Goal: Task Accomplishment & Management: Manage account settings

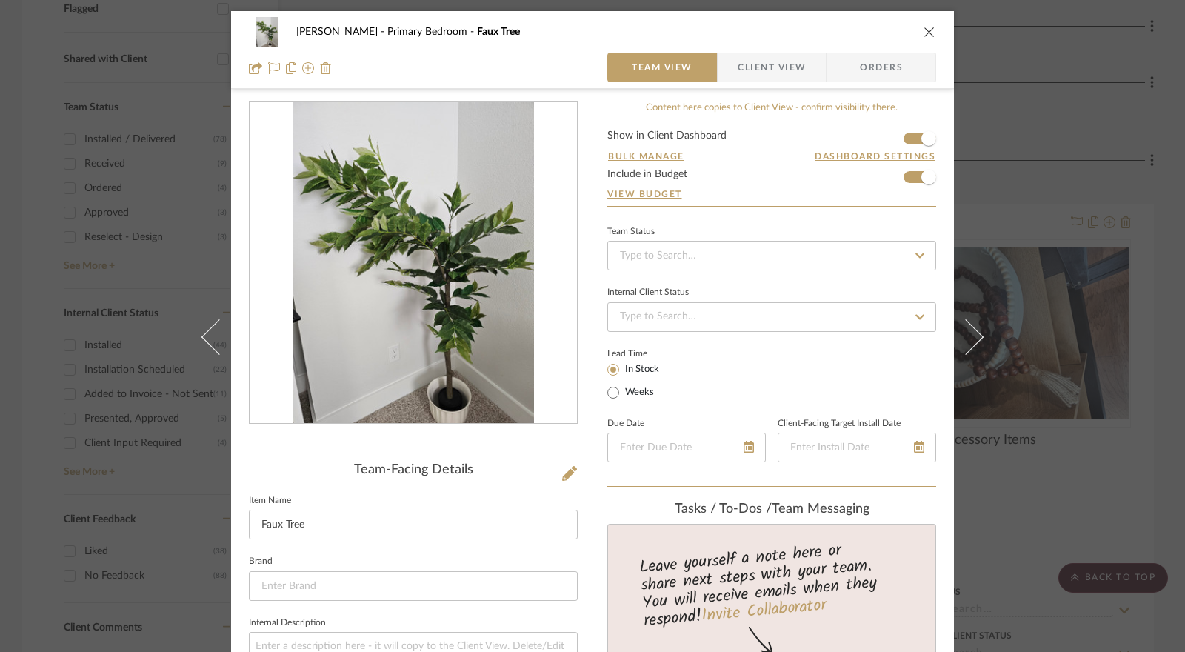
scroll to position [593, 0]
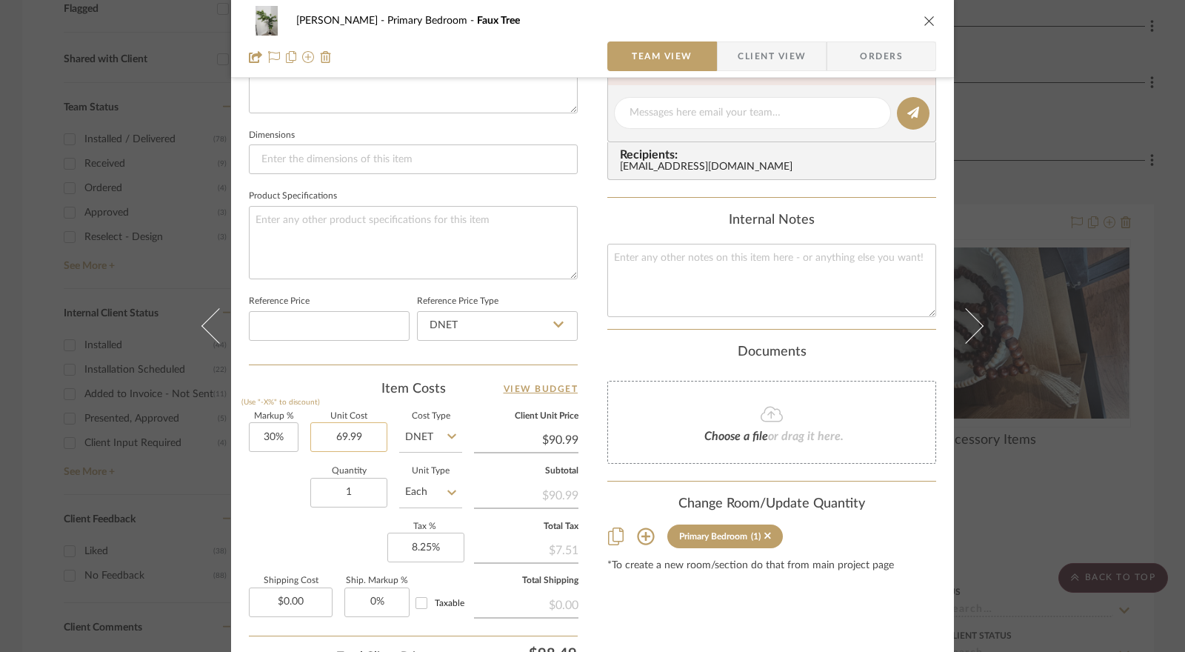
click at [356, 432] on input "69.99" at bounding box center [348, 437] width 77 height 30
type input "$69.99"
click at [264, 492] on div "Quantity 1 Unit Type Each" at bounding box center [355, 493] width 213 height 53
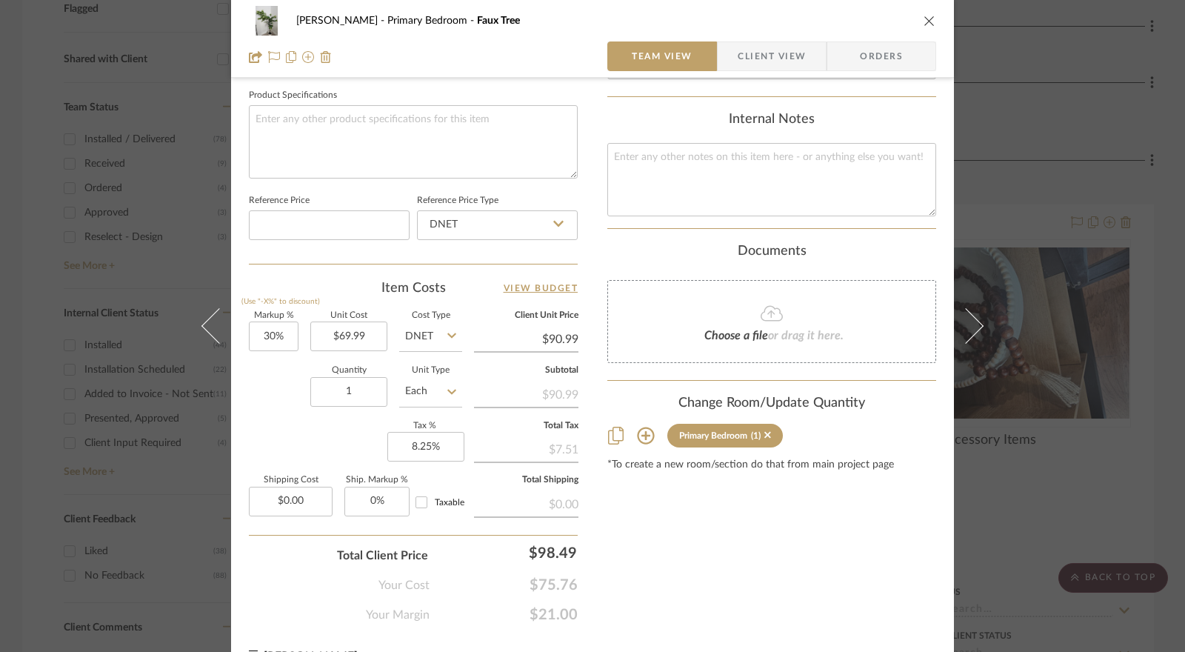
scroll to position [722, 0]
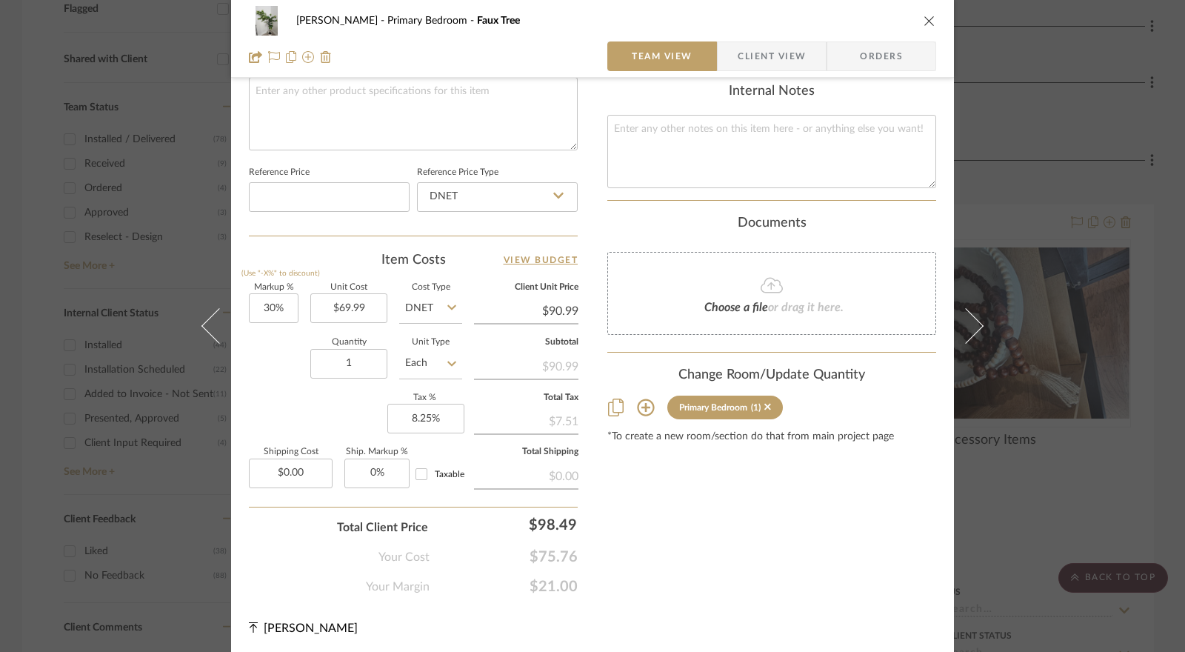
click at [738, 64] on span "Client View" at bounding box center [772, 56] width 68 height 30
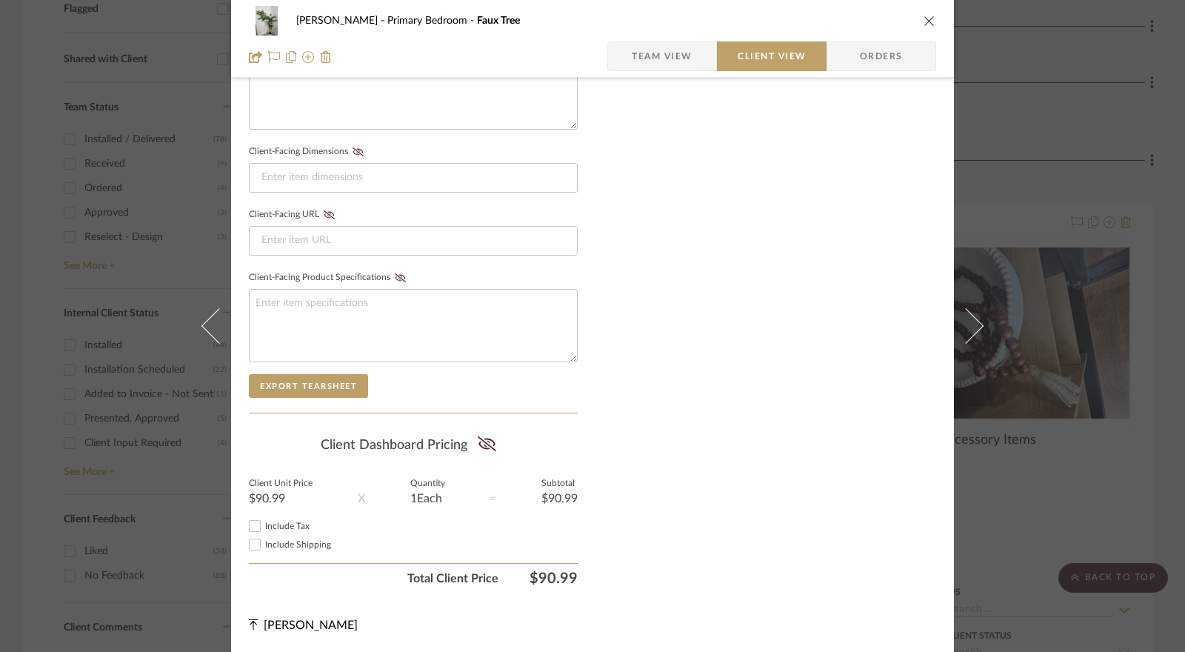
scroll to position [587, 0]
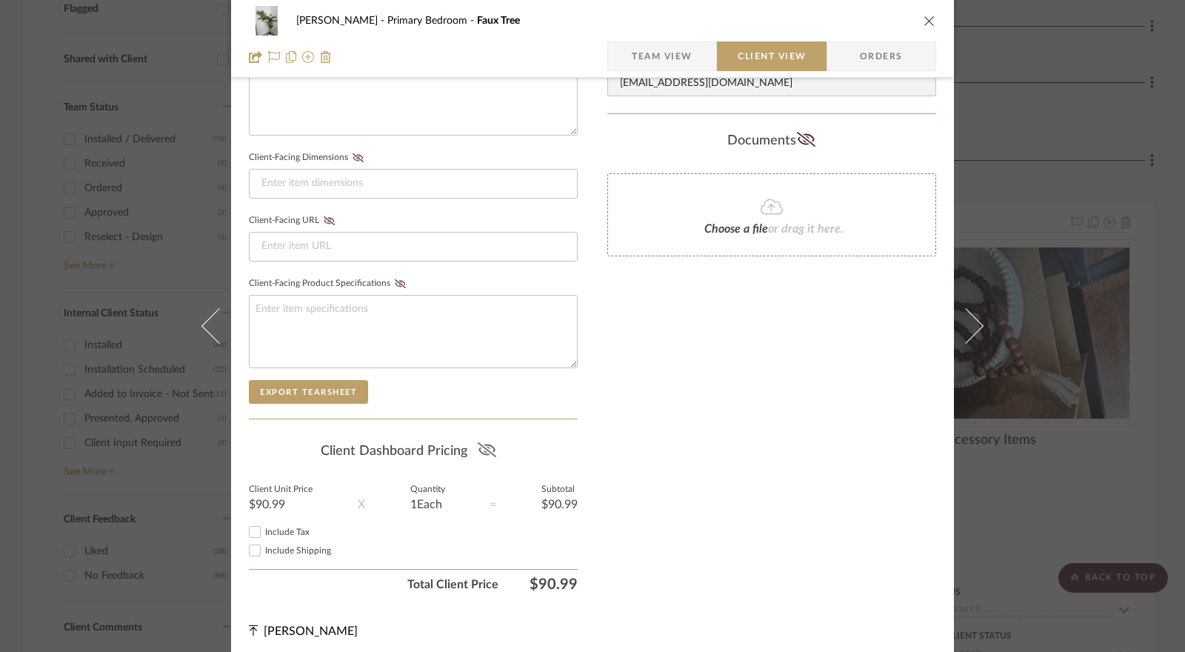
click at [490, 442] on icon at bounding box center [487, 449] width 19 height 15
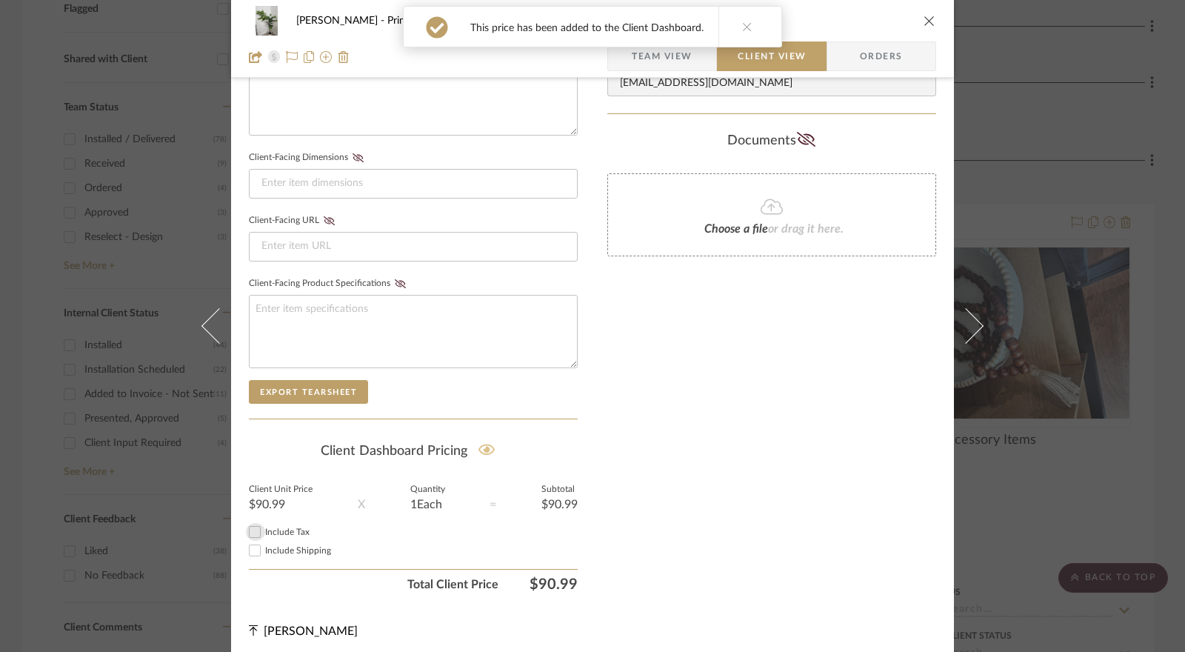
click at [253, 527] on input "Include Tax" at bounding box center [255, 532] width 18 height 18
checkbox input "true"
click at [924, 24] on icon "close" at bounding box center [930, 21] width 12 height 12
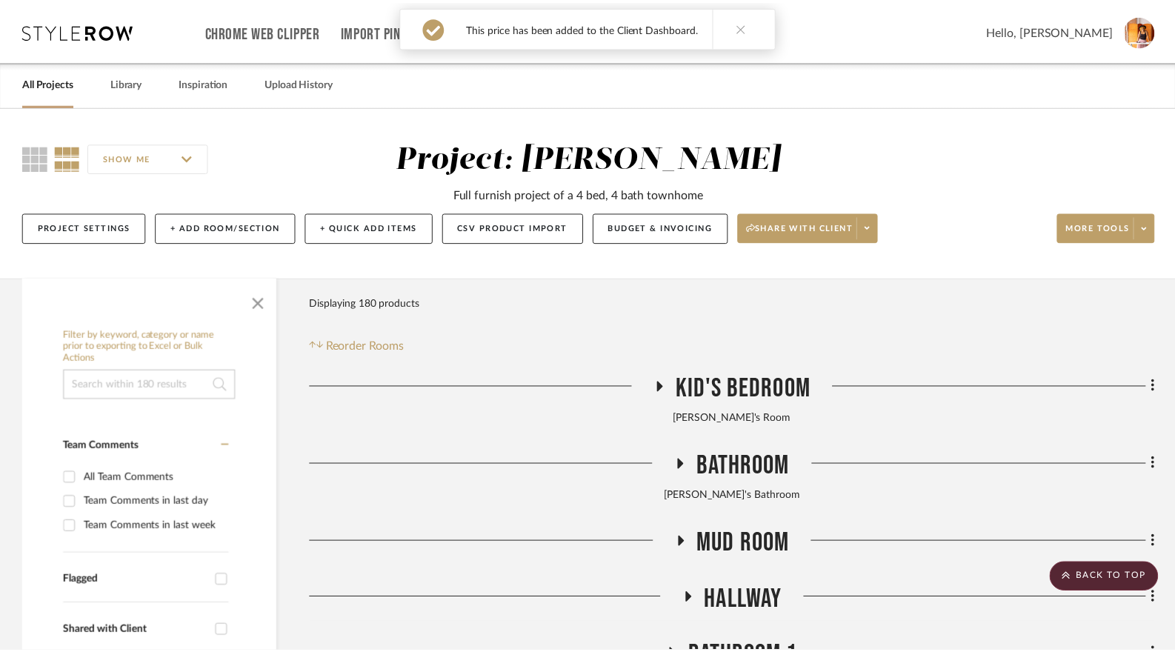
scroll to position [572, 0]
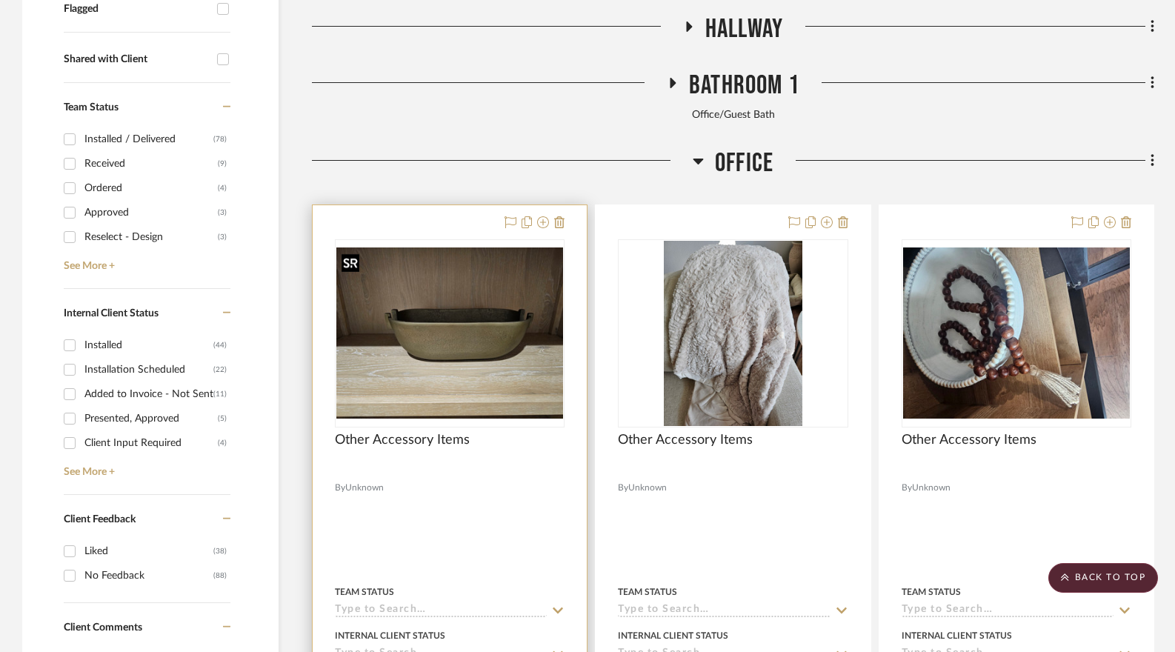
click at [464, 347] on img "0" at bounding box center [449, 332] width 227 height 170
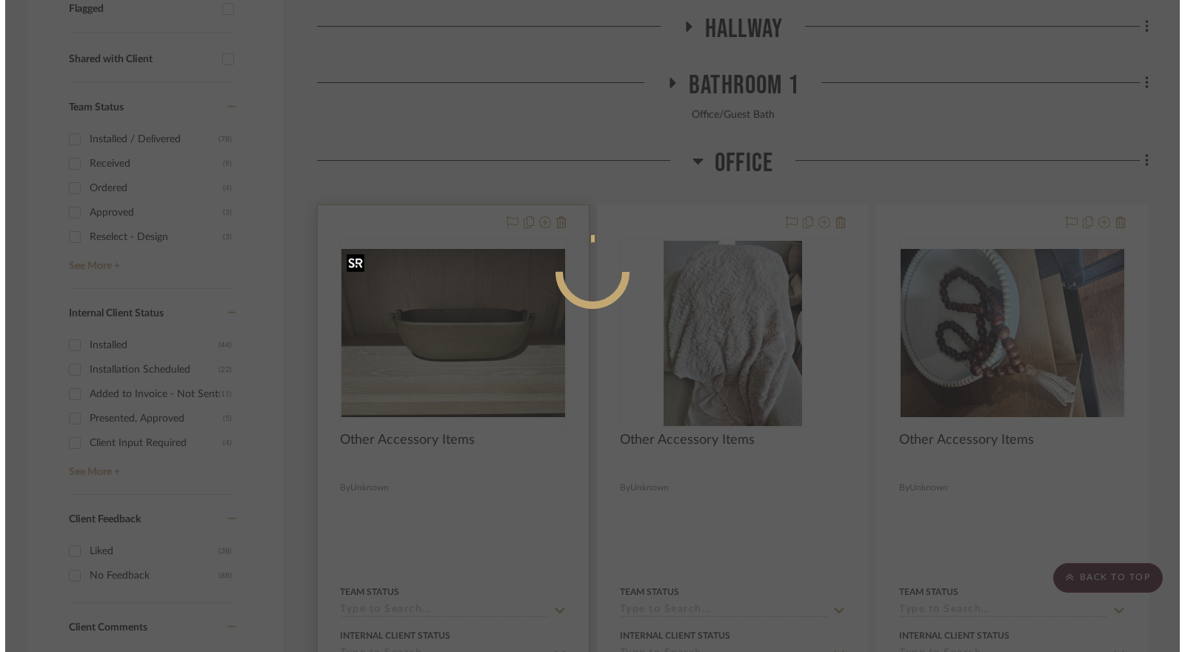
scroll to position [0, 0]
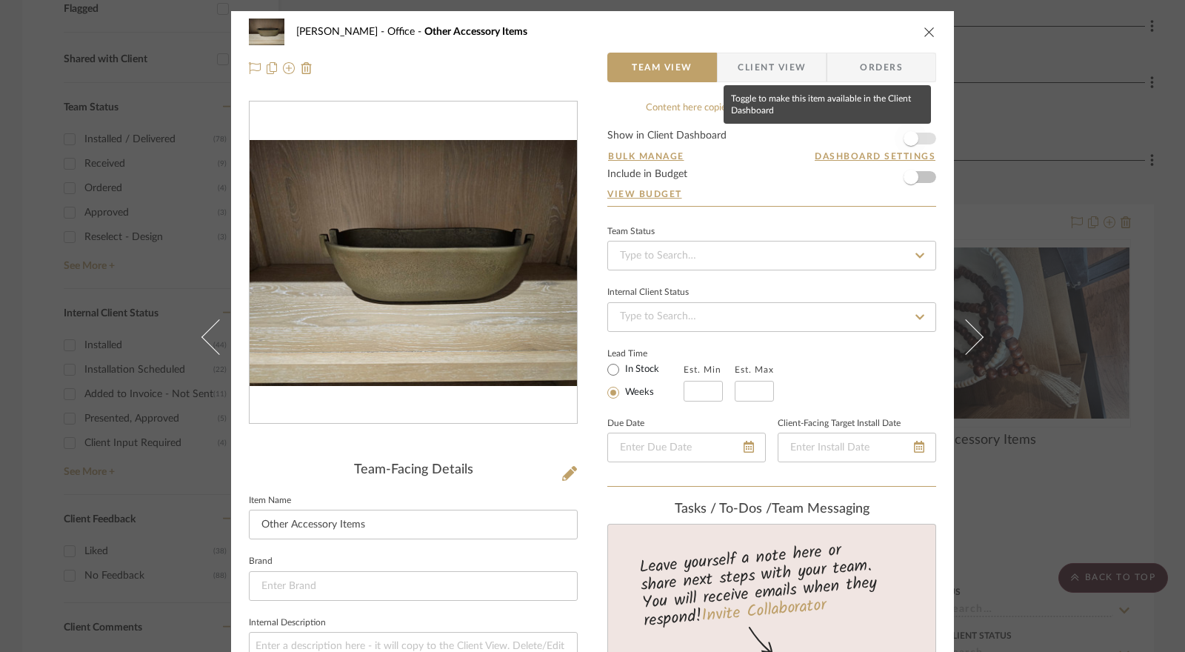
click at [905, 140] on span "button" at bounding box center [911, 138] width 15 height 15
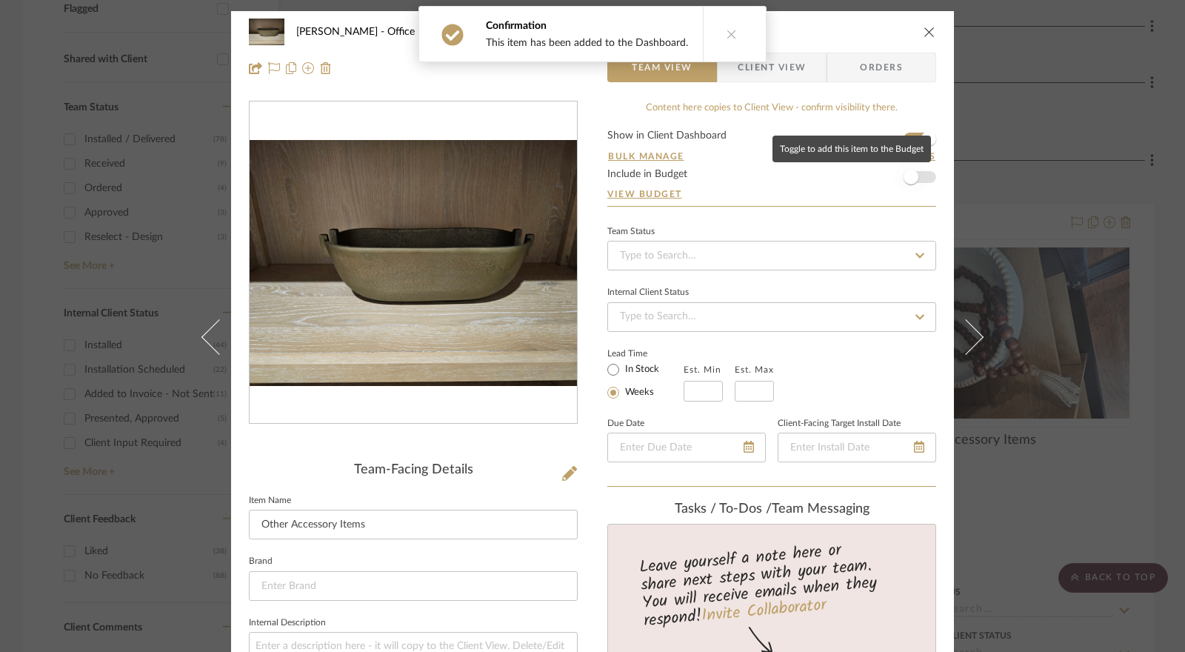
click at [907, 174] on span "button" at bounding box center [911, 177] width 15 height 15
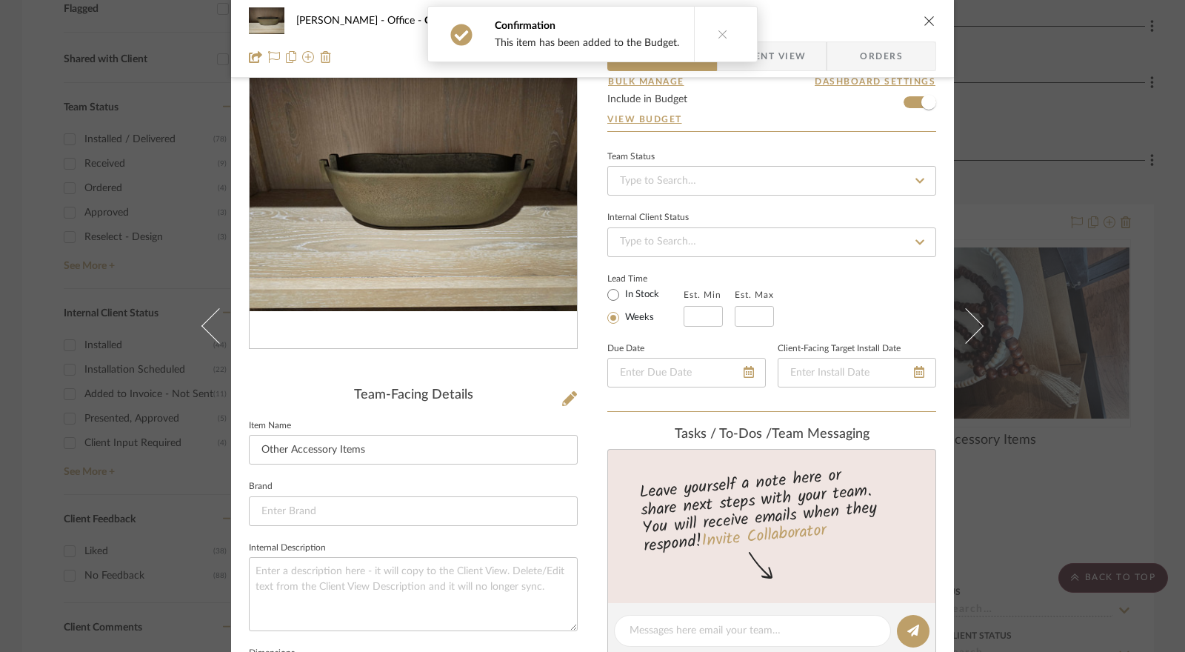
scroll to position [148, 0]
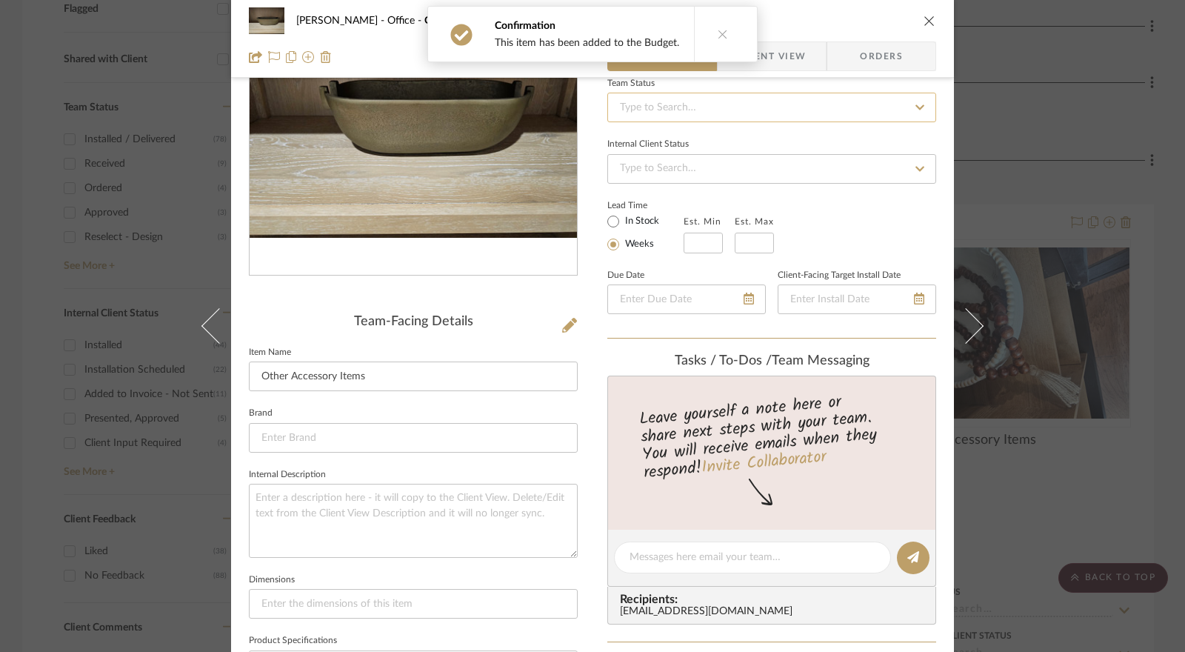
click at [717, 99] on input at bounding box center [771, 108] width 329 height 30
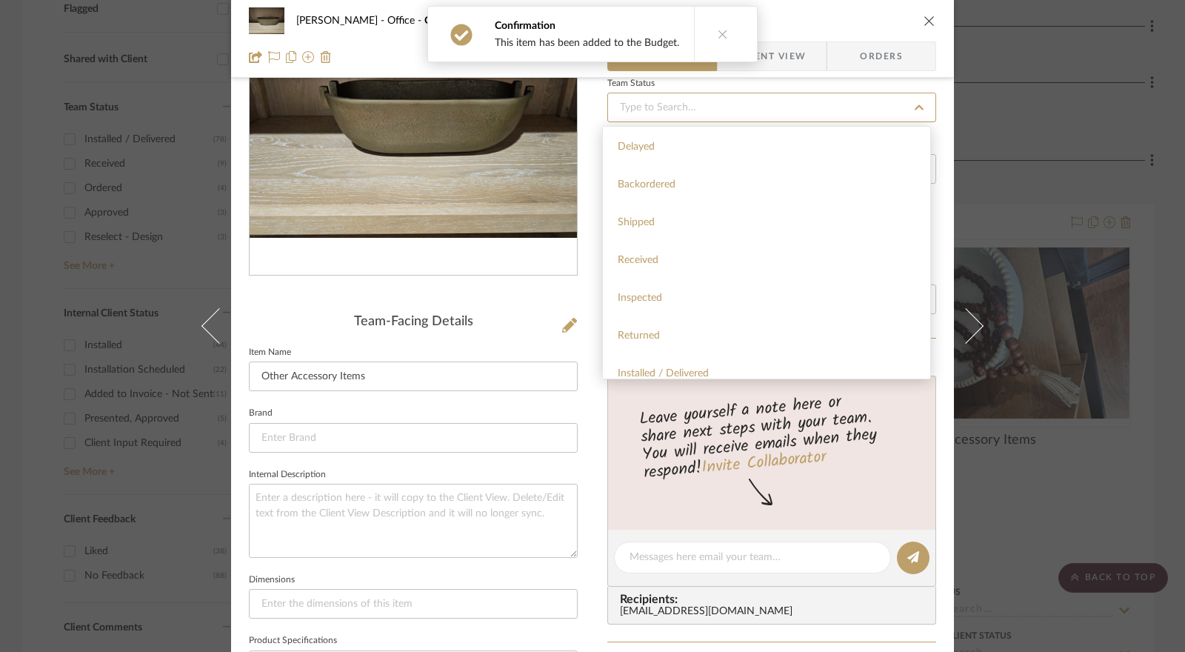
scroll to position [222, 0]
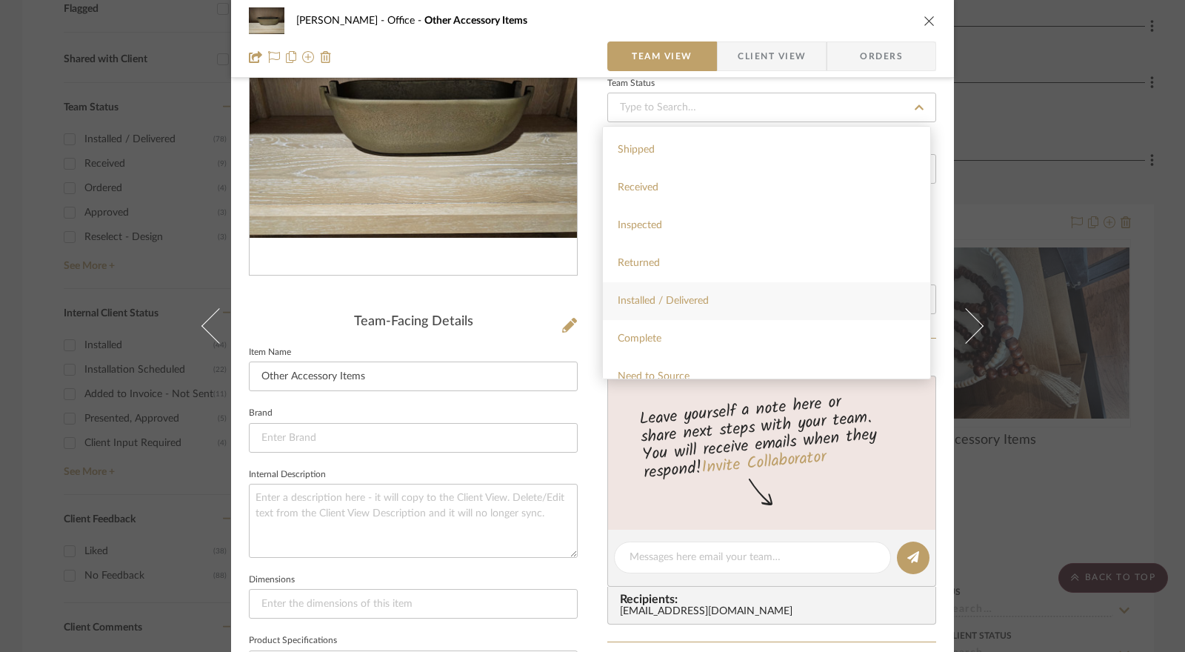
click at [696, 299] on span "Installed / Delivered" at bounding box center [663, 301] width 91 height 10
type input "[DATE]"
type input "Installed / Delivered"
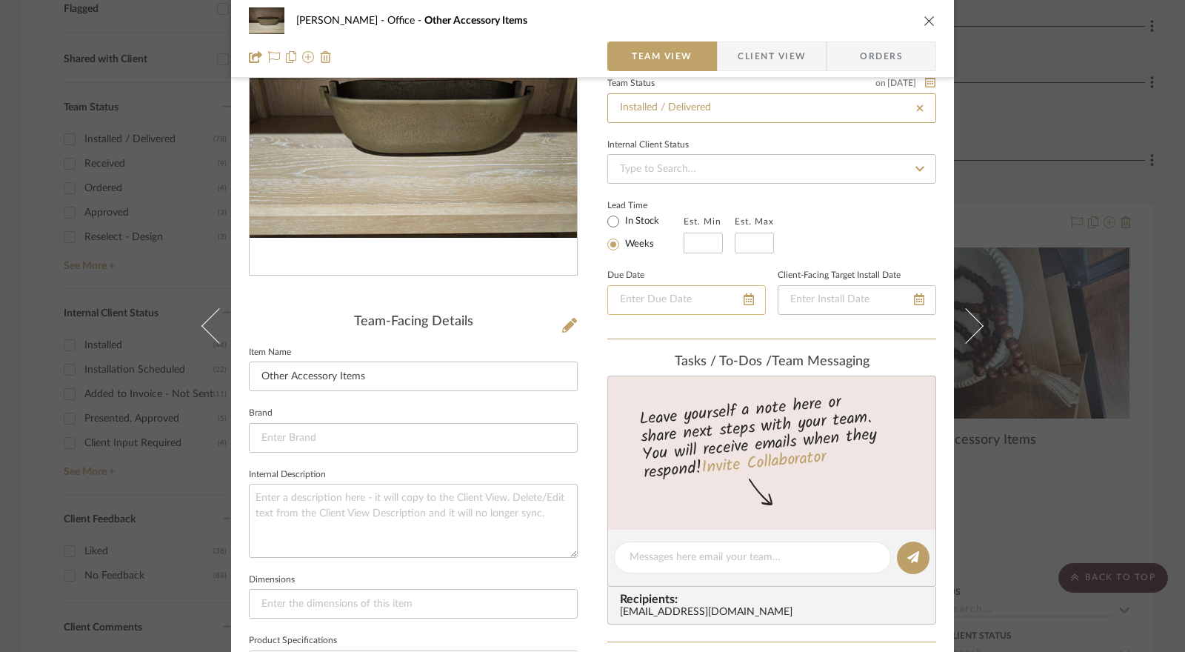
type input "[DATE]"
type input "Installed / Delivered"
click at [613, 217] on input "In Stock" at bounding box center [614, 222] width 18 height 18
radio input "true"
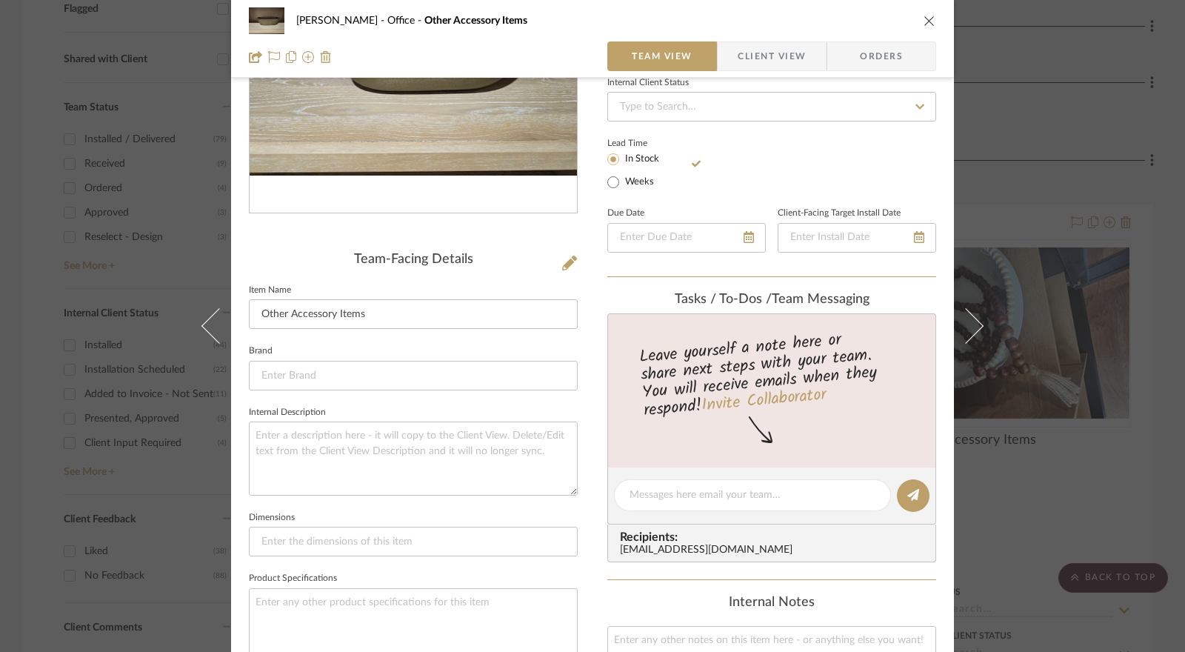
scroll to position [296, 0]
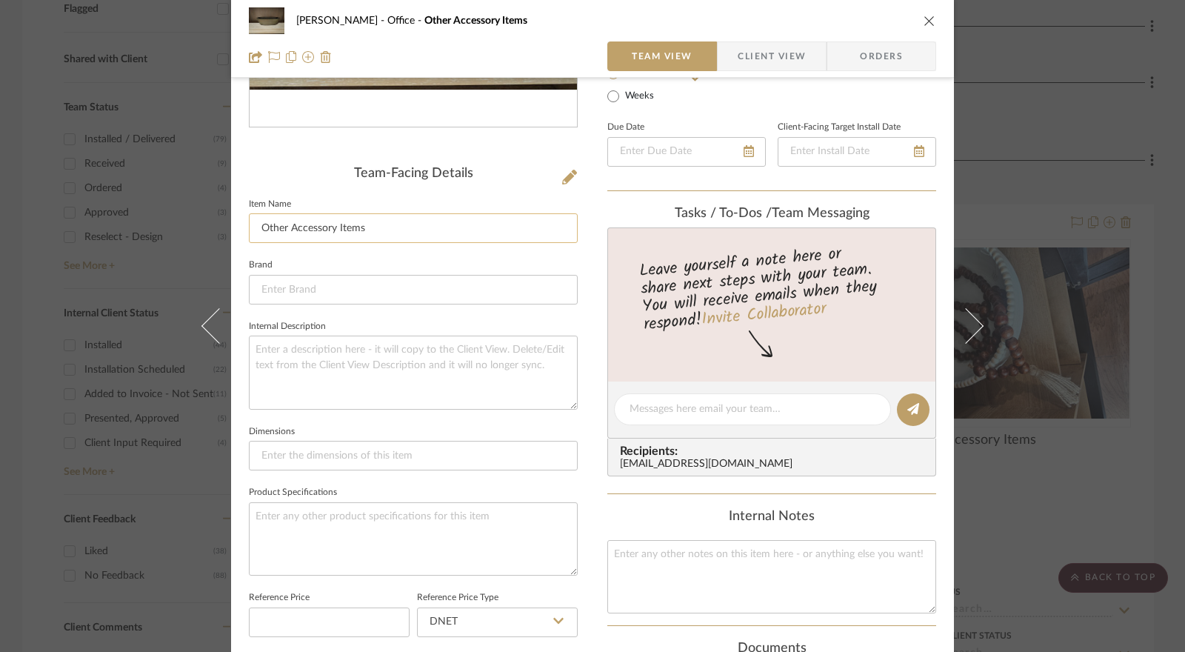
click at [401, 227] on input "Other Accessory Items" at bounding box center [413, 228] width 329 height 30
drag, startPoint x: 351, startPoint y: 233, endPoint x: 247, endPoint y: 230, distance: 103.8
click at [249, 230] on input "Other Accessory Items" at bounding box center [413, 228] width 329 height 30
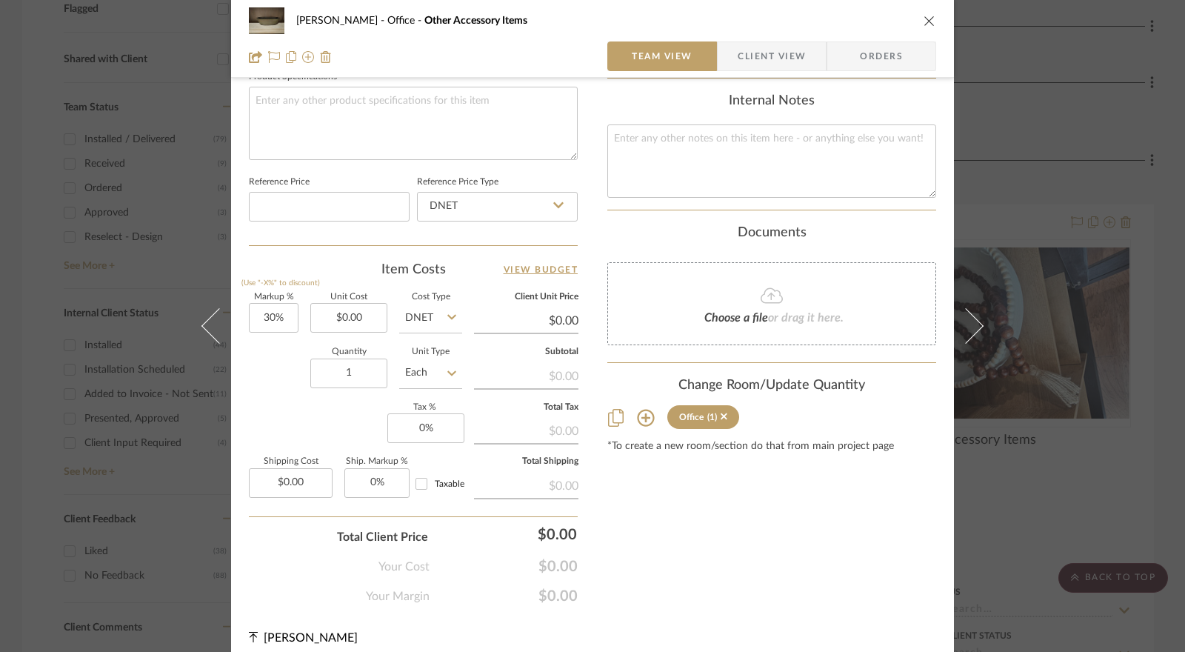
scroll to position [722, 0]
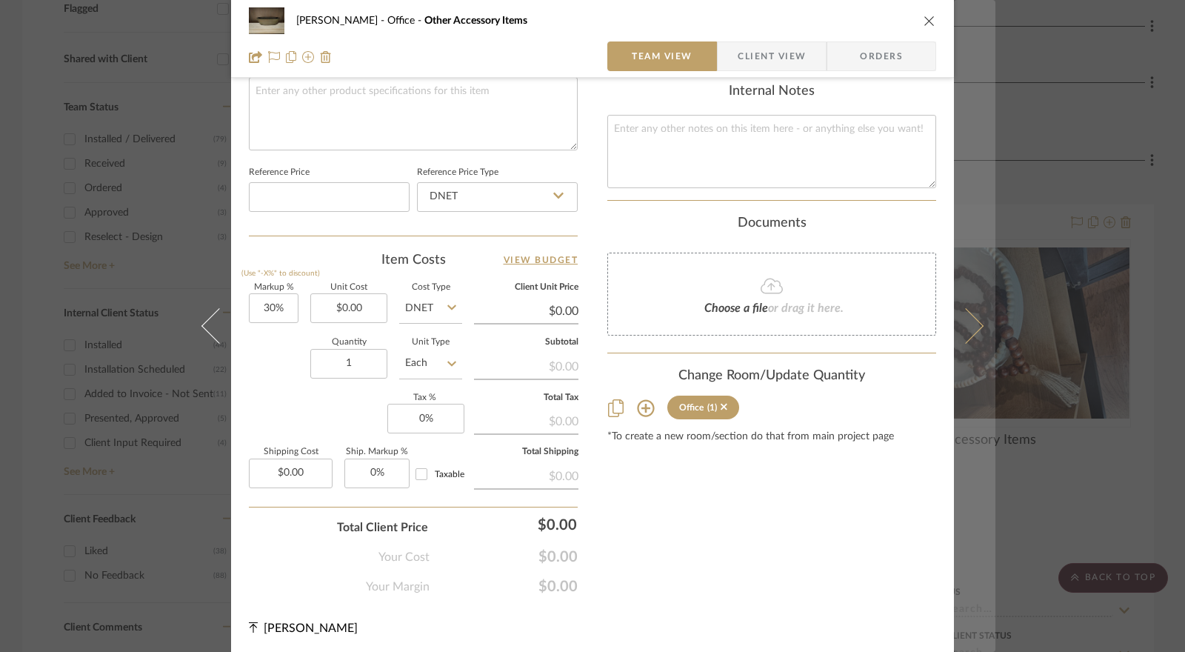
type input "Gold Bowl"
click at [965, 331] on icon at bounding box center [966, 326] width 36 height 36
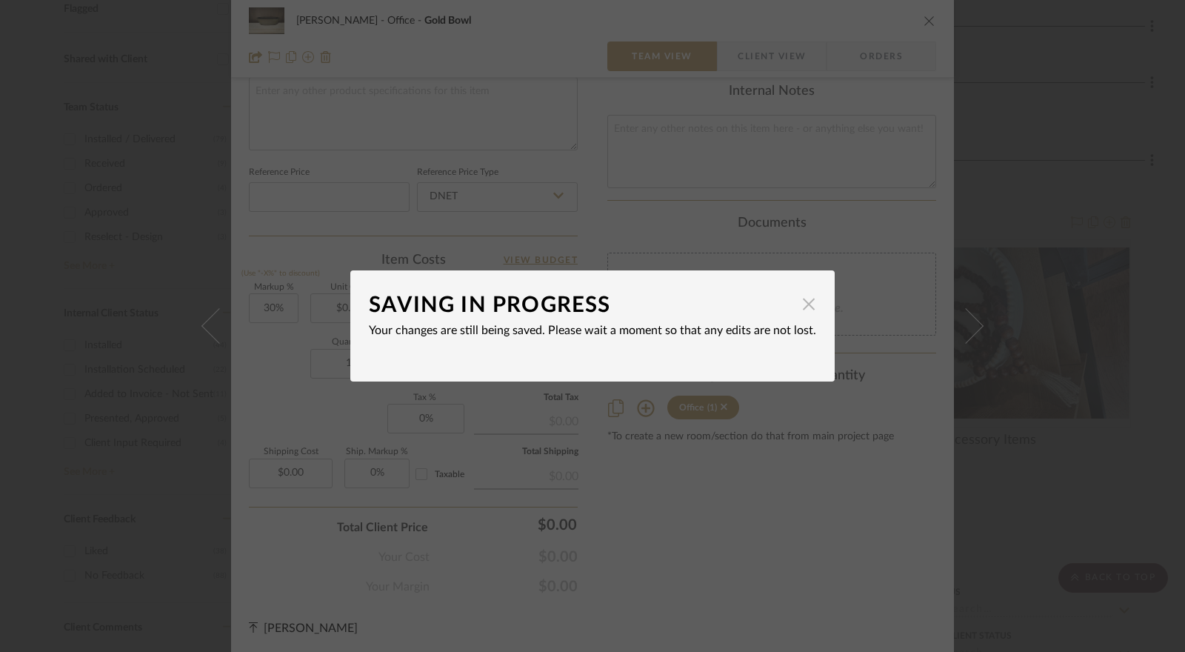
click at [807, 300] on span "button" at bounding box center [809, 304] width 30 height 30
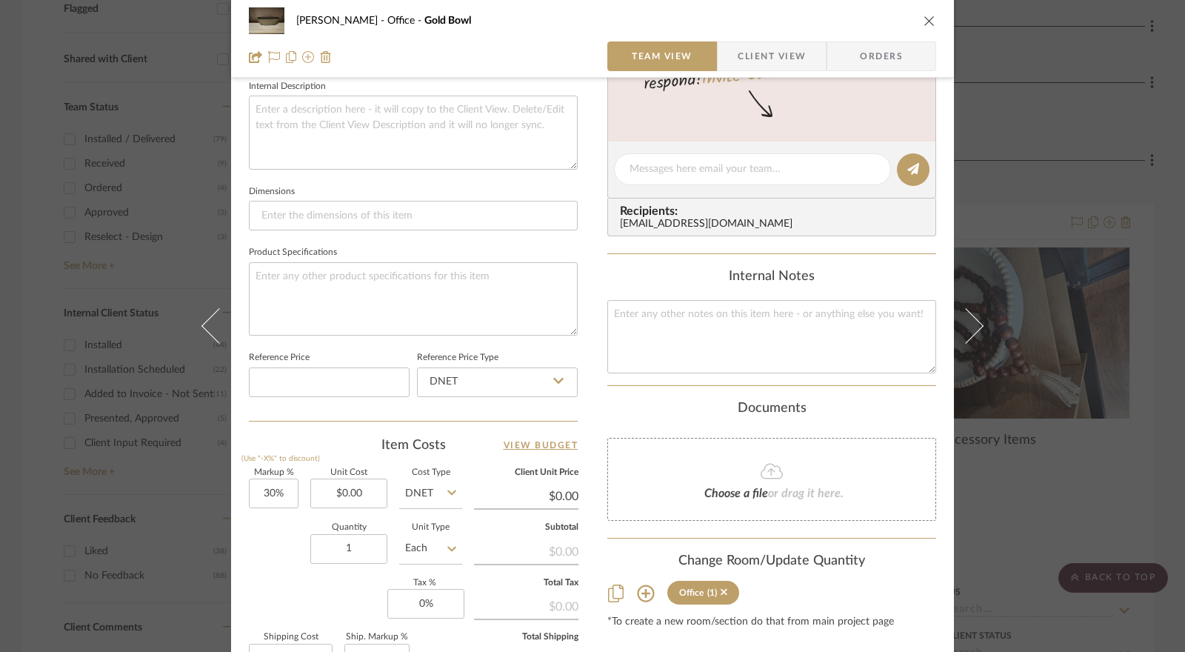
scroll to position [425, 0]
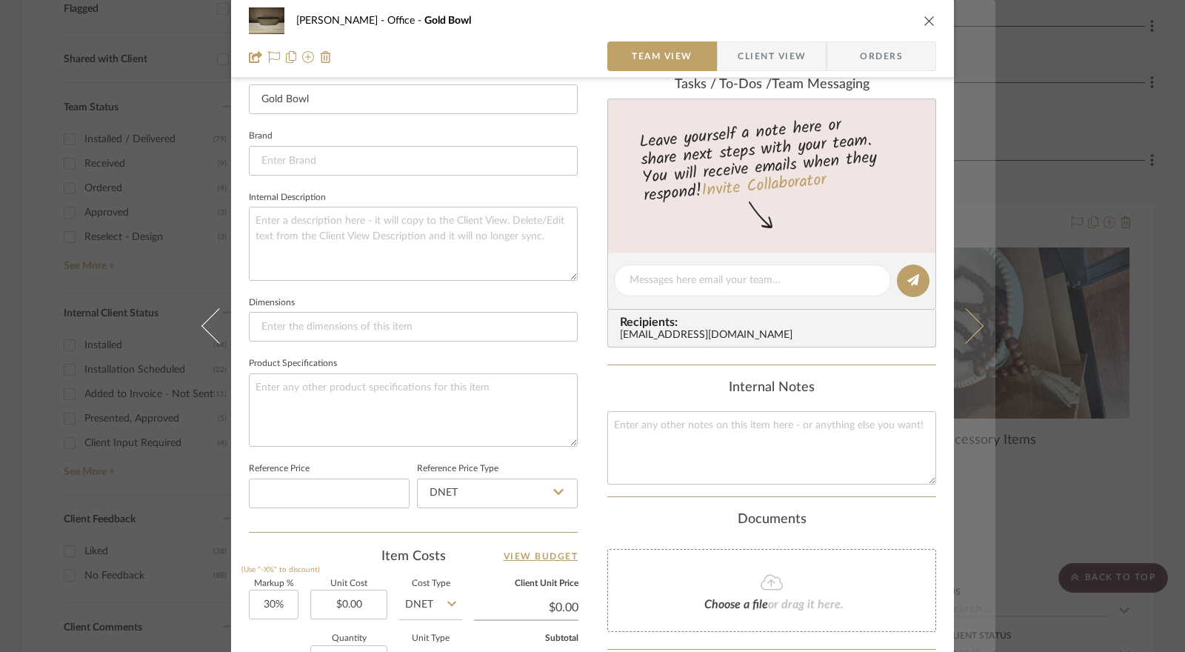
click at [964, 334] on icon at bounding box center [966, 326] width 36 height 36
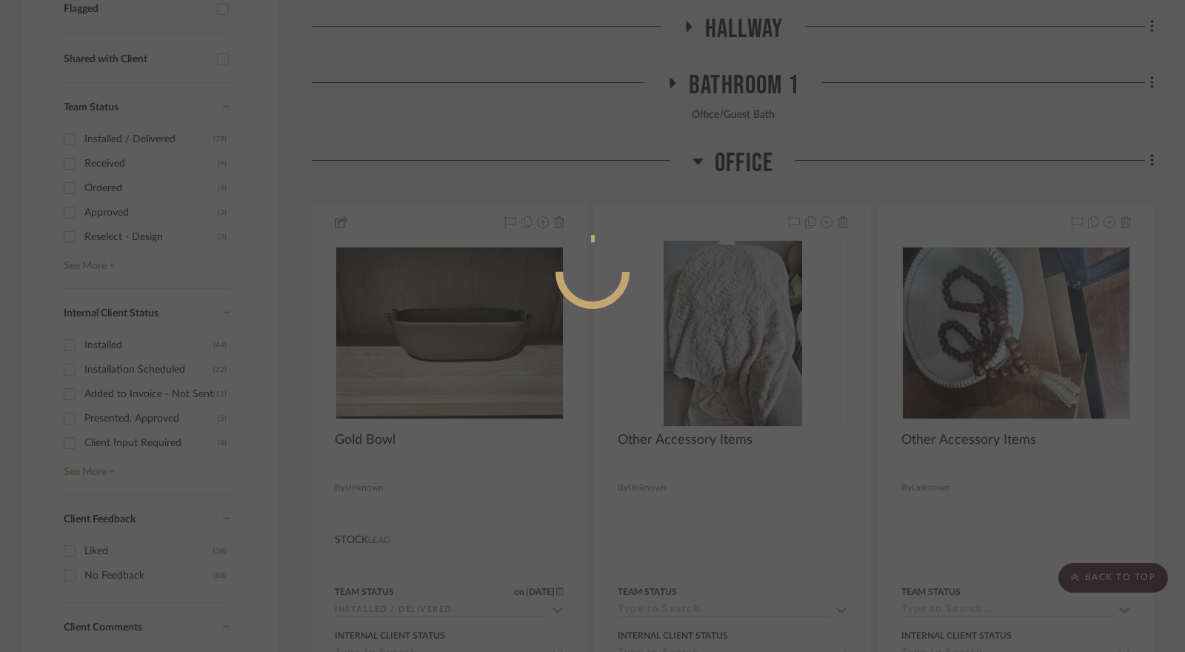
scroll to position [0, 0]
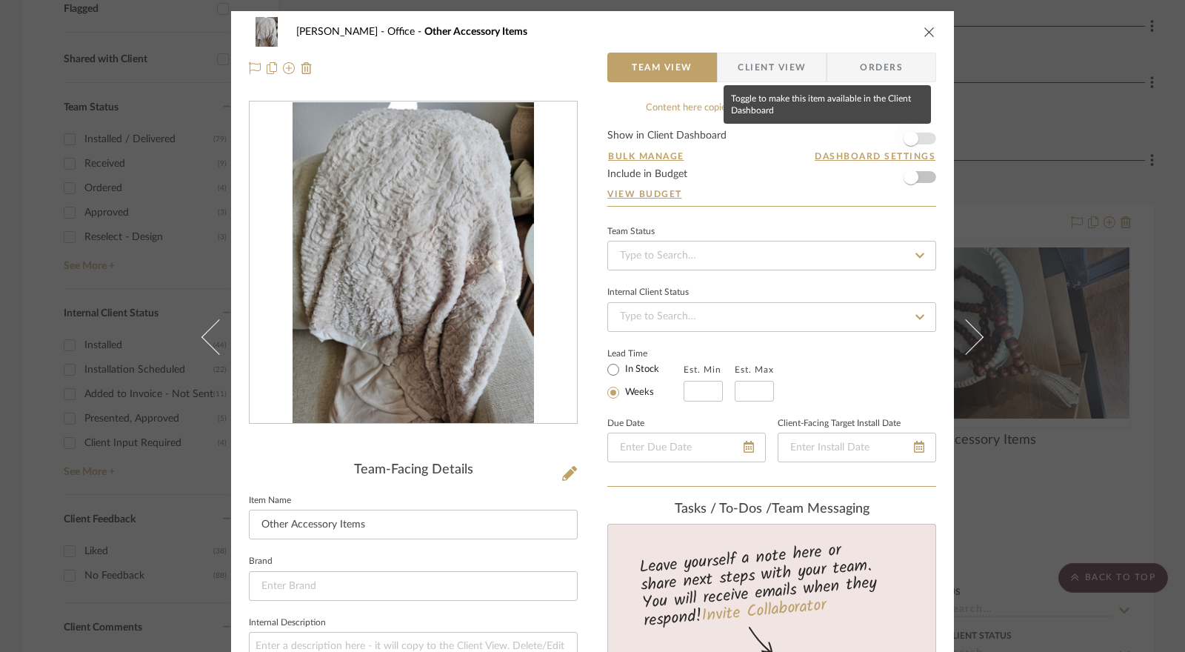
click at [909, 139] on span "button" at bounding box center [911, 138] width 15 height 15
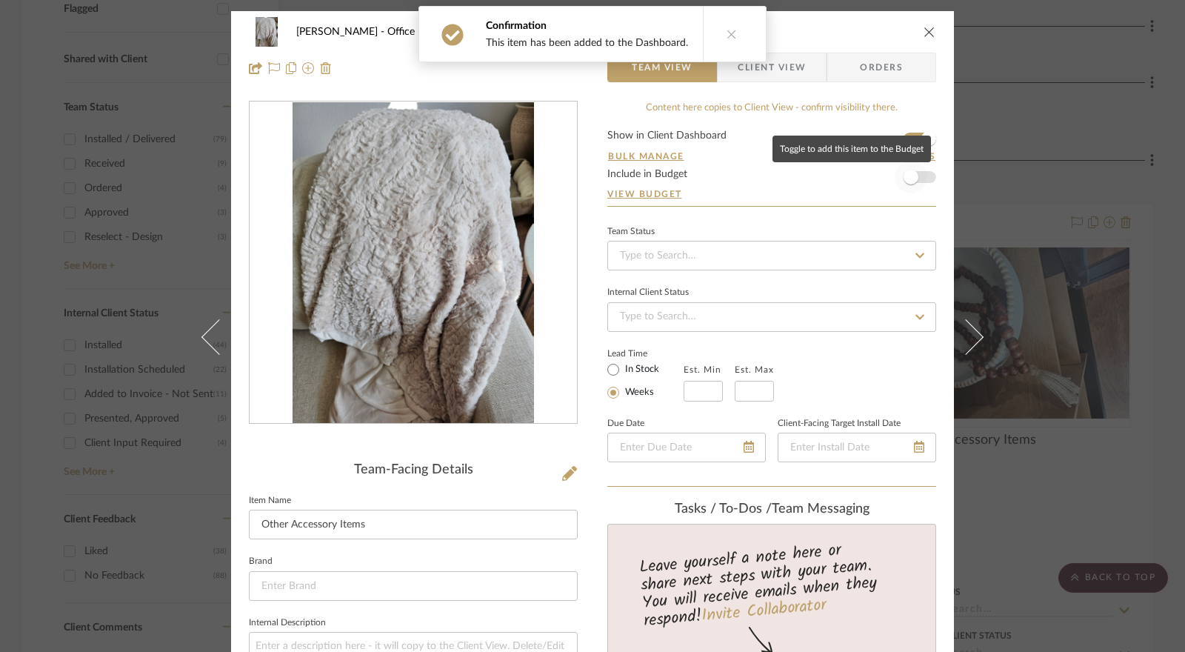
click at [910, 175] on span "button" at bounding box center [911, 177] width 15 height 15
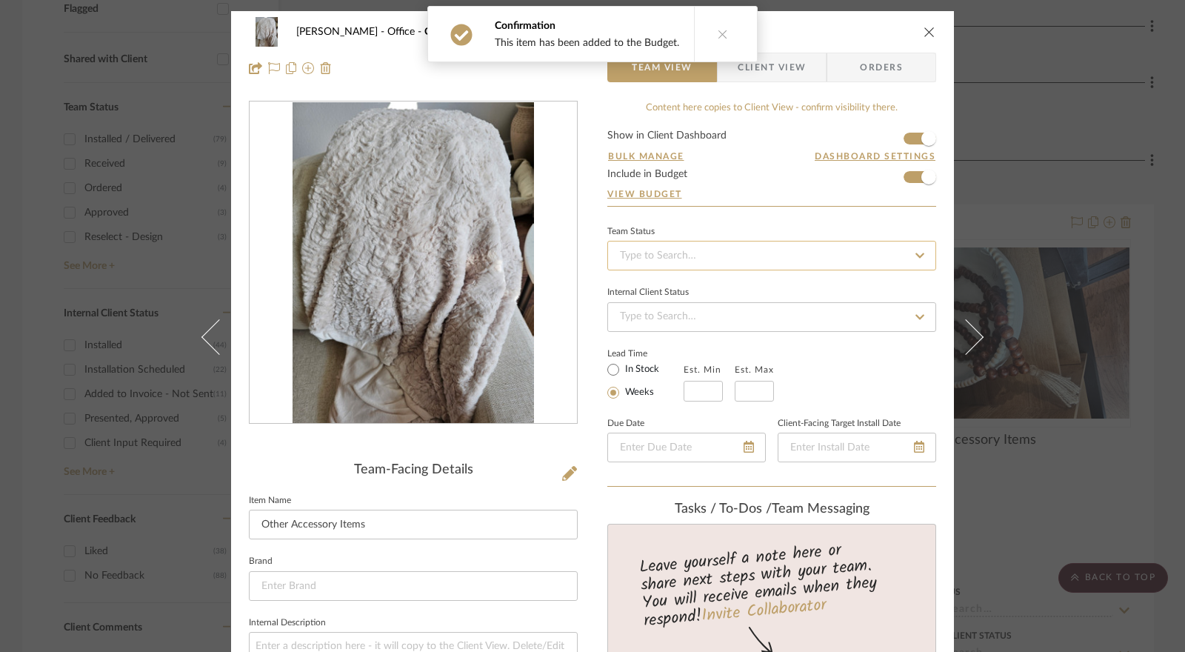
click at [693, 256] on input at bounding box center [771, 256] width 329 height 30
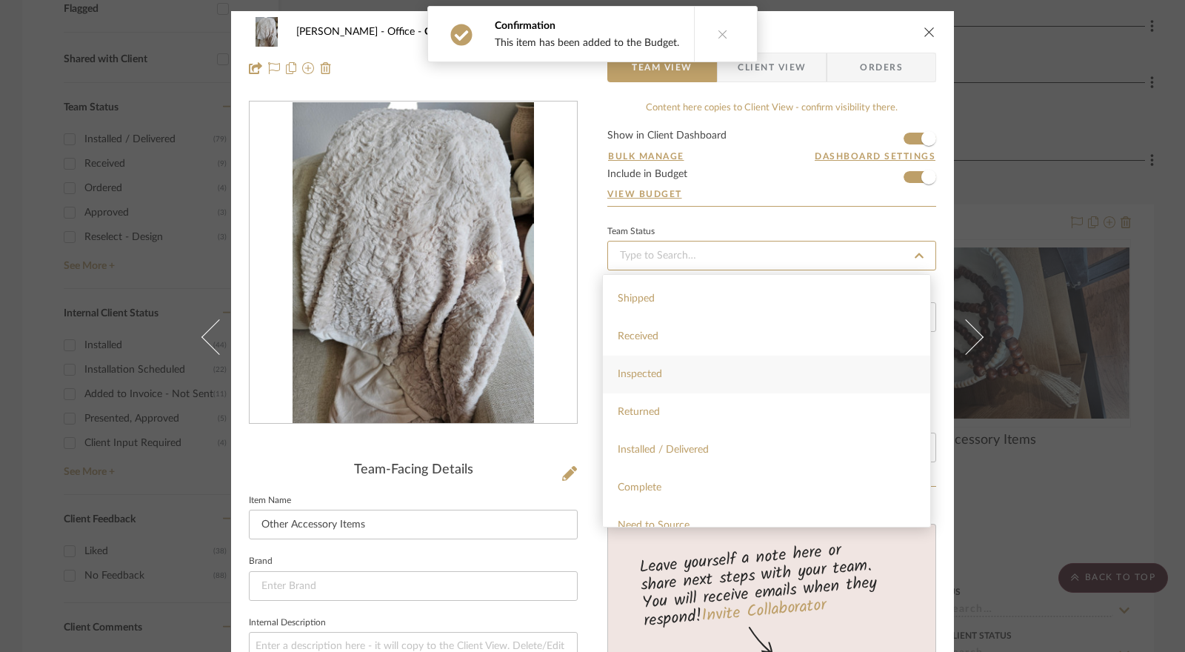
scroll to position [222, 0]
click at [677, 453] on span "Installed / Delivered" at bounding box center [663, 449] width 91 height 10
type input "[DATE]"
type input "Installed / Delivered"
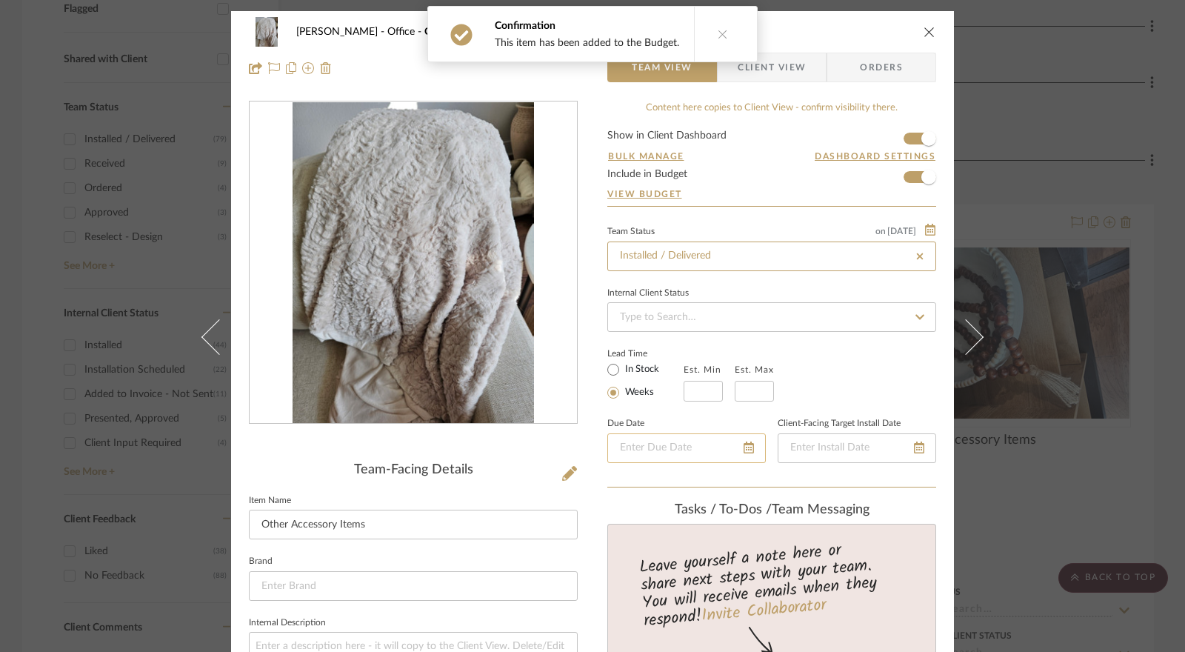
type input "[DATE]"
type input "Installed / Delivered"
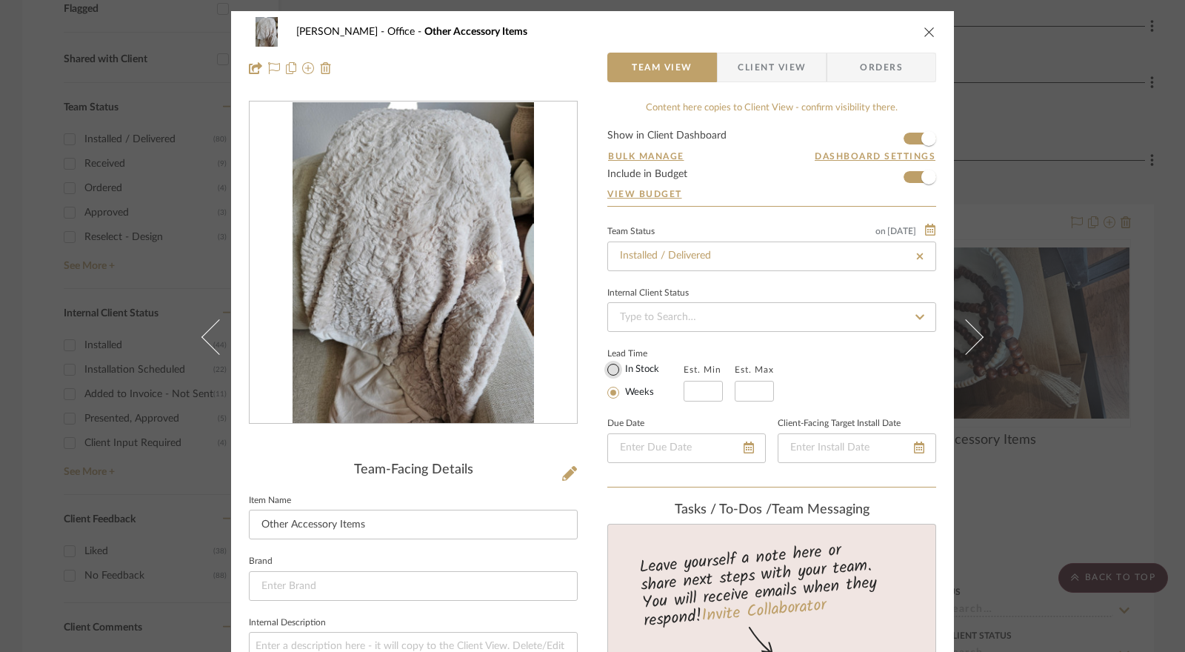
click at [610, 370] on input "In Stock" at bounding box center [614, 370] width 18 height 18
radio input "true"
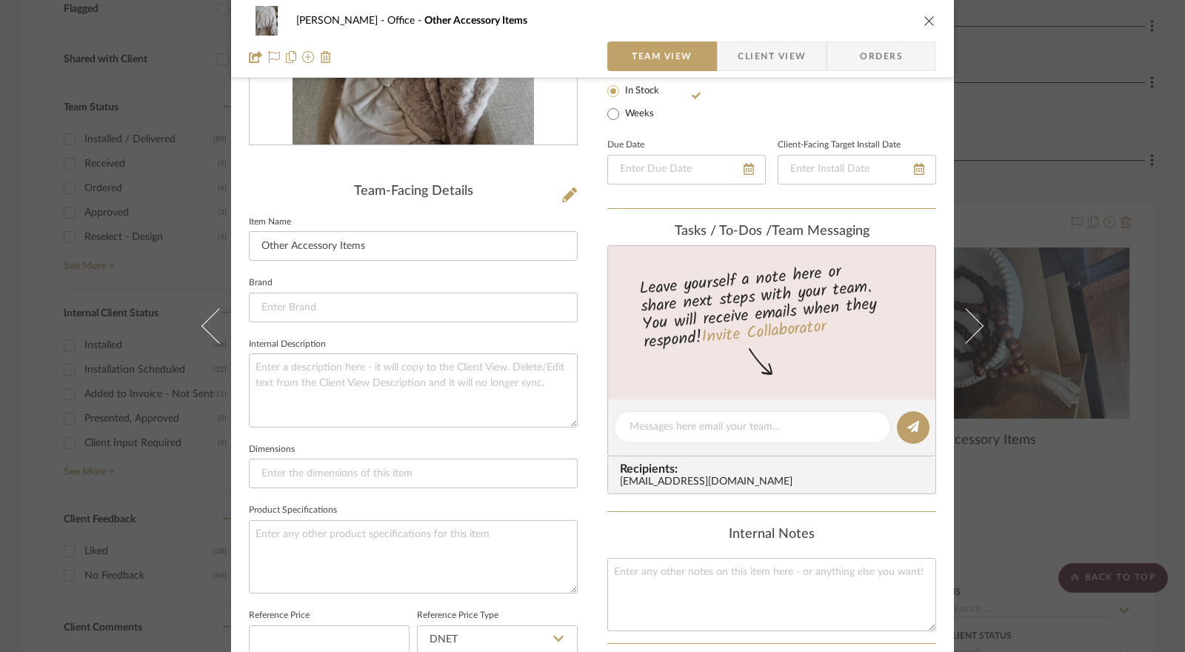
scroll to position [296, 0]
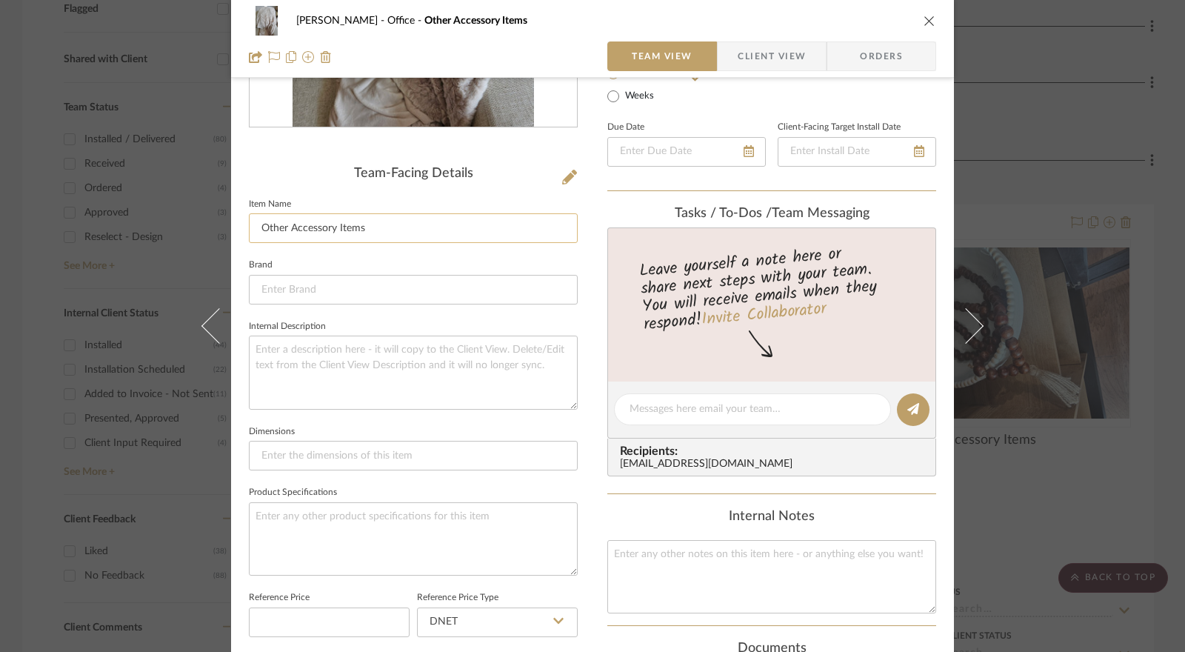
click at [428, 230] on input "Other Accessory Items" at bounding box center [413, 228] width 329 height 30
type input "O"
type input "t"
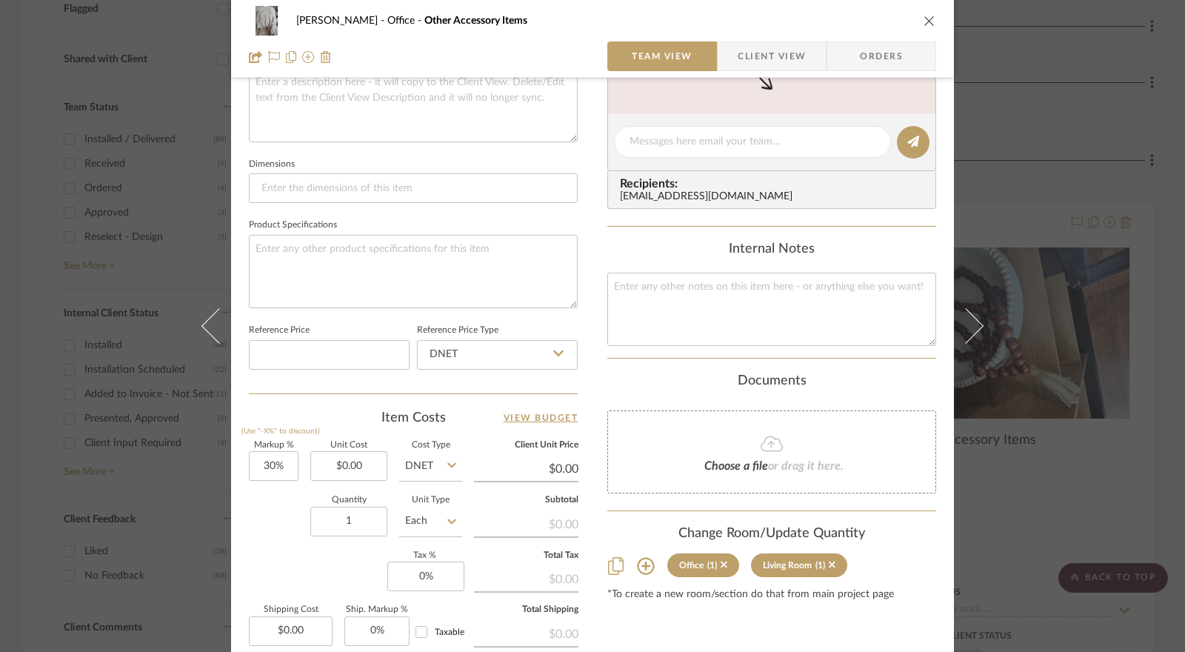
scroll to position [667, 0]
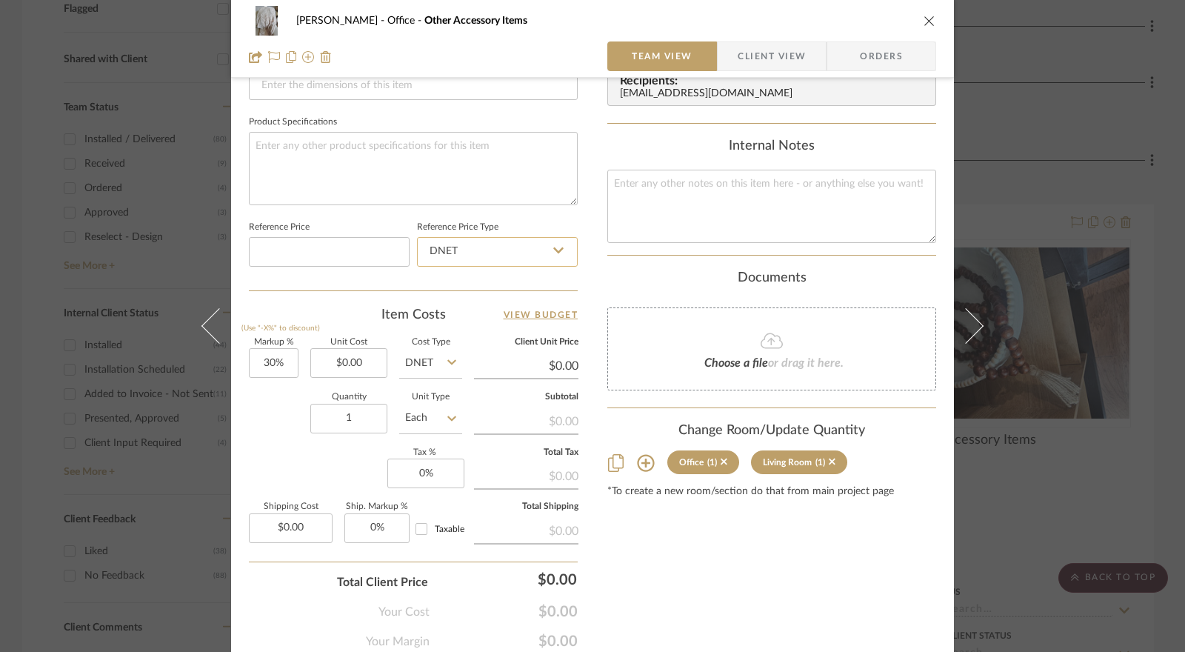
type input "Cozy Faux Fur Throw"
click at [510, 256] on input "DNET" at bounding box center [497, 252] width 161 height 30
click at [468, 321] on div "Retail" at bounding box center [504, 325] width 183 height 38
type input "Retail"
click at [277, 361] on input "30" at bounding box center [274, 363] width 50 height 30
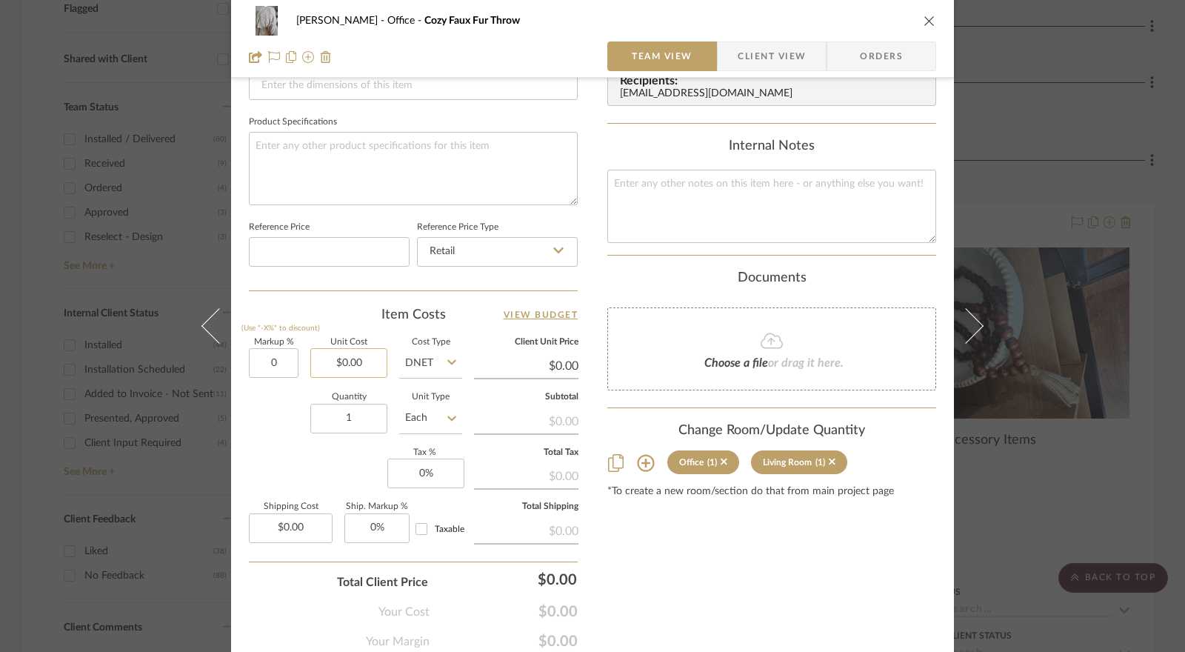
type input "0%"
type input "0.00"
click at [342, 368] on input "0.00" at bounding box center [348, 363] width 77 height 30
type input "$24.99"
click at [447, 357] on icon at bounding box center [451, 362] width 9 height 12
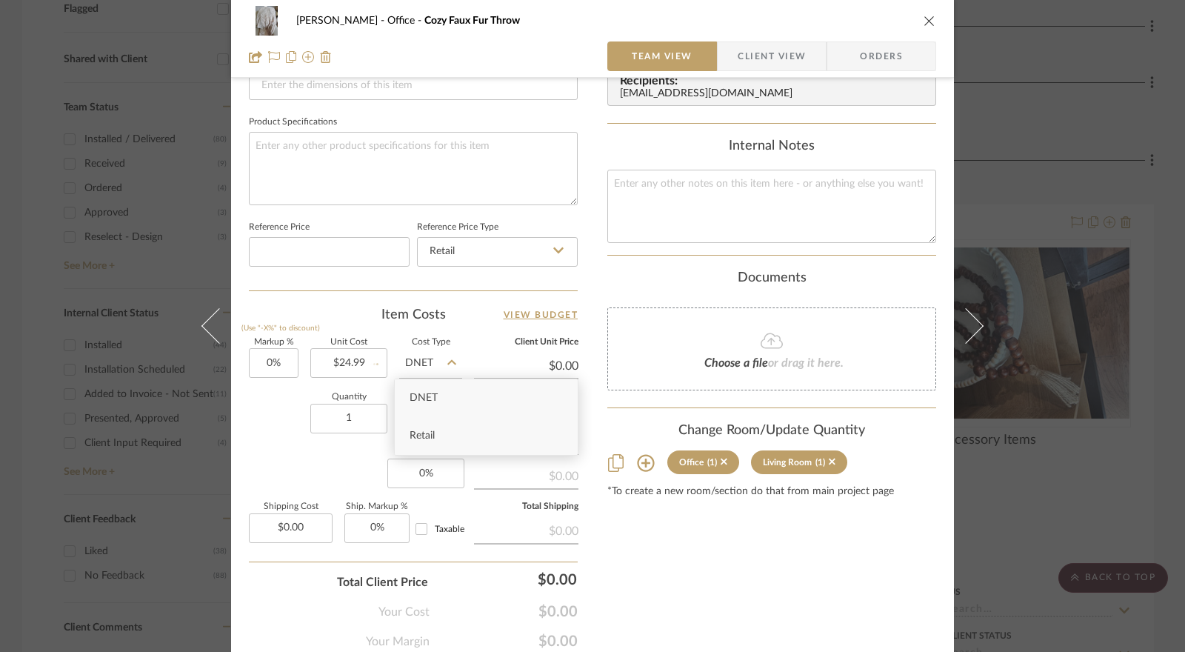
type input "$24.99"
click at [424, 435] on span "Retail" at bounding box center [422, 435] width 25 height 10
type input "Retail"
click at [419, 469] on input "0" at bounding box center [425, 474] width 77 height 30
type input "8.25%"
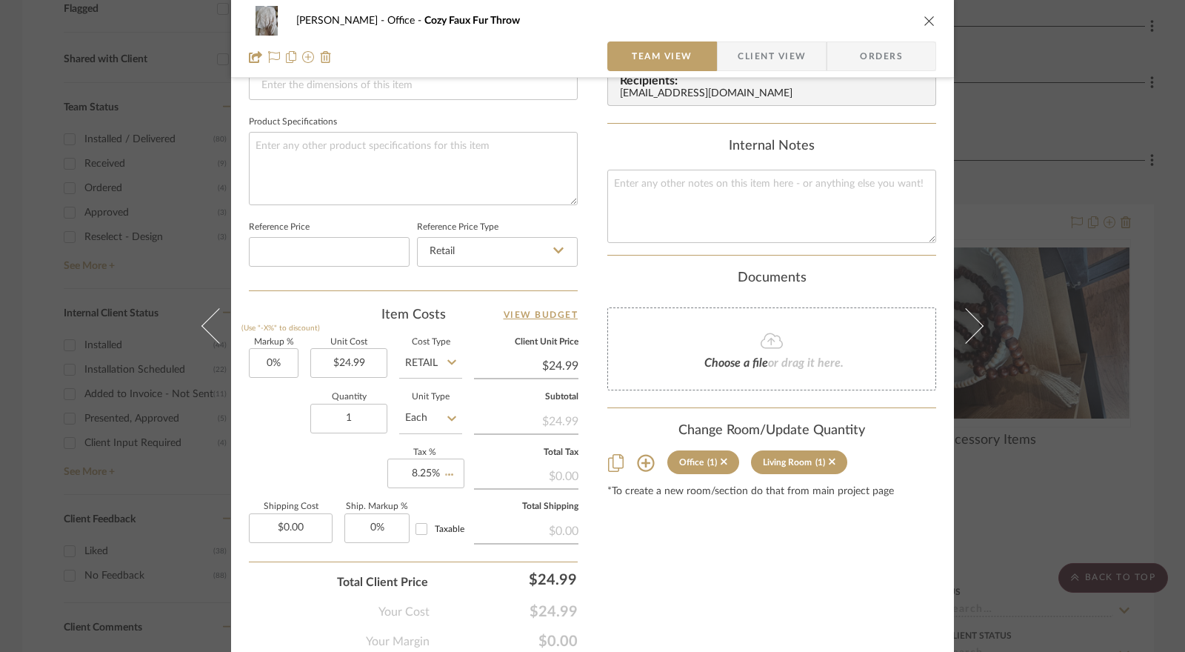
click at [335, 472] on div "Markup % (Use "-X%" to discount) 0% Unit Cost $24.99 Cost Type Retail Client Un…" at bounding box center [413, 447] width 329 height 216
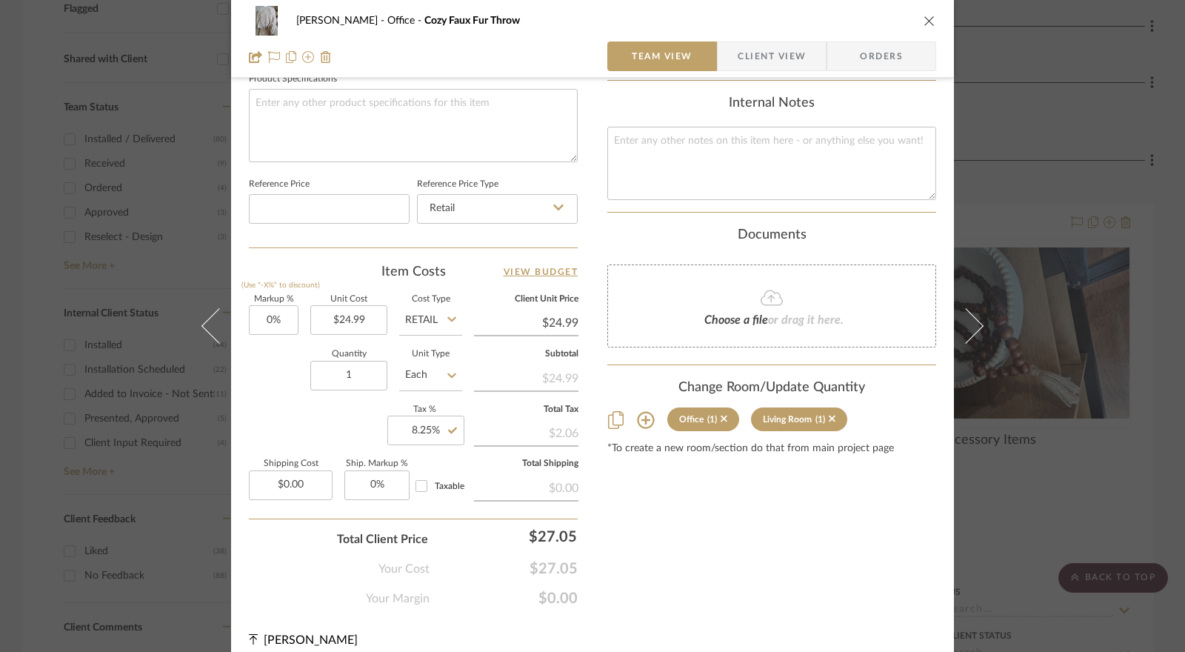
scroll to position [722, 0]
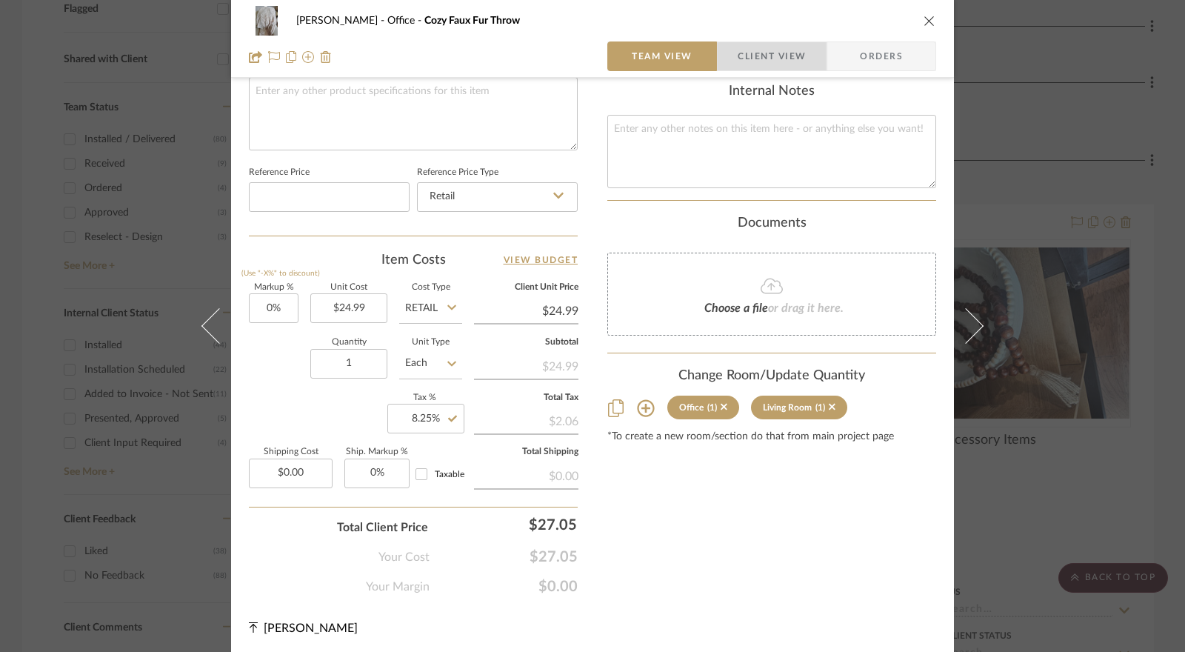
drag, startPoint x: 772, startPoint y: 56, endPoint x: 710, endPoint y: 211, distance: 166.9
click at [772, 56] on span "Client View" at bounding box center [772, 56] width 68 height 30
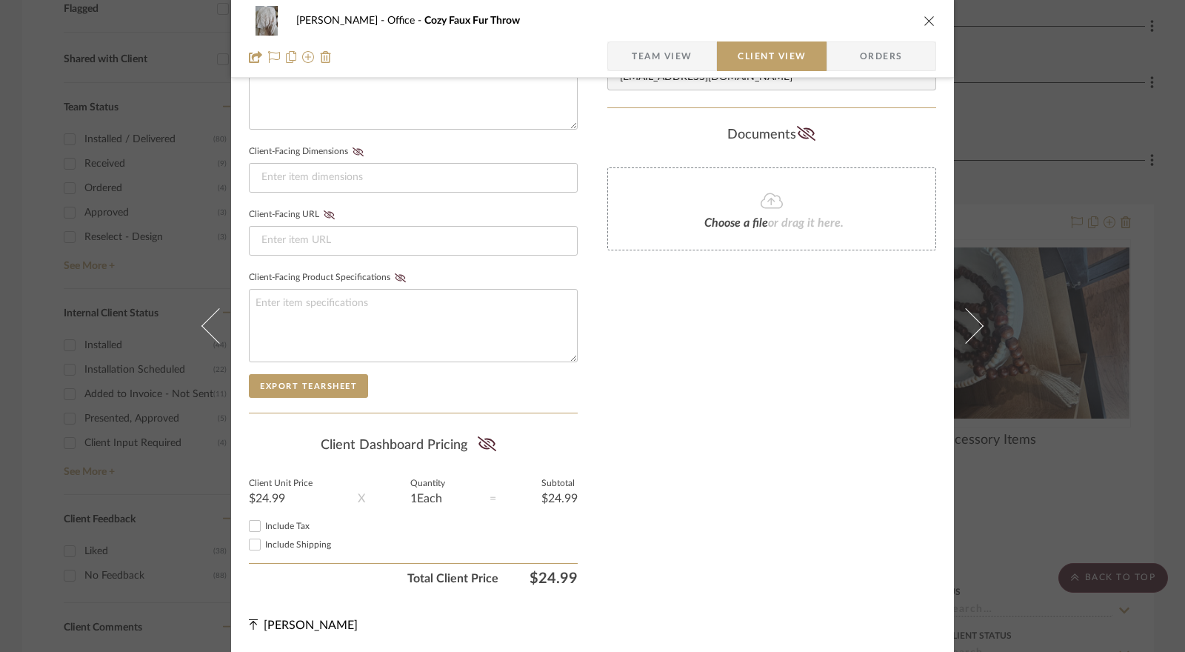
scroll to position [587, 0]
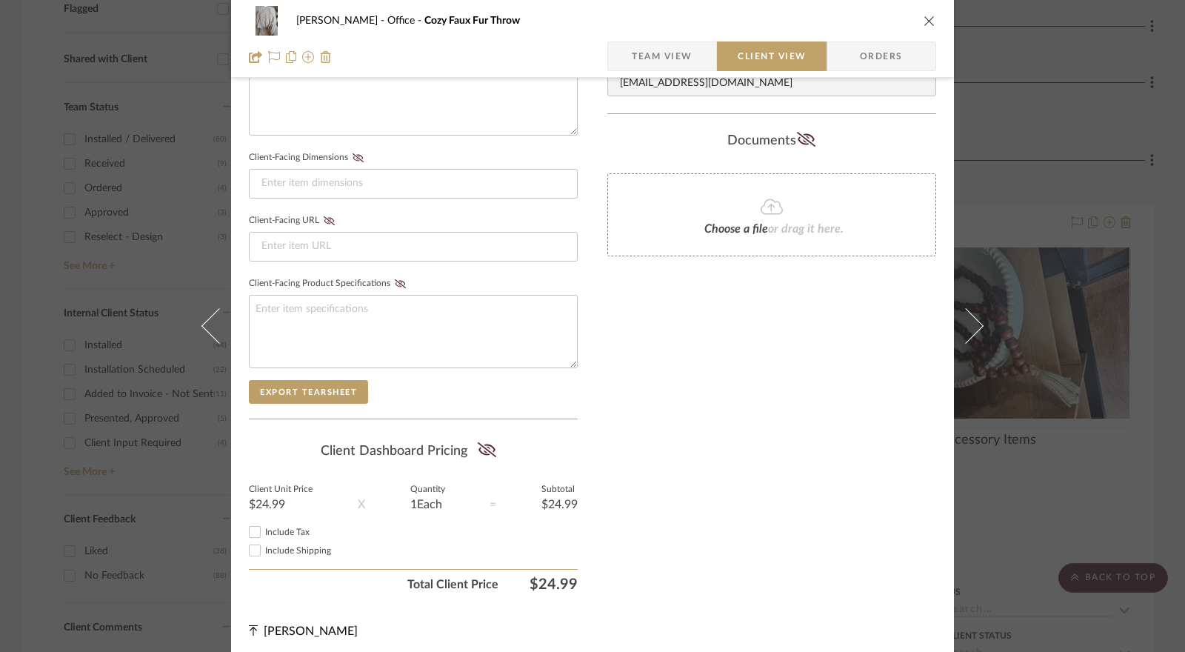
drag, startPoint x: 476, startPoint y: 441, endPoint x: 459, endPoint y: 455, distance: 22.1
click at [478, 444] on icon at bounding box center [487, 449] width 19 height 15
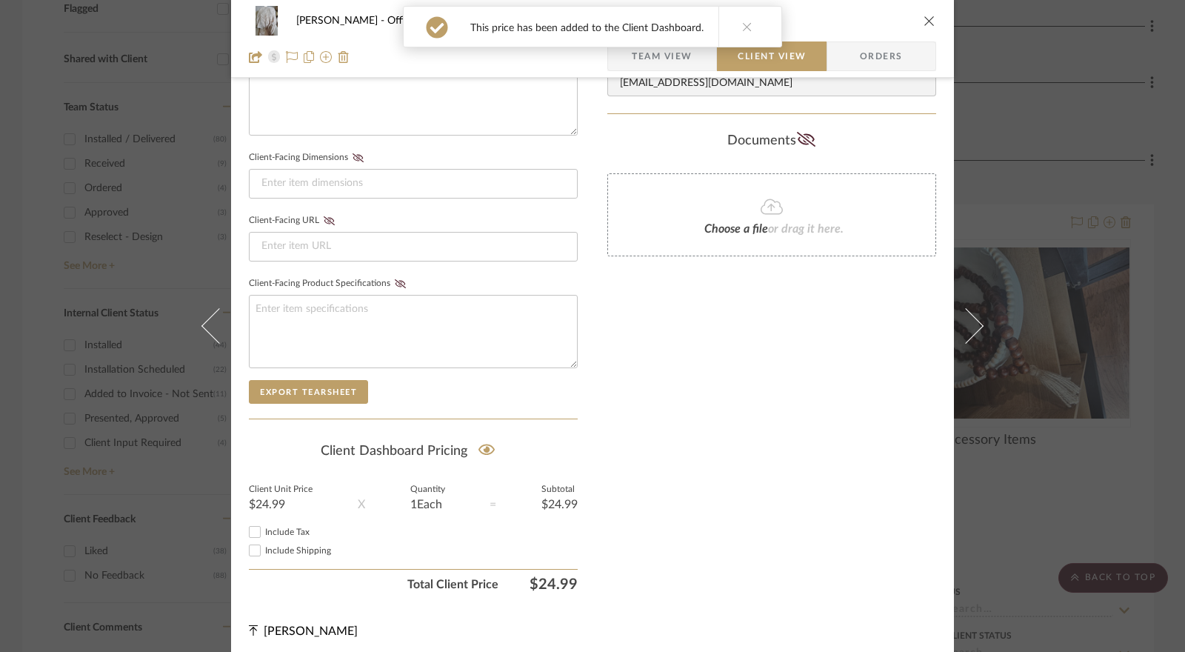
click at [250, 529] on input "Include Tax" at bounding box center [255, 532] width 18 height 18
checkbox input "true"
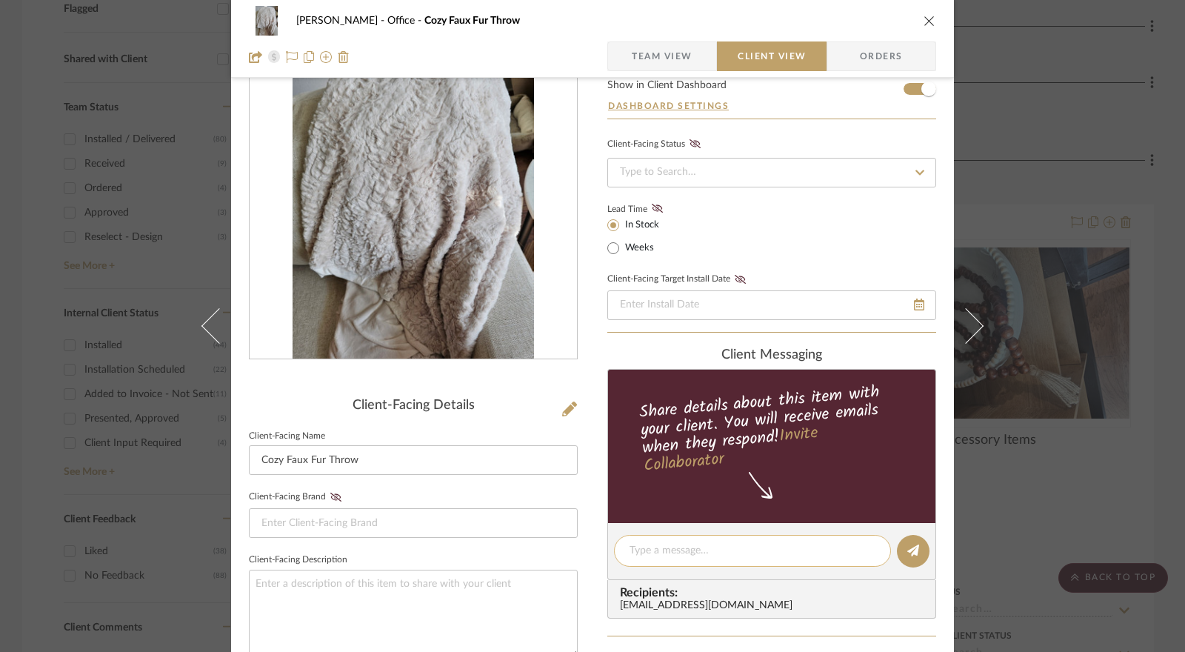
scroll to position [0, 0]
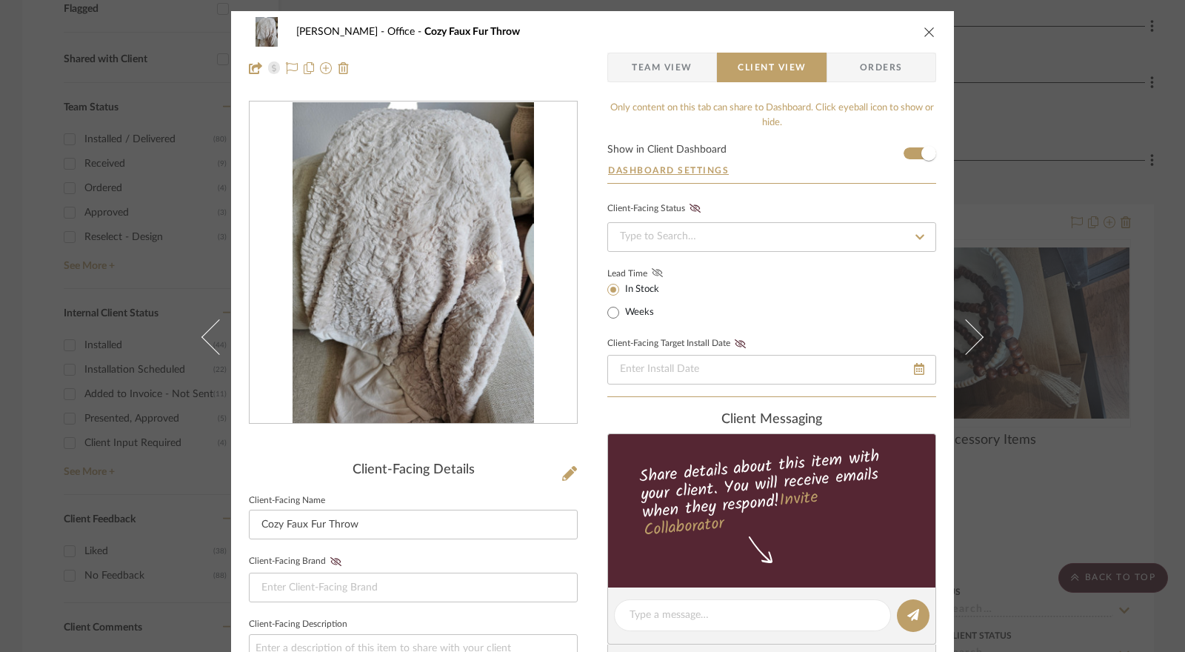
click at [652, 275] on icon at bounding box center [657, 272] width 11 height 9
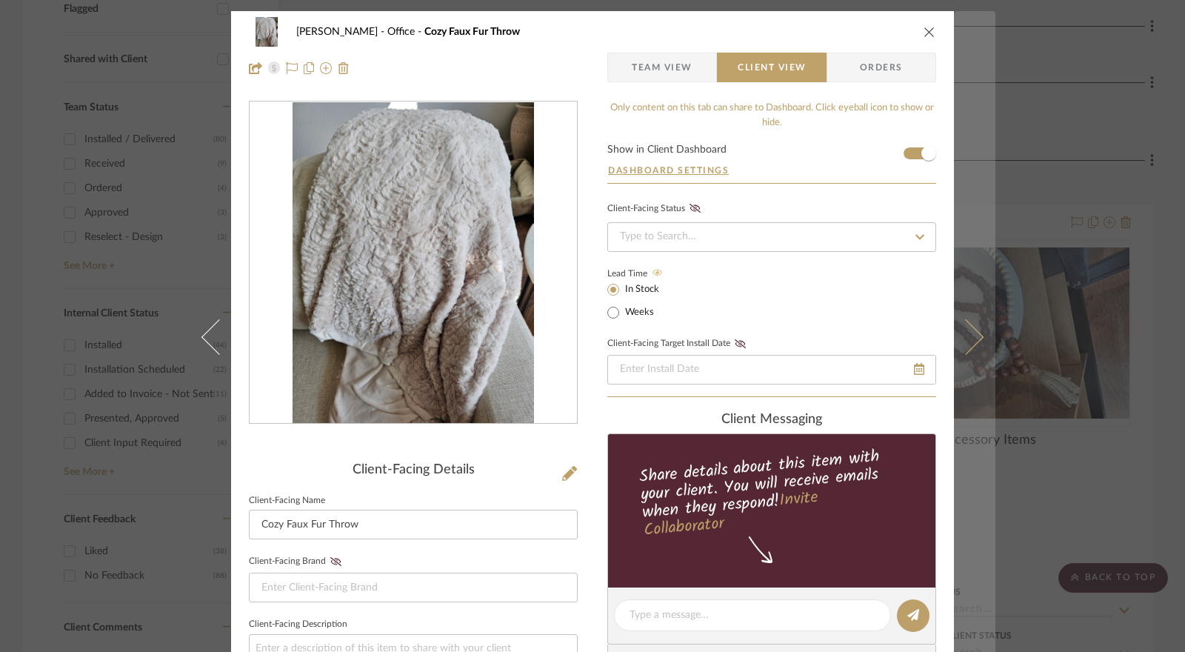
click at [961, 330] on icon at bounding box center [966, 337] width 36 height 36
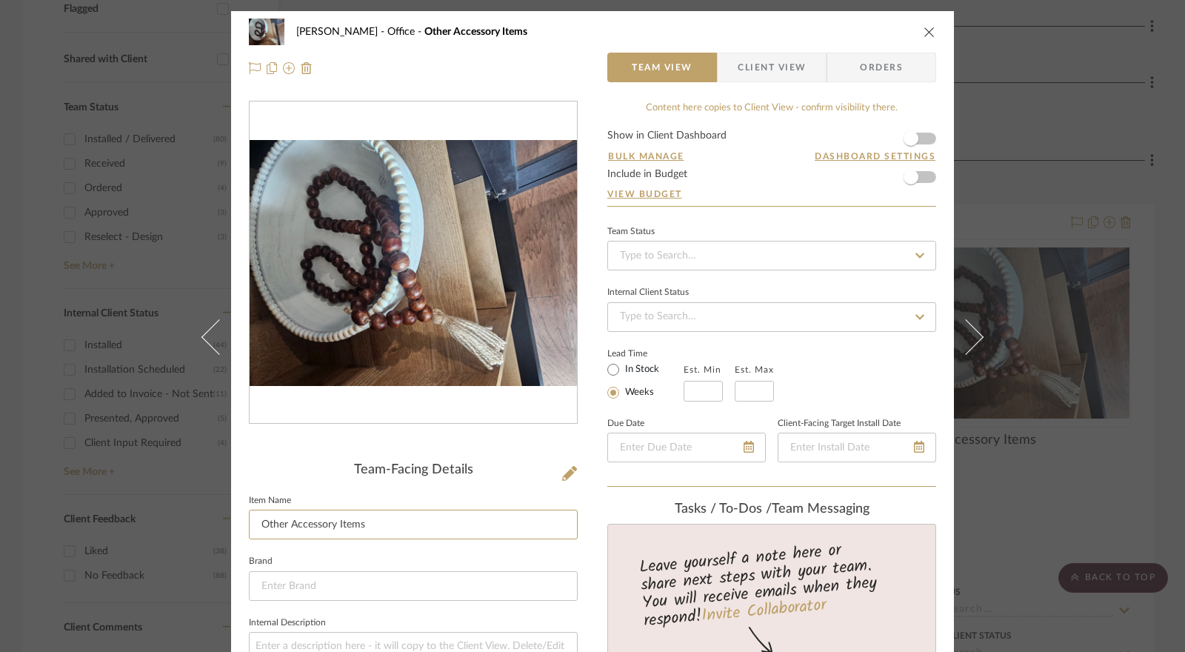
drag, startPoint x: 413, startPoint y: 529, endPoint x: 238, endPoint y: 525, distance: 175.6
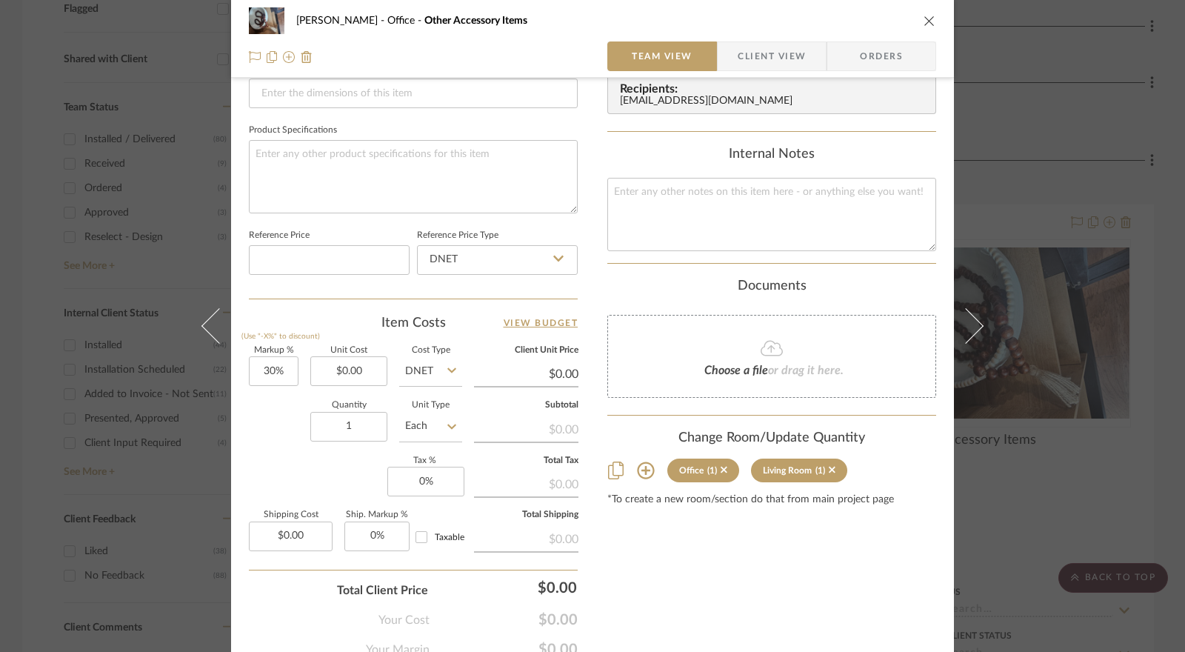
scroll to position [667, 0]
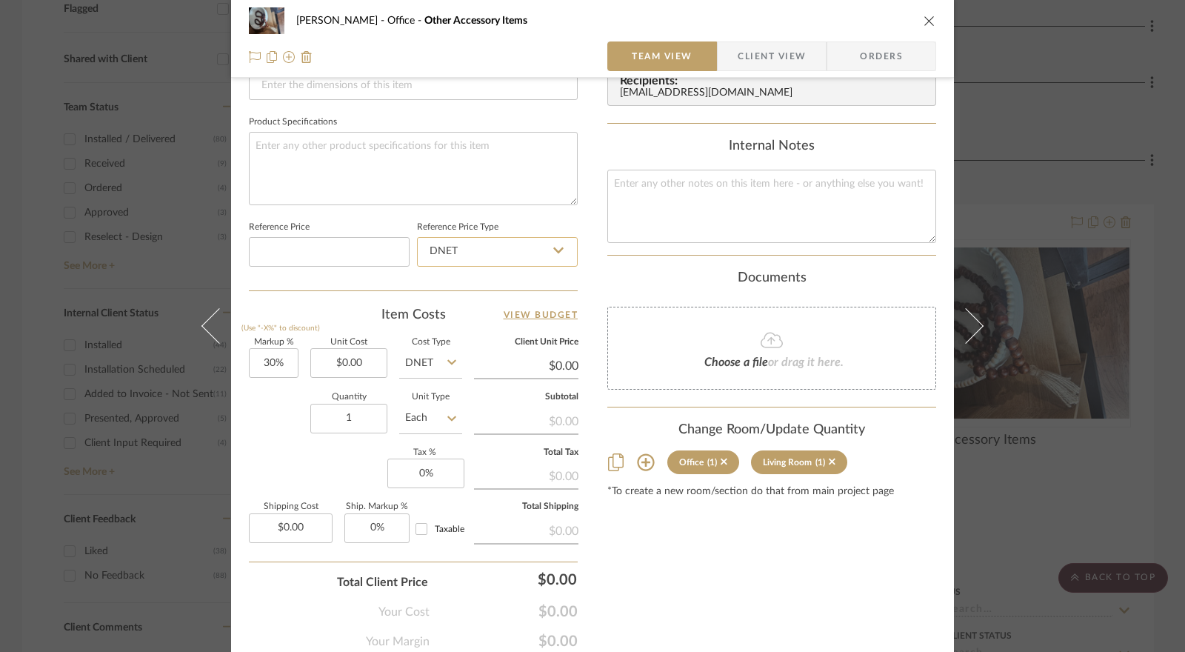
type input "Brown Beads"
click at [456, 253] on input "DNET" at bounding box center [497, 252] width 161 height 30
click at [443, 327] on span "Retail" at bounding box center [439, 324] width 25 height 10
type input "Retail"
click at [270, 365] on input "30" at bounding box center [274, 363] width 50 height 30
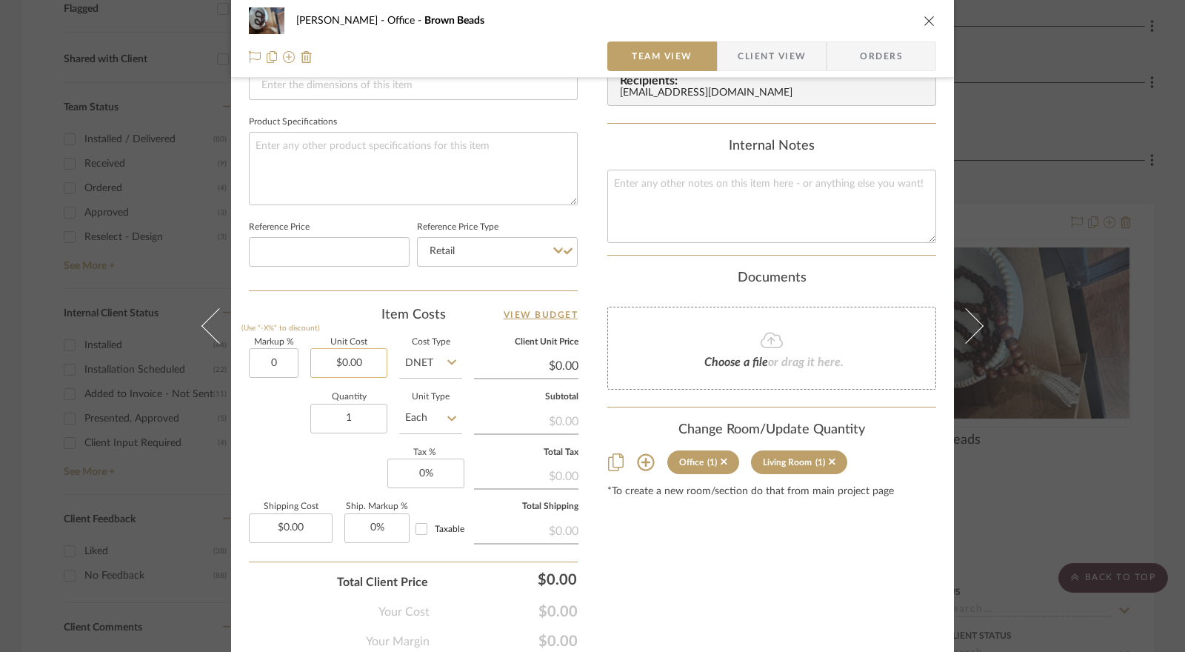
type input "0%"
type input "0.00"
click at [339, 365] on input "0.00" at bounding box center [348, 363] width 77 height 30
type input "$16.99"
click at [447, 361] on icon at bounding box center [451, 362] width 9 height 12
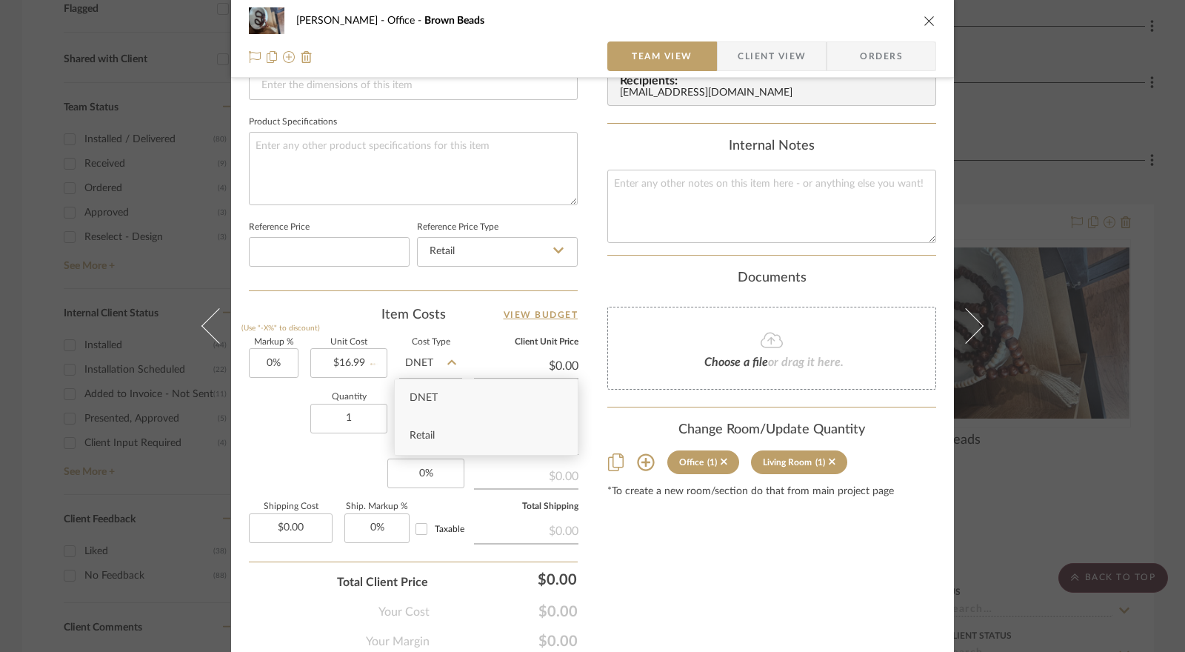
type input "$16.99"
click at [416, 438] on span "Retail" at bounding box center [422, 435] width 25 height 10
type input "Retail"
click at [421, 473] on input "0" at bounding box center [425, 474] width 77 height 30
type input "8.25%"
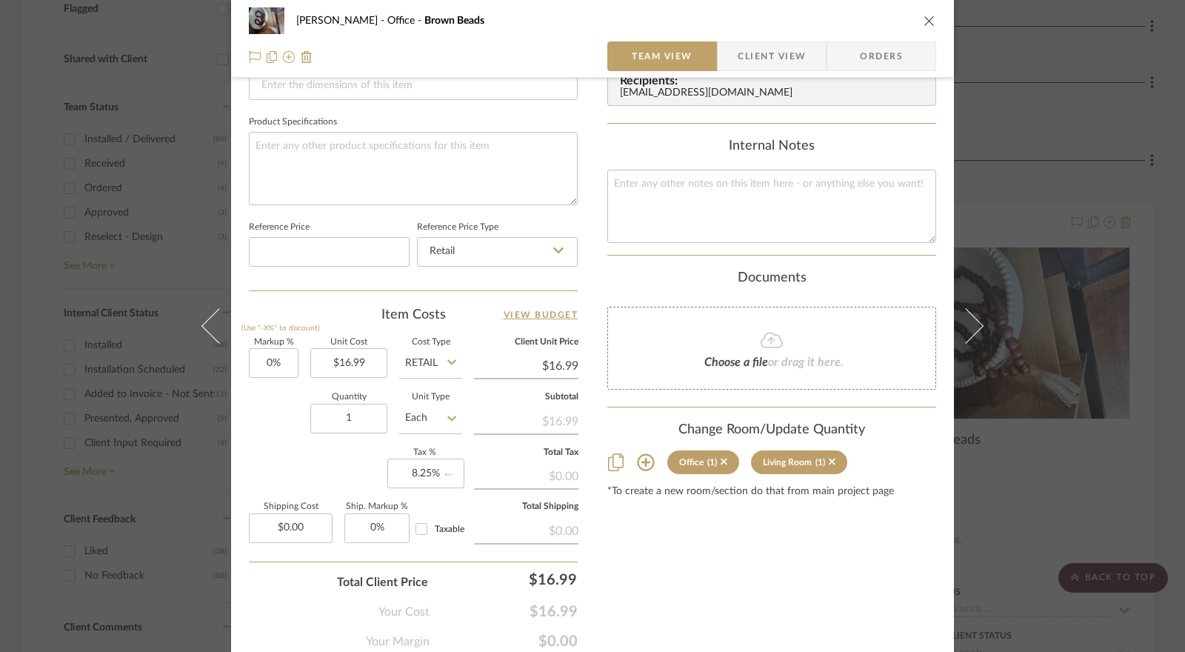
click at [324, 463] on div "Markup % (Use "-X%" to discount) 0% Unit Cost $16.99 Cost Type Retail Client Un…" at bounding box center [413, 447] width 329 height 216
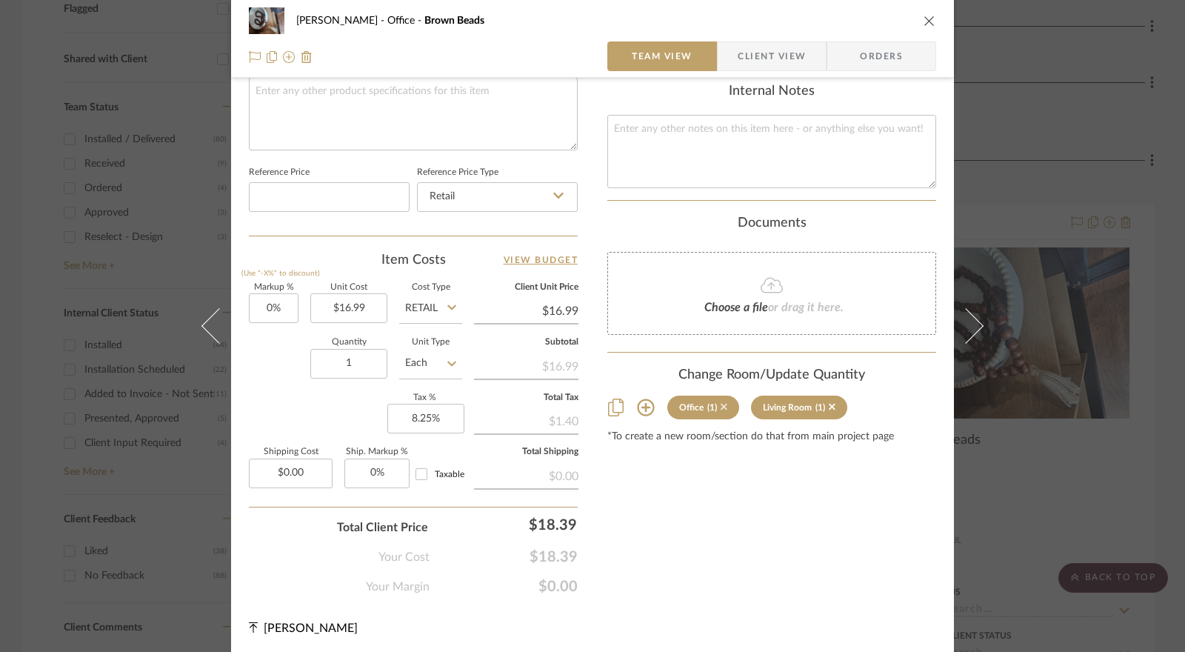
click at [721, 403] on icon at bounding box center [724, 407] width 7 height 10
type input "30%"
type input "$22.09"
type input "0%"
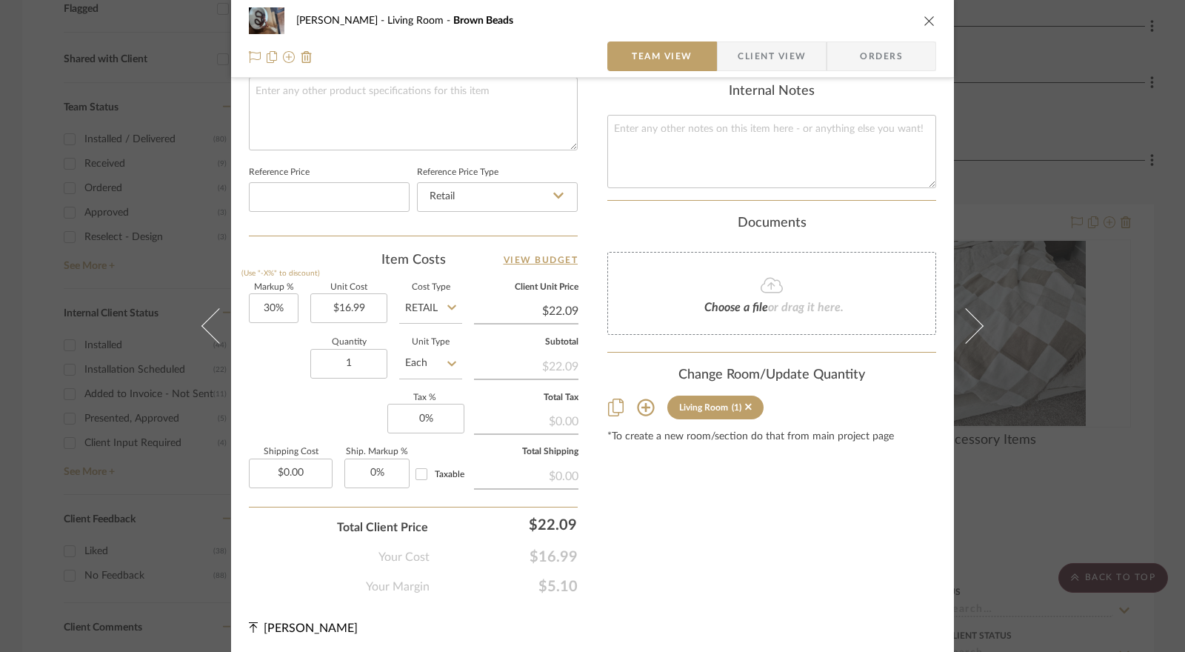
click at [773, 65] on span "Client View" at bounding box center [772, 56] width 68 height 30
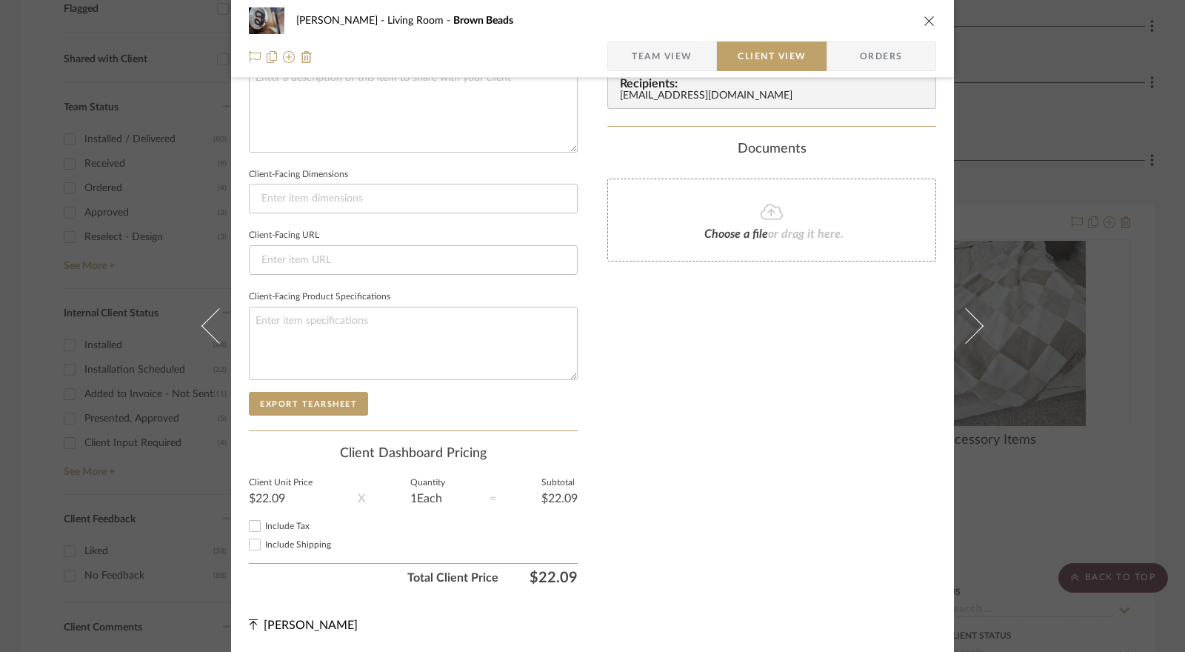
scroll to position [565, 0]
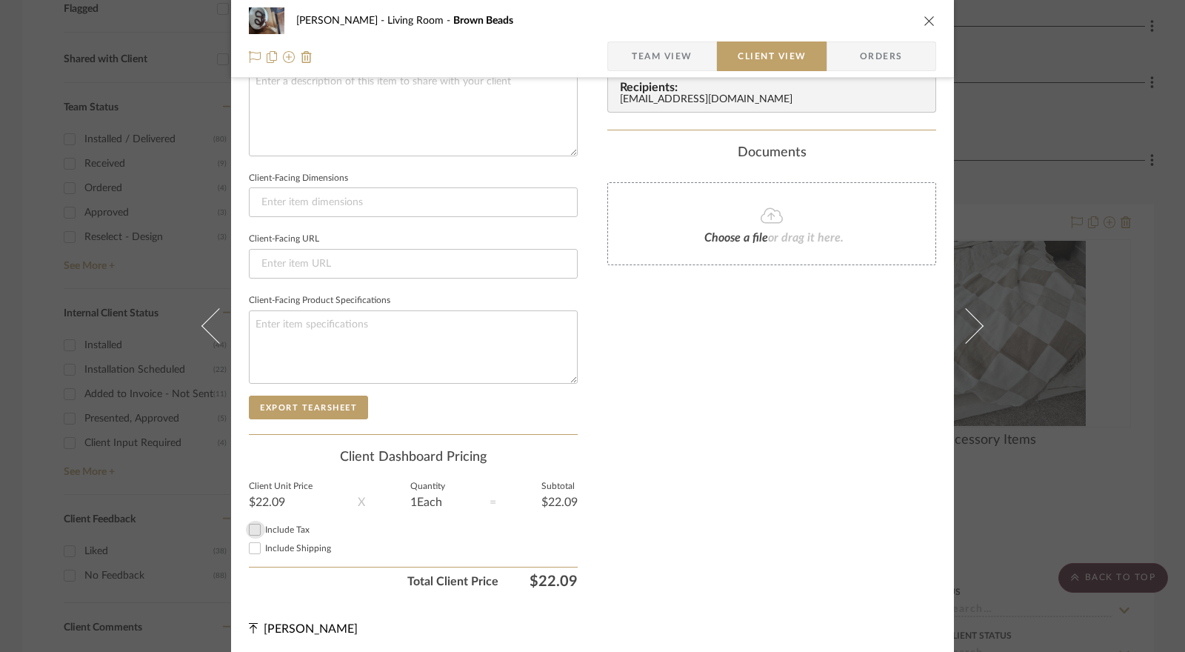
click at [253, 527] on input "Include Tax" at bounding box center [255, 530] width 18 height 18
checkbox input "false"
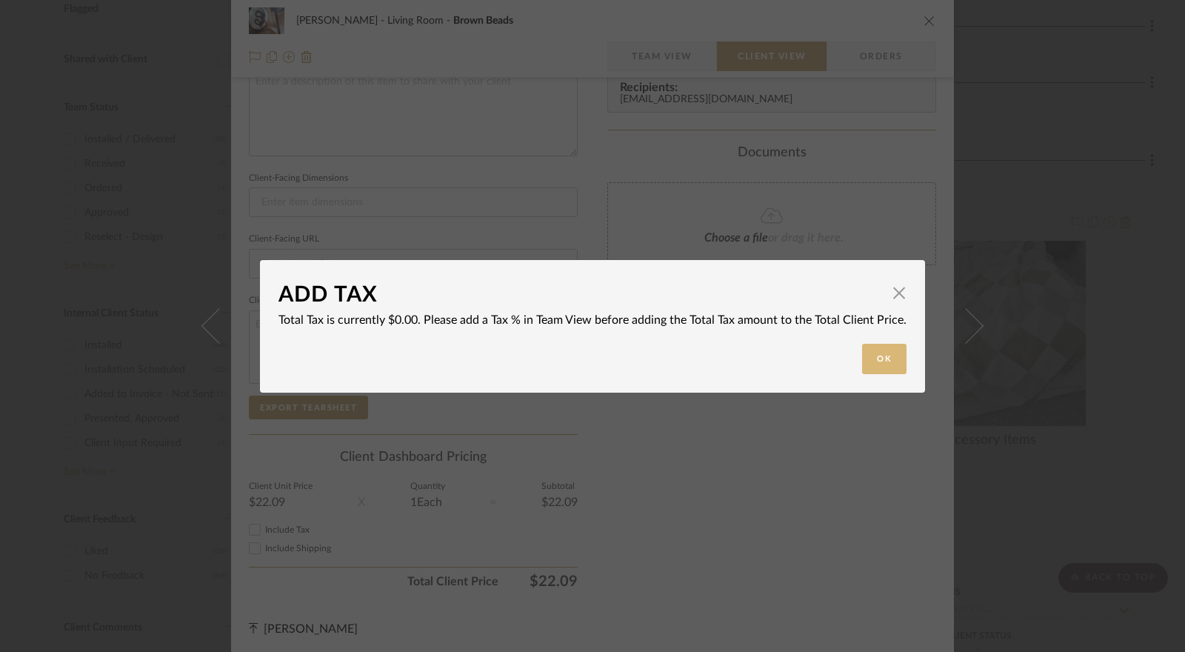
click at [886, 351] on button "Ok" at bounding box center [884, 359] width 44 height 30
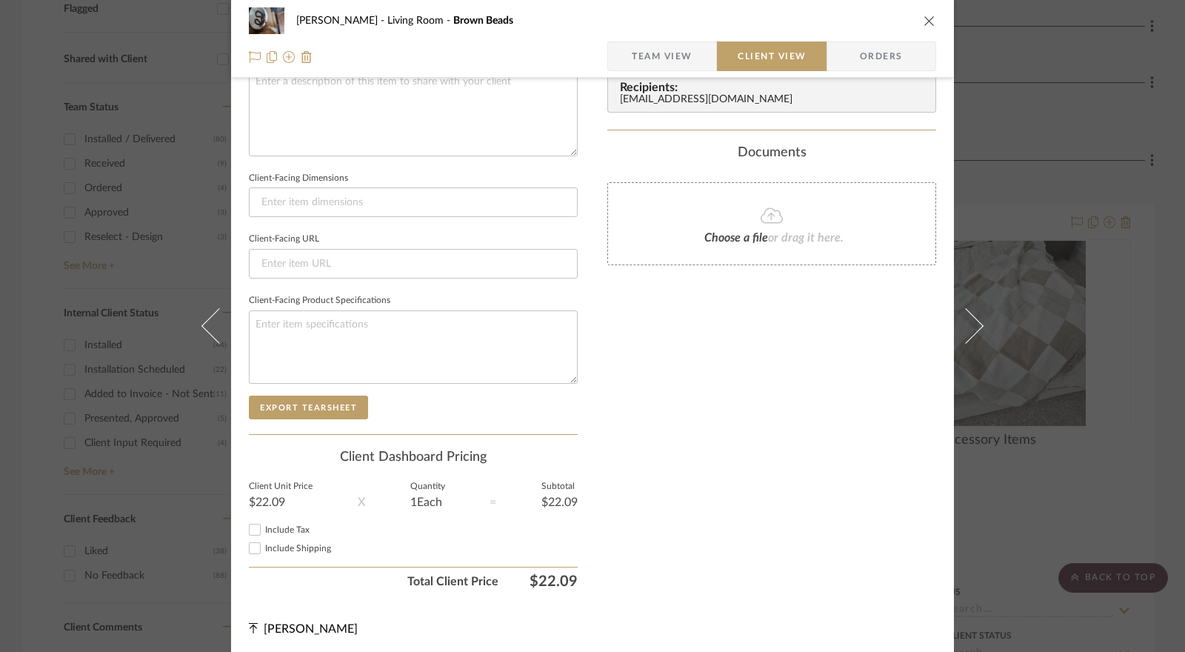
click at [643, 57] on span "Team View" at bounding box center [662, 56] width 61 height 30
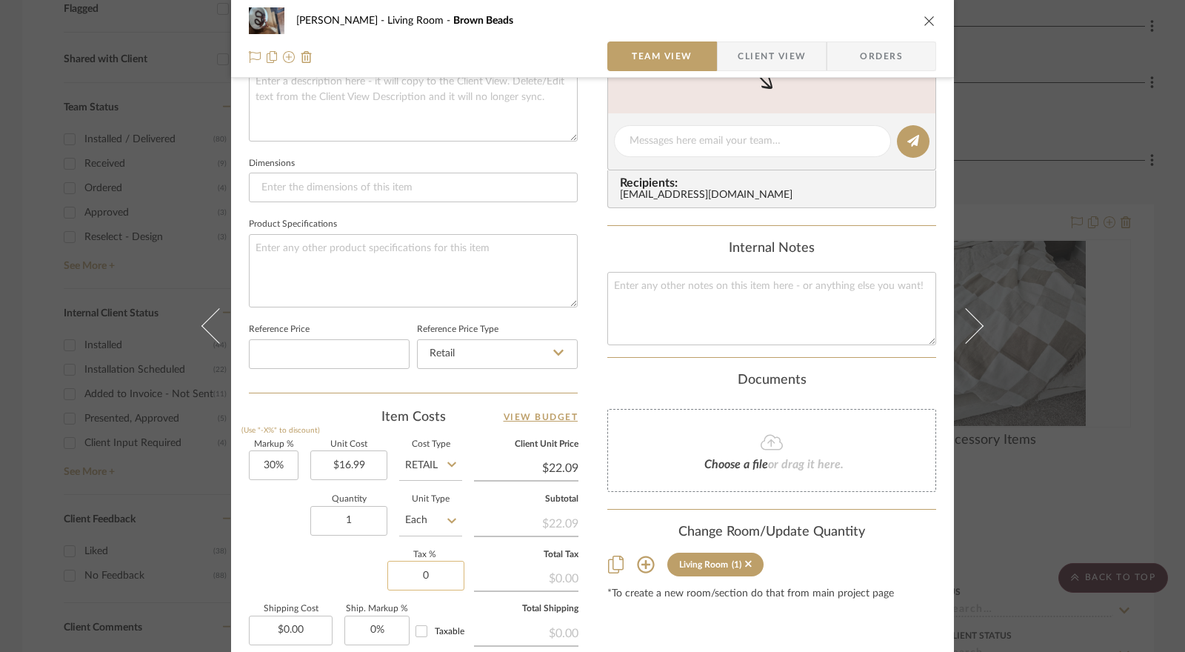
click at [431, 570] on input "0" at bounding box center [425, 576] width 77 height 30
type input "8.25"
type input "30"
type input "8.25%"
click at [280, 463] on input "30" at bounding box center [274, 465] width 50 height 30
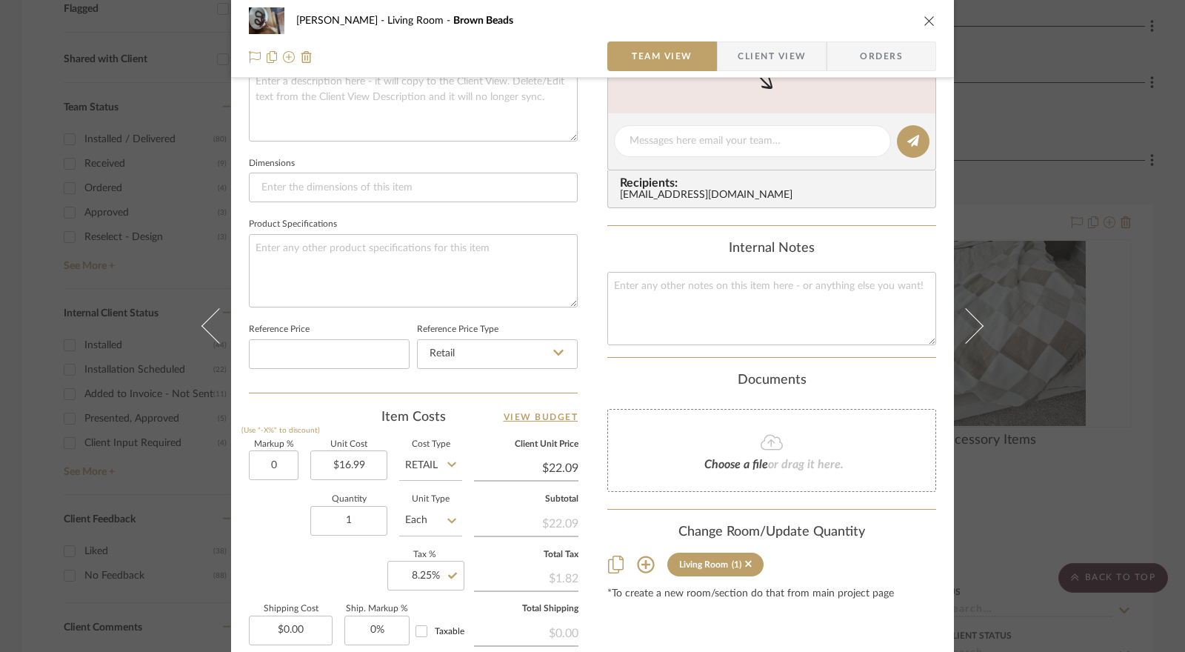
type input "0%"
click at [267, 528] on div "Quantity 1 Unit Type Each" at bounding box center [355, 522] width 213 height 53
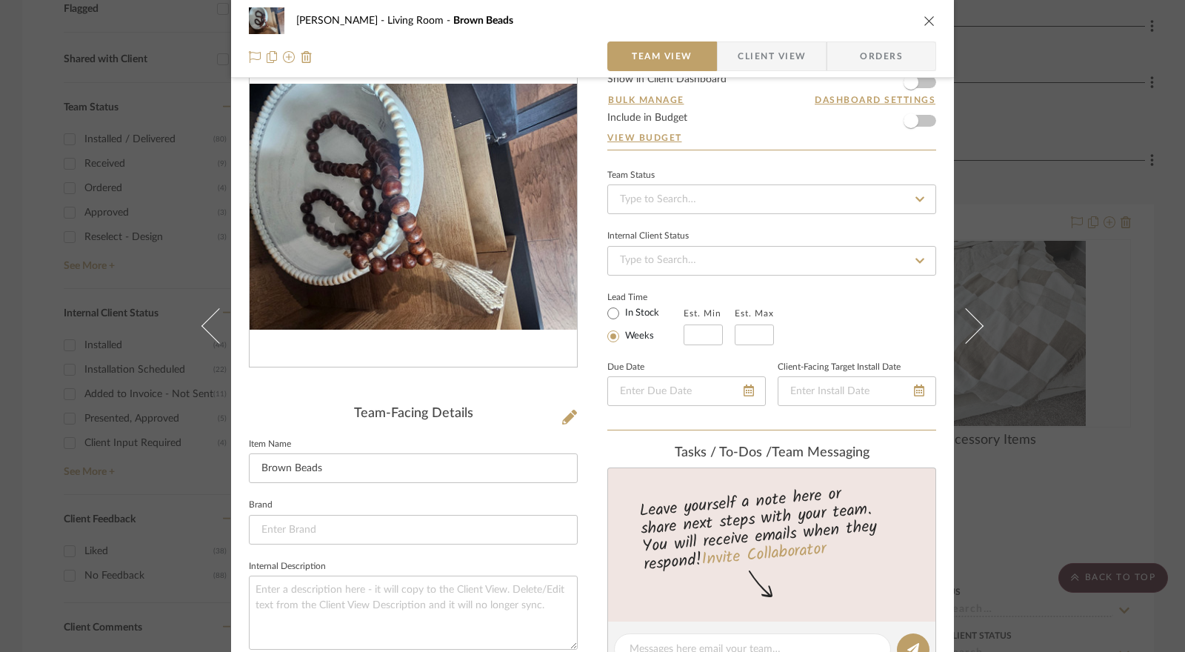
scroll to position [46, 0]
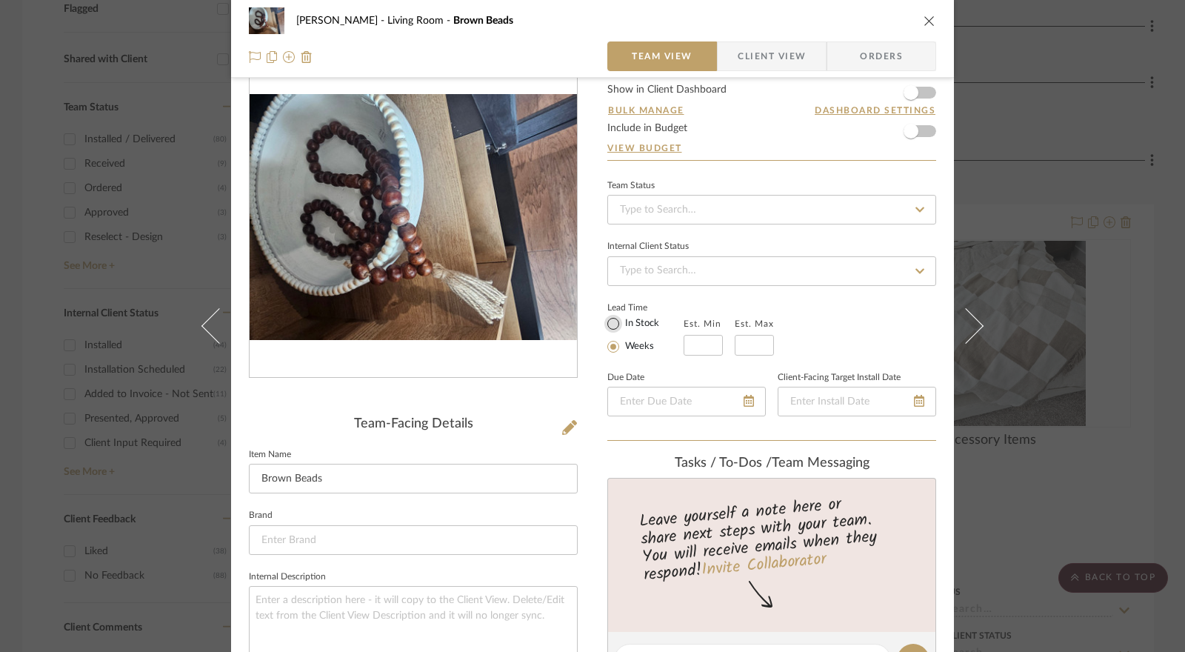
click at [607, 319] on input "In Stock" at bounding box center [614, 324] width 18 height 18
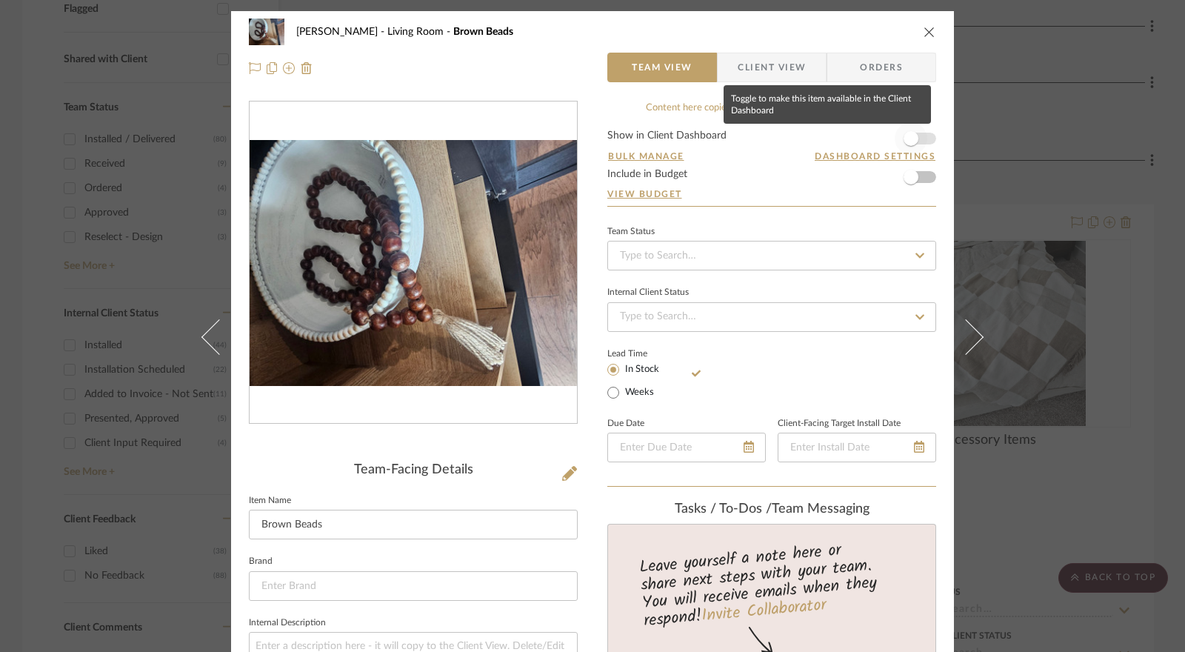
drag, startPoint x: 910, startPoint y: 138, endPoint x: 908, endPoint y: 152, distance: 14.3
click at [910, 139] on span "button" at bounding box center [911, 138] width 15 height 15
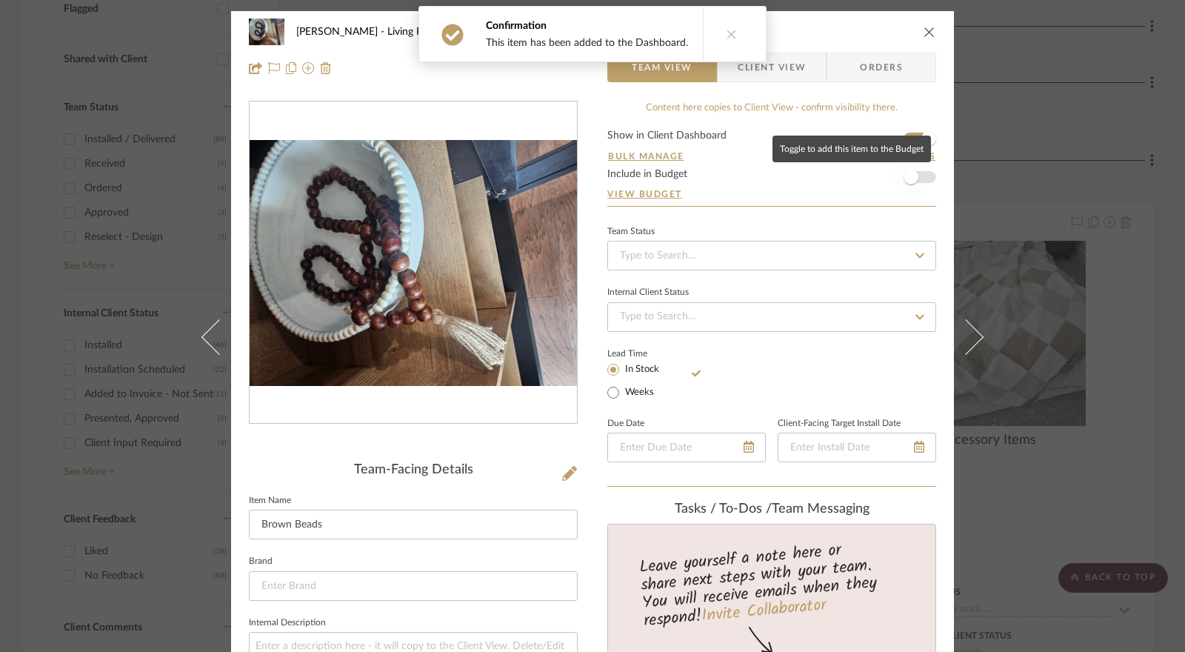
click at [906, 182] on span "button" at bounding box center [911, 177] width 15 height 15
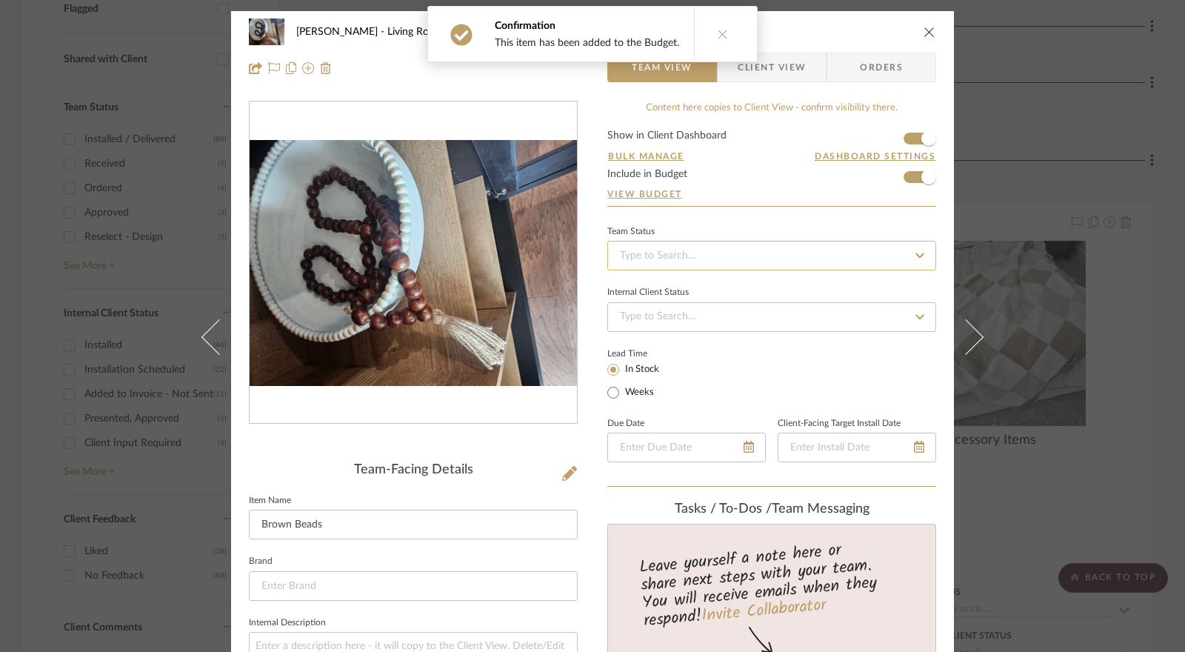
click at [732, 256] on input at bounding box center [771, 256] width 329 height 30
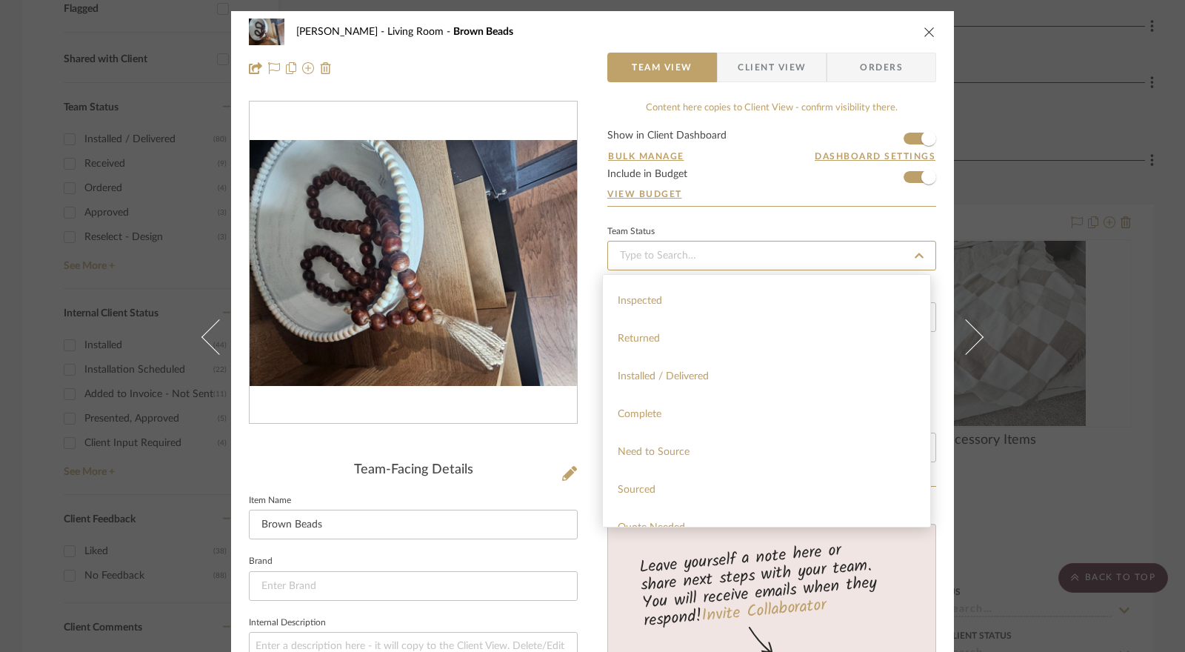
scroll to position [296, 0]
click at [696, 377] on span "Installed / Delivered" at bounding box center [663, 375] width 91 height 10
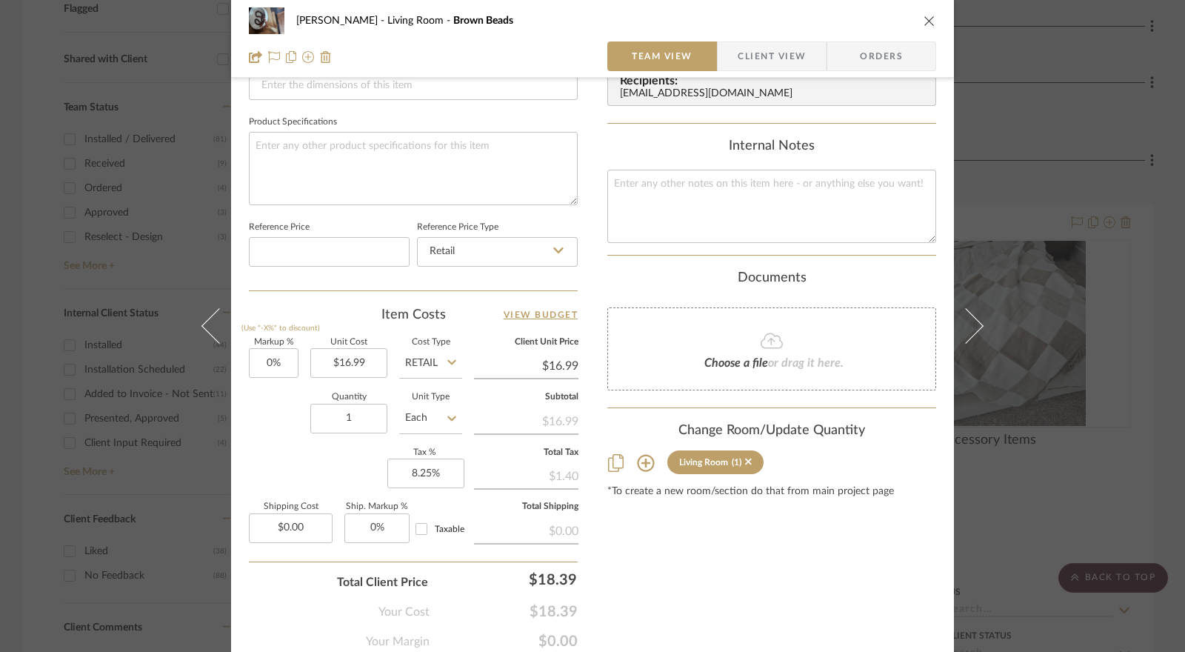
scroll to position [722, 0]
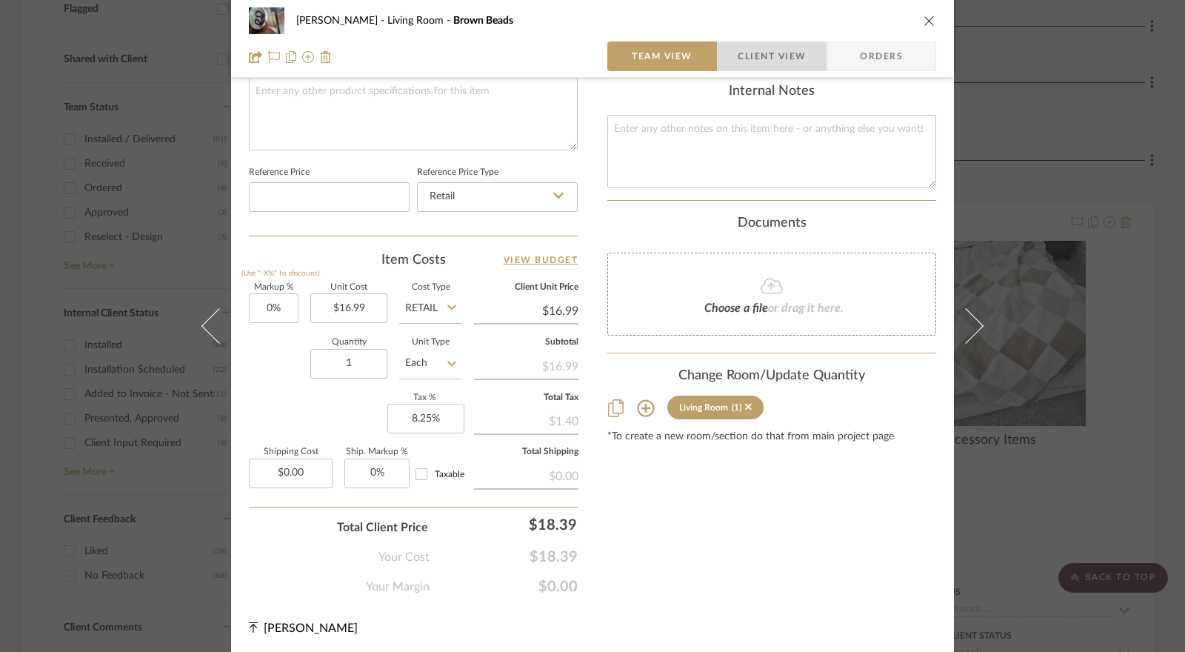
click at [766, 51] on span "Client View" at bounding box center [772, 56] width 68 height 30
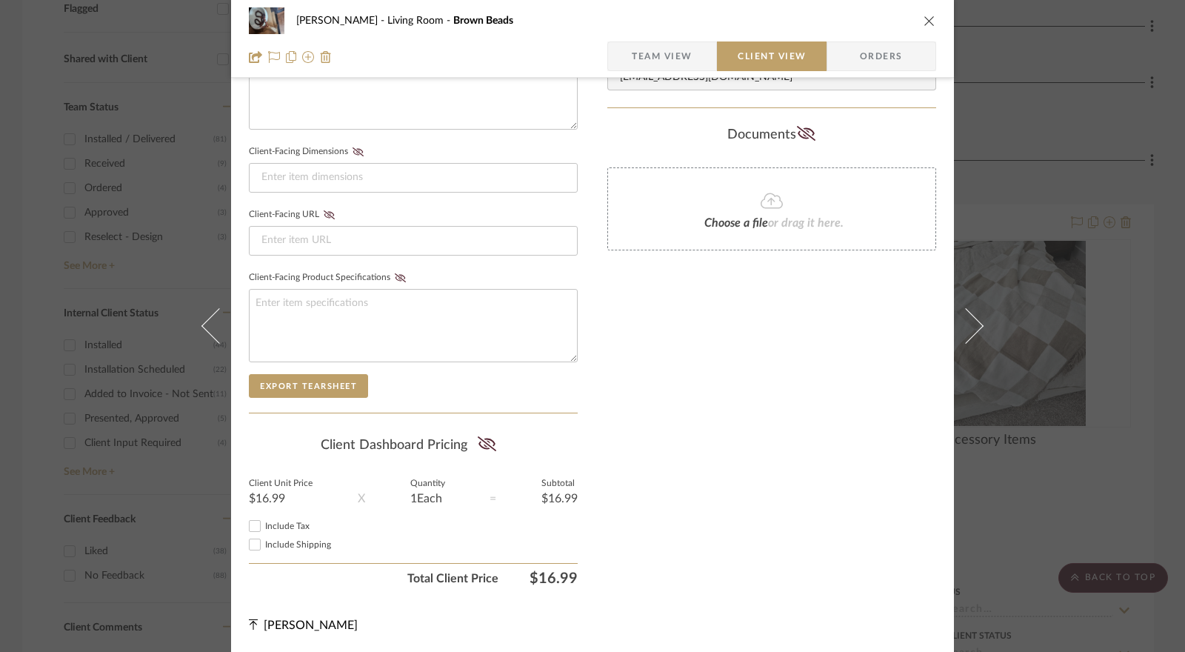
scroll to position [587, 0]
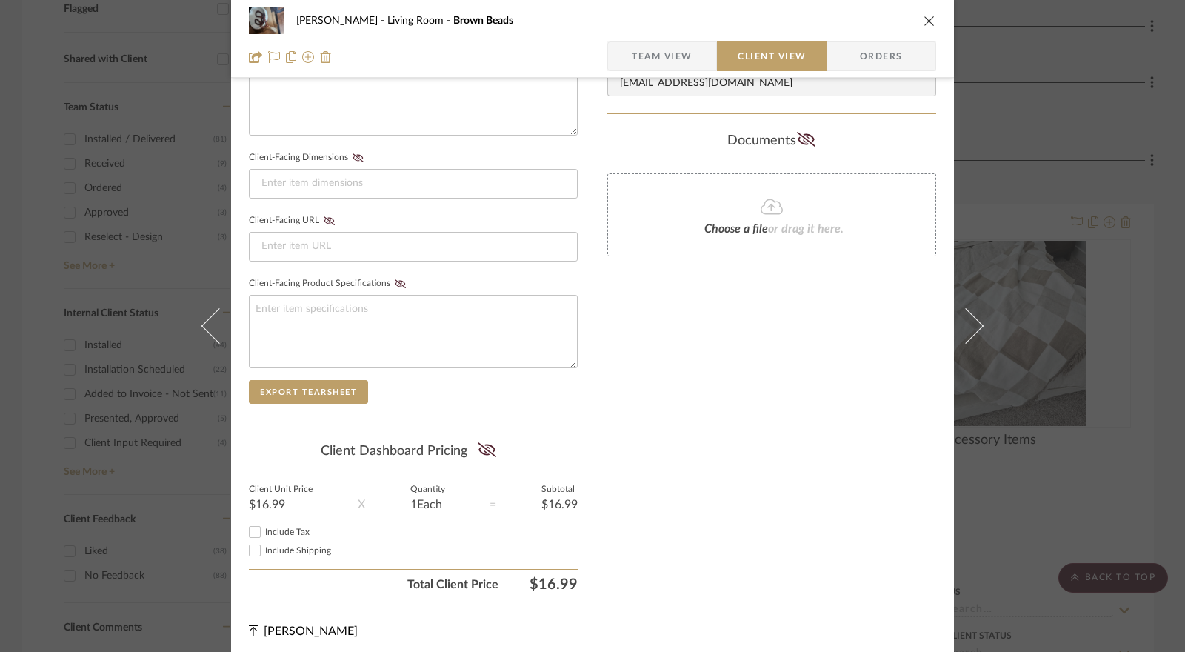
drag, startPoint x: 484, startPoint y: 444, endPoint x: 465, endPoint y: 459, distance: 23.7
click at [478, 452] on fa-icon at bounding box center [487, 451] width 19 height 22
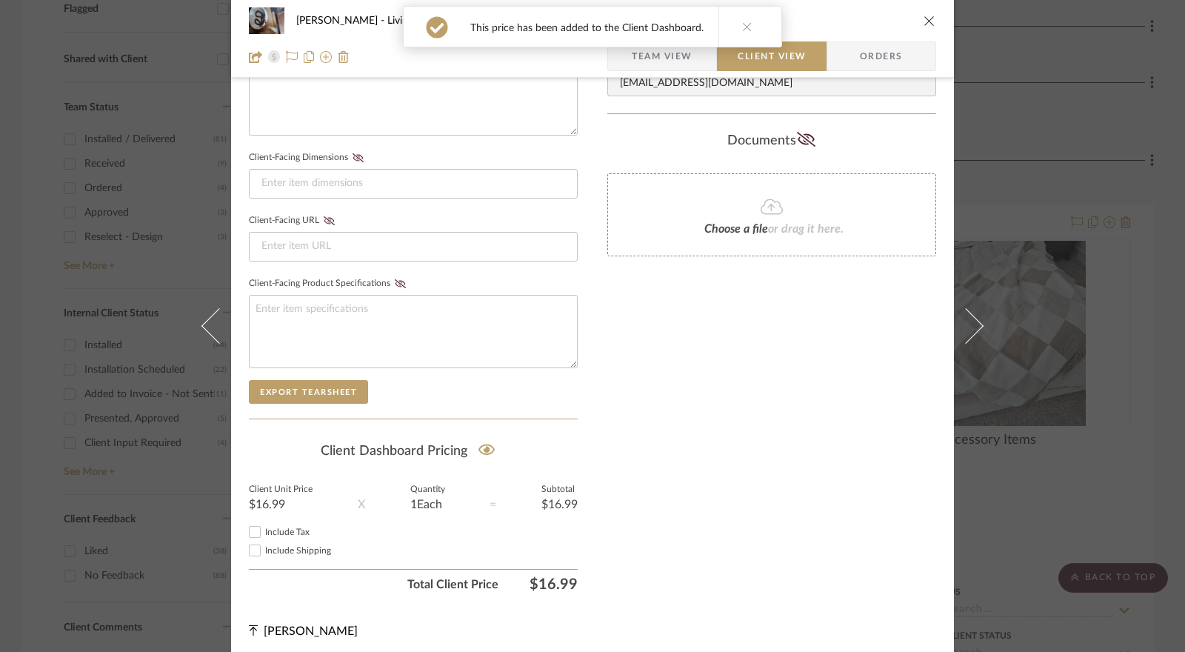
click at [249, 527] on input "Include Tax" at bounding box center [255, 532] width 18 height 18
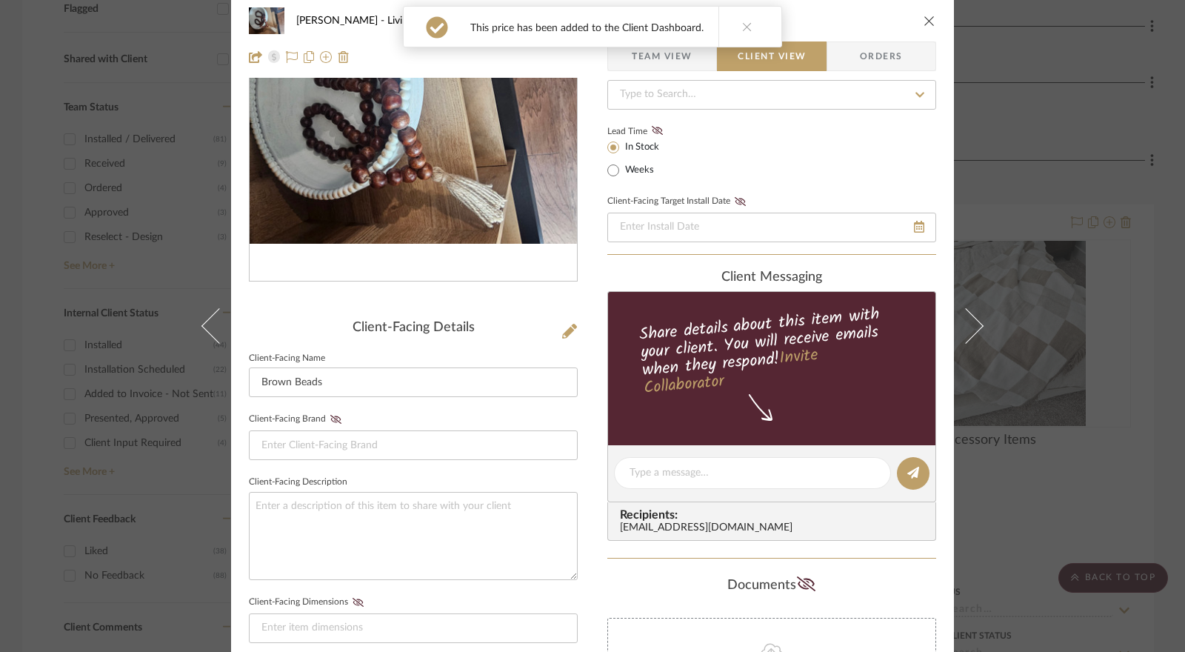
scroll to position [0, 0]
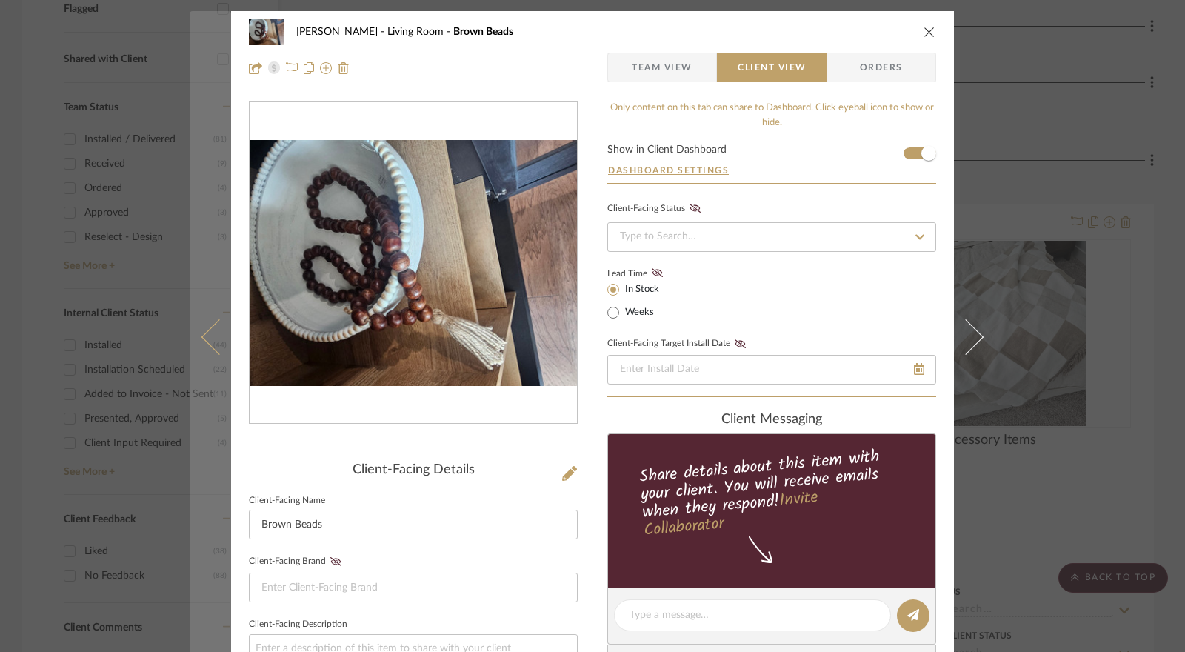
click at [207, 343] on icon at bounding box center [220, 337] width 36 height 36
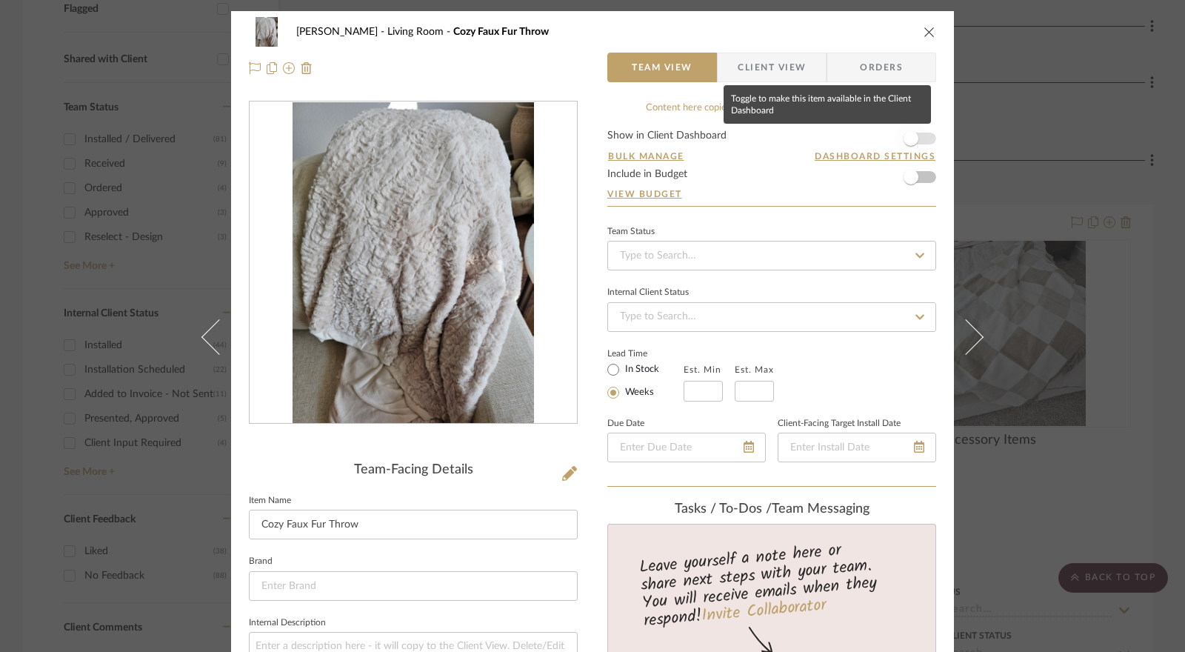
click at [919, 142] on span "button" at bounding box center [911, 138] width 33 height 33
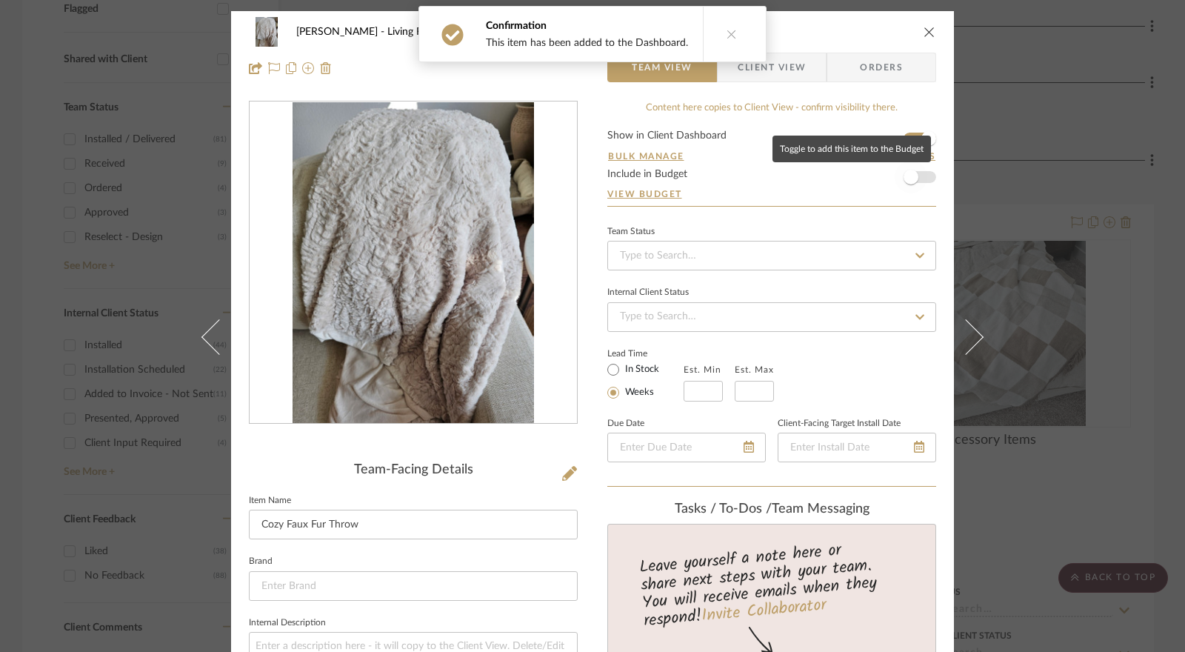
click at [914, 180] on span "button" at bounding box center [911, 177] width 33 height 33
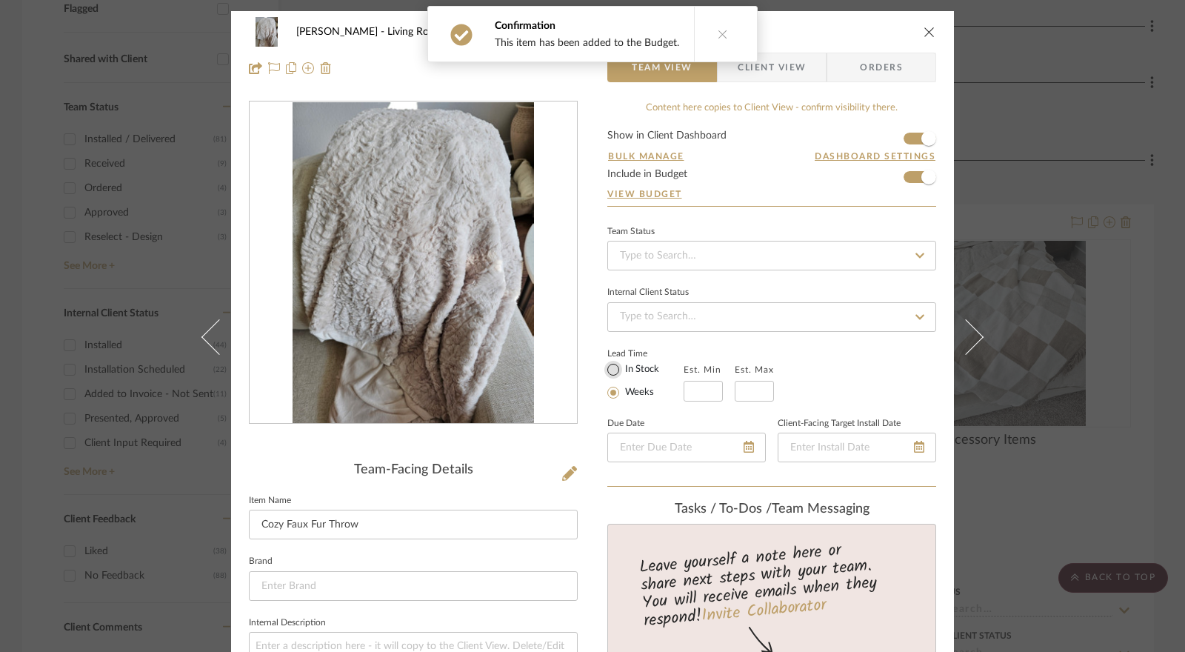
click at [605, 370] on input "In Stock" at bounding box center [614, 370] width 18 height 18
click at [700, 251] on input at bounding box center [771, 256] width 329 height 30
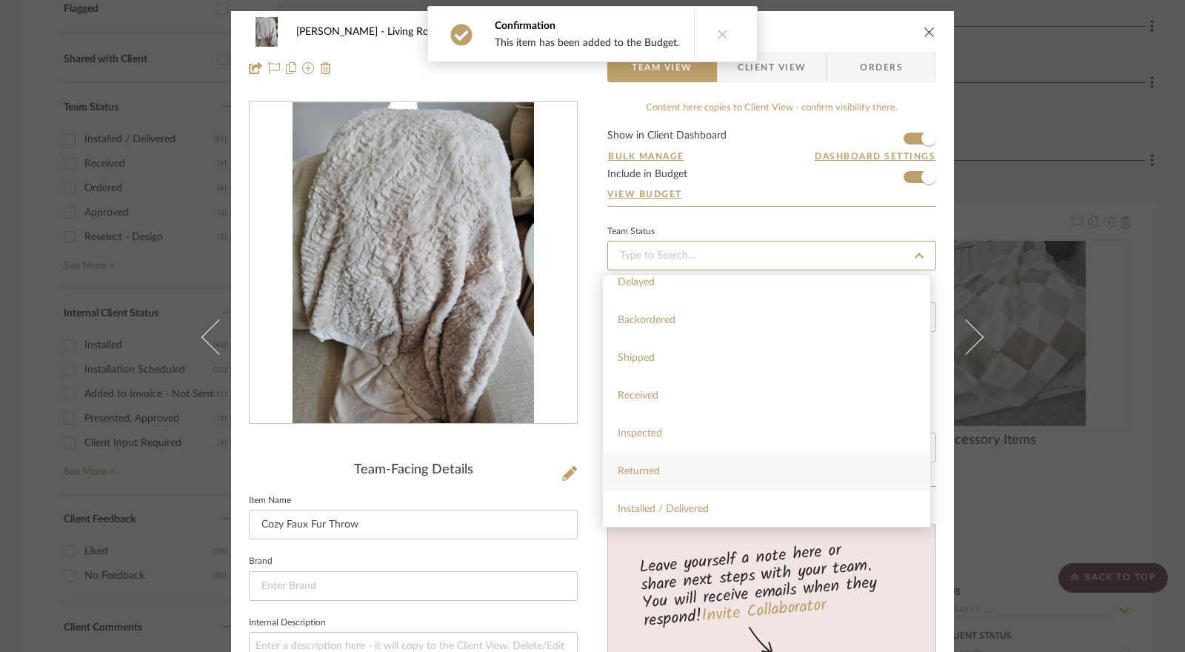
scroll to position [296, 0]
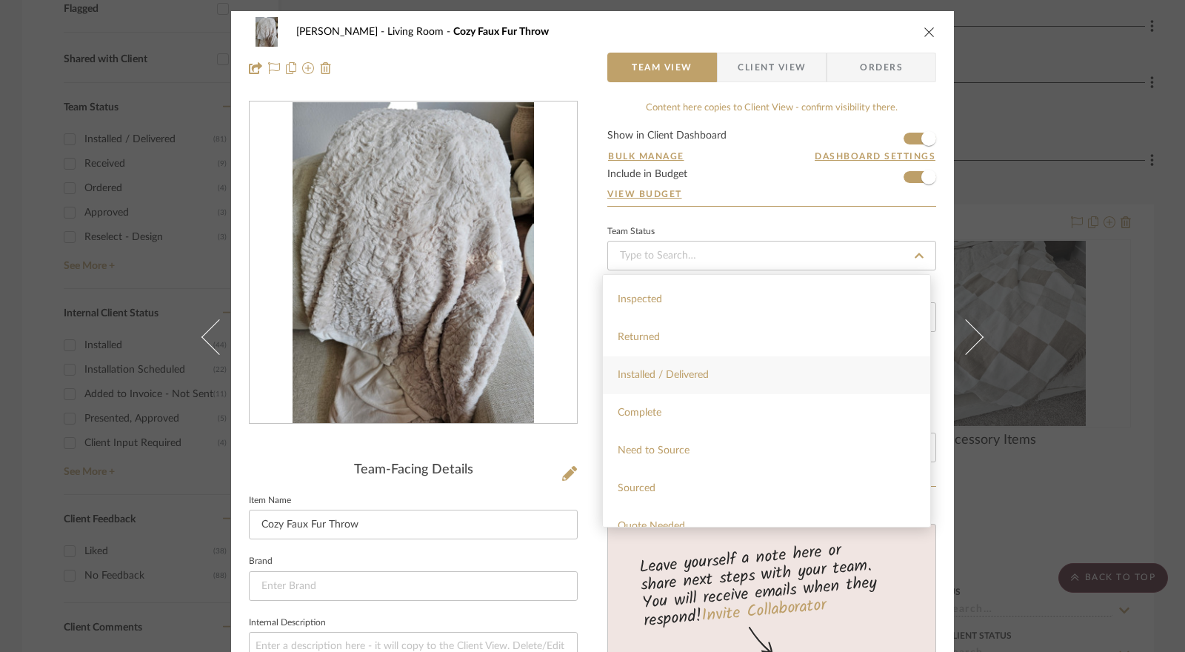
click at [702, 376] on span "Installed / Delivered" at bounding box center [663, 375] width 91 height 10
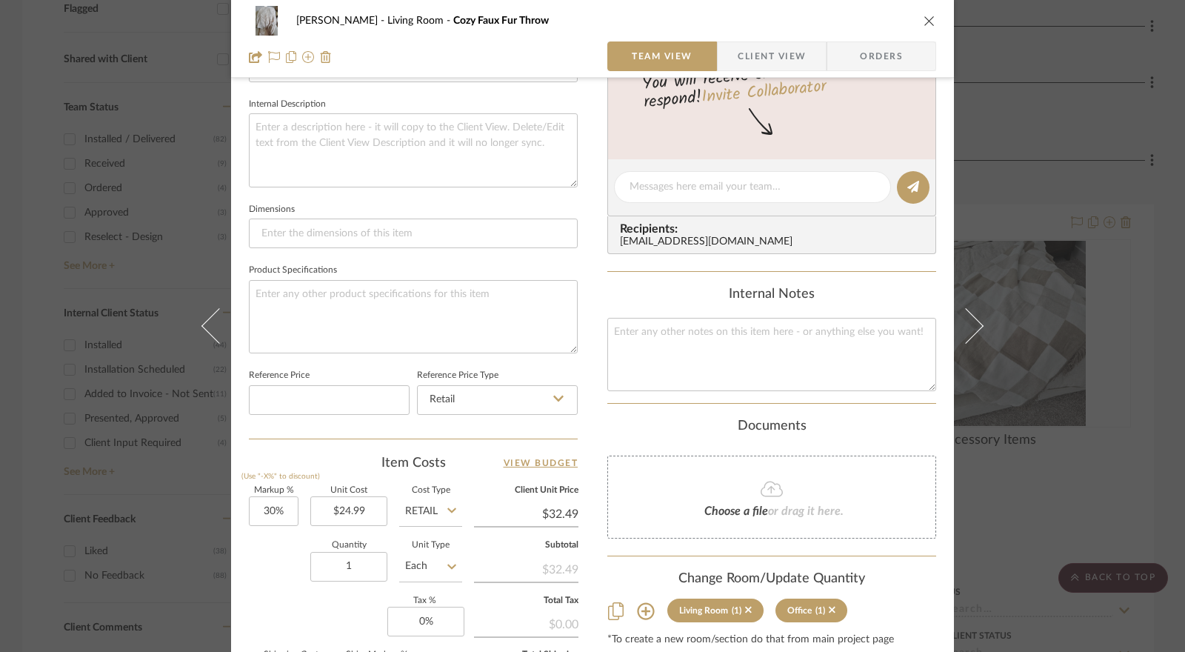
scroll to position [722, 0]
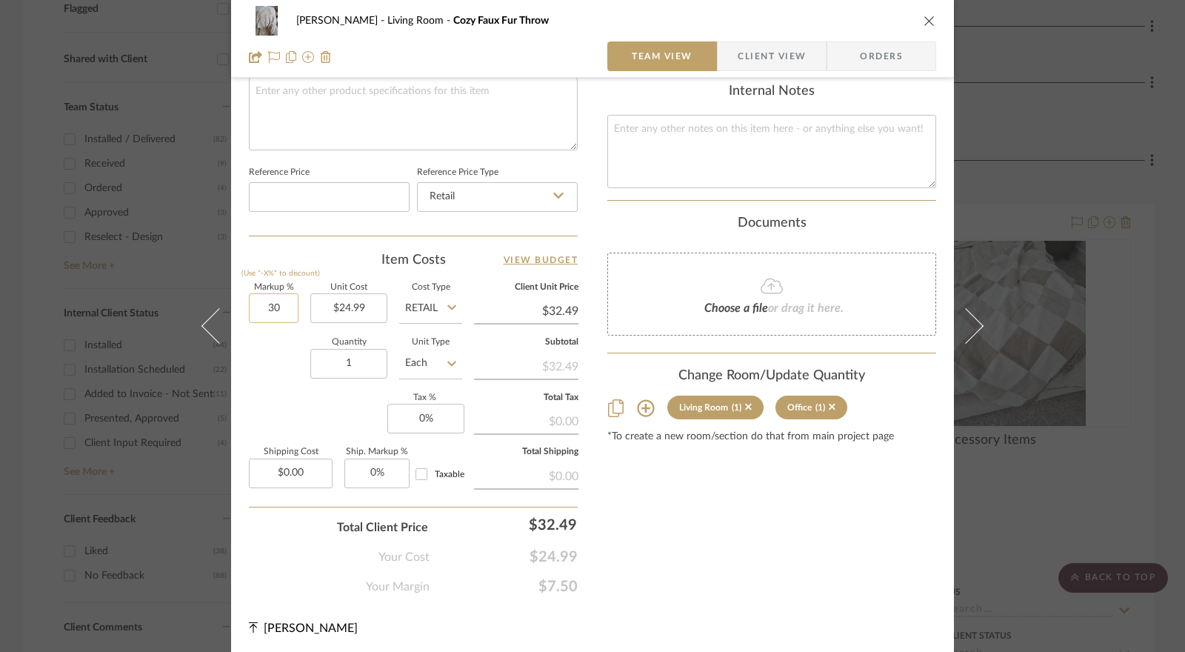
click at [276, 314] on input "30" at bounding box center [274, 308] width 50 height 30
click at [279, 352] on div "Quantity 1 Unit Type Each" at bounding box center [355, 365] width 213 height 53
click at [416, 413] on input "0" at bounding box center [425, 419] width 77 height 30
click at [353, 419] on div "Markup % (Use "-X%" to discount) 0% Unit Cost $24.99 Cost Type Retail Client Un…" at bounding box center [413, 392] width 329 height 216
click at [829, 404] on icon at bounding box center [832, 407] width 7 height 7
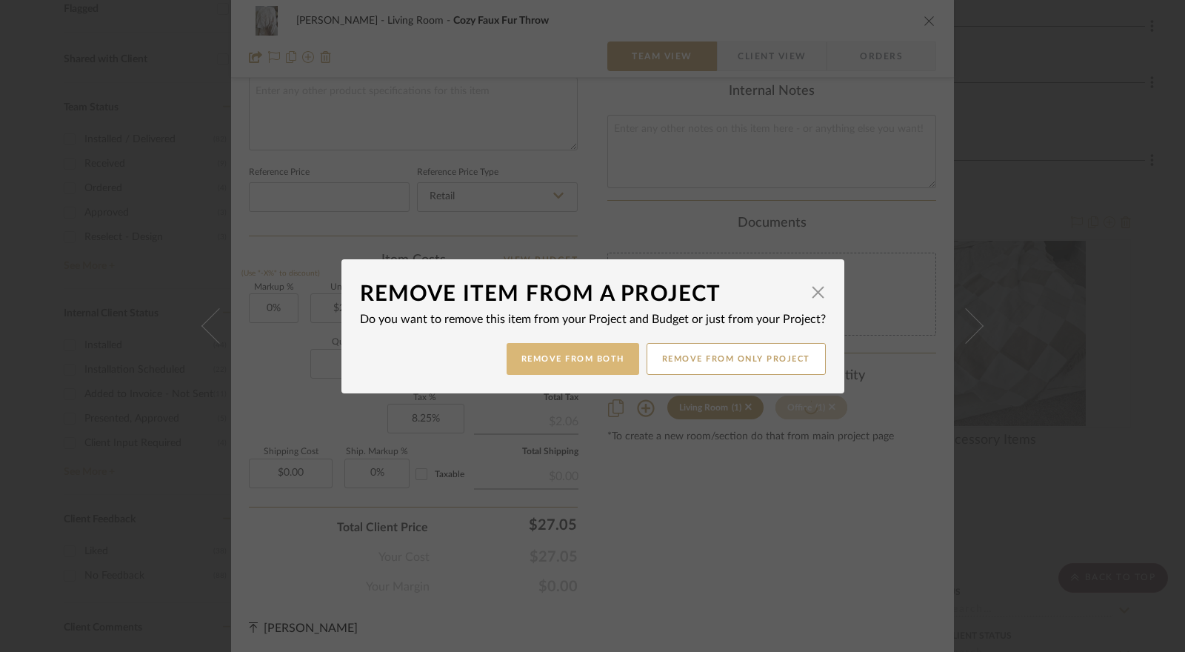
click at [568, 359] on button "Remove from Both" at bounding box center [573, 359] width 133 height 32
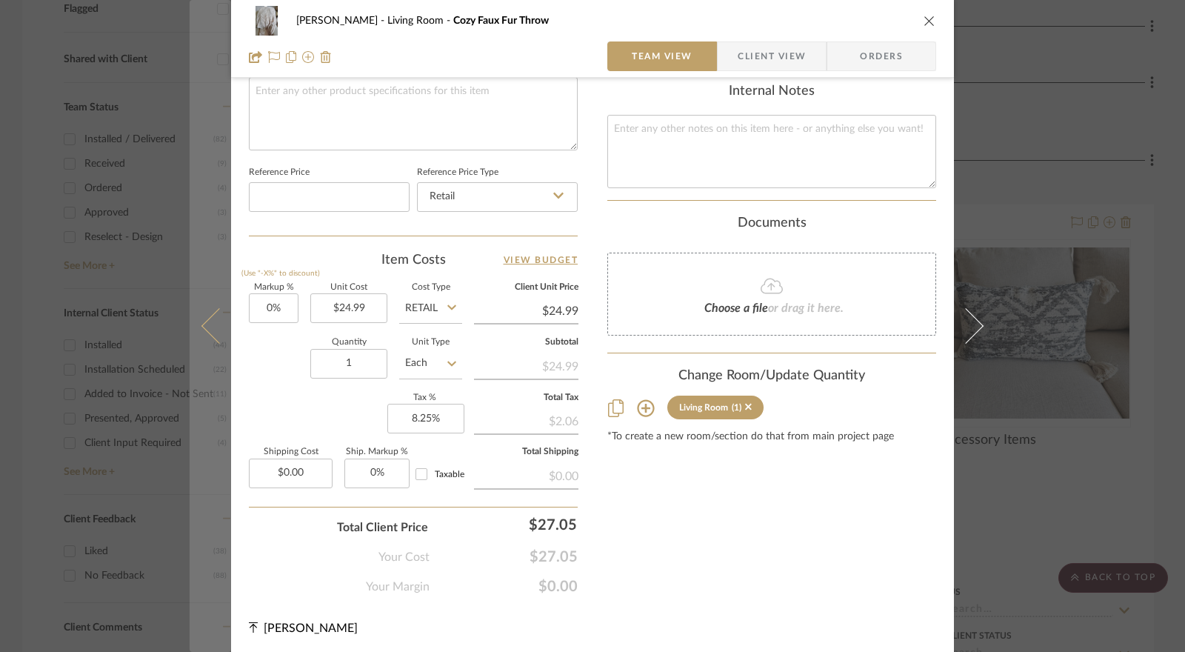
click at [204, 333] on icon at bounding box center [220, 326] width 36 height 36
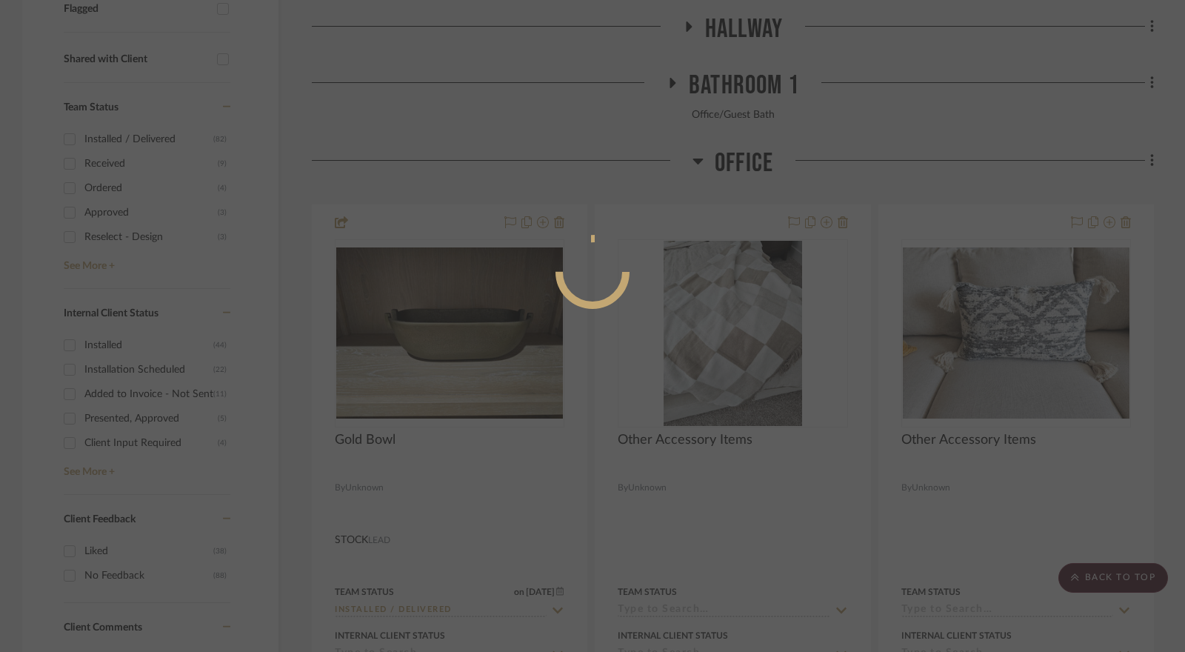
scroll to position [0, 0]
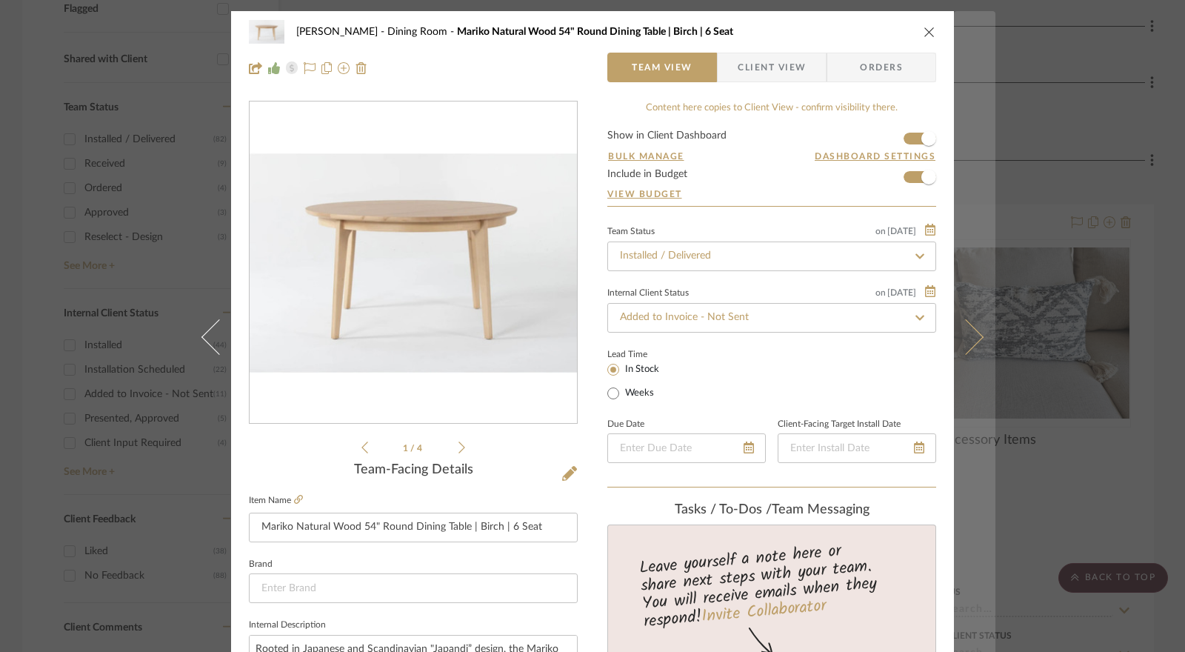
click at [955, 336] on icon at bounding box center [966, 337] width 36 height 36
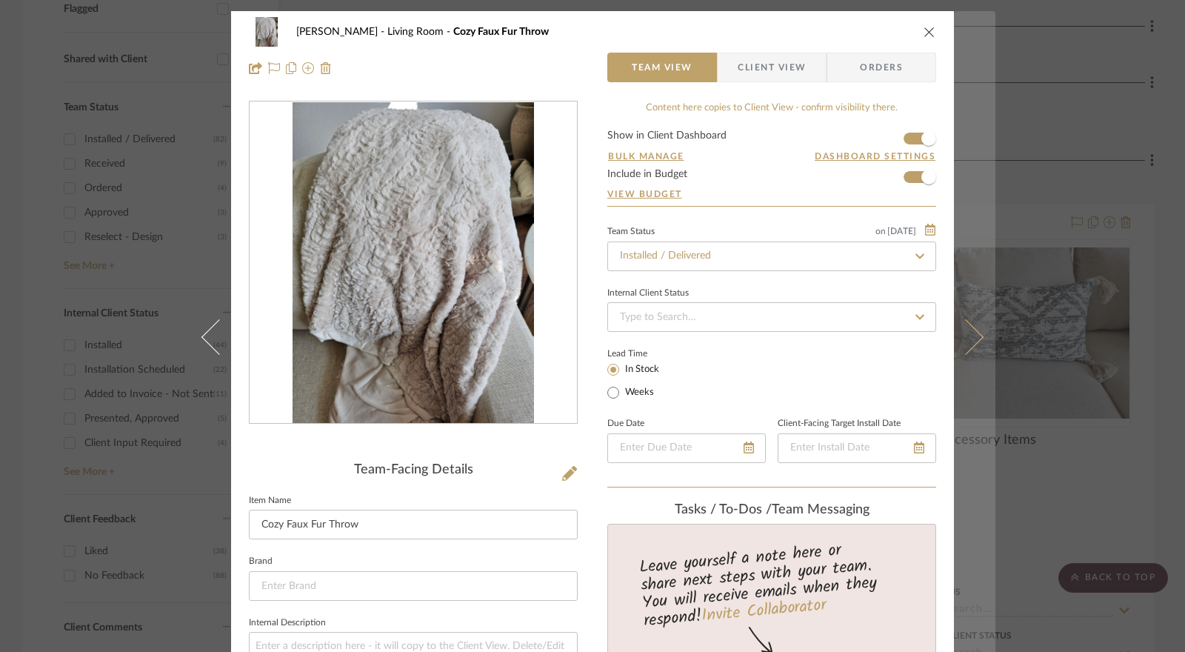
click at [965, 323] on icon at bounding box center [966, 337] width 36 height 36
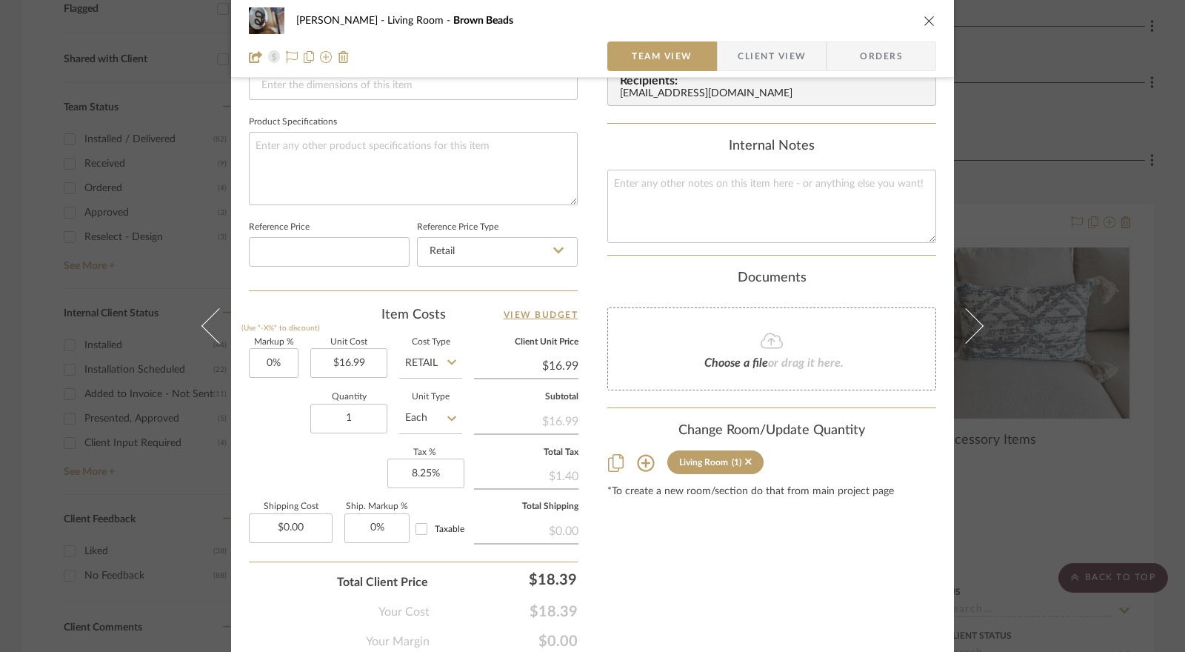
scroll to position [722, 0]
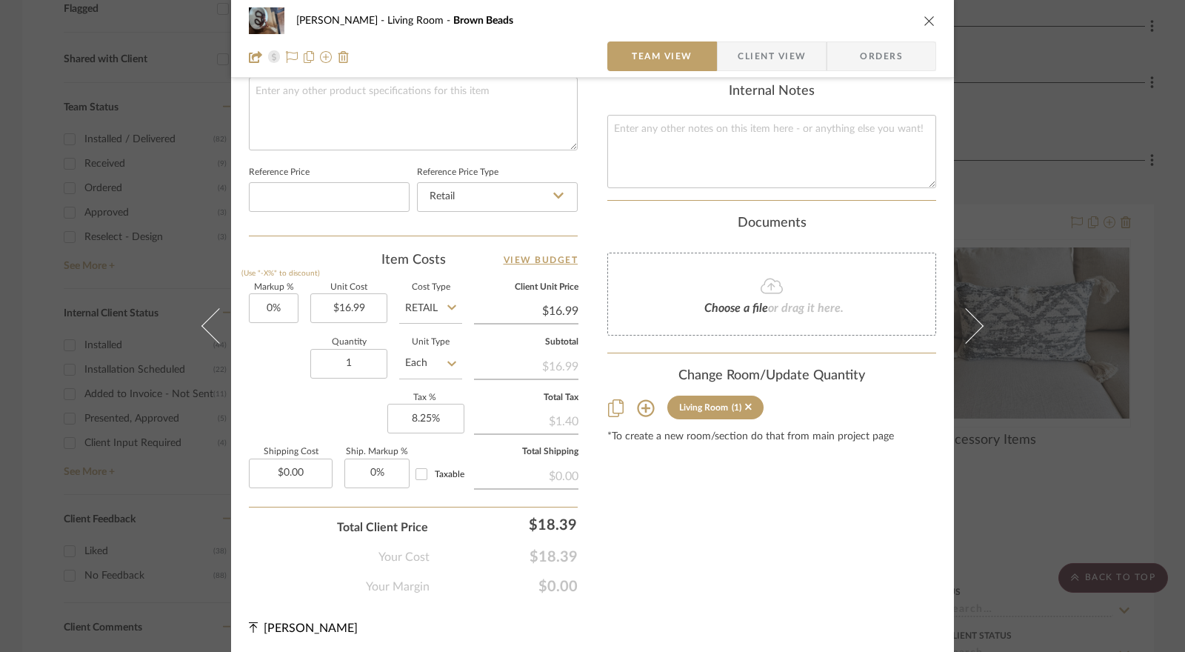
click at [762, 59] on span "Client View" at bounding box center [772, 56] width 68 height 30
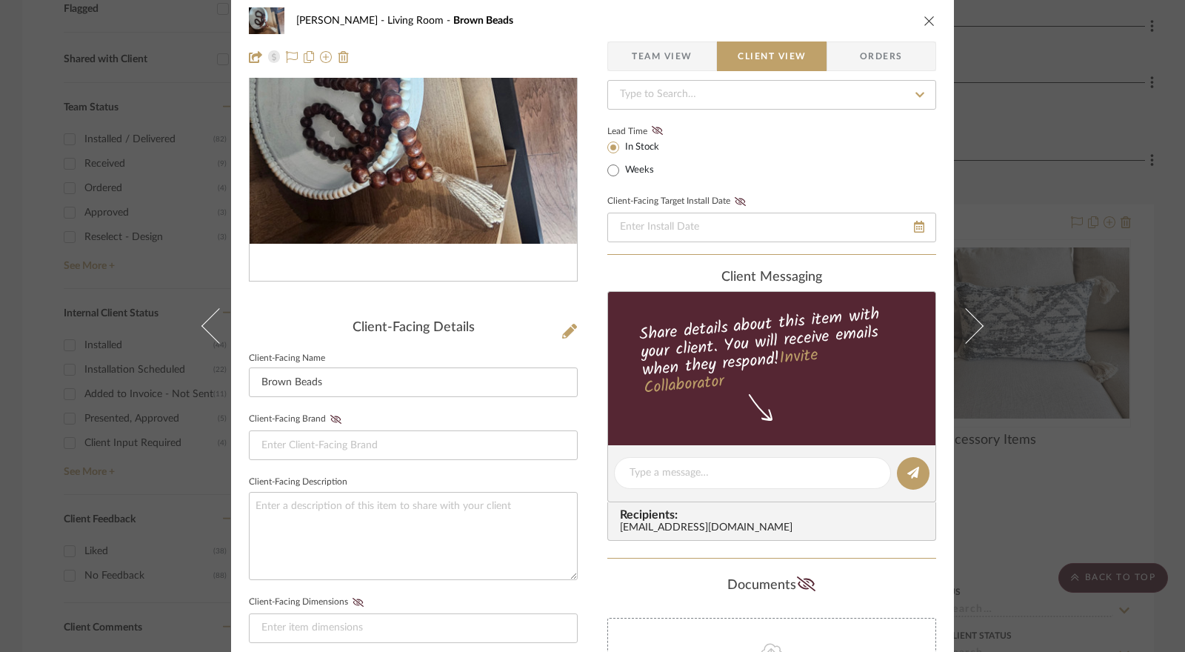
scroll to position [0, 0]
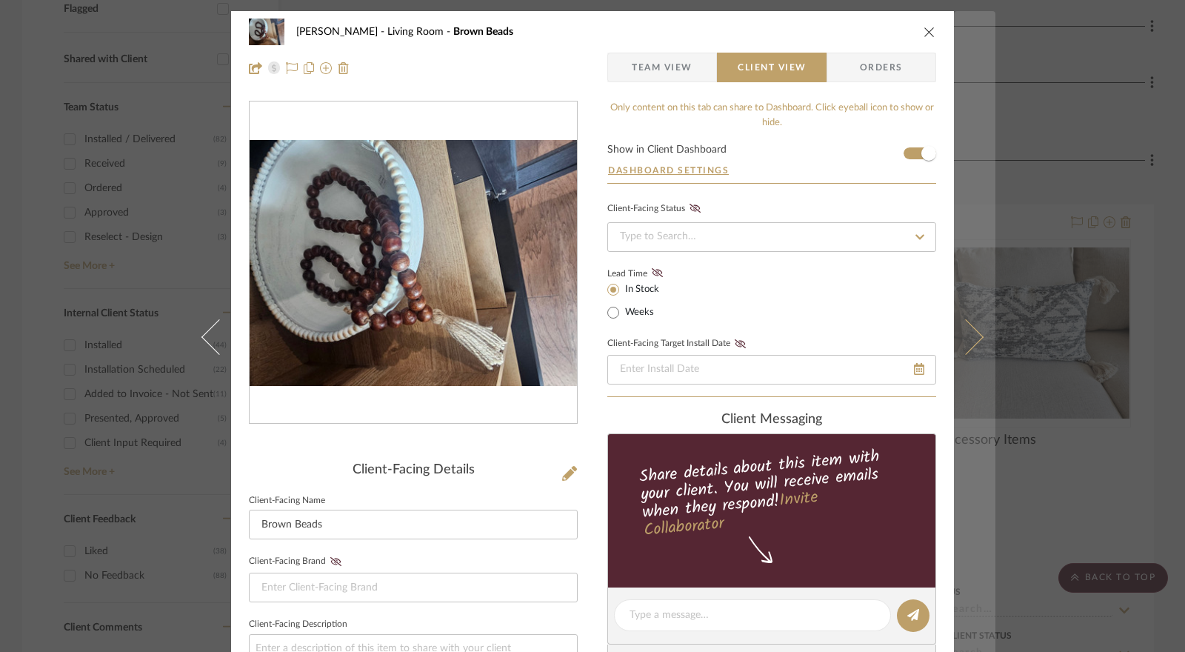
click at [965, 327] on icon at bounding box center [966, 337] width 36 height 36
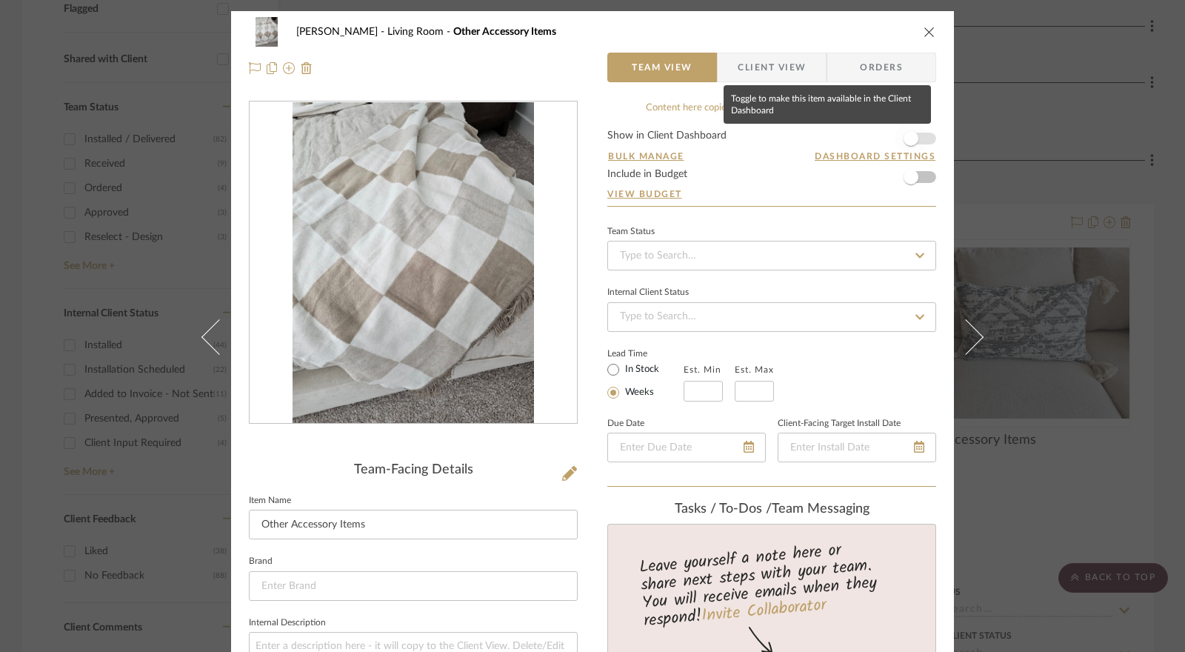
click at [913, 138] on span "button" at bounding box center [911, 138] width 15 height 15
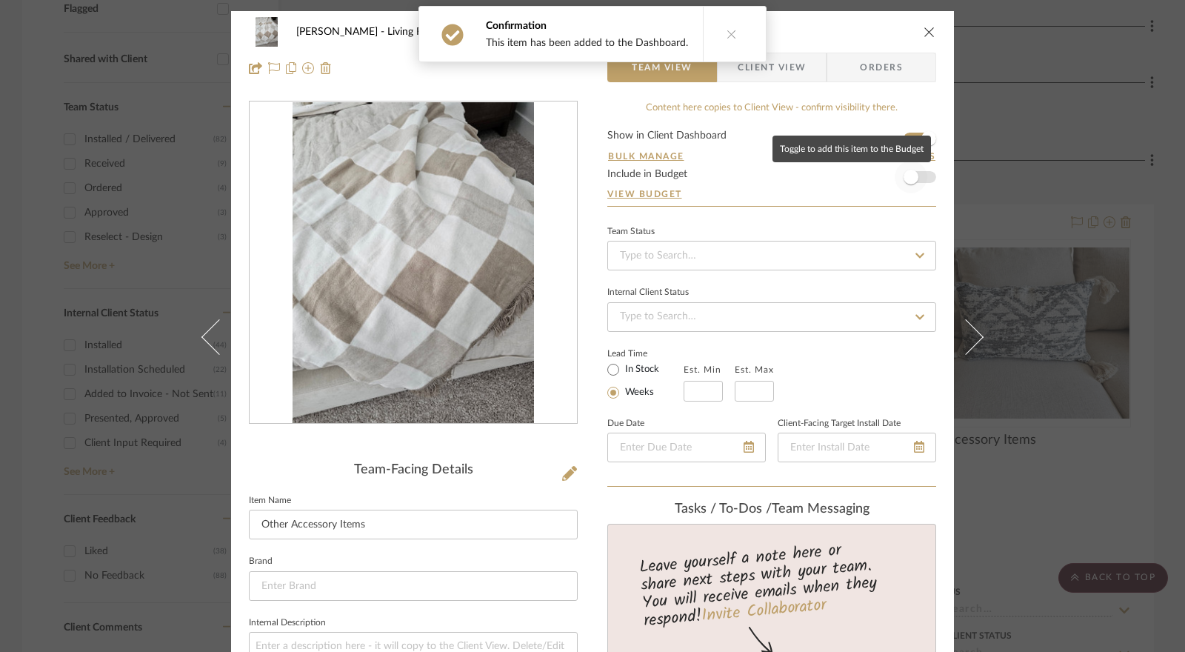
click at [907, 182] on span "button" at bounding box center [911, 177] width 15 height 15
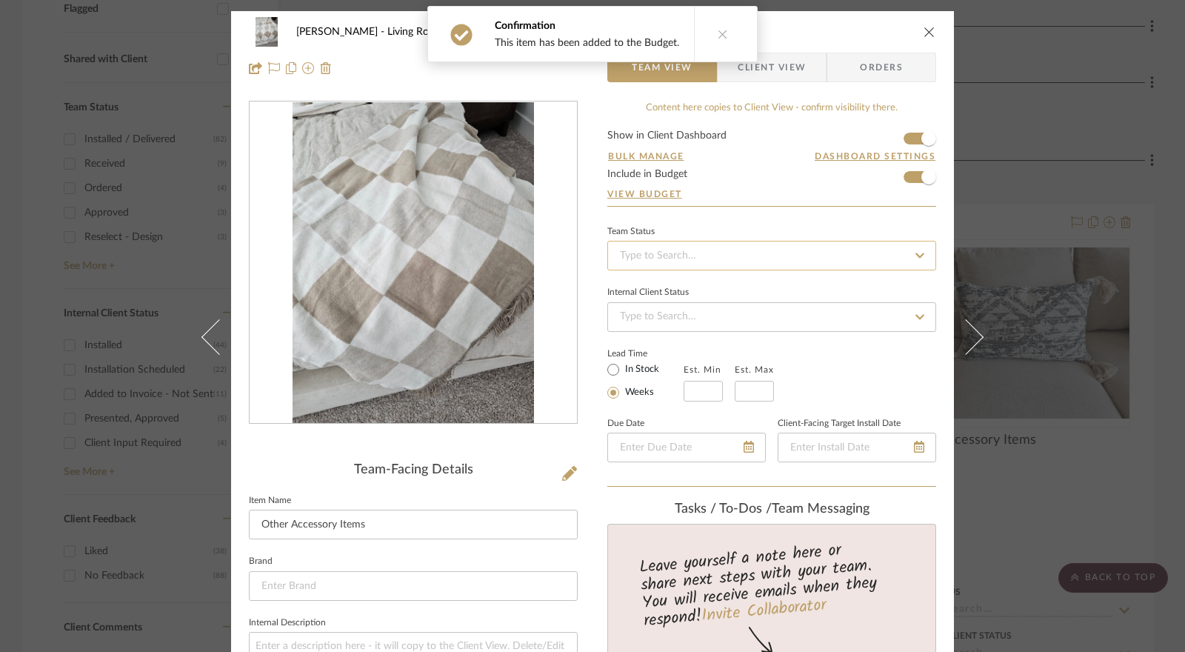
click at [657, 253] on input at bounding box center [771, 256] width 329 height 30
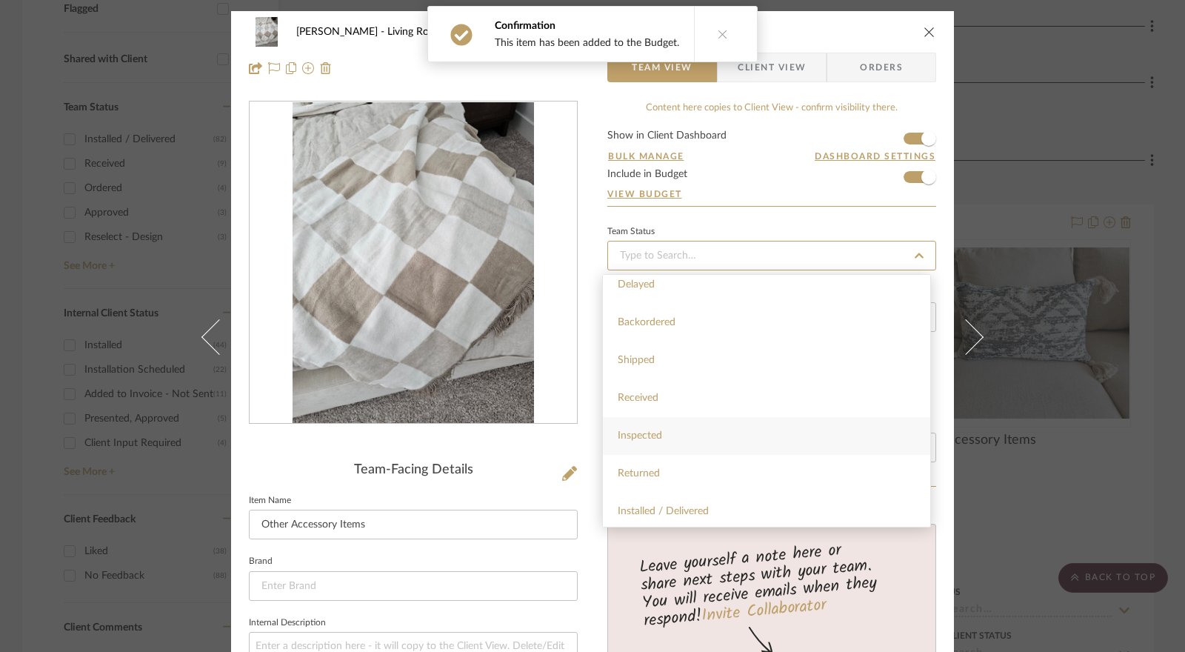
scroll to position [222, 0]
click at [713, 442] on div "Installed / Delivered" at bounding box center [766, 449] width 327 height 38
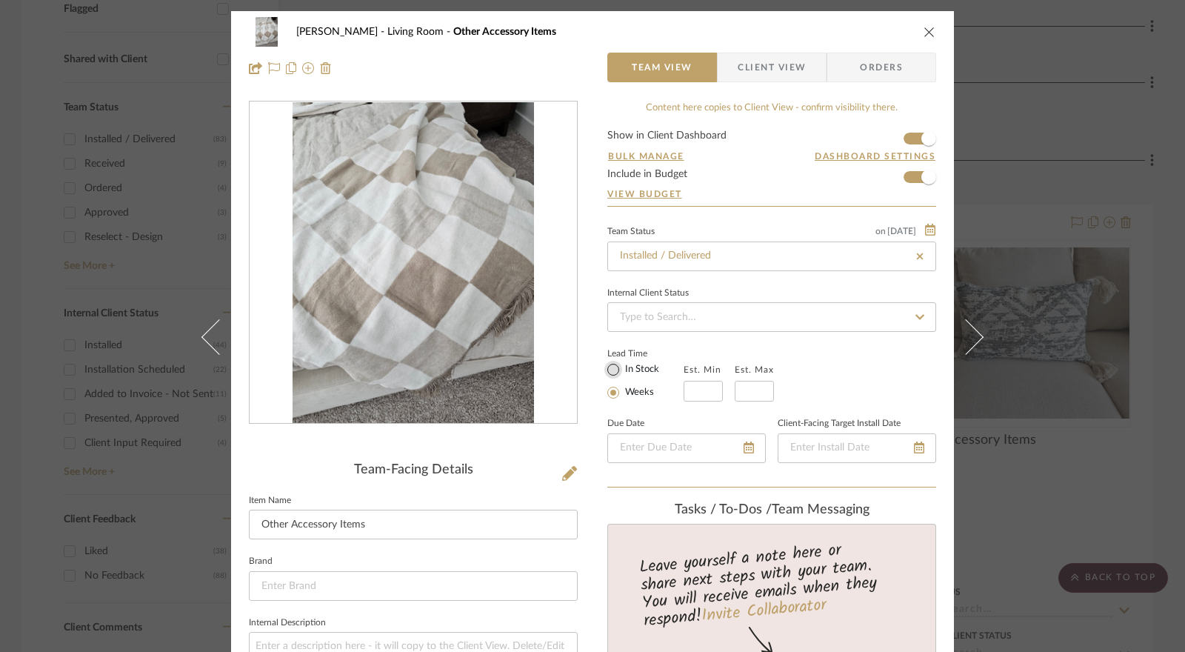
click at [605, 369] on input "In Stock" at bounding box center [614, 370] width 18 height 18
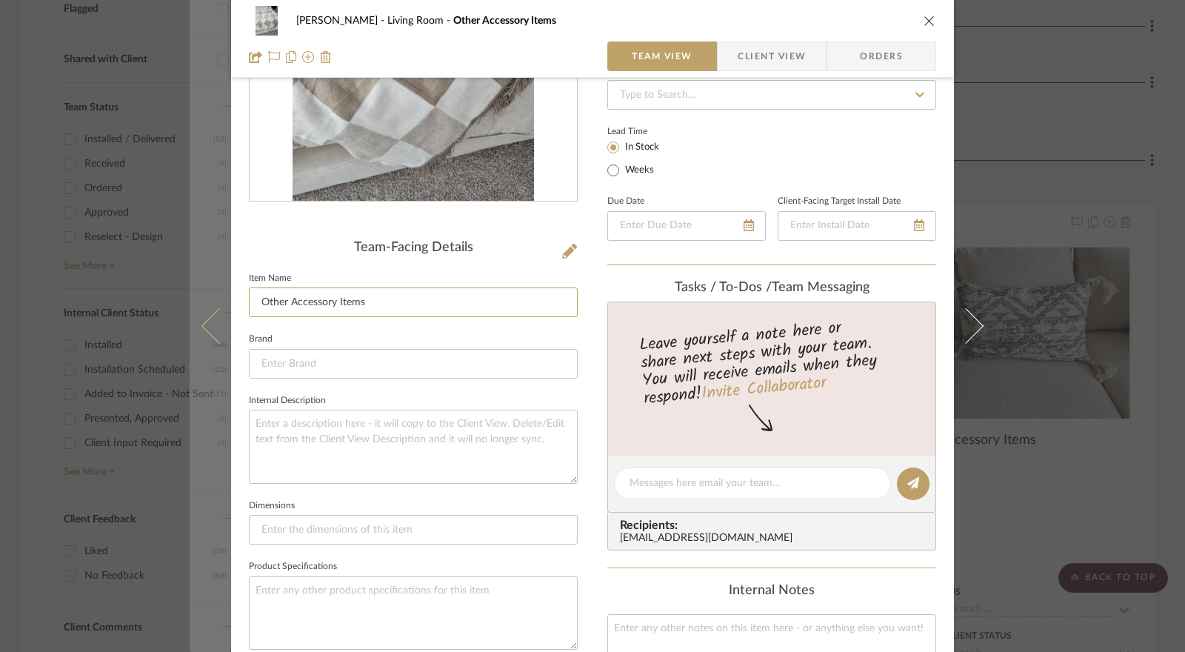
drag, startPoint x: 347, startPoint y: 308, endPoint x: 209, endPoint y: 311, distance: 137.8
click at [209, 311] on mat-dialog-content "Jennifer Anzola Living Room Other Accessory Items Team View Client View Orders …" at bounding box center [593, 471] width 806 height 1365
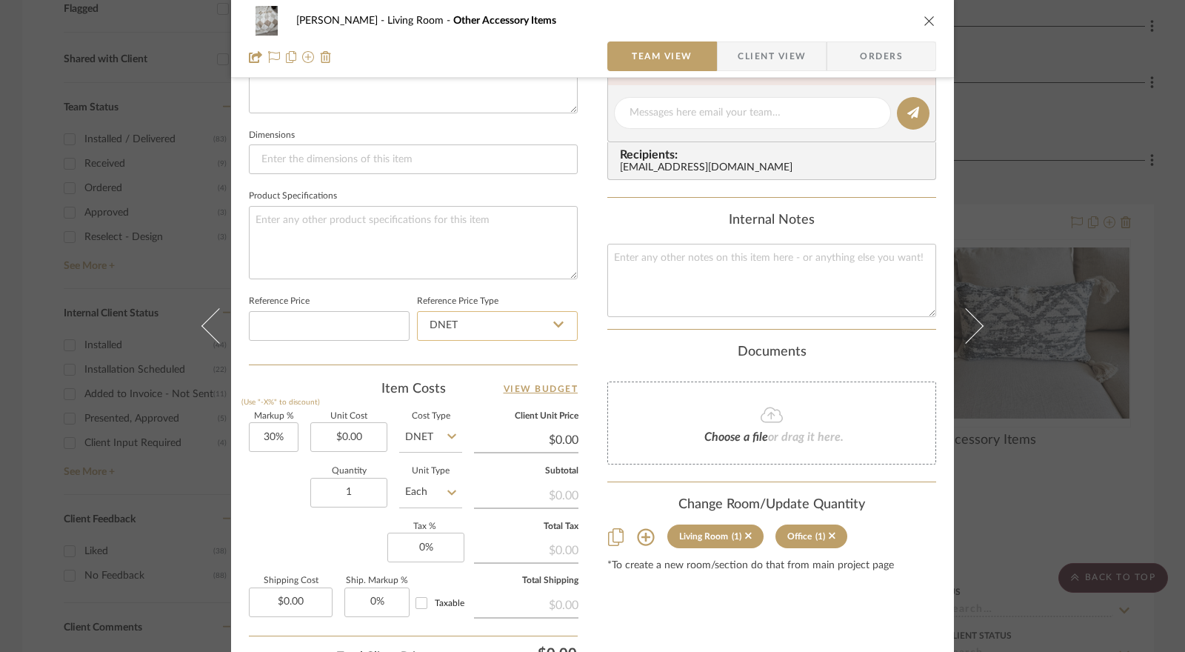
scroll to position [667, 0]
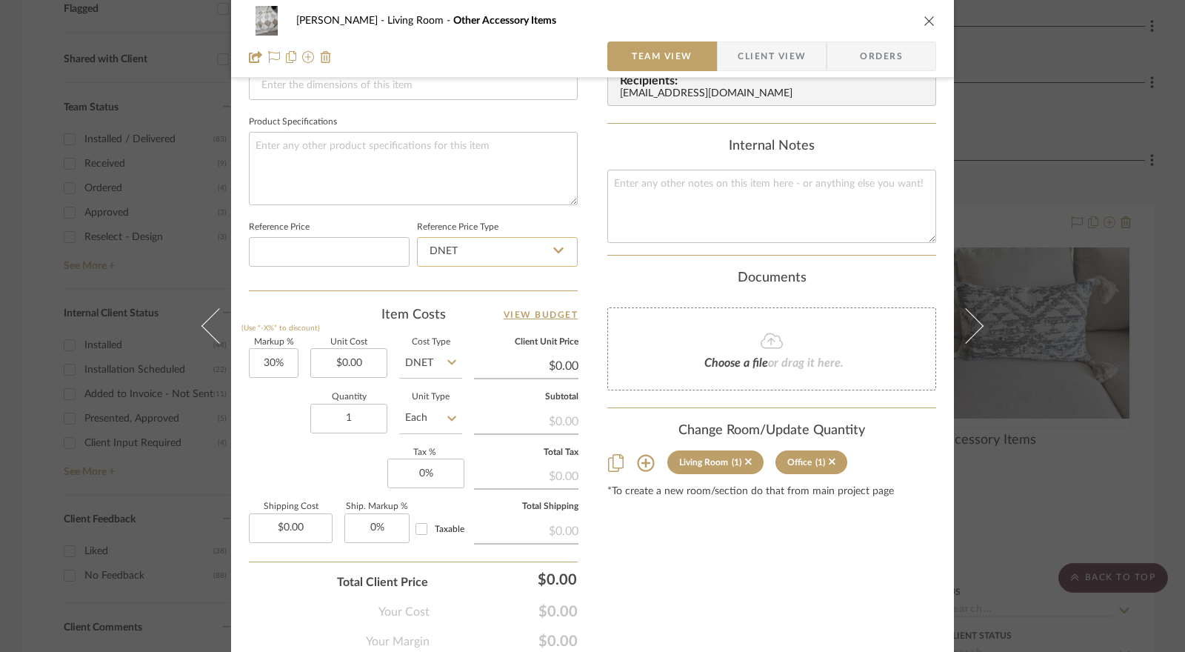
click at [474, 244] on input "DNET" at bounding box center [497, 252] width 161 height 30
click at [468, 321] on div "Retail" at bounding box center [504, 325] width 183 height 38
click at [273, 356] on input "30" at bounding box center [274, 363] width 50 height 30
click at [339, 365] on input "0.00" at bounding box center [348, 363] width 77 height 30
click at [440, 363] on input "DNET" at bounding box center [430, 363] width 63 height 30
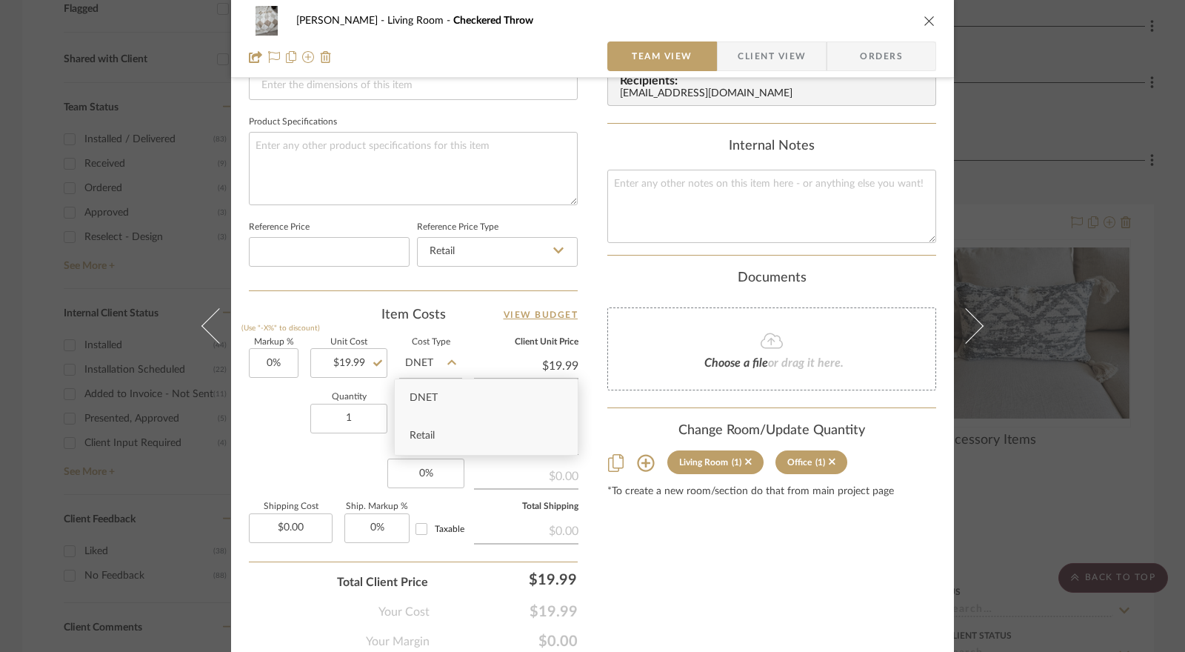
click at [436, 433] on div "Retail" at bounding box center [486, 436] width 183 height 38
click at [424, 464] on input "0" at bounding box center [425, 474] width 77 height 30
click at [340, 460] on div "Markup % (Use "-X%" to discount) 0% Unit Cost $19.99 Cost Type Retail Client Un…" at bounding box center [413, 447] width 329 height 216
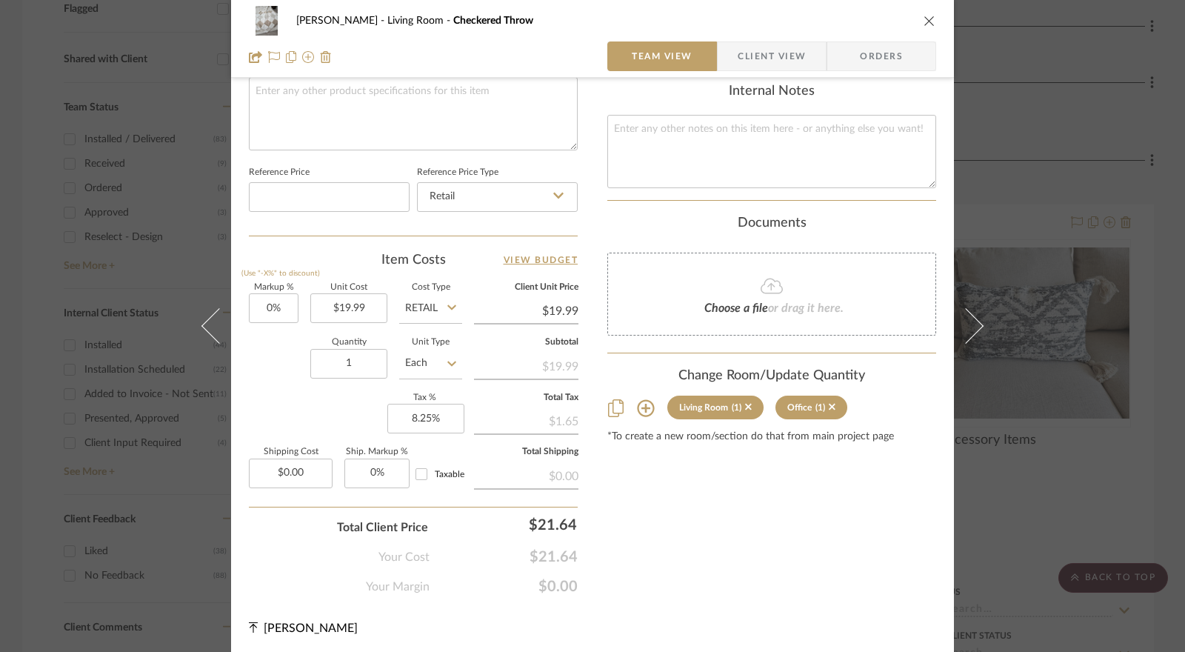
click at [611, 407] on icon at bounding box center [616, 408] width 16 height 18
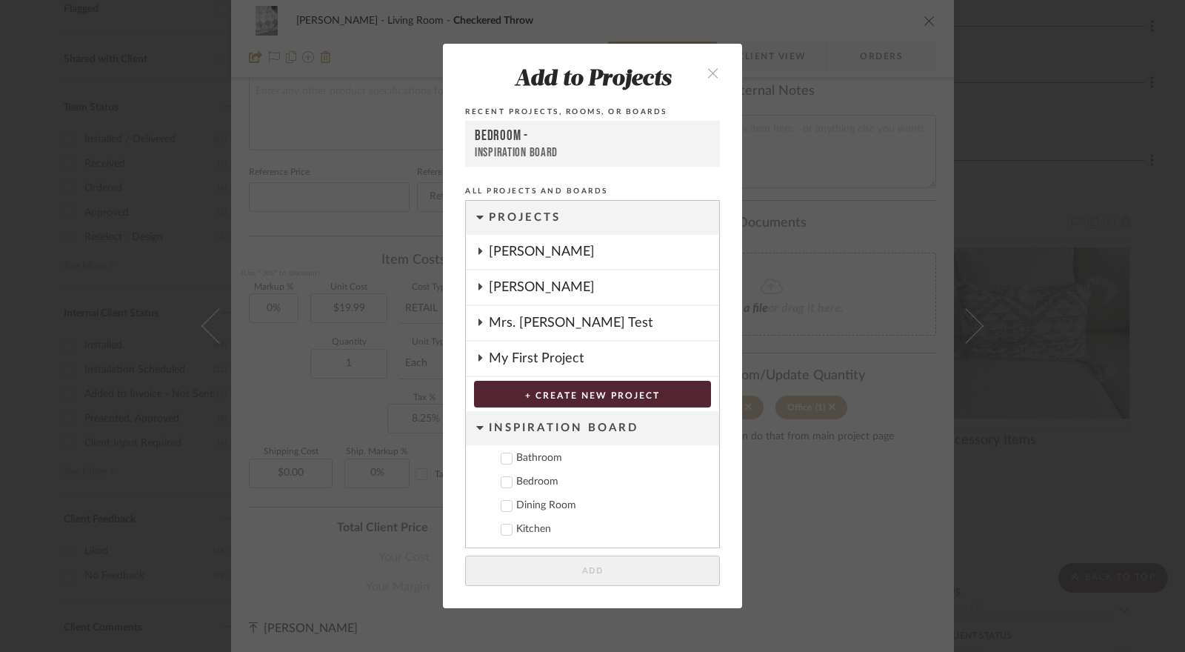
scroll to position [21, 0]
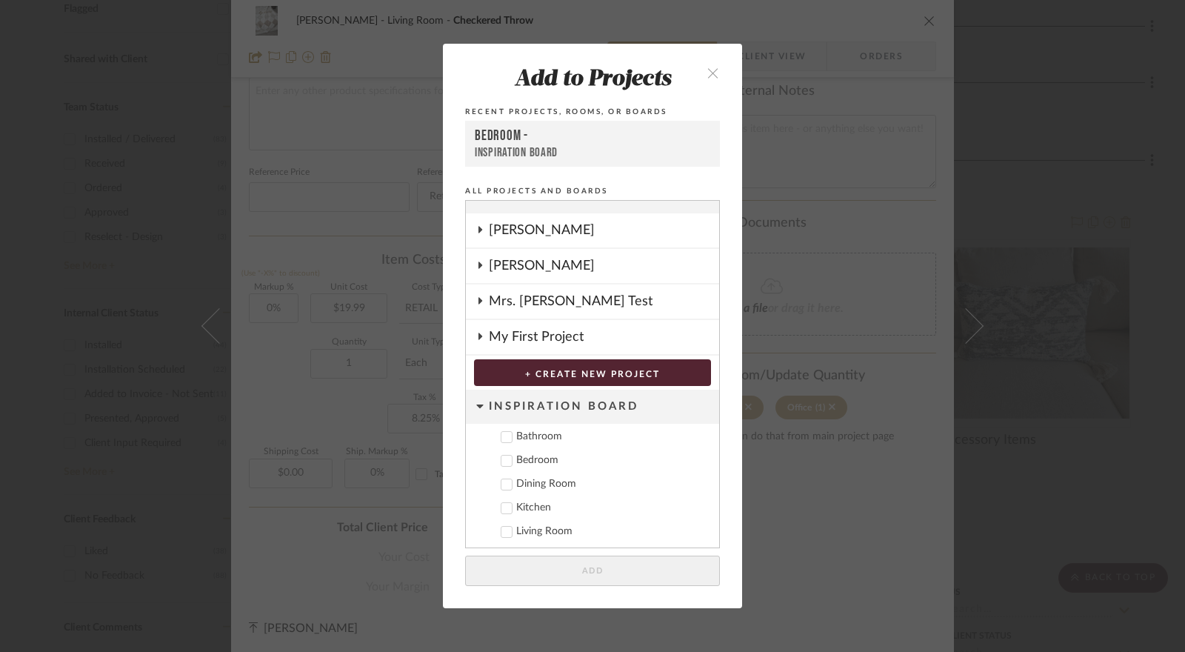
click at [708, 73] on icon "close" at bounding box center [713, 73] width 13 height 13
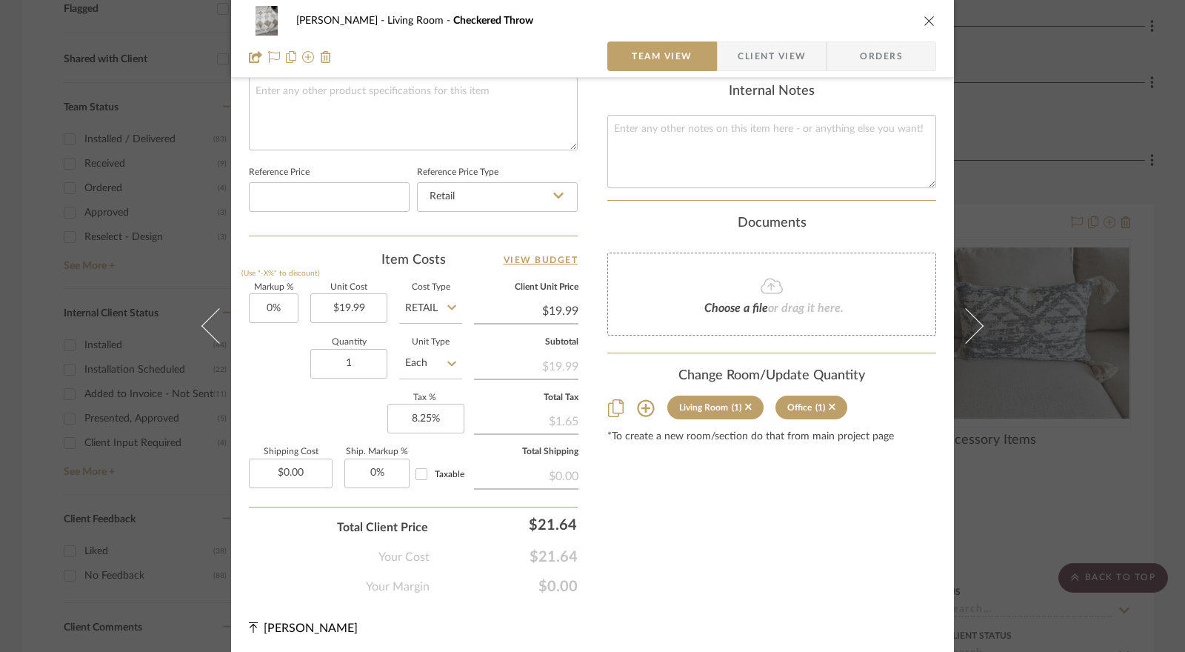
click at [637, 401] on icon at bounding box center [646, 408] width 18 height 18
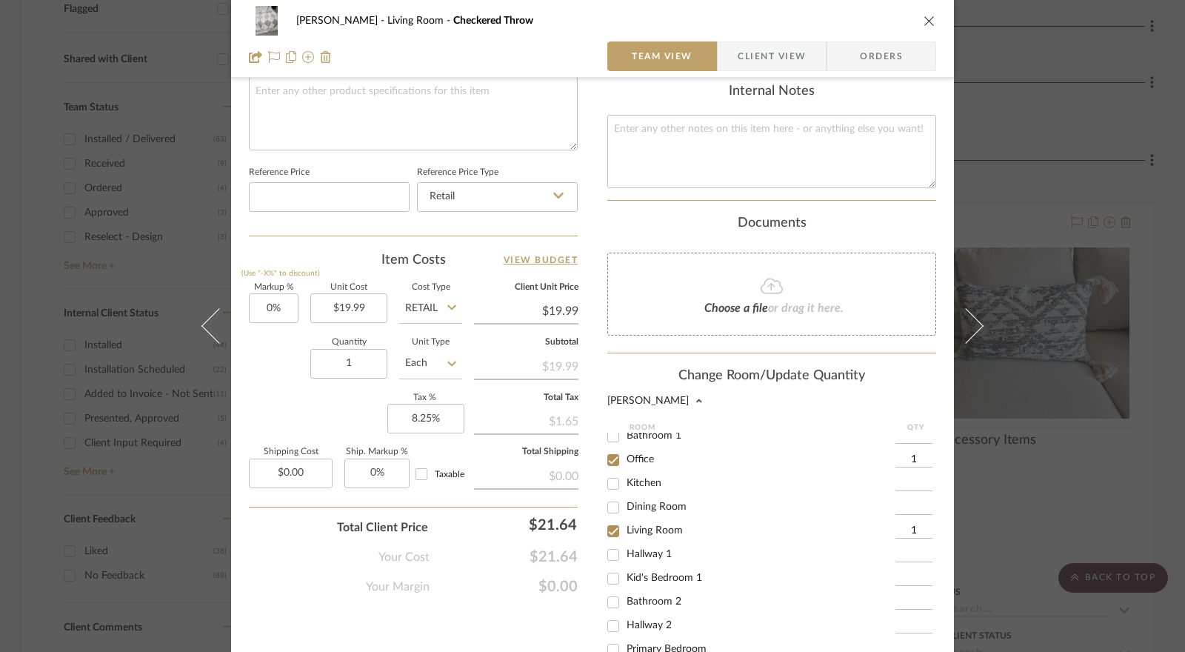
scroll to position [870, 0]
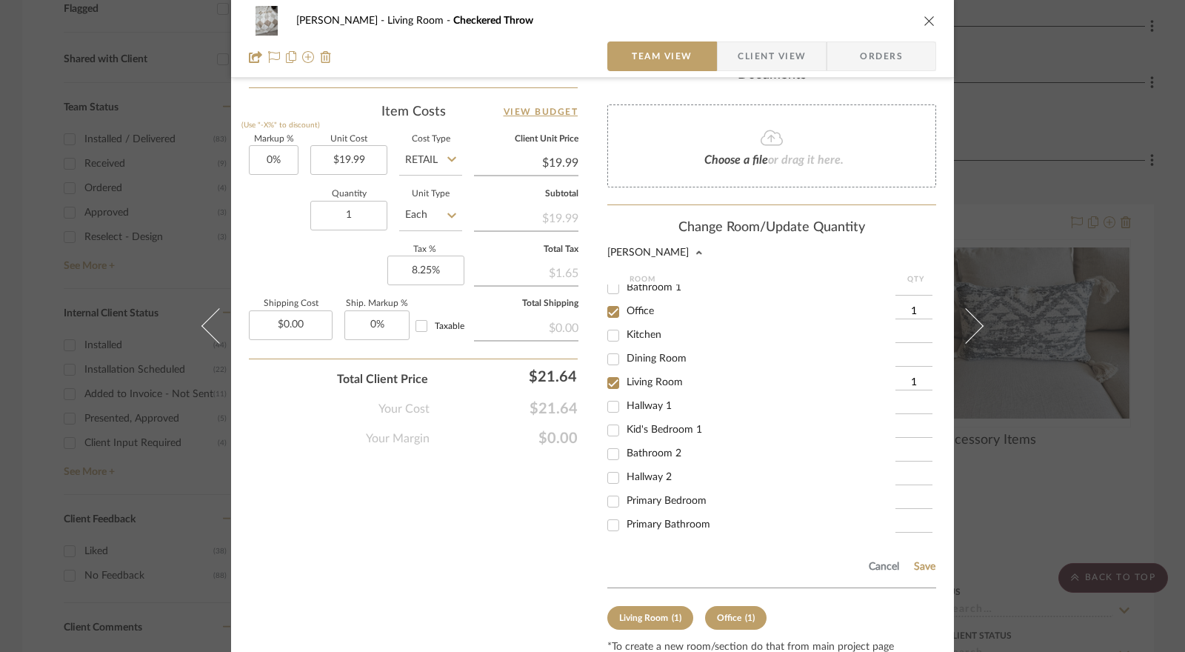
click at [610, 496] on input "Primary Bedroom" at bounding box center [614, 502] width 24 height 24
click at [605, 381] on input "Living Room" at bounding box center [614, 383] width 24 height 24
click at [609, 309] on input "Office" at bounding box center [614, 312] width 24 height 24
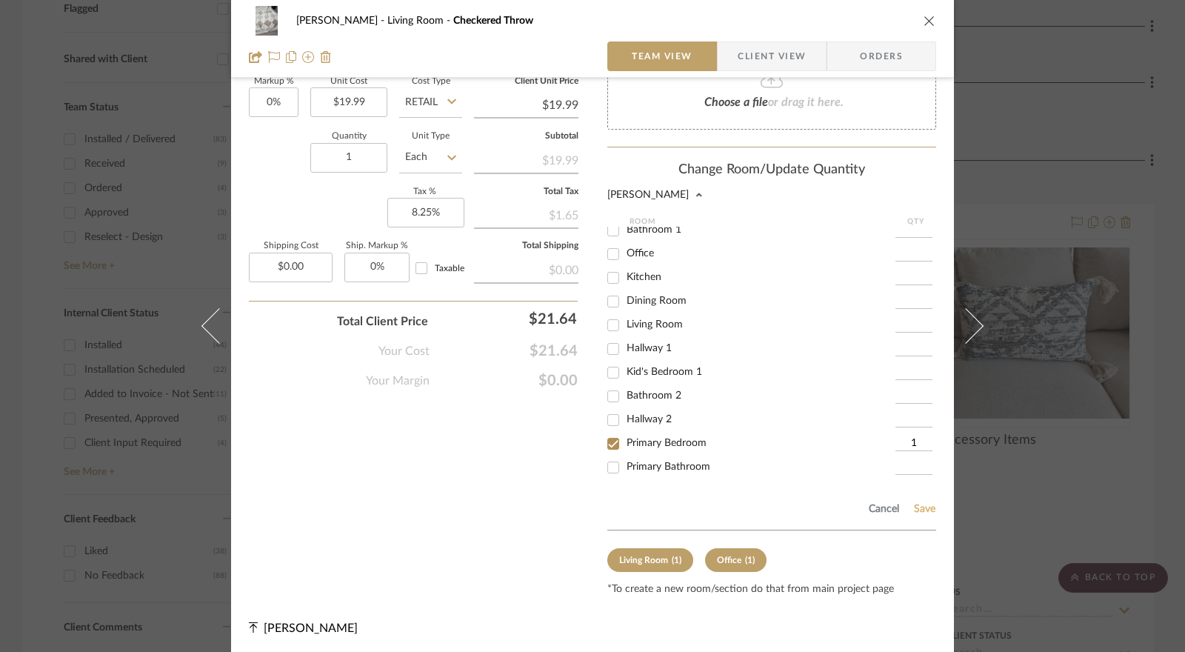
click at [923, 508] on button "Save" at bounding box center [924, 509] width 23 height 12
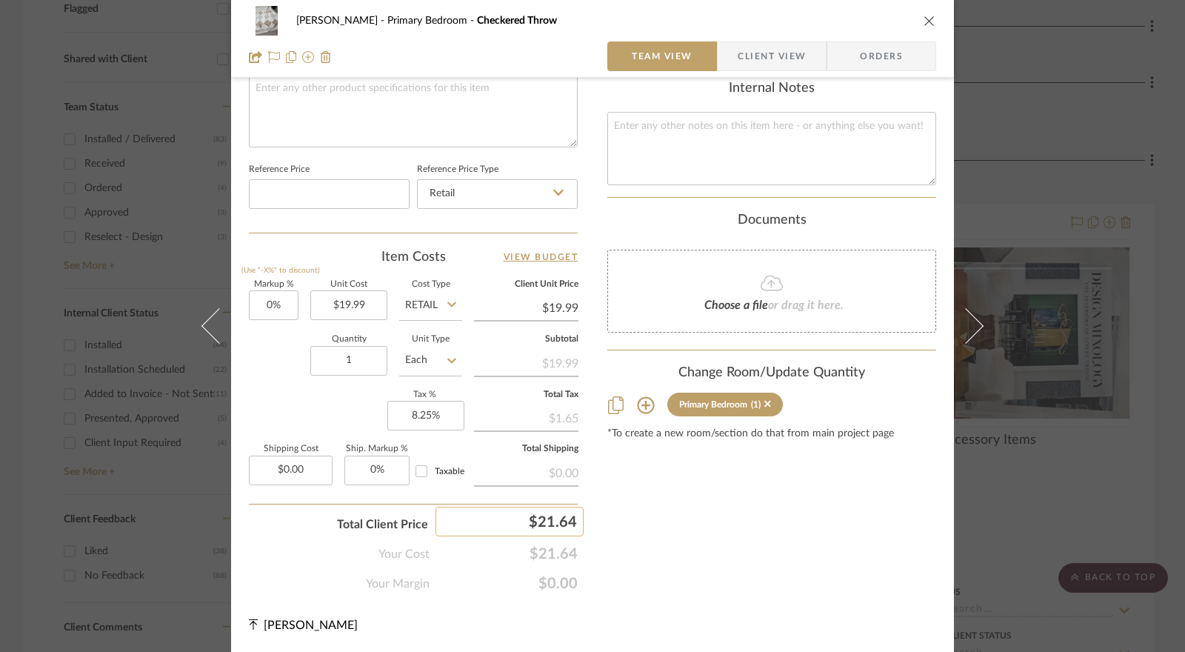
scroll to position [722, 0]
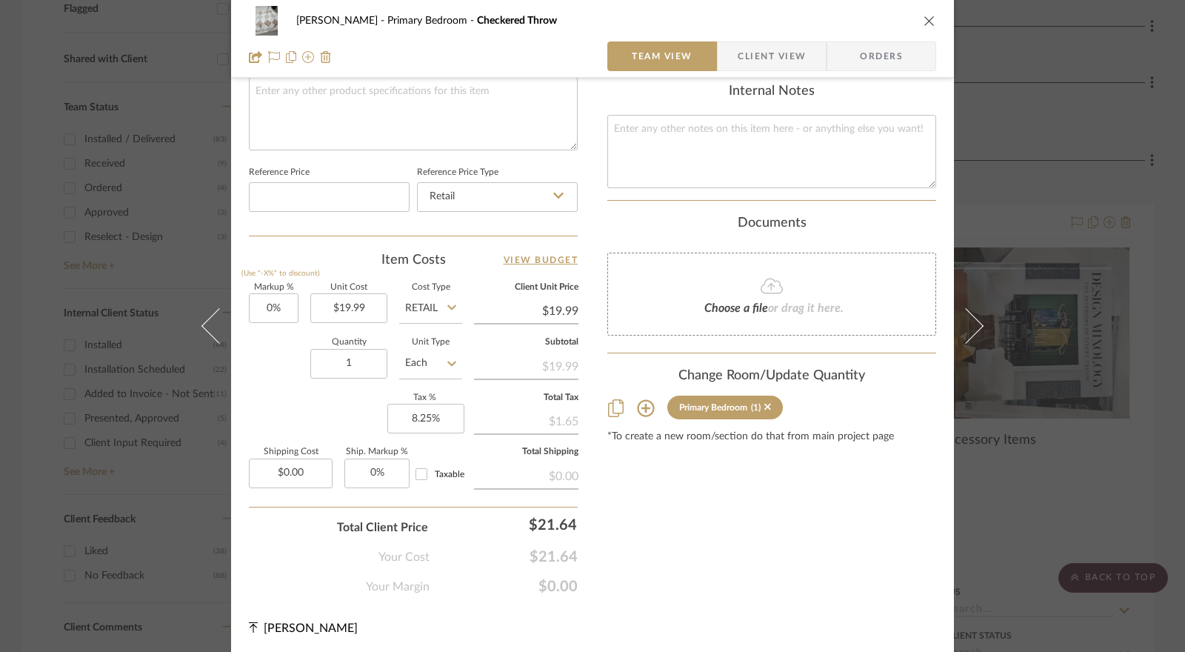
click at [750, 67] on span "Client View" at bounding box center [772, 56] width 68 height 30
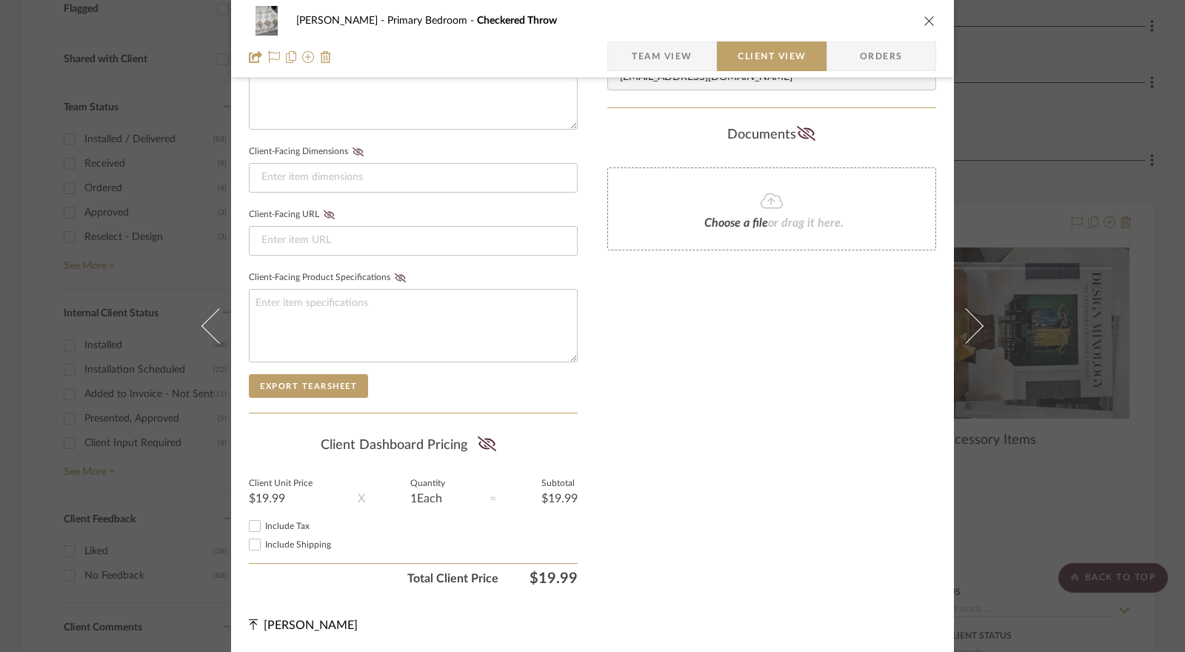
scroll to position [587, 0]
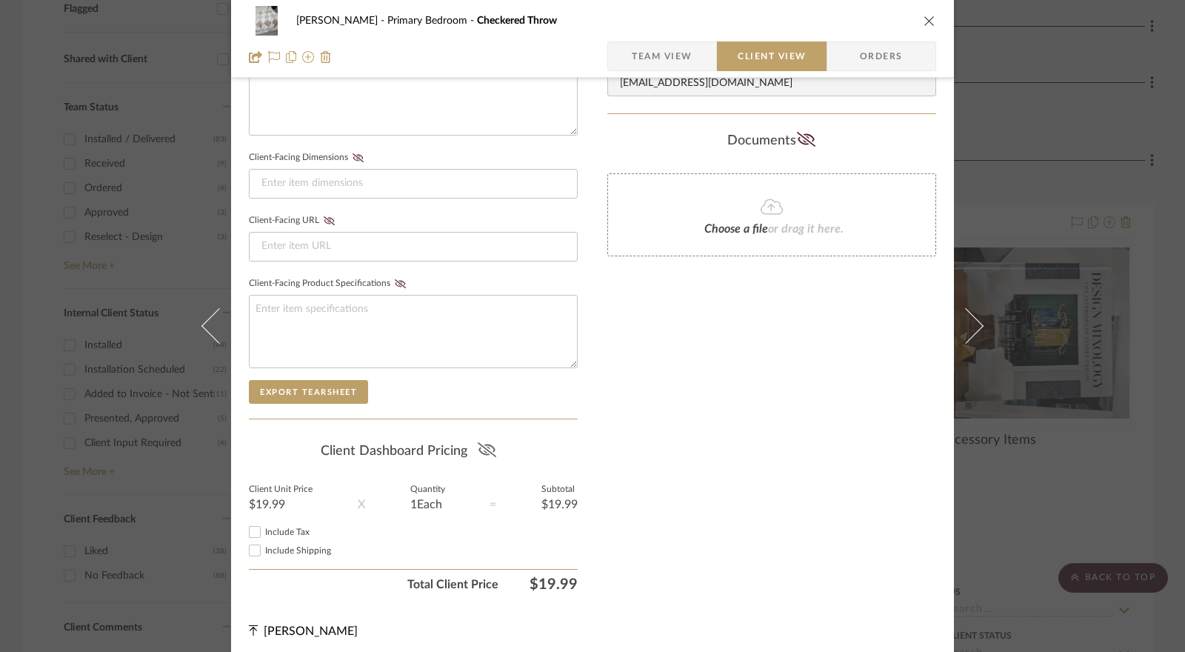
click at [484, 447] on icon at bounding box center [487, 449] width 19 height 15
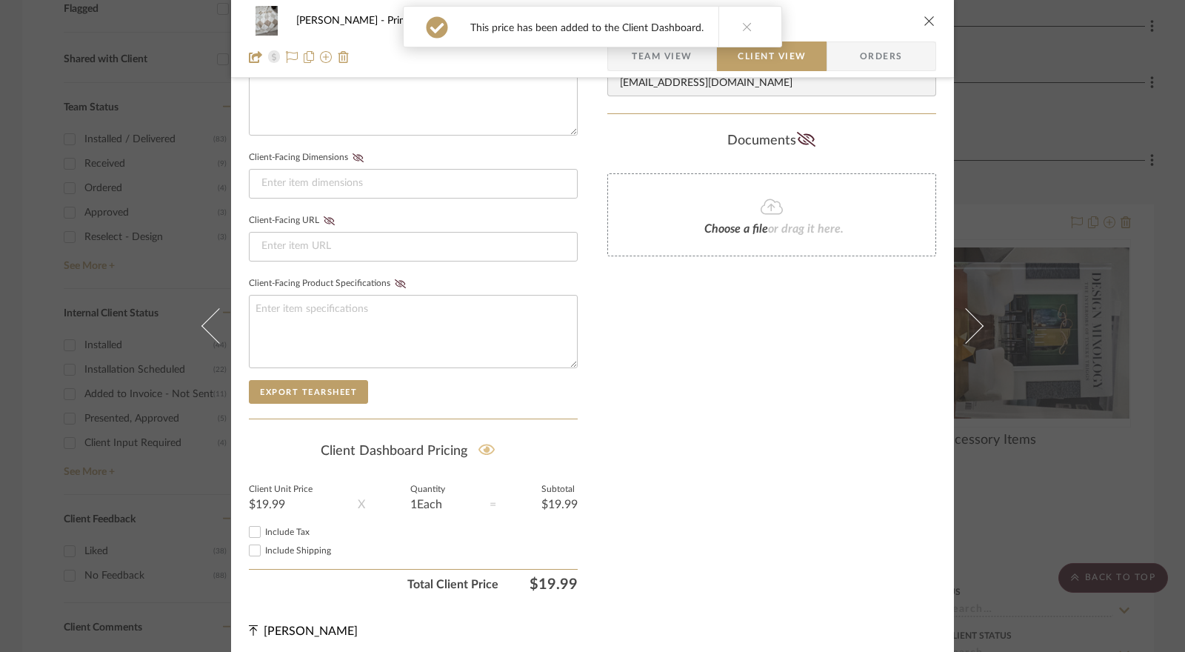
click at [249, 530] on input "Include Tax" at bounding box center [255, 532] width 18 height 18
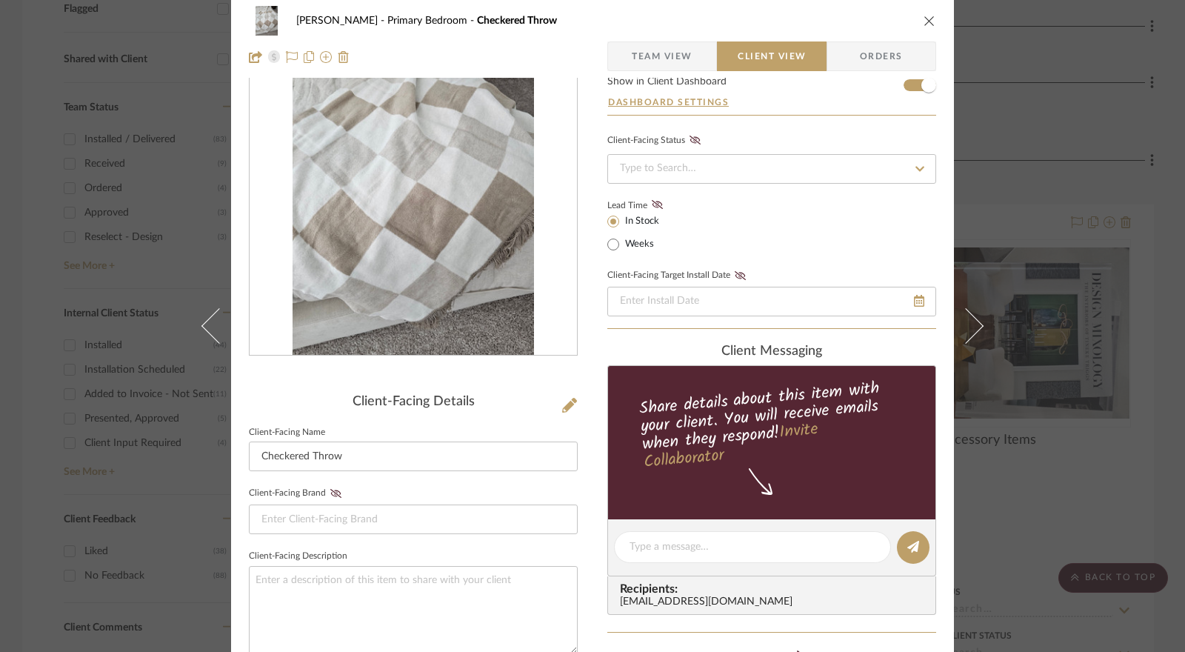
scroll to position [0, 0]
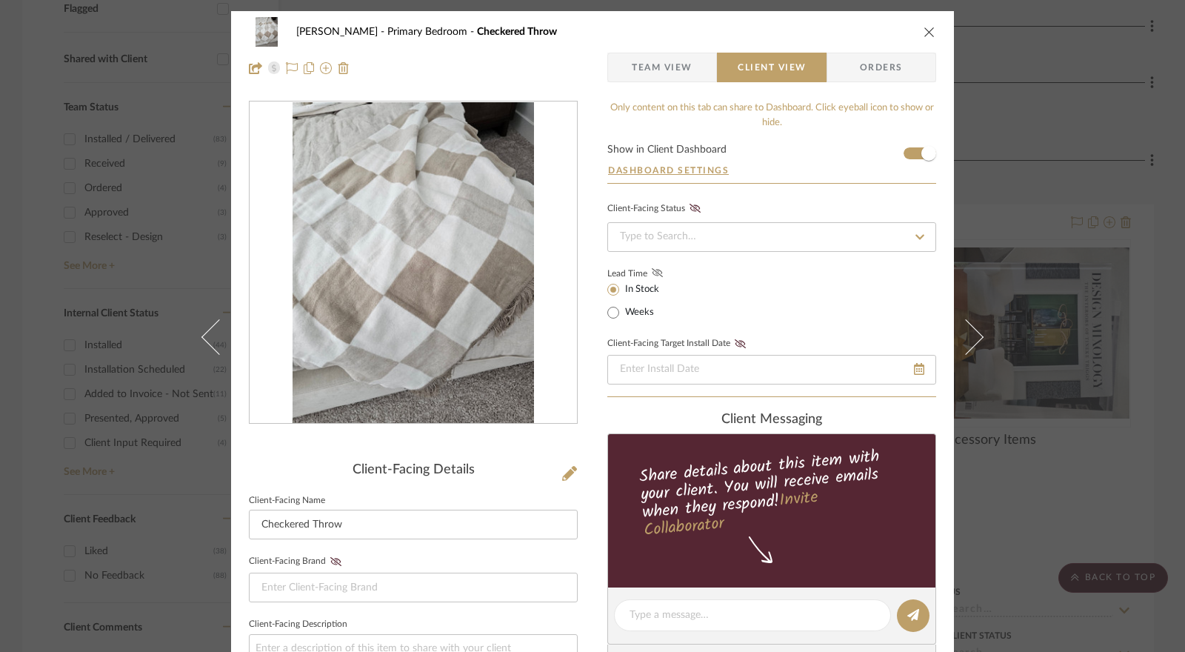
click at [655, 270] on icon at bounding box center [657, 272] width 11 height 9
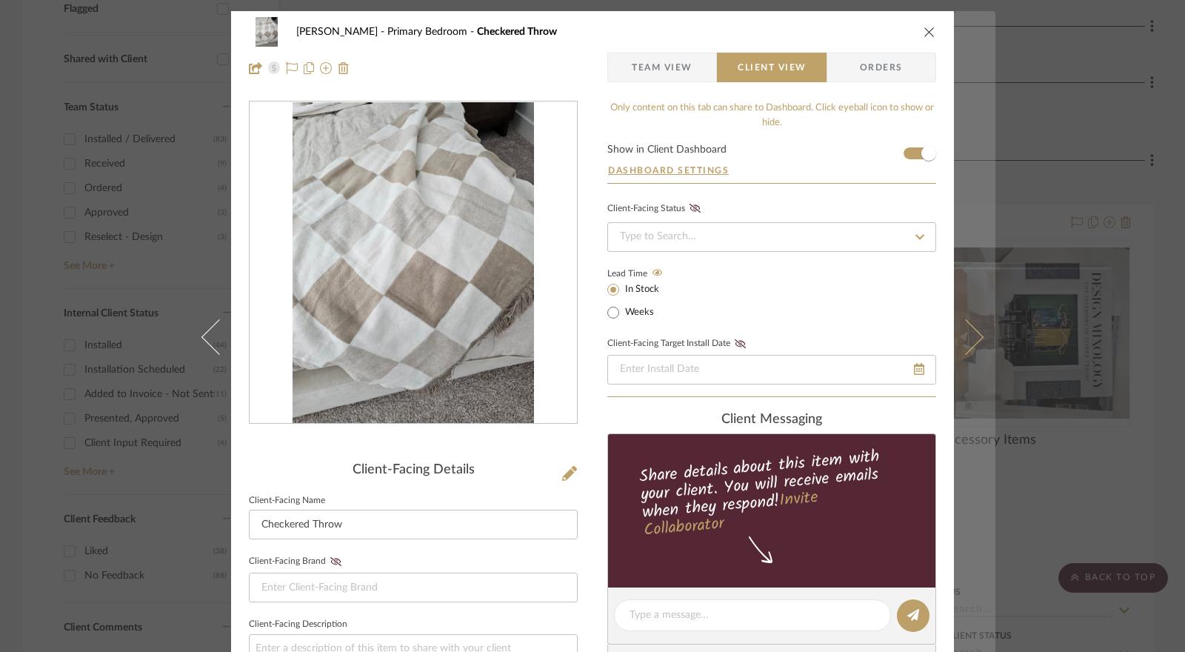
click at [962, 340] on icon at bounding box center [966, 337] width 36 height 36
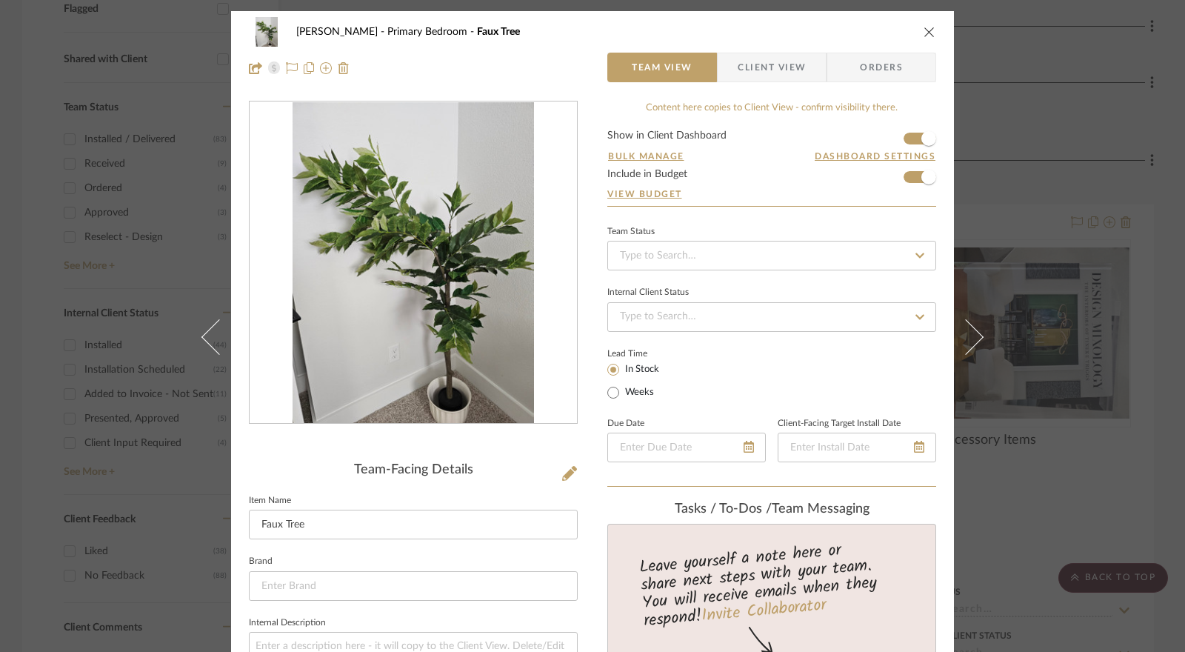
click at [929, 27] on icon "close" at bounding box center [930, 32] width 12 height 12
click at [0, 0] on img at bounding box center [0, 0] width 0 height 0
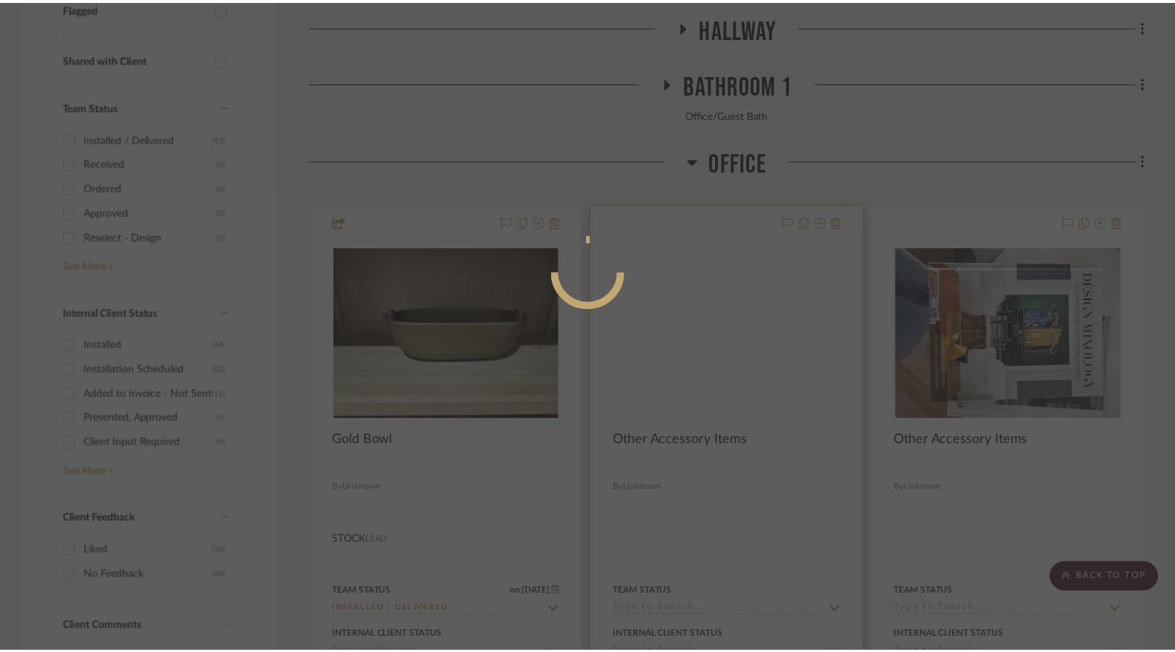
scroll to position [572, 0]
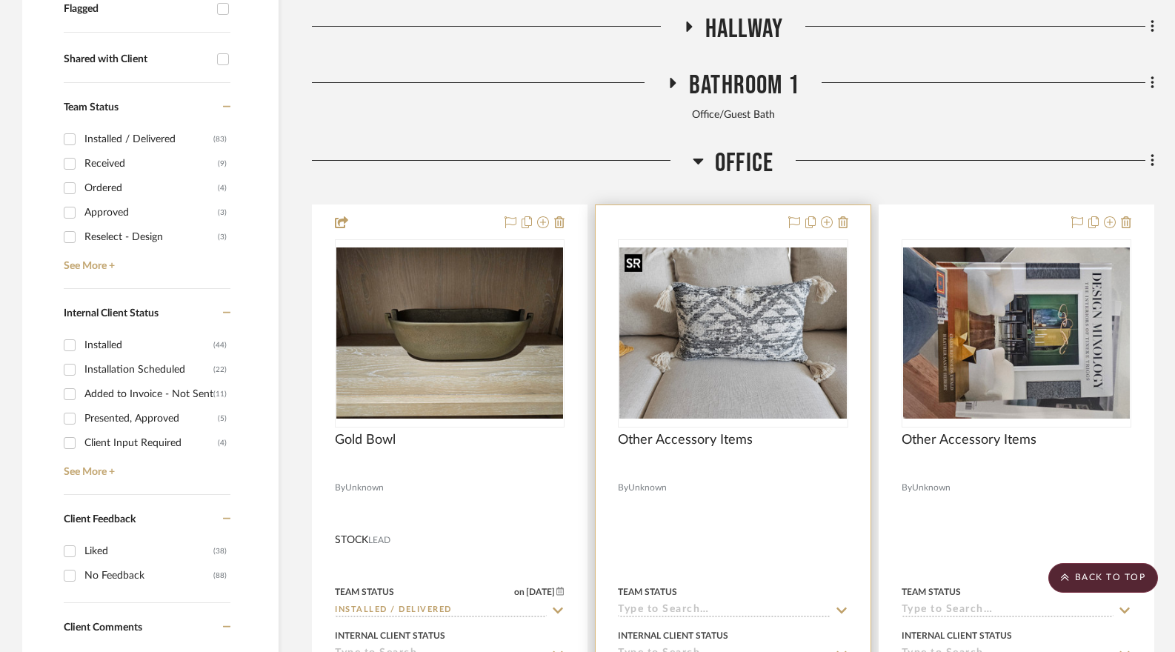
click at [683, 269] on img "0" at bounding box center [732, 332] width 227 height 170
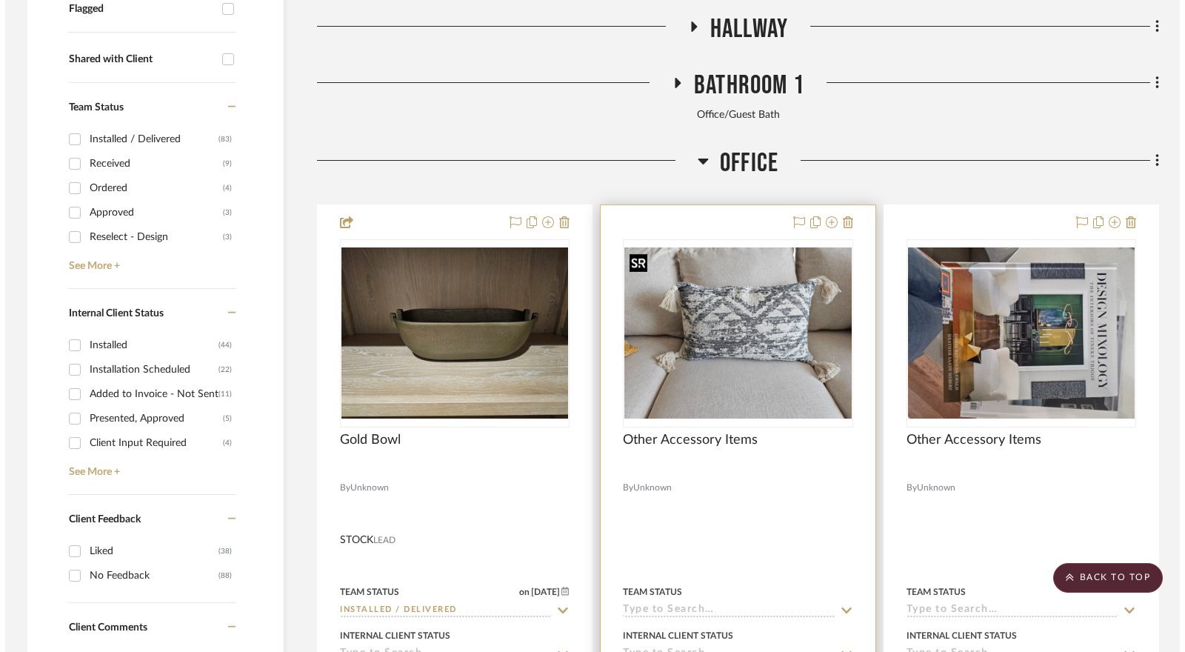
scroll to position [0, 0]
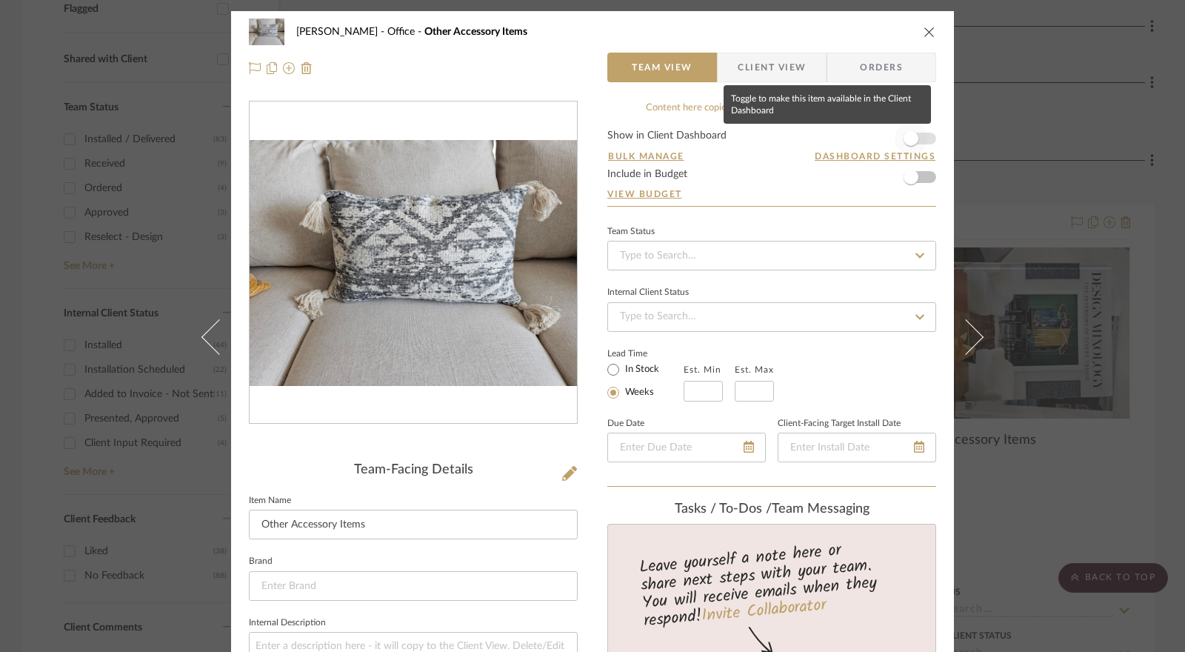
drag, startPoint x: 910, startPoint y: 137, endPoint x: 914, endPoint y: 152, distance: 15.3
click at [910, 136] on span "button" at bounding box center [911, 138] width 15 height 15
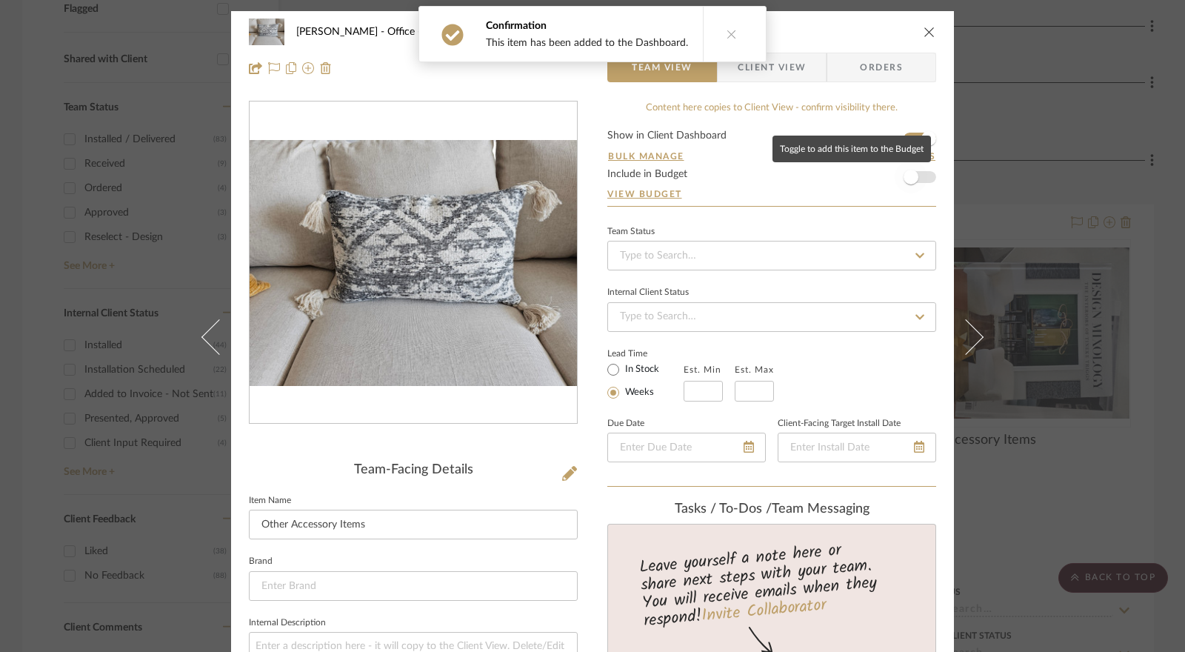
click at [914, 178] on span "button" at bounding box center [911, 177] width 33 height 33
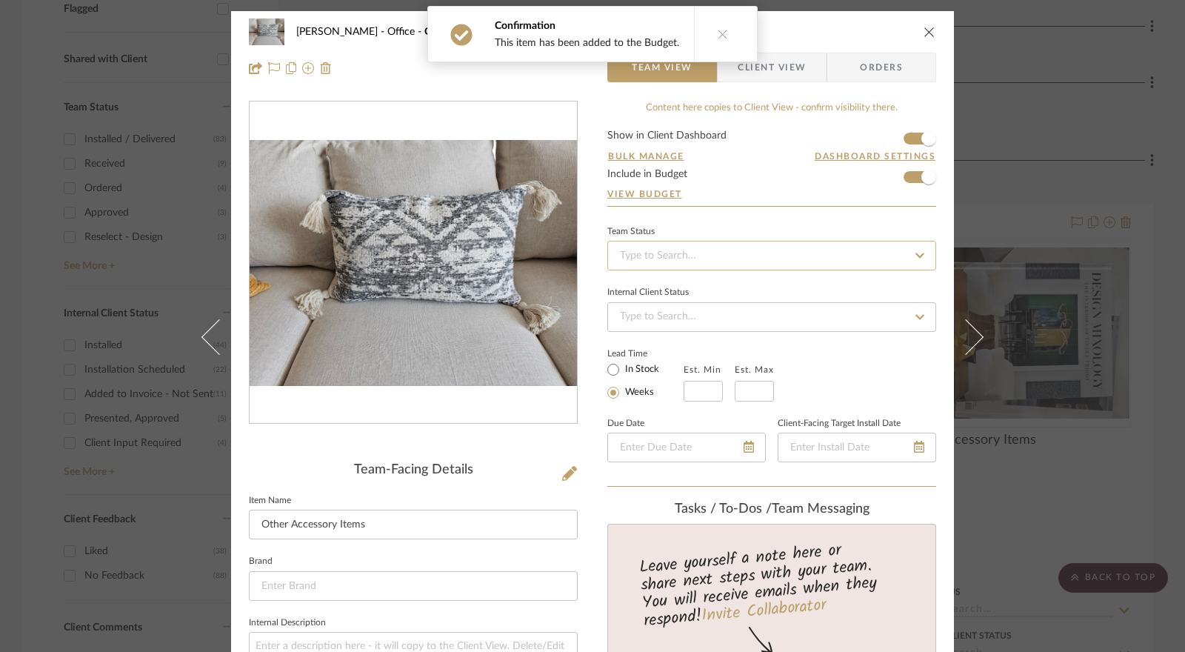
click at [649, 253] on input at bounding box center [771, 256] width 329 height 30
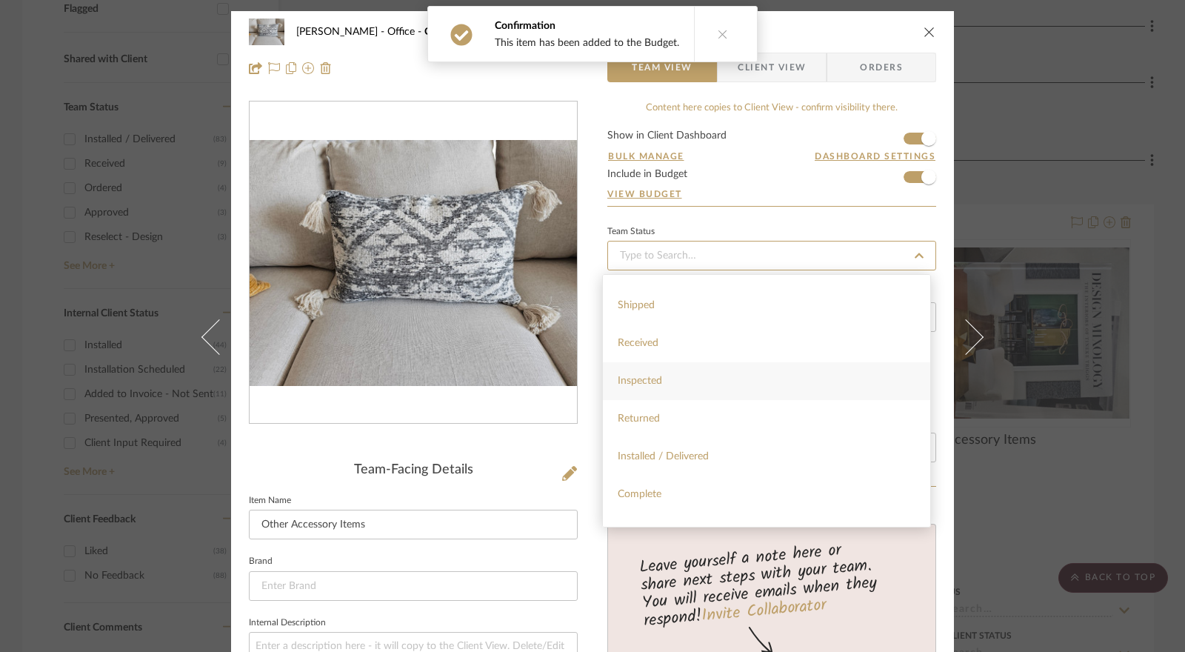
scroll to position [222, 0]
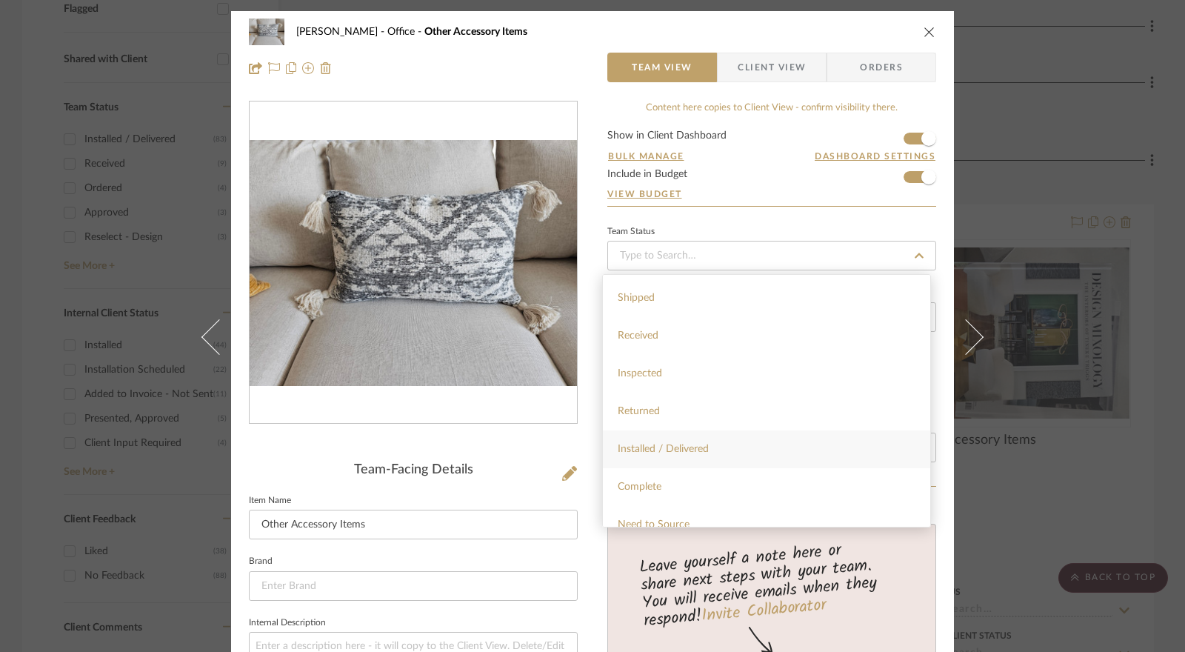
click at [677, 442] on div "Installed / Delivered" at bounding box center [766, 449] width 327 height 38
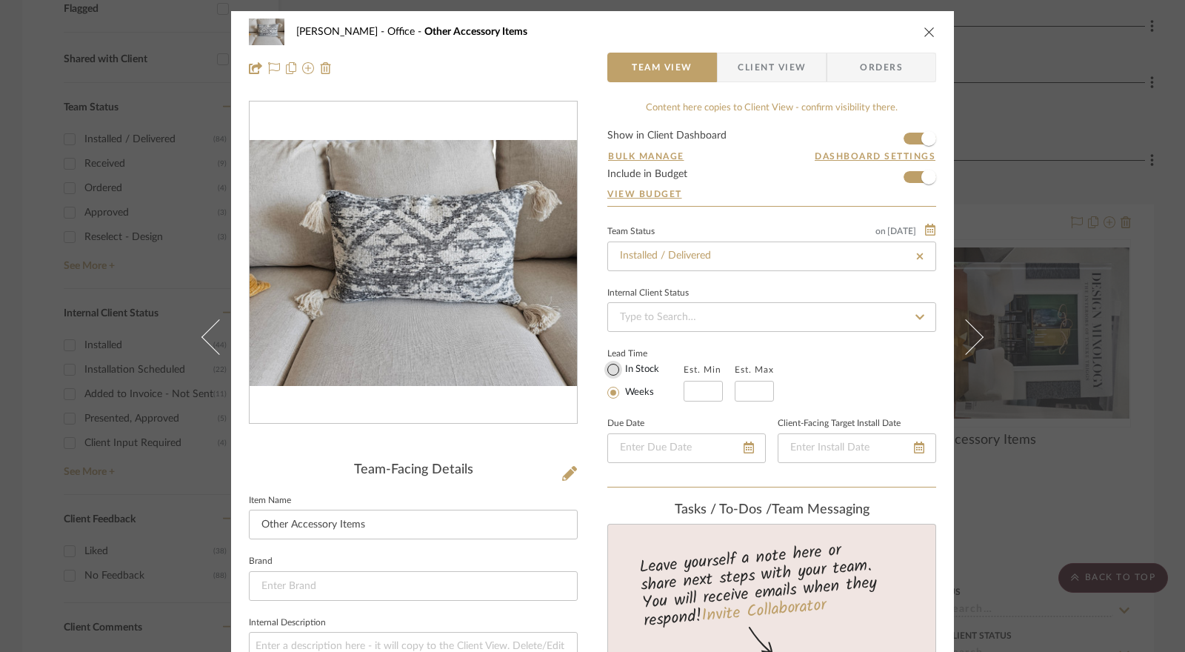
click at [613, 373] on input "In Stock" at bounding box center [614, 370] width 18 height 18
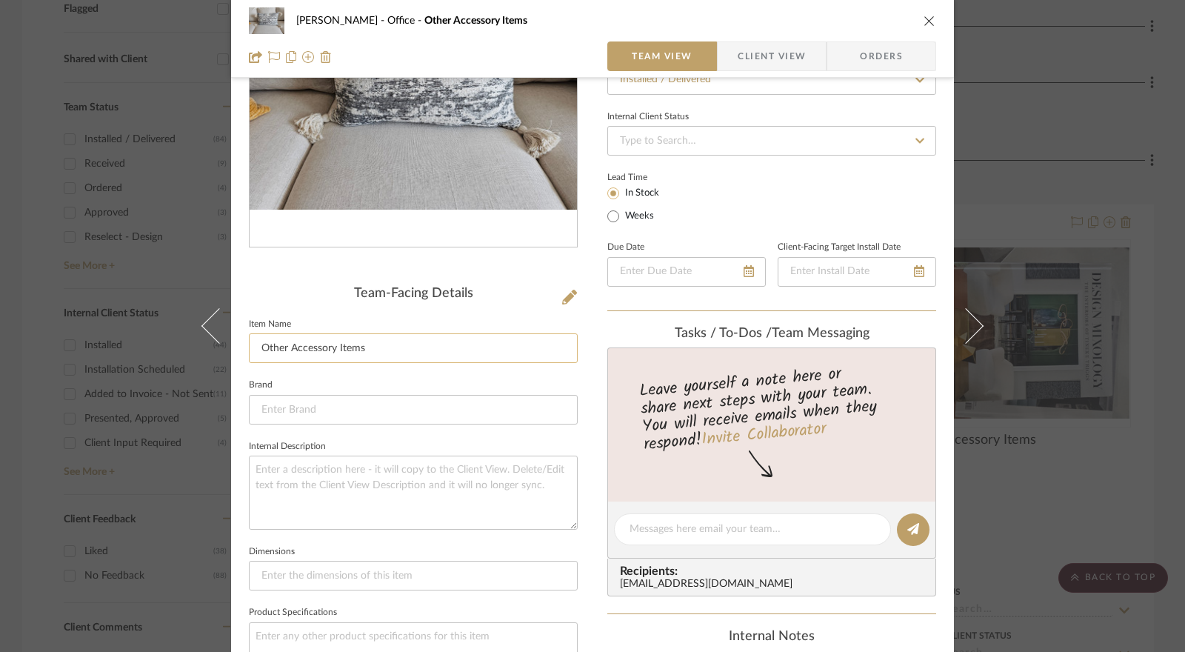
scroll to position [74, 0]
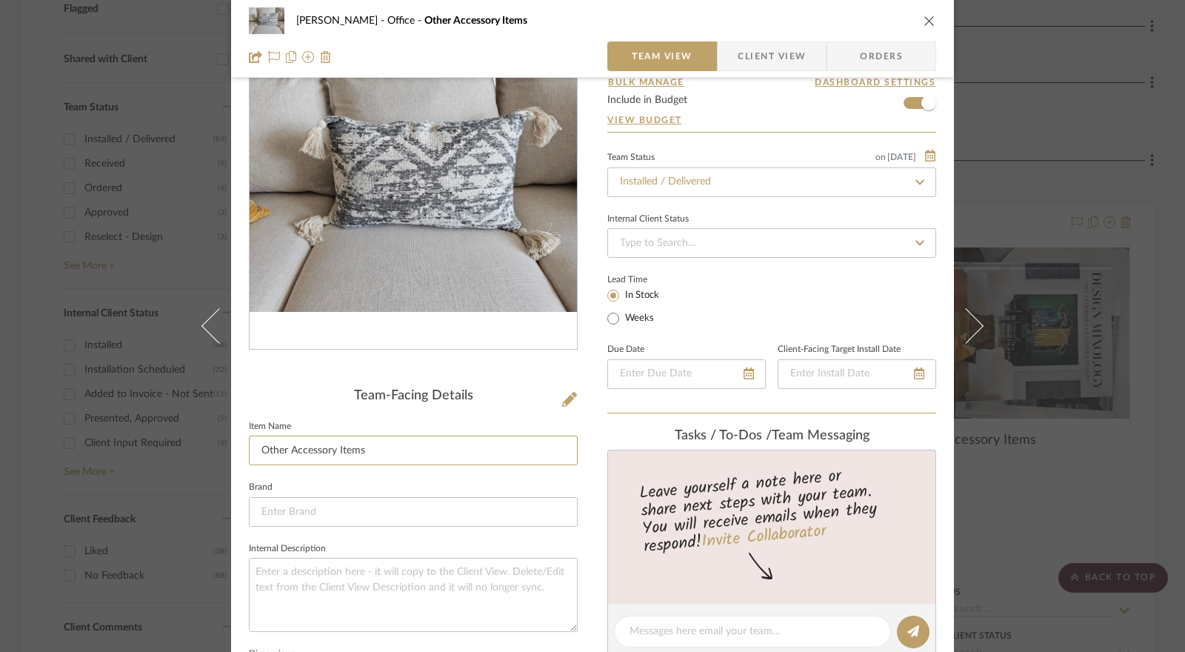
drag, startPoint x: 367, startPoint y: 439, endPoint x: 236, endPoint y: 441, distance: 131.9
click at [236, 441] on div "Jennifer Anzola Office Other Accessory Items Team View Client View Orders Team-…" at bounding box center [592, 619] width 723 height 1365
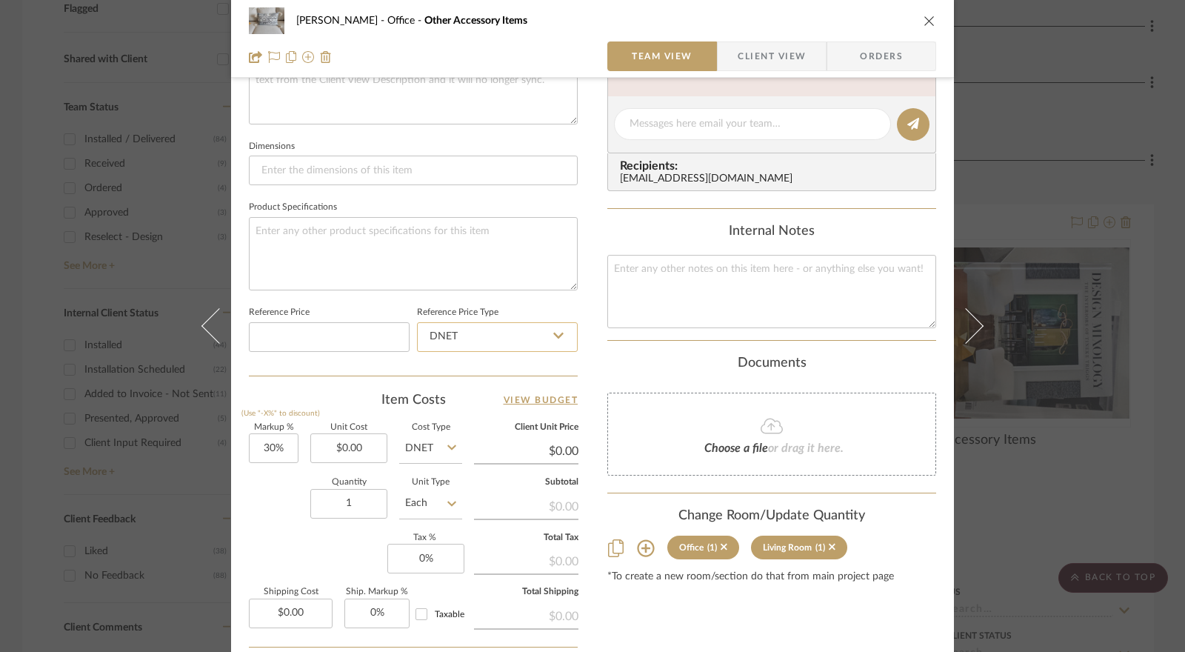
scroll to position [593, 0]
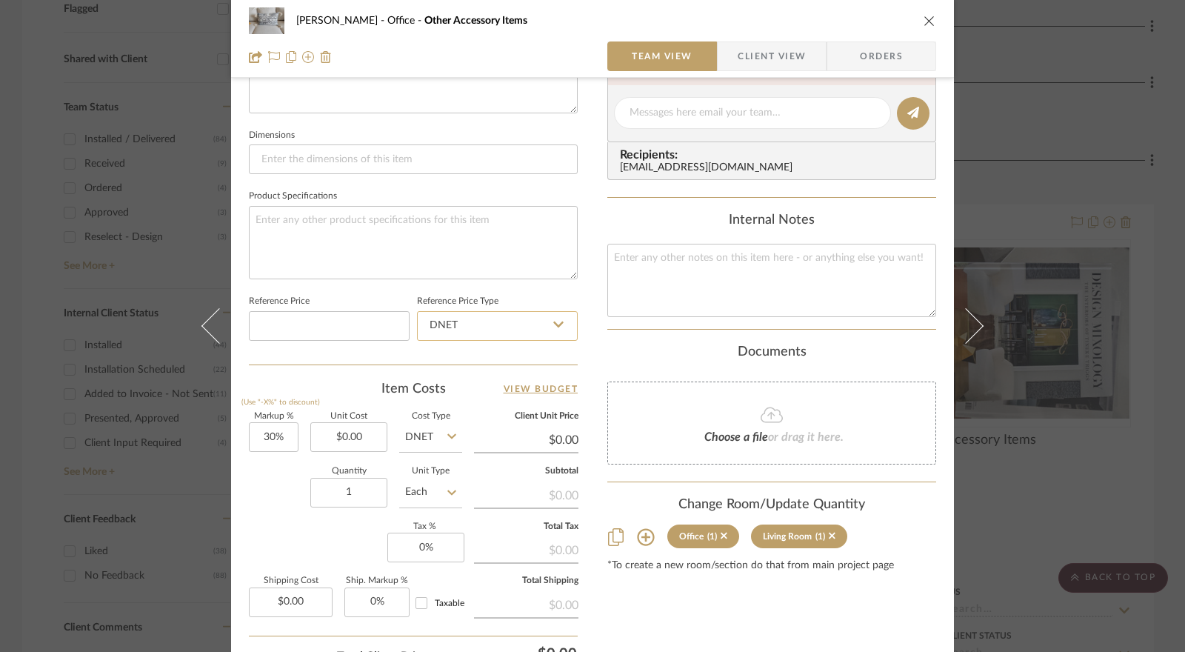
click at [468, 327] on input "DNET" at bounding box center [497, 326] width 161 height 30
click at [453, 404] on div "Retail" at bounding box center [504, 399] width 183 height 38
click at [276, 435] on input "30" at bounding box center [274, 437] width 50 height 30
click at [339, 443] on input "0.00" at bounding box center [348, 437] width 77 height 30
click at [434, 433] on input "DNET" at bounding box center [430, 437] width 63 height 30
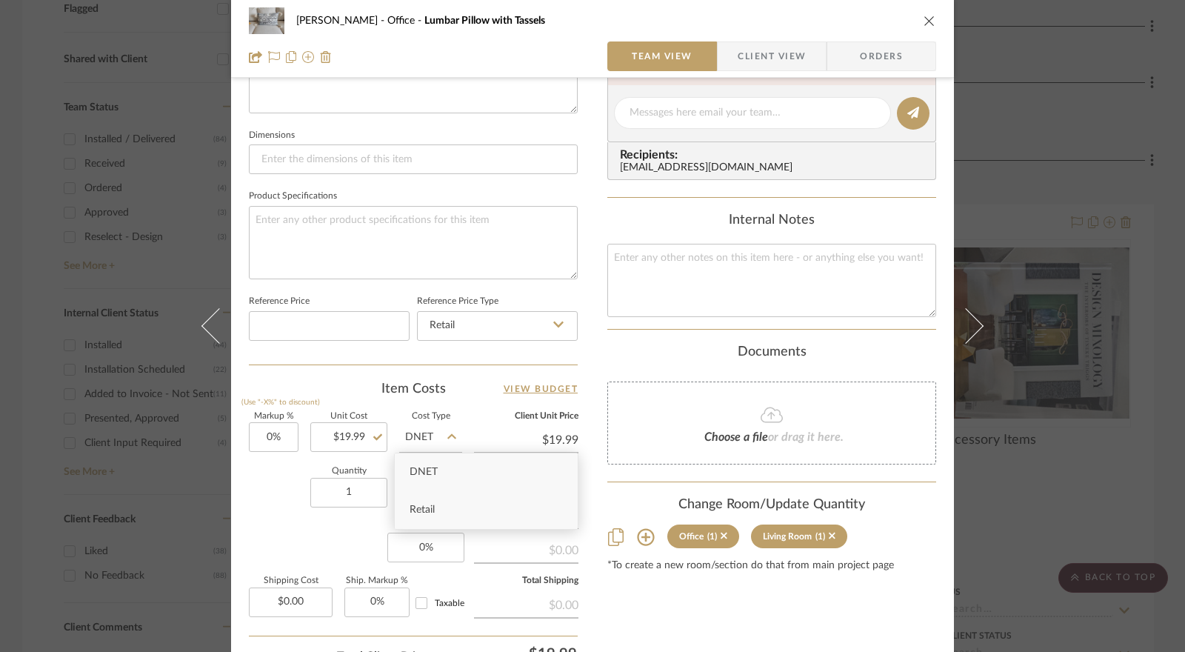
click at [440, 507] on div "Retail" at bounding box center [486, 510] width 183 height 38
click at [422, 536] on input "0" at bounding box center [425, 548] width 77 height 30
click at [344, 539] on div "Markup % (Use "-X%" to discount) 0% Unit Cost $19.99 Cost Type Retail Client Un…" at bounding box center [413, 521] width 329 height 216
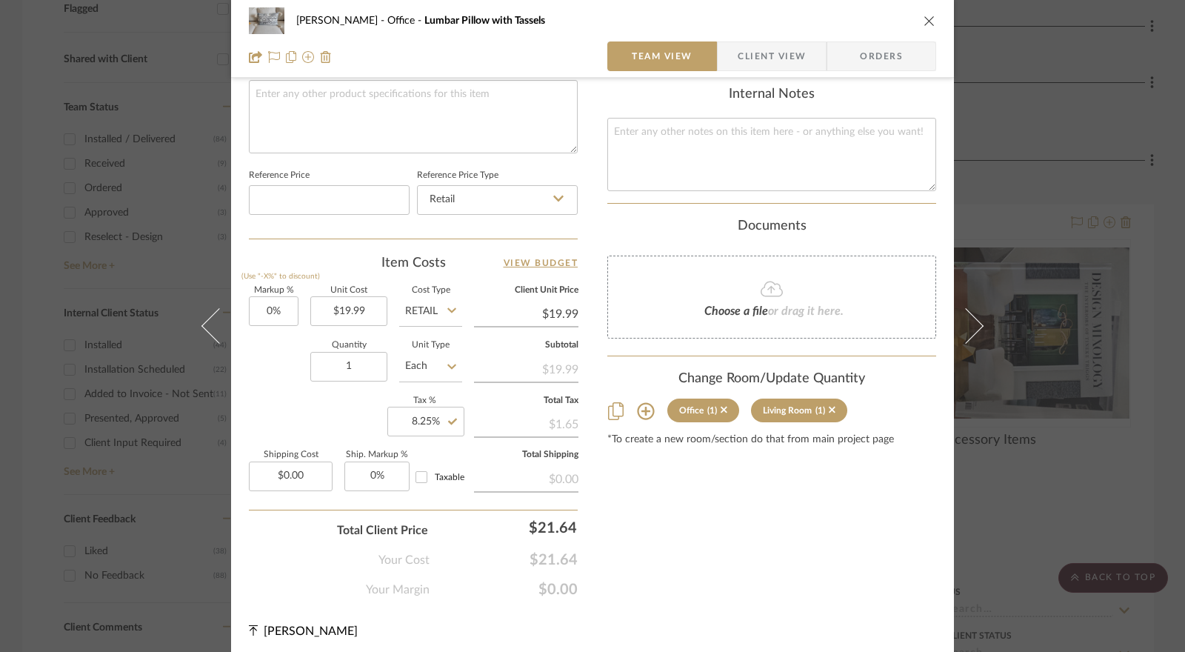
scroll to position [722, 0]
click at [721, 405] on icon at bounding box center [724, 407] width 7 height 7
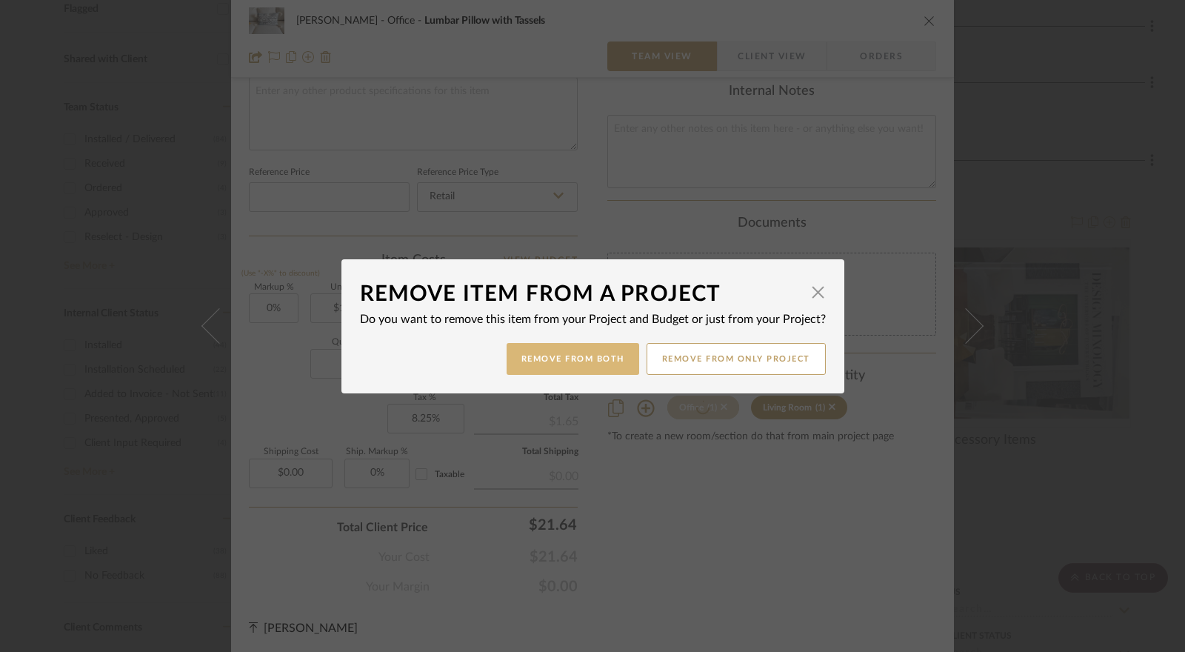
click at [617, 364] on button "Remove from Both" at bounding box center [573, 359] width 133 height 32
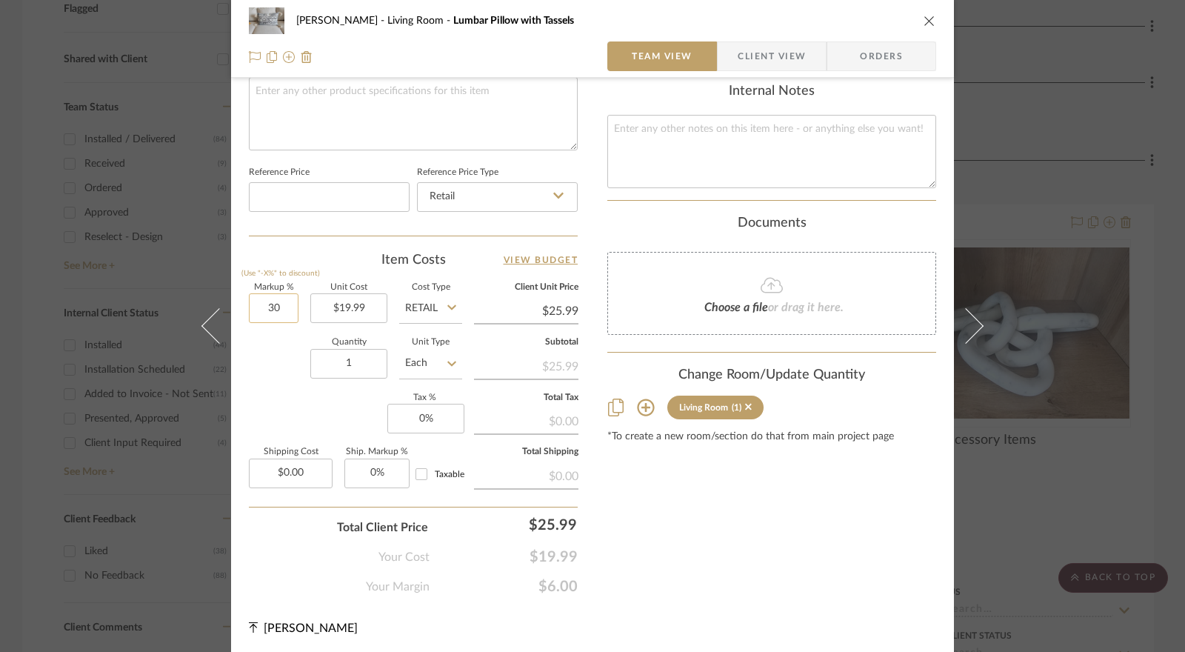
click at [276, 311] on input "30" at bounding box center [274, 308] width 50 height 30
click at [419, 421] on input "0" at bounding box center [425, 419] width 77 height 30
click at [339, 421] on div "Markup % (Use "-X%" to discount) 0% Unit Cost $19.99 Cost Type Retail Client Un…" at bounding box center [413, 392] width 329 height 216
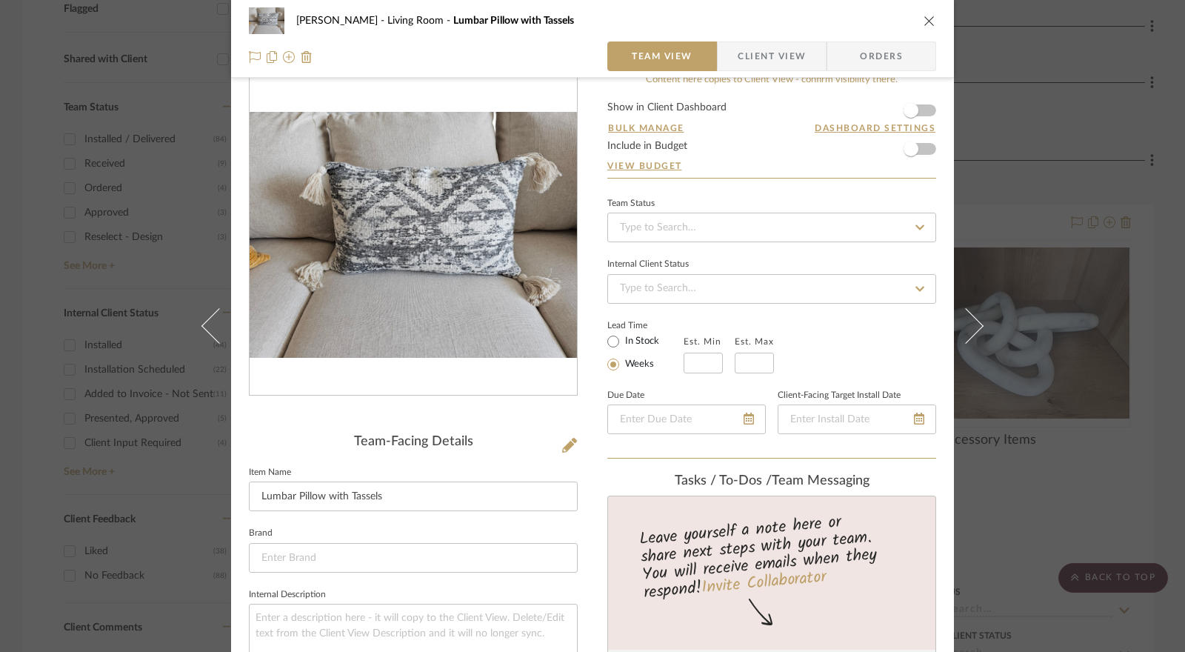
scroll to position [0, 0]
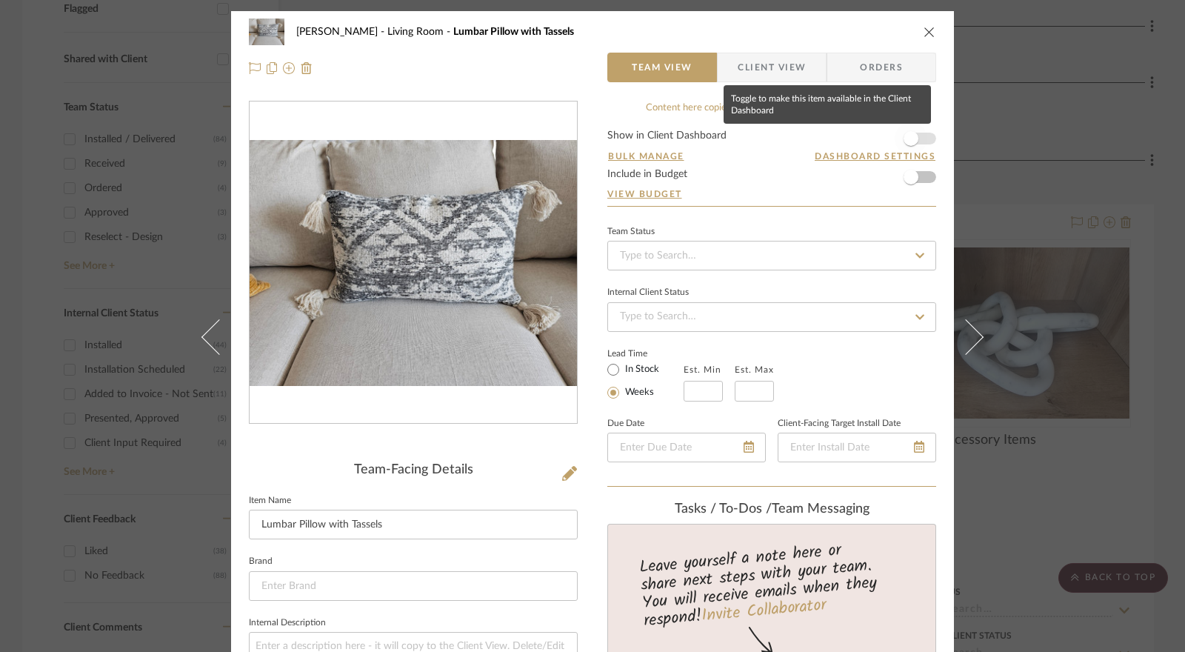
click at [918, 139] on span "button" at bounding box center [911, 138] width 33 height 33
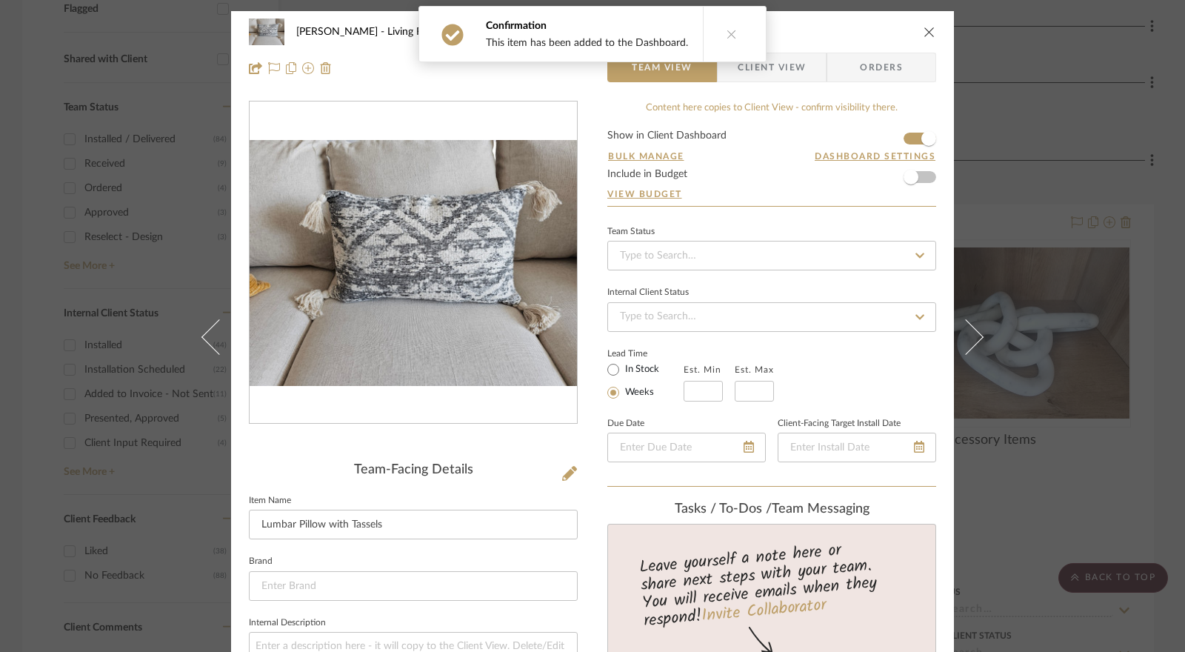
click at [923, 176] on form "Show in Client Dashboard Bulk Manage Dashboard Settings Include in Budget View …" at bounding box center [771, 168] width 329 height 76
click at [905, 177] on span "button" at bounding box center [911, 177] width 15 height 15
click at [697, 256] on input at bounding box center [771, 256] width 329 height 30
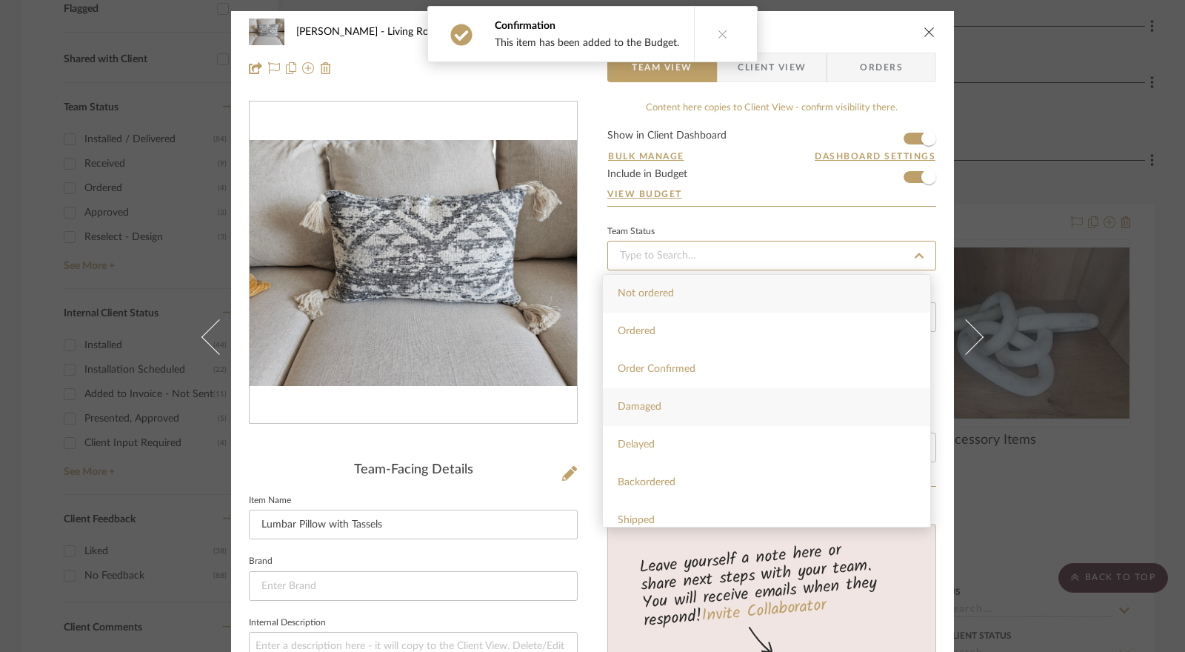
scroll to position [222, 0]
click at [711, 445] on div "Installed / Delivered" at bounding box center [766, 449] width 327 height 38
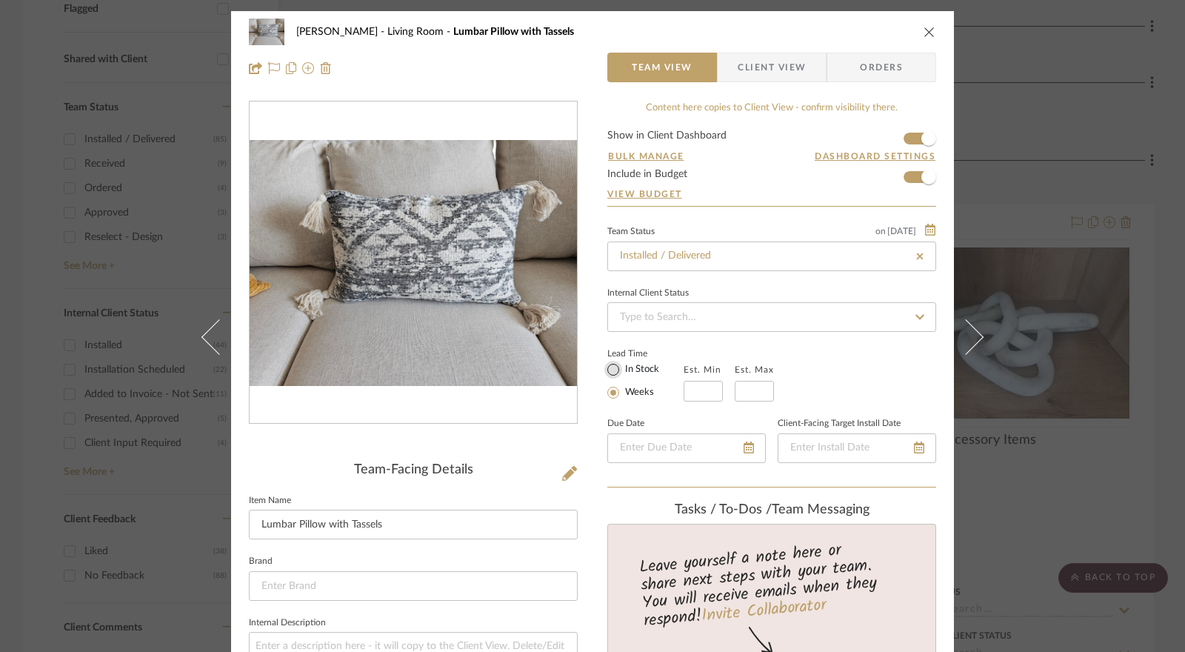
click at [614, 371] on input "In Stock" at bounding box center [614, 370] width 18 height 18
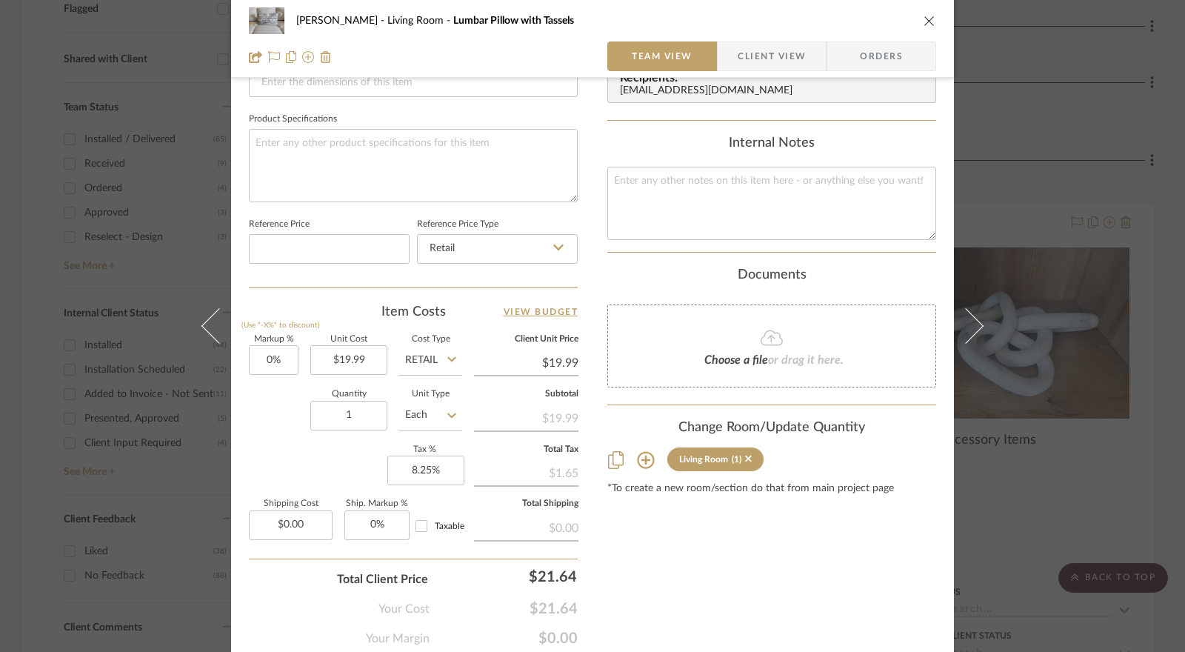
scroll to position [722, 0]
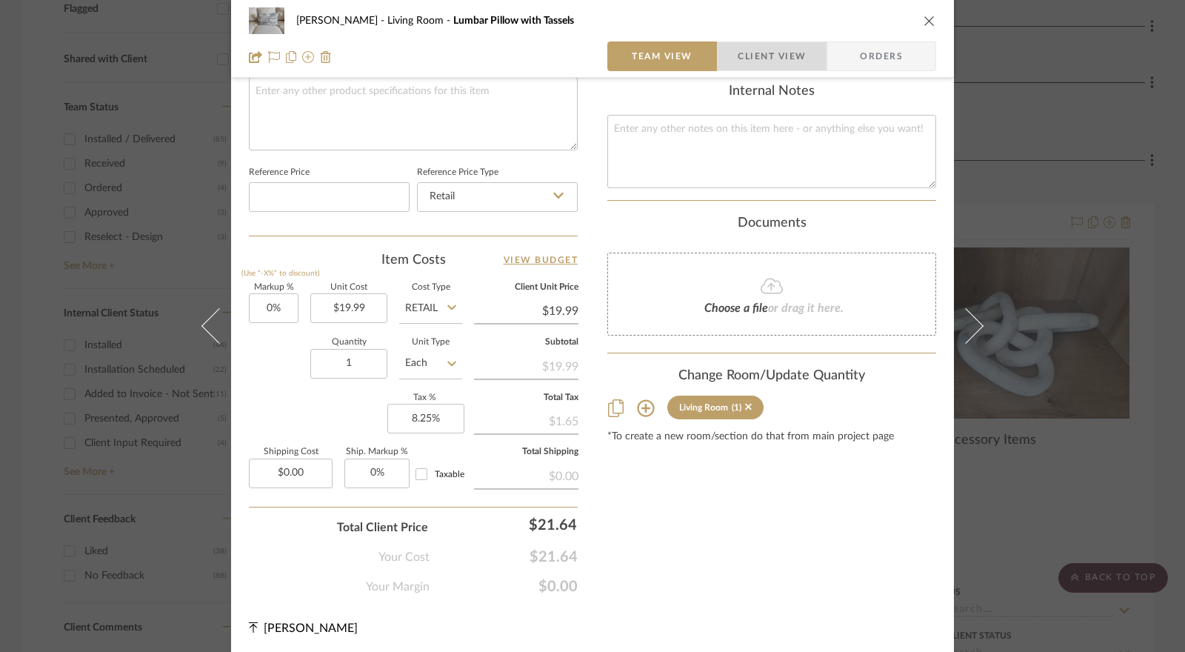
click at [767, 60] on span "Client View" at bounding box center [772, 56] width 68 height 30
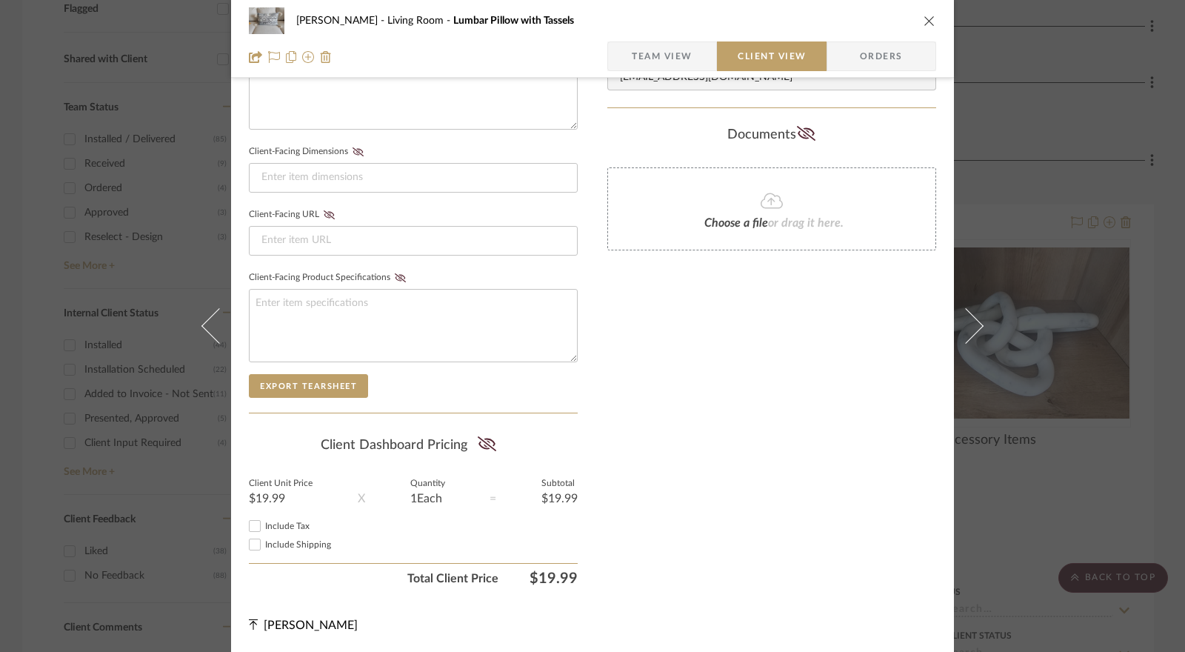
scroll to position [587, 0]
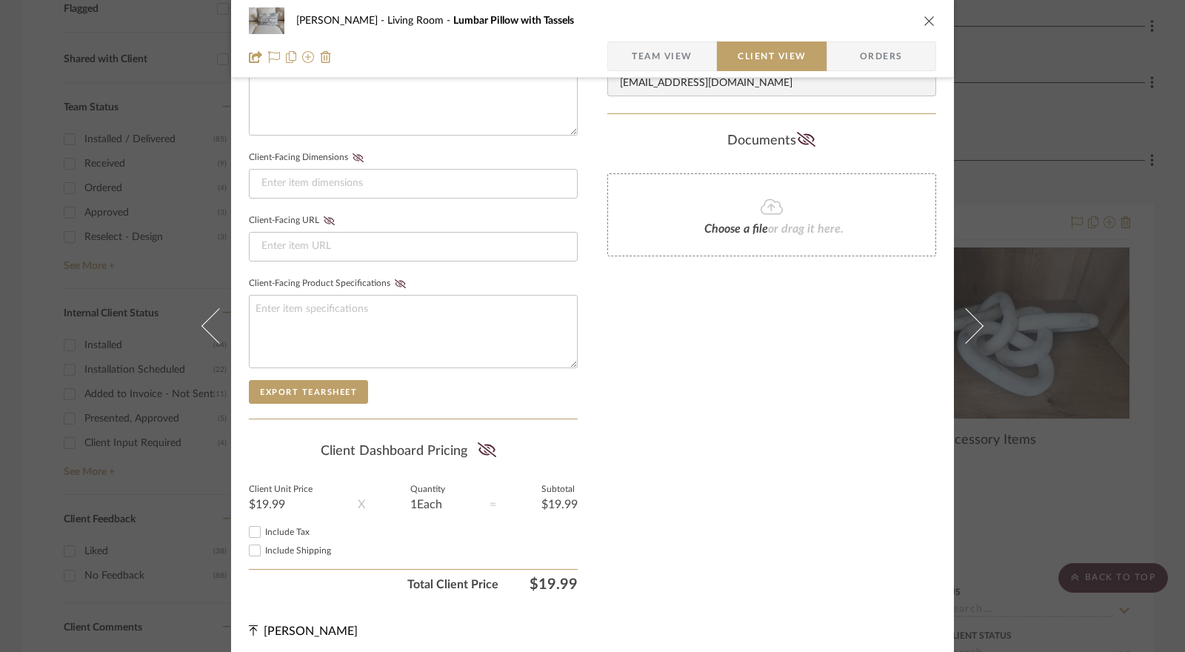
drag, startPoint x: 479, startPoint y: 439, endPoint x: 471, endPoint y: 446, distance: 10.0
click at [479, 442] on icon at bounding box center [487, 449] width 19 height 15
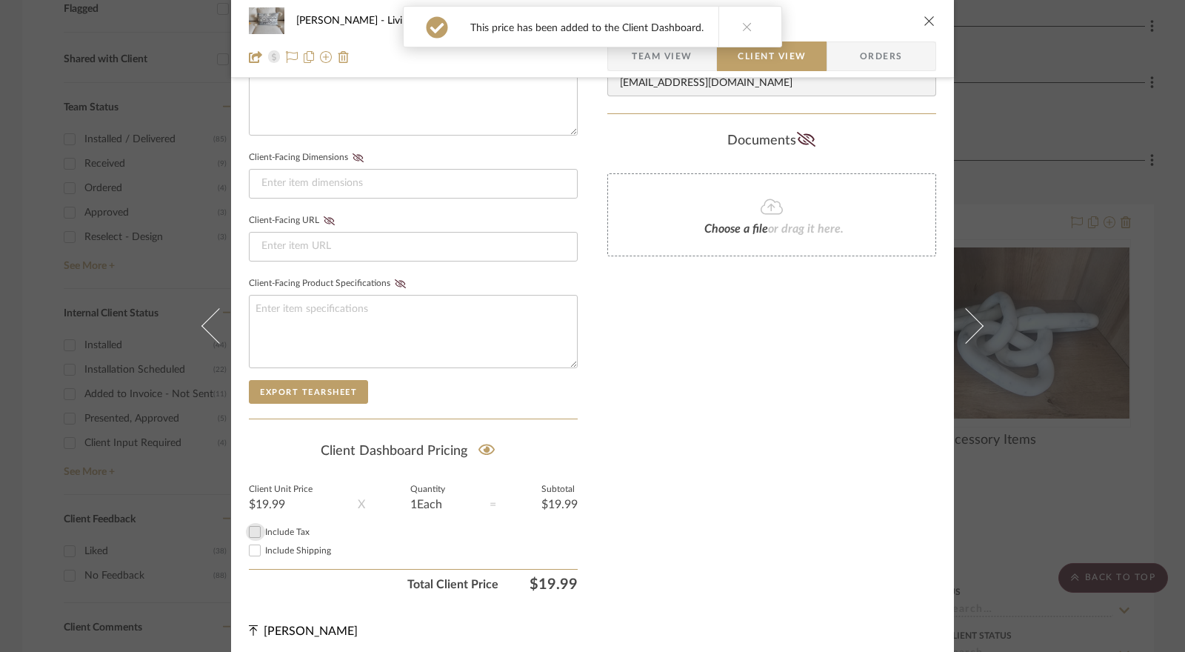
click at [252, 526] on input "Include Tax" at bounding box center [255, 532] width 18 height 18
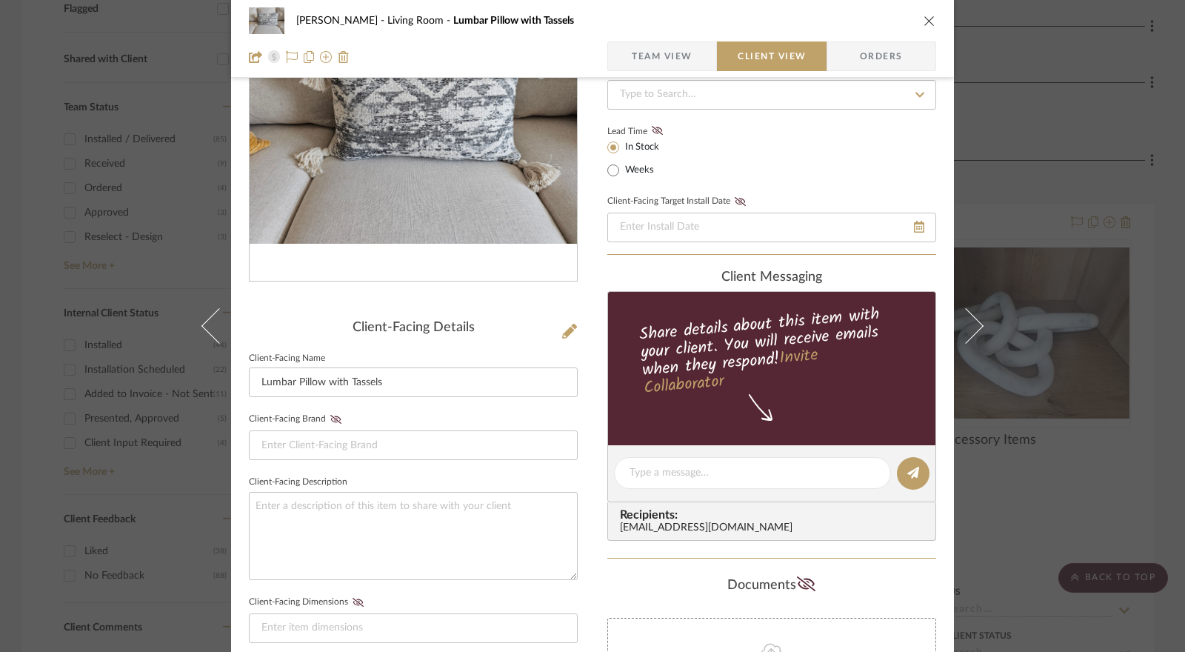
scroll to position [0, 0]
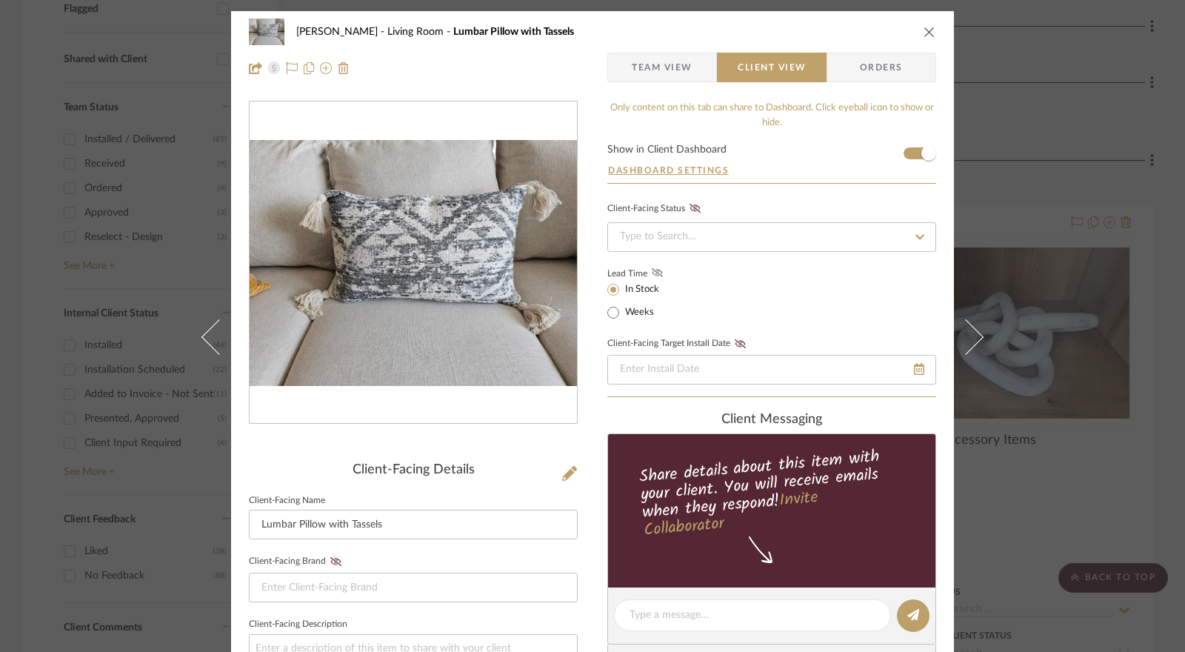
click at [652, 272] on icon at bounding box center [657, 272] width 11 height 9
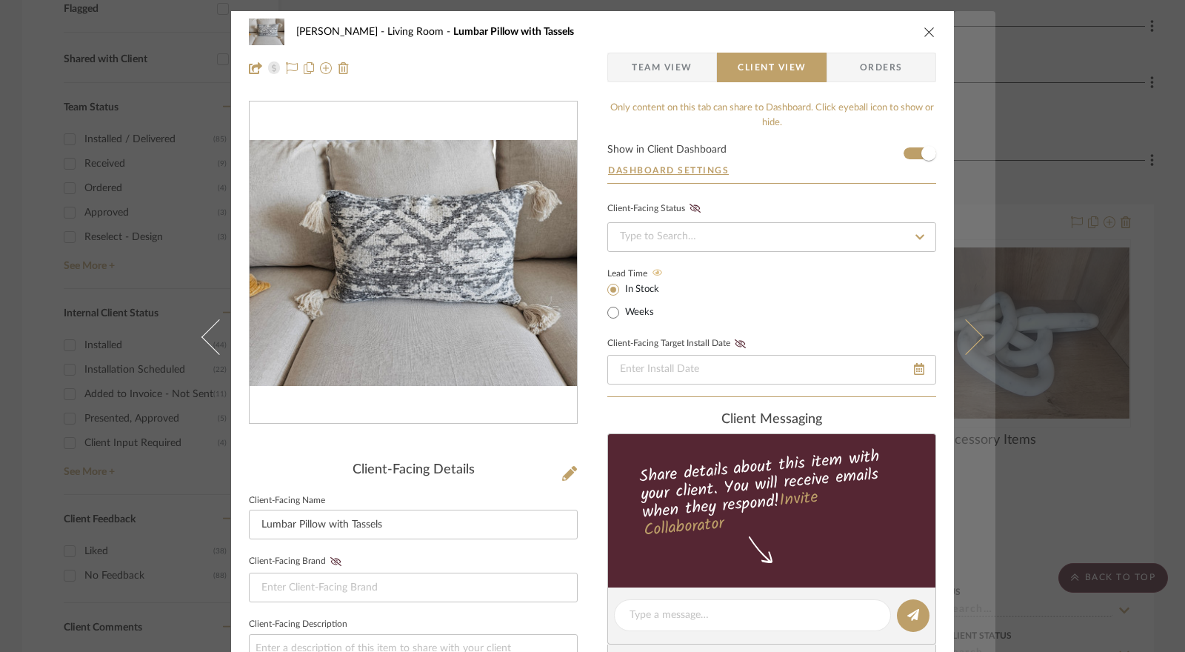
click at [968, 338] on icon at bounding box center [966, 337] width 36 height 36
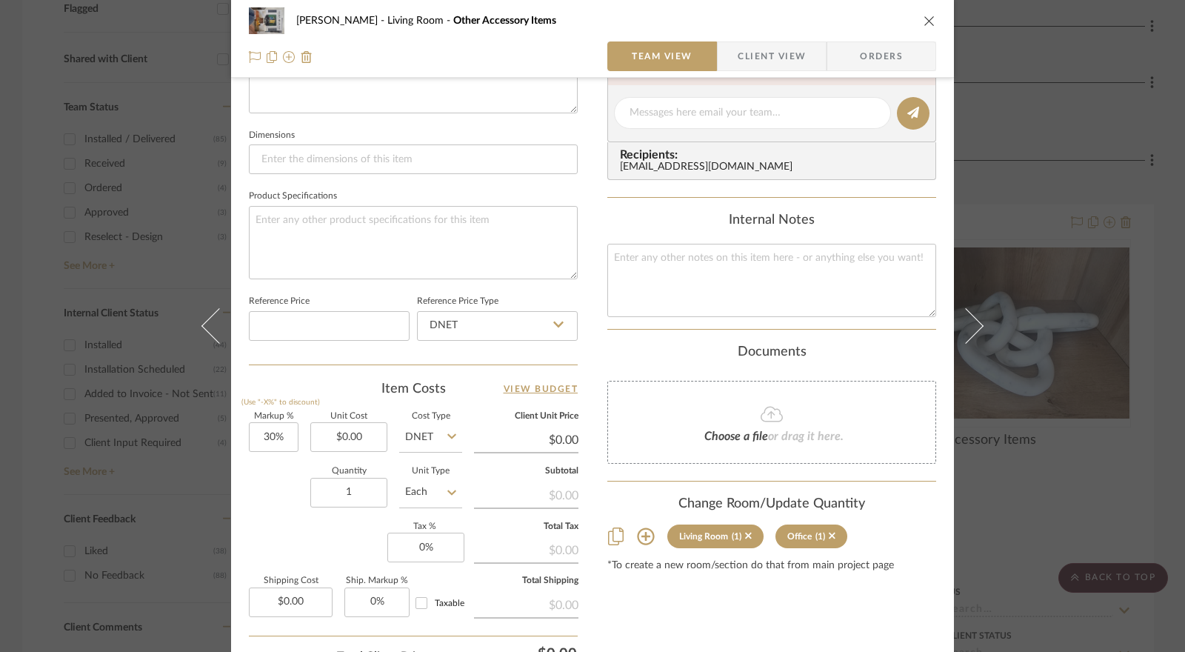
scroll to position [722, 0]
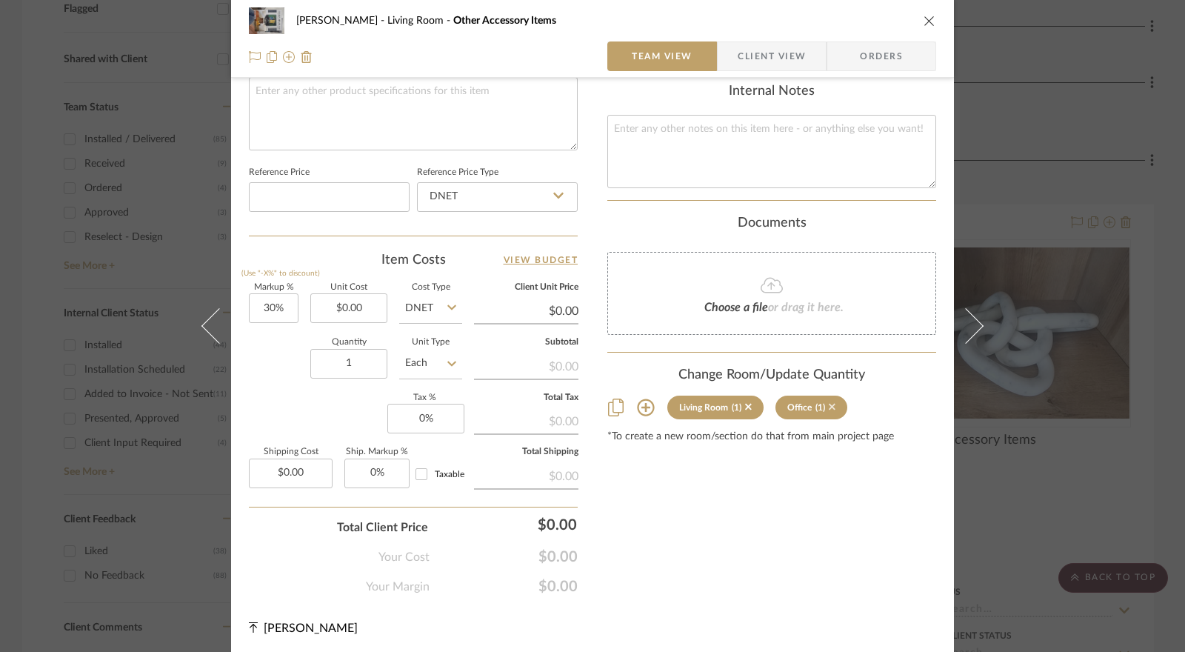
click at [829, 407] on icon at bounding box center [832, 407] width 7 height 10
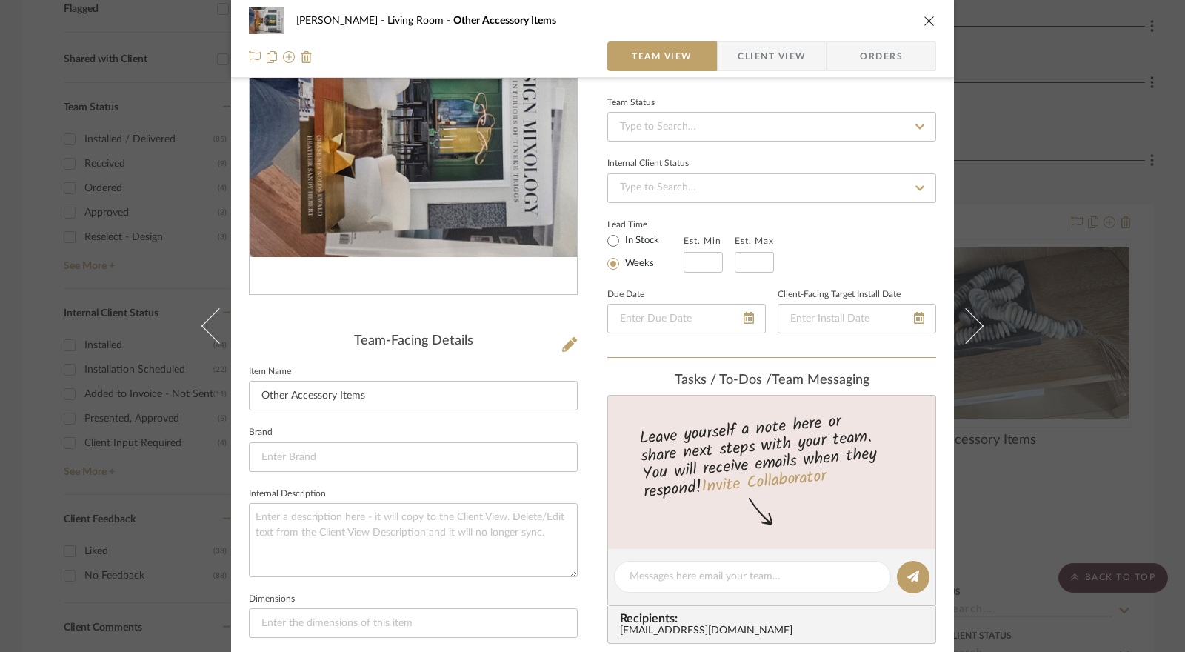
scroll to position [0, 0]
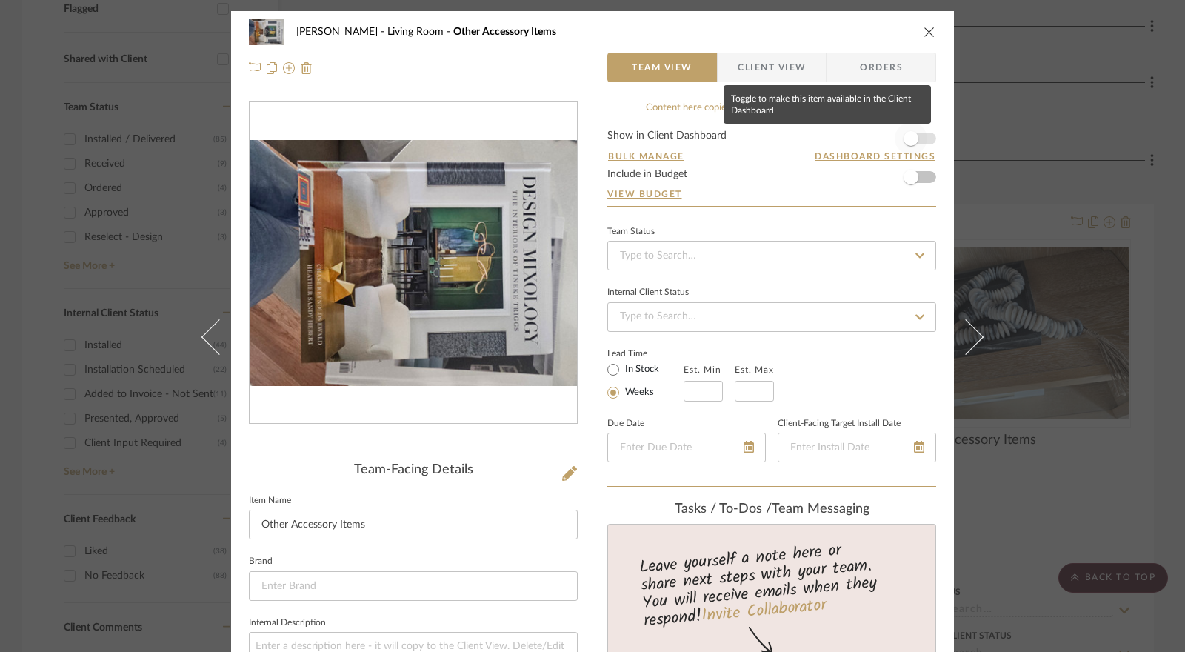
click at [905, 137] on span "button" at bounding box center [911, 138] width 15 height 15
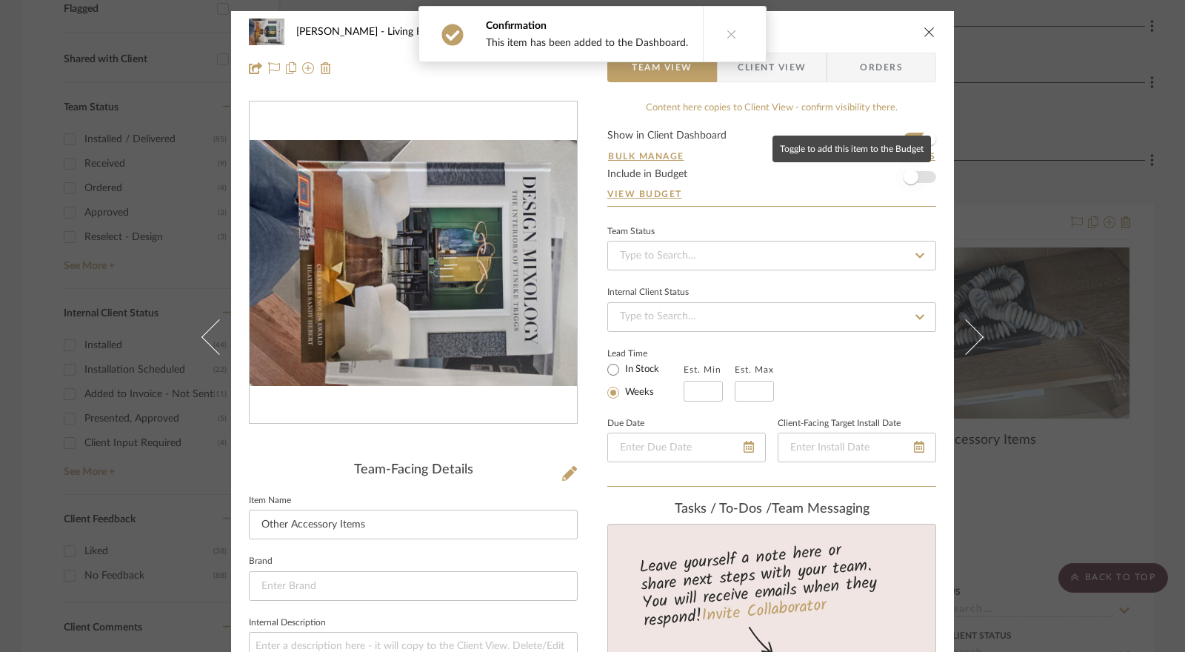
click at [904, 179] on span "button" at bounding box center [911, 177] width 15 height 15
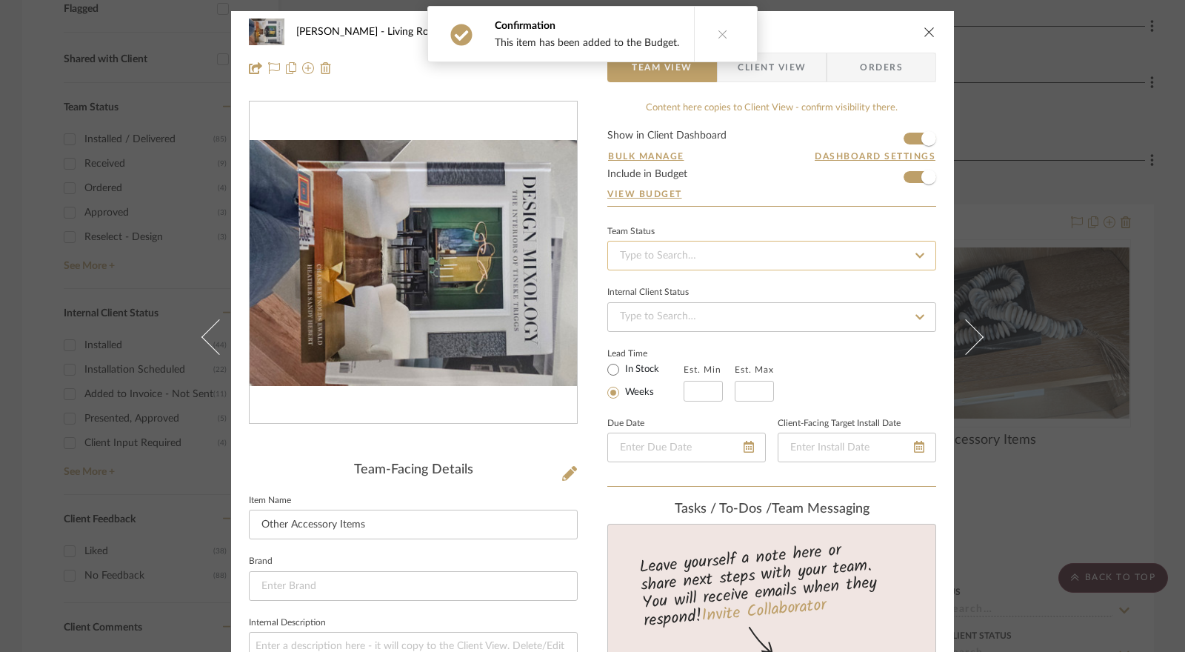
click at [689, 255] on input at bounding box center [771, 256] width 329 height 30
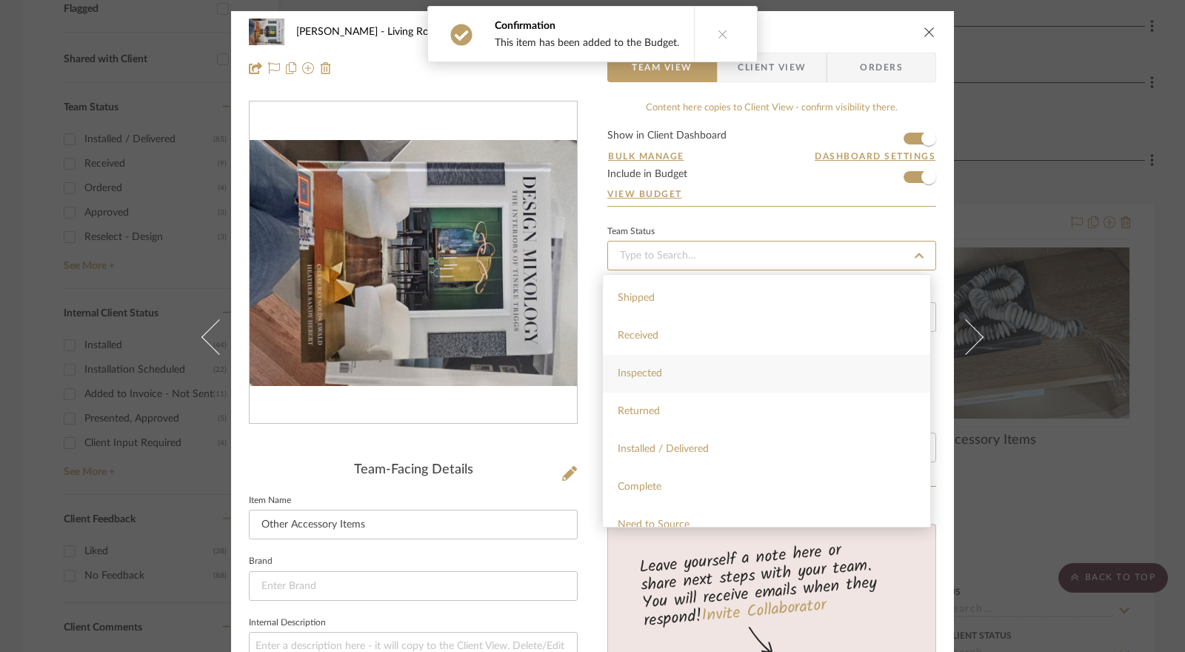
scroll to position [296, 0]
click at [702, 383] on div "Installed / Delivered" at bounding box center [766, 375] width 327 height 38
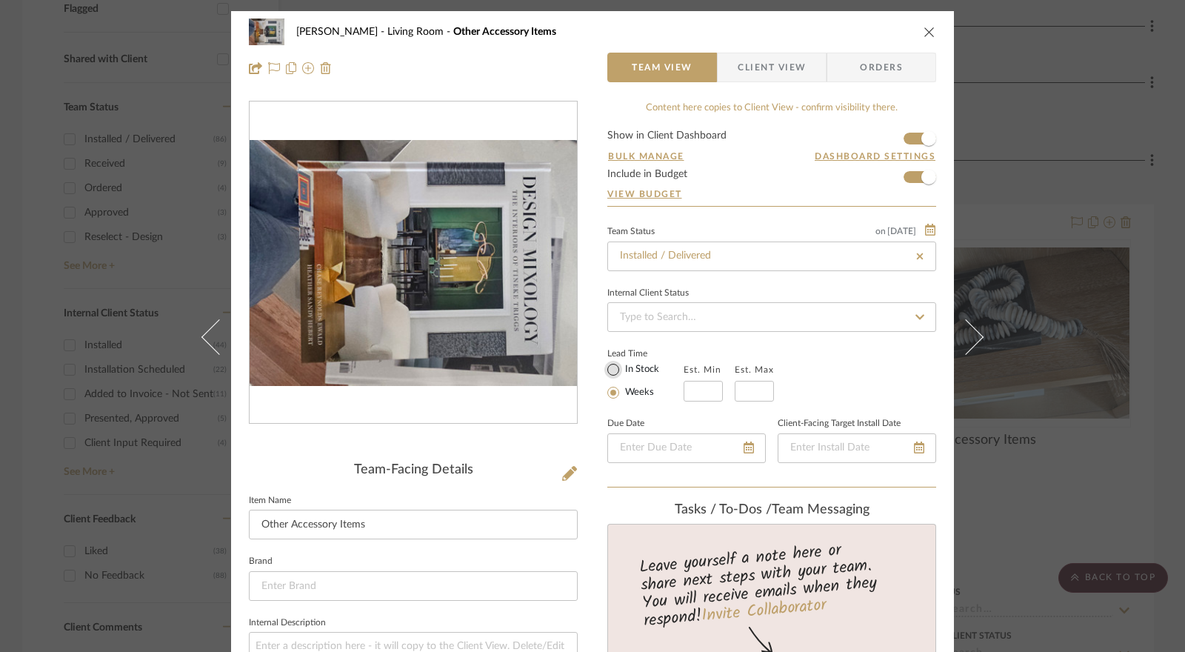
click at [612, 370] on input "In Stock" at bounding box center [614, 370] width 18 height 18
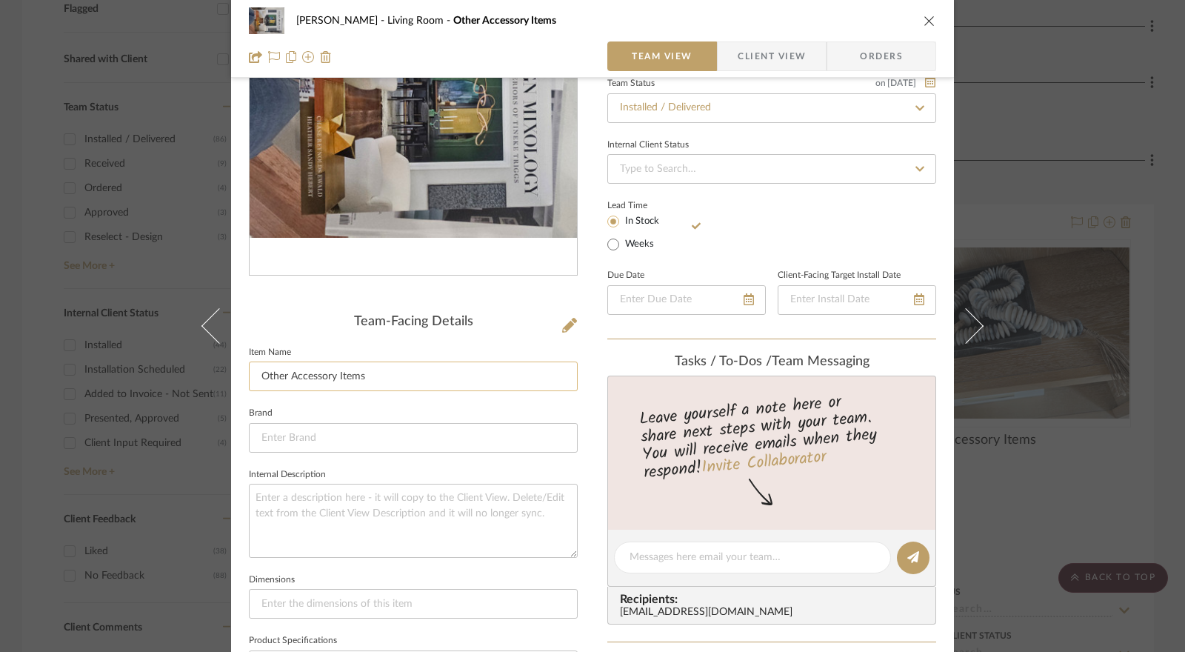
scroll to position [0, 0]
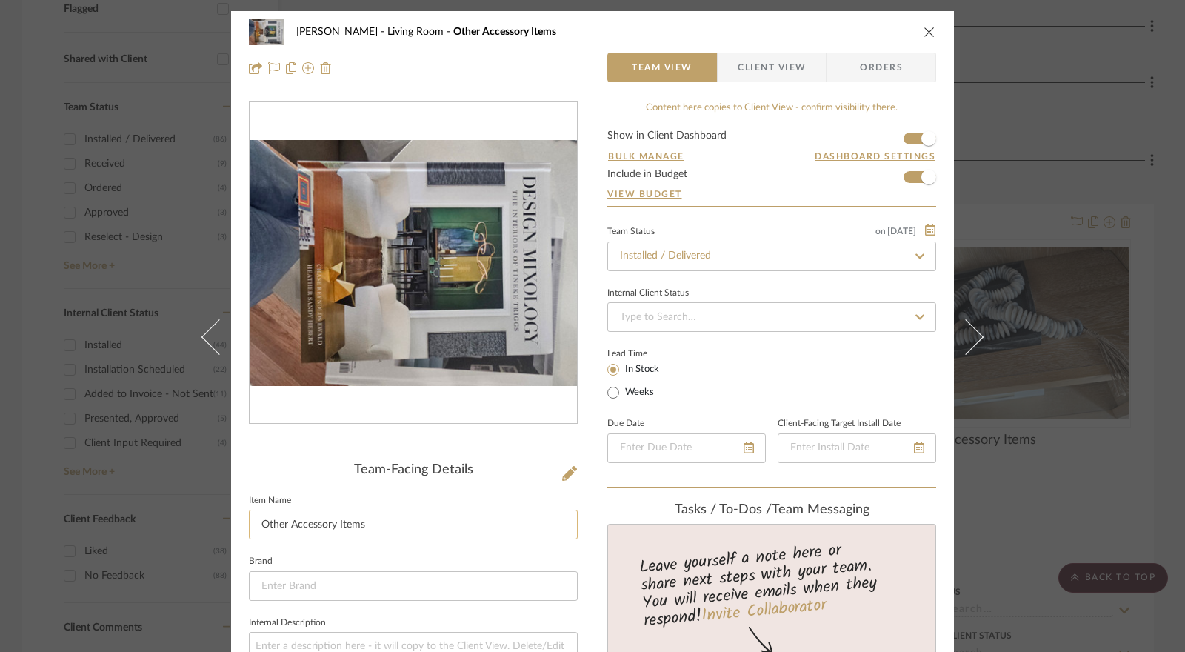
drag, startPoint x: 364, startPoint y: 527, endPoint x: 253, endPoint y: 522, distance: 112.0
click at [253, 522] on input "Other Accessory Items" at bounding box center [413, 525] width 329 height 30
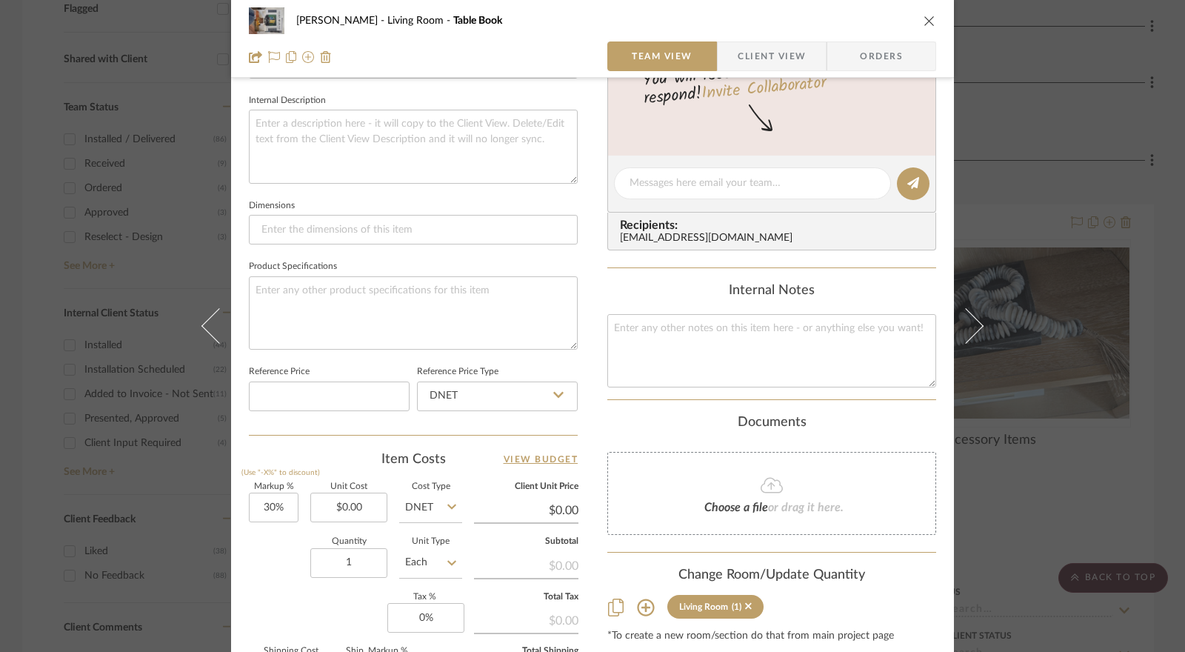
scroll to position [593, 0]
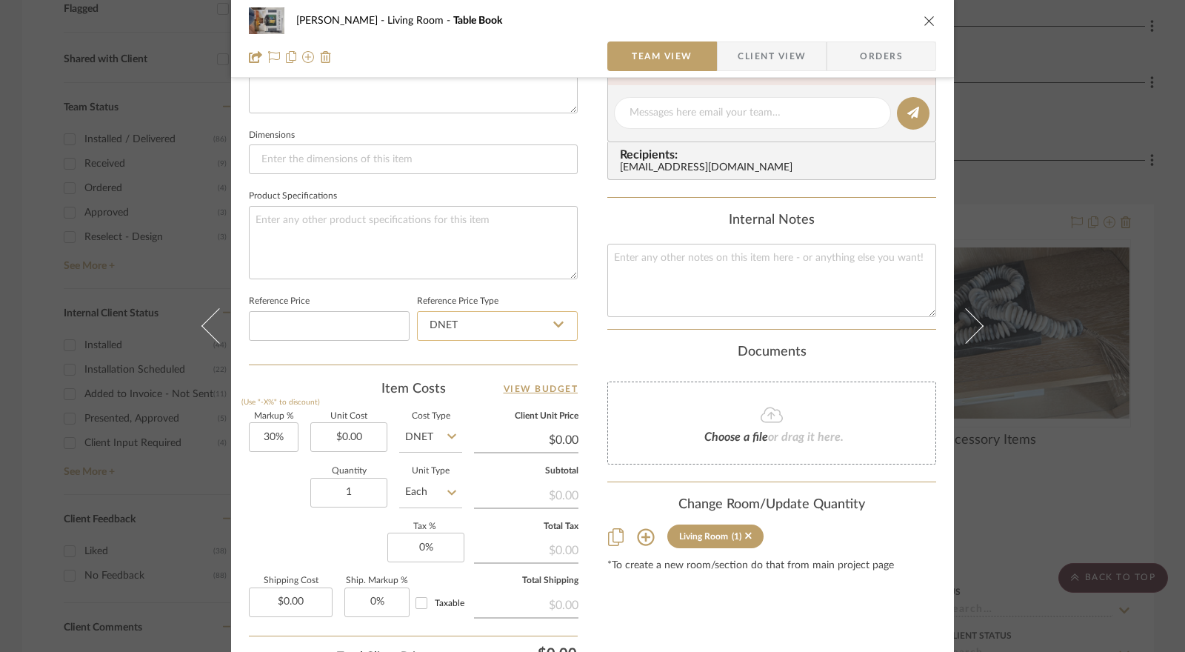
click at [467, 334] on input "DNET" at bounding box center [497, 326] width 161 height 30
click at [474, 396] on div "Retail" at bounding box center [504, 399] width 183 height 38
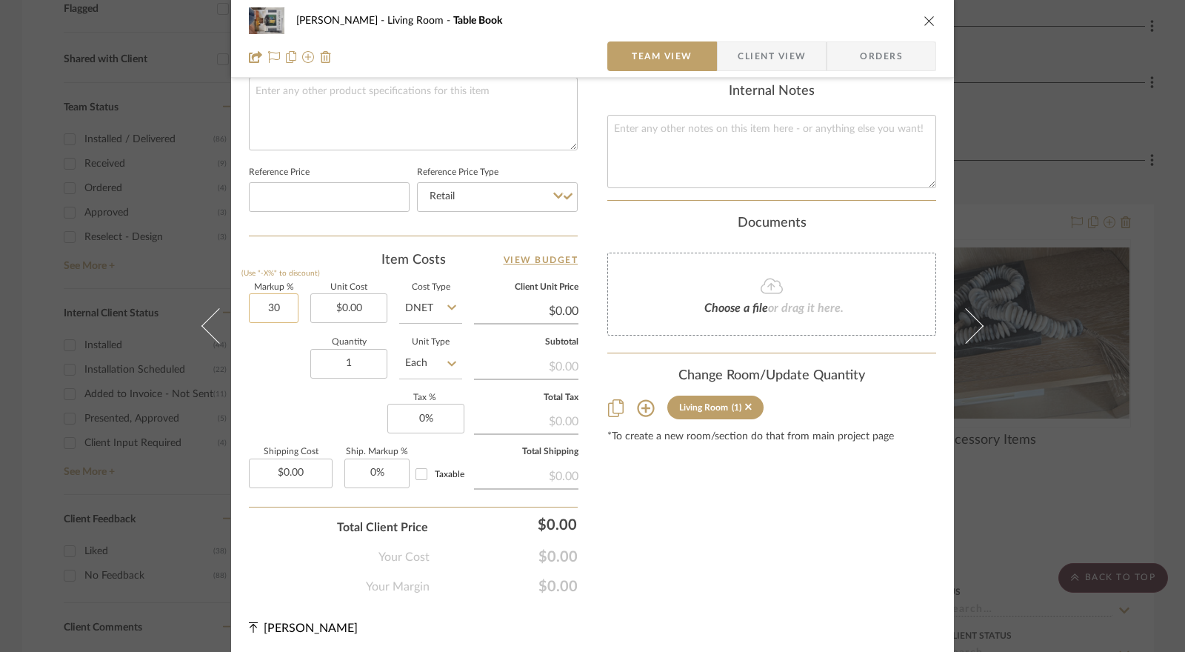
click at [276, 312] on input "30" at bounding box center [274, 308] width 50 height 30
click at [344, 302] on input "0.00" at bounding box center [348, 308] width 77 height 30
click at [416, 308] on input "DNET" at bounding box center [430, 308] width 63 height 30
click at [424, 376] on span "Retail" at bounding box center [422, 381] width 25 height 10
click at [415, 408] on input "0" at bounding box center [425, 419] width 77 height 30
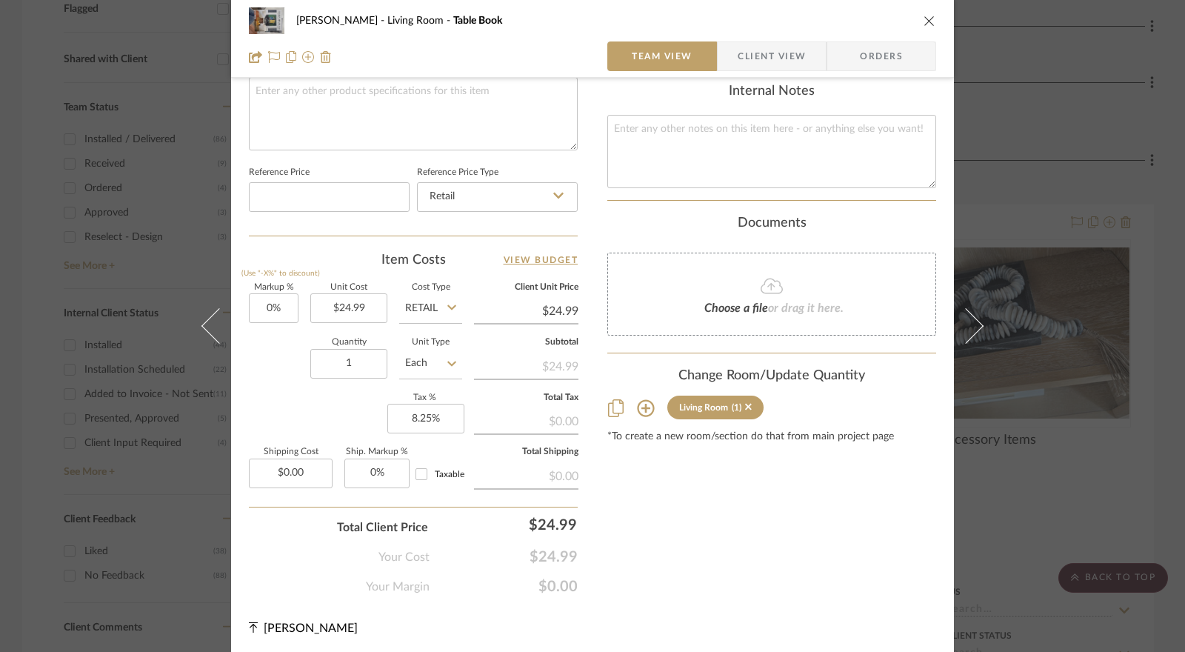
click at [342, 411] on div "Markup % (Use "-X%" to discount) 0% Unit Cost $24.99 Cost Type Retail Client Un…" at bounding box center [413, 392] width 329 height 216
drag, startPoint x: 750, startPoint y: 59, endPoint x: 752, endPoint y: 66, distance: 7.6
click at [751, 59] on span "Client View" at bounding box center [772, 56] width 68 height 30
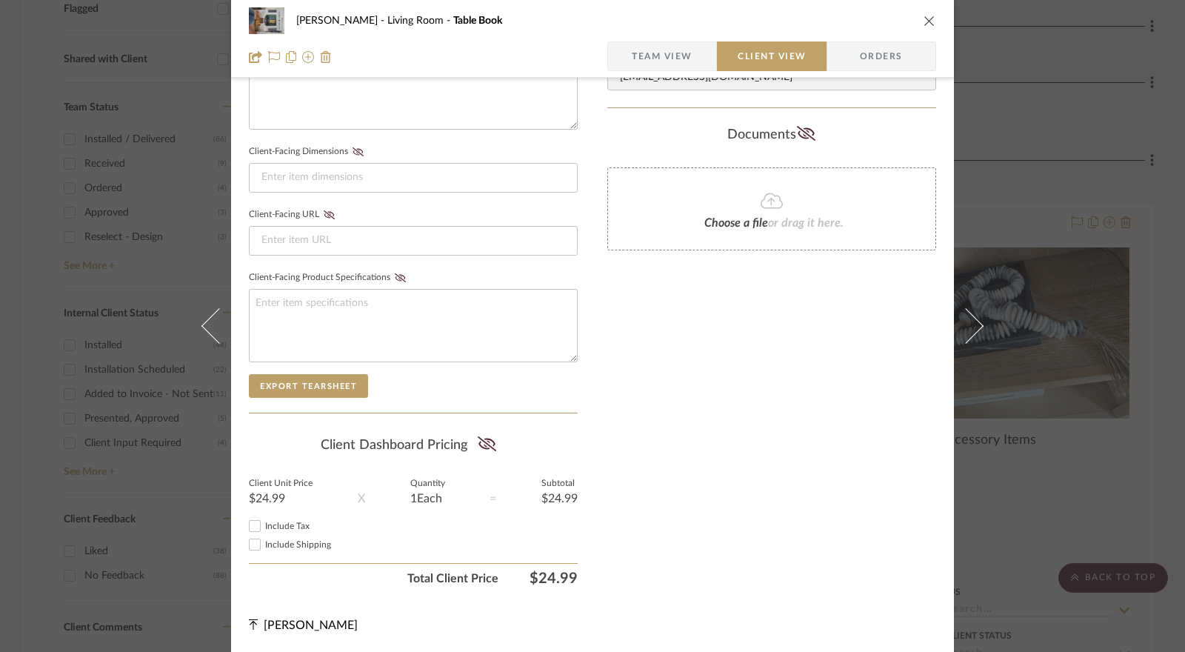
scroll to position [587, 0]
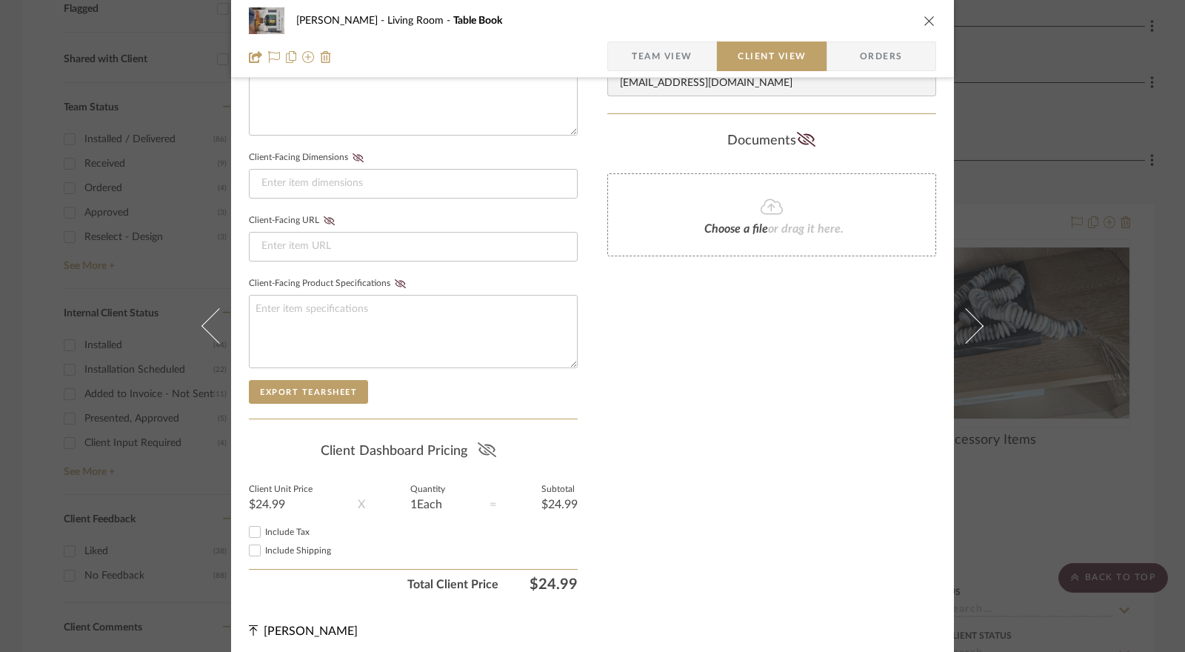
click at [479, 442] on icon at bounding box center [486, 449] width 19 height 15
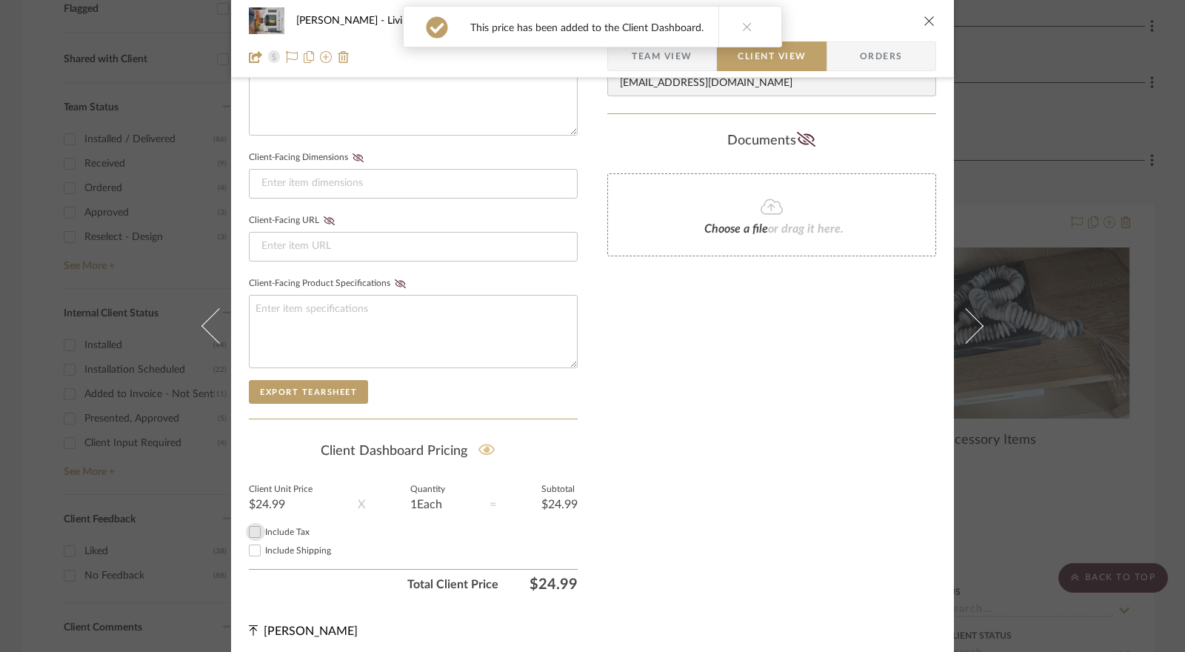
click at [249, 526] on input "Include Tax" at bounding box center [255, 532] width 18 height 18
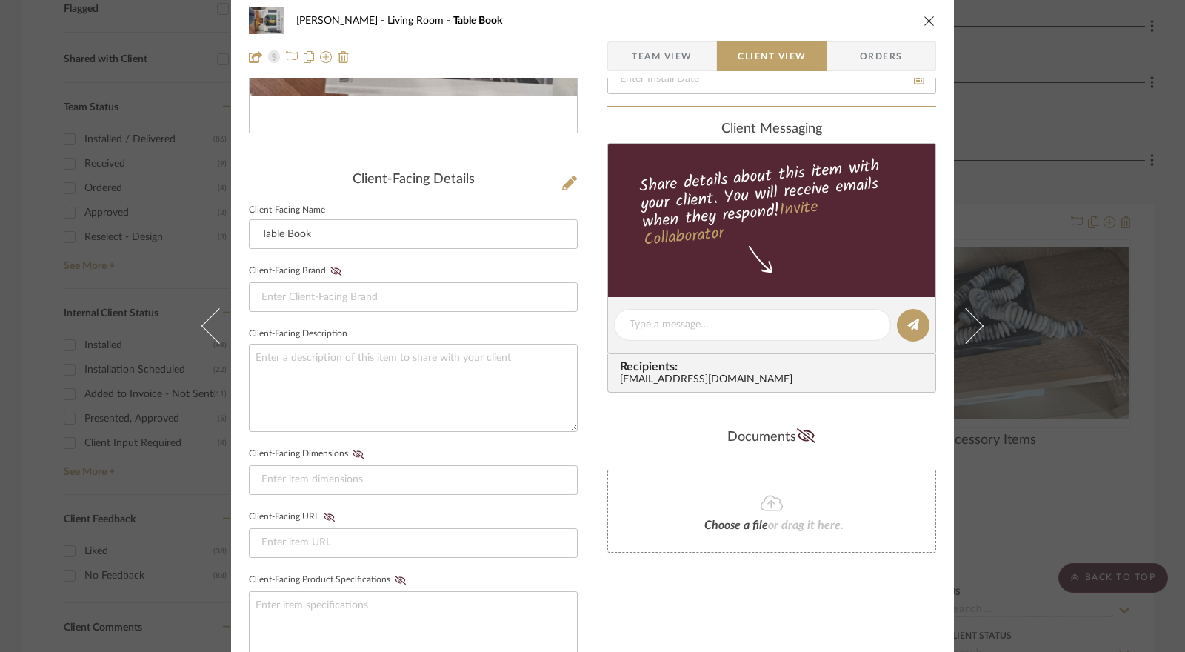
scroll to position [0, 0]
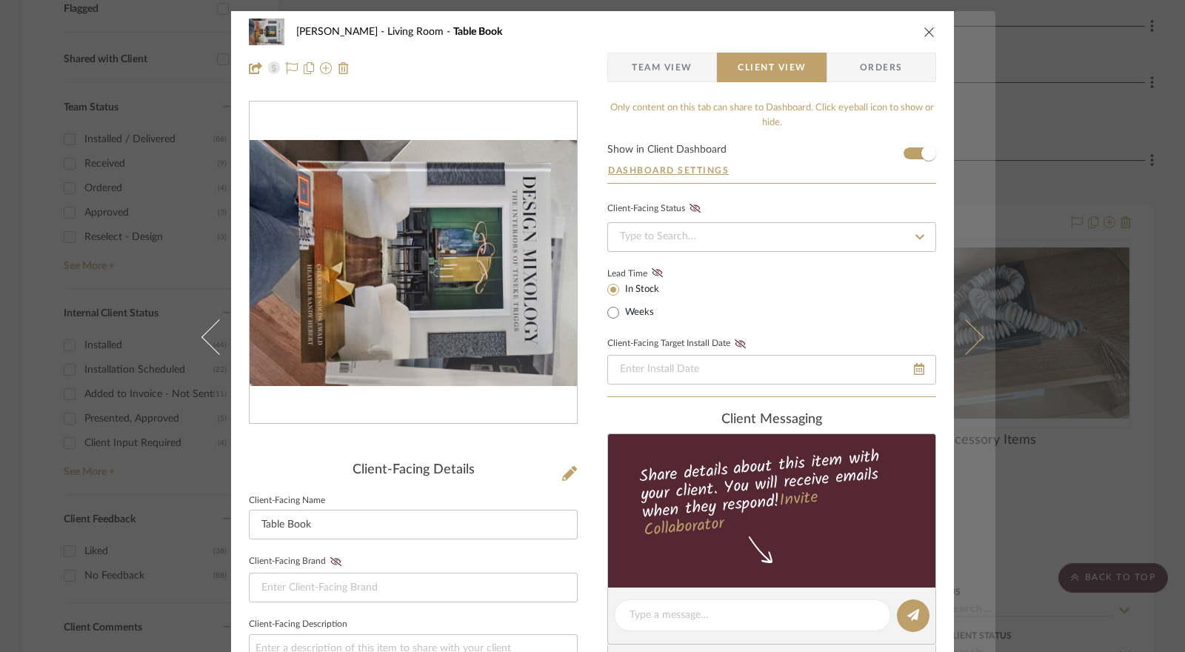
click at [956, 324] on icon at bounding box center [966, 337] width 36 height 36
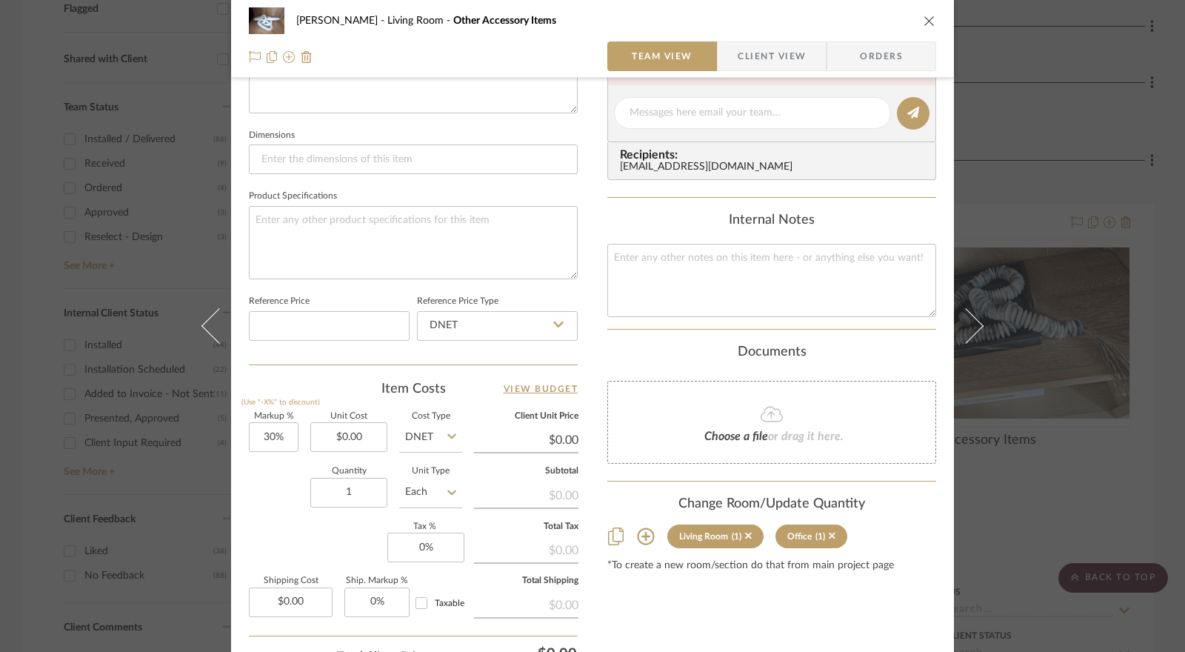
scroll to position [667, 0]
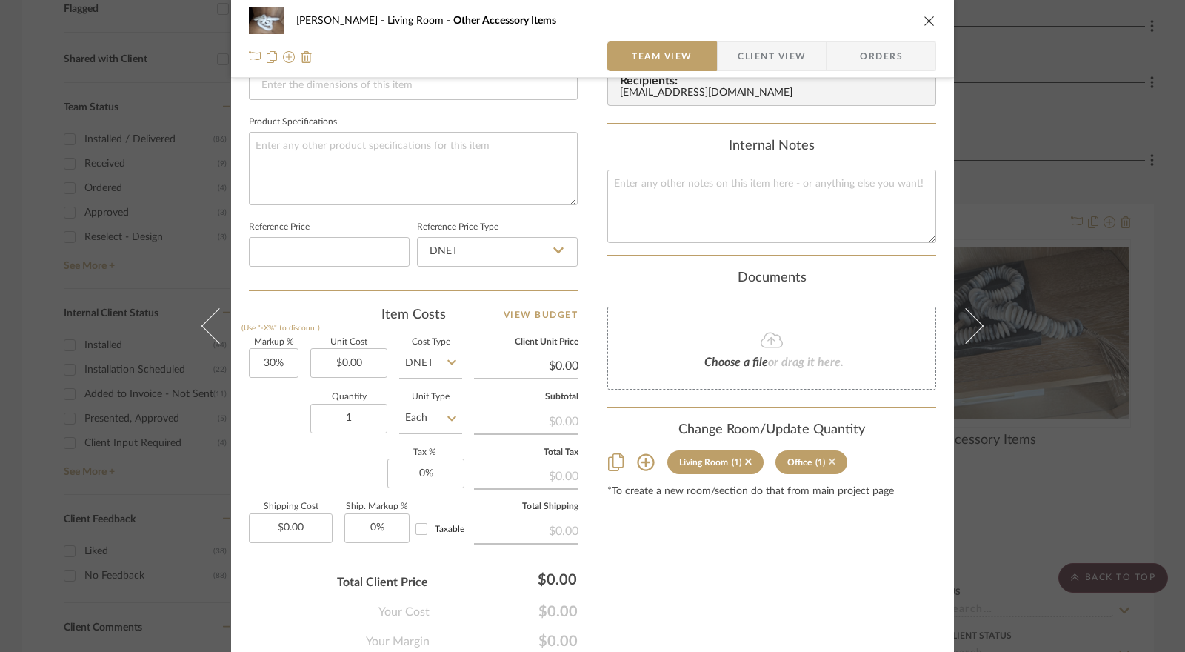
click at [829, 459] on icon at bounding box center [832, 461] width 7 height 10
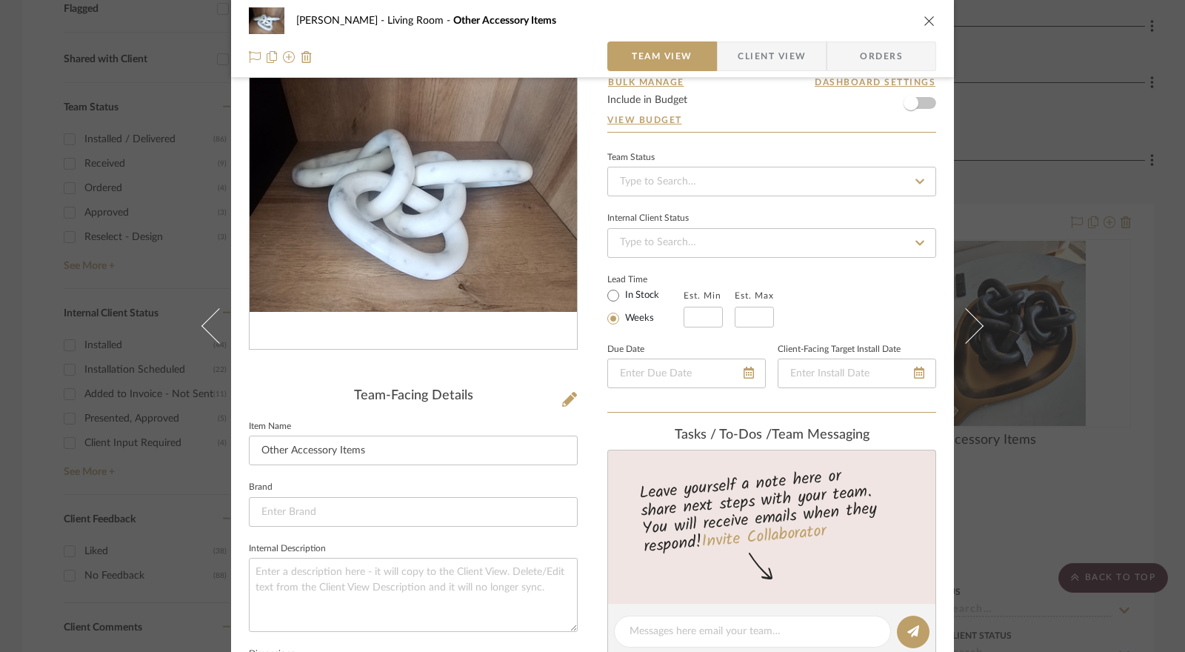
scroll to position [0, 0]
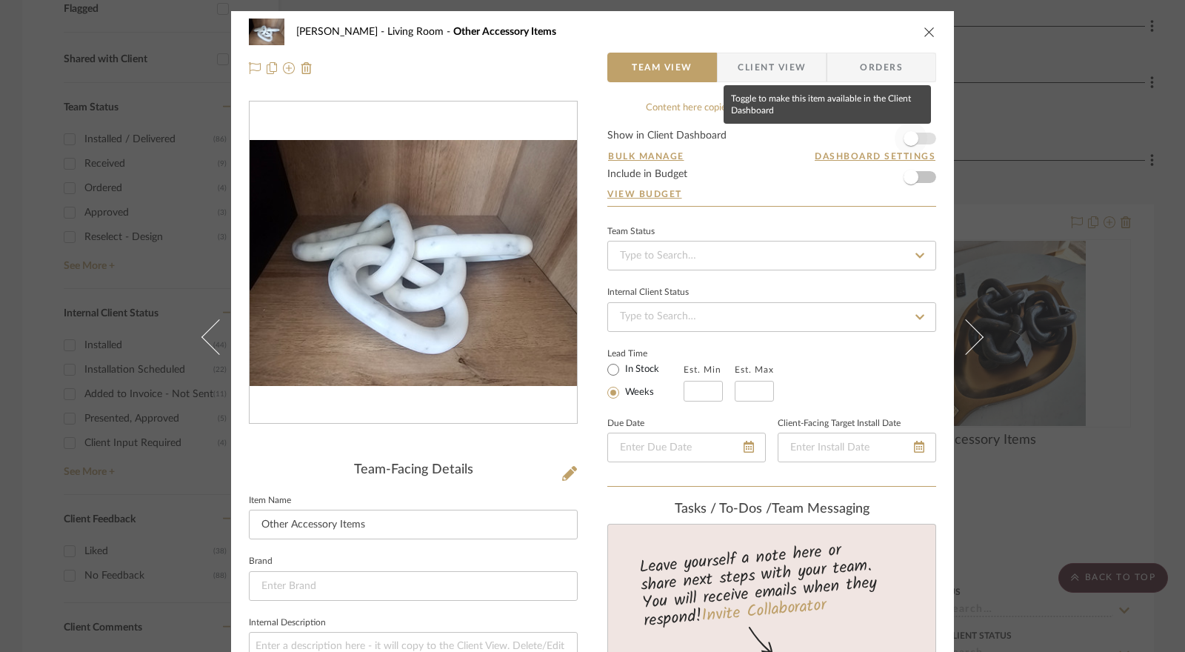
click at [913, 142] on span "button" at bounding box center [911, 138] width 33 height 33
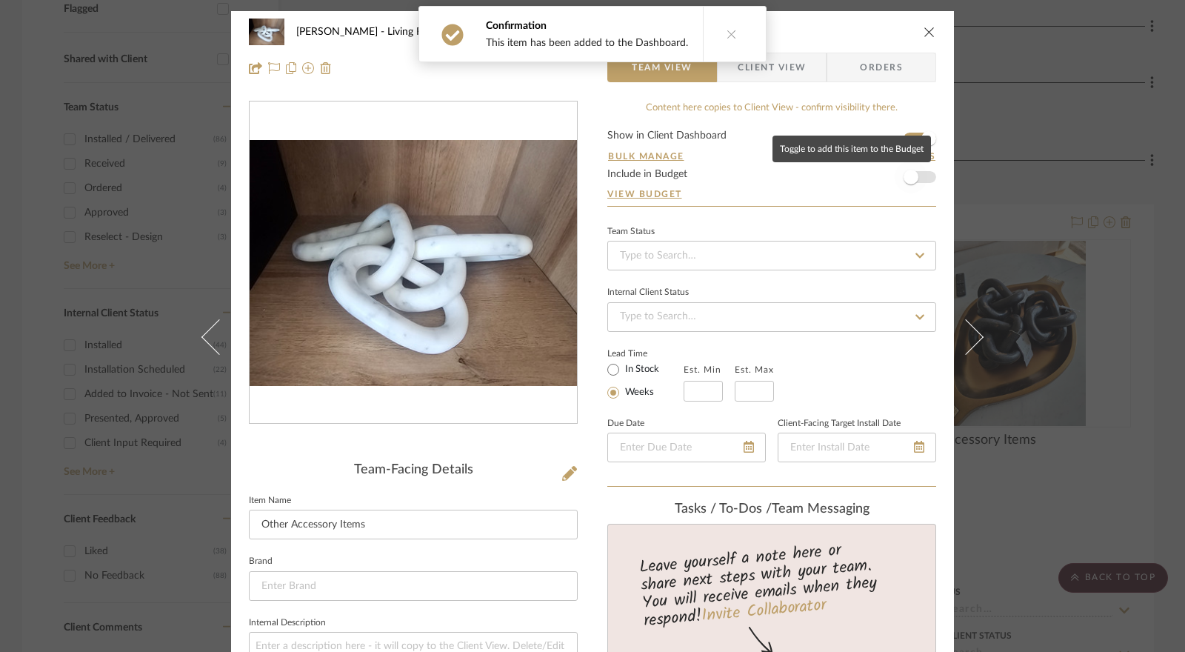
click at [917, 175] on span "button" at bounding box center [911, 177] width 33 height 33
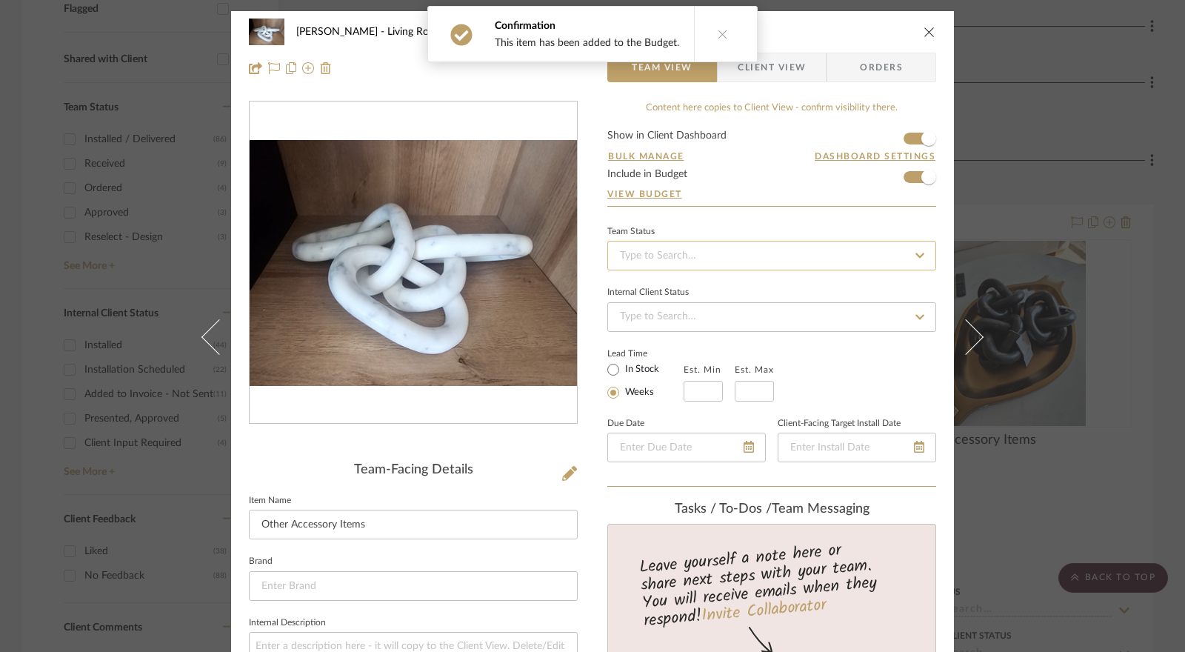
click at [710, 247] on input at bounding box center [771, 256] width 329 height 30
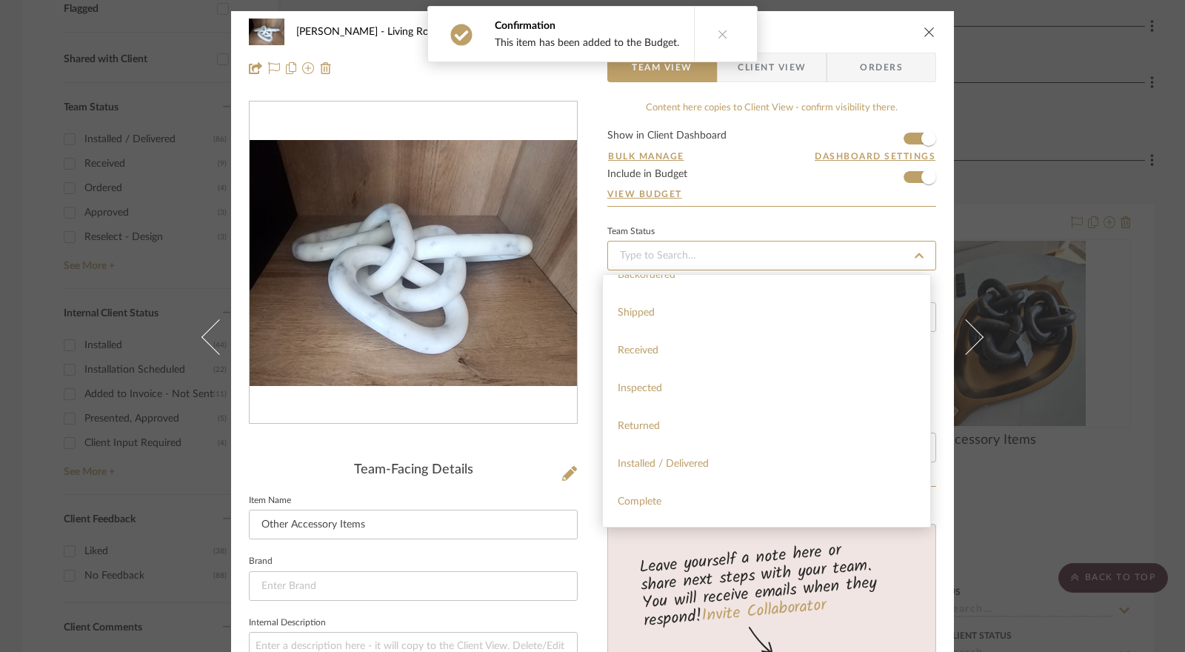
scroll to position [296, 0]
click at [731, 377] on div "Installed / Delivered" at bounding box center [766, 375] width 327 height 38
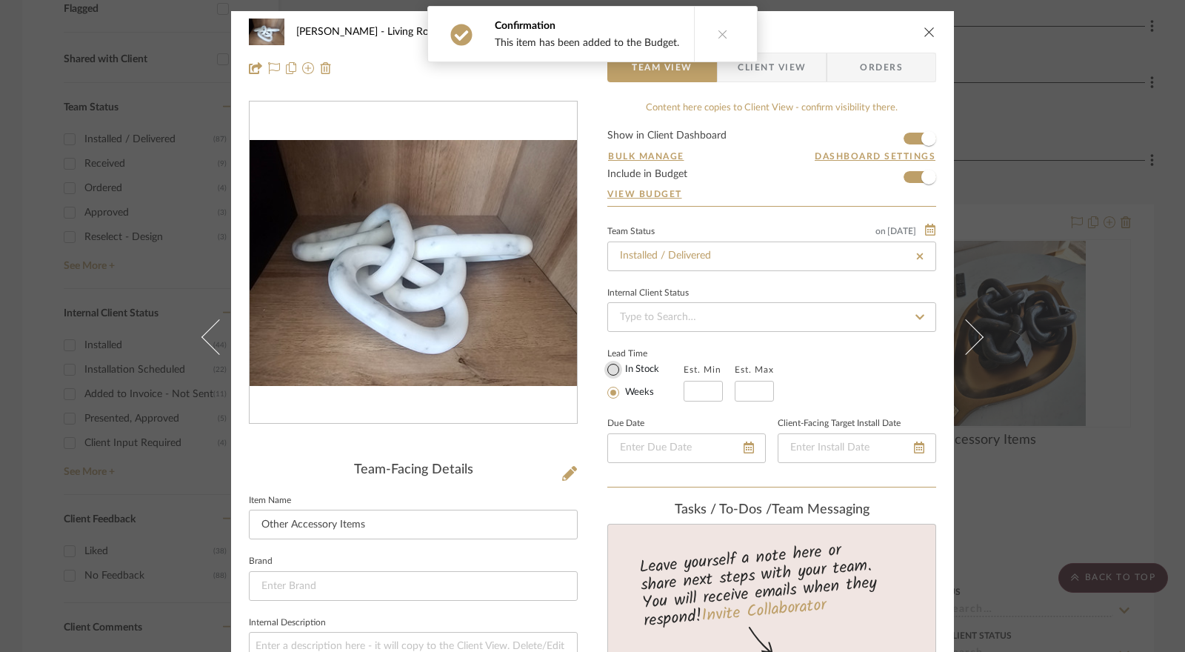
drag, startPoint x: 614, startPoint y: 365, endPoint x: 605, endPoint y: 388, distance: 24.6
click at [612, 369] on input "In Stock" at bounding box center [614, 370] width 18 height 18
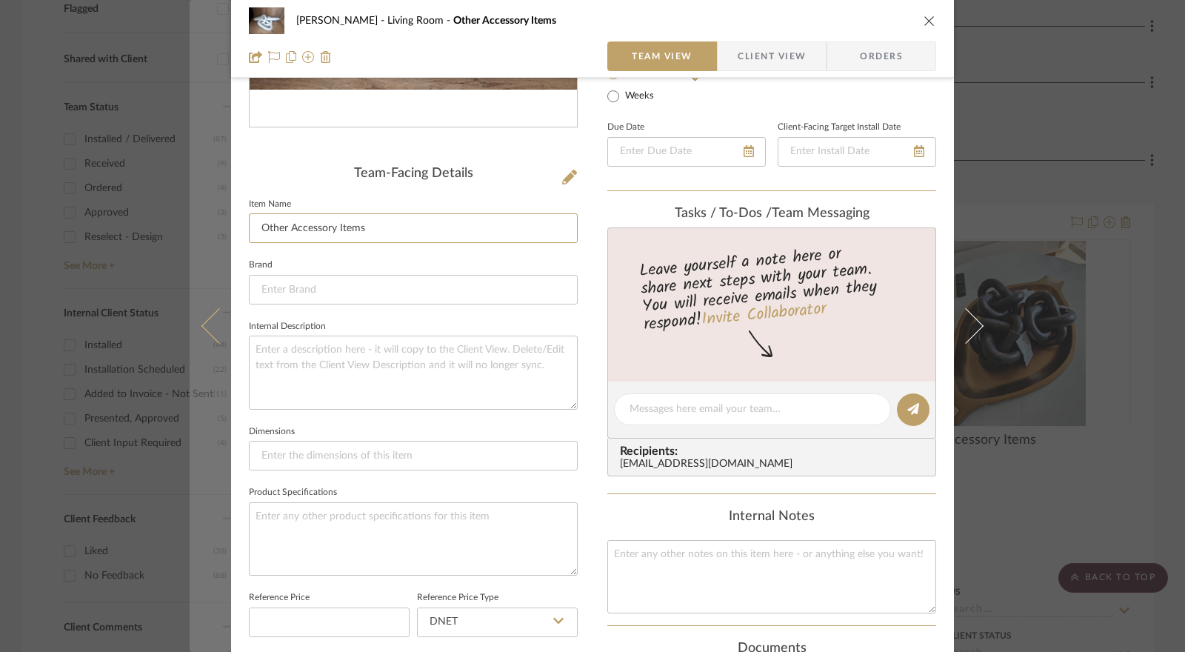
drag, startPoint x: 378, startPoint y: 232, endPoint x: 222, endPoint y: 239, distance: 155.7
click at [222, 239] on mat-dialog-content "Jennifer Anzola Living Room Other Accessory Items Team View Client View Orders …" at bounding box center [593, 397] width 806 height 1365
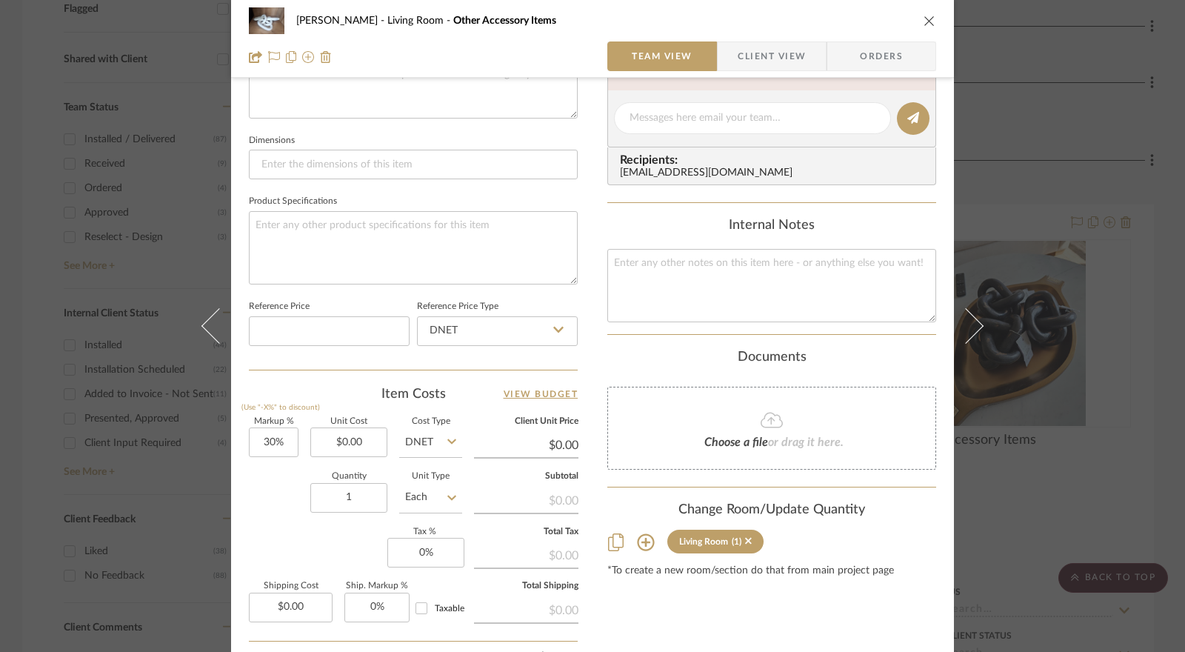
scroll to position [593, 0]
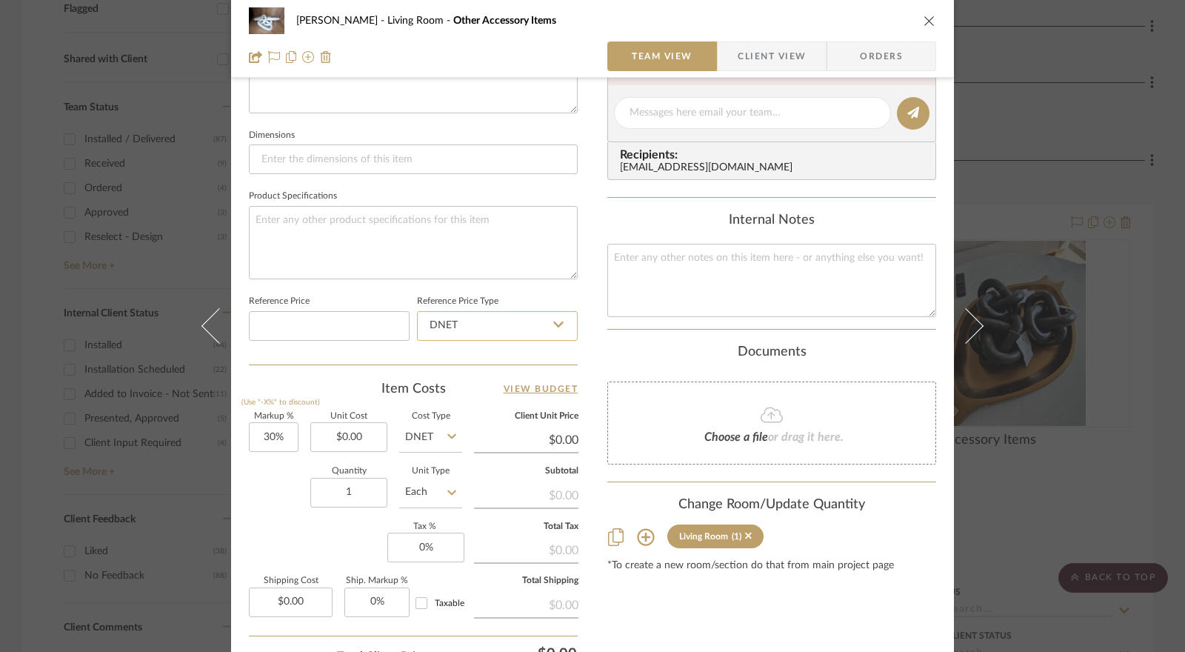
click at [474, 331] on input "DNET" at bounding box center [497, 326] width 161 height 30
click at [464, 393] on div "Retail" at bounding box center [504, 399] width 183 height 38
click at [268, 438] on input "30" at bounding box center [274, 437] width 50 height 30
click at [338, 436] on input "0.00" at bounding box center [348, 437] width 77 height 30
click at [425, 433] on input "DNET" at bounding box center [430, 437] width 63 height 30
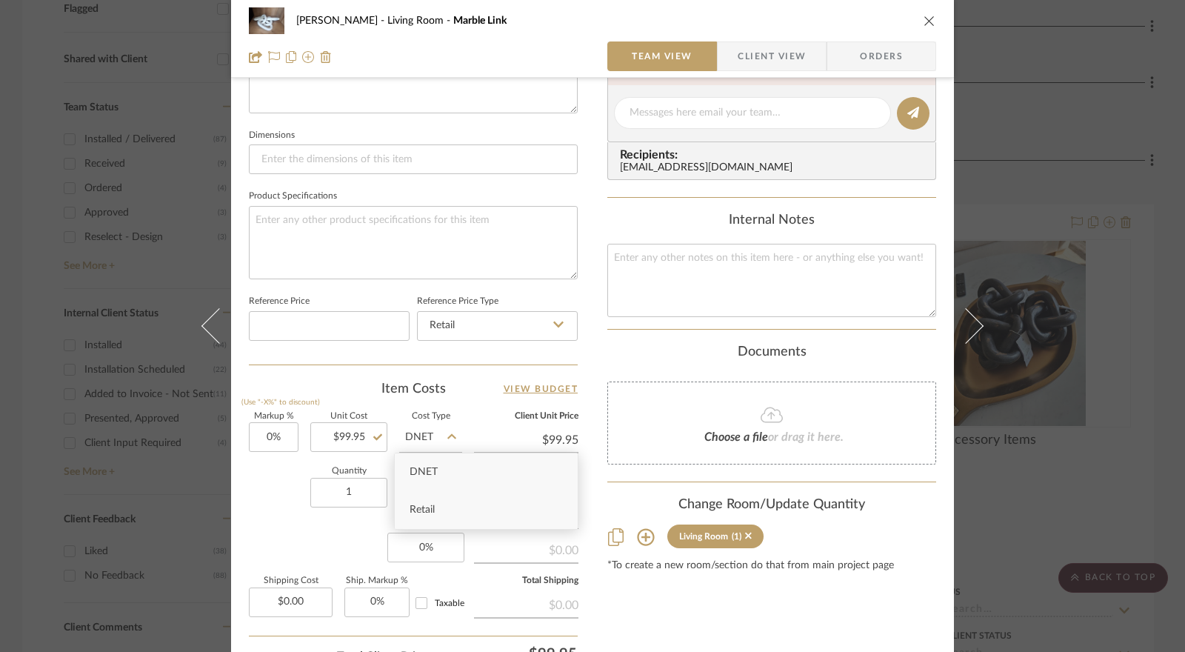
click at [433, 510] on span "Retail" at bounding box center [422, 510] width 25 height 10
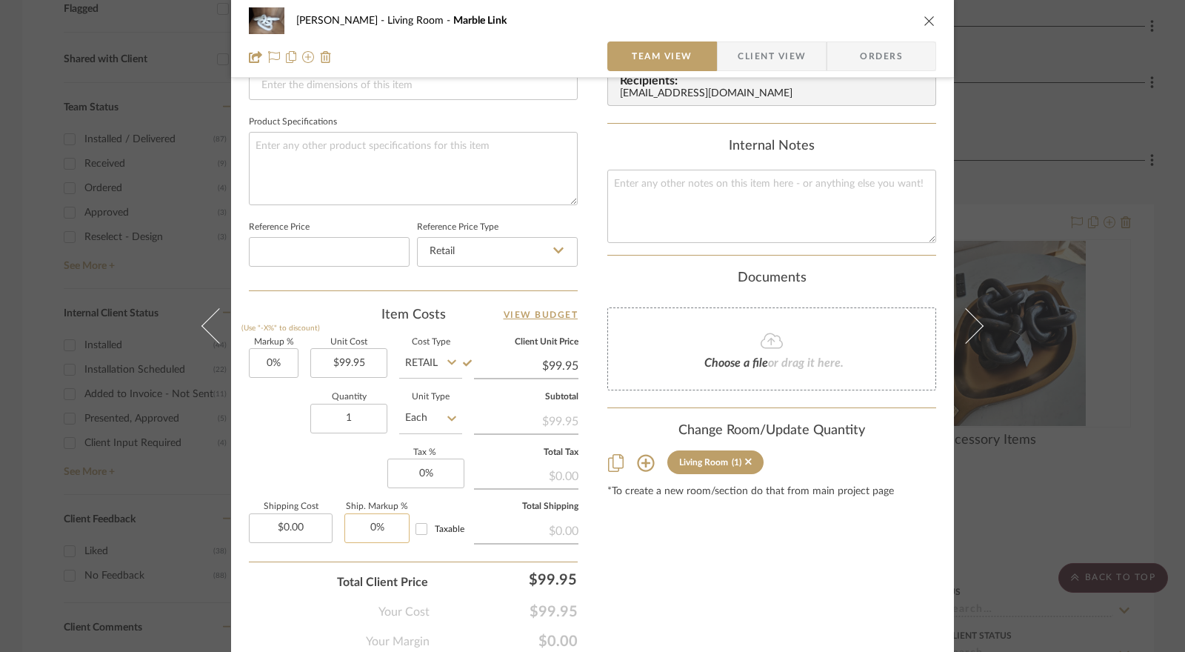
scroll to position [722, 0]
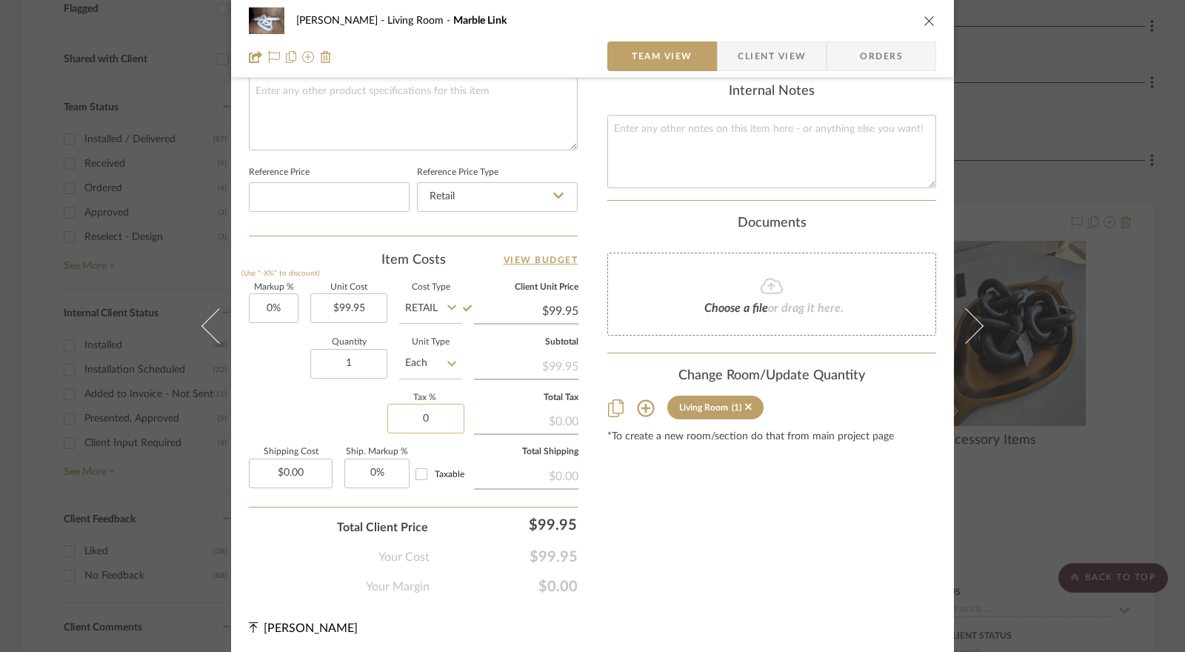
click at [413, 414] on input "0" at bounding box center [425, 419] width 77 height 30
click at [359, 404] on div "Markup % (Use "-X%" to discount) 0% Unit Cost $99.95 Cost Type Retail Client Un…" at bounding box center [413, 392] width 329 height 216
click at [760, 59] on span "Client View" at bounding box center [772, 56] width 68 height 30
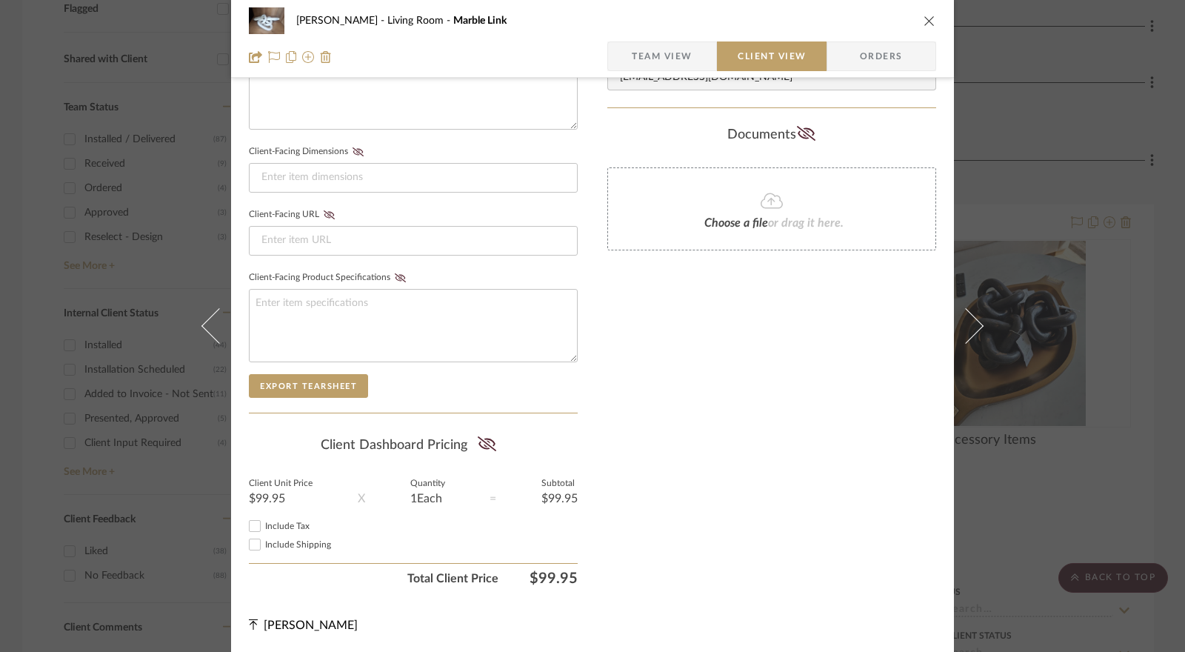
scroll to position [587, 0]
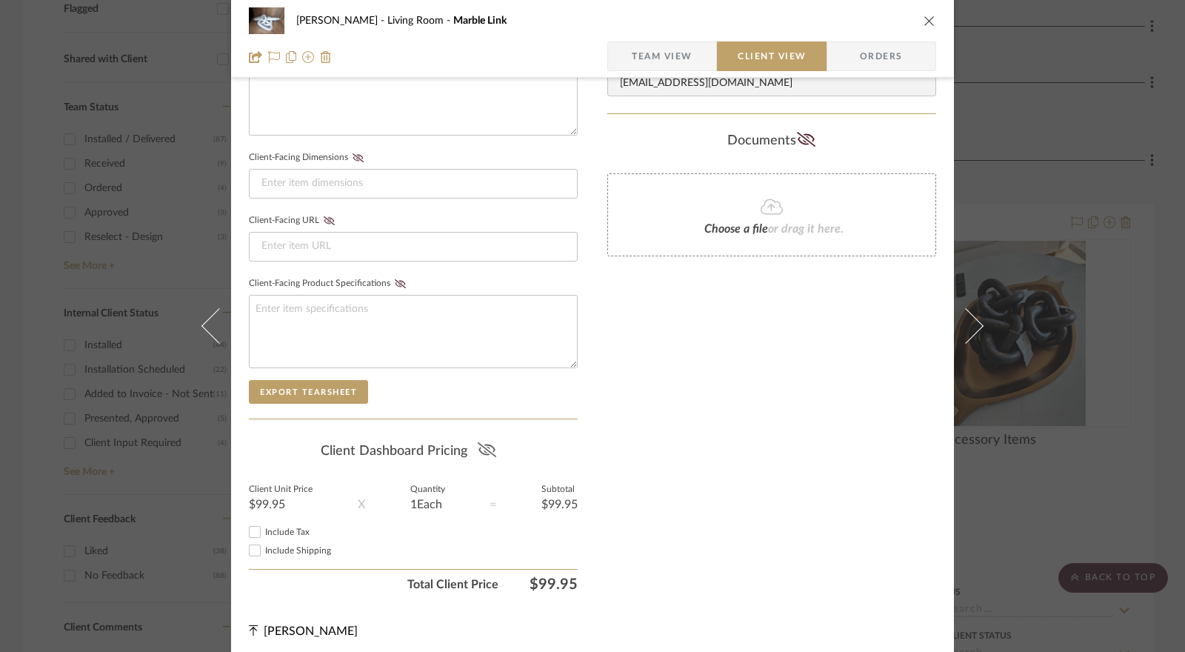
click at [490, 445] on icon at bounding box center [486, 449] width 19 height 15
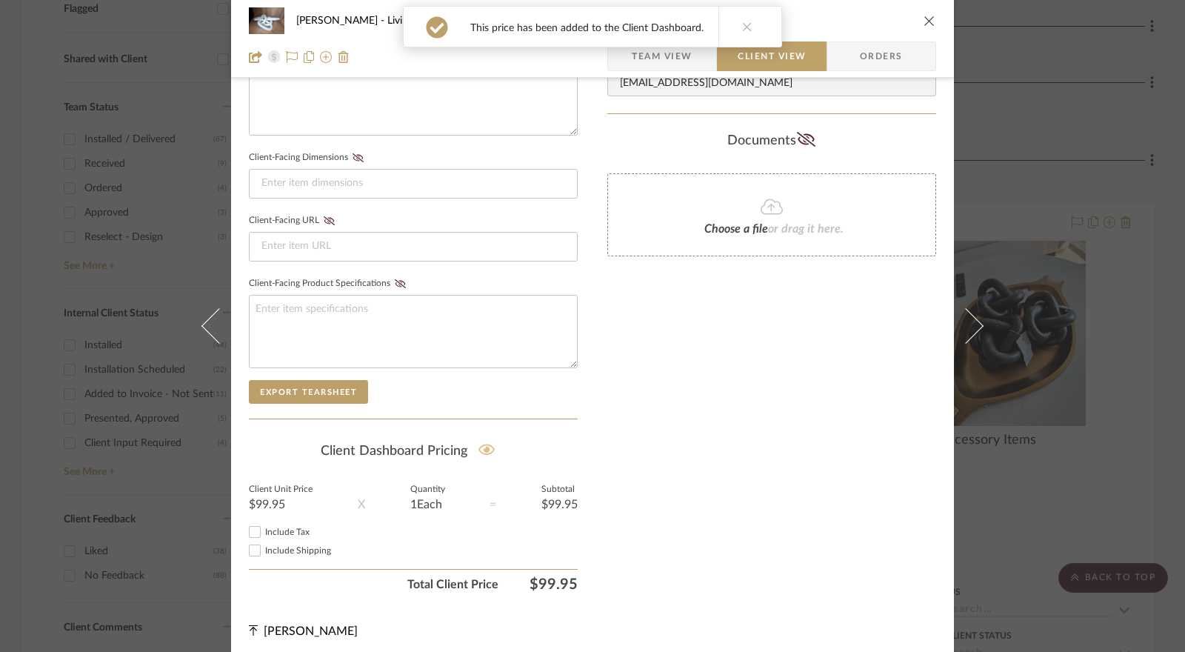
click at [251, 531] on input "Include Tax" at bounding box center [255, 532] width 18 height 18
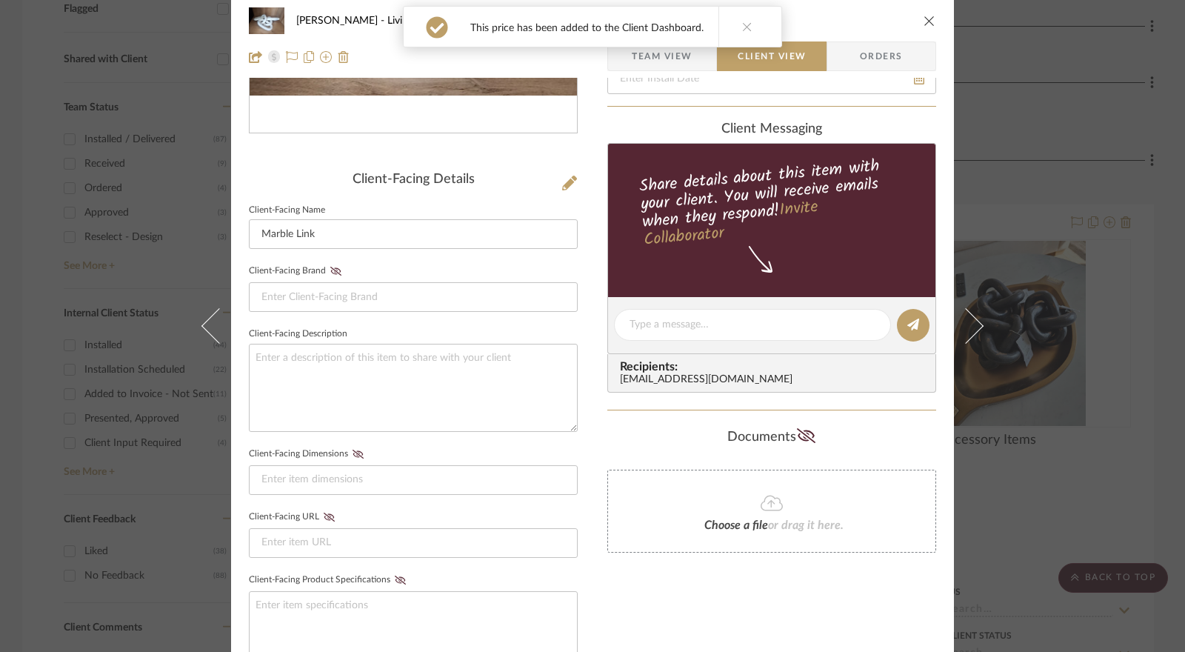
scroll to position [0, 0]
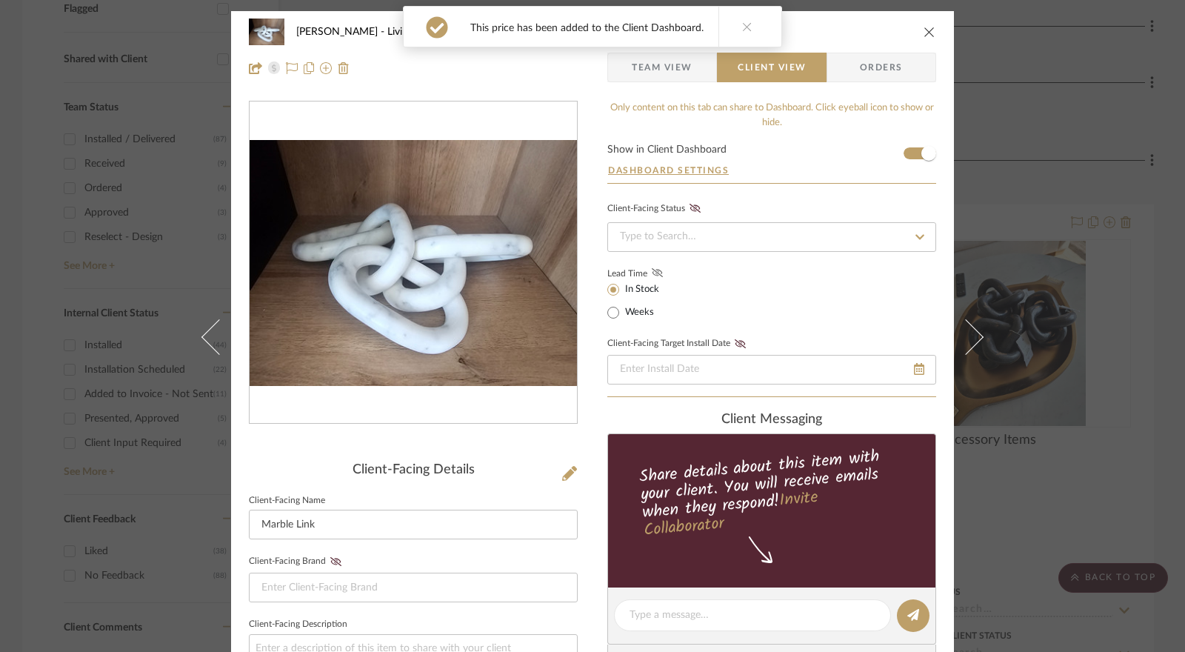
click at [652, 273] on icon at bounding box center [657, 272] width 11 height 9
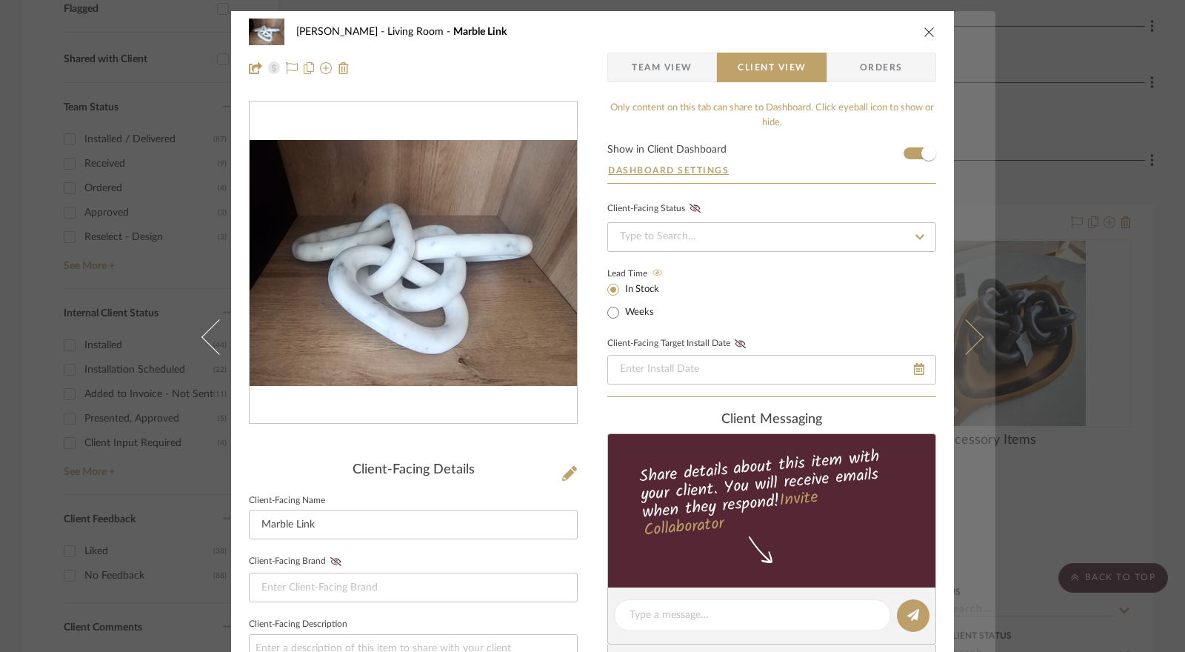
click at [968, 346] on icon at bounding box center [966, 337] width 36 height 36
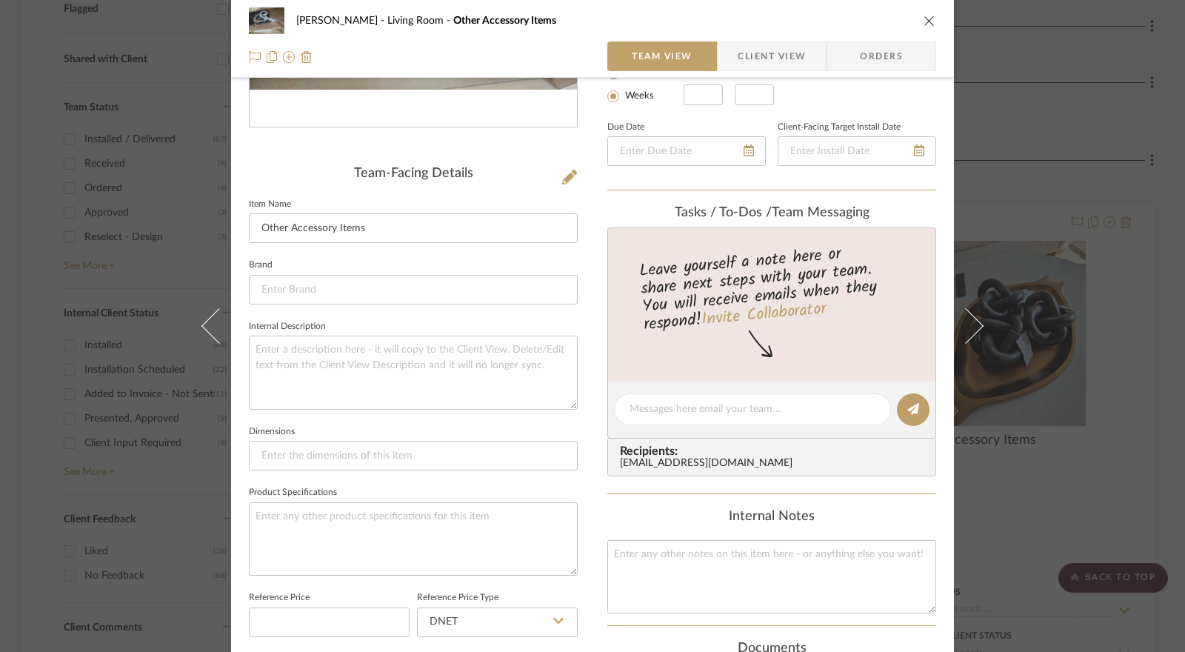
scroll to position [667, 0]
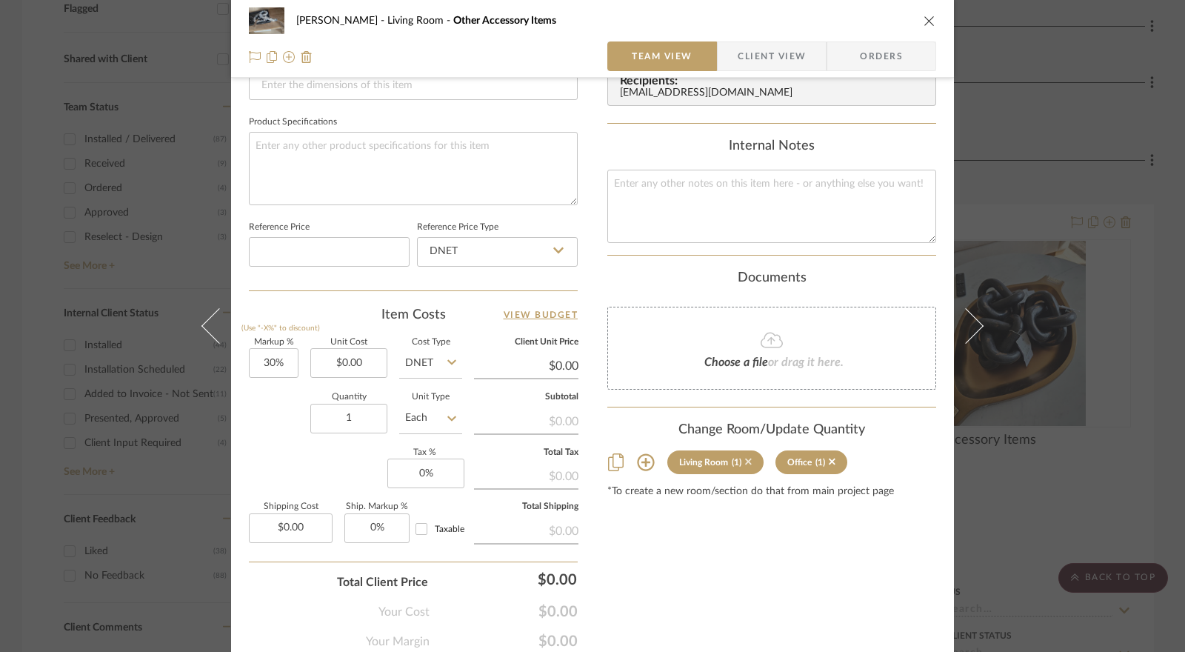
click at [745, 459] on icon at bounding box center [748, 462] width 7 height 7
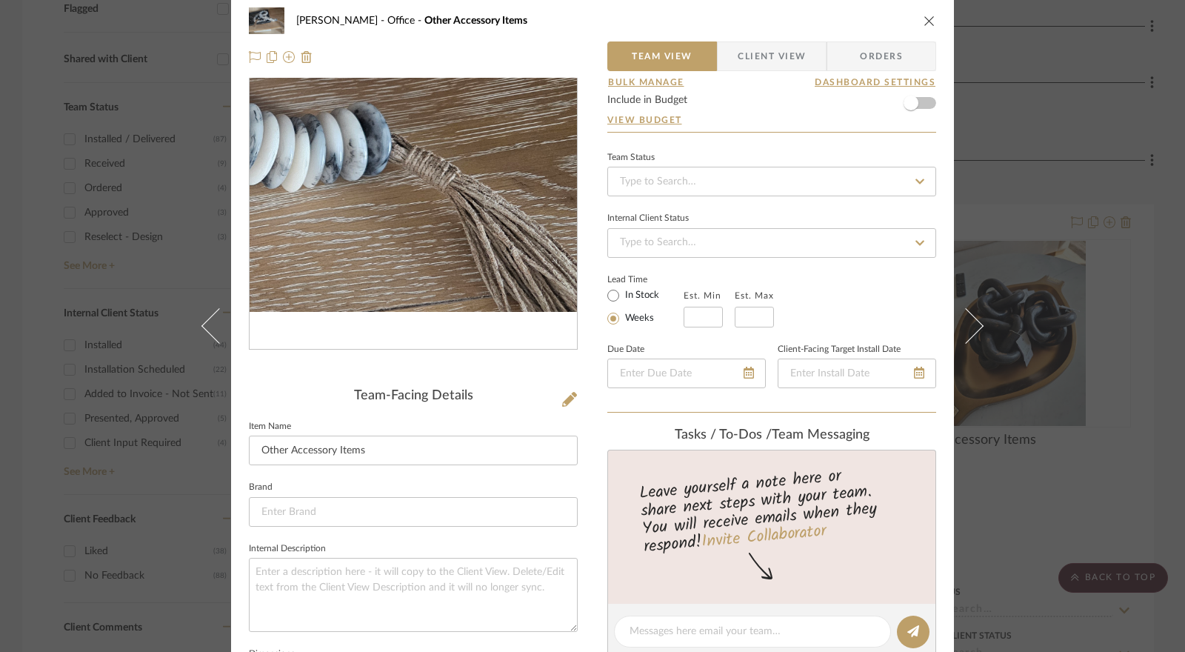
scroll to position [0, 0]
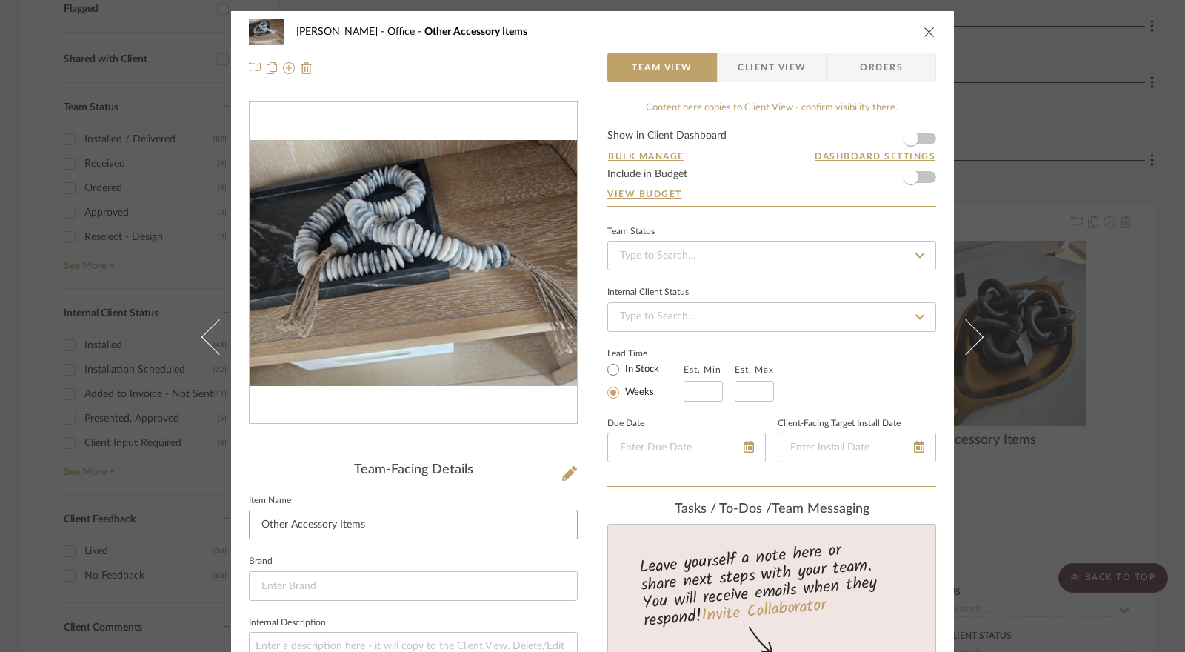
drag, startPoint x: 385, startPoint y: 522, endPoint x: 229, endPoint y: 528, distance: 156.4
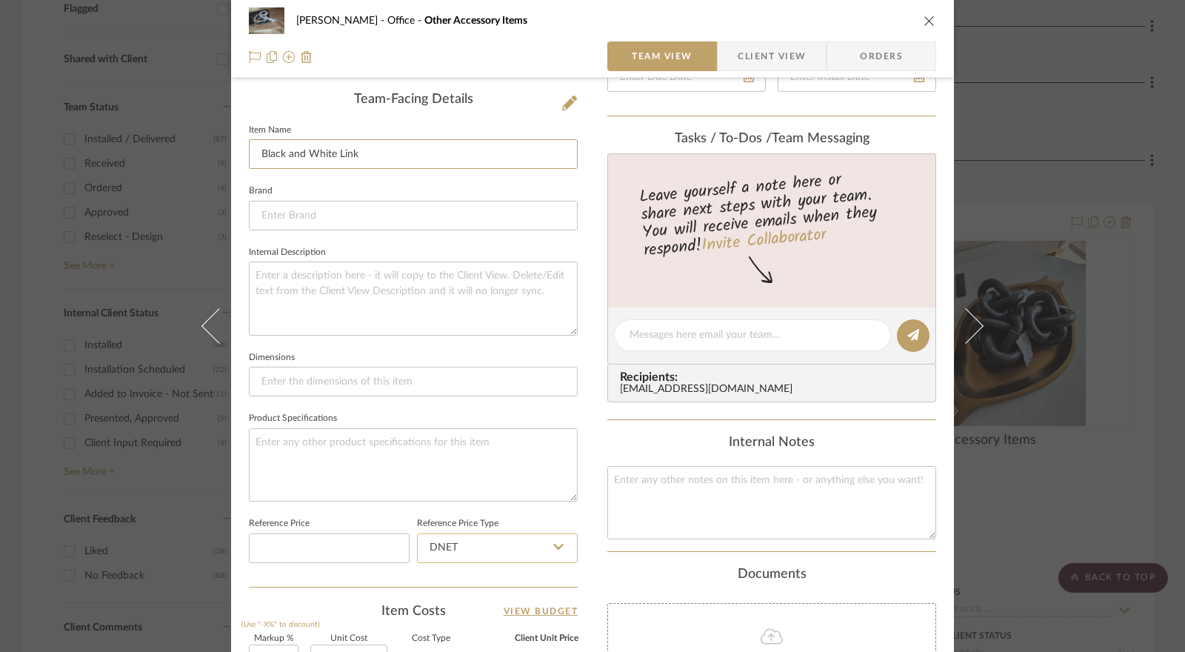
scroll to position [593, 0]
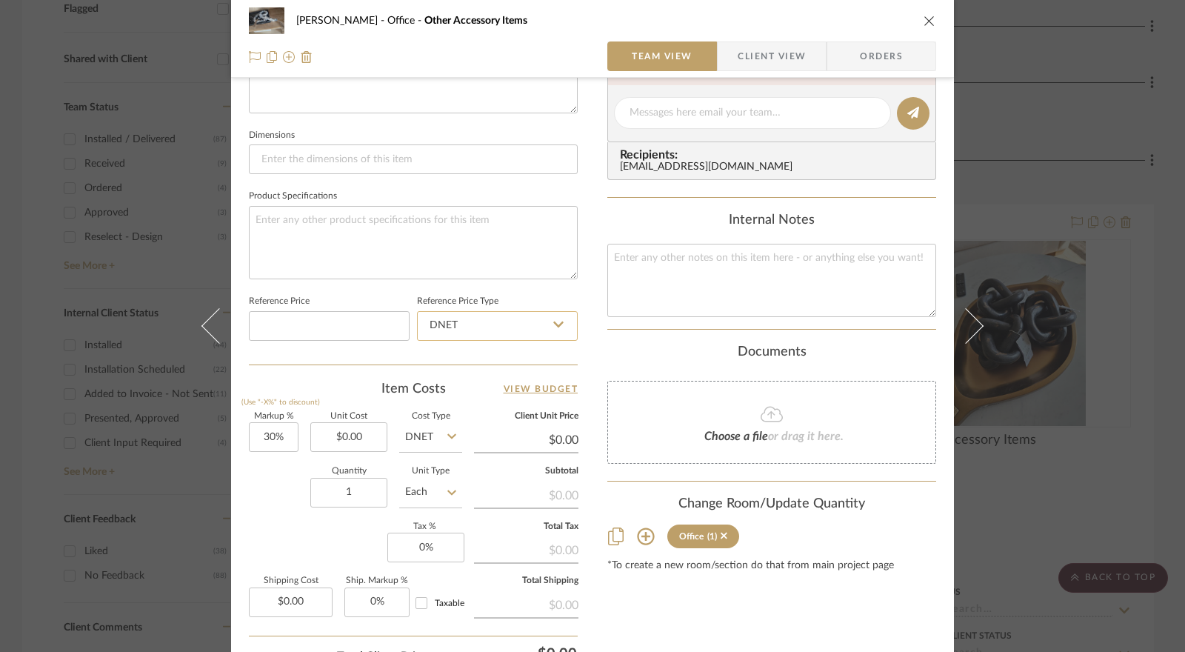
click at [477, 324] on input "DNET" at bounding box center [497, 326] width 161 height 30
click at [471, 393] on div "Retail" at bounding box center [504, 399] width 183 height 38
click at [260, 425] on input "30" at bounding box center [274, 437] width 50 height 30
click at [335, 440] on input "0.00" at bounding box center [348, 437] width 77 height 30
click at [423, 436] on input "DNET" at bounding box center [430, 437] width 63 height 30
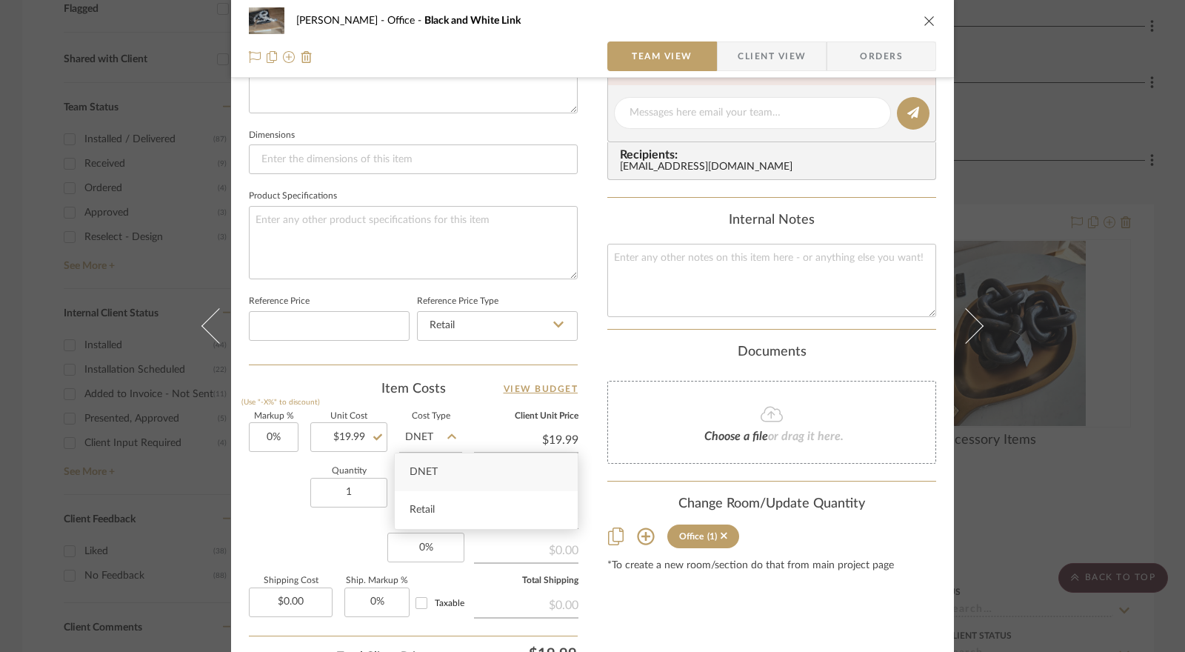
click at [435, 506] on div "Retail" at bounding box center [486, 510] width 183 height 38
click at [424, 542] on input "0" at bounding box center [425, 548] width 77 height 30
click at [353, 545] on div "Markup % (Use "-X%" to discount) 0% Unit Cost $19.99 Cost Type Retail Client Un…" at bounding box center [413, 521] width 329 height 216
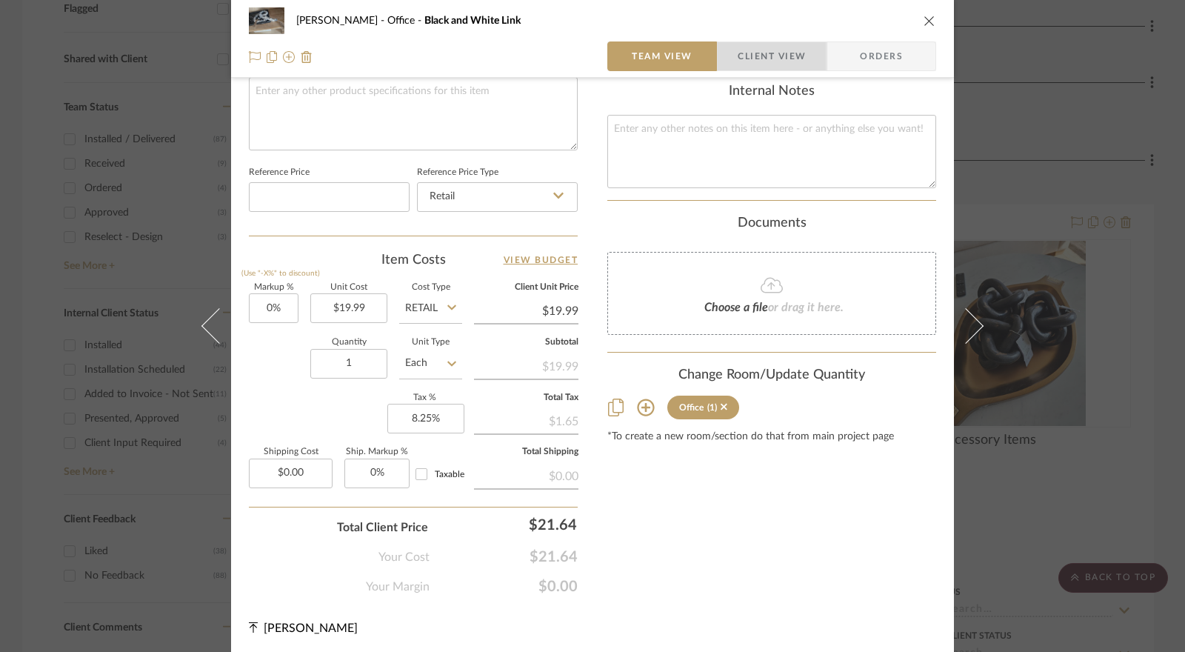
click at [754, 56] on span "Client View" at bounding box center [772, 56] width 68 height 30
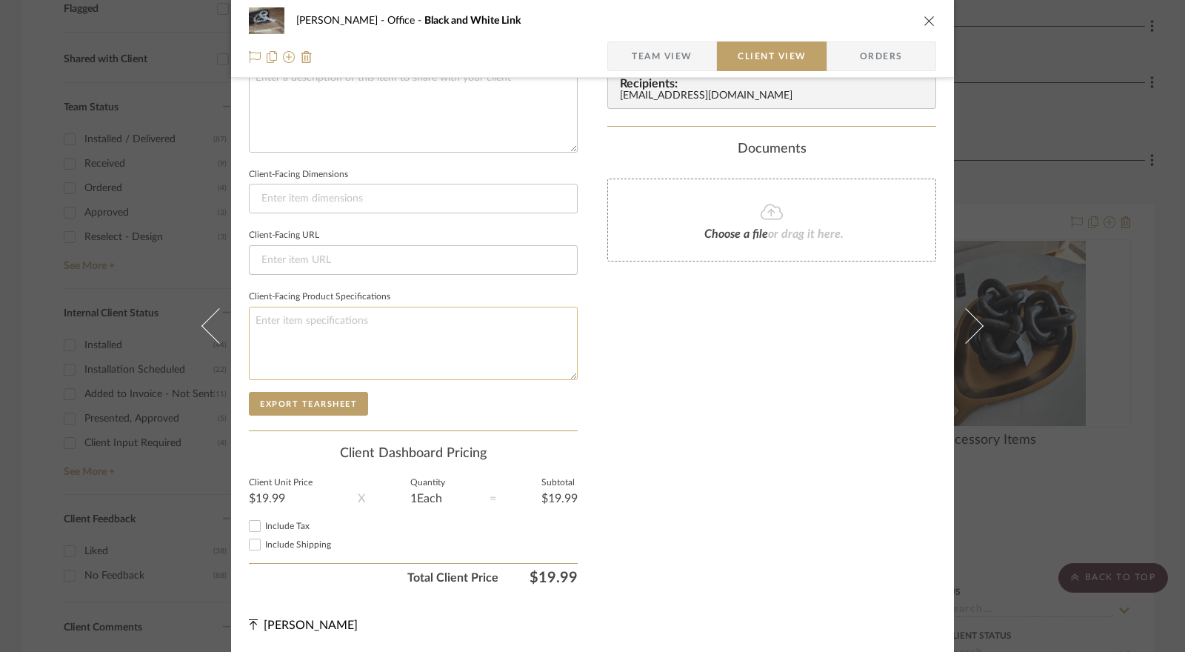
scroll to position [565, 0]
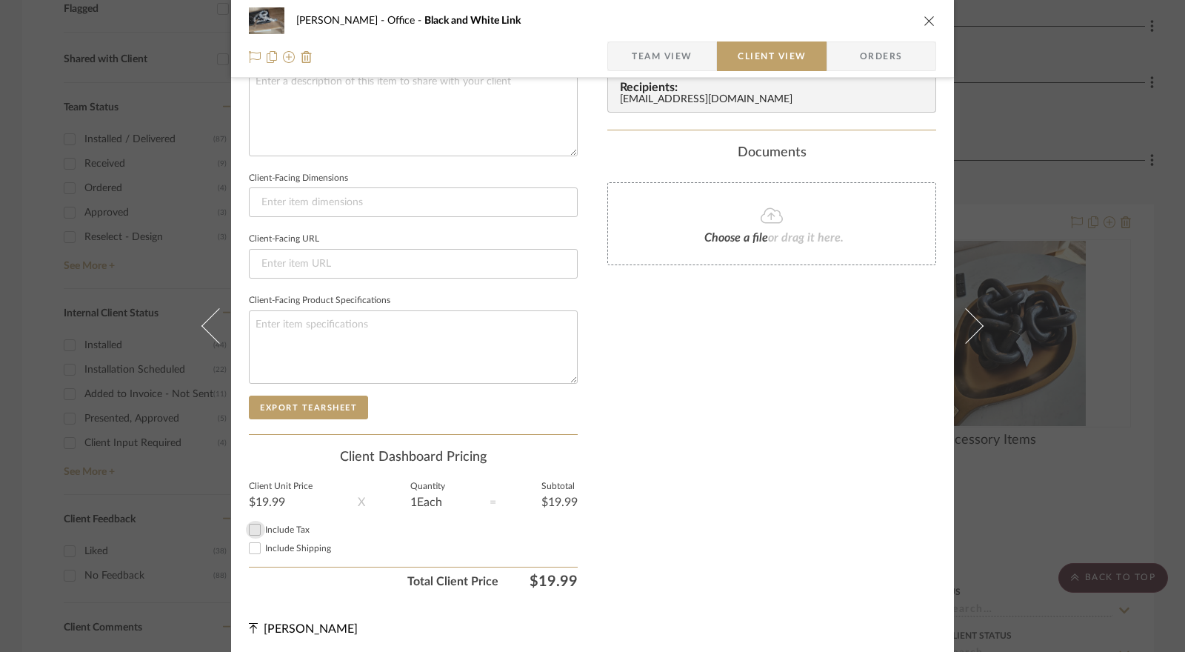
click at [252, 529] on input "Include Tax" at bounding box center [255, 530] width 18 height 18
click at [507, 459] on div "Client Dashboard Pricing" at bounding box center [413, 458] width 329 height 16
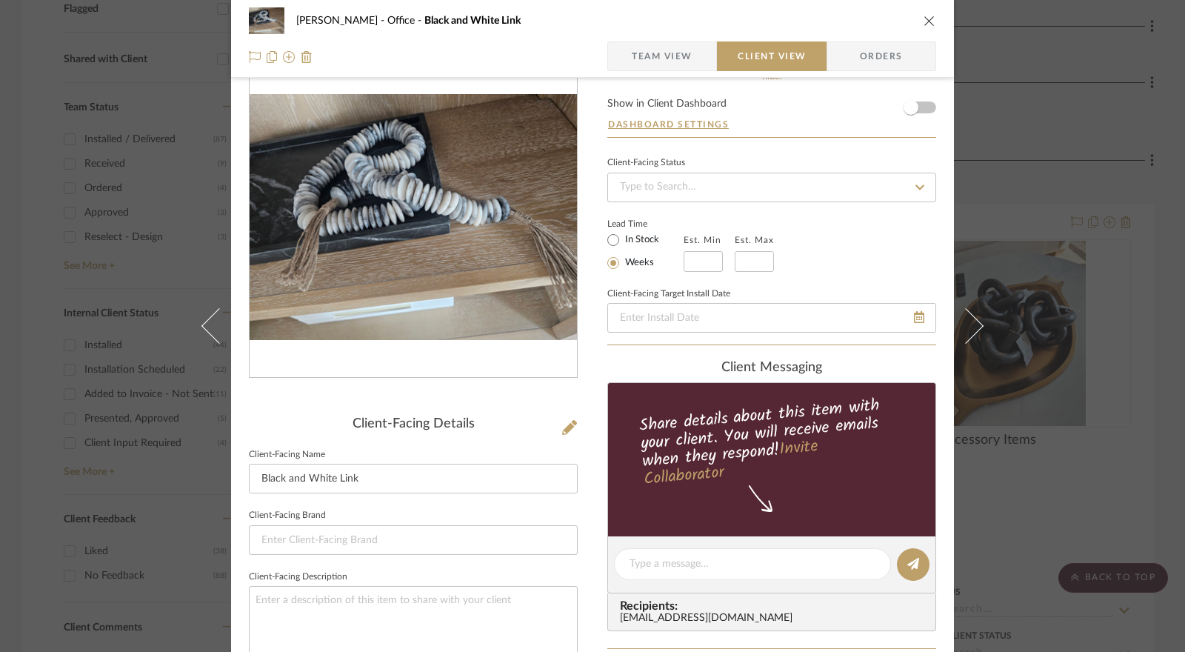
scroll to position [0, 0]
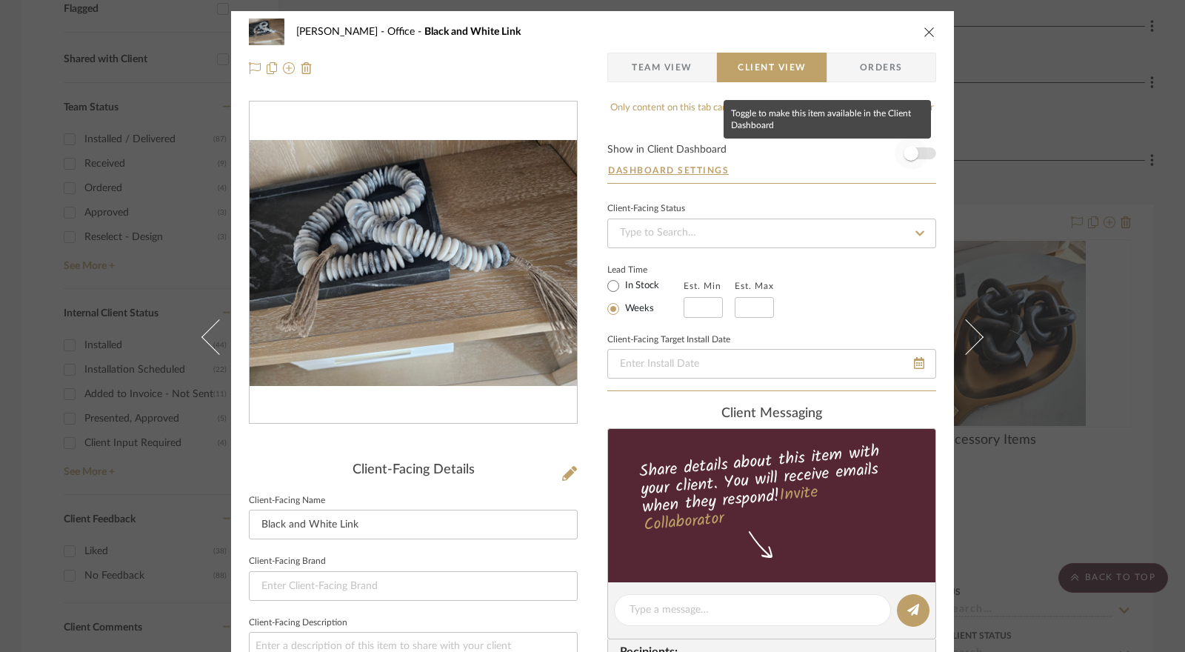
click at [913, 153] on span "button" at bounding box center [911, 153] width 15 height 15
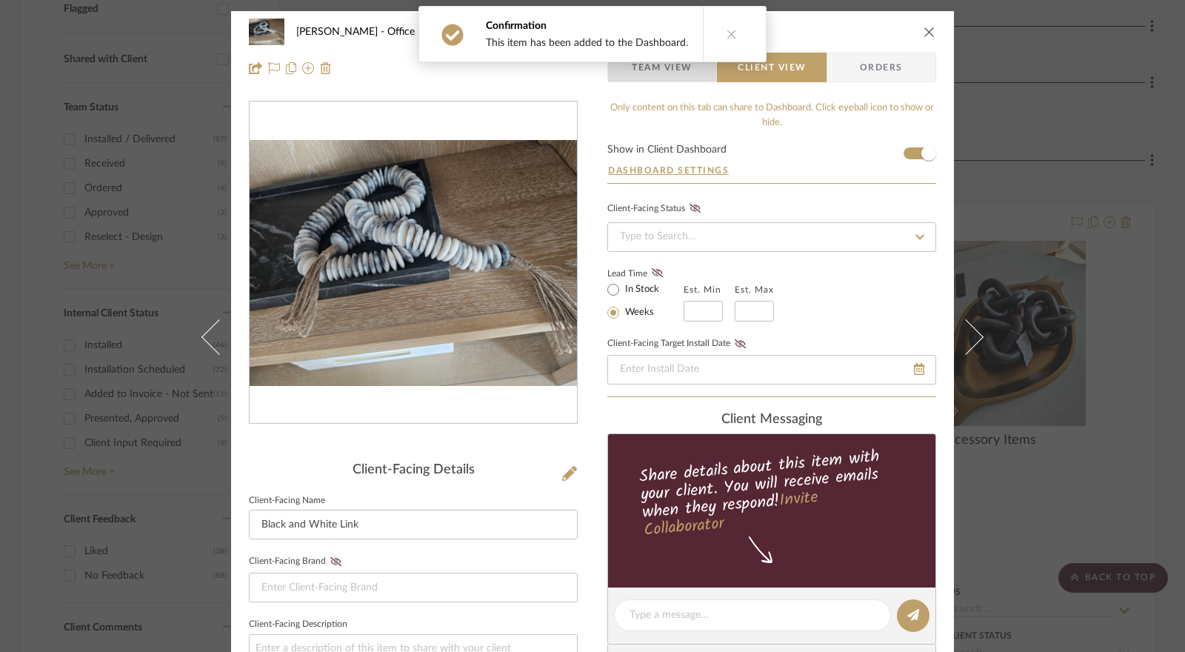
click at [668, 74] on span "Team View" at bounding box center [662, 68] width 61 height 30
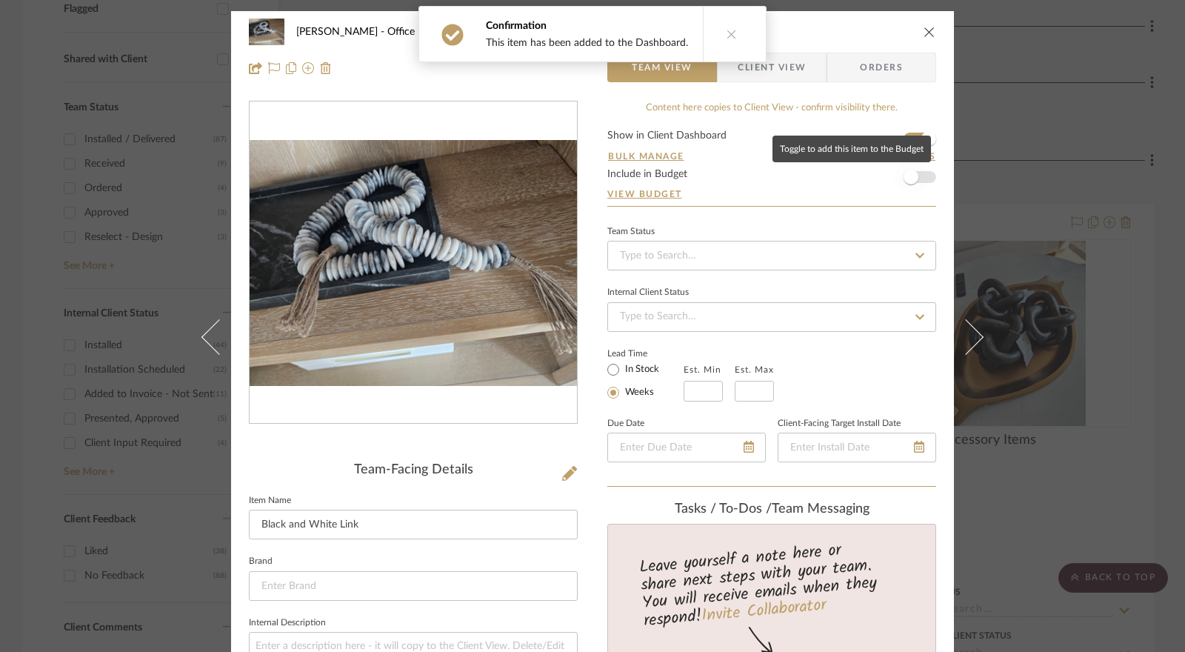
drag, startPoint x: 910, startPoint y: 176, endPoint x: 885, endPoint y: 182, distance: 25.7
click at [909, 176] on span "button" at bounding box center [911, 177] width 15 height 15
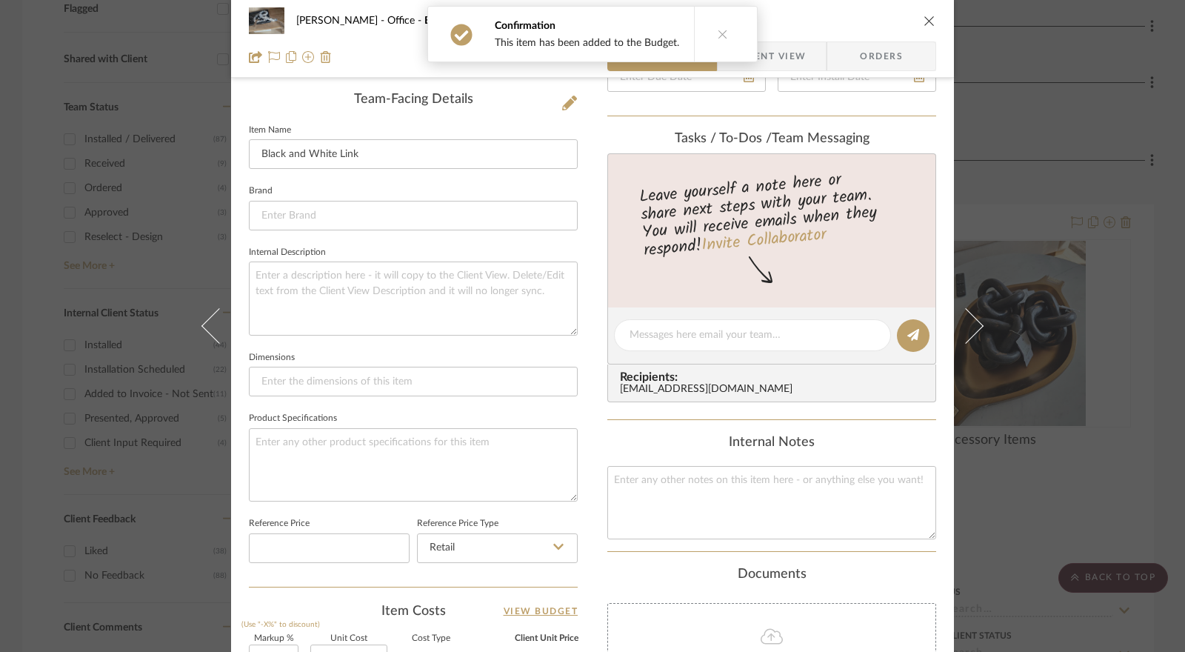
scroll to position [74, 0]
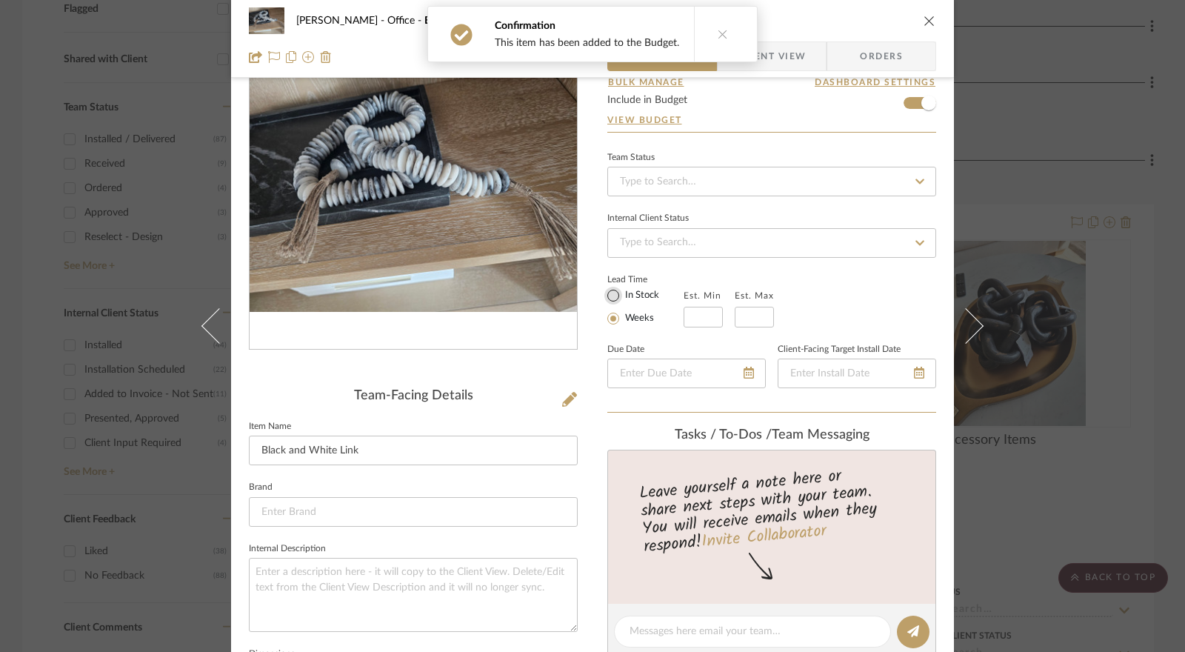
click at [610, 294] on input "In Stock" at bounding box center [614, 296] width 18 height 18
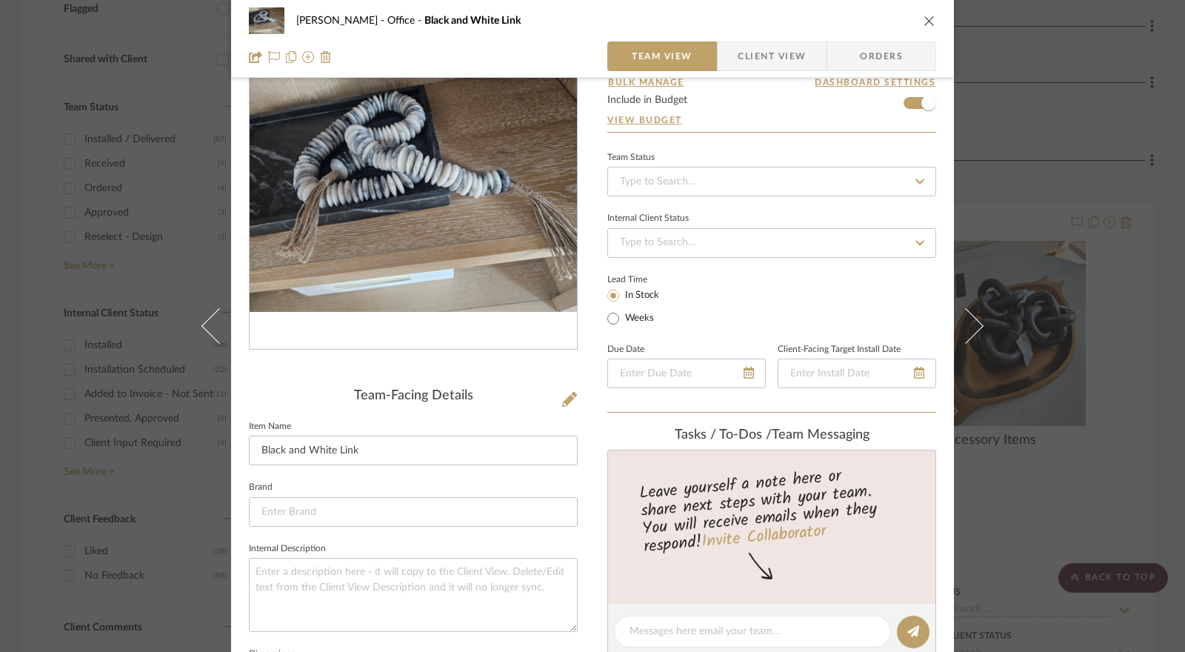
scroll to position [0, 0]
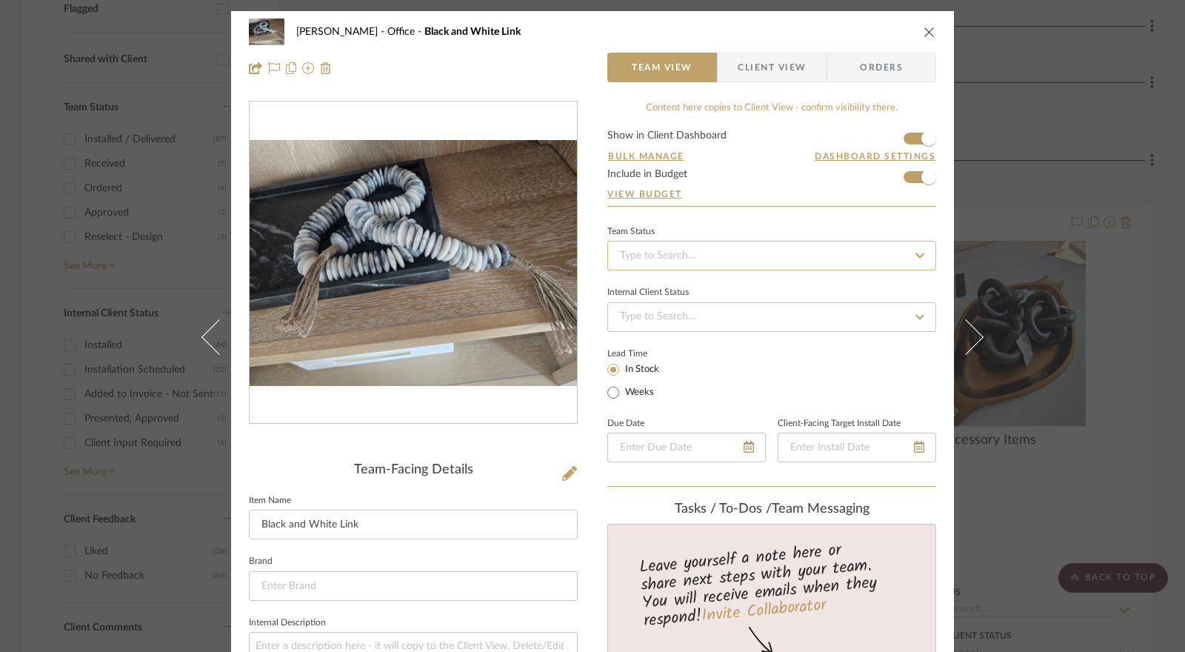
click at [683, 251] on input at bounding box center [771, 256] width 329 height 30
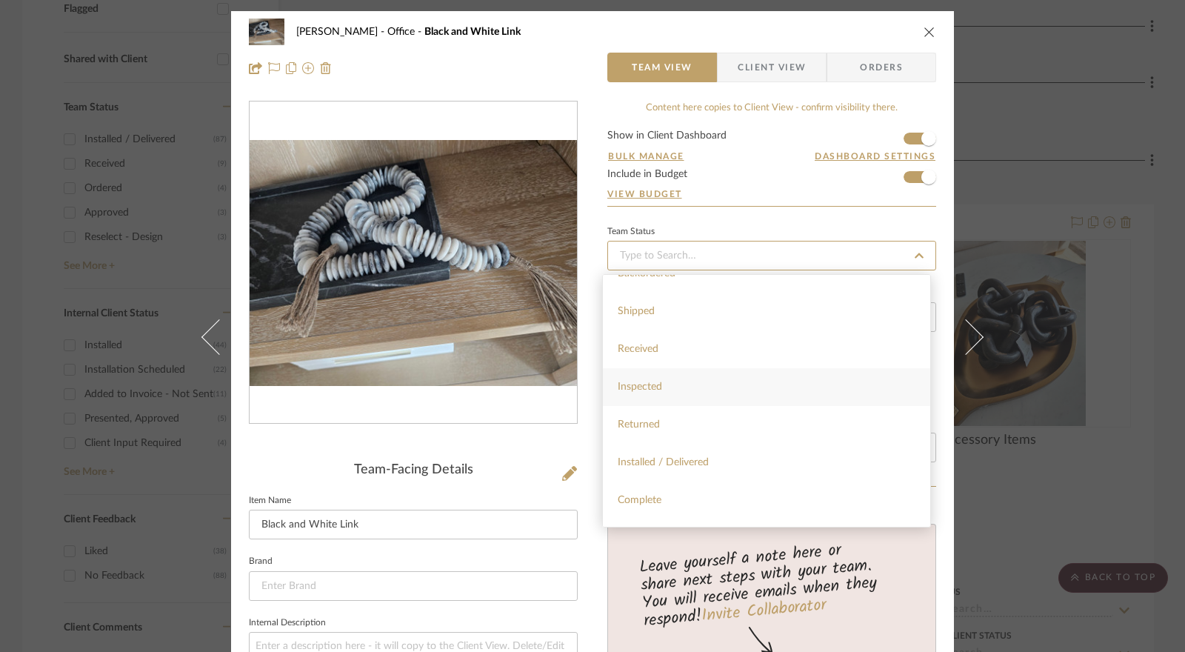
scroll to position [222, 0]
click at [690, 448] on span "Installed / Delivered" at bounding box center [663, 449] width 91 height 10
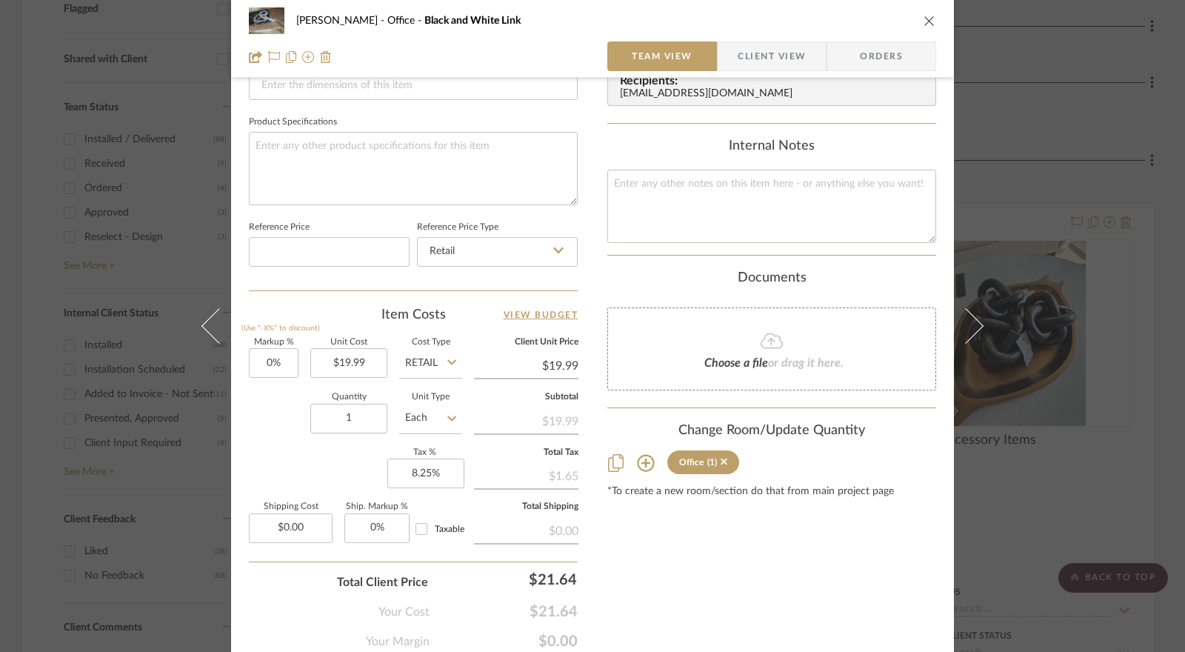
scroll to position [722, 0]
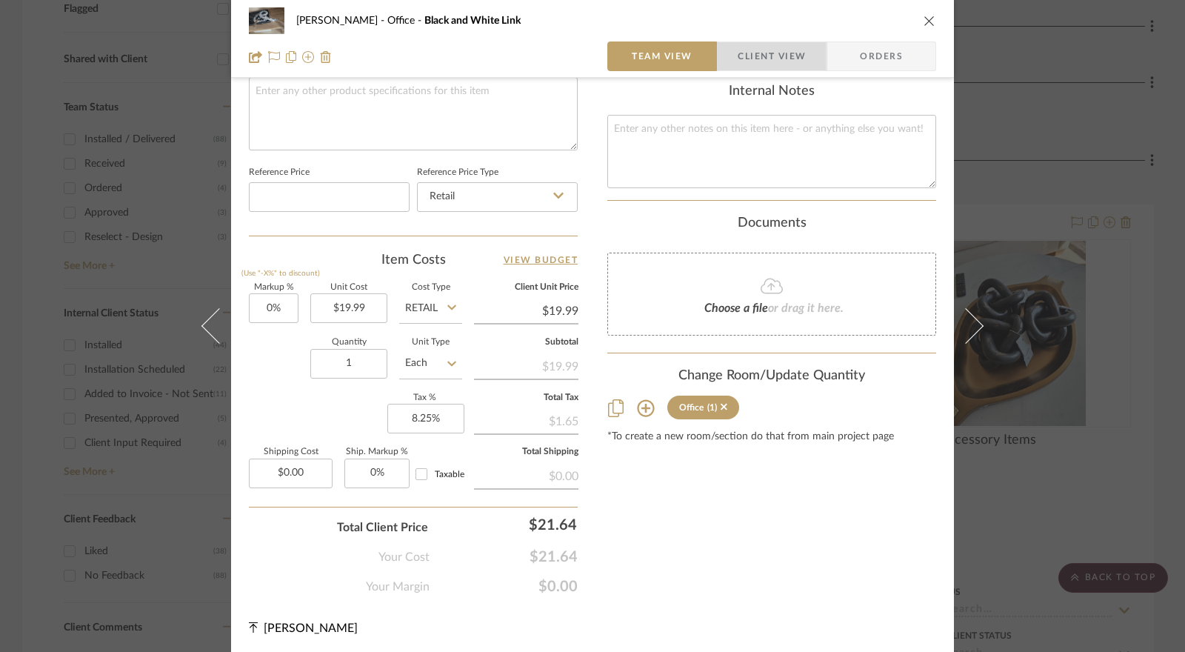
click at [756, 63] on span "Client View" at bounding box center [772, 56] width 68 height 30
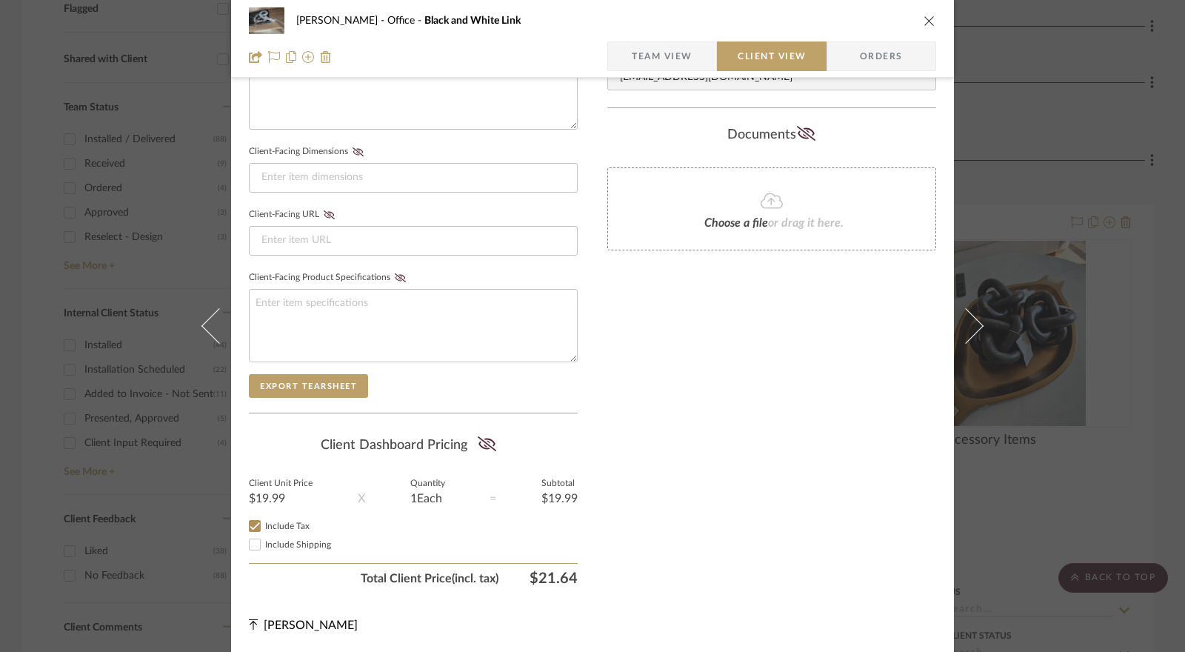
scroll to position [587, 0]
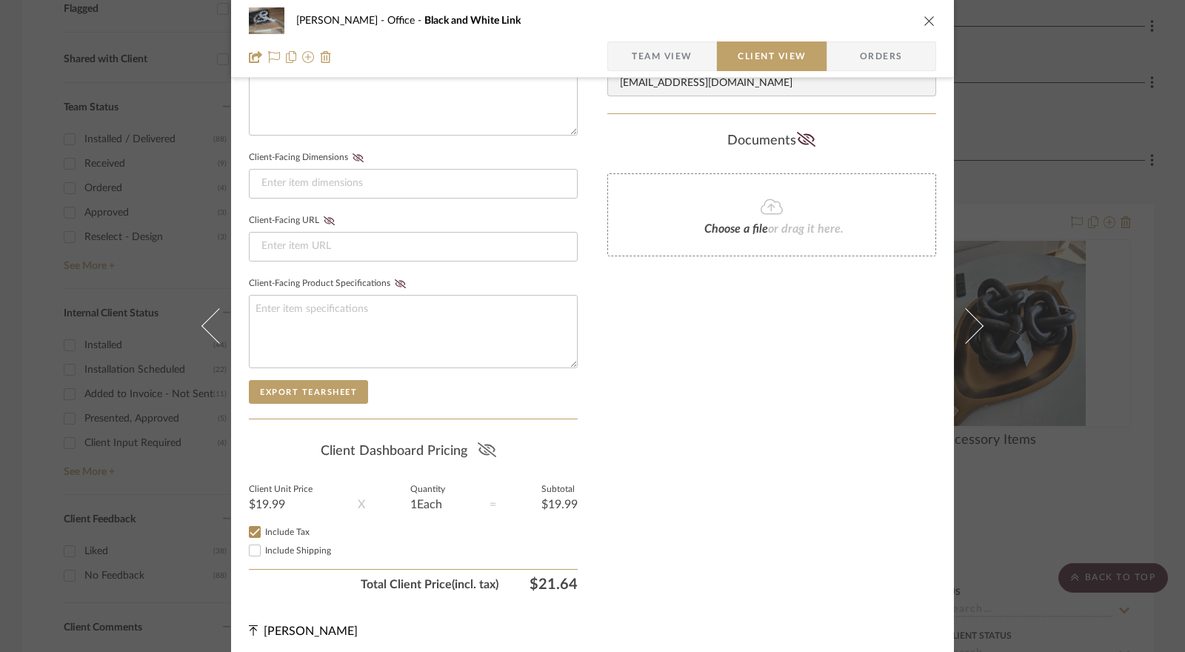
click at [482, 442] on icon at bounding box center [487, 449] width 19 height 15
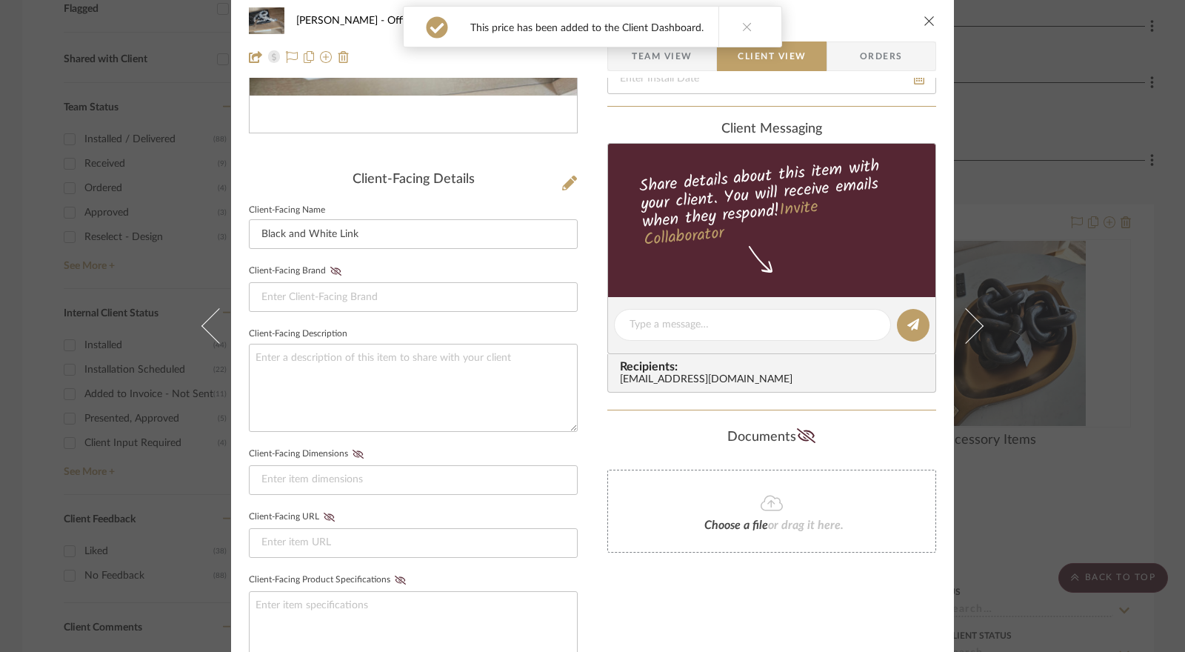
scroll to position [0, 0]
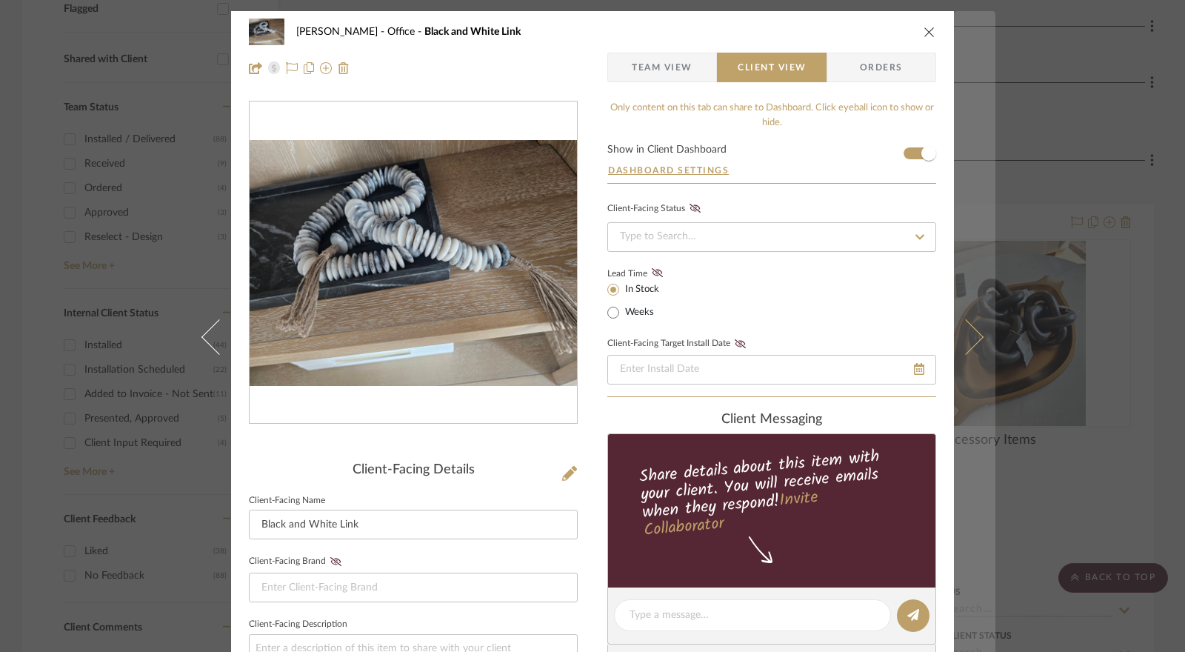
click at [966, 339] on icon at bounding box center [966, 337] width 36 height 36
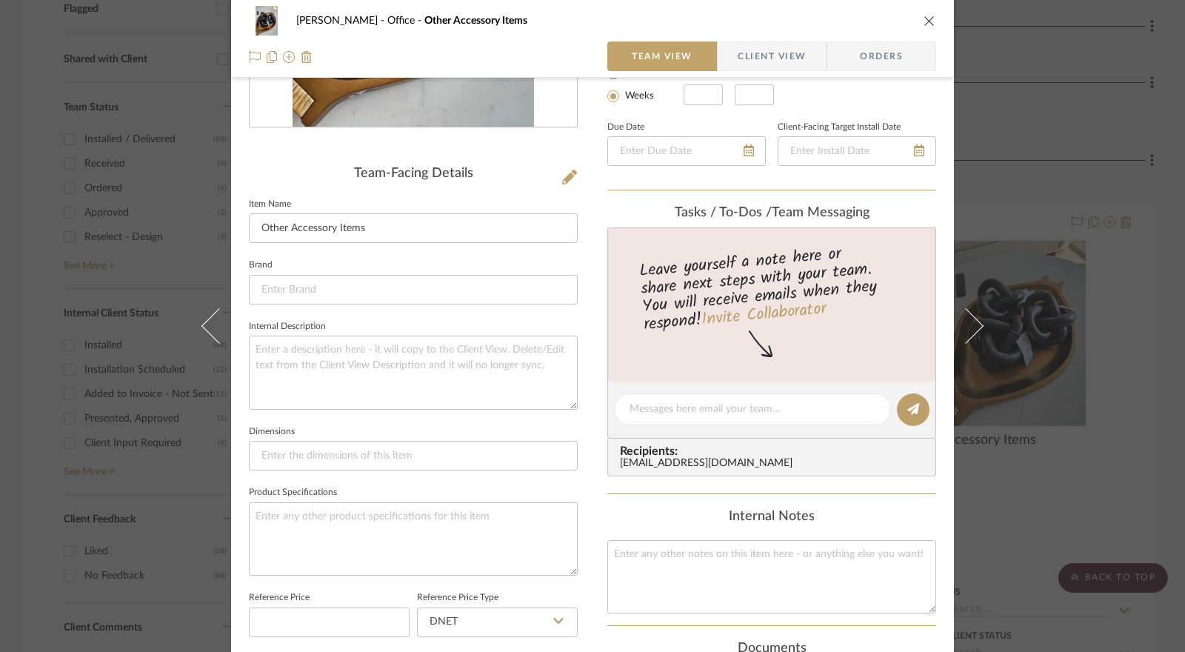
scroll to position [722, 0]
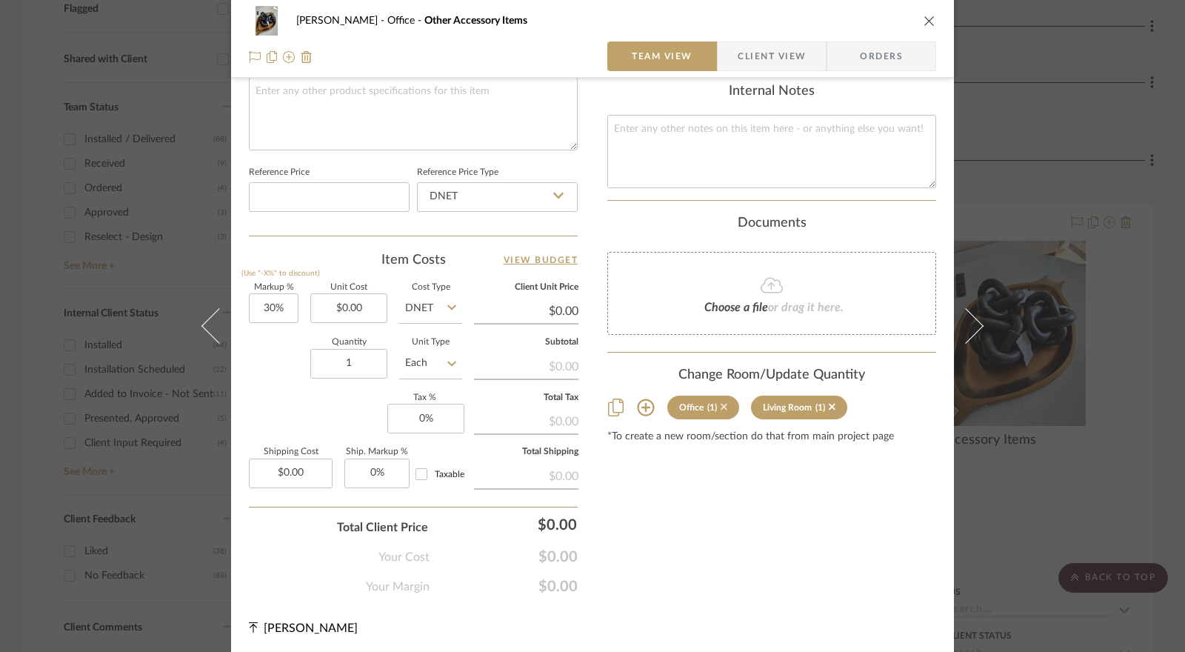
click at [721, 404] on icon at bounding box center [724, 407] width 7 height 7
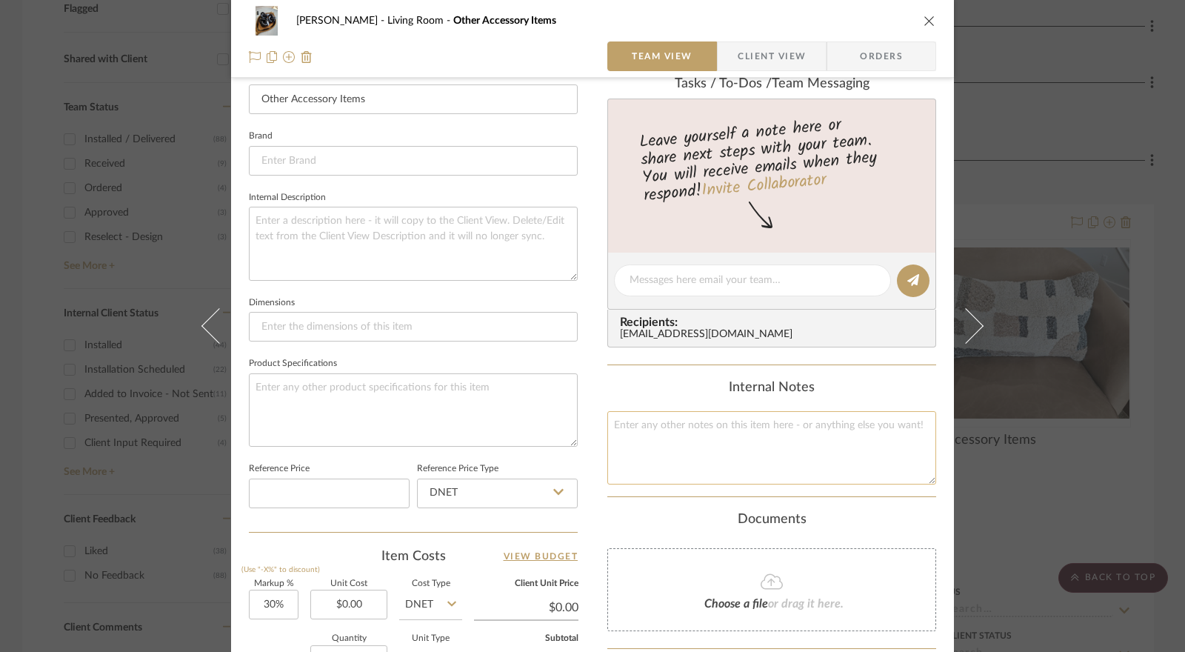
scroll to position [0, 0]
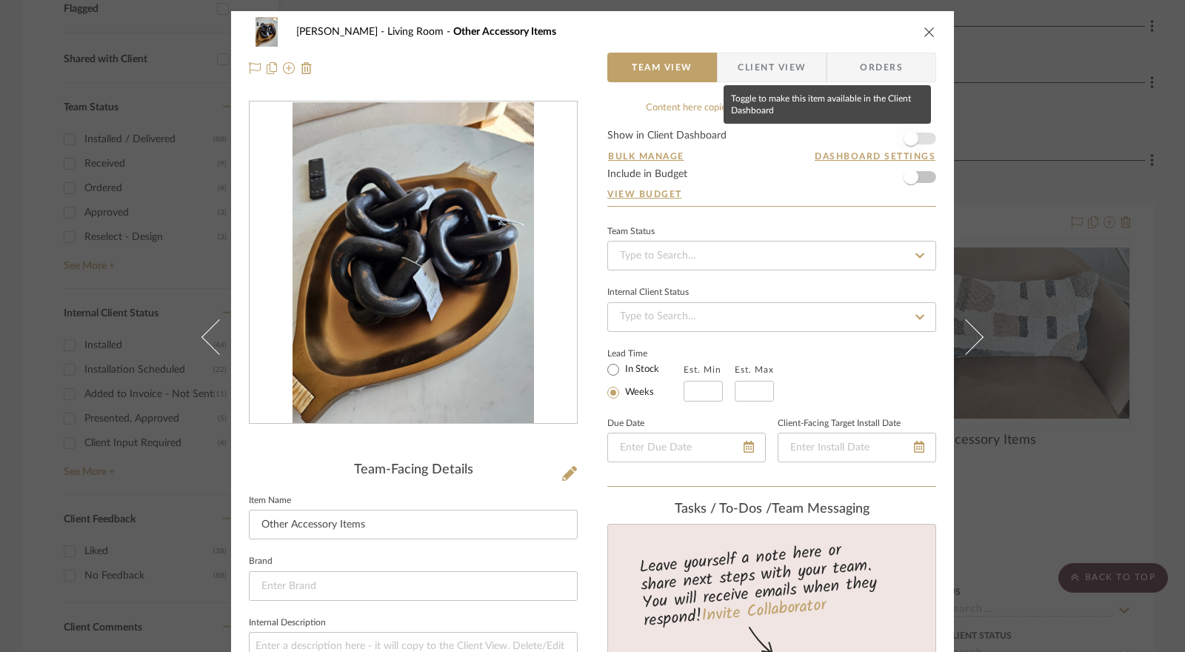
click at [907, 141] on span "button" at bounding box center [911, 138] width 15 height 15
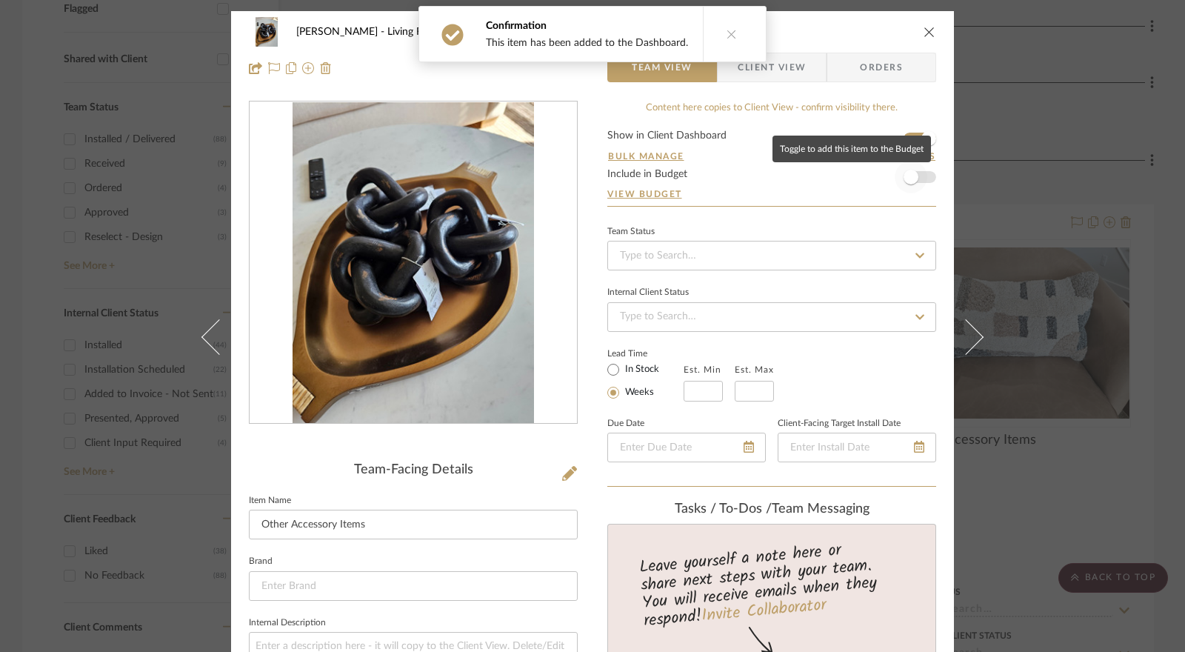
click at [910, 179] on span "button" at bounding box center [911, 177] width 15 height 15
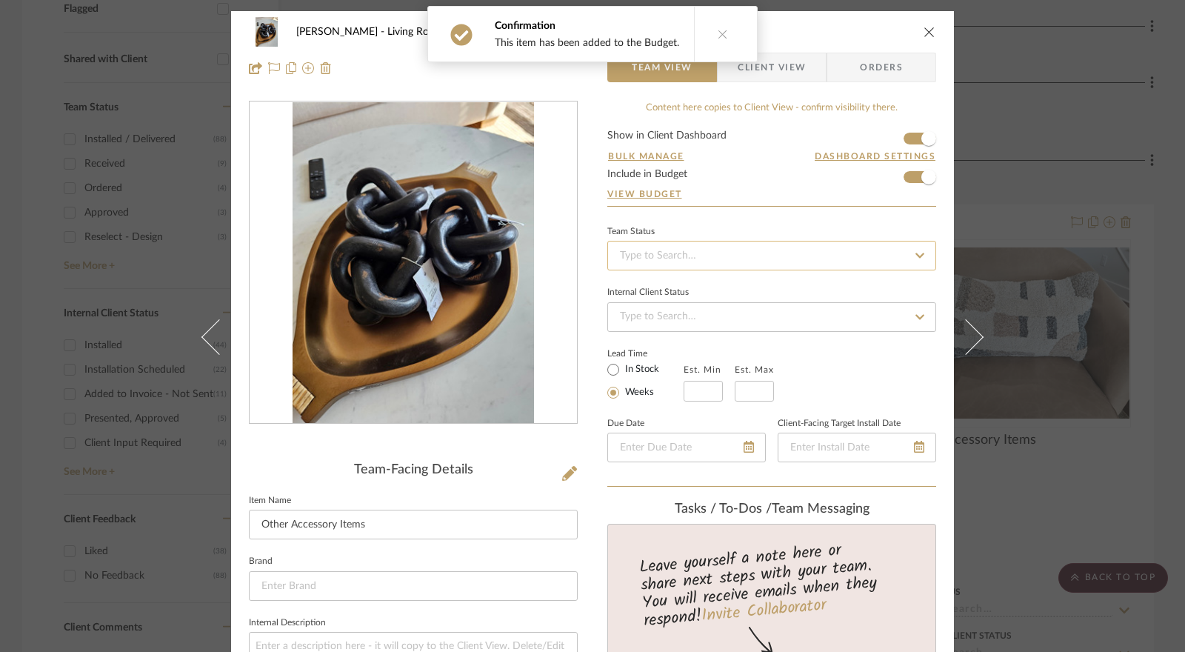
click at [704, 257] on input at bounding box center [771, 256] width 329 height 30
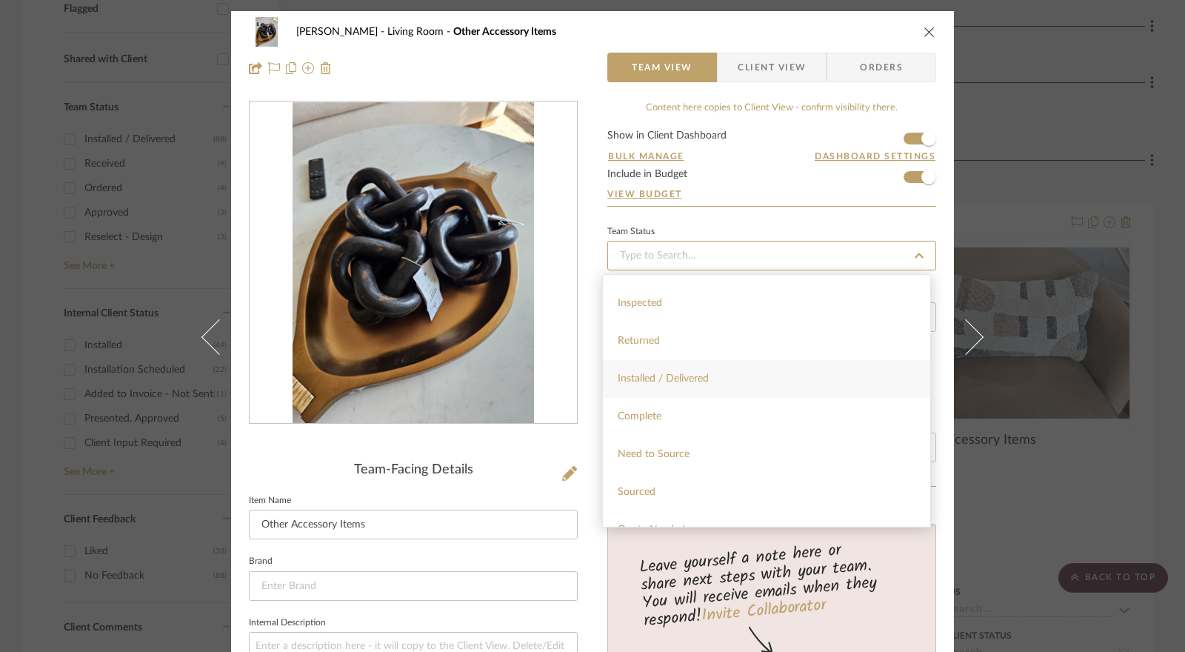
scroll to position [296, 0]
click at [707, 379] on span "Installed / Delivered" at bounding box center [663, 375] width 91 height 10
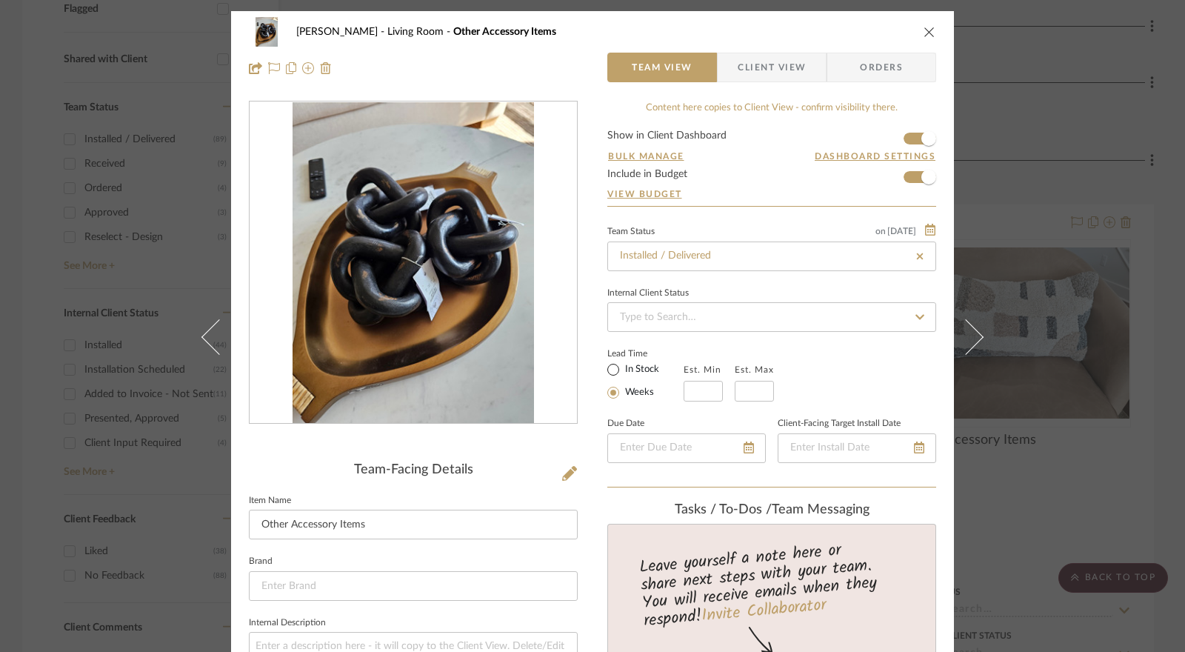
drag, startPoint x: 611, startPoint y: 370, endPoint x: 583, endPoint y: 378, distance: 29.1
click at [611, 372] on input "In Stock" at bounding box center [614, 370] width 18 height 18
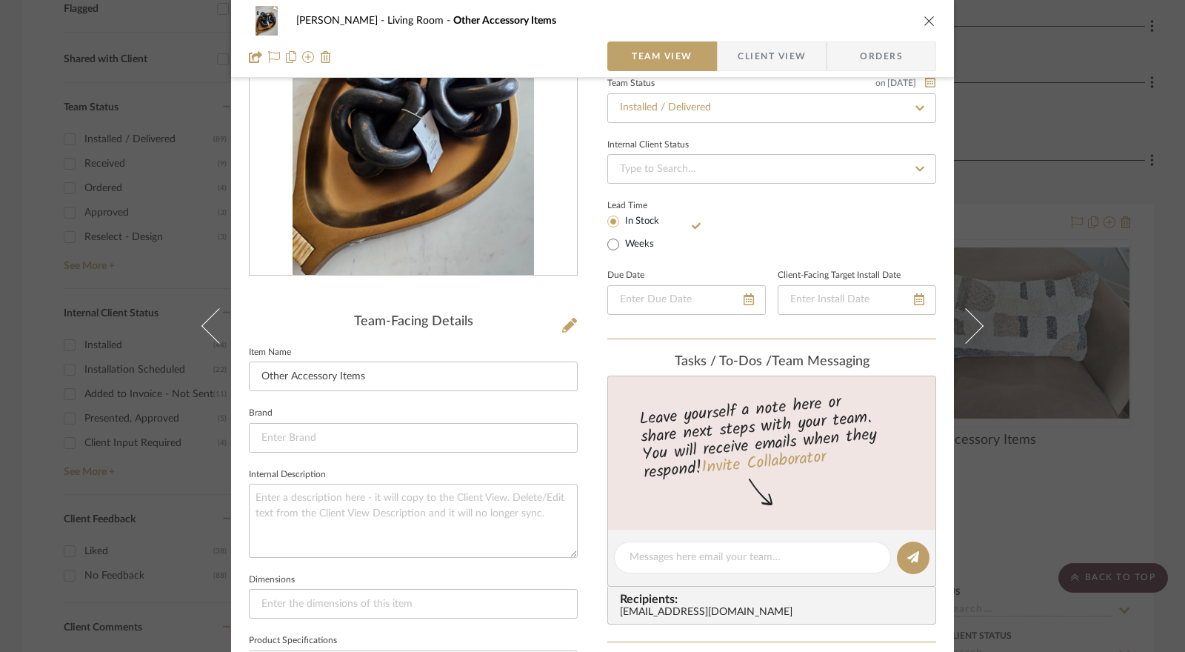
scroll to position [222, 0]
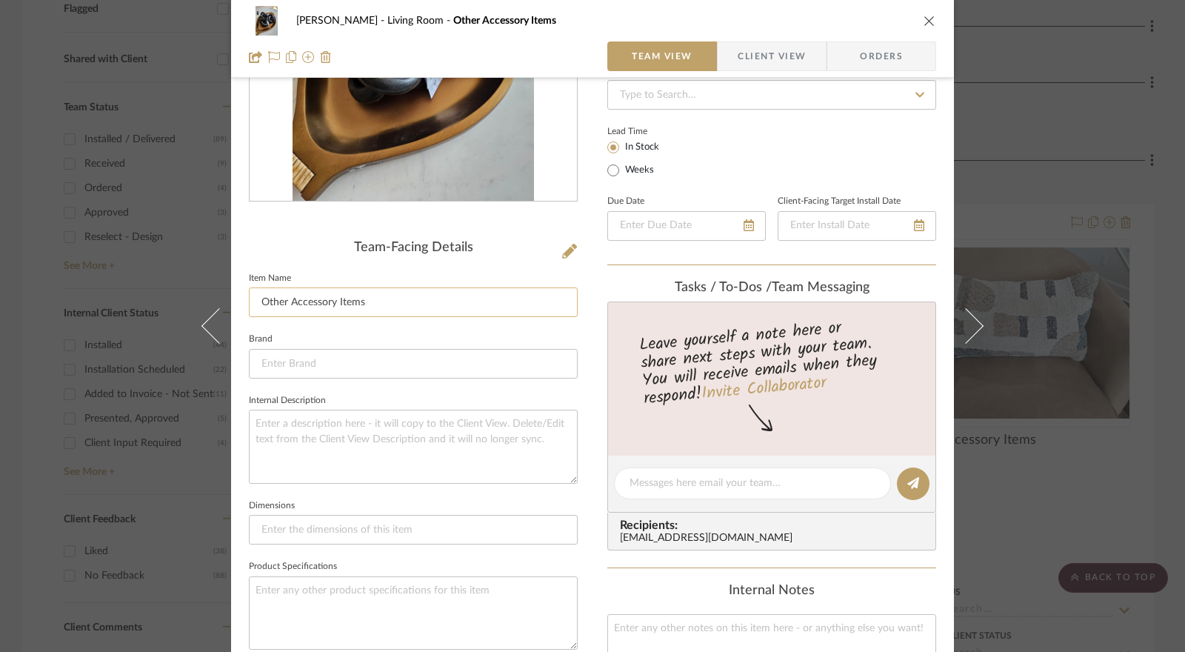
drag, startPoint x: 356, startPoint y: 310, endPoint x: 244, endPoint y: 300, distance: 111.5
click at [249, 300] on input "Other Accessory Items" at bounding box center [413, 302] width 329 height 30
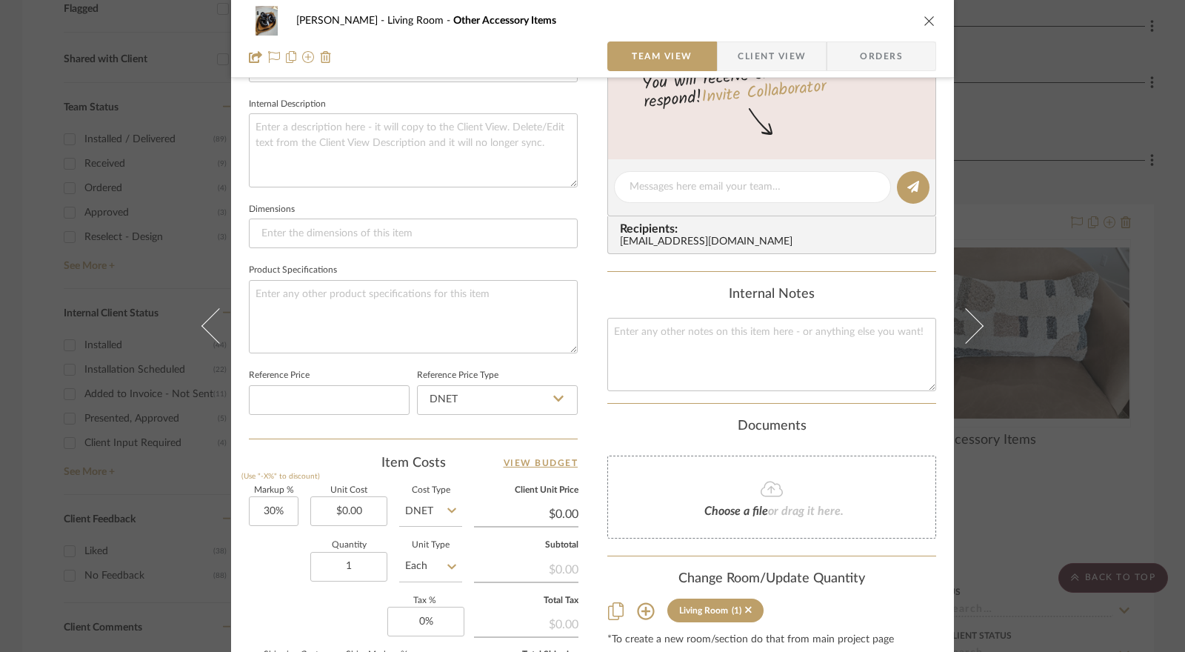
scroll to position [667, 0]
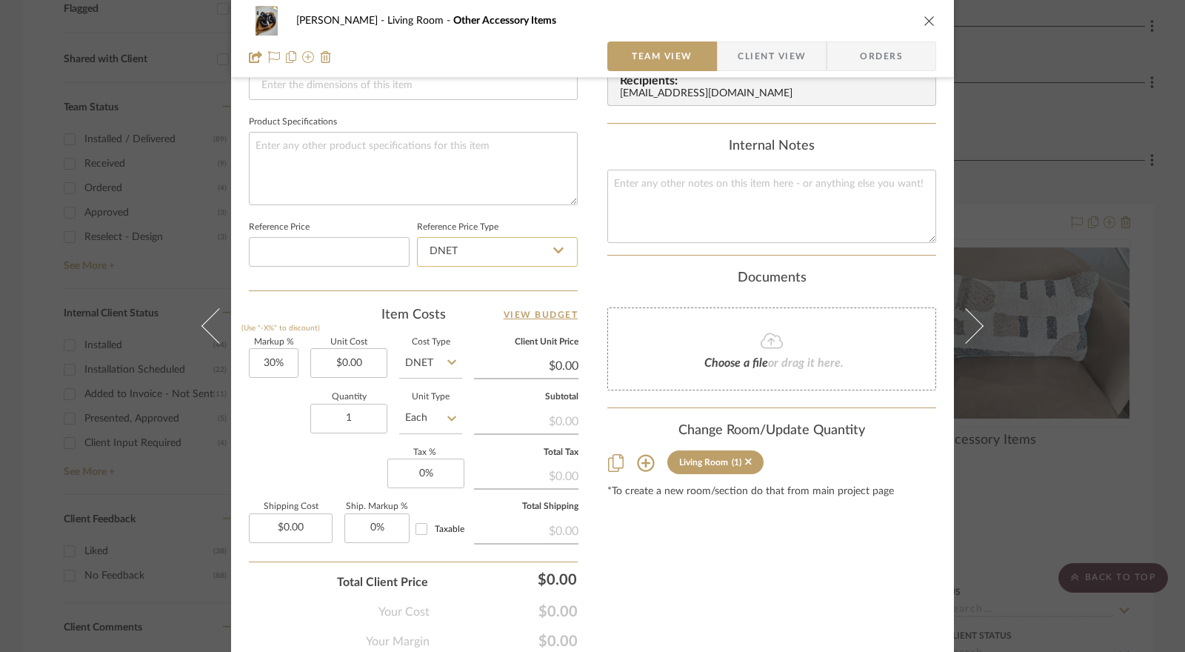
click at [508, 257] on input "DNET" at bounding box center [497, 252] width 161 height 30
click at [491, 313] on div "Retail" at bounding box center [504, 325] width 183 height 38
click at [267, 365] on input "30" at bounding box center [274, 363] width 50 height 30
click at [336, 359] on input "0.00" at bounding box center [348, 363] width 77 height 30
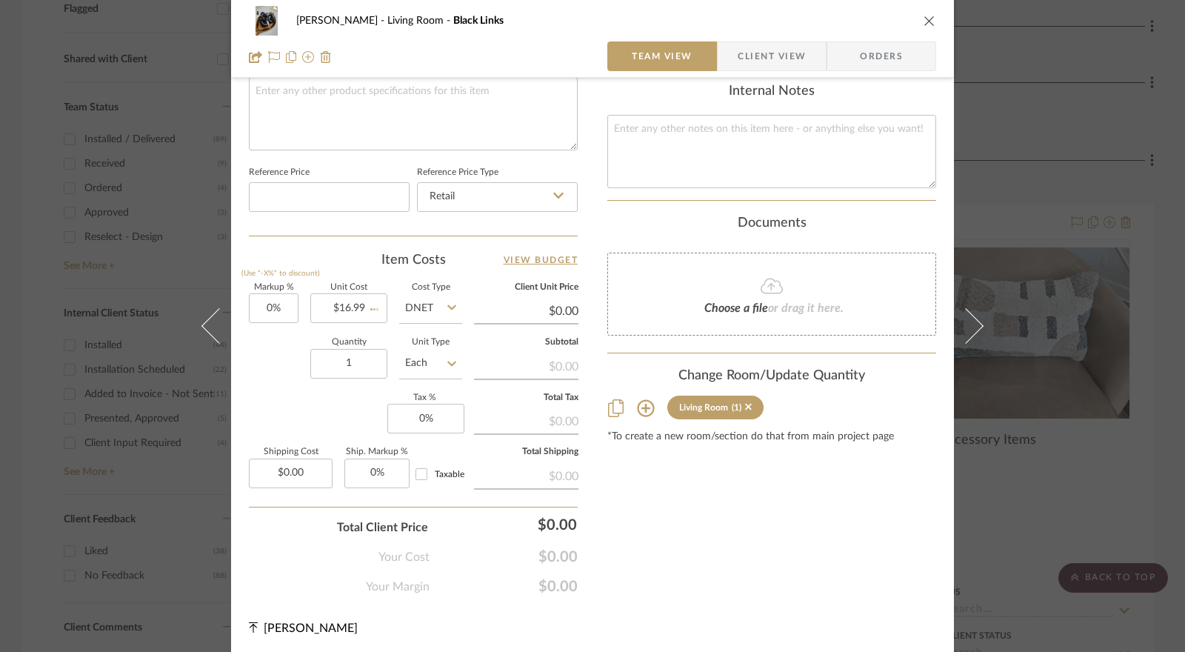
click at [418, 310] on input "DNET" at bounding box center [430, 308] width 63 height 30
click at [436, 383] on div "Retail" at bounding box center [486, 381] width 183 height 38
click at [363, 368] on input "1" at bounding box center [348, 364] width 77 height 30
click at [273, 349] on div "Quantity 3 Unit Type Each" at bounding box center [355, 365] width 213 height 53
click at [410, 410] on input "0" at bounding box center [425, 419] width 77 height 30
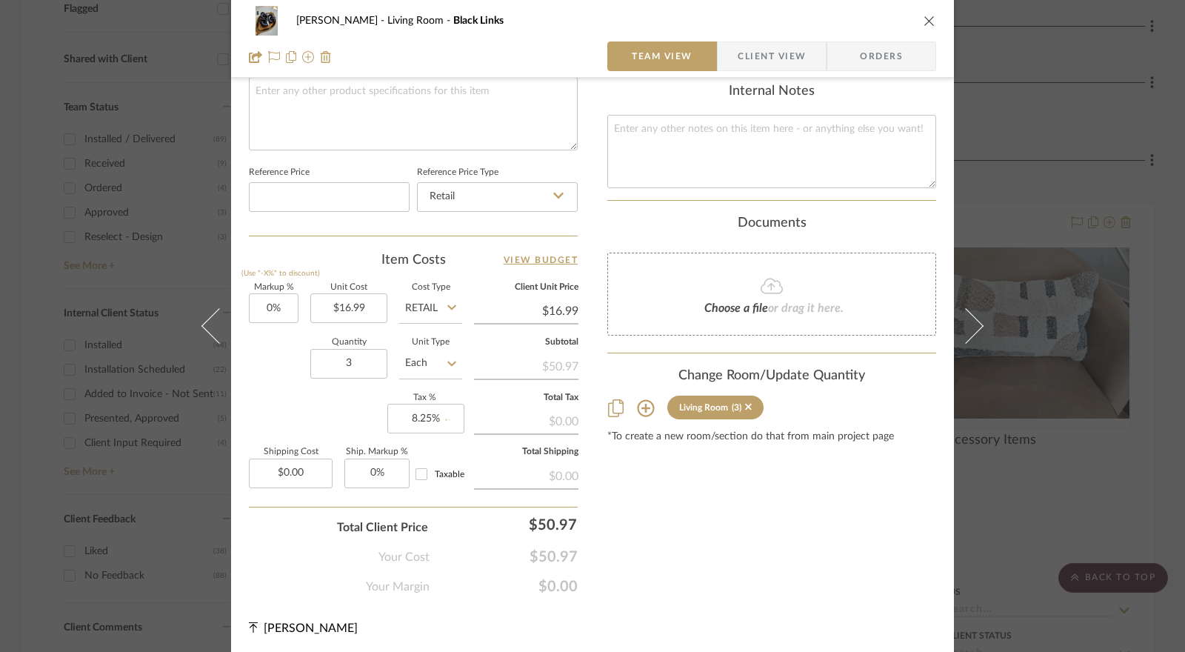
click at [336, 420] on div "Markup % (Use "-X%" to discount) 0% Unit Cost $16.99 Cost Type Retail Client Un…" at bounding box center [413, 392] width 329 height 216
click at [765, 61] on span "Client View" at bounding box center [772, 56] width 68 height 30
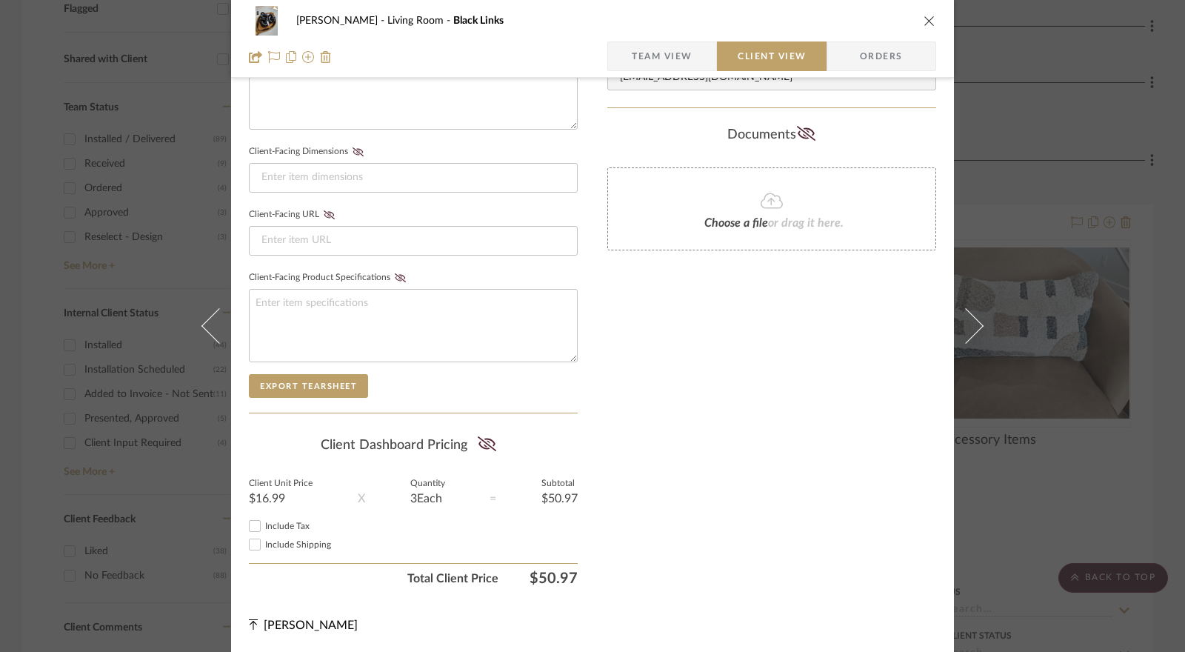
scroll to position [587, 0]
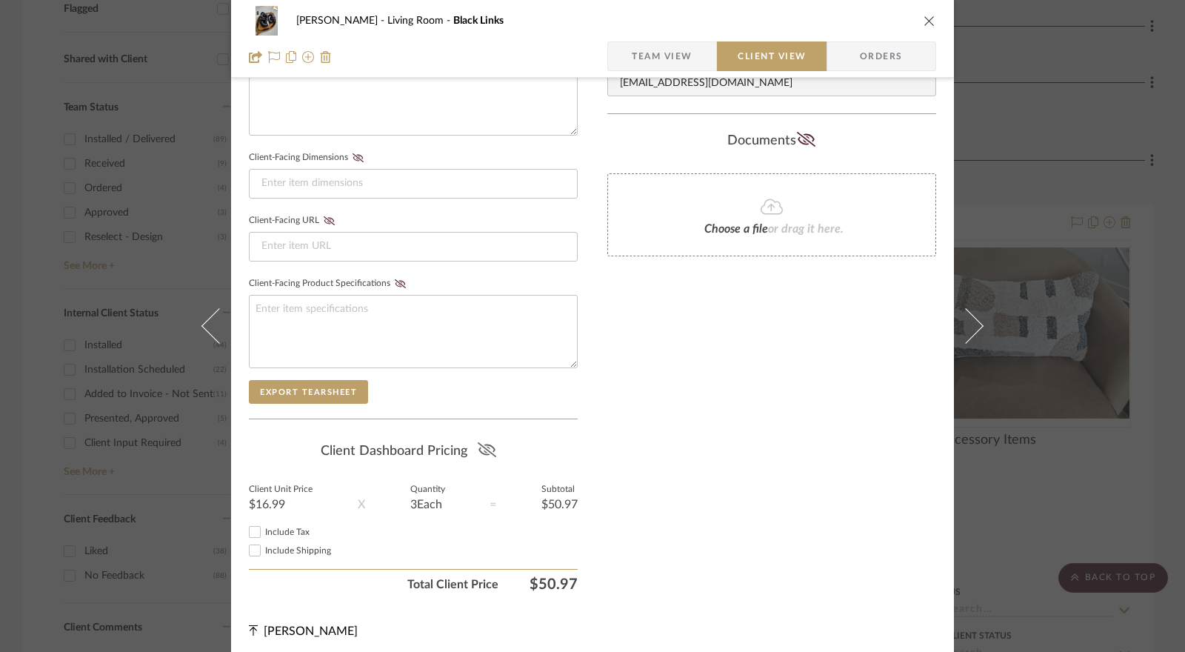
click at [489, 442] on icon at bounding box center [487, 449] width 19 height 15
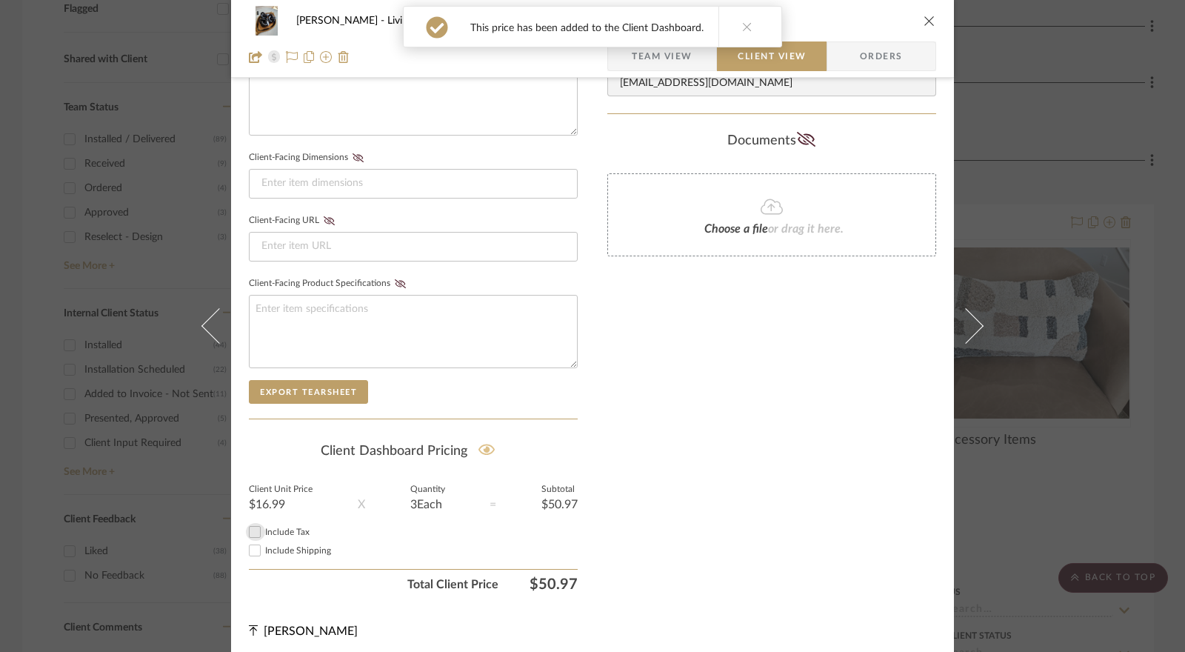
click at [256, 530] on input "Include Tax" at bounding box center [255, 532] width 18 height 18
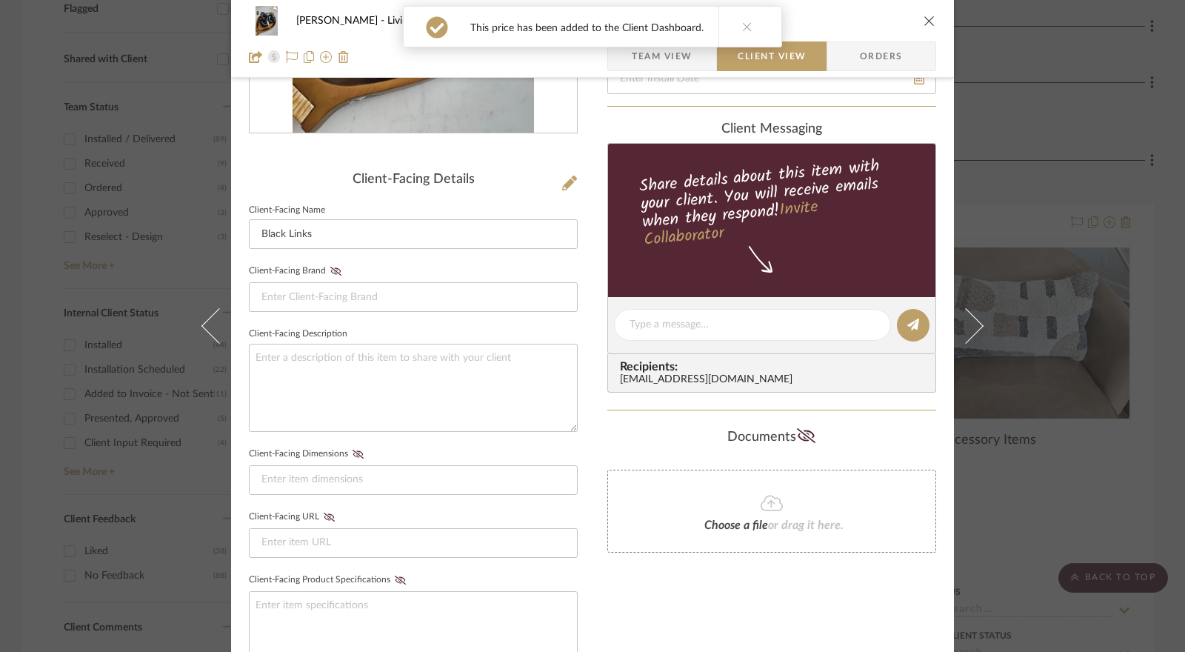
scroll to position [0, 0]
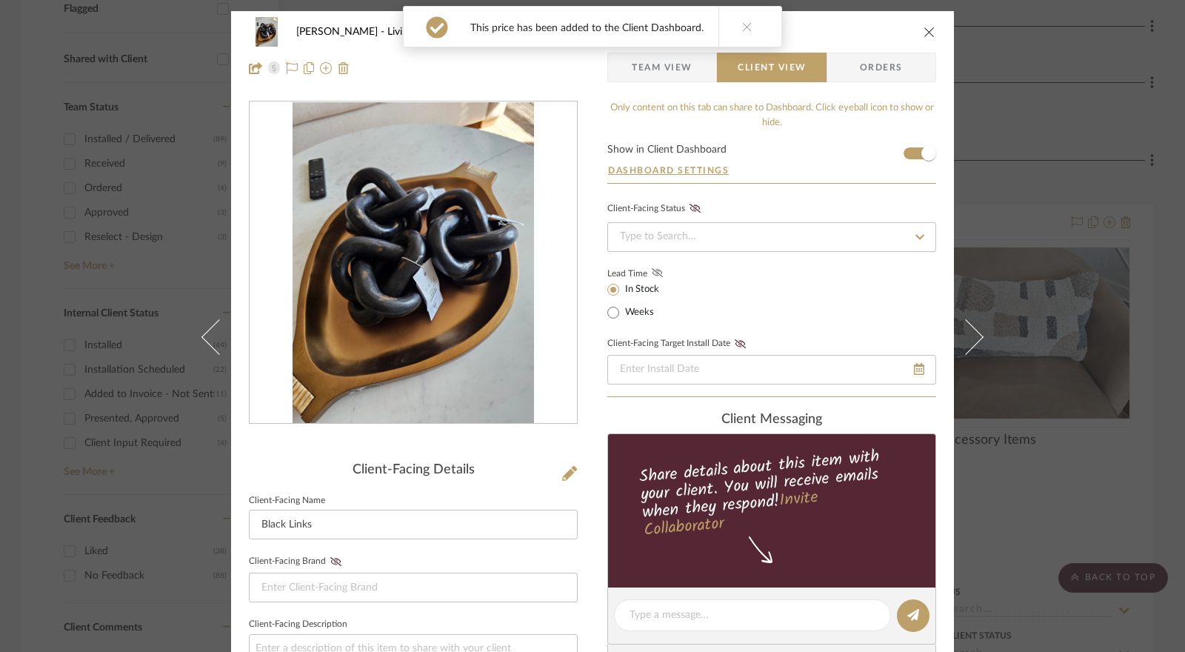
click at [652, 268] on icon at bounding box center [657, 272] width 11 height 9
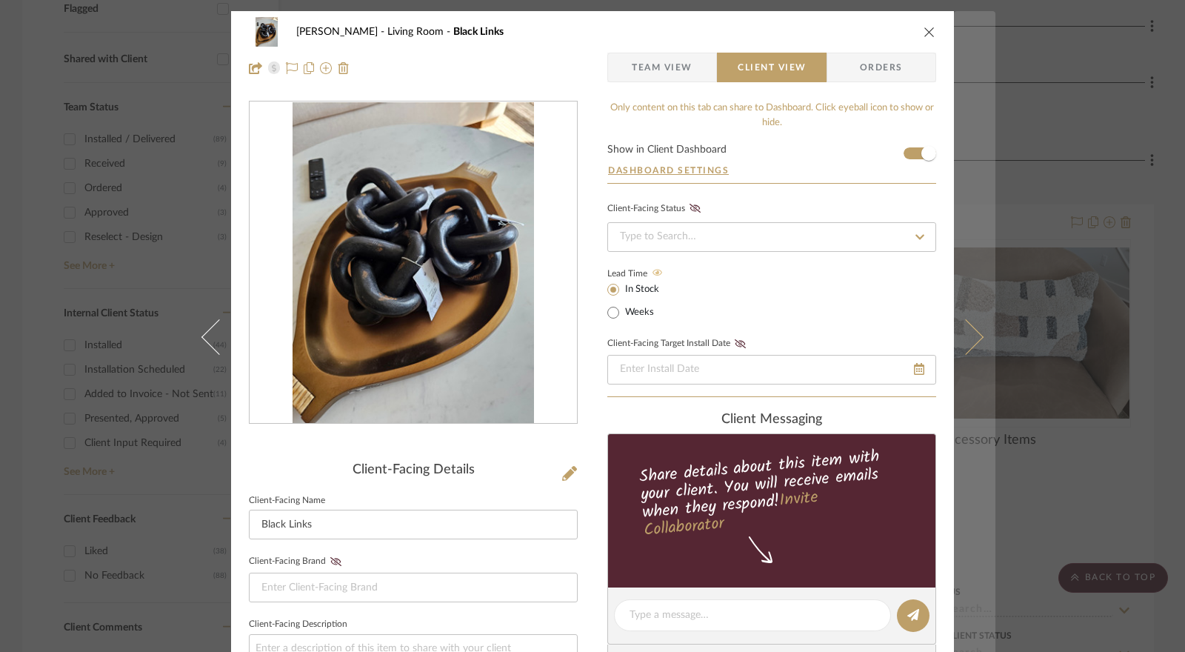
click at [960, 333] on icon at bounding box center [966, 337] width 36 height 36
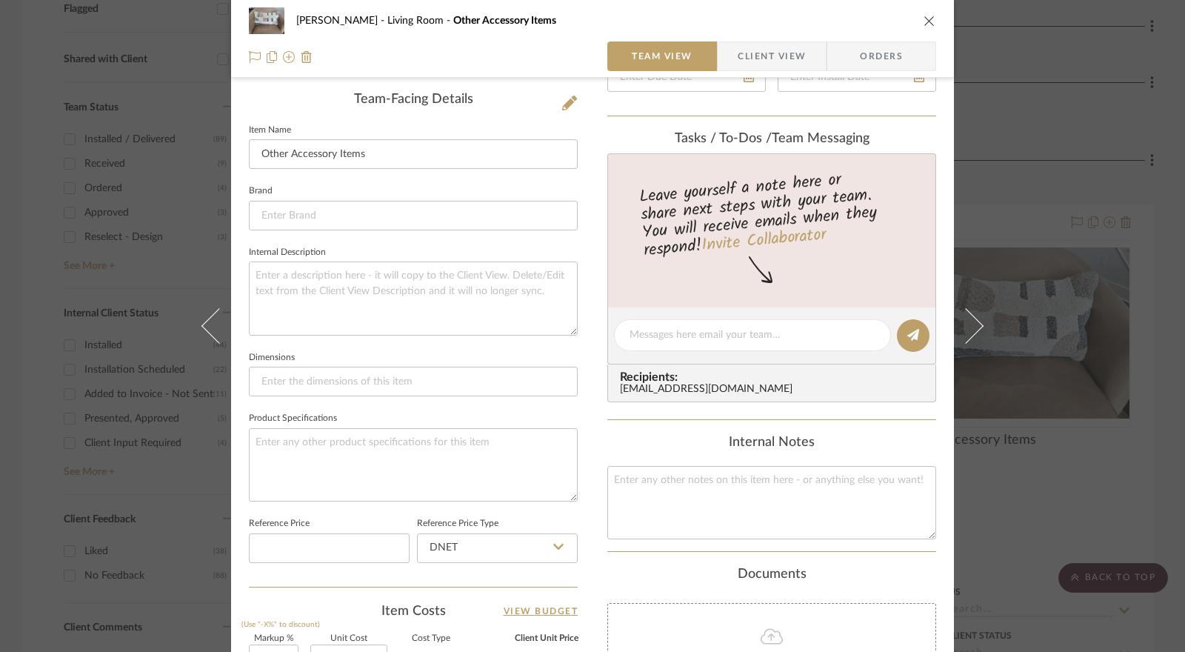
scroll to position [722, 0]
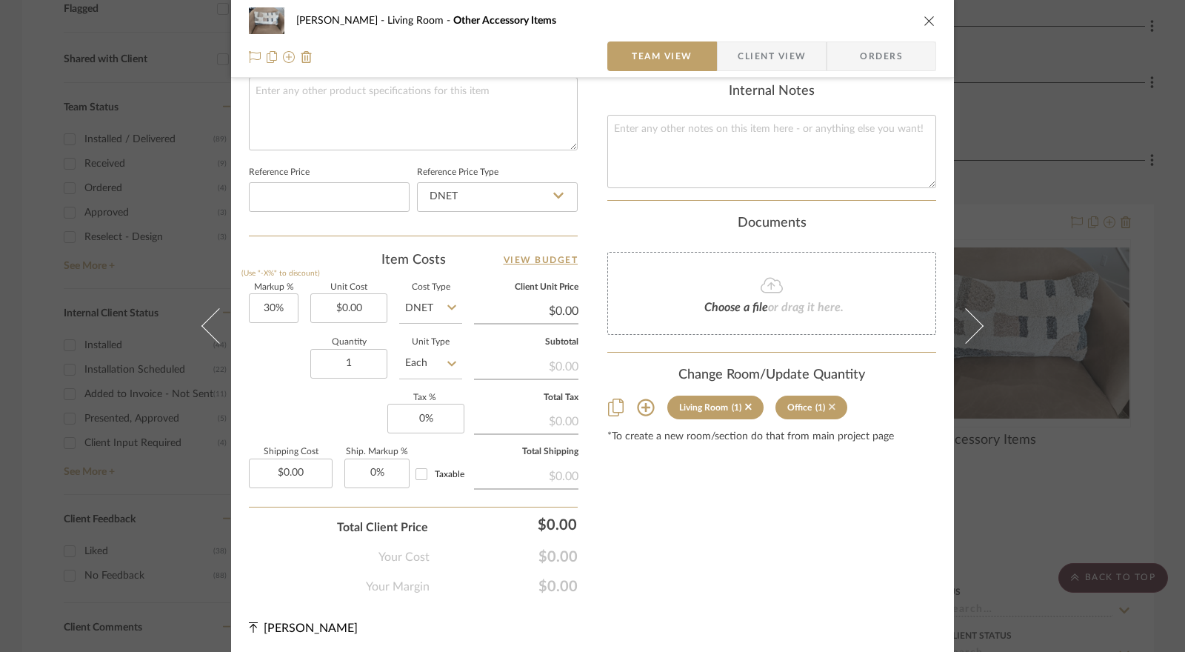
click at [829, 404] on icon at bounding box center [832, 407] width 7 height 7
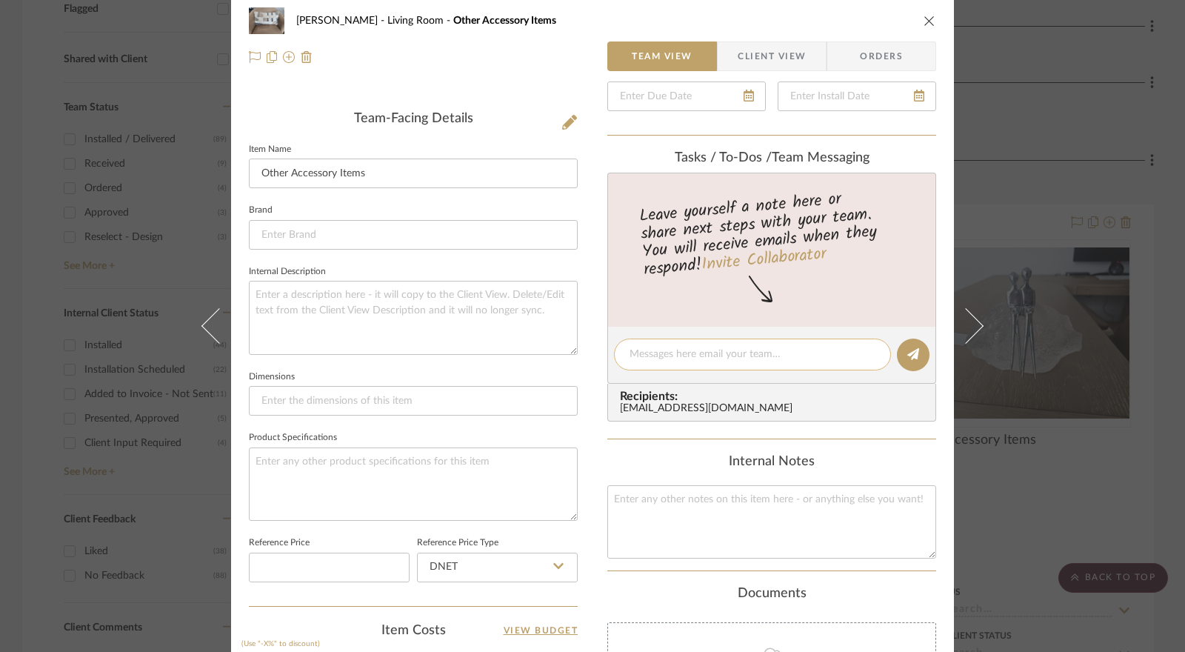
scroll to position [0, 0]
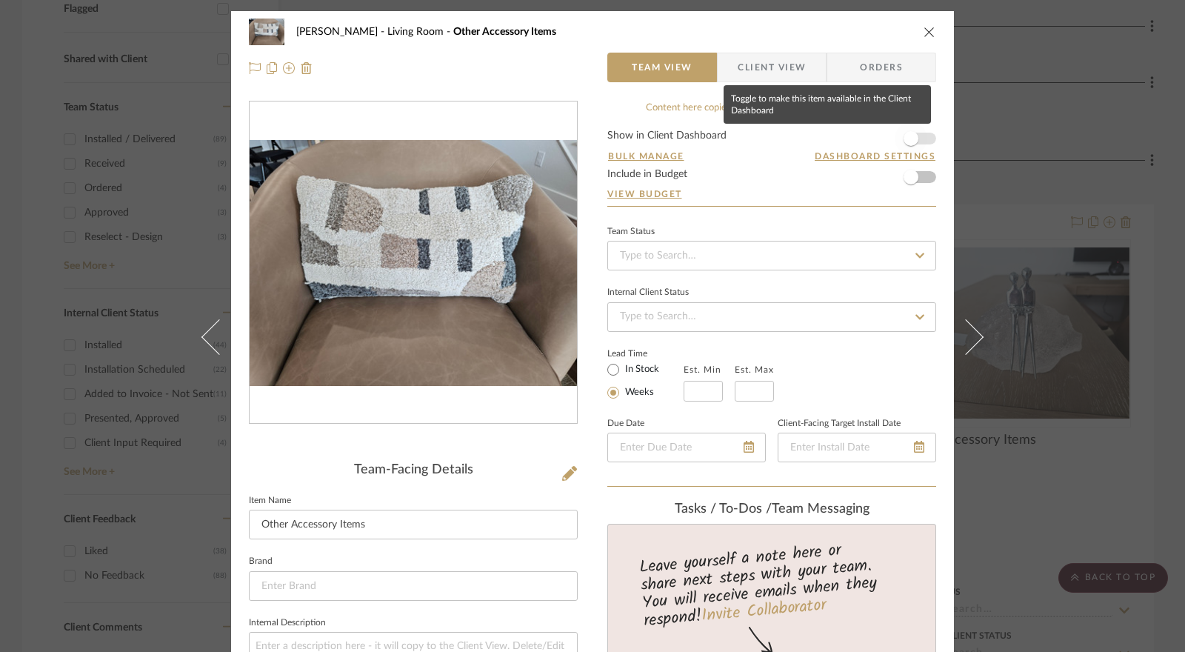
click at [913, 146] on span "button" at bounding box center [911, 138] width 33 height 33
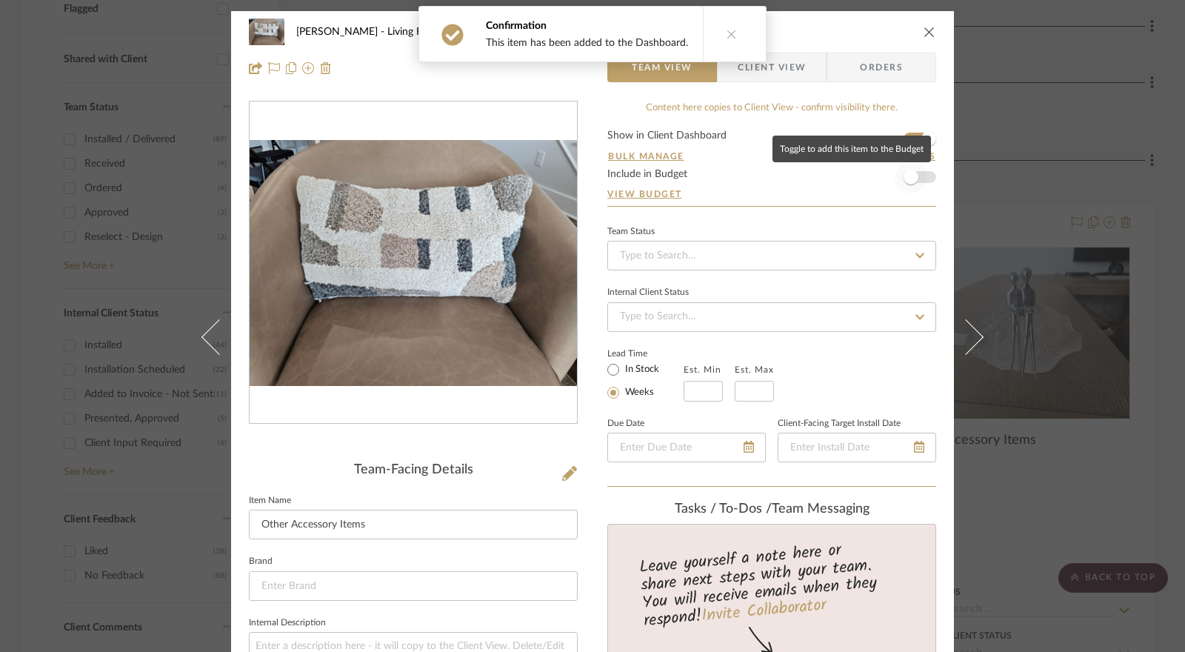
click at [917, 170] on span "button" at bounding box center [911, 177] width 33 height 33
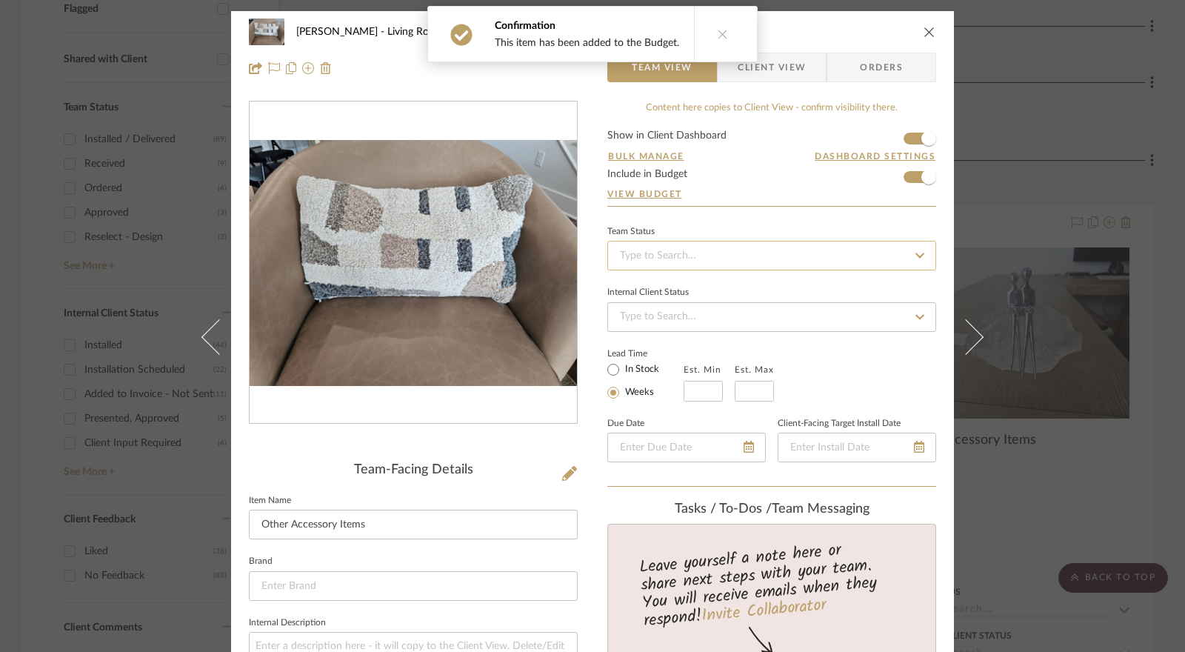
click at [741, 244] on input at bounding box center [771, 256] width 329 height 30
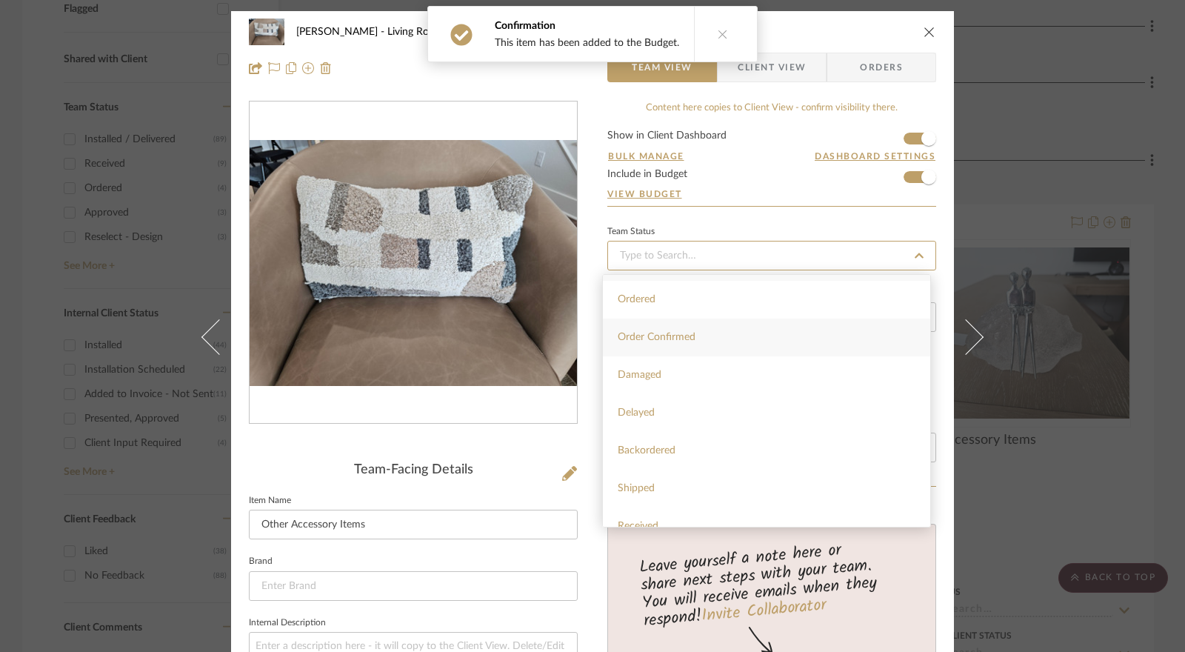
scroll to position [222, 0]
click at [685, 447] on span "Installed / Delivered" at bounding box center [663, 449] width 91 height 10
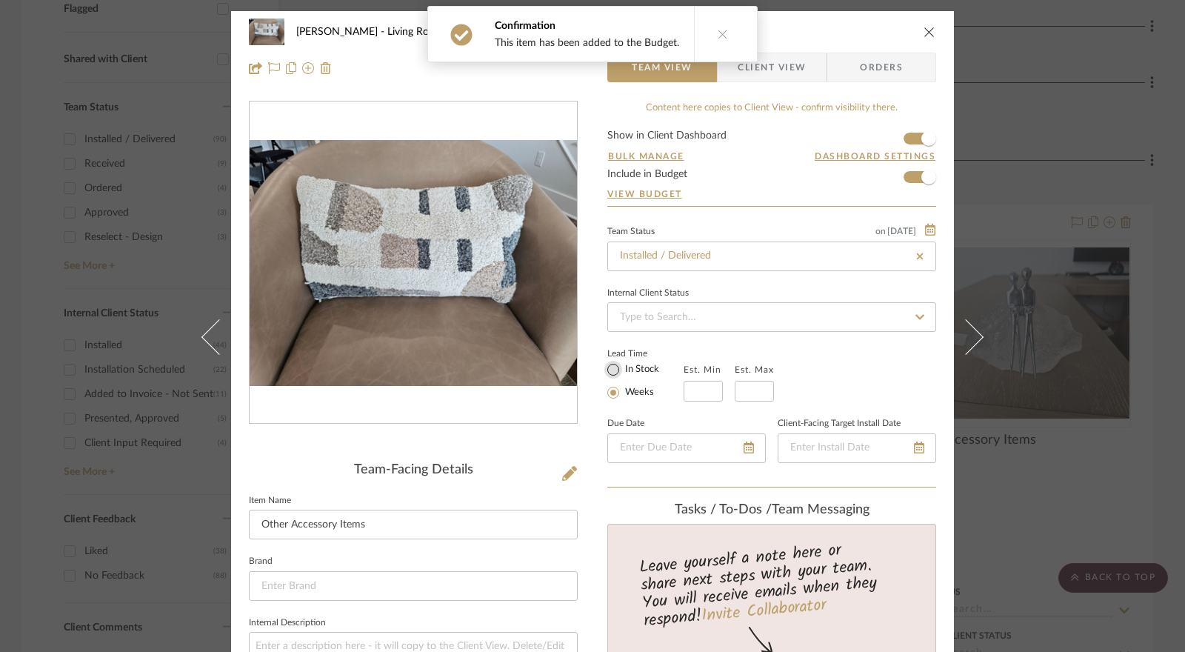
click at [605, 375] on input "In Stock" at bounding box center [614, 370] width 18 height 18
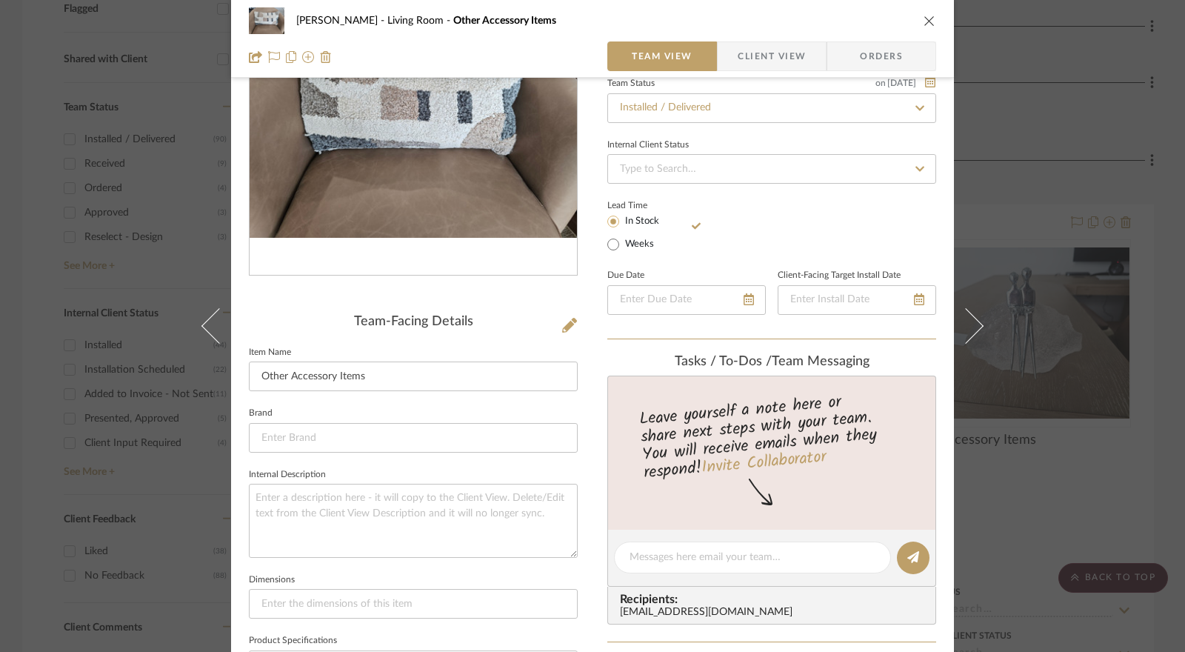
scroll to position [74, 0]
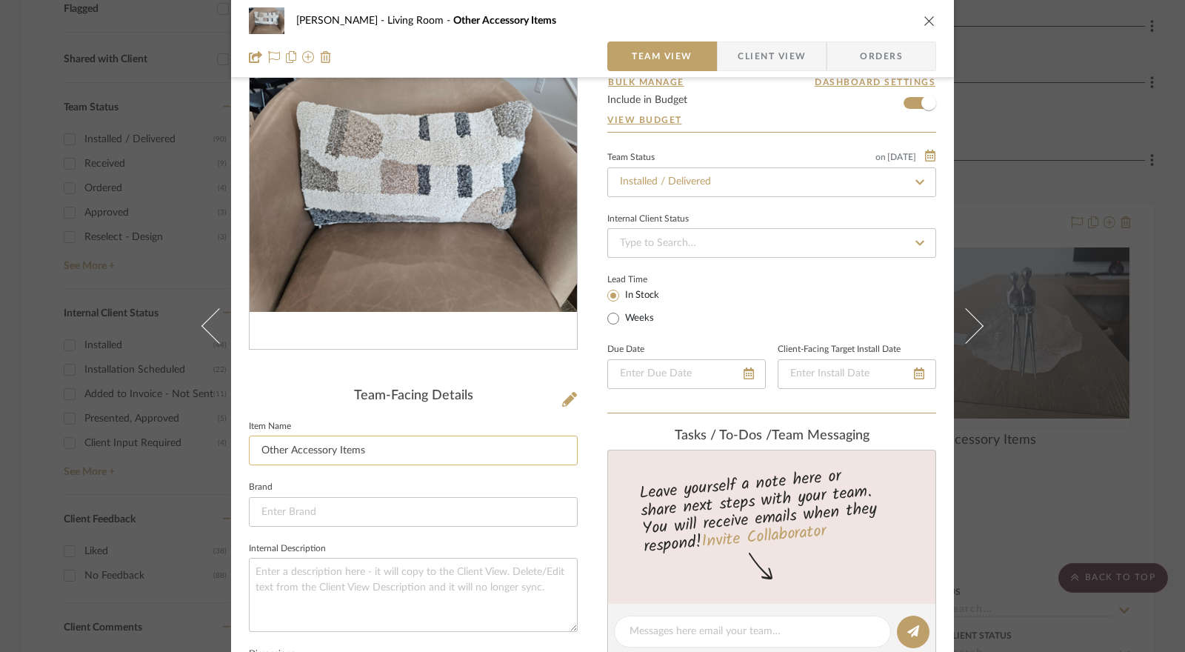
drag, startPoint x: 375, startPoint y: 447, endPoint x: 252, endPoint y: 454, distance: 123.2
click at [252, 455] on input "Other Accessory Items" at bounding box center [413, 451] width 329 height 30
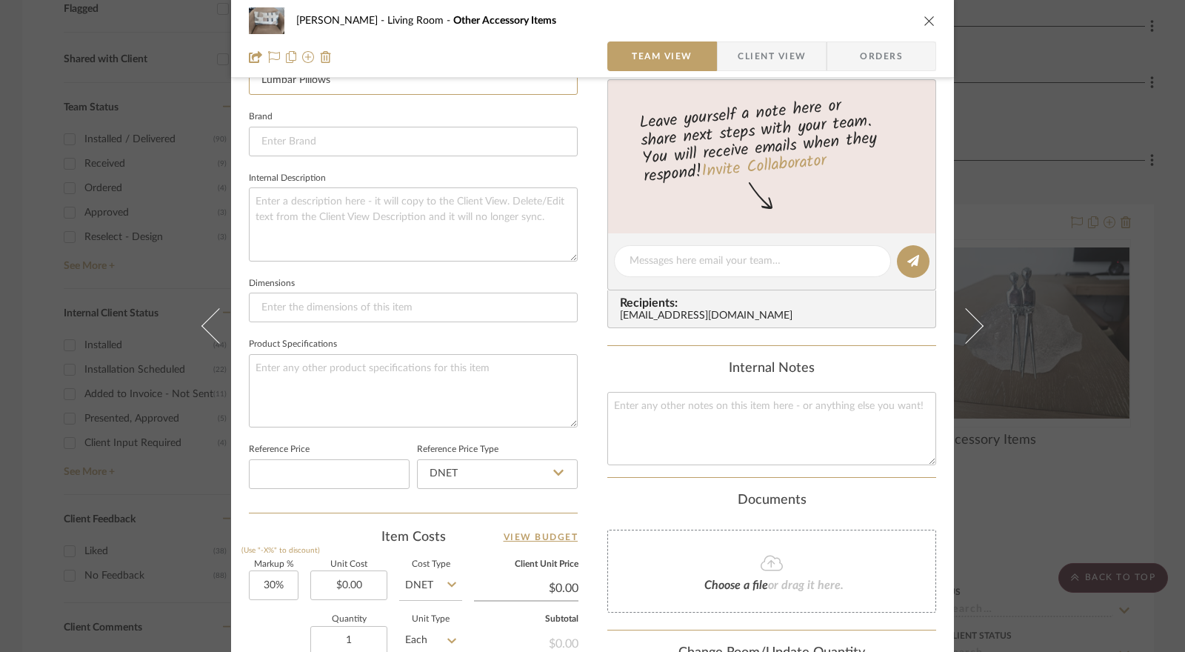
scroll to position [593, 0]
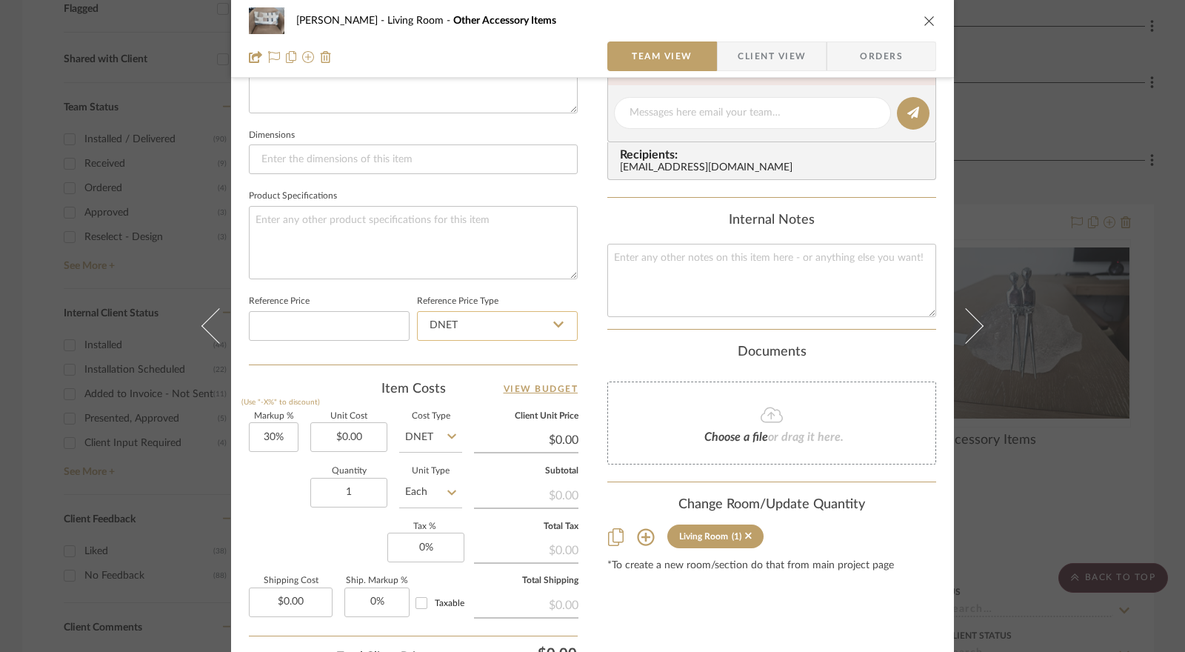
click at [450, 319] on input "DNET" at bounding box center [497, 326] width 161 height 30
click at [453, 399] on div "Retail" at bounding box center [504, 399] width 183 height 38
click at [276, 442] on input "30" at bounding box center [274, 437] width 50 height 30
click at [336, 433] on input "0.00" at bounding box center [348, 437] width 77 height 30
click at [407, 432] on input "DNET" at bounding box center [430, 437] width 63 height 30
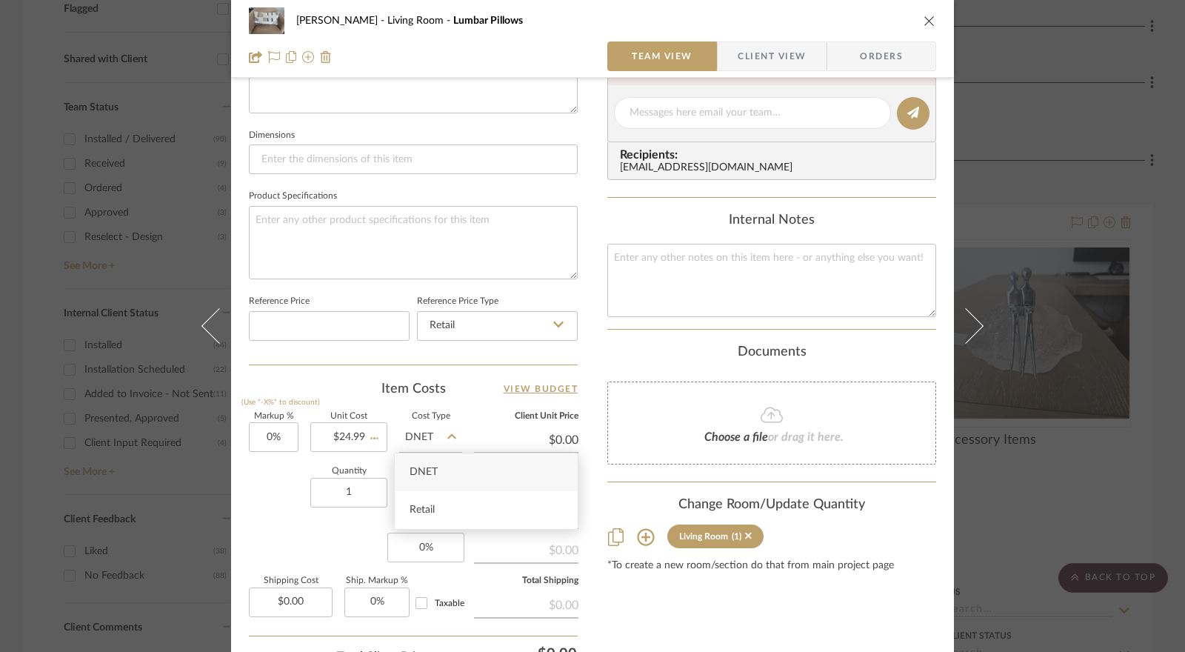
click at [438, 507] on div "Retail" at bounding box center [486, 510] width 183 height 38
click at [351, 491] on input "1" at bounding box center [348, 493] width 77 height 30
click at [422, 544] on input "0" at bounding box center [425, 548] width 77 height 30
click at [344, 533] on div "Markup % (Use "-X%" to discount) 0% Unit Cost $24.99 Cost Type Retail Client Un…" at bounding box center [413, 521] width 329 height 216
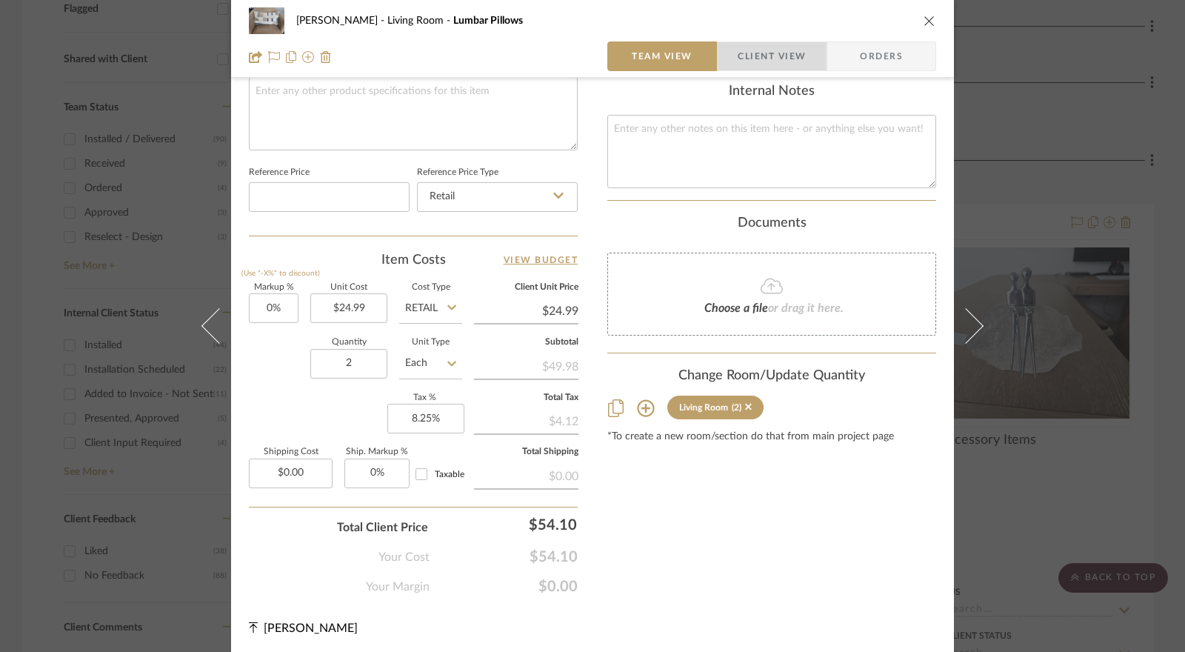
click at [760, 64] on span "Client View" at bounding box center [772, 56] width 68 height 30
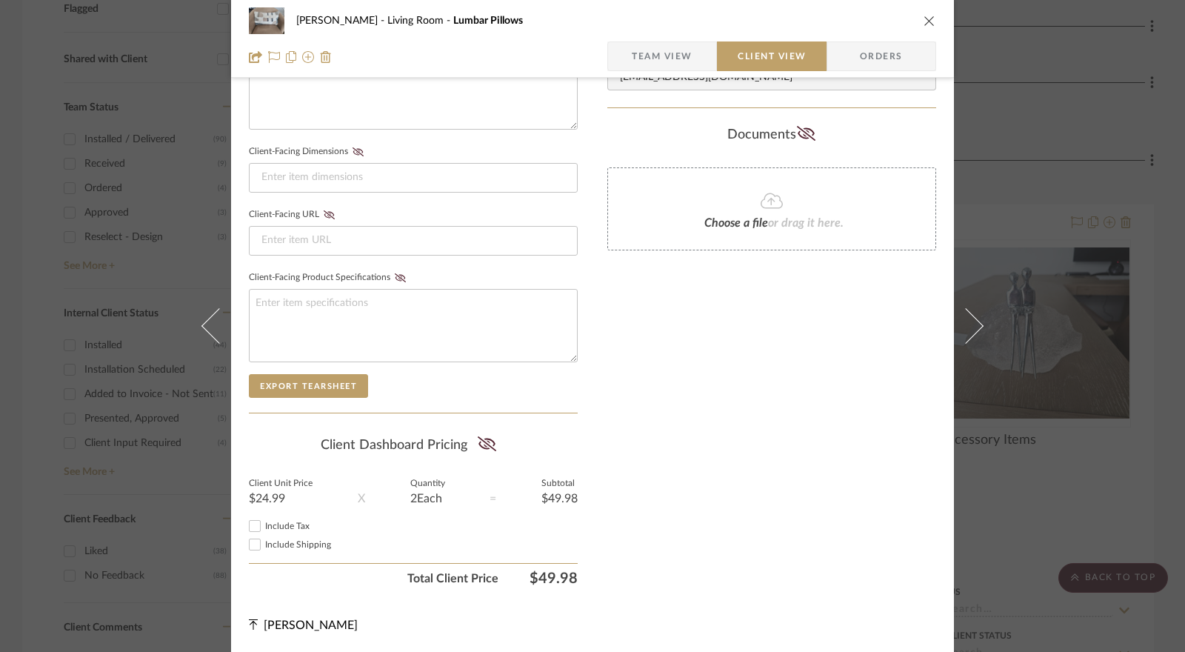
scroll to position [587, 0]
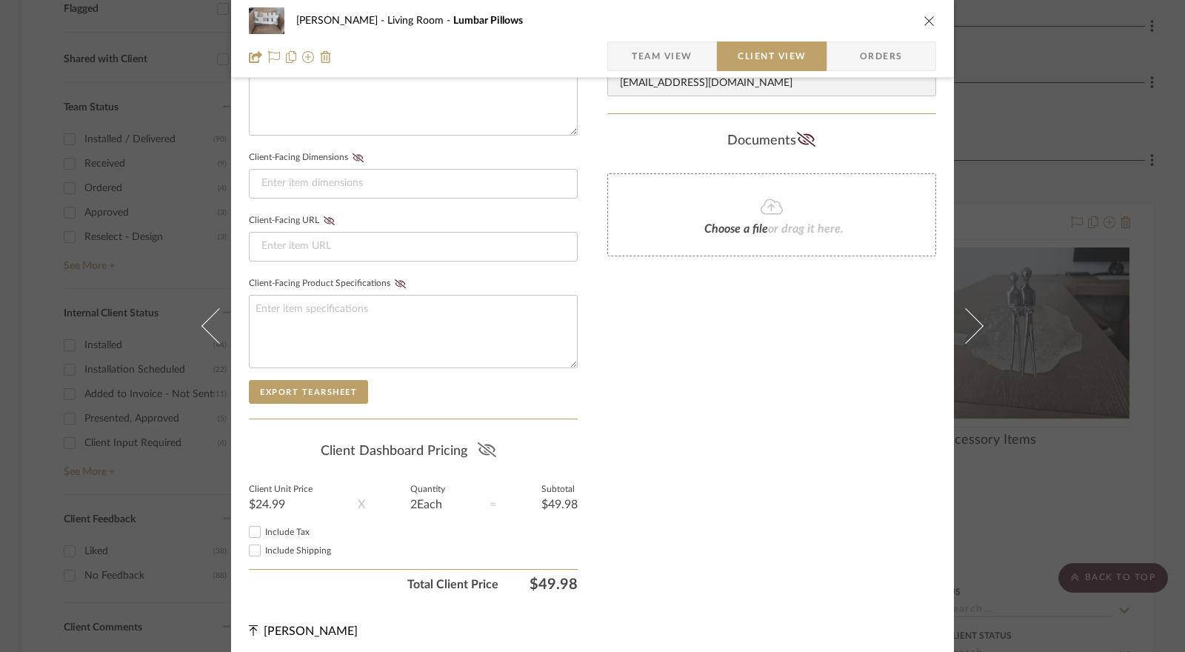
click at [478, 445] on icon at bounding box center [487, 449] width 19 height 15
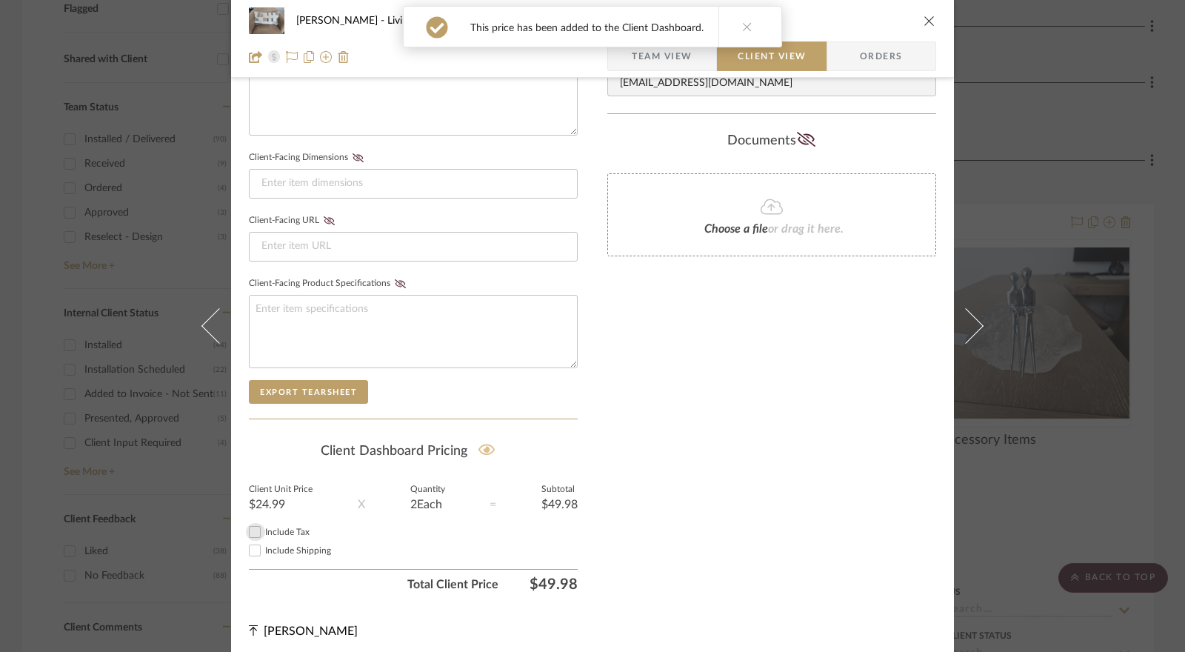
click at [256, 530] on input "Include Tax" at bounding box center [255, 532] width 18 height 18
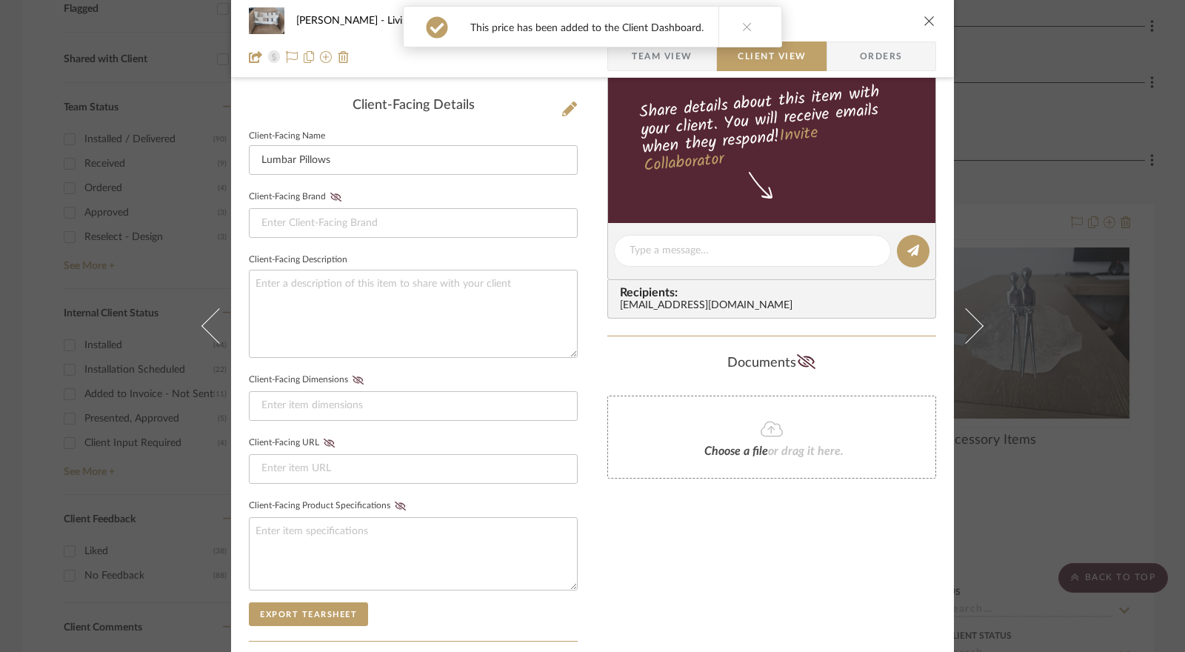
scroll to position [0, 0]
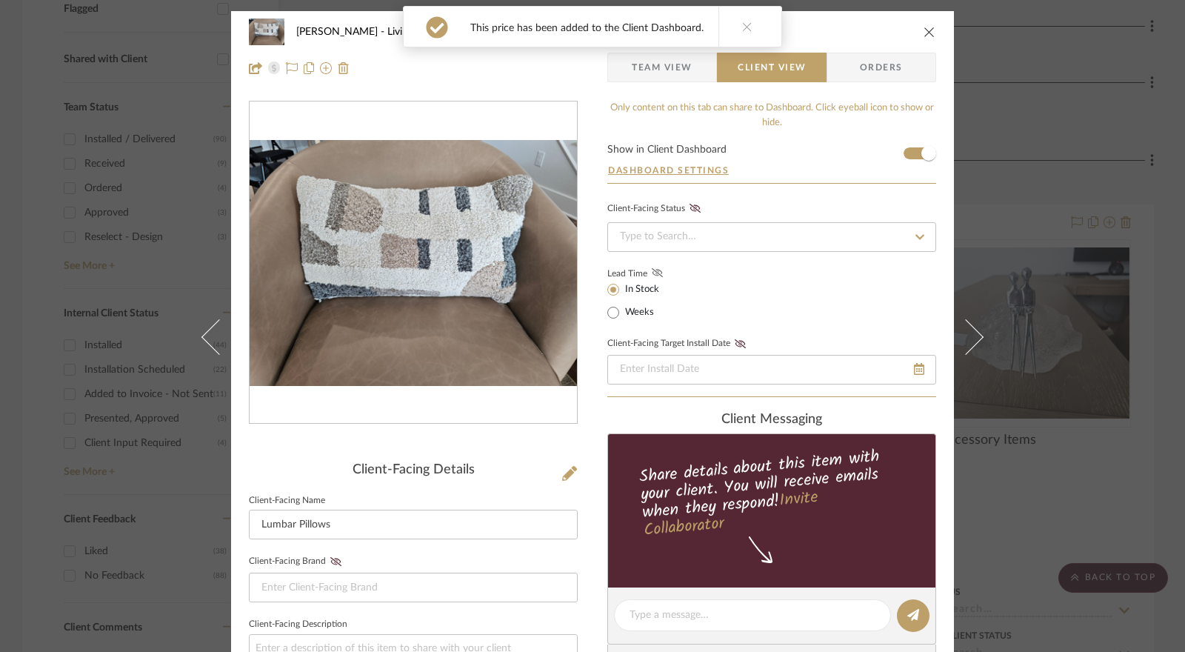
click at [652, 268] on icon at bounding box center [657, 272] width 11 height 9
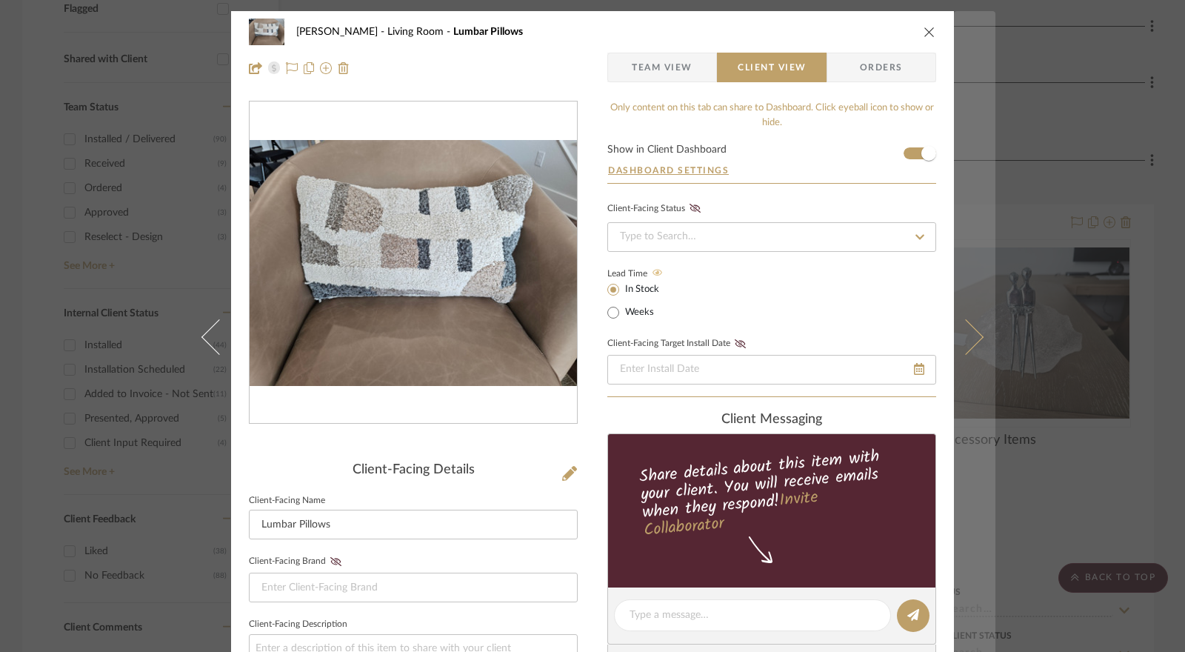
click at [977, 337] on icon at bounding box center [966, 337] width 36 height 36
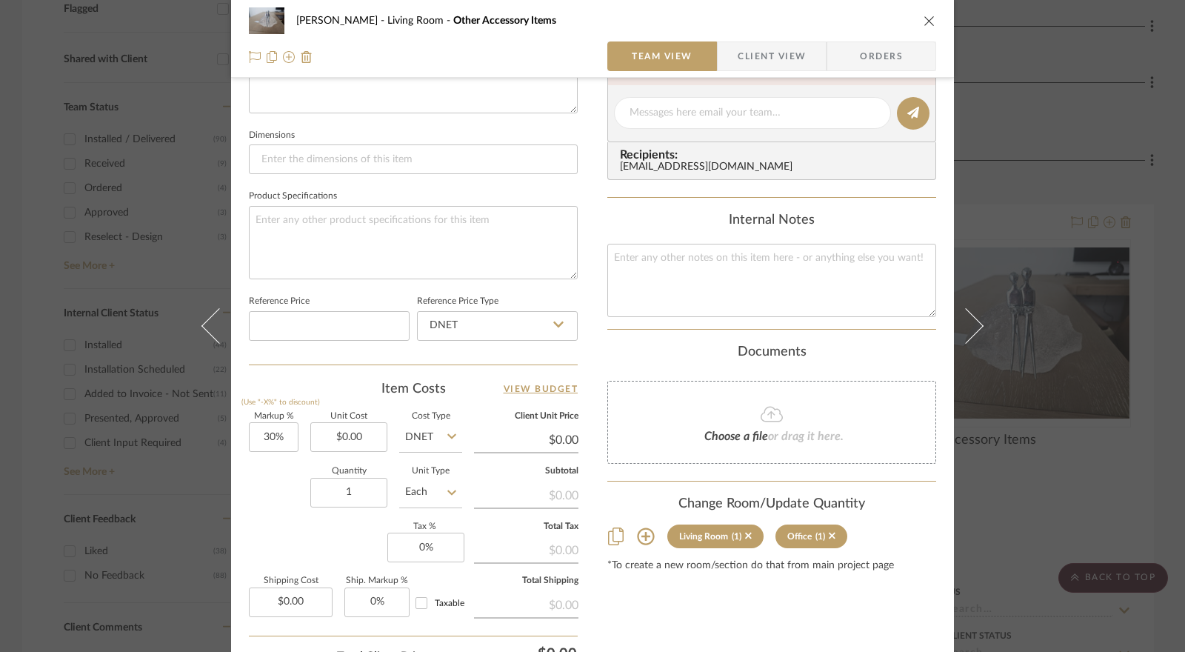
scroll to position [722, 0]
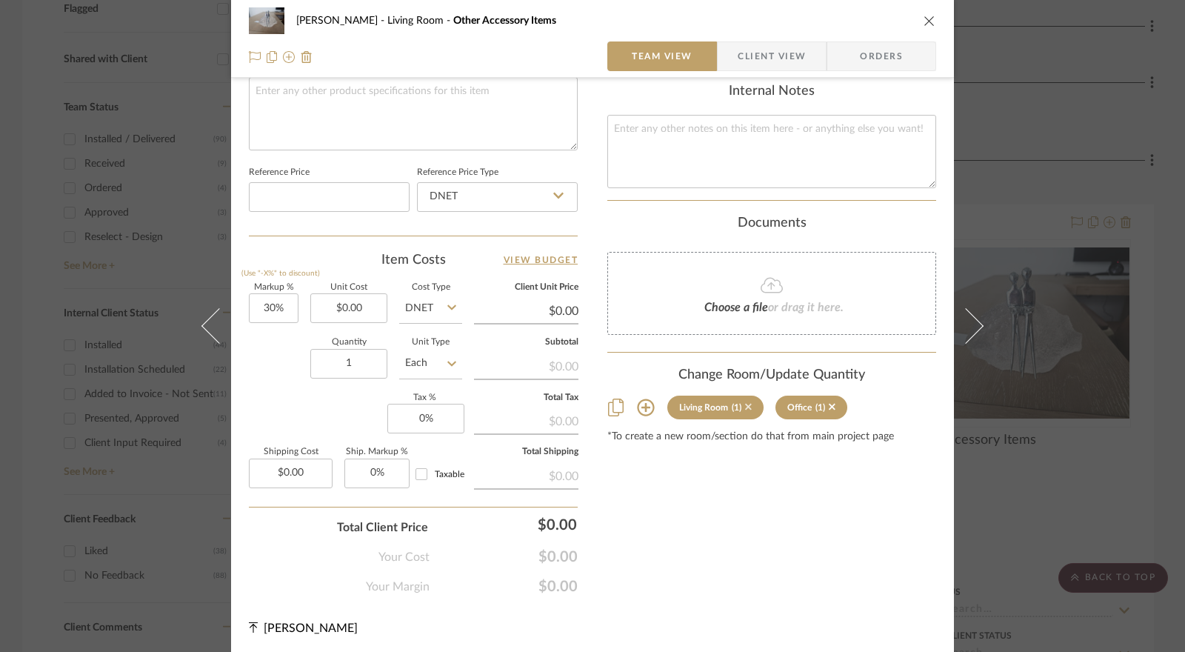
click at [745, 404] on icon at bounding box center [748, 407] width 7 height 7
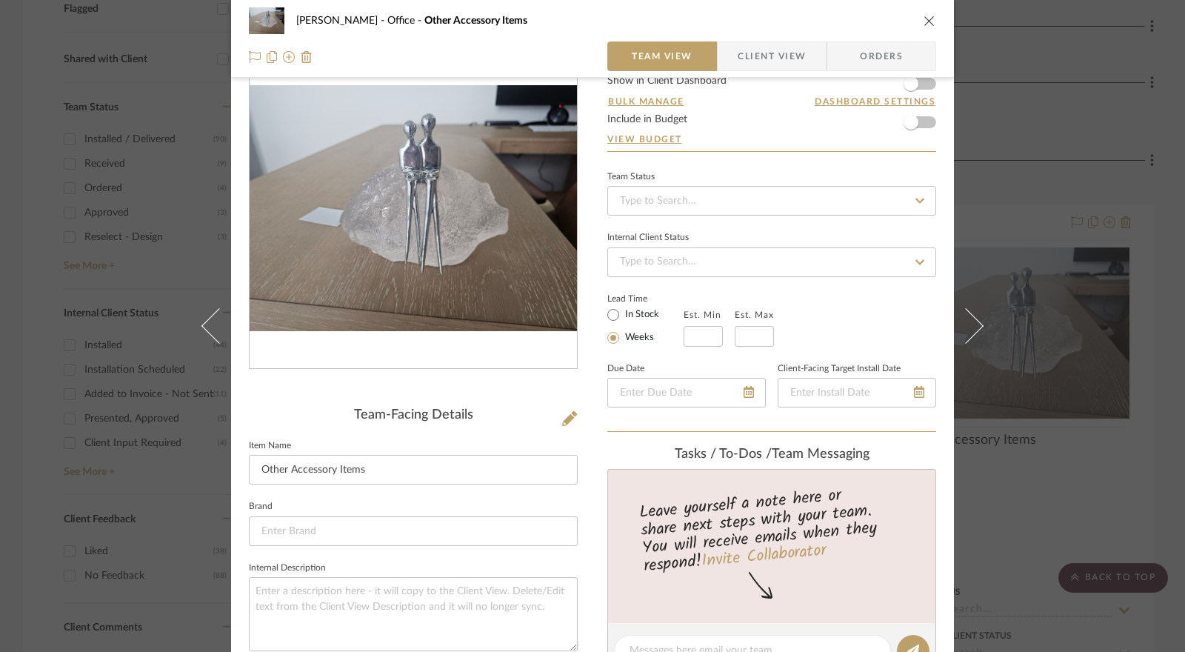
scroll to position [0, 0]
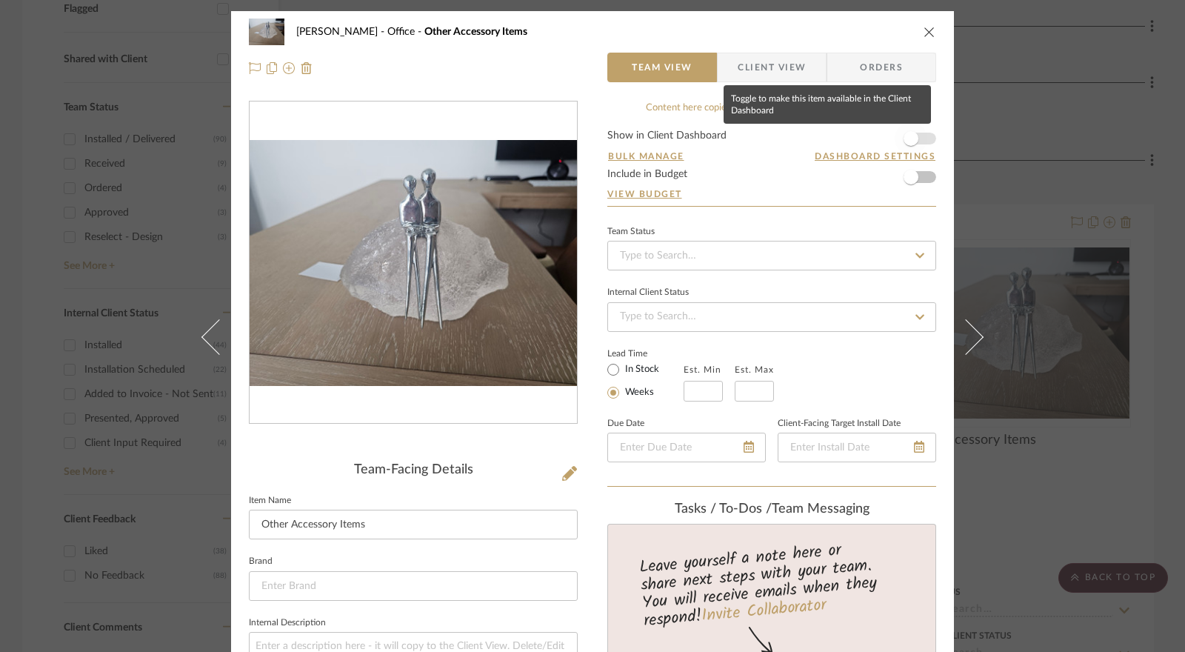
click at [908, 139] on span "button" at bounding box center [911, 138] width 15 height 15
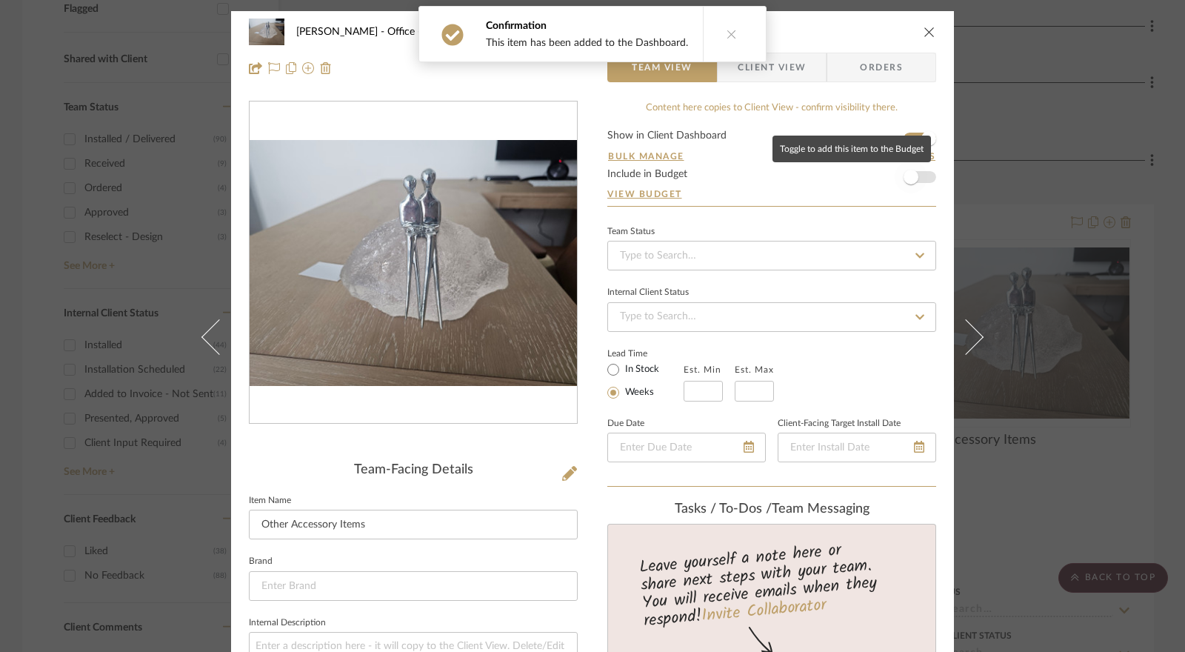
click at [905, 179] on span "button" at bounding box center [911, 177] width 15 height 15
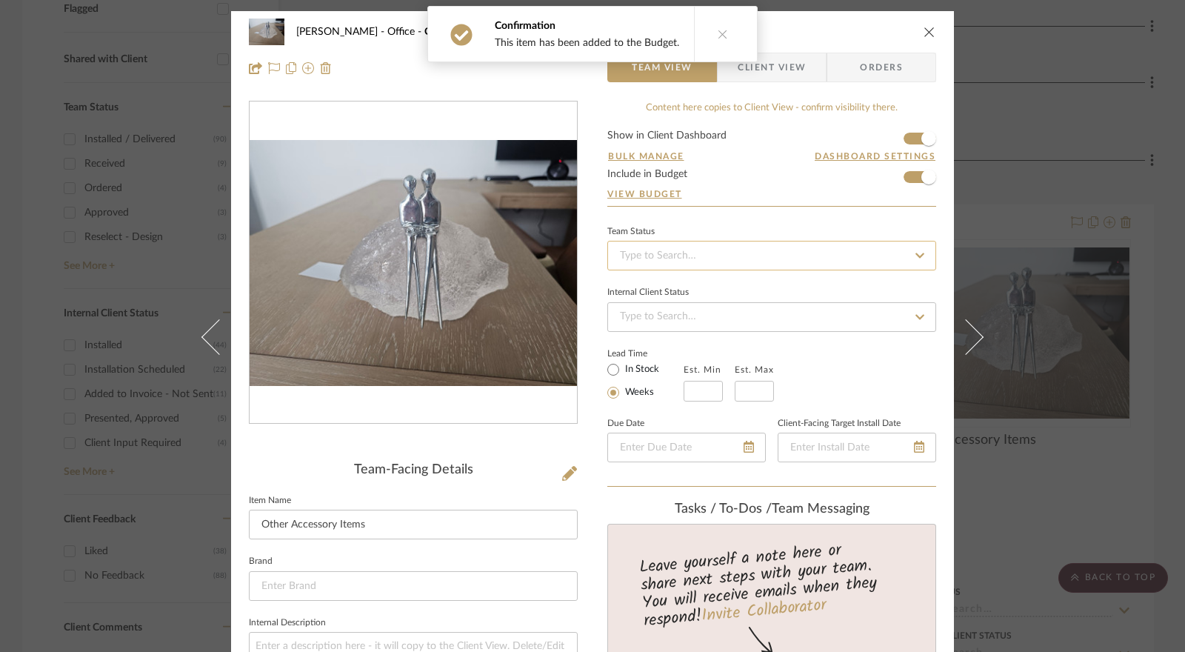
click at [676, 255] on input at bounding box center [771, 256] width 329 height 30
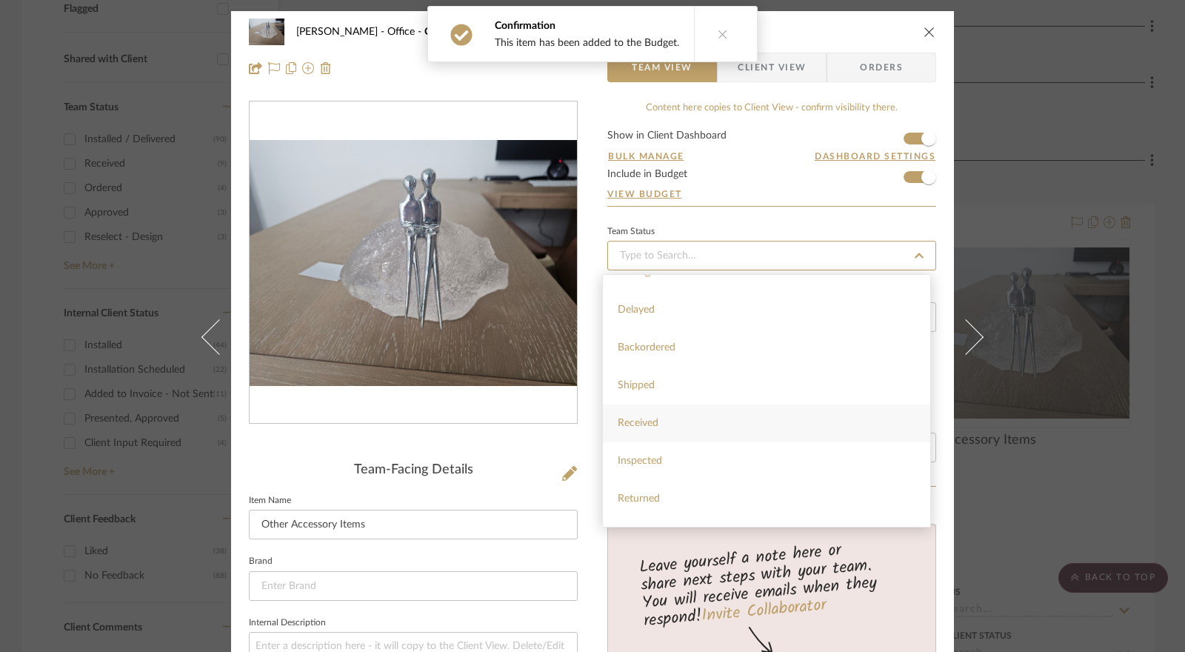
scroll to position [148, 0]
click at [683, 510] on div "Installed / Delivered" at bounding box center [766, 524] width 327 height 38
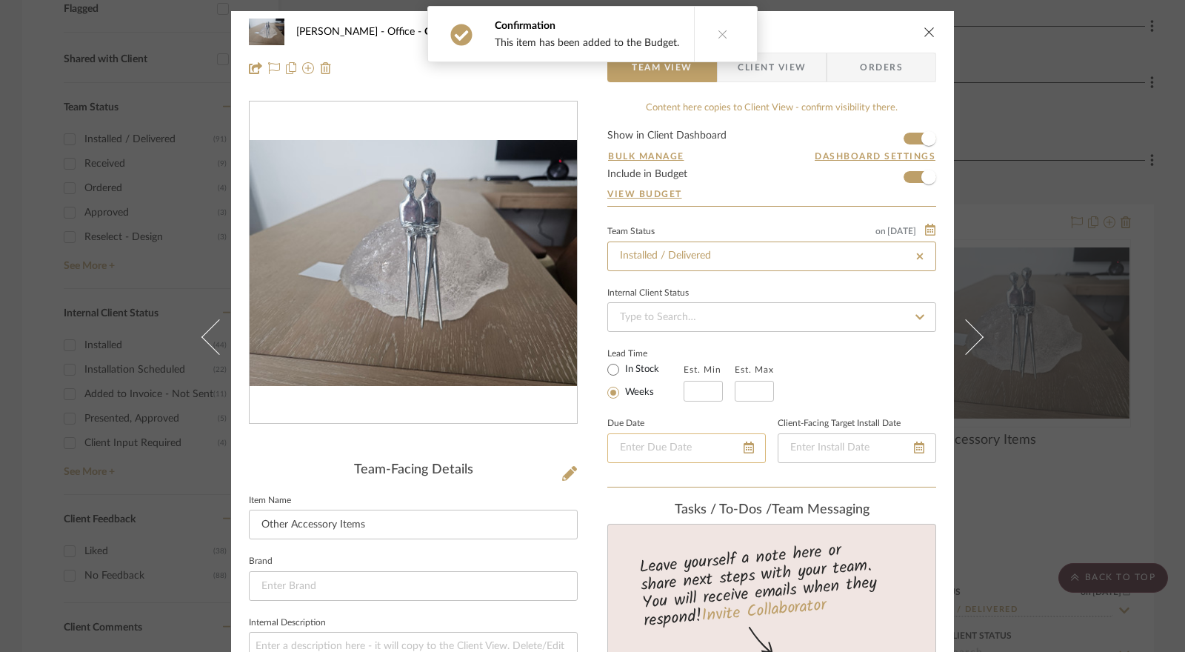
scroll to position [74, 0]
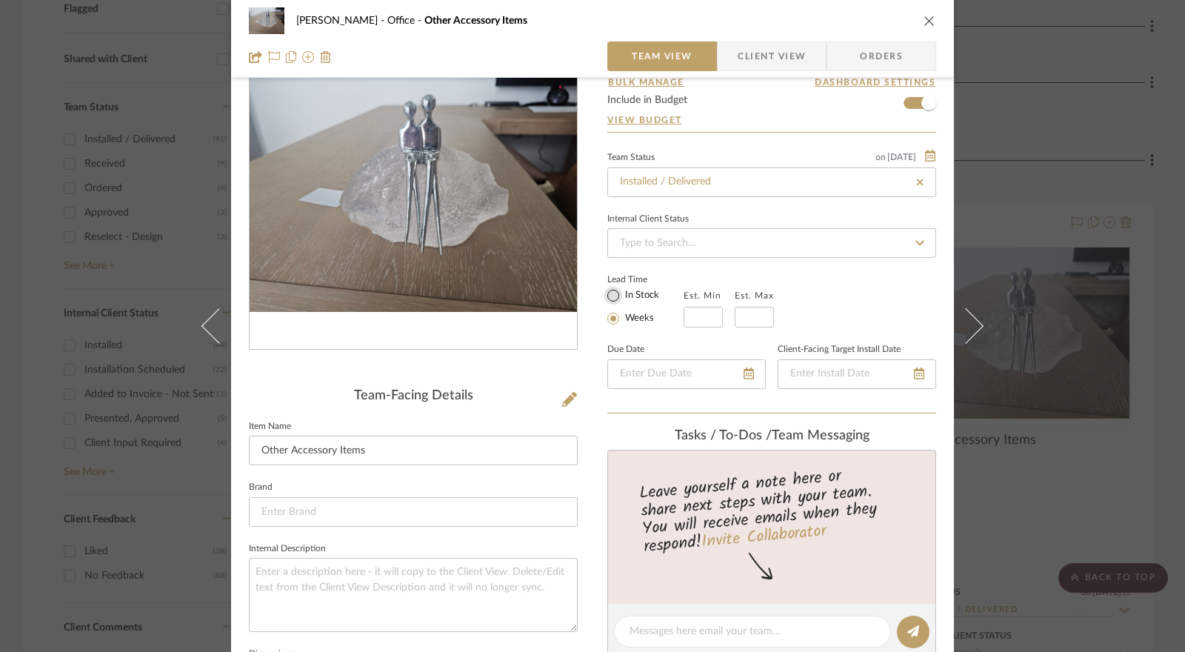
click at [608, 295] on input "In Stock" at bounding box center [614, 296] width 18 height 18
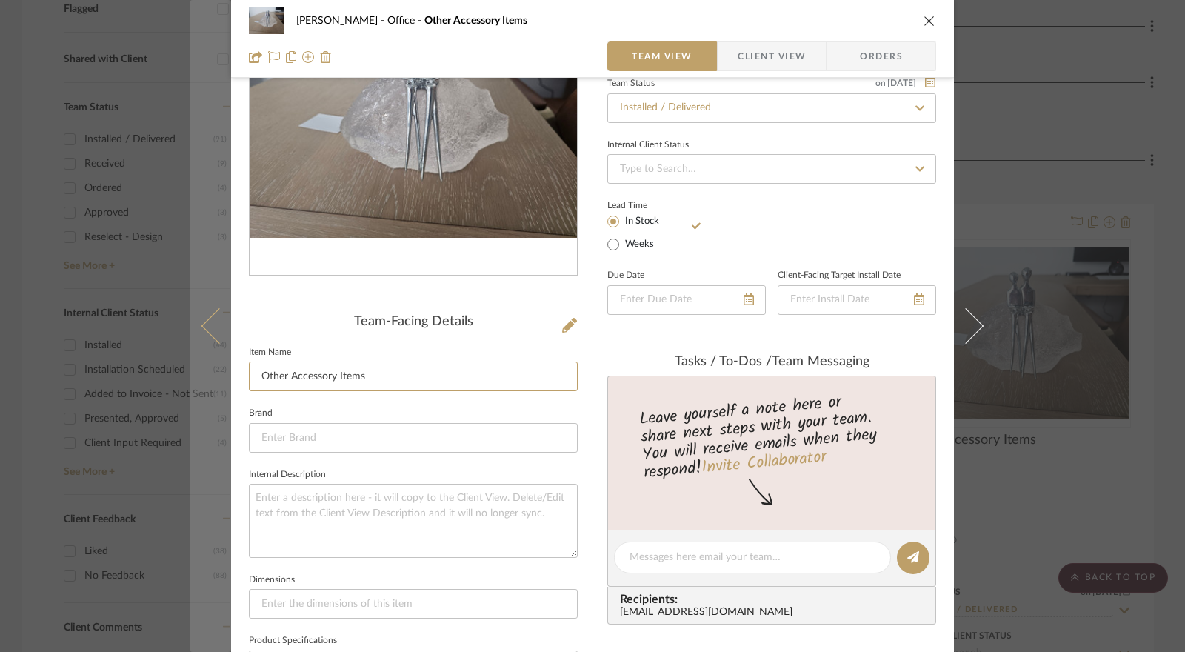
drag, startPoint x: 403, startPoint y: 378, endPoint x: 218, endPoint y: 376, distance: 185.2
click at [218, 376] on mat-dialog-content "Jennifer Anzola Office Other Accessory Items Team View Client View Orders Team-…" at bounding box center [593, 545] width 806 height 1365
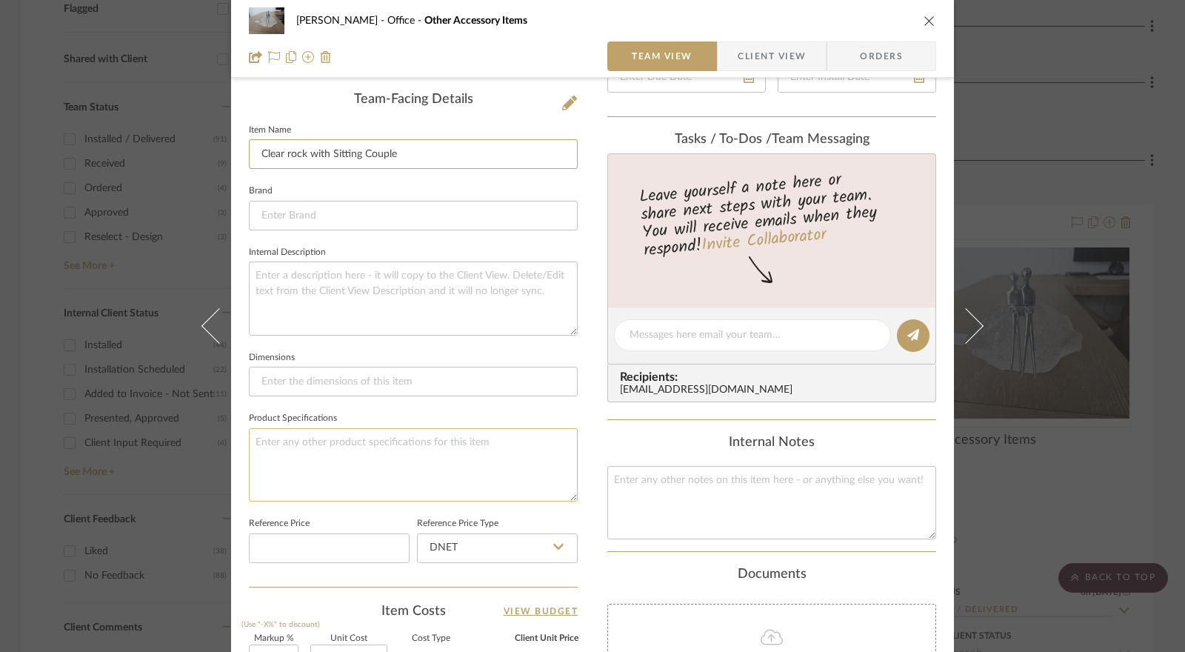
scroll to position [519, 0]
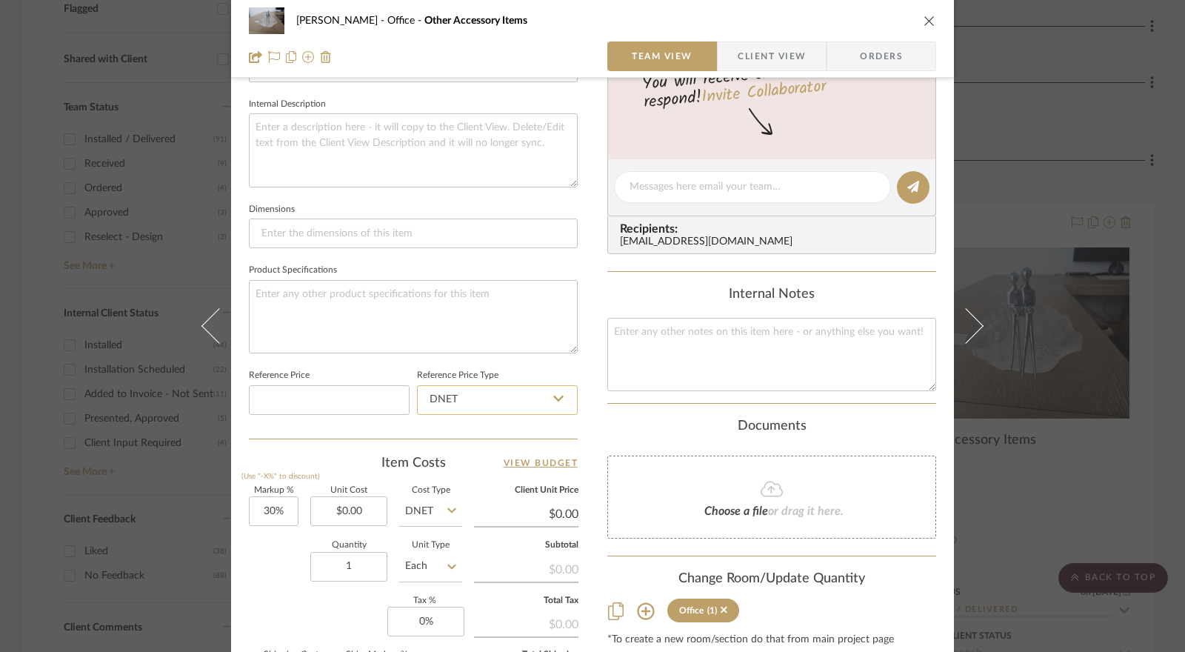
click at [466, 402] on input "DNET" at bounding box center [497, 400] width 161 height 30
click at [459, 467] on div "Retail" at bounding box center [504, 473] width 183 height 38
click at [268, 510] on input "30" at bounding box center [274, 511] width 50 height 30
drag, startPoint x: 336, startPoint y: 517, endPoint x: 317, endPoint y: 495, distance: 28.9
click at [336, 516] on input "0.00" at bounding box center [348, 511] width 77 height 30
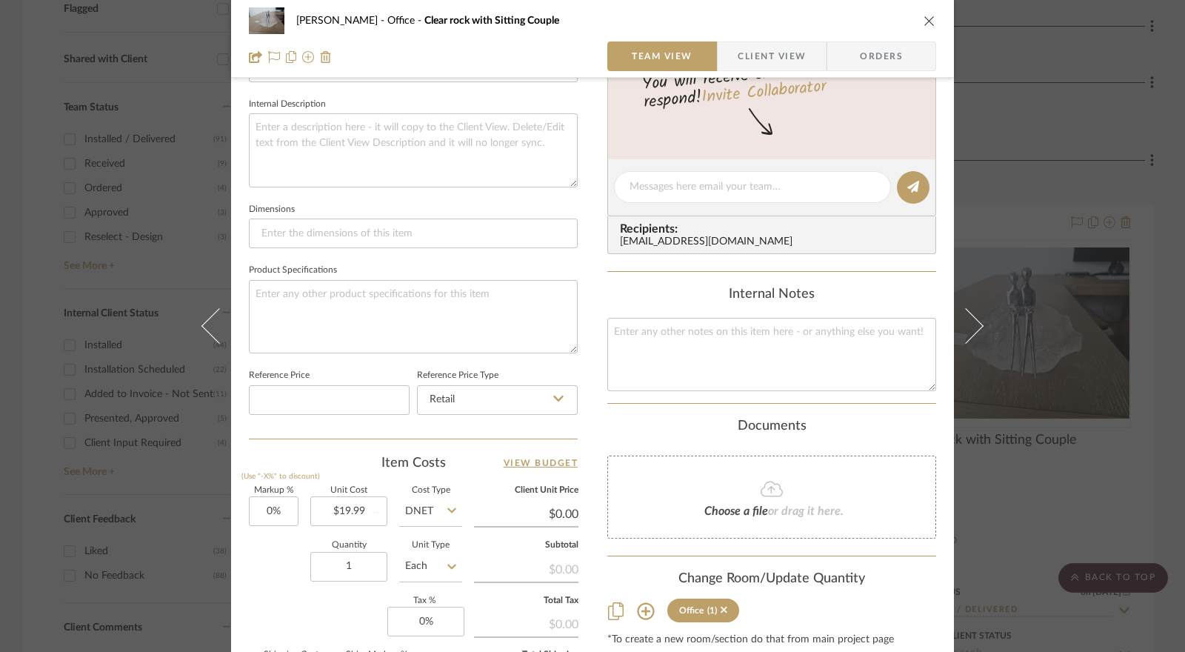
click at [412, 517] on input "DNET" at bounding box center [430, 511] width 63 height 30
click at [431, 576] on div "Retail" at bounding box center [486, 584] width 183 height 38
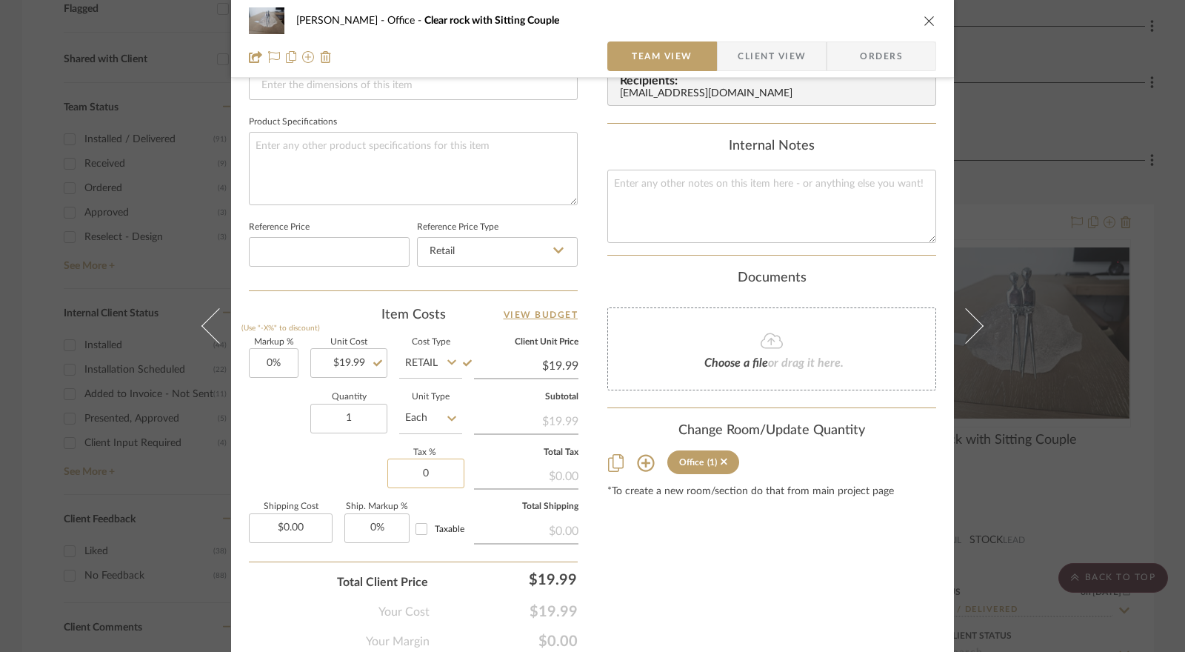
click at [412, 470] on input "0" at bounding box center [425, 474] width 77 height 30
click at [349, 467] on div "Markup % (Use "-X%" to discount) 0% Unit Cost $19.99 Cost Type Retail Client Un…" at bounding box center [413, 447] width 329 height 216
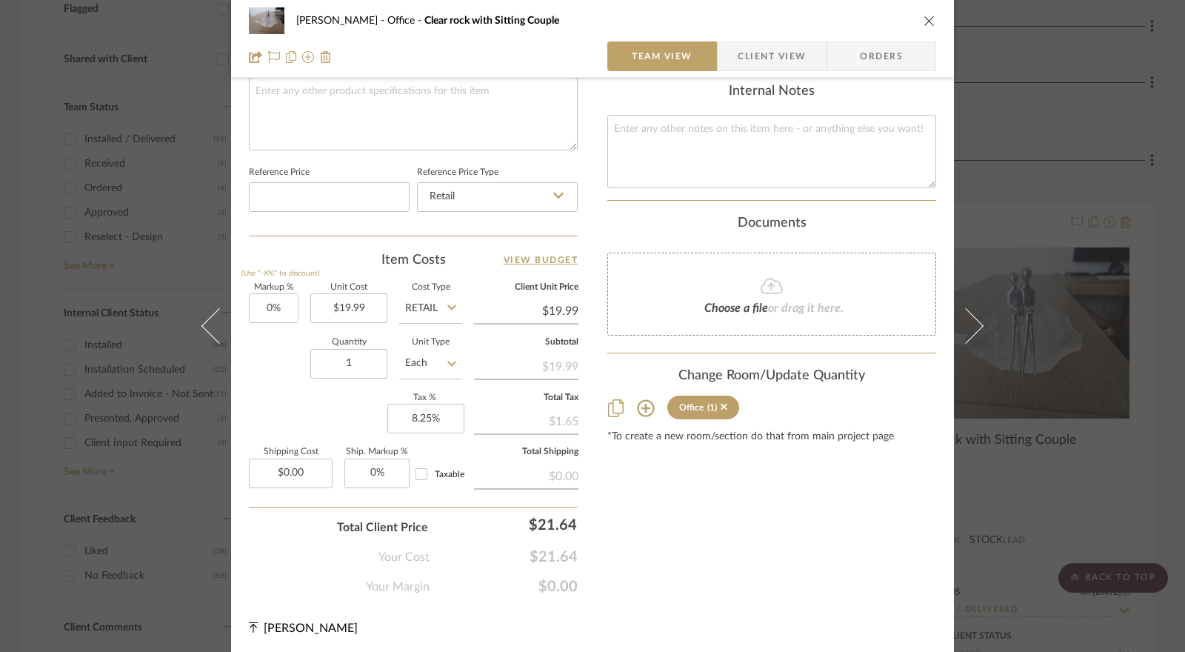
click at [782, 55] on span "Client View" at bounding box center [772, 56] width 68 height 30
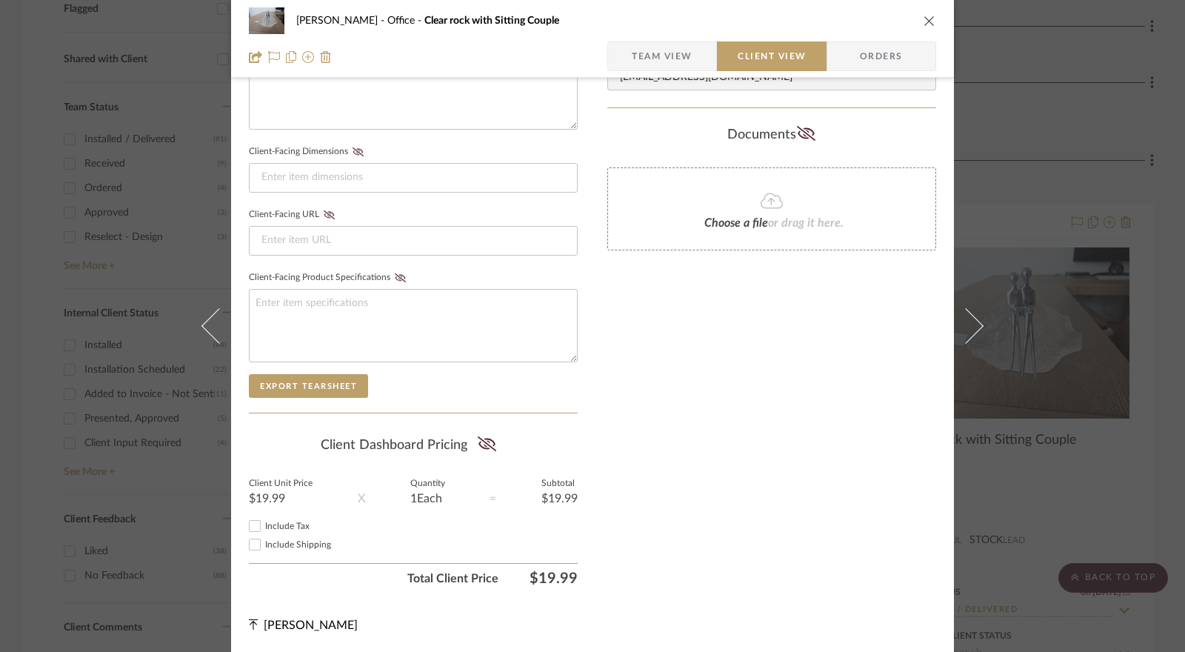
scroll to position [587, 0]
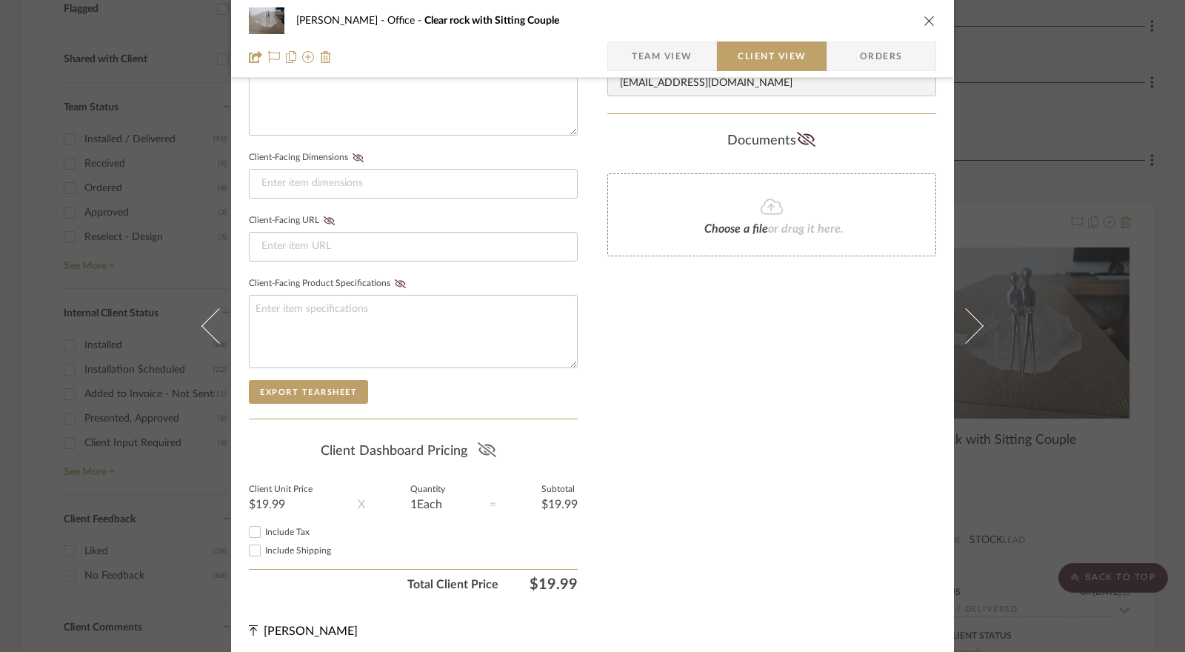
click at [478, 447] on icon at bounding box center [487, 449] width 19 height 15
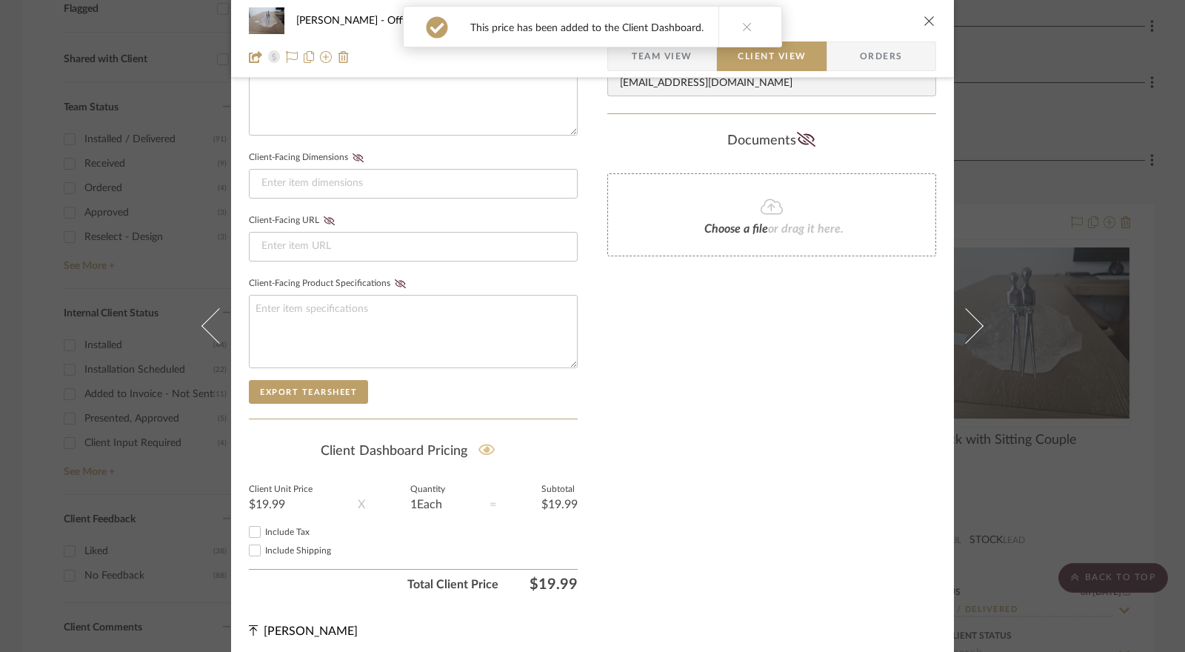
click at [253, 527] on input "Include Tax" at bounding box center [255, 532] width 18 height 18
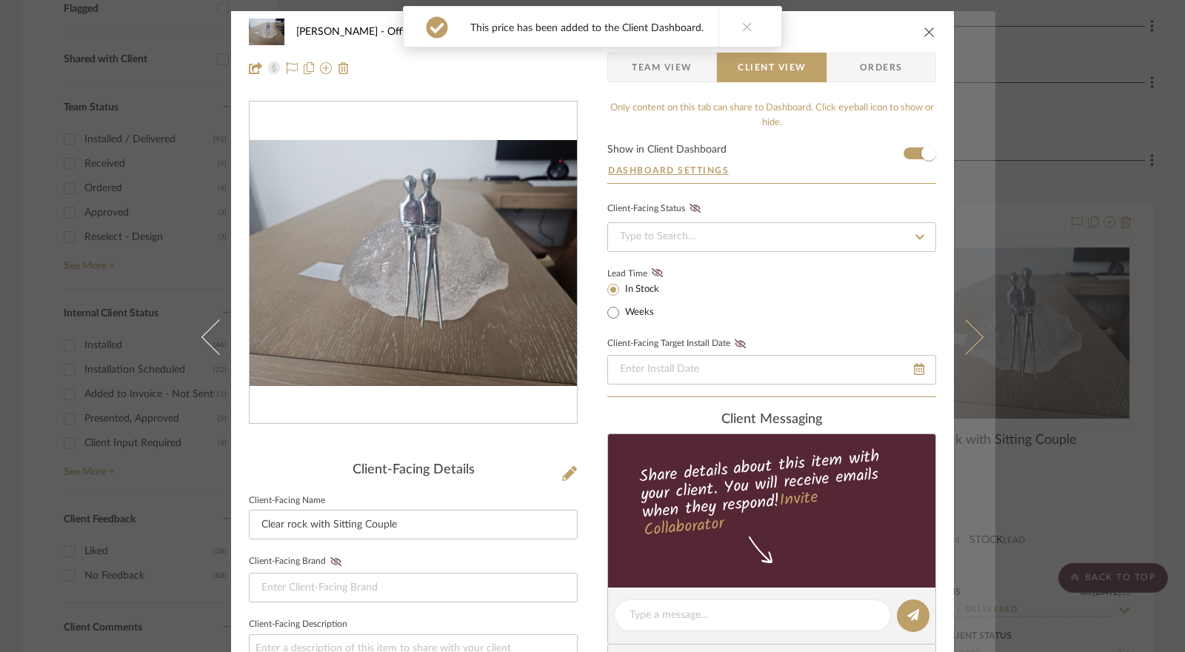
click at [965, 331] on icon at bounding box center [966, 337] width 36 height 36
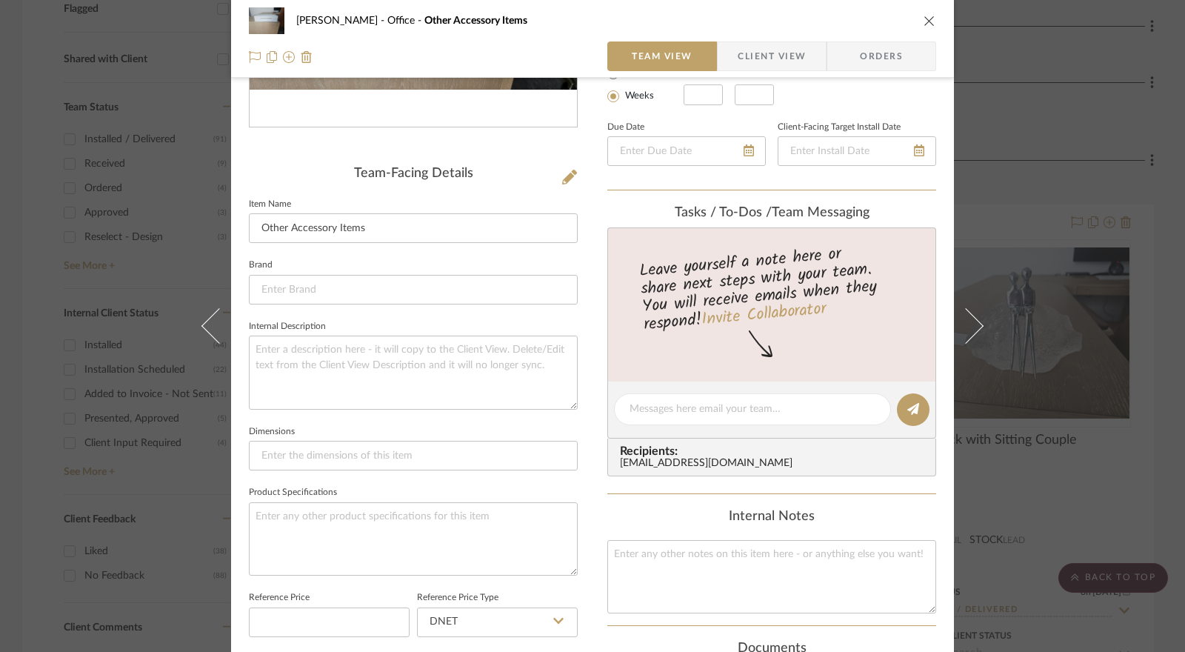
scroll to position [722, 0]
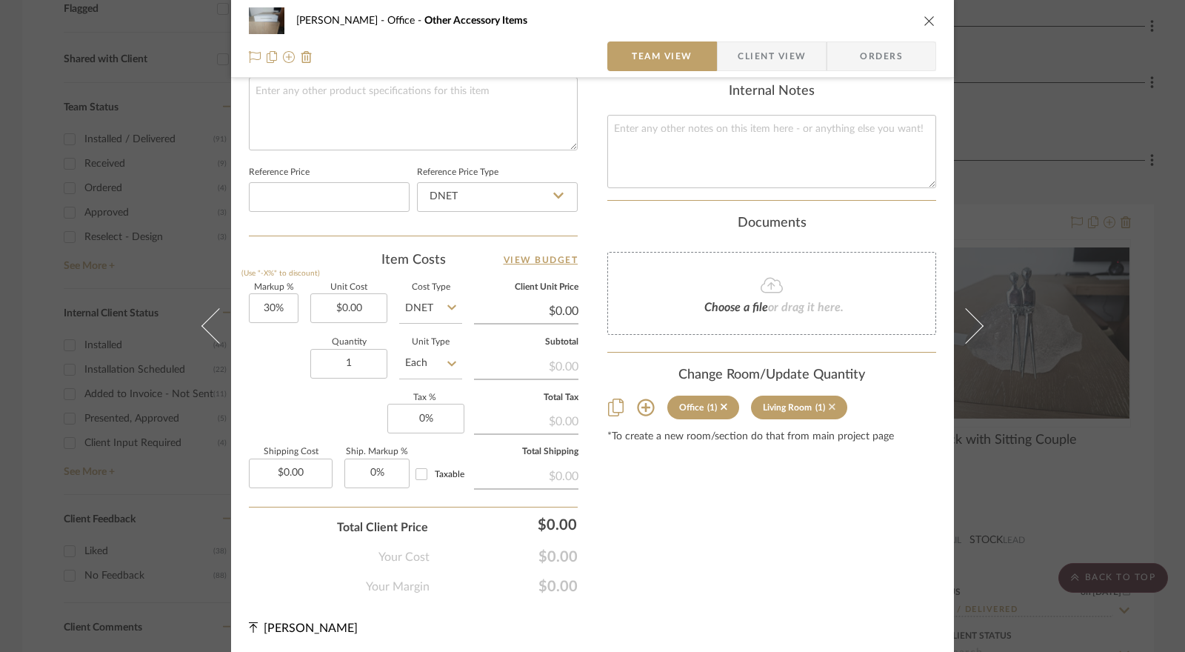
click at [829, 402] on icon at bounding box center [832, 407] width 7 height 10
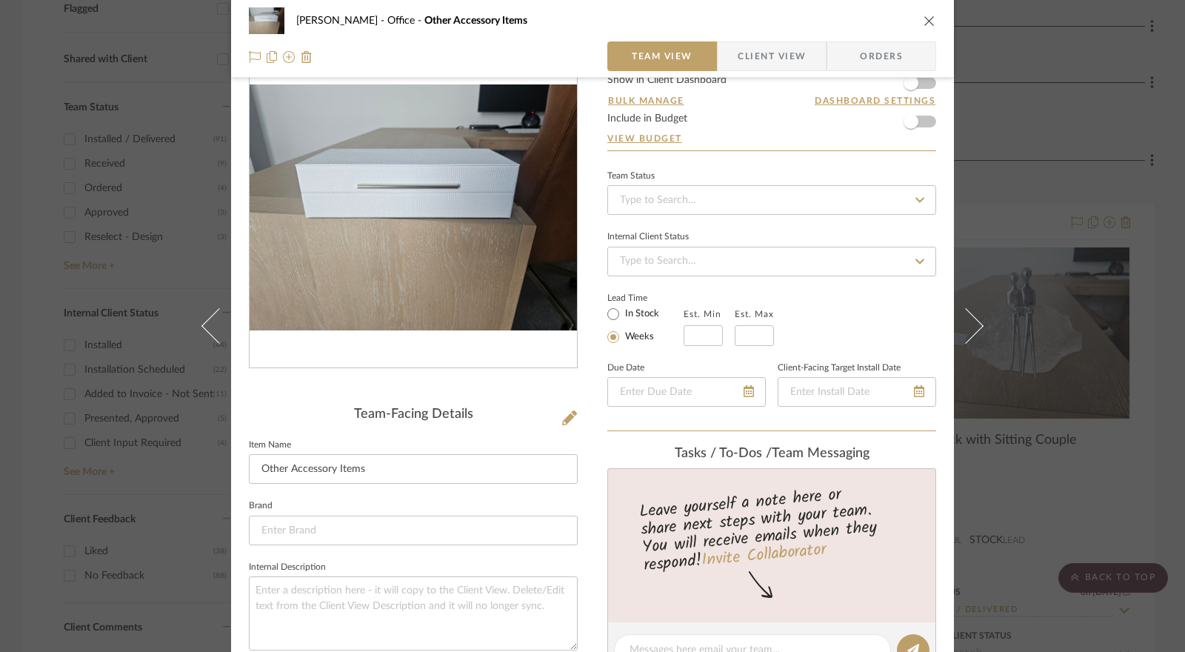
scroll to position [0, 0]
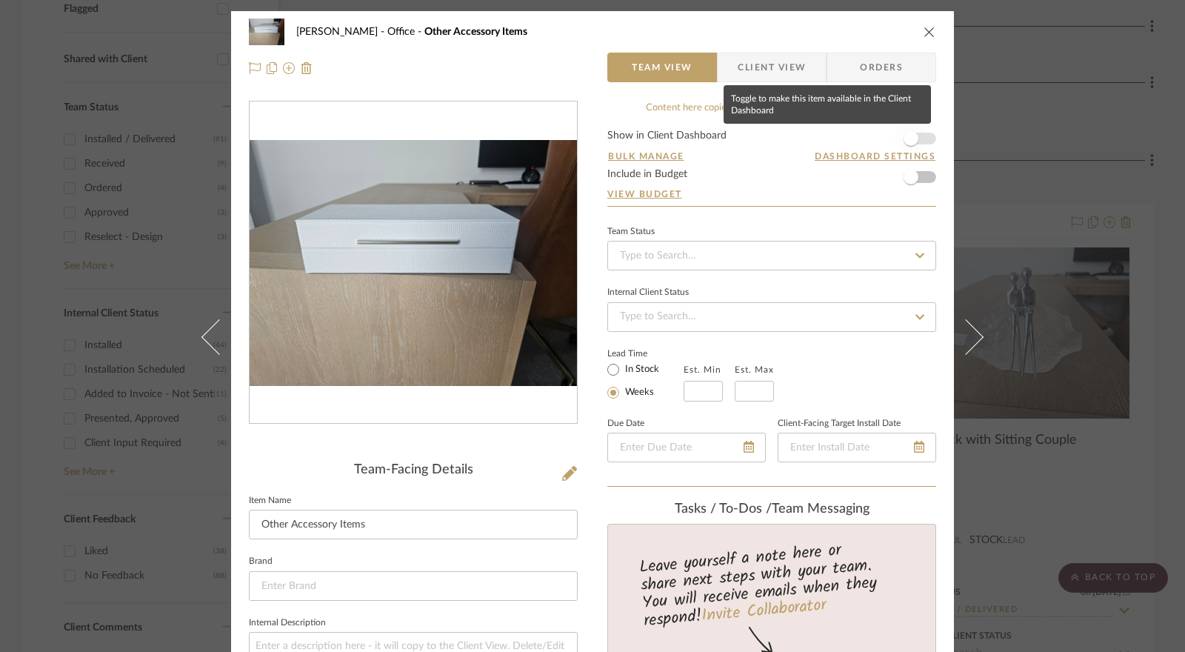
click at [911, 133] on span "button" at bounding box center [911, 138] width 33 height 33
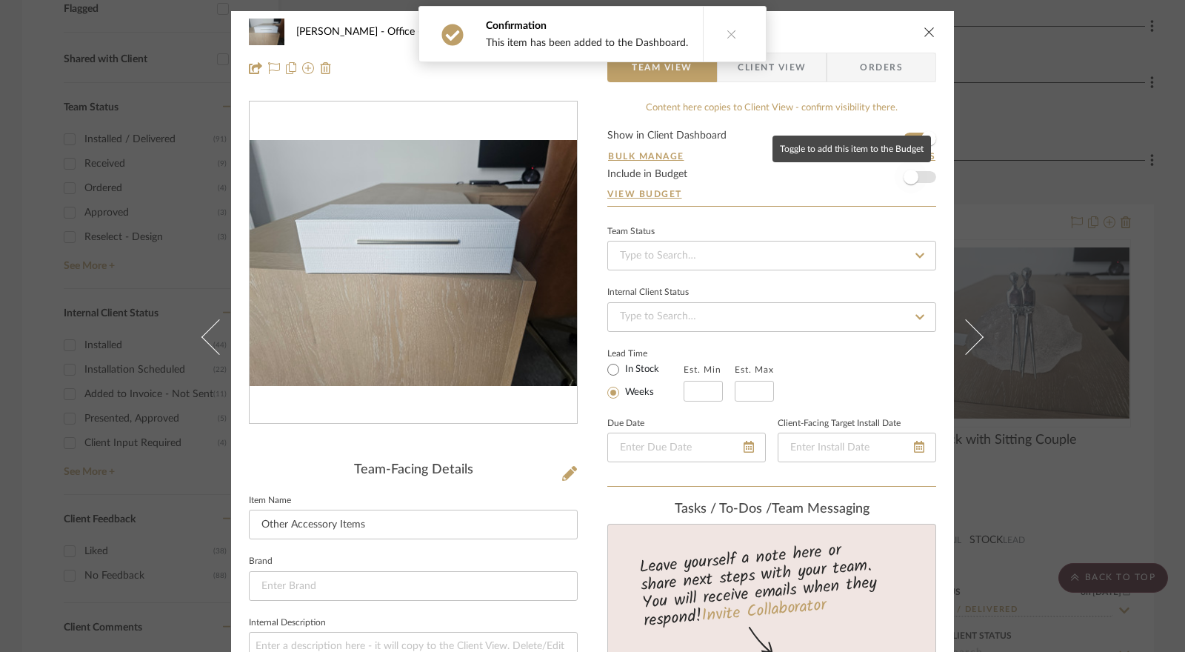
click at [919, 172] on span "button" at bounding box center [911, 177] width 33 height 33
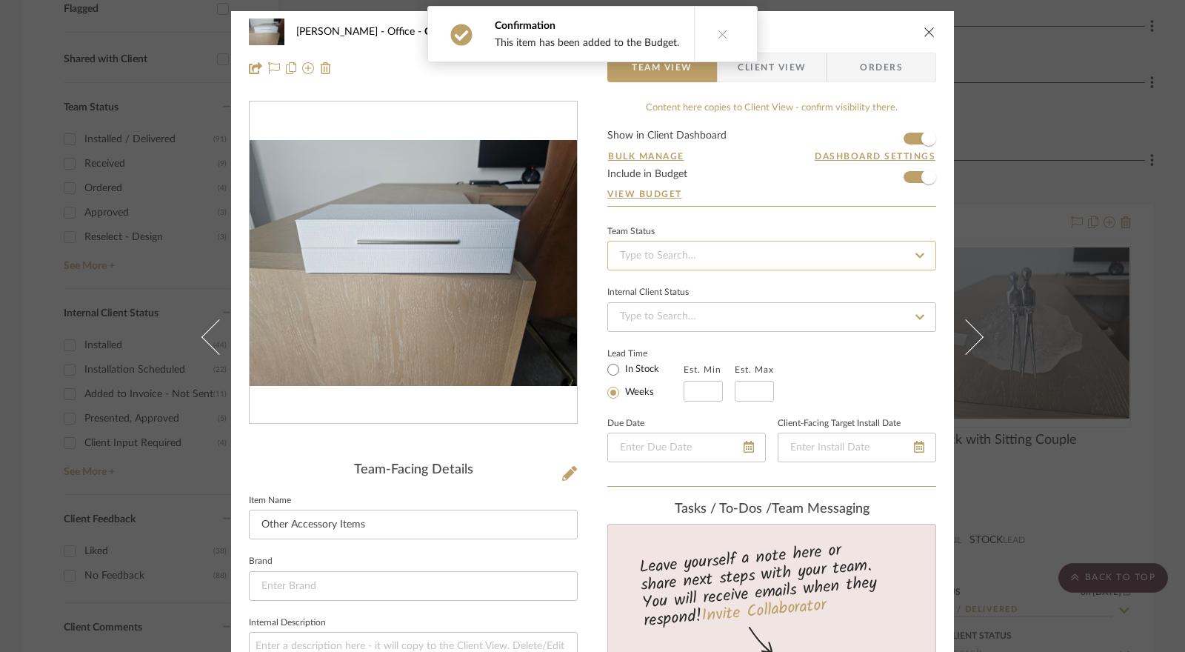
click at [720, 253] on input at bounding box center [771, 256] width 329 height 30
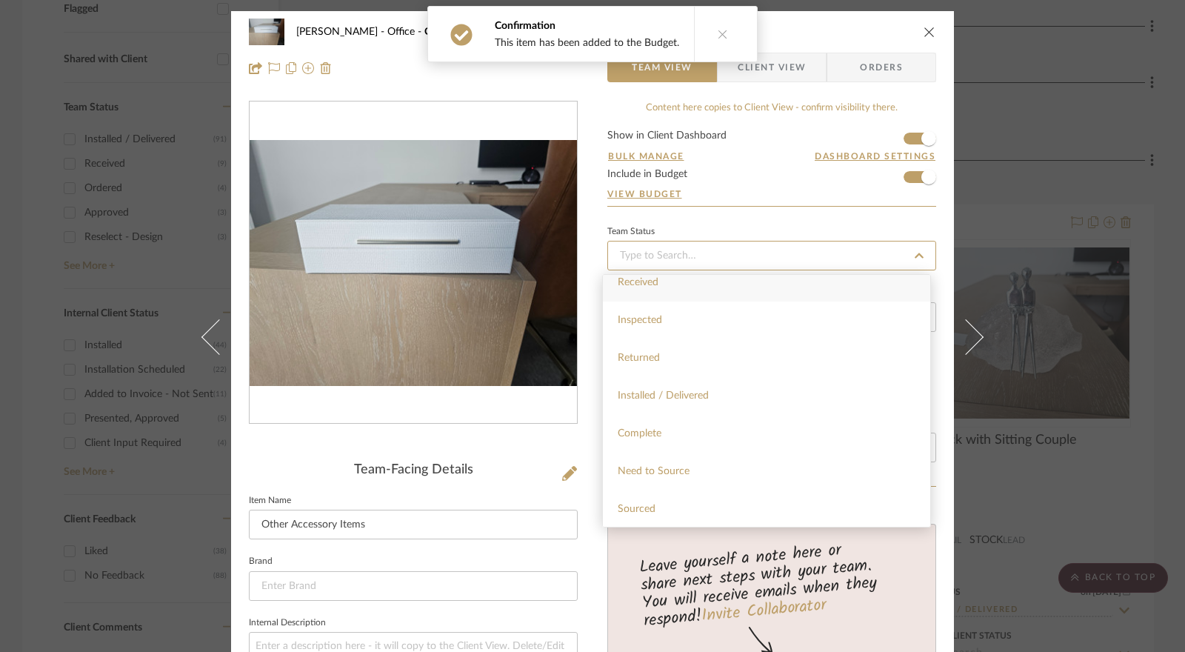
scroll to position [296, 0]
click at [706, 378] on span "Installed / Delivered" at bounding box center [663, 375] width 91 height 10
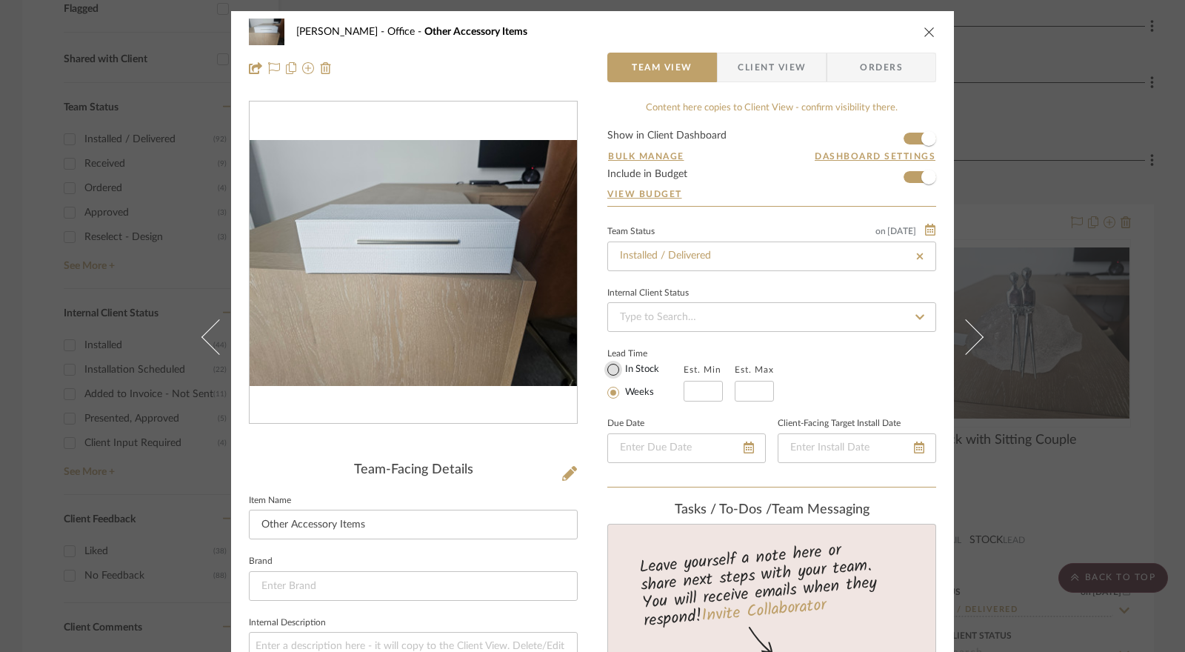
click at [606, 373] on input "In Stock" at bounding box center [614, 370] width 18 height 18
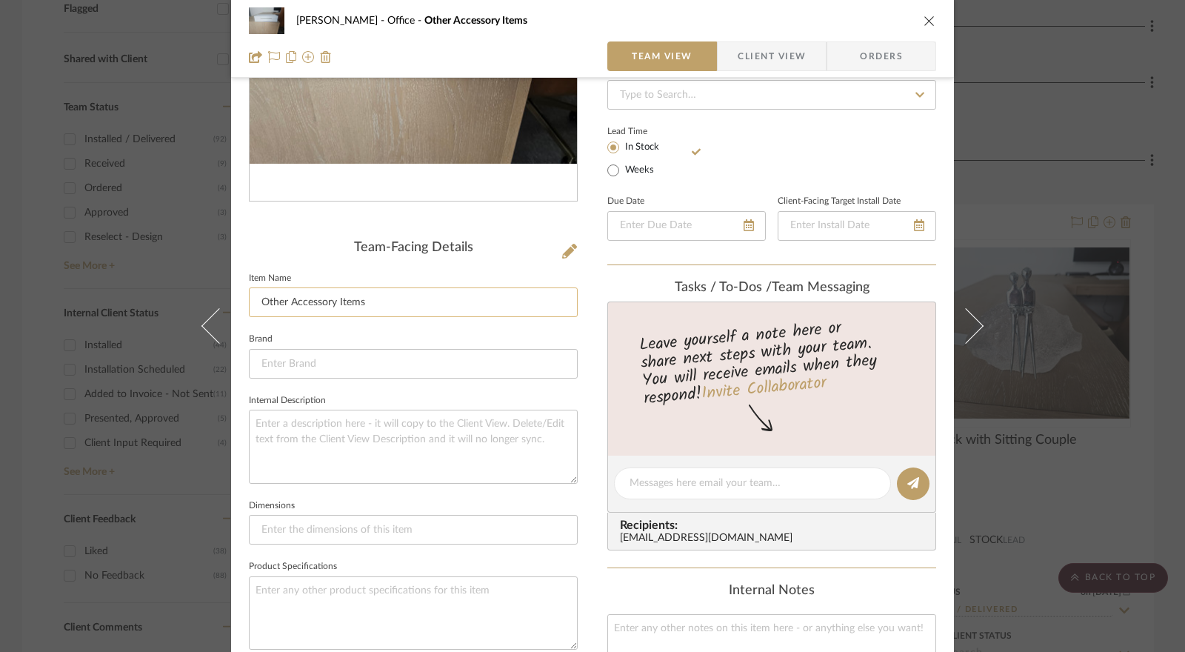
drag, startPoint x: 333, startPoint y: 300, endPoint x: 252, endPoint y: 302, distance: 81.5
click at [252, 302] on input "Other Accessory Items" at bounding box center [413, 302] width 329 height 30
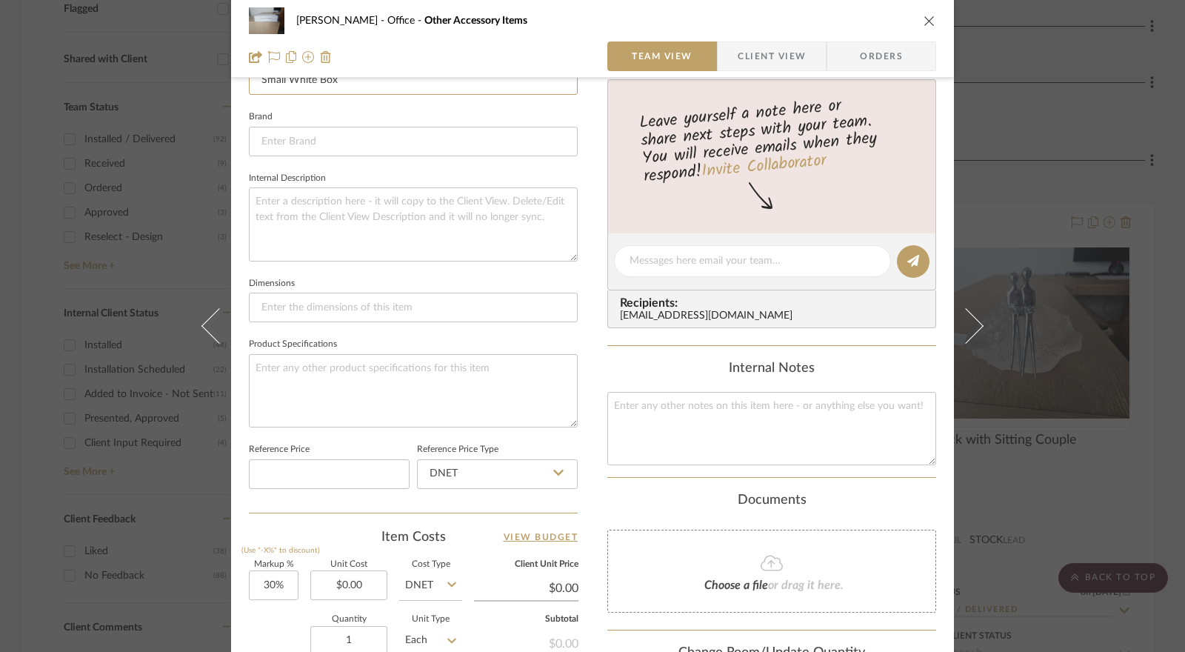
scroll to position [667, 0]
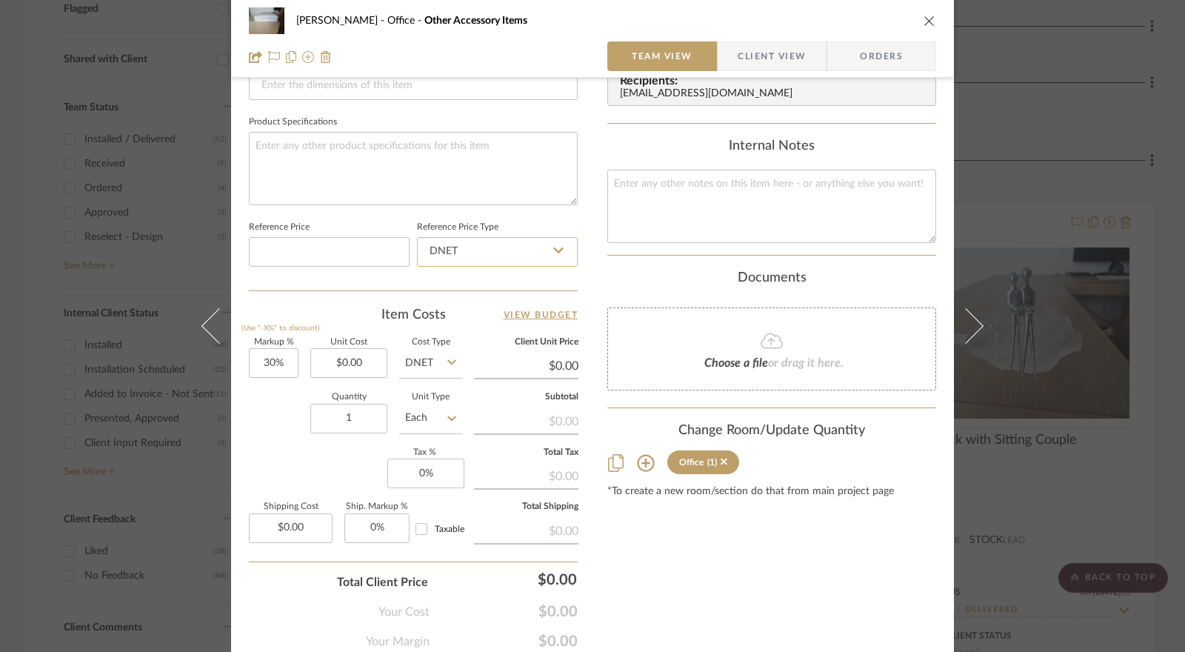
click at [465, 247] on input "DNET" at bounding box center [497, 252] width 161 height 30
click at [462, 322] on div "Retail" at bounding box center [504, 325] width 183 height 38
click at [279, 366] on input "30" at bounding box center [274, 363] width 50 height 30
click at [330, 362] on input "0.00" at bounding box center [348, 363] width 77 height 30
click at [401, 364] on input "DNET" at bounding box center [430, 363] width 63 height 30
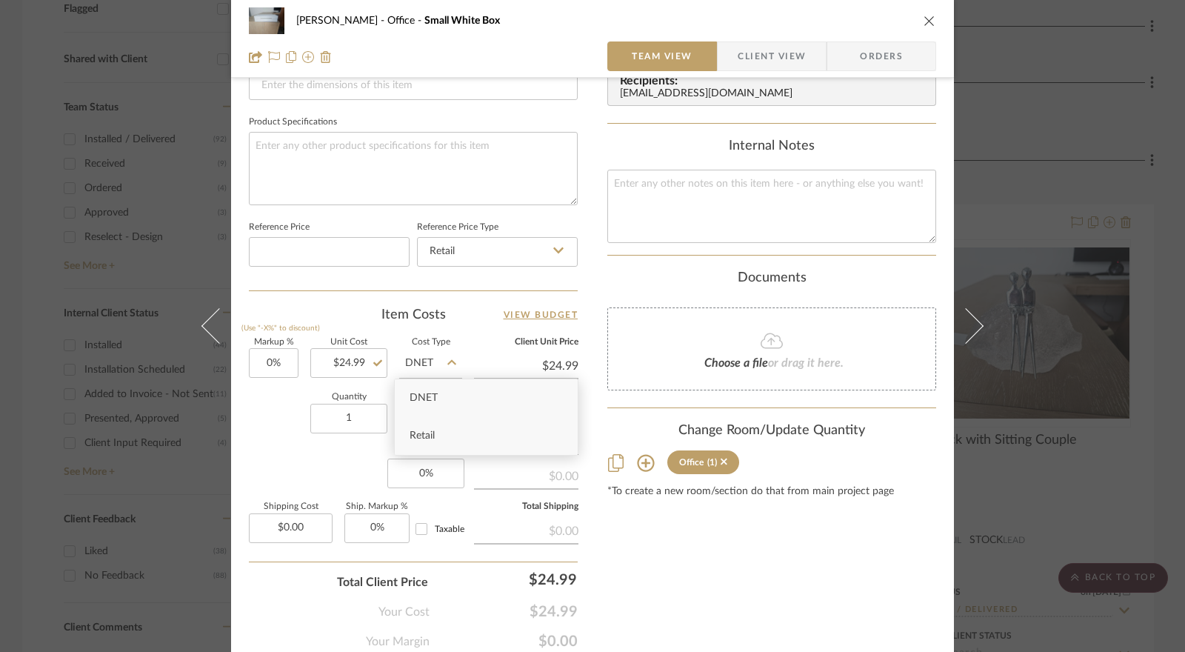
click at [433, 434] on span "Retail" at bounding box center [422, 435] width 25 height 10
click at [420, 467] on input "0" at bounding box center [425, 474] width 77 height 30
click at [372, 464] on div "Markup % (Use "-X%" to discount) 0% Unit Cost $24.99 Cost Type Retail Client Un…" at bounding box center [413, 447] width 329 height 216
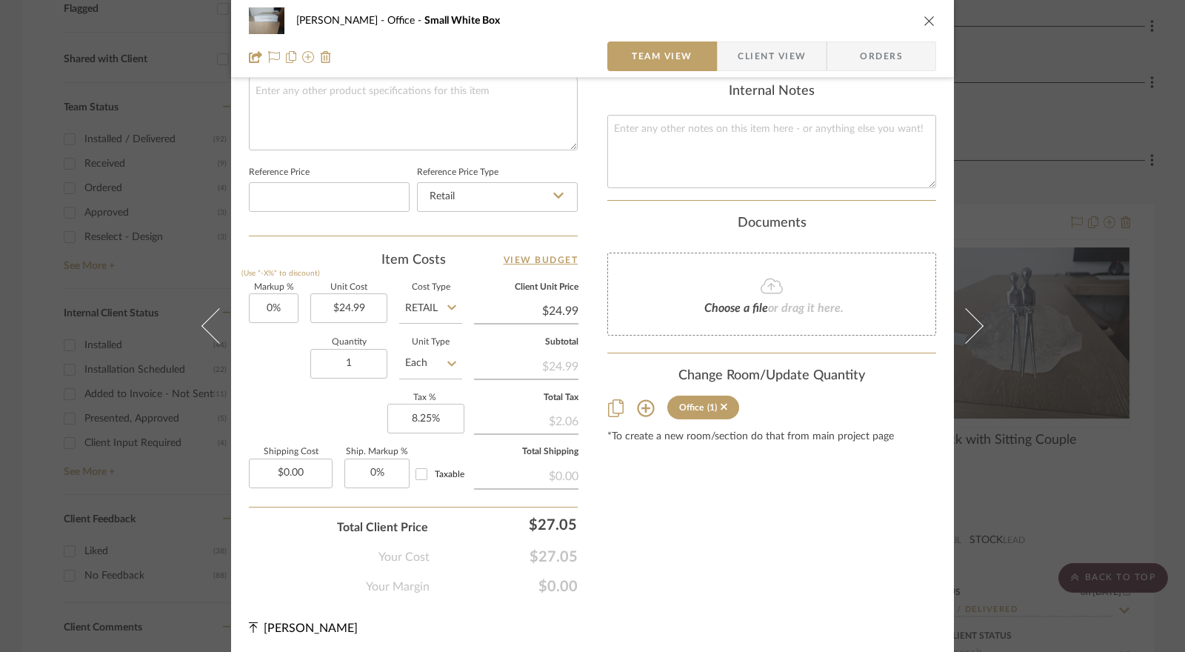
click at [775, 44] on span "Client View" at bounding box center [772, 56] width 68 height 30
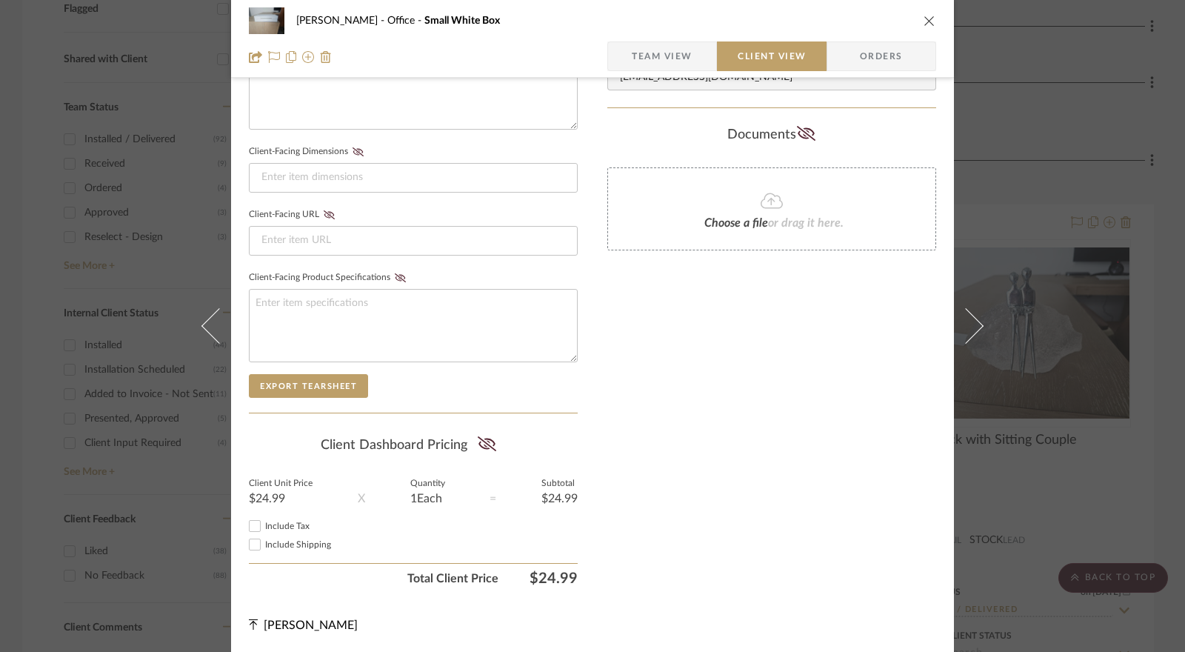
scroll to position [587, 0]
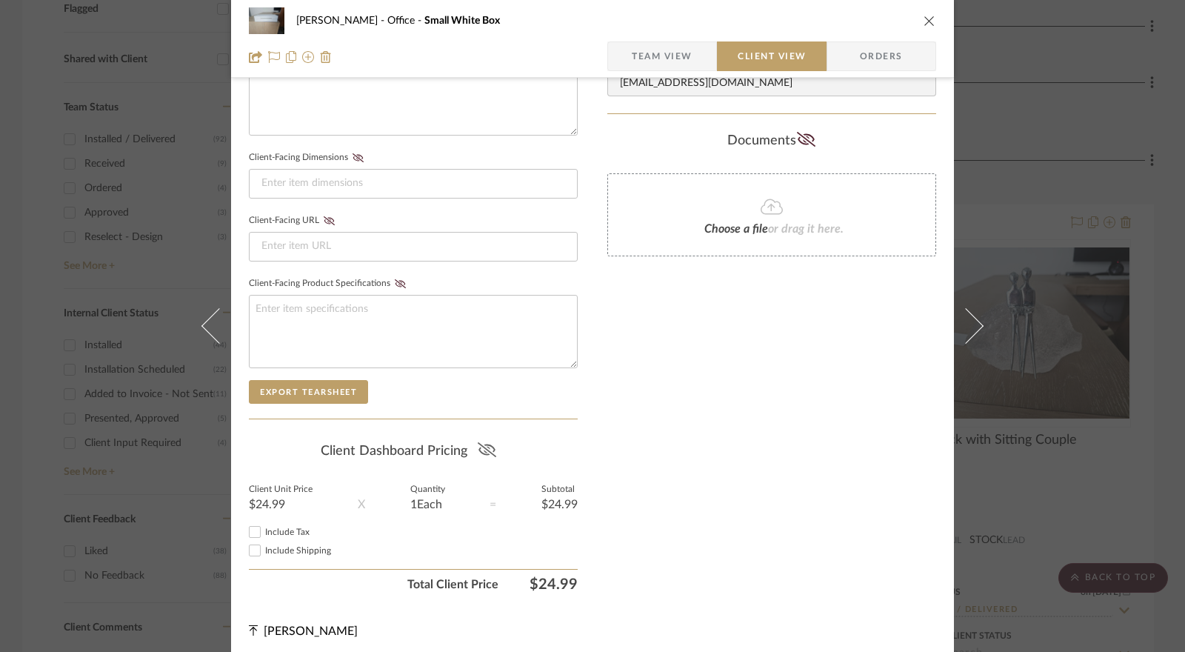
click at [491, 442] on icon at bounding box center [487, 449] width 19 height 15
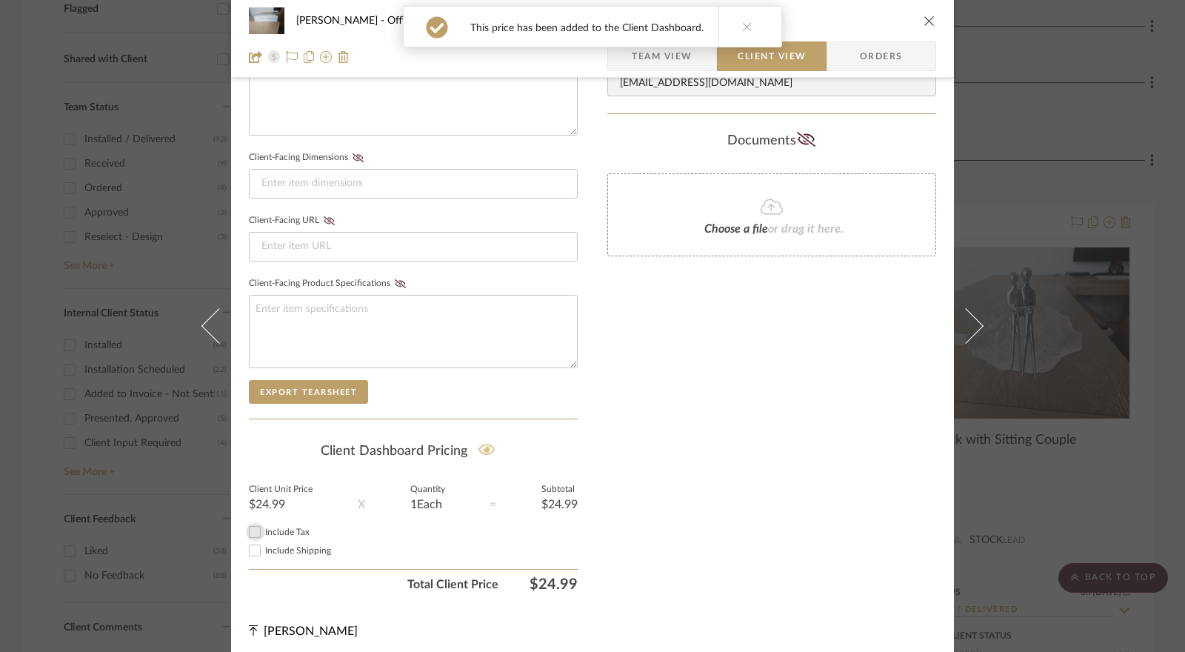
click at [251, 528] on input "Include Tax" at bounding box center [255, 532] width 18 height 18
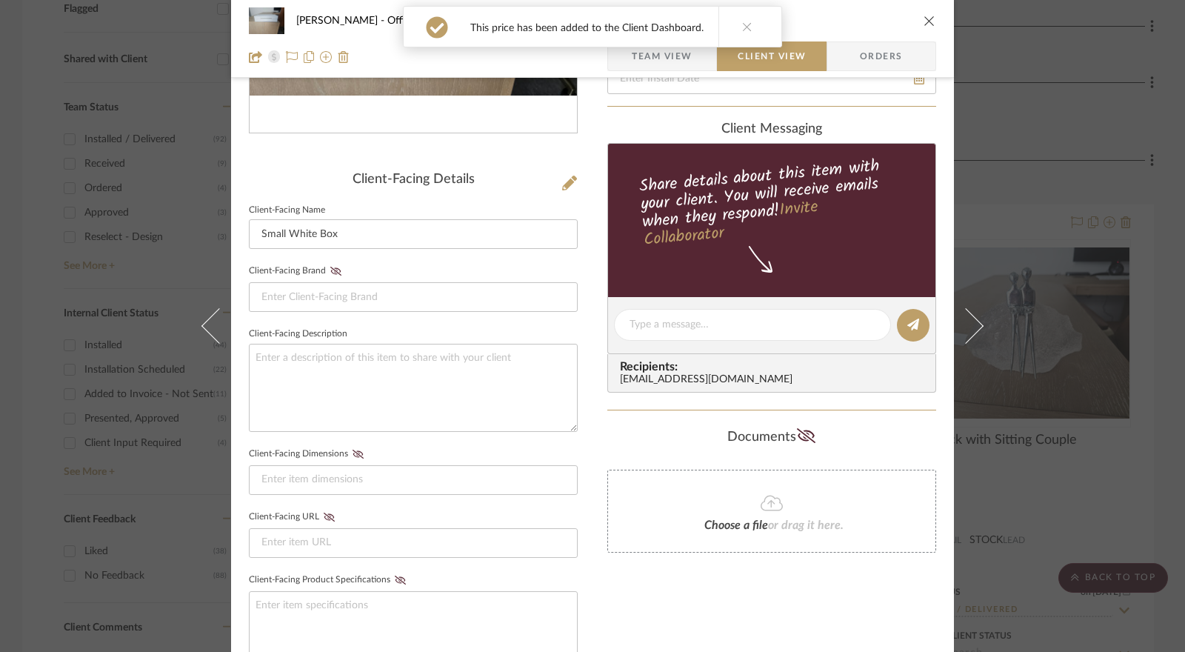
scroll to position [0, 0]
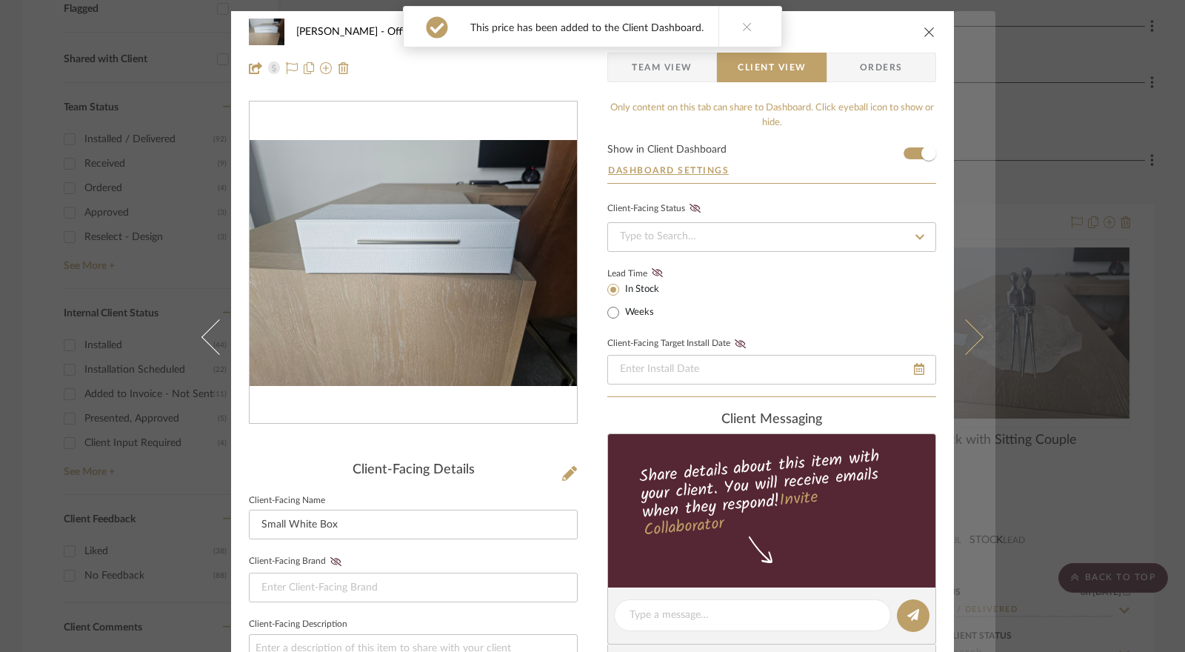
click at [961, 342] on icon at bounding box center [966, 337] width 36 height 36
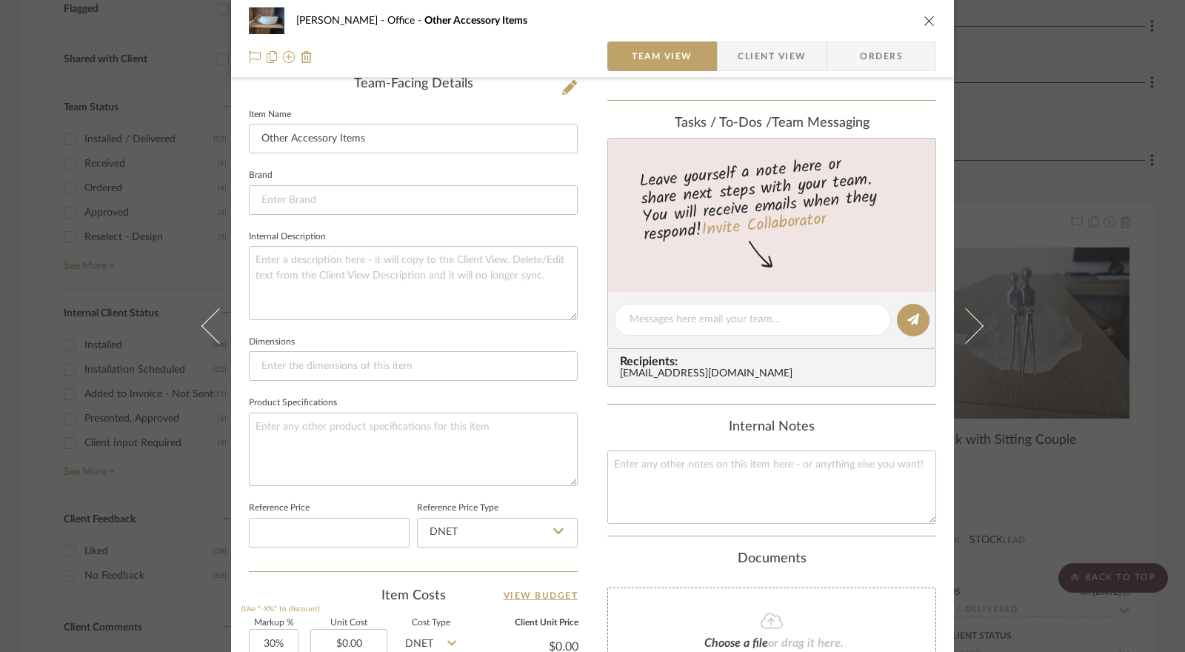
scroll to position [722, 0]
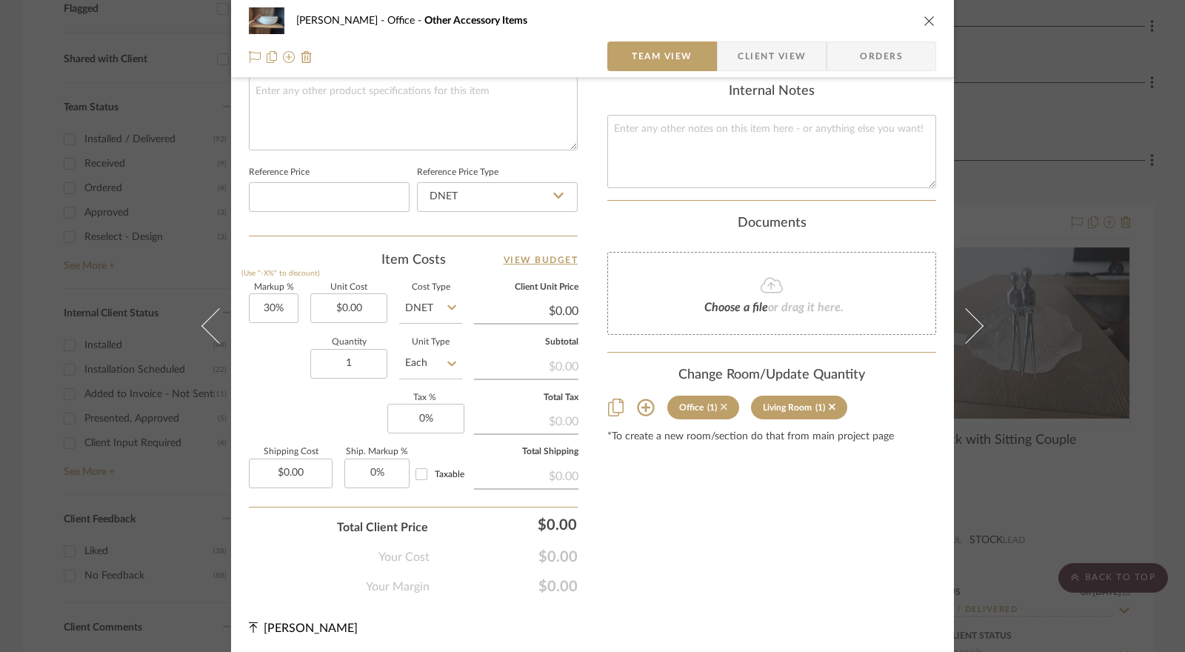
click at [721, 405] on icon at bounding box center [724, 407] width 7 height 7
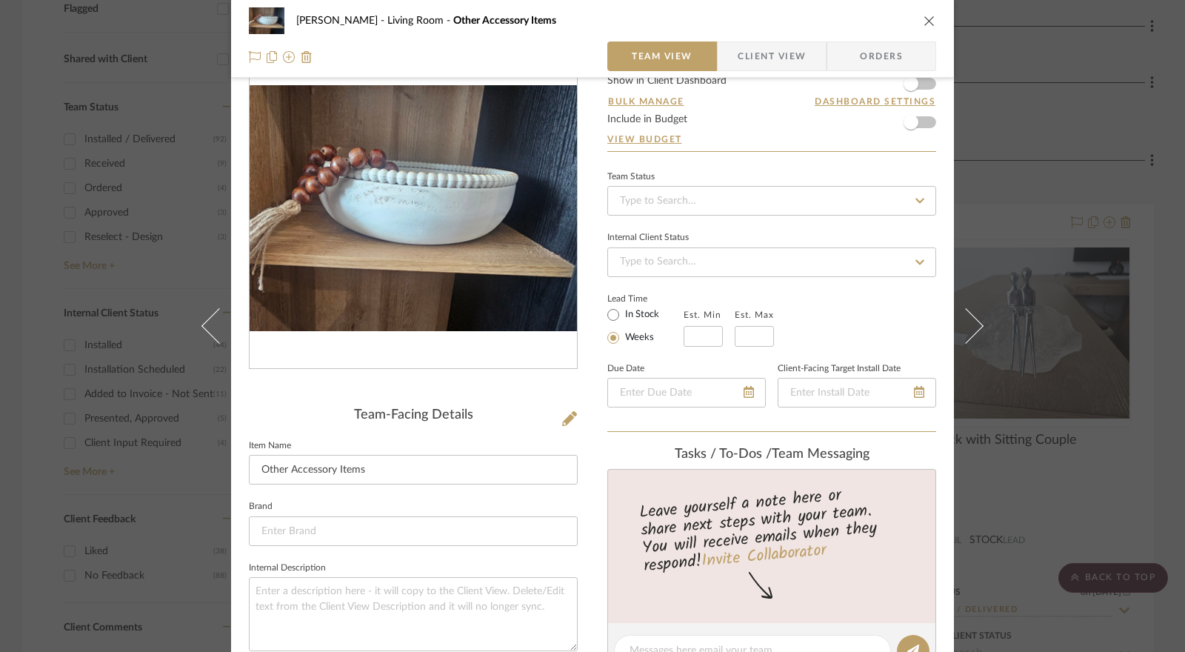
scroll to position [0, 0]
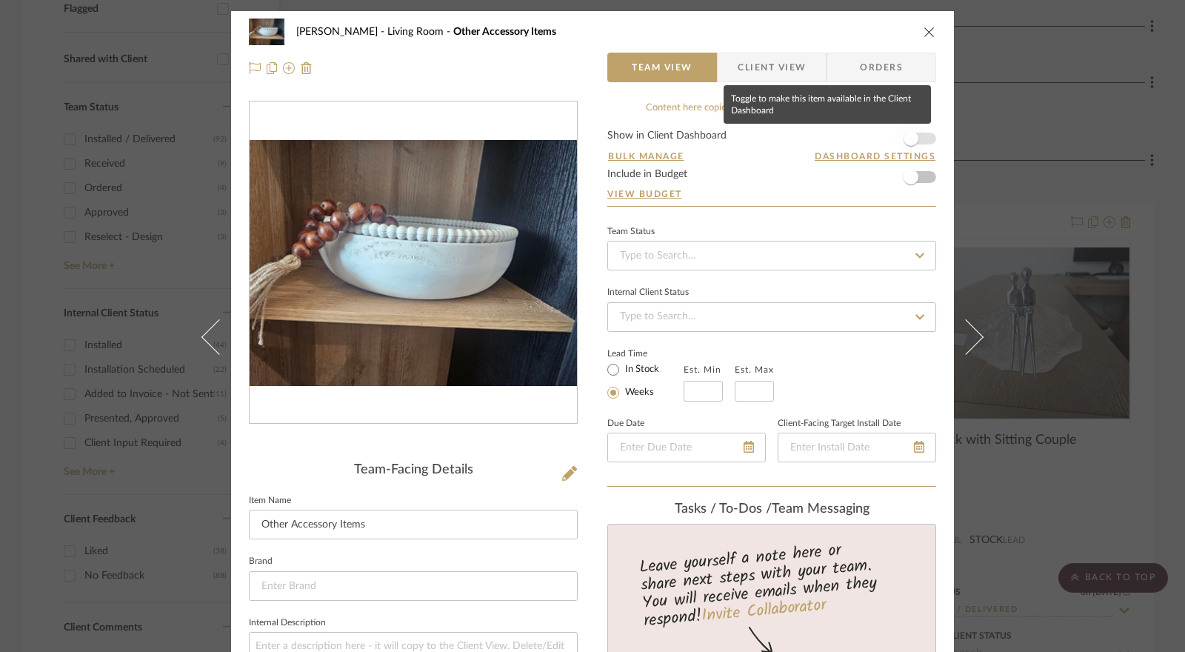
click at [912, 140] on span "button" at bounding box center [911, 138] width 15 height 15
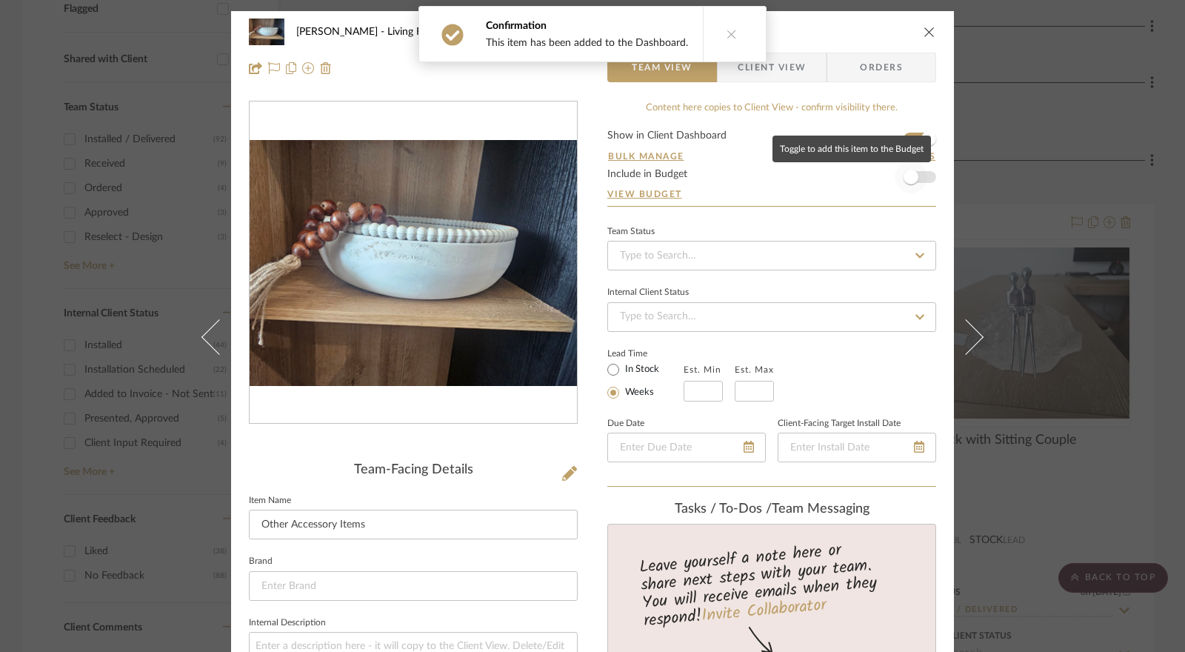
click at [908, 179] on span "button" at bounding box center [911, 177] width 15 height 15
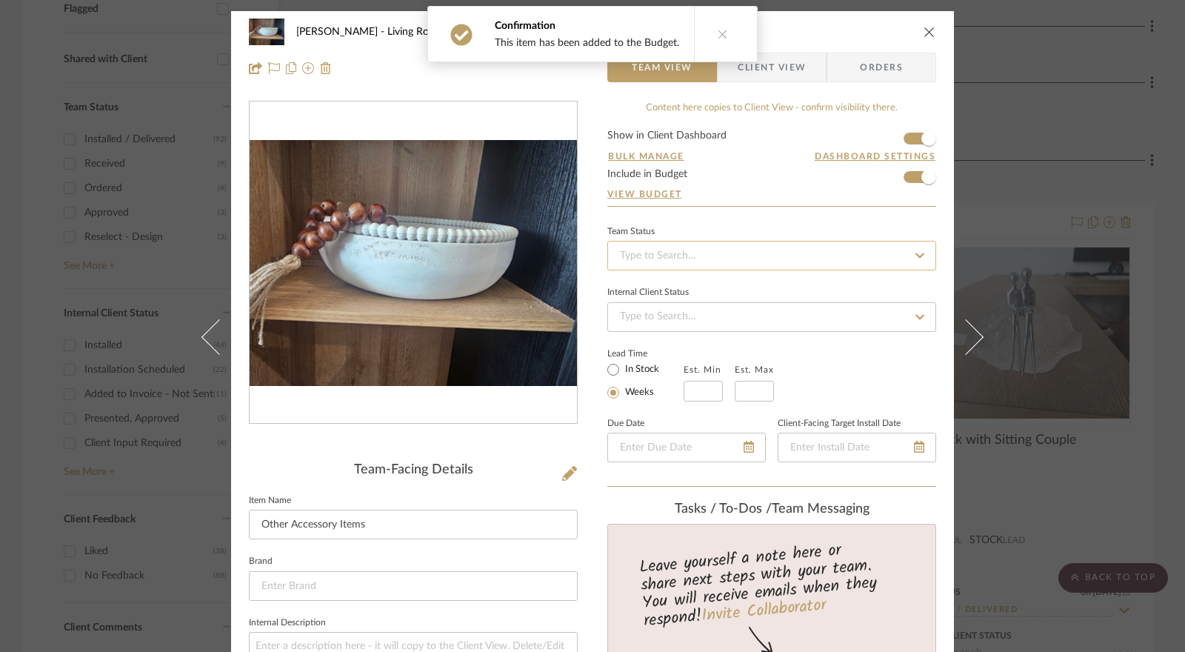
click at [739, 253] on input at bounding box center [771, 256] width 329 height 30
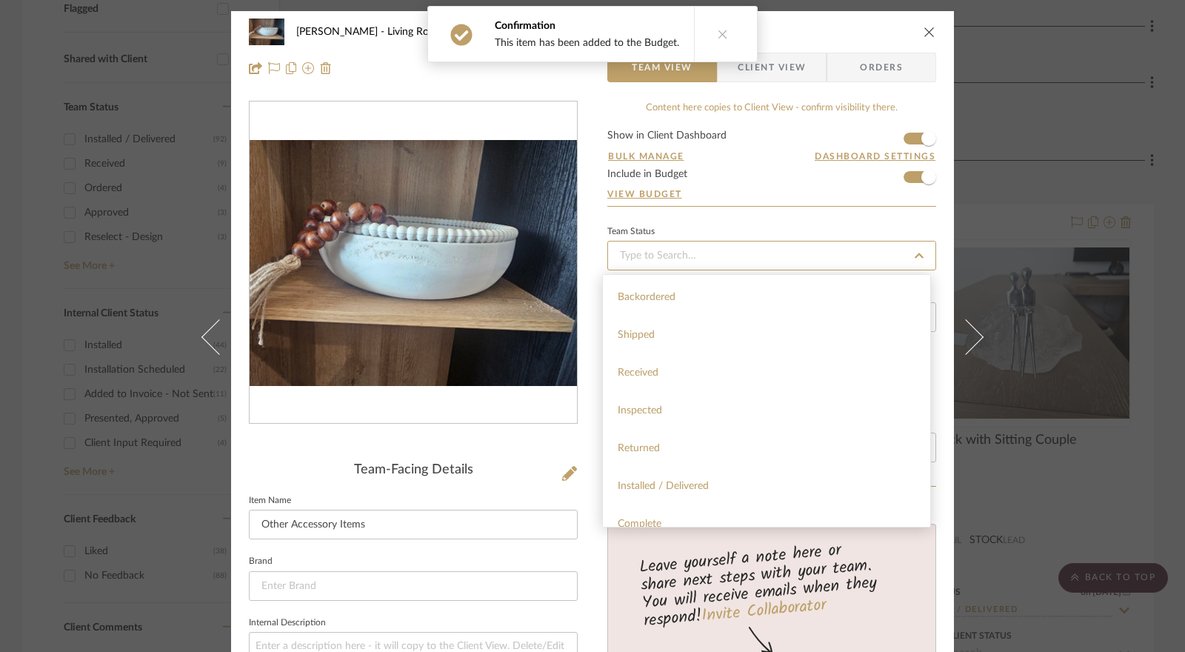
scroll to position [222, 0]
click at [702, 462] on div "Installed / Delivered" at bounding box center [766, 449] width 327 height 38
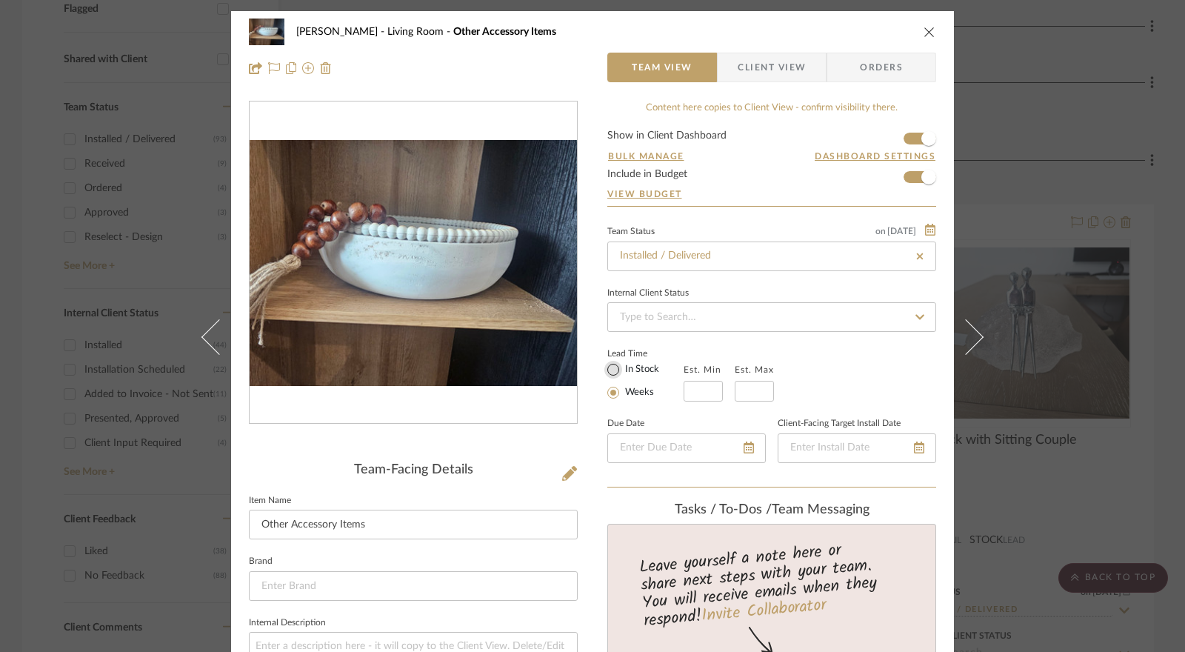
click at [608, 370] on input "In Stock" at bounding box center [614, 370] width 18 height 18
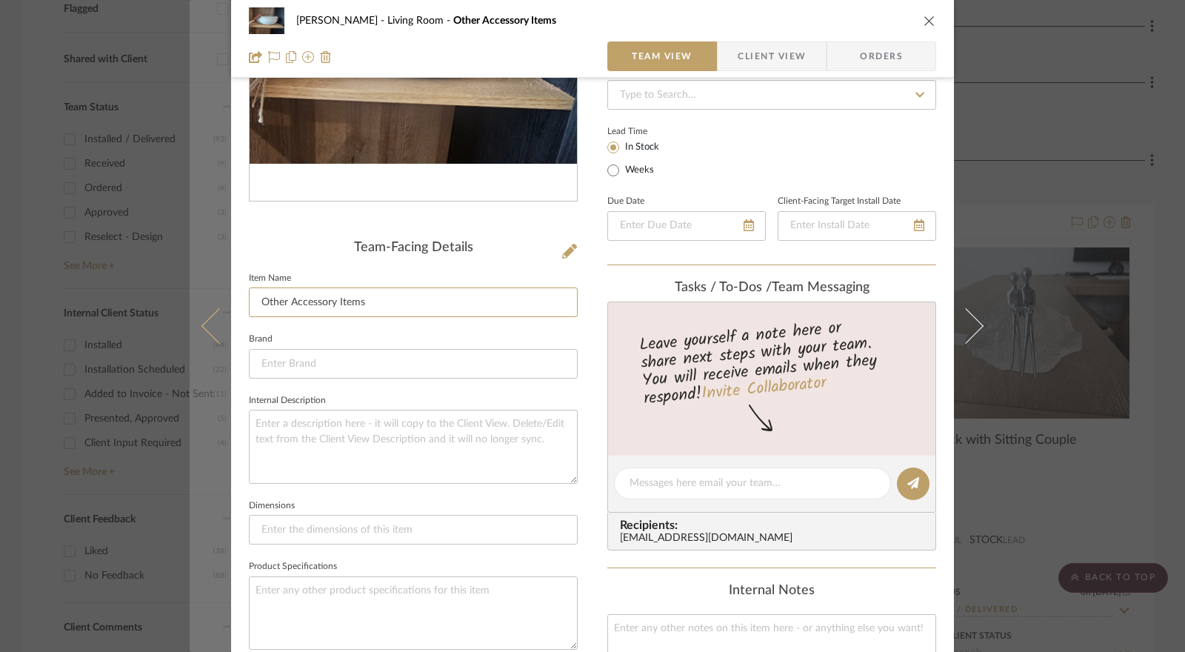
drag, startPoint x: 375, startPoint y: 297, endPoint x: 195, endPoint y: 297, distance: 180.0
click at [195, 297] on mat-dialog-content "Jennifer Anzola Living Room Other Accessory Items Team View Client View Orders …" at bounding box center [593, 471] width 806 height 1365
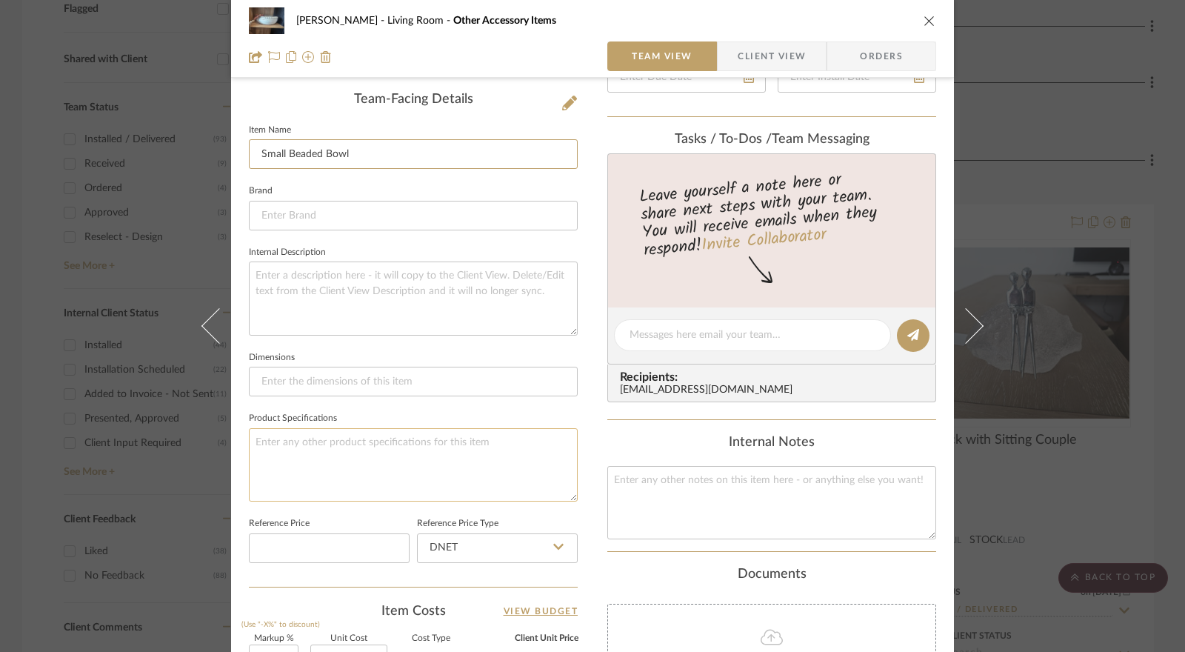
scroll to position [519, 0]
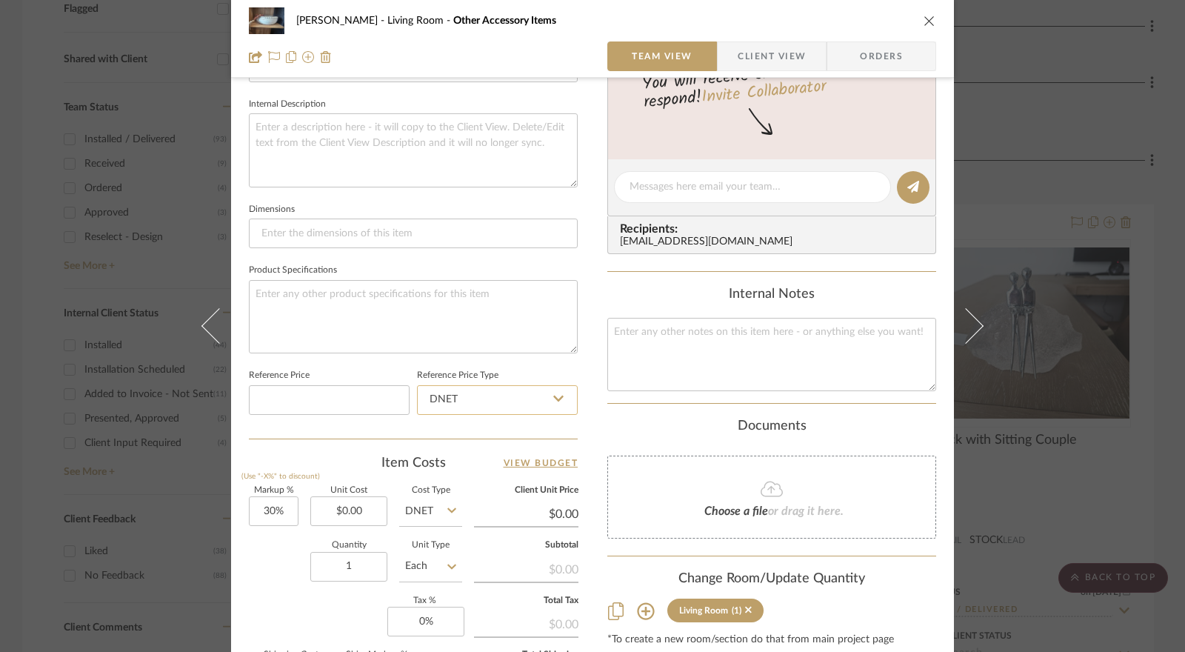
click at [488, 393] on input "DNET" at bounding box center [497, 400] width 161 height 30
click at [477, 465] on div "Retail" at bounding box center [504, 473] width 183 height 38
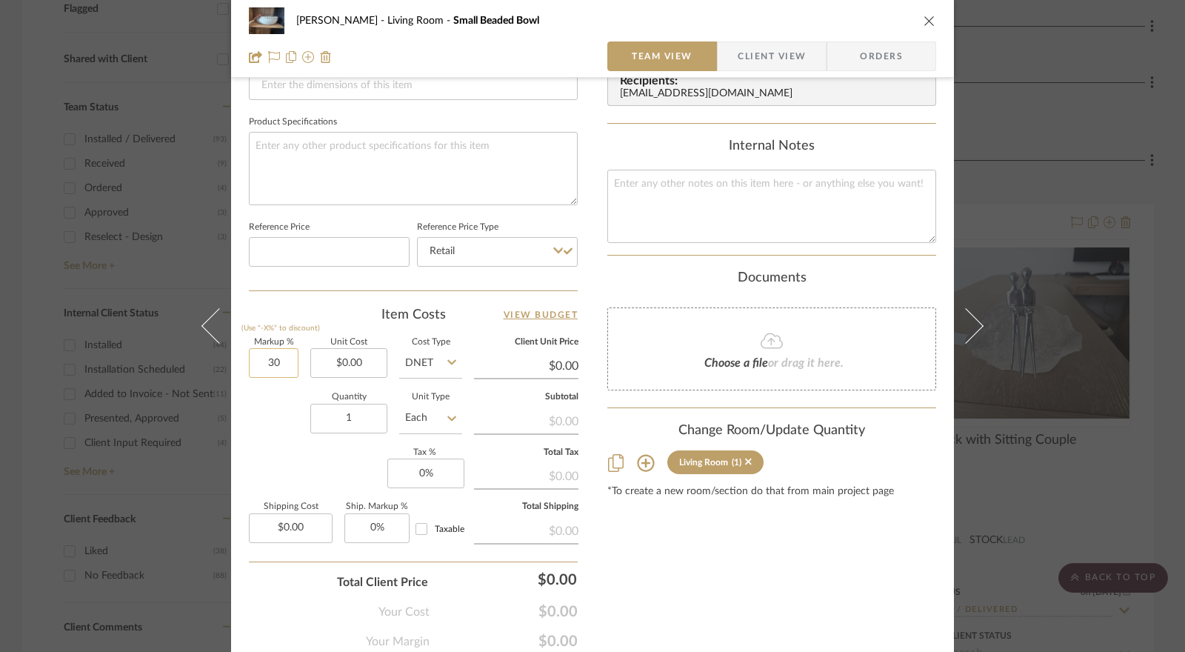
click at [275, 366] on input "30" at bounding box center [274, 363] width 50 height 30
click at [336, 361] on input "0.00" at bounding box center [348, 363] width 77 height 30
click at [409, 364] on input "DNET" at bounding box center [430, 363] width 63 height 30
click at [437, 443] on div "Retail" at bounding box center [486, 436] width 183 height 38
click at [412, 476] on input "0" at bounding box center [425, 474] width 77 height 30
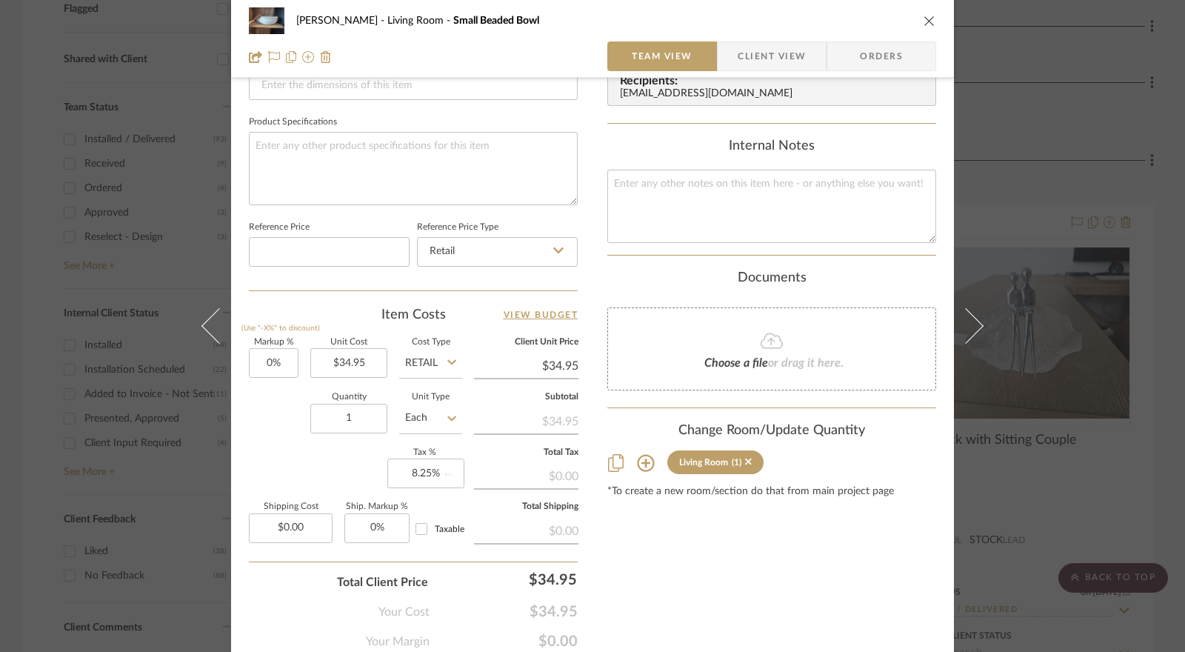
click at [330, 478] on div "Markup % (Use "-X%" to discount) 0% Unit Cost $34.95 Cost Type Retail Client Un…" at bounding box center [413, 447] width 329 height 216
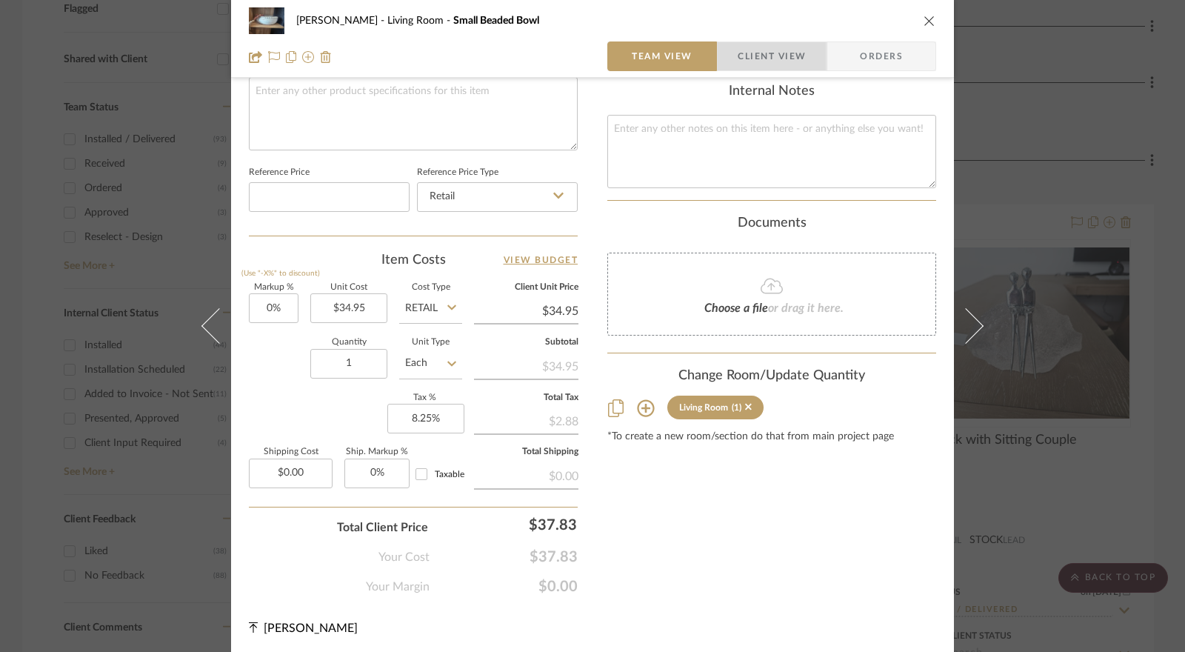
click at [748, 64] on span "Client View" at bounding box center [772, 56] width 68 height 30
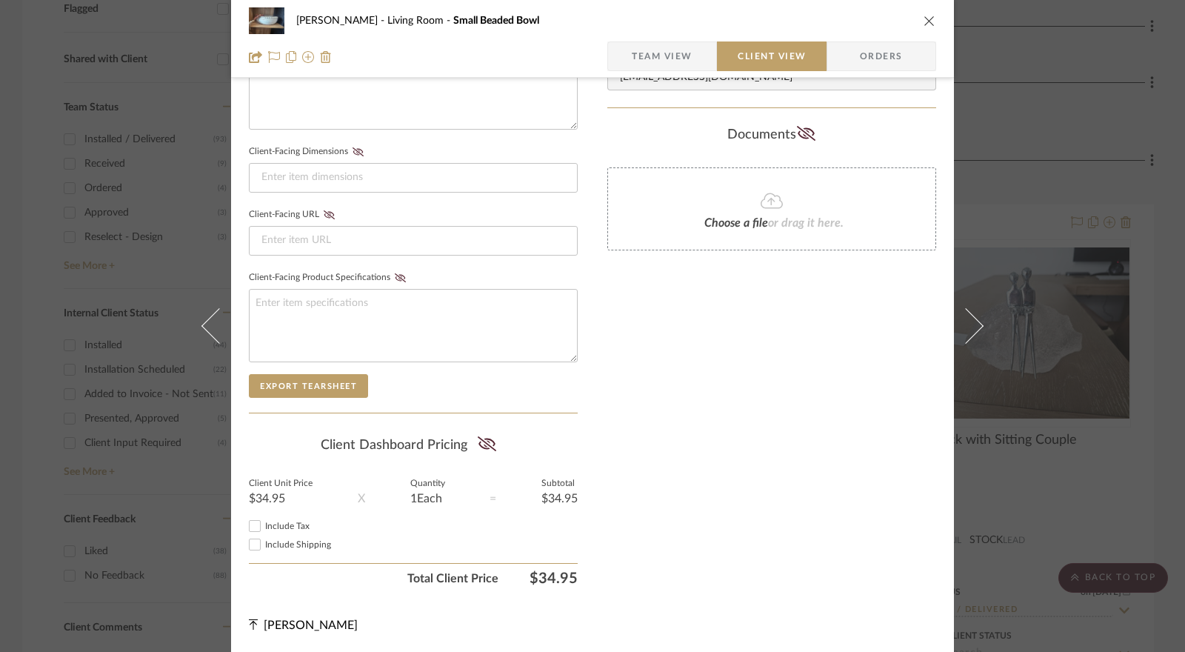
scroll to position [587, 0]
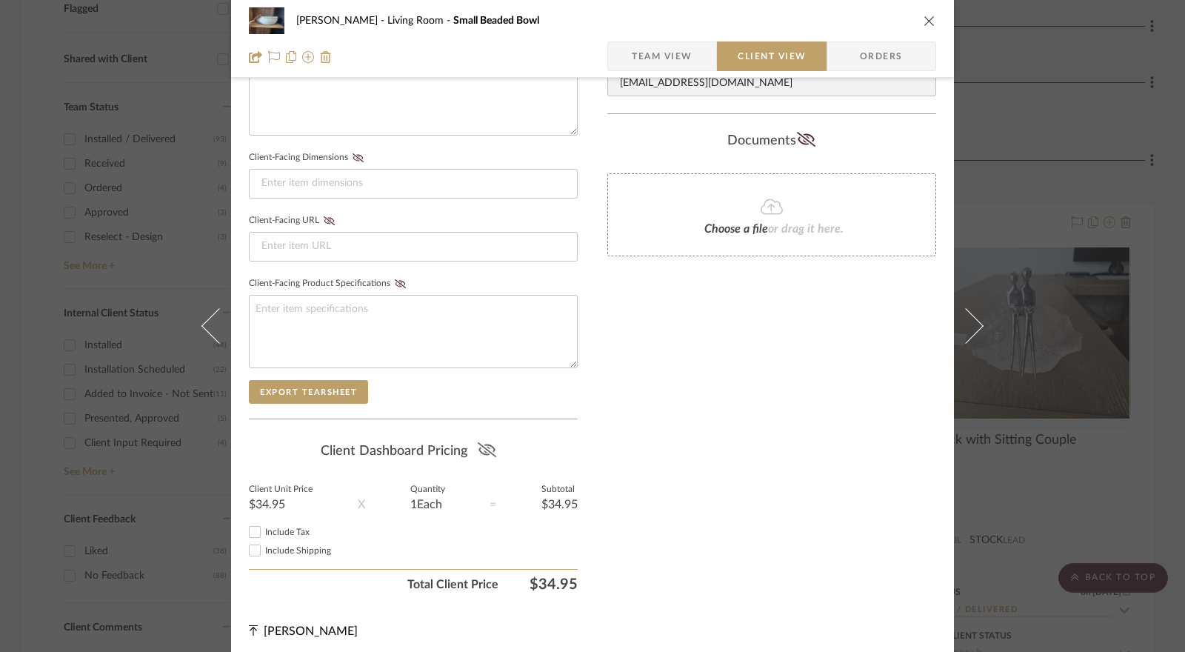
click at [484, 442] on icon at bounding box center [486, 449] width 19 height 15
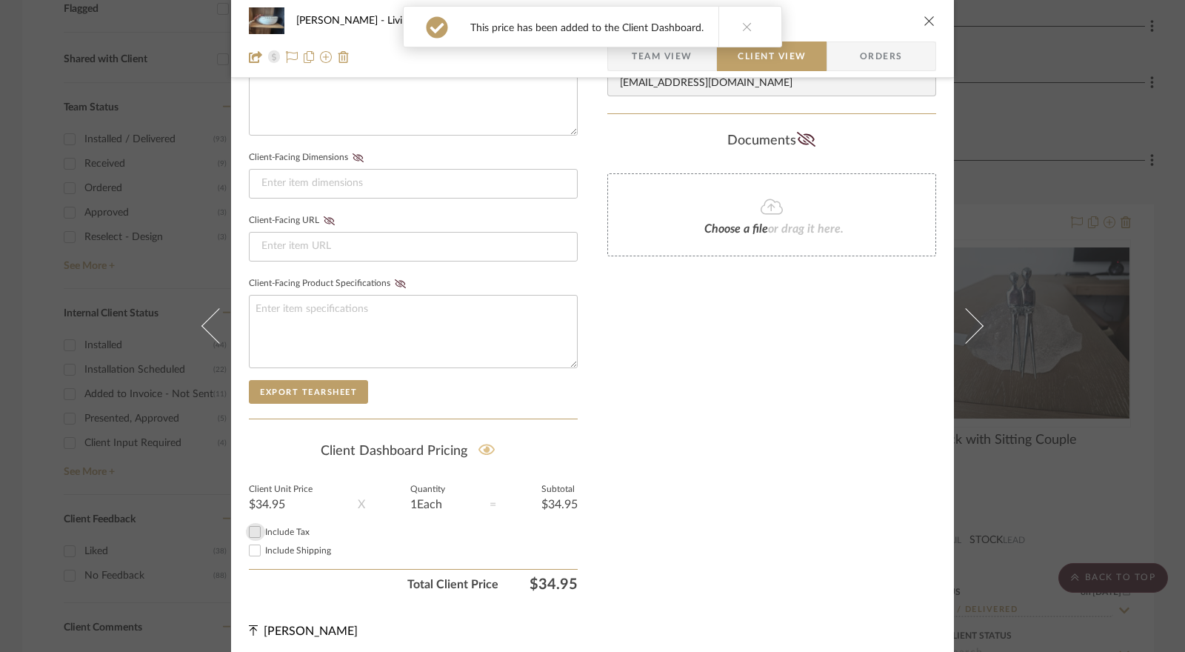
click at [255, 527] on input "Include Tax" at bounding box center [255, 532] width 18 height 18
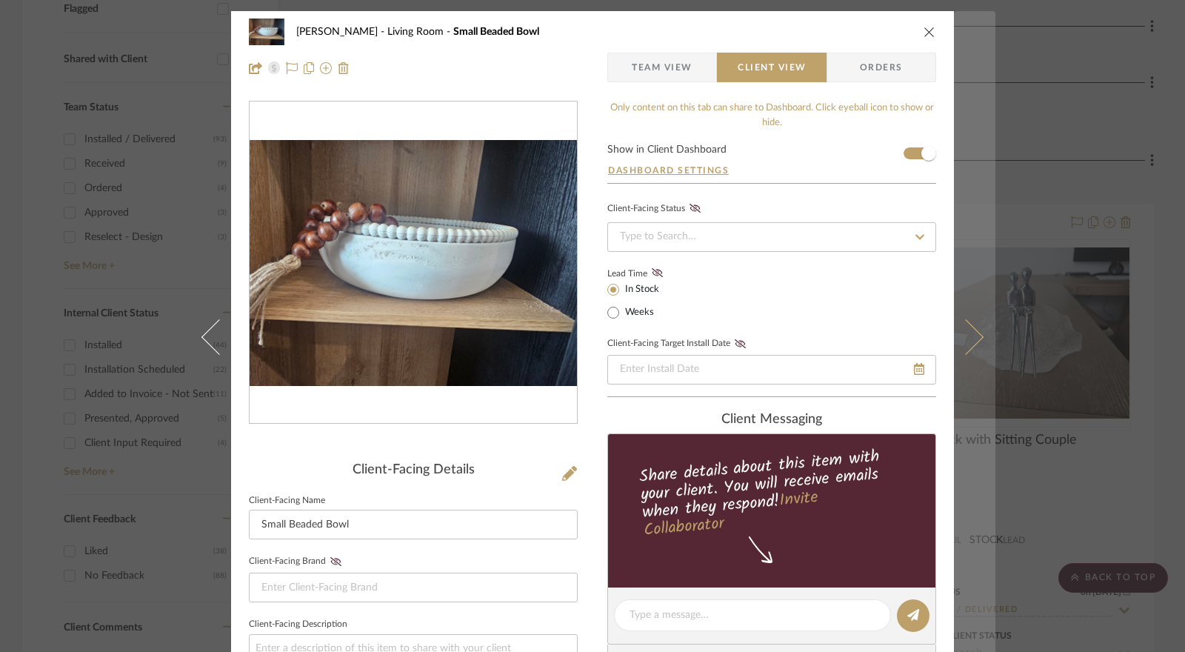
click at [956, 339] on icon at bounding box center [966, 337] width 36 height 36
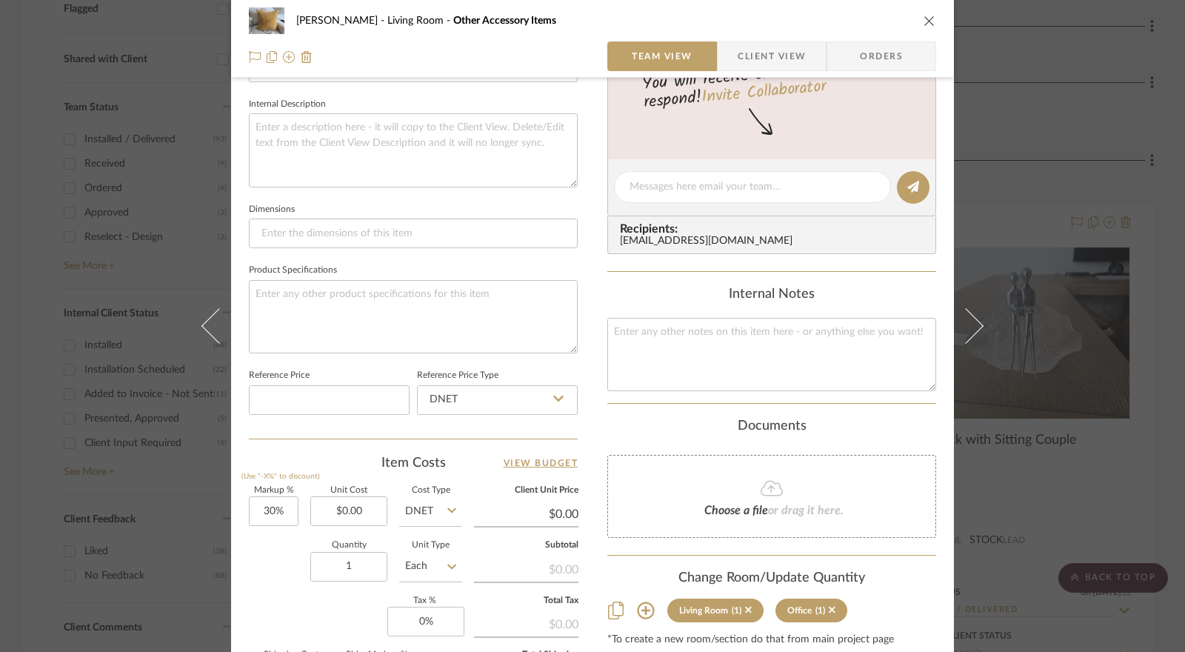
scroll to position [593, 0]
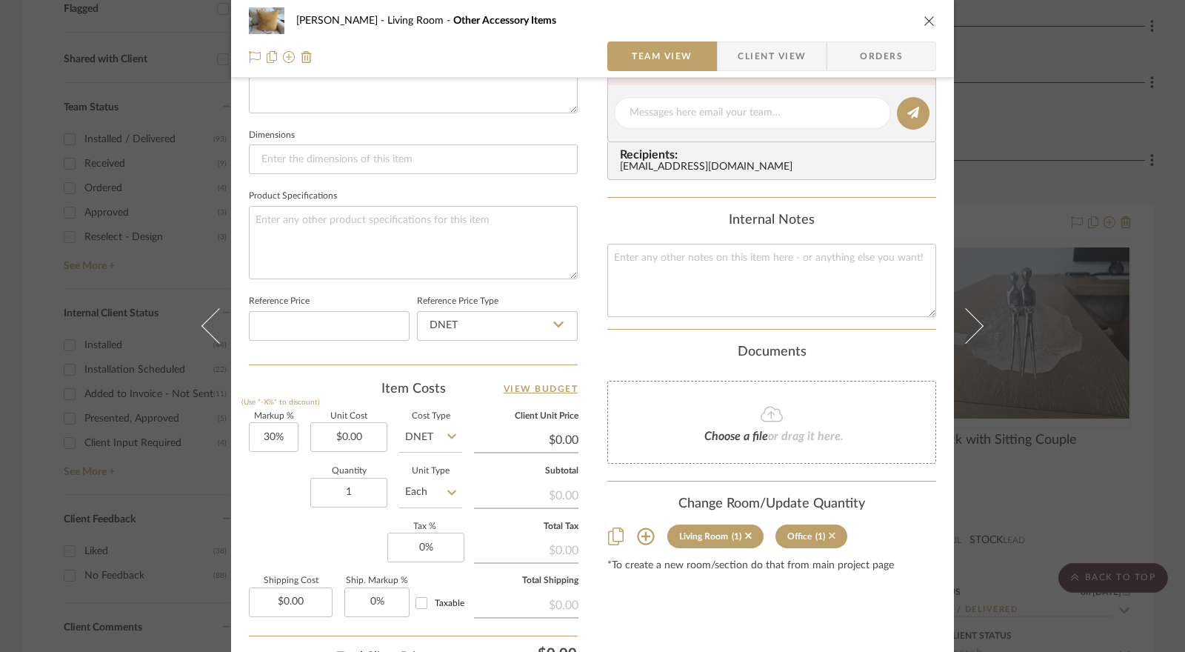
click at [829, 533] on icon at bounding box center [832, 536] width 7 height 7
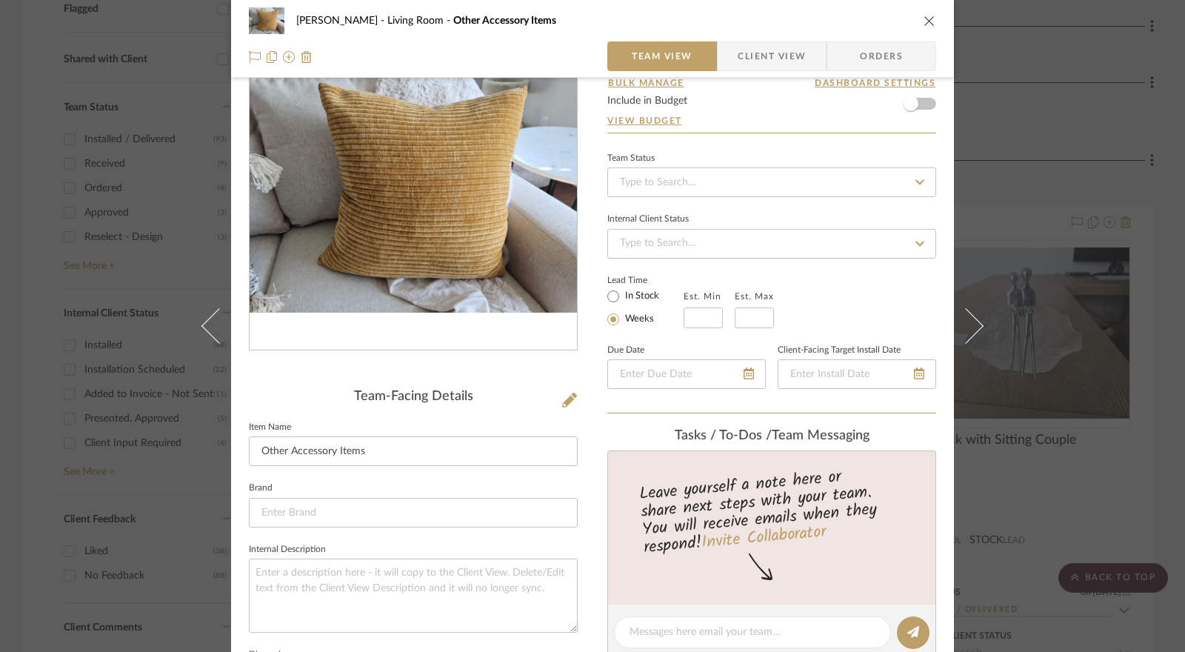
scroll to position [0, 0]
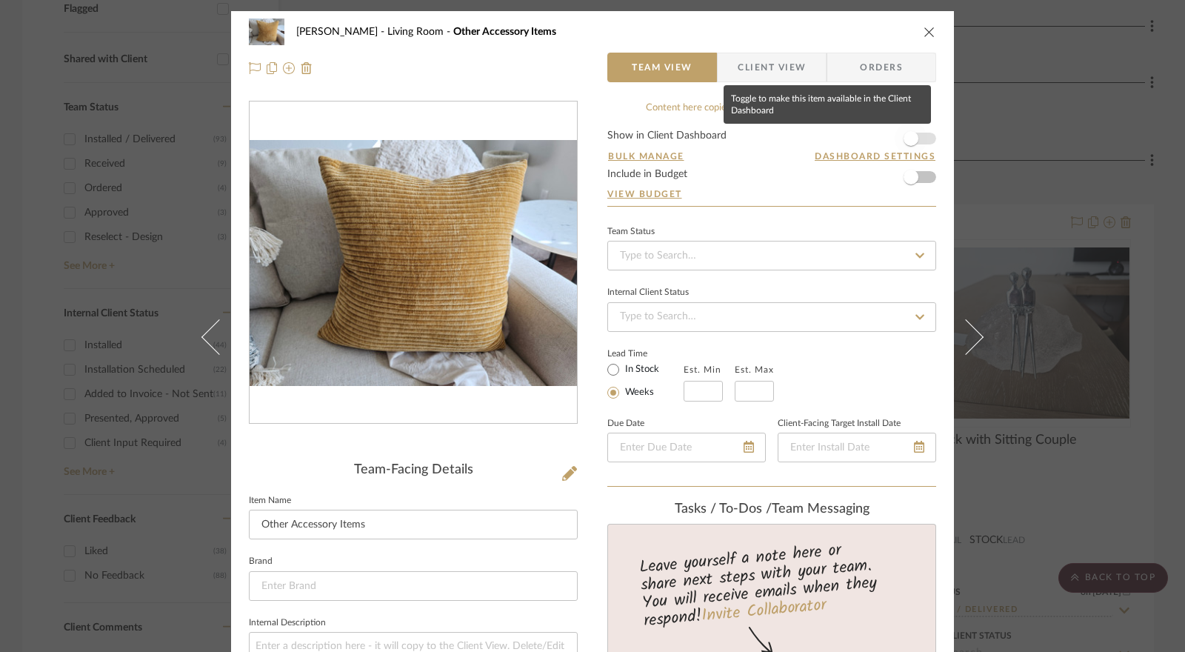
click at [916, 139] on span "button" at bounding box center [911, 138] width 33 height 33
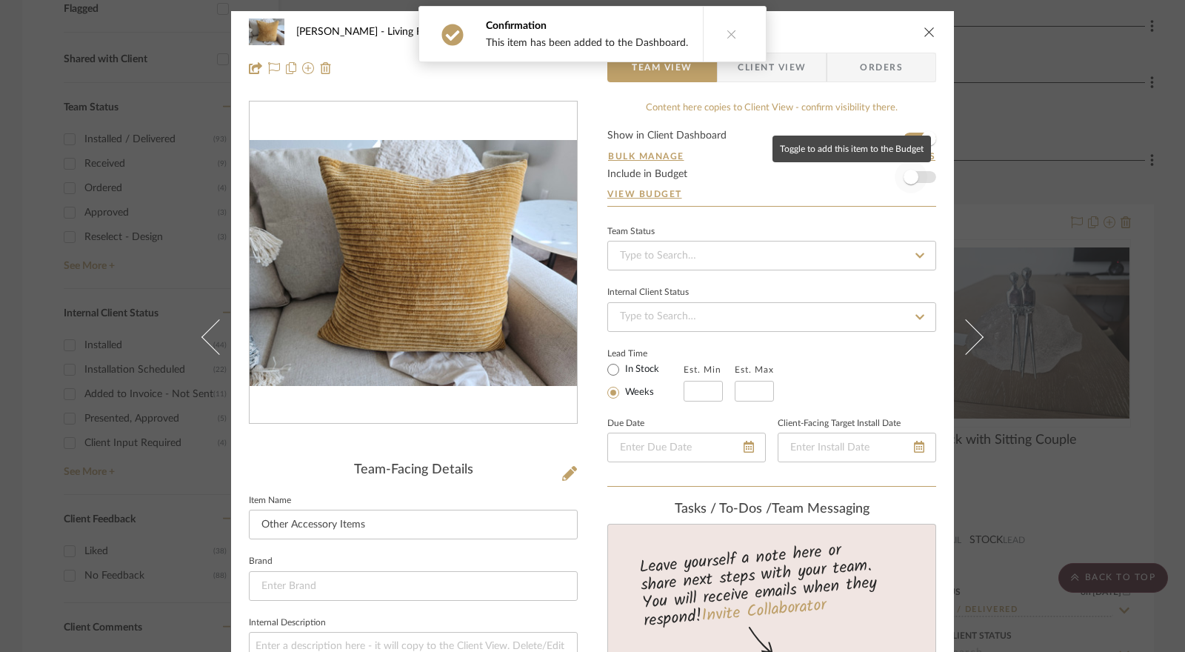
click at [907, 173] on span "button" at bounding box center [911, 177] width 15 height 15
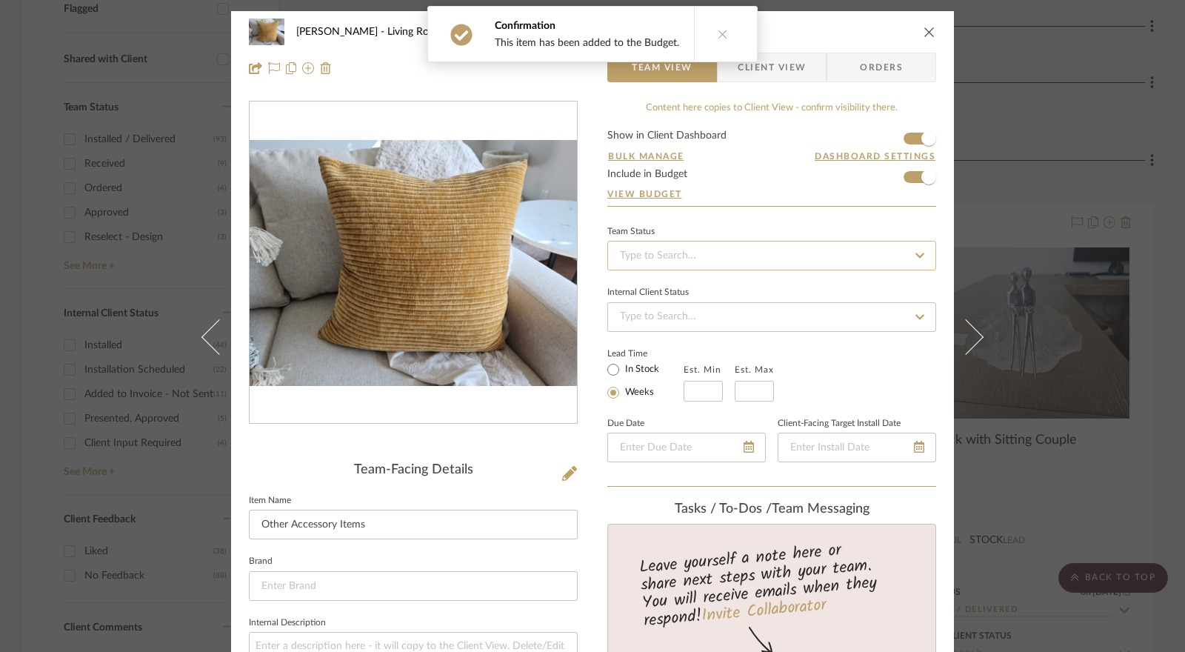
click at [782, 253] on input at bounding box center [771, 256] width 329 height 30
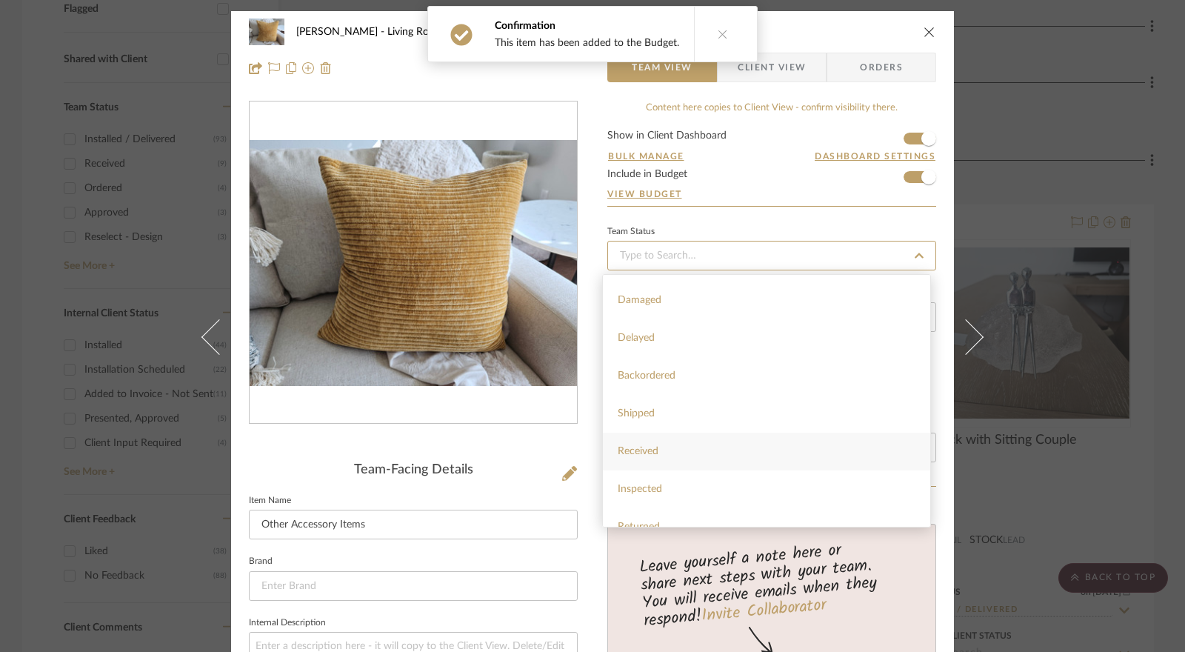
scroll to position [148, 0]
click at [710, 508] on div "Installed / Delivered" at bounding box center [766, 524] width 327 height 38
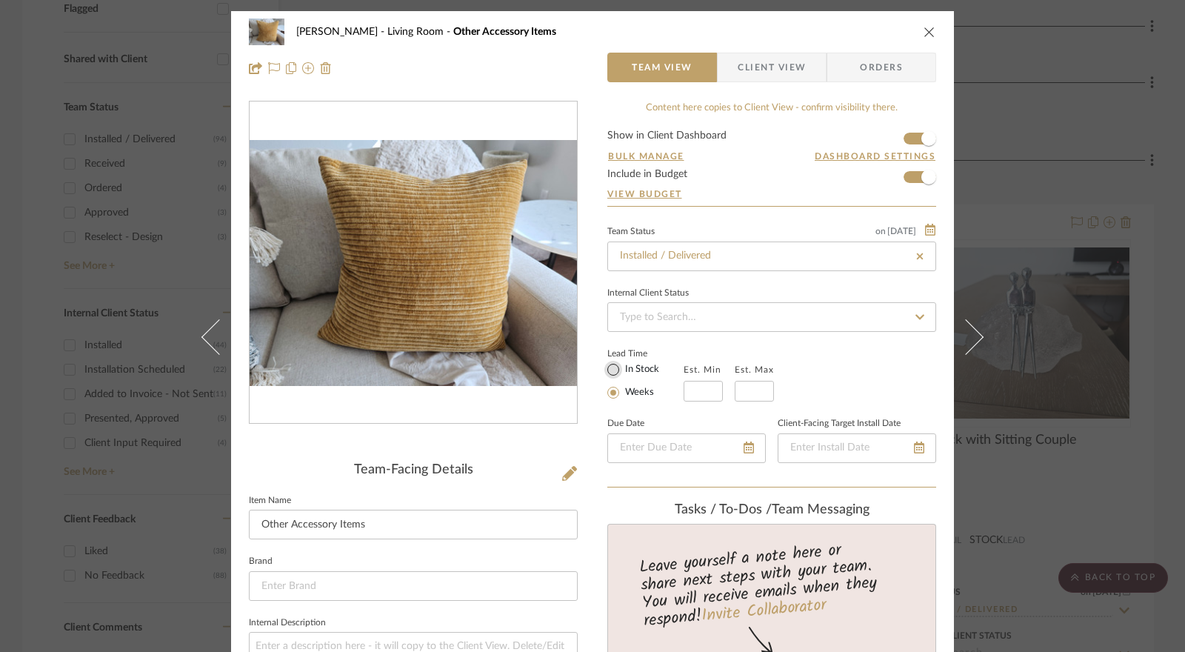
click at [612, 367] on input "In Stock" at bounding box center [614, 370] width 18 height 18
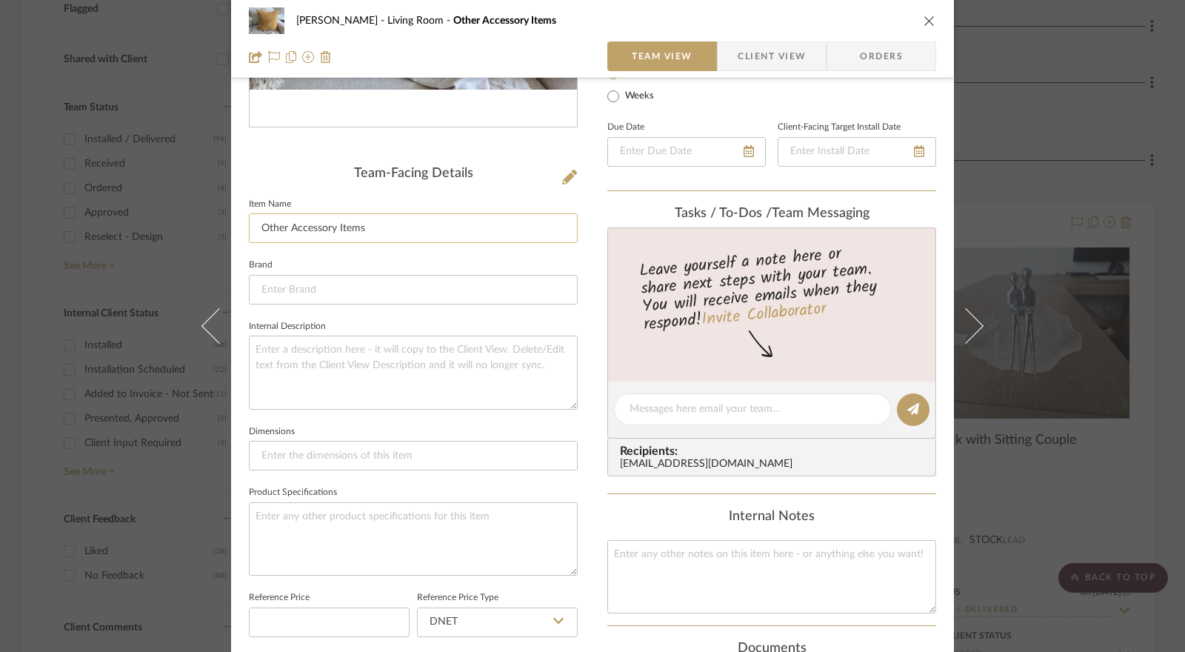
drag, startPoint x: 367, startPoint y: 236, endPoint x: 245, endPoint y: 236, distance: 122.2
click at [249, 236] on input "Other Accessory Items" at bounding box center [413, 228] width 329 height 30
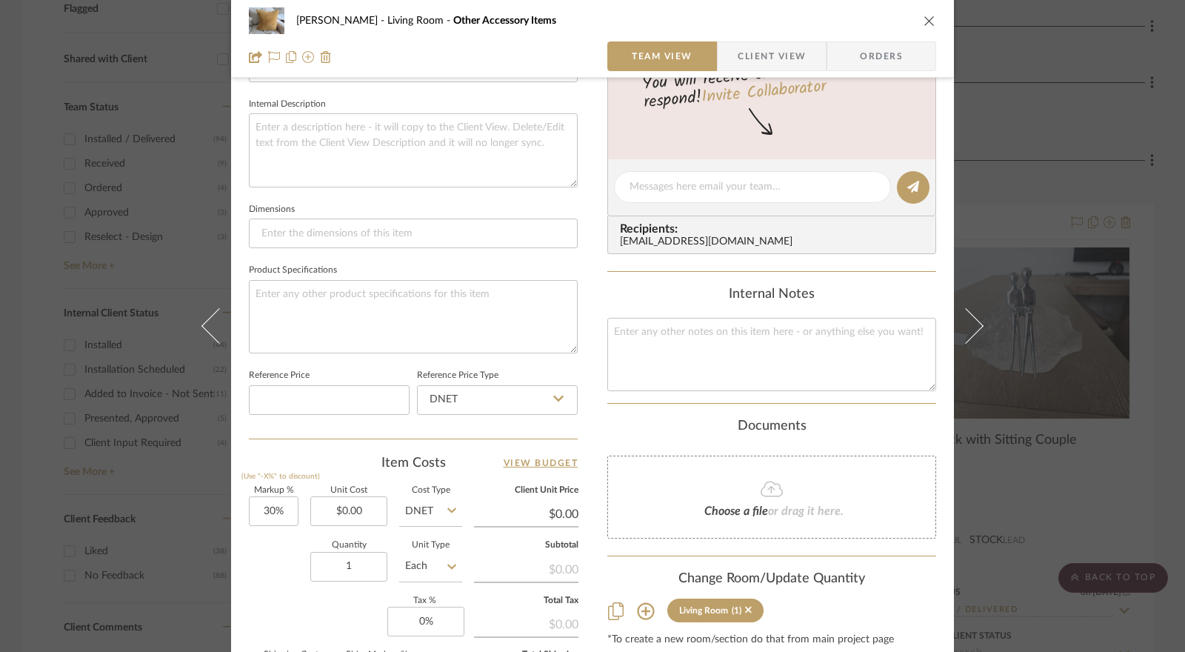
scroll to position [667, 0]
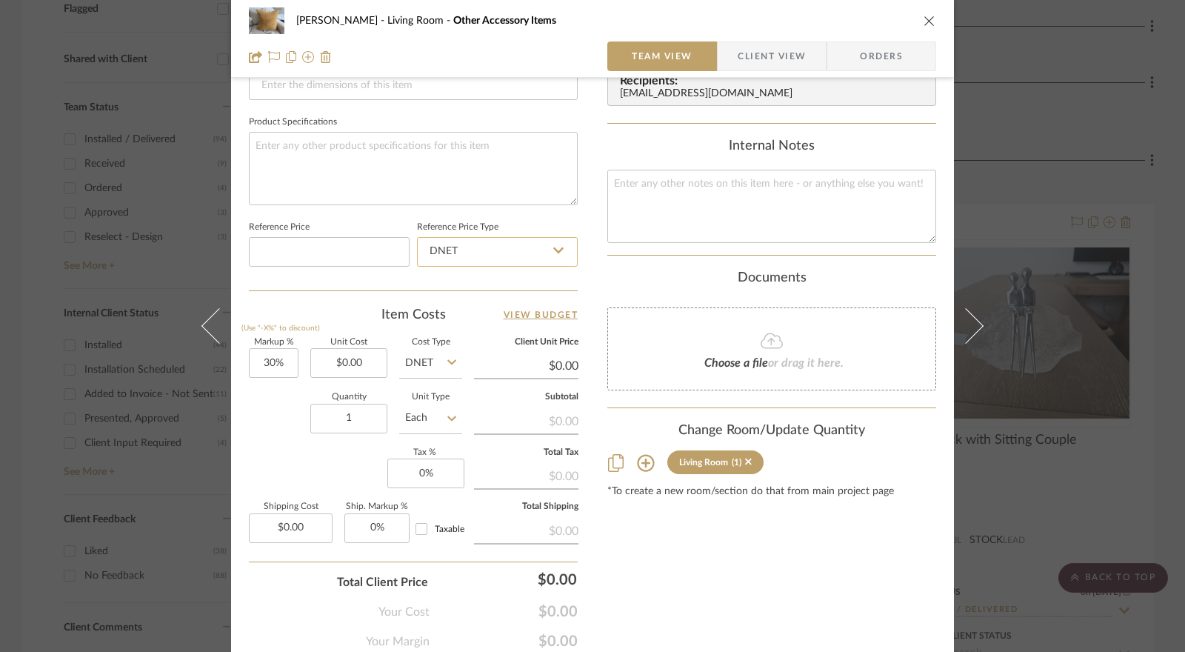
click at [528, 245] on input "DNET" at bounding box center [497, 252] width 161 height 30
click at [463, 315] on div "Retail" at bounding box center [504, 325] width 183 height 38
click at [273, 360] on input "30" at bounding box center [274, 363] width 50 height 30
click at [340, 357] on input "0.00" at bounding box center [348, 363] width 77 height 30
click at [416, 414] on input "Each" at bounding box center [430, 419] width 63 height 30
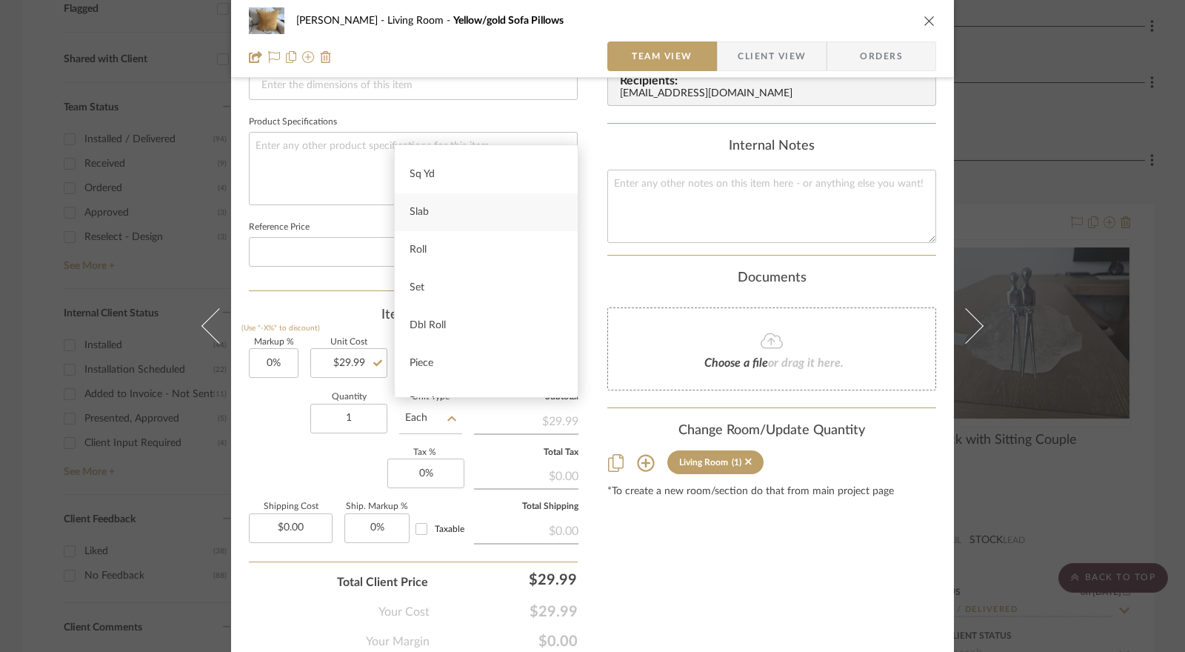
scroll to position [148, 0]
click at [452, 285] on div "Set" at bounding box center [486, 281] width 183 height 38
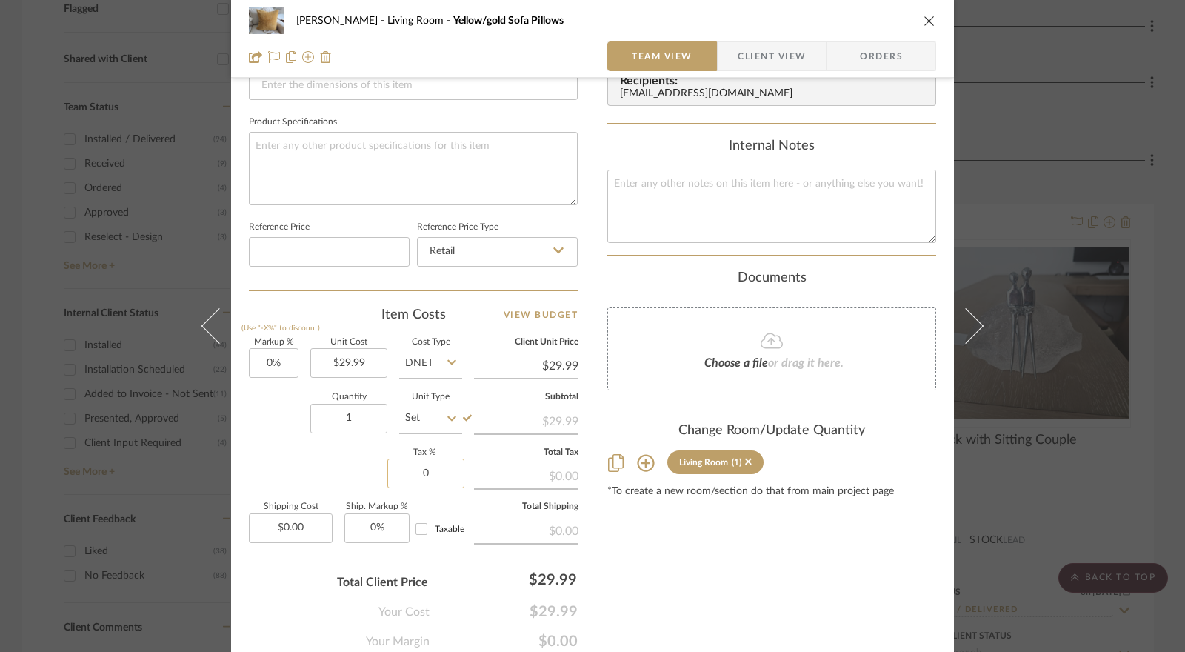
click at [425, 475] on input "0" at bounding box center [425, 474] width 77 height 30
click at [357, 467] on div "Markup % (Use "-X%" to discount) 0% Unit Cost $29.99 Cost Type DNET Client Unit…" at bounding box center [413, 447] width 329 height 216
click at [439, 369] on input "DNET" at bounding box center [430, 363] width 63 height 30
click at [436, 440] on div "Retail" at bounding box center [486, 436] width 183 height 38
click at [356, 464] on div "Markup % (Use "-X%" to discount) 0% Unit Cost $29.99 Cost Type Retail Client Un…" at bounding box center [413, 447] width 329 height 216
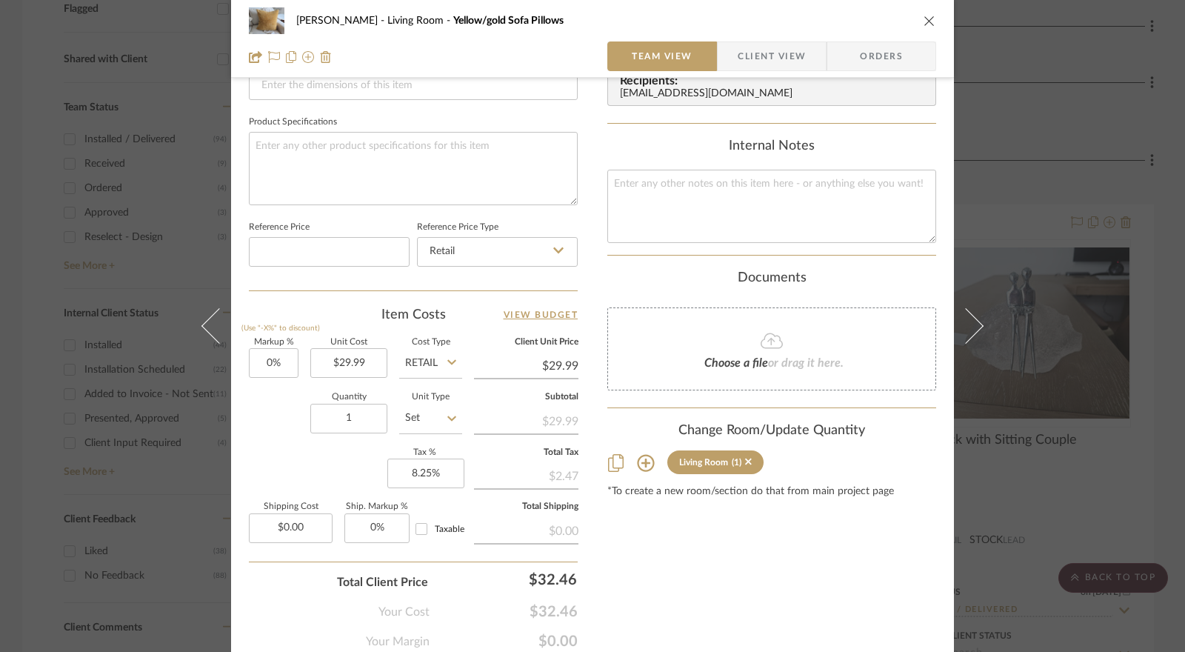
scroll to position [722, 0]
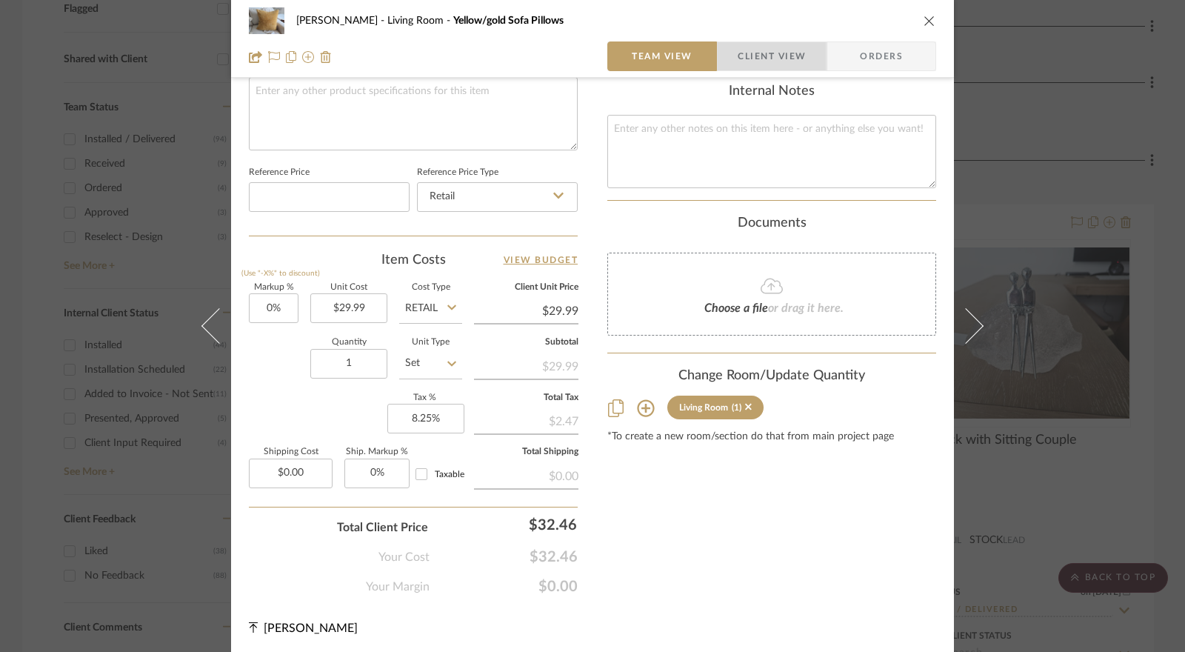
click at [770, 61] on span "Client View" at bounding box center [772, 56] width 68 height 30
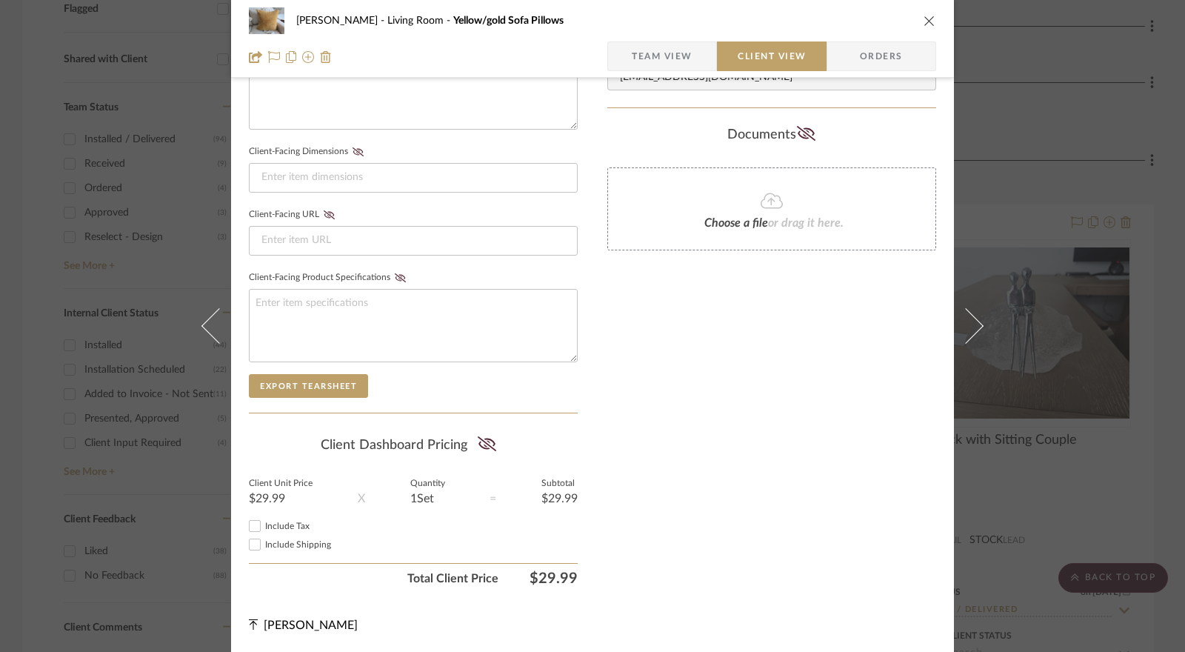
scroll to position [587, 0]
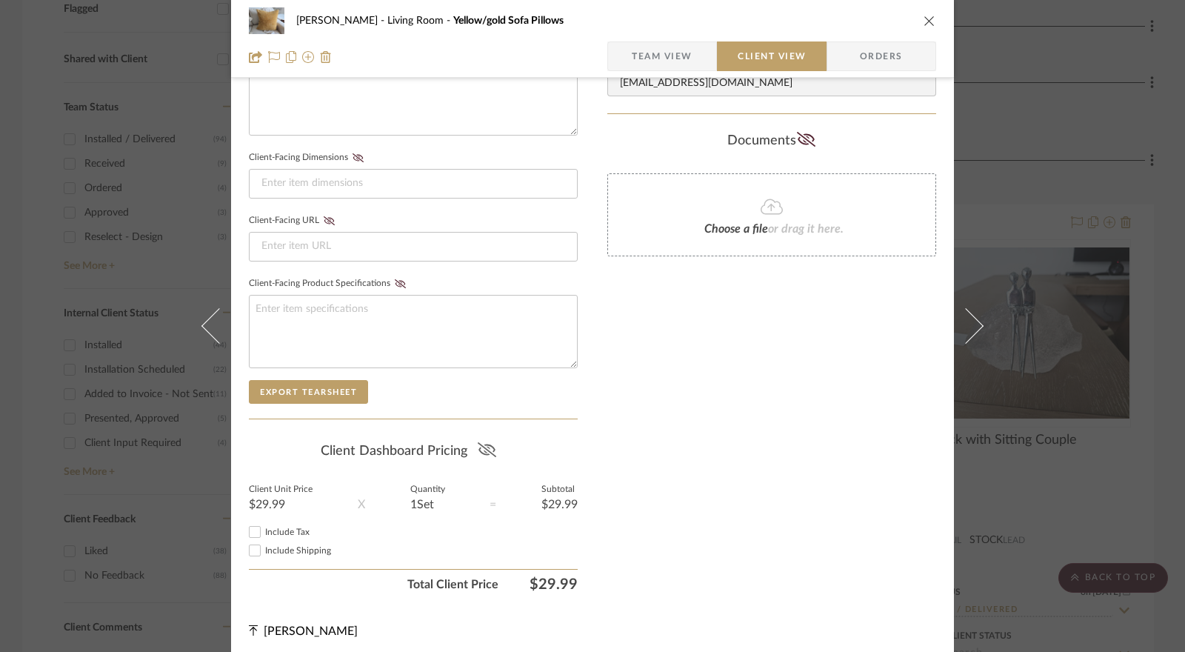
click at [488, 445] on icon at bounding box center [487, 449] width 19 height 15
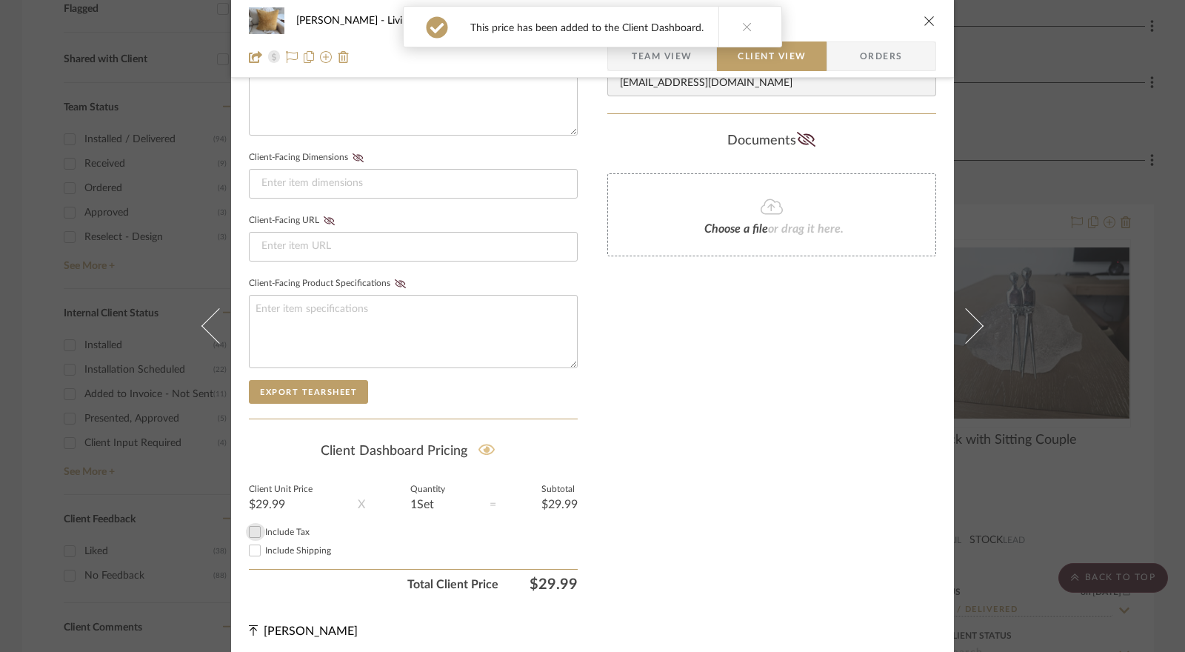
click at [252, 525] on input "Include Tax" at bounding box center [255, 532] width 18 height 18
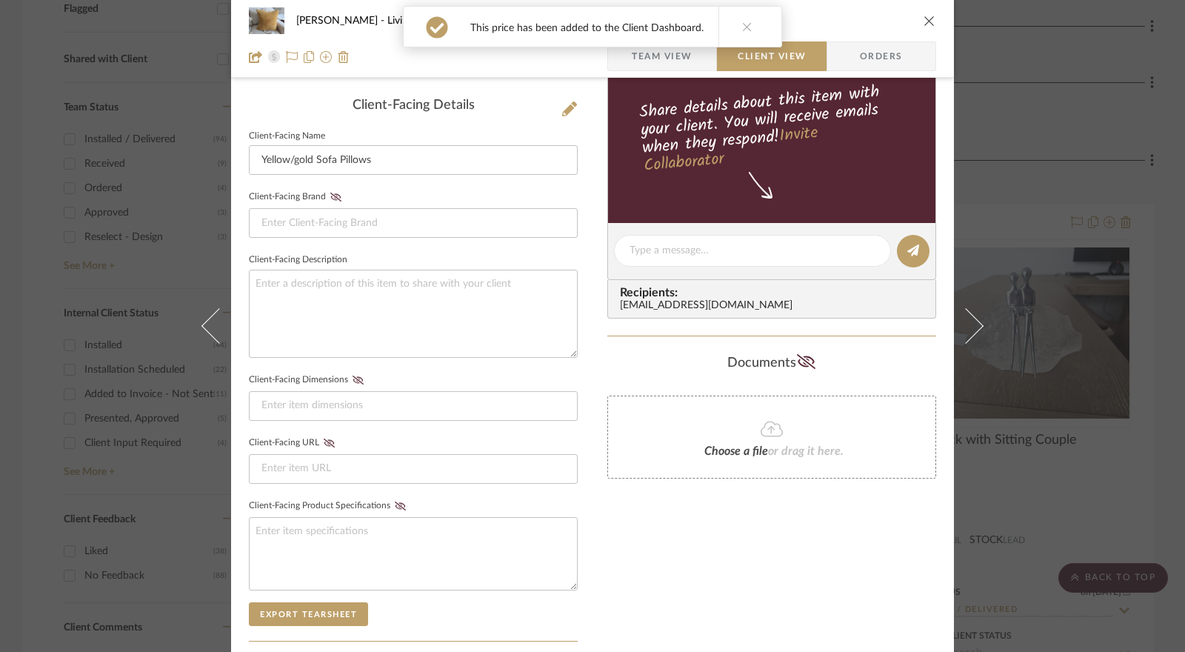
scroll to position [0, 0]
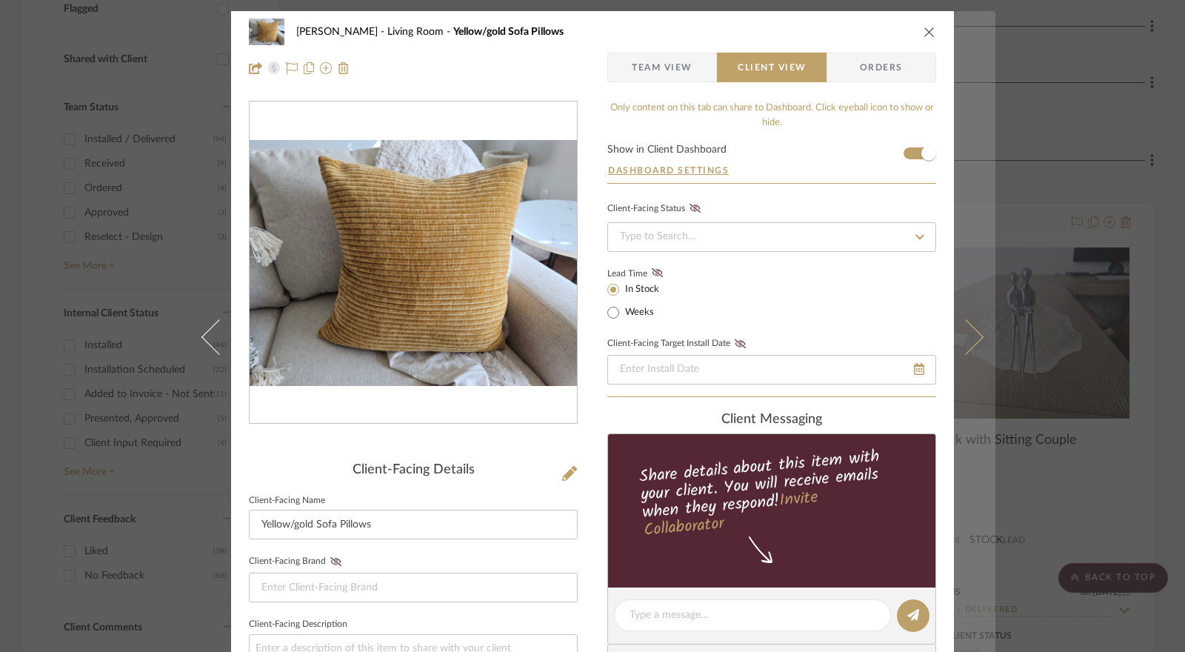
click at [969, 339] on icon at bounding box center [966, 337] width 36 height 36
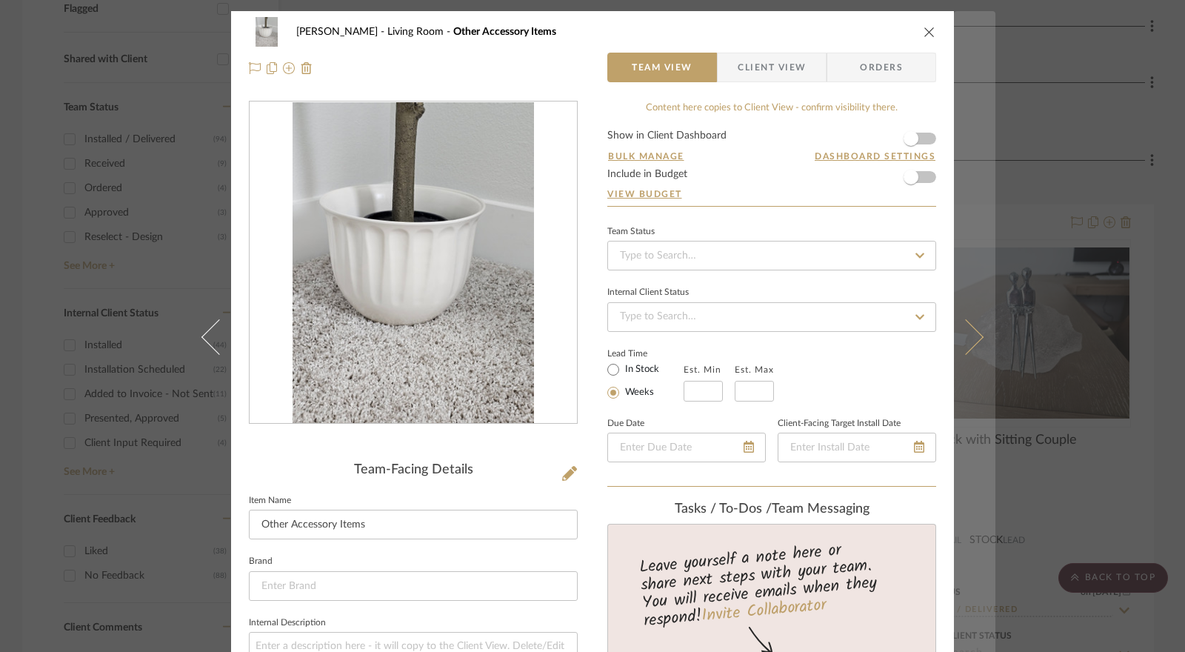
click at [965, 363] on button at bounding box center [974, 337] width 41 height 652
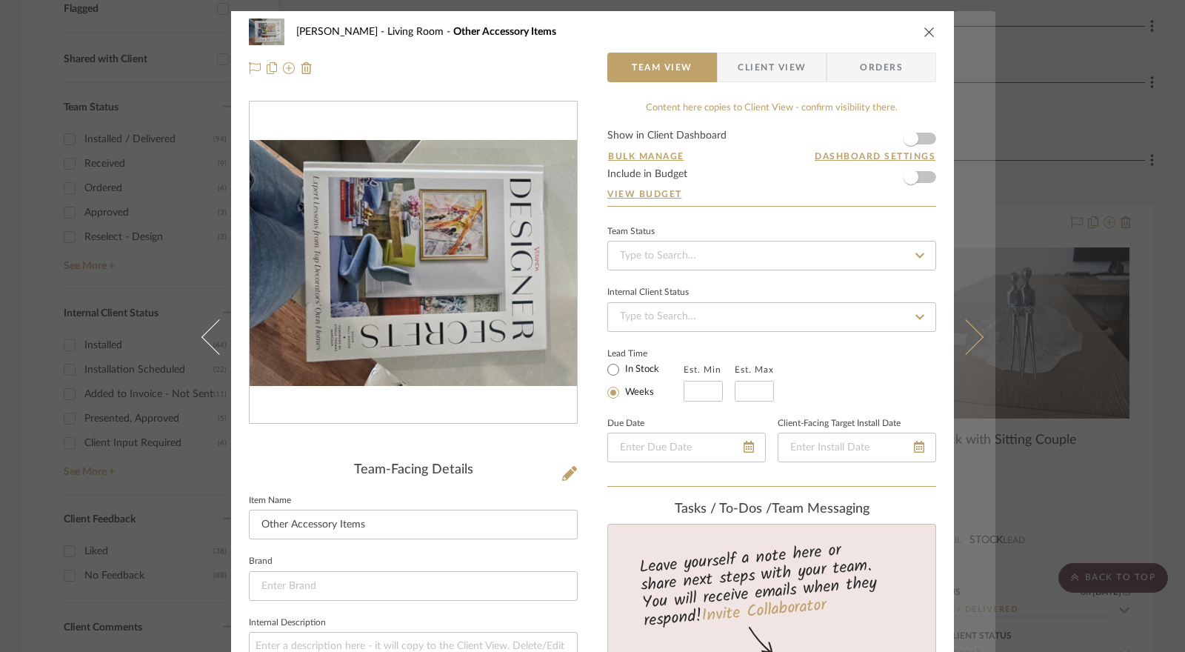
scroll to position [79, 0]
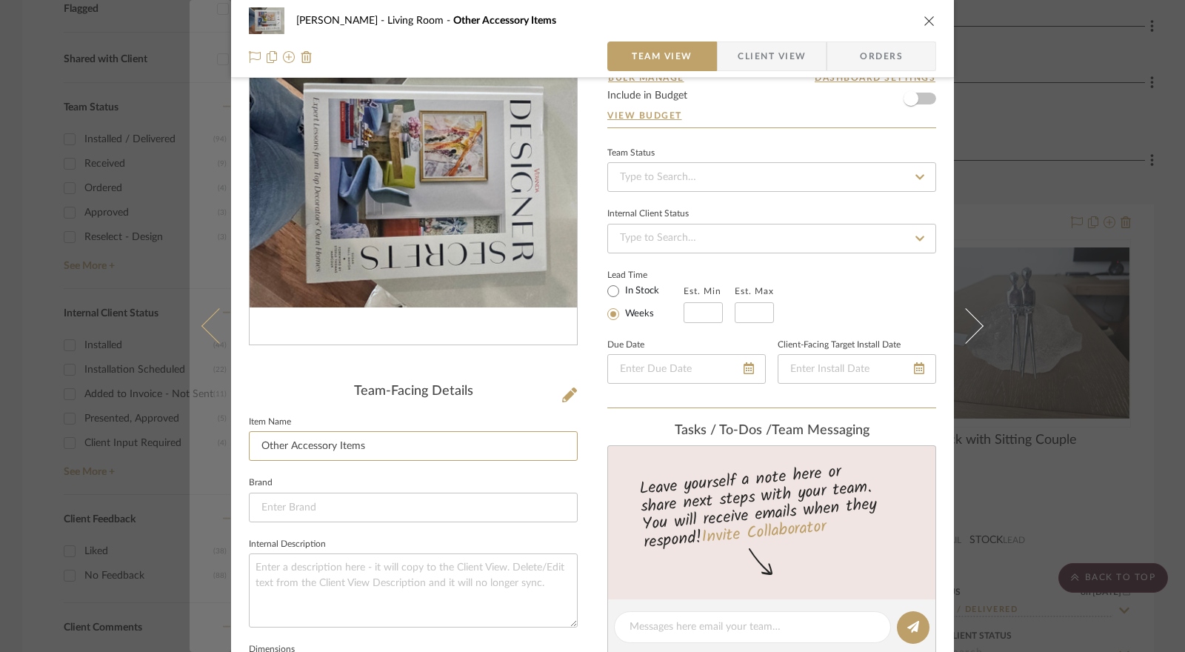
drag, startPoint x: 281, startPoint y: 448, endPoint x: 208, endPoint y: 448, distance: 72.6
click at [208, 448] on mat-dialog-content "Jennifer Anzola Living Room Other Accessory Items Team View Client View Orders …" at bounding box center [593, 615] width 806 height 1365
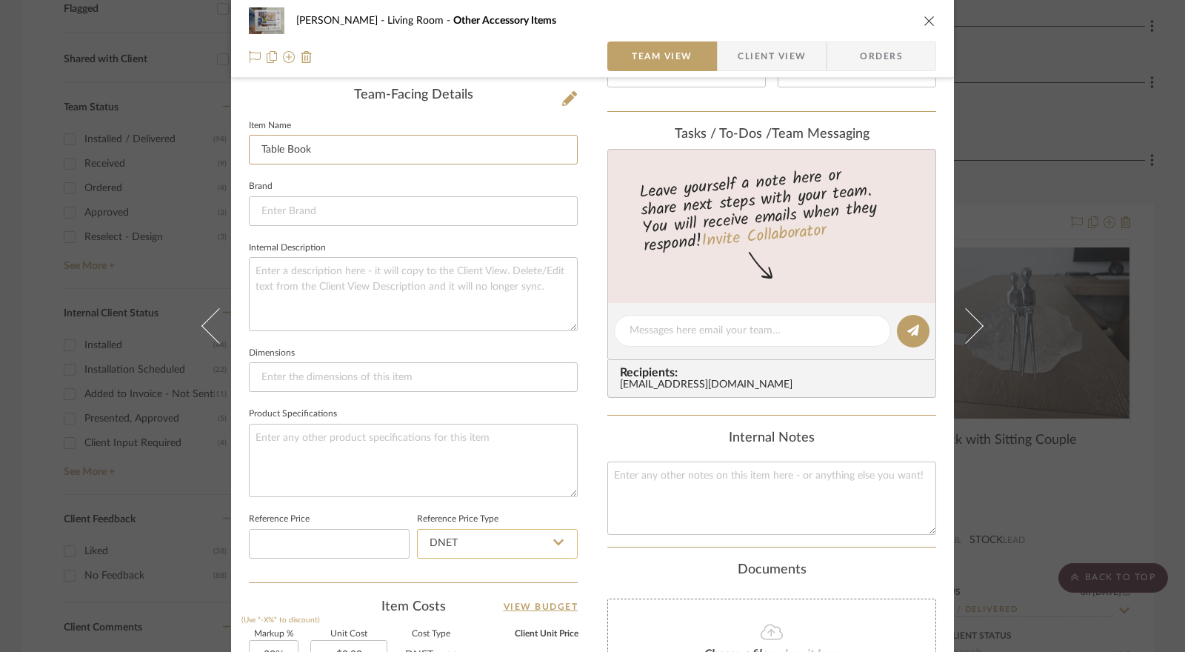
scroll to position [597, 0]
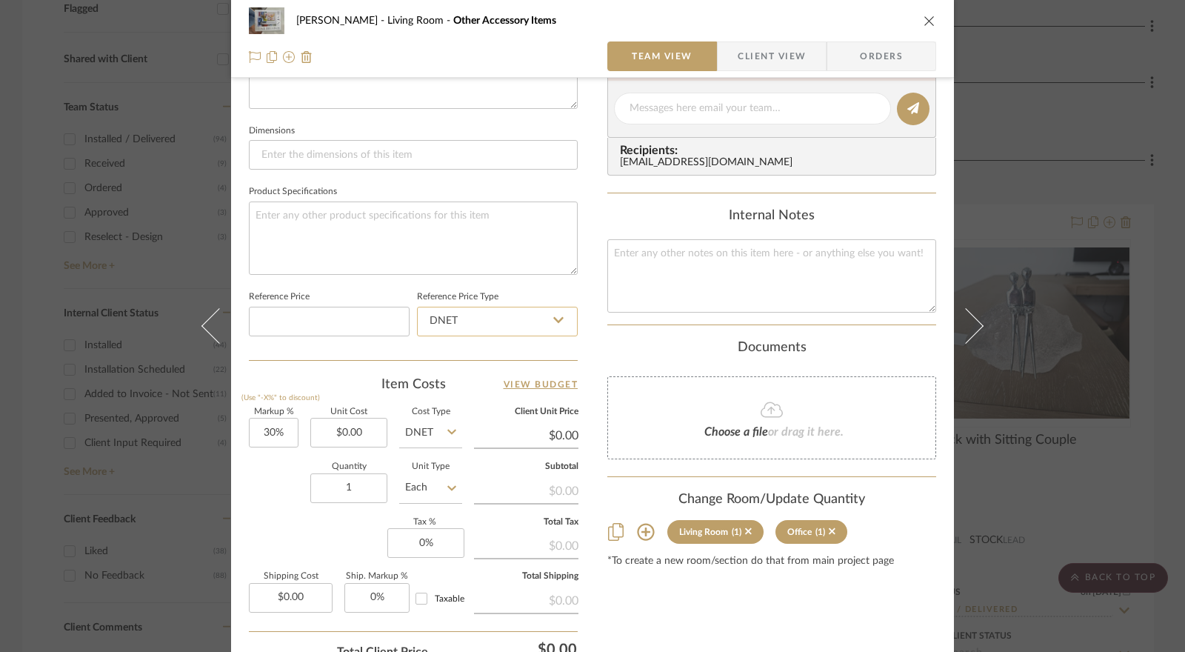
click at [475, 320] on input "DNET" at bounding box center [497, 322] width 161 height 30
click at [462, 393] on div "Retail" at bounding box center [504, 395] width 183 height 38
click at [282, 429] on input "30" at bounding box center [274, 433] width 50 height 30
click at [357, 427] on input "0.00" at bounding box center [348, 433] width 77 height 30
click at [427, 432] on input "DNET" at bounding box center [430, 433] width 63 height 30
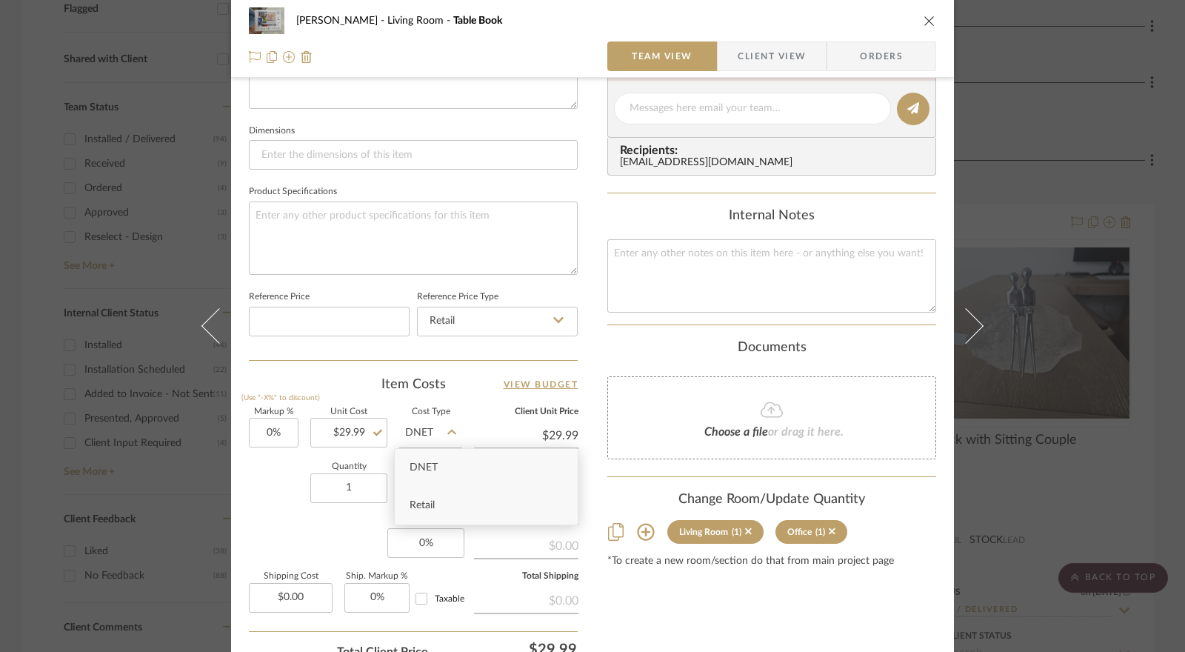
click at [435, 509] on div "Retail" at bounding box center [486, 506] width 183 height 38
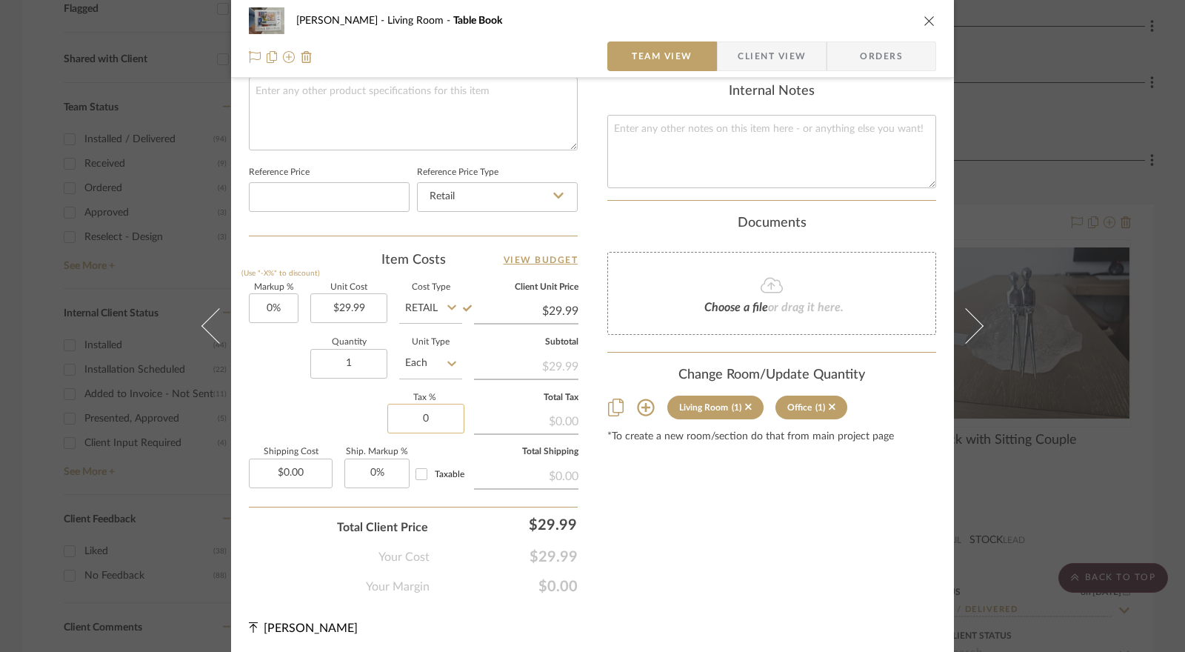
click at [419, 417] on input "0" at bounding box center [425, 419] width 77 height 30
click at [443, 507] on div "Total Client Price $29.99" at bounding box center [413, 522] width 329 height 30
click at [829, 404] on icon at bounding box center [832, 407] width 7 height 7
click at [756, 66] on span "Client View" at bounding box center [772, 56] width 68 height 30
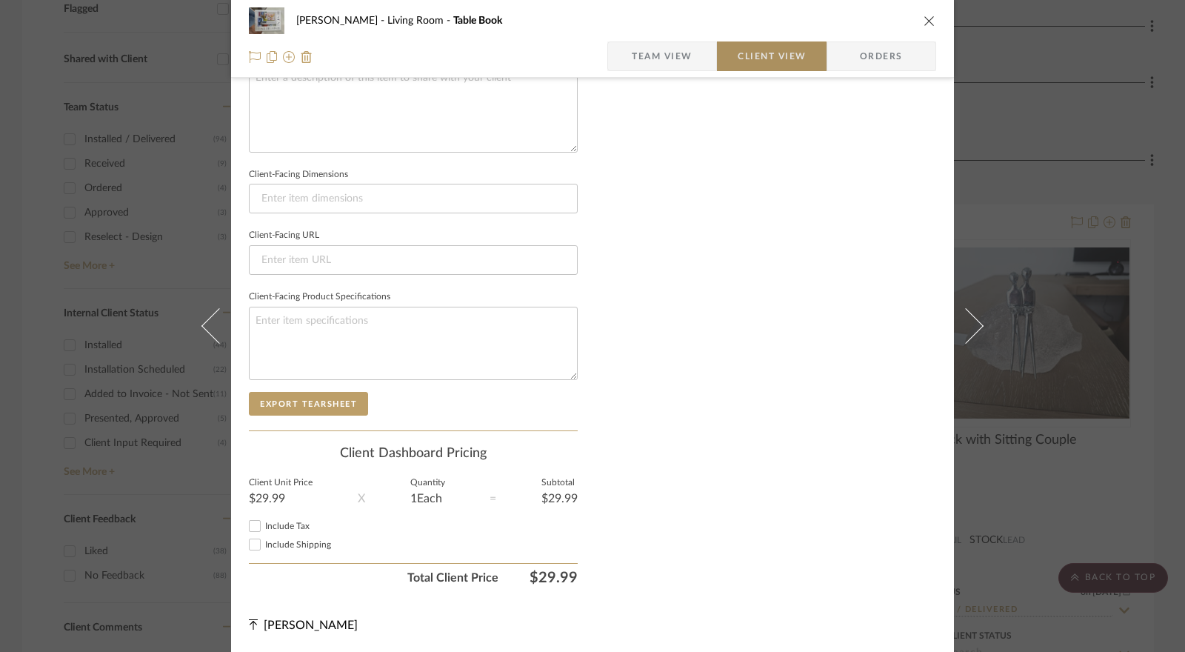
scroll to position [565, 0]
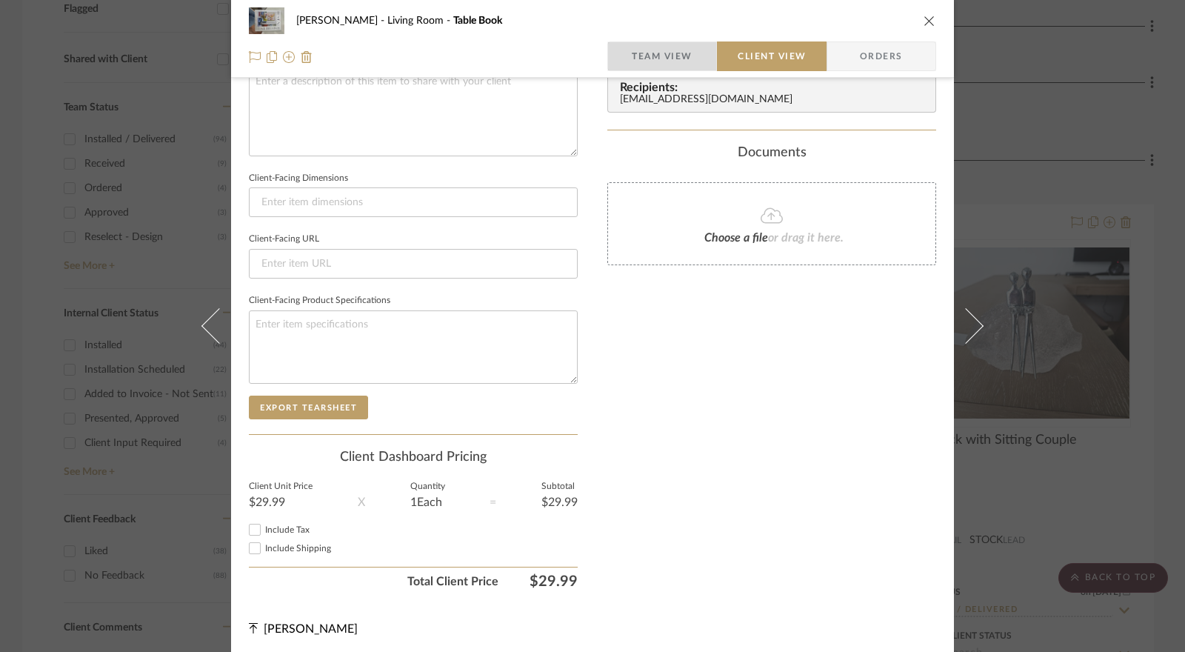
click at [687, 60] on span "Team View" at bounding box center [662, 56] width 61 height 30
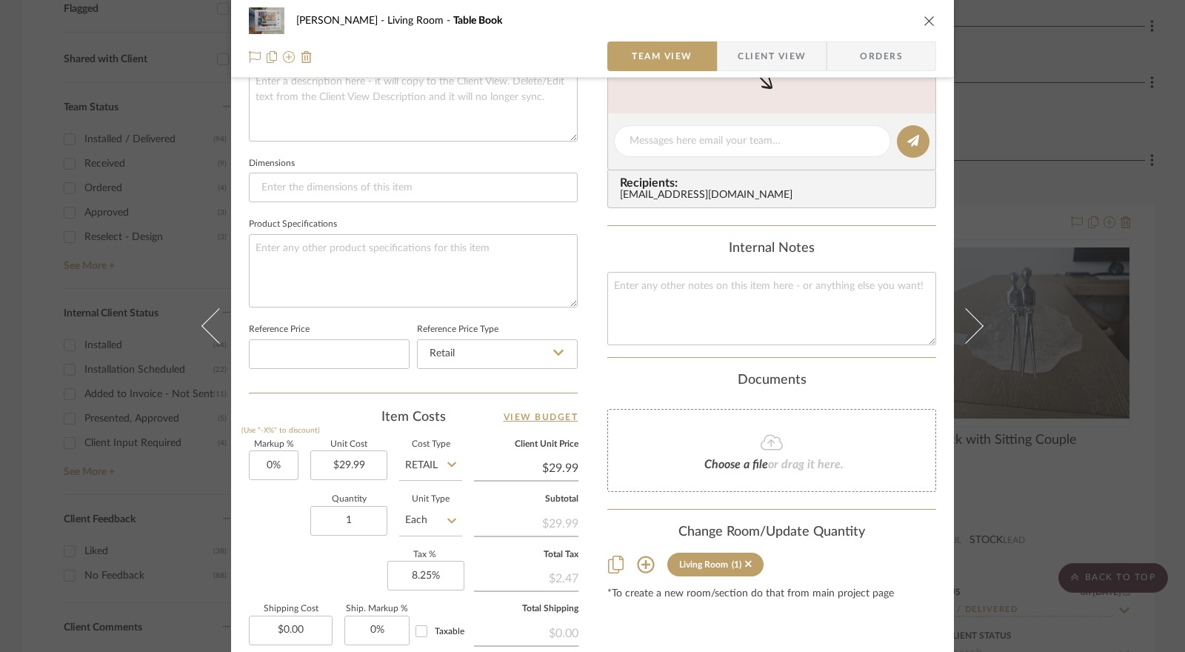
scroll to position [0, 0]
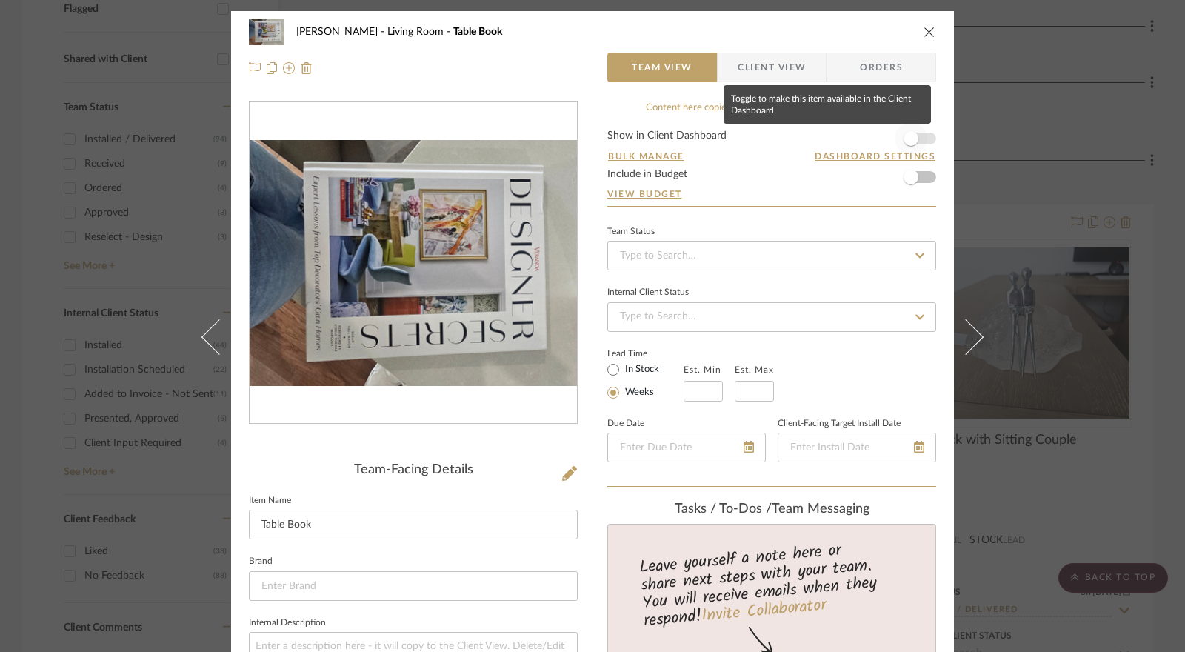
click at [904, 140] on span "button" at bounding box center [911, 138] width 15 height 15
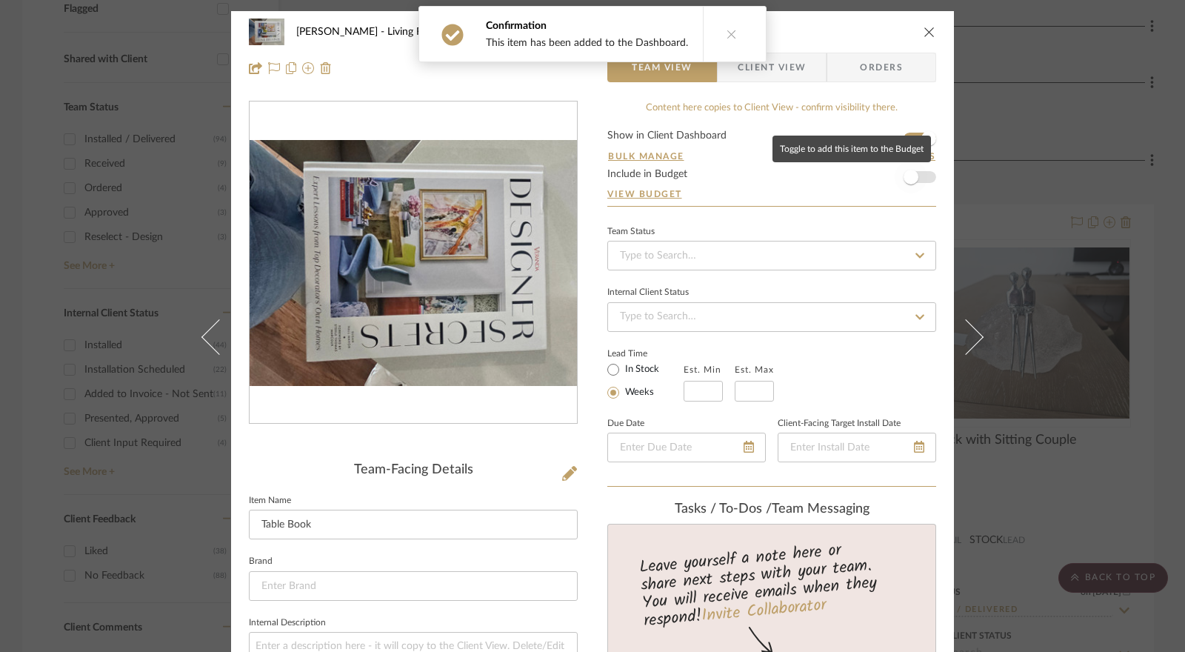
click at [919, 177] on span "button" at bounding box center [911, 177] width 33 height 33
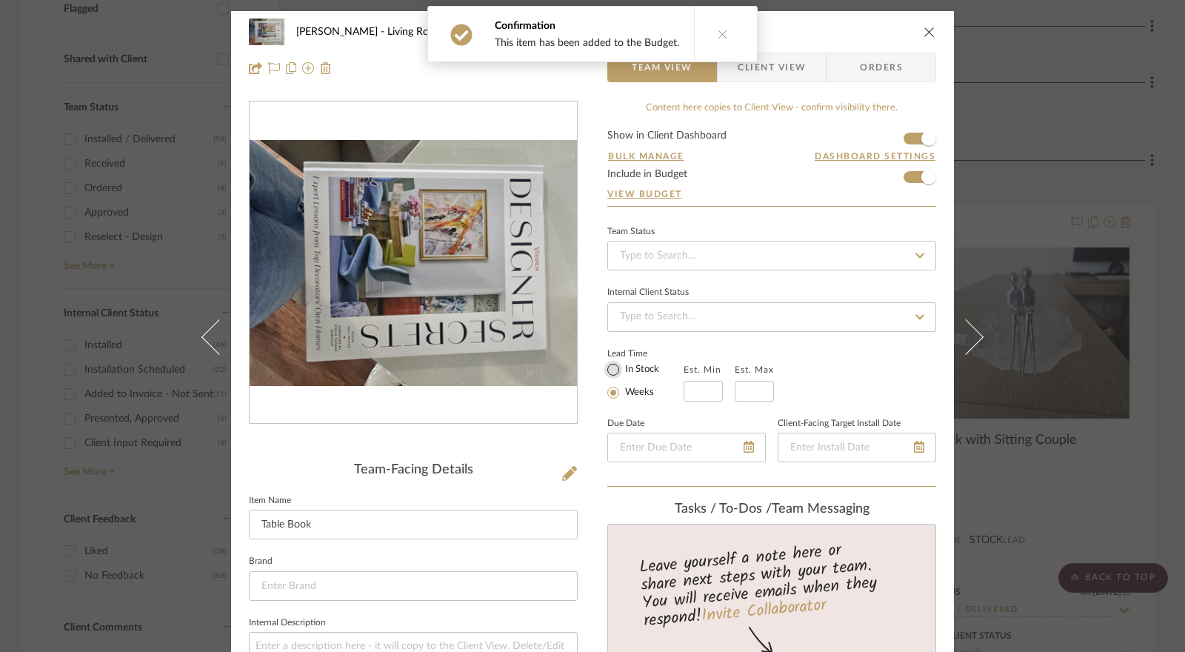
click at [610, 365] on input "In Stock" at bounding box center [614, 370] width 18 height 18
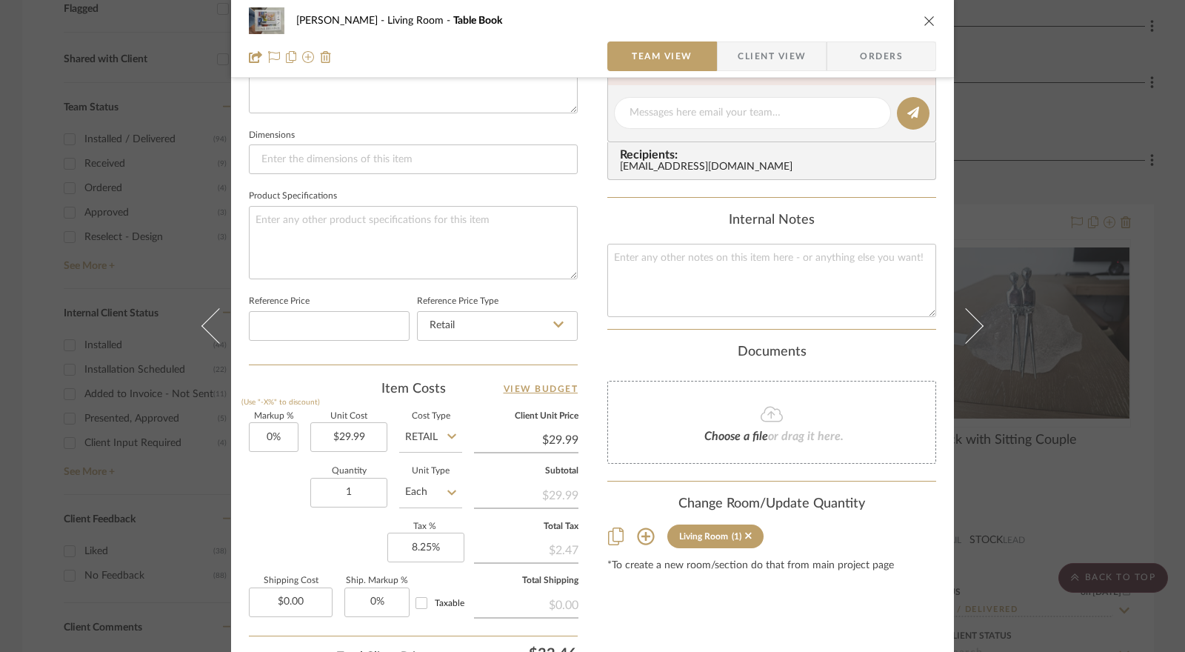
scroll to position [722, 0]
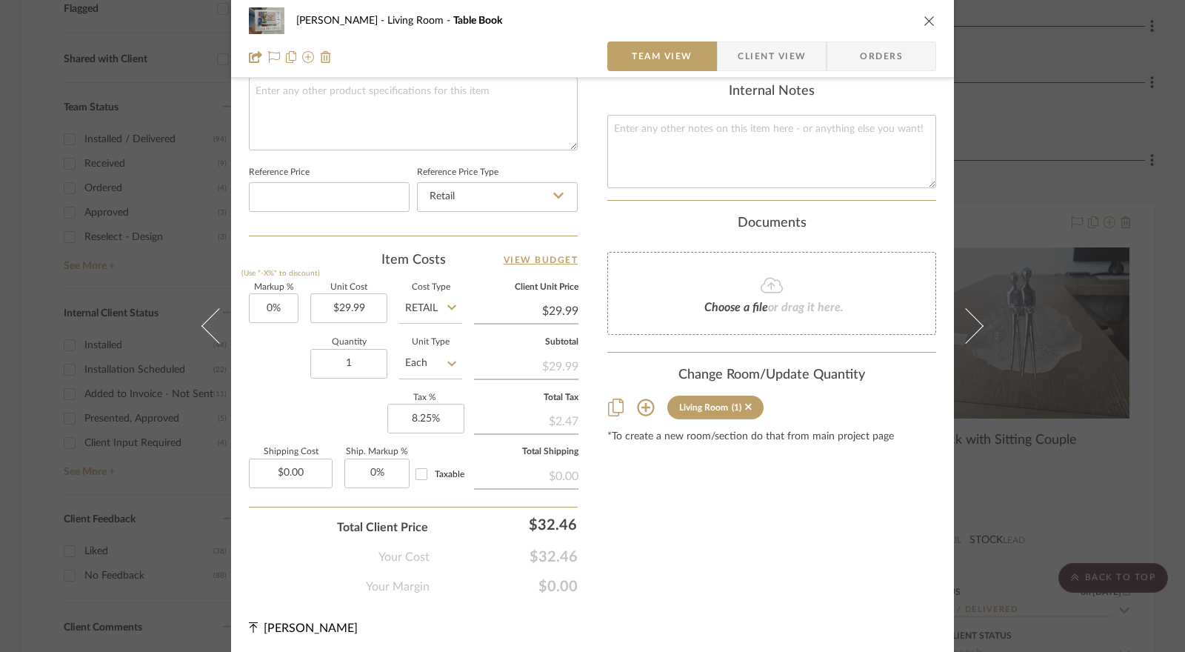
click at [738, 59] on span "Client View" at bounding box center [772, 56] width 68 height 30
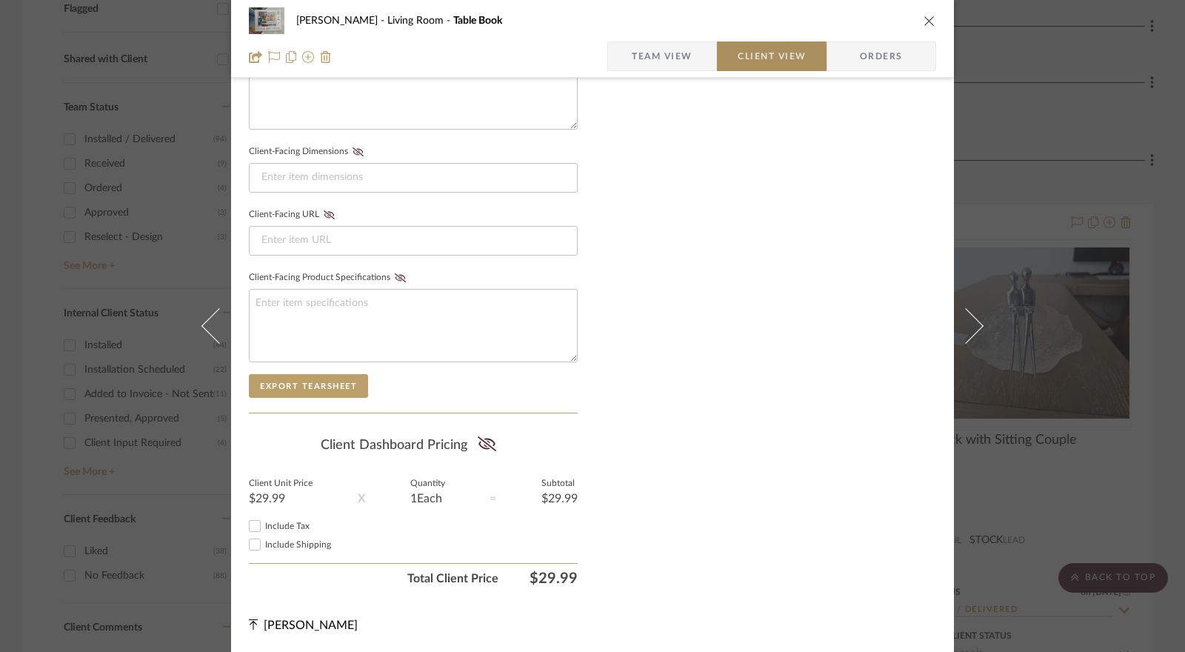
scroll to position [587, 0]
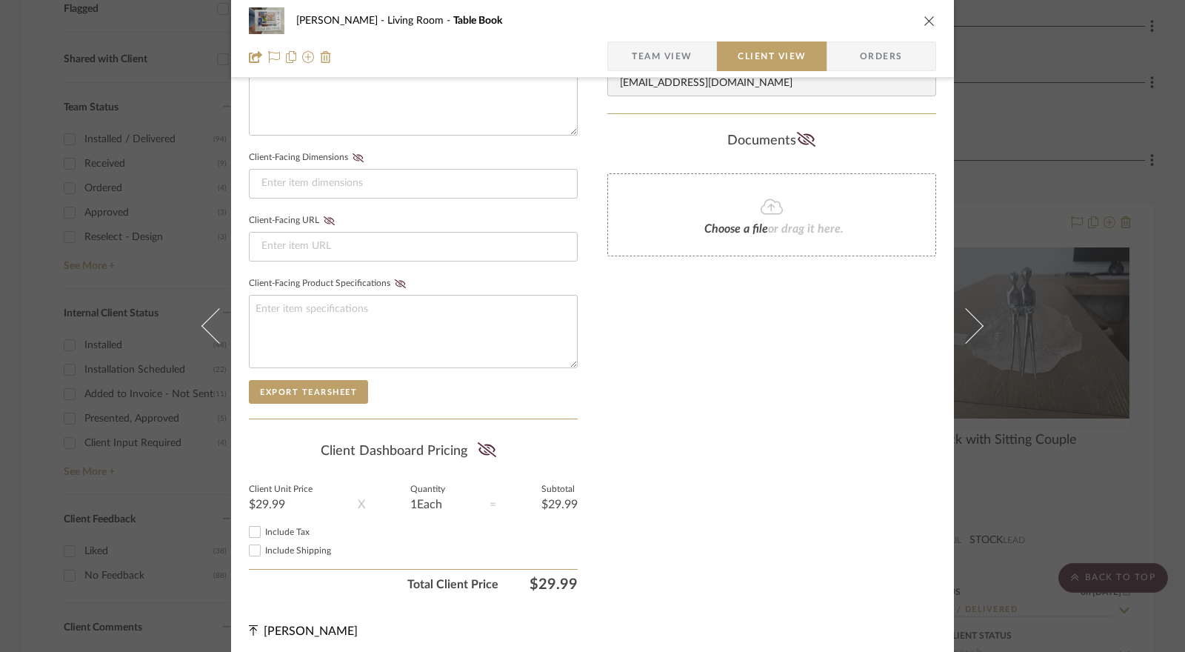
drag, startPoint x: 486, startPoint y: 445, endPoint x: 456, endPoint y: 464, distance: 35.6
click at [483, 448] on icon at bounding box center [487, 449] width 19 height 15
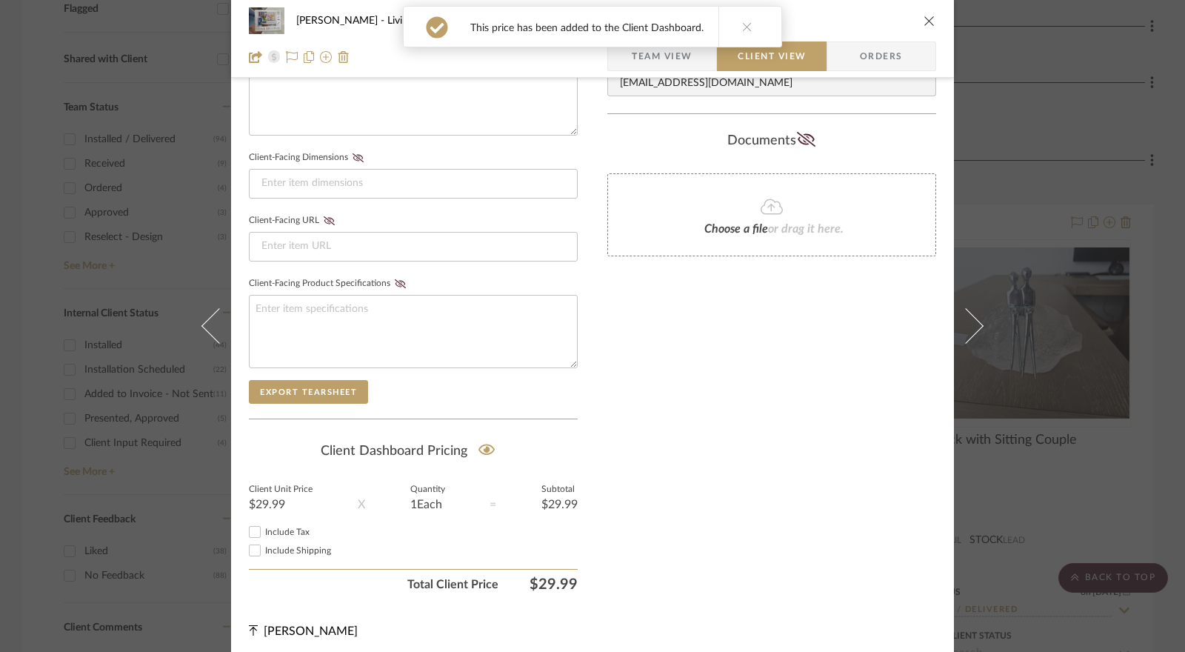
click at [251, 527] on input "Include Tax" at bounding box center [255, 532] width 18 height 18
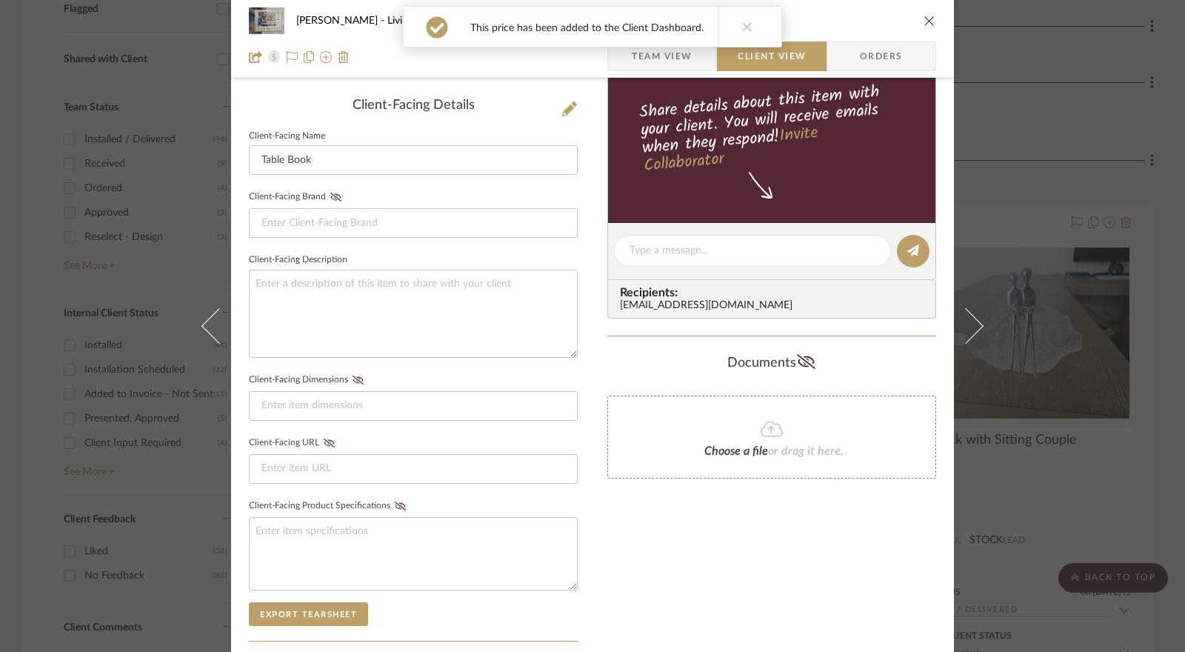
scroll to position [68, 0]
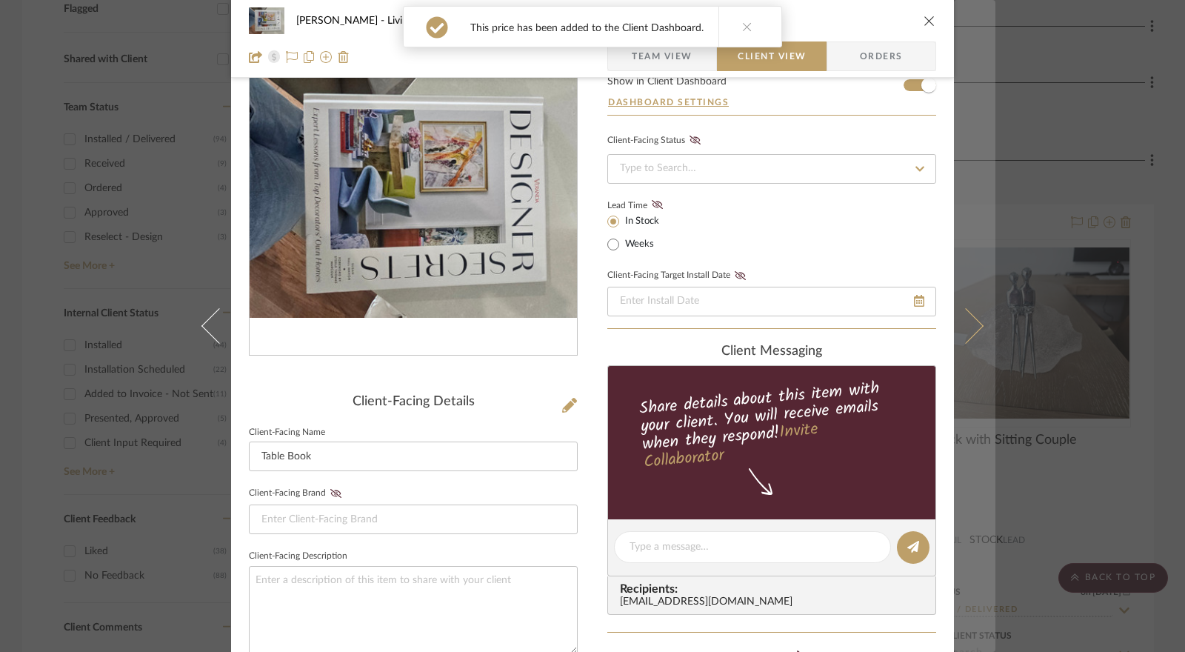
click at [962, 323] on icon at bounding box center [966, 326] width 36 height 36
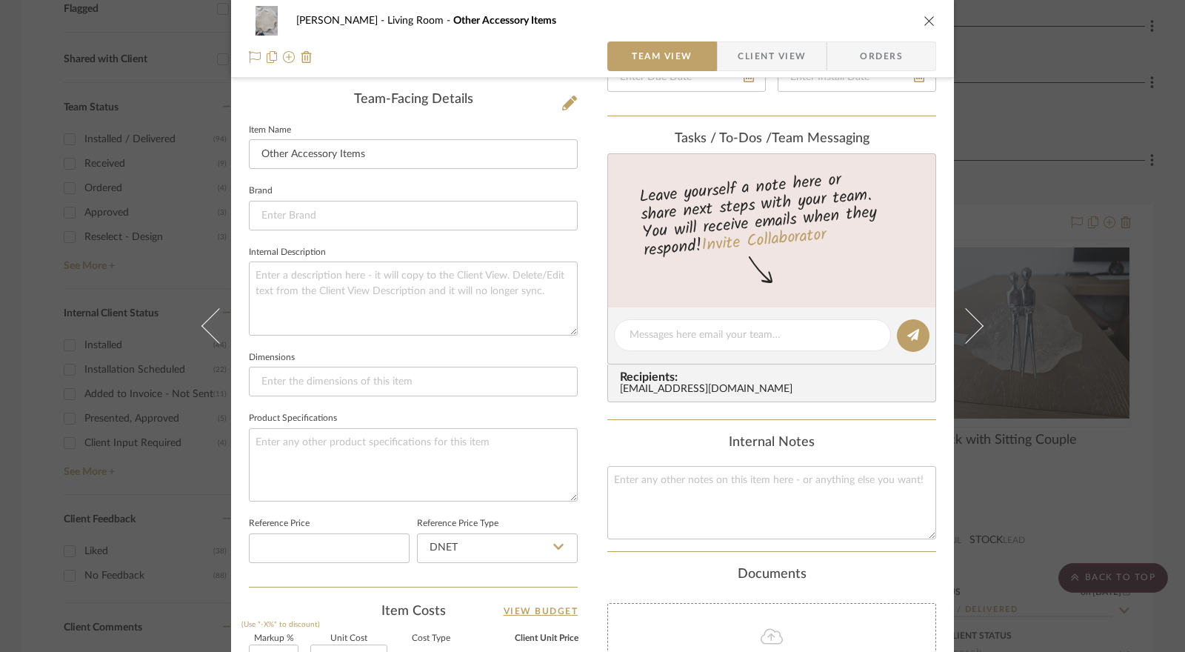
scroll to position [667, 0]
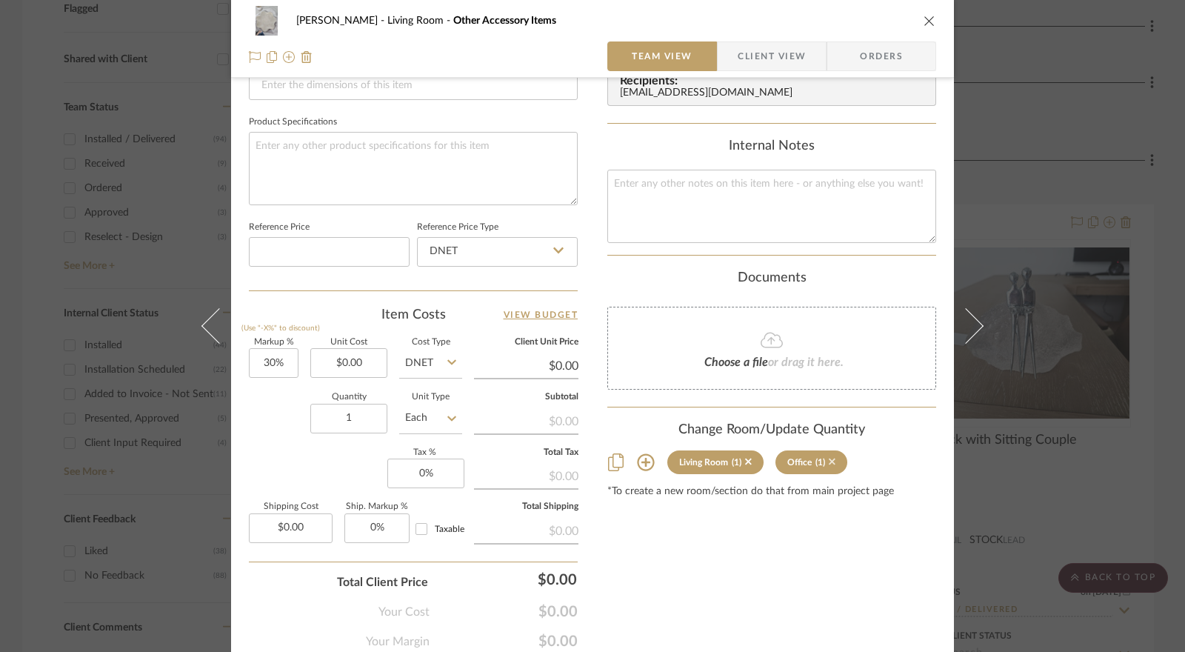
click at [829, 462] on icon at bounding box center [832, 461] width 7 height 10
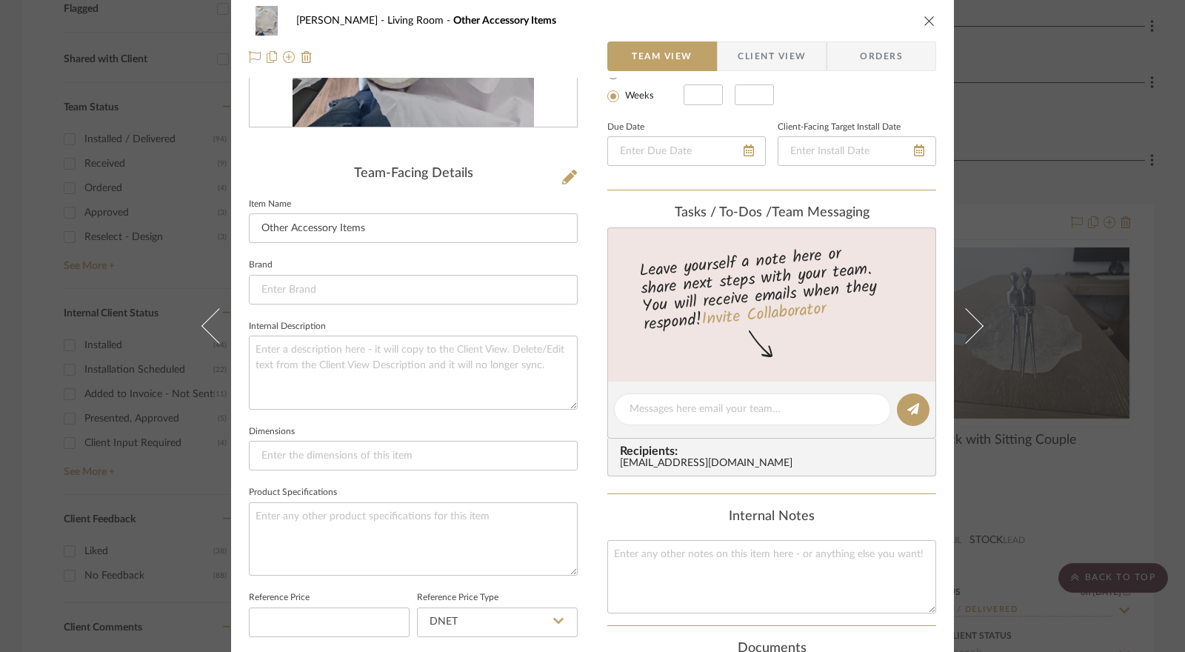
scroll to position [0, 0]
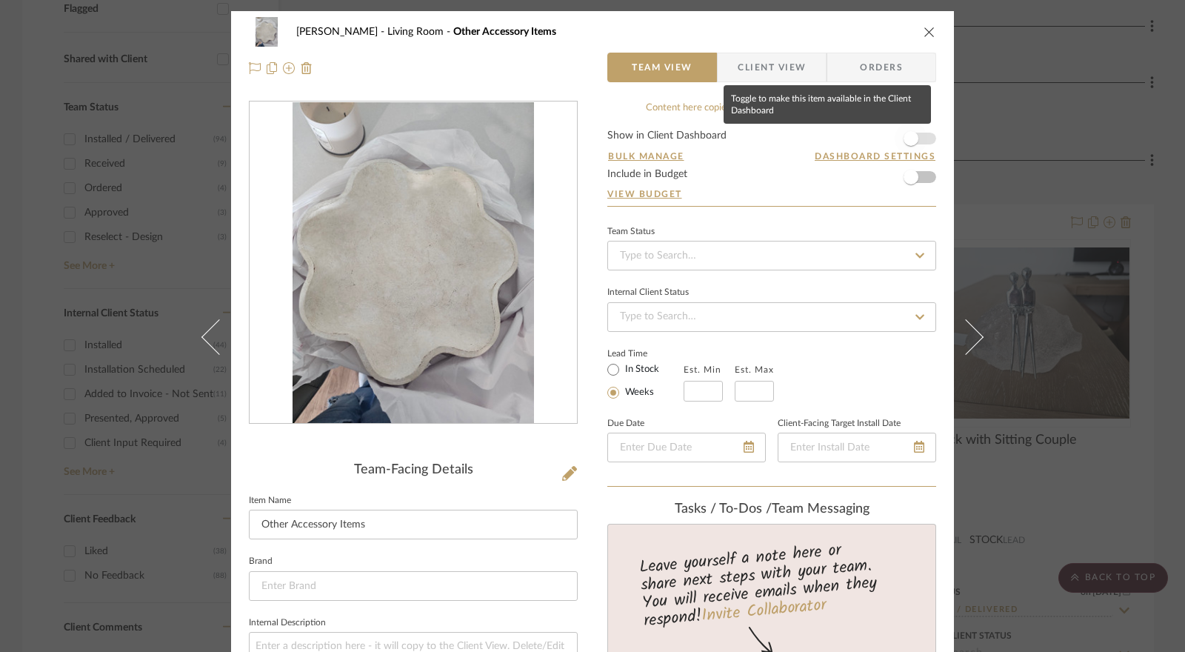
click at [904, 133] on span "button" at bounding box center [911, 138] width 15 height 15
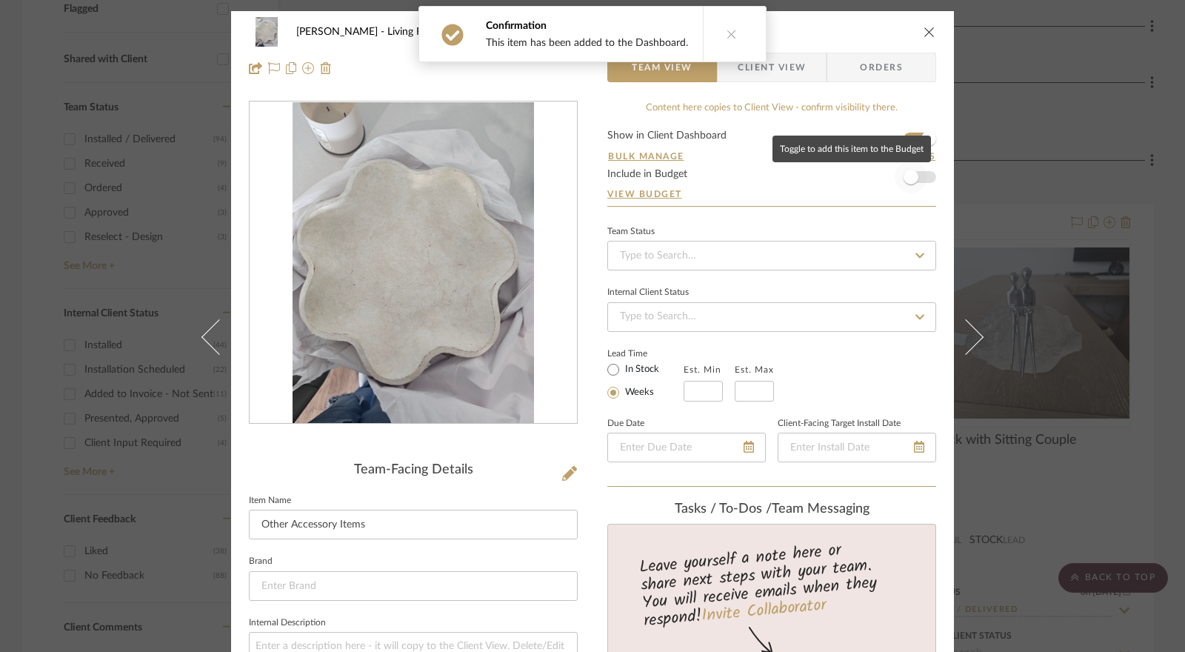
click at [904, 179] on span "button" at bounding box center [911, 177] width 15 height 15
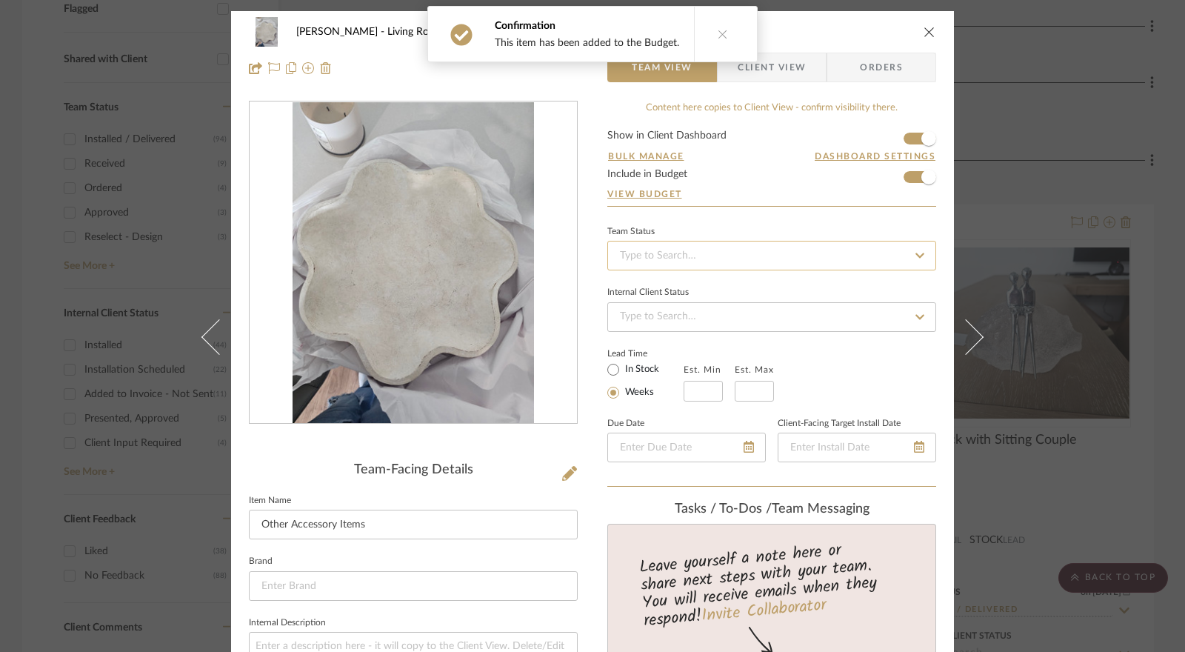
click at [724, 256] on input at bounding box center [771, 256] width 329 height 30
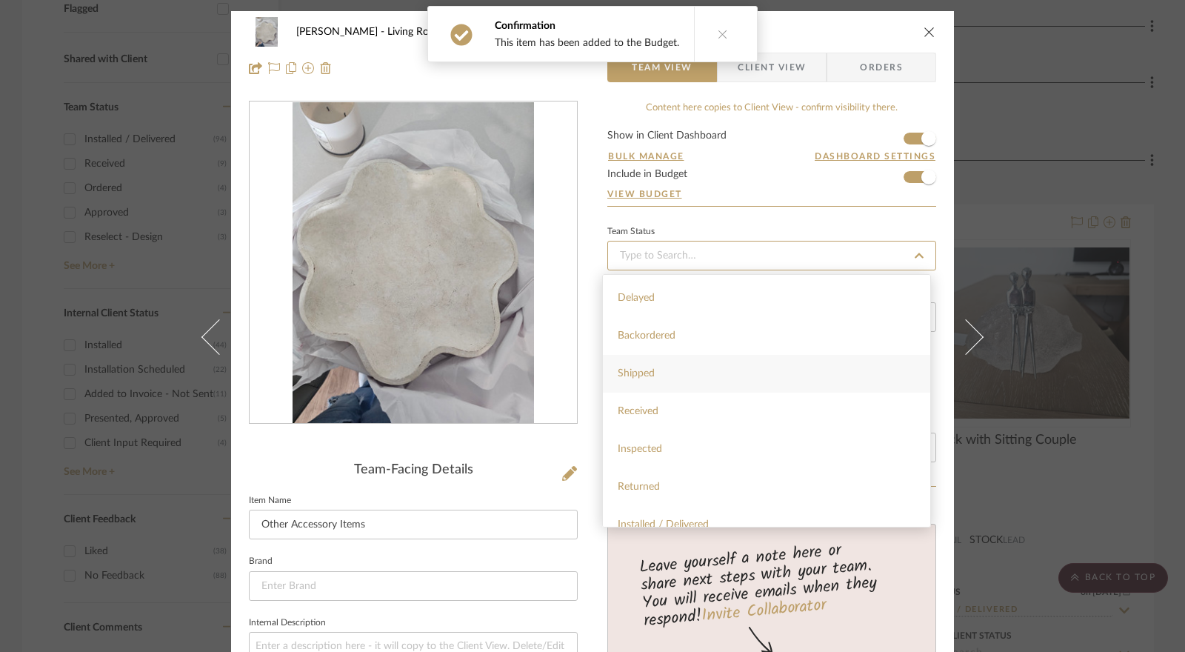
scroll to position [222, 0]
click at [713, 446] on div "Installed / Delivered" at bounding box center [766, 449] width 327 height 38
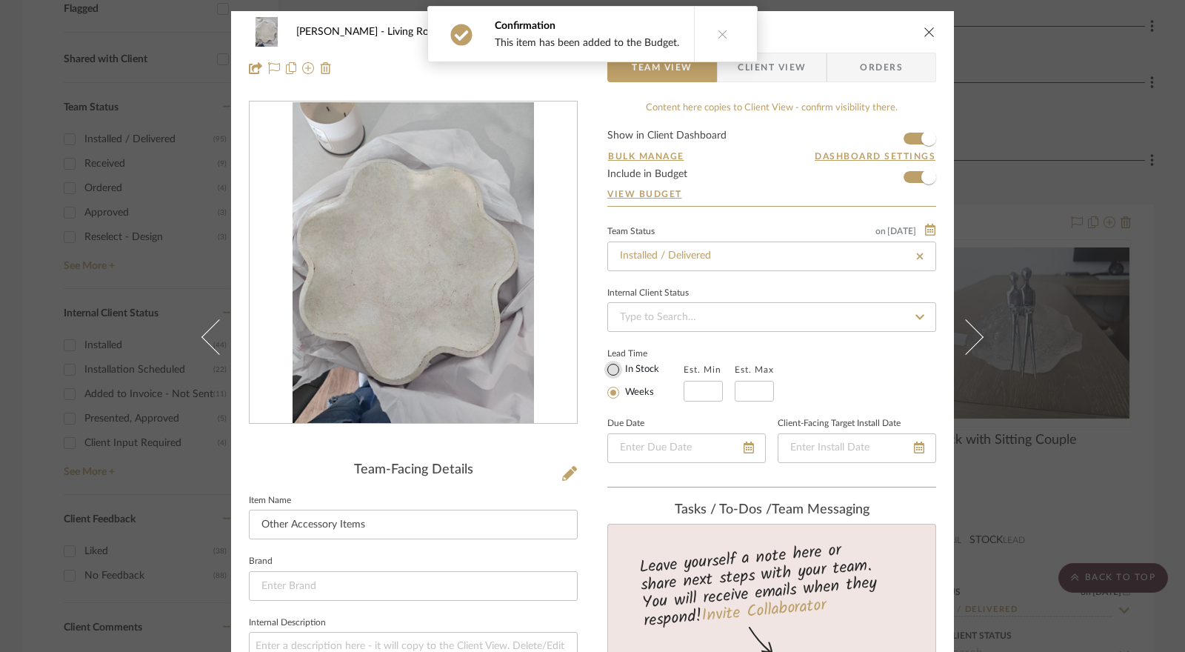
click at [613, 368] on input "In Stock" at bounding box center [614, 370] width 18 height 18
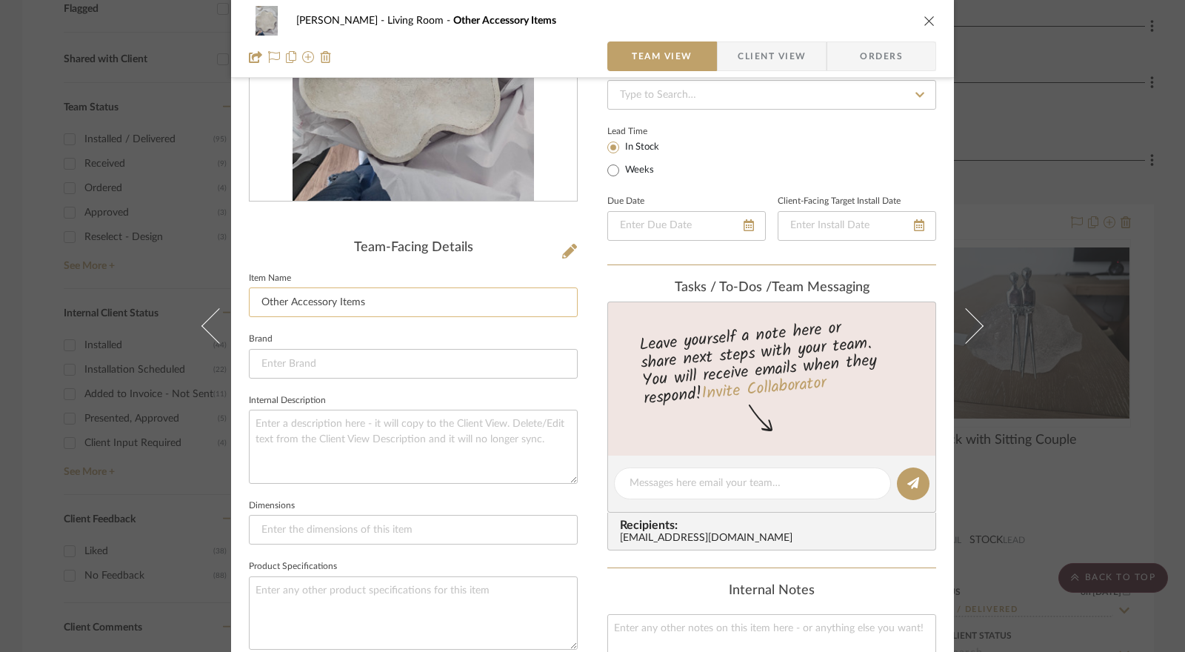
drag, startPoint x: 399, startPoint y: 300, endPoint x: 247, endPoint y: 312, distance: 152.3
click at [249, 312] on input "Other Accessory Items" at bounding box center [413, 302] width 329 height 30
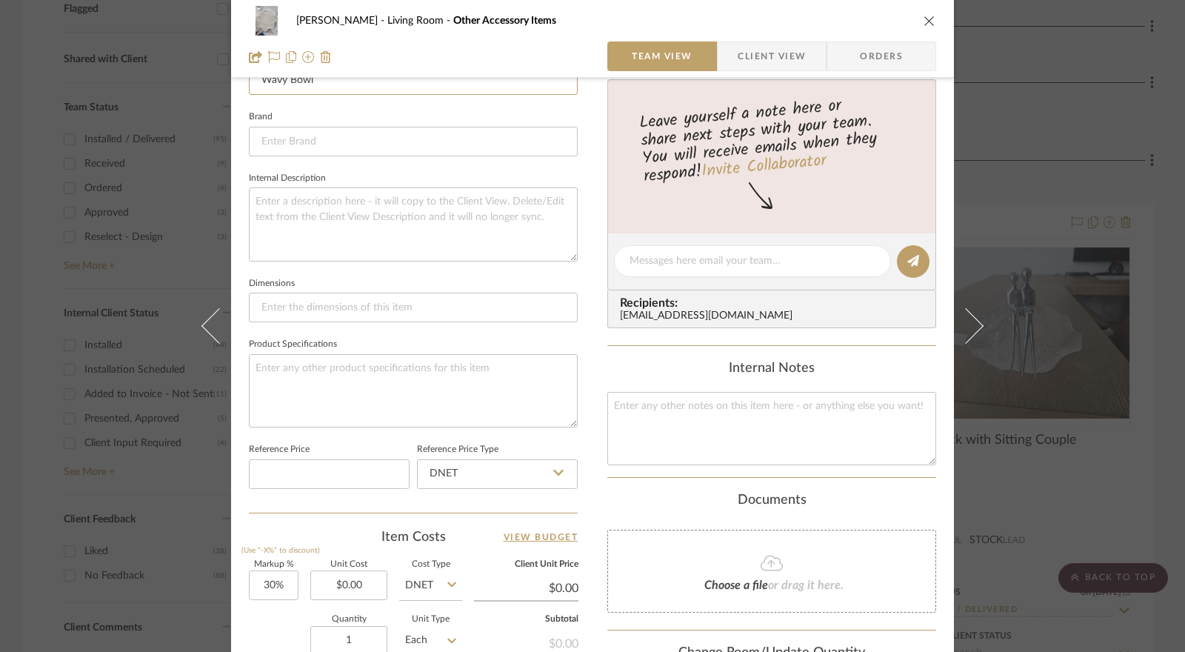
scroll to position [593, 0]
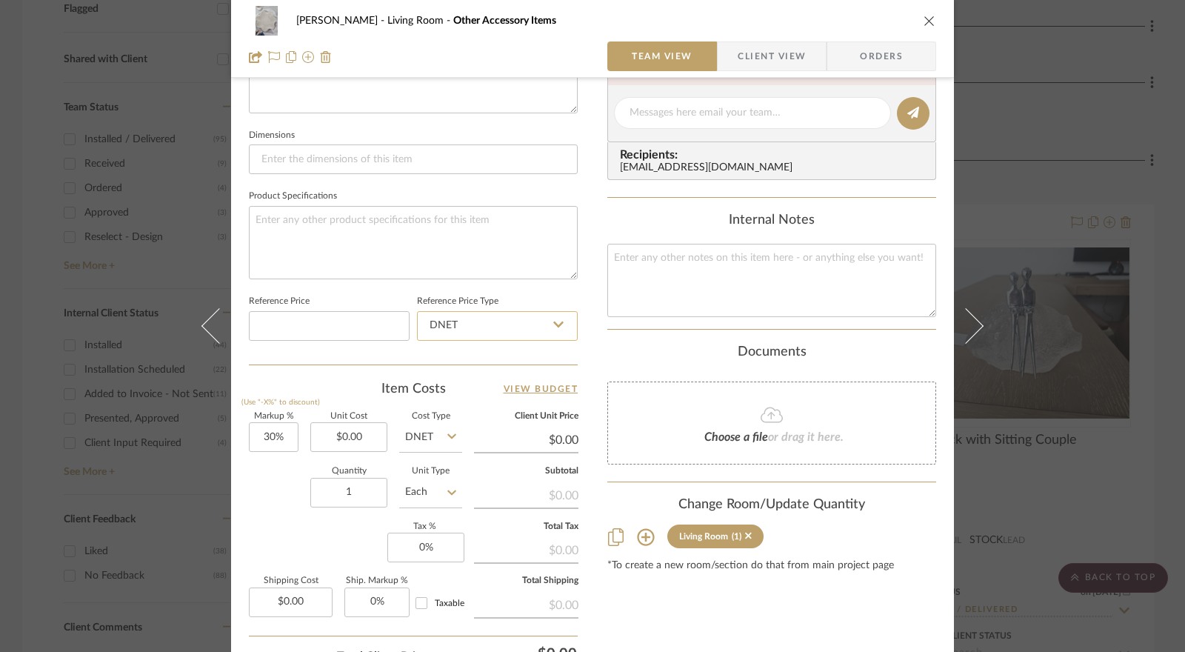
click at [501, 329] on input "DNET" at bounding box center [497, 326] width 161 height 30
click at [483, 397] on div "Retail" at bounding box center [504, 399] width 183 height 38
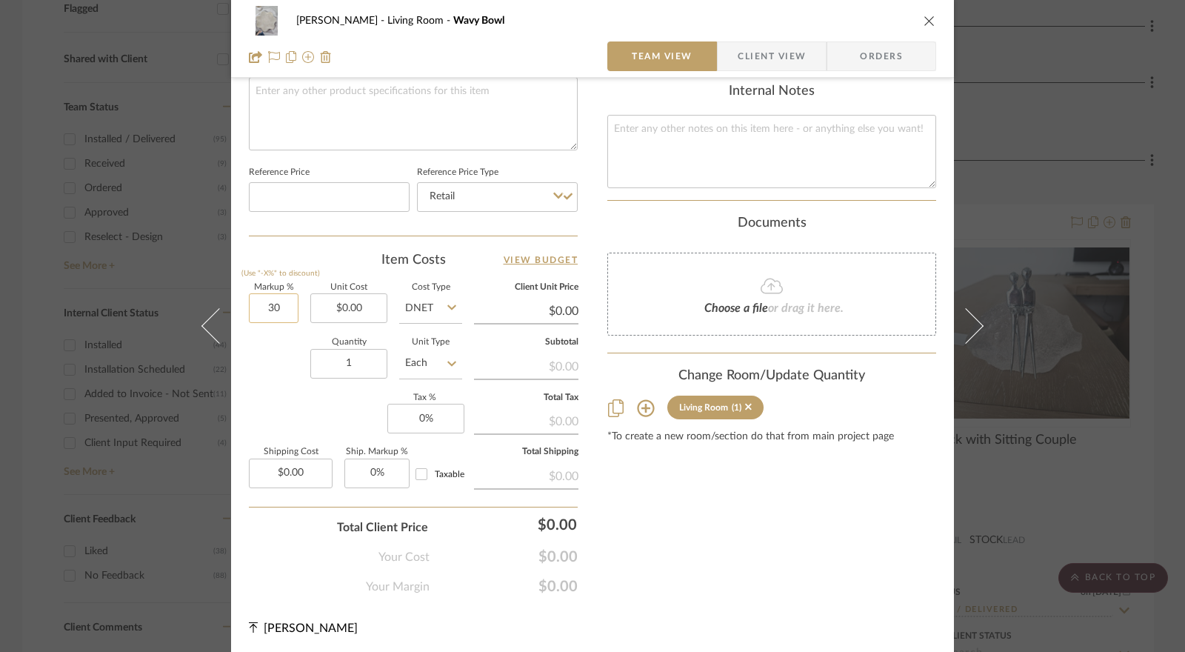
click at [271, 309] on input "30" at bounding box center [274, 308] width 50 height 30
click at [344, 299] on input "0.00" at bounding box center [348, 308] width 77 height 30
click at [441, 308] on input "DNET" at bounding box center [430, 308] width 63 height 30
click at [430, 373] on div "Retail" at bounding box center [486, 381] width 183 height 38
click at [410, 413] on input "0" at bounding box center [425, 419] width 77 height 30
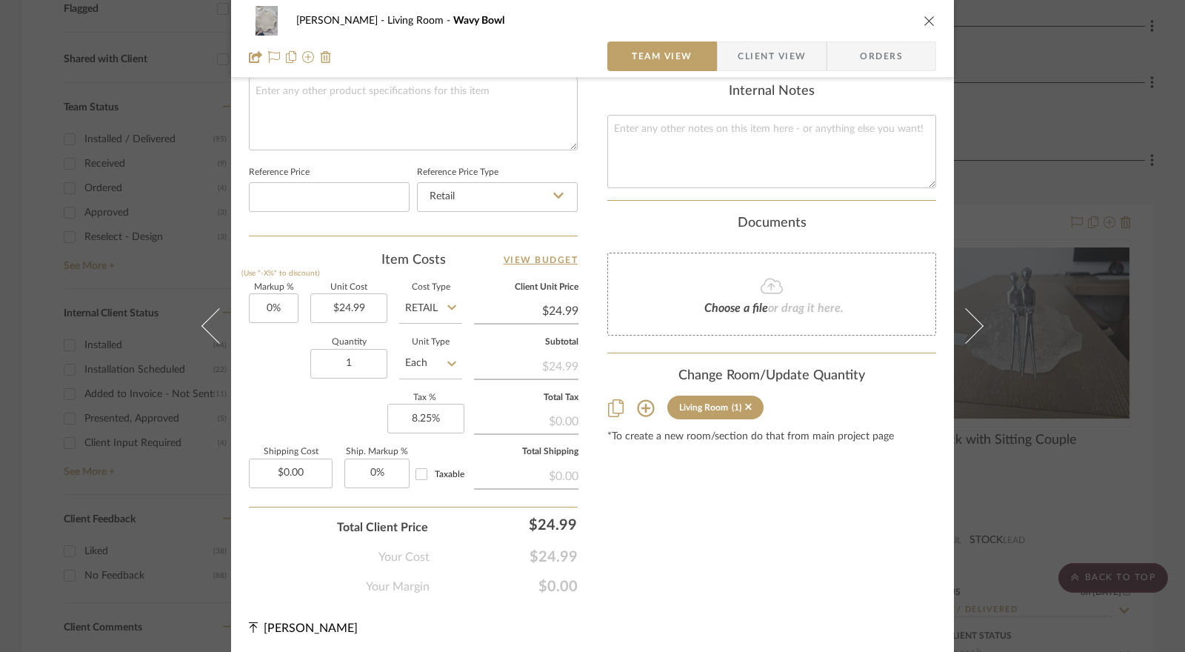
click at [339, 414] on div "Markup % (Use "-X%" to discount) 0% Unit Cost $24.99 Cost Type Retail Client Un…" at bounding box center [413, 392] width 329 height 216
click at [741, 66] on span "Client View" at bounding box center [772, 56] width 68 height 30
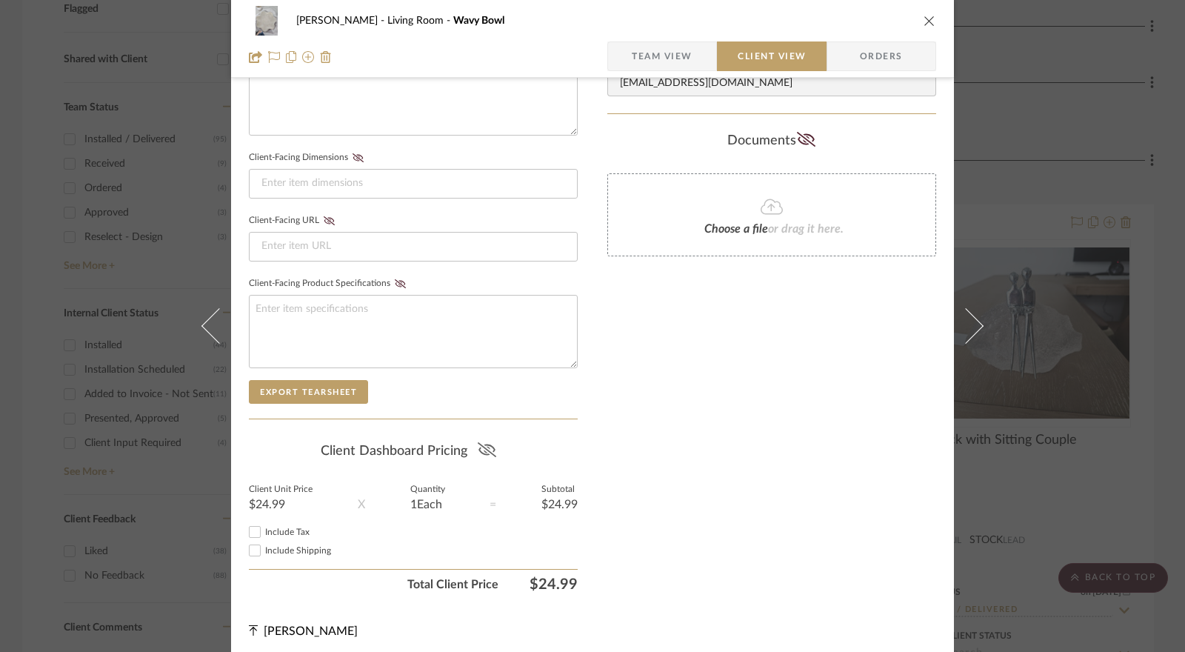
click at [485, 444] on icon at bounding box center [486, 449] width 19 height 15
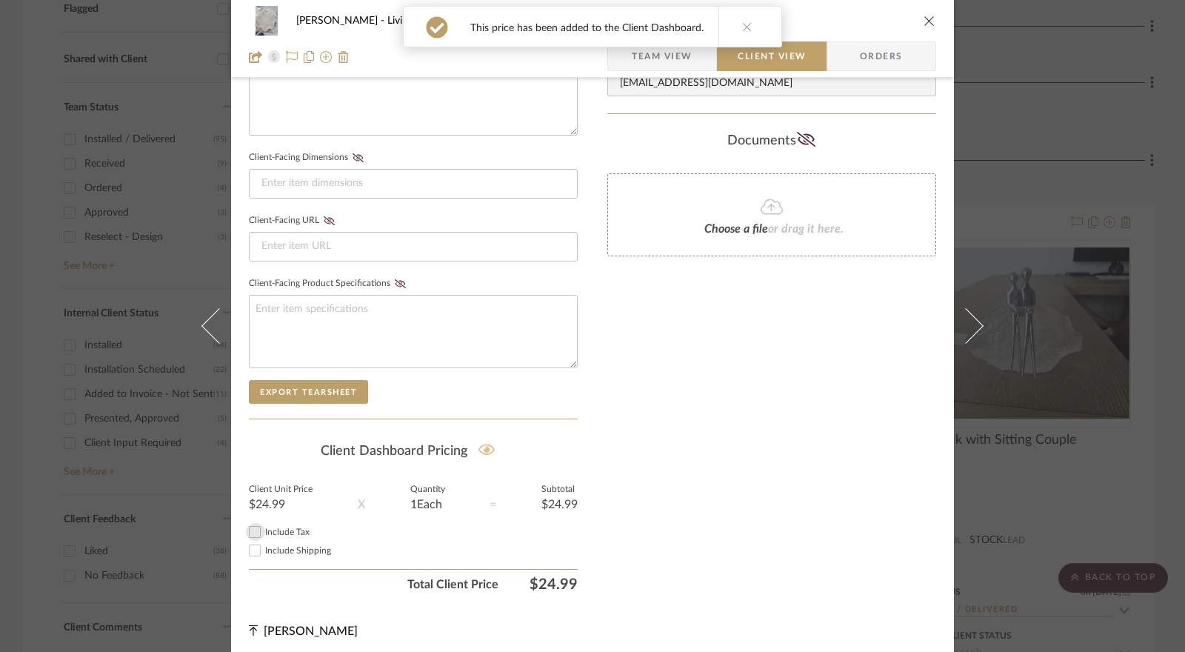
click at [249, 530] on input "Include Tax" at bounding box center [255, 532] width 18 height 18
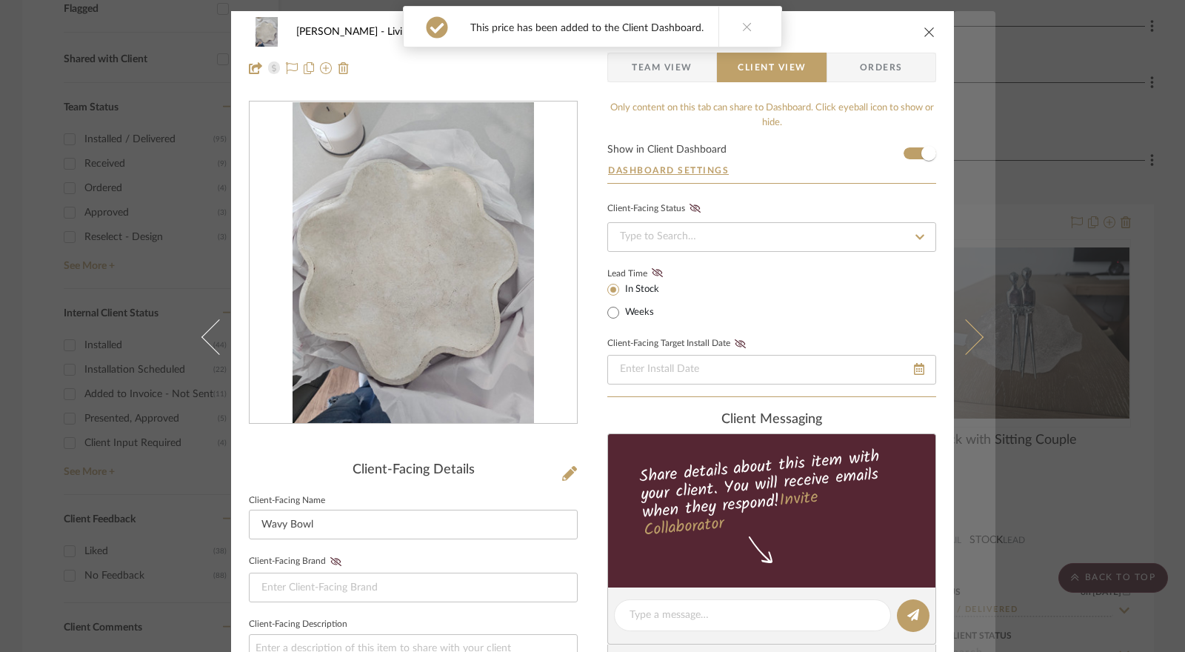
click at [972, 354] on button at bounding box center [974, 337] width 41 height 652
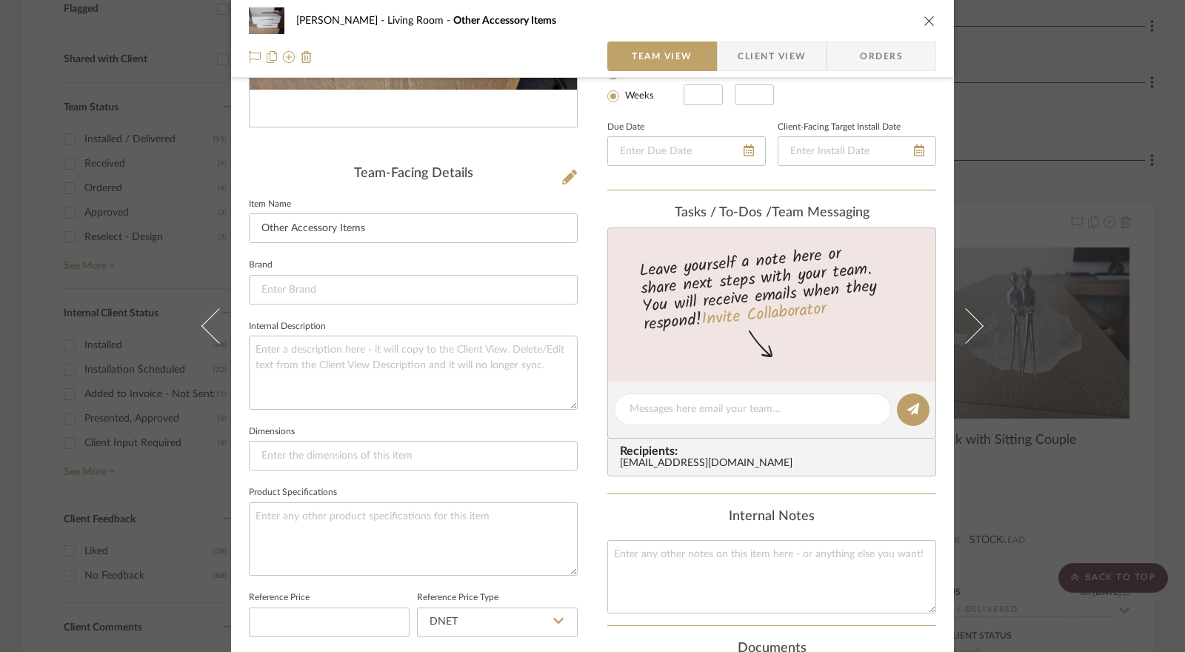
scroll to position [593, 0]
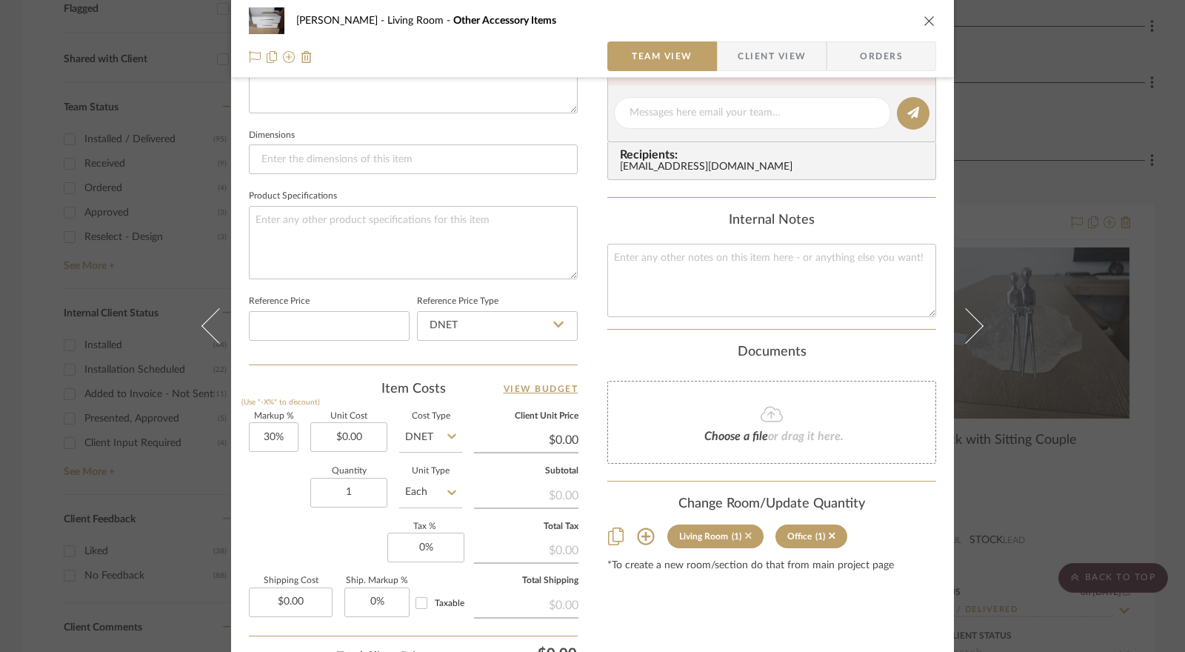
click at [745, 536] on icon at bounding box center [748, 535] width 7 height 10
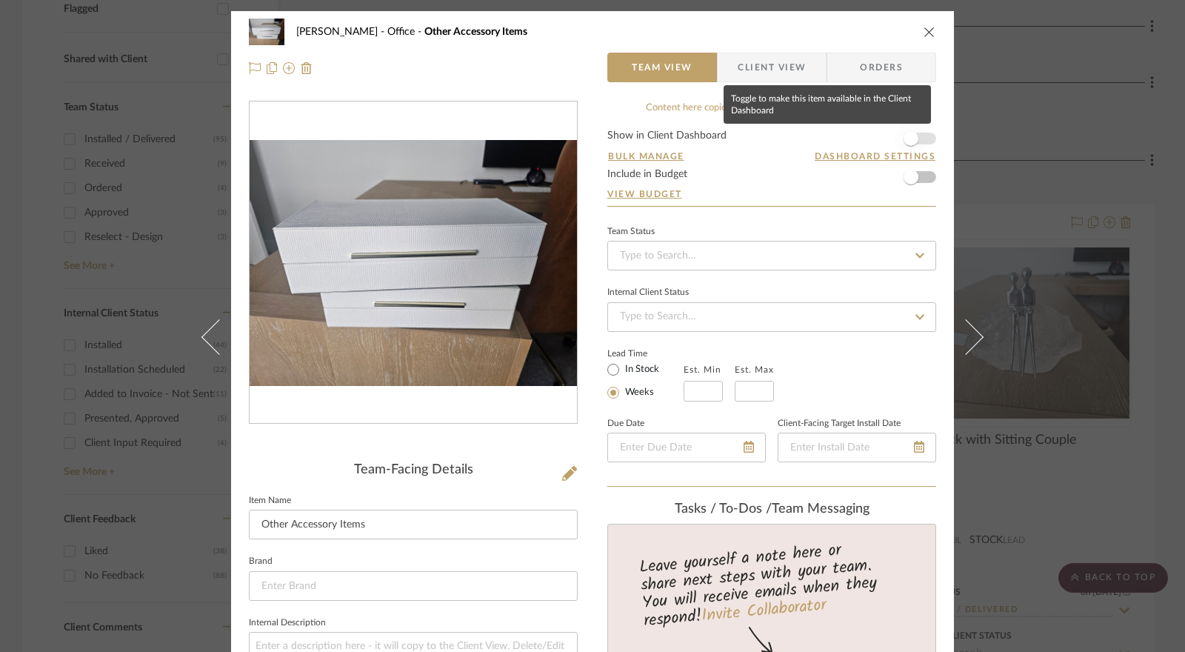
click at [905, 144] on span "button" at bounding box center [911, 138] width 15 height 15
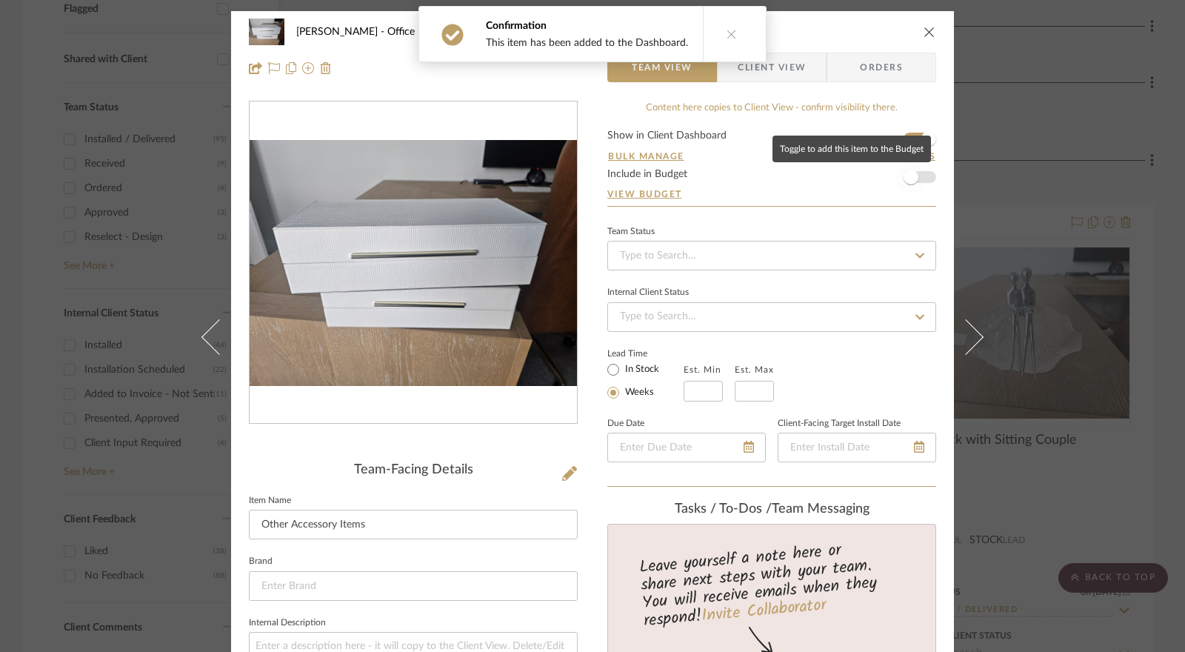
click at [912, 176] on span "button" at bounding box center [911, 177] width 15 height 15
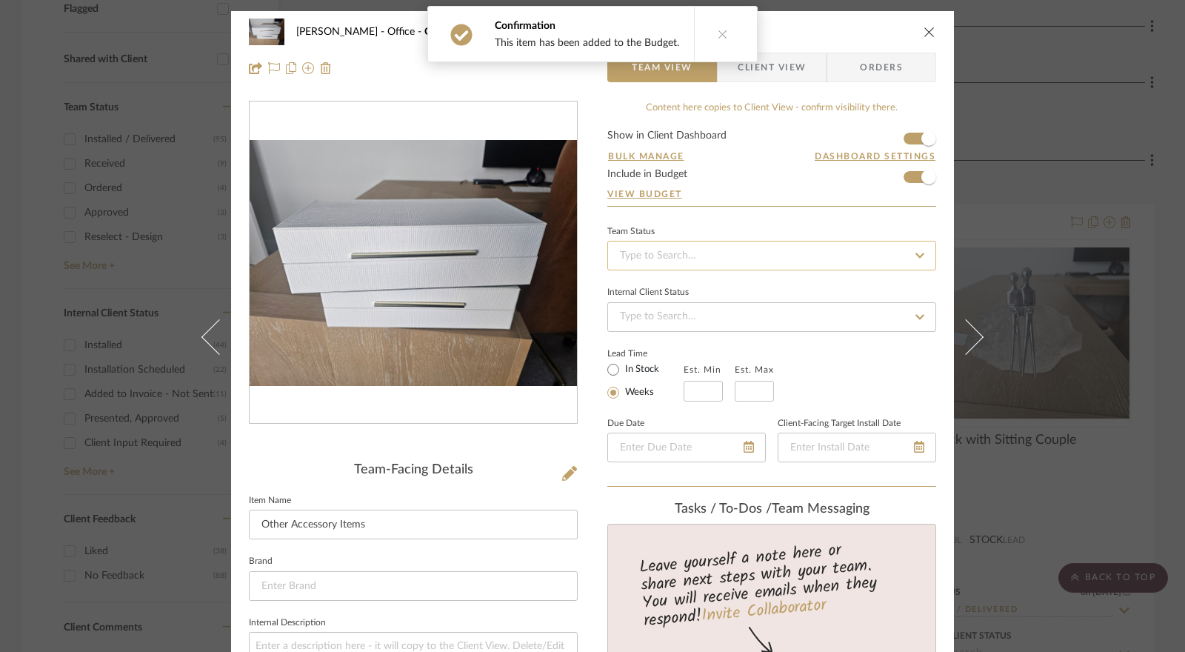
click at [719, 264] on input at bounding box center [771, 256] width 329 height 30
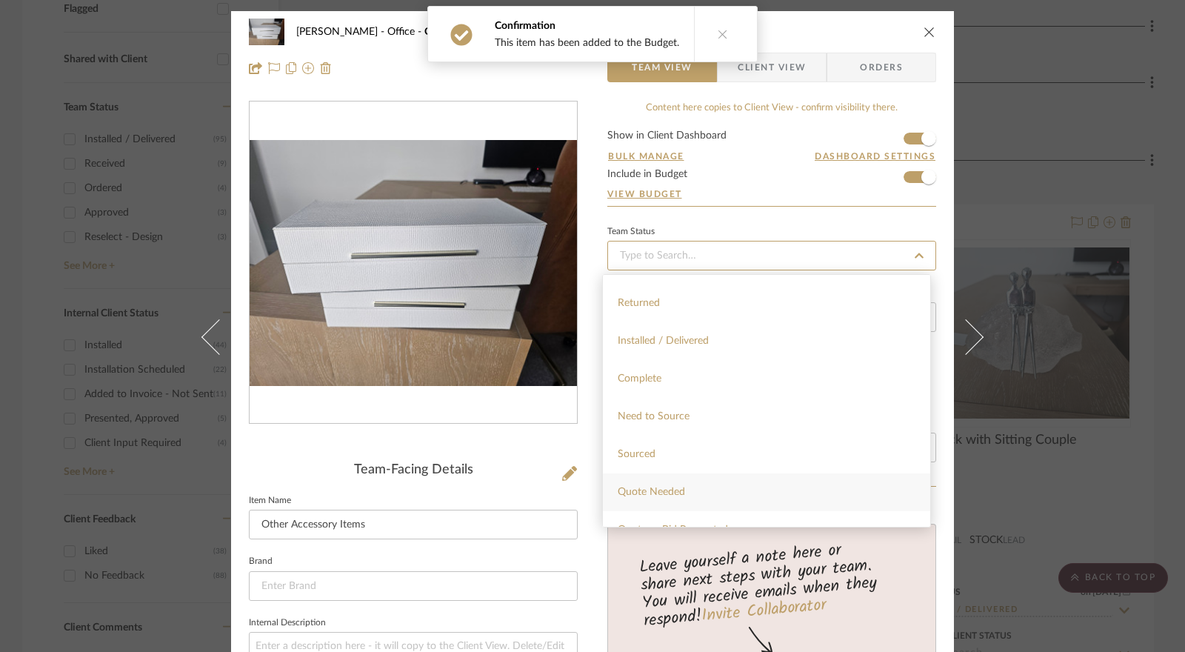
scroll to position [370, 0]
click at [702, 304] on span "Installed / Delivered" at bounding box center [663, 301] width 91 height 10
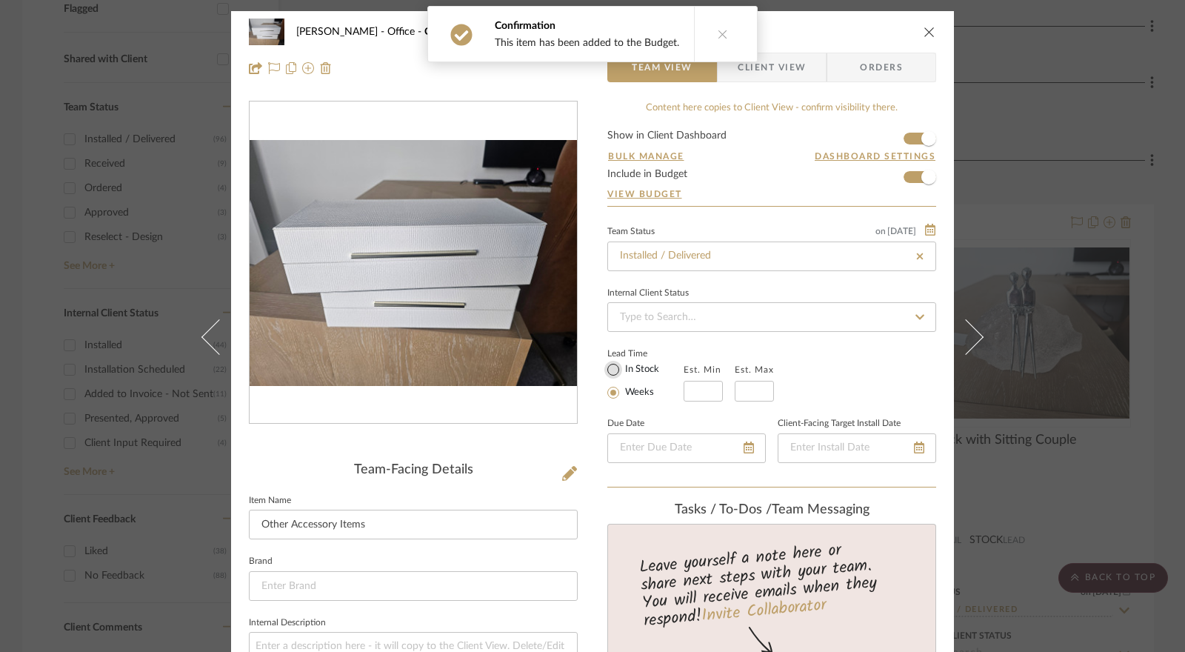
click at [609, 365] on input "In Stock" at bounding box center [614, 370] width 18 height 18
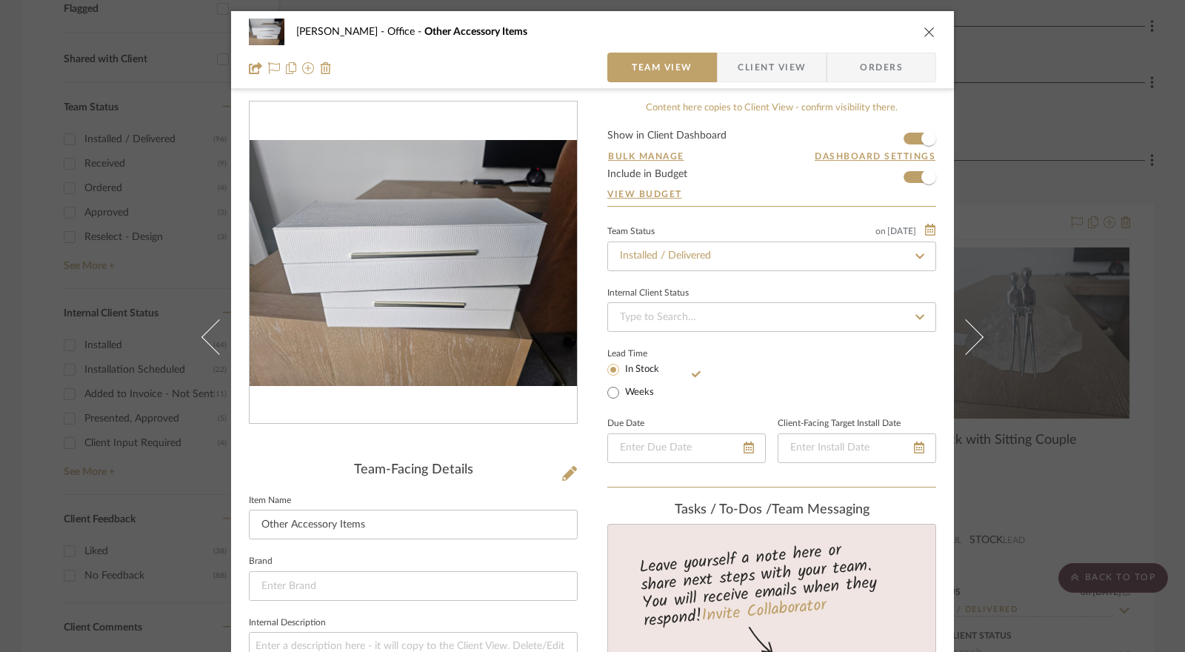
scroll to position [222, 0]
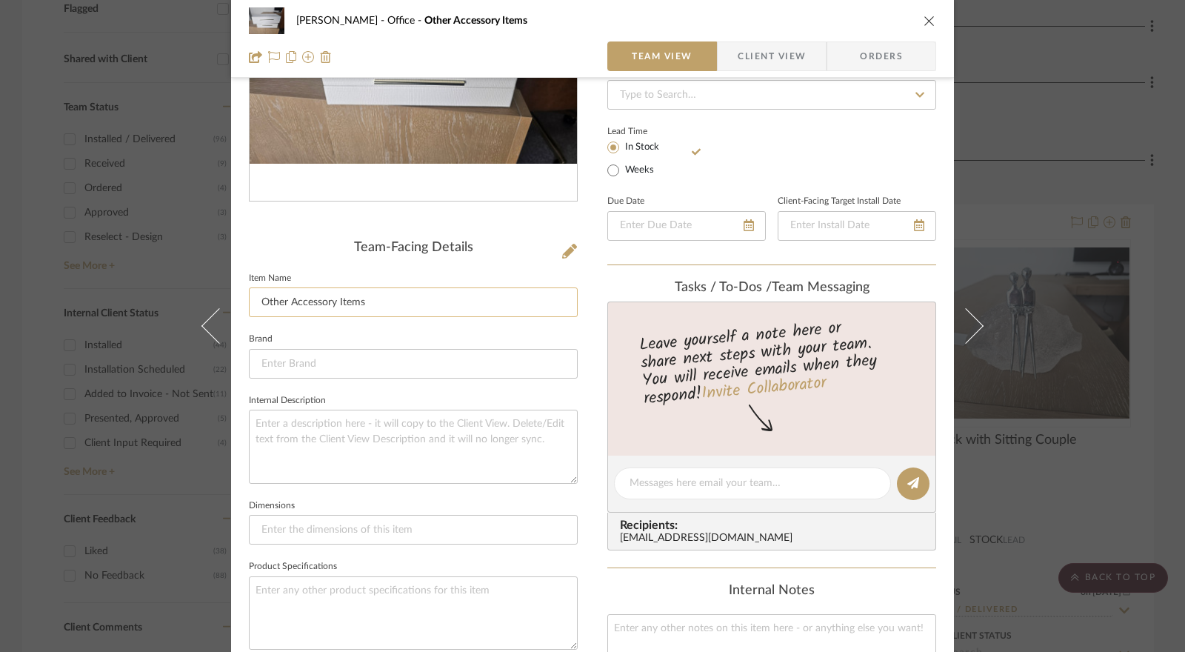
drag, startPoint x: 387, startPoint y: 302, endPoint x: 250, endPoint y: 300, distance: 136.3
click at [250, 300] on input "Other Accessory Items" at bounding box center [413, 302] width 329 height 30
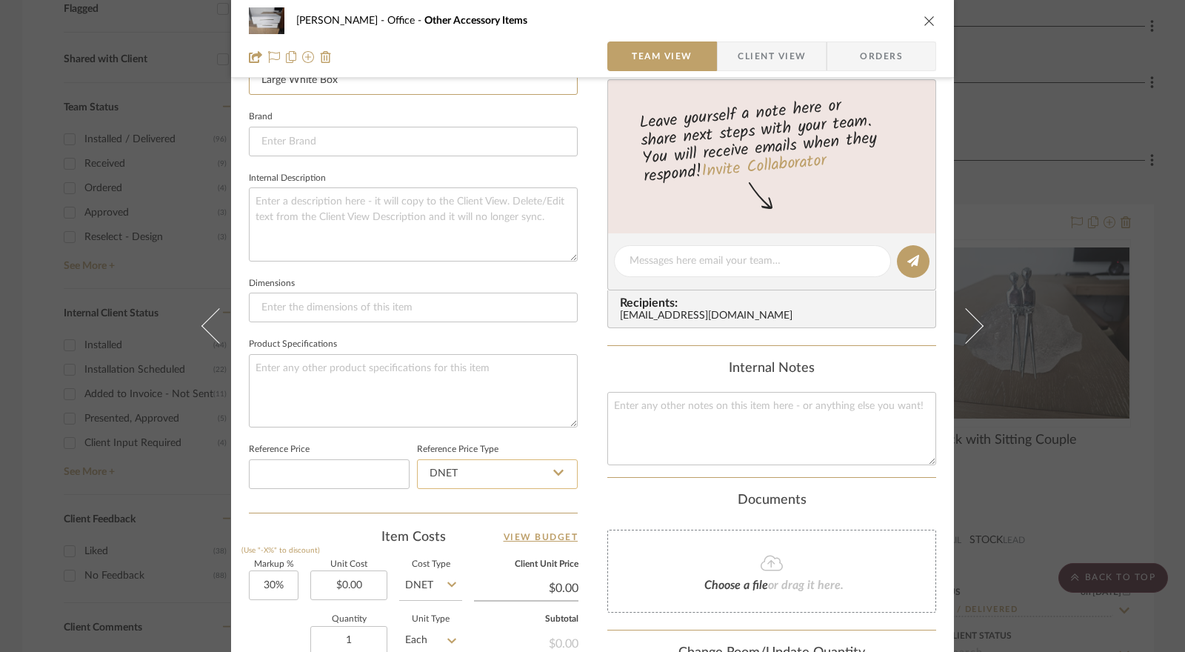
scroll to position [667, 0]
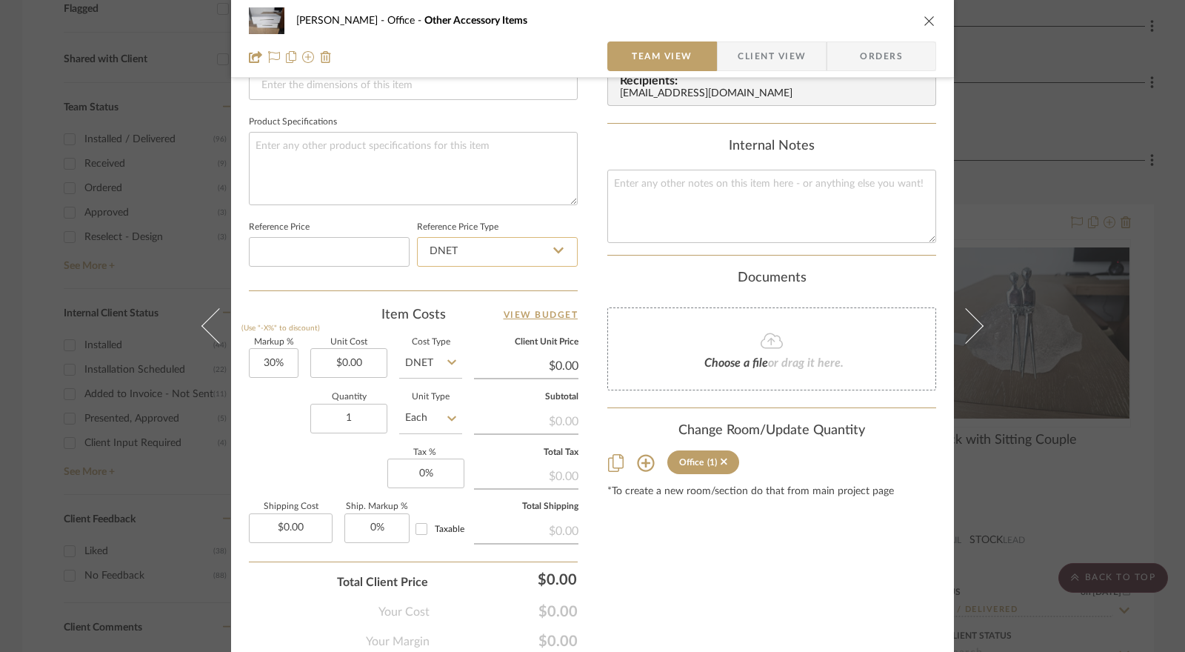
click at [489, 253] on input "DNET" at bounding box center [497, 252] width 161 height 30
click at [476, 322] on div "Retail" at bounding box center [504, 325] width 183 height 38
click at [270, 367] on input "30" at bounding box center [274, 363] width 50 height 30
click at [330, 363] on input "0.00" at bounding box center [348, 363] width 77 height 30
click at [409, 362] on input "DNET" at bounding box center [430, 363] width 63 height 30
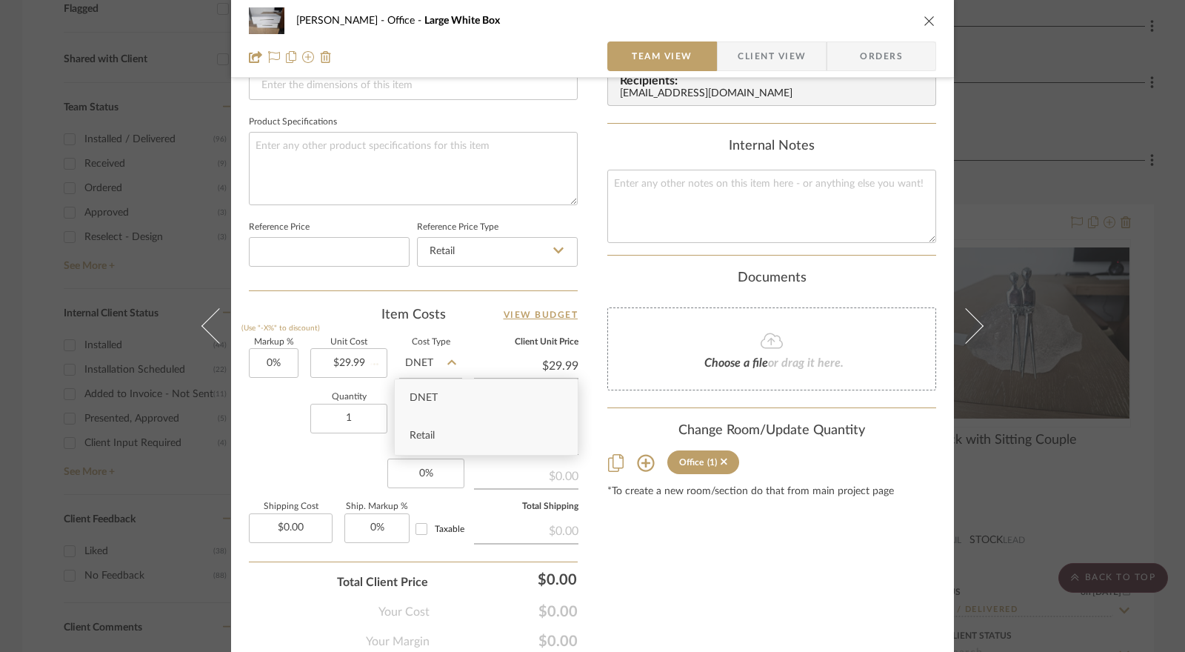
click at [434, 436] on span "Retail" at bounding box center [422, 435] width 25 height 10
click at [421, 470] on input "0" at bounding box center [425, 474] width 77 height 30
click at [342, 463] on div "Markup % (Use "-X%" to discount) 0% Unit Cost $29.99 Cost Type Retail Client Un…" at bounding box center [413, 447] width 329 height 216
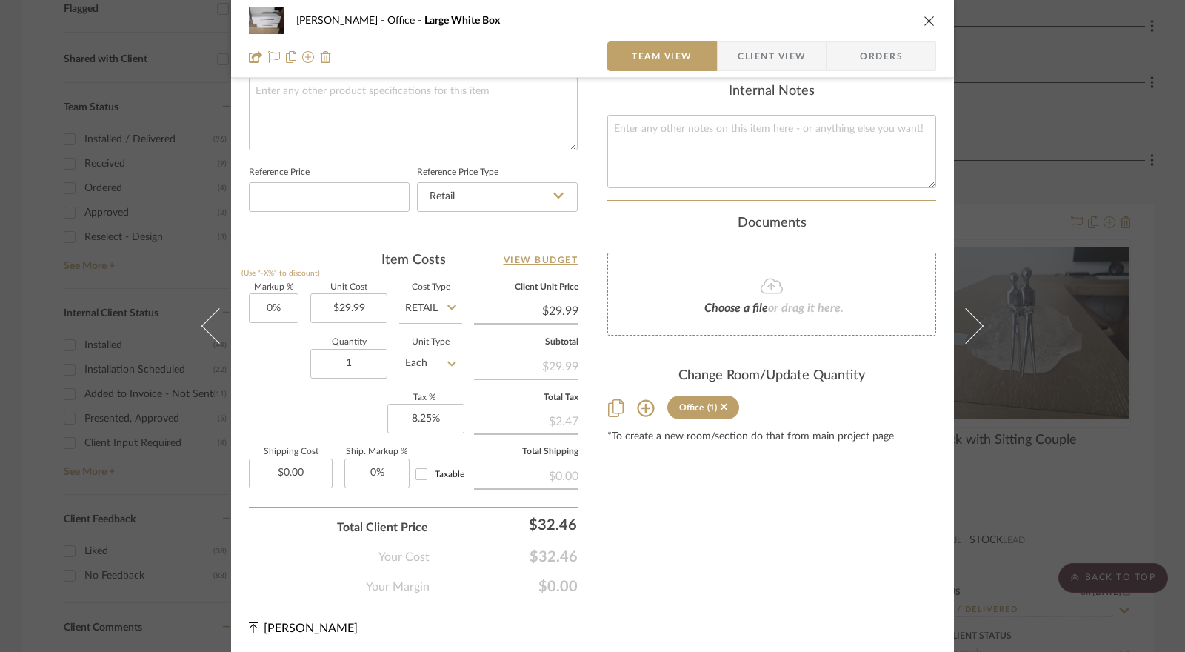
click at [770, 56] on span "Client View" at bounding box center [772, 56] width 68 height 30
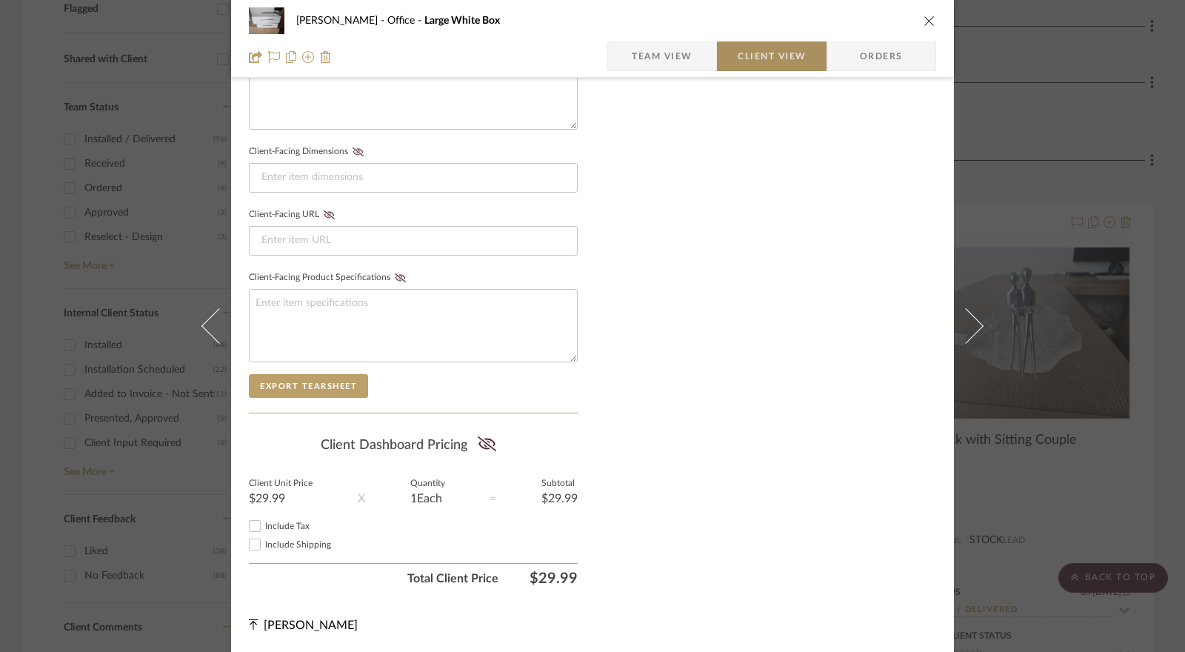
scroll to position [587, 0]
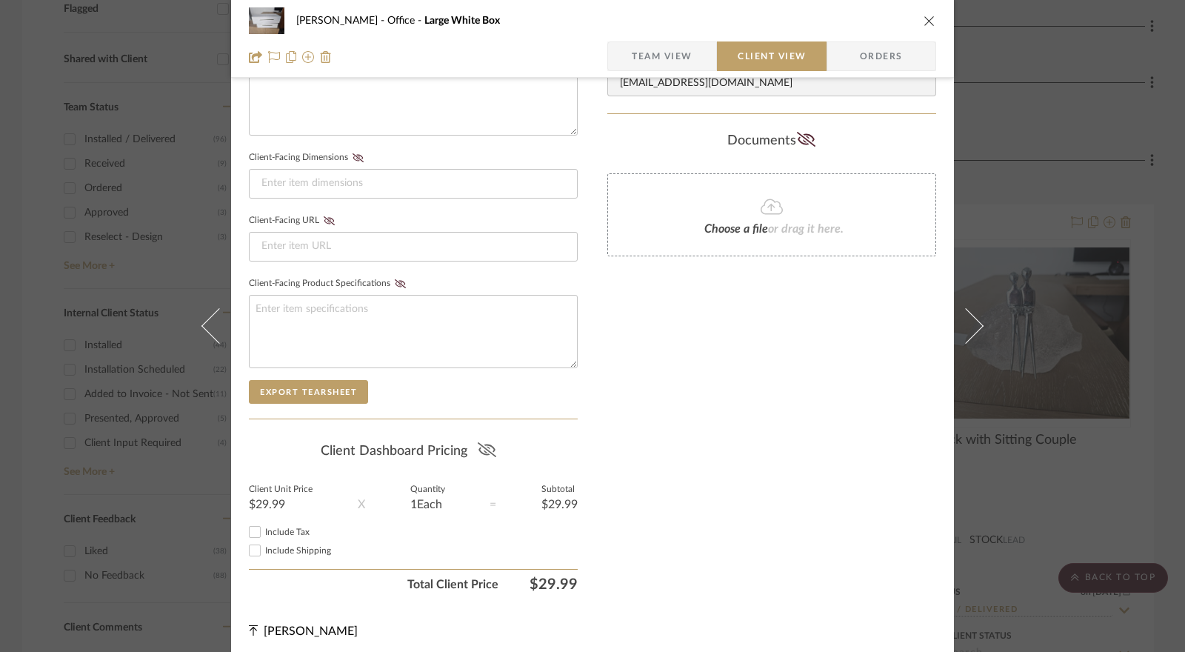
click at [482, 442] on icon at bounding box center [487, 449] width 19 height 15
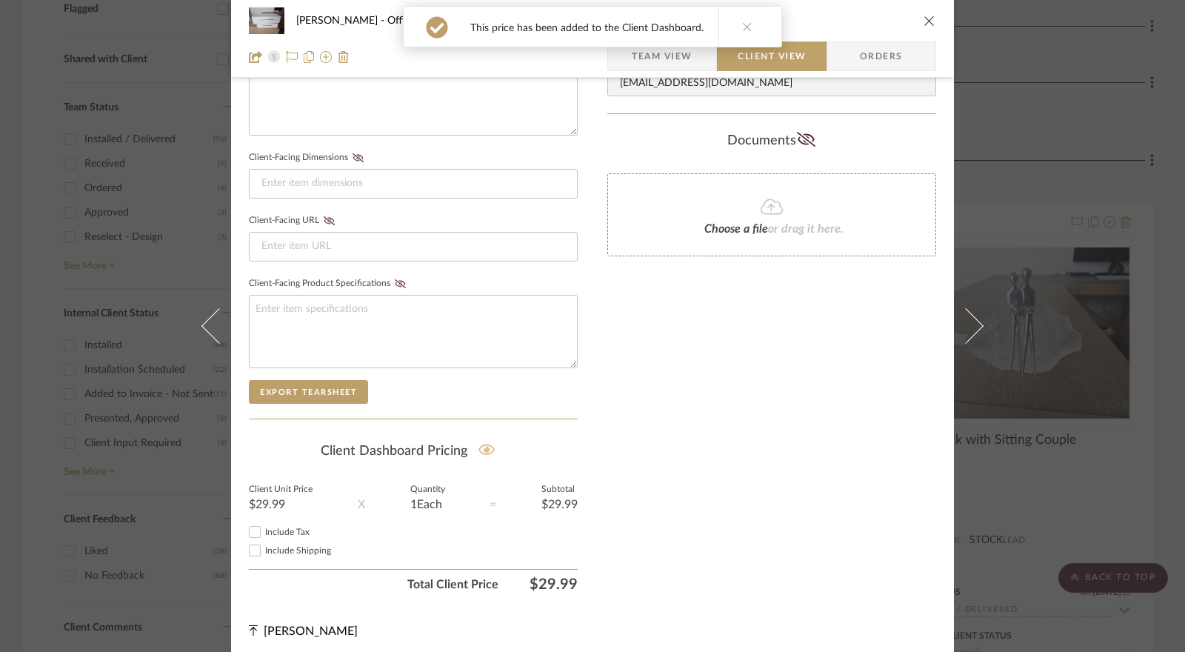
click at [248, 530] on input "Include Tax" at bounding box center [255, 532] width 18 height 18
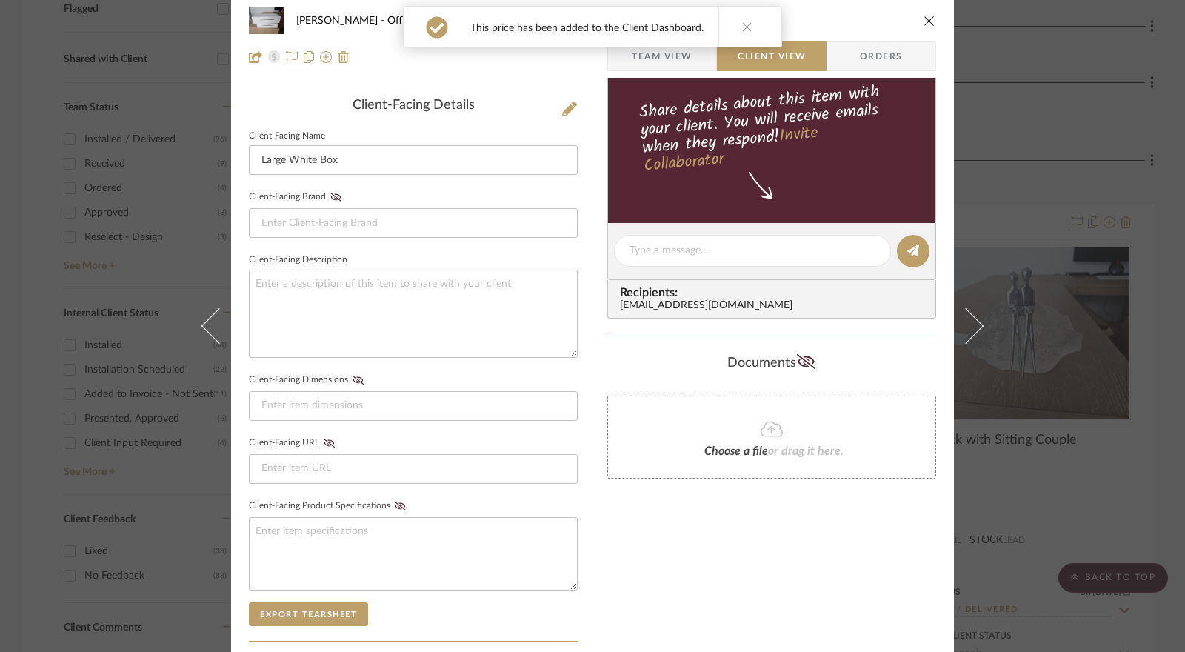
scroll to position [0, 0]
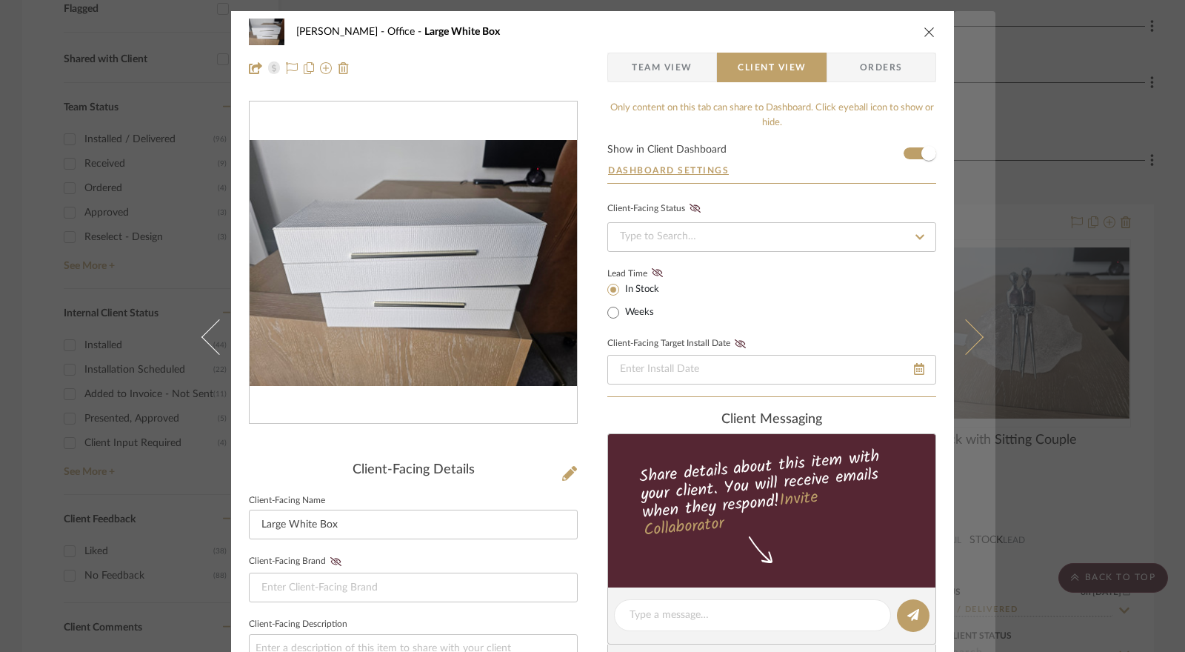
click at [977, 340] on button at bounding box center [974, 337] width 41 height 652
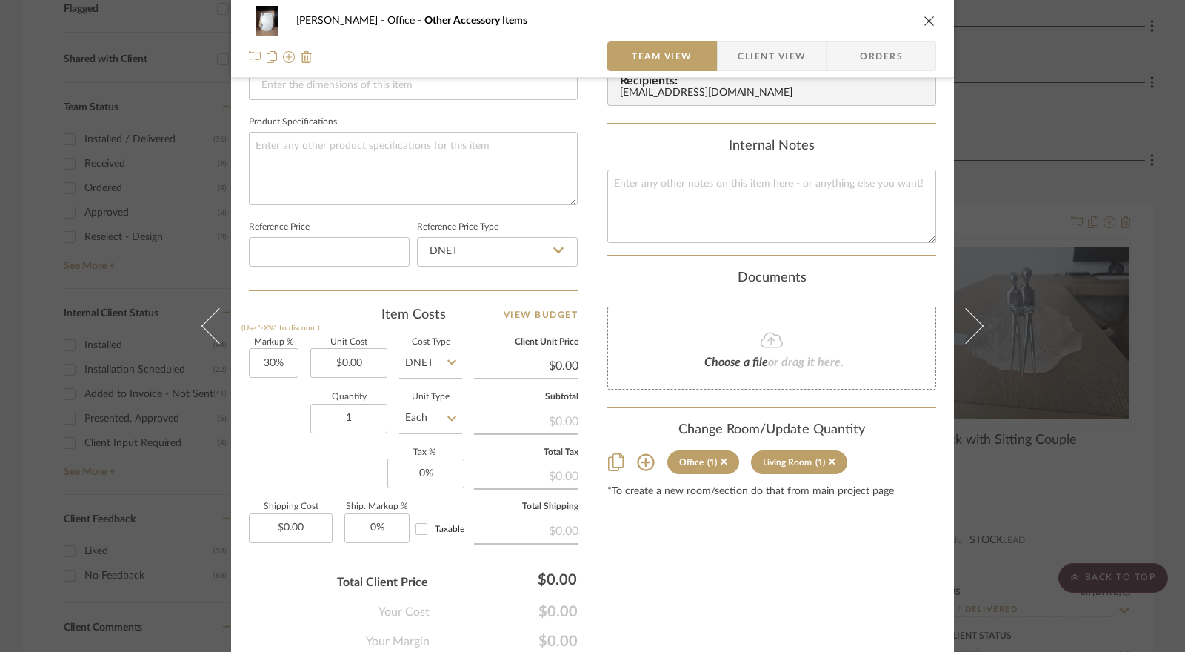
scroll to position [722, 0]
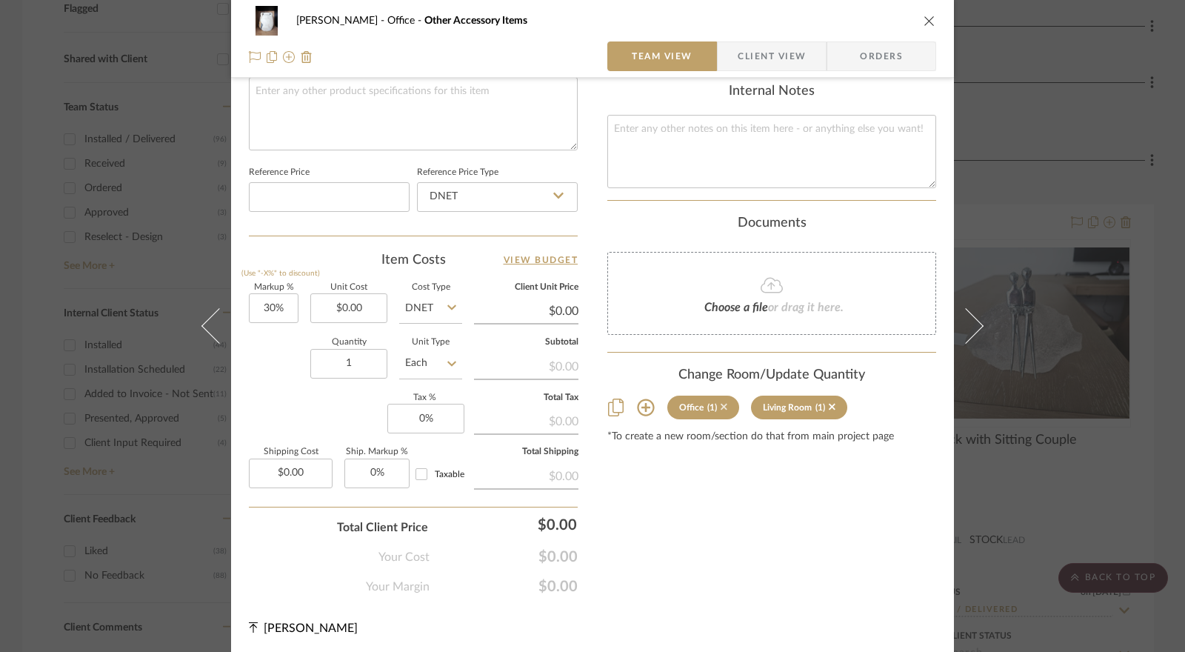
click at [721, 402] on icon at bounding box center [724, 407] width 7 height 10
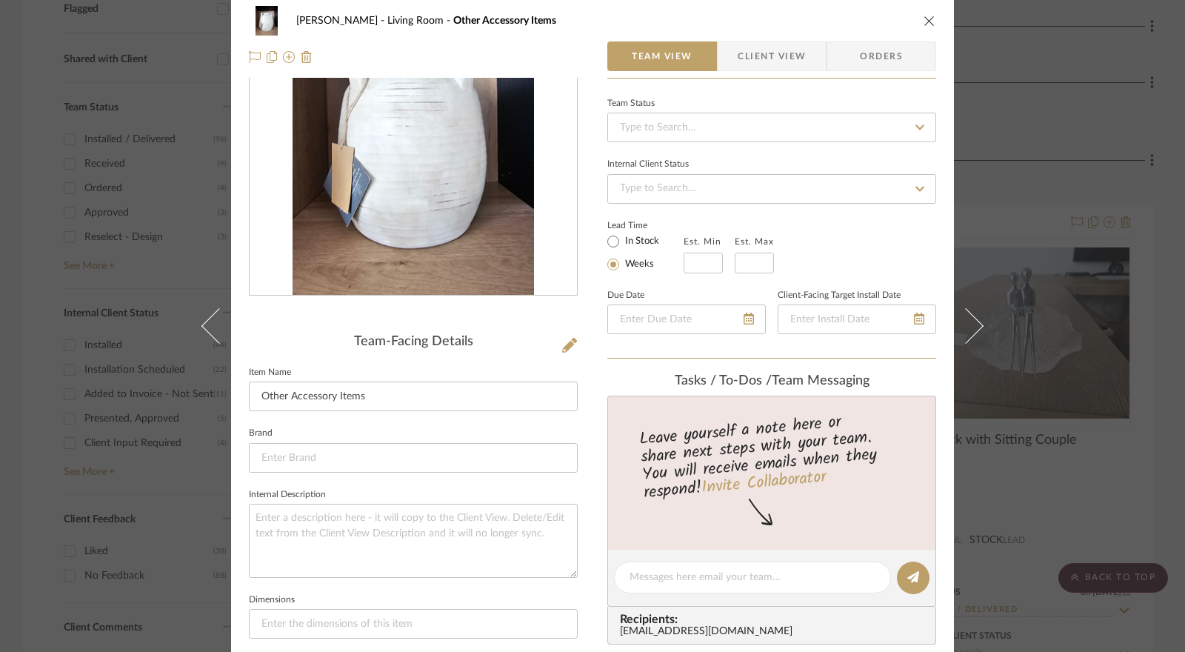
scroll to position [0, 0]
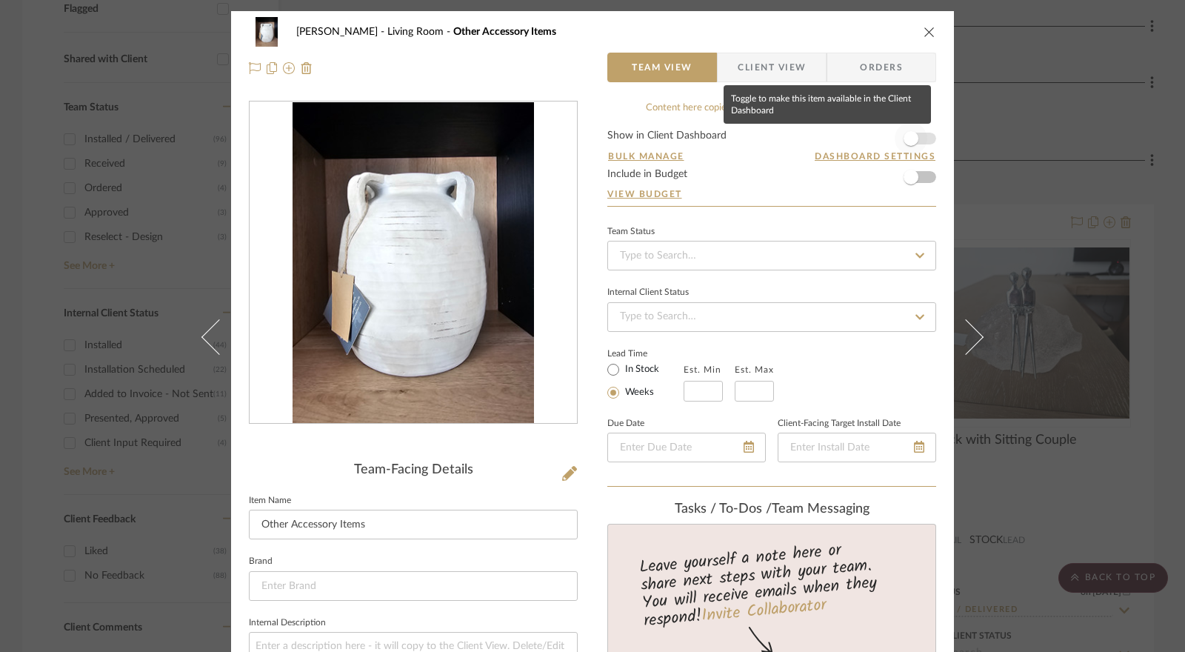
click at [907, 141] on span "button" at bounding box center [911, 138] width 15 height 15
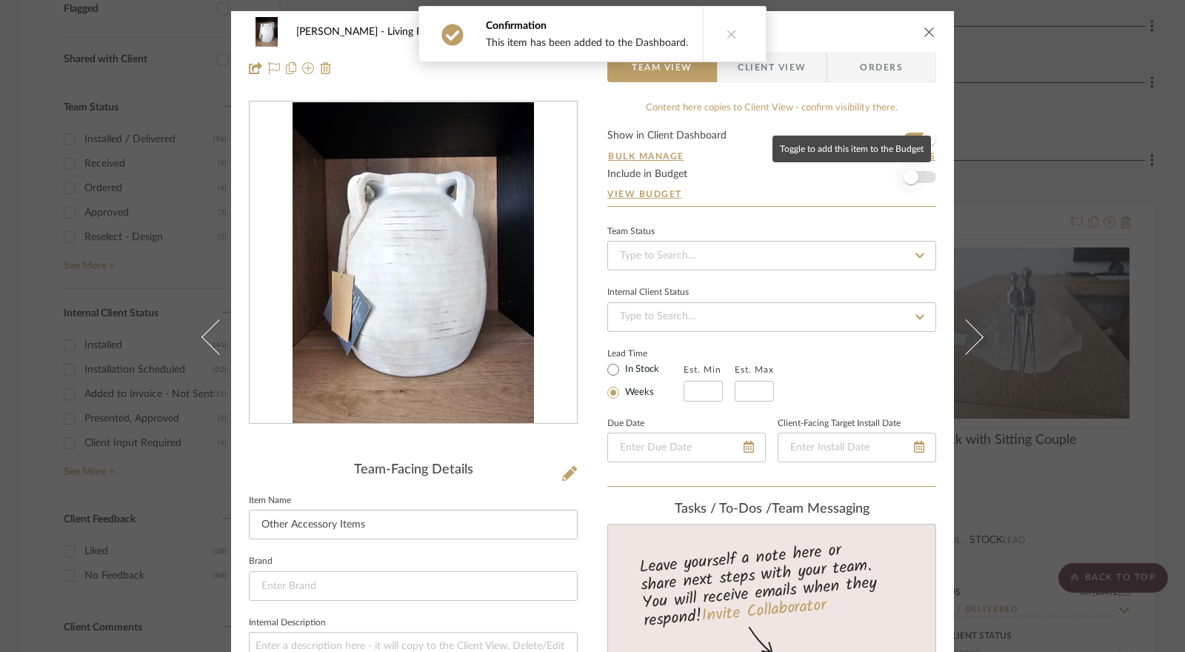
click at [905, 176] on span "button" at bounding box center [911, 177] width 15 height 15
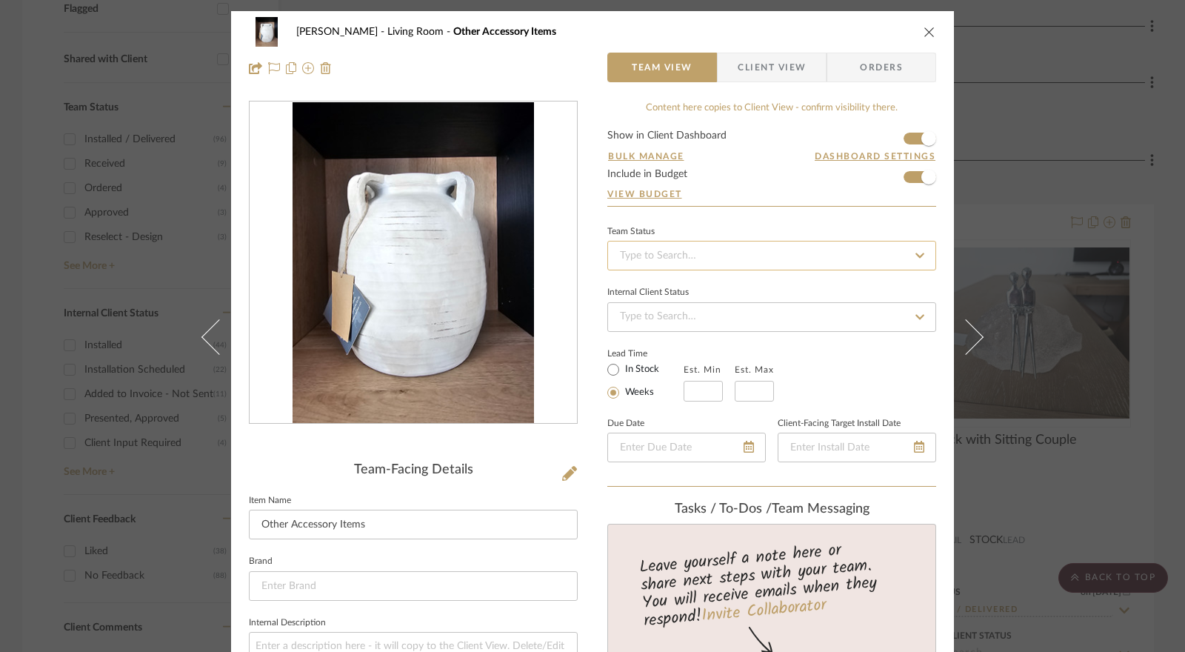
click at [738, 253] on input at bounding box center [771, 256] width 329 height 30
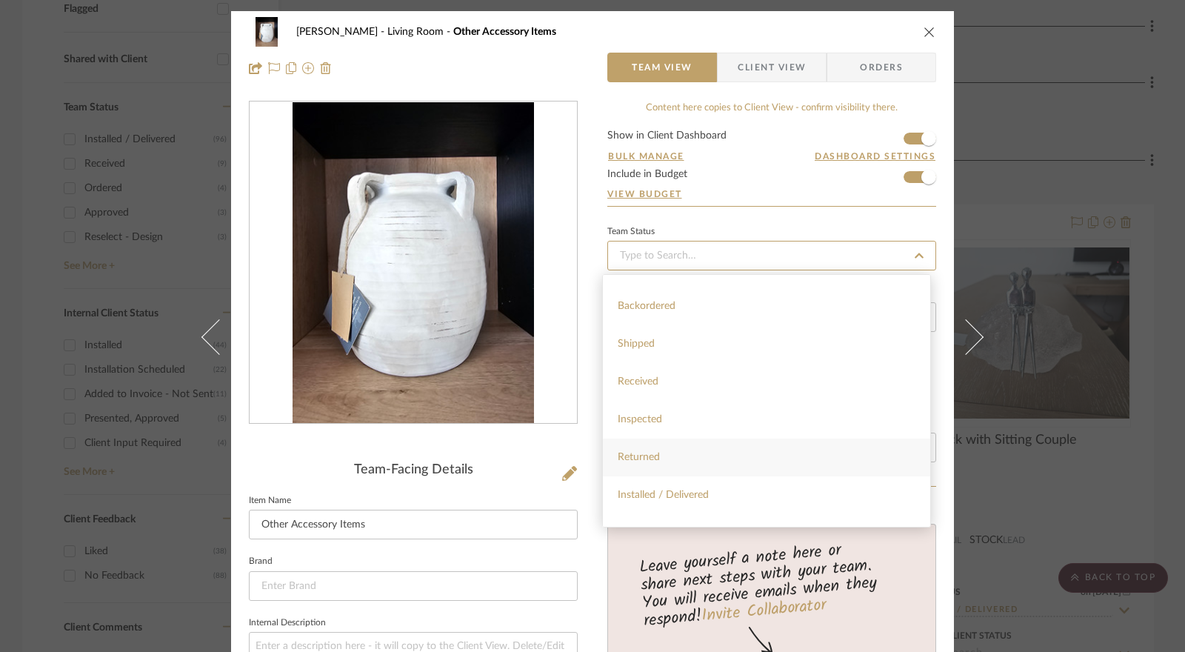
scroll to position [222, 0]
click at [702, 438] on div "Installed / Delivered" at bounding box center [766, 449] width 327 height 38
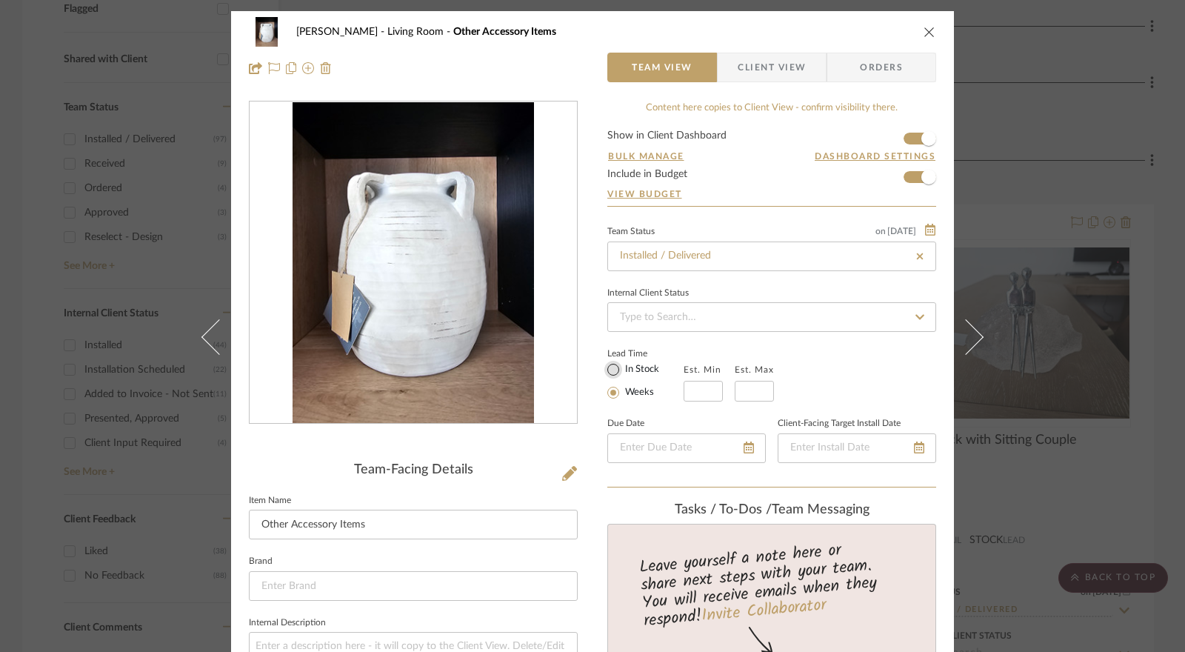
click at [613, 374] on input "In Stock" at bounding box center [614, 370] width 18 height 18
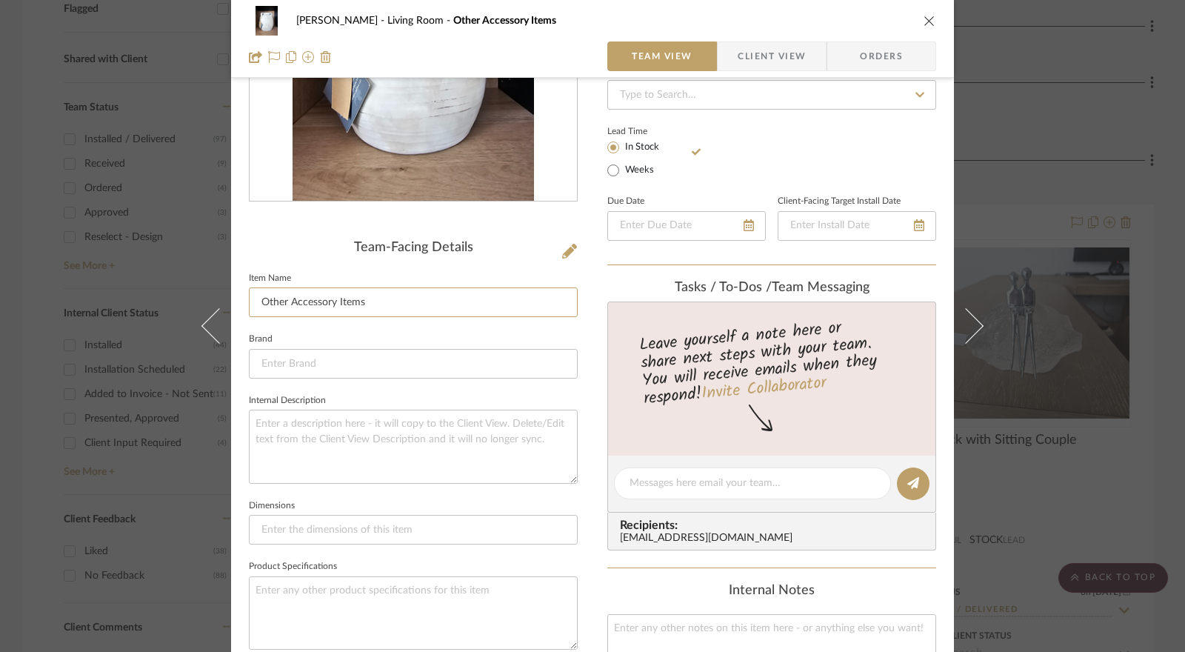
drag, startPoint x: 413, startPoint y: 306, endPoint x: 233, endPoint y: 306, distance: 180.0
click at [233, 306] on div "Jennifer Anzola Living Room Other Accessory Items Team View Client View Orders …" at bounding box center [592, 471] width 723 height 1365
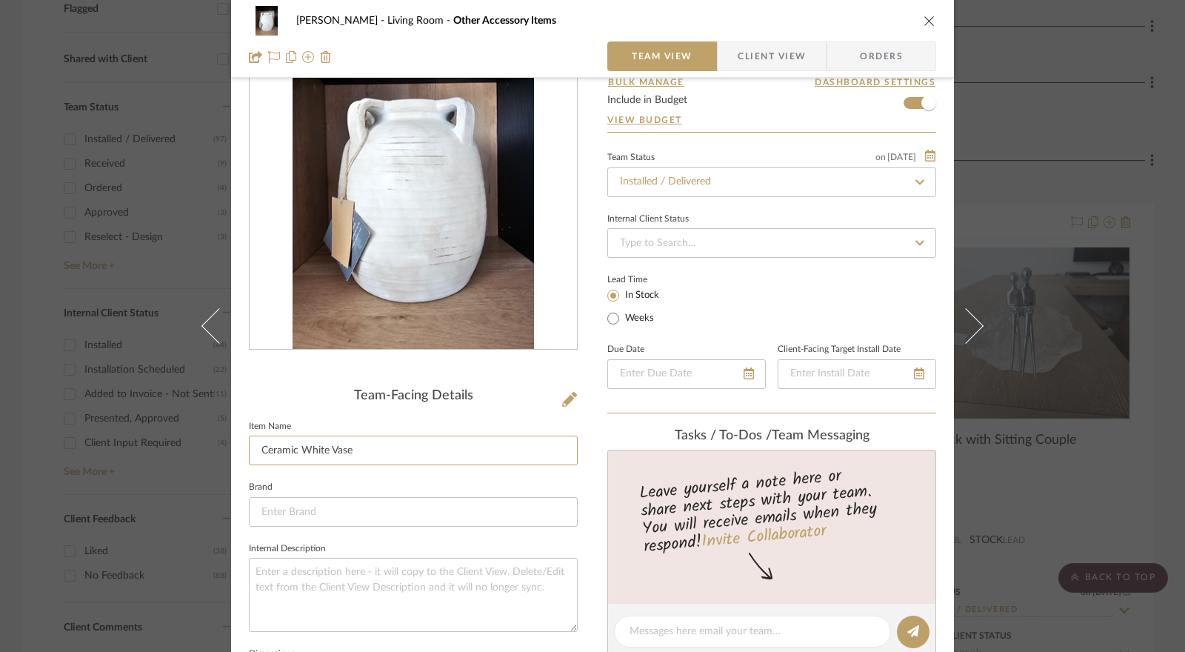
scroll to position [519, 0]
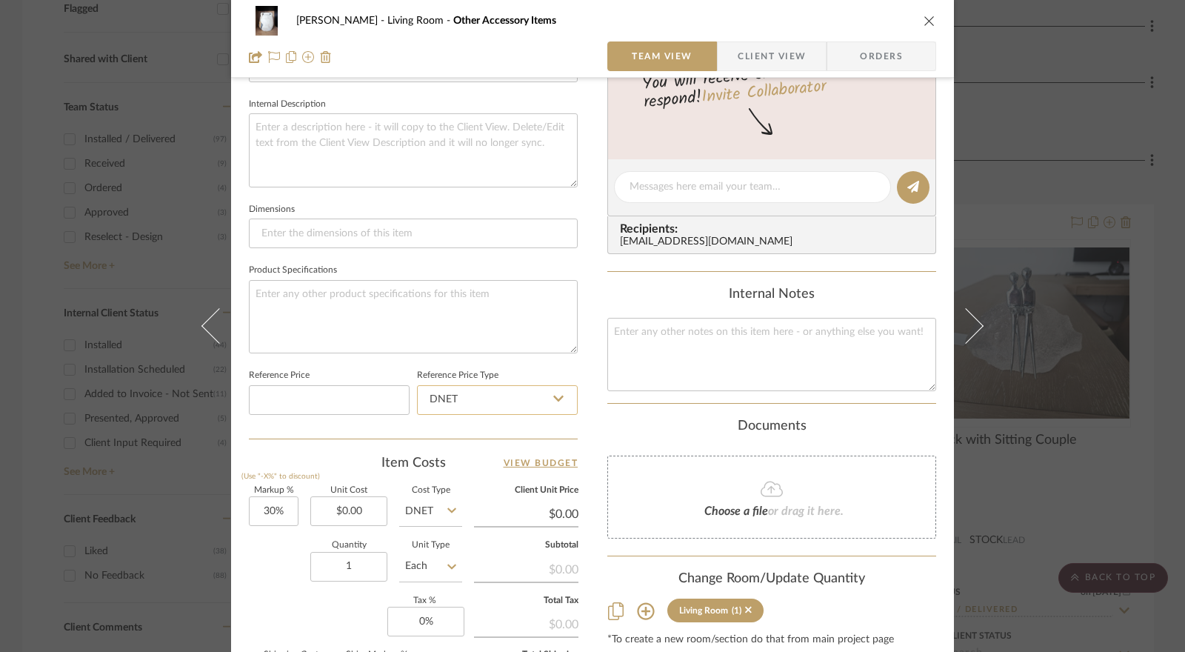
click at [513, 404] on input "DNET" at bounding box center [497, 400] width 161 height 30
click at [473, 462] on div "Retail" at bounding box center [504, 473] width 183 height 38
click at [277, 508] on input "30" at bounding box center [274, 511] width 50 height 30
click at [346, 500] on input "0.00" at bounding box center [348, 511] width 77 height 30
click at [440, 509] on input "DNET" at bounding box center [430, 511] width 63 height 30
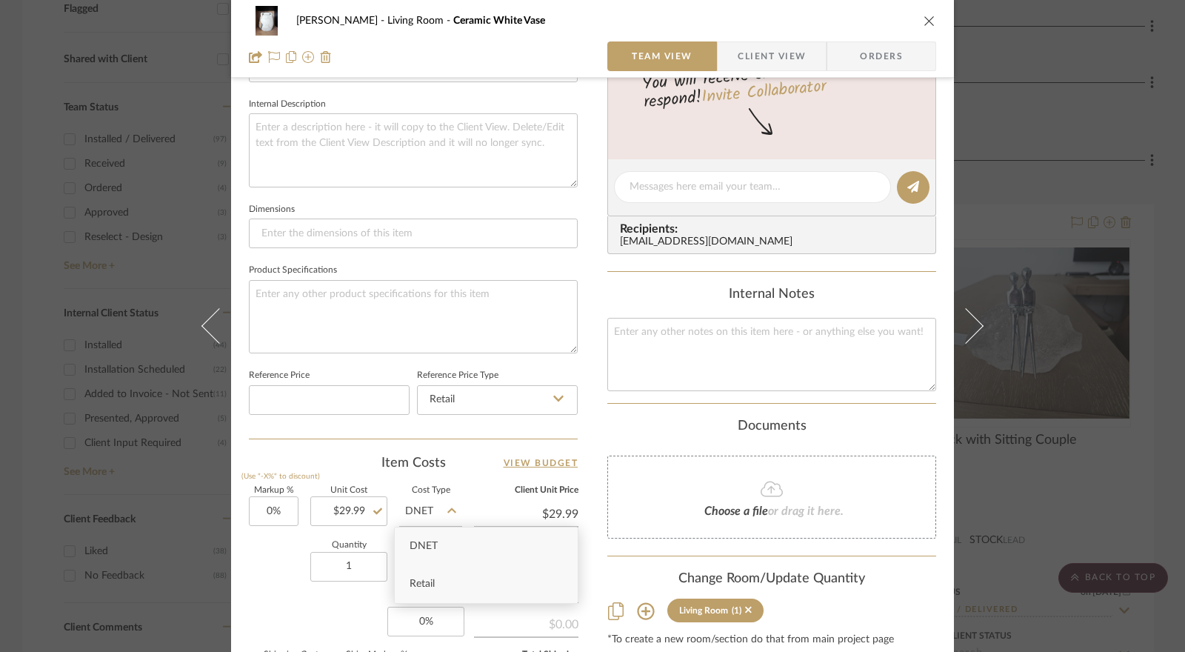
click at [426, 574] on div "Retail" at bounding box center [486, 584] width 183 height 38
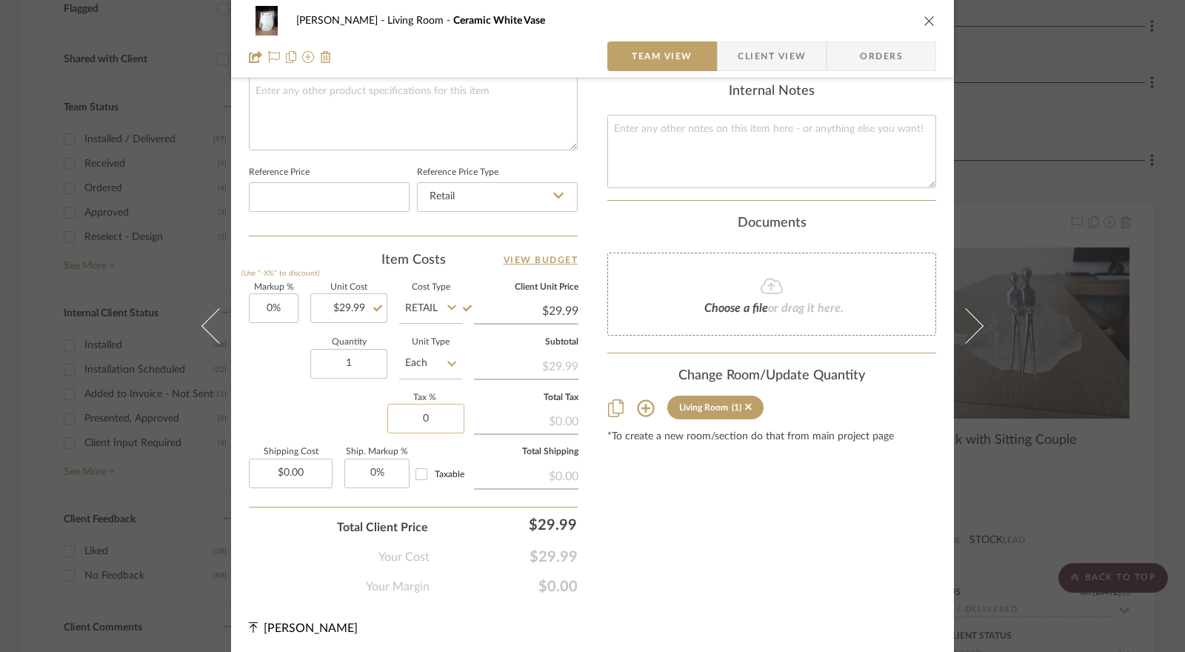
click at [419, 423] on input "0" at bounding box center [425, 419] width 77 height 30
click at [314, 415] on div "Markup % (Use "-X%" to discount) 0% Unit Cost $29.99 Cost Type Retail Client Un…" at bounding box center [413, 392] width 329 height 216
click at [760, 68] on span "Client View" at bounding box center [772, 56] width 68 height 30
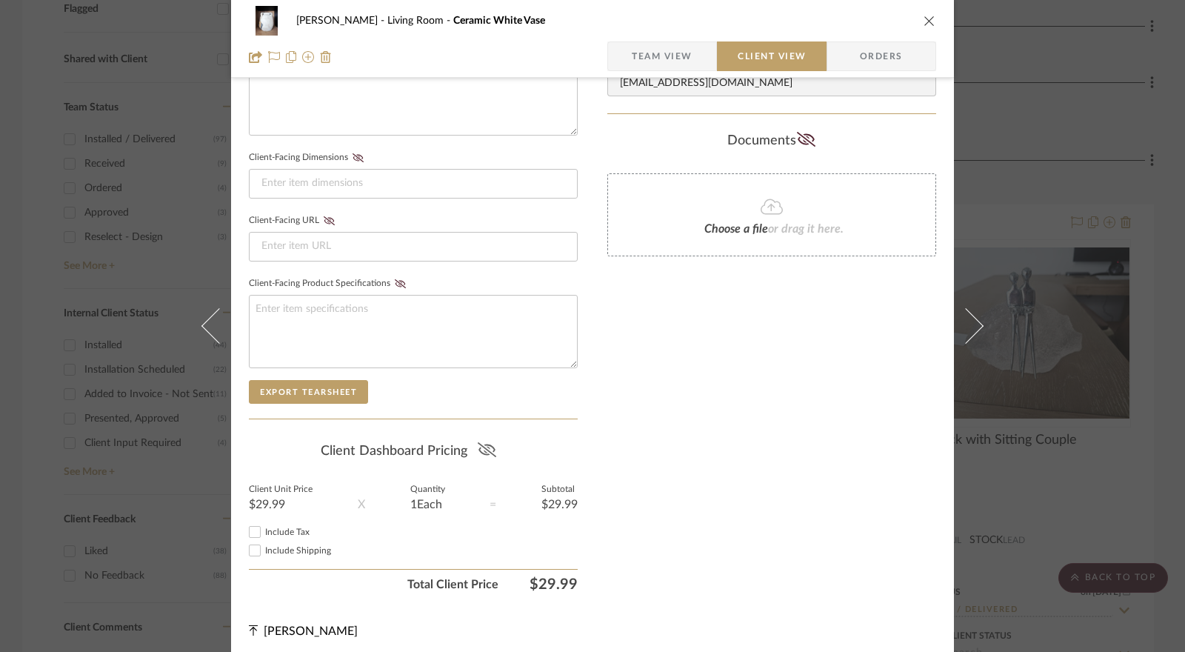
click at [479, 442] on icon at bounding box center [487, 449] width 19 height 15
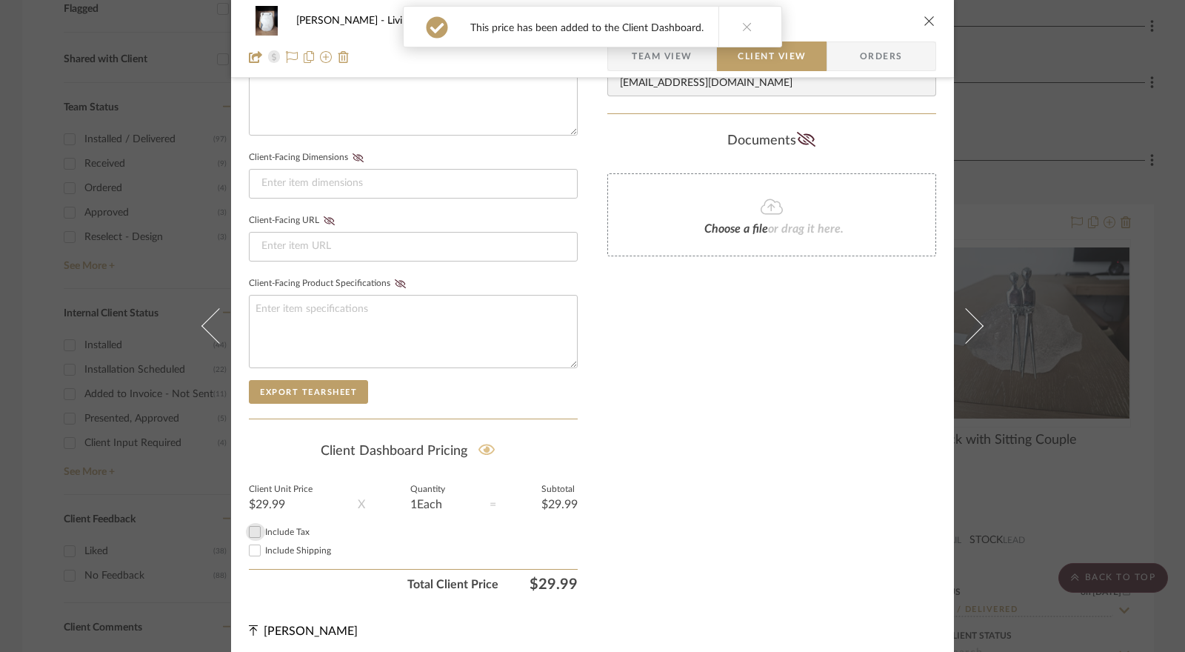
click at [247, 528] on input "Include Tax" at bounding box center [255, 532] width 18 height 18
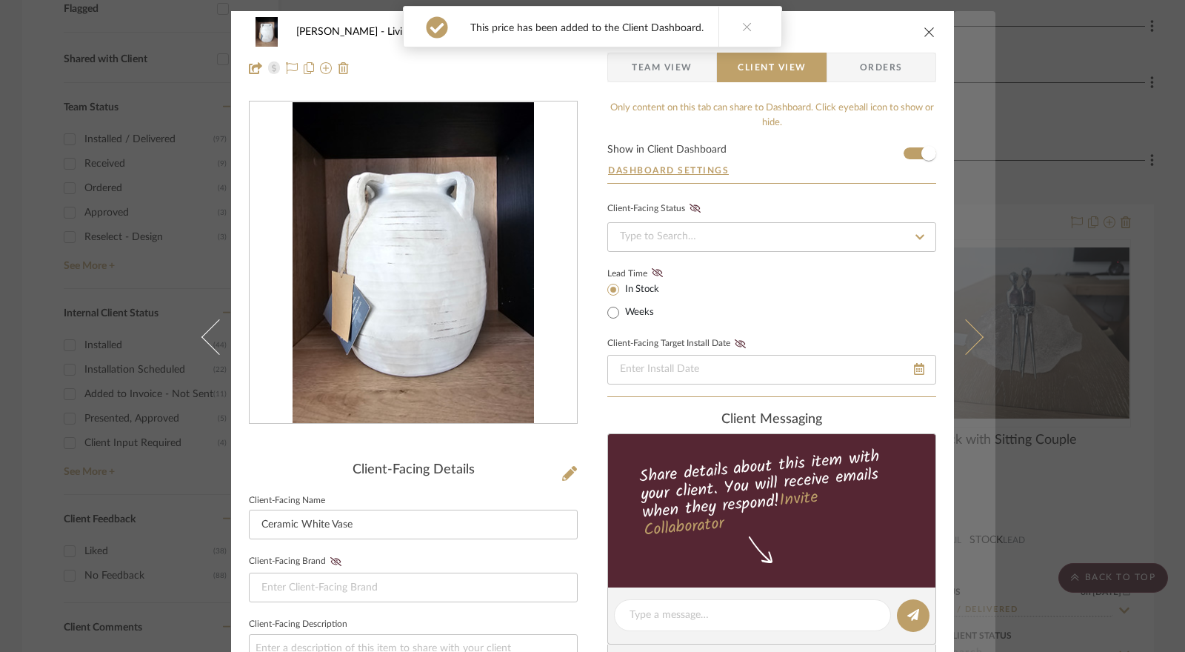
click at [957, 333] on icon at bounding box center [966, 337] width 36 height 36
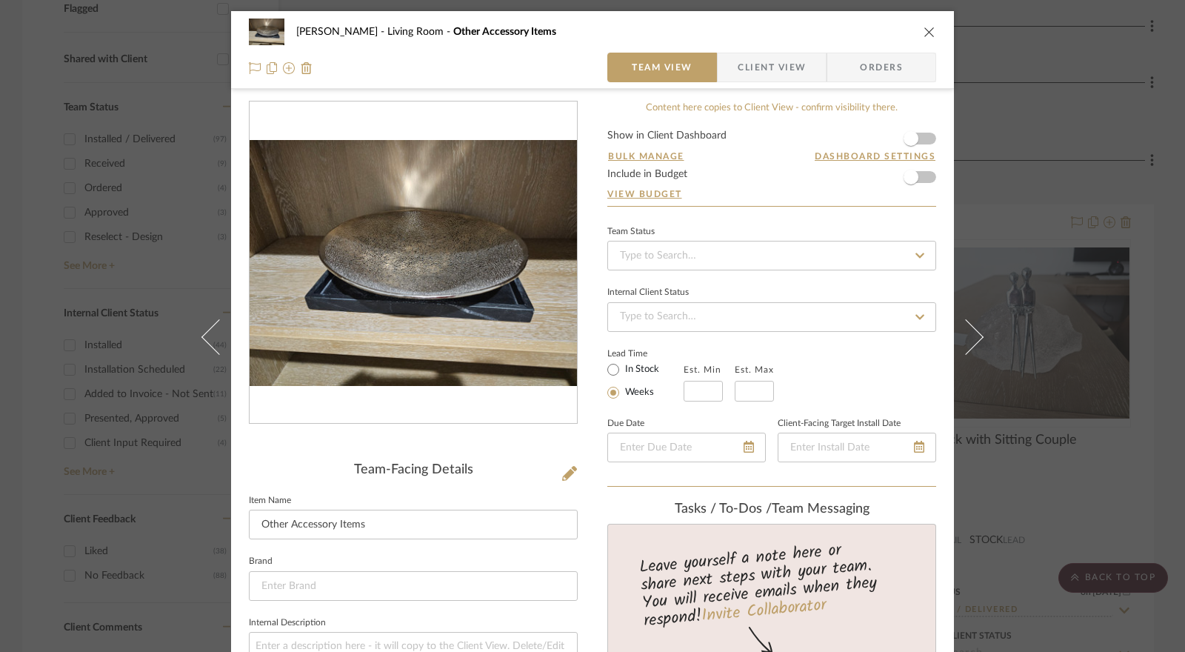
scroll to position [722, 0]
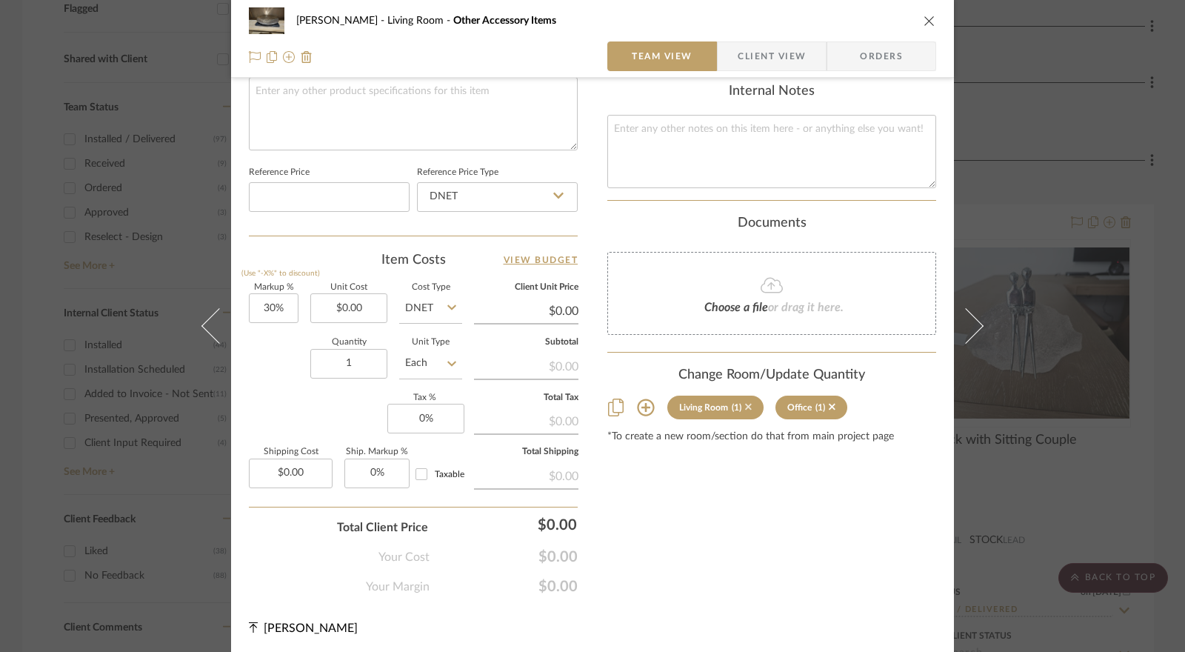
click at [745, 405] on icon at bounding box center [748, 407] width 7 height 10
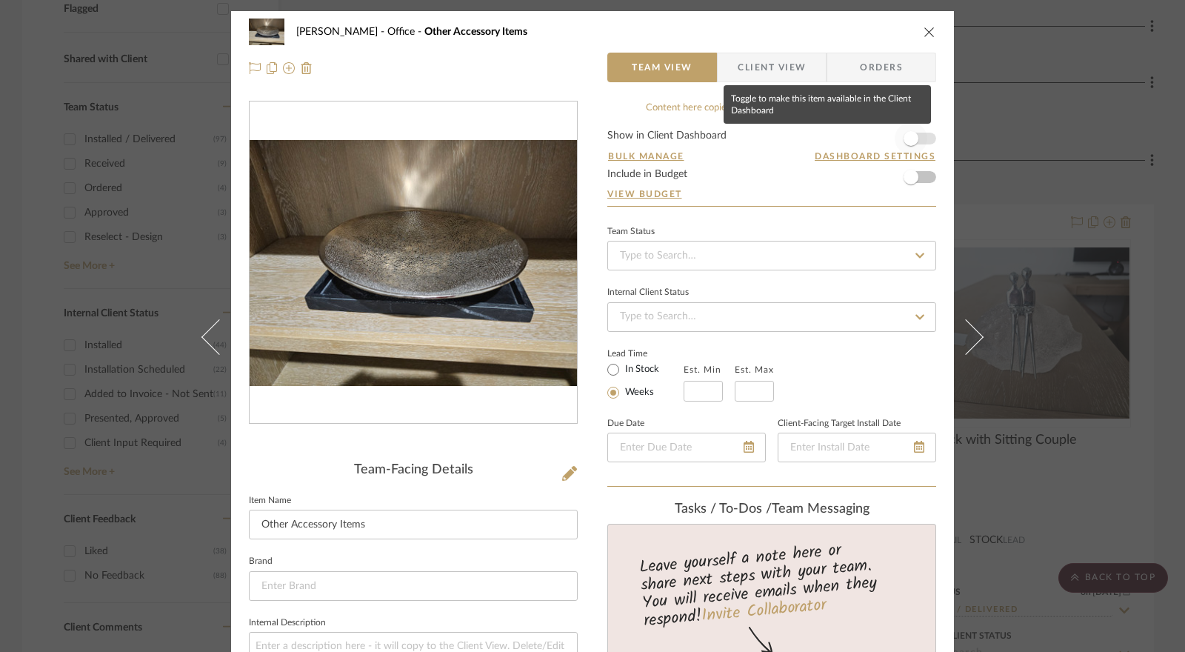
click at [916, 140] on span "button" at bounding box center [911, 138] width 33 height 33
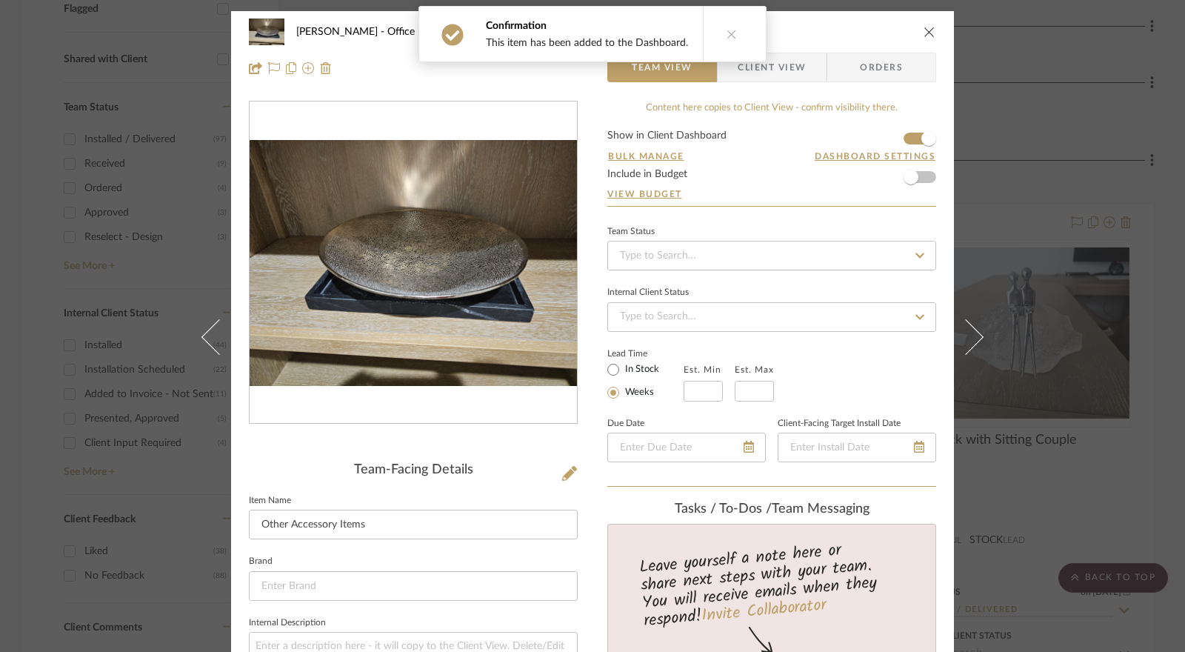
click at [923, 177] on form "Show in Client Dashboard Bulk Manage Dashboard Settings Include in Budget View …" at bounding box center [771, 168] width 329 height 76
click at [910, 177] on span "button" at bounding box center [911, 177] width 15 height 15
click at [722, 253] on input at bounding box center [771, 256] width 329 height 30
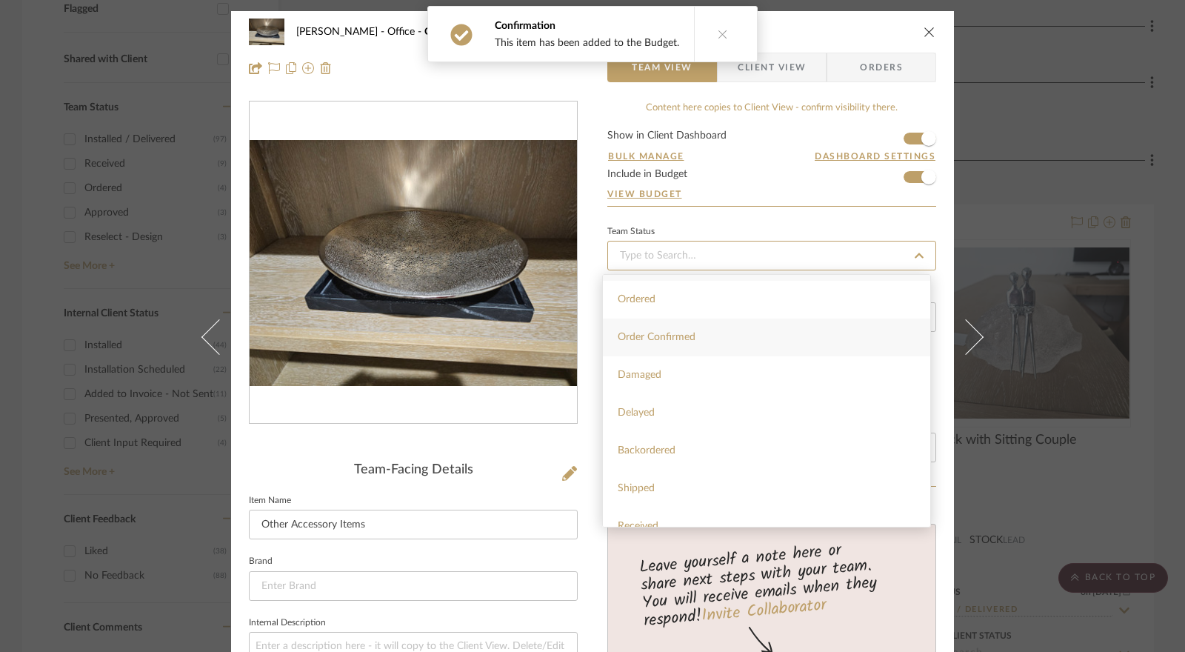
scroll to position [222, 0]
click at [673, 449] on span "Installed / Delivered" at bounding box center [663, 449] width 91 height 10
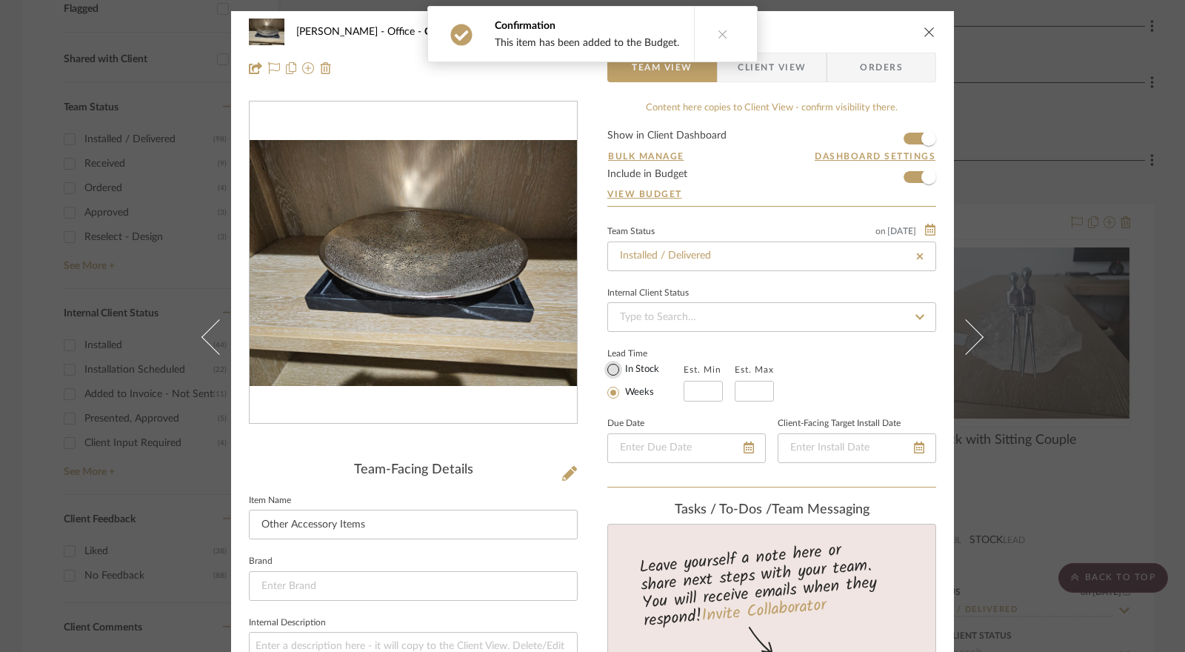
click at [613, 366] on input "In Stock" at bounding box center [614, 370] width 18 height 18
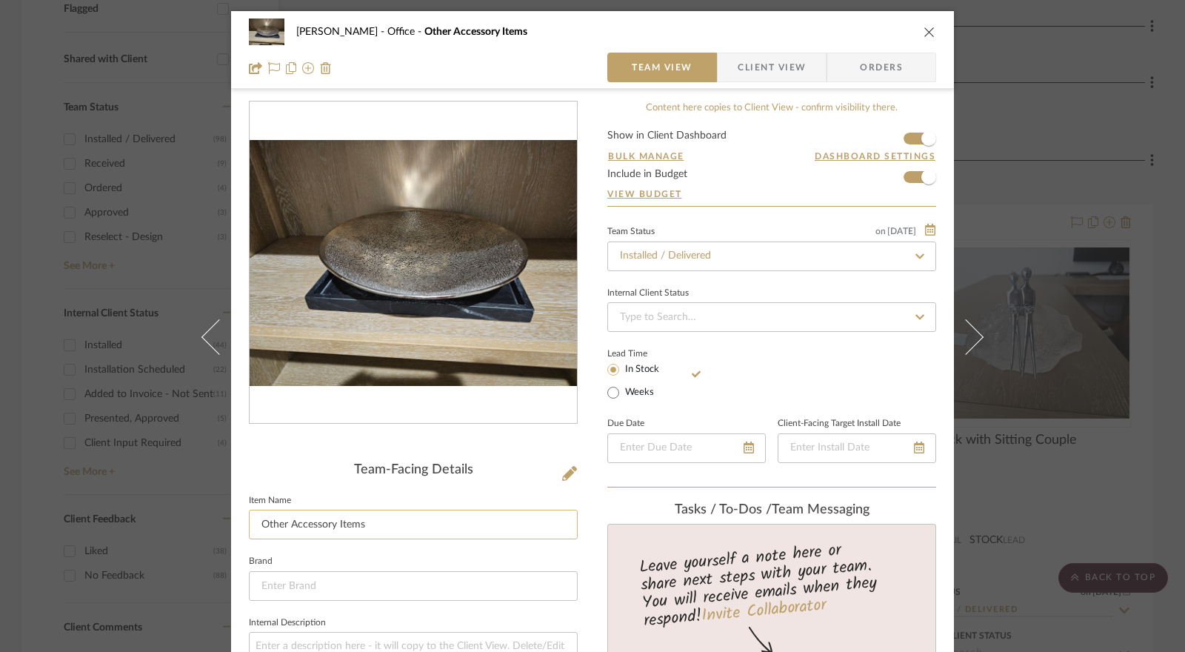
scroll to position [296, 0]
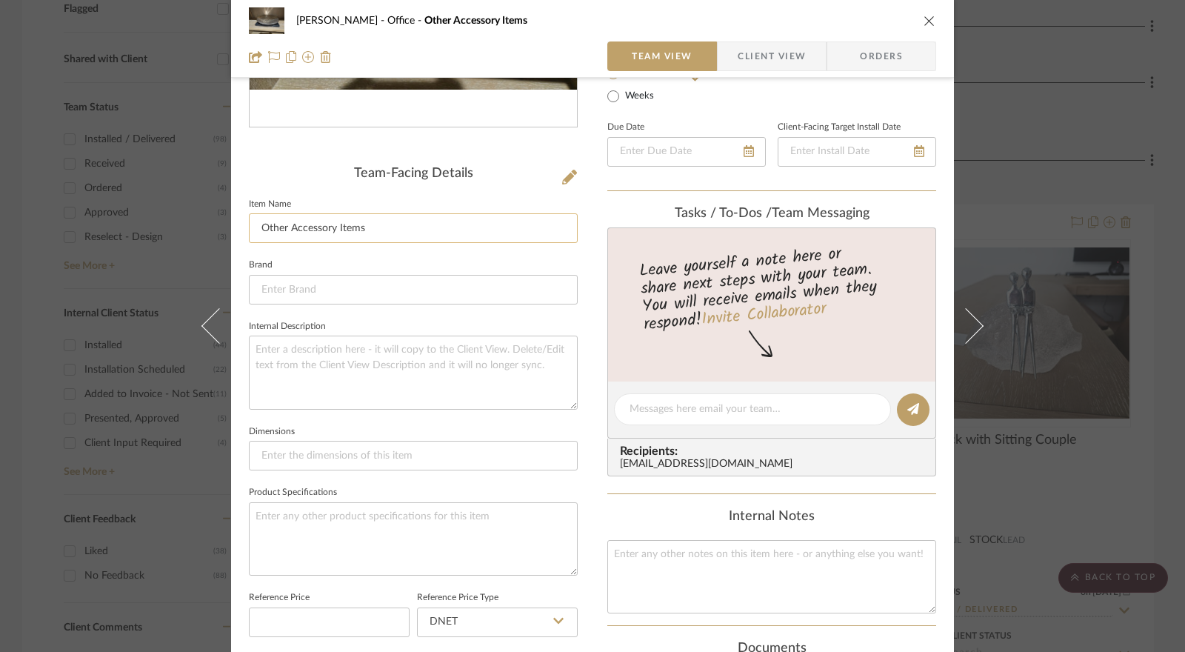
drag, startPoint x: 383, startPoint y: 234, endPoint x: 247, endPoint y: 235, distance: 136.3
click at [249, 235] on input "Other Accessory Items" at bounding box center [413, 228] width 329 height 30
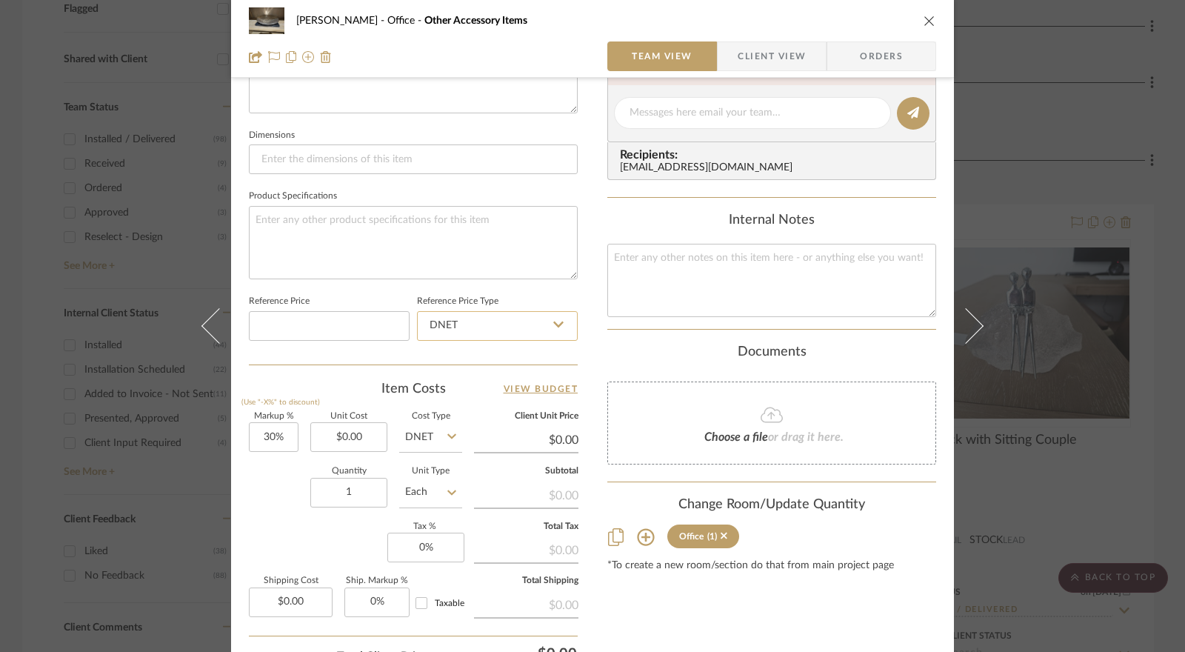
click at [480, 315] on input "DNET" at bounding box center [497, 326] width 161 height 30
click at [464, 396] on div "Retail" at bounding box center [504, 399] width 183 height 38
click at [462, 325] on input "Retail" at bounding box center [497, 326] width 161 height 30
click at [464, 360] on div "DNET" at bounding box center [504, 361] width 183 height 38
click at [354, 439] on input "0.00" at bounding box center [348, 437] width 77 height 30
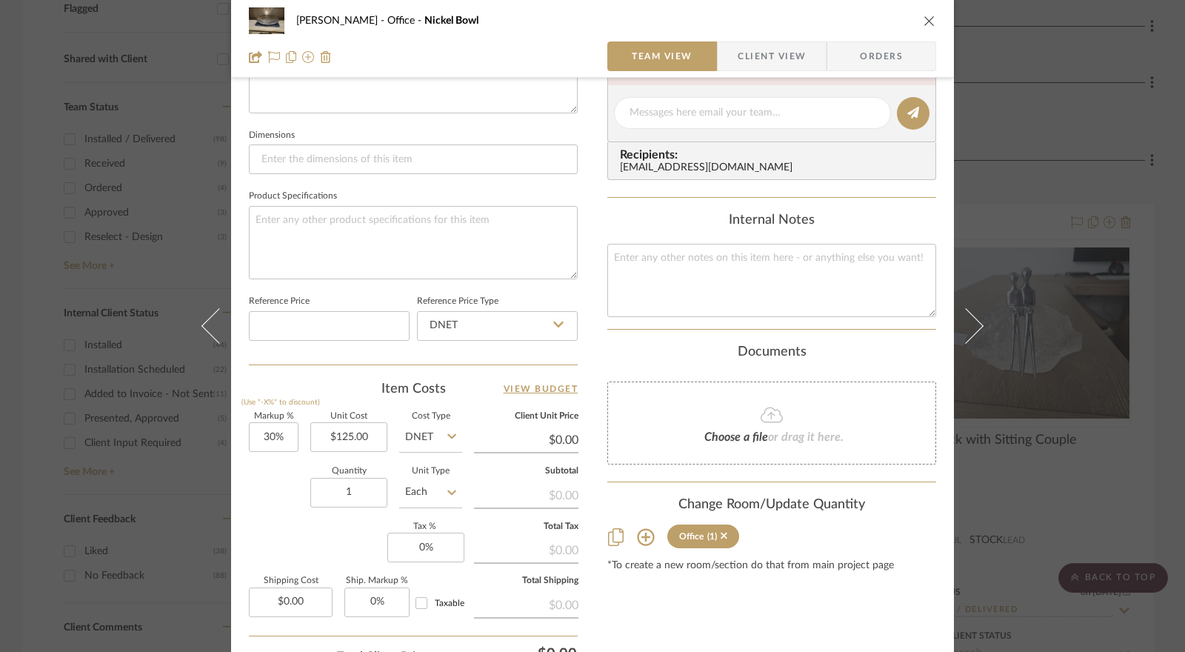
click at [280, 478] on div "Quantity 1 Unit Type Each" at bounding box center [355, 493] width 213 height 53
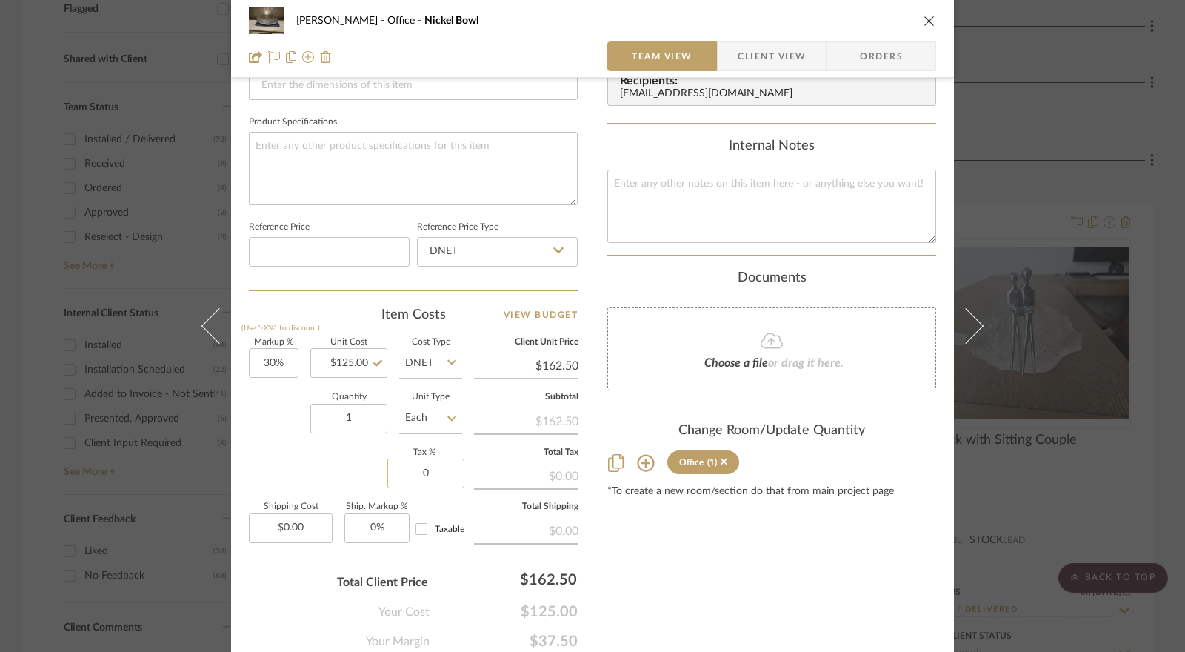
click at [420, 469] on input "0" at bounding box center [425, 474] width 77 height 30
click at [336, 467] on div "Markup % (Use "-X%" to discount) 30% Unit Cost $125.00 Cost Type DNET Client Un…" at bounding box center [413, 447] width 329 height 216
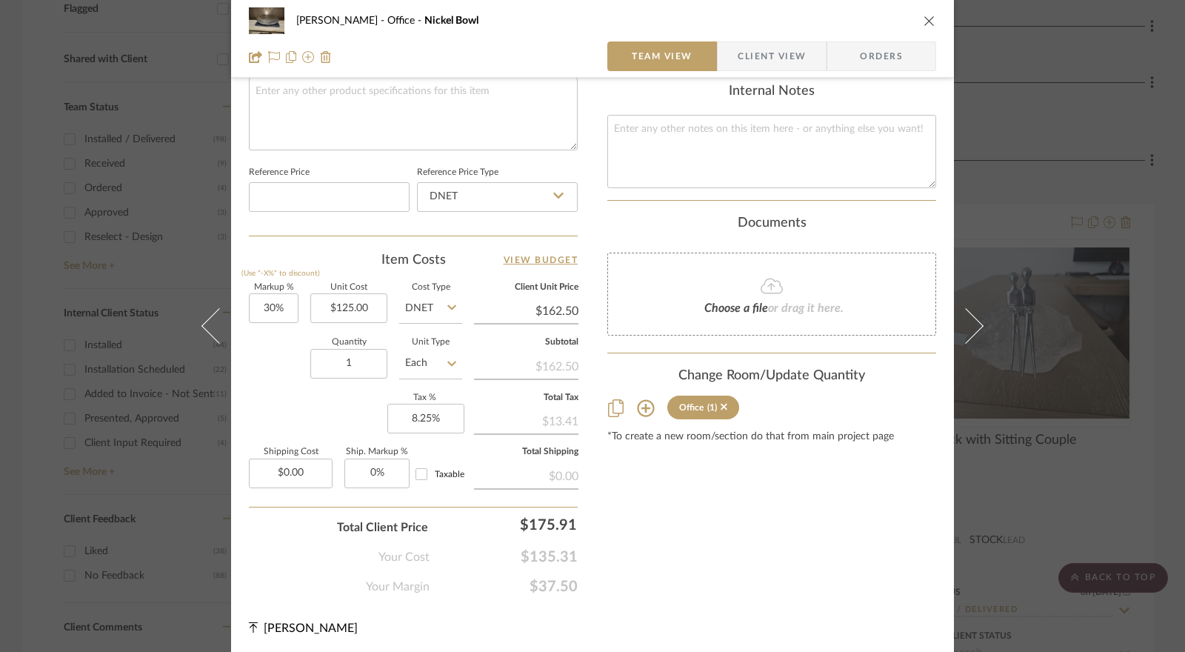
click at [772, 59] on span "Client View" at bounding box center [772, 56] width 68 height 30
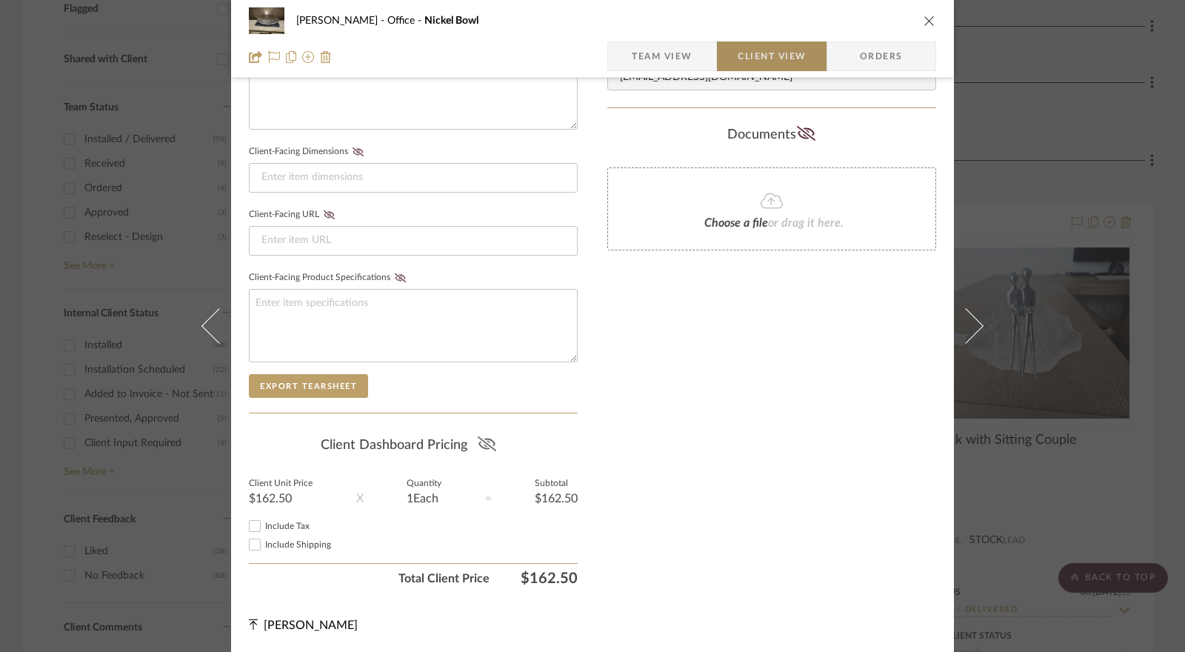
scroll to position [587, 0]
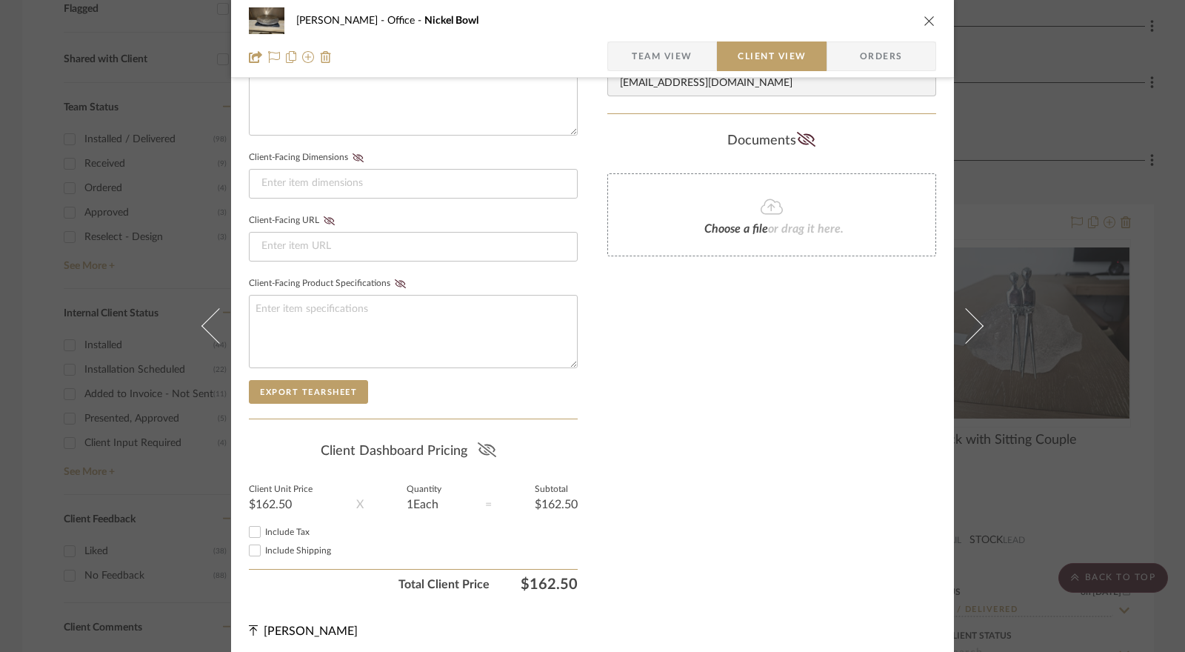
click at [483, 444] on icon at bounding box center [487, 449] width 19 height 15
click at [249, 525] on input "Include Tax" at bounding box center [255, 532] width 18 height 18
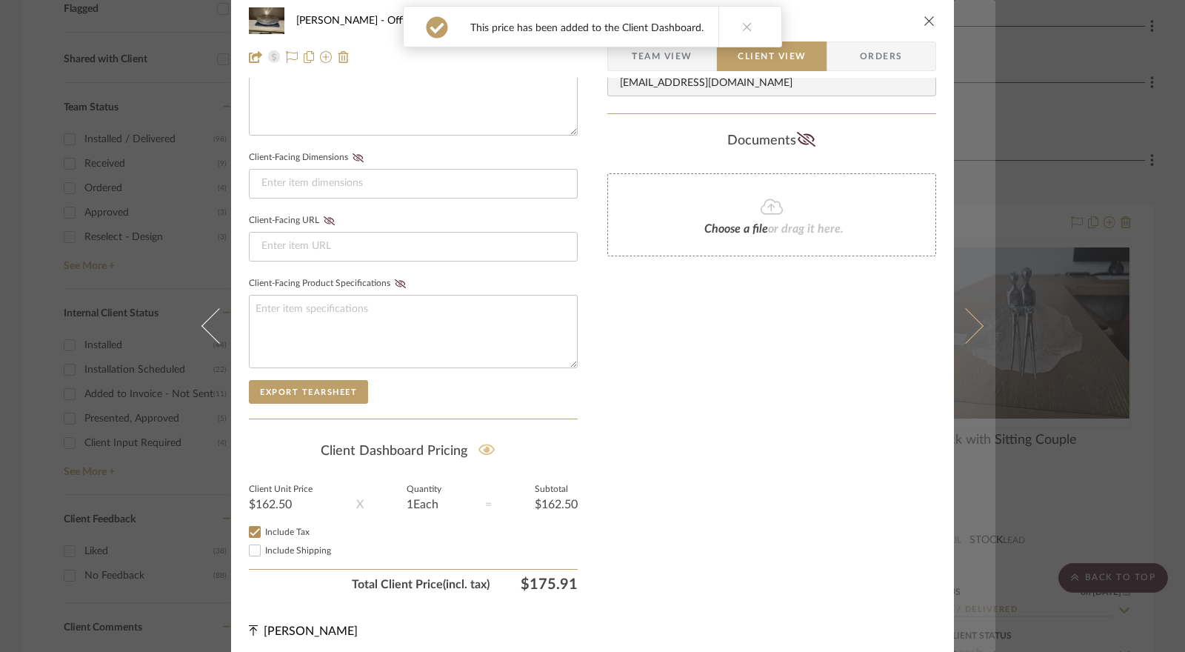
scroll to position [0, 0]
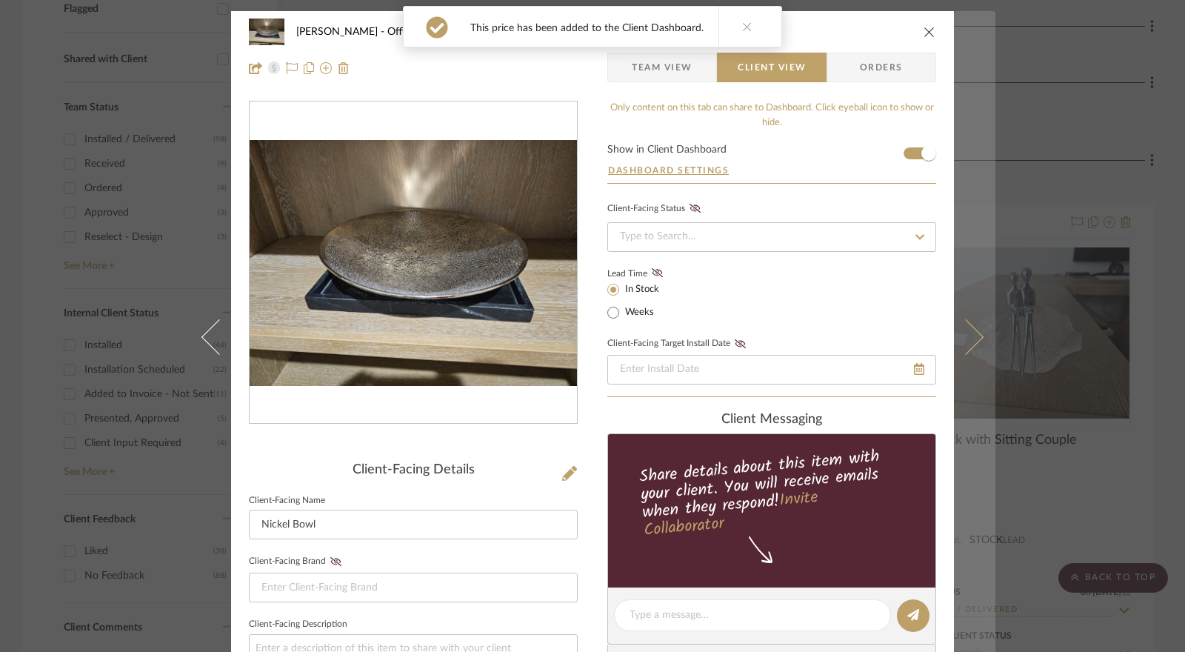
click at [956, 342] on icon at bounding box center [966, 337] width 36 height 36
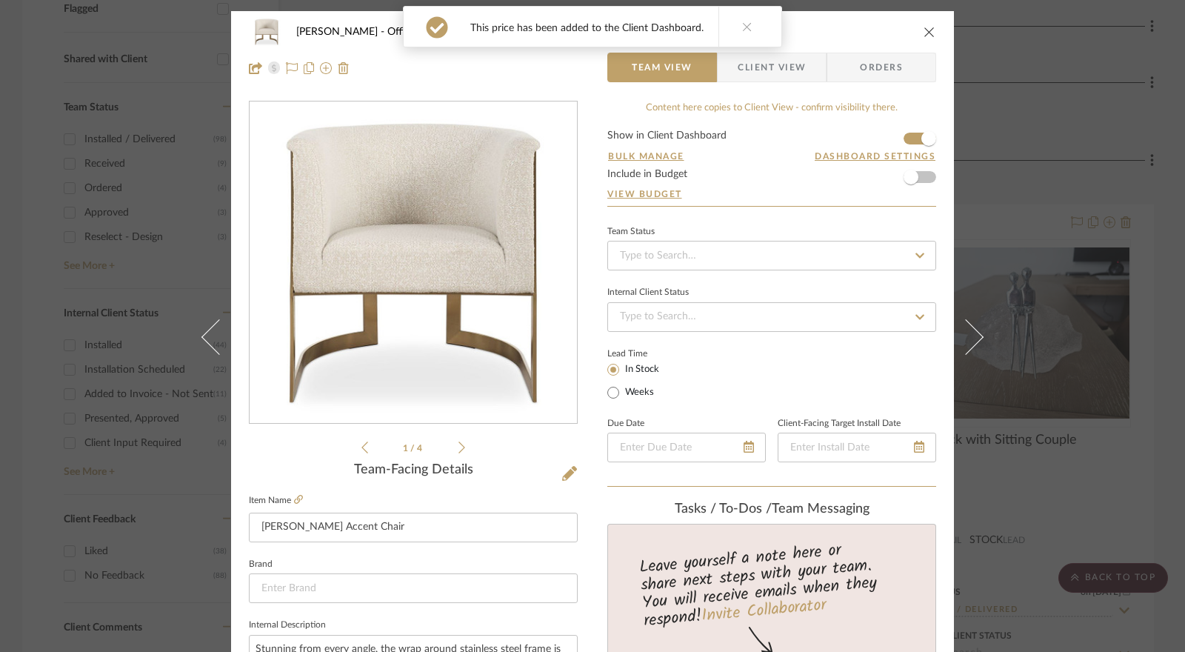
click at [924, 27] on icon "close" at bounding box center [930, 32] width 12 height 12
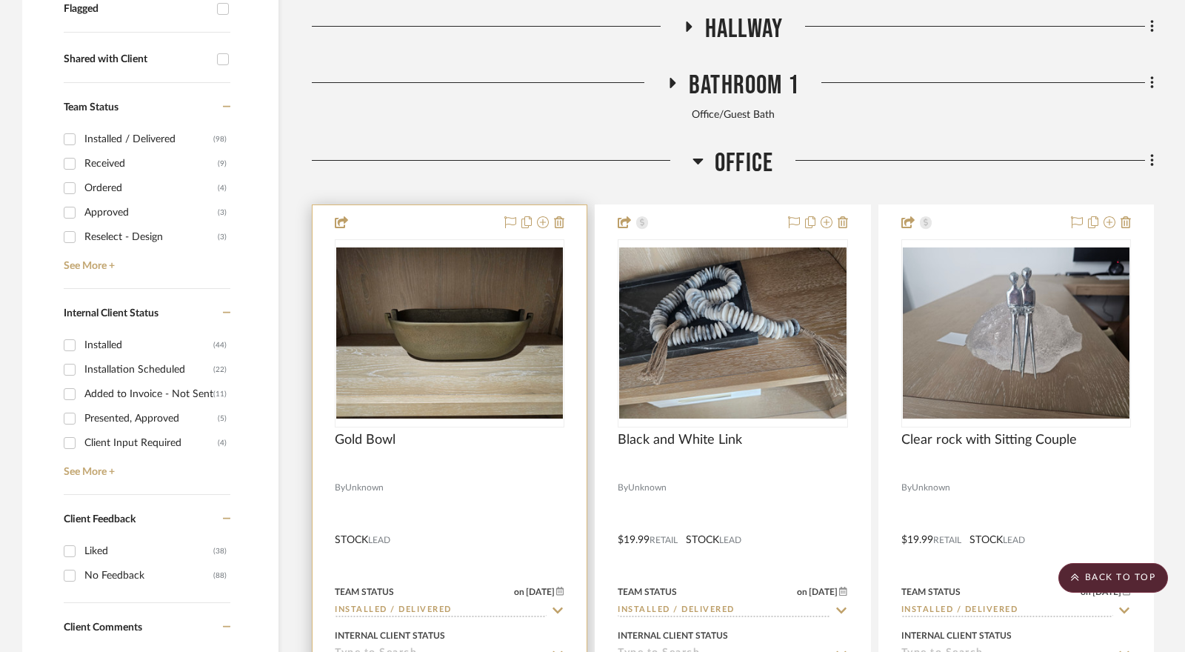
click at [453, 318] on img "0" at bounding box center [449, 332] width 227 height 170
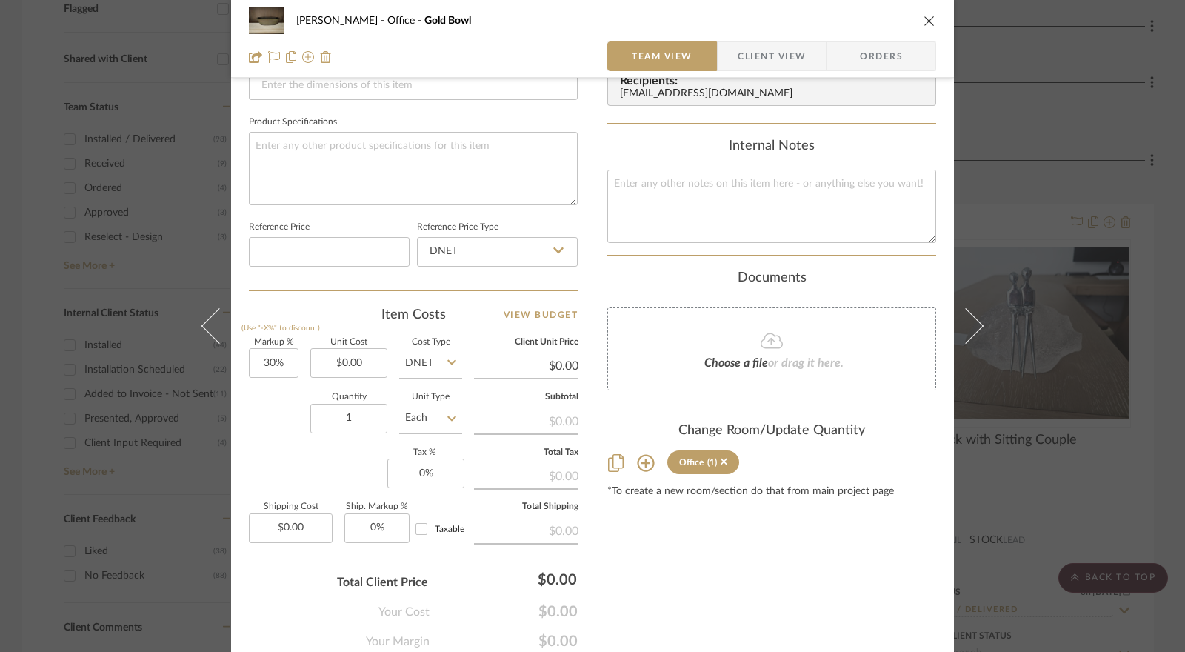
scroll to position [722, 0]
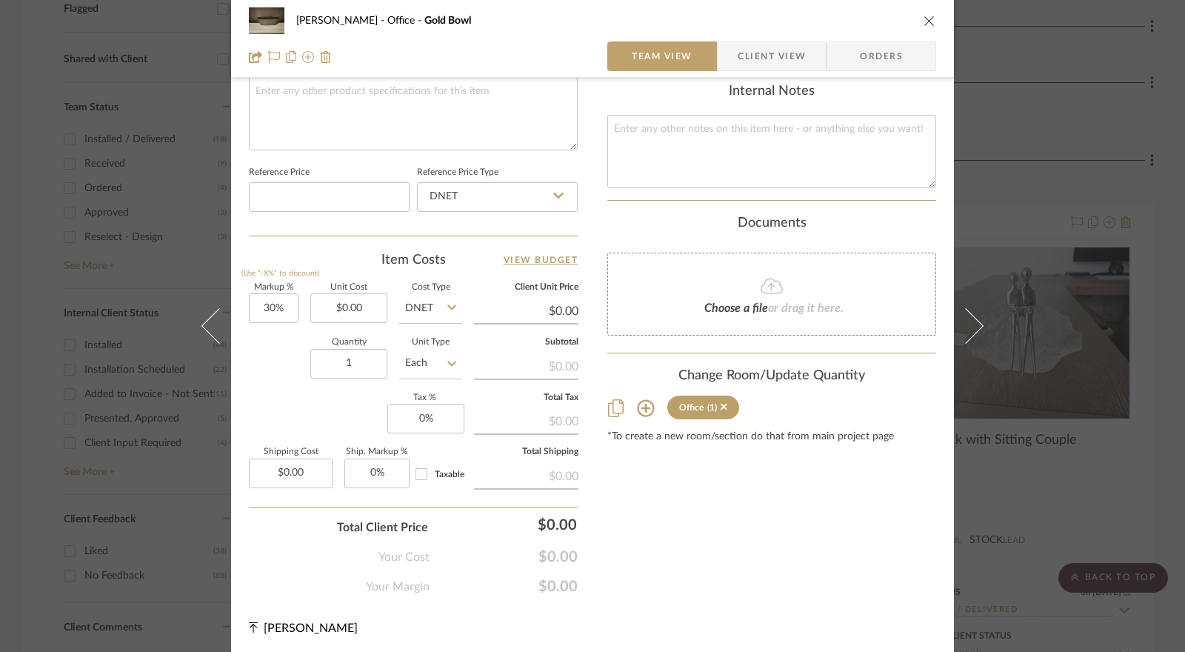
click at [991, 181] on div "Jennifer Anzola Office Gold Bowl Team View Client View Orders Team-Facing Detai…" at bounding box center [592, 326] width 1185 height 652
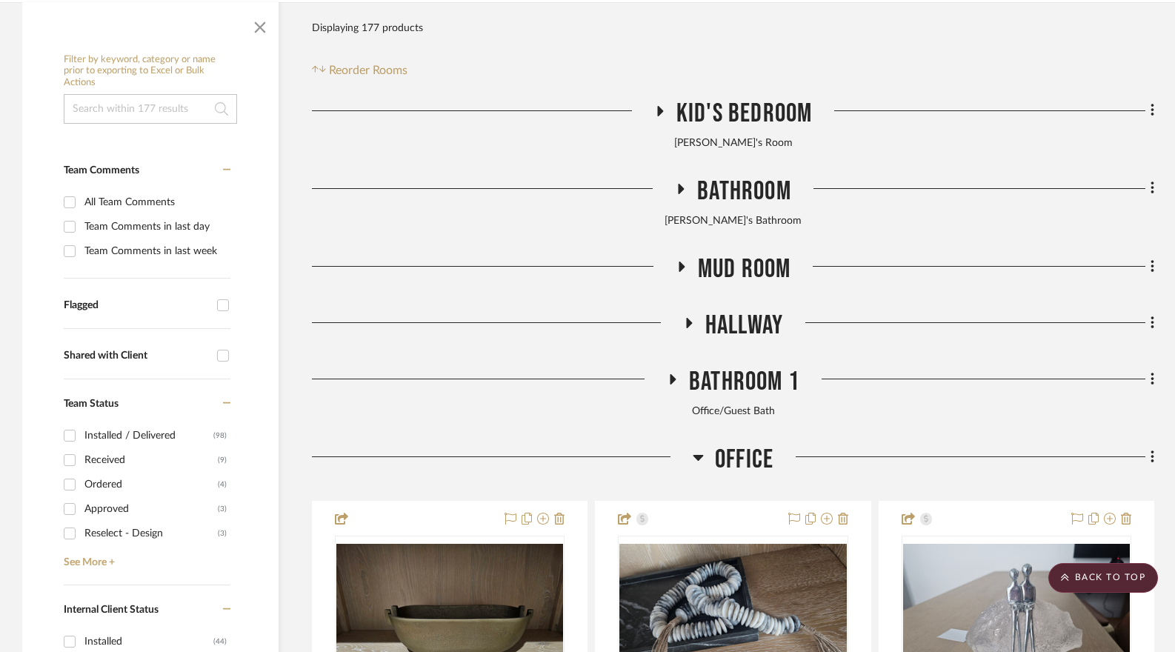
scroll to position [0, 0]
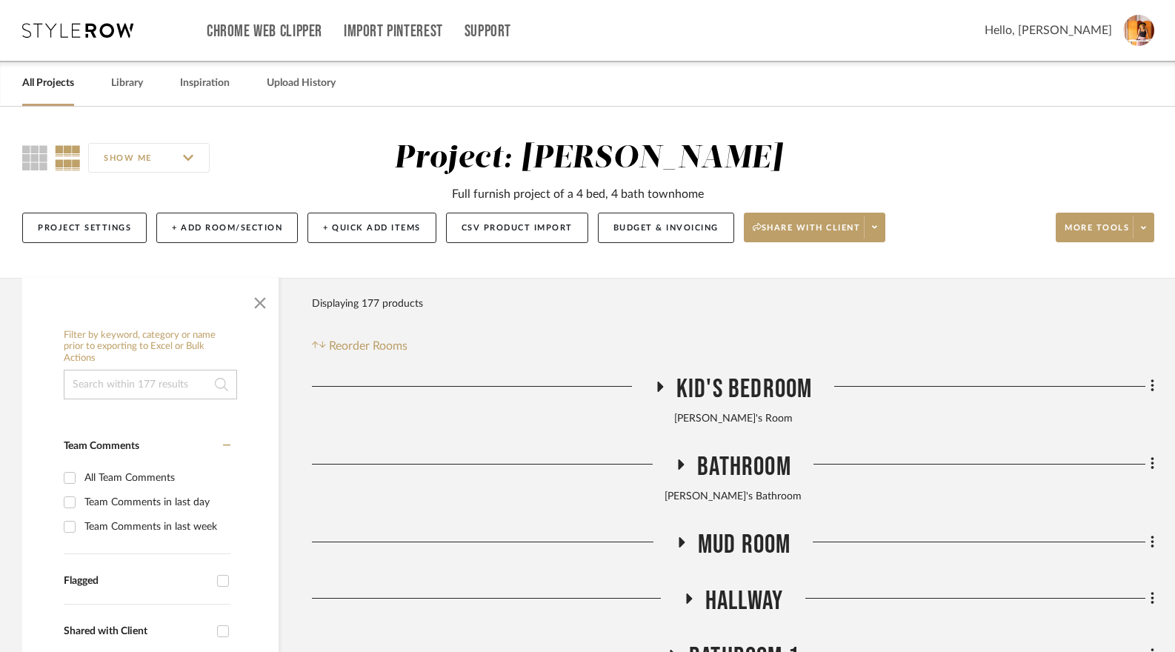
click at [662, 382] on icon at bounding box center [659, 386] width 18 height 11
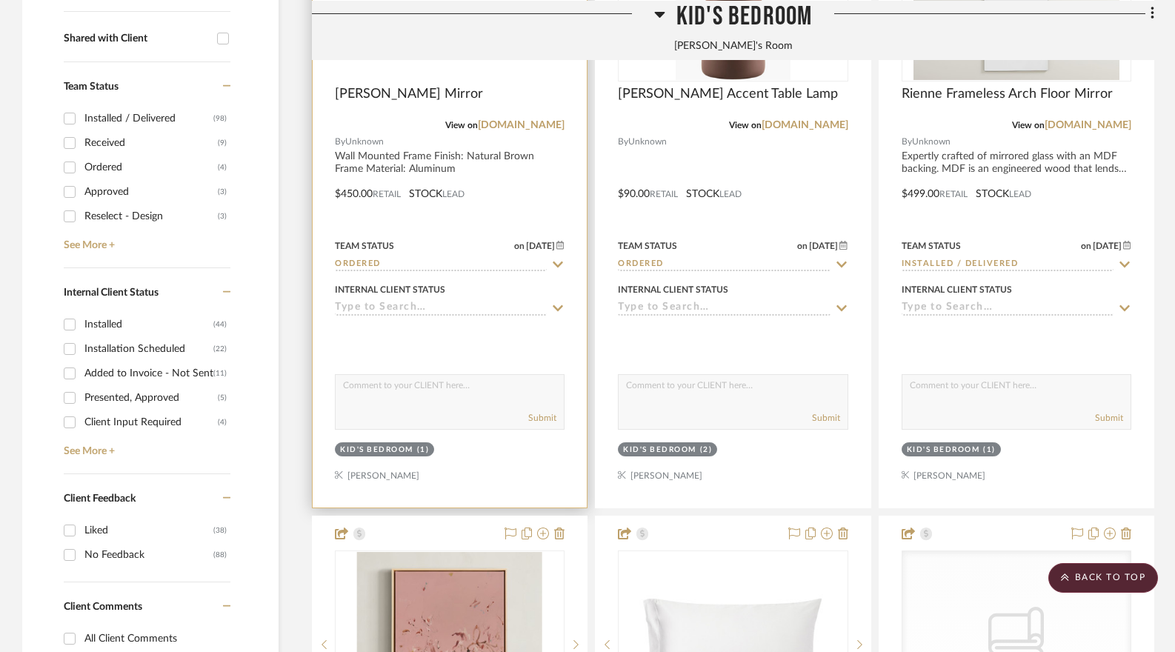
scroll to position [222, 0]
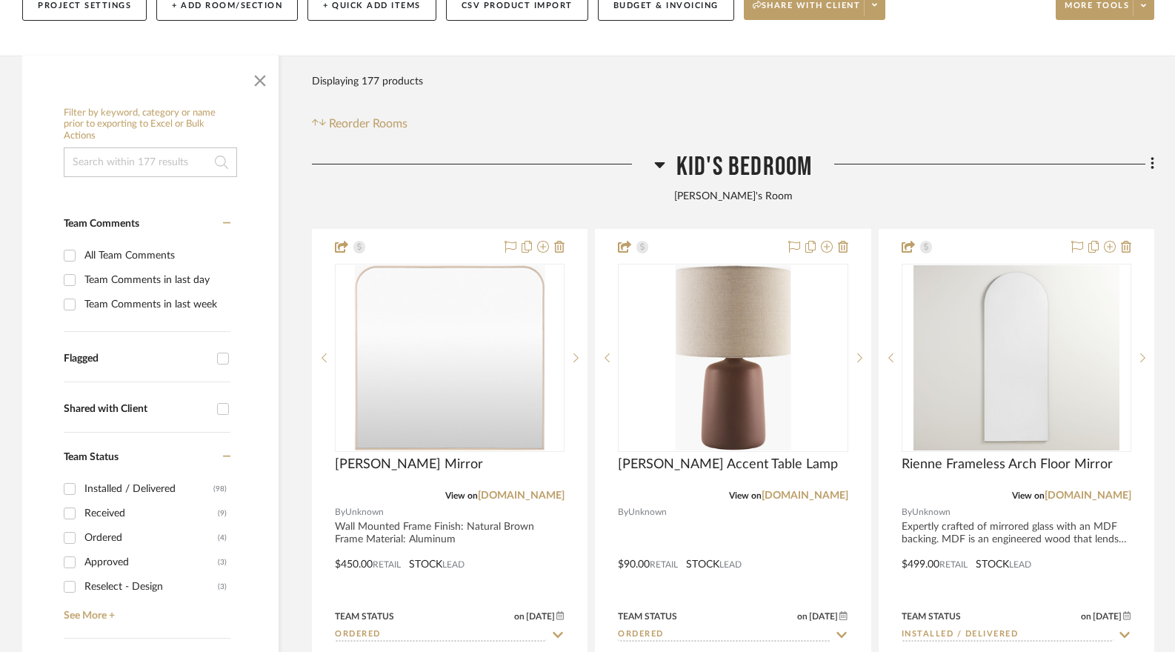
click at [662, 170] on icon at bounding box center [659, 165] width 11 height 18
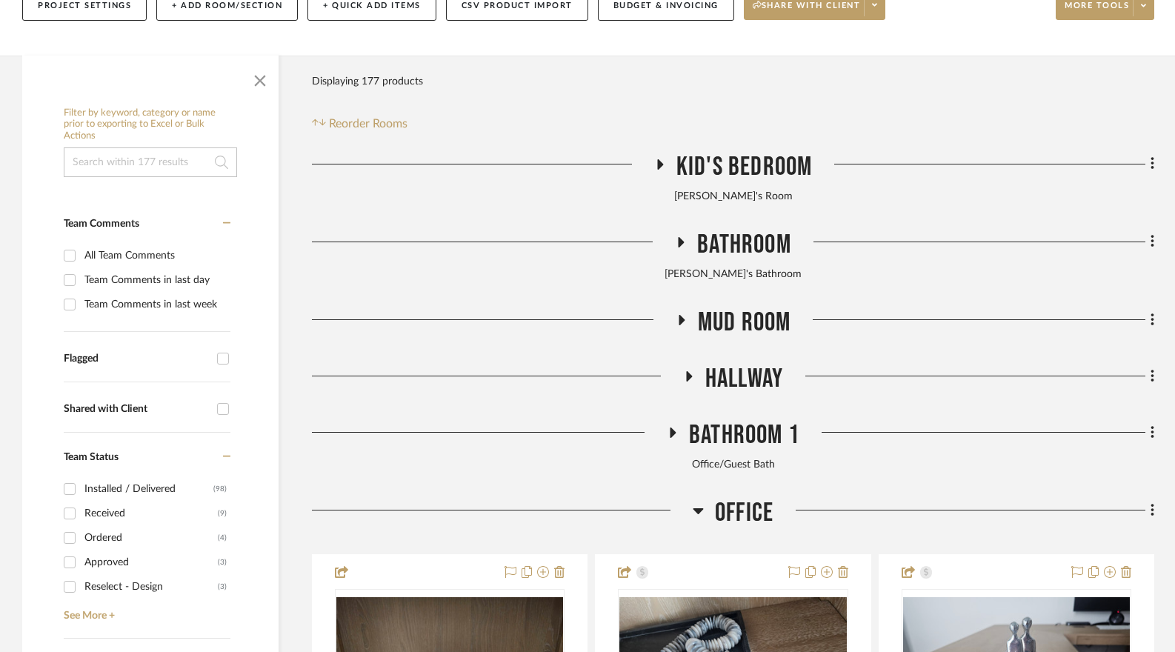
click at [676, 235] on h3 "Bathroom" at bounding box center [733, 245] width 116 height 32
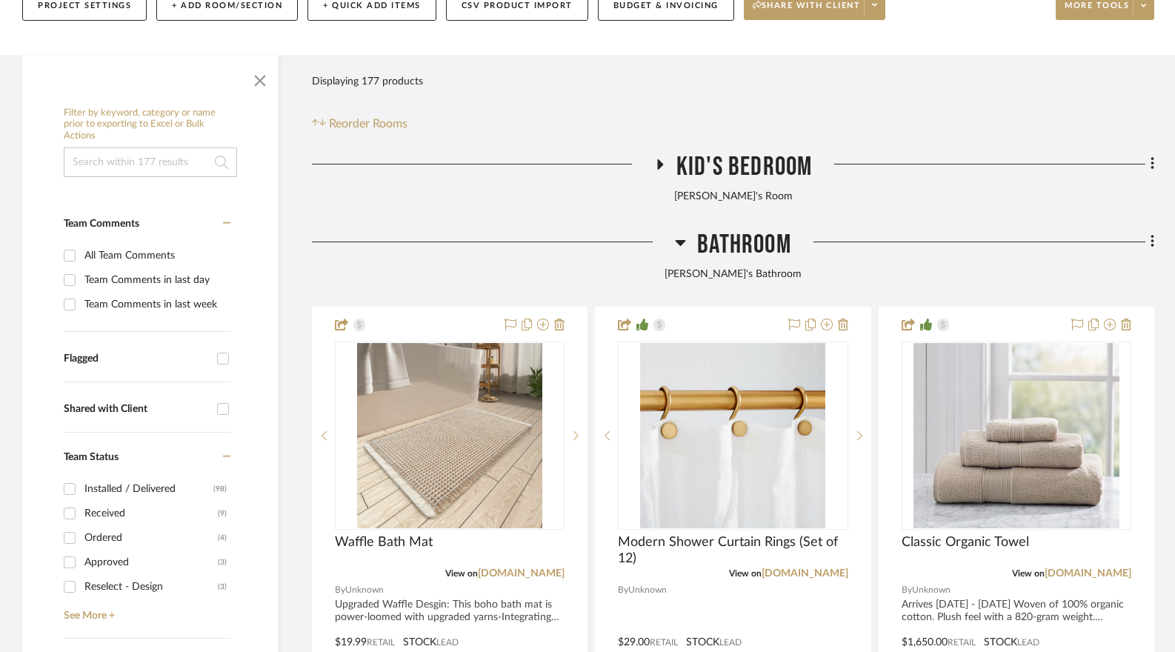
click at [676, 235] on icon at bounding box center [680, 242] width 11 height 18
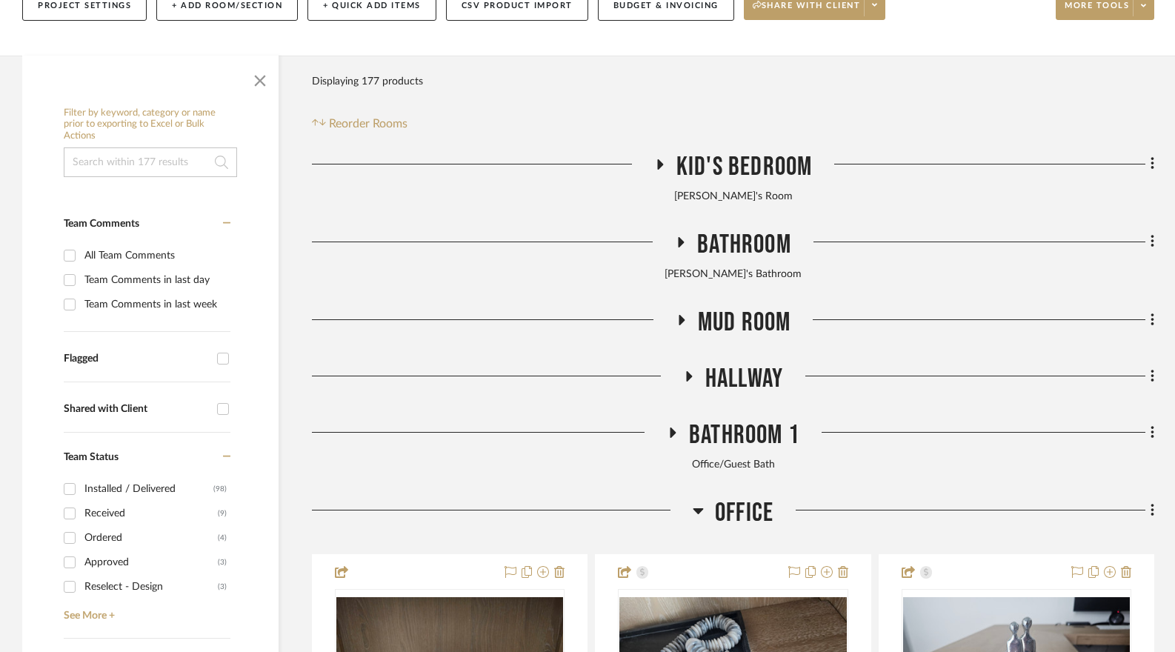
click at [685, 317] on icon at bounding box center [681, 319] width 18 height 11
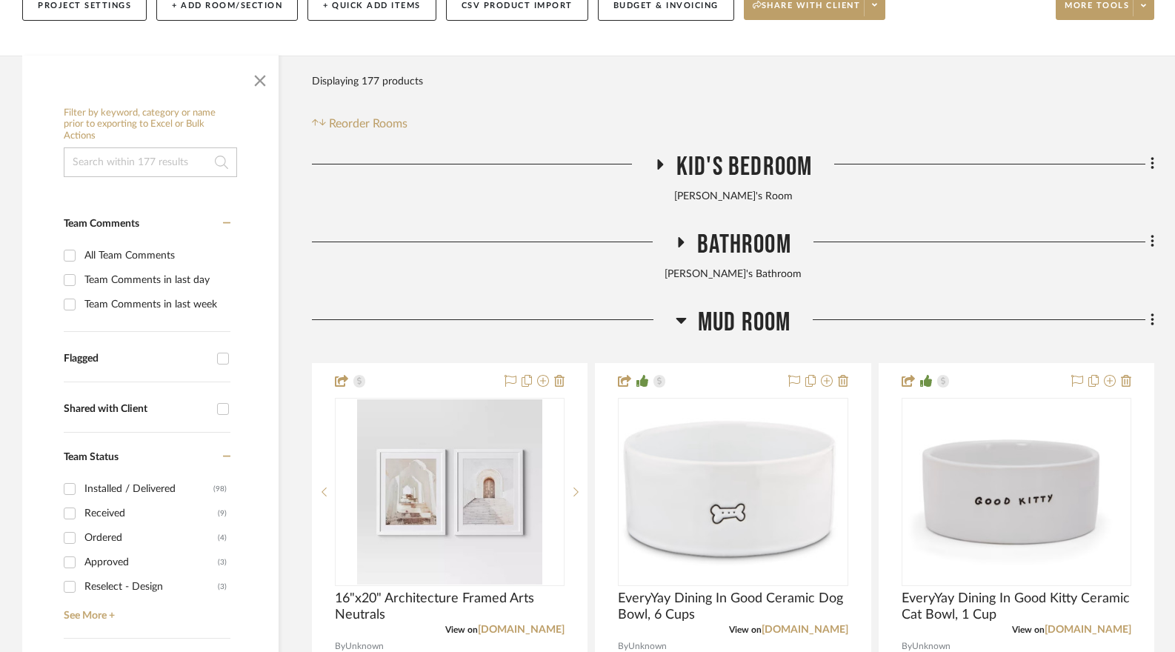
click at [685, 317] on icon at bounding box center [681, 320] width 11 height 18
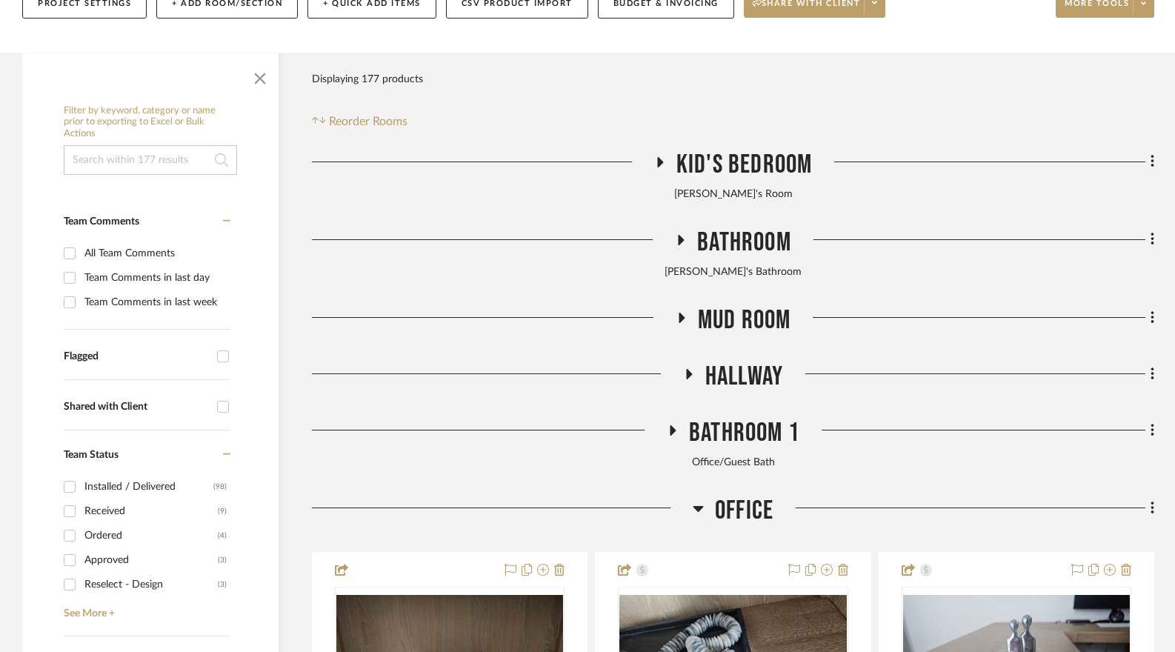
scroll to position [296, 0]
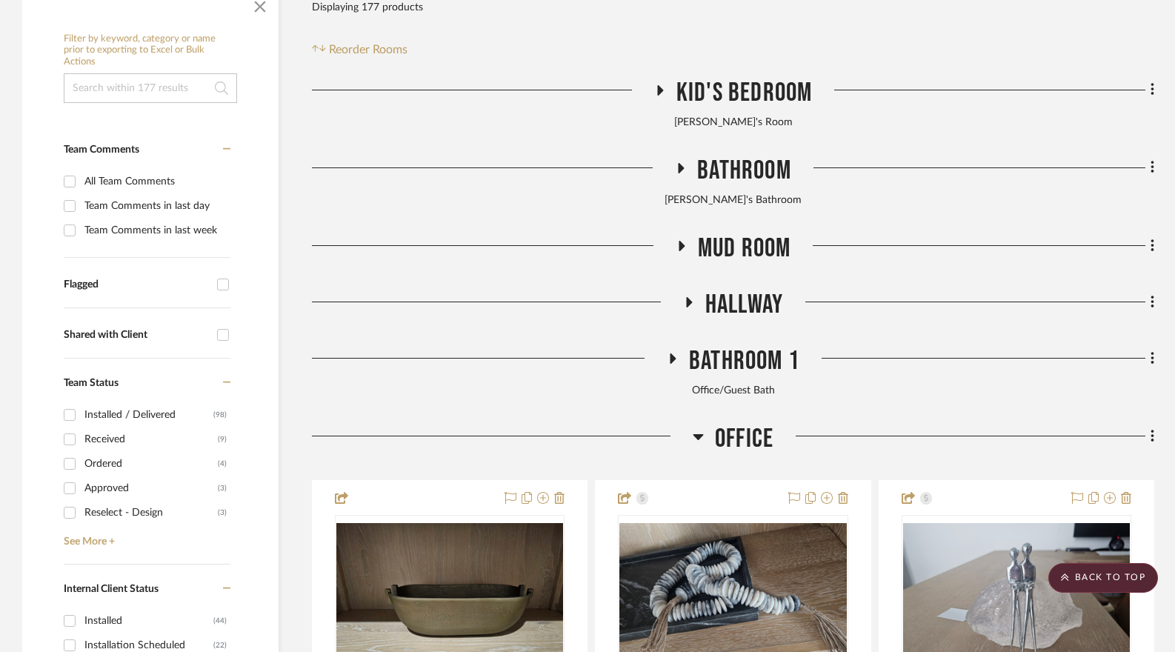
click at [685, 316] on fa-icon at bounding box center [688, 306] width 11 height 21
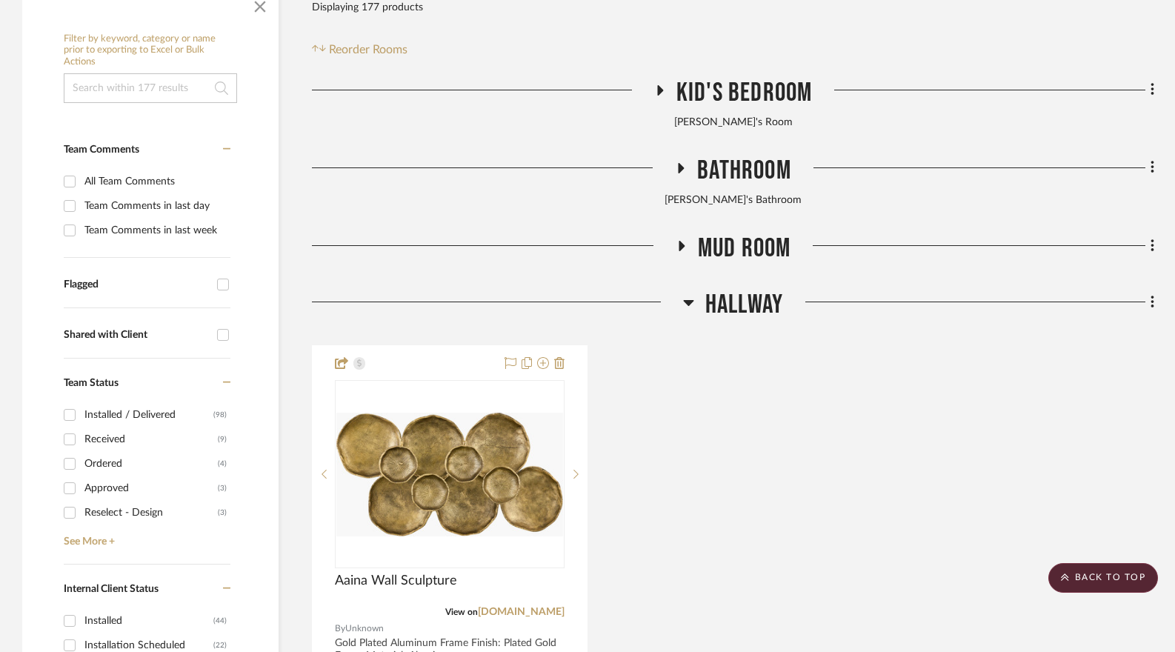
click at [685, 316] on fa-icon at bounding box center [688, 306] width 11 height 21
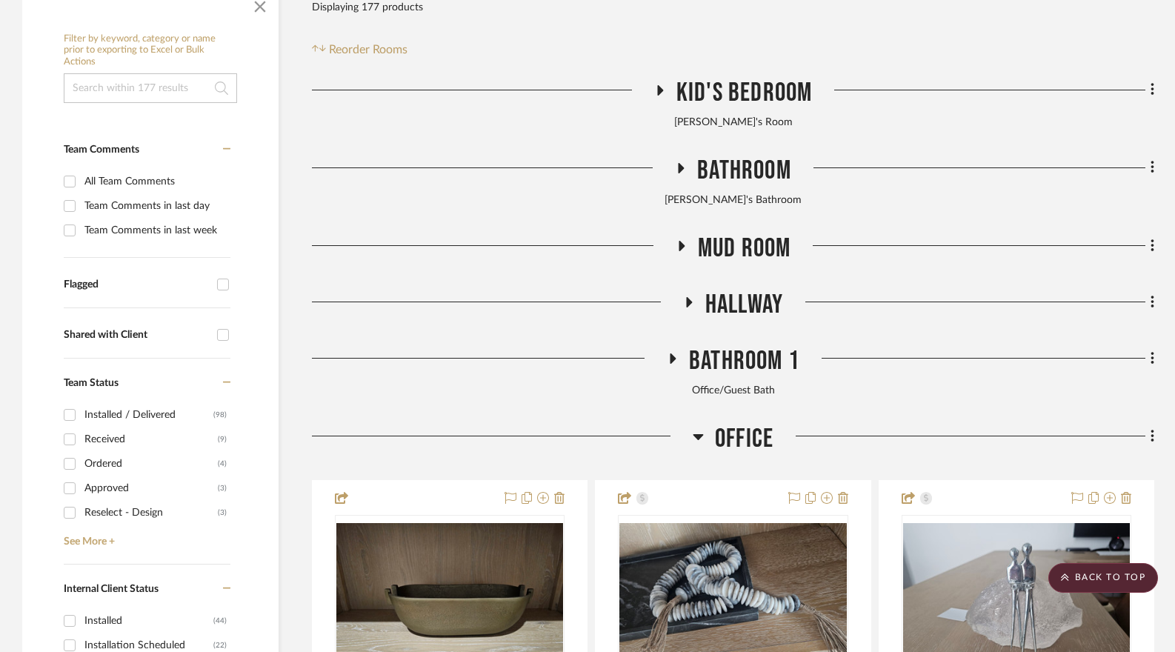
scroll to position [444, 0]
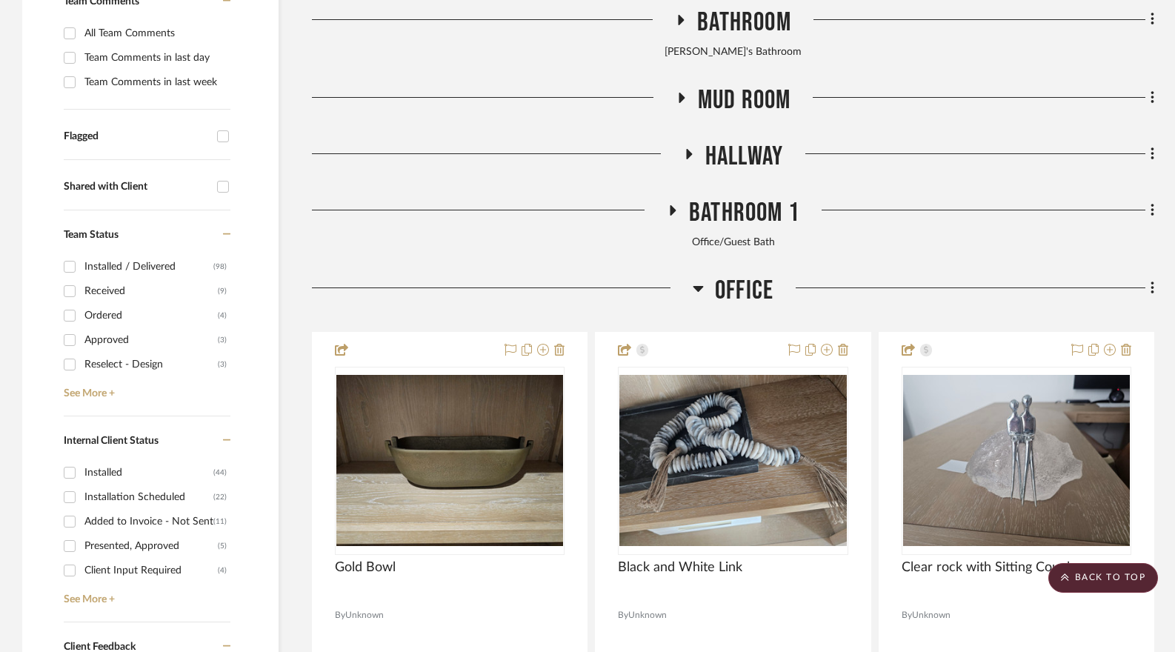
click at [671, 219] on fa-icon at bounding box center [672, 214] width 11 height 21
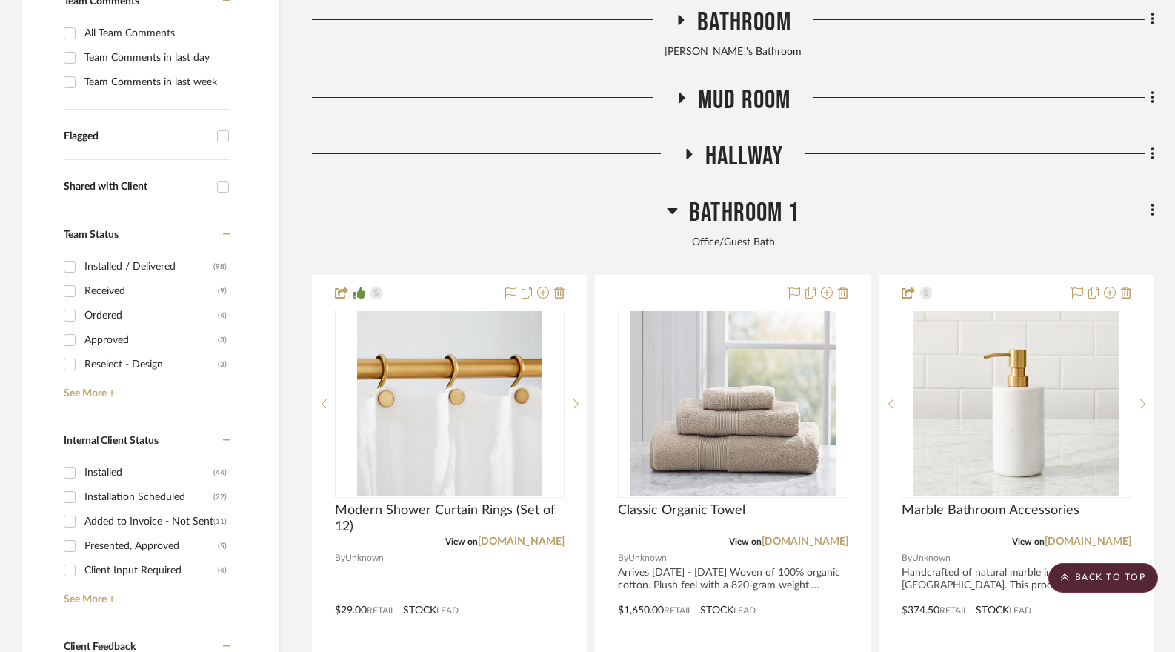
click at [671, 219] on icon at bounding box center [672, 211] width 11 height 18
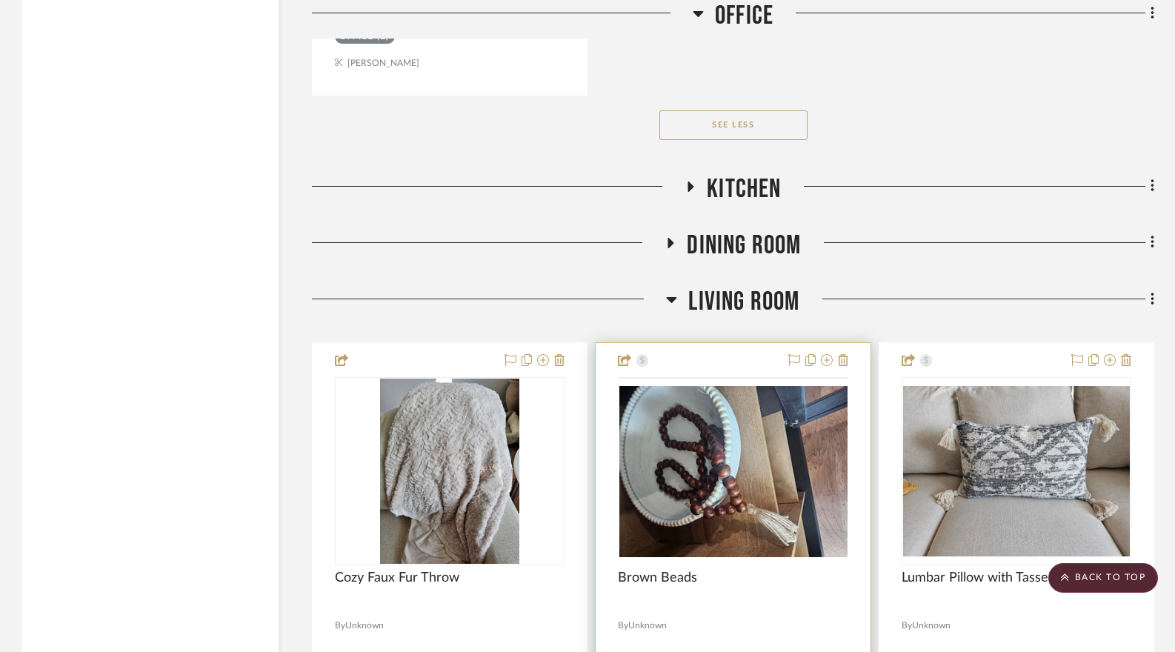
scroll to position [6593, 0]
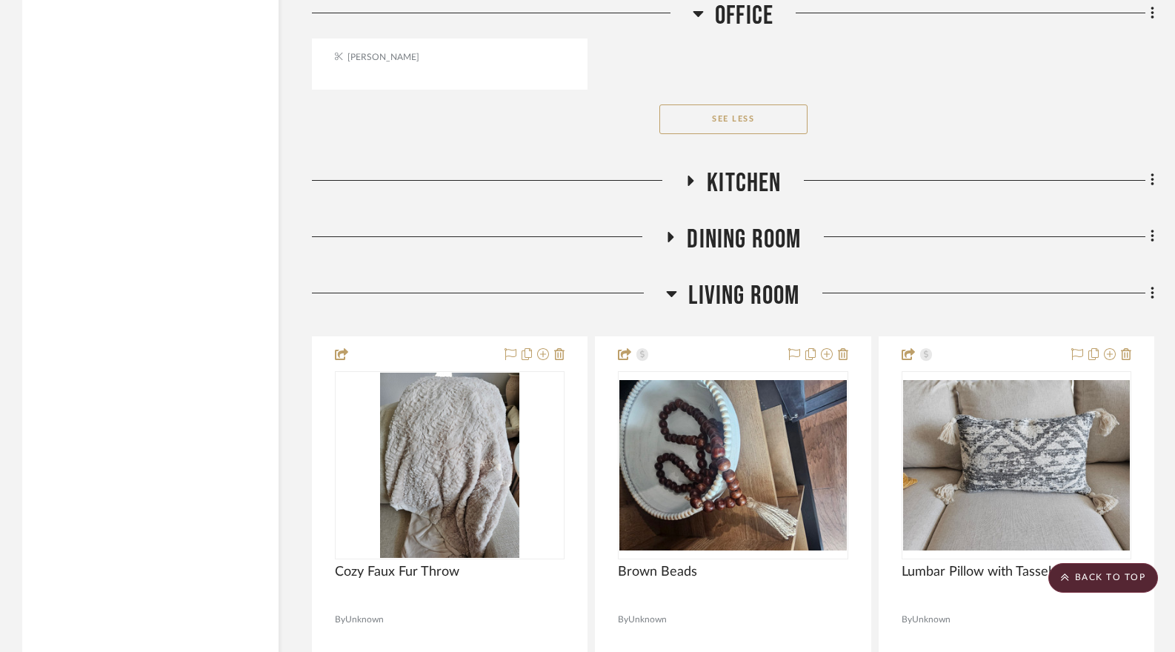
click at [670, 242] on icon at bounding box center [671, 236] width 18 height 11
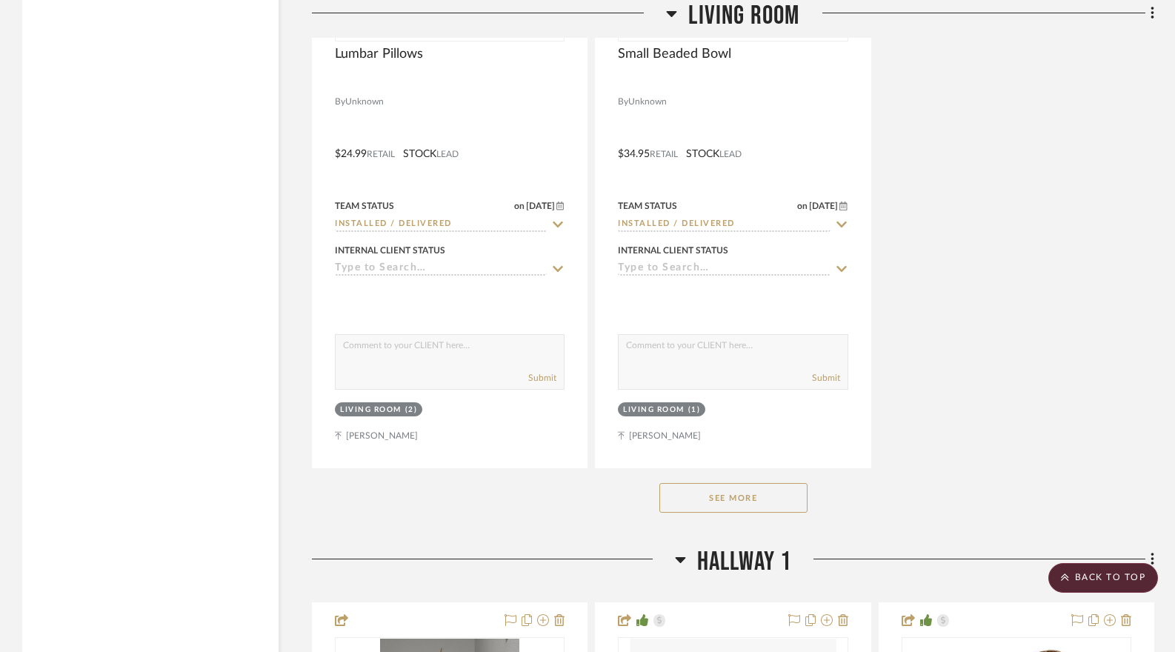
scroll to position [9794, 0]
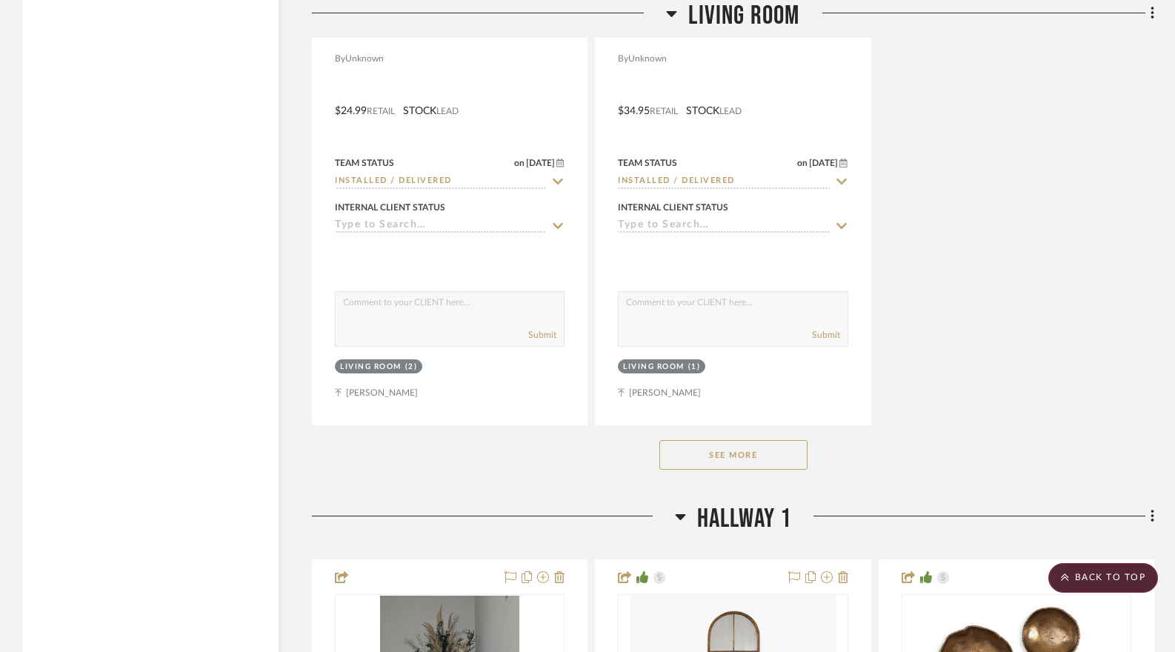
click at [764, 461] on button "See More" at bounding box center [733, 455] width 148 height 30
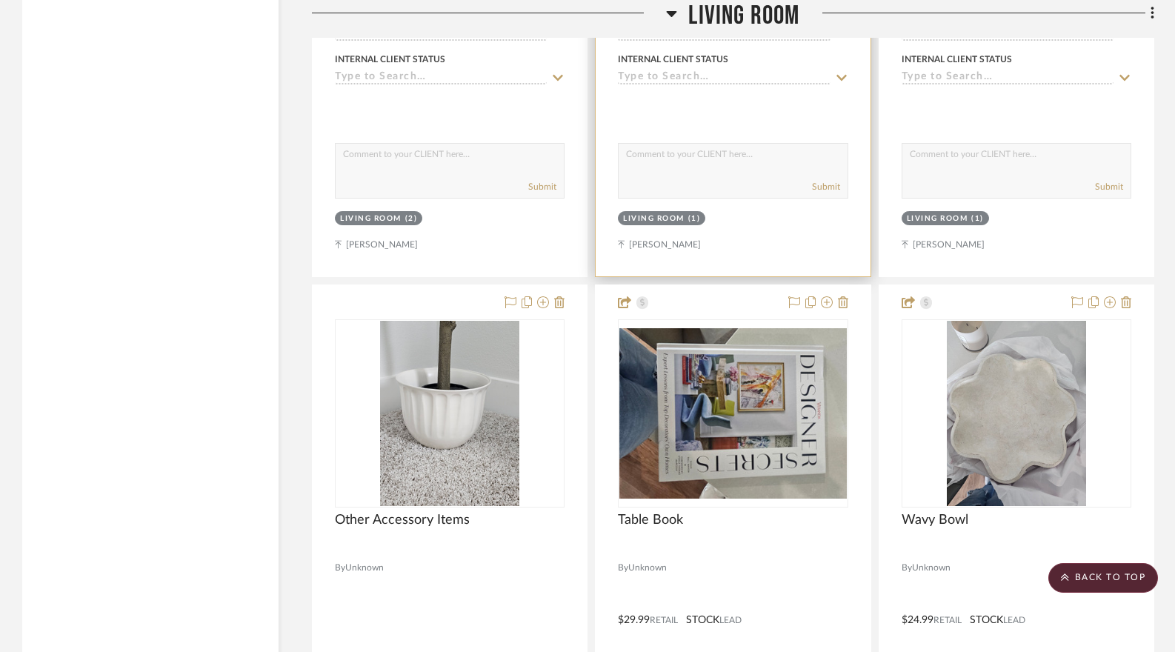
scroll to position [10090, 0]
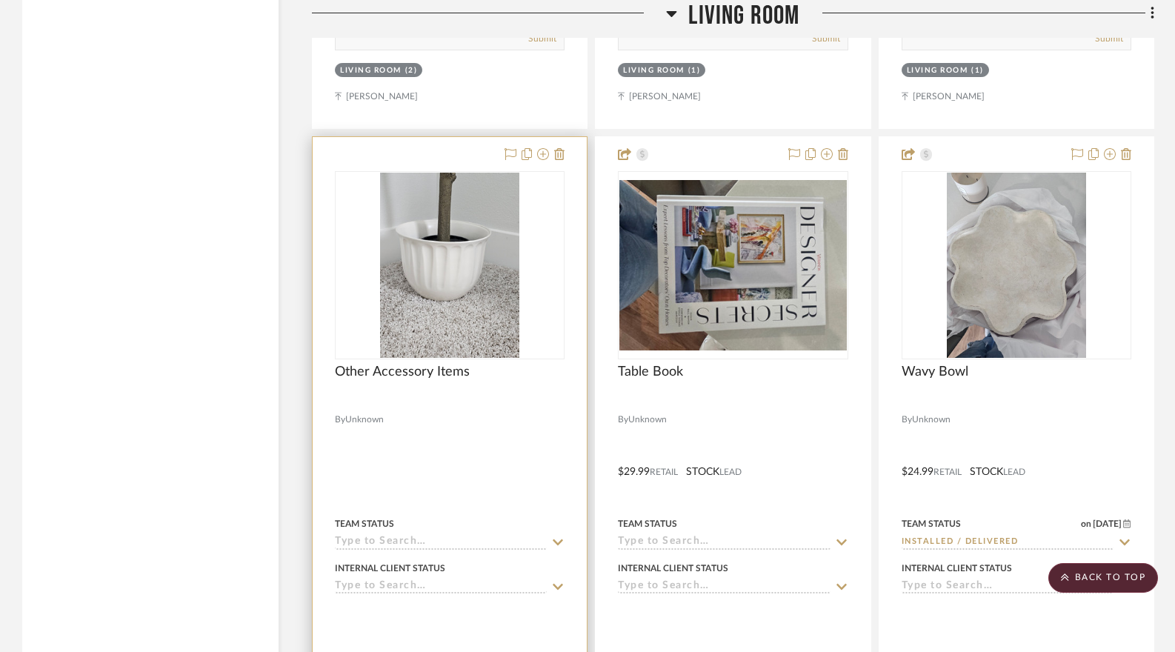
click at [0, 0] on img at bounding box center [0, 0] width 0 height 0
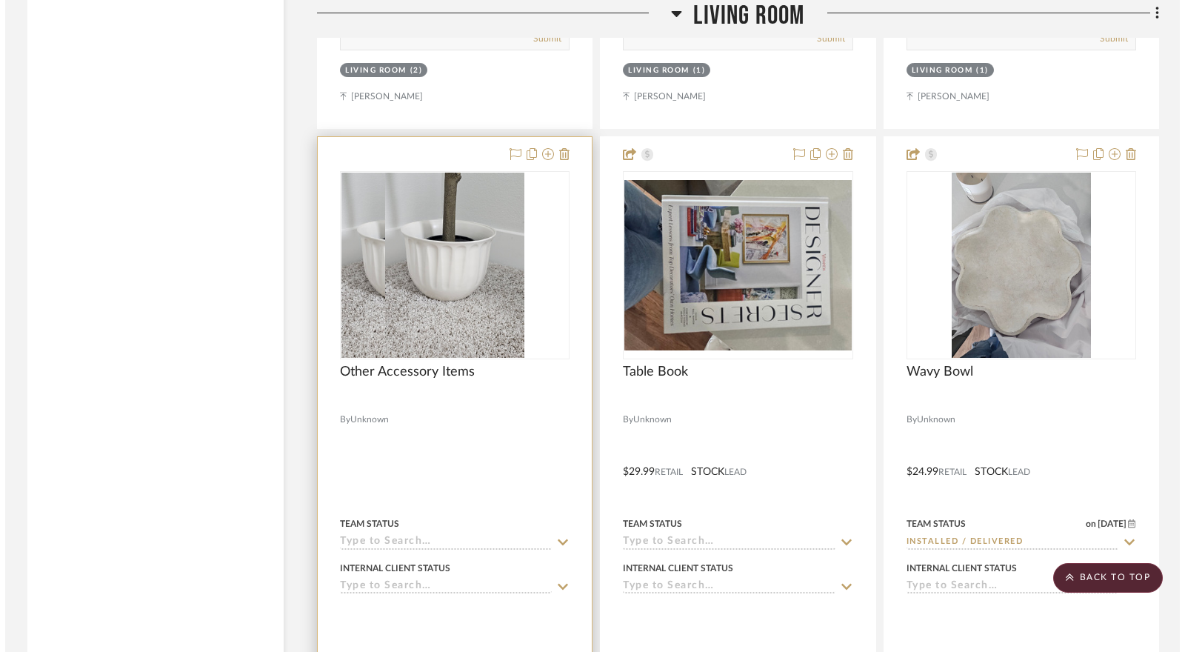
scroll to position [0, 0]
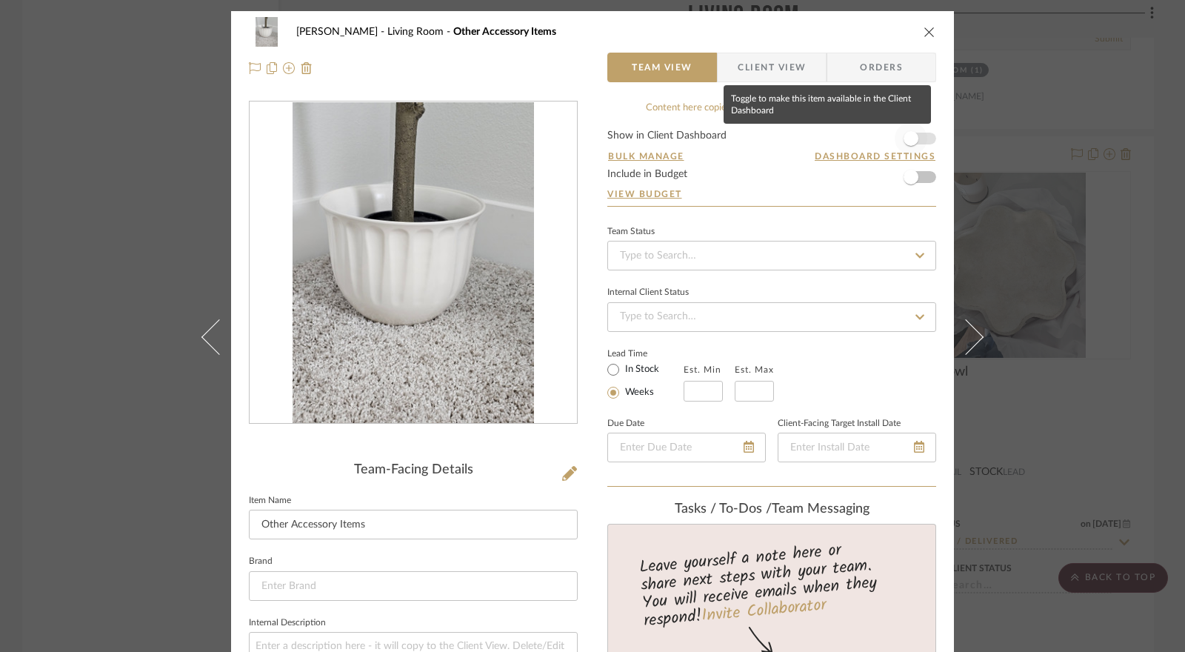
click at [906, 143] on span "button" at bounding box center [911, 138] width 15 height 15
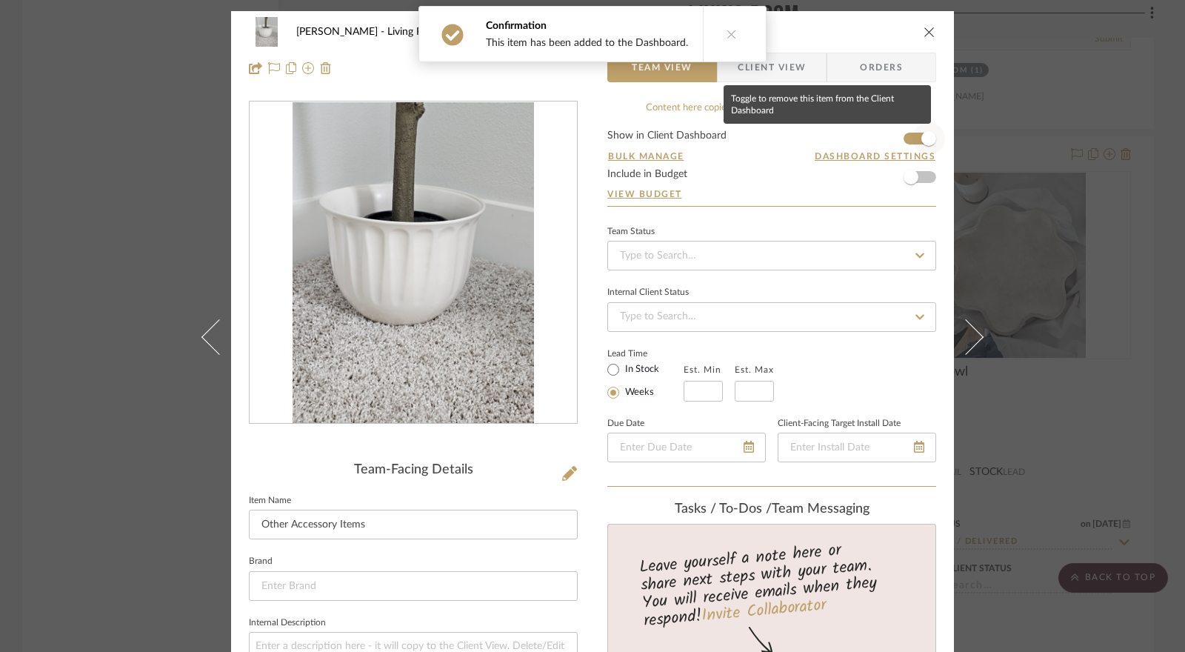
click at [922, 144] on span "button" at bounding box center [929, 138] width 15 height 15
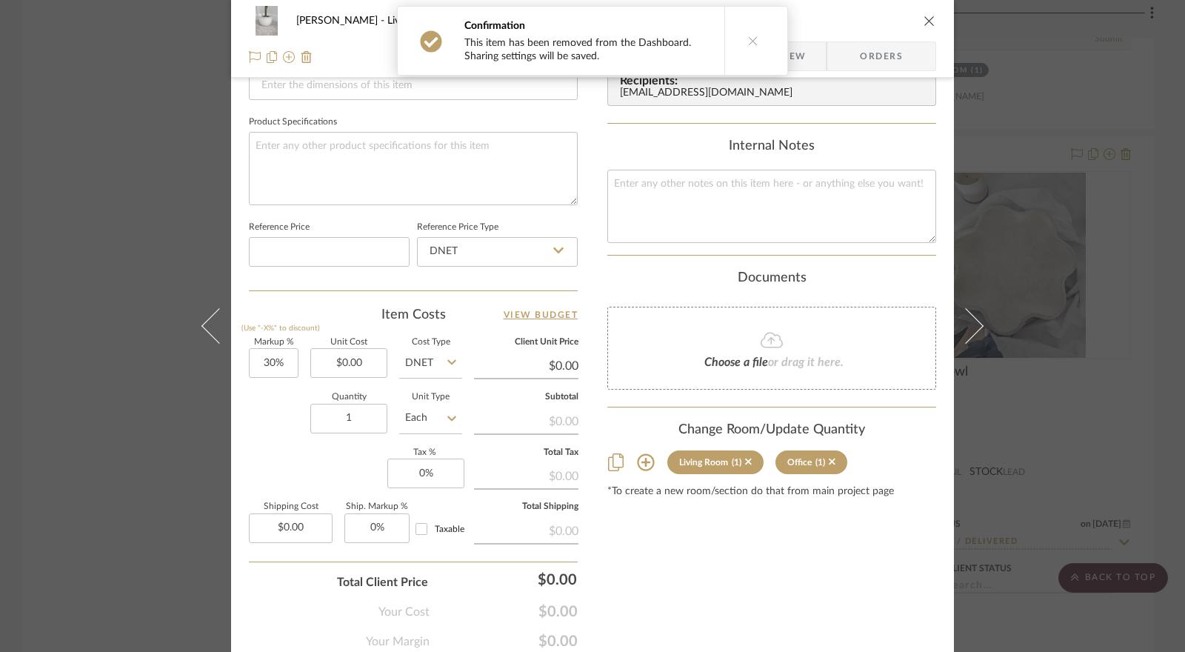
scroll to position [722, 0]
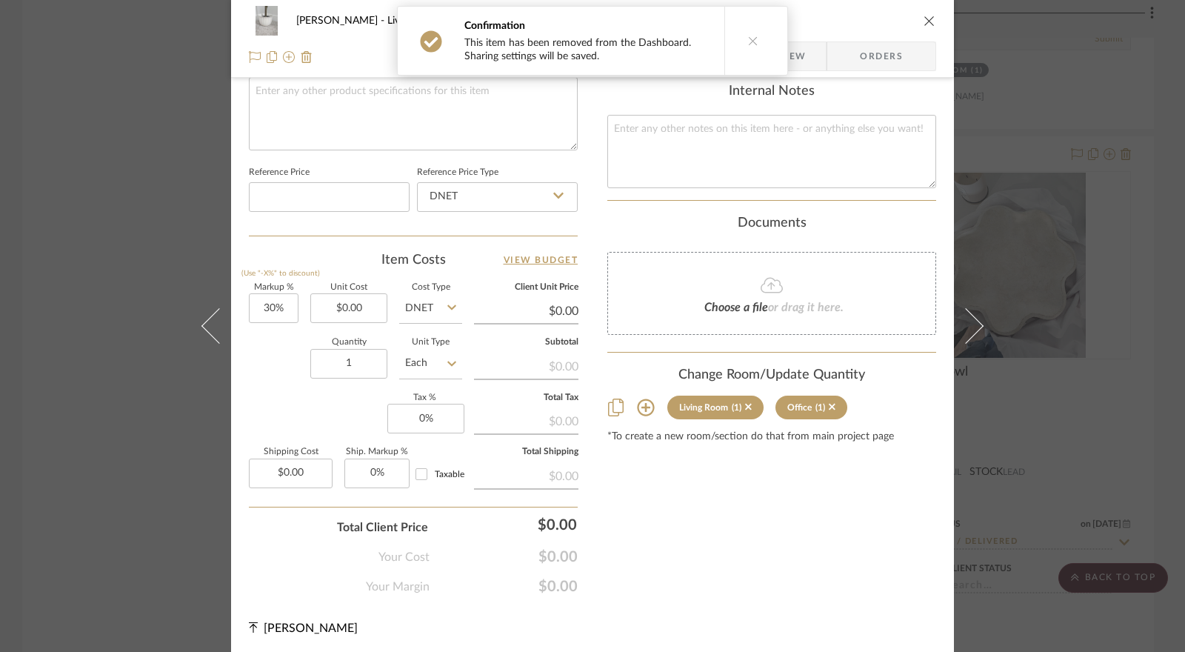
click at [637, 408] on icon at bounding box center [646, 408] width 18 height 18
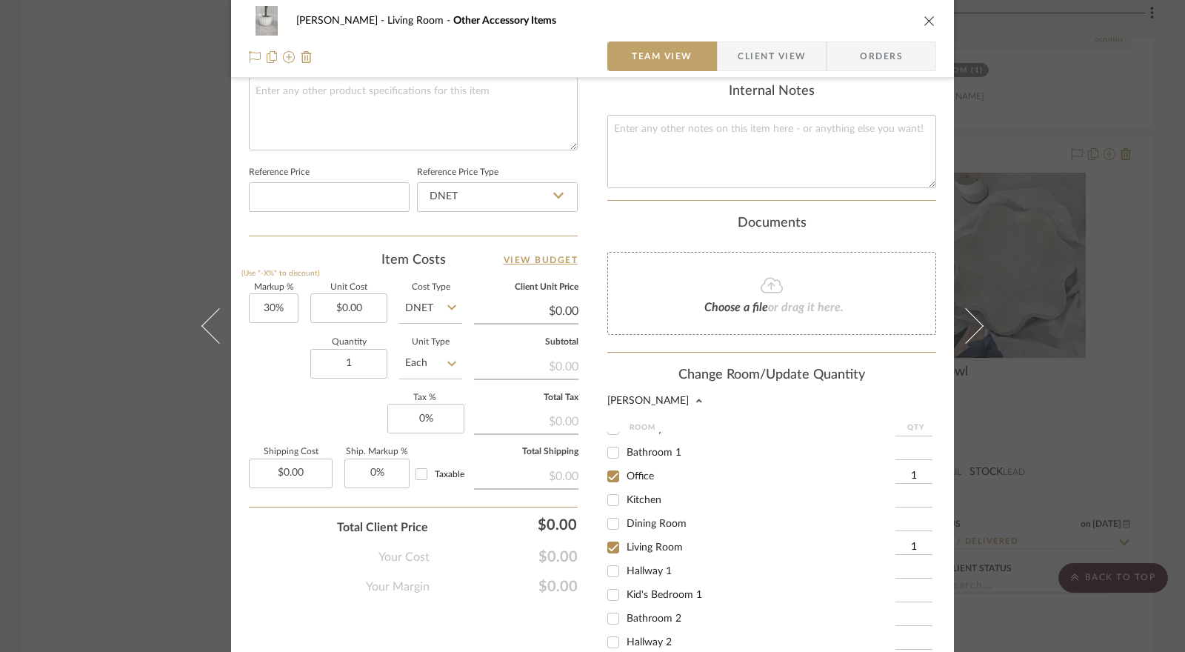
scroll to position [103, 0]
click at [607, 463] on input "Office" at bounding box center [614, 459] width 24 height 24
click at [612, 643] on input "Primary Bedroom" at bounding box center [614, 649] width 24 height 24
click at [609, 530] on input "Living Room" at bounding box center [614, 531] width 24 height 24
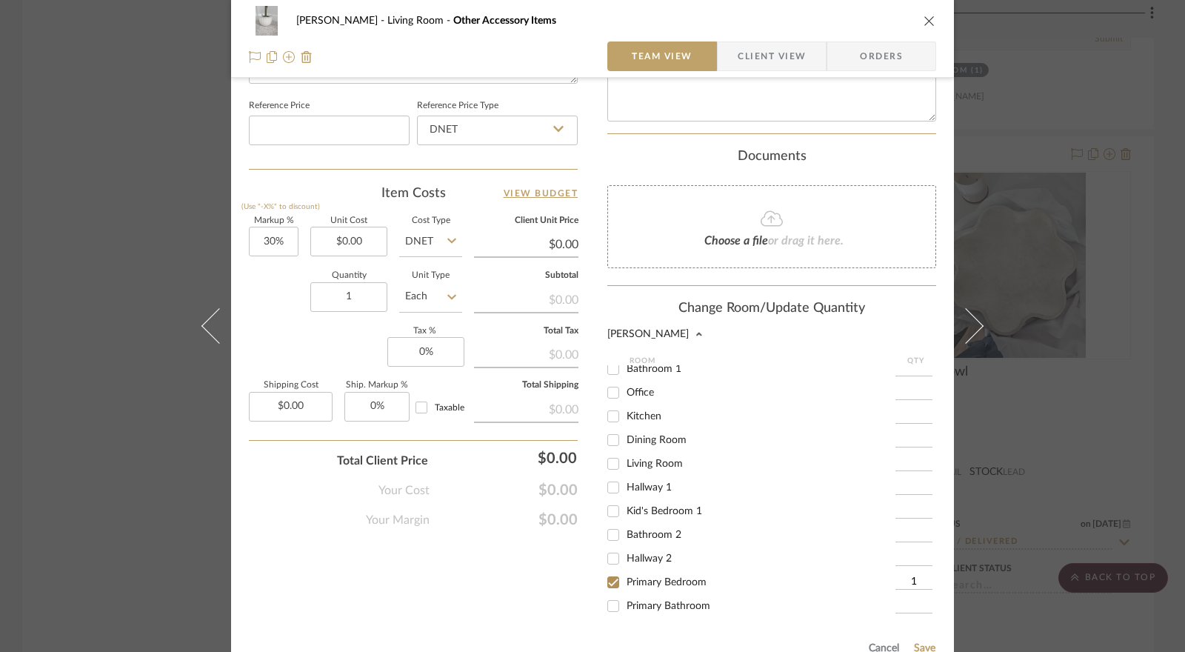
scroll to position [927, 0]
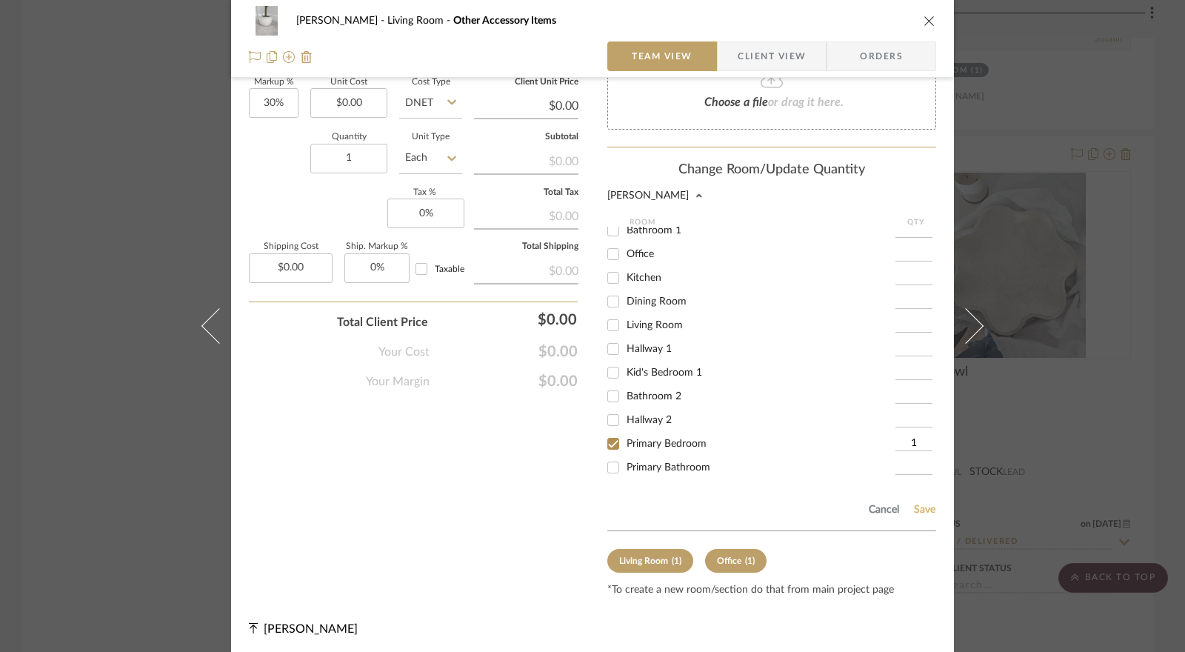
click at [915, 505] on button "Save" at bounding box center [924, 510] width 23 height 12
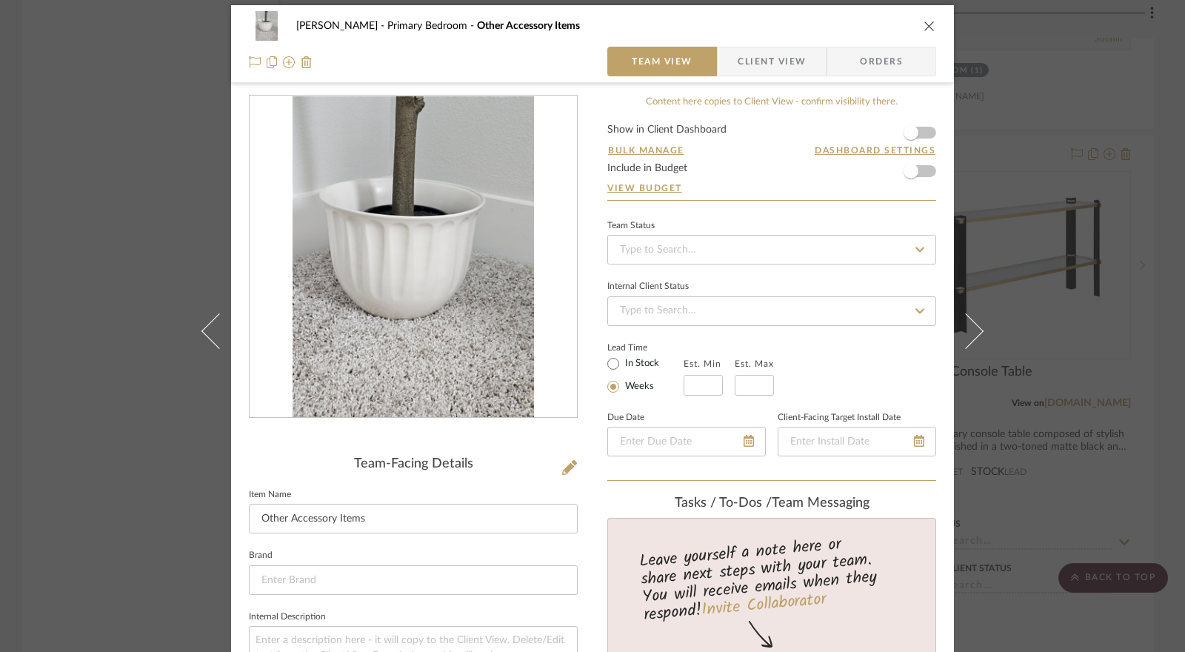
scroll to position [0, 0]
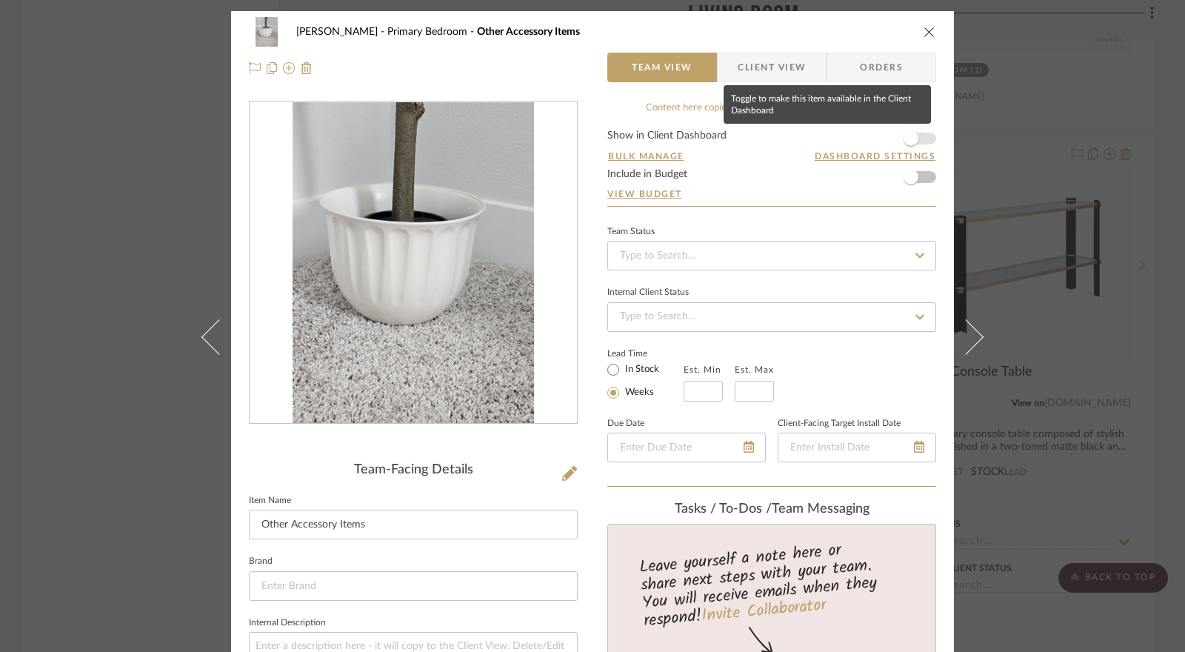
click at [916, 139] on span "button" at bounding box center [911, 138] width 33 height 33
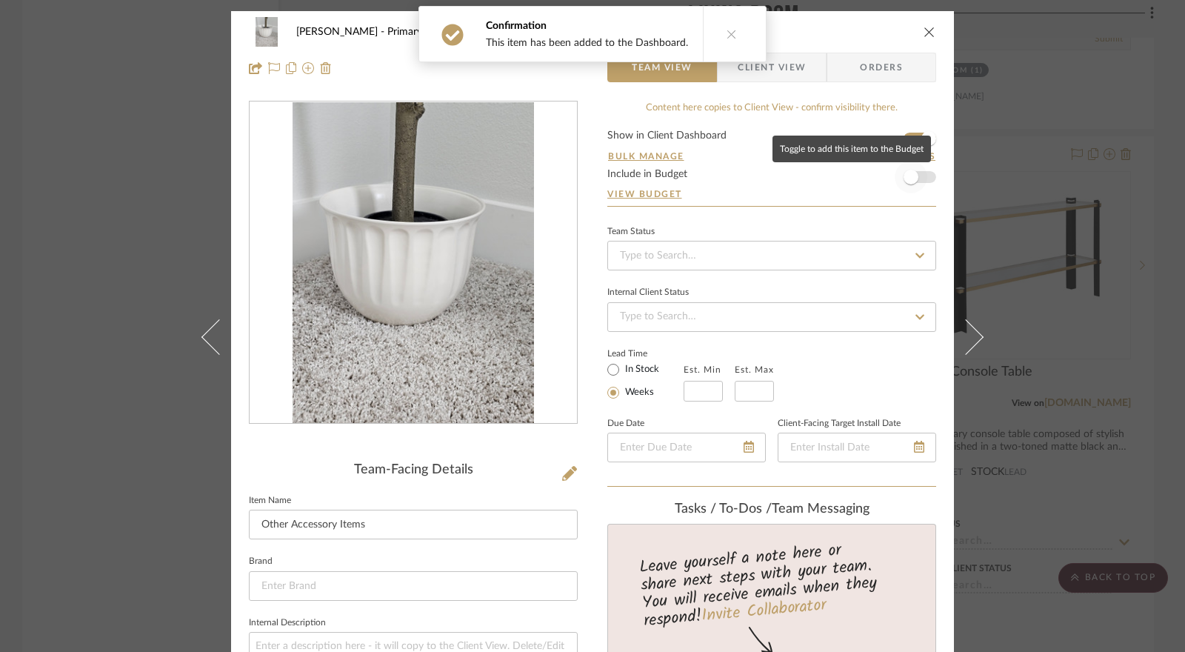
click at [914, 176] on span "button" at bounding box center [911, 177] width 33 height 33
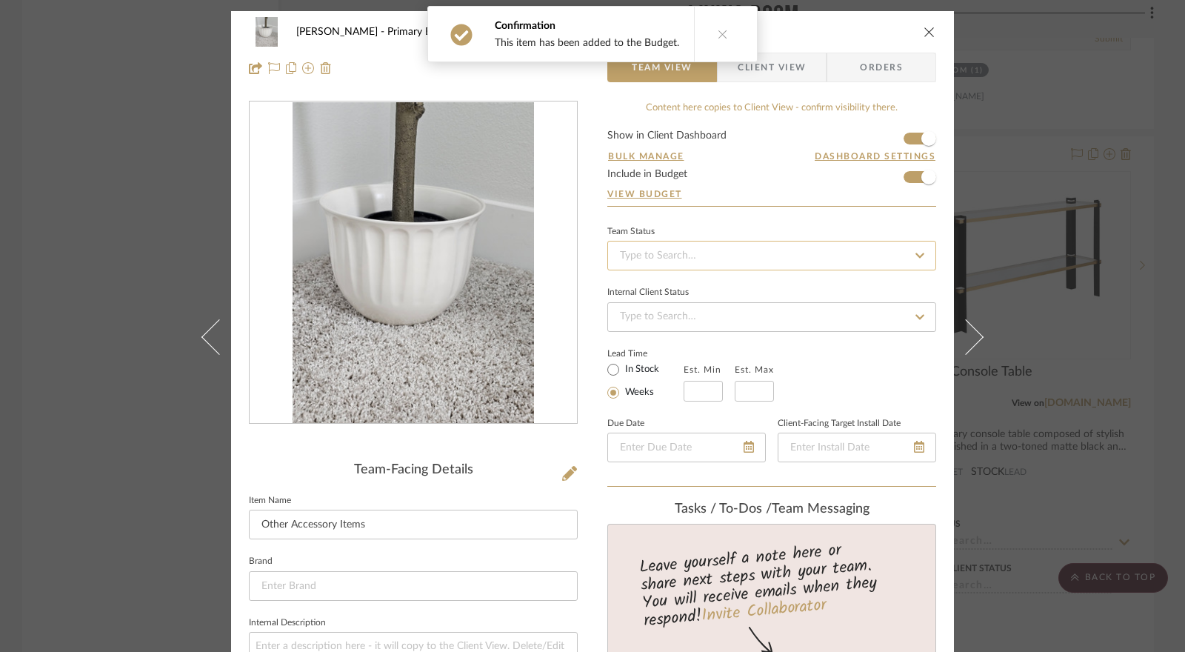
click at [676, 245] on input at bounding box center [771, 256] width 329 height 30
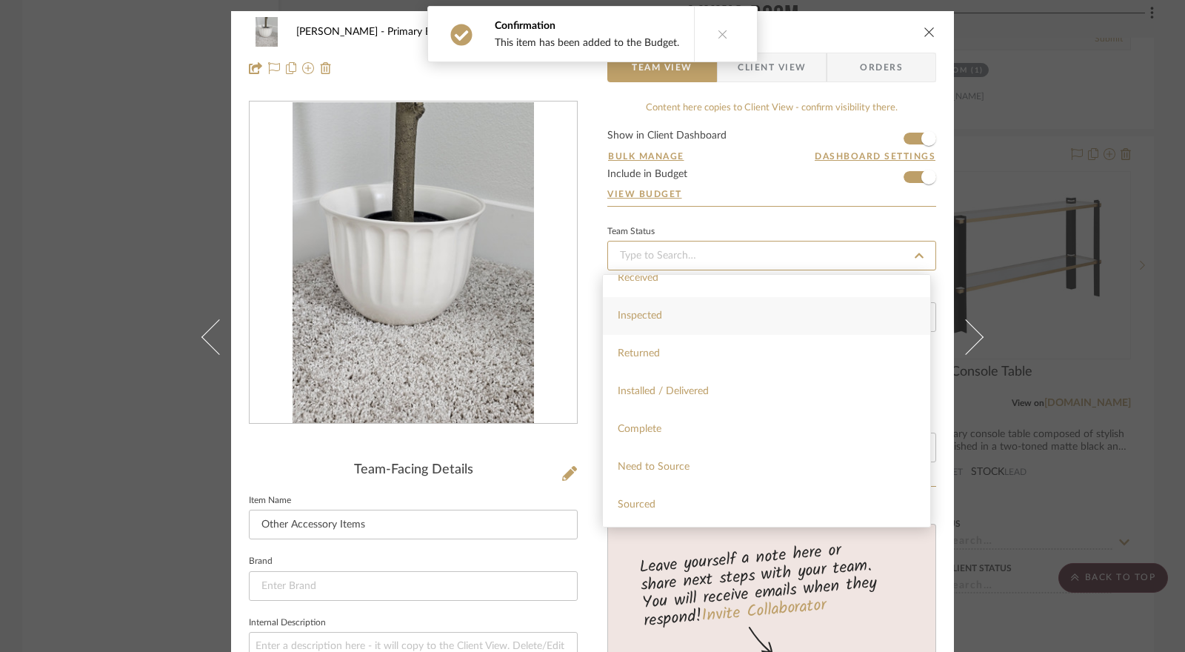
scroll to position [296, 0]
click at [683, 387] on div "Installed / Delivered" at bounding box center [766, 375] width 327 height 38
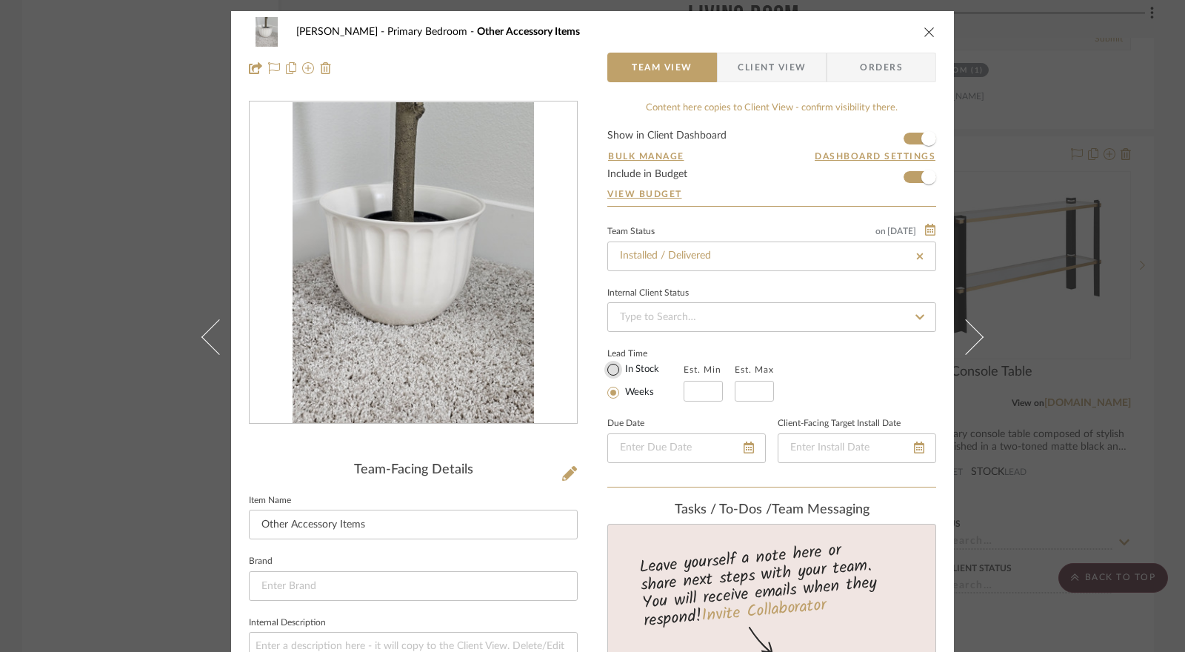
click at [613, 366] on input "In Stock" at bounding box center [614, 370] width 18 height 18
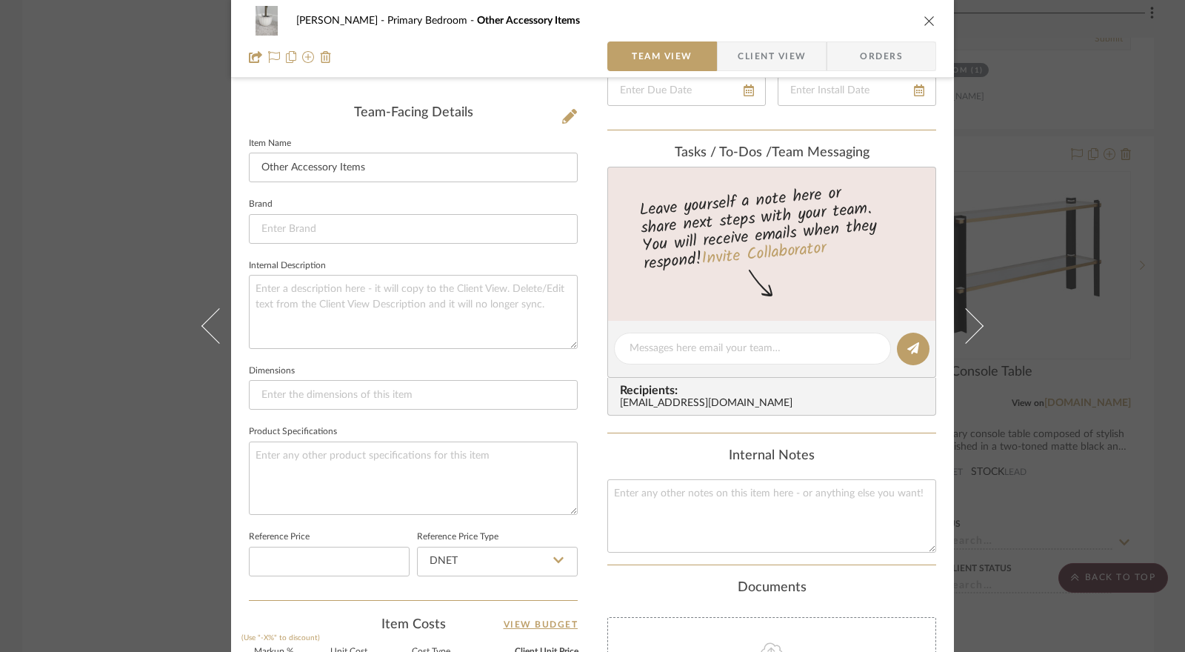
scroll to position [370, 0]
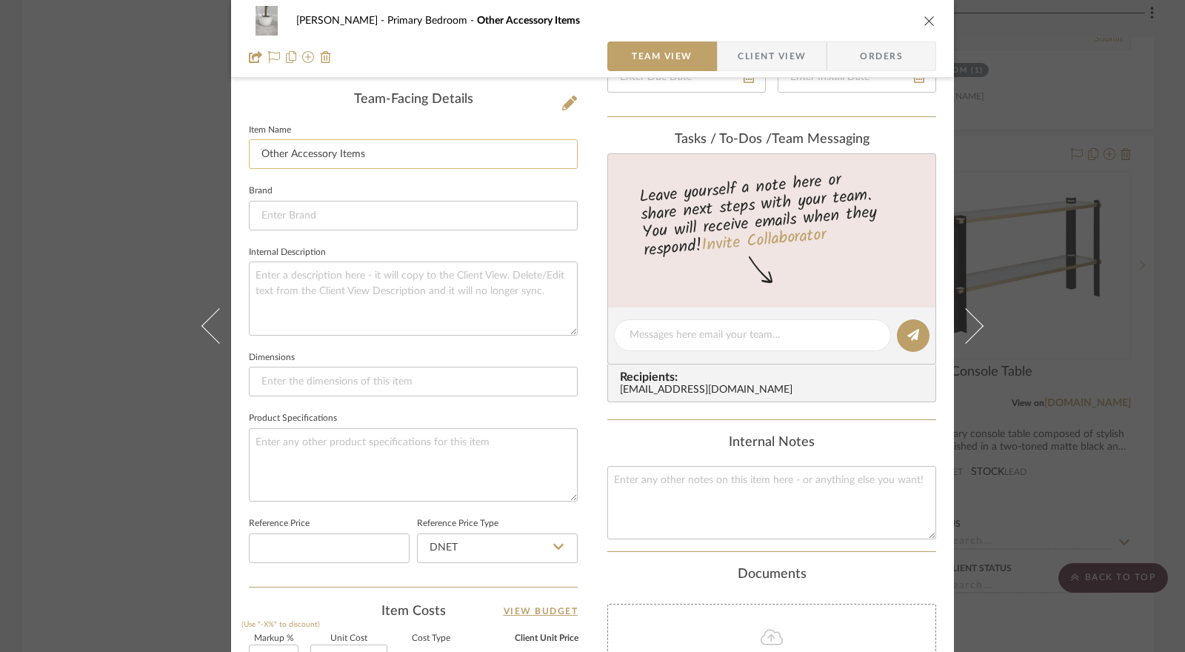
drag, startPoint x: 357, startPoint y: 156, endPoint x: 258, endPoint y: 159, distance: 99.3
click at [258, 159] on input "Other Accessory Items" at bounding box center [413, 154] width 329 height 30
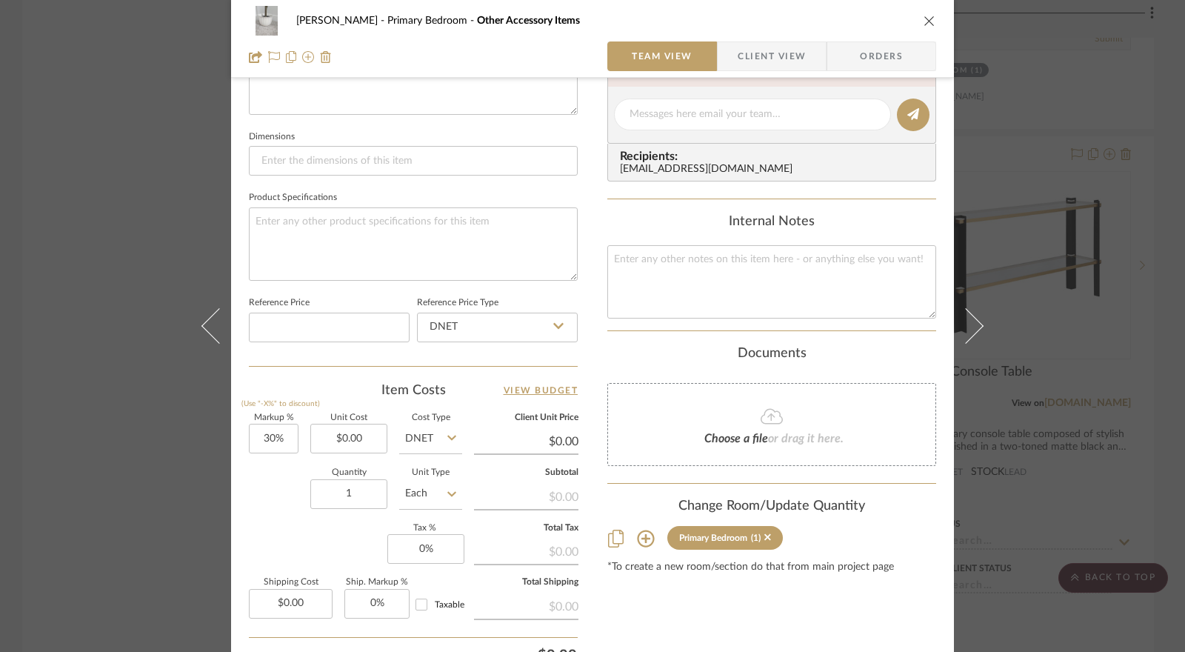
scroll to position [593, 0]
click at [458, 318] on input "DNET" at bounding box center [497, 326] width 161 height 30
click at [459, 396] on div "Retail" at bounding box center [504, 399] width 183 height 38
click at [283, 436] on input "30" at bounding box center [274, 437] width 50 height 30
click at [335, 439] on input "0.00" at bounding box center [348, 437] width 77 height 30
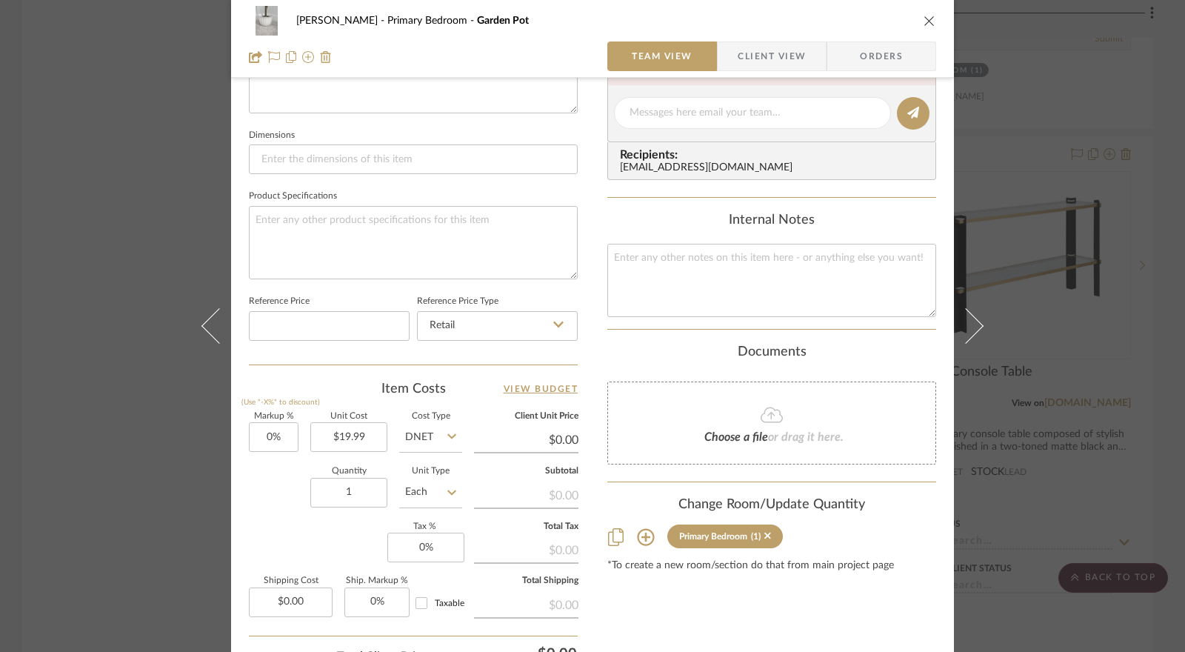
click at [413, 437] on input "DNET" at bounding box center [430, 437] width 63 height 30
click at [410, 509] on span "Retail" at bounding box center [422, 510] width 25 height 10
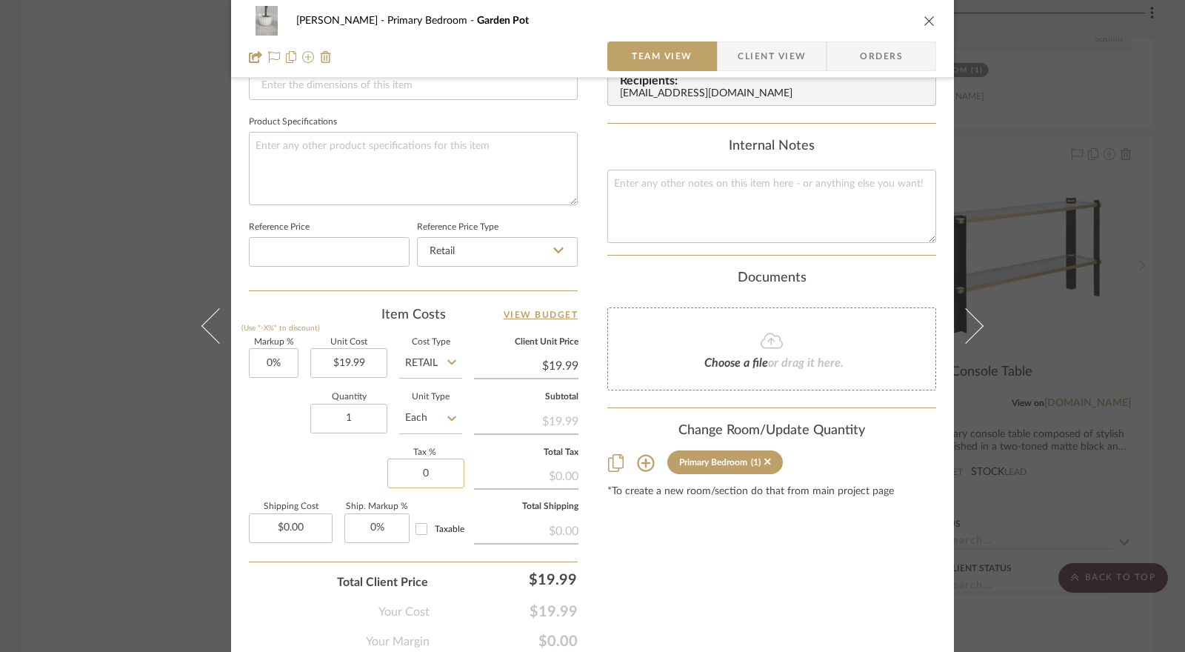
click at [422, 470] on input "0" at bounding box center [425, 474] width 77 height 30
click at [357, 460] on div "Markup % (Use "-X%" to discount) 0% Unit Cost $19.99 Cost Type Retail Client Un…" at bounding box center [413, 447] width 329 height 216
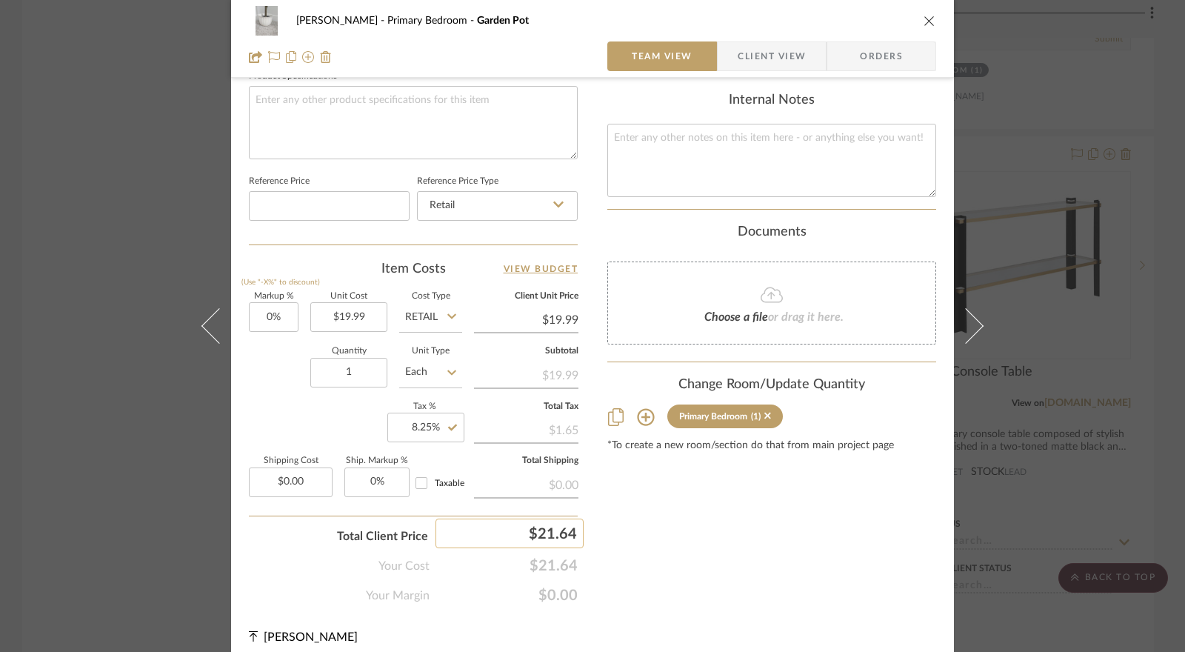
scroll to position [722, 0]
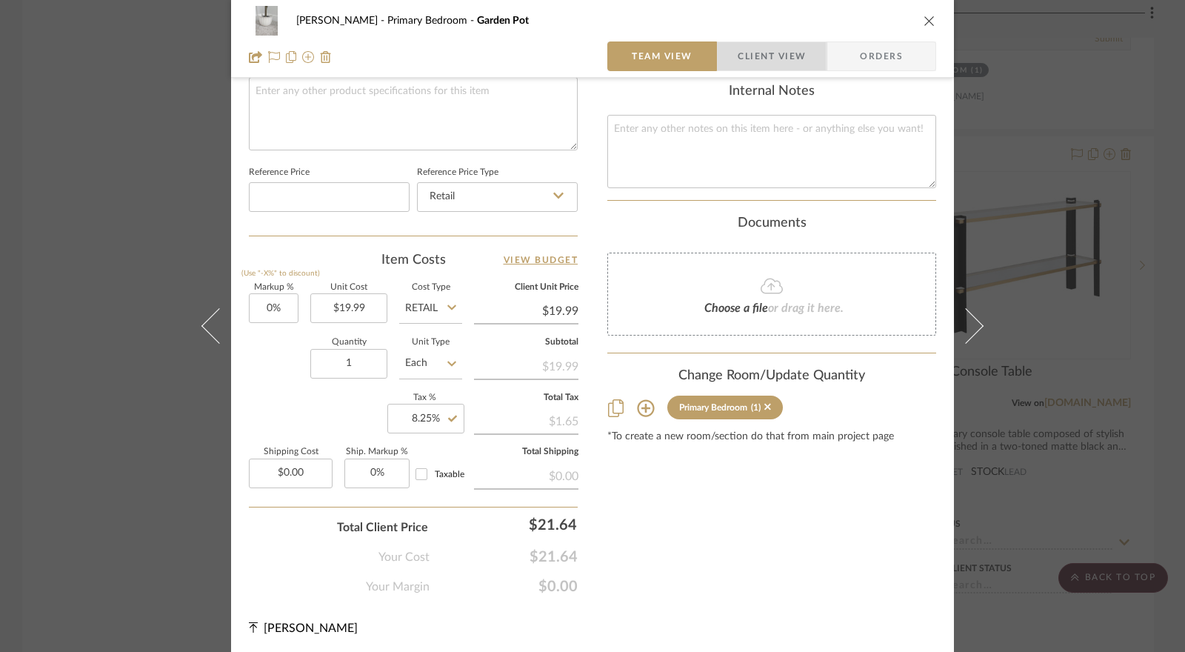
click at [776, 48] on span "Client View" at bounding box center [772, 56] width 68 height 30
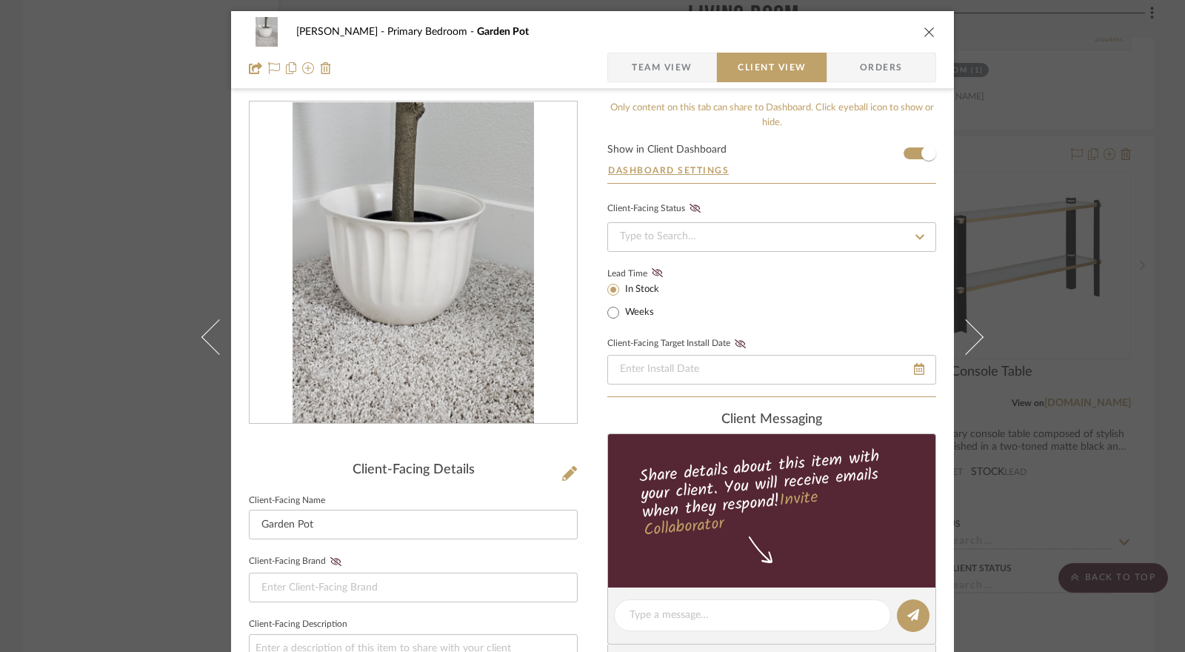
scroll to position [587, 0]
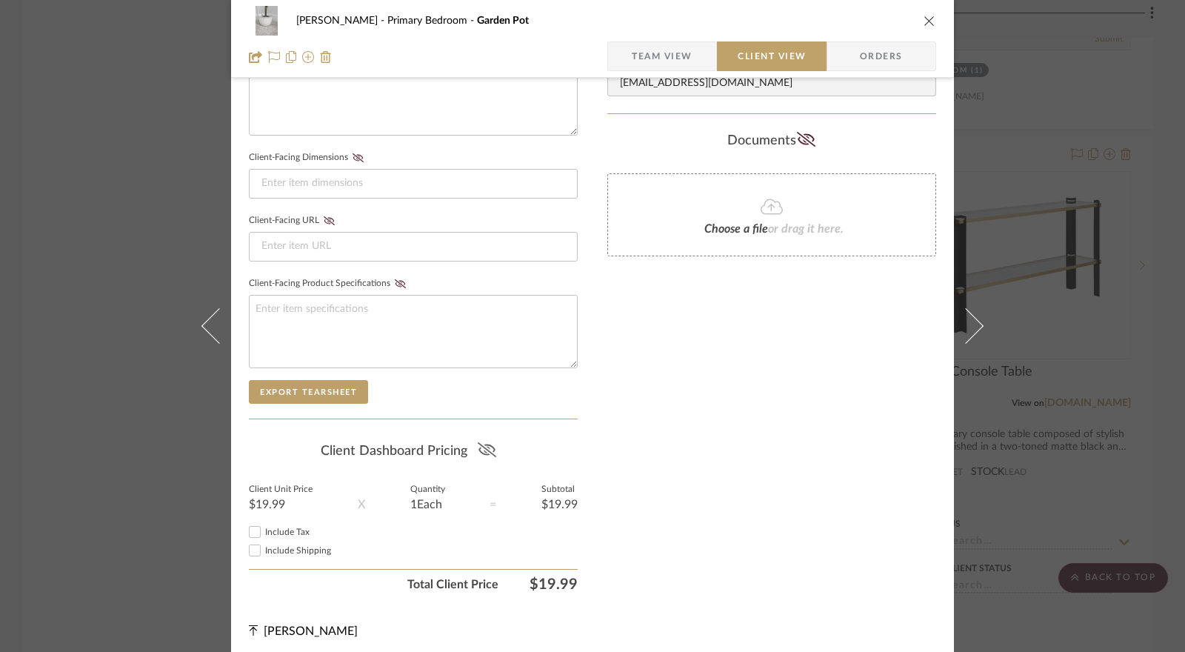
click at [490, 444] on icon at bounding box center [486, 449] width 19 height 15
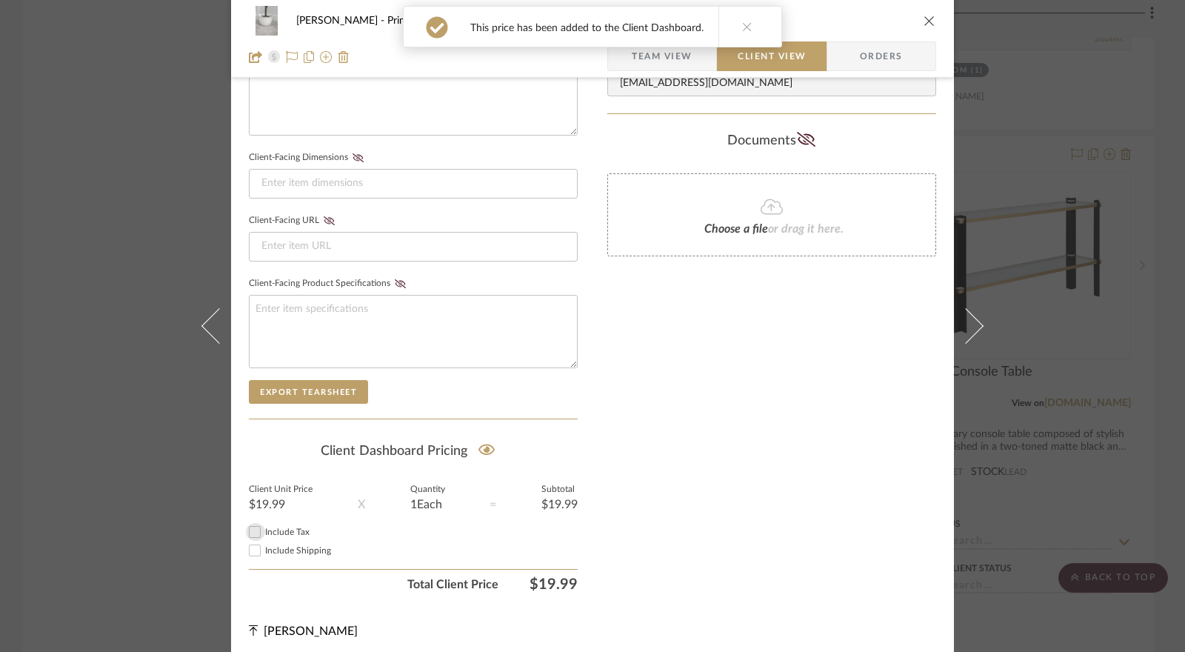
click at [250, 527] on input "Include Tax" at bounding box center [255, 532] width 18 height 18
checkbox input "true"
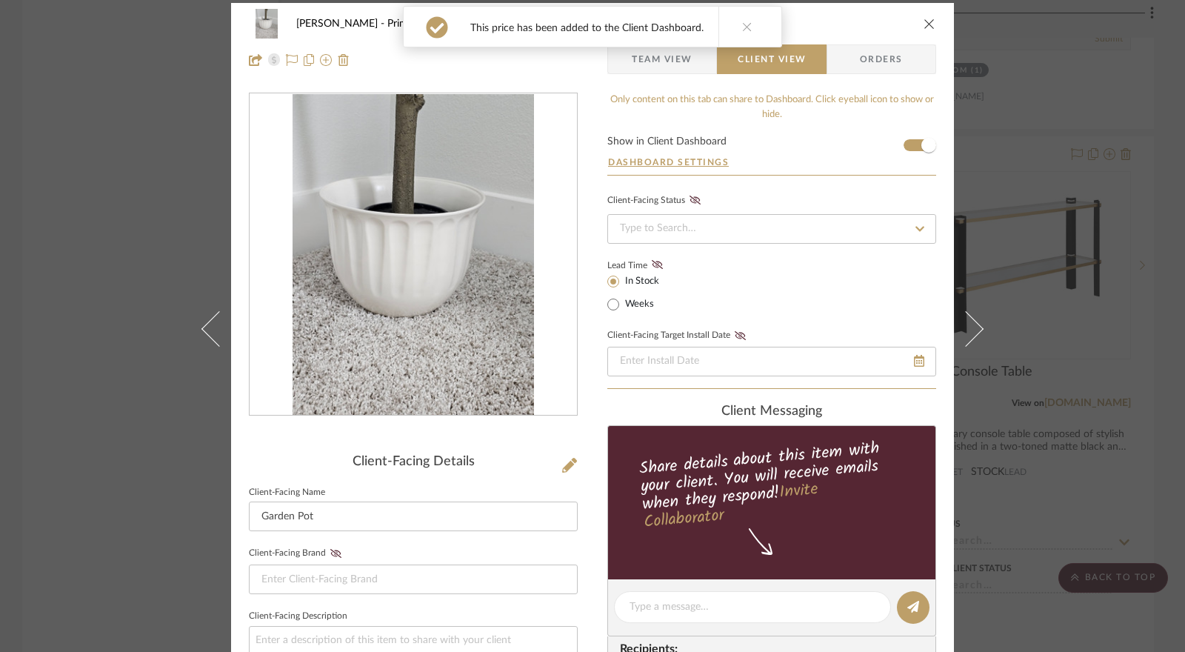
scroll to position [0, 0]
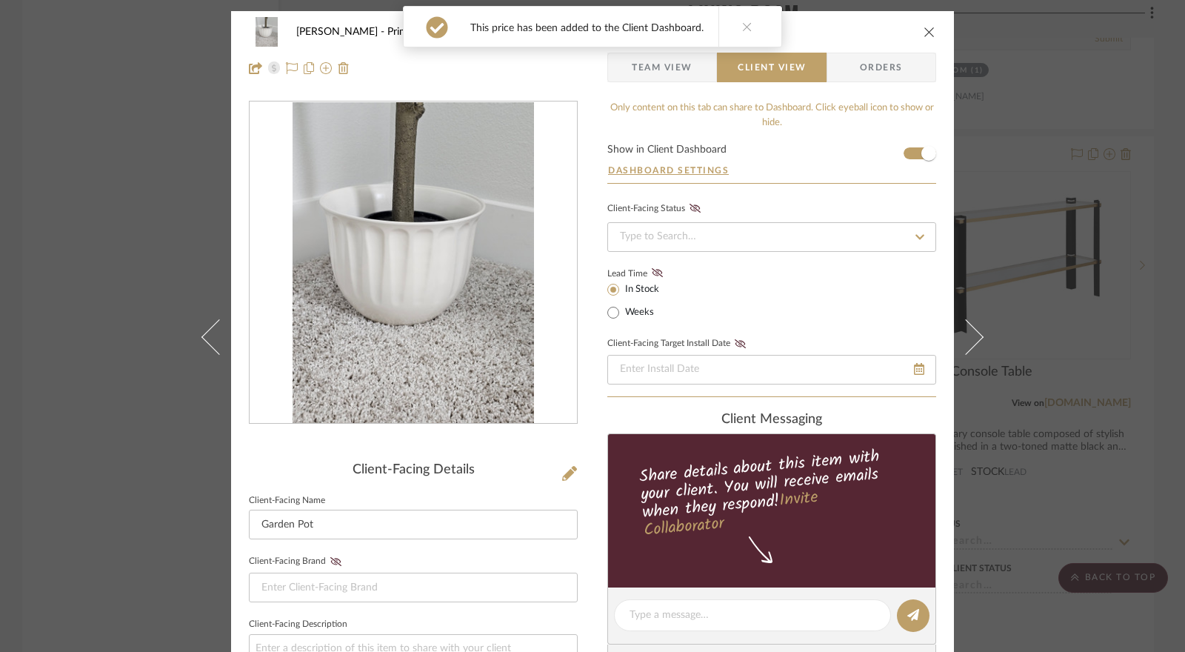
click at [927, 33] on icon "close" at bounding box center [930, 32] width 12 height 12
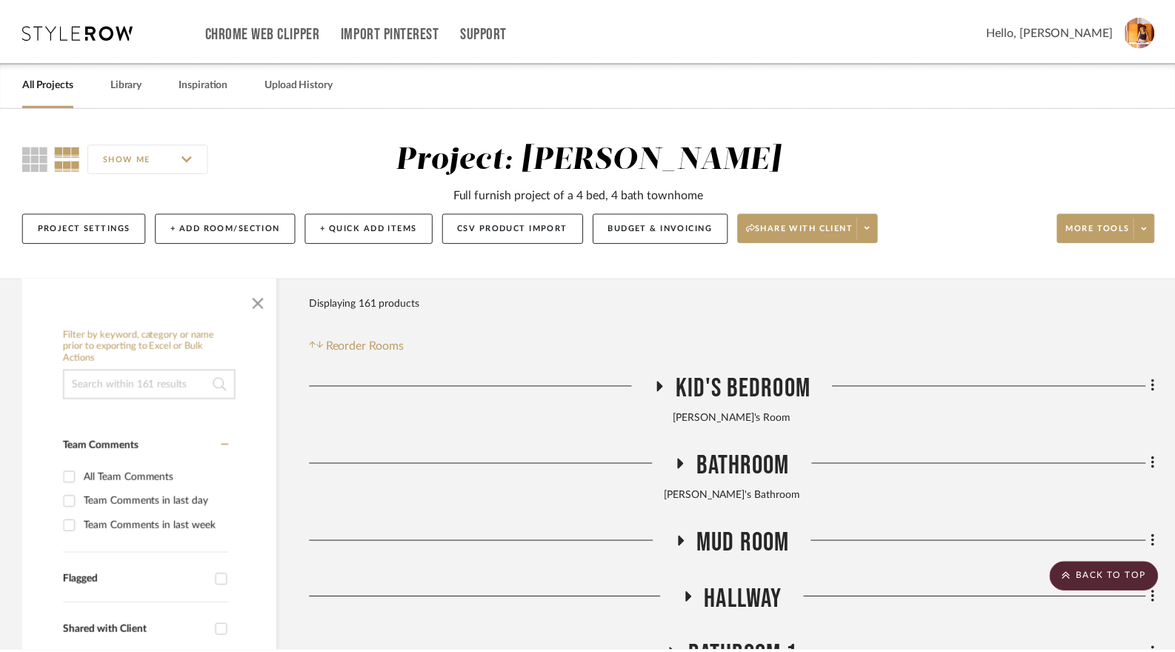
scroll to position [10090, 0]
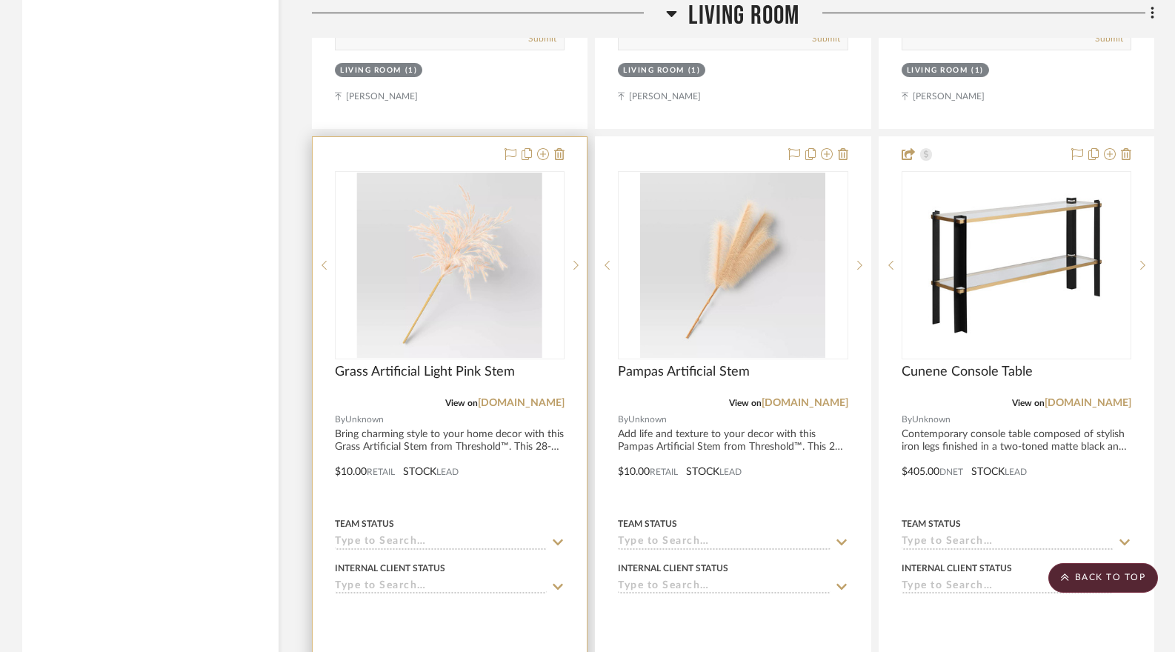
click at [432, 321] on img "0" at bounding box center [449, 265] width 185 height 185
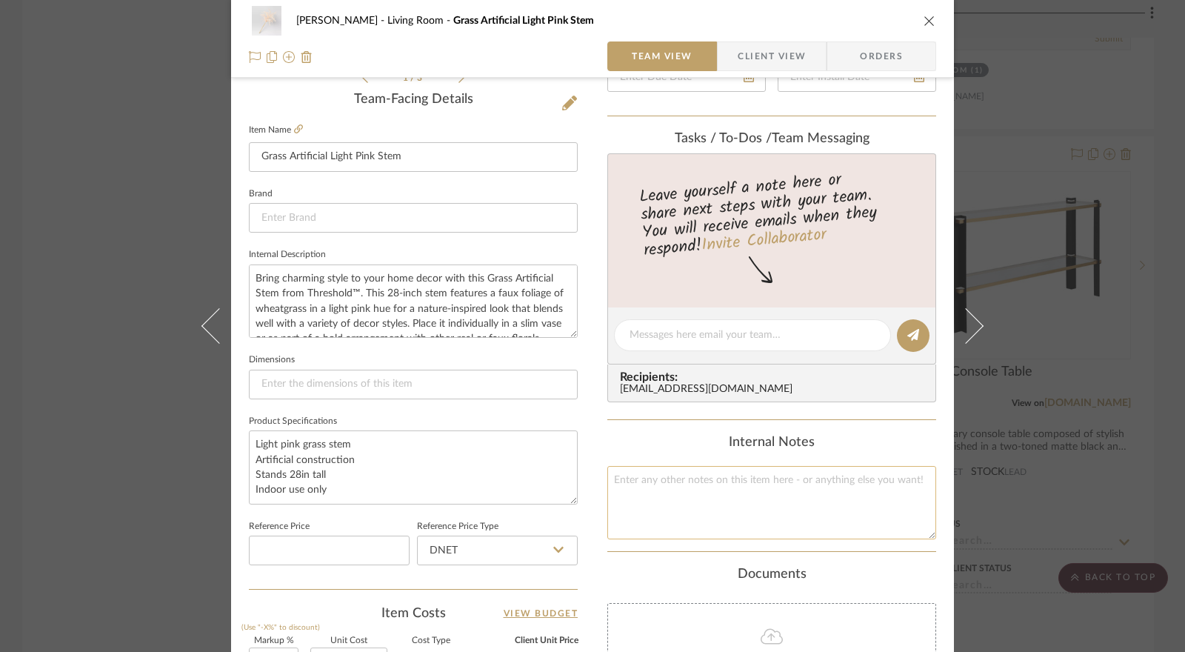
scroll to position [725, 0]
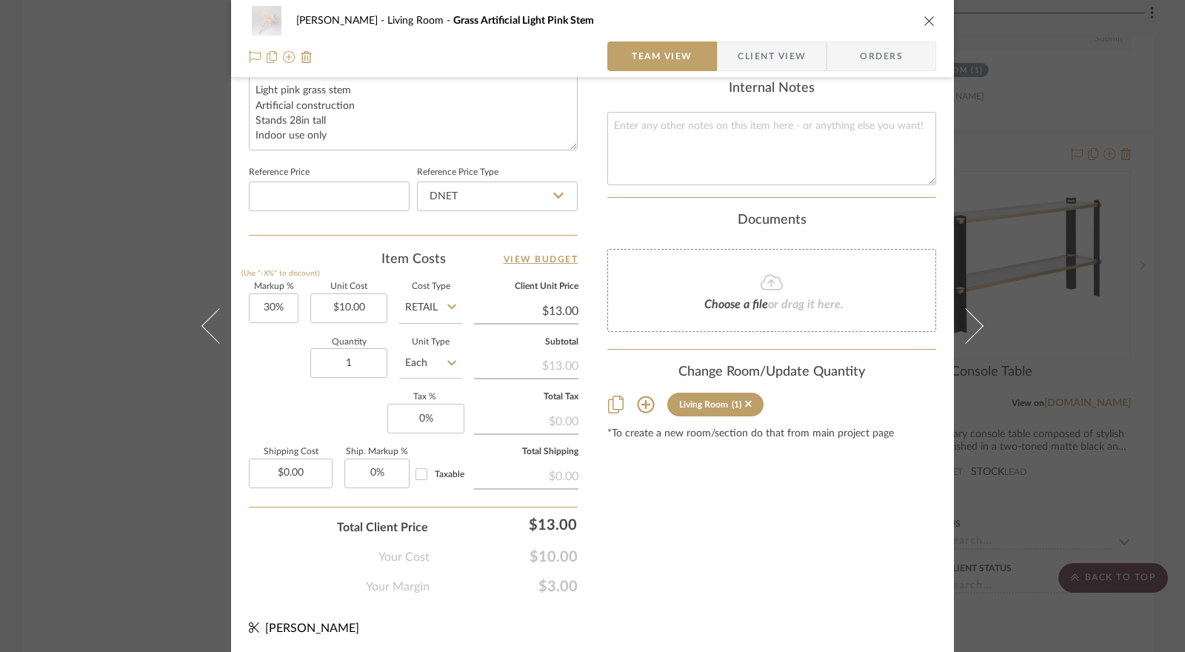
click at [642, 404] on icon at bounding box center [646, 405] width 18 height 18
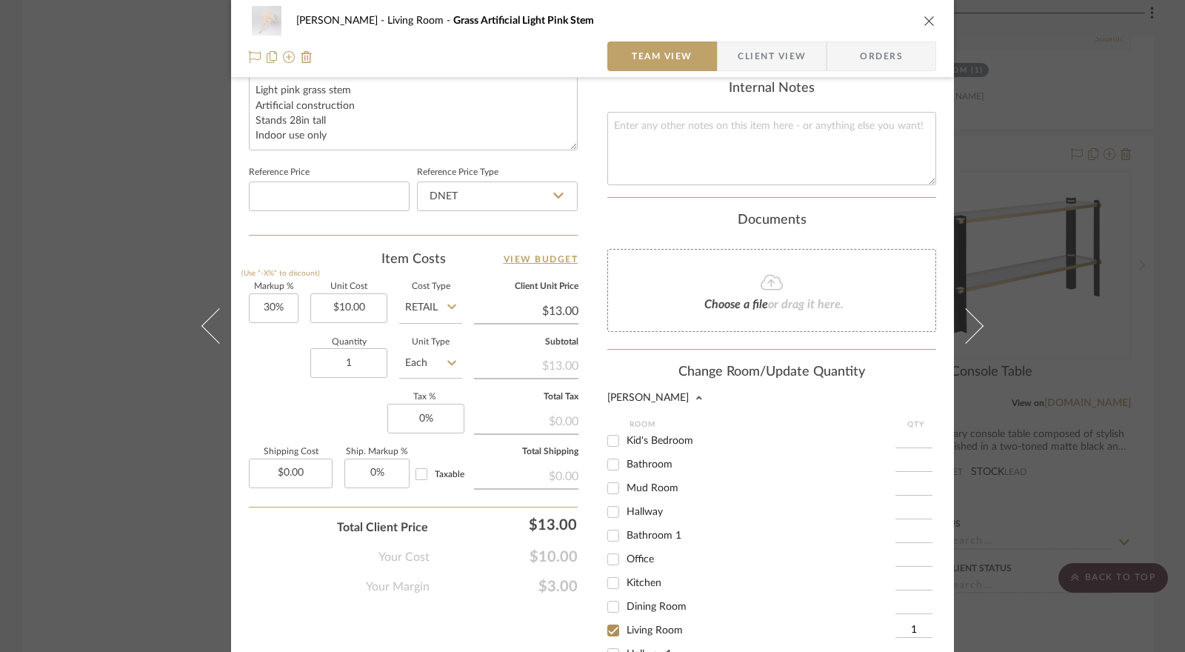
click at [610, 601] on input "Dining Room" at bounding box center [614, 607] width 24 height 24
checkbox input "true"
type input "1"
click at [607, 624] on input "Living Room" at bounding box center [614, 631] width 24 height 24
checkbox input "false"
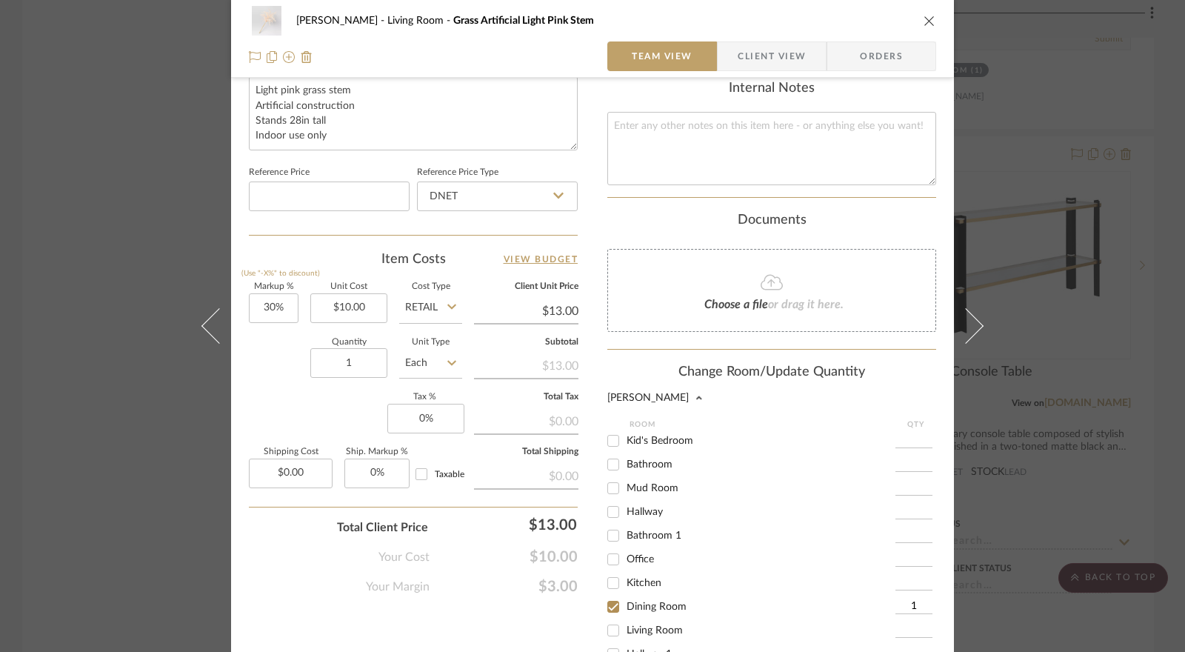
scroll to position [927, 0]
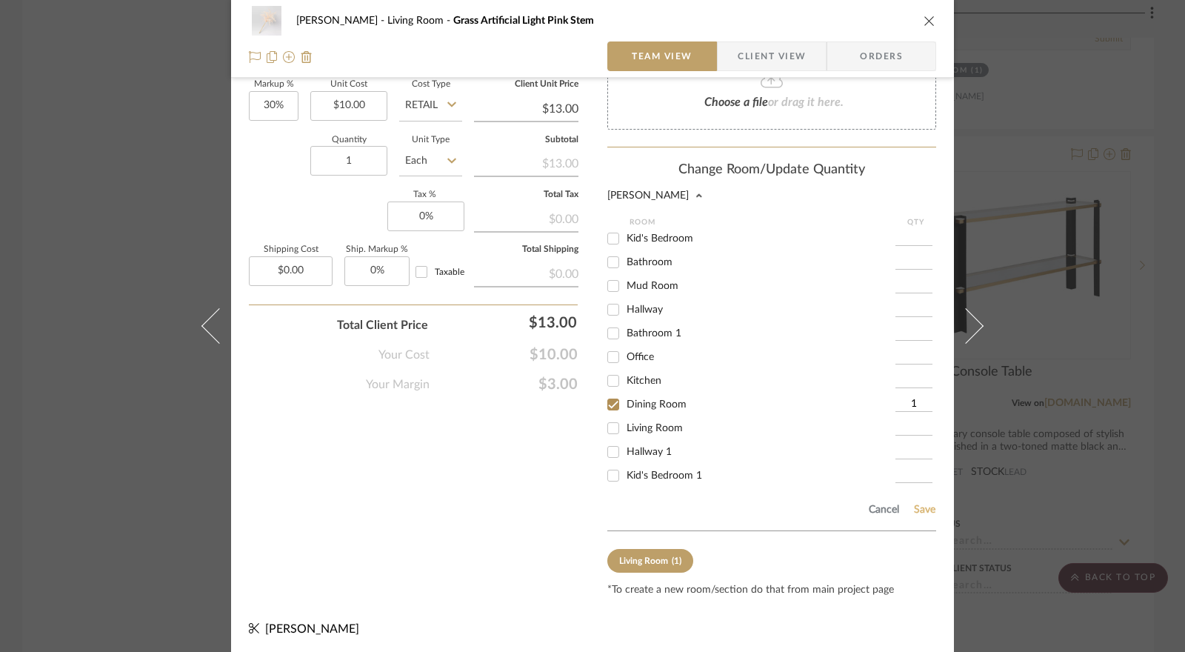
click at [919, 510] on button "Save" at bounding box center [924, 510] width 23 height 12
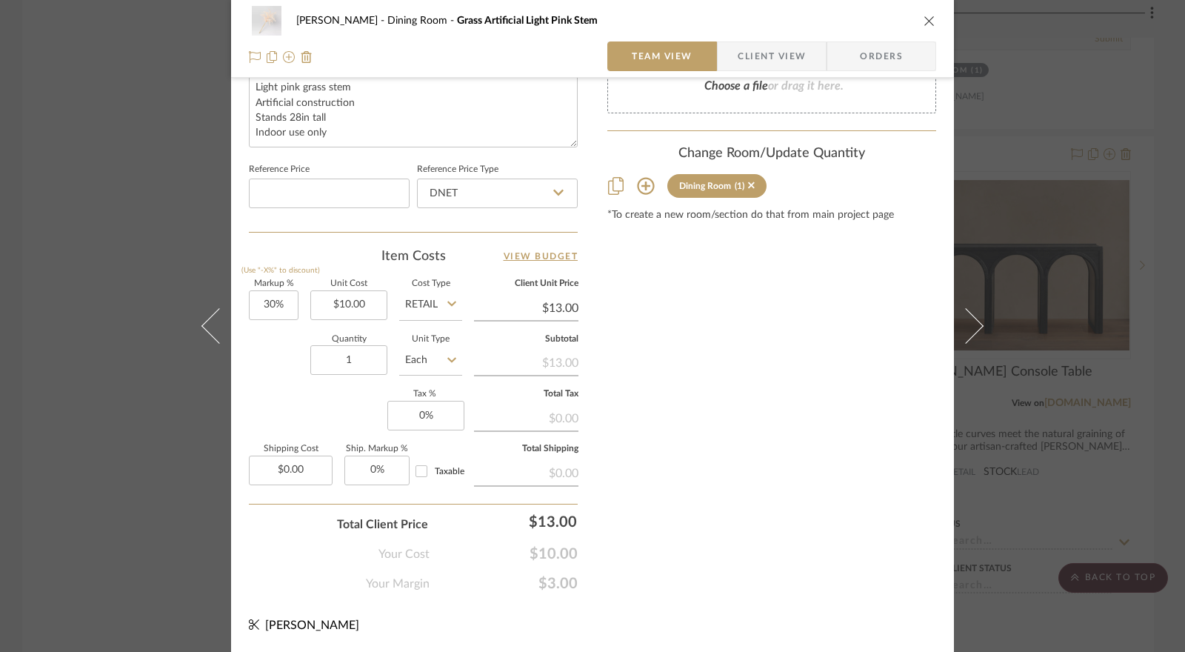
scroll to position [725, 0]
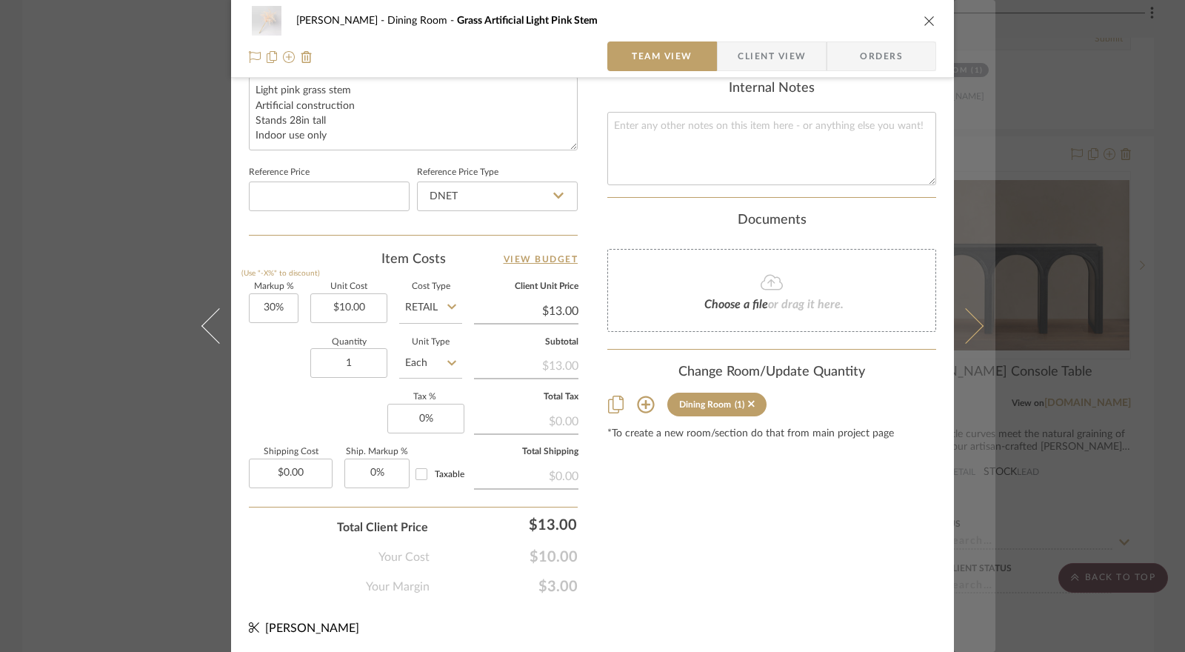
click at [972, 329] on icon at bounding box center [966, 326] width 36 height 36
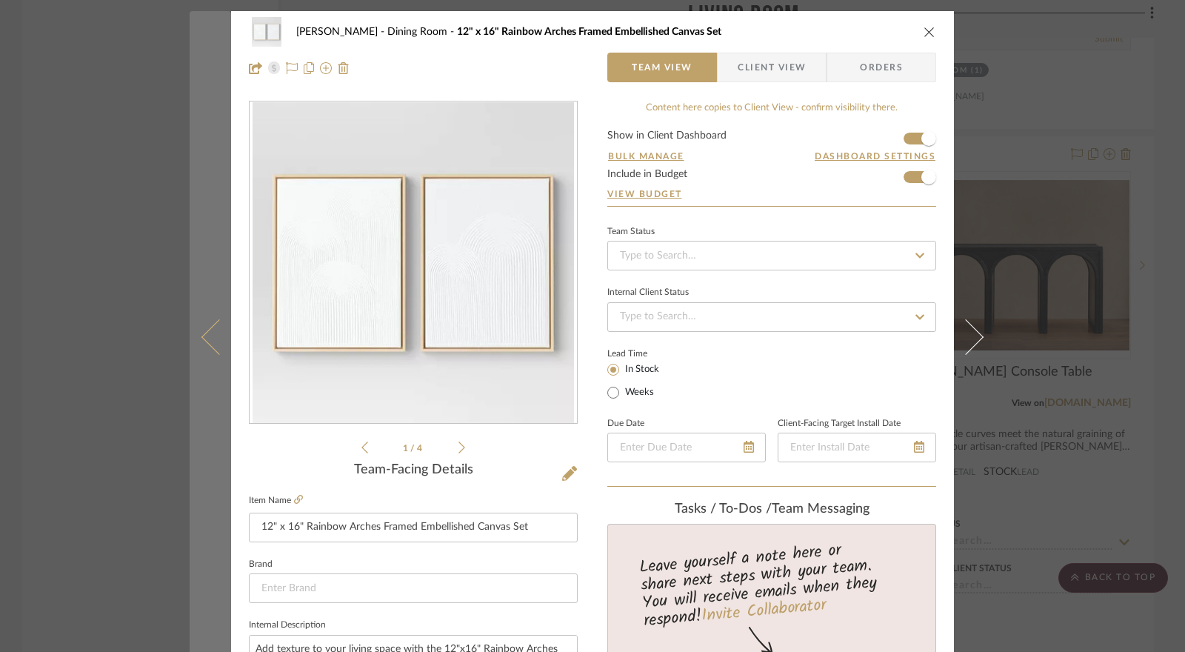
click at [213, 356] on button at bounding box center [210, 337] width 41 height 652
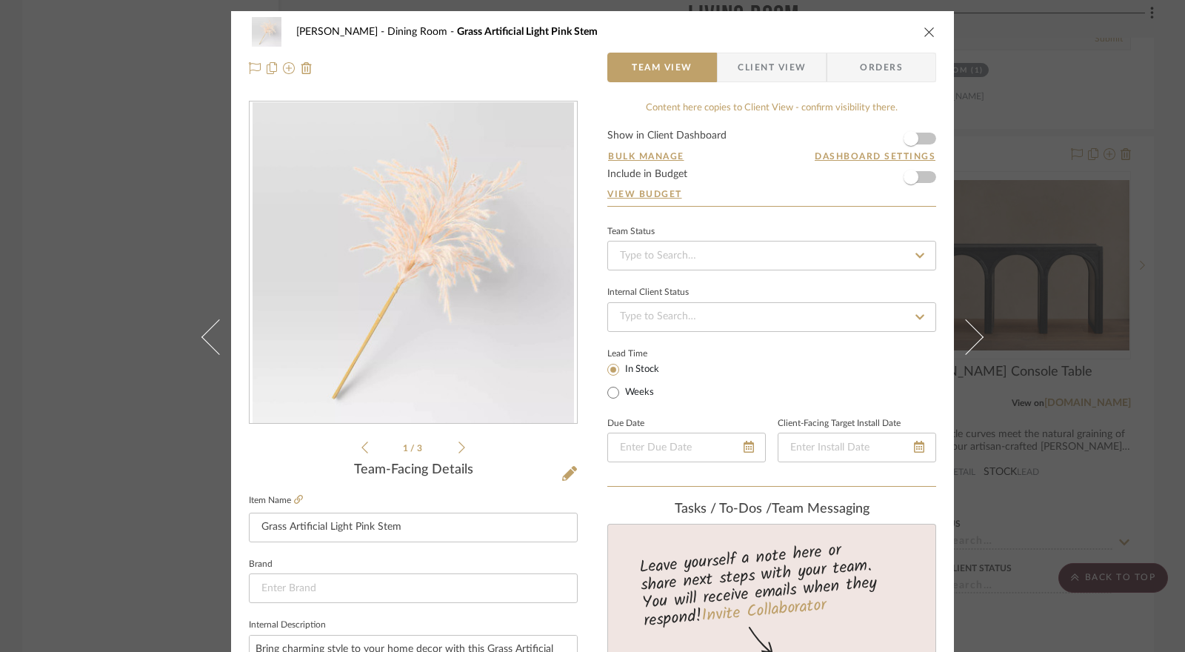
click at [216, 356] on button at bounding box center [210, 337] width 41 height 652
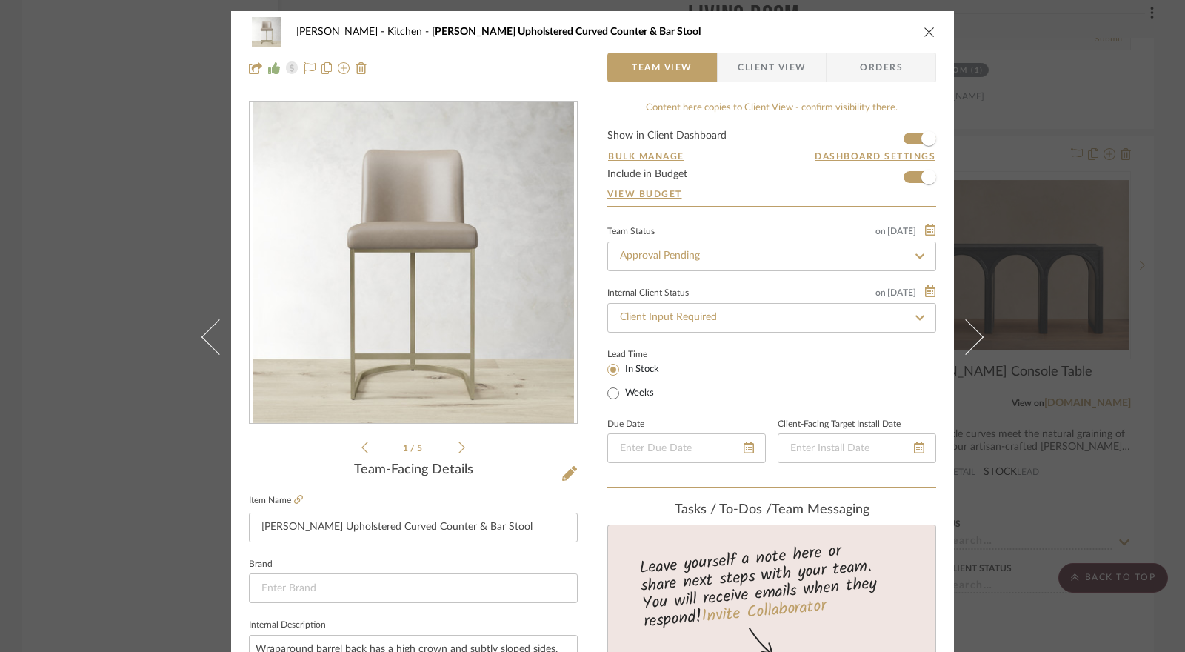
drag, startPoint x: 923, startPoint y: 33, endPoint x: 880, endPoint y: 67, distance: 54.4
click at [924, 33] on icon "close" at bounding box center [930, 32] width 12 height 12
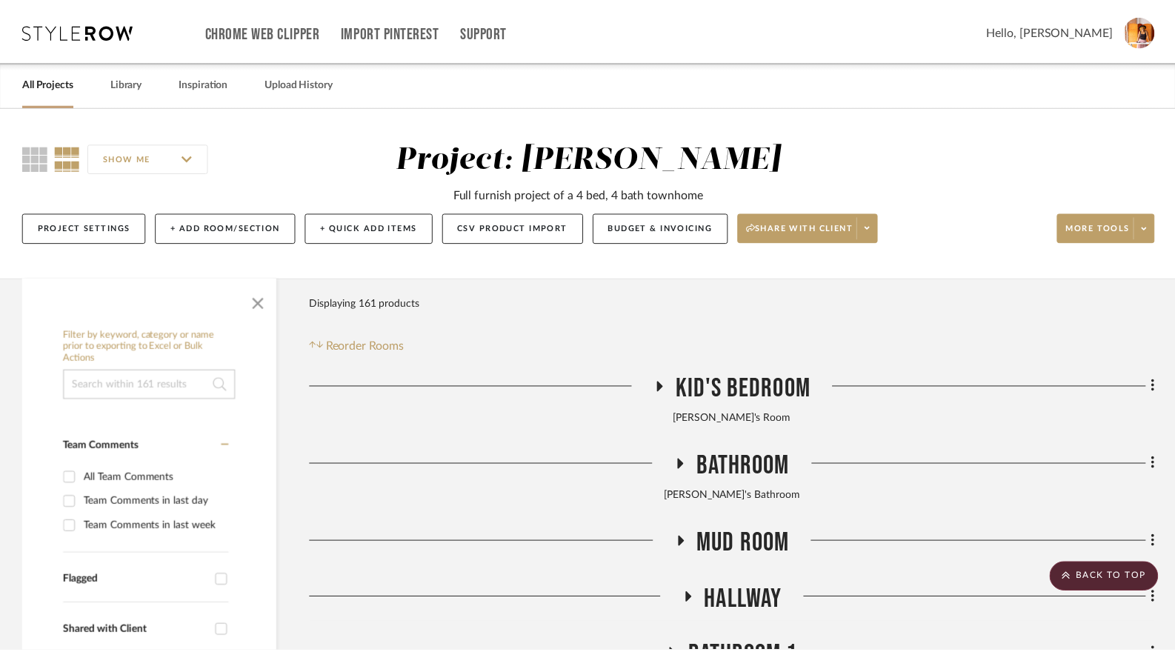
scroll to position [10090, 0]
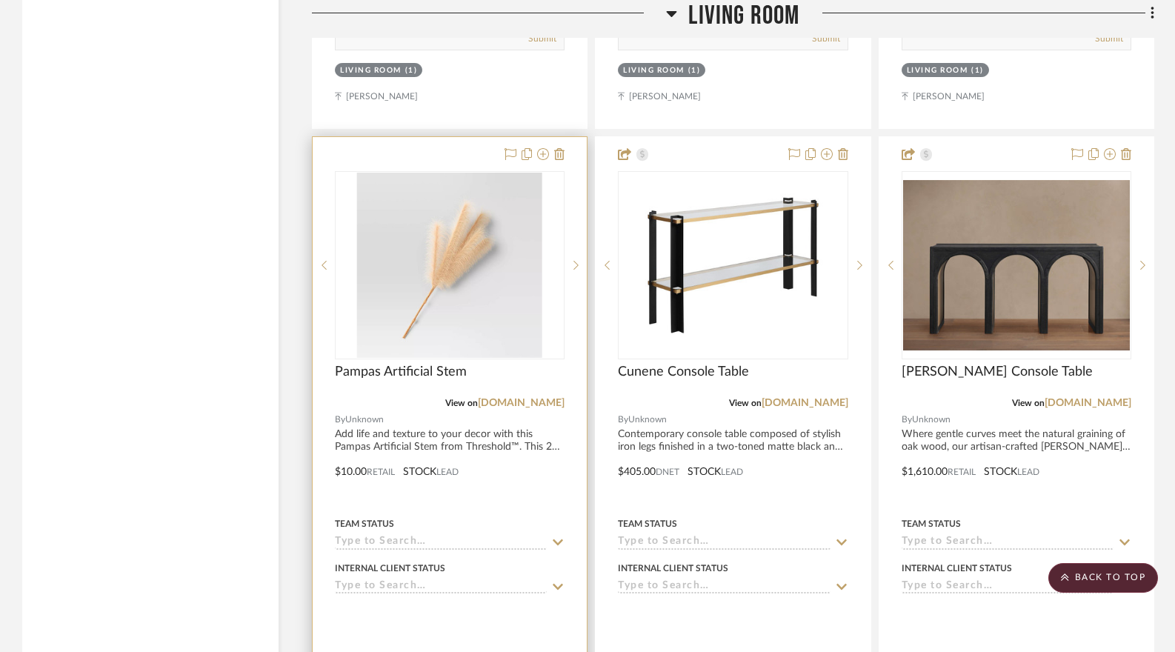
click at [466, 306] on img "0" at bounding box center [449, 265] width 185 height 185
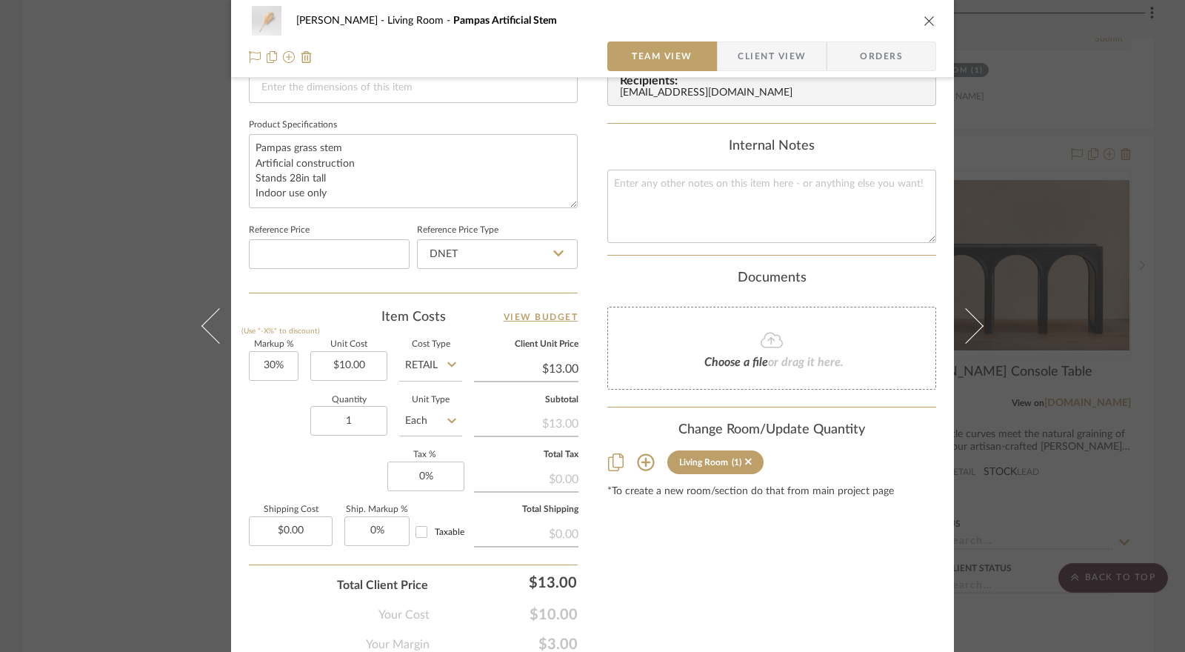
scroll to position [725, 0]
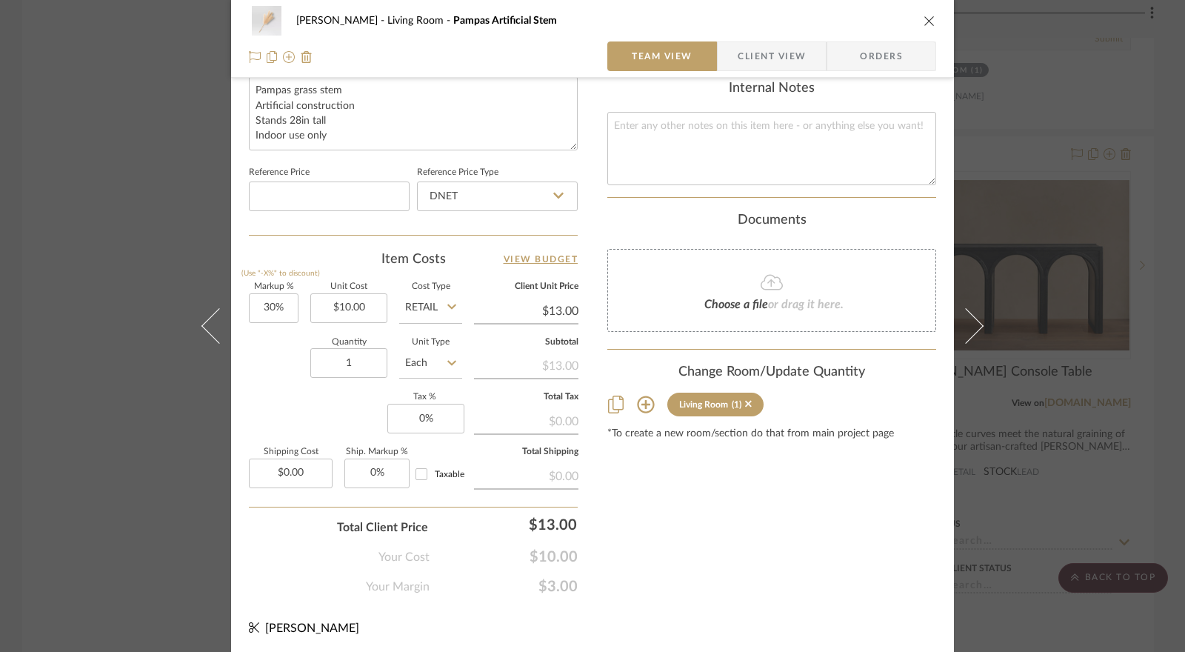
click at [641, 405] on icon at bounding box center [646, 405] width 18 height 18
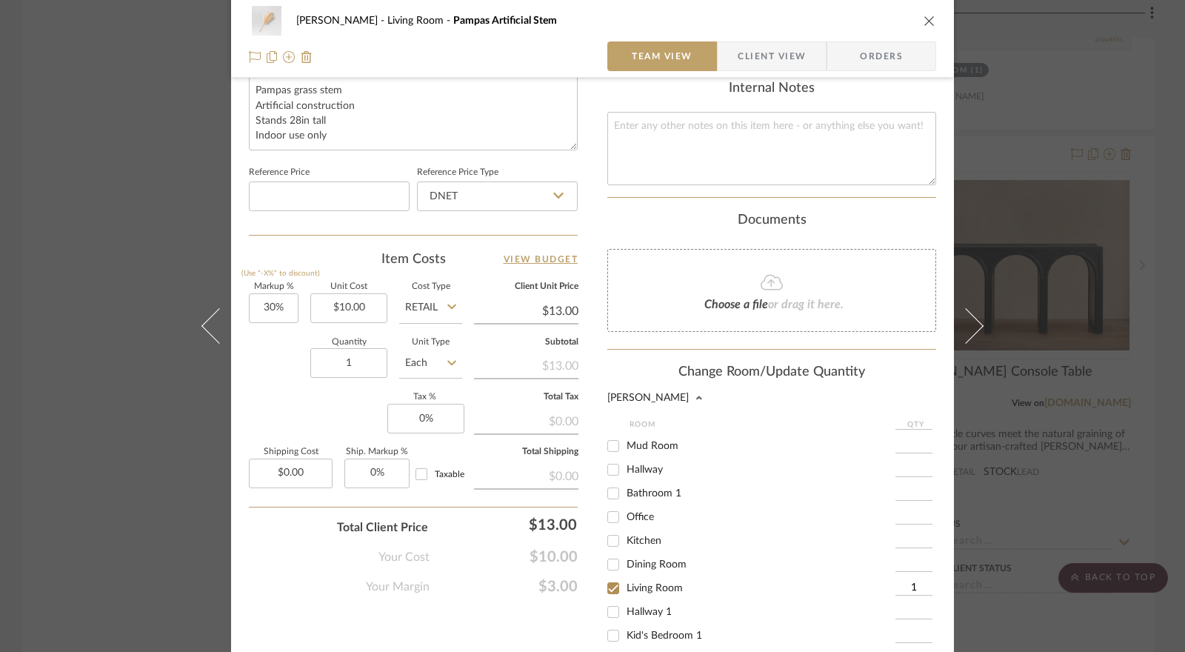
scroll to position [74, 0]
drag, startPoint x: 609, startPoint y: 528, endPoint x: 605, endPoint y: 555, distance: 26.9
click at [608, 528] on input "Dining Room" at bounding box center [614, 533] width 24 height 24
checkbox input "true"
type input "1"
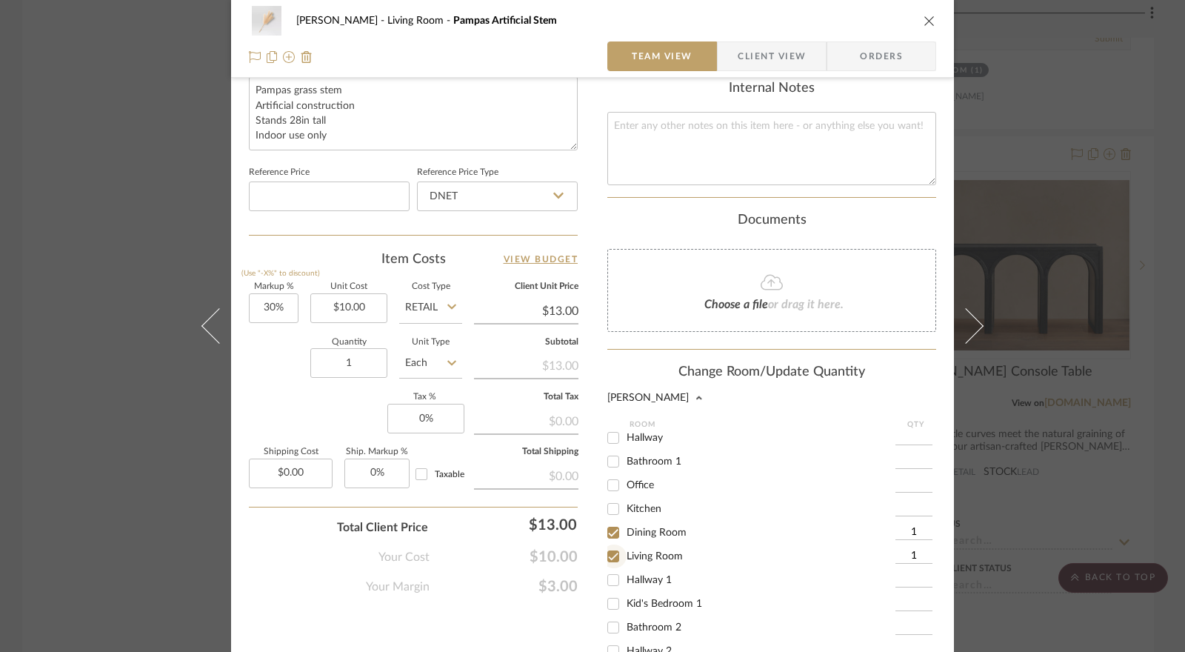
click at [605, 555] on input "Living Room" at bounding box center [614, 557] width 24 height 24
checkbox input "false"
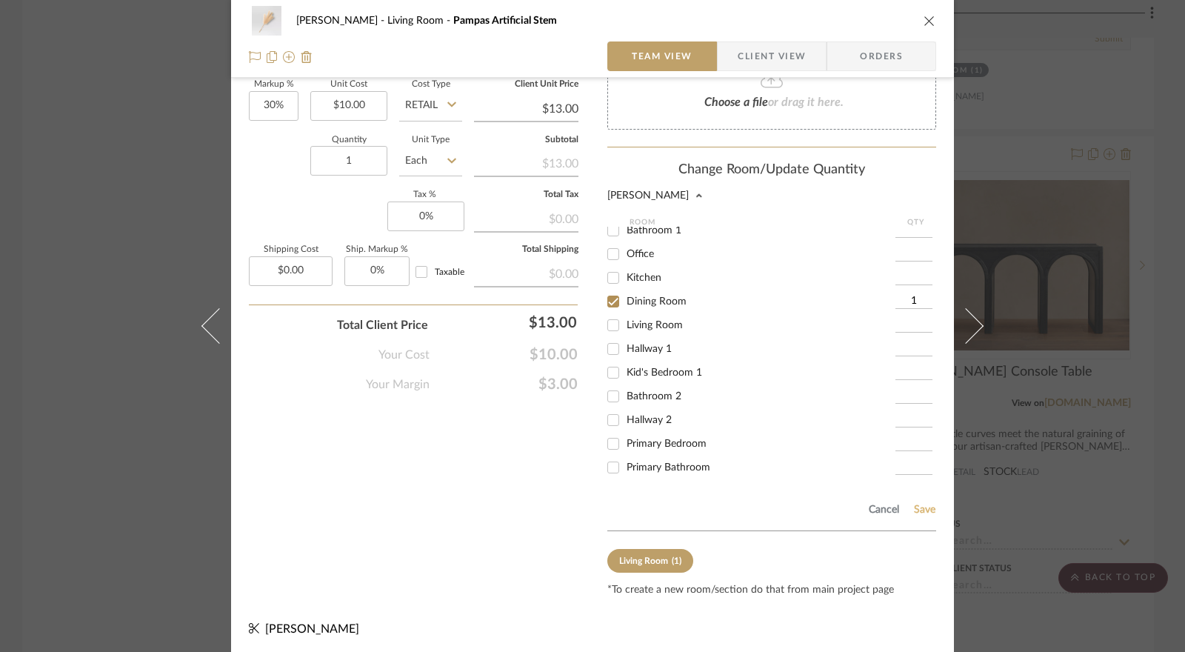
click at [914, 509] on button "Save" at bounding box center [924, 510] width 23 height 12
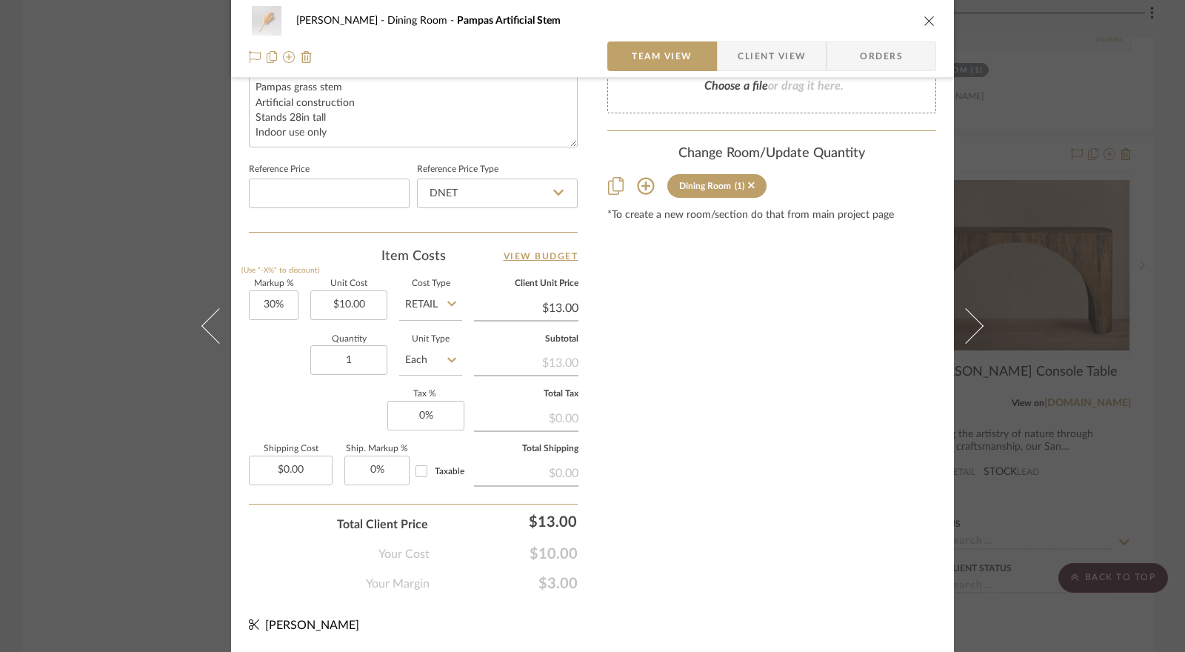
scroll to position [725, 0]
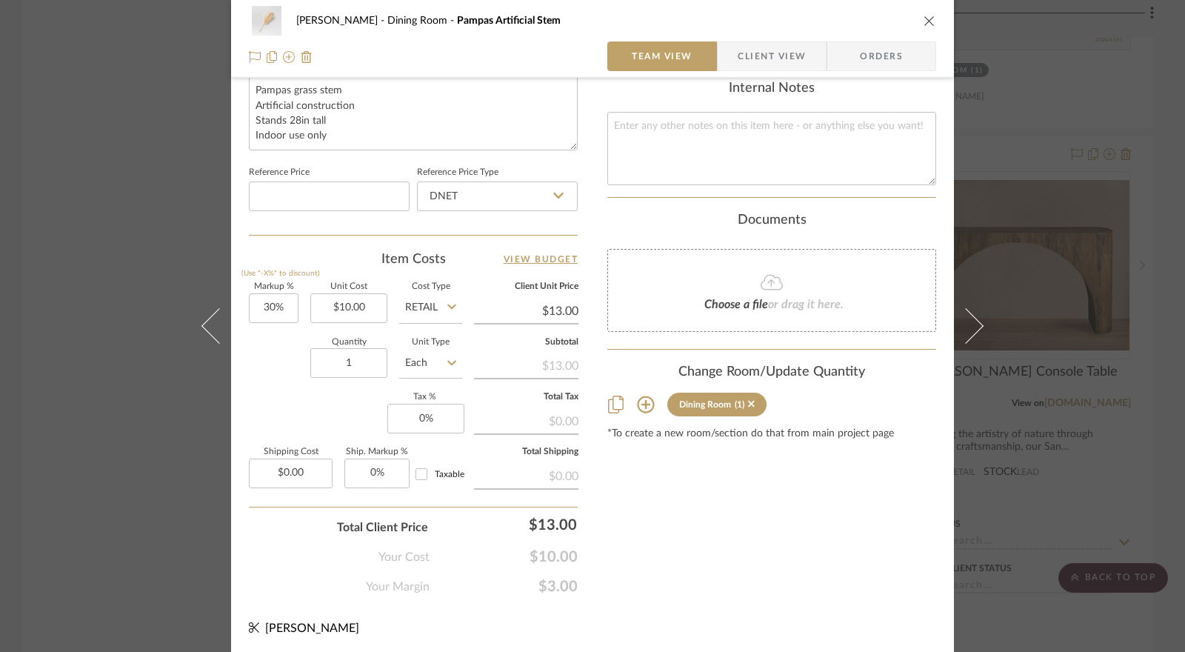
click at [924, 19] on icon "close" at bounding box center [930, 21] width 12 height 12
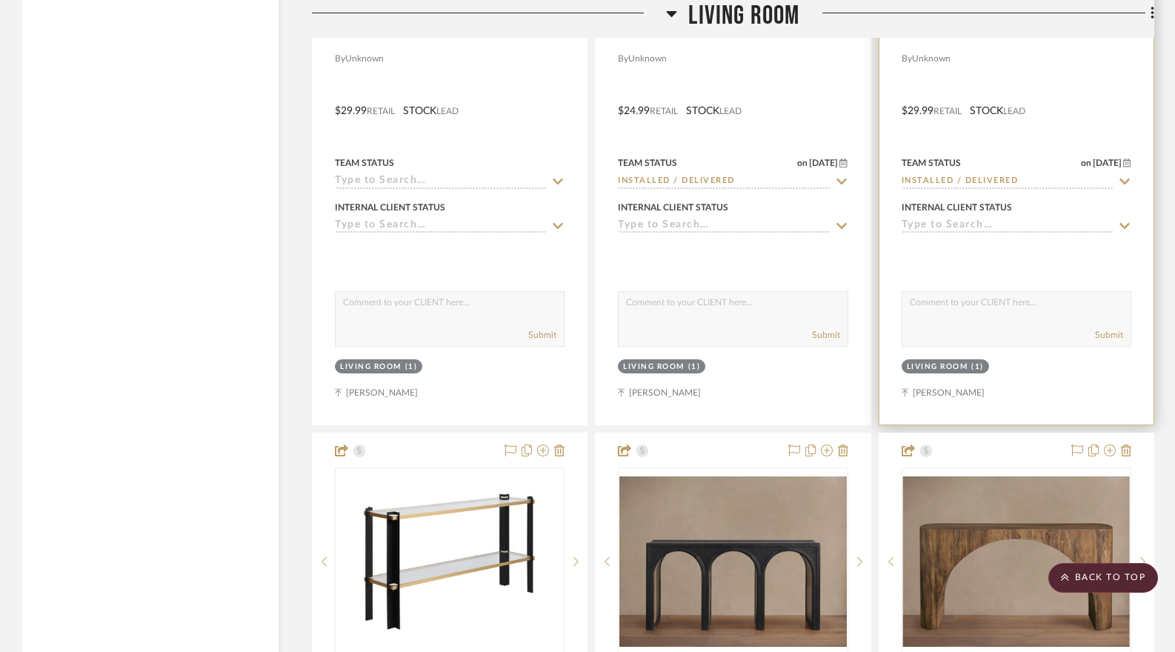
scroll to position [9497, 0]
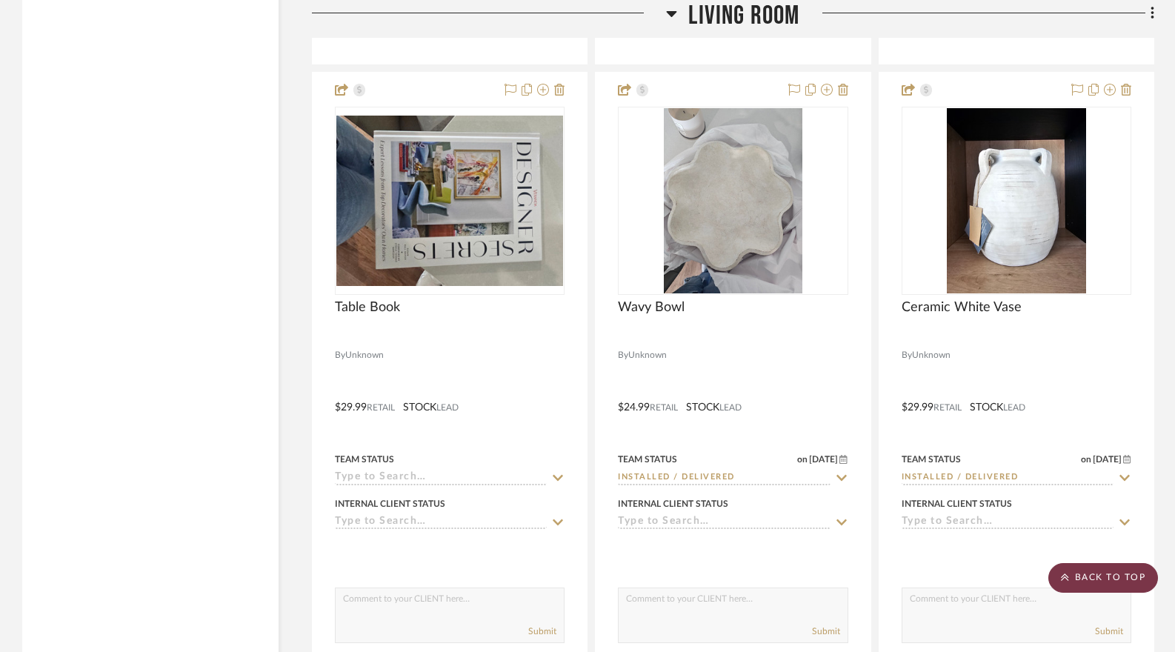
click at [1076, 573] on scroll-to-top-button "BACK TO TOP" at bounding box center [1103, 578] width 110 height 30
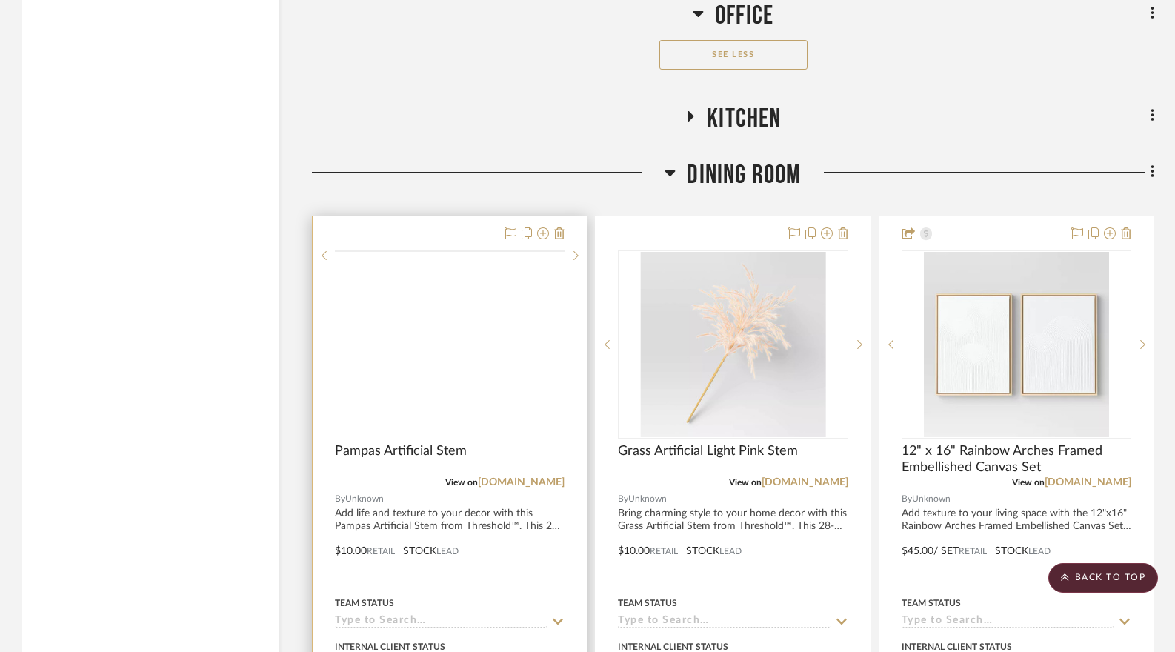
scroll to position [6075, 0]
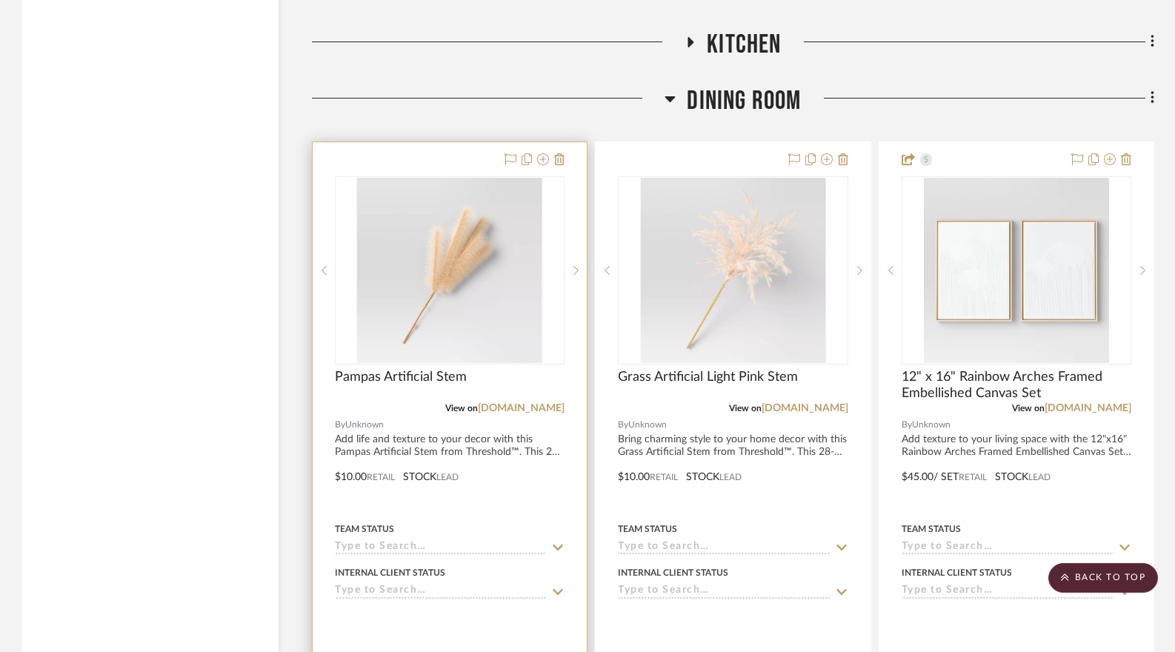
click at [428, 310] on img "0" at bounding box center [449, 270] width 185 height 185
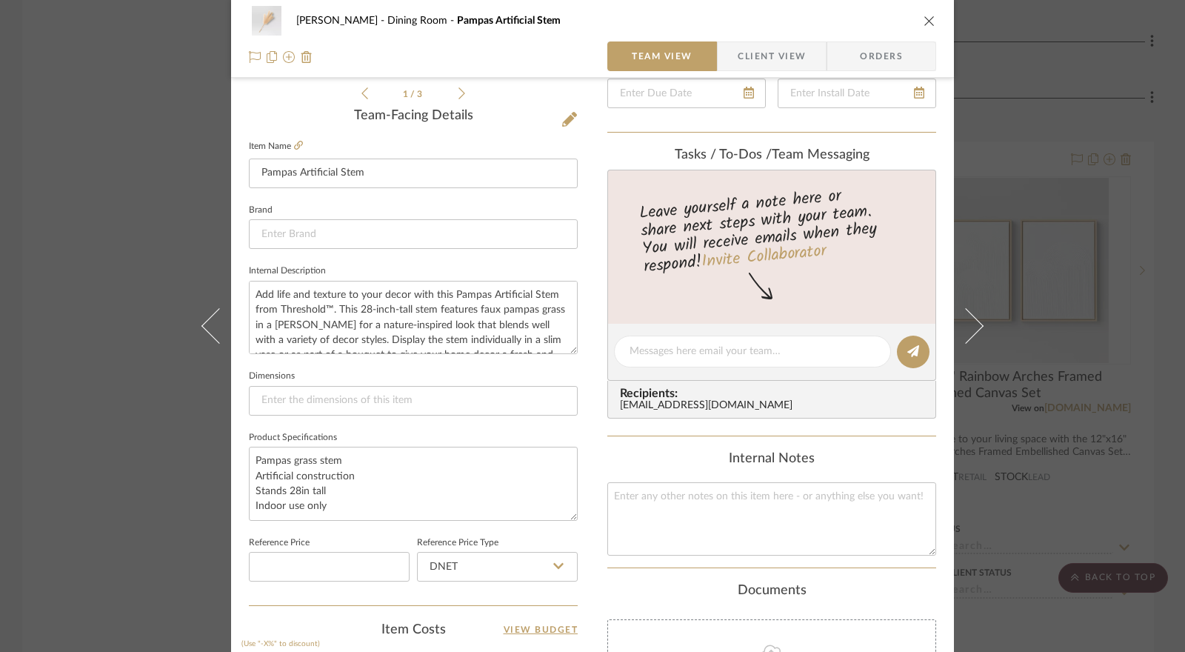
scroll to position [0, 0]
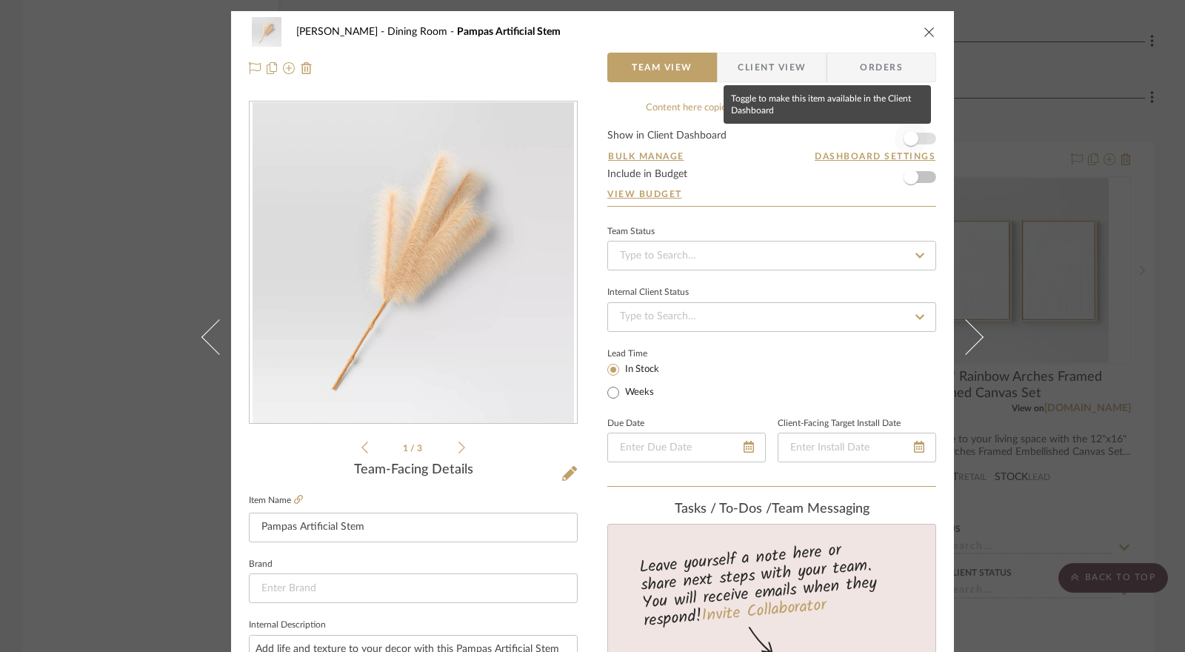
click at [904, 140] on span "button" at bounding box center [911, 138] width 15 height 15
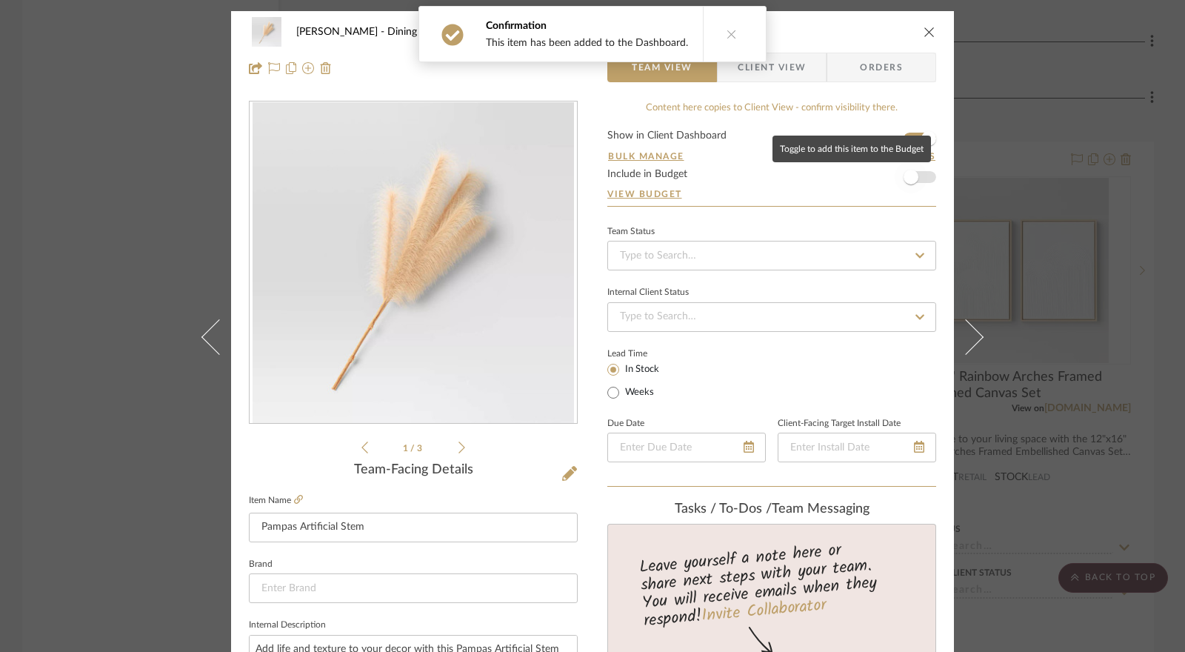
click at [907, 179] on span "button" at bounding box center [911, 177] width 15 height 15
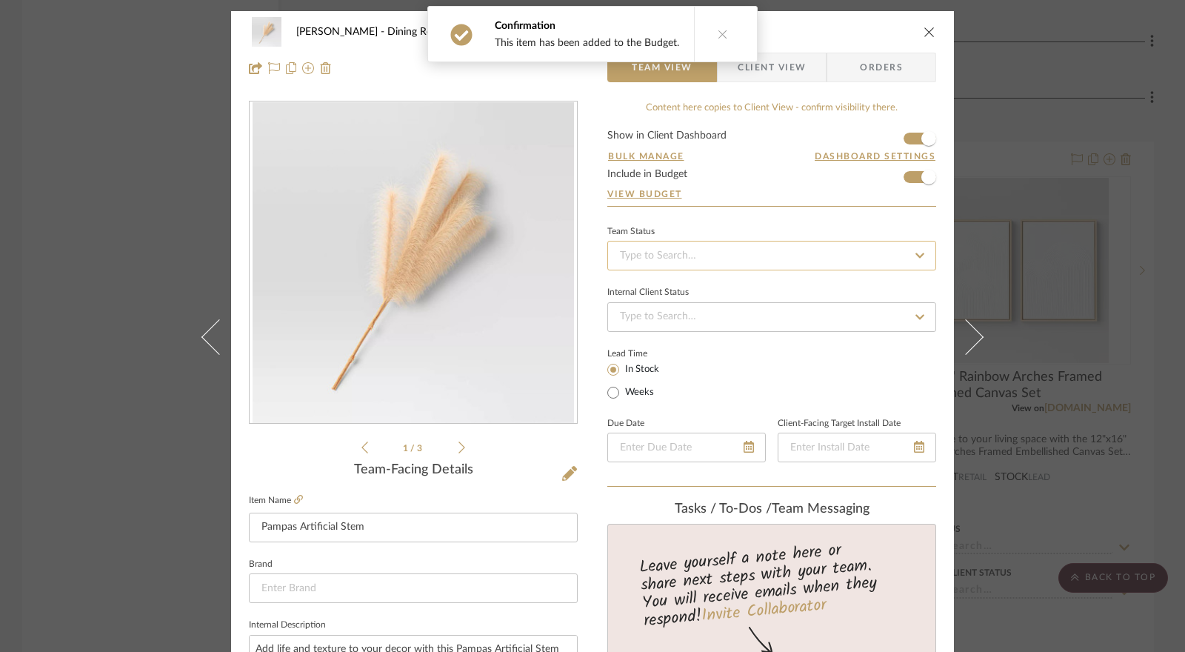
click at [696, 254] on input at bounding box center [771, 256] width 329 height 30
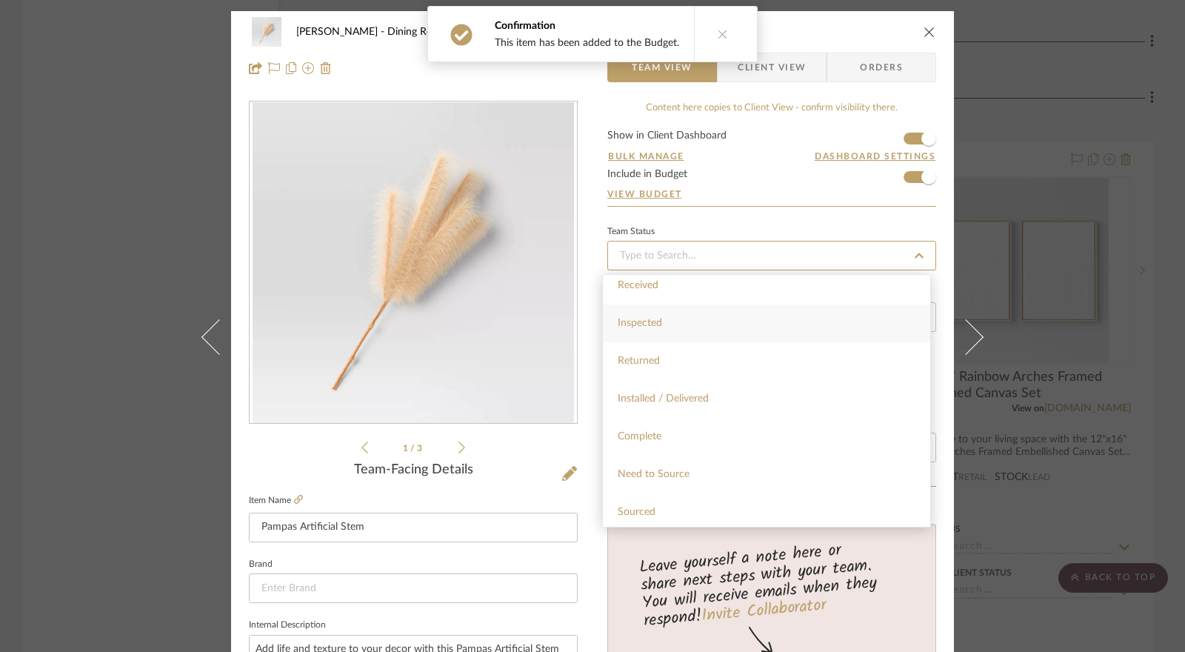
scroll to position [296, 0]
click at [690, 387] on div "Installed / Delivered" at bounding box center [766, 375] width 327 height 38
type input "[DATE]"
type input "Installed / Delivered"
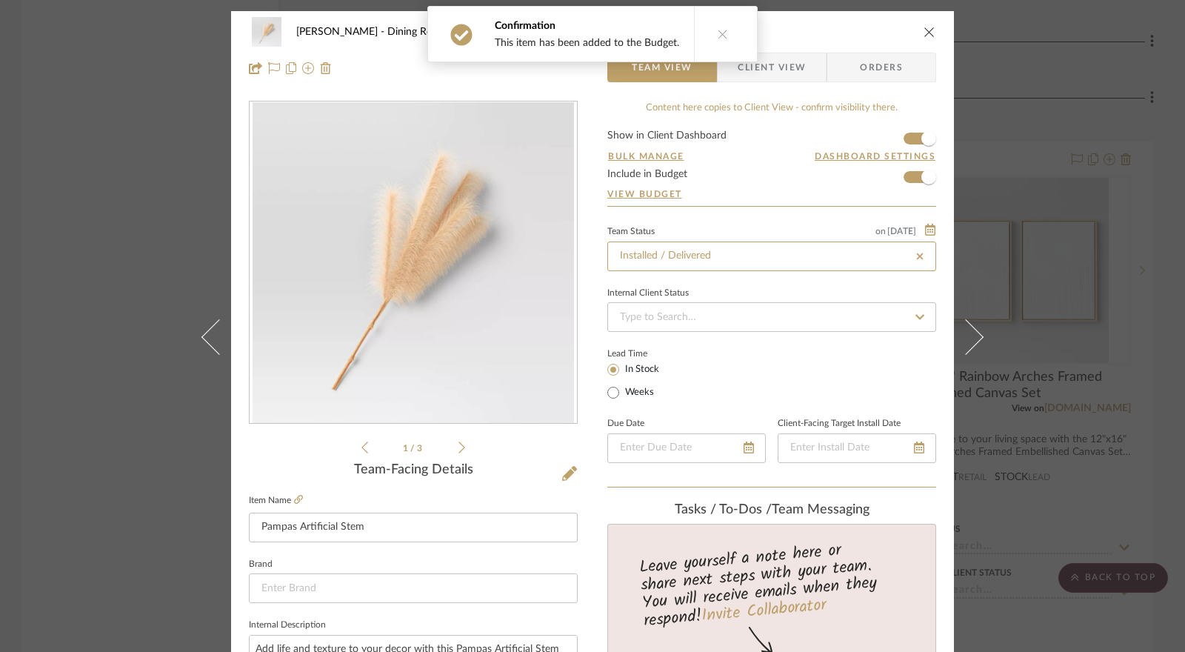
type input "[DATE]"
type input "Installed / Delivered"
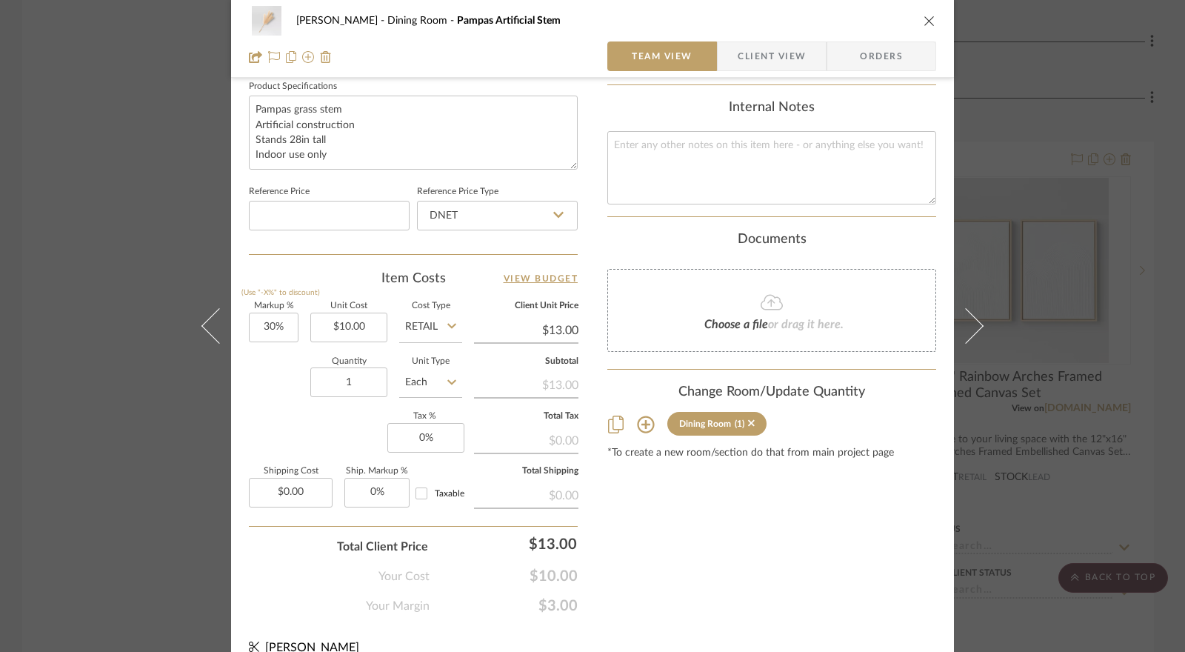
scroll to position [725, 0]
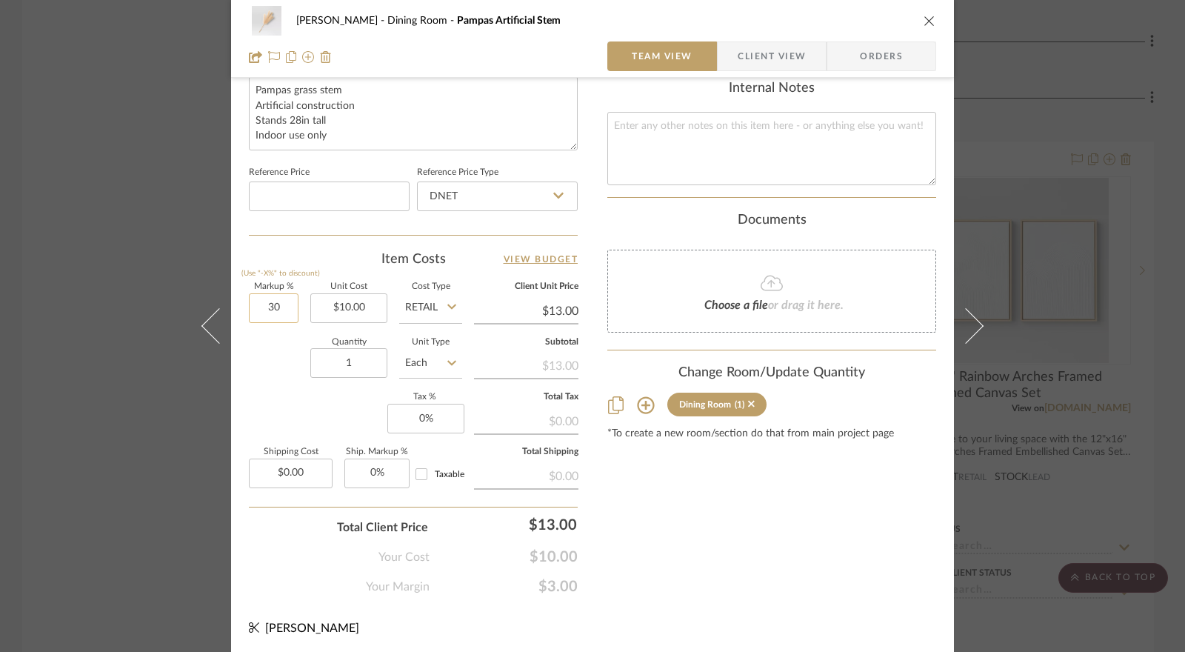
click at [271, 304] on input "30" at bounding box center [274, 308] width 50 height 30
type input "0%"
click at [287, 342] on div "Quantity 1 Unit Type Each" at bounding box center [355, 365] width 213 height 53
type input "$10.00"
click at [343, 363] on input "1" at bounding box center [348, 363] width 77 height 30
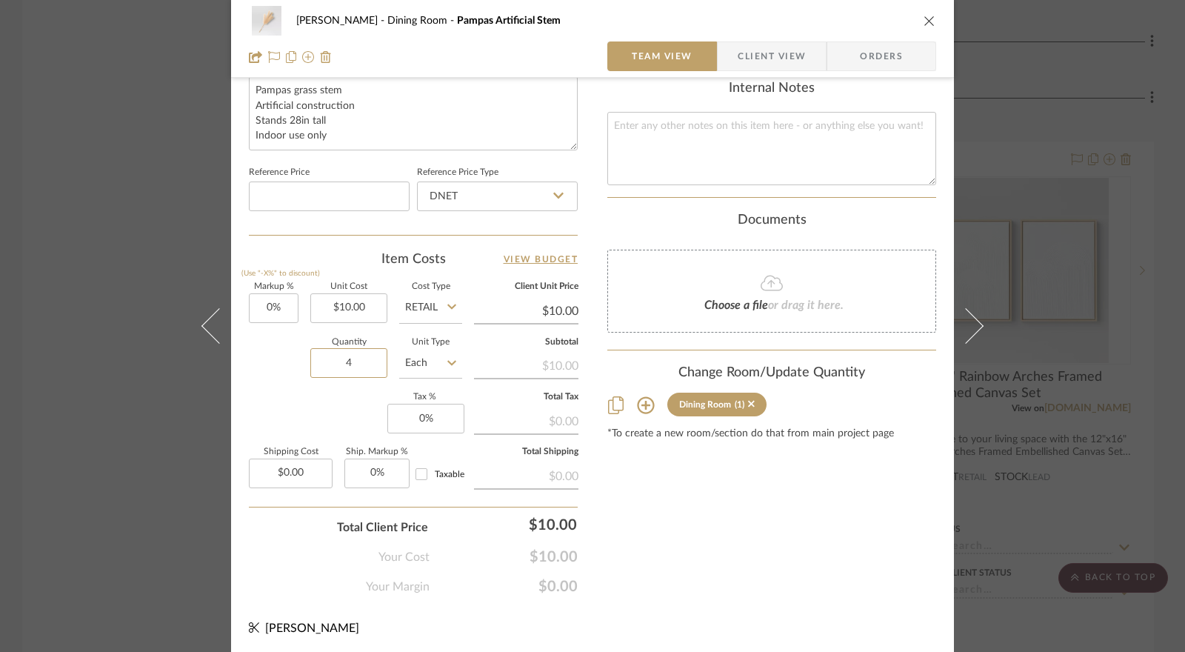
type input "4"
click at [336, 405] on div "Markup % (Use "-X%" to discount) 0% Unit Cost $10.00 Cost Type Retail Client Un…" at bounding box center [413, 391] width 329 height 216
click at [423, 420] on input "0" at bounding box center [425, 419] width 77 height 30
type input "8.25%"
click at [478, 570] on div "Your Margin $0.00" at bounding box center [413, 581] width 329 height 30
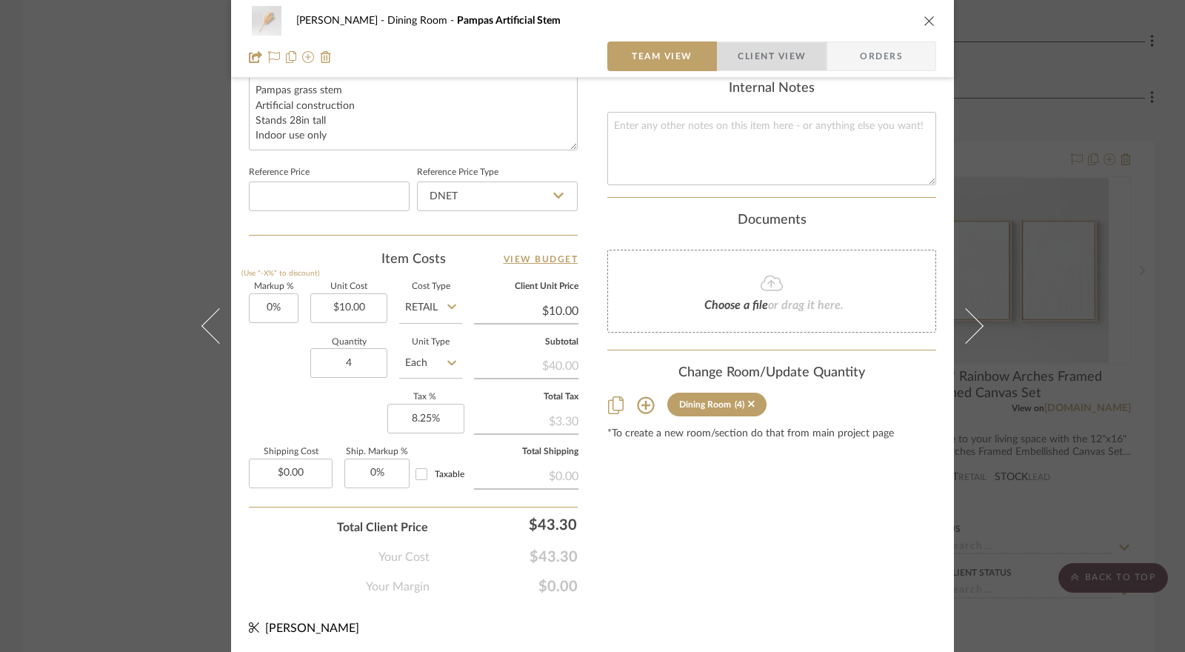
click at [756, 65] on span "Client View" at bounding box center [772, 56] width 68 height 30
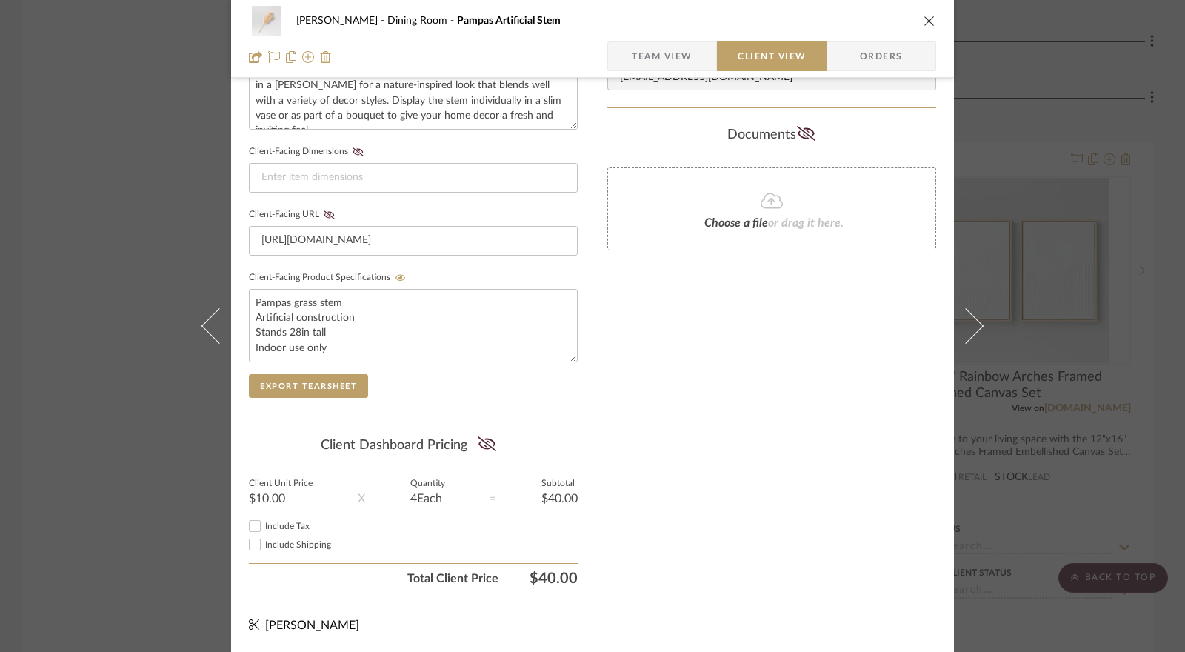
scroll to position [587, 0]
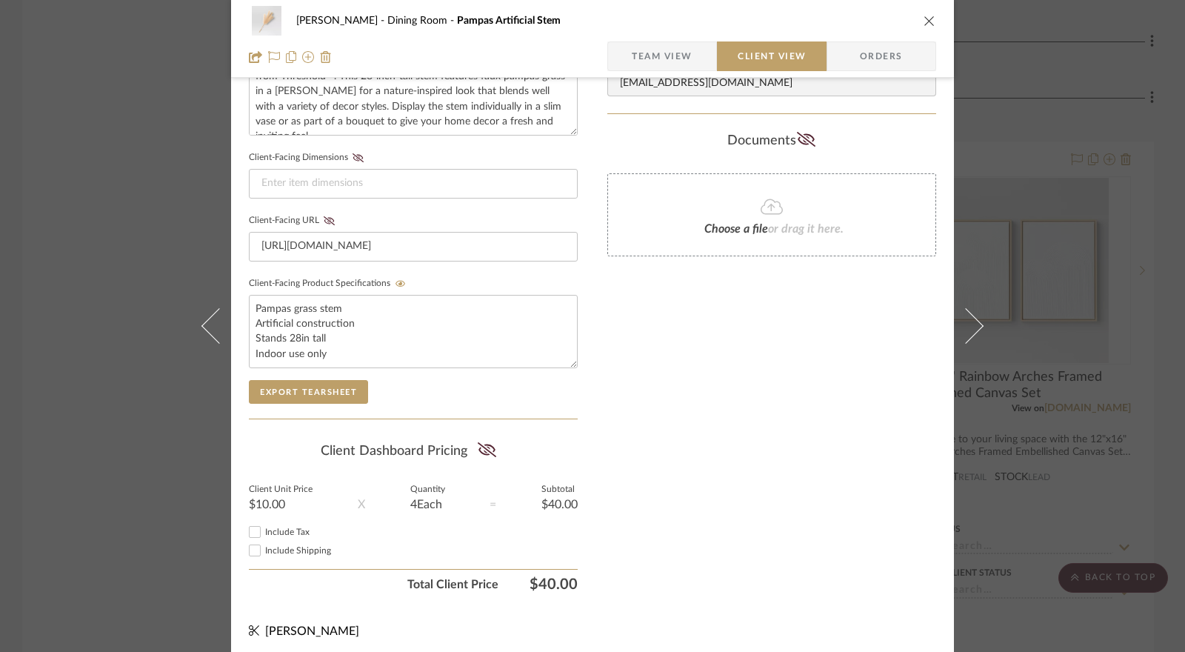
drag, startPoint x: 487, startPoint y: 442, endPoint x: 454, endPoint y: 459, distance: 36.4
click at [486, 442] on icon at bounding box center [487, 449] width 19 height 15
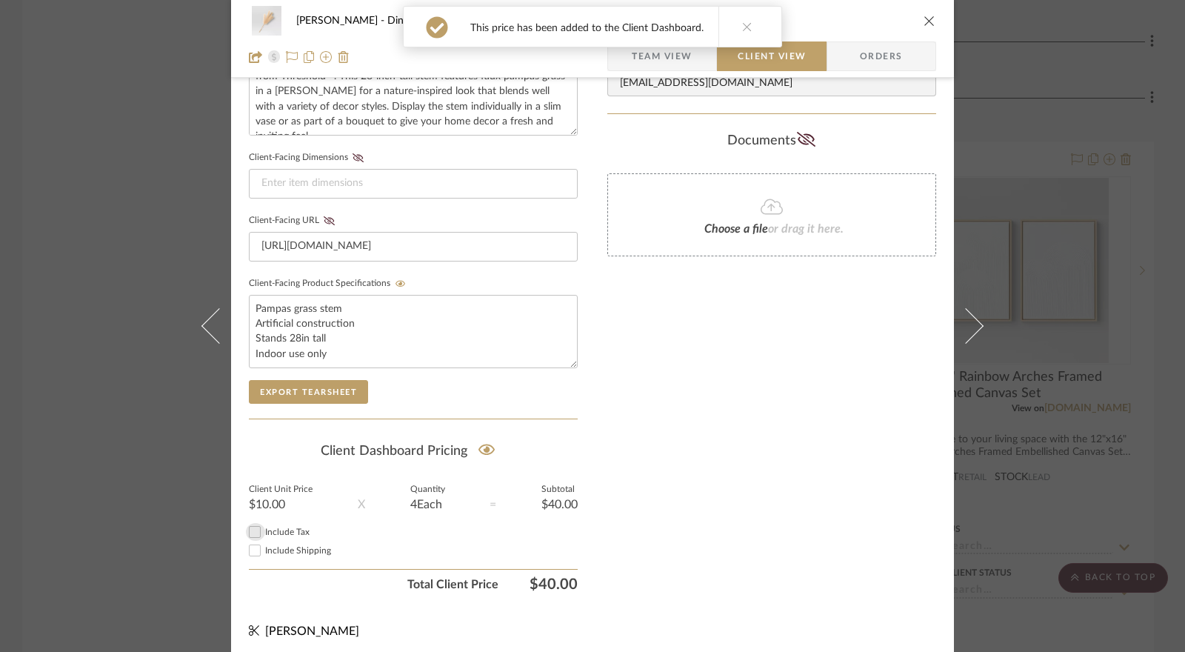
click at [249, 525] on input "Include Tax" at bounding box center [255, 532] width 18 height 18
checkbox input "true"
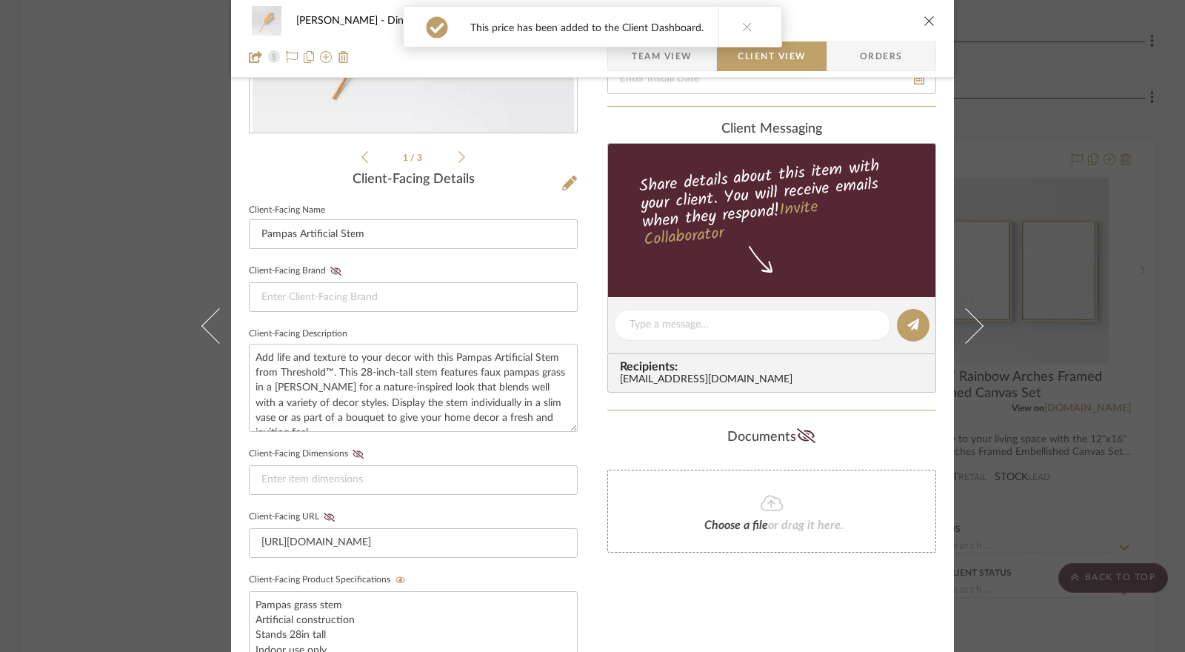
scroll to position [0, 0]
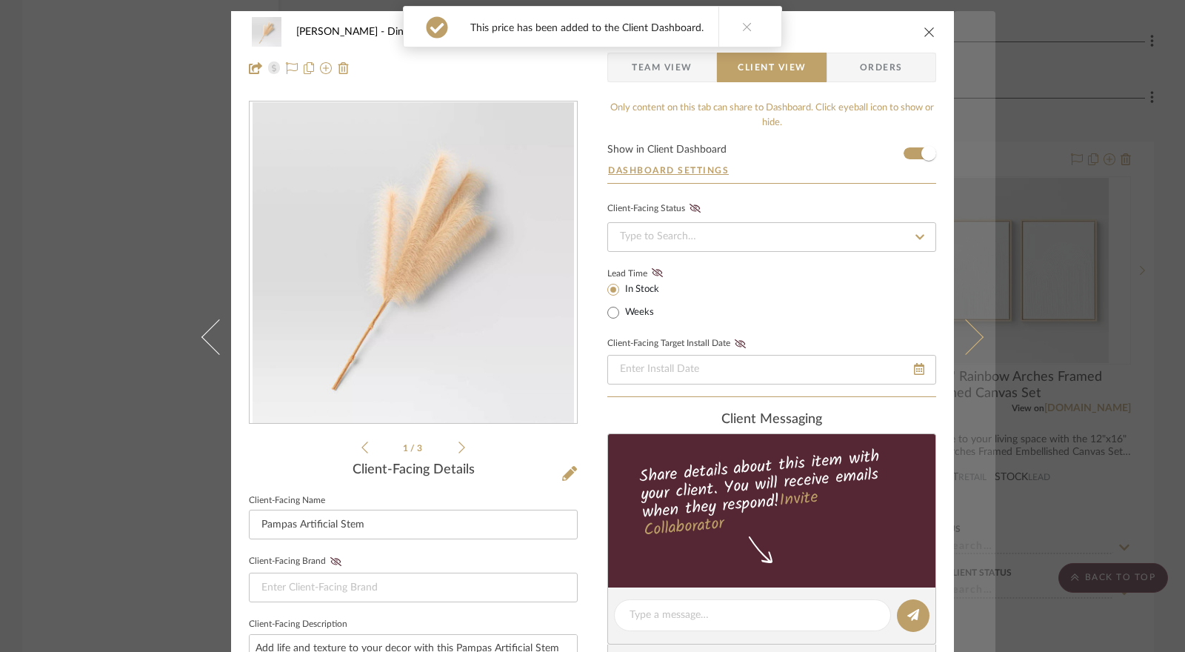
click at [960, 339] on icon at bounding box center [966, 337] width 36 height 36
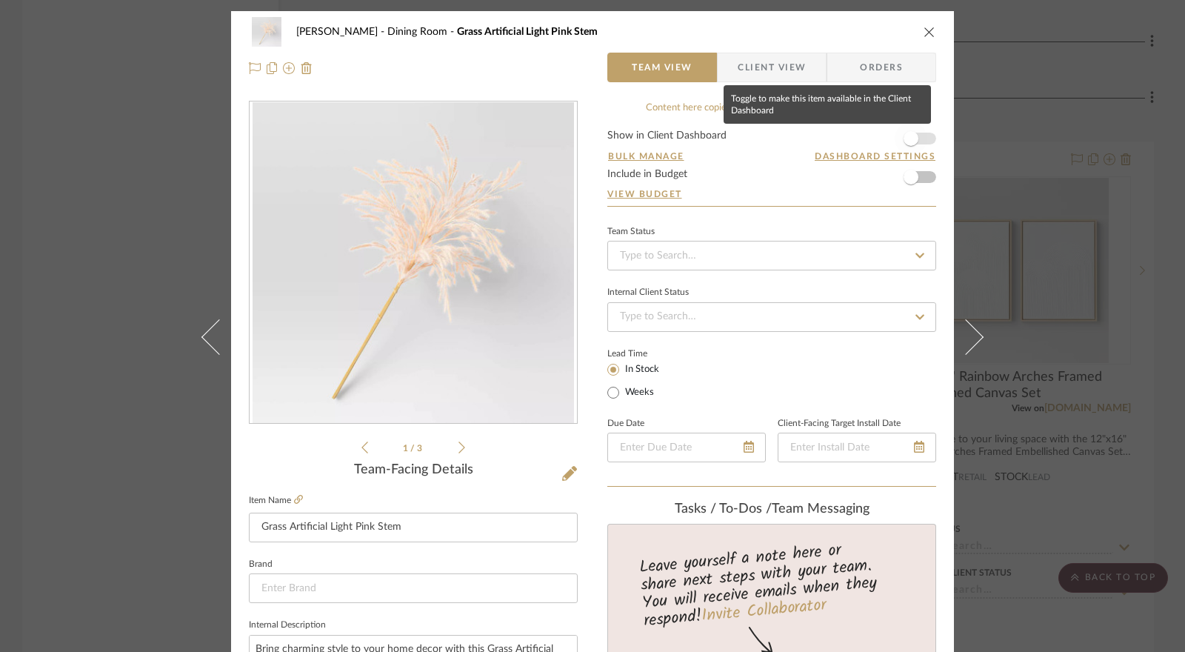
click at [904, 139] on span "button" at bounding box center [911, 138] width 15 height 15
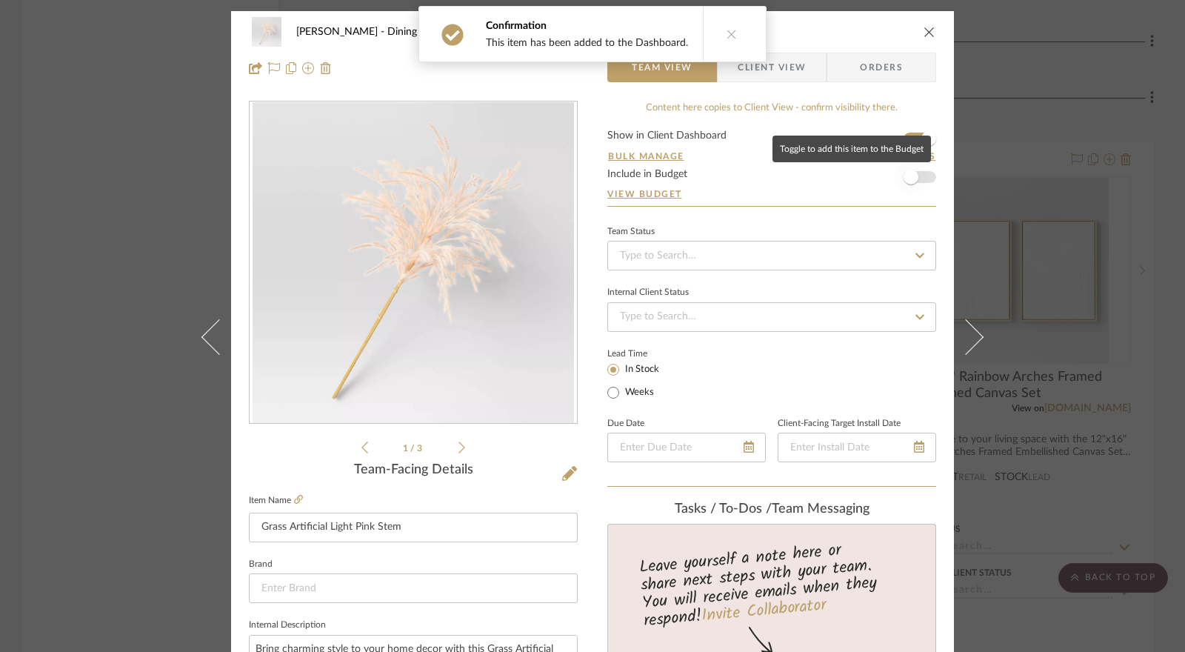
drag, startPoint x: 914, startPoint y: 182, endPoint x: 842, endPoint y: 219, distance: 80.8
click at [913, 182] on span "button" at bounding box center [911, 177] width 33 height 33
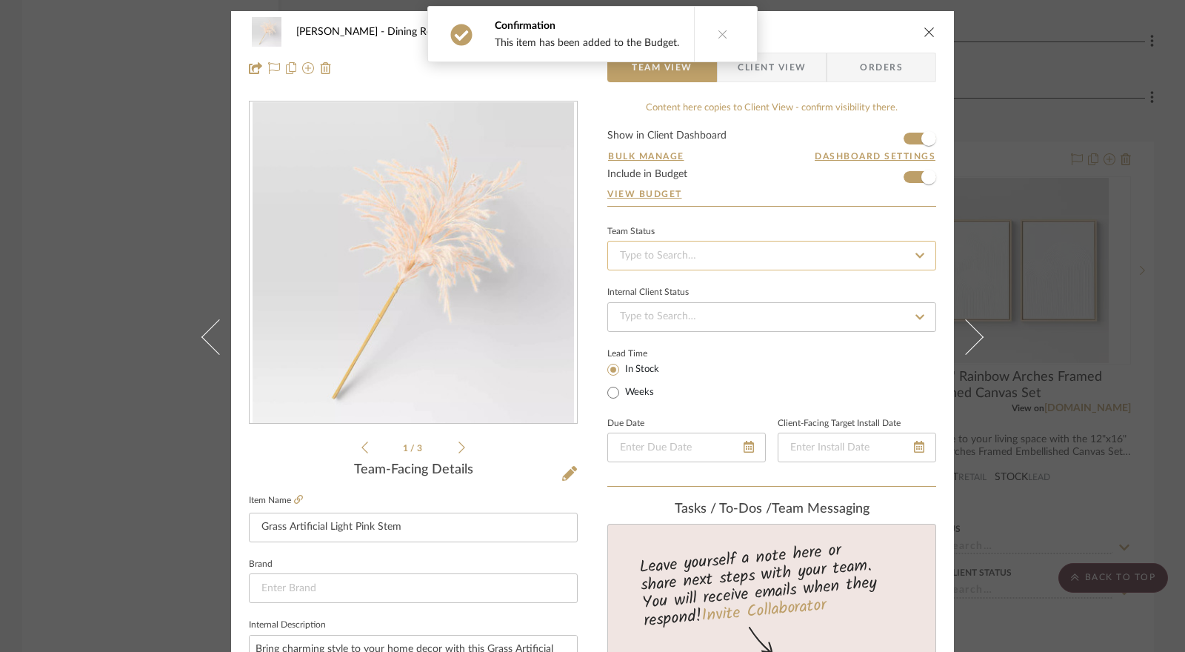
click at [728, 267] on input at bounding box center [771, 256] width 329 height 30
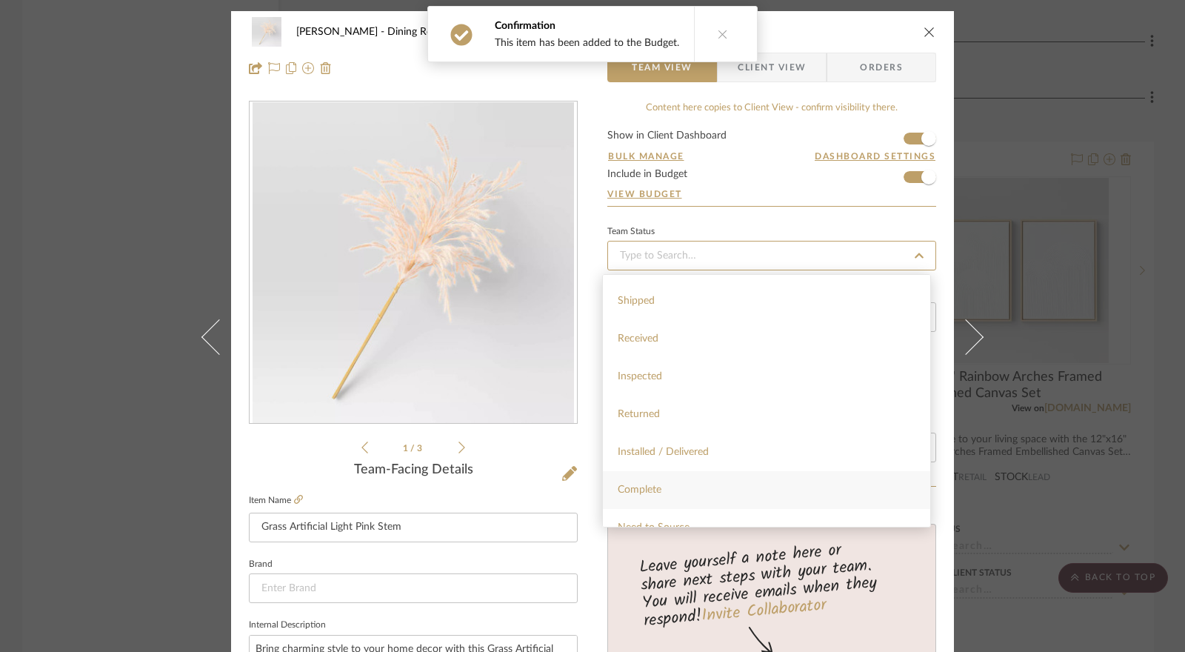
scroll to position [222, 0]
click at [686, 453] on span "Installed / Delivered" at bounding box center [663, 449] width 91 height 10
type input "[DATE]"
type input "Installed / Delivered"
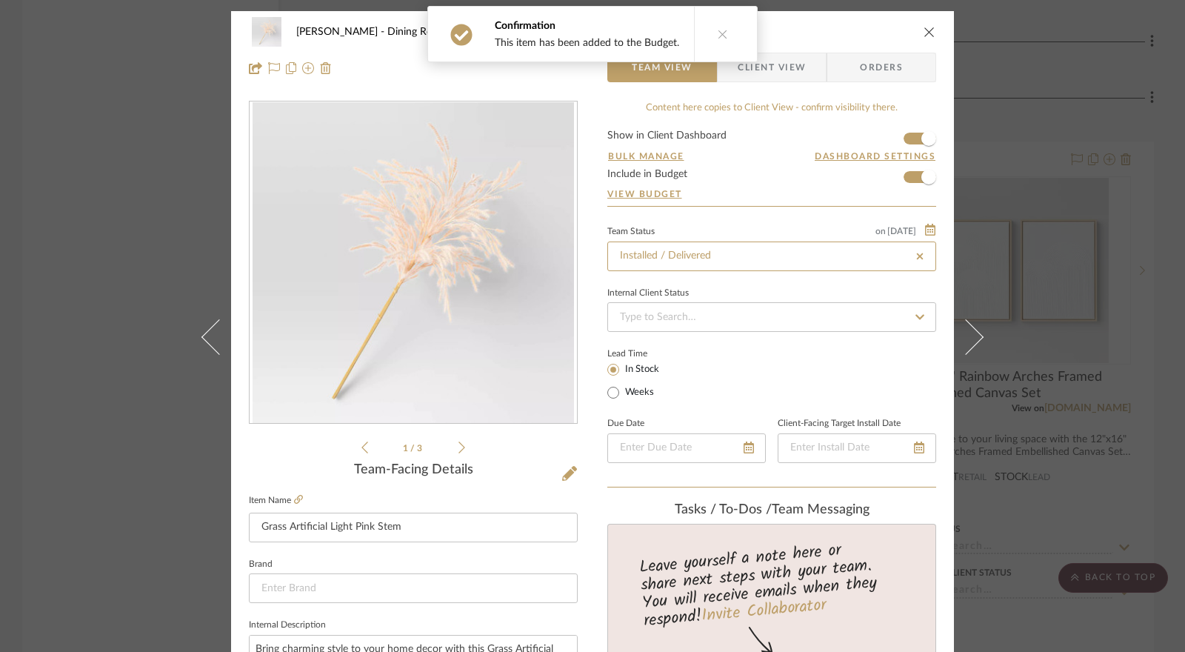
type input "[DATE]"
type input "Installed / Delivered"
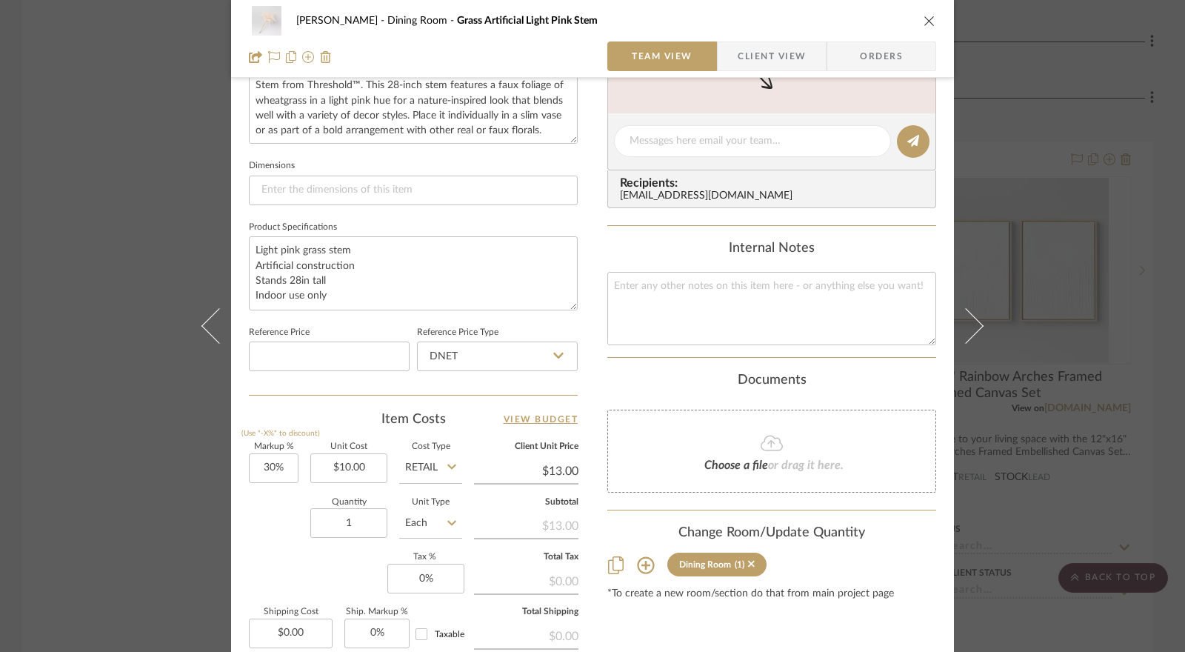
scroll to position [667, 0]
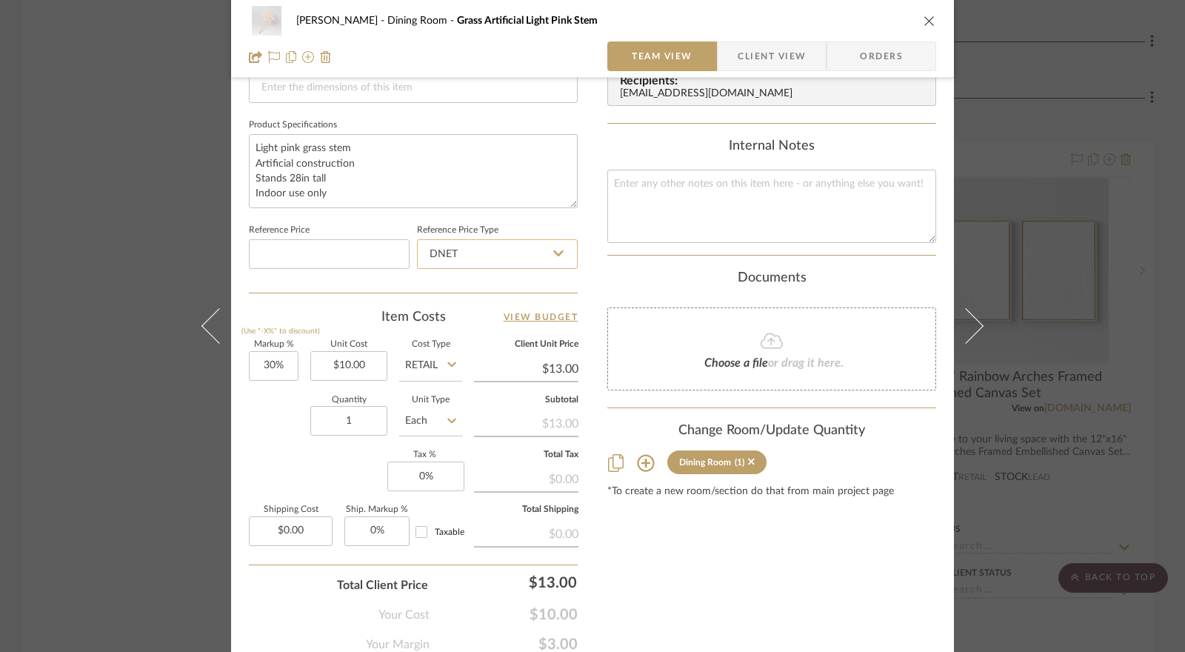
click at [505, 259] on input "DNET" at bounding box center [497, 254] width 161 height 30
click at [495, 328] on div "Retail" at bounding box center [504, 328] width 183 height 38
type input "Retail"
click at [270, 359] on input "30" at bounding box center [274, 366] width 50 height 30
type input "0%"
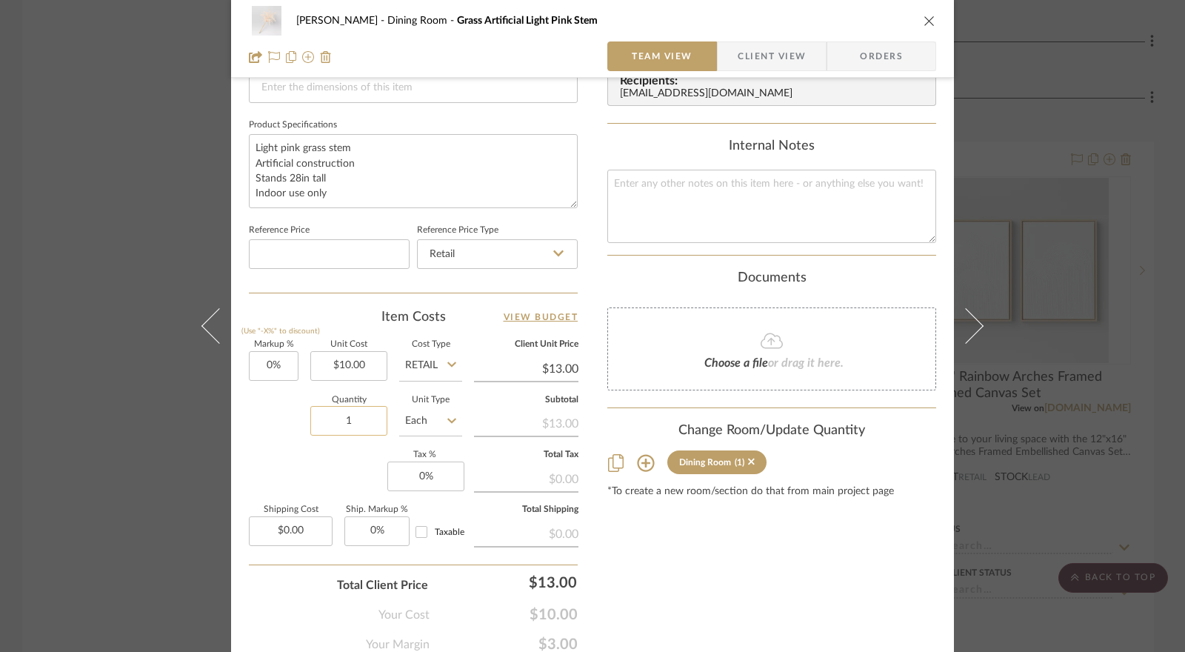
click at [341, 408] on input "1" at bounding box center [348, 421] width 77 height 30
type input "$10.00"
type input "2"
click at [335, 457] on div "Markup % (Use "-X%" to discount) 0% Unit Cost $10.00 Cost Type Retail Client Un…" at bounding box center [413, 449] width 329 height 216
click at [412, 482] on input "0" at bounding box center [425, 477] width 77 height 30
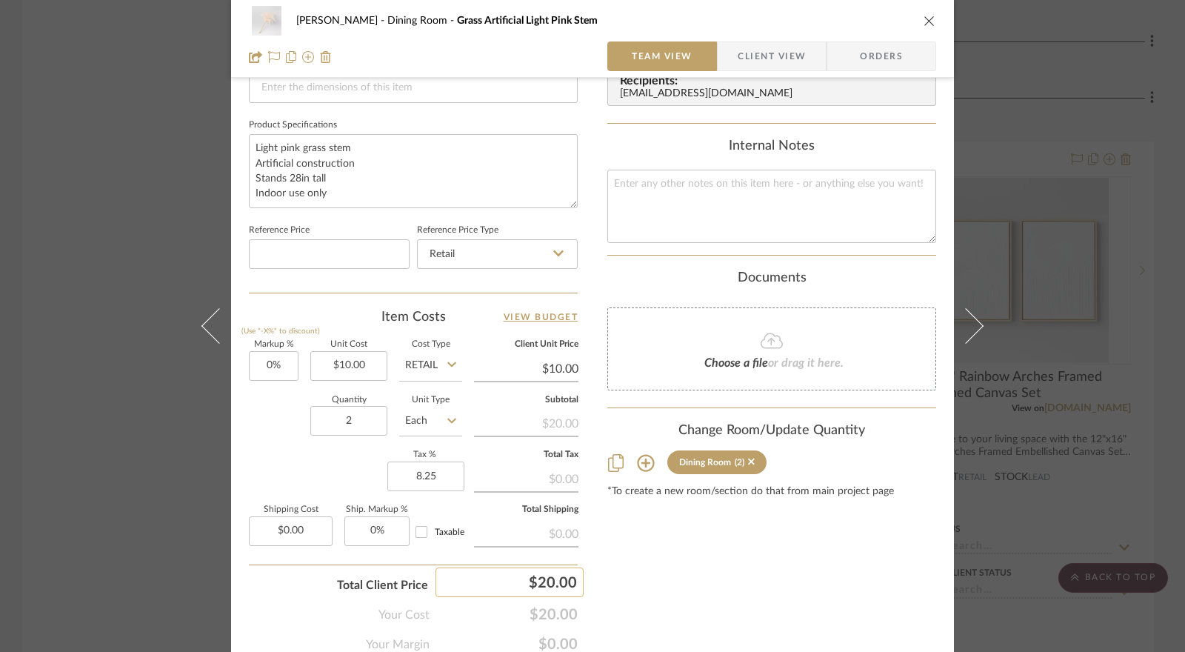
type input "8.25%"
click at [627, 557] on div "Content here copies to Client View - confirm visibility there. Show in Client D…" at bounding box center [771, 43] width 329 height 1219
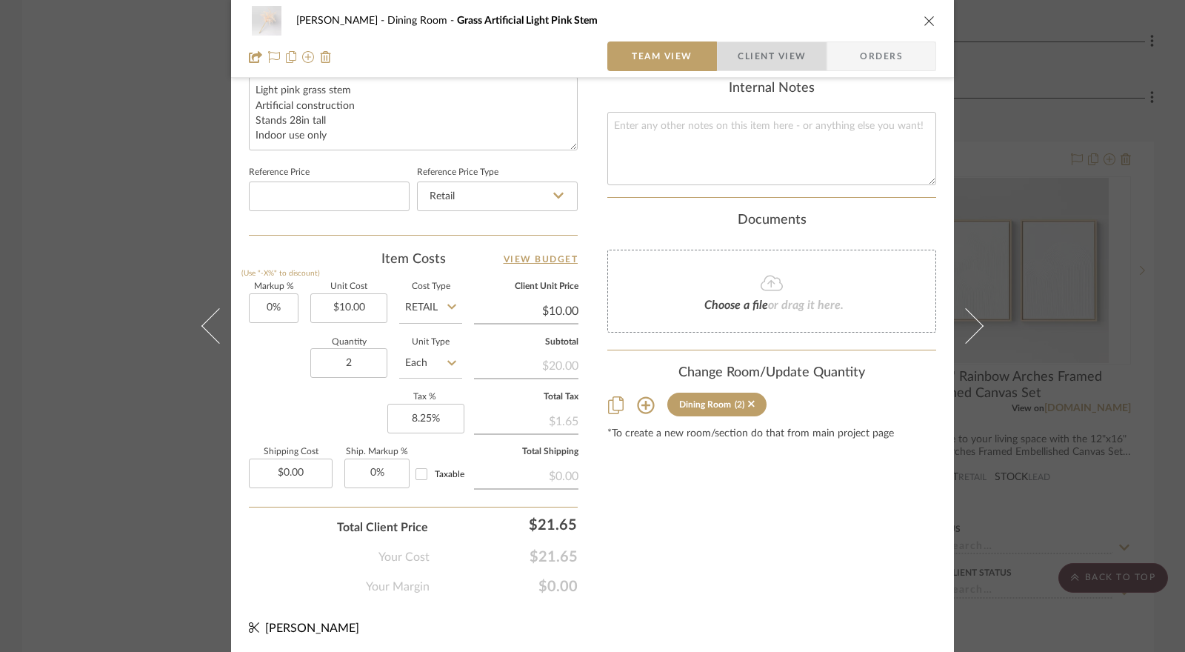
click at [782, 60] on span "Client View" at bounding box center [772, 56] width 68 height 30
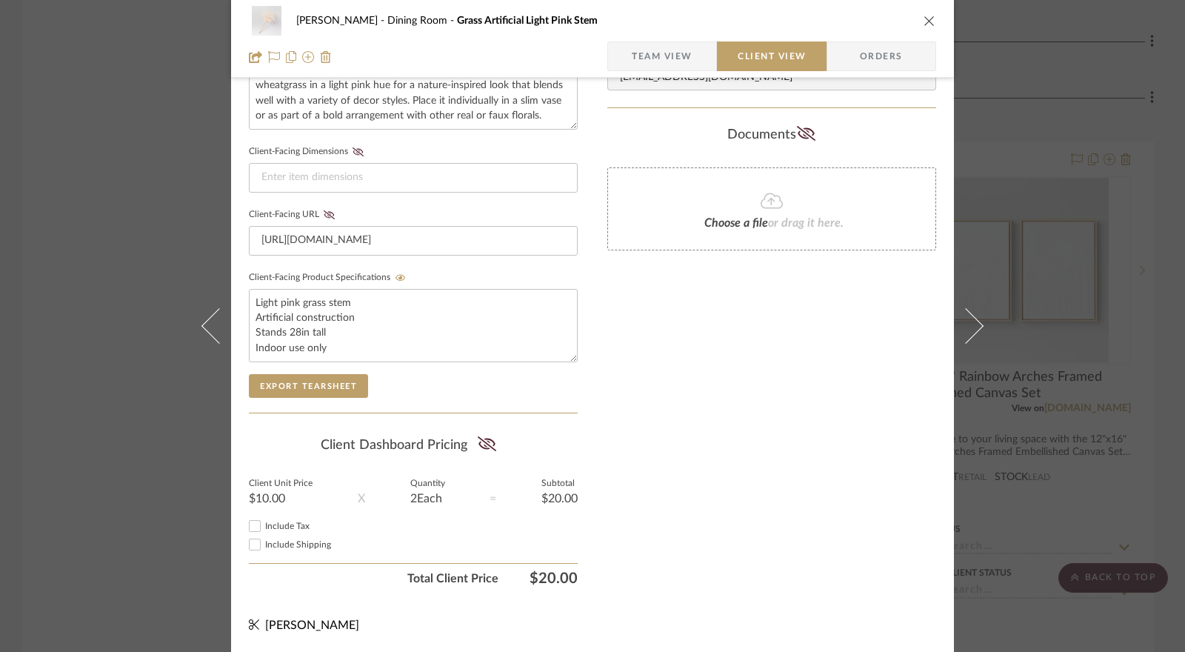
scroll to position [587, 0]
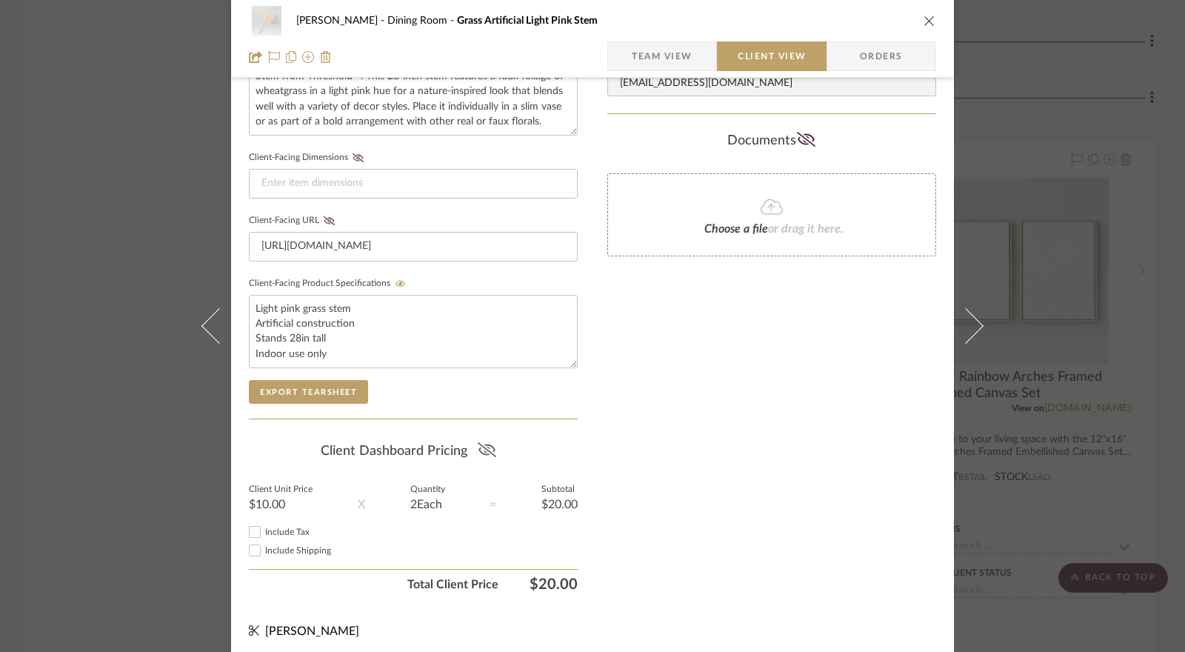
click at [484, 449] on icon at bounding box center [486, 449] width 19 height 15
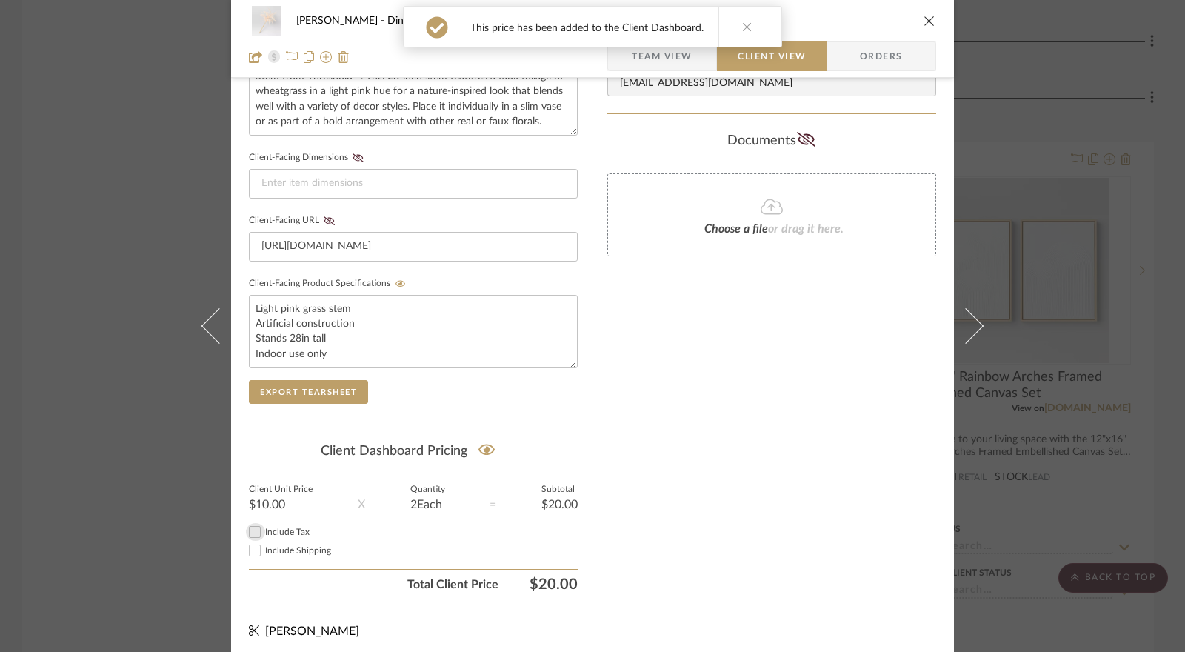
click at [250, 525] on input "Include Tax" at bounding box center [255, 532] width 18 height 18
checkbox input "true"
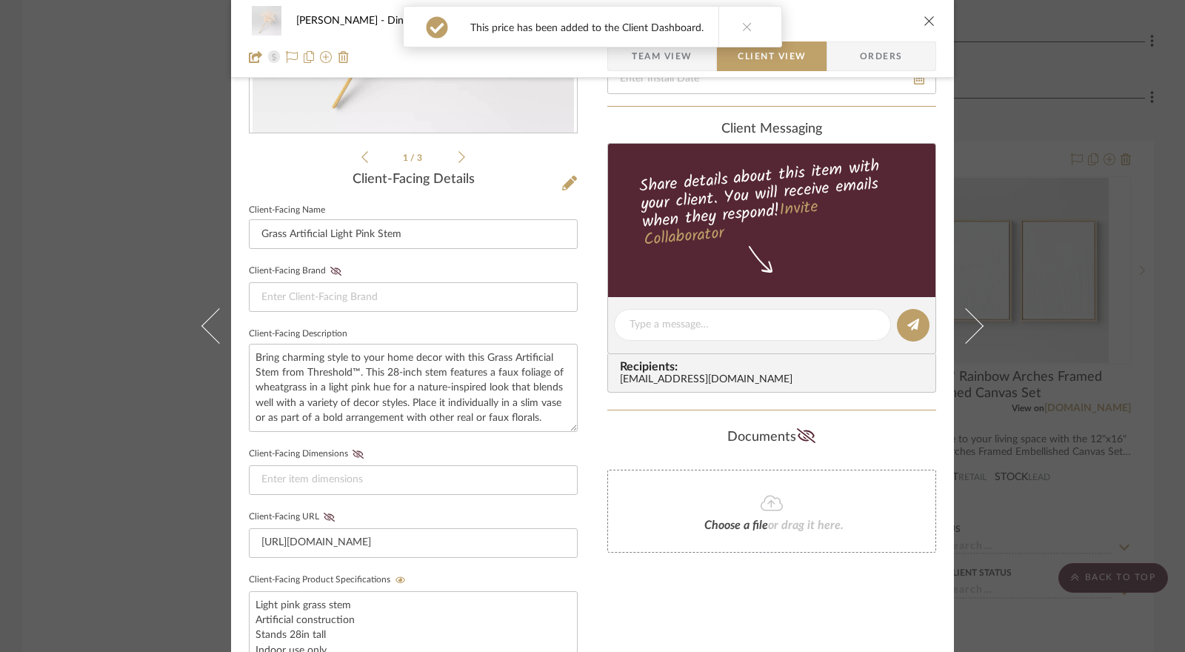
scroll to position [0, 0]
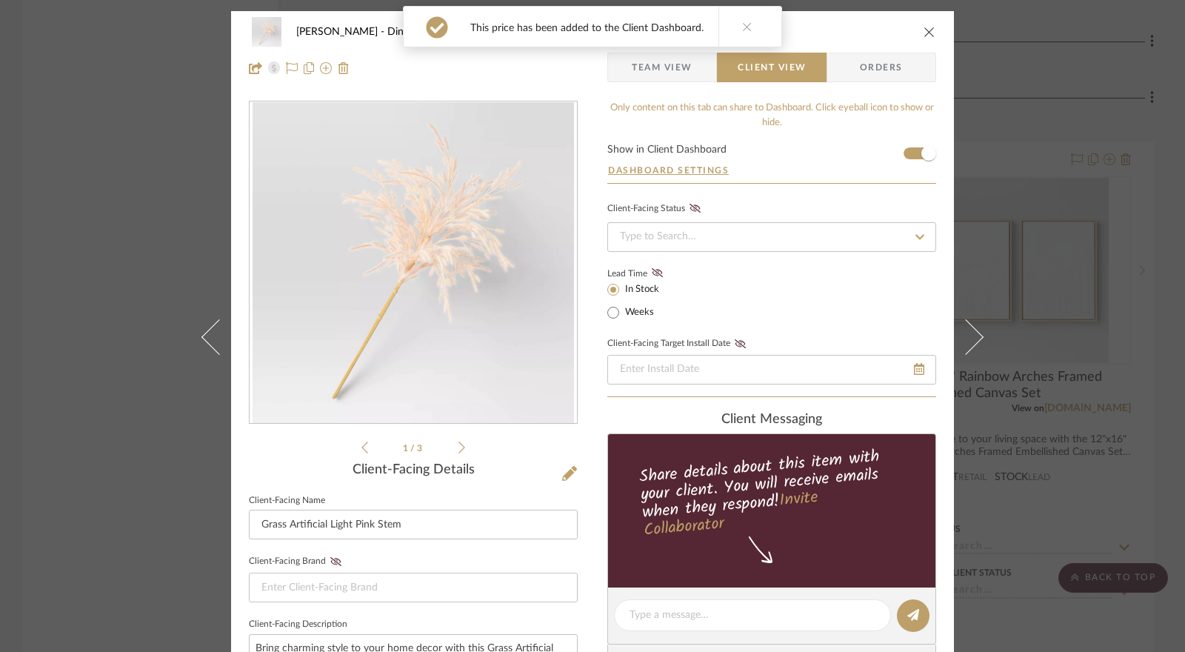
click at [924, 33] on icon "close" at bounding box center [930, 32] width 12 height 12
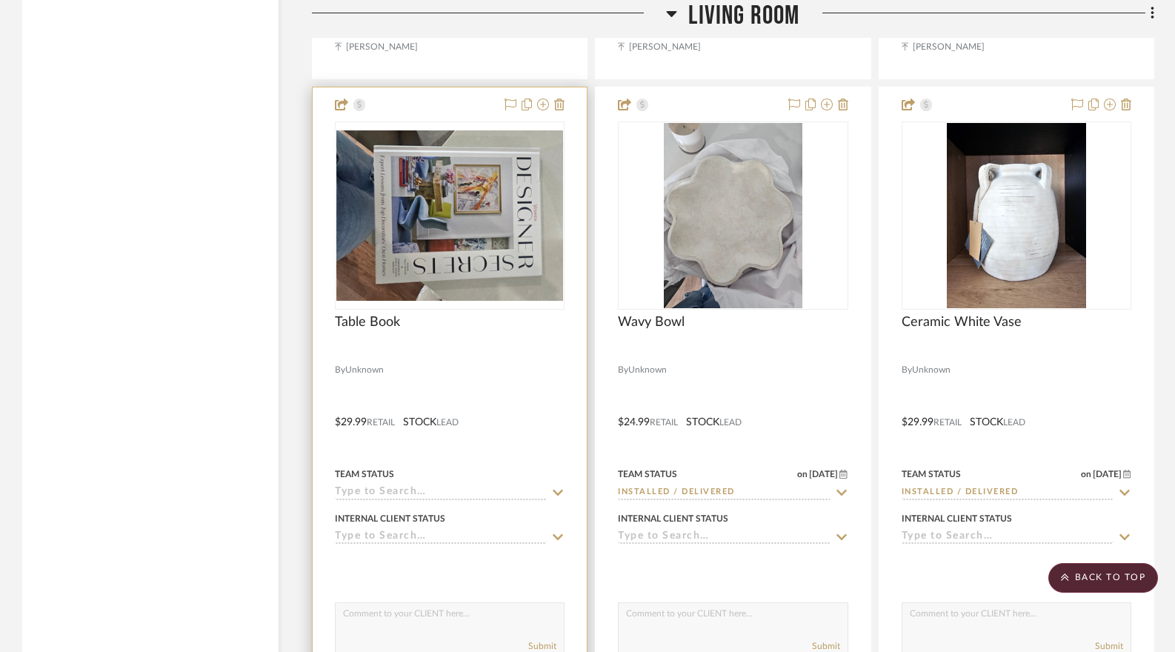
scroll to position [9557, 0]
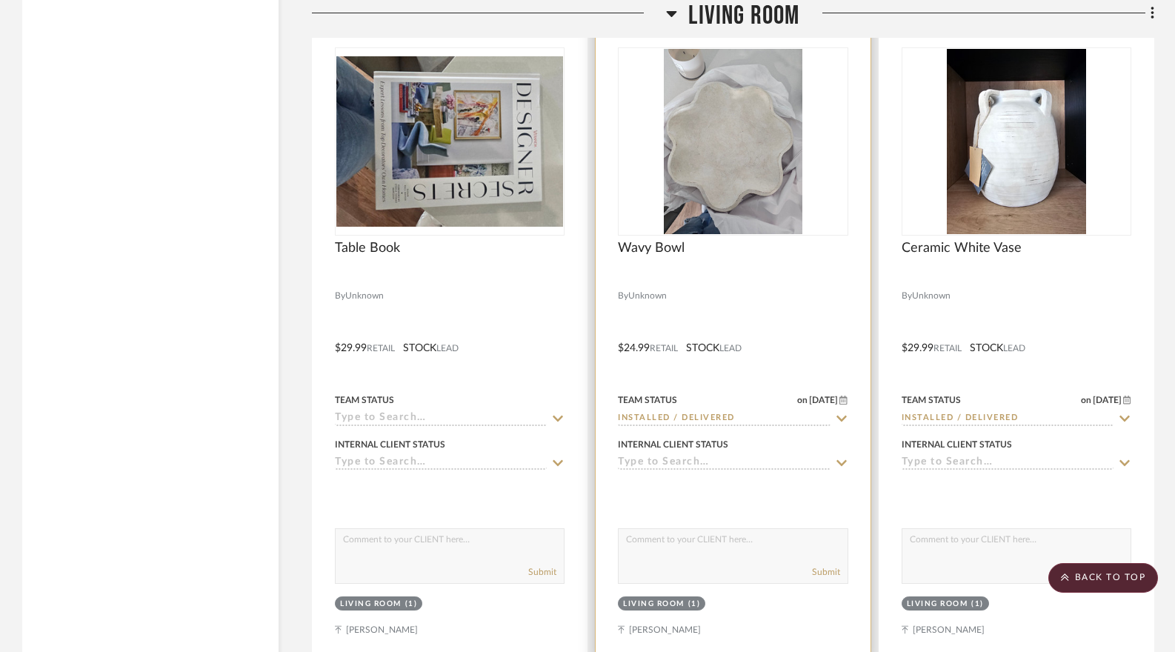
click at [0, 0] on img at bounding box center [0, 0] width 0 height 0
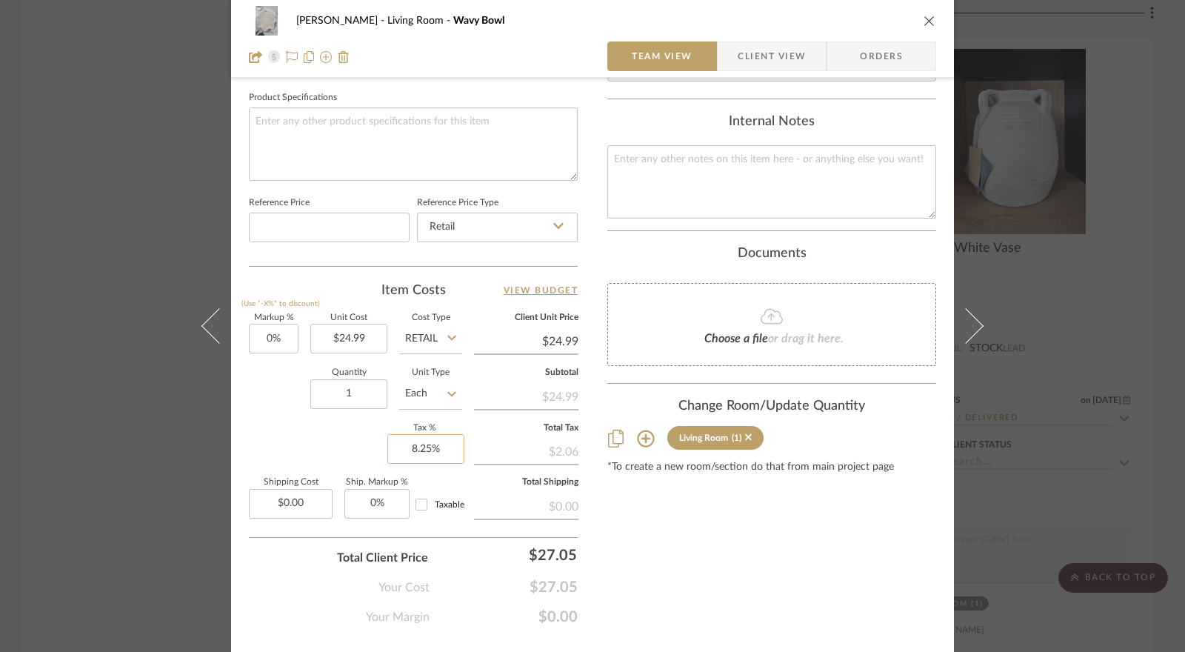
scroll to position [722, 0]
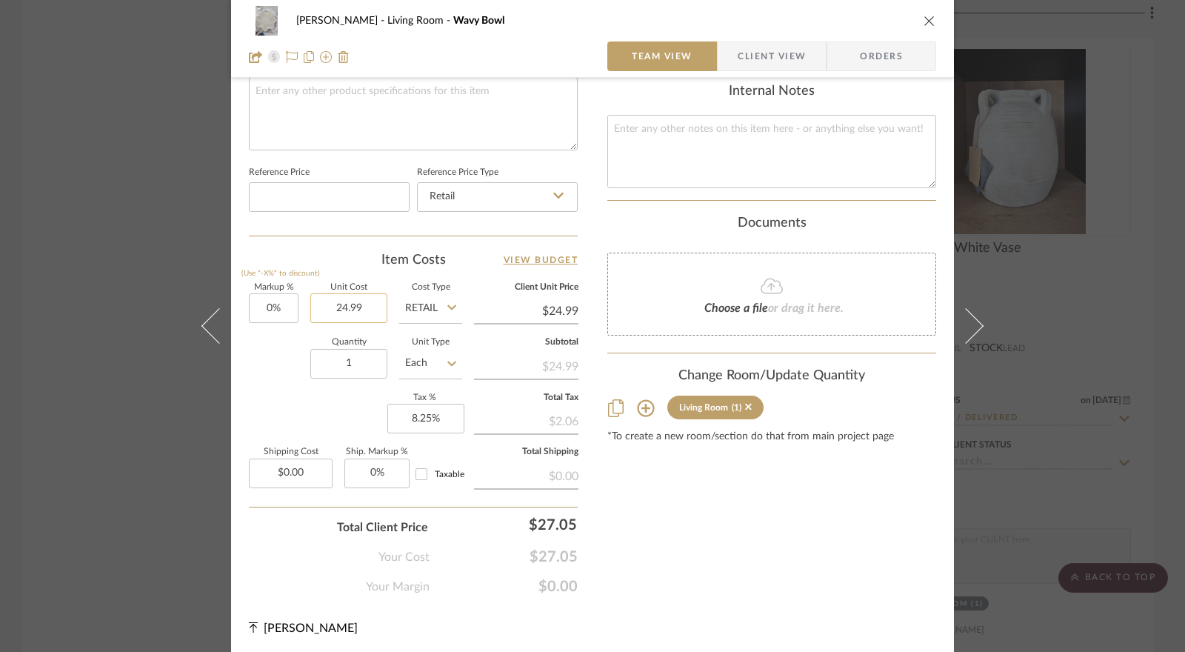
click at [353, 297] on input "24.99" at bounding box center [348, 308] width 77 height 30
type input "$49.99"
click at [333, 399] on div "Markup % (Use "-X%" to discount) 0% Unit Cost $49.99 Cost Type Retail Client Un…" at bounding box center [413, 392] width 329 height 216
type input "$49.99"
click at [744, 69] on span "Client View" at bounding box center [772, 56] width 68 height 30
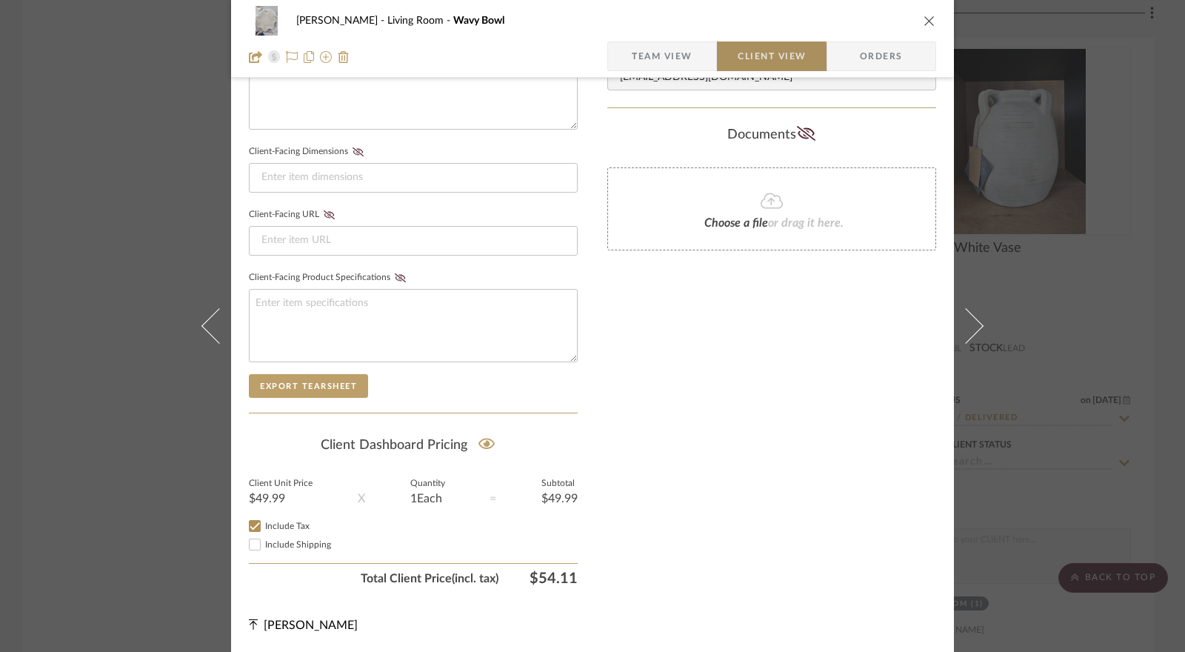
scroll to position [587, 0]
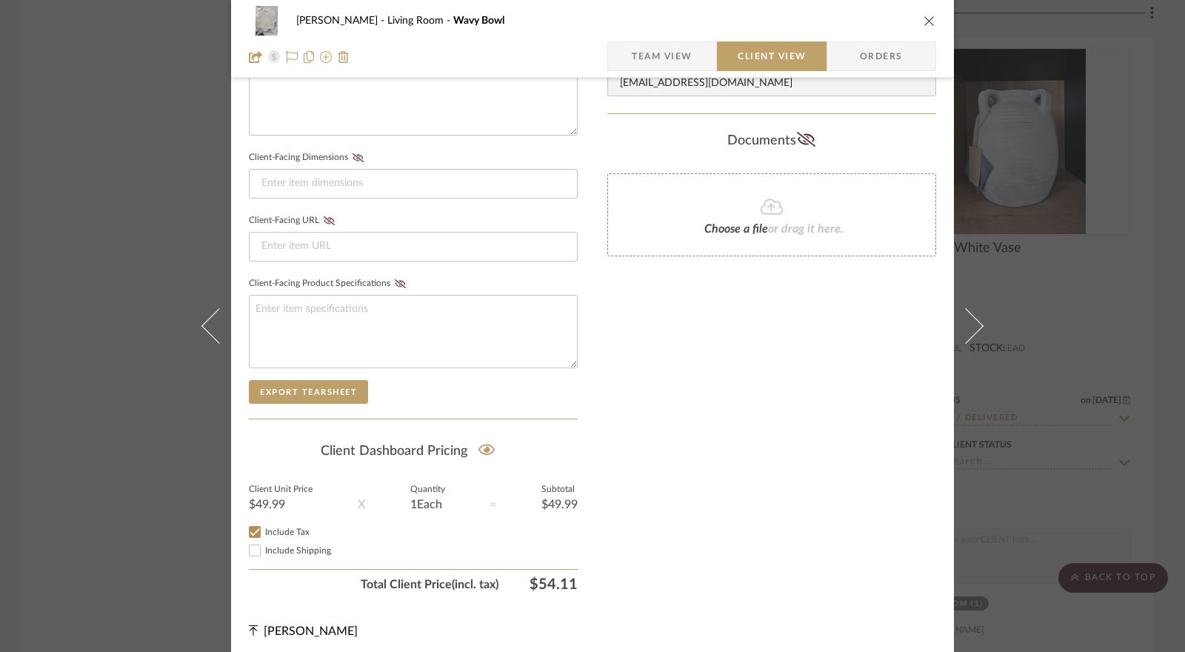
drag, startPoint x: 928, startPoint y: 17, endPoint x: 932, endPoint y: 30, distance: 13.1
click at [928, 18] on icon "close" at bounding box center [930, 21] width 12 height 12
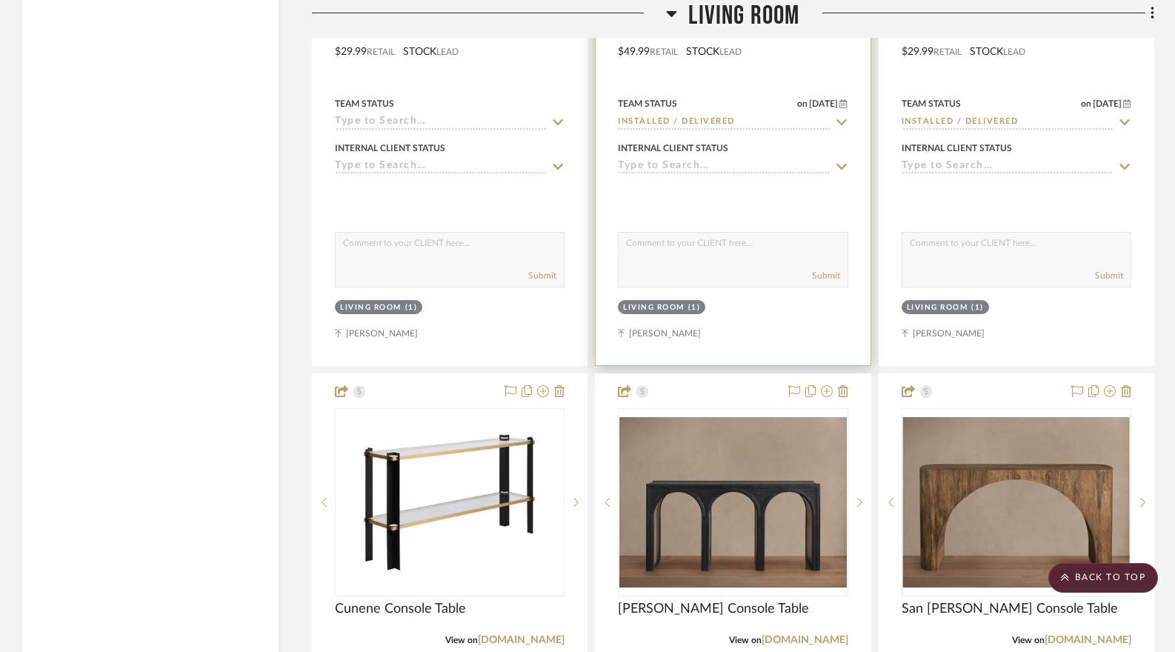
scroll to position [9557, 0]
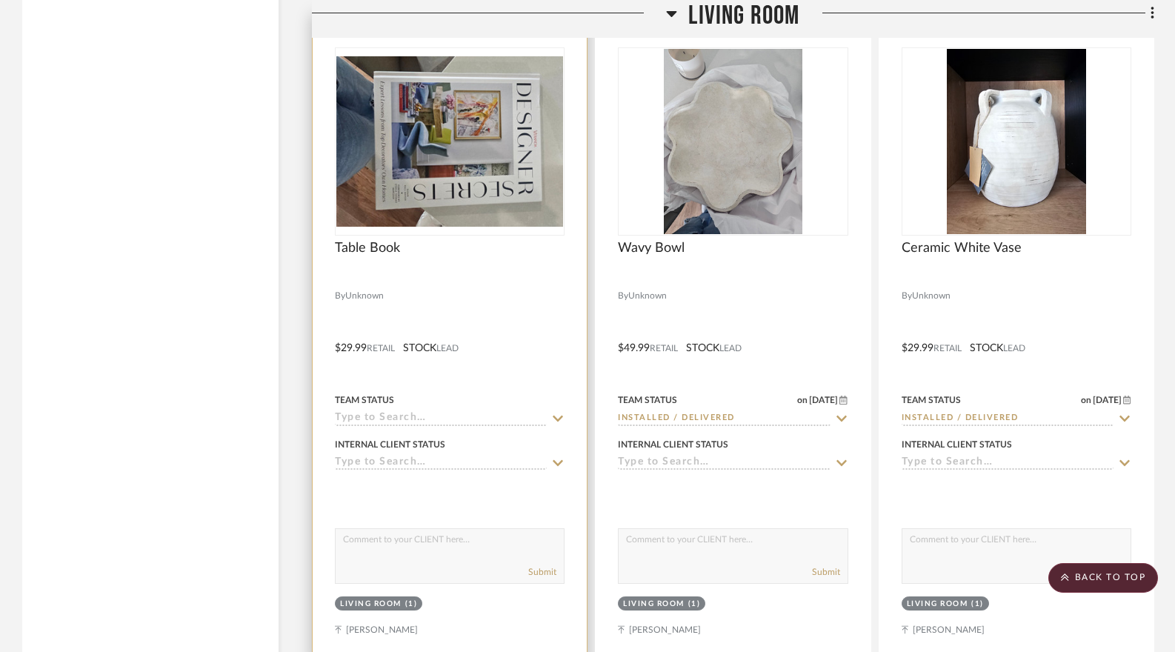
click at [554, 422] on icon at bounding box center [558, 419] width 10 height 6
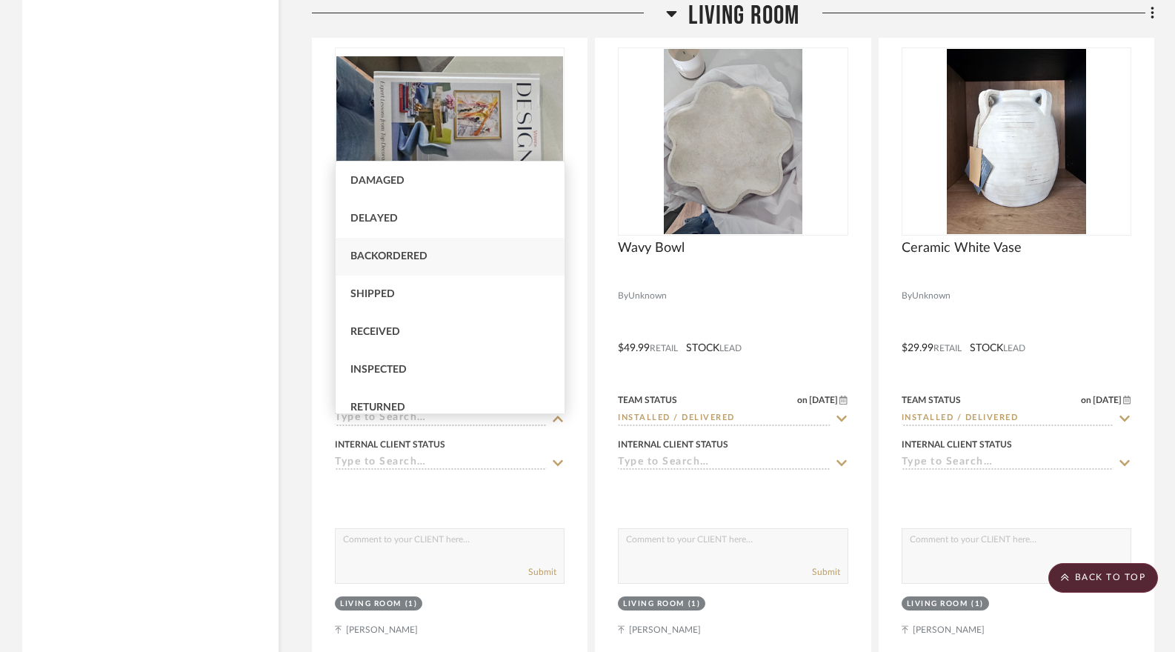
scroll to position [148, 0]
click at [444, 397] on div "Installed / Delivered" at bounding box center [450, 410] width 229 height 38
type input "[DATE]"
type input "Installed / Delivered"
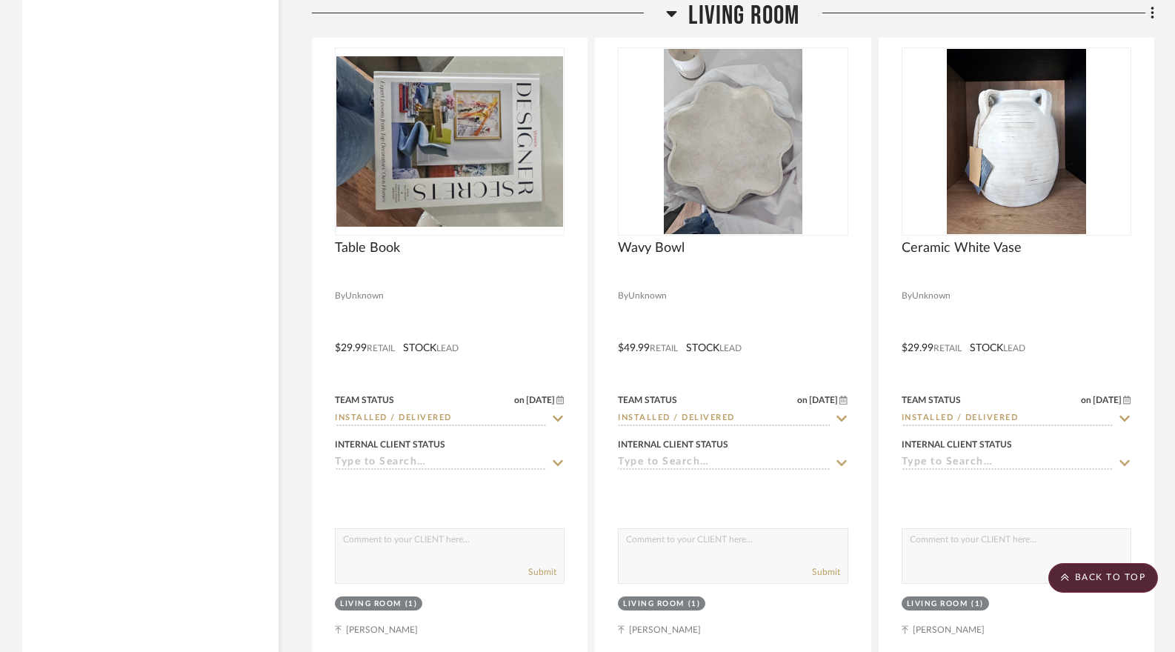
click at [244, 472] on div "Filter by keyword, category or name prior to exporting to Excel or Bulk Actions…" at bounding box center [150, 0] width 256 height 18558
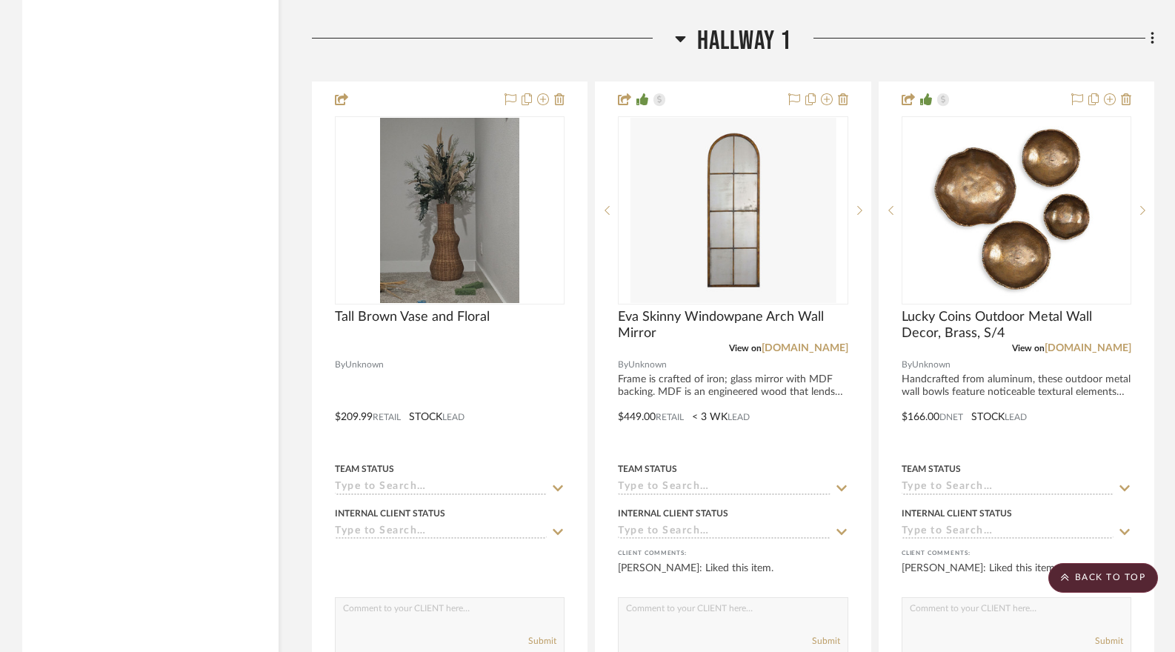
scroll to position [13631, 0]
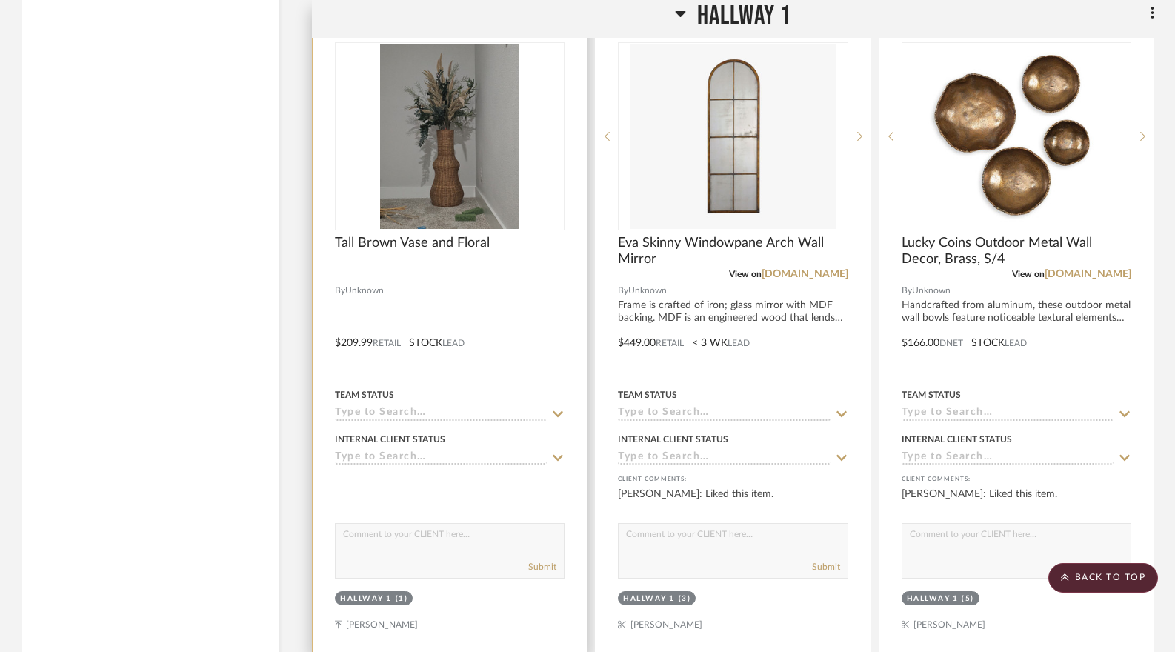
click at [451, 421] on input at bounding box center [441, 414] width 212 height 14
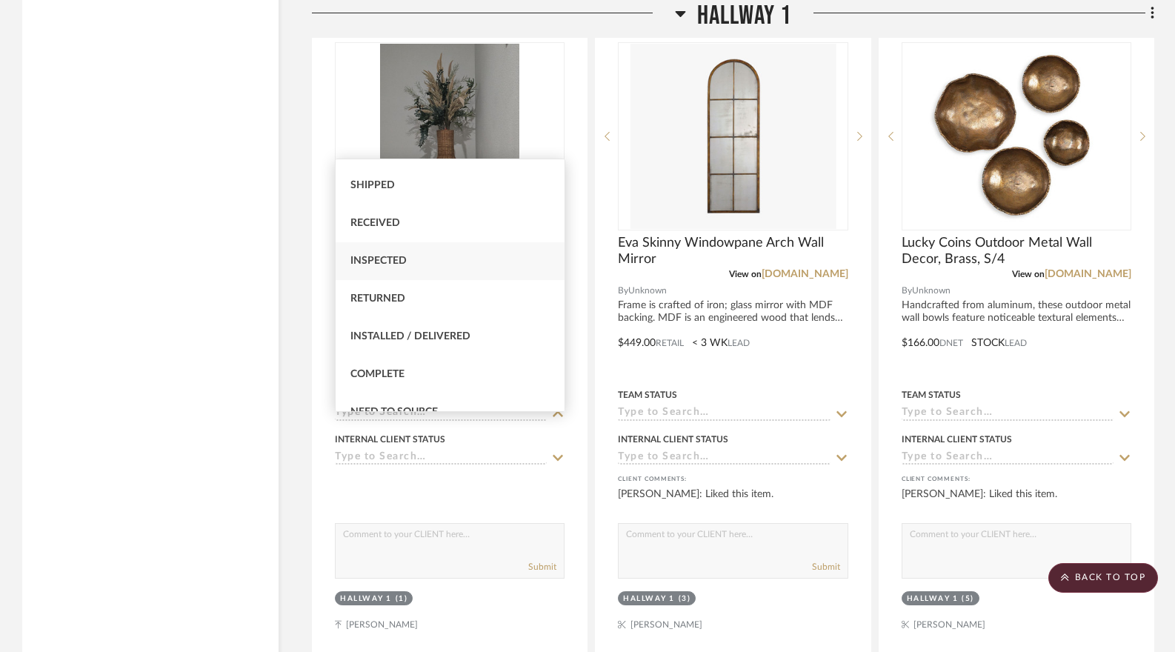
scroll to position [222, 0]
click at [448, 342] on div "Installed / Delivered" at bounding box center [450, 334] width 229 height 38
type input "[DATE]"
type input "Installed / Delivered"
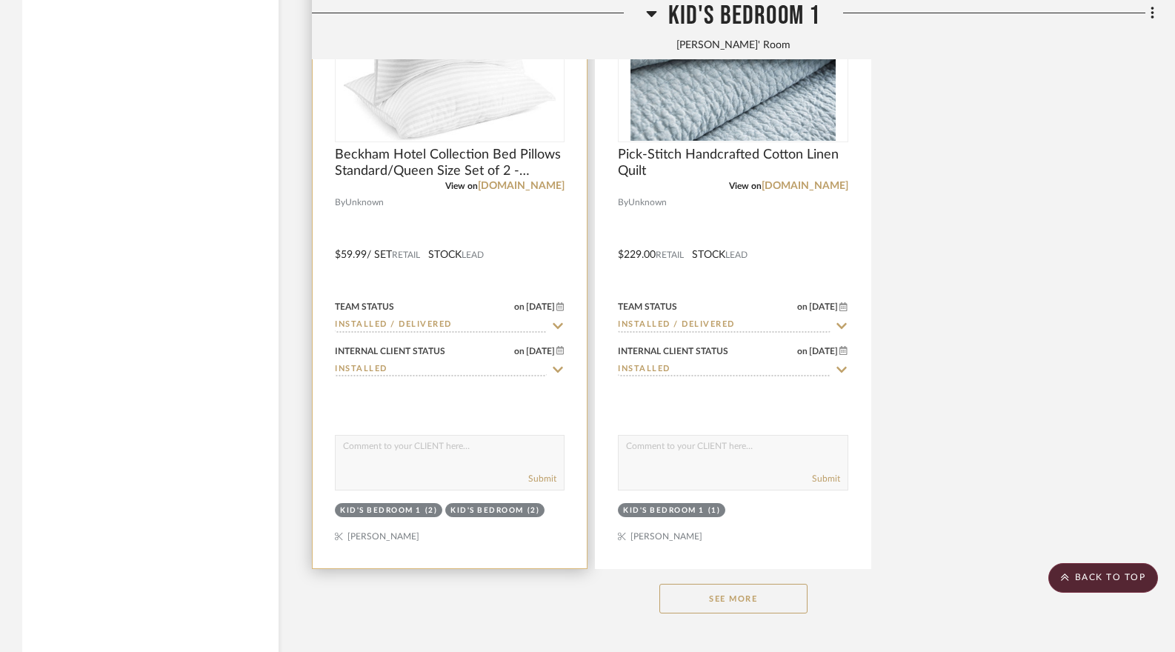
scroll to position [16002, 0]
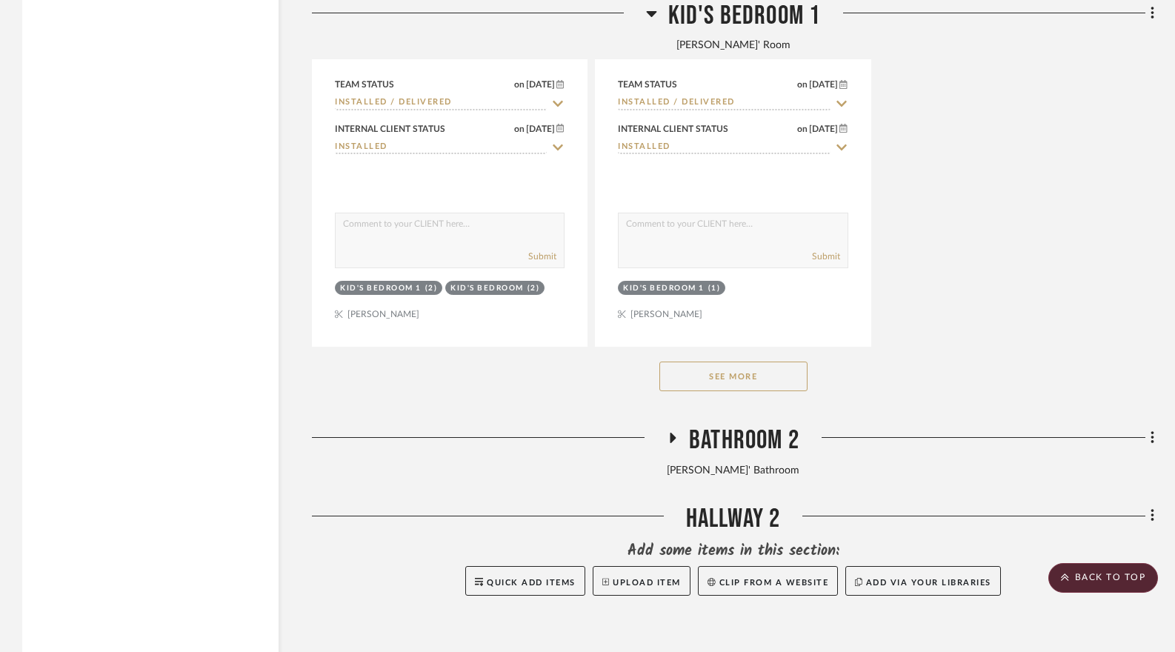
click at [667, 382] on button "See More" at bounding box center [733, 377] width 148 height 30
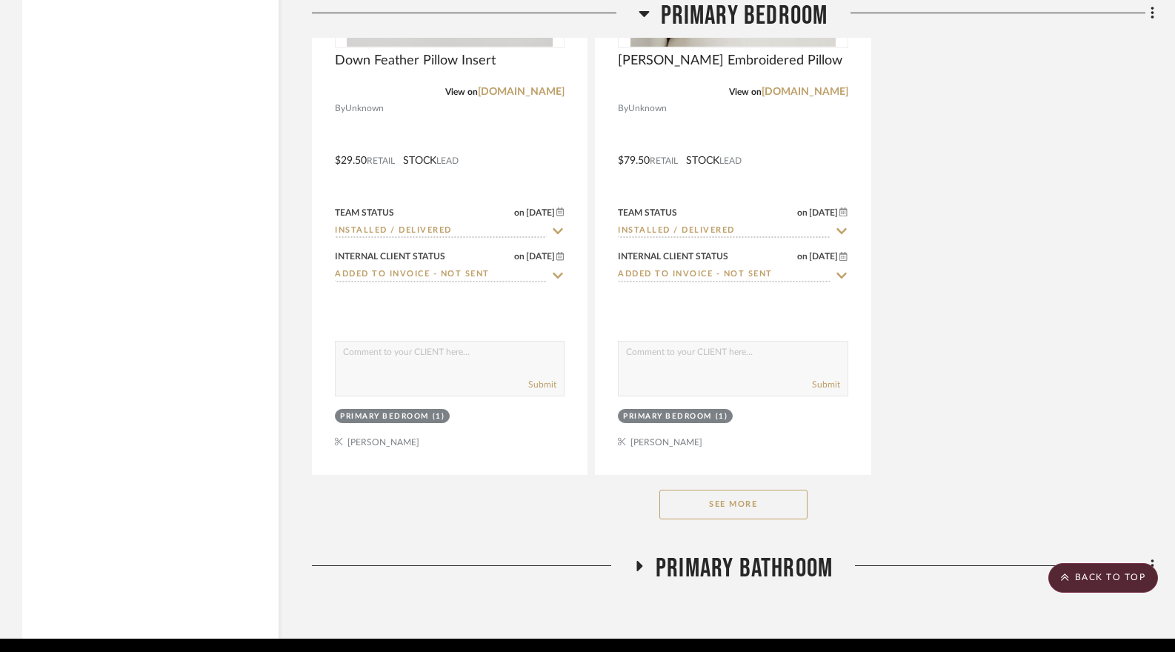
scroll to position [21555, 0]
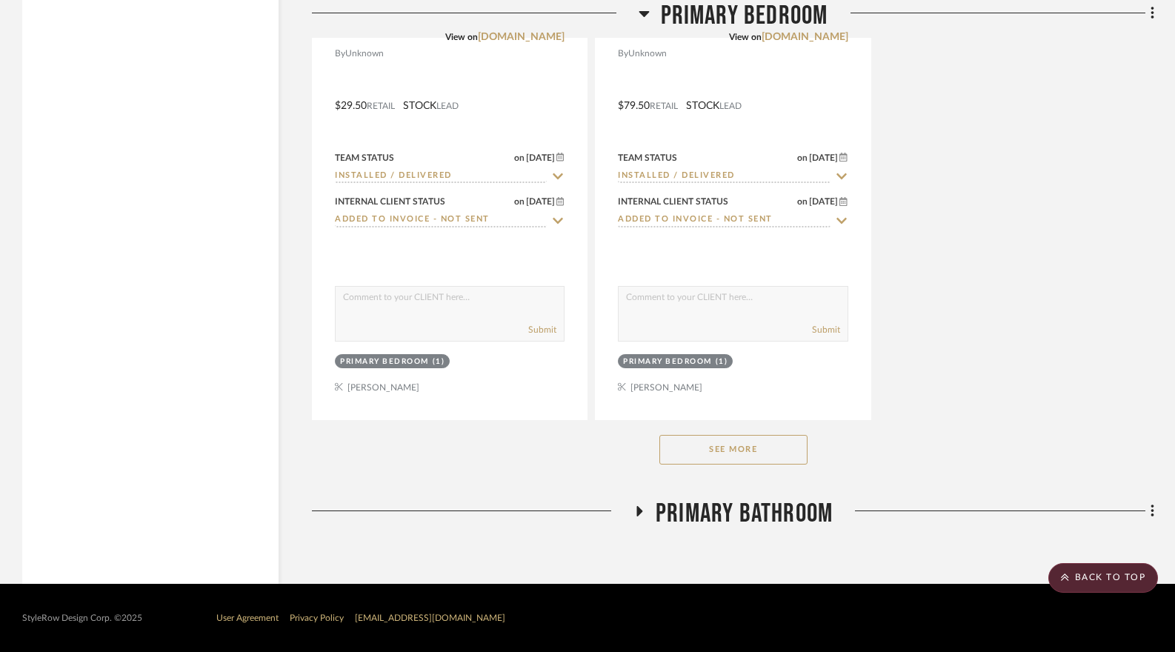
click at [770, 456] on button "See More" at bounding box center [733, 450] width 148 height 30
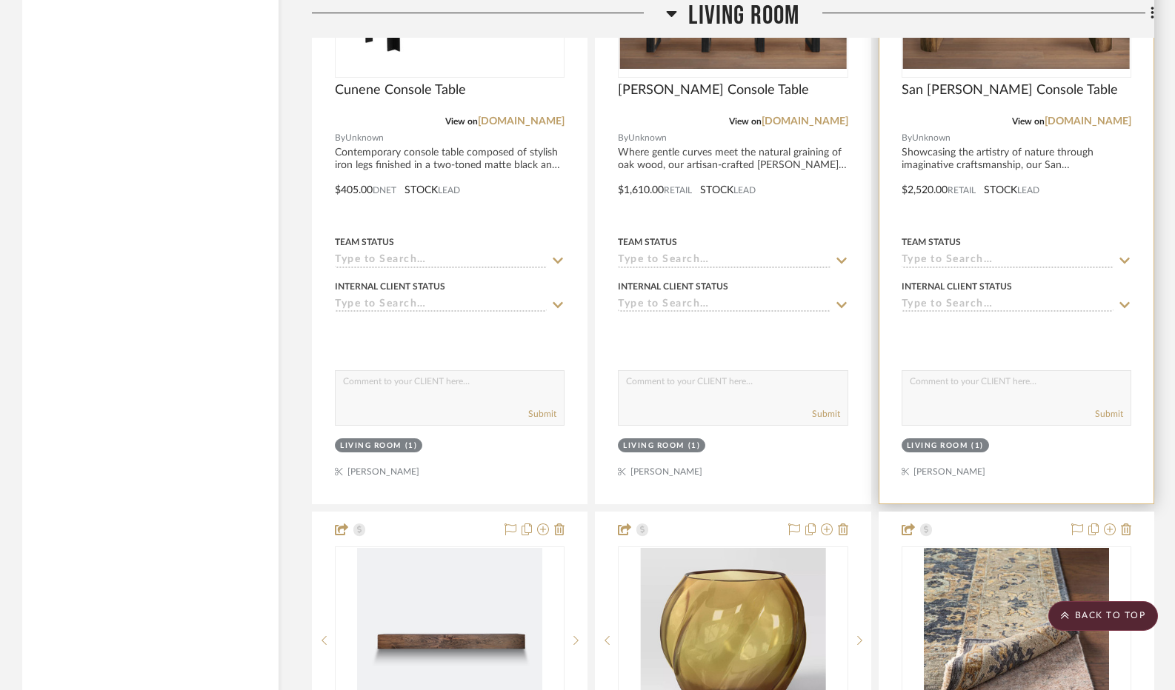
scroll to position [10149, 0]
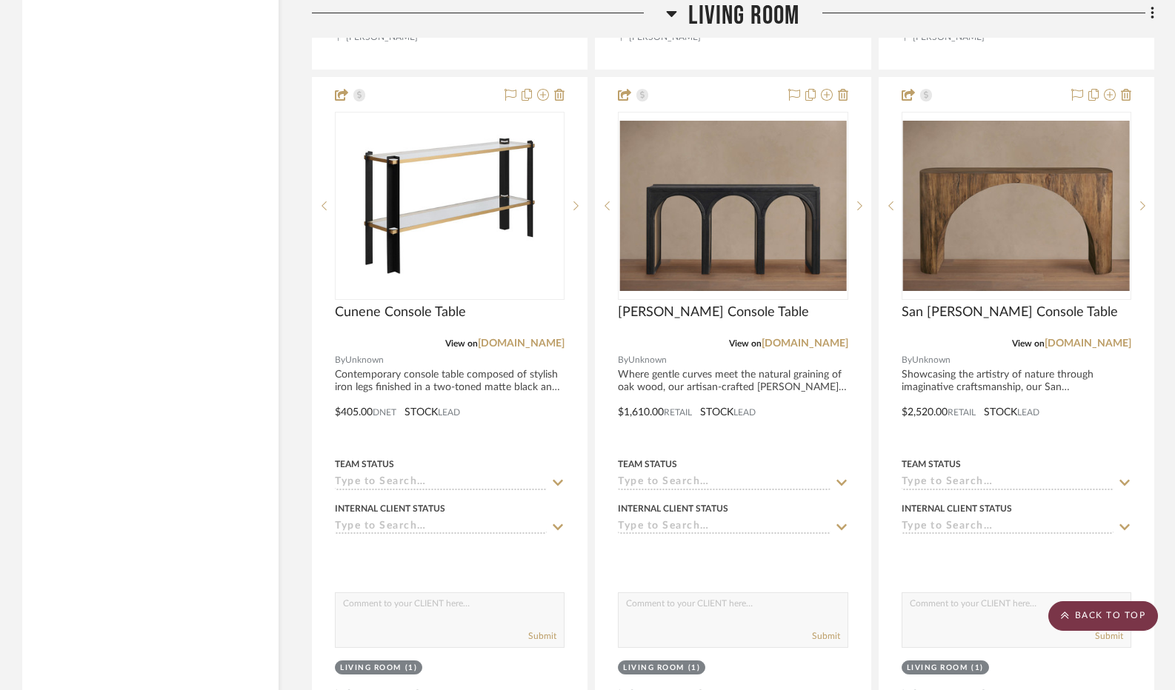
click at [1102, 626] on scroll-to-top-button "BACK TO TOP" at bounding box center [1103, 617] width 110 height 30
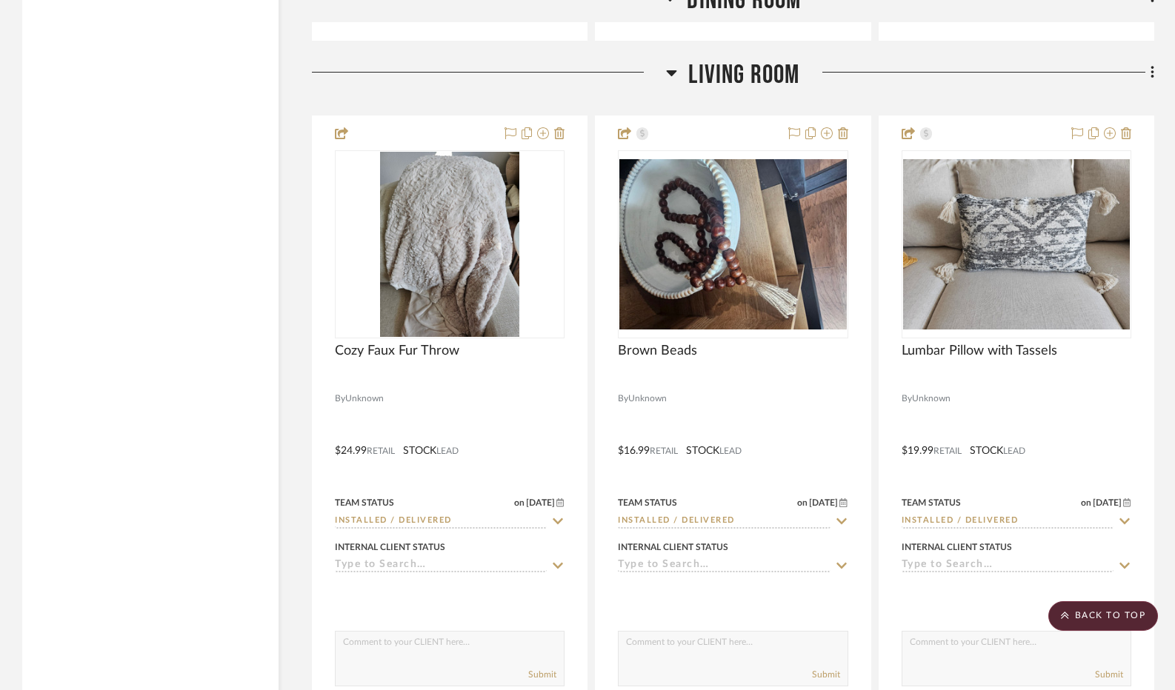
scroll to position [7260, 0]
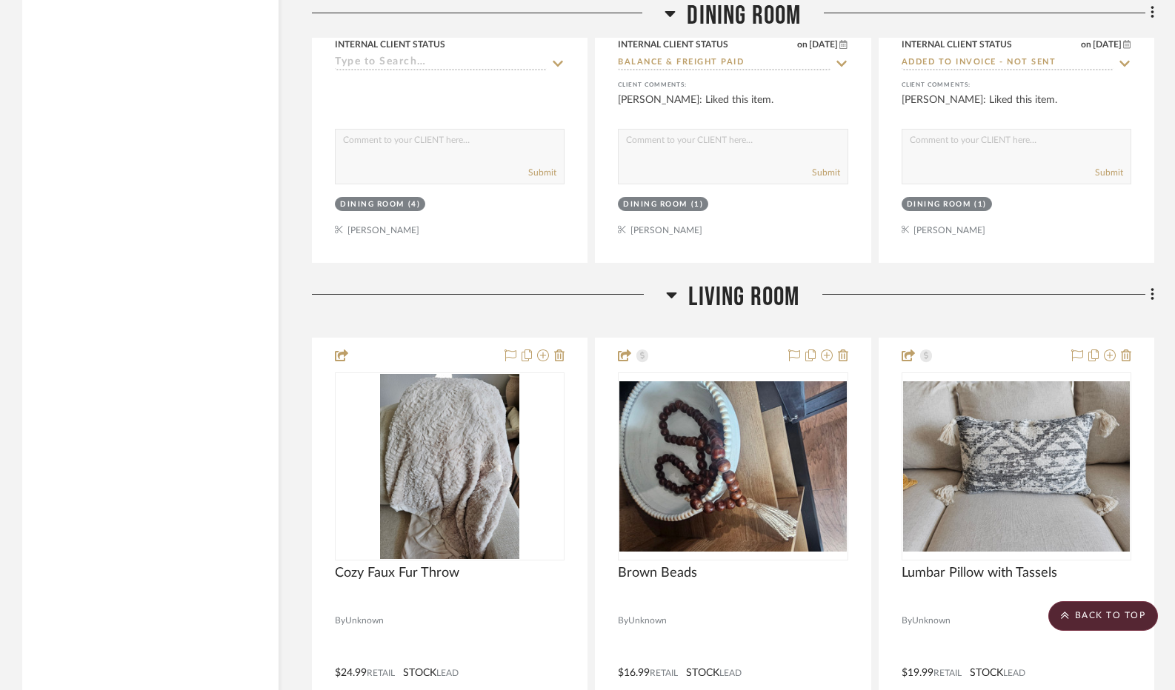
click at [1151, 301] on icon at bounding box center [1152, 294] width 3 height 13
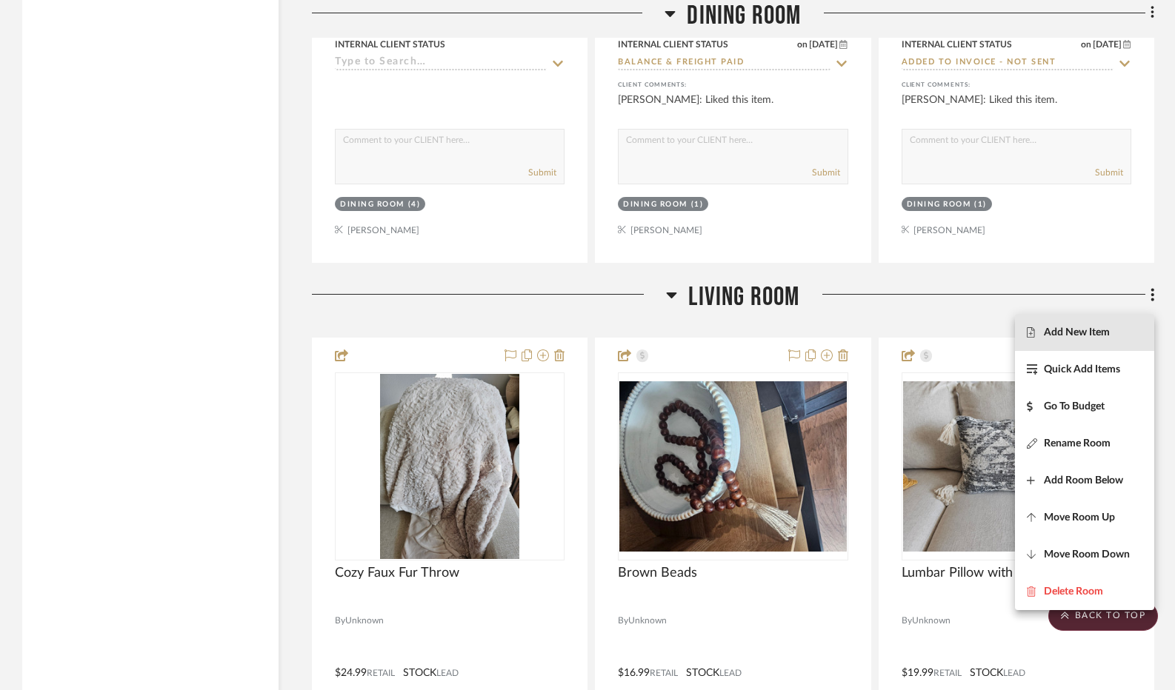
click at [1076, 336] on span "Add New Item" at bounding box center [1077, 332] width 66 height 13
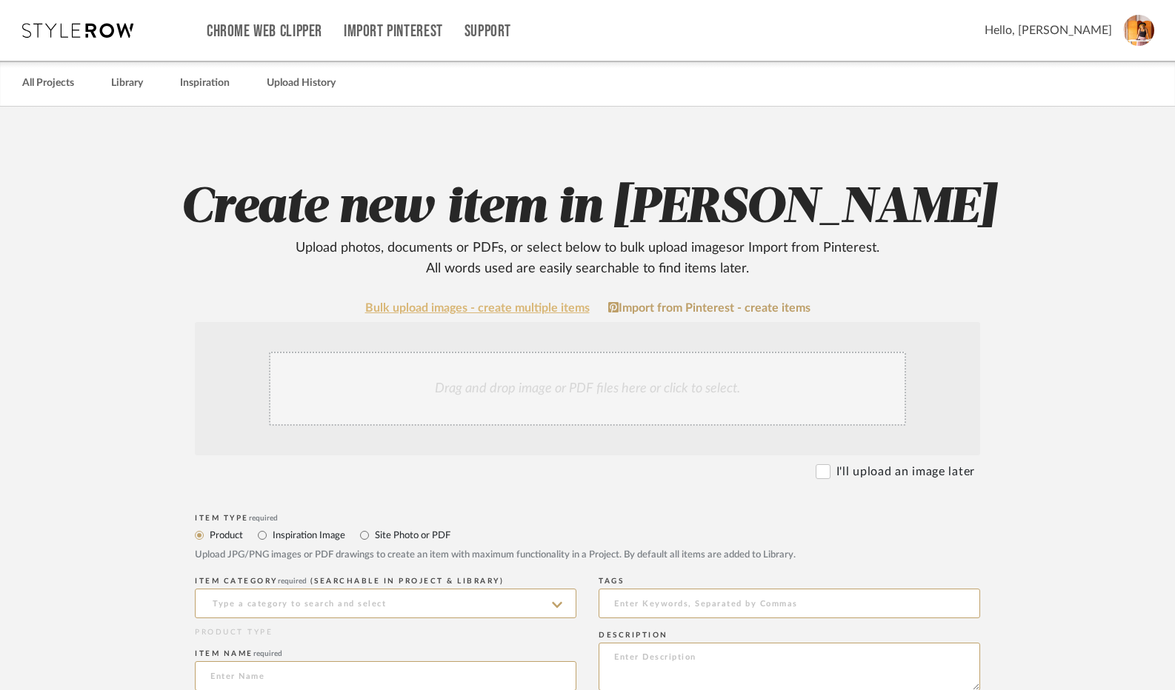
click at [458, 310] on link "Bulk upload images - create multiple items" at bounding box center [477, 308] width 224 height 13
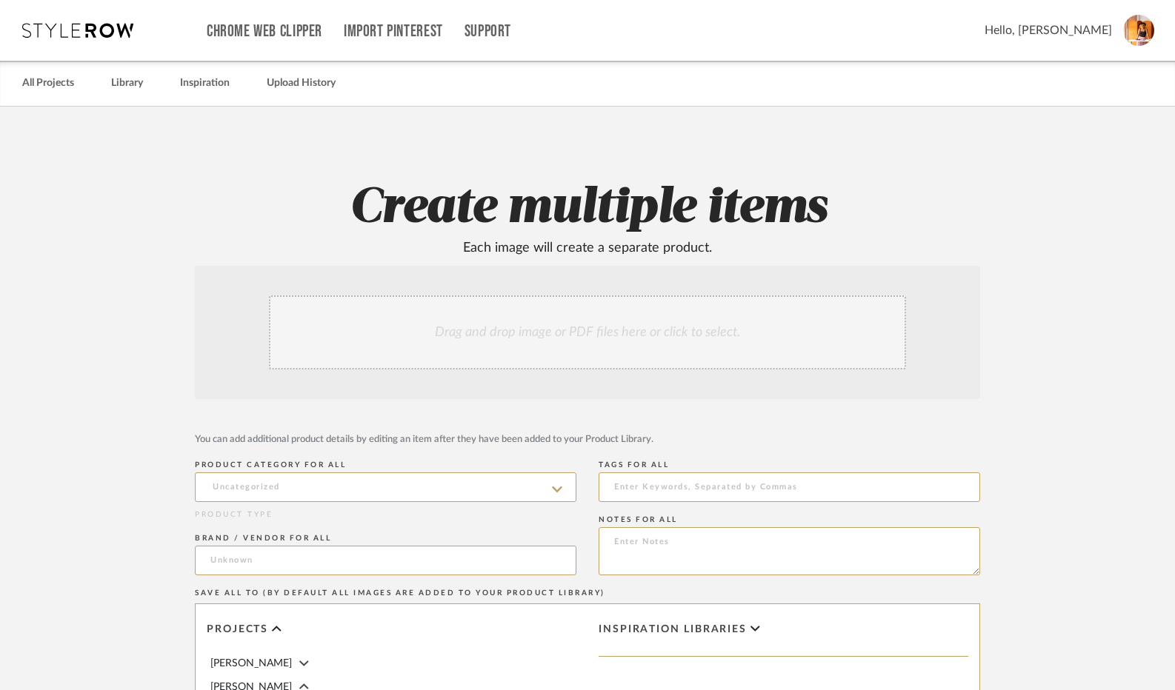
click at [550, 338] on div "Drag and drop image or PDF files here or click to select." at bounding box center [587, 333] width 637 height 74
click at [546, 336] on div "Drag and drop image or PDF files here or click to select." at bounding box center [587, 333] width 637 height 74
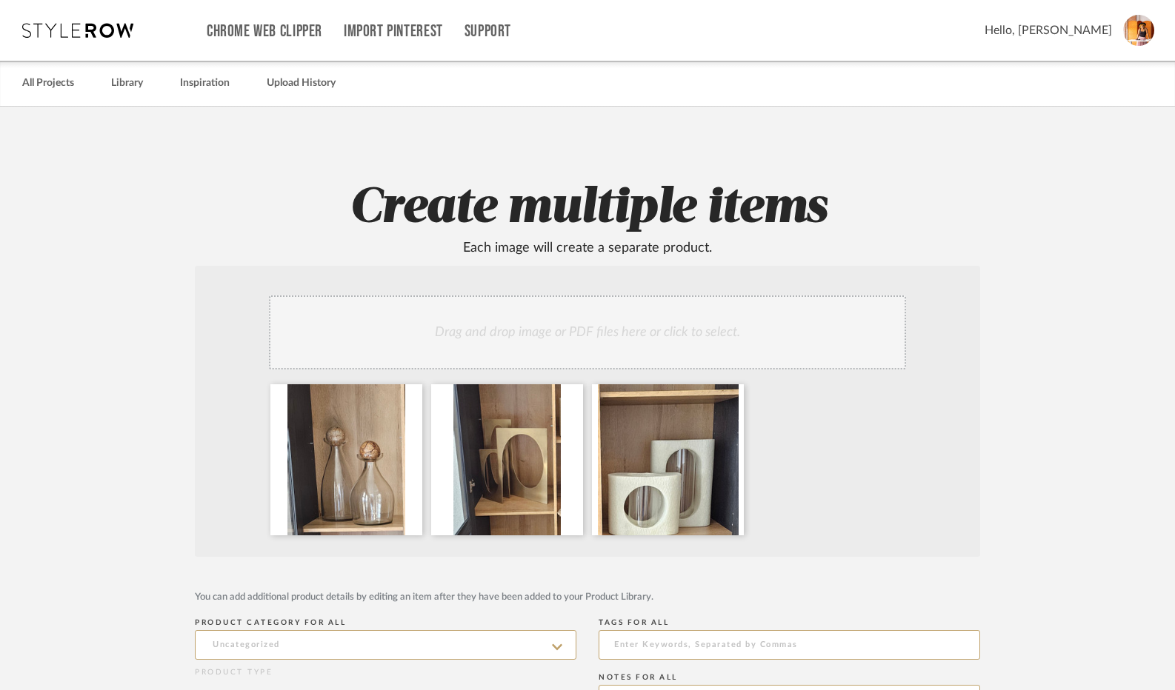
scroll to position [148, 0]
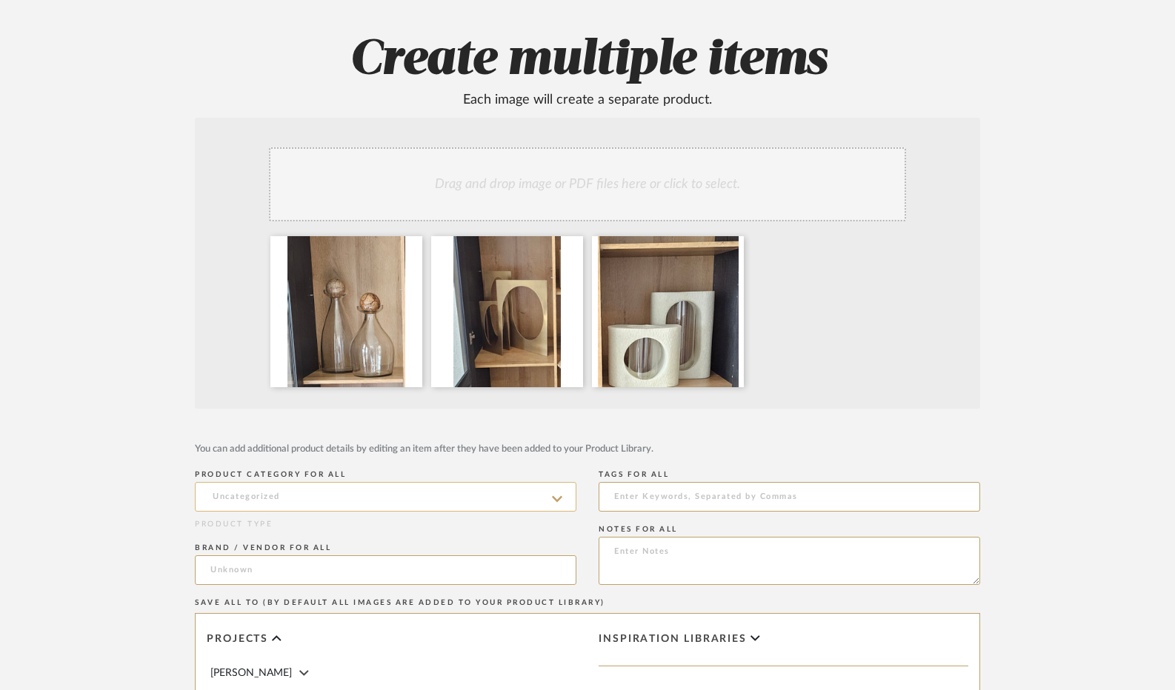
click at [295, 490] on input at bounding box center [386, 497] width 382 height 30
click at [295, 531] on span "Other Accessory Items" at bounding box center [274, 534] width 129 height 10
type input "Other Accessory Items"
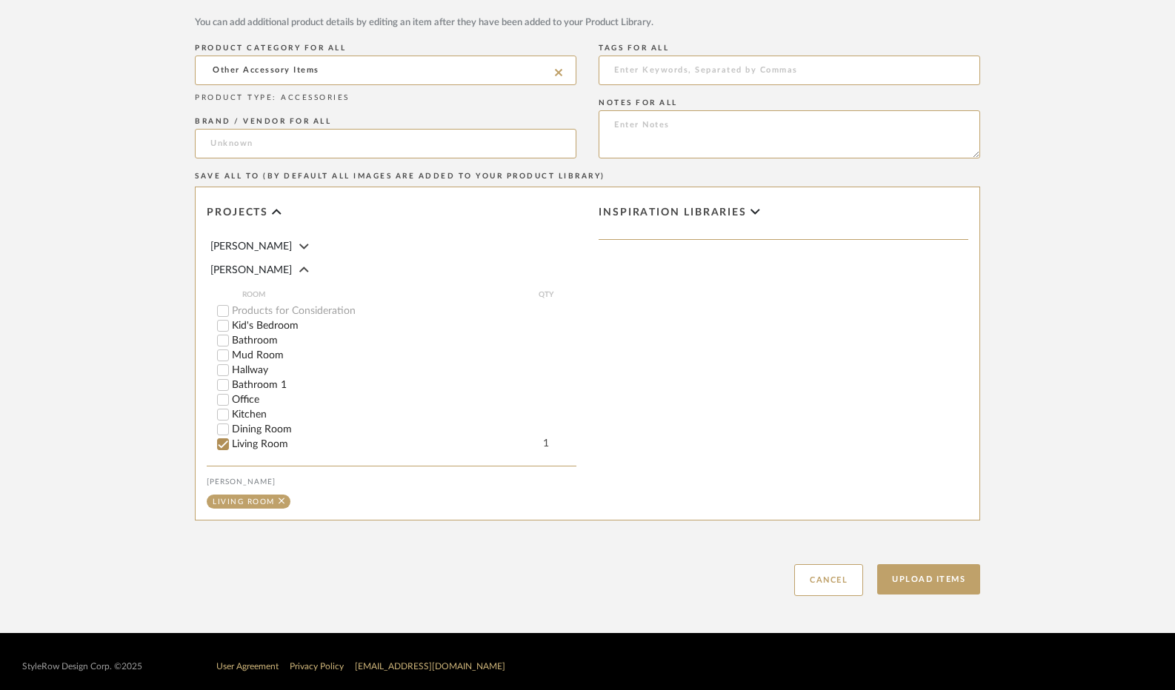
scroll to position [585, 0]
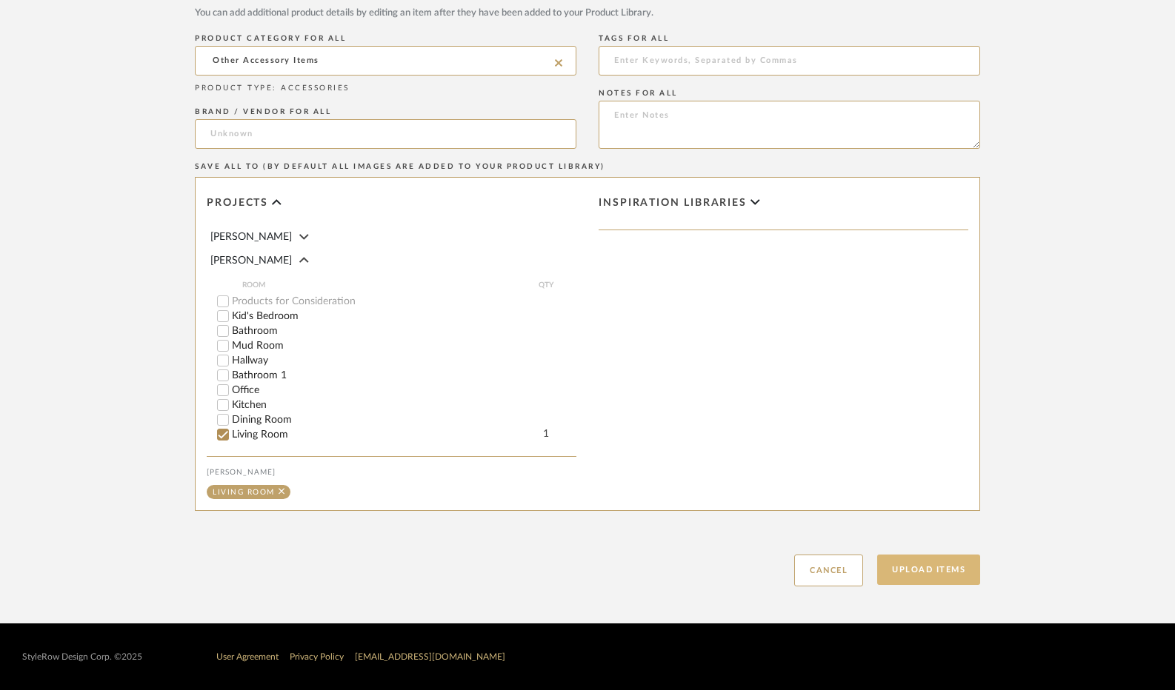
click at [951, 564] on button "Upload Items" at bounding box center [928, 570] width 103 height 30
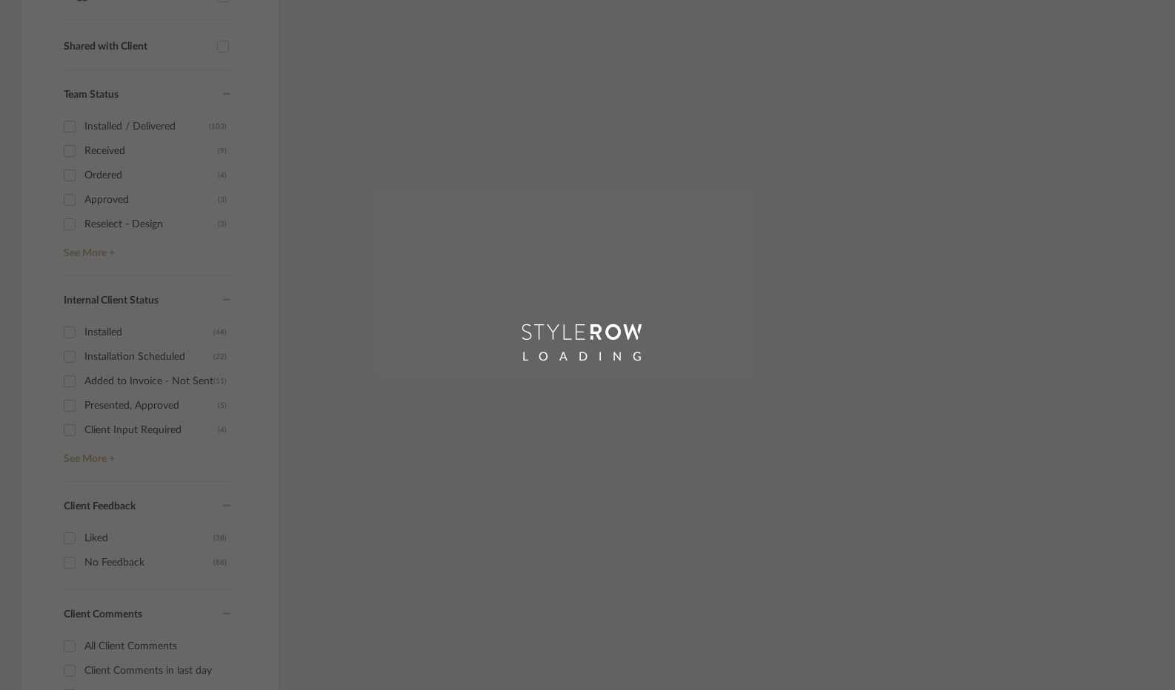
scroll to position [171, 0]
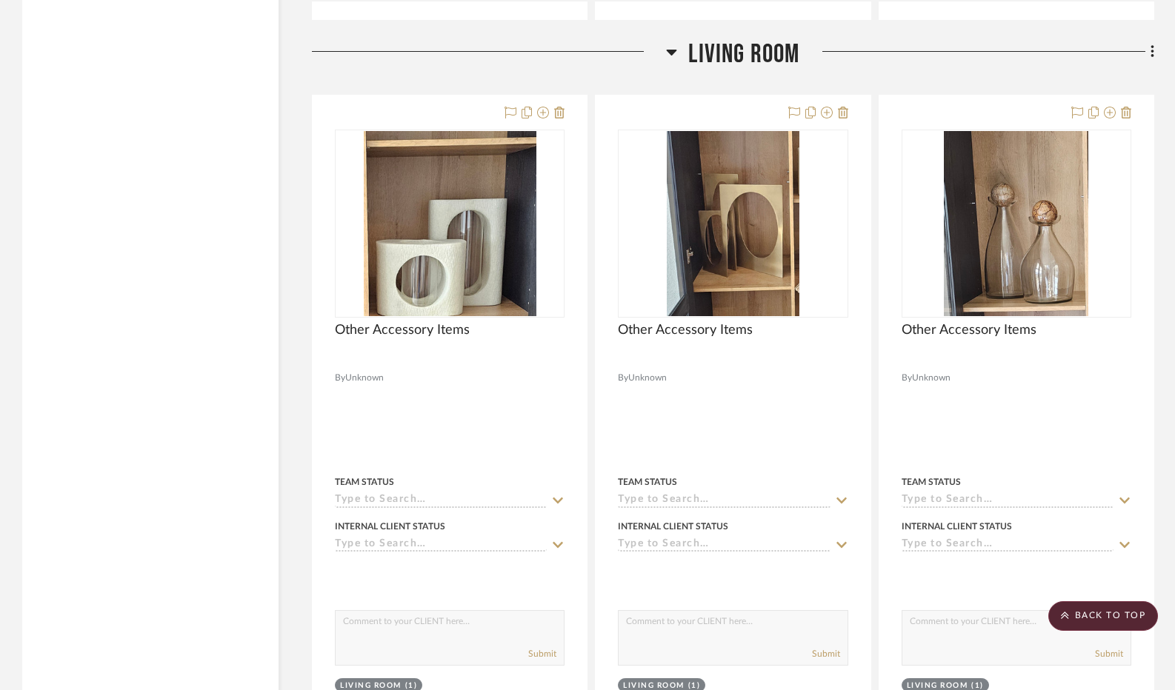
scroll to position [4252, 0]
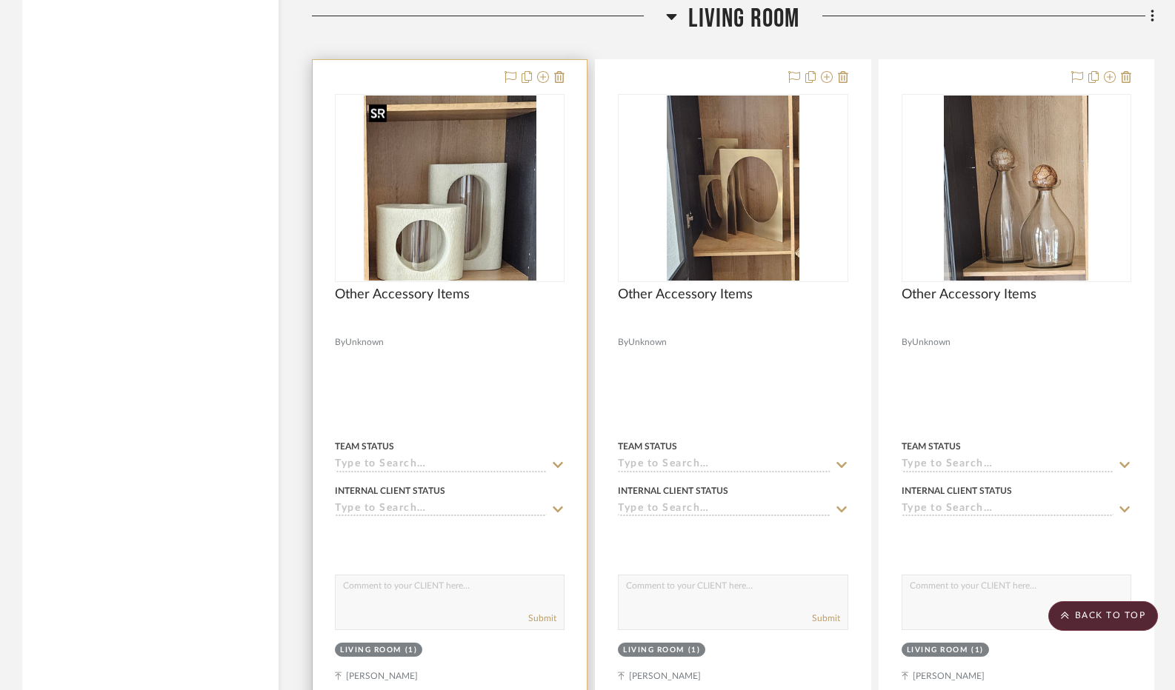
click at [432, 193] on img "0" at bounding box center [450, 188] width 173 height 185
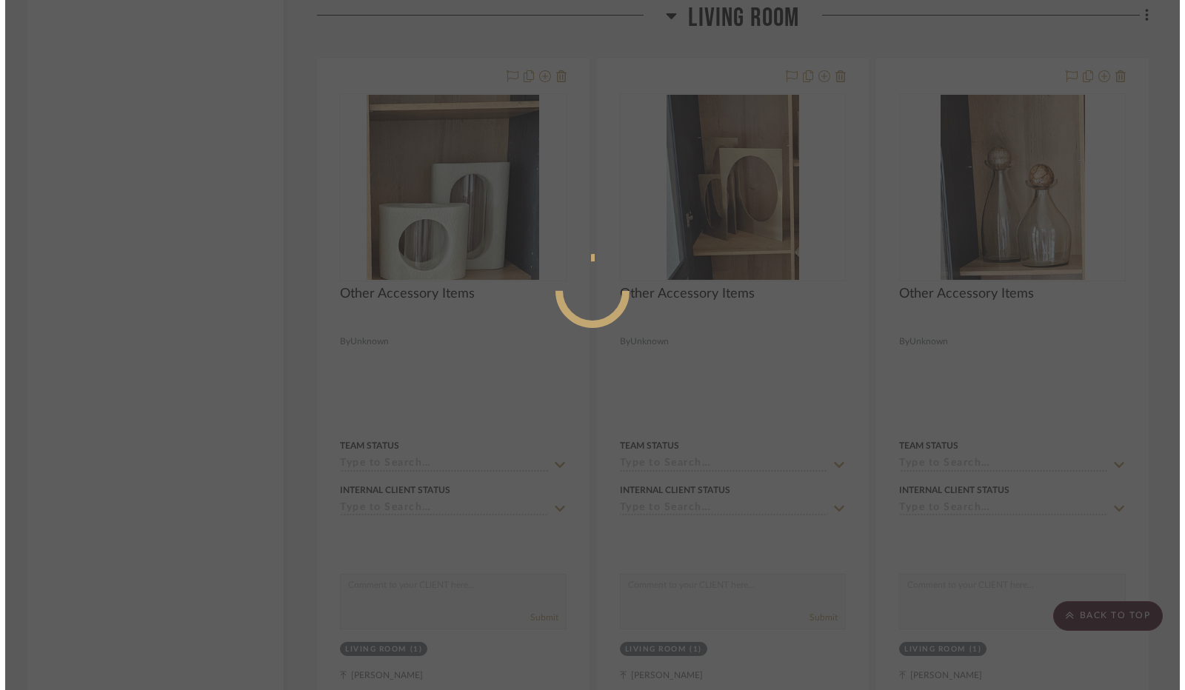
scroll to position [0, 0]
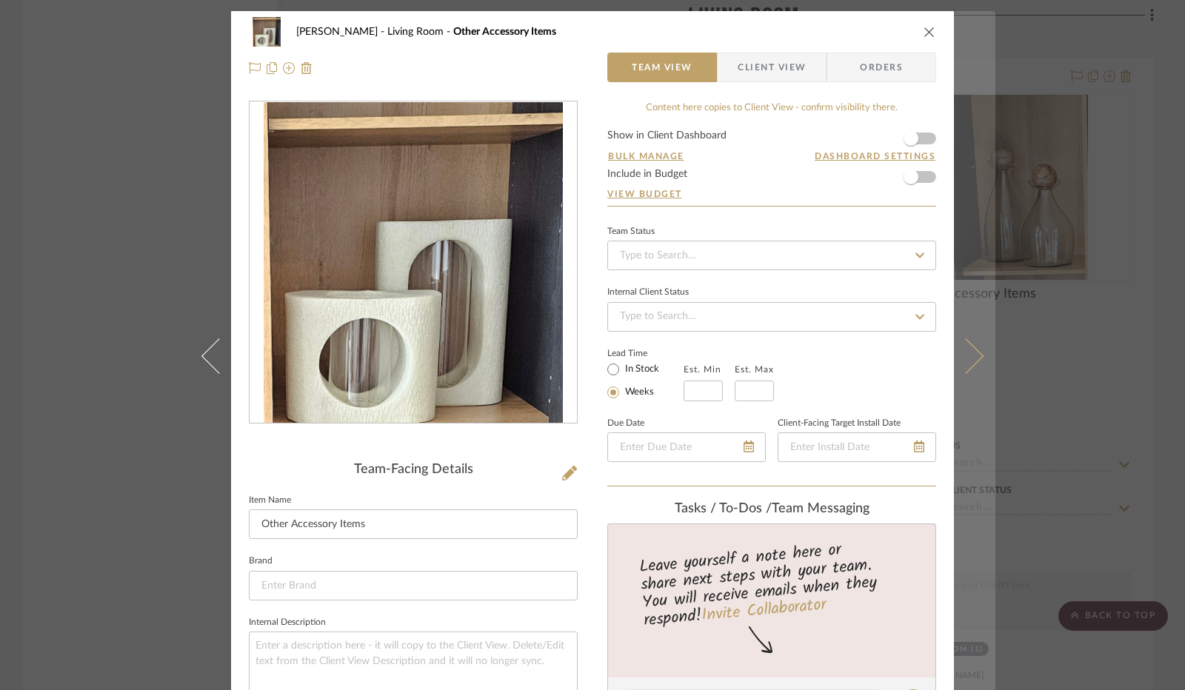
click at [956, 352] on icon at bounding box center [966, 357] width 36 height 36
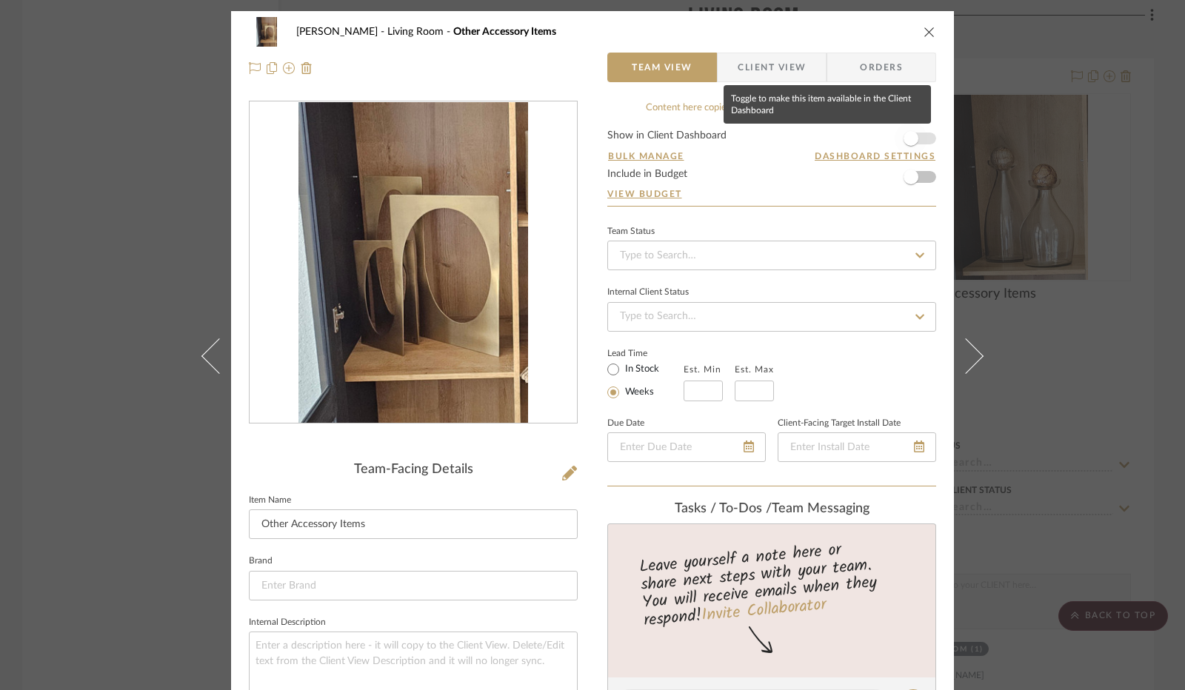
click at [911, 142] on span "button" at bounding box center [911, 138] width 15 height 15
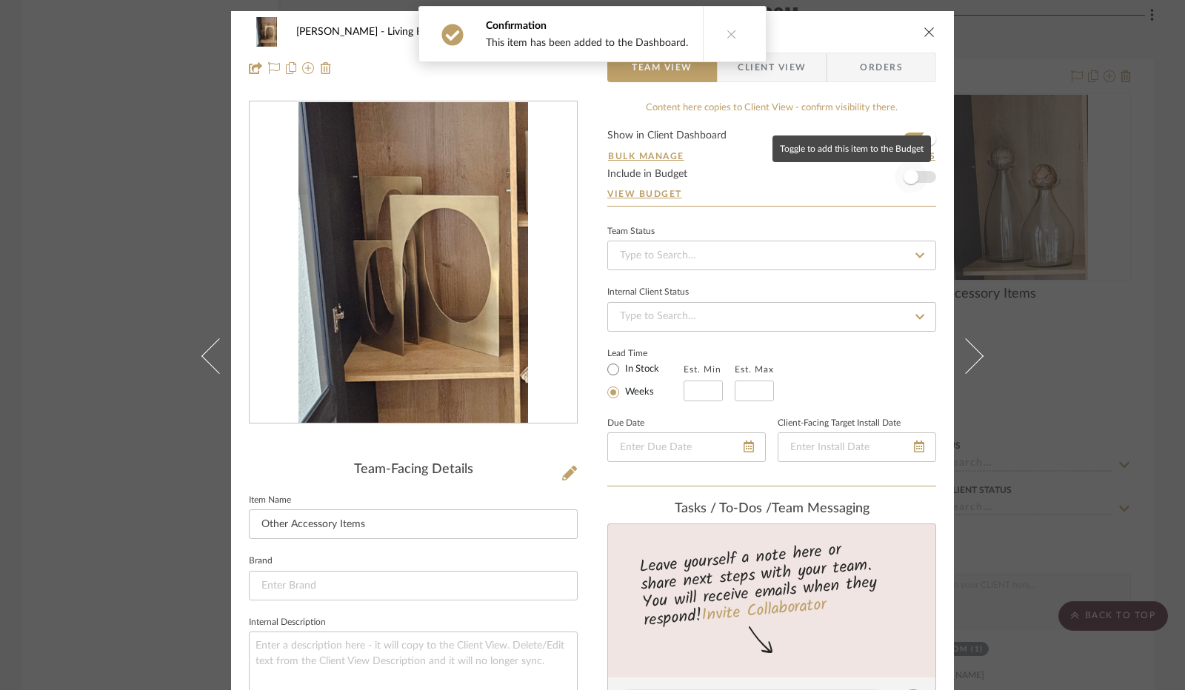
click at [912, 178] on span "button" at bounding box center [911, 177] width 15 height 15
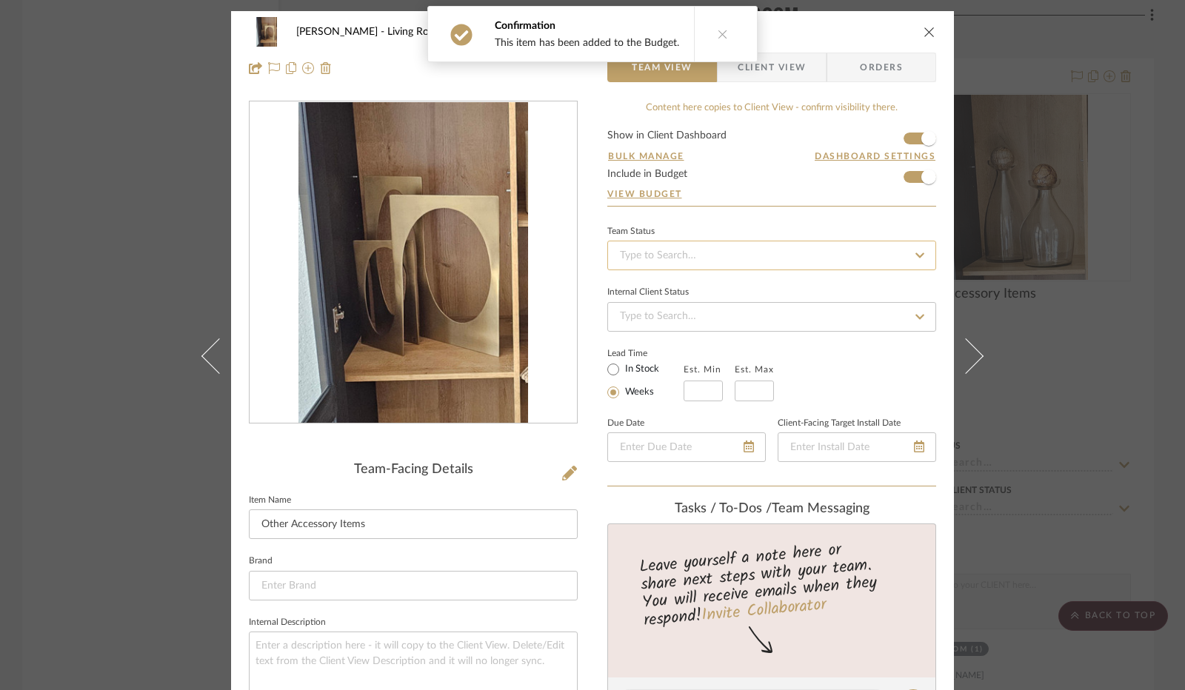
click at [718, 257] on input at bounding box center [771, 256] width 329 height 30
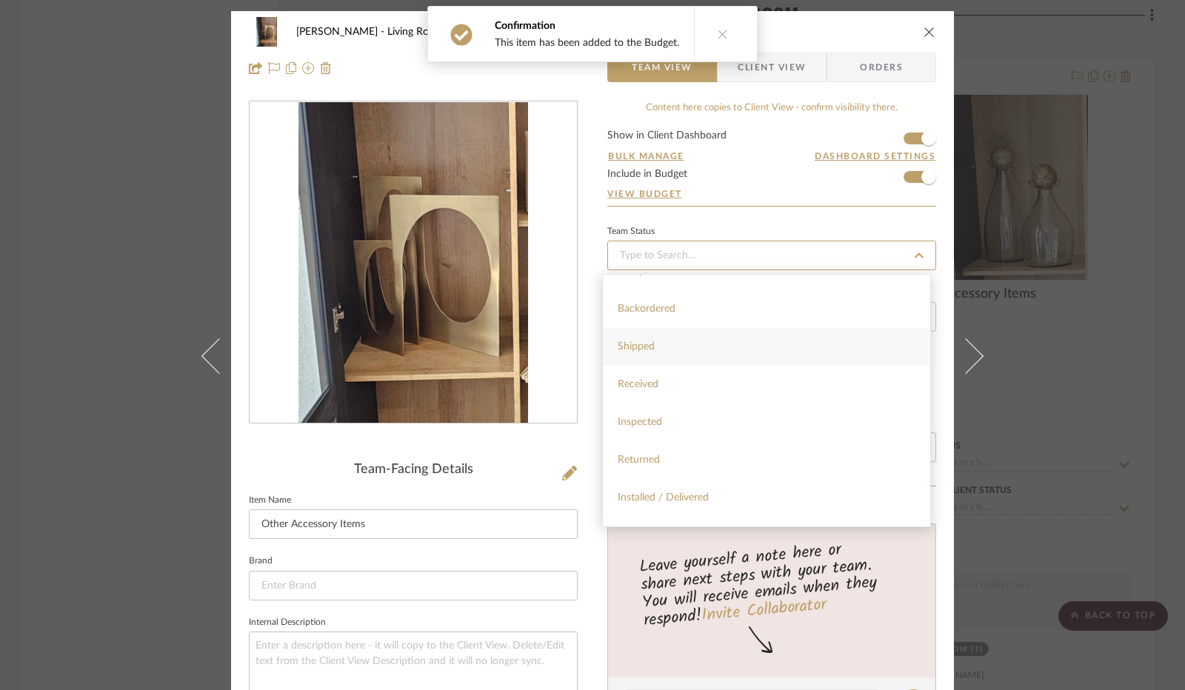
scroll to position [222, 0]
drag, startPoint x: 693, startPoint y: 445, endPoint x: 692, endPoint y: 456, distance: 10.5
click at [693, 452] on span "Installed / Delivered" at bounding box center [663, 449] width 91 height 10
type input "[DATE]"
type input "Installed / Delivered"
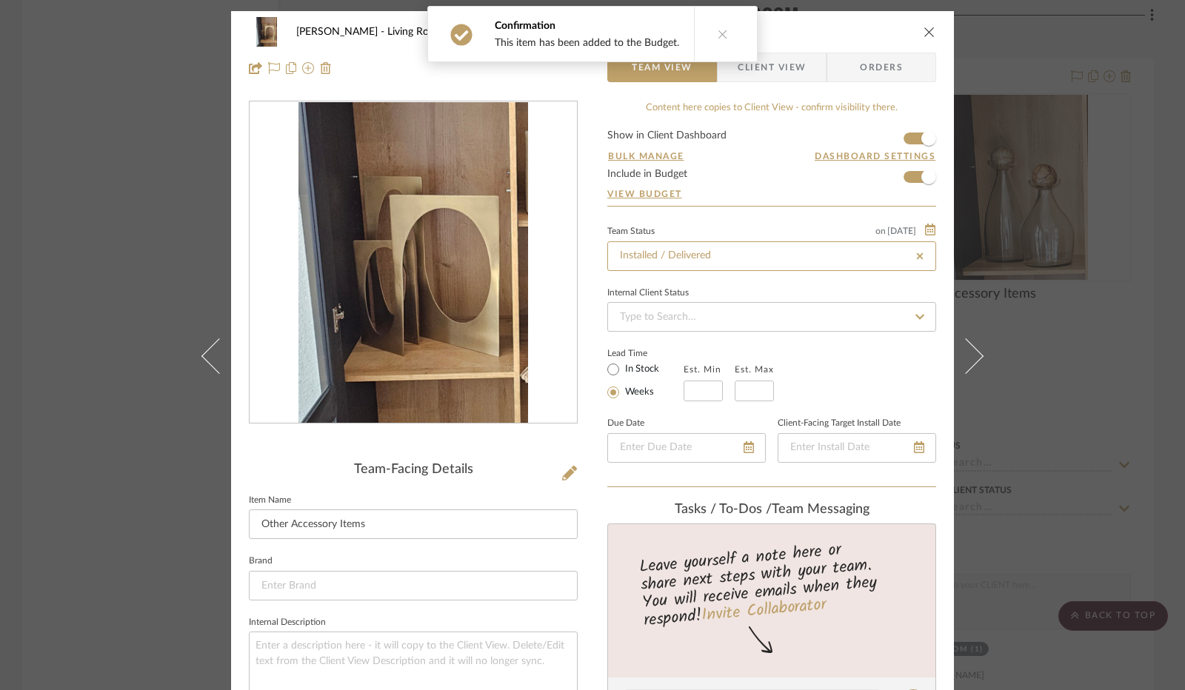
type input "[DATE]"
type input "Installed / Delivered"
drag, startPoint x: 607, startPoint y: 368, endPoint x: 597, endPoint y: 393, distance: 26.6
click at [607, 373] on input "In Stock" at bounding box center [614, 370] width 18 height 18
radio input "true"
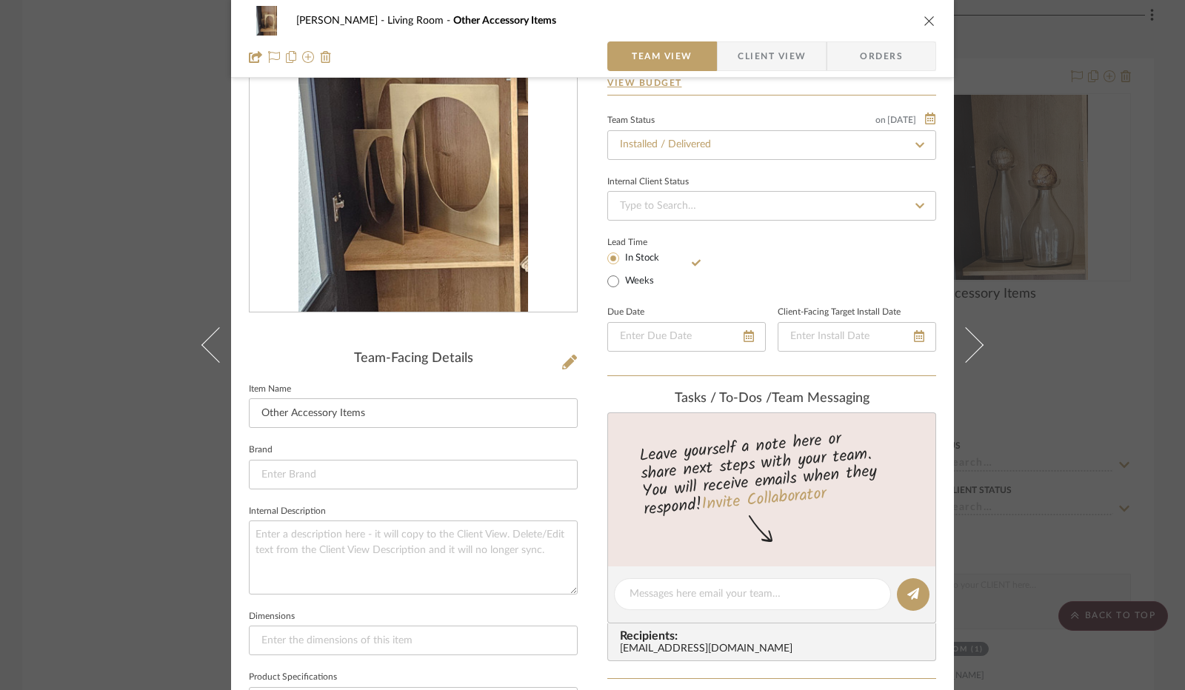
scroll to position [148, 0]
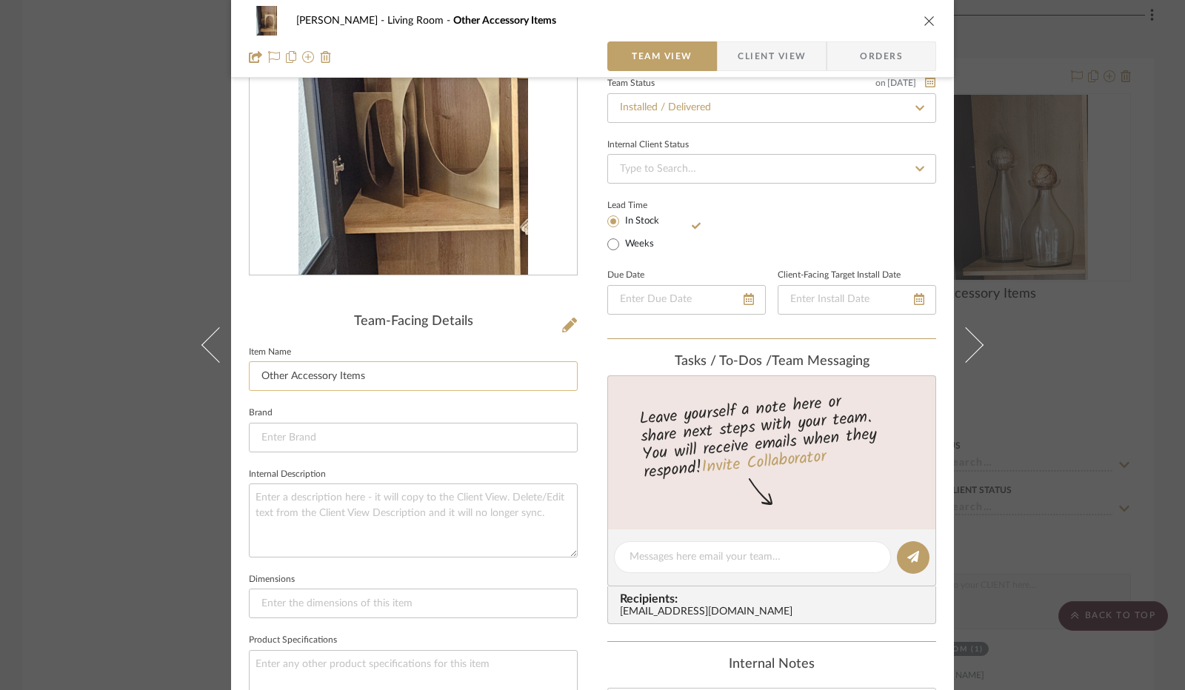
drag, startPoint x: 374, startPoint y: 384, endPoint x: 250, endPoint y: 379, distance: 123.8
click at [250, 379] on input "Other Accessory Items" at bounding box center [413, 377] width 329 height 30
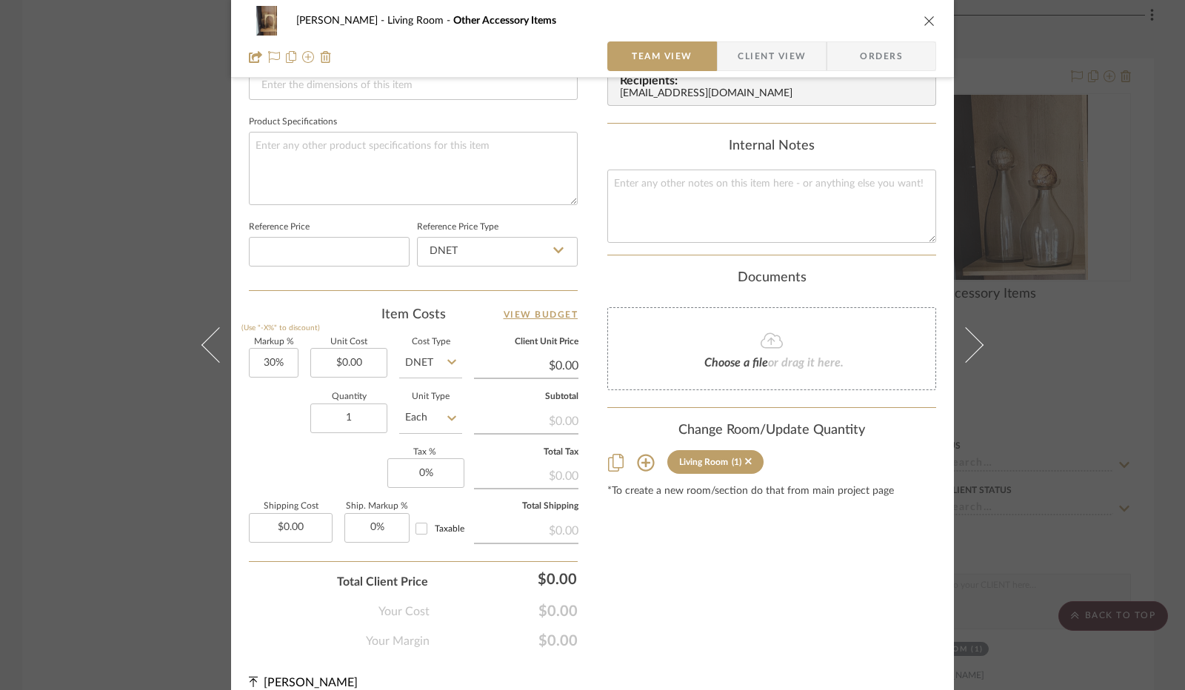
scroll to position [683, 0]
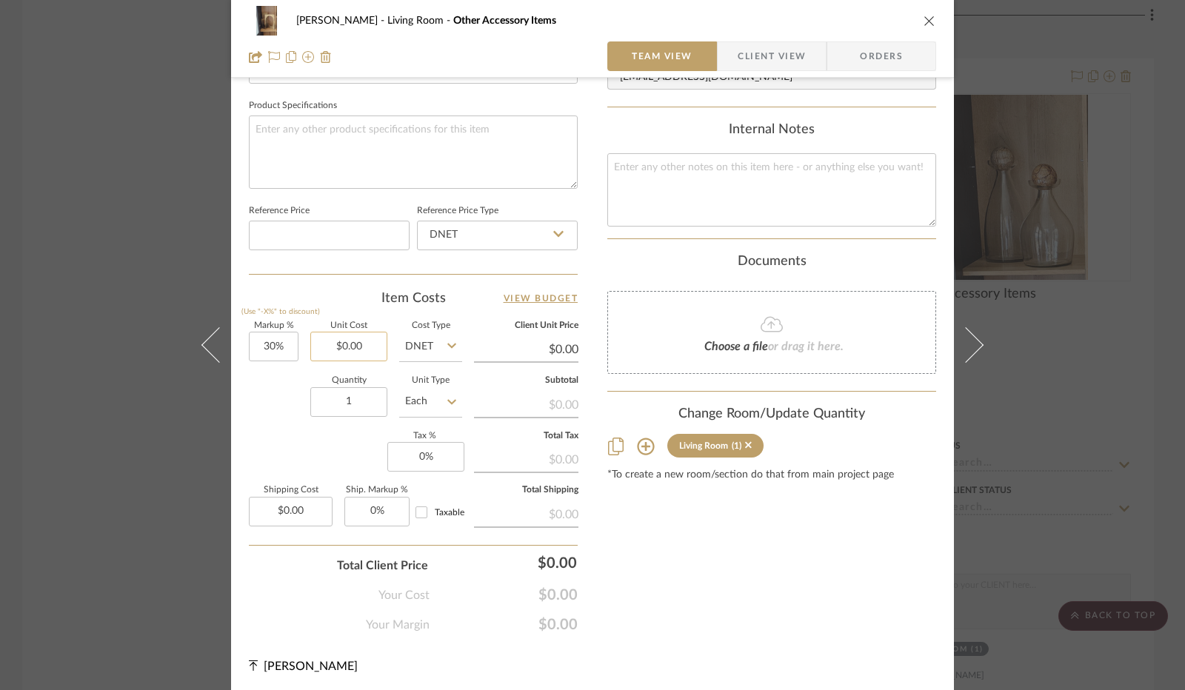
type input "Duke Sculpture"
type input "0.00"
click at [350, 344] on input "0.00" at bounding box center [348, 347] width 77 height 30
type input "$175.00"
click at [283, 392] on div "Quantity 1 Unit Type Each" at bounding box center [355, 403] width 213 height 53
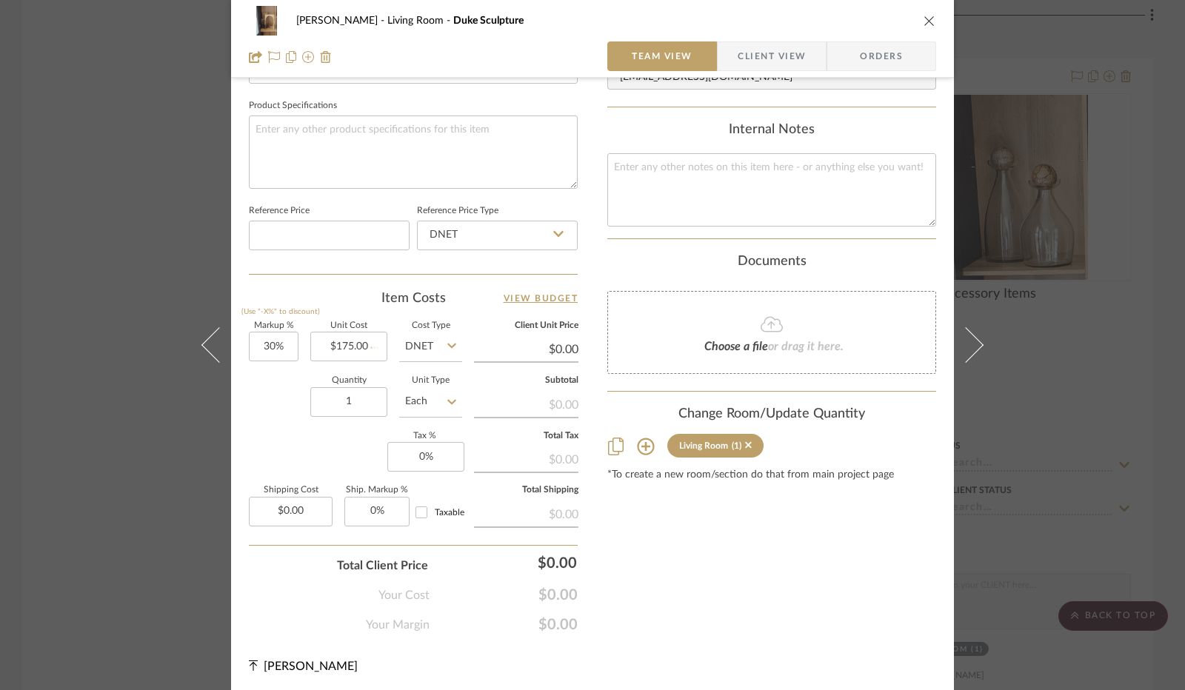
type input "$227.50"
click at [416, 451] on input "0" at bounding box center [425, 457] width 77 height 30
type input "8.25%"
click at [334, 438] on div "Markup % (Use "-X%" to discount) 30% Unit Cost $175.00 Cost Type DNET Client Un…" at bounding box center [413, 430] width 329 height 216
click at [769, 59] on span "Client View" at bounding box center [772, 56] width 68 height 30
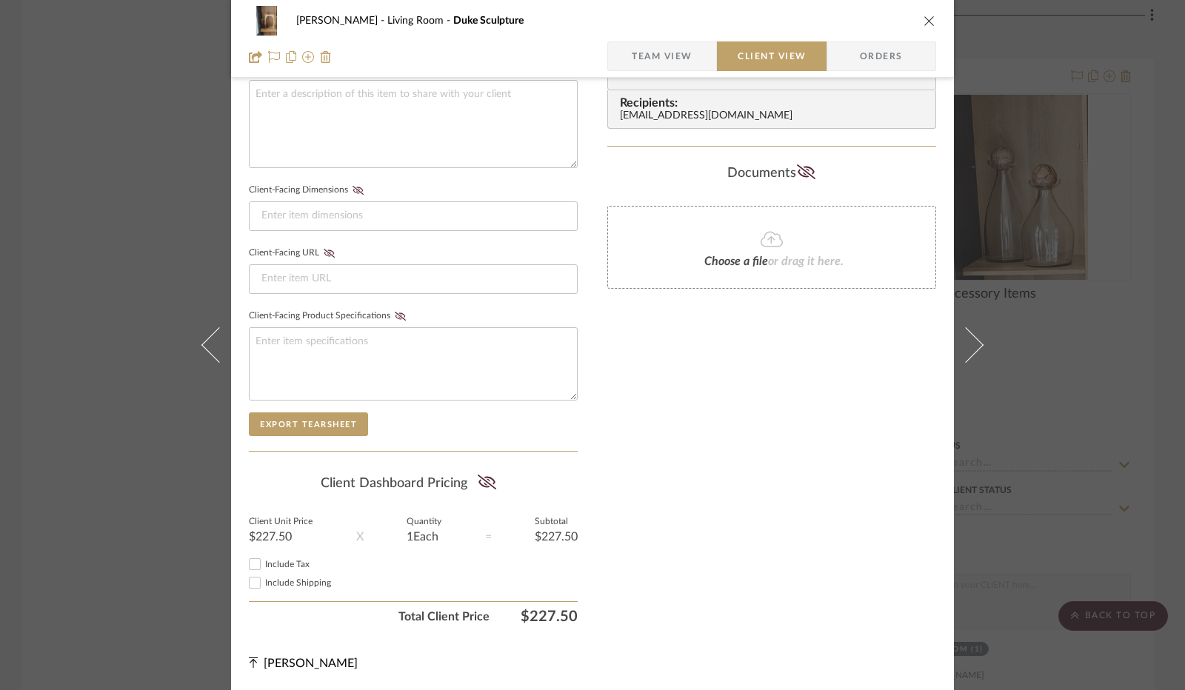
scroll to position [548, 0]
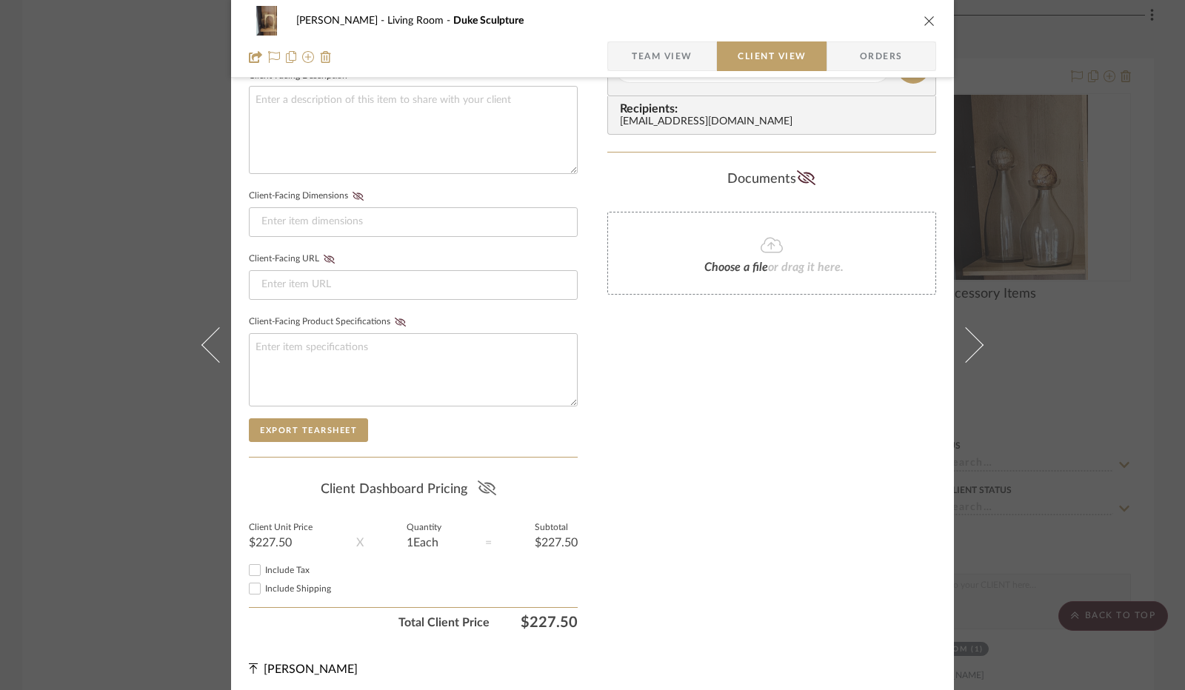
click at [487, 481] on icon at bounding box center [487, 488] width 19 height 15
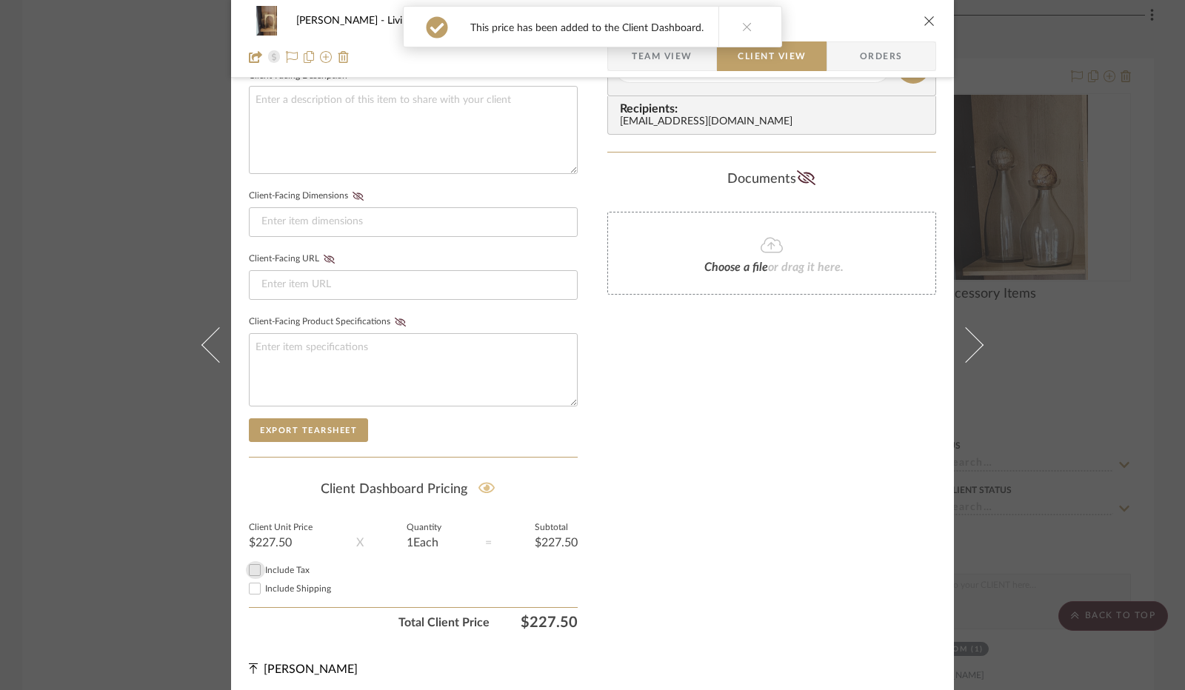
click at [257, 562] on input "Include Tax" at bounding box center [255, 571] width 18 height 18
checkbox input "true"
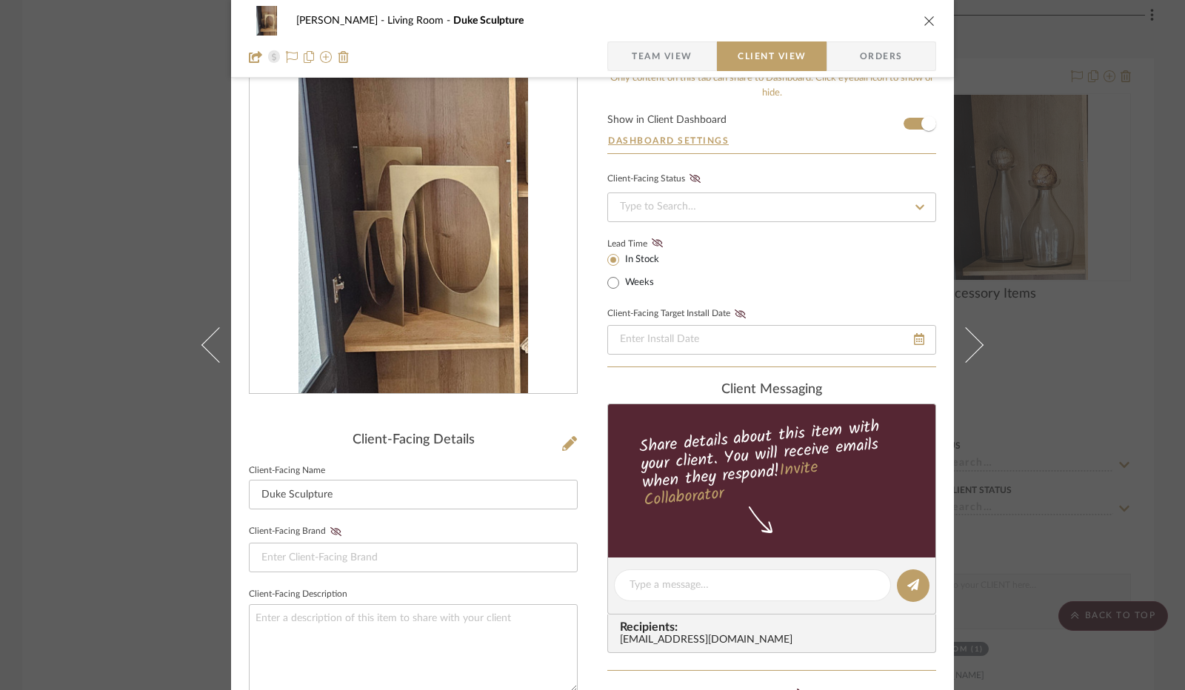
scroll to position [0, 0]
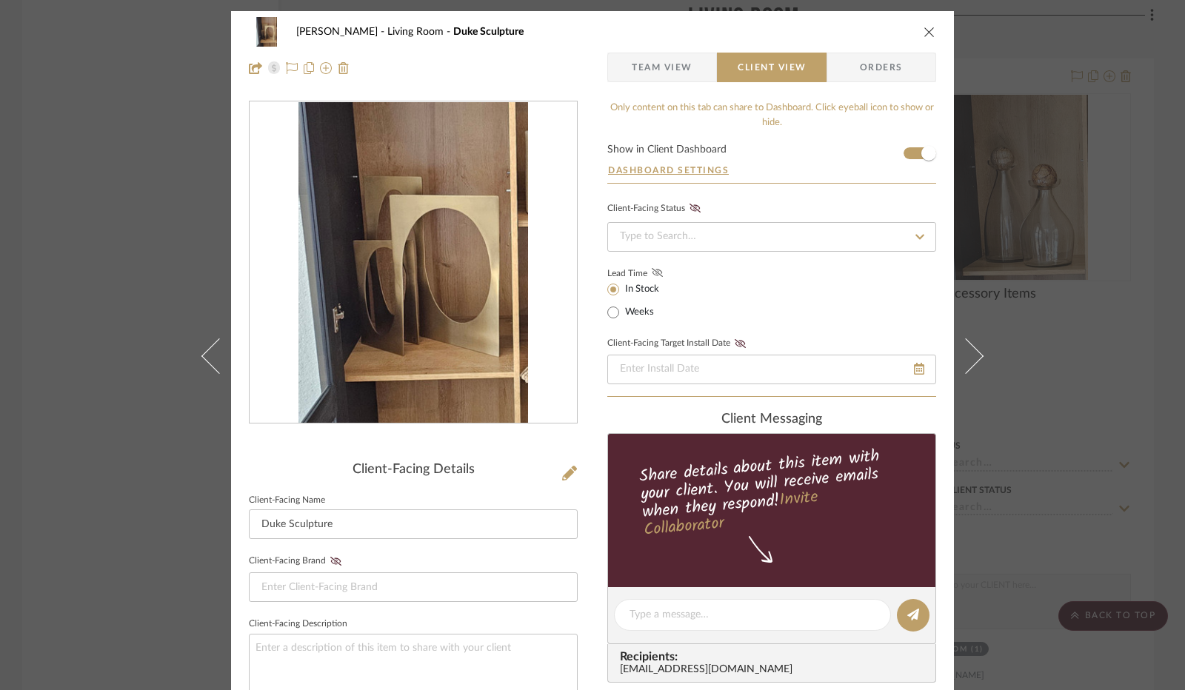
click at [655, 272] on icon at bounding box center [657, 272] width 11 height 9
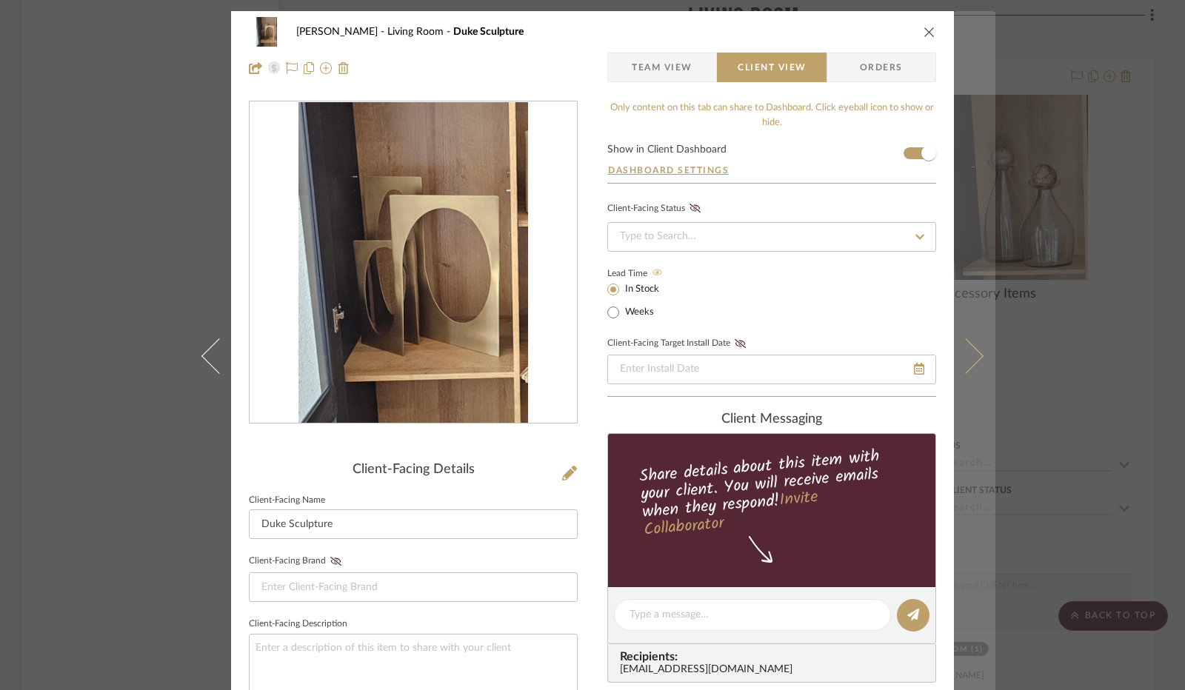
click at [959, 354] on icon at bounding box center [966, 357] width 36 height 36
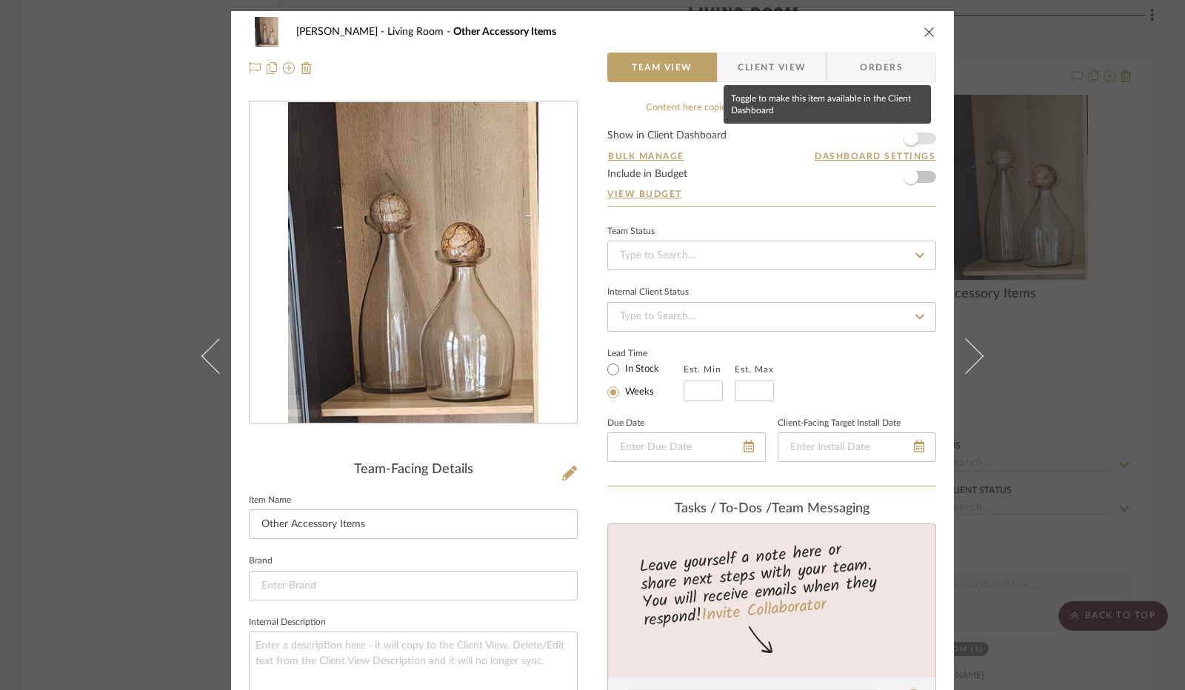
click at [911, 136] on span "button" at bounding box center [911, 138] width 15 height 15
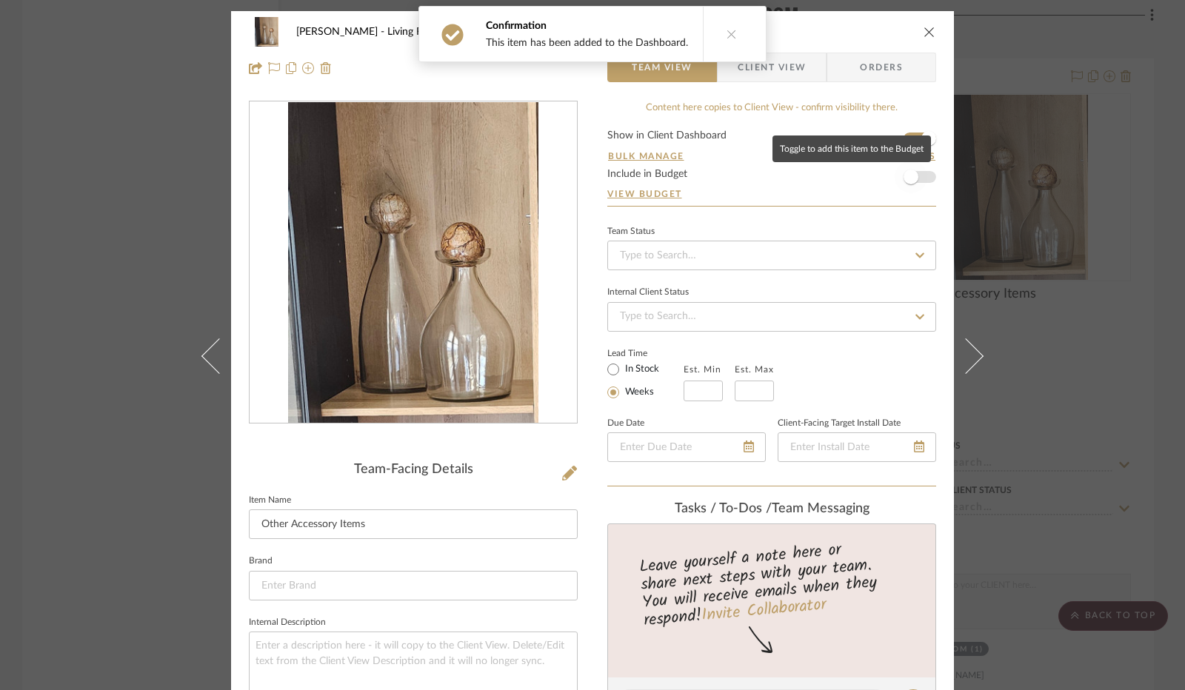
click at [917, 175] on span "button" at bounding box center [911, 177] width 33 height 33
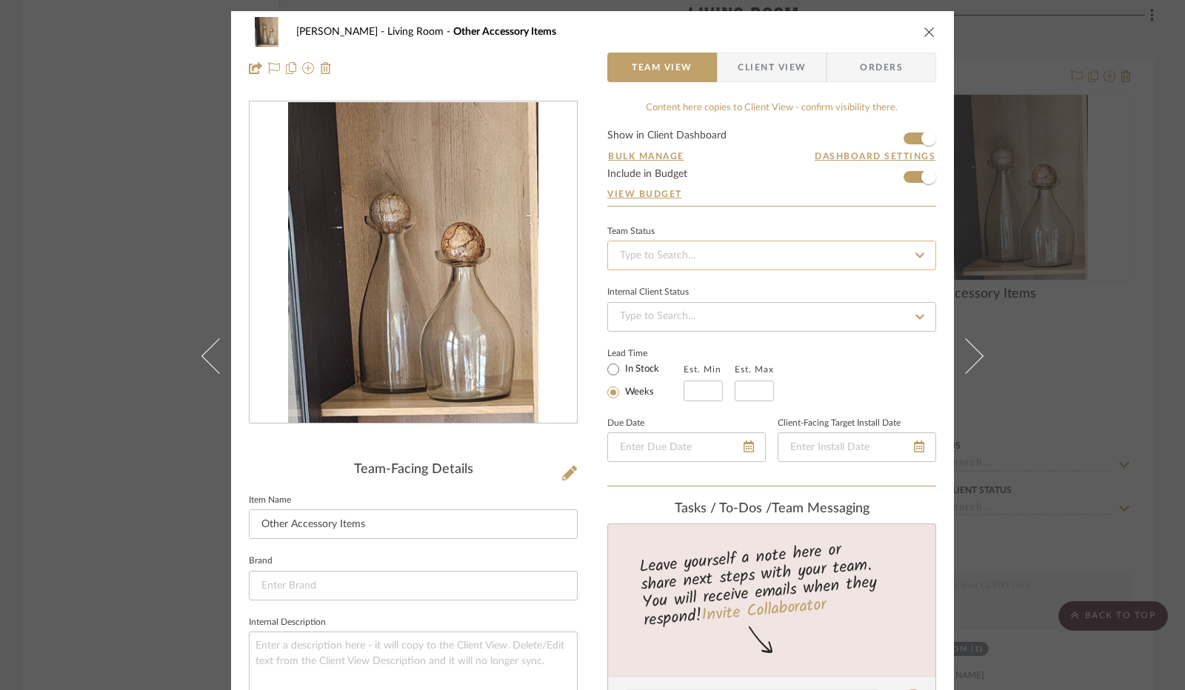
click at [710, 256] on input at bounding box center [771, 256] width 329 height 30
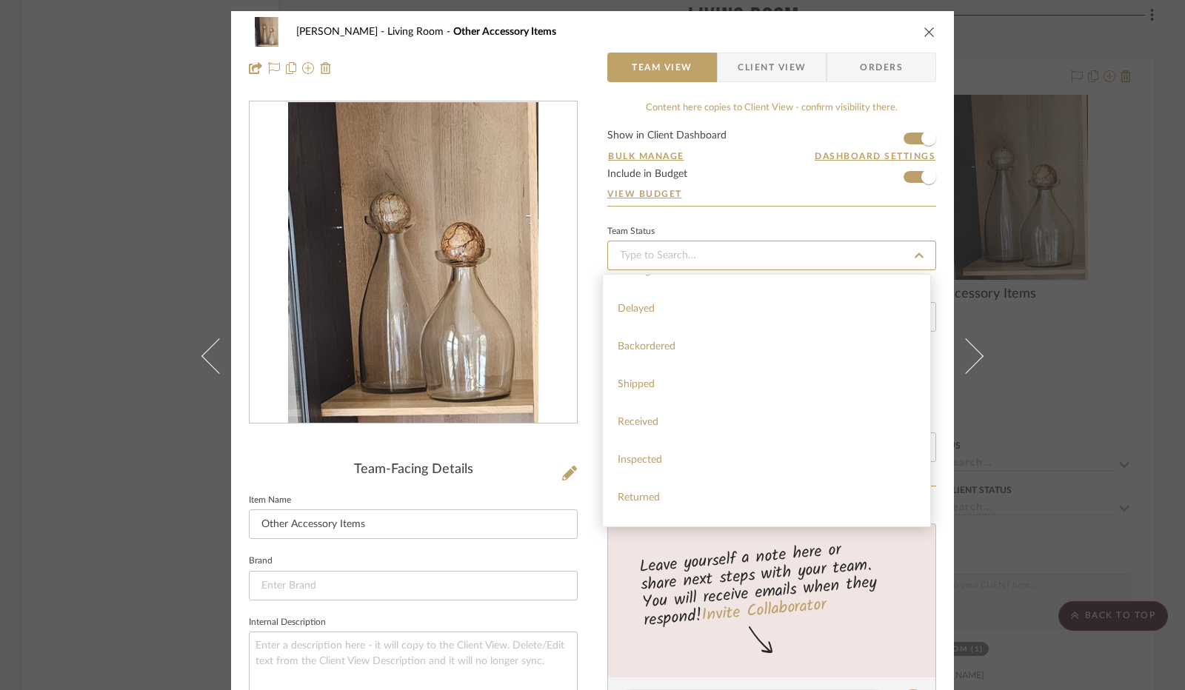
scroll to position [222, 0]
click at [683, 451] on span "Installed / Delivered" at bounding box center [663, 449] width 91 height 10
type input "[DATE]"
type input "Installed / Delivered"
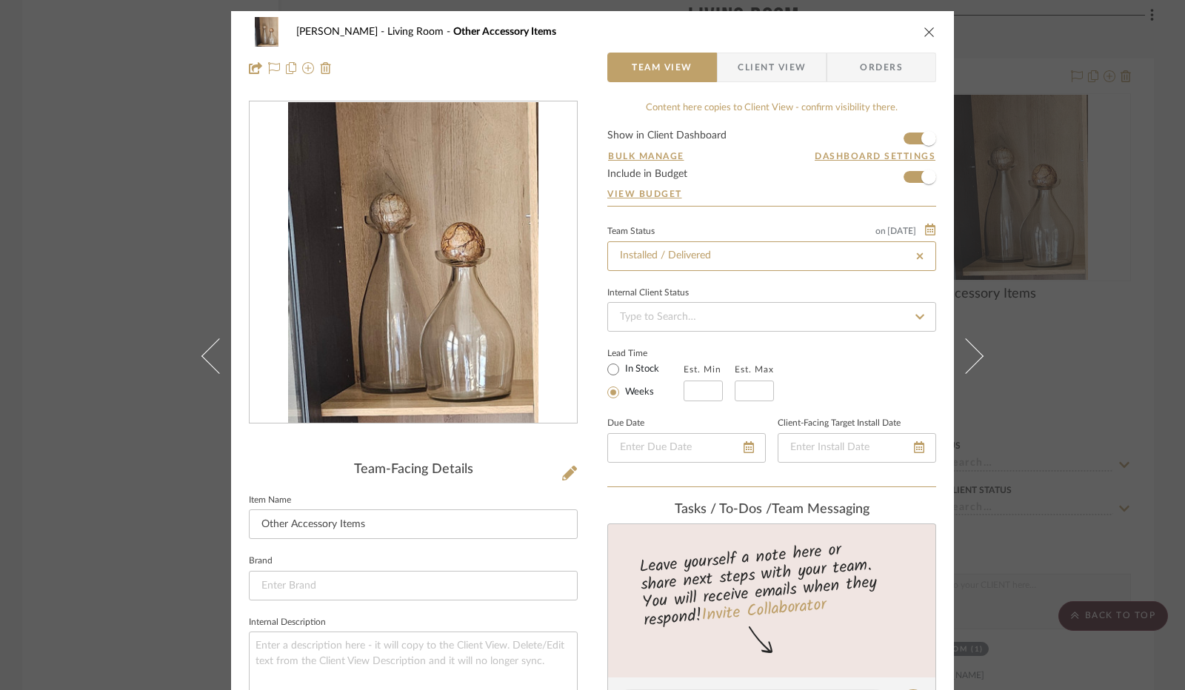
type input "[DATE]"
type input "Installed / Delivered"
click at [610, 368] on input "In Stock" at bounding box center [614, 370] width 18 height 18
radio input "true"
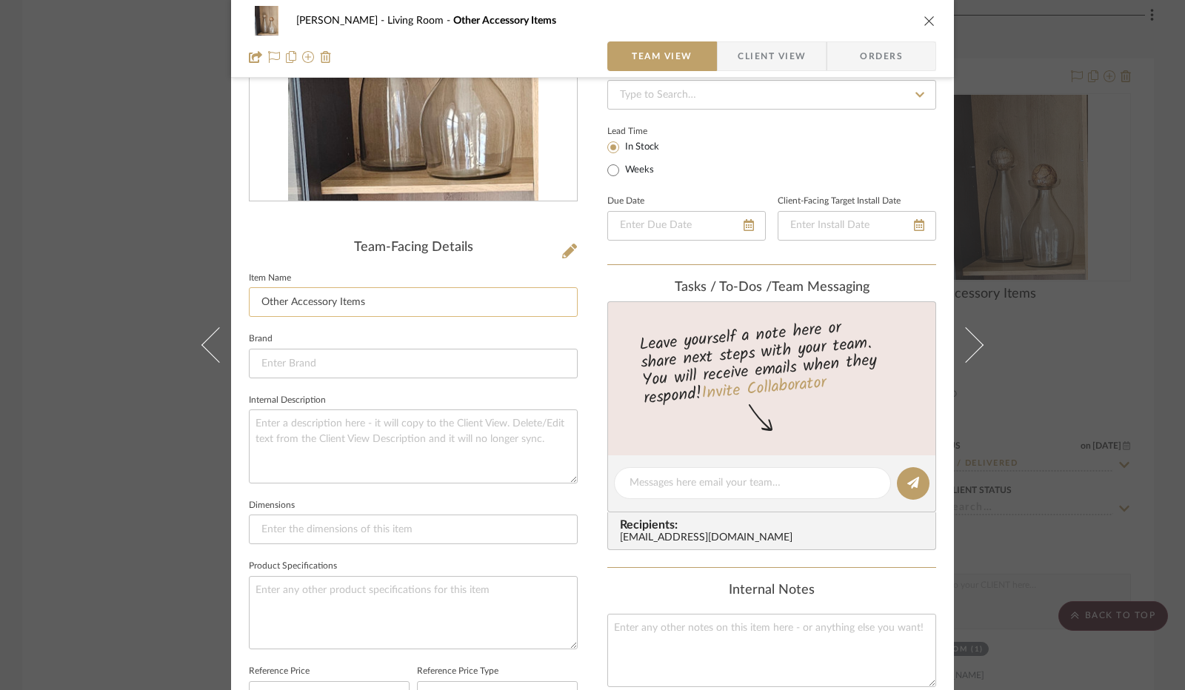
drag, startPoint x: 345, startPoint y: 302, endPoint x: 249, endPoint y: 293, distance: 96.7
click at [249, 293] on input "Other Accessory Items" at bounding box center [413, 302] width 329 height 30
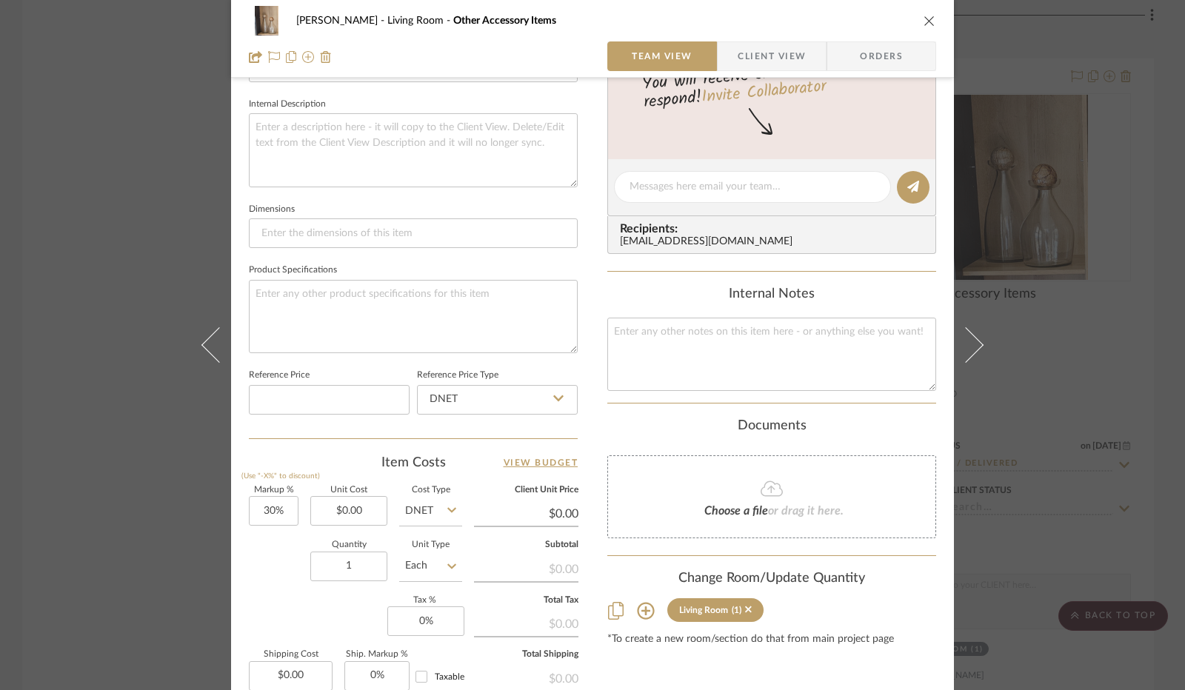
scroll to position [667, 0]
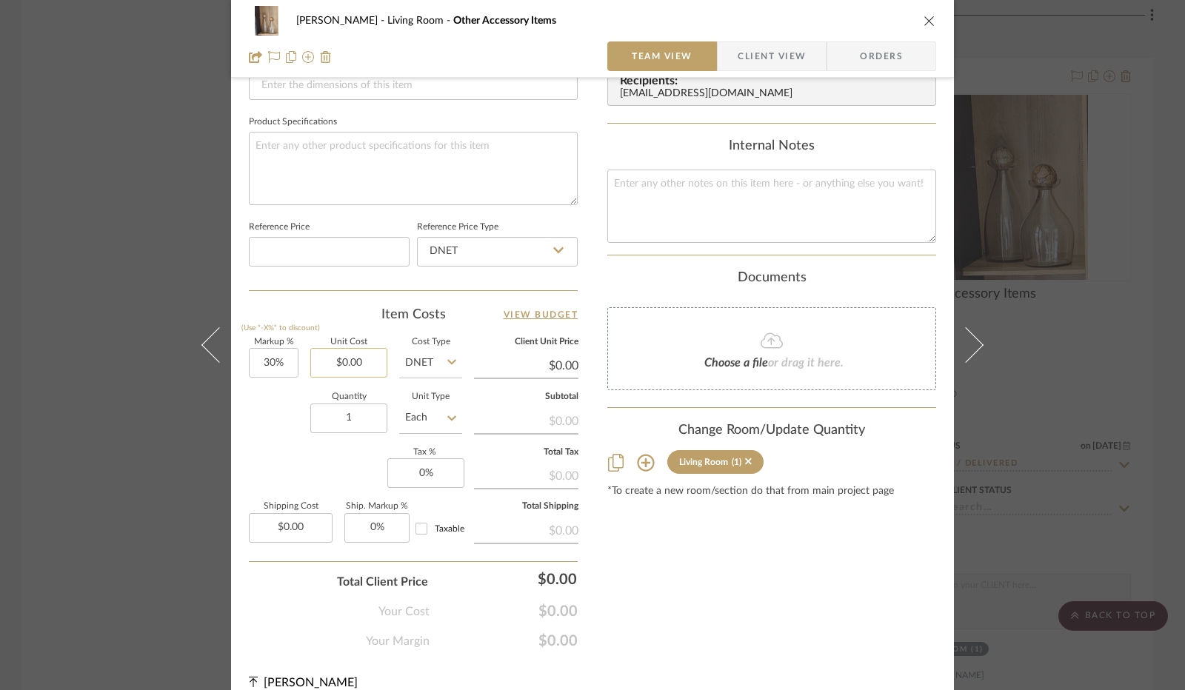
type input "[PERSON_NAME] Decanters"
type input "0.00"
click at [346, 358] on input "0.00" at bounding box center [348, 363] width 77 height 30
click at [289, 405] on div "Quantity 1 Unit Type Each" at bounding box center [355, 419] width 213 height 53
click at [411, 473] on input "0" at bounding box center [425, 474] width 77 height 30
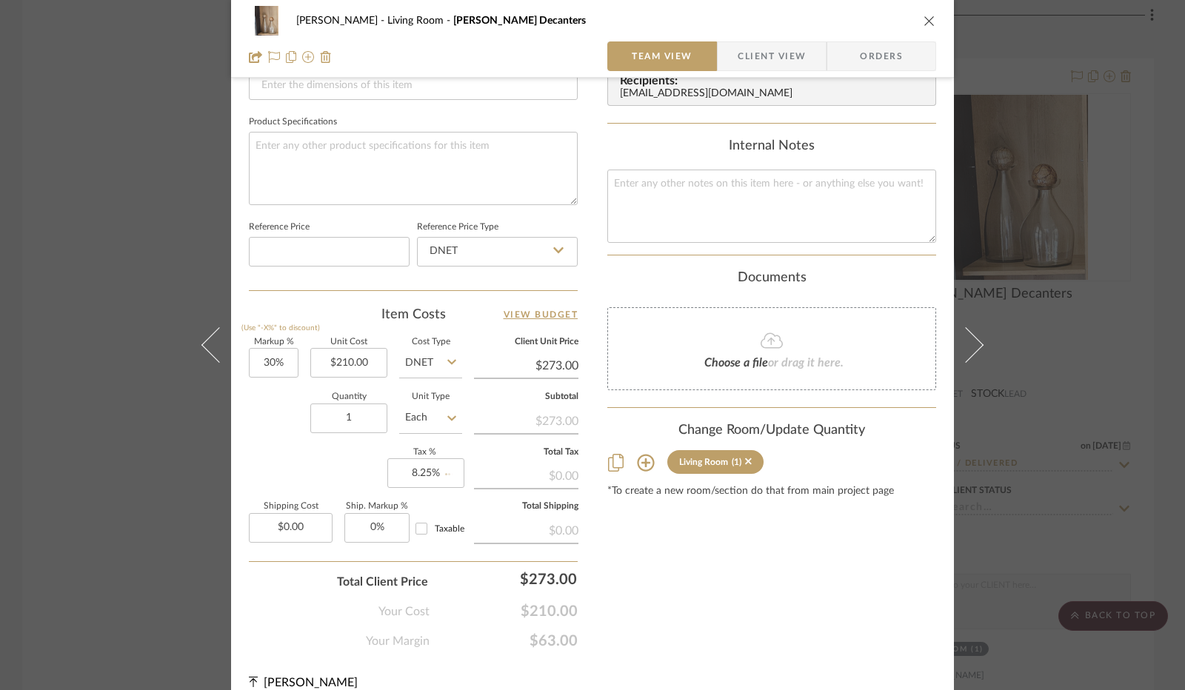
click at [350, 460] on div "Markup % (Use "-X%" to discount) 30% Unit Cost $210.00 Cost Type DNET Client Un…" at bounding box center [413, 447] width 329 height 216
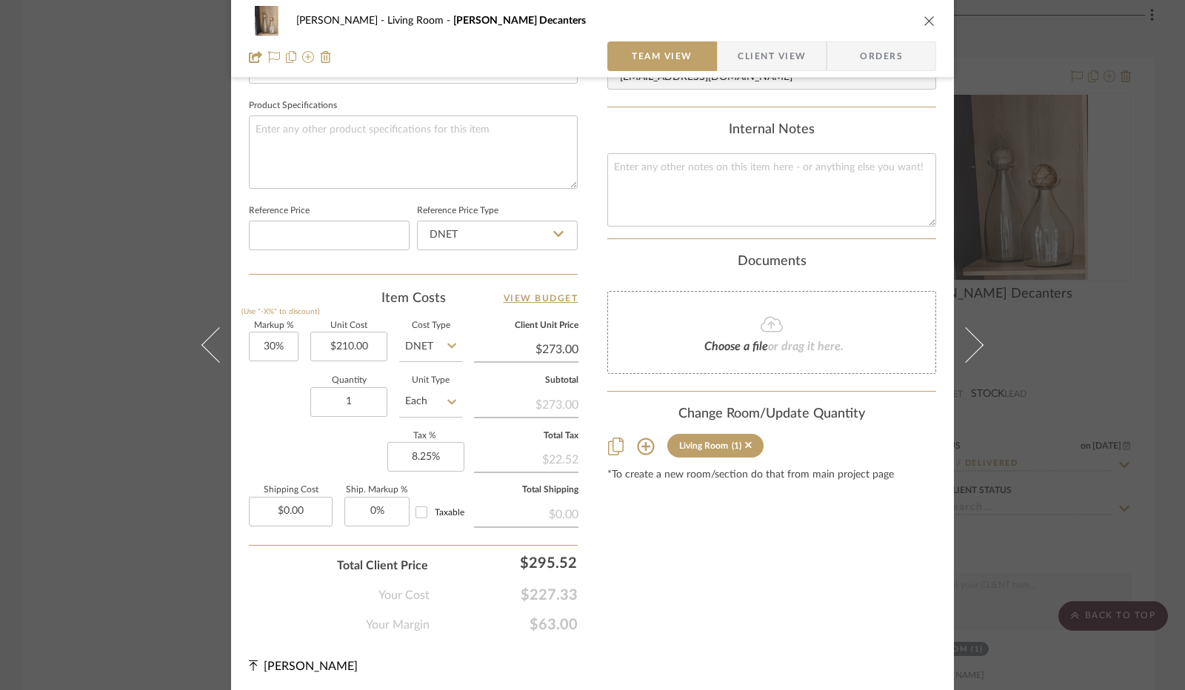
drag, startPoint x: 773, startPoint y: 42, endPoint x: 770, endPoint y: 50, distance: 8.0
click at [773, 43] on span "Client View" at bounding box center [772, 56] width 68 height 30
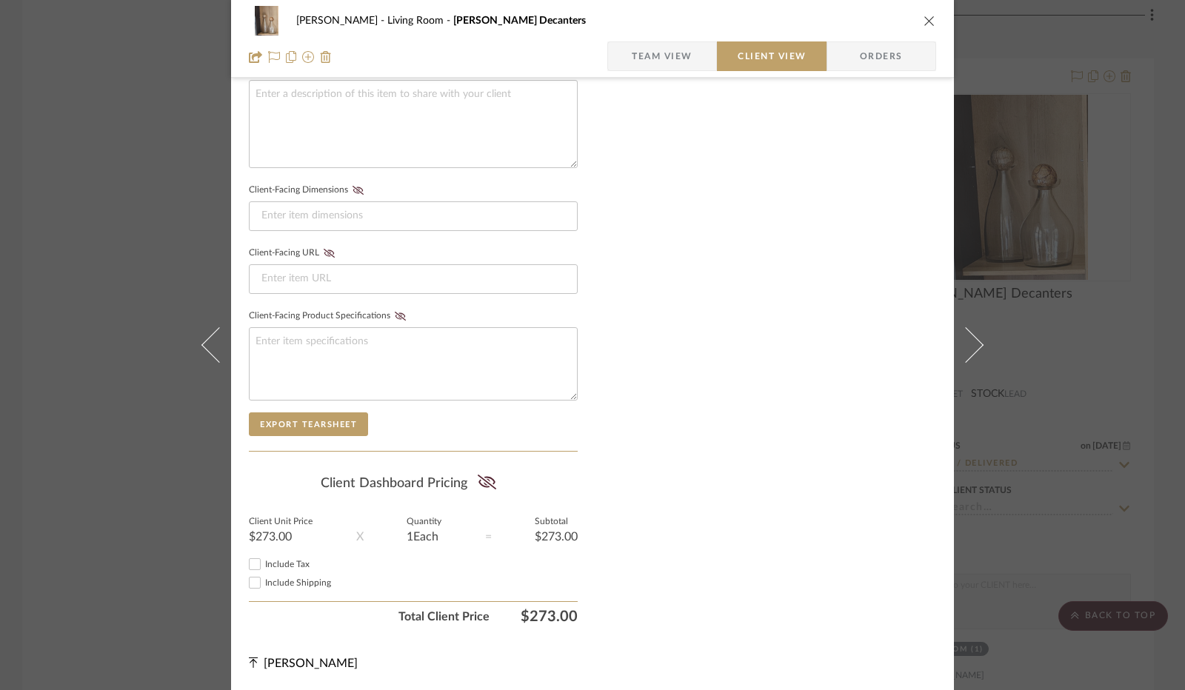
scroll to position [548, 0]
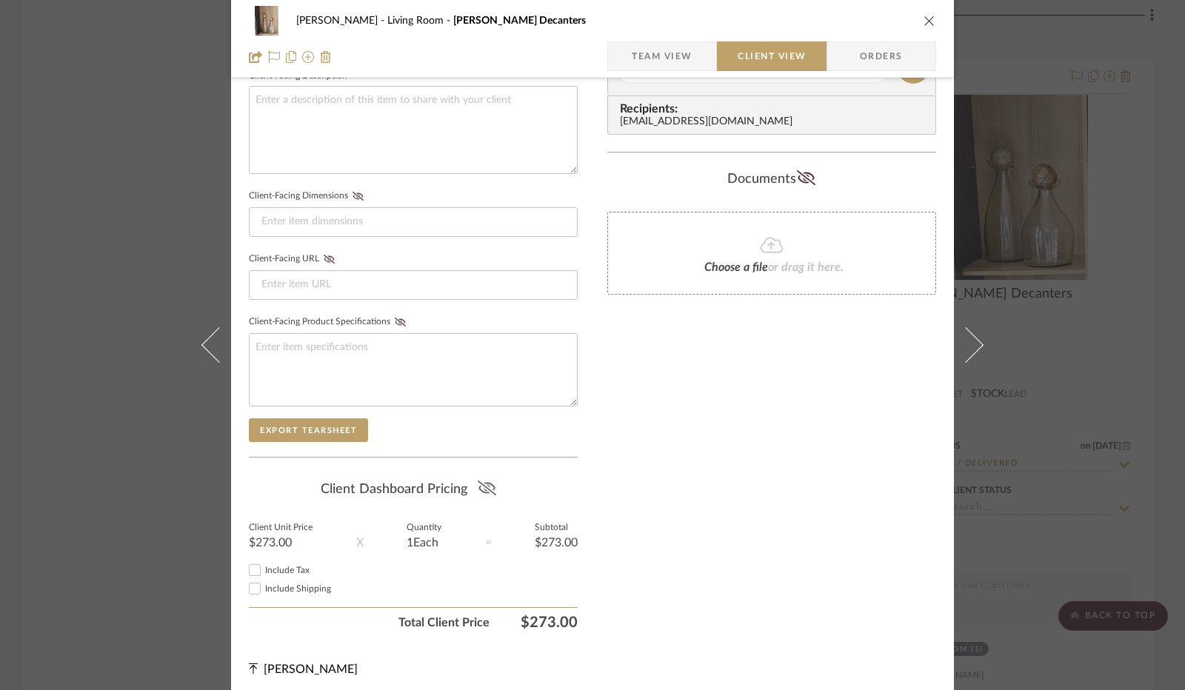
click at [486, 484] on icon at bounding box center [487, 488] width 19 height 15
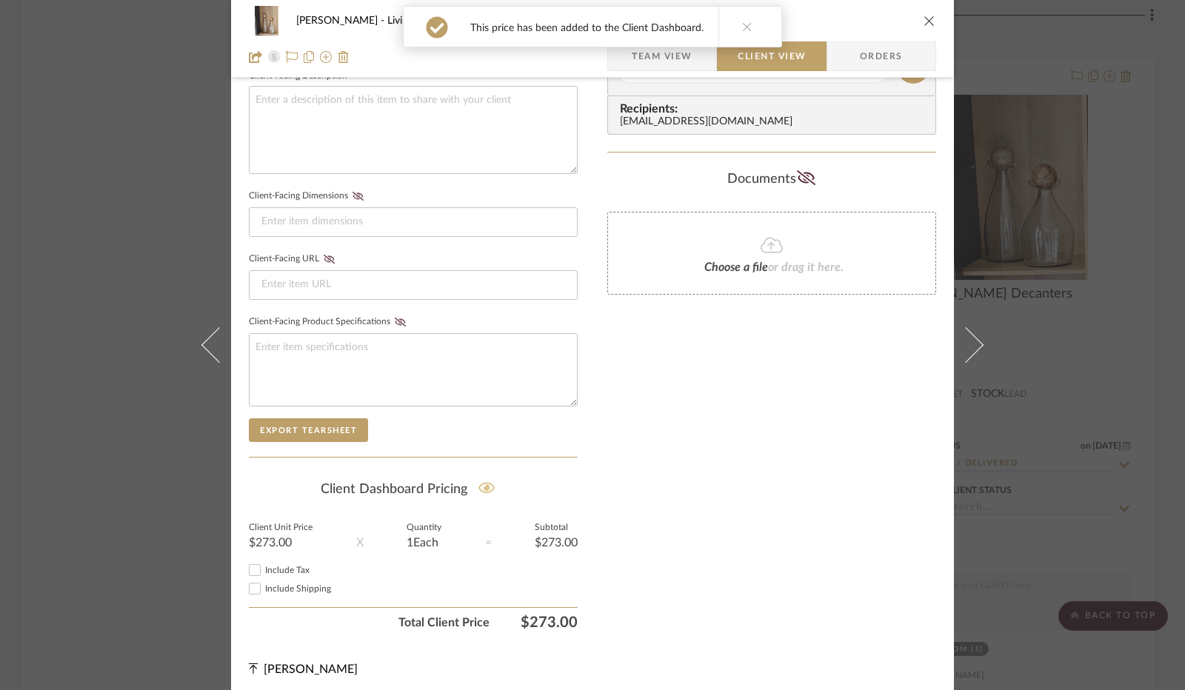
click at [248, 563] on input "Include Tax" at bounding box center [255, 571] width 18 height 18
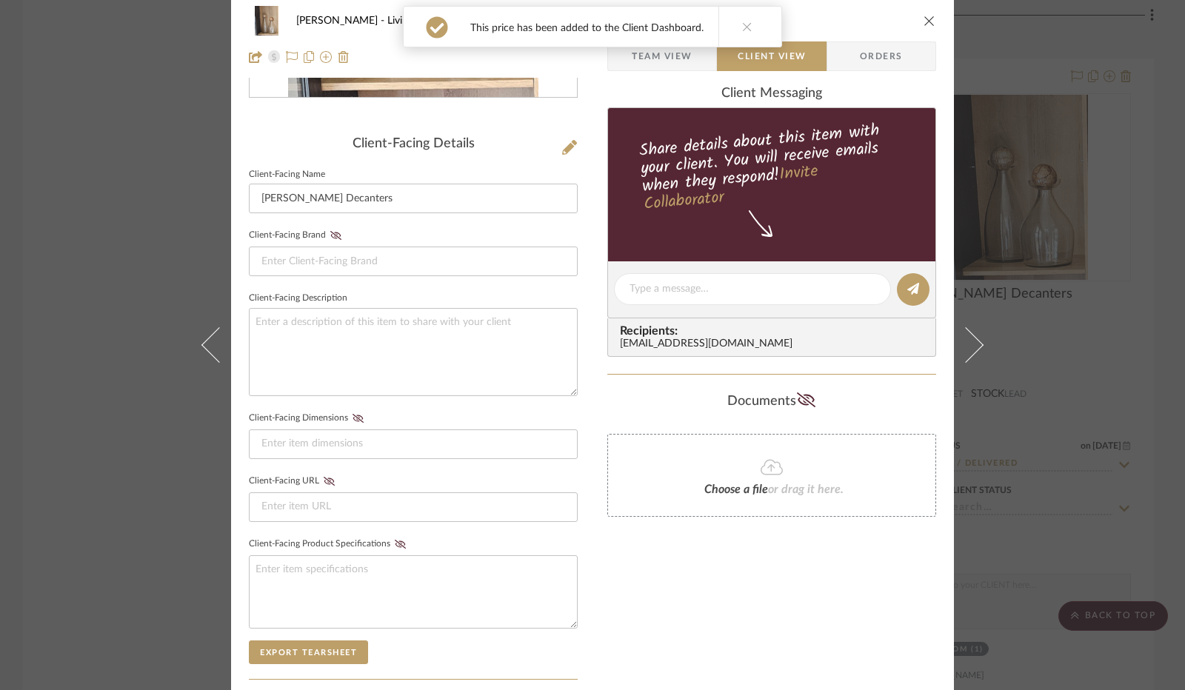
scroll to position [0, 0]
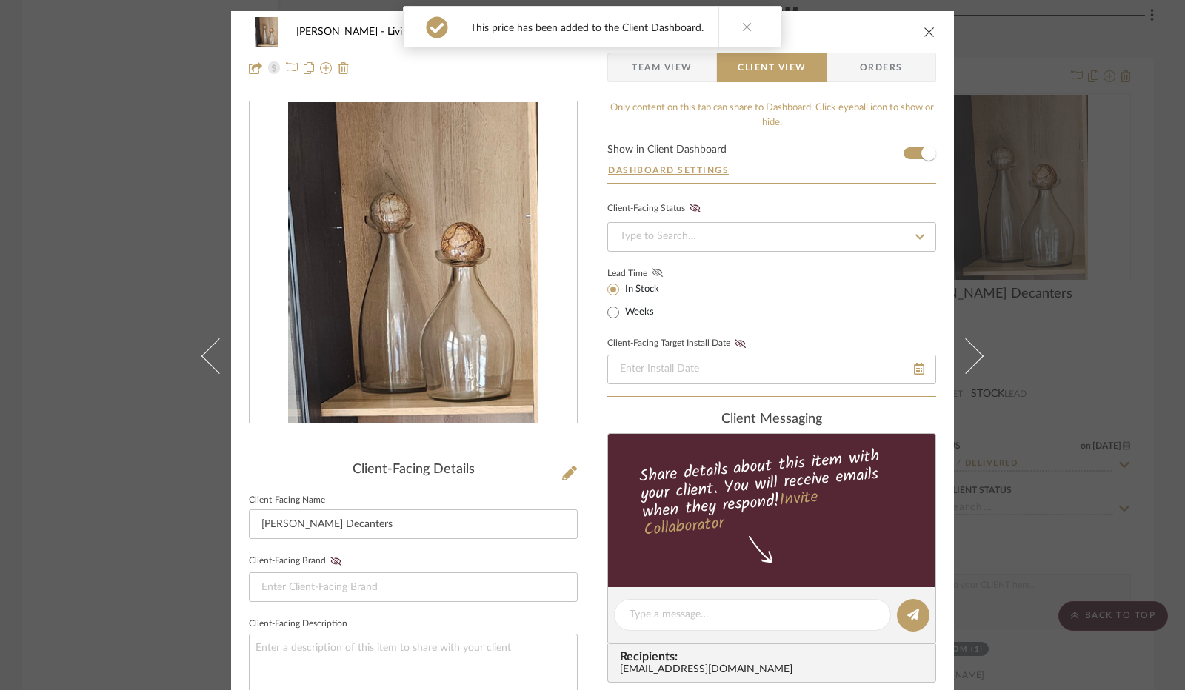
click at [652, 270] on icon at bounding box center [657, 272] width 11 height 9
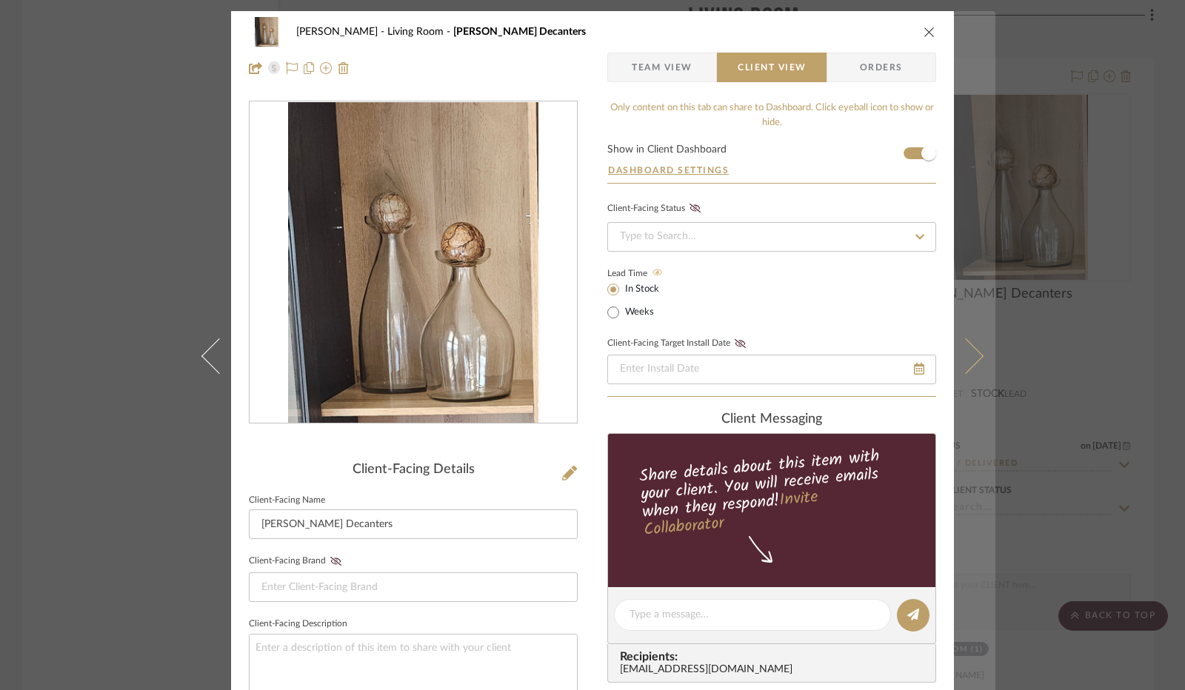
click at [967, 342] on button at bounding box center [974, 356] width 41 height 690
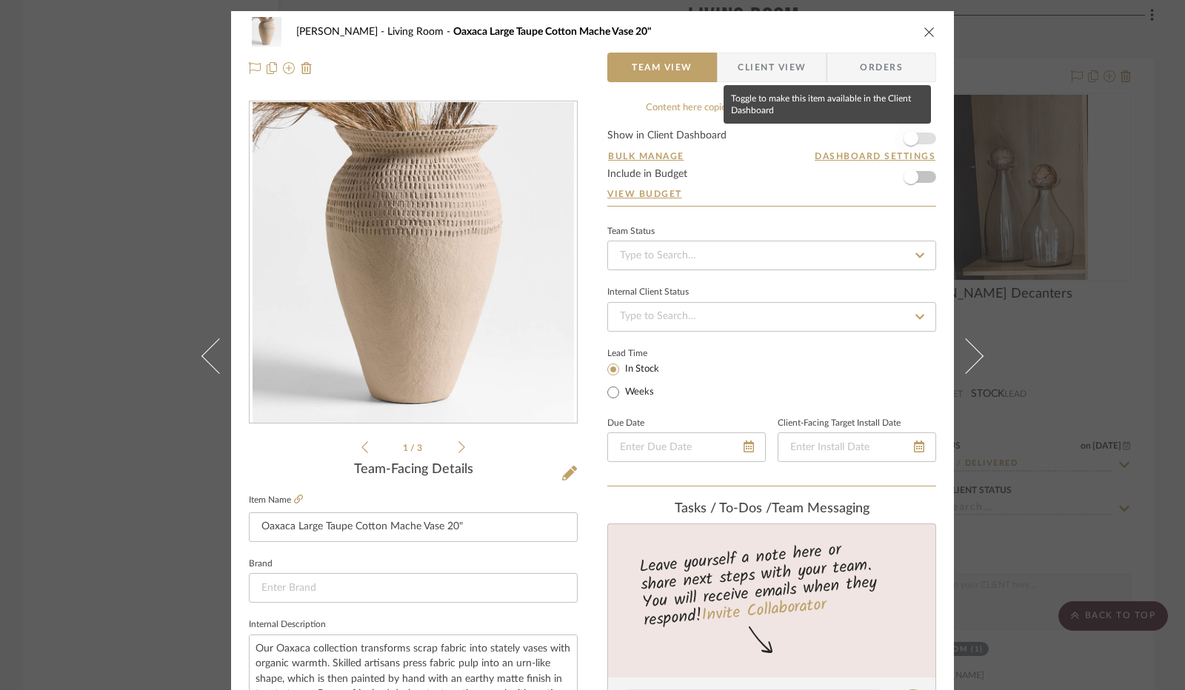
click at [906, 140] on span "button" at bounding box center [911, 138] width 15 height 15
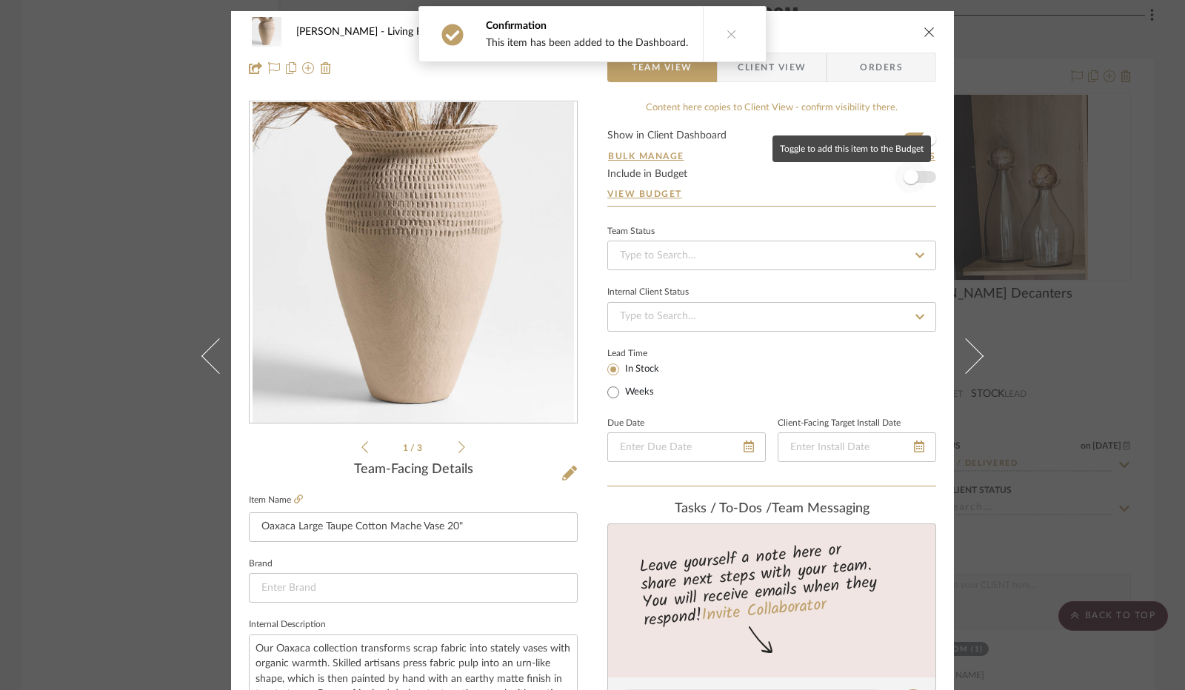
click at [910, 181] on span "button" at bounding box center [911, 177] width 15 height 15
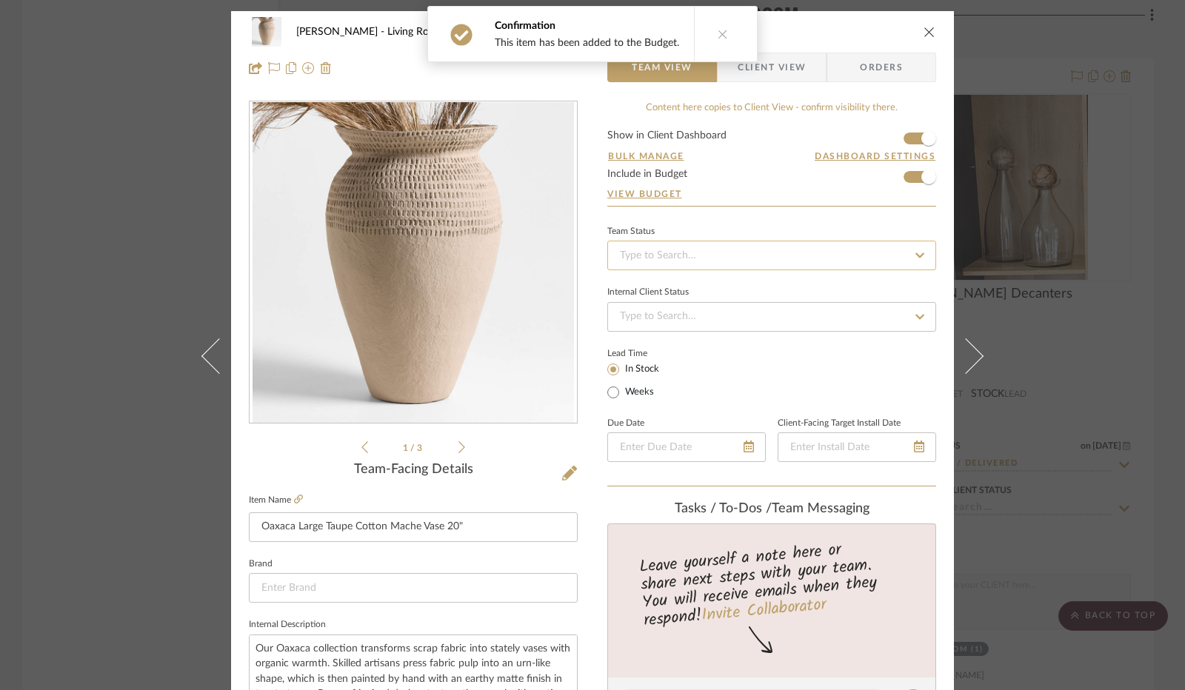
click at [703, 246] on input at bounding box center [771, 256] width 329 height 30
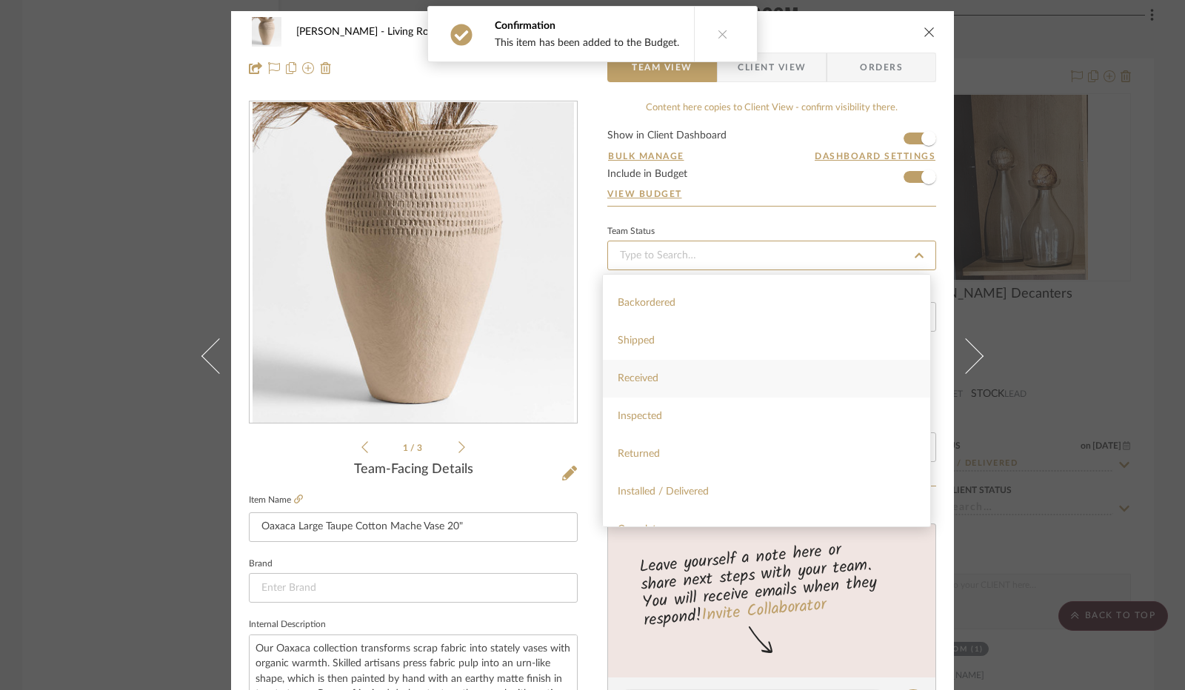
scroll to position [222, 0]
click at [689, 439] on div "Installed / Delivered" at bounding box center [766, 449] width 327 height 38
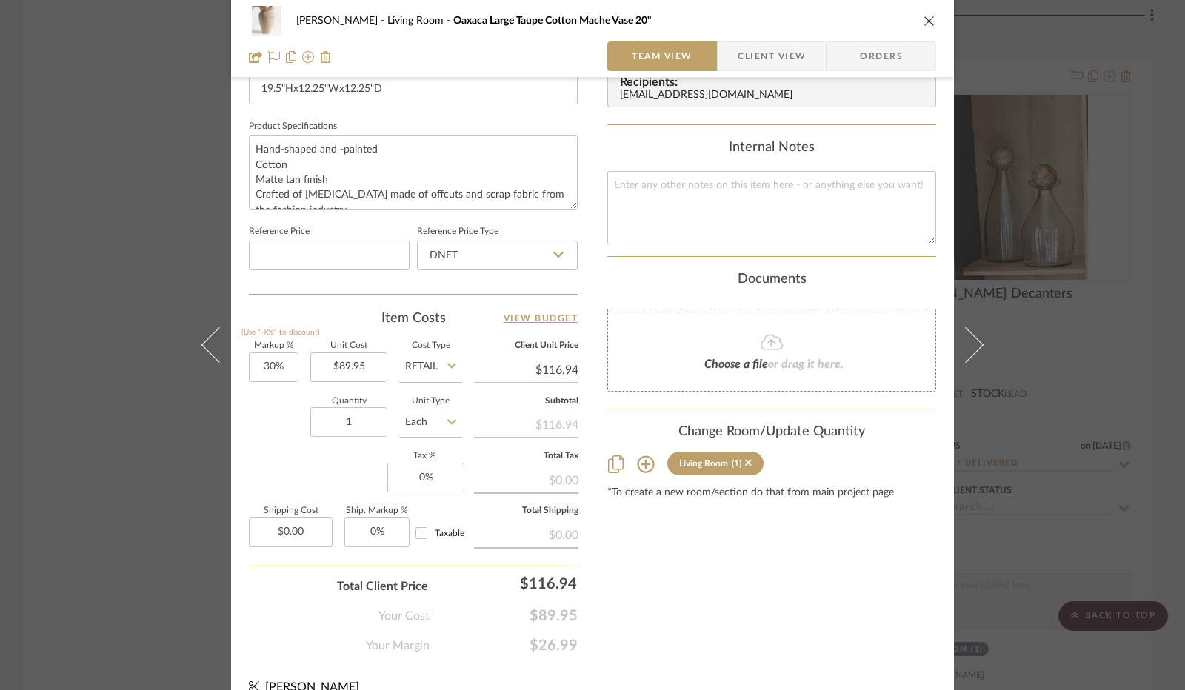
scroll to position [667, 0]
click at [529, 253] on input "DNET" at bounding box center [497, 254] width 161 height 30
click at [513, 324] on div "Retail" at bounding box center [504, 328] width 183 height 38
click at [273, 359] on input "30" at bounding box center [274, 366] width 50 height 30
click at [276, 417] on div "Quantity 1 Unit Type Each" at bounding box center [355, 422] width 213 height 53
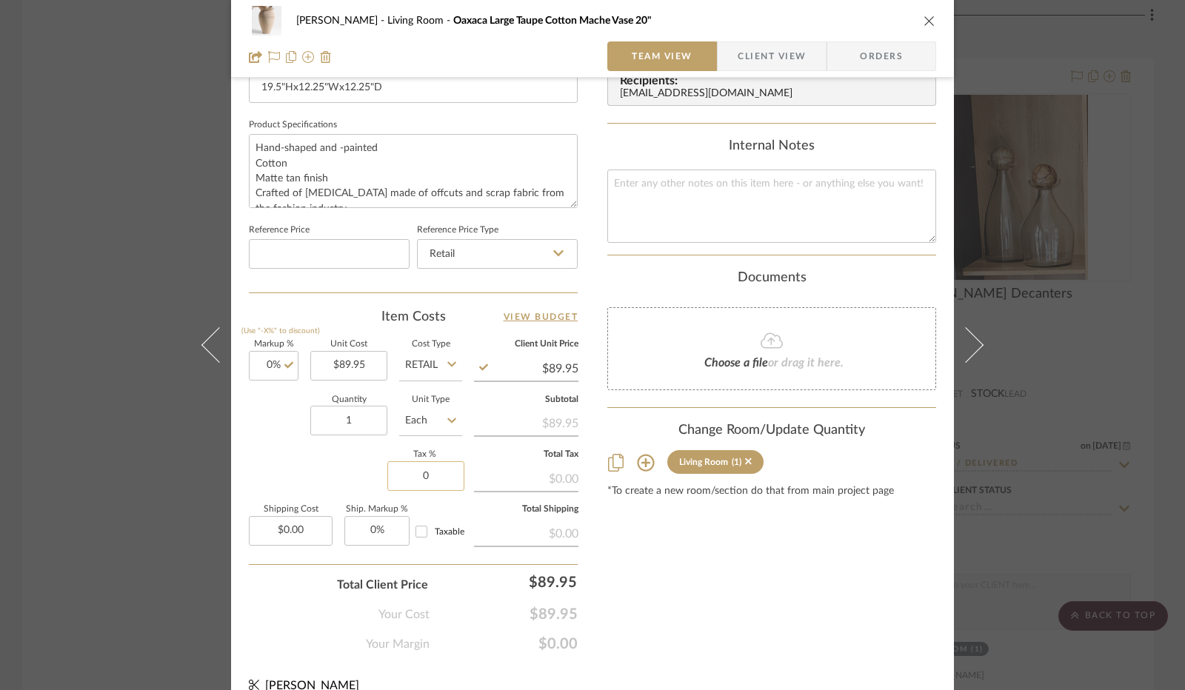
click at [419, 470] on input "0" at bounding box center [425, 477] width 77 height 30
click at [347, 464] on div "Markup % (Use "-X%" to discount) 0% Unit Cost $89.95 Cost Type Retail Client Un…" at bounding box center [413, 449] width 329 height 216
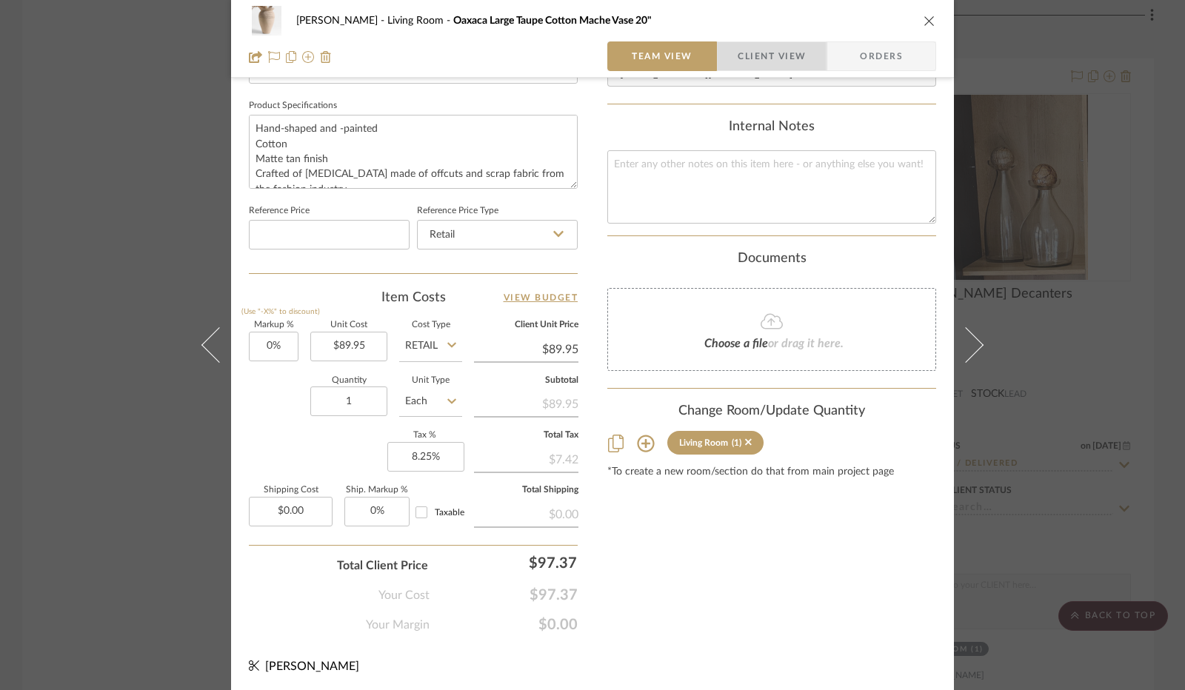
click at [773, 50] on span "Client View" at bounding box center [772, 56] width 68 height 30
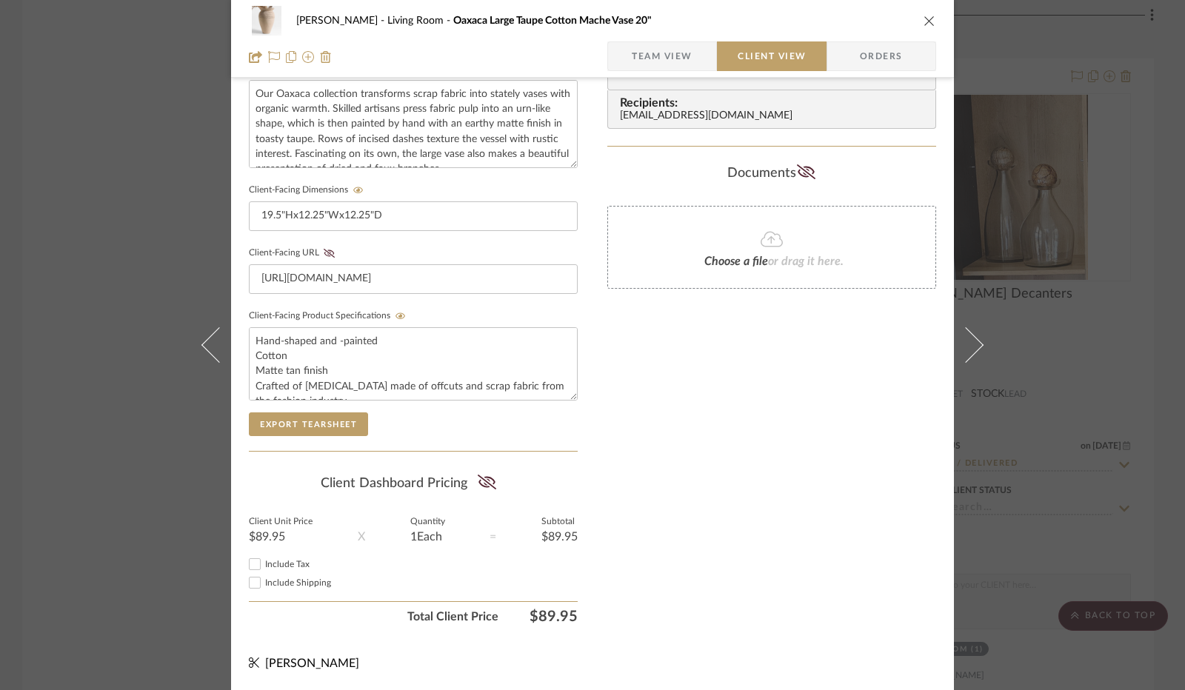
scroll to position [548, 0]
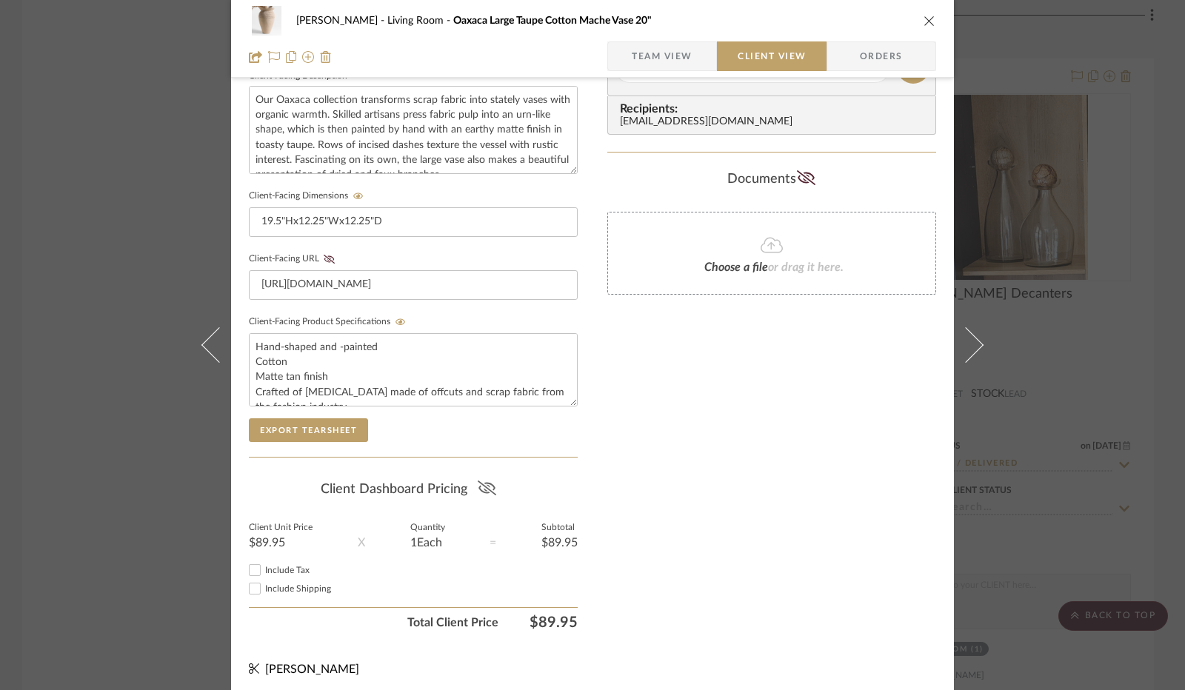
click at [486, 481] on icon at bounding box center [487, 488] width 19 height 15
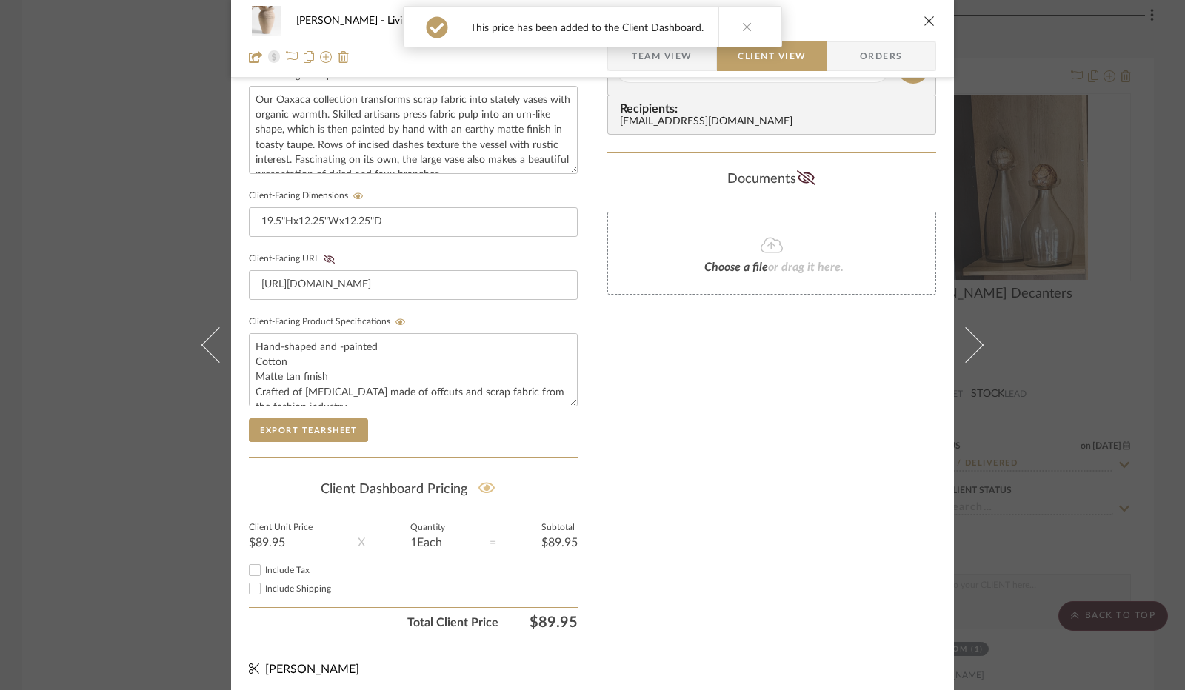
click at [246, 564] on input "Include Tax" at bounding box center [255, 571] width 18 height 18
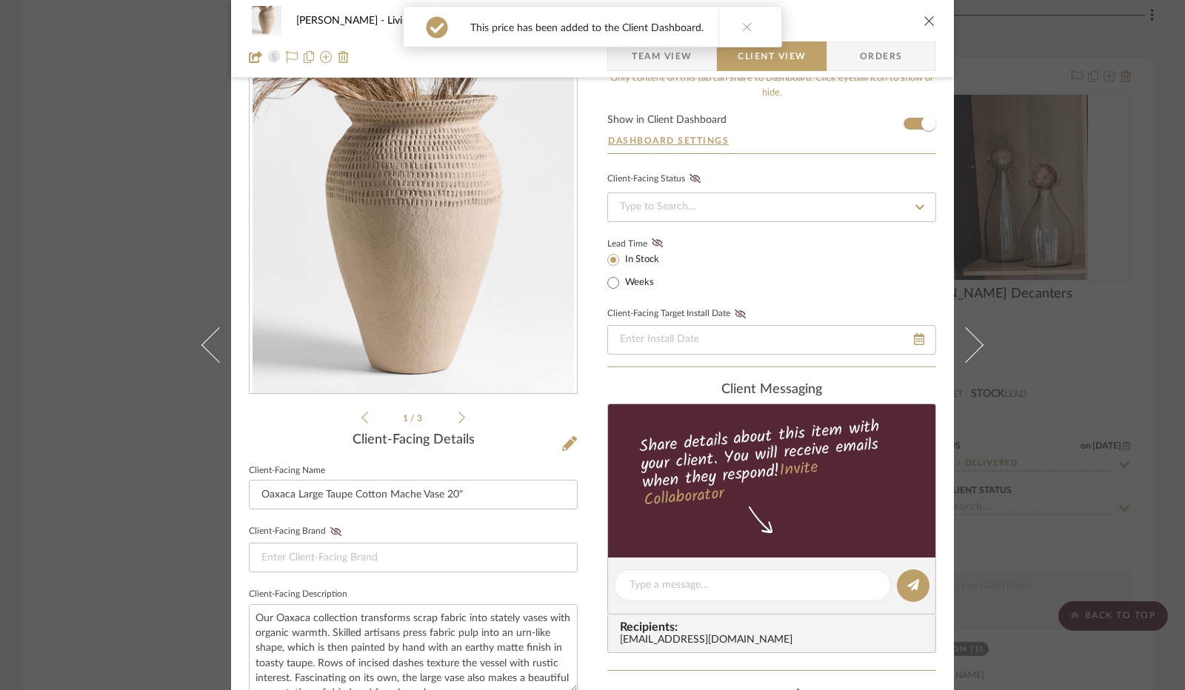
scroll to position [0, 0]
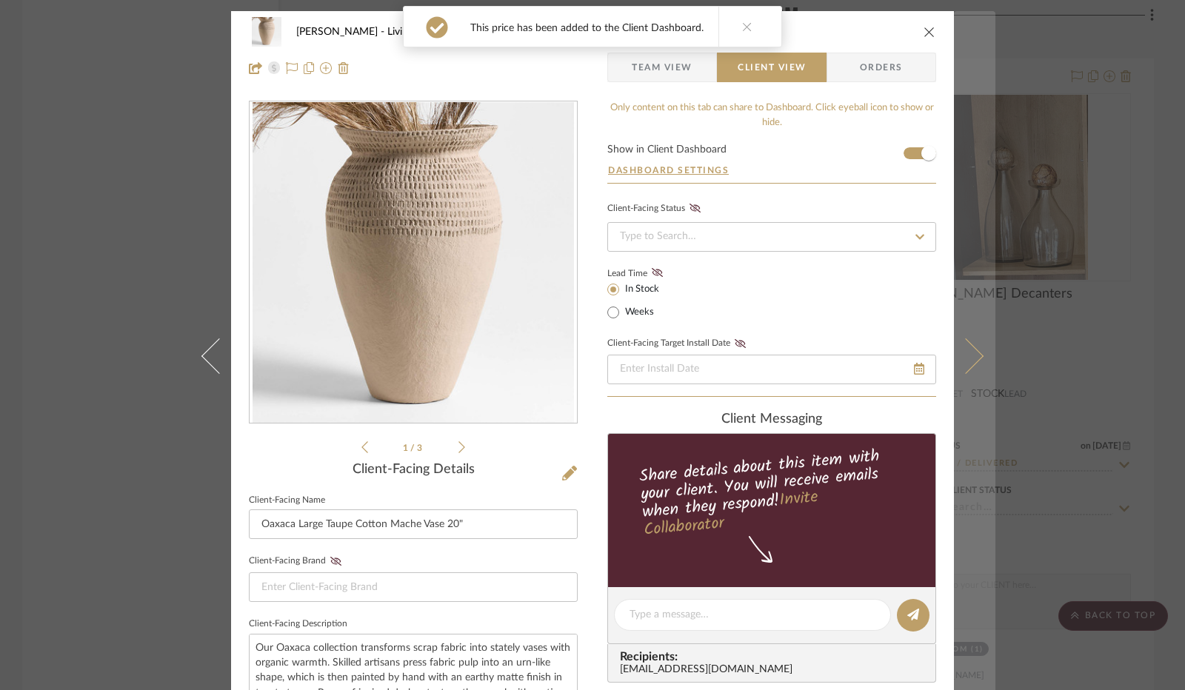
click at [954, 343] on button at bounding box center [974, 356] width 41 height 690
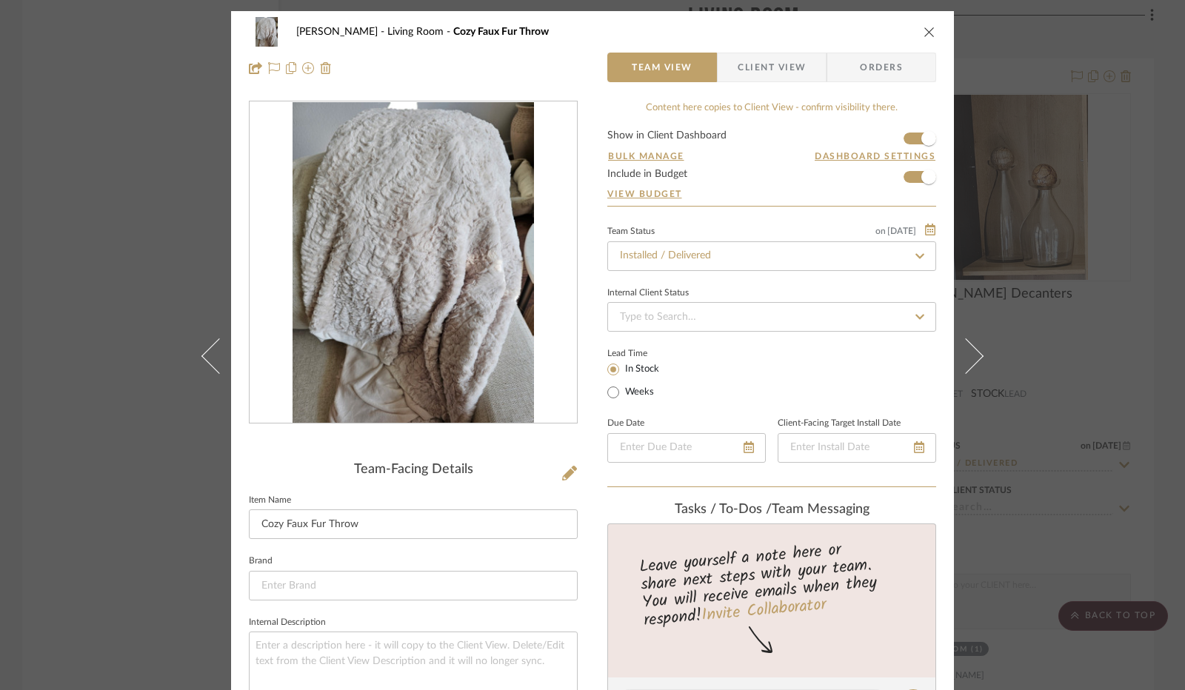
click at [924, 30] on icon "close" at bounding box center [930, 32] width 12 height 12
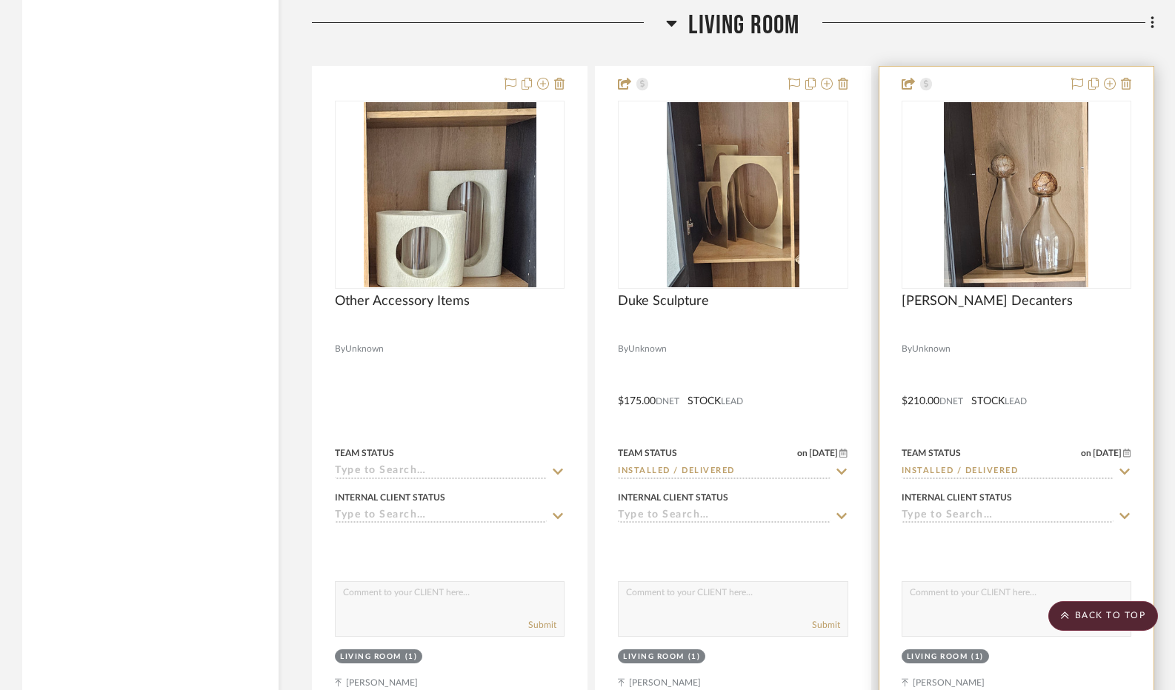
scroll to position [3956, 0]
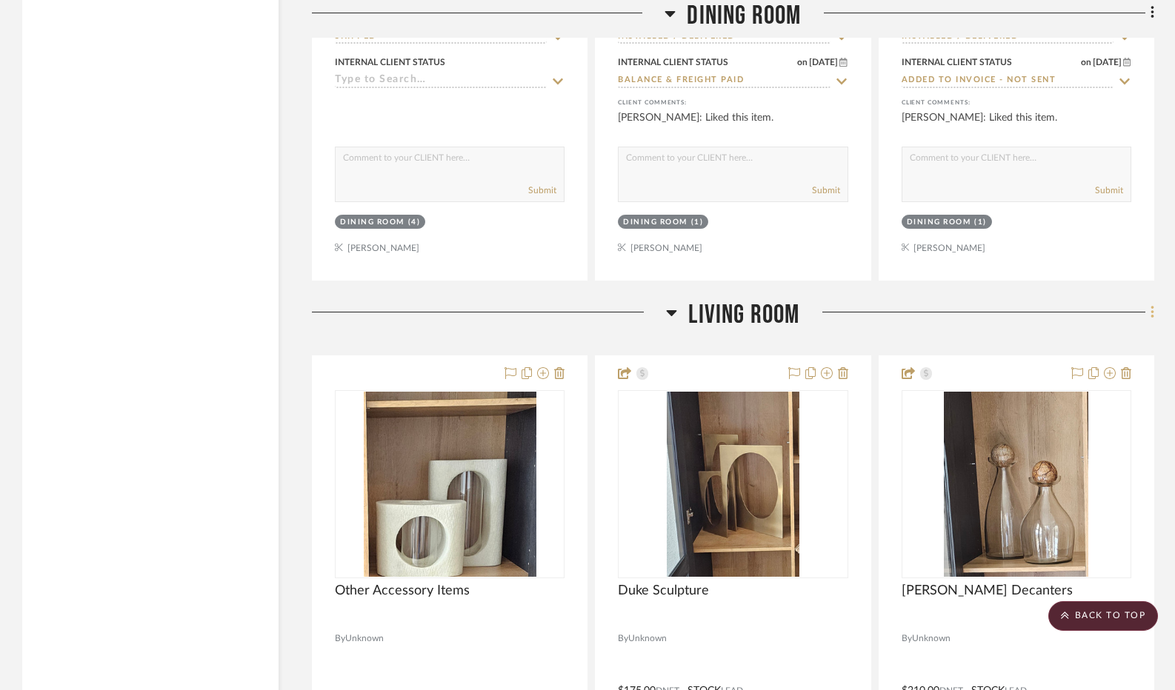
click at [1151, 319] on icon at bounding box center [1153, 312] width 4 height 16
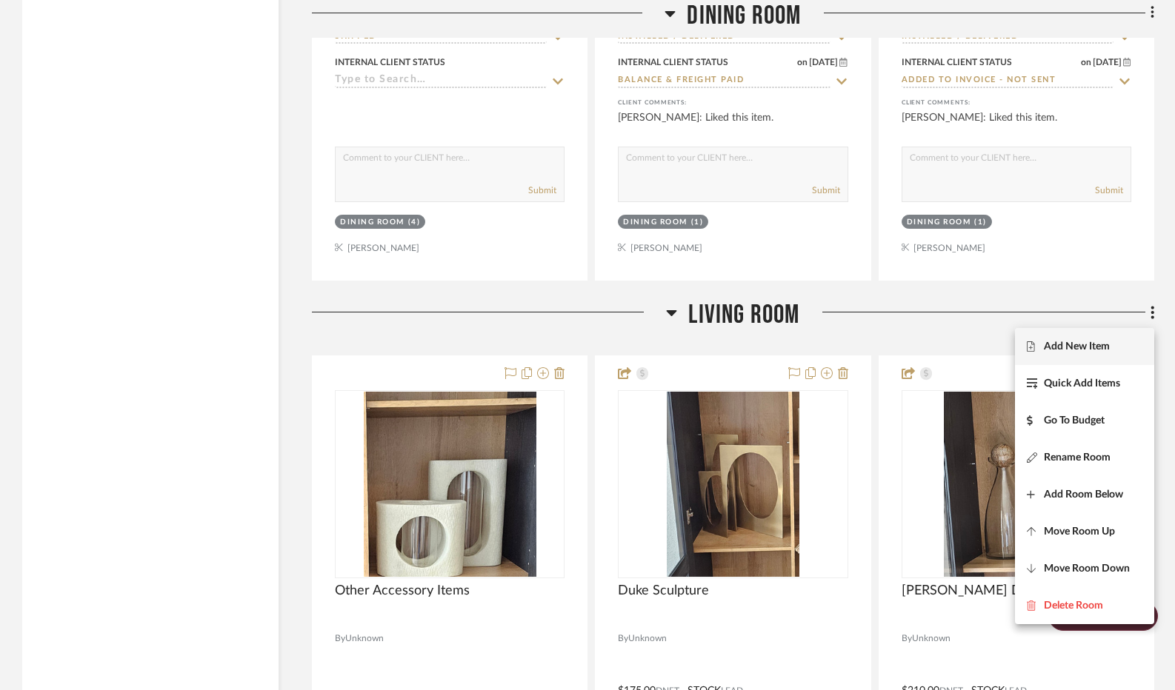
click at [1079, 358] on button "Add New Item" at bounding box center [1084, 346] width 139 height 37
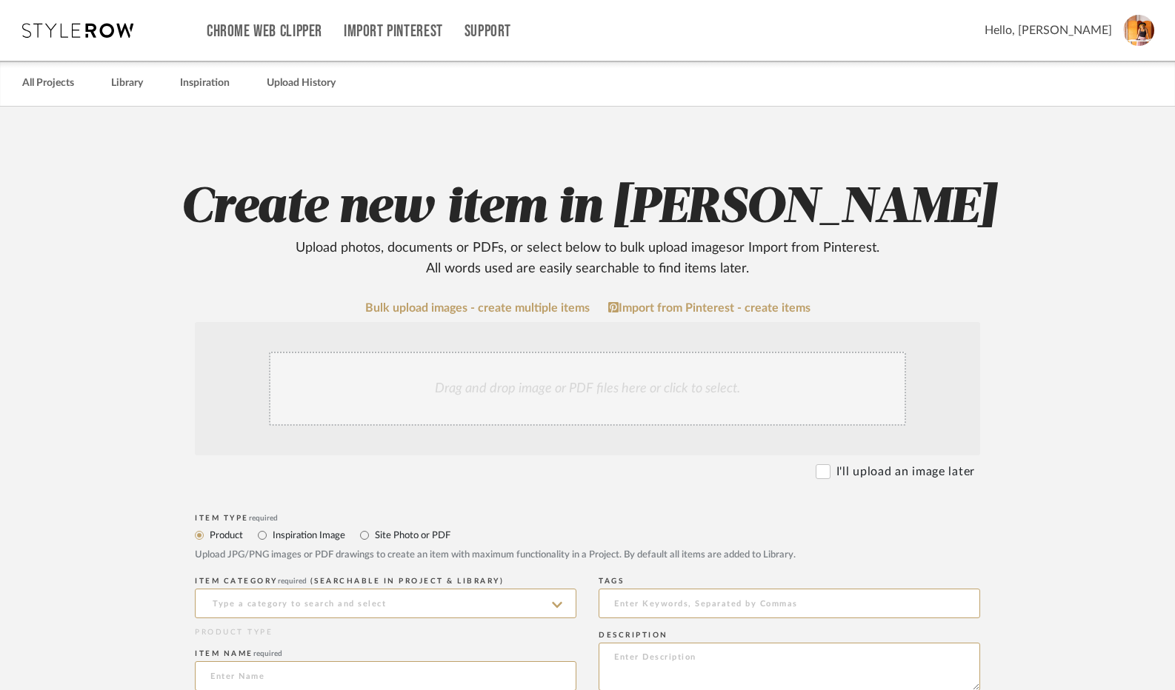
click at [473, 390] on div "Drag and drop image or PDF files here or click to select." at bounding box center [587, 389] width 637 height 74
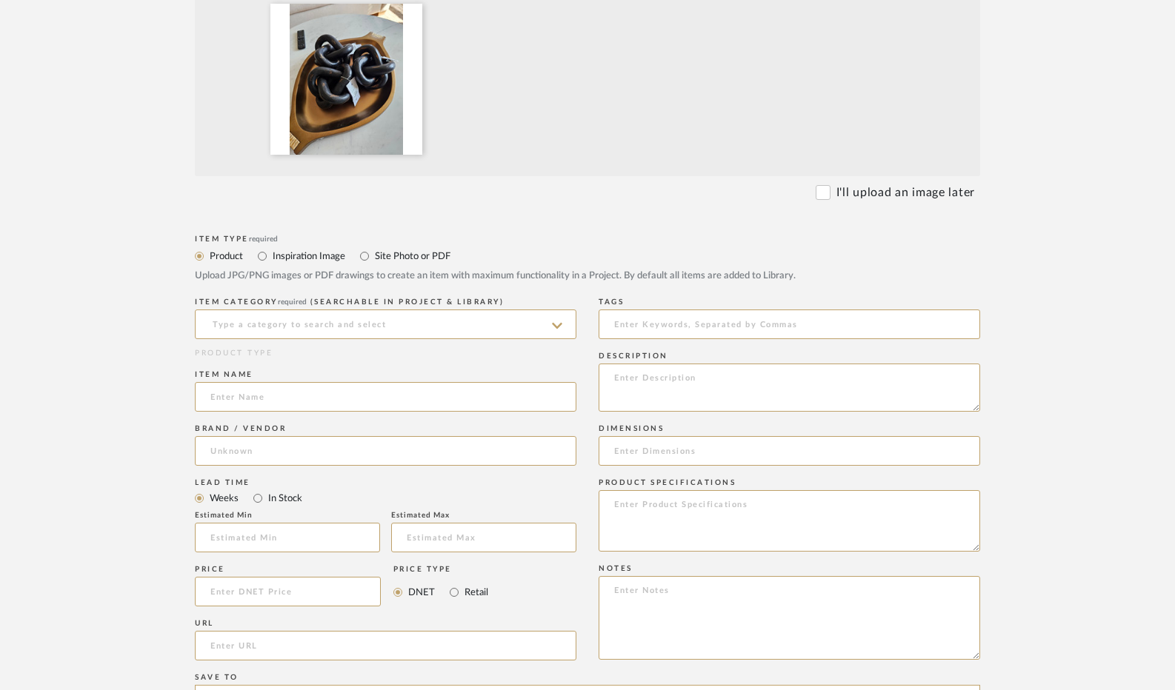
scroll to position [444, 0]
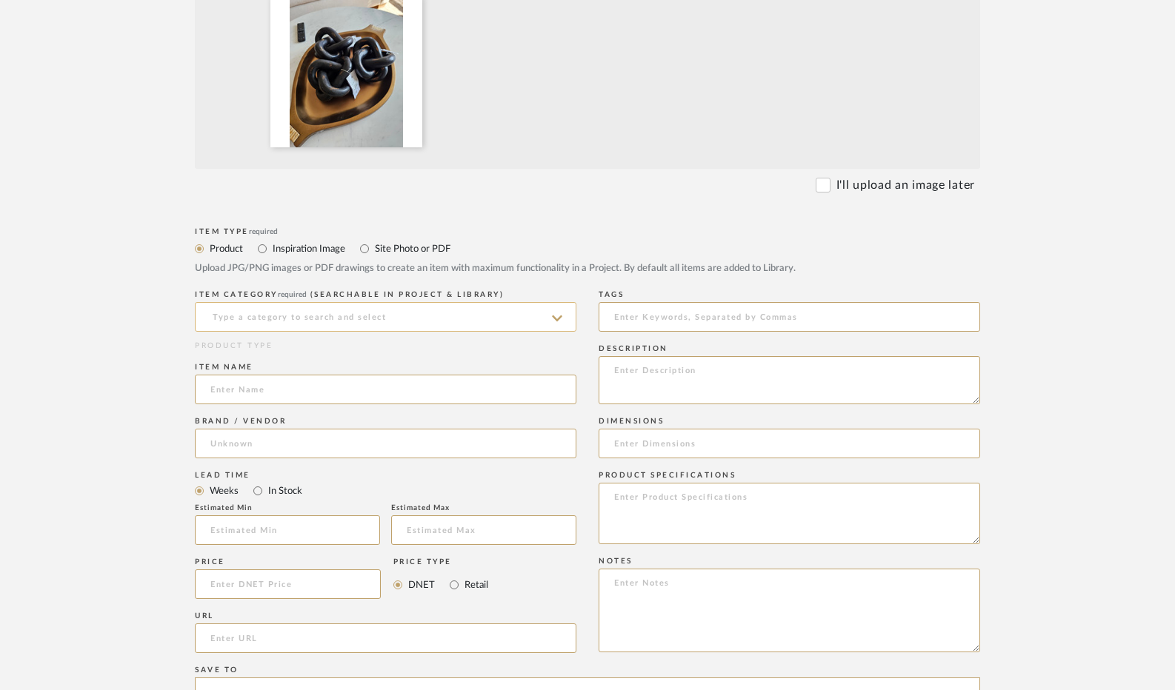
click at [282, 311] on input at bounding box center [386, 317] width 382 height 30
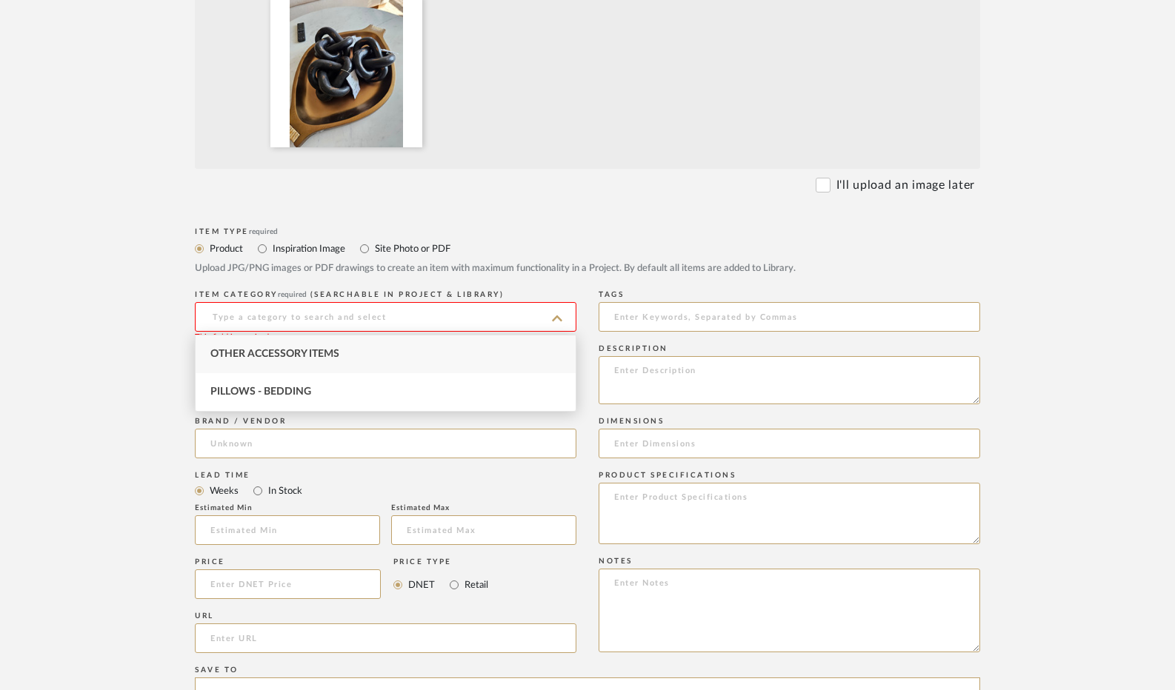
click at [283, 353] on span "Other Accessory Items" at bounding box center [274, 354] width 129 height 10
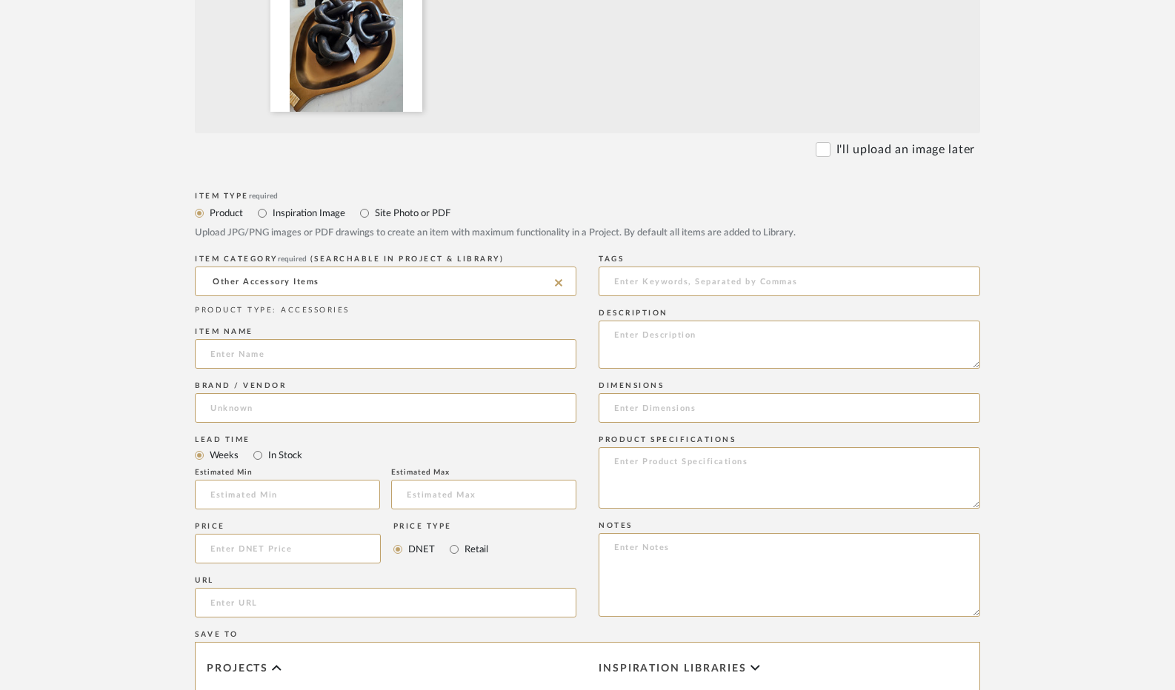
scroll to position [519, 0]
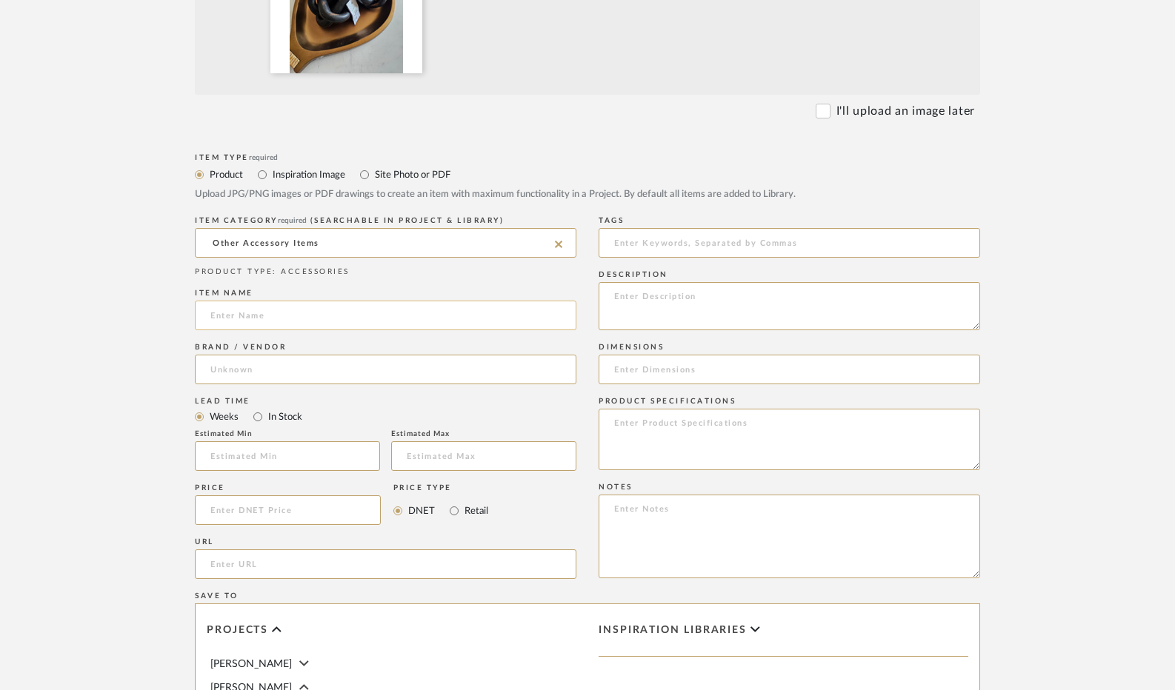
click at [298, 313] on input at bounding box center [386, 316] width 382 height 30
click at [261, 420] on input "In Stock" at bounding box center [258, 417] width 18 height 18
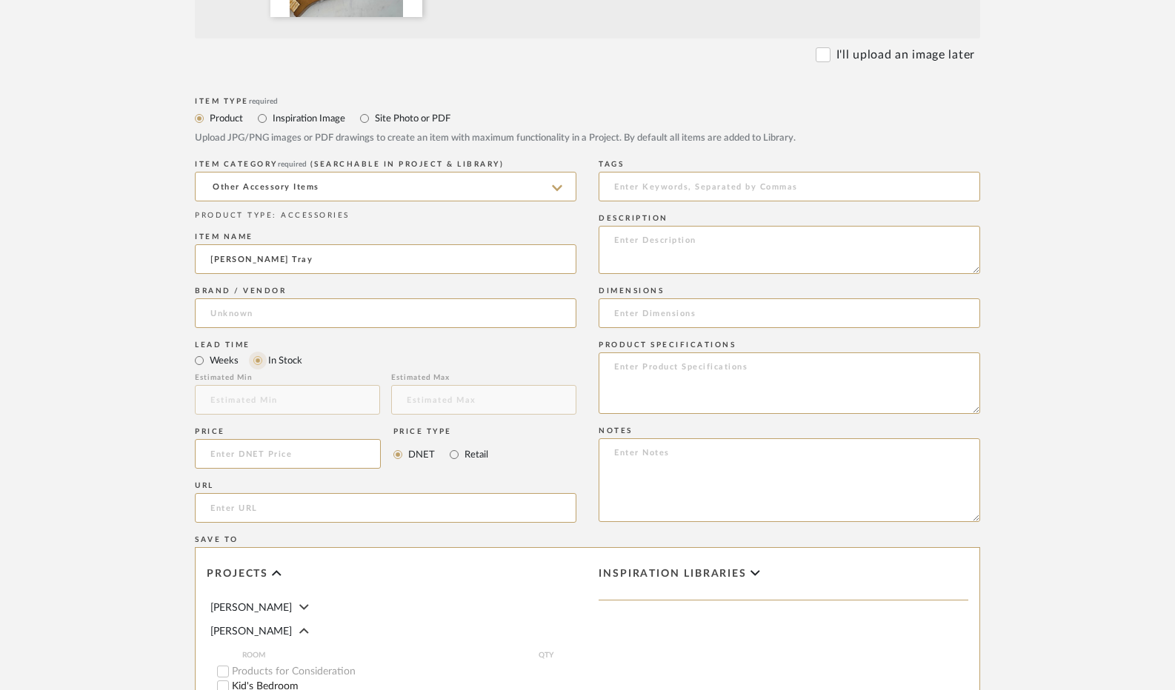
scroll to position [667, 0]
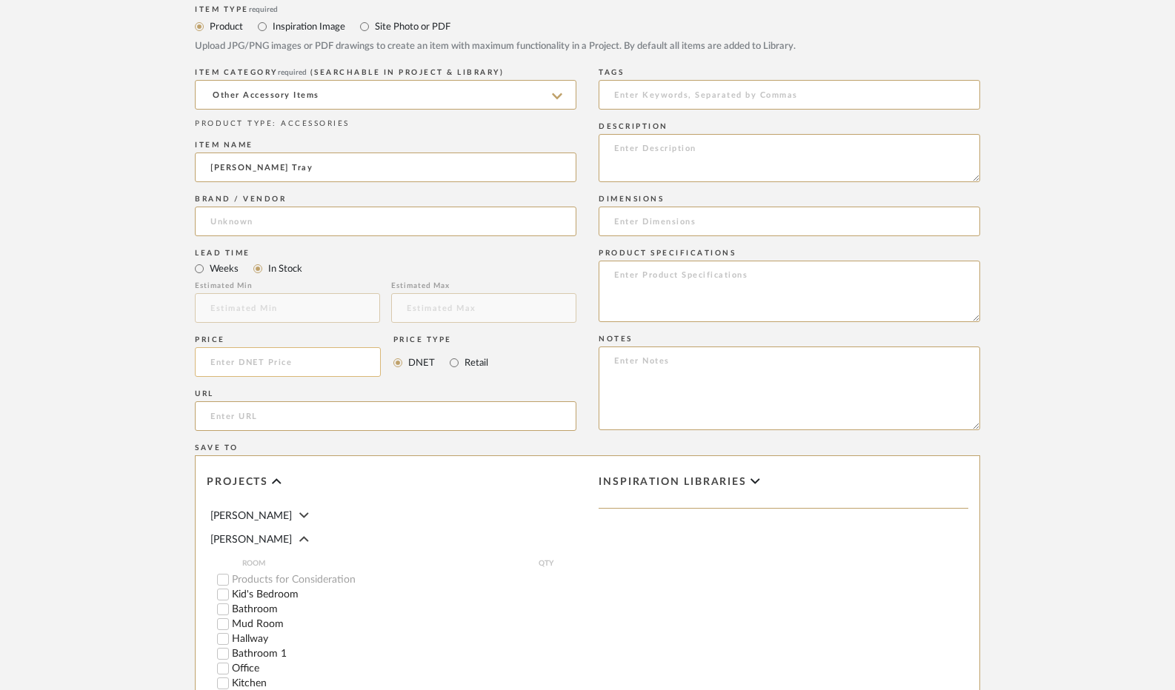
click at [311, 366] on input at bounding box center [288, 362] width 186 height 30
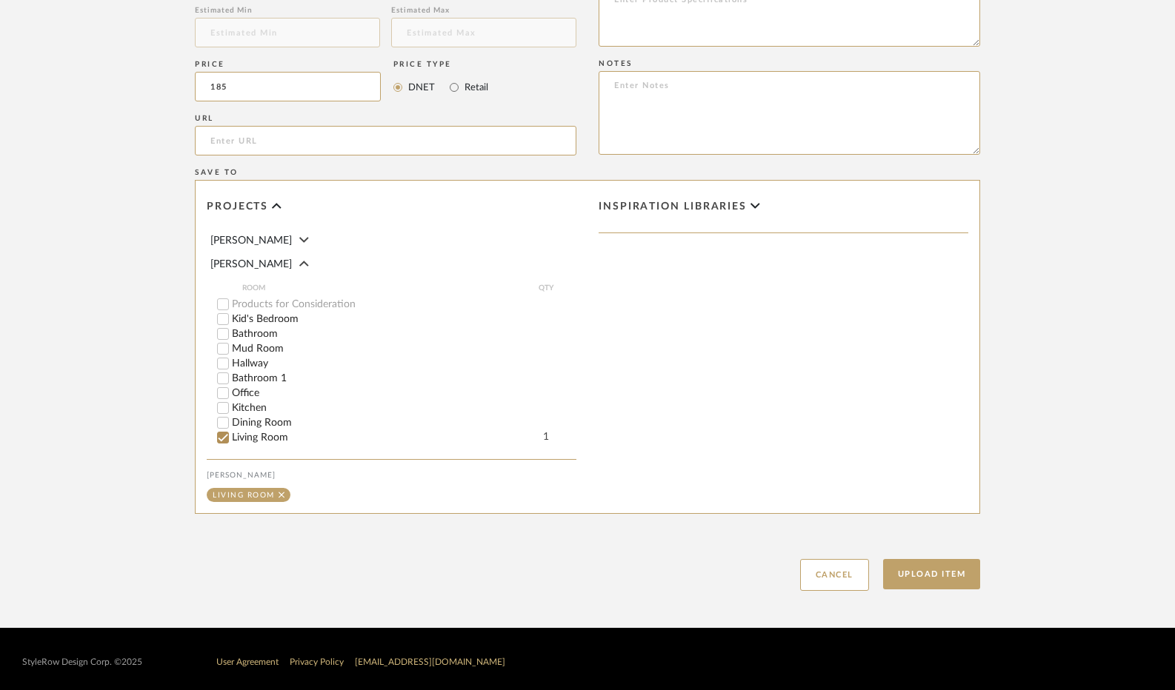
scroll to position [947, 0]
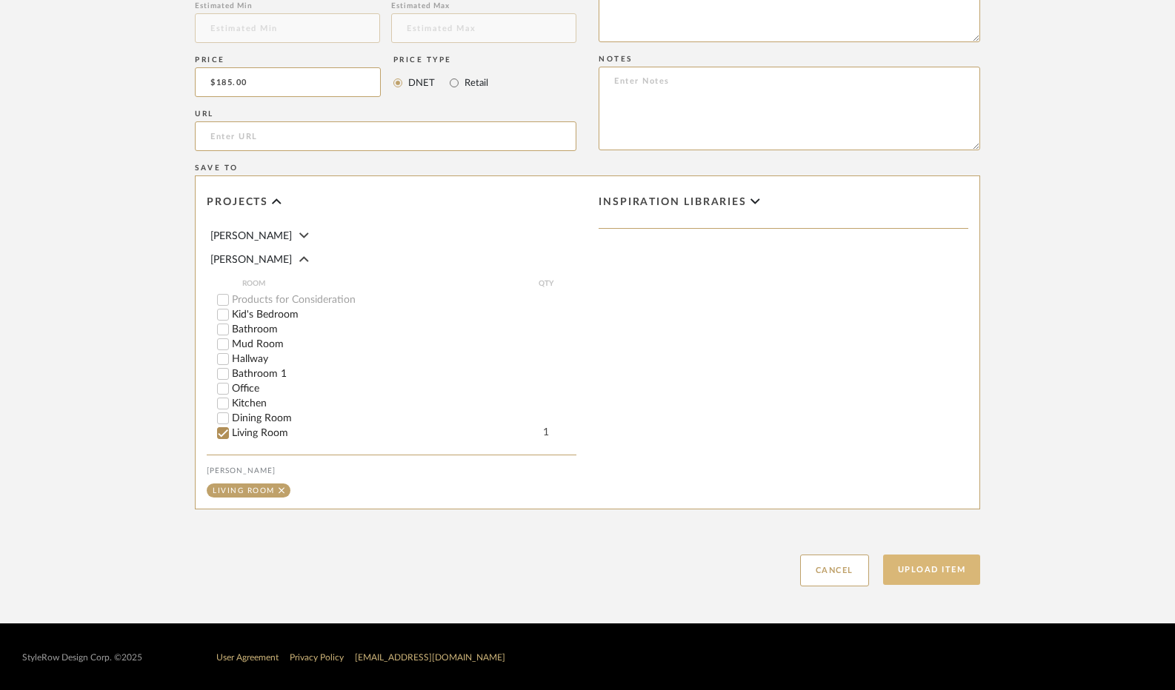
click at [901, 559] on button "Upload Item" at bounding box center [932, 570] width 98 height 30
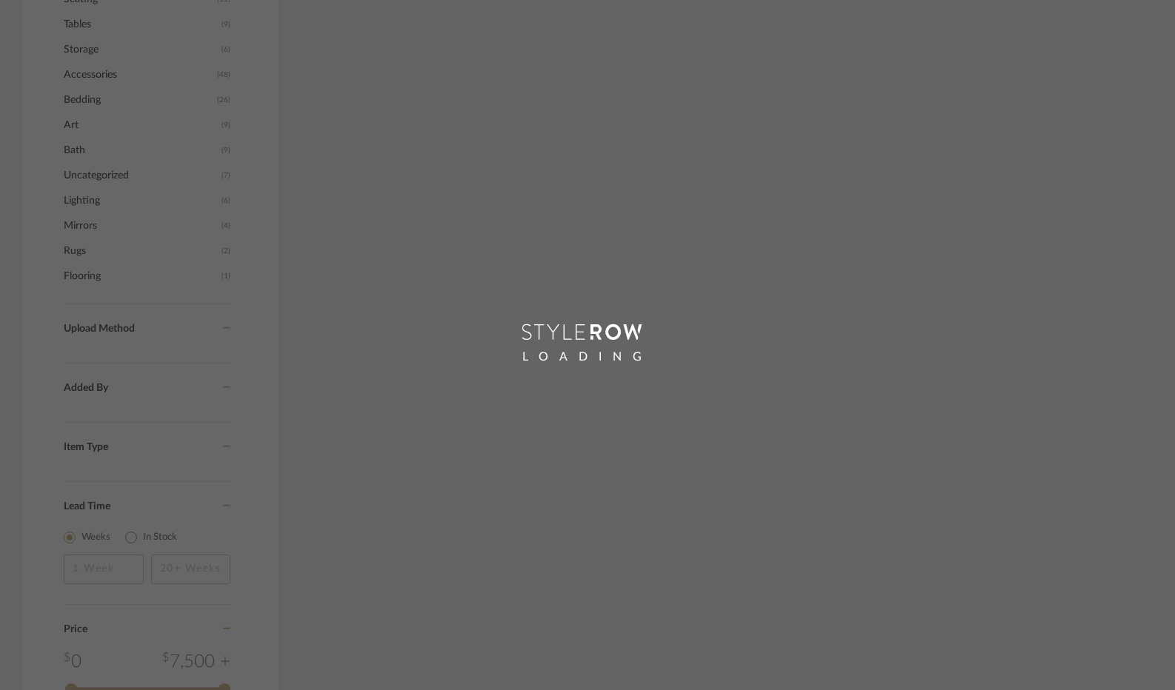
scroll to position [972, 0]
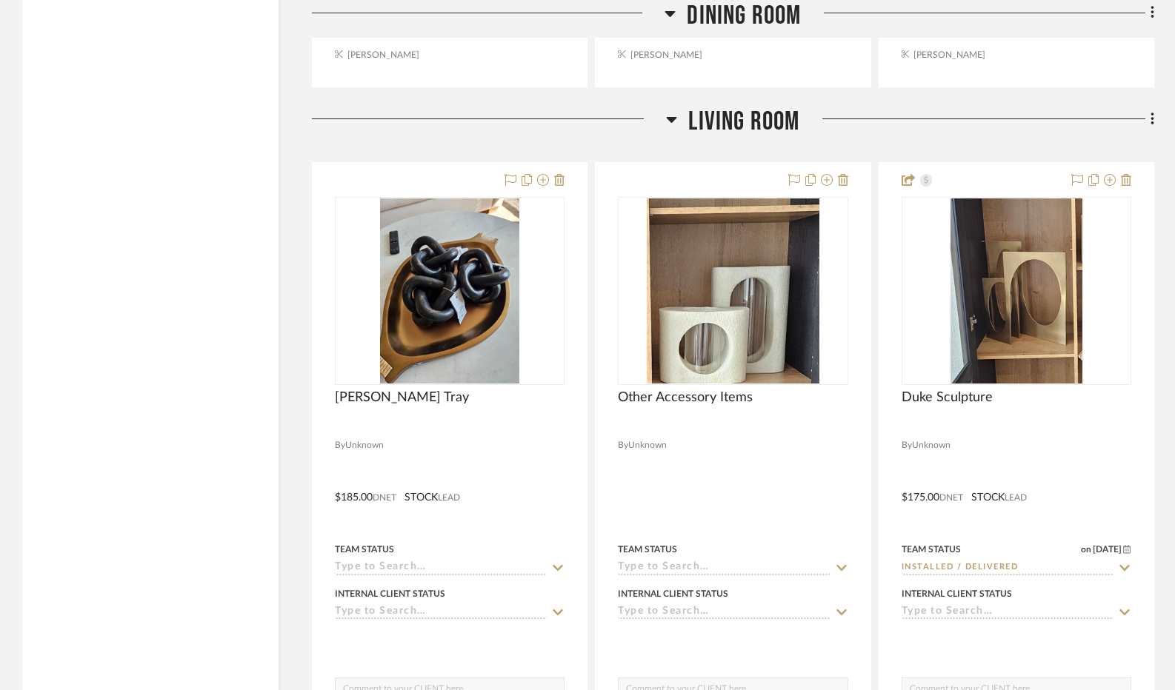
scroll to position [4252, 0]
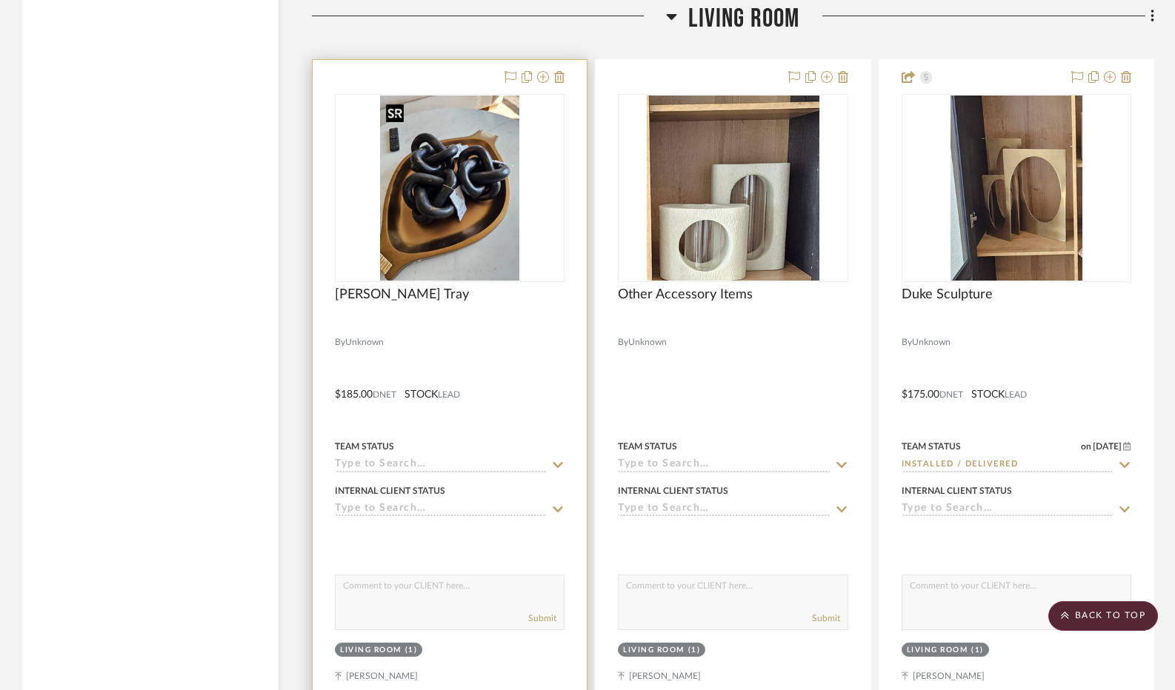
click at [430, 222] on img "0" at bounding box center [449, 188] width 139 height 185
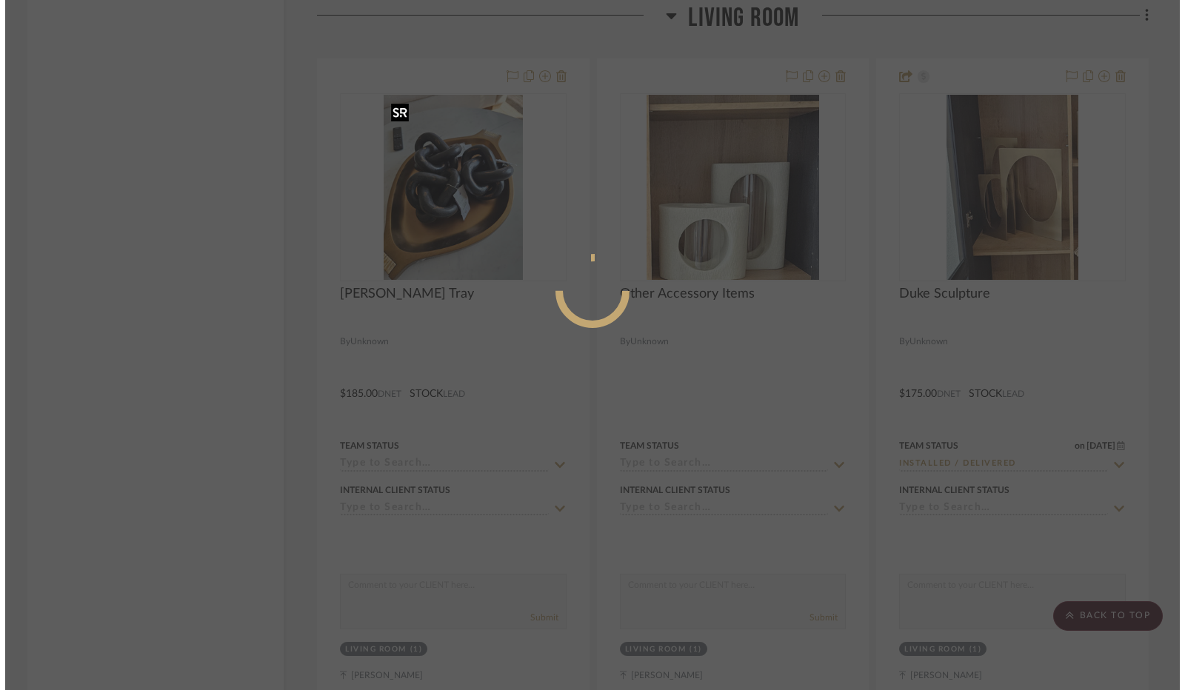
scroll to position [0, 0]
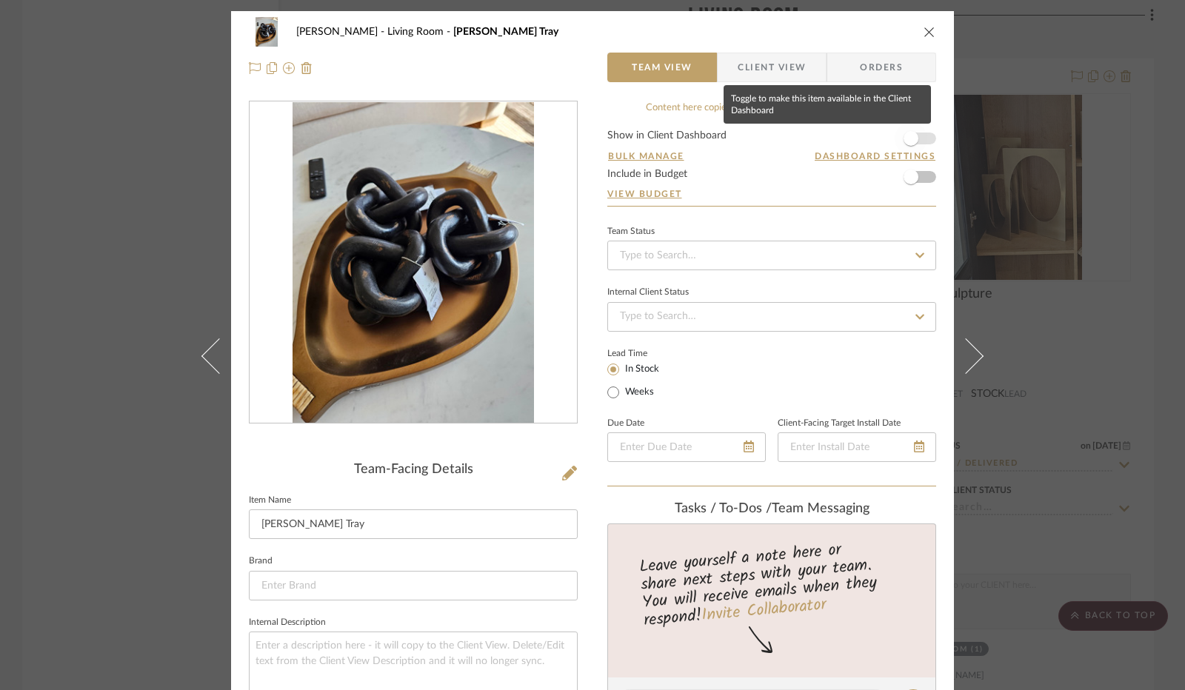
click at [908, 142] on span "button" at bounding box center [911, 138] width 15 height 15
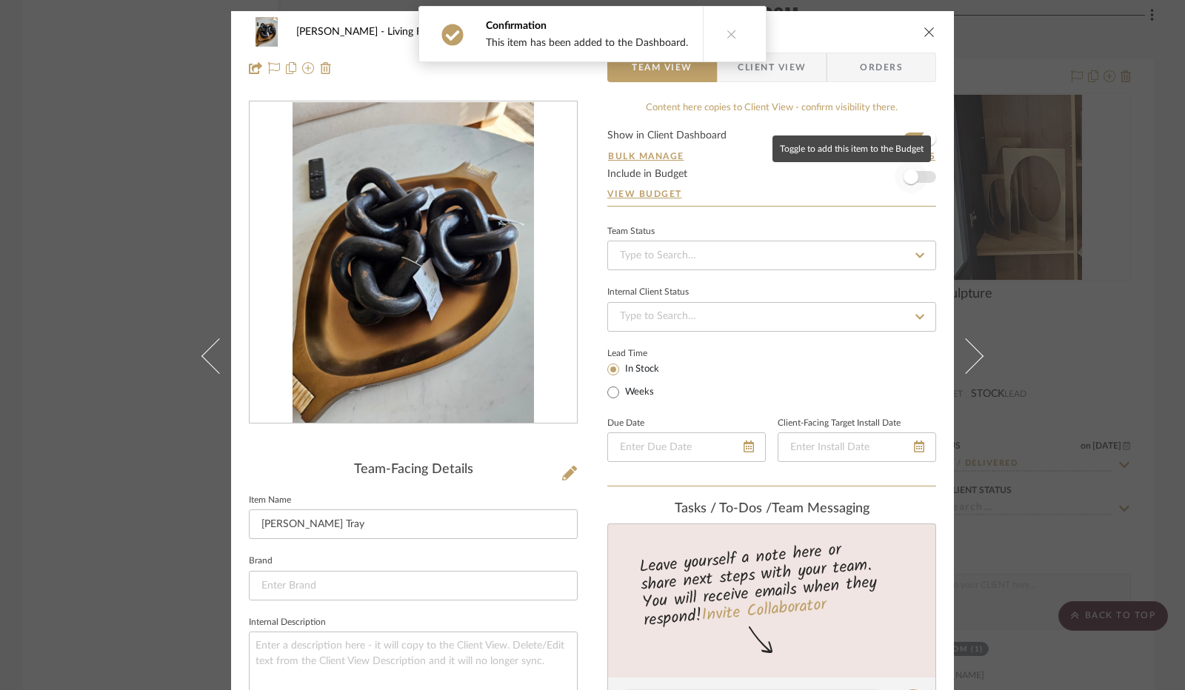
click at [911, 178] on span "button" at bounding box center [911, 177] width 15 height 15
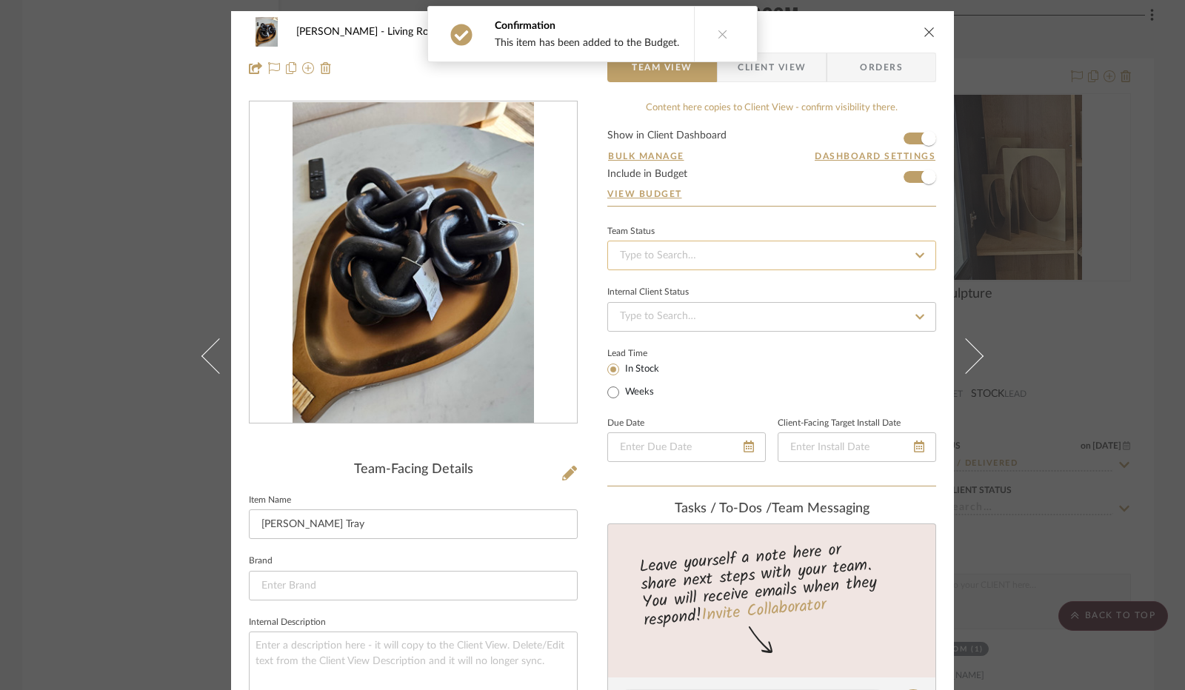
click at [711, 257] on input at bounding box center [771, 256] width 329 height 30
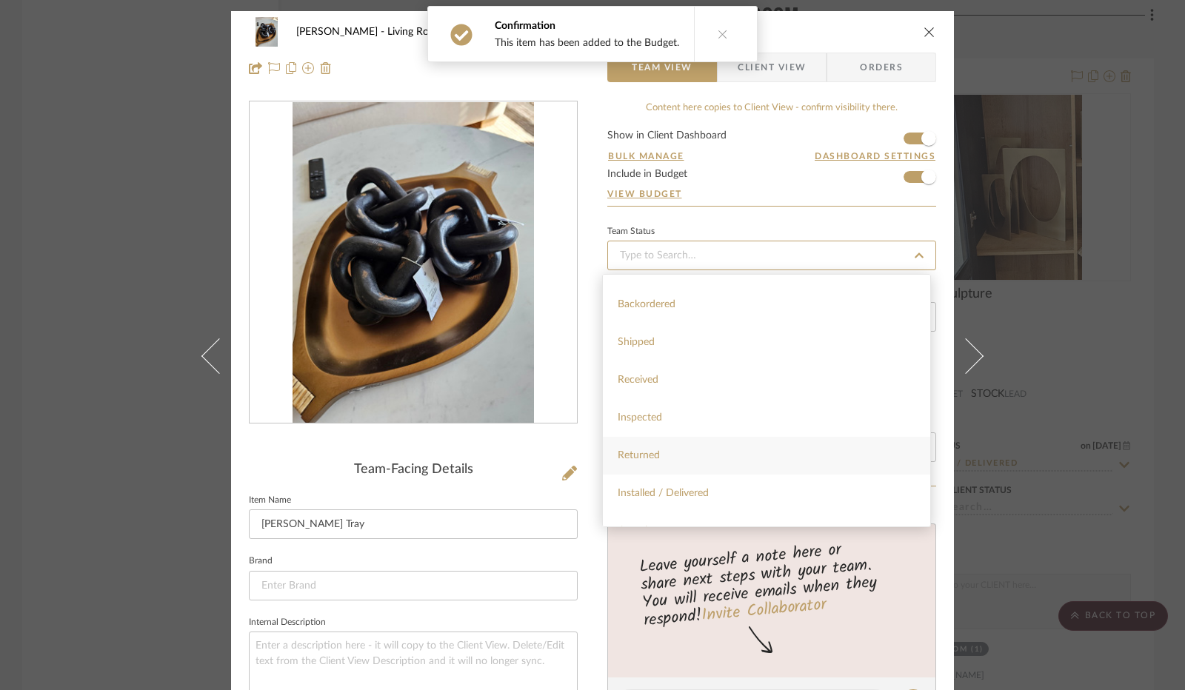
scroll to position [222, 0]
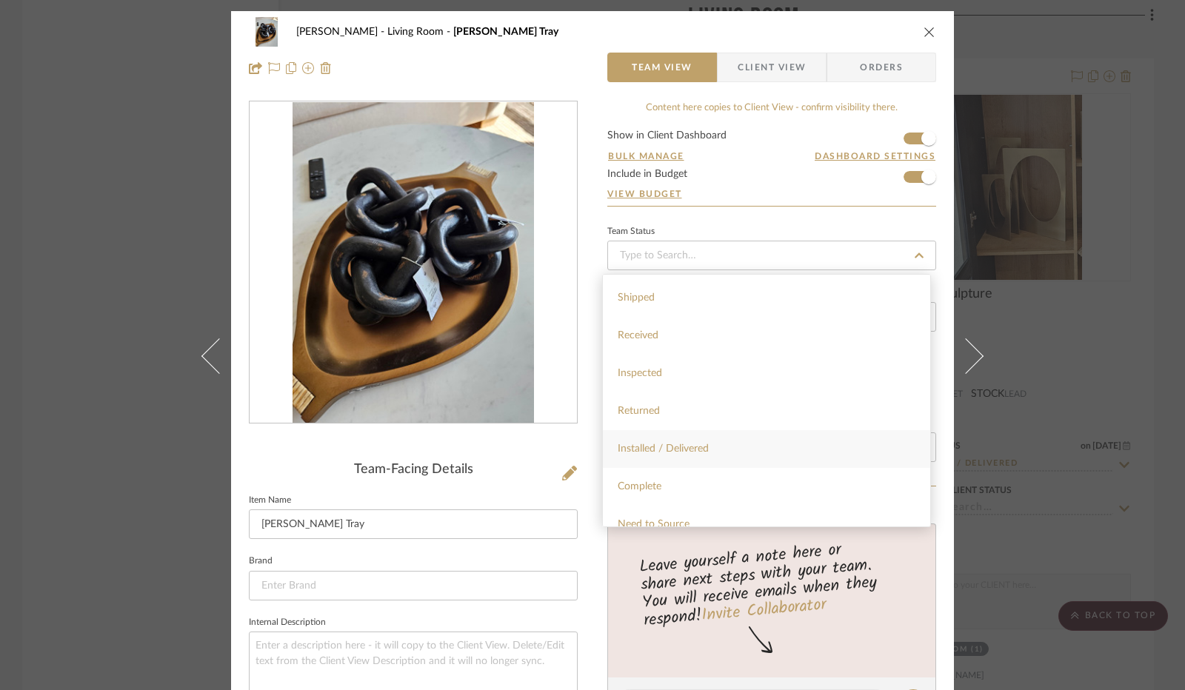
click at [671, 459] on div "Installed / Delivered" at bounding box center [766, 449] width 327 height 38
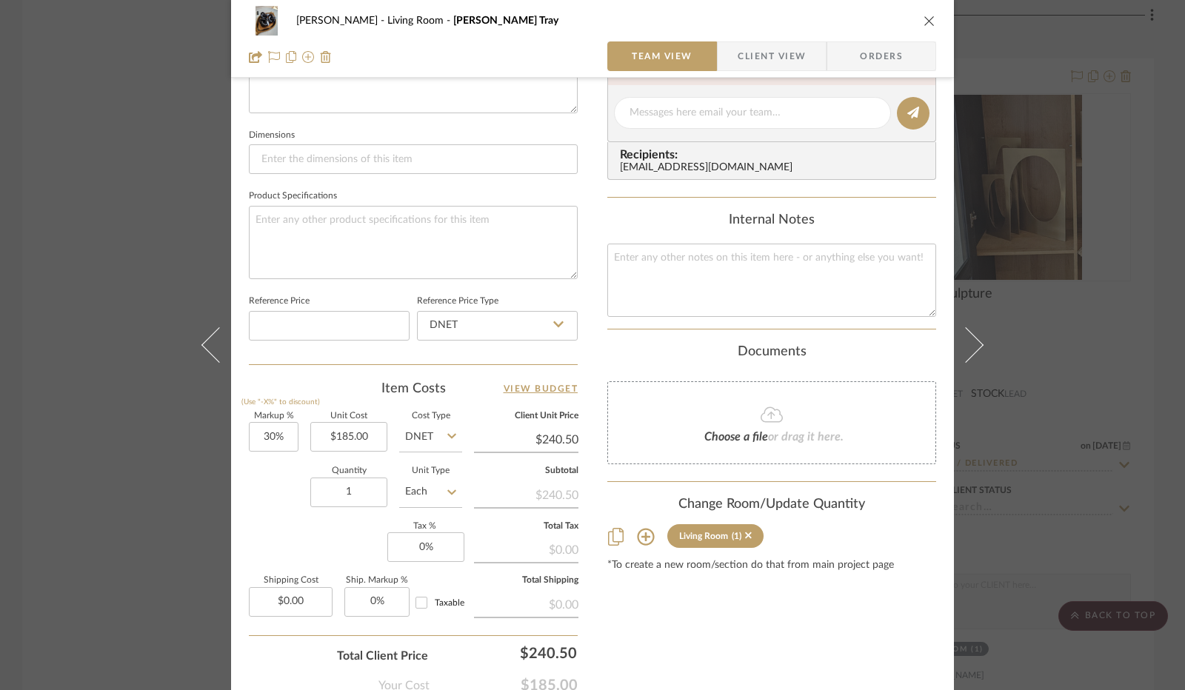
scroll to position [683, 0]
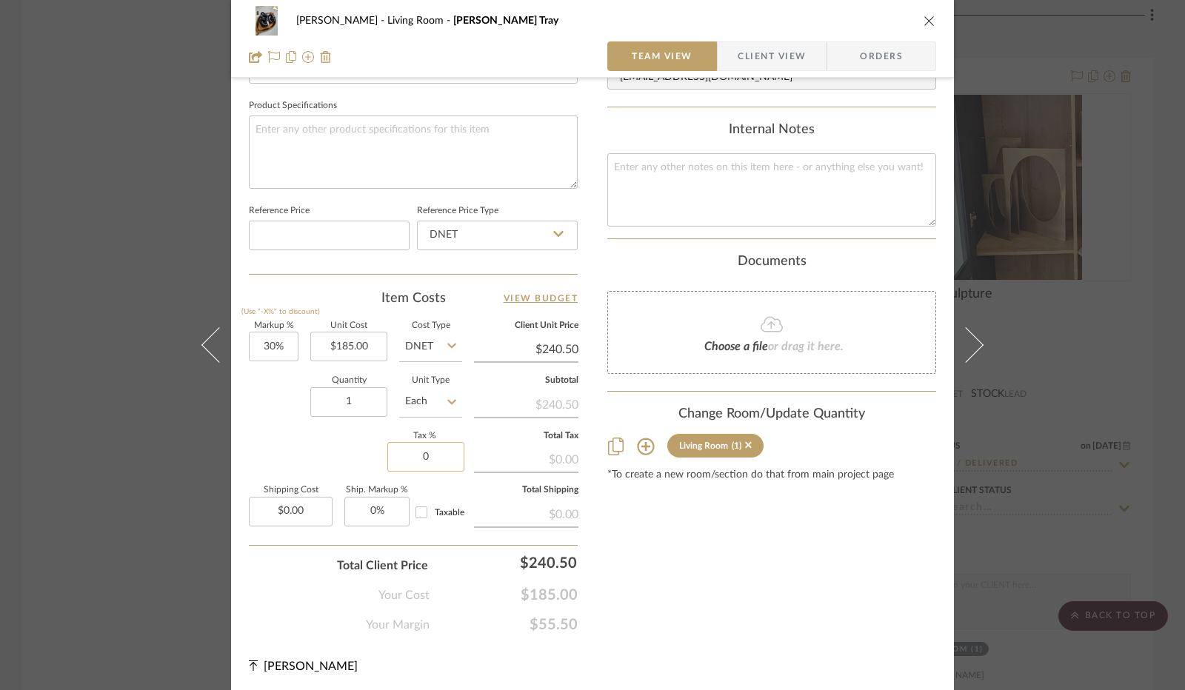
click at [424, 454] on input "0" at bounding box center [425, 457] width 77 height 30
click at [329, 444] on div "Markup % (Use "-X%" to discount) 30% Unit Cost $185.00 Cost Type DNET Client Un…" at bounding box center [413, 430] width 329 height 216
click at [773, 66] on span "Client View" at bounding box center [772, 56] width 68 height 30
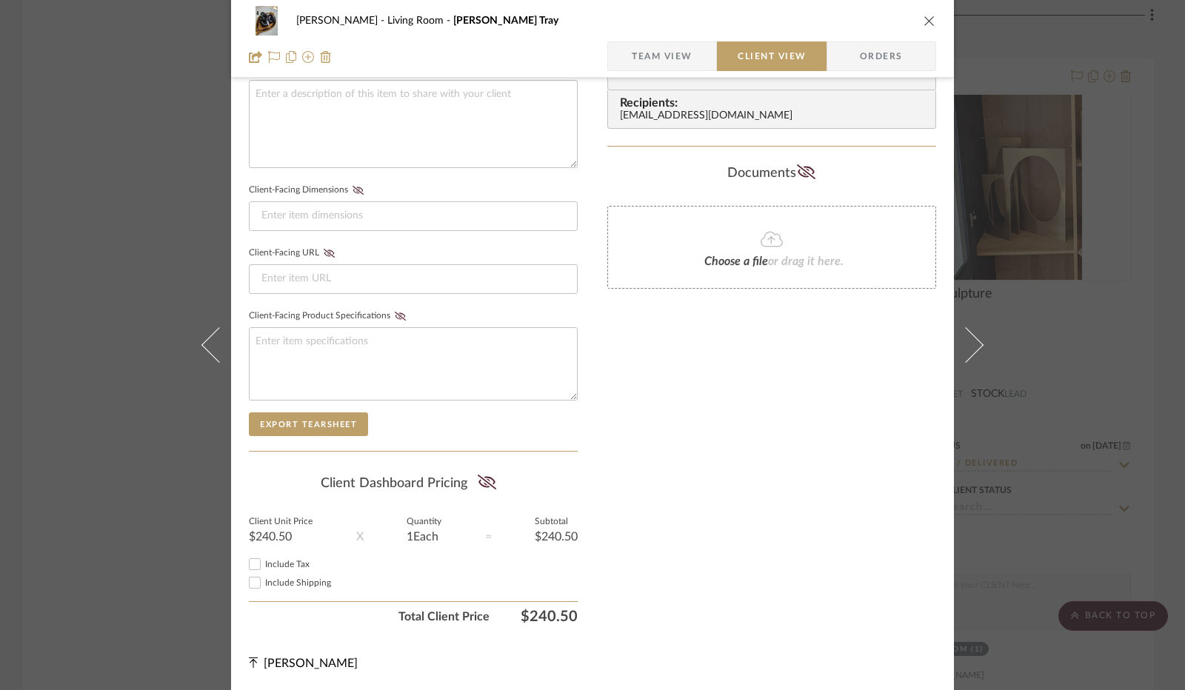
scroll to position [548, 0]
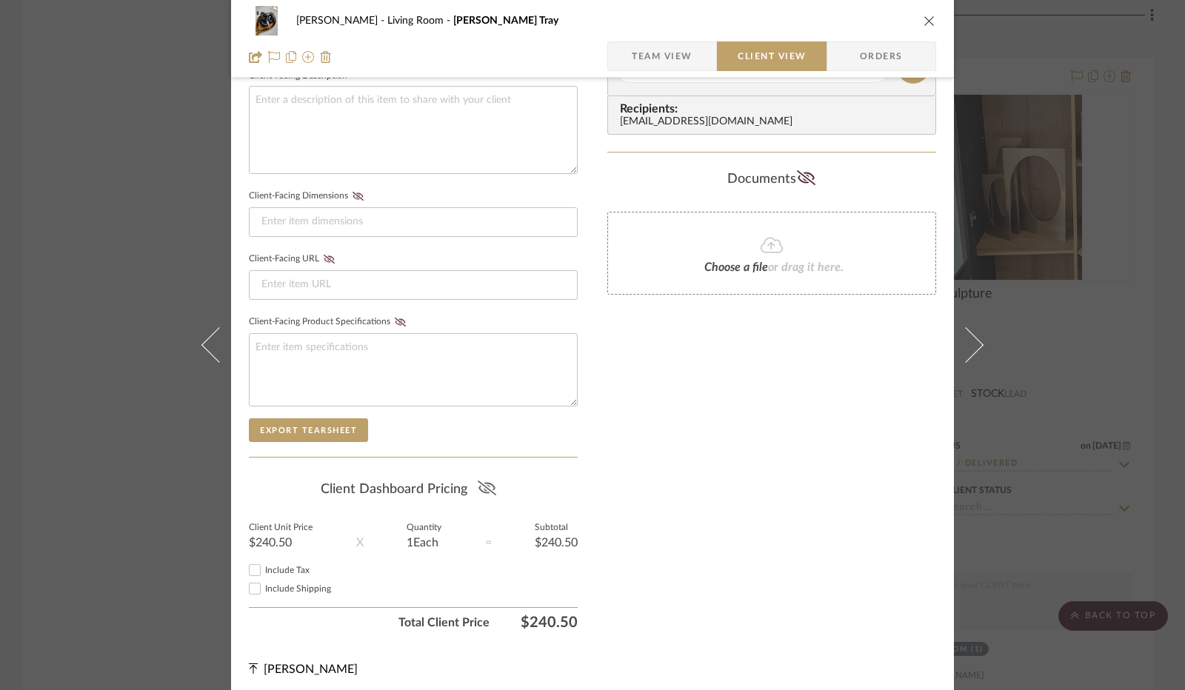
click at [482, 484] on icon at bounding box center [487, 488] width 19 height 15
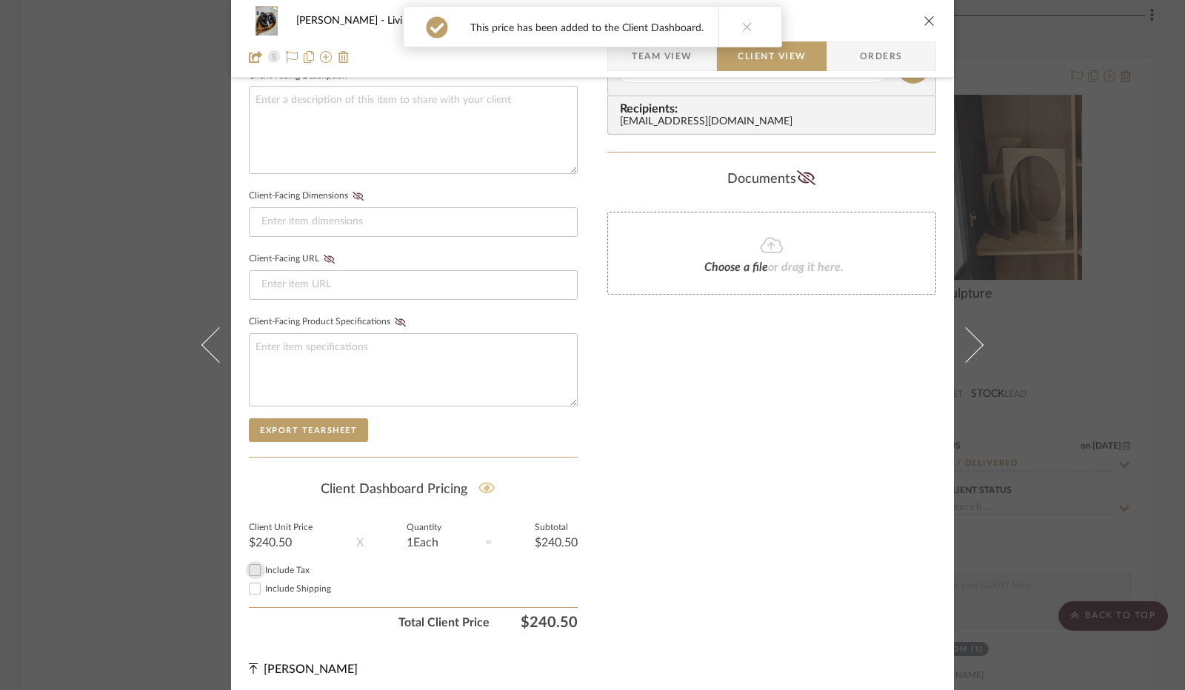
click at [258, 568] on input "Include Tax" at bounding box center [255, 571] width 18 height 18
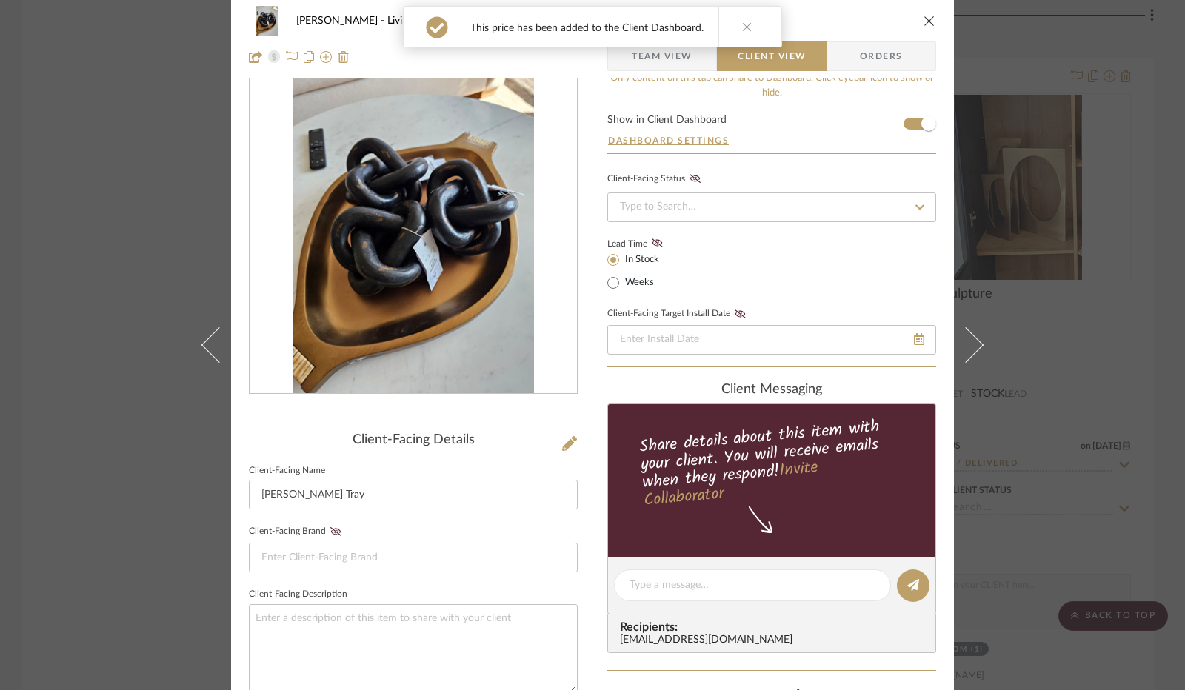
scroll to position [0, 0]
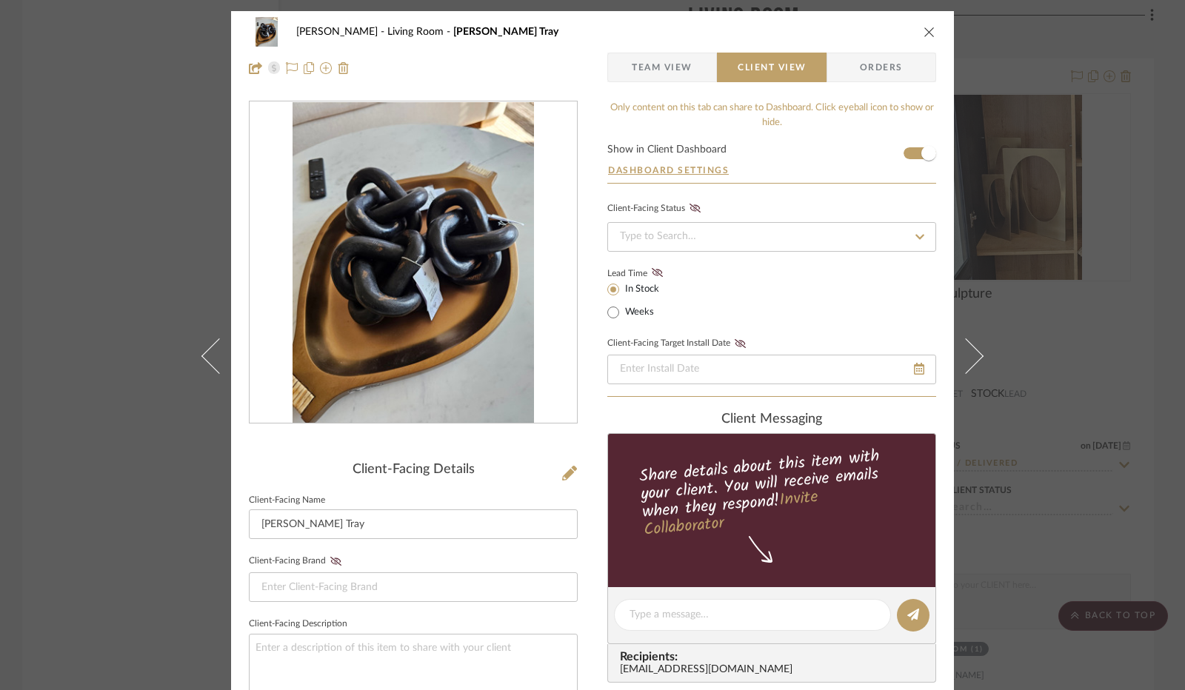
click at [923, 40] on div "[PERSON_NAME] Living Room [PERSON_NAME]" at bounding box center [592, 32] width 687 height 30
click at [924, 34] on icon "close" at bounding box center [930, 32] width 12 height 12
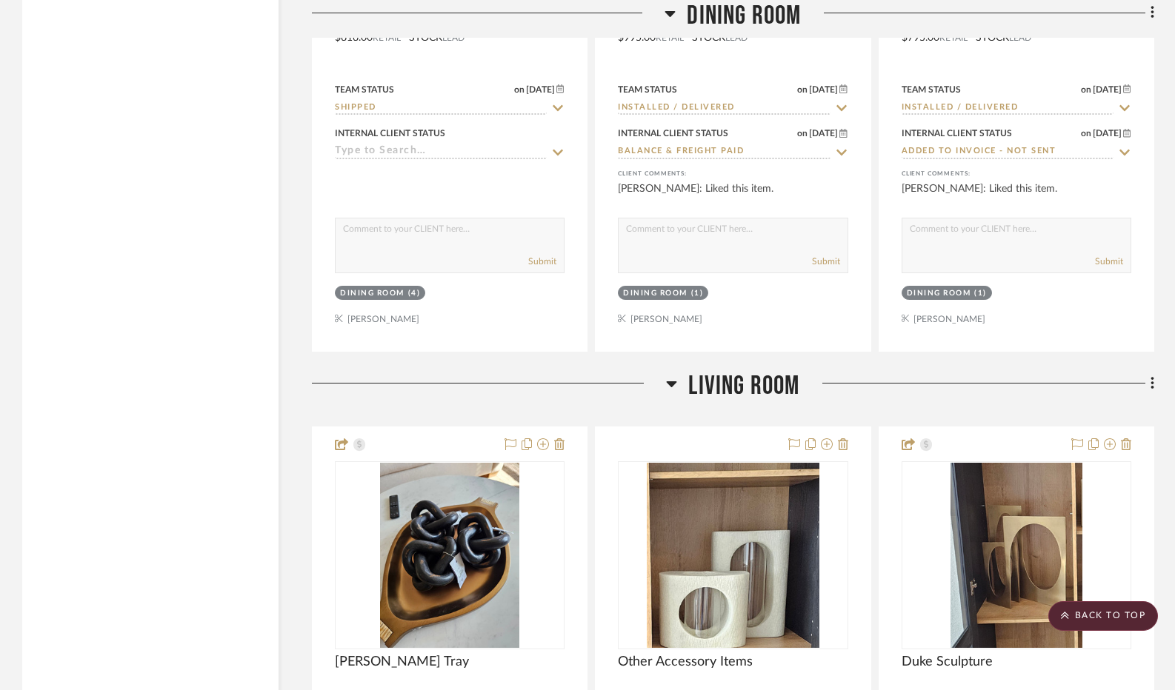
scroll to position [3956, 0]
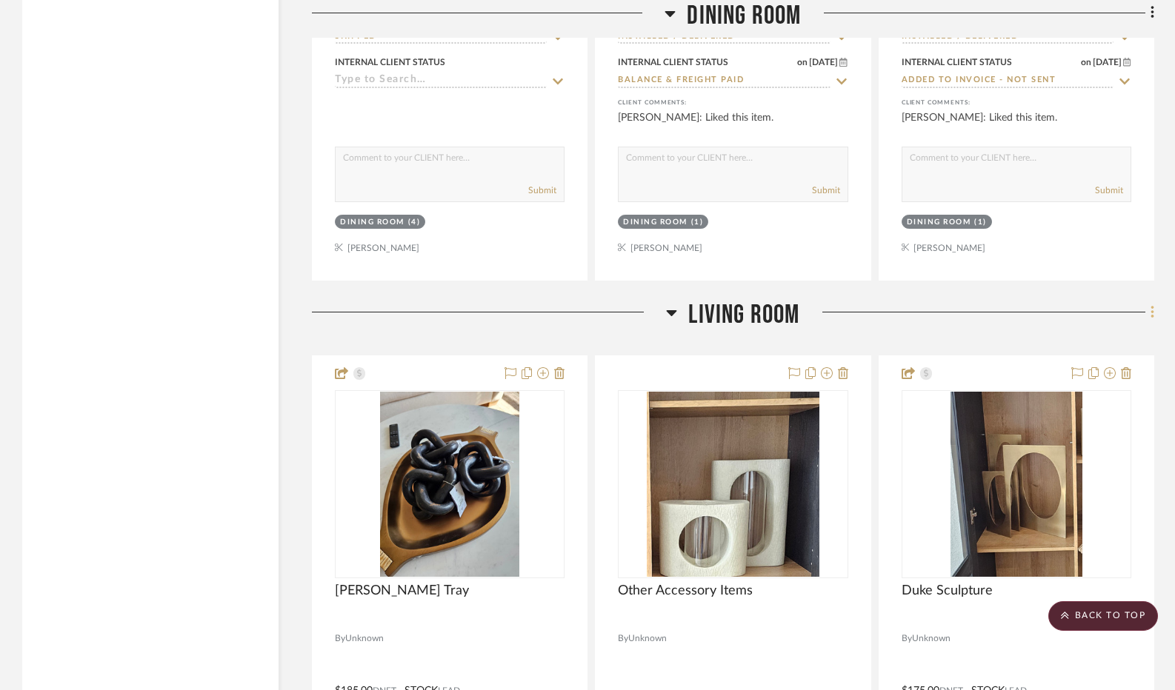
click at [1151, 313] on icon at bounding box center [1153, 312] width 4 height 16
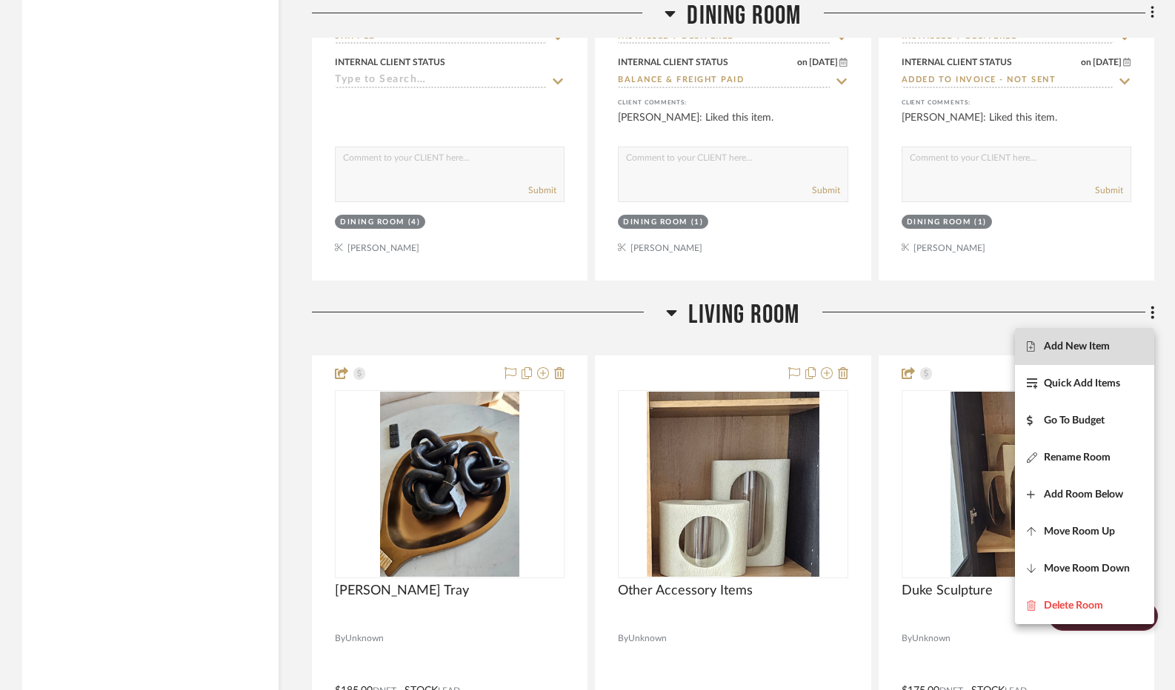
click at [1040, 342] on fa-icon at bounding box center [1035, 347] width 17 height 10
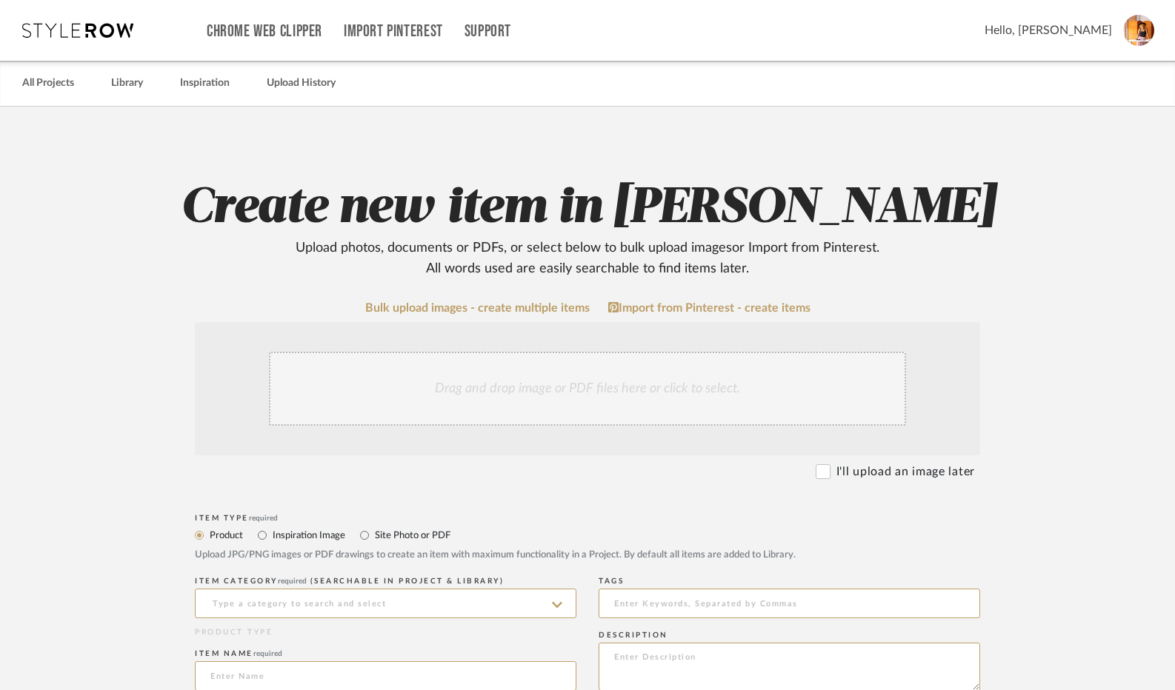
click at [570, 384] on div "Drag and drop image or PDF files here or click to select." at bounding box center [587, 389] width 637 height 74
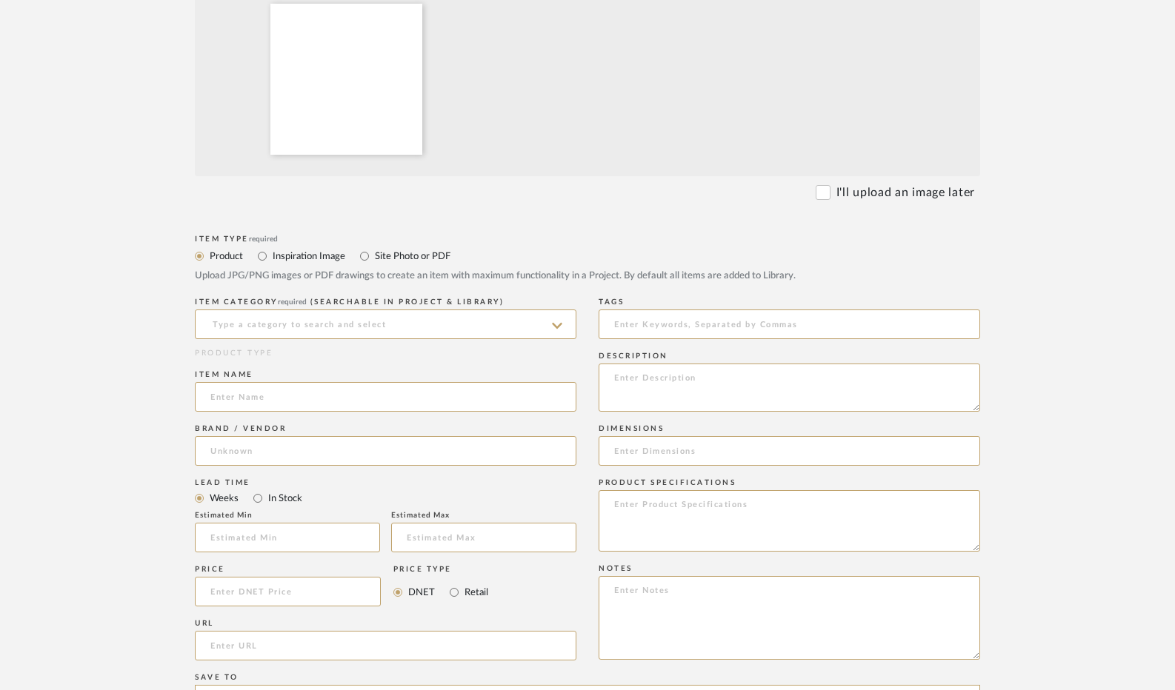
scroll to position [444, 0]
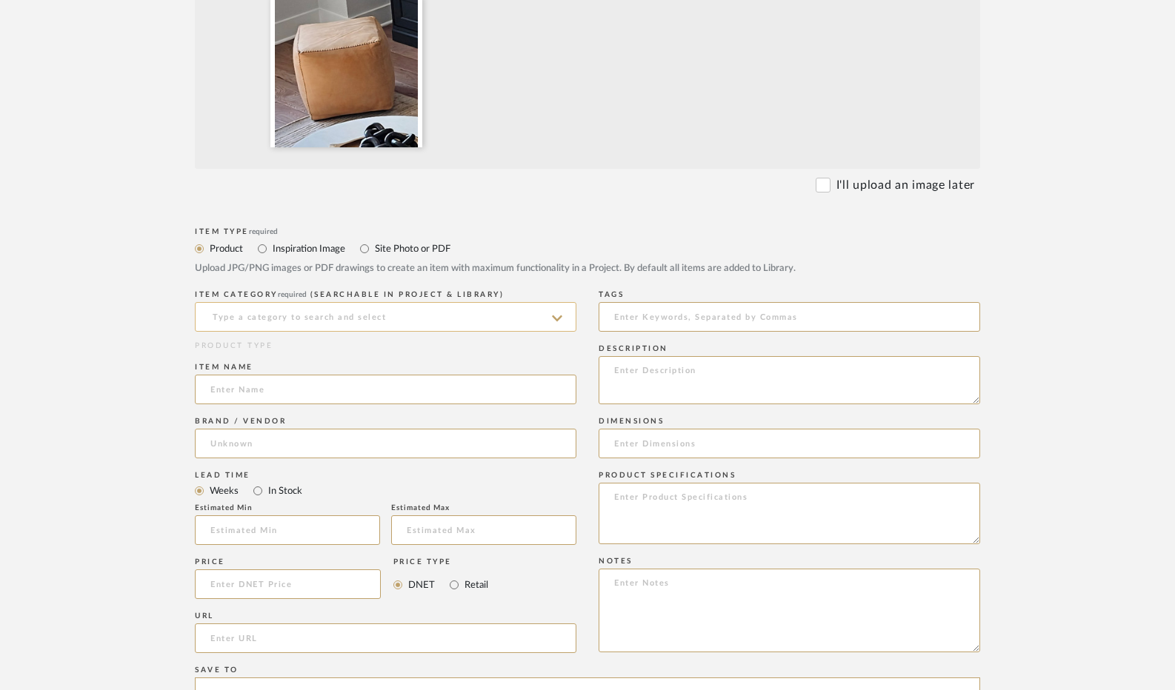
click at [231, 324] on input at bounding box center [386, 317] width 382 height 30
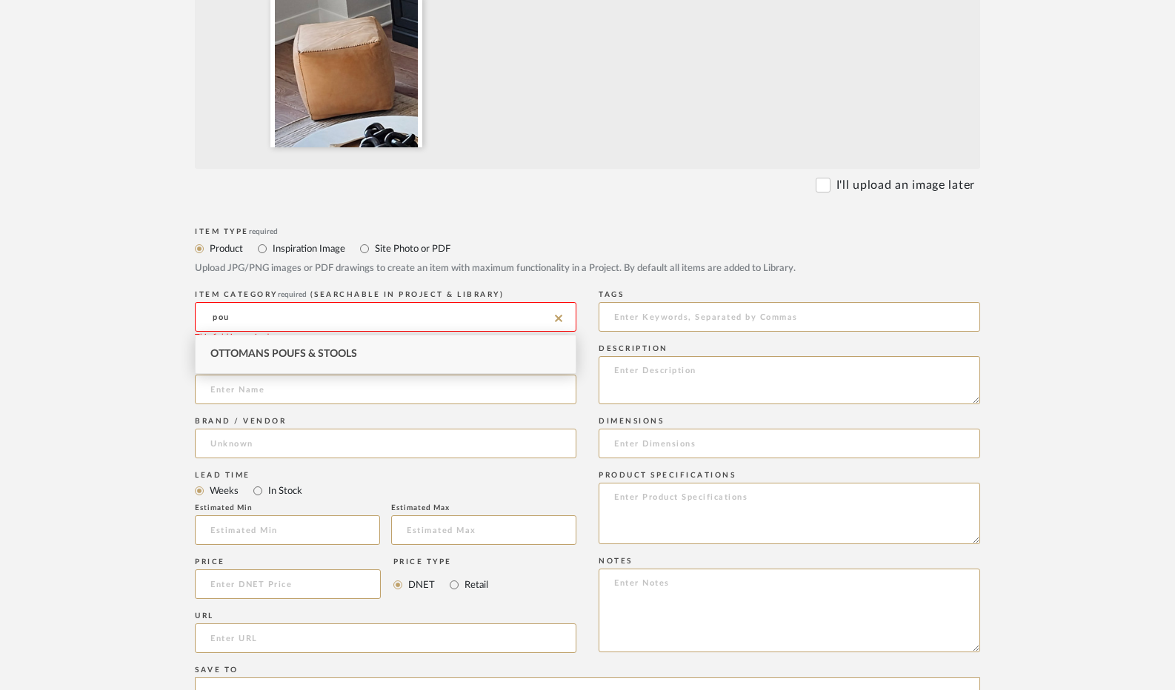
click at [252, 349] on span "Ottomans Poufs & Stools" at bounding box center [283, 354] width 147 height 10
click at [259, 394] on input at bounding box center [386, 390] width 382 height 30
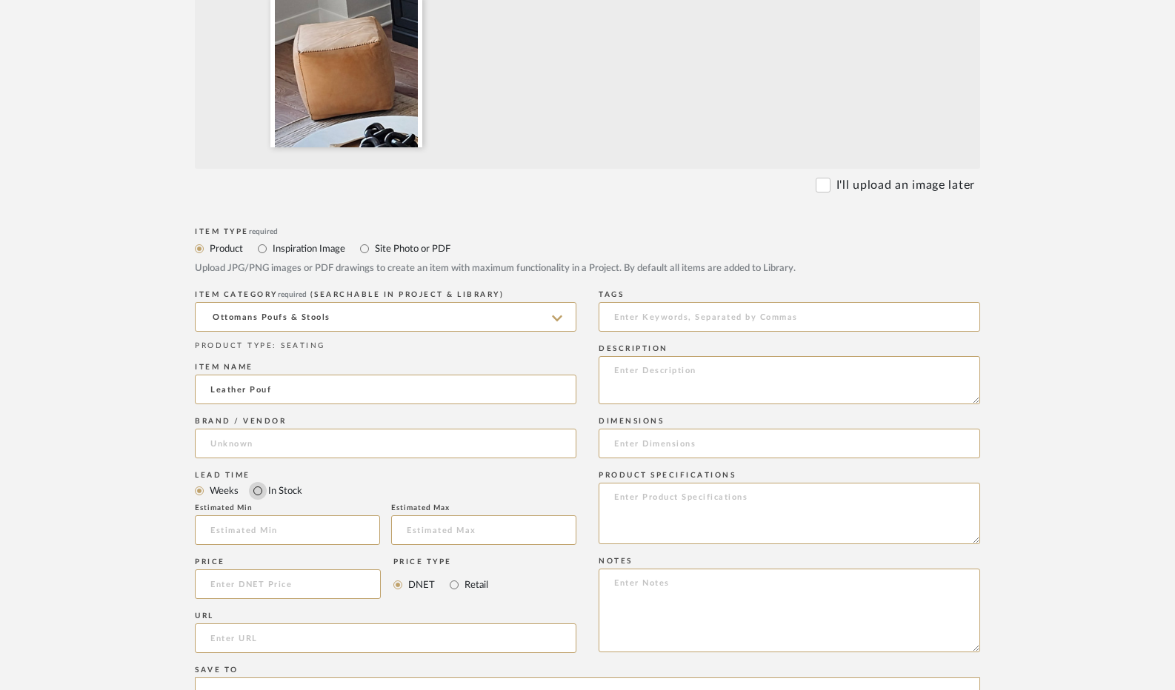
click at [253, 490] on input "In Stock" at bounding box center [258, 491] width 18 height 18
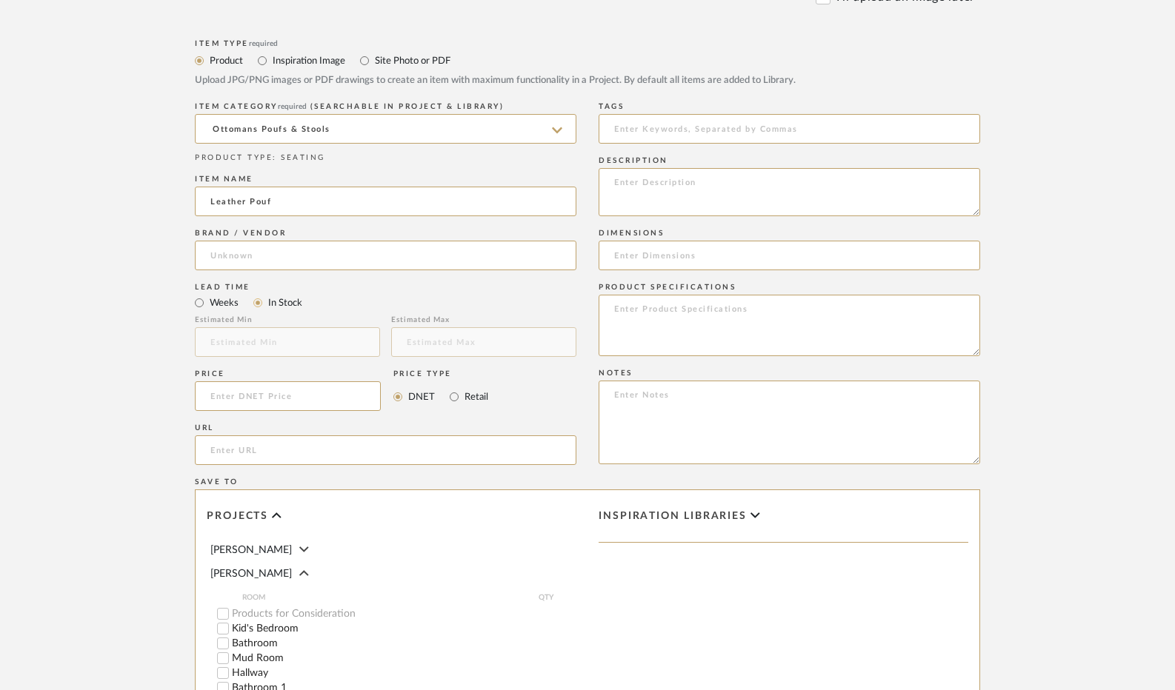
scroll to position [667, 0]
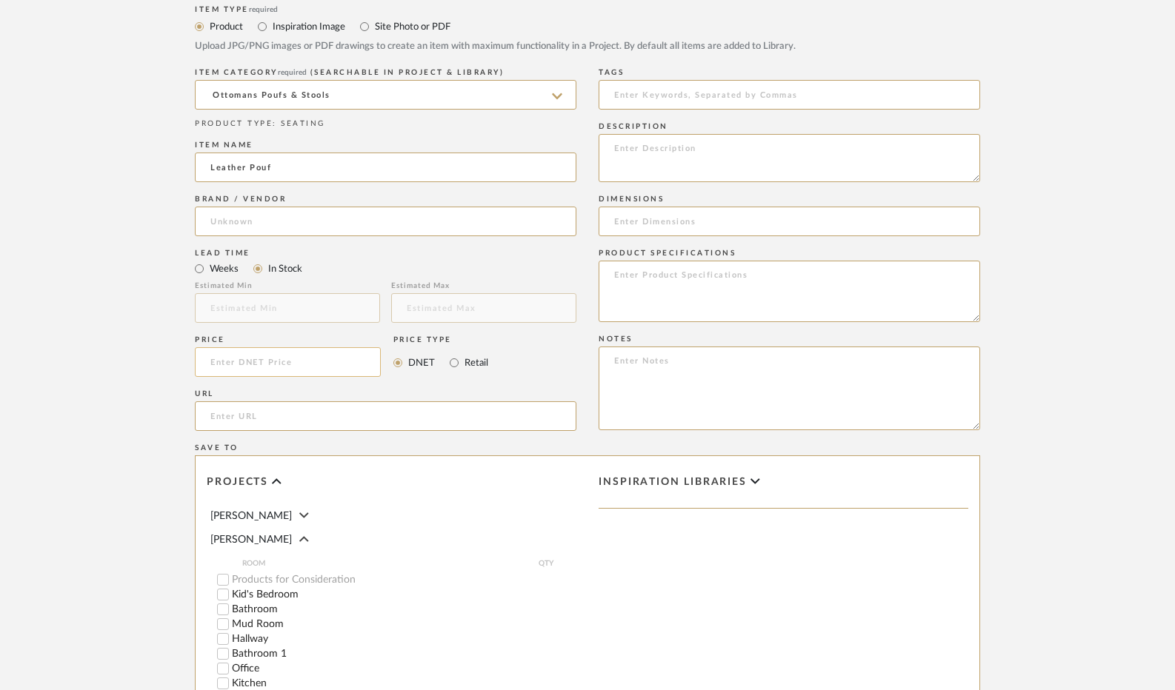
click at [258, 362] on input at bounding box center [288, 362] width 186 height 30
click at [450, 361] on input "Retail" at bounding box center [454, 363] width 18 height 18
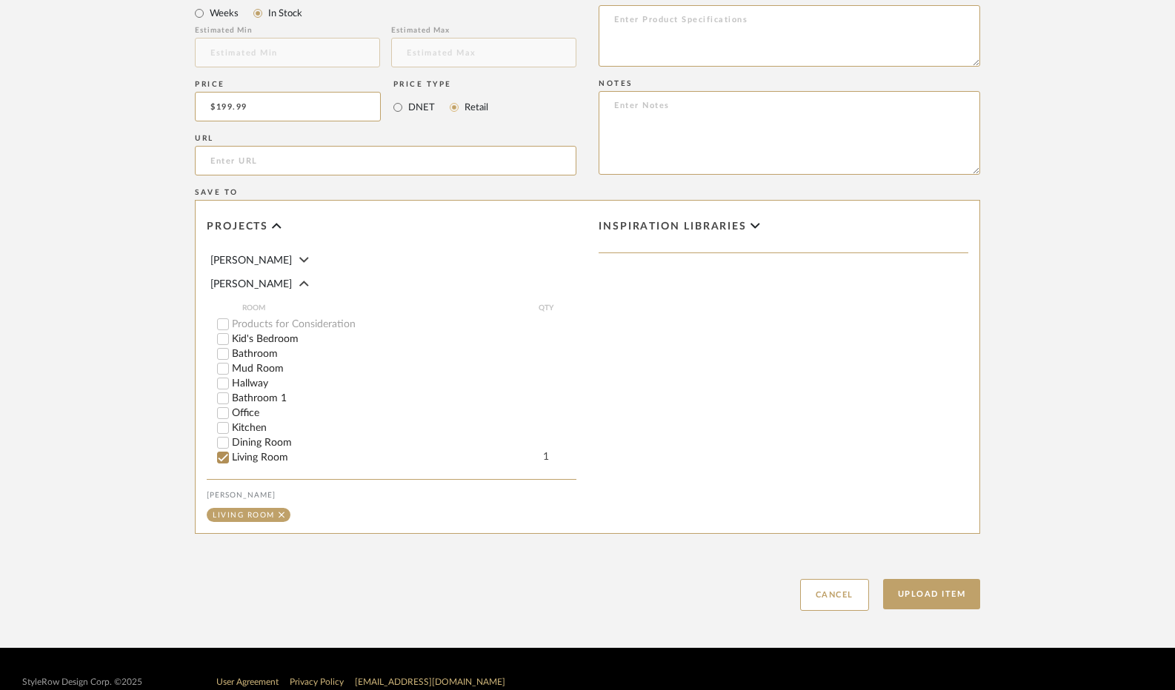
scroll to position [947, 0]
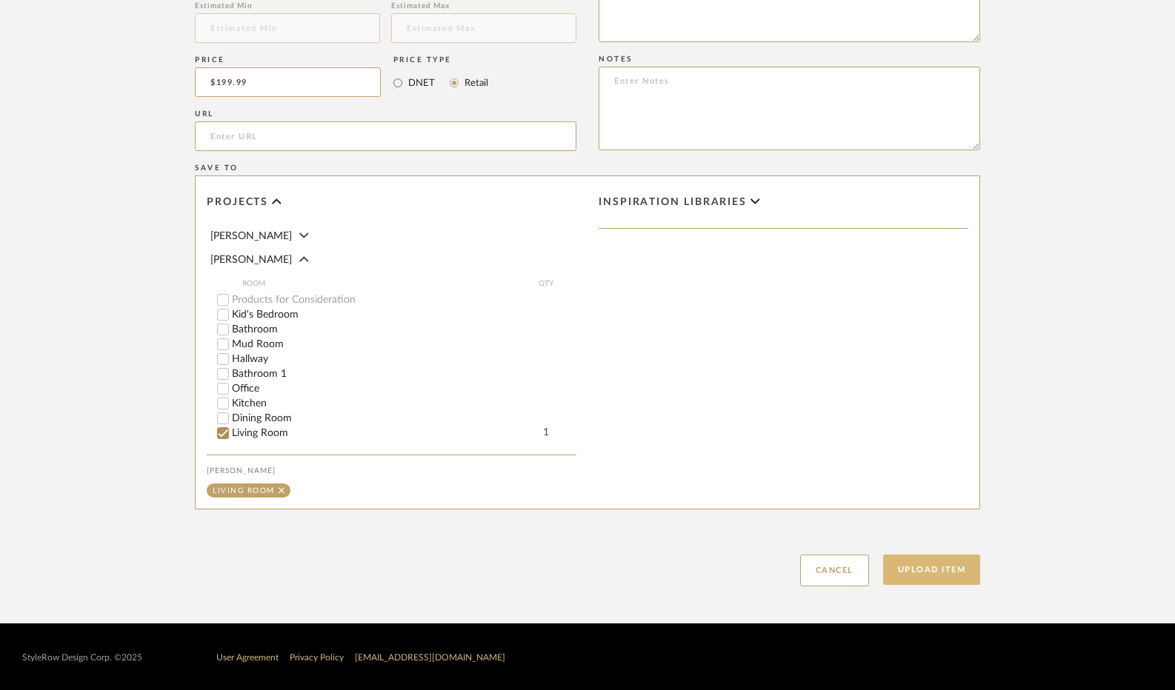
click at [913, 562] on button "Upload Item" at bounding box center [932, 570] width 98 height 30
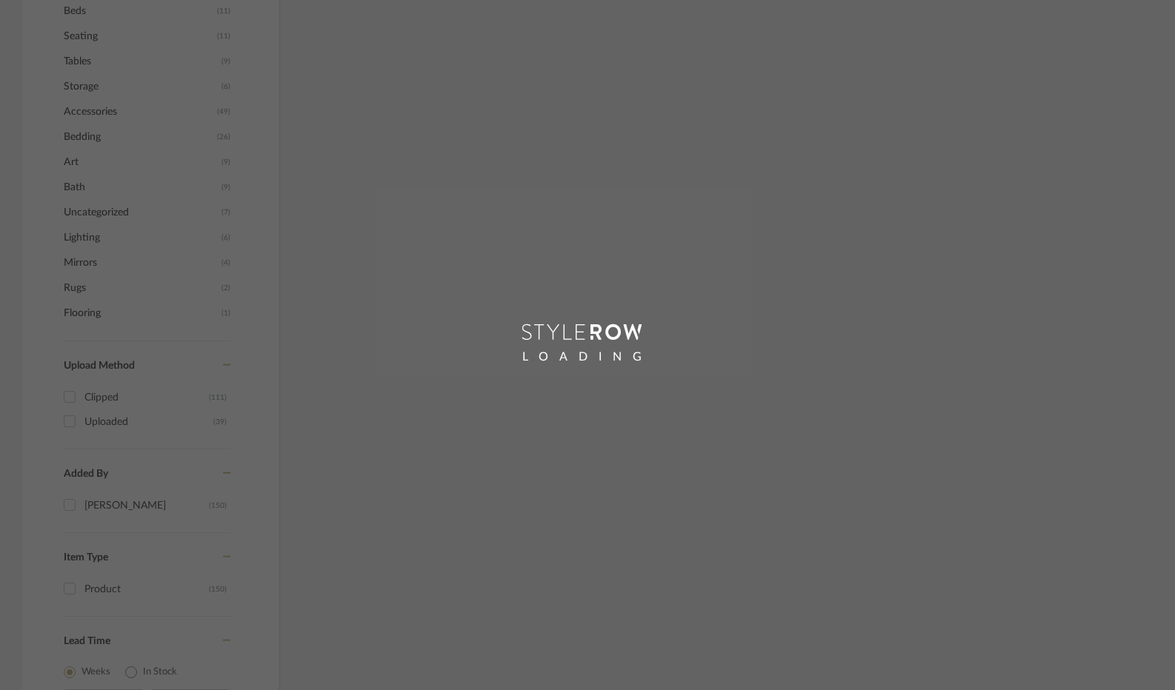
scroll to position [415, 0]
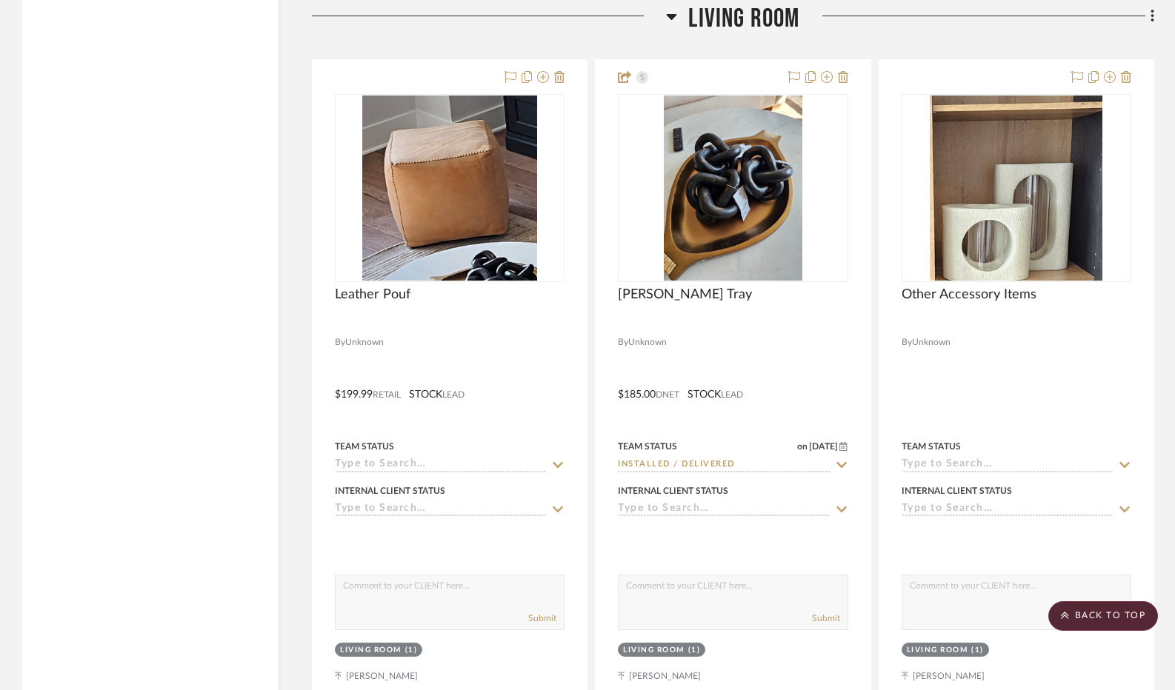
scroll to position [4252, 0]
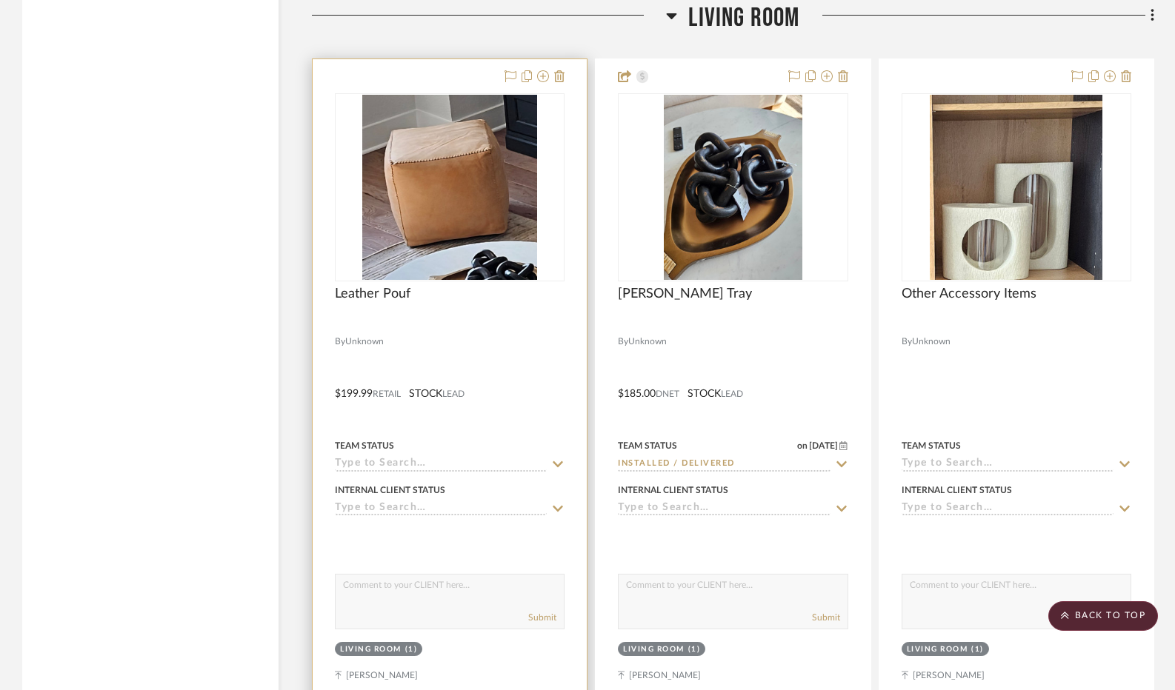
click at [526, 349] on div at bounding box center [450, 383] width 274 height 648
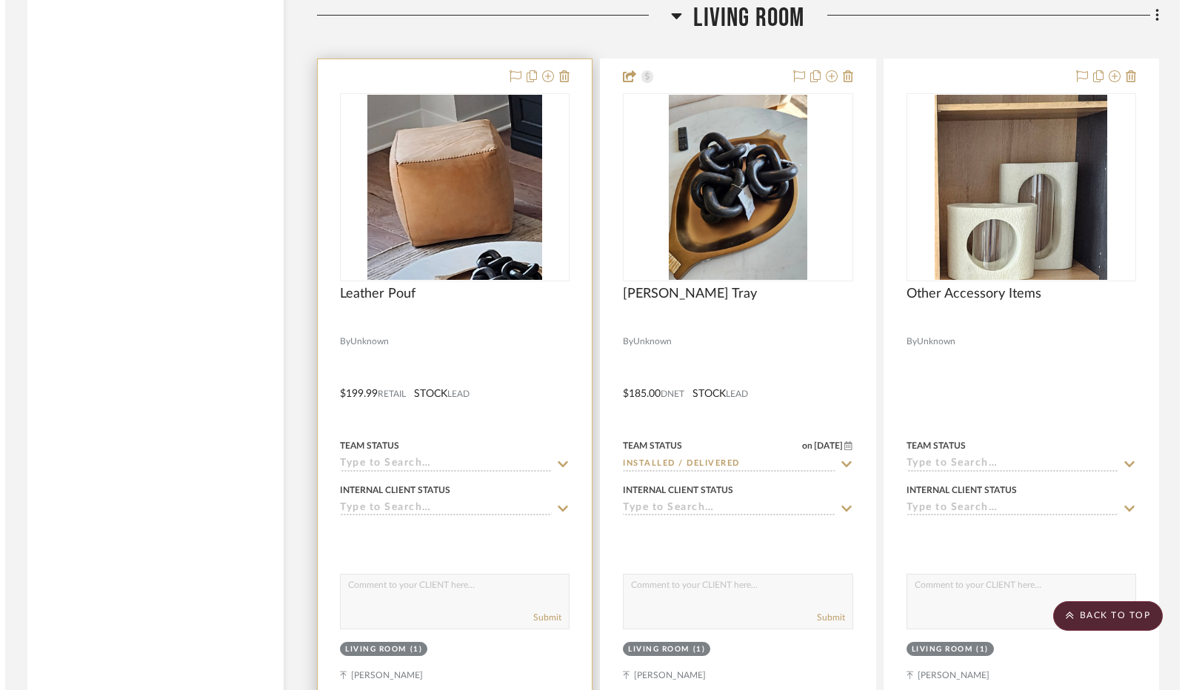
scroll to position [0, 0]
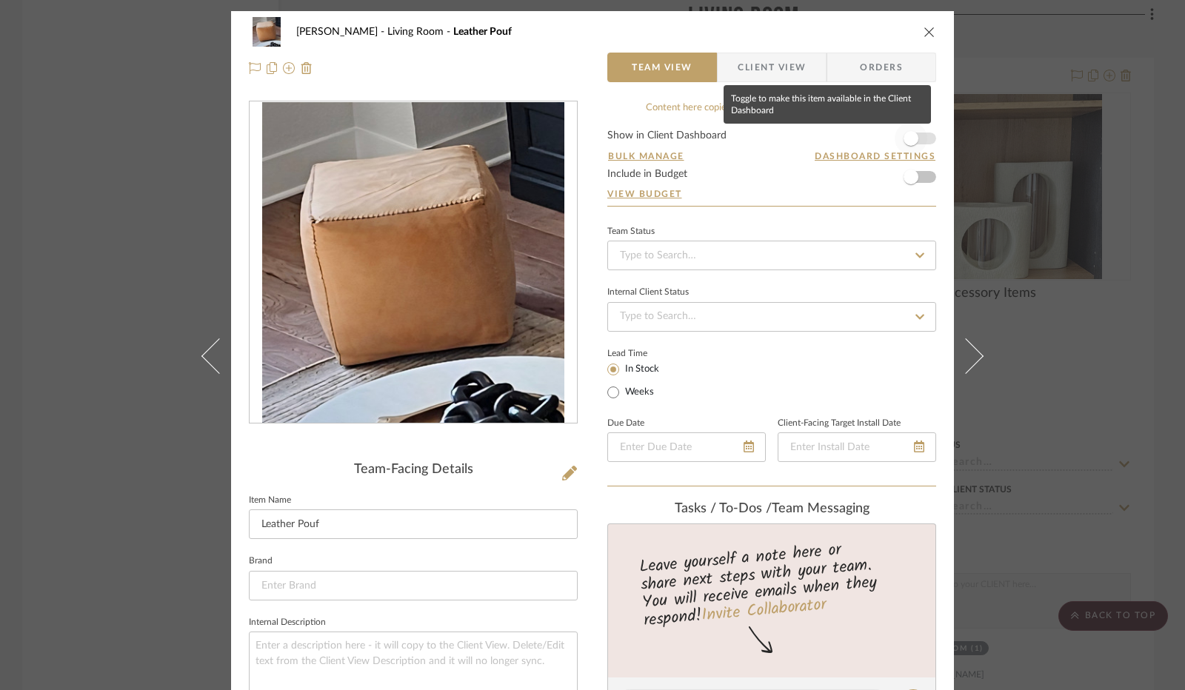
click at [908, 134] on span "button" at bounding box center [911, 138] width 15 height 15
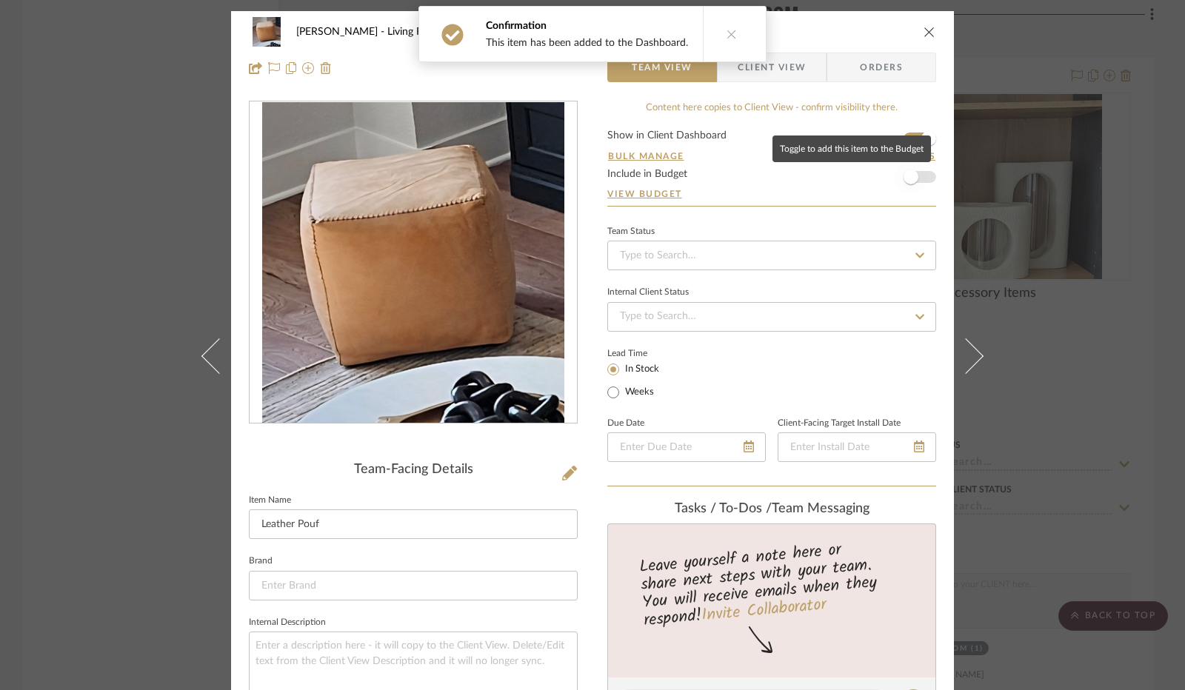
click at [911, 180] on span "button" at bounding box center [911, 177] width 15 height 15
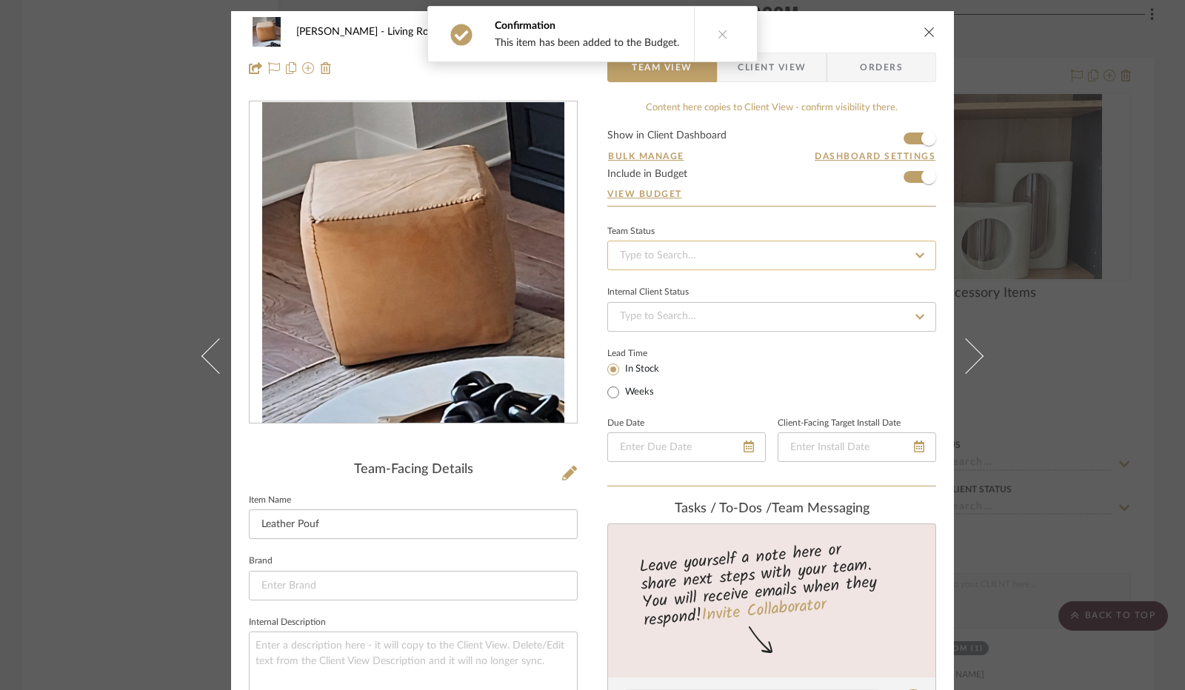
click at [716, 259] on input at bounding box center [771, 256] width 329 height 30
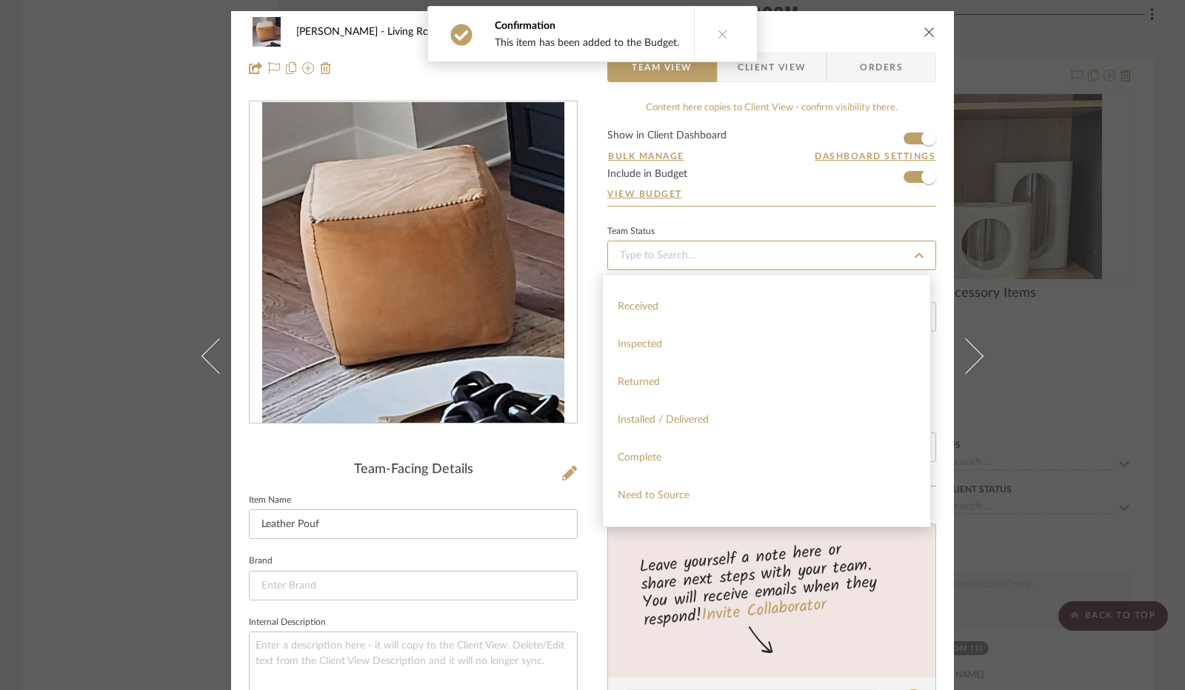
scroll to position [296, 0]
click at [682, 368] on div "Installed / Delivered" at bounding box center [766, 375] width 327 height 38
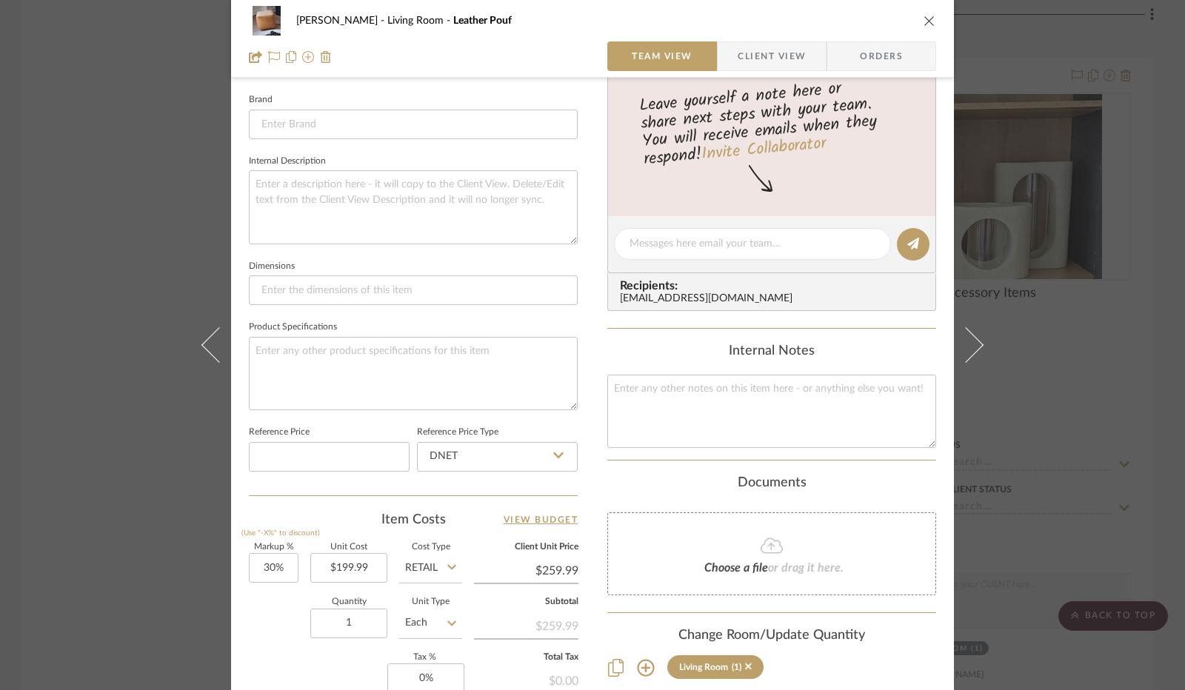
scroll to position [593, 0]
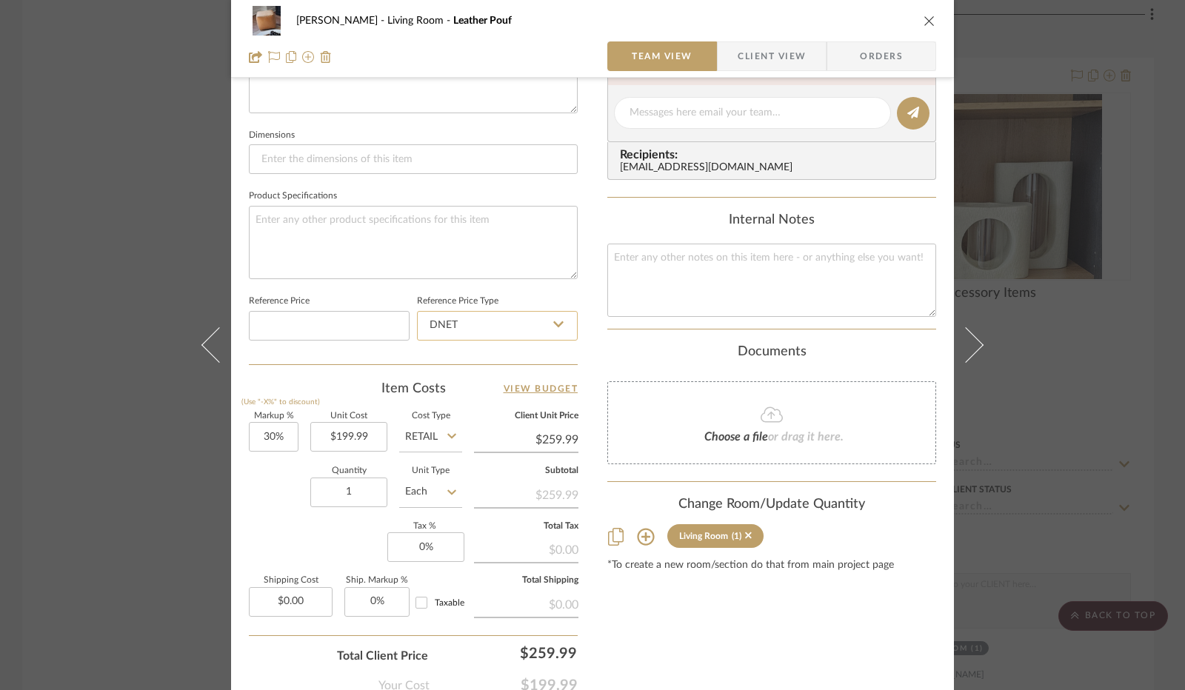
click at [522, 318] on input "DNET" at bounding box center [497, 326] width 161 height 30
click at [510, 397] on div "Retail" at bounding box center [504, 399] width 183 height 38
click at [265, 433] on input "30" at bounding box center [274, 437] width 50 height 30
click at [407, 545] on input "0" at bounding box center [425, 548] width 77 height 30
click at [340, 529] on div "Markup % (Use "-X%" to discount) 0% Unit Cost $199.99 Cost Type Retail Client U…" at bounding box center [413, 521] width 329 height 216
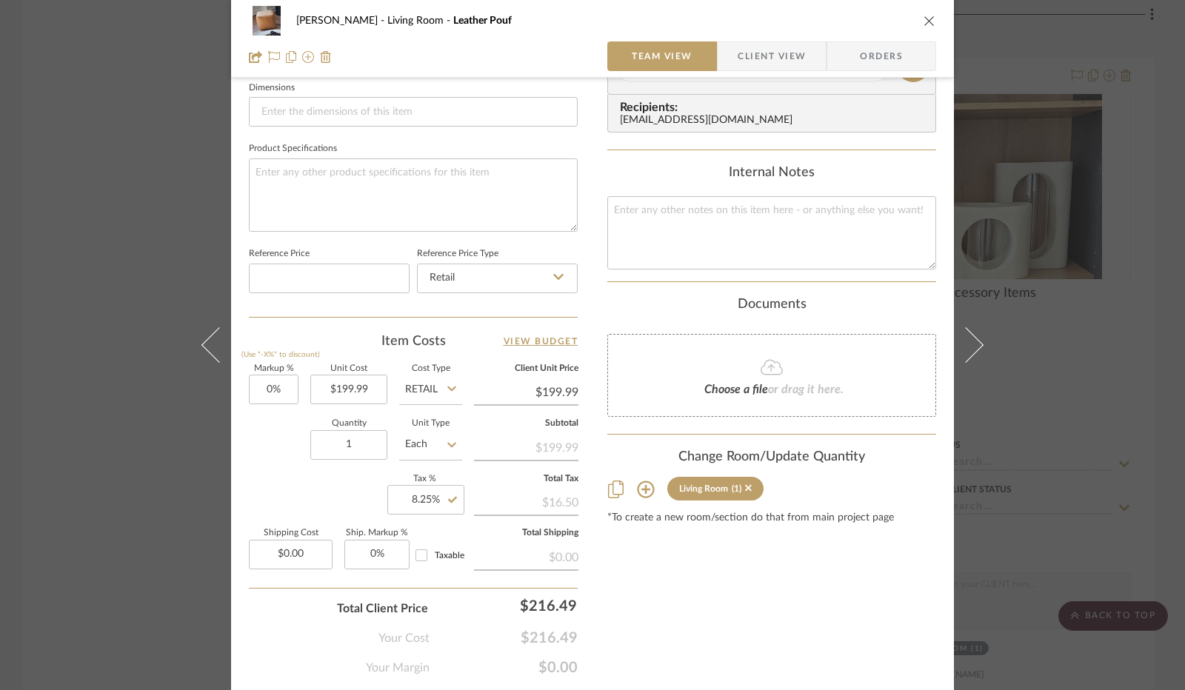
scroll to position [683, 0]
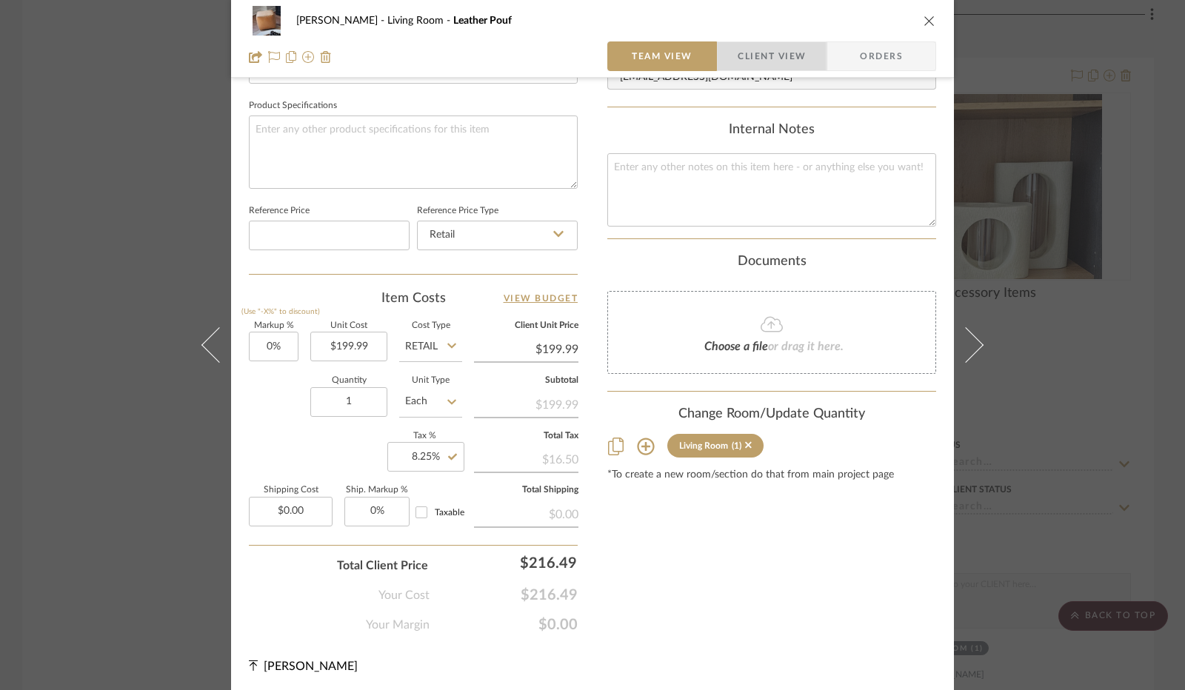
click at [777, 53] on span "Client View" at bounding box center [772, 56] width 68 height 30
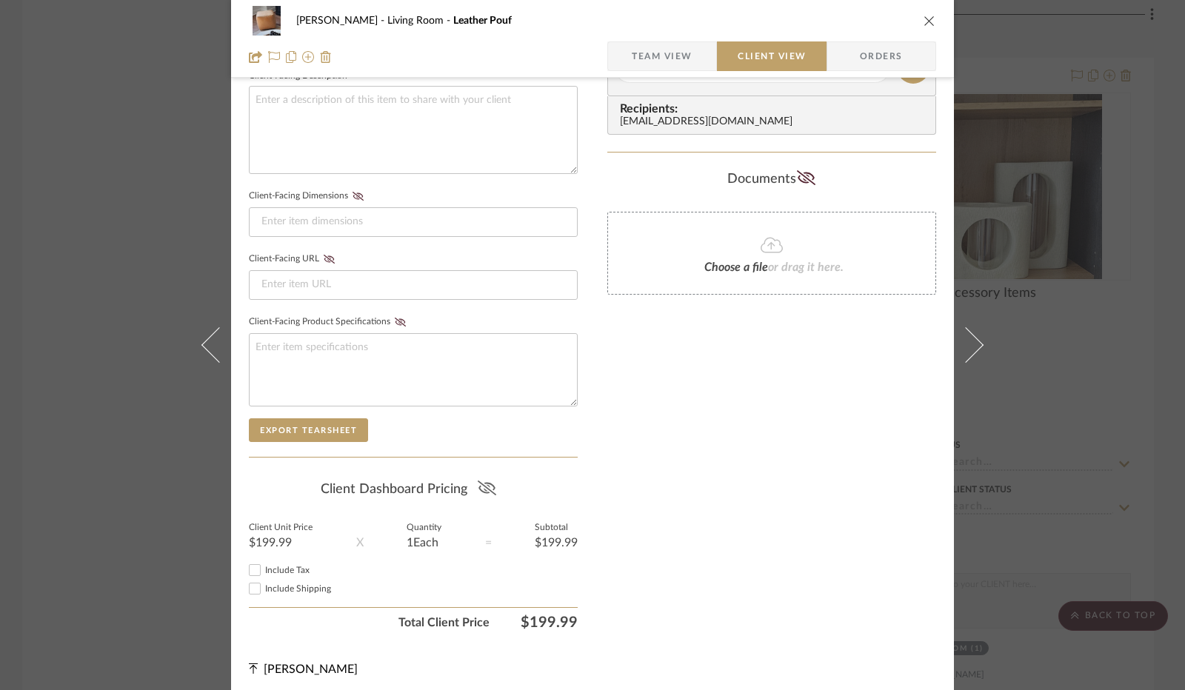
click at [483, 481] on icon at bounding box center [487, 488] width 19 height 15
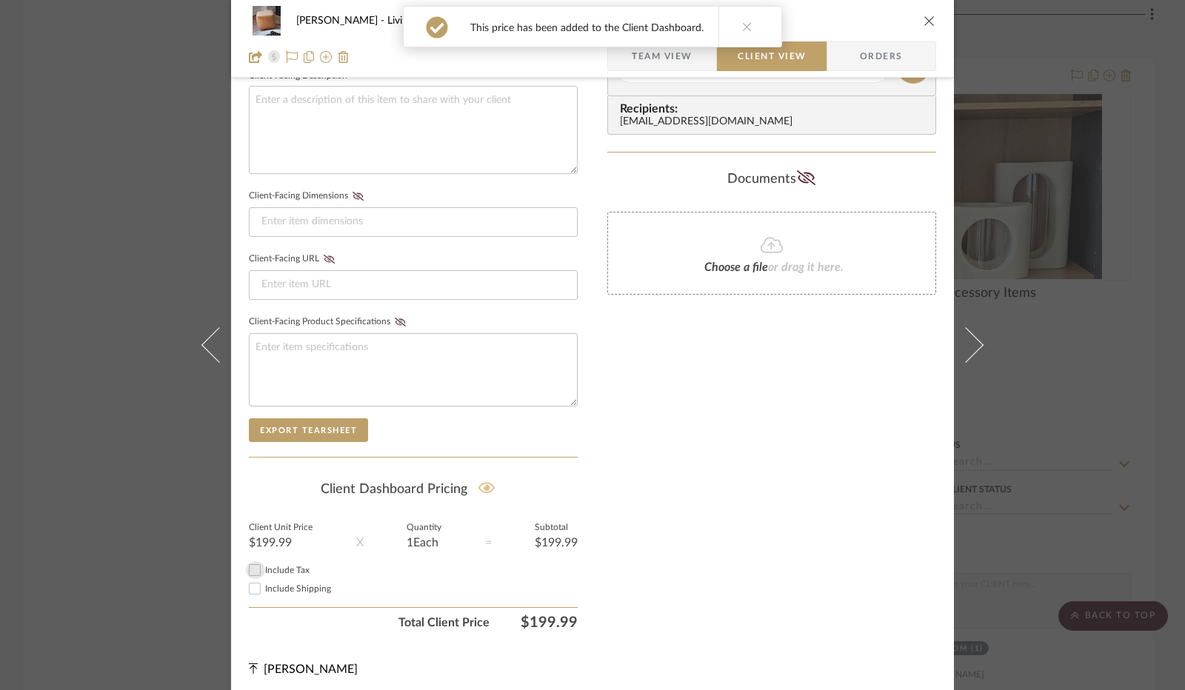
click at [247, 567] on input "Include Tax" at bounding box center [255, 571] width 18 height 18
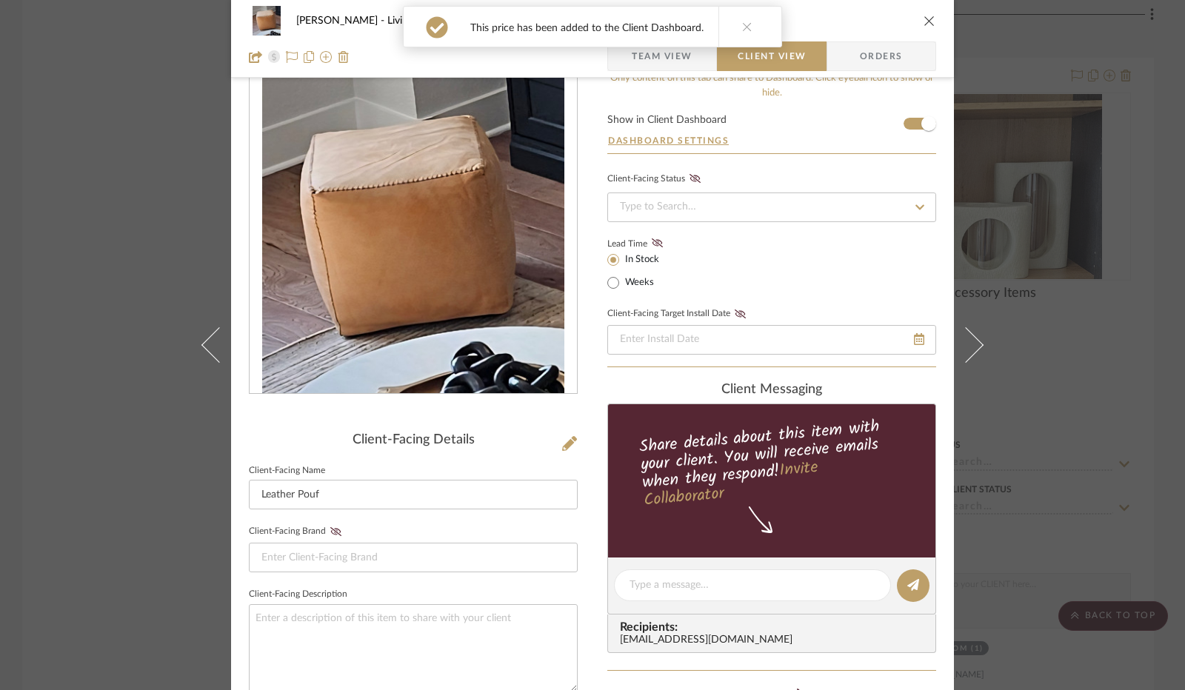
scroll to position [0, 0]
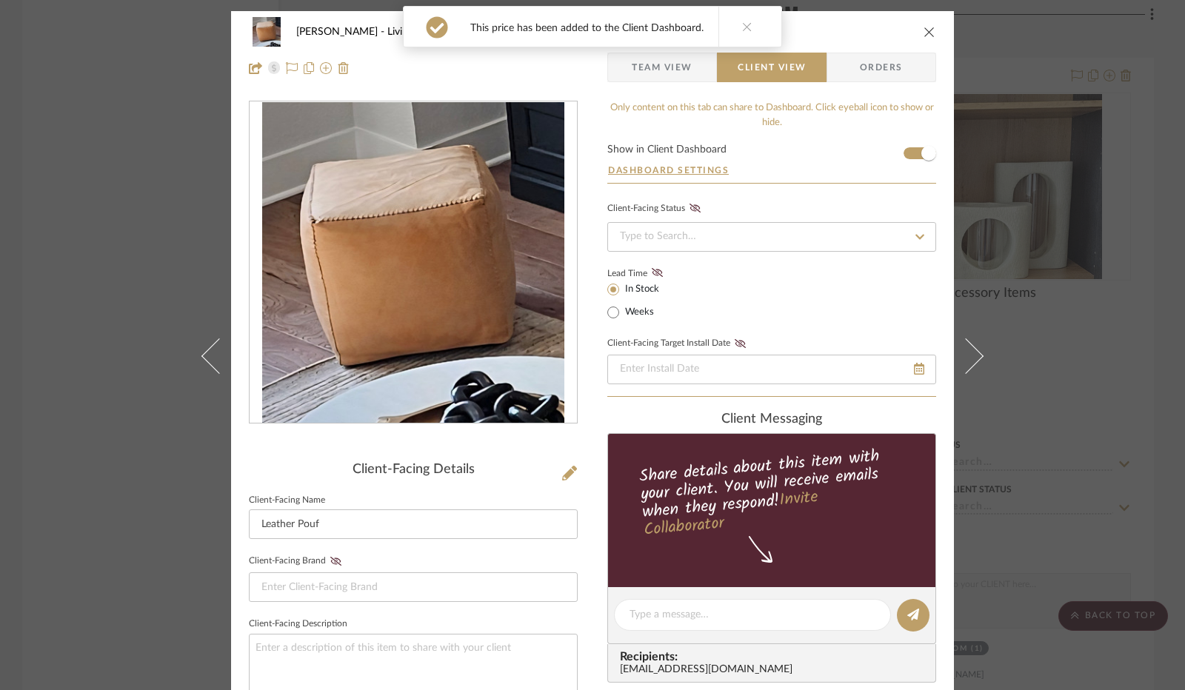
click at [924, 29] on icon "close" at bounding box center [930, 32] width 12 height 12
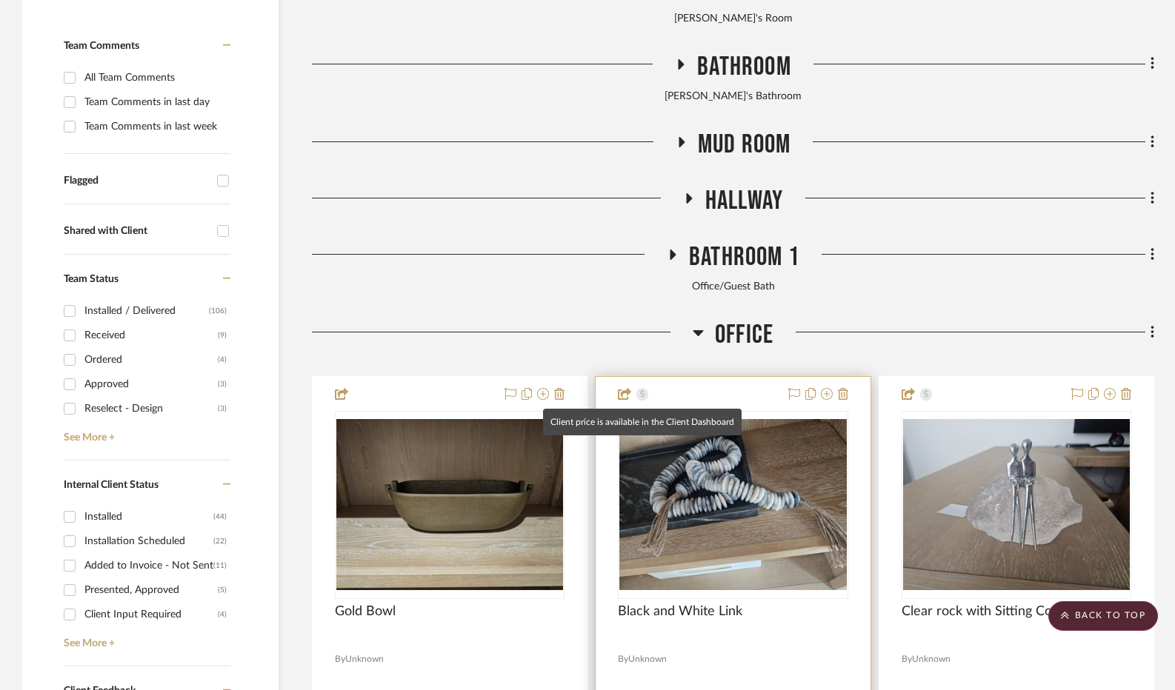
scroll to position [548, 0]
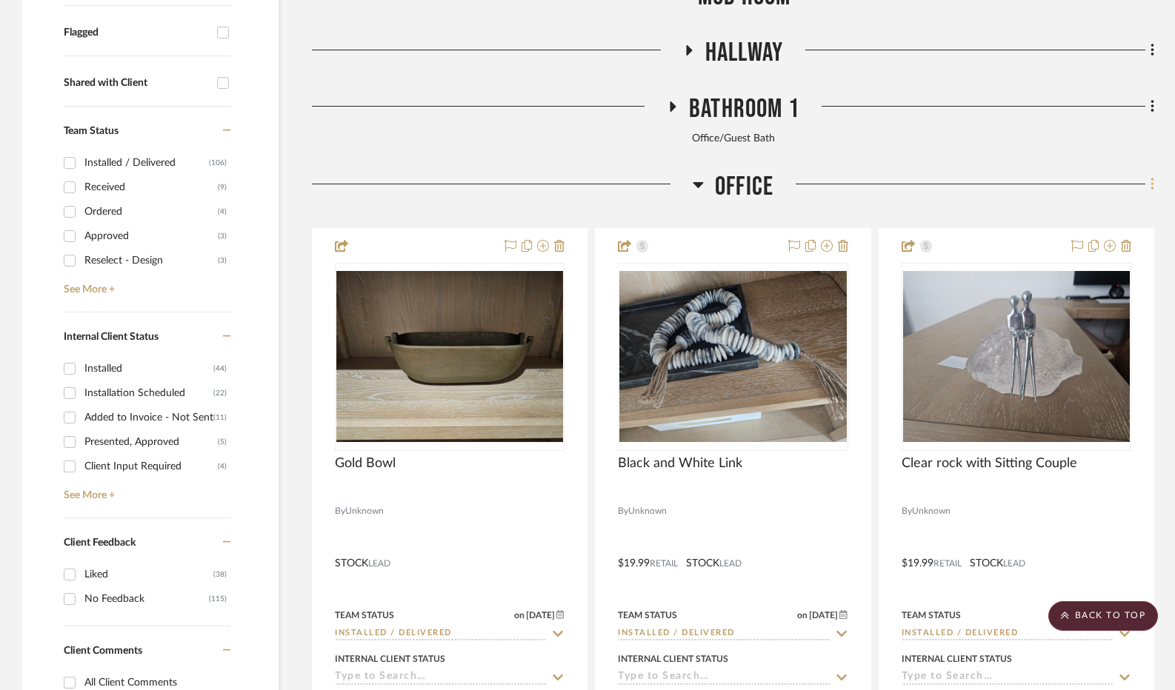
click at [1145, 184] on fa-icon at bounding box center [1150, 185] width 10 height 24
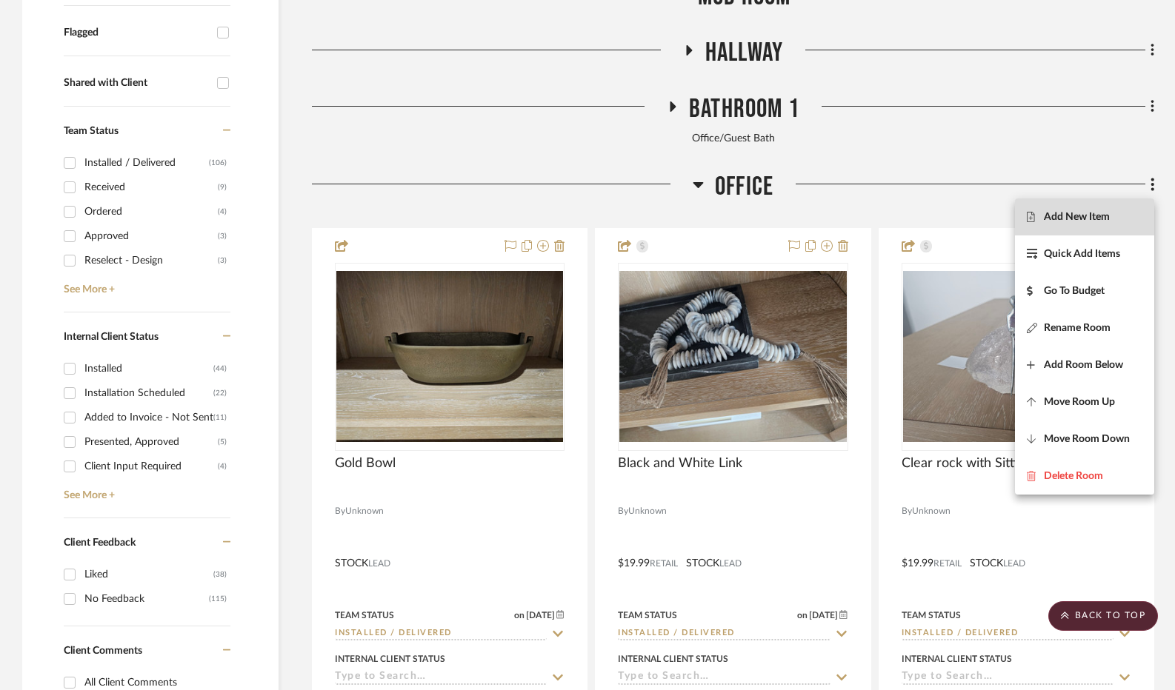
click at [1118, 214] on span "Add New Item" at bounding box center [1085, 216] width 116 height 13
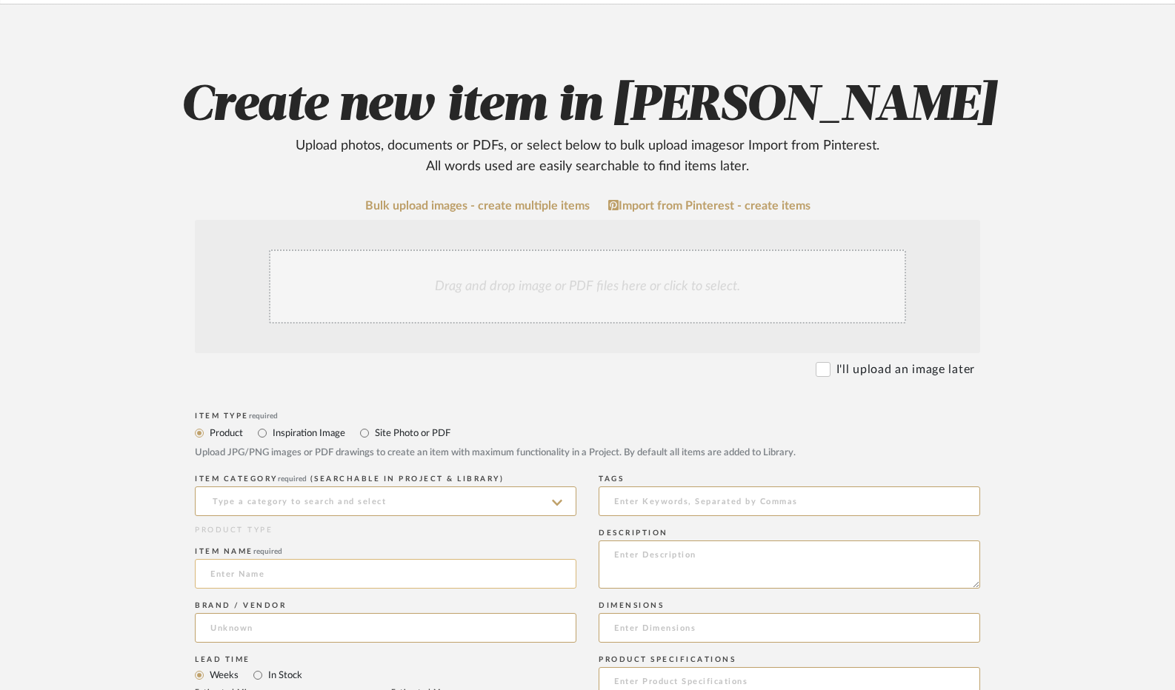
scroll to position [222, 0]
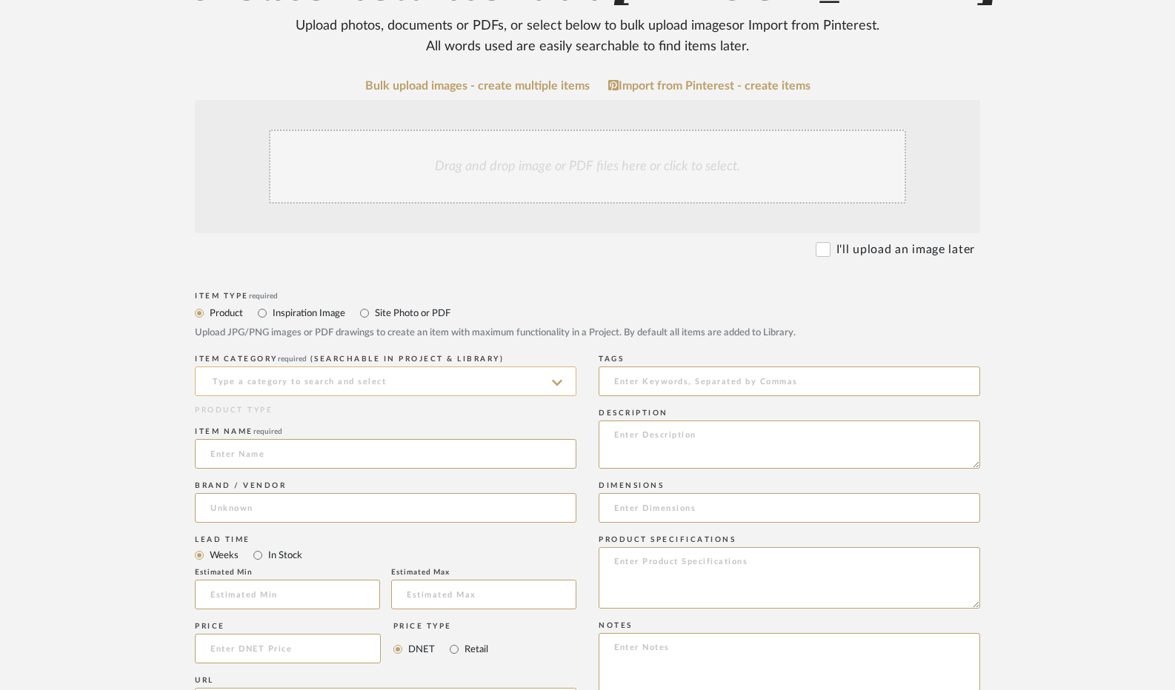
click at [362, 387] on input at bounding box center [386, 382] width 382 height 30
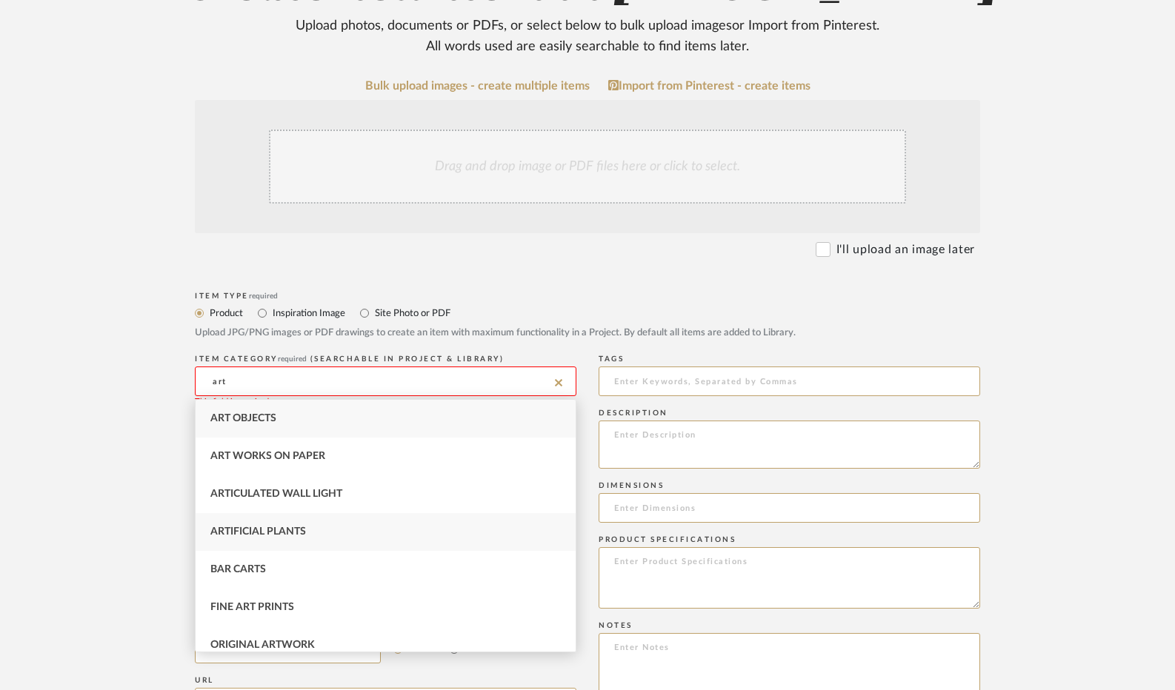
click at [308, 521] on div "Artificial Plants" at bounding box center [386, 532] width 380 height 38
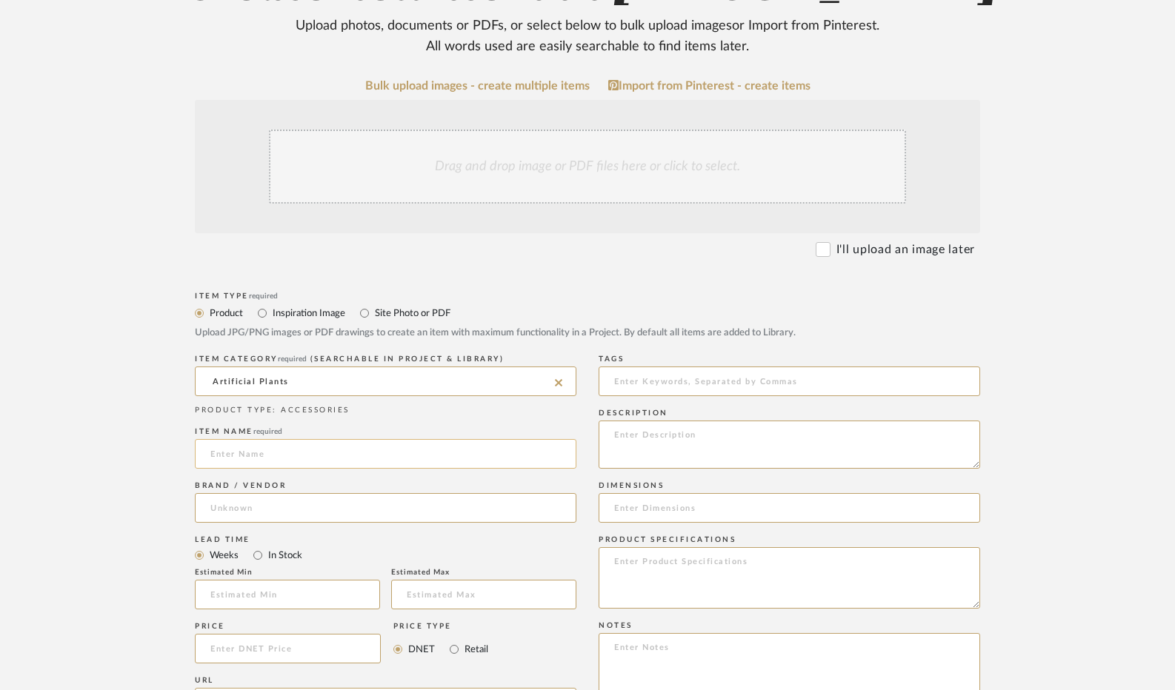
click at [283, 459] on input at bounding box center [386, 454] width 382 height 30
click at [249, 451] on input "White potted plant" at bounding box center [386, 454] width 382 height 30
click at [262, 557] on input "In Stock" at bounding box center [258, 556] width 18 height 18
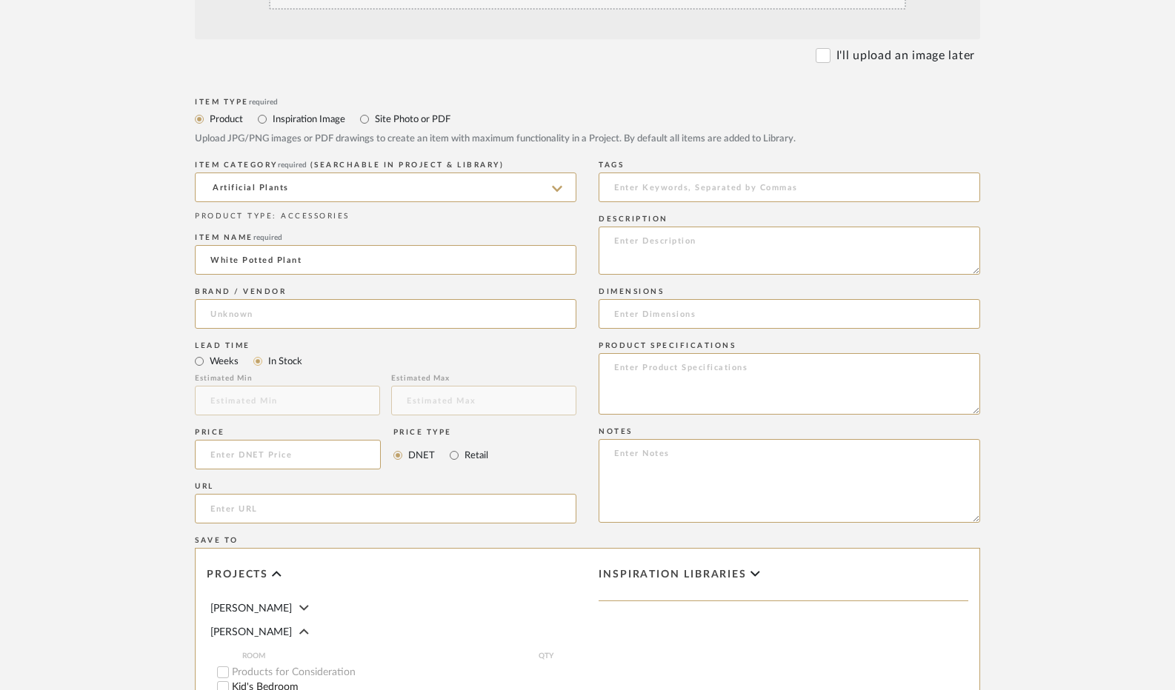
scroll to position [444, 0]
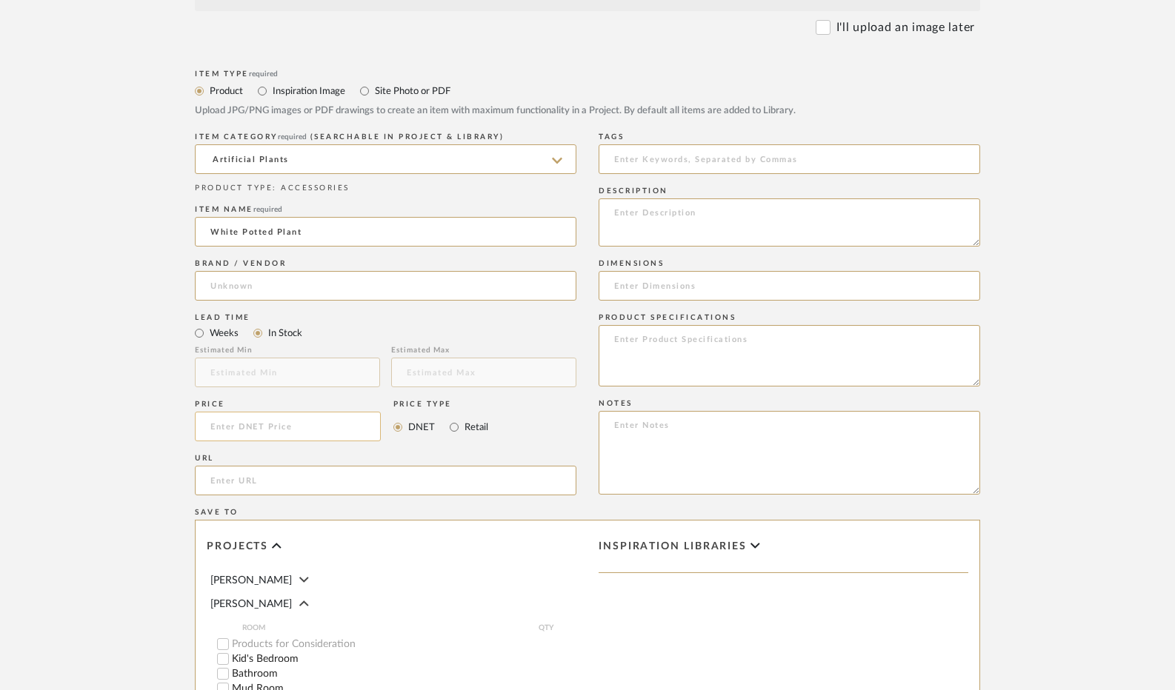
click at [298, 432] on input at bounding box center [288, 427] width 186 height 30
click at [448, 430] on input "Retail" at bounding box center [454, 428] width 18 height 18
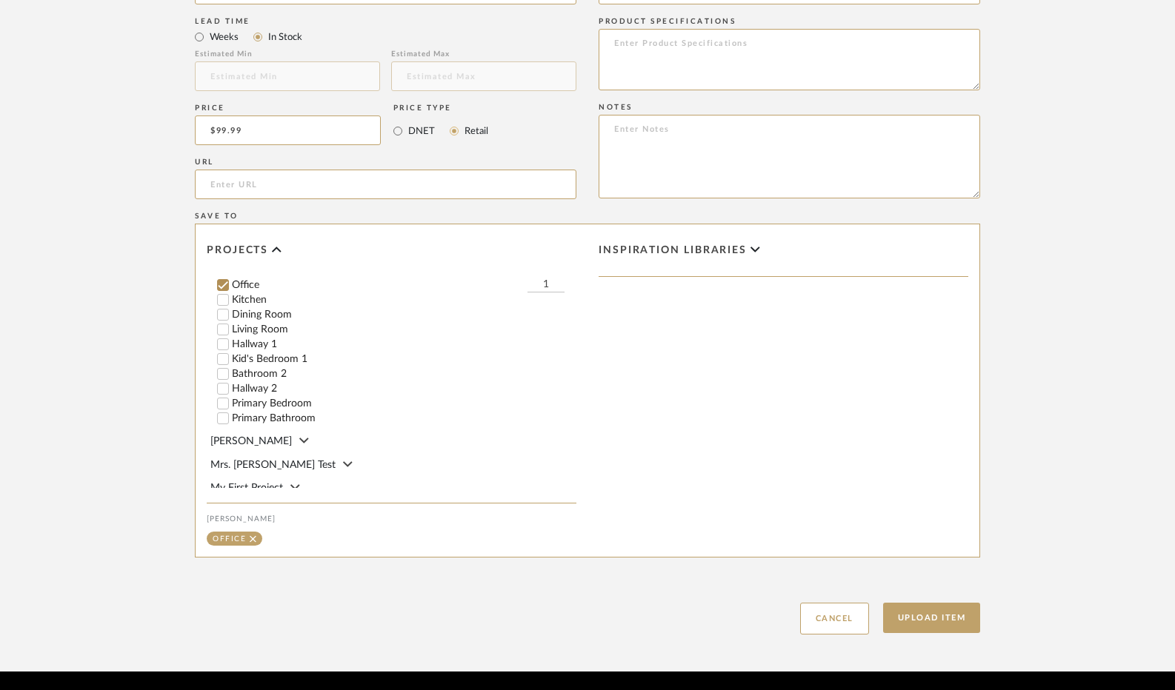
scroll to position [159, 0]
click at [913, 620] on button "Upload Item" at bounding box center [932, 618] width 98 height 30
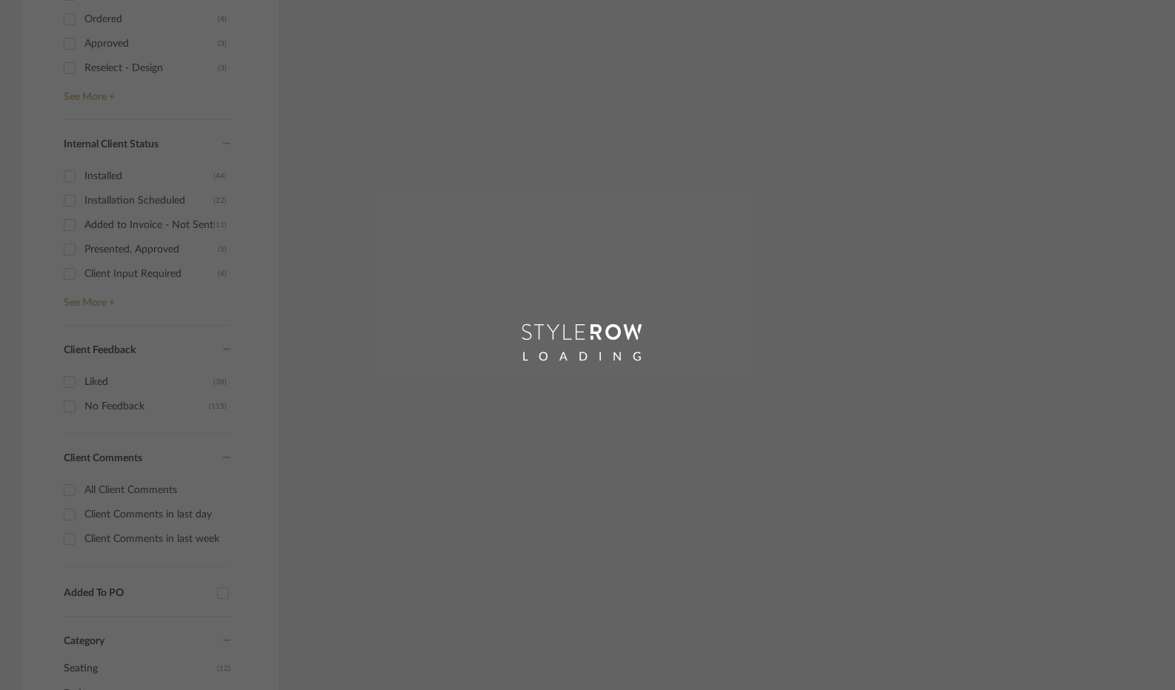
scroll to position [164, 0]
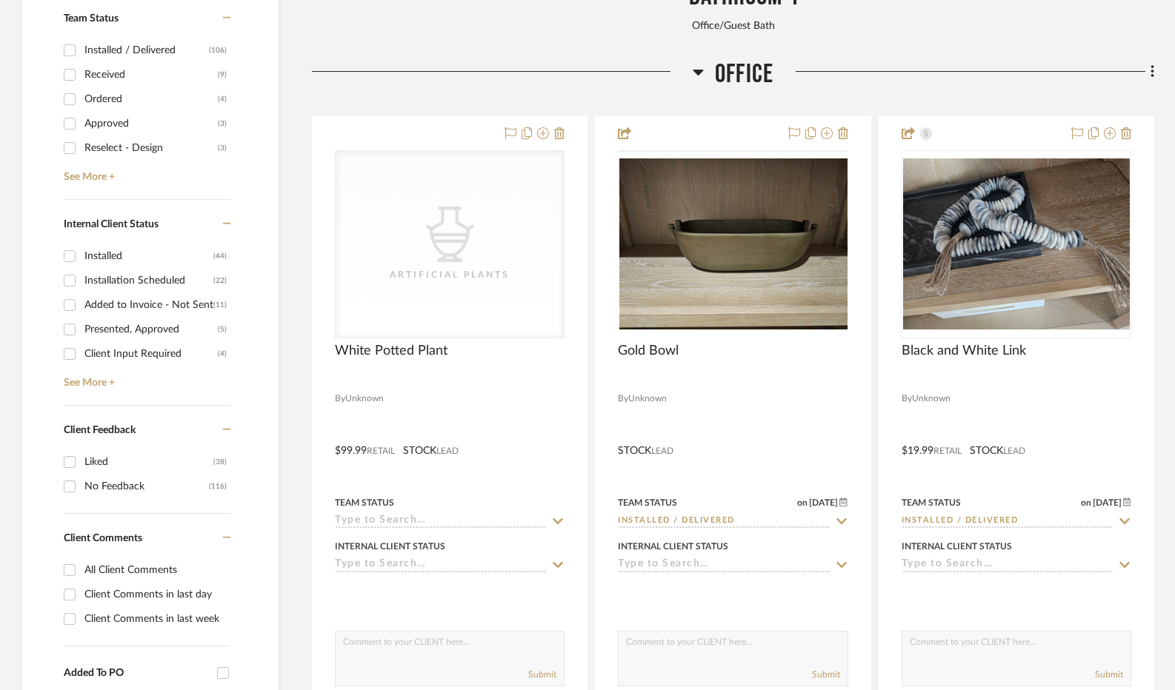
scroll to position [720, 0]
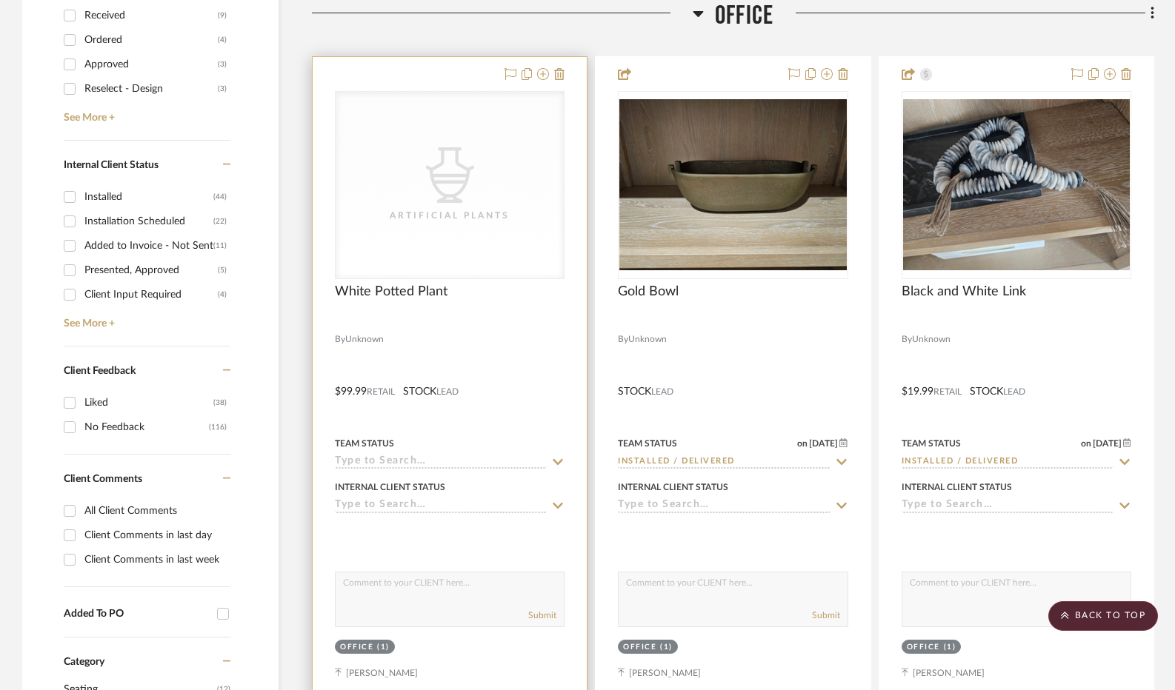
click at [501, 327] on div at bounding box center [450, 322] width 230 height 13
click at [397, 193] on div "CategoryIconAccessories Created with Sketch. Artificial Plants" at bounding box center [450, 185] width 228 height 187
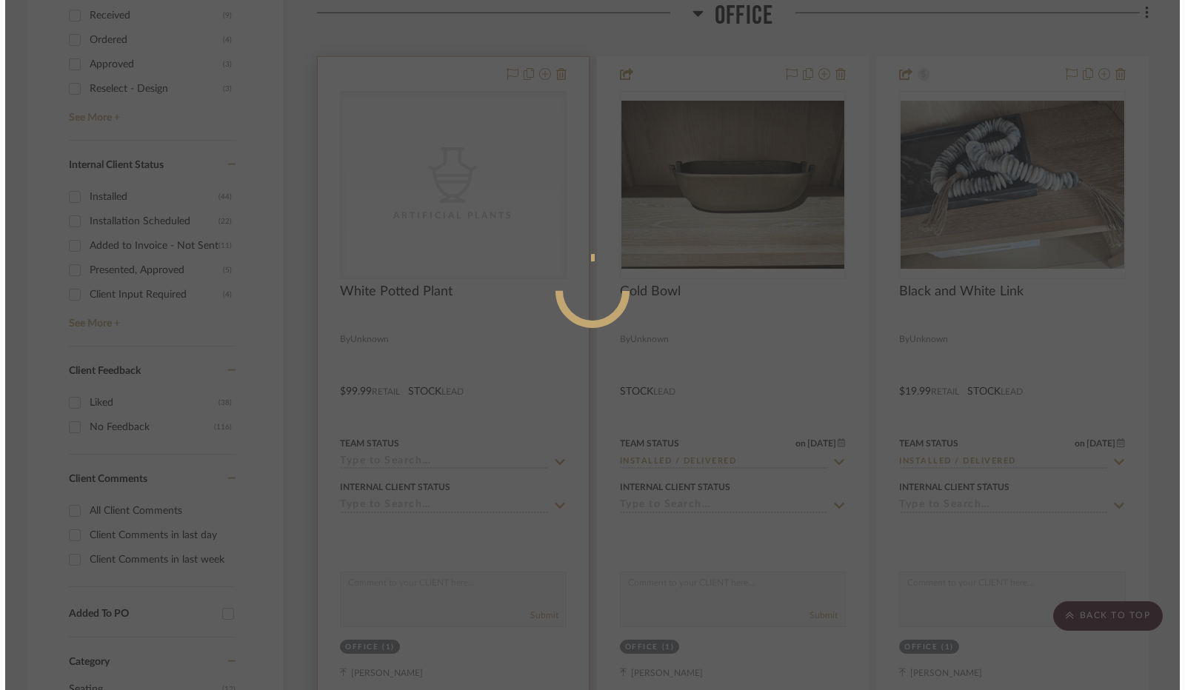
scroll to position [0, 0]
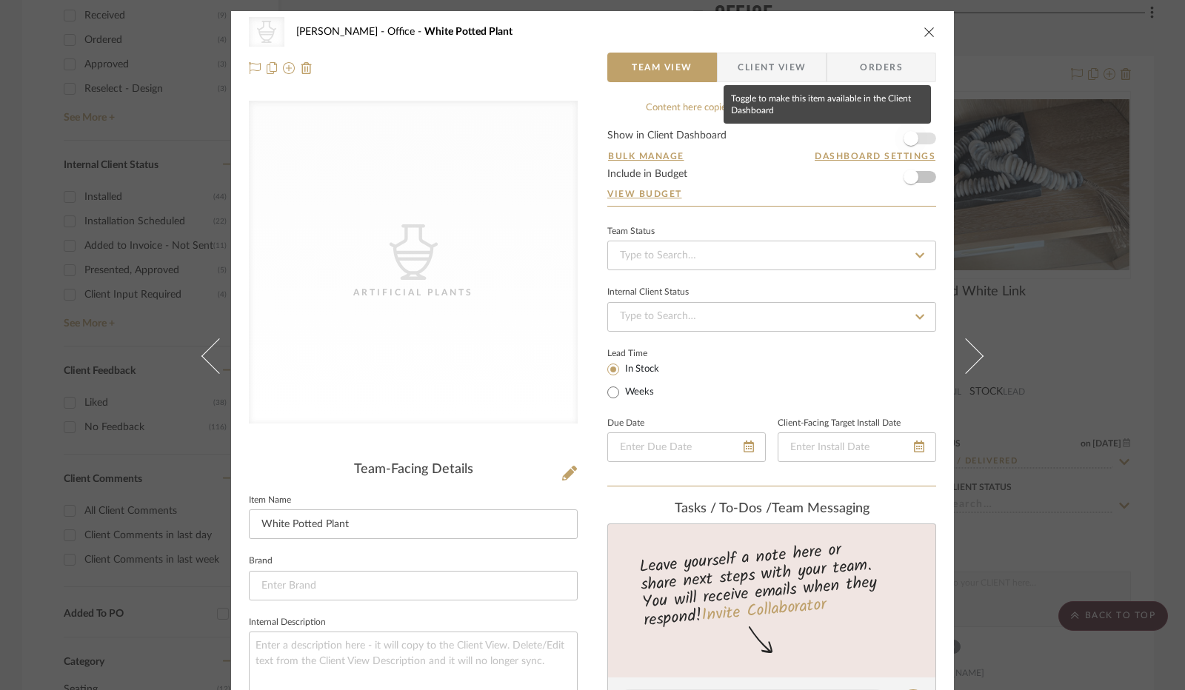
click at [913, 140] on span "button" at bounding box center [911, 138] width 15 height 15
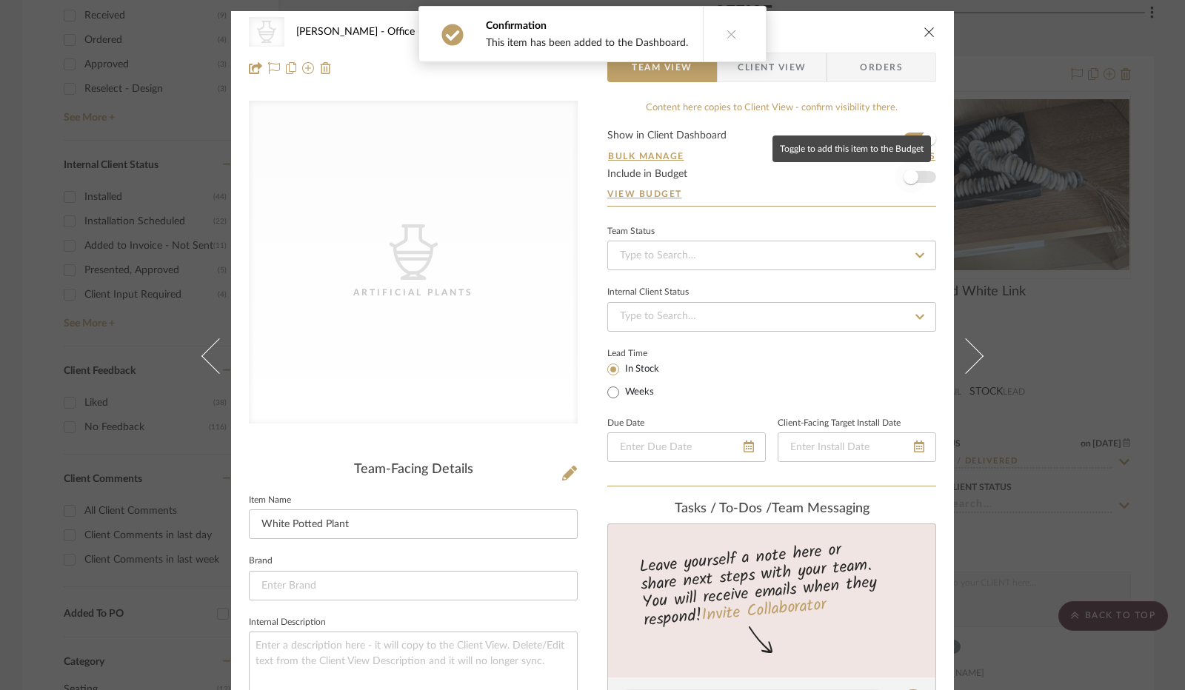
drag, startPoint x: 916, startPoint y: 176, endPoint x: 849, endPoint y: 208, distance: 74.2
click at [916, 176] on span "button" at bounding box center [911, 177] width 33 height 33
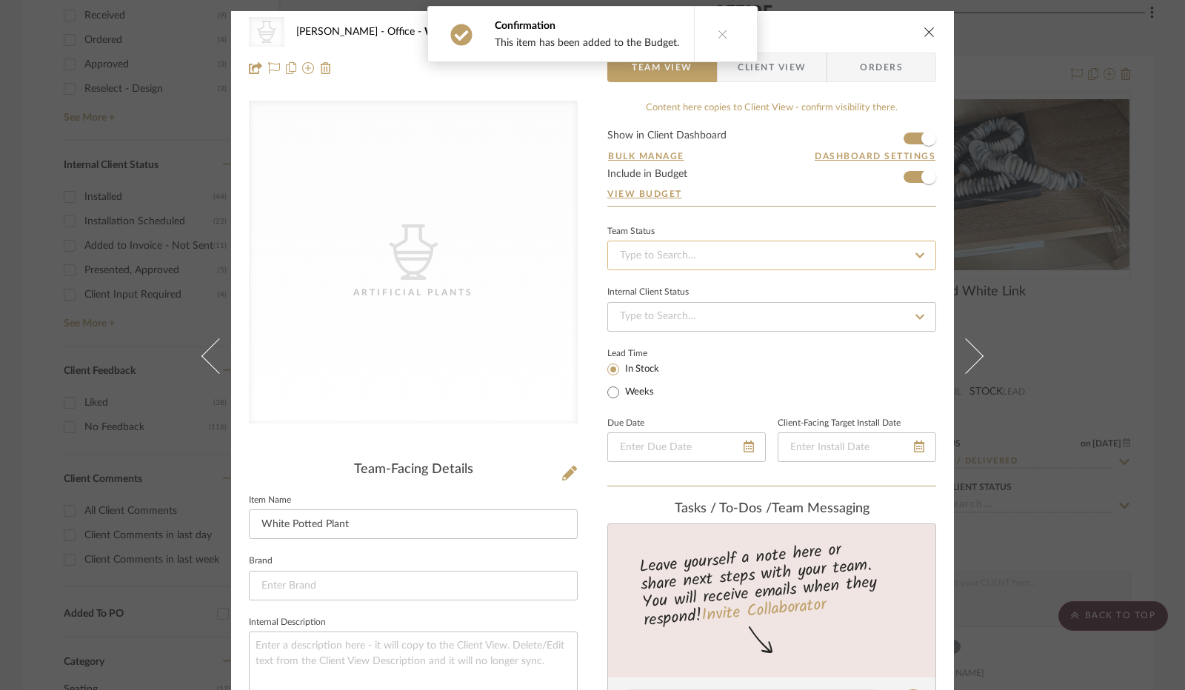
click at [729, 247] on input at bounding box center [771, 256] width 329 height 30
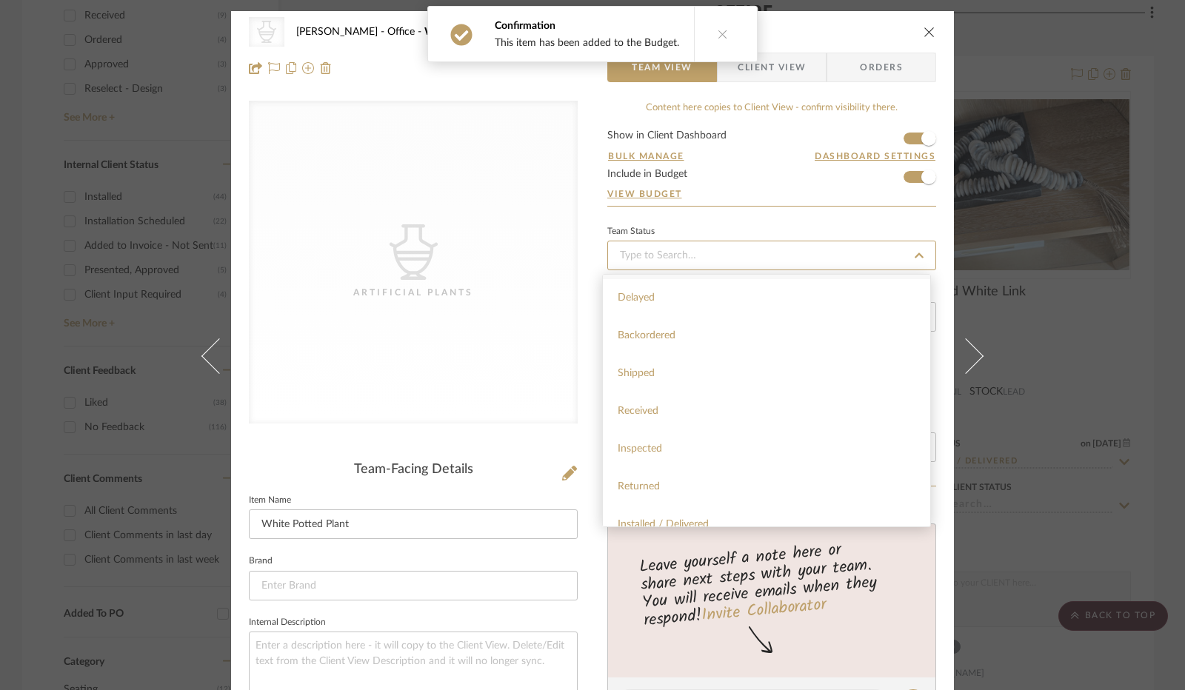
scroll to position [222, 0]
click at [696, 451] on span "Installed / Delivered" at bounding box center [663, 449] width 91 height 10
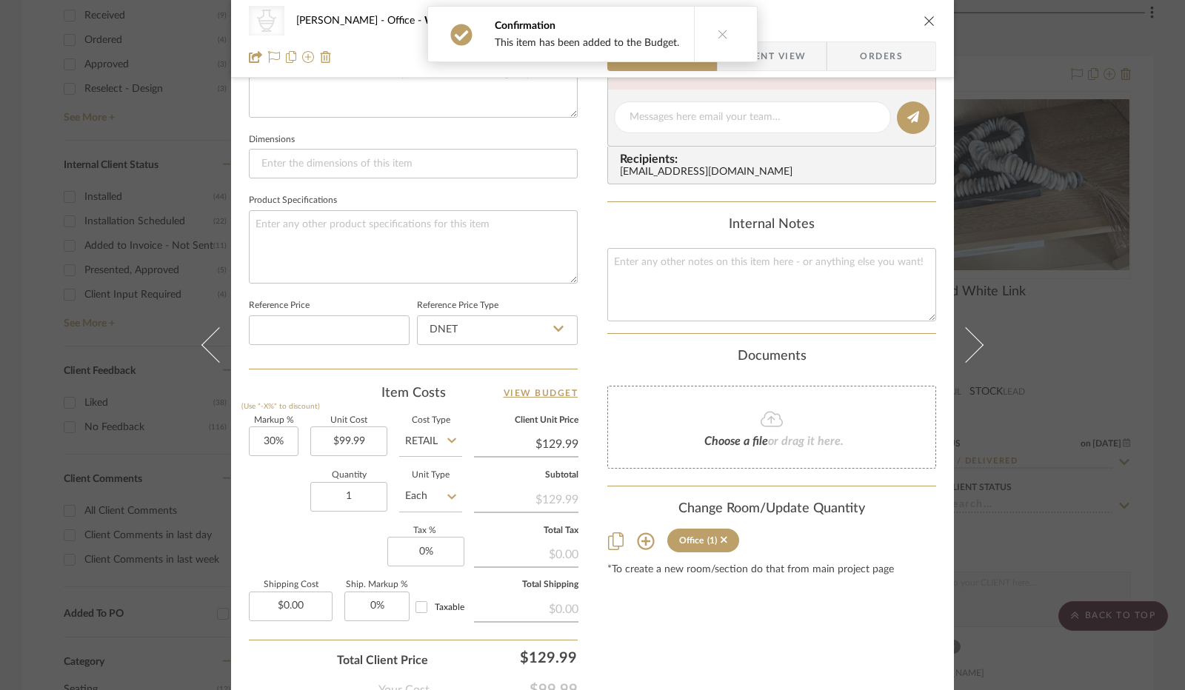
scroll to position [593, 0]
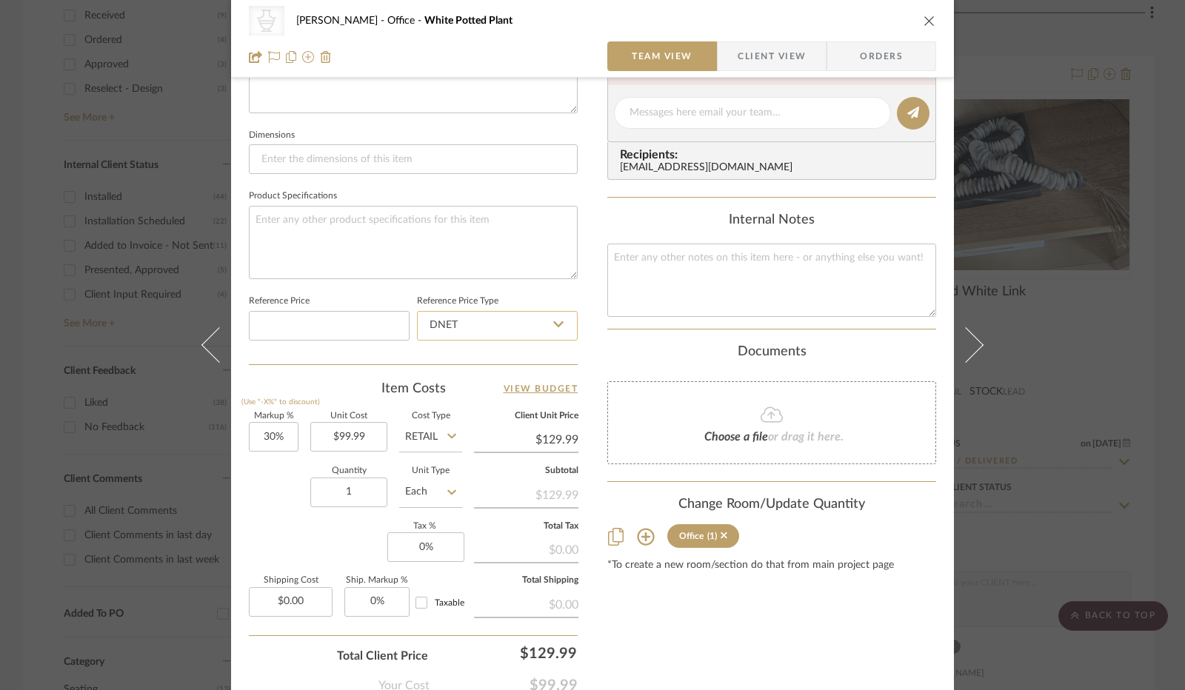
click at [498, 330] on input "DNET" at bounding box center [497, 326] width 161 height 30
click at [495, 395] on div "Retail" at bounding box center [504, 399] width 183 height 38
click at [279, 427] on input "30" at bounding box center [274, 437] width 50 height 30
click at [409, 527] on label "Tax %" at bounding box center [424, 526] width 75 height 7
click at [417, 546] on input "0" at bounding box center [425, 548] width 77 height 30
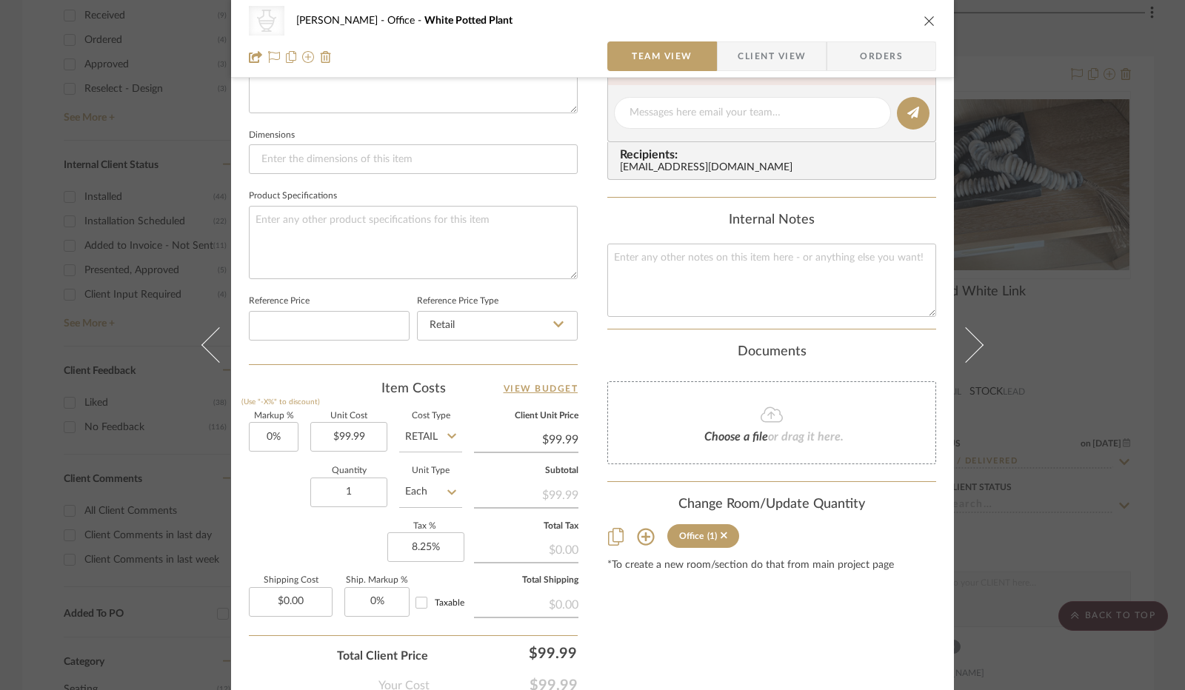
click at [321, 534] on div "Markup % (Use "-X%" to discount) 0% Unit Cost $99.99 Cost Type Retail Client Un…" at bounding box center [413, 521] width 329 height 216
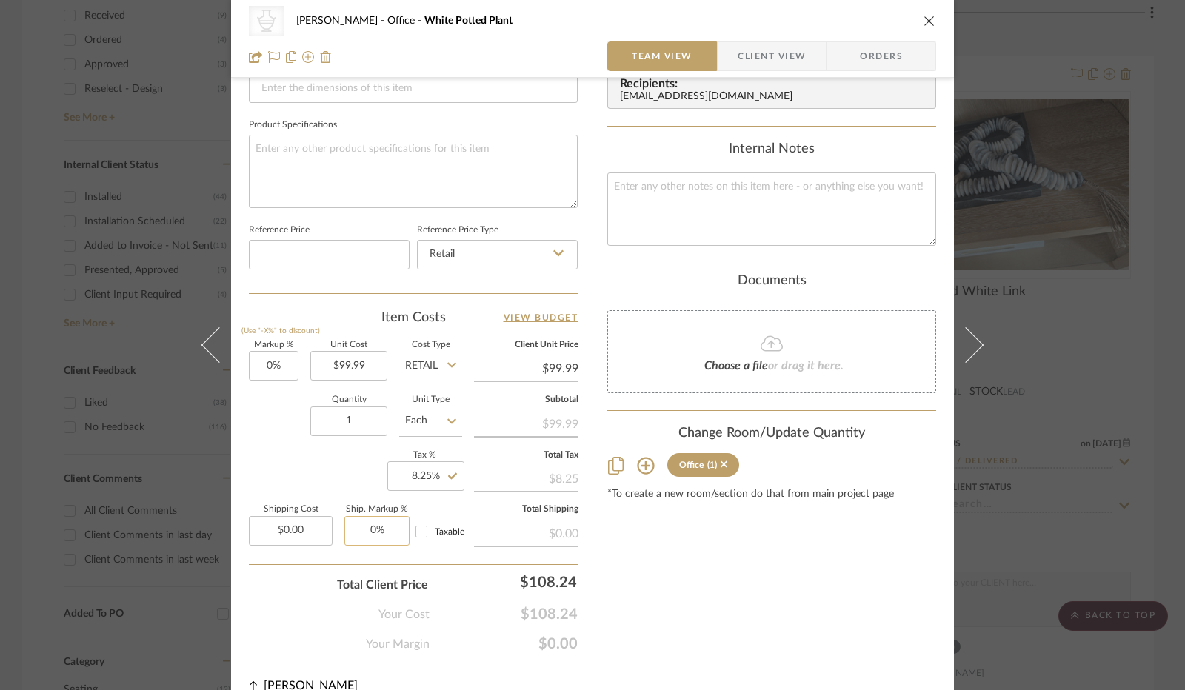
scroll to position [683, 0]
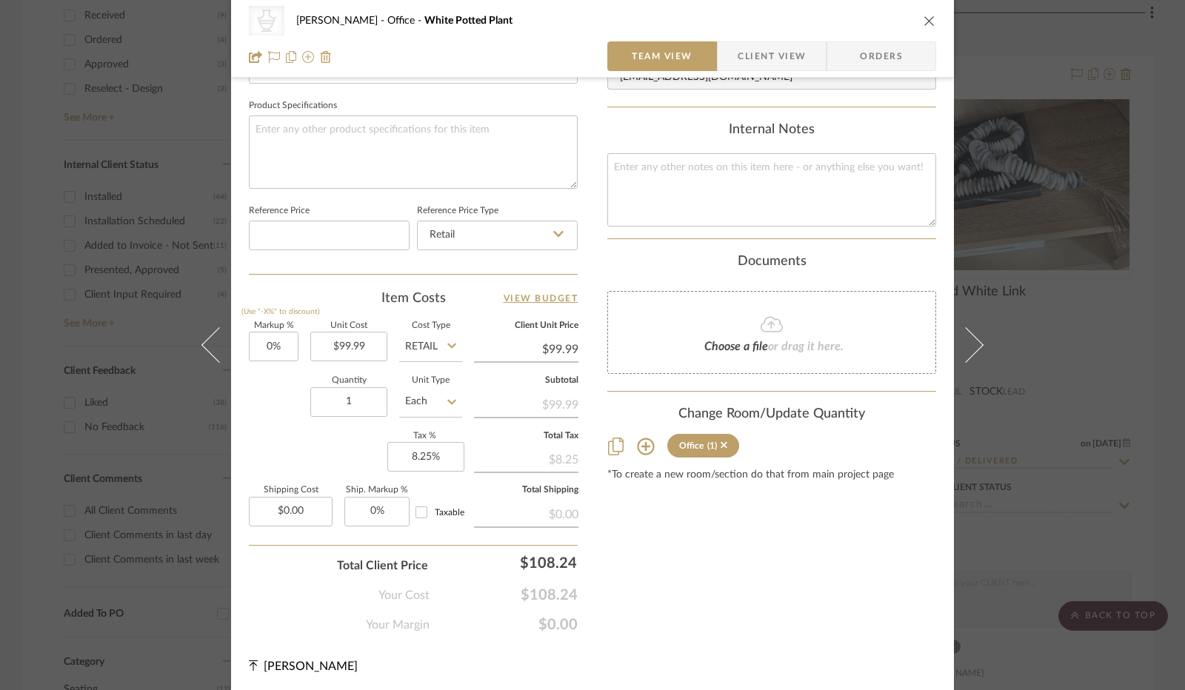
click at [766, 63] on span "Client View" at bounding box center [772, 56] width 68 height 30
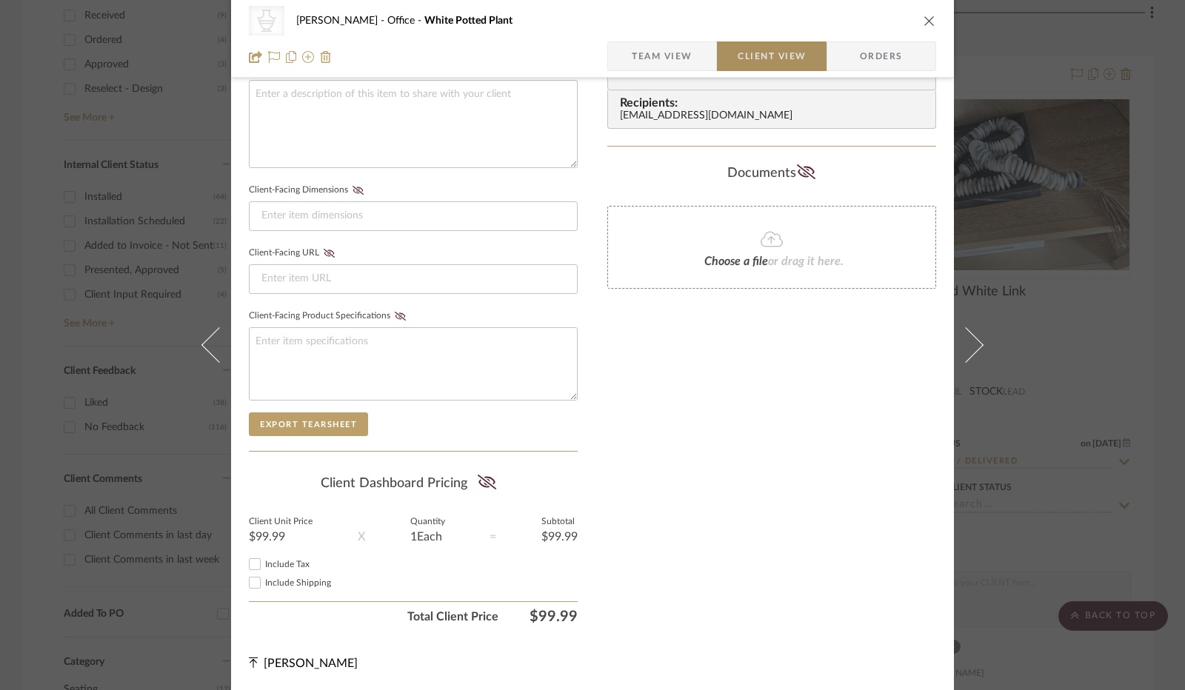
scroll to position [548, 0]
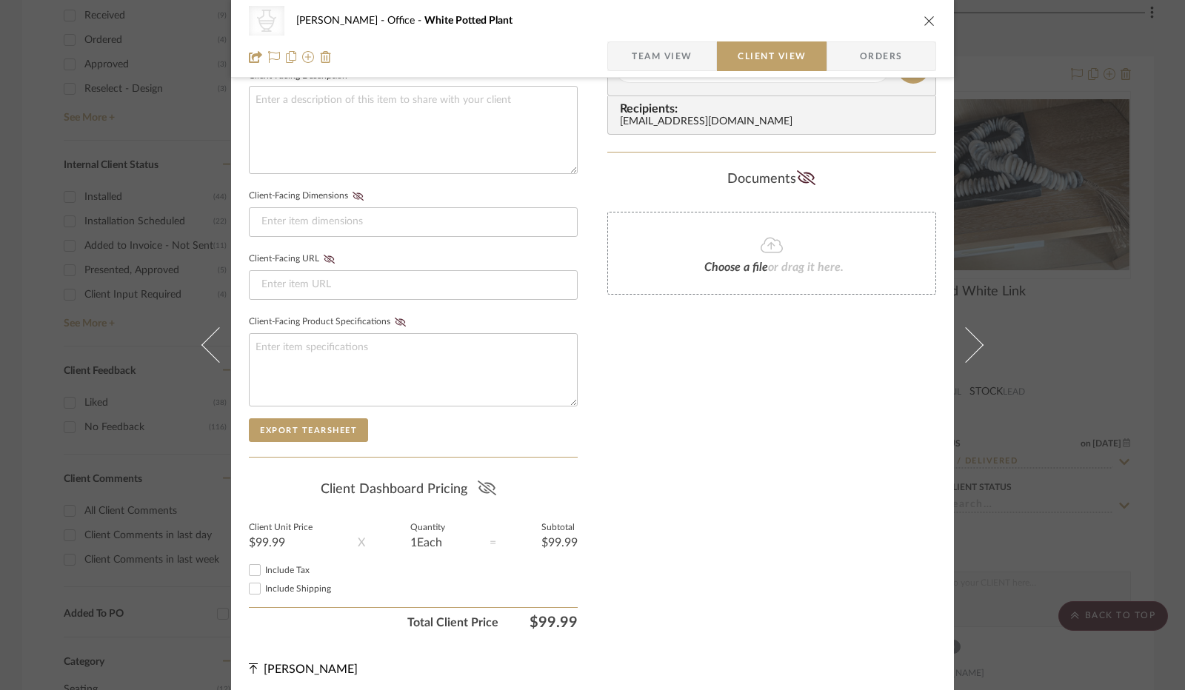
click at [480, 481] on icon at bounding box center [487, 488] width 19 height 15
click at [254, 562] on input "Include Tax" at bounding box center [255, 571] width 18 height 18
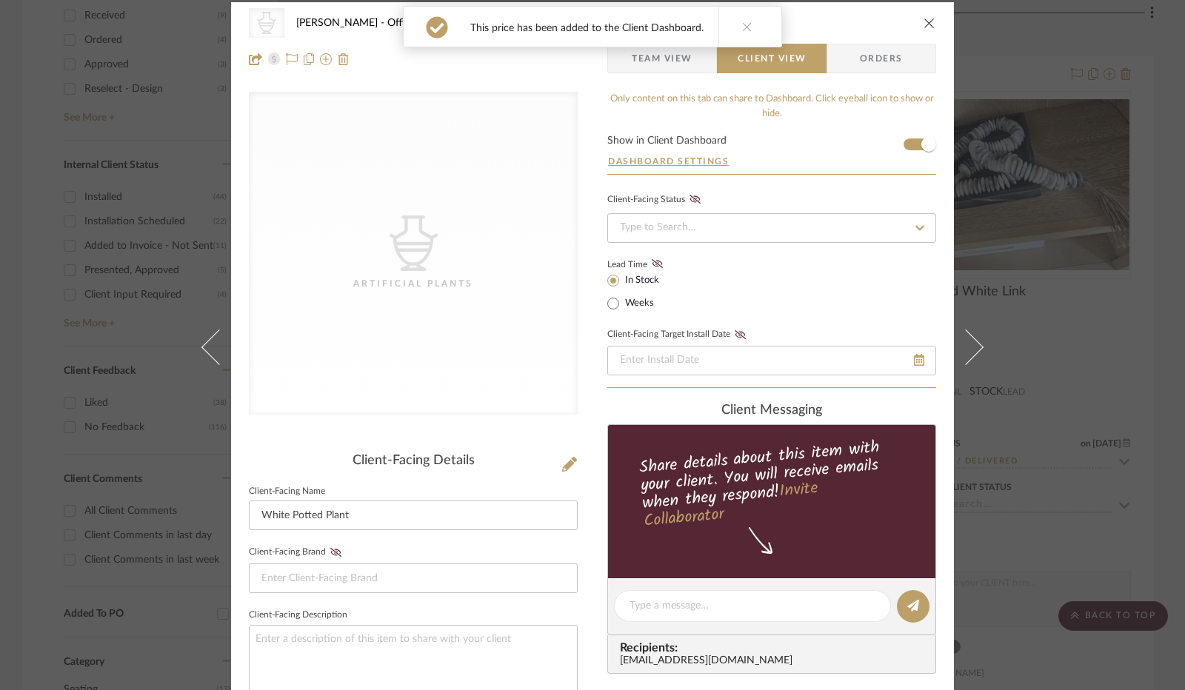
scroll to position [0, 0]
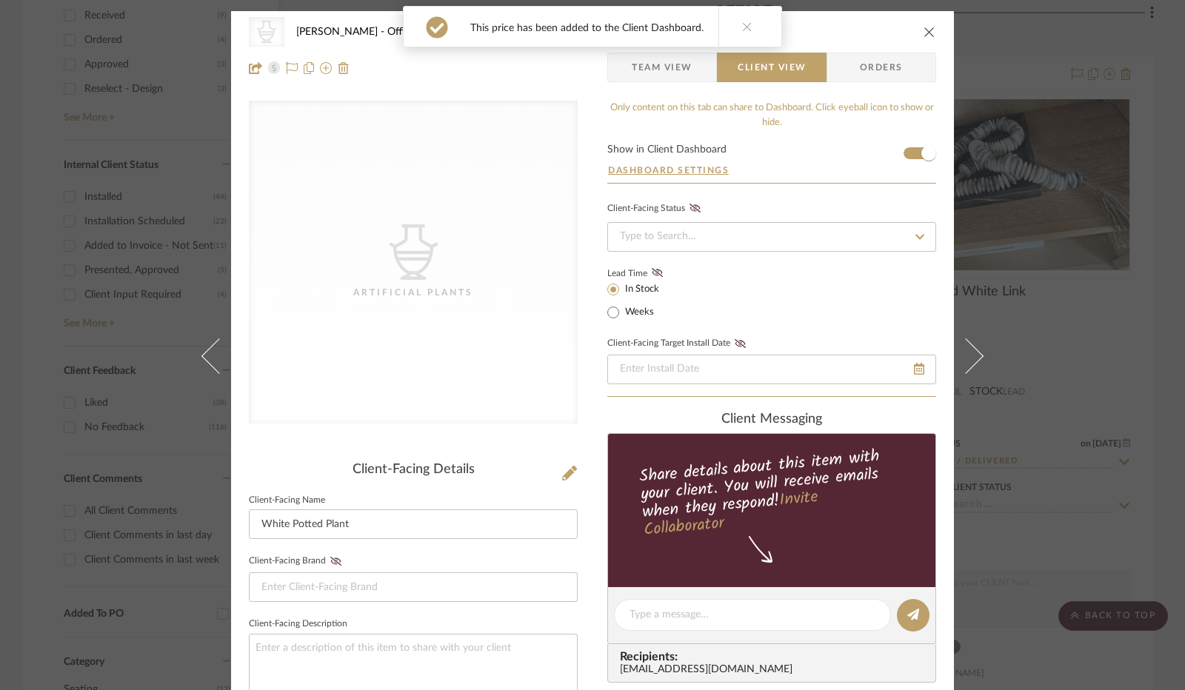
click at [924, 31] on icon "close" at bounding box center [930, 32] width 12 height 12
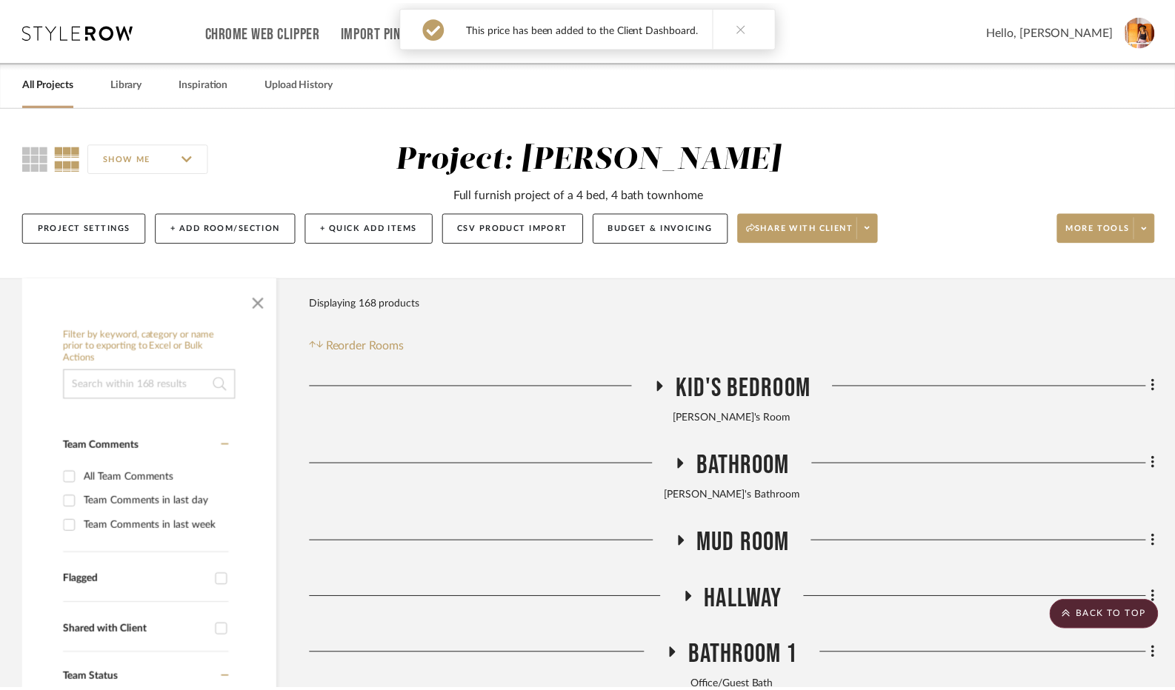
scroll to position [720, 0]
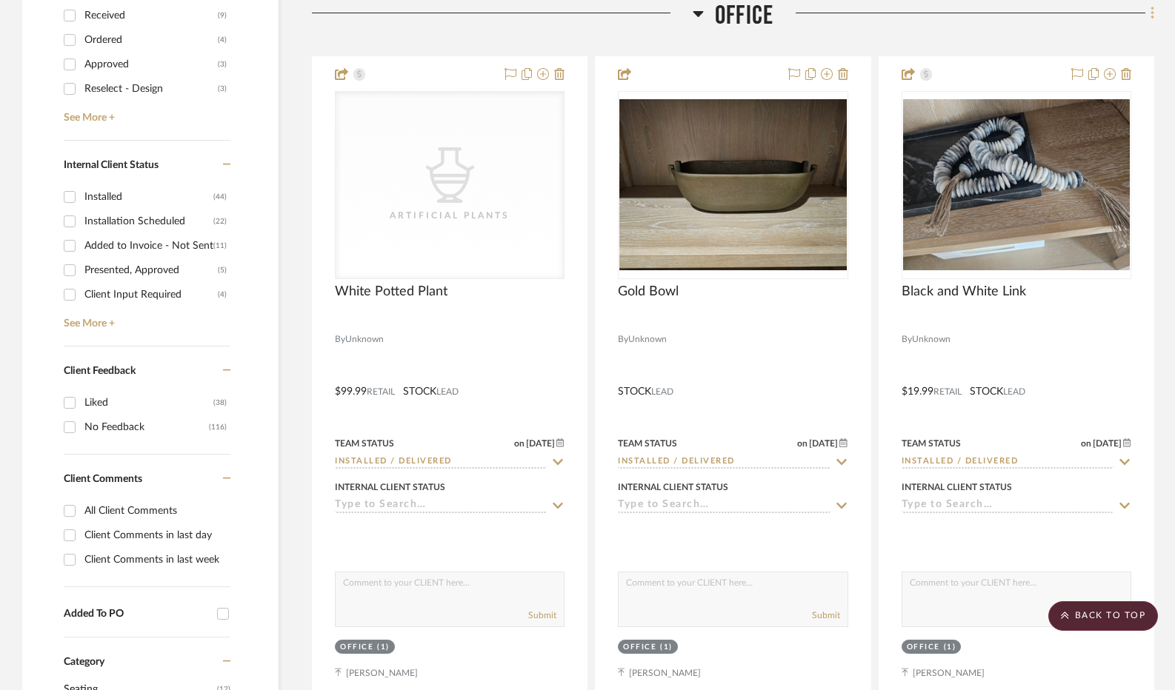
click at [1153, 17] on icon at bounding box center [1153, 13] width 4 height 16
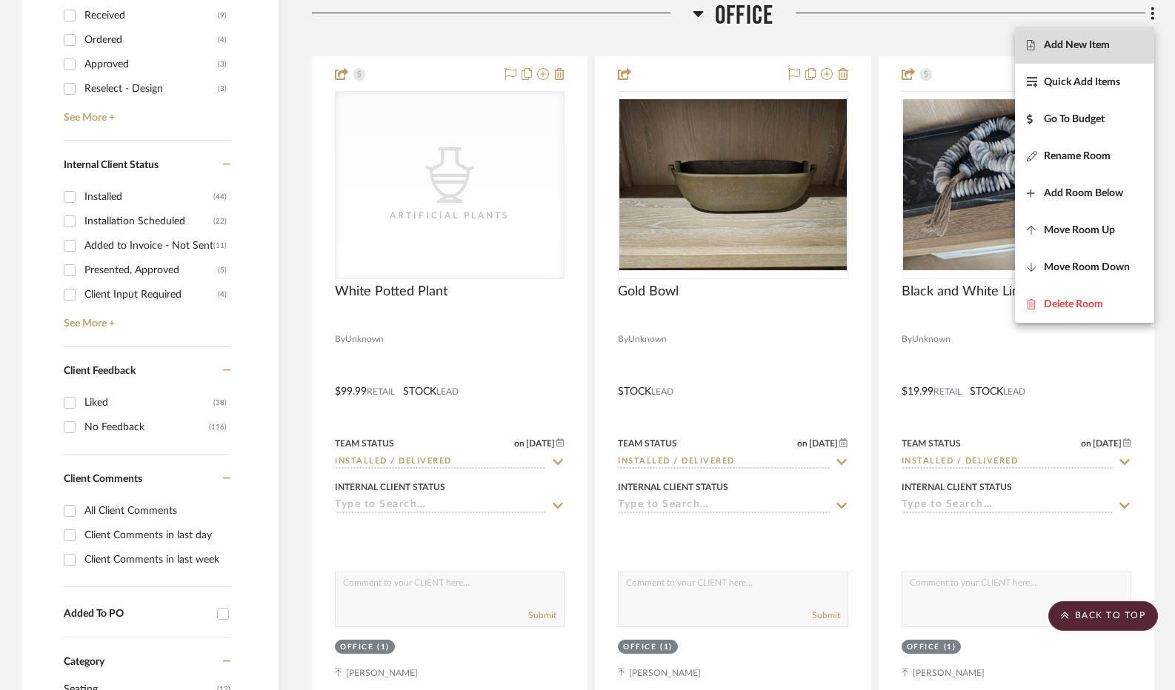
click at [1059, 53] on button "Add New Item" at bounding box center [1084, 45] width 139 height 37
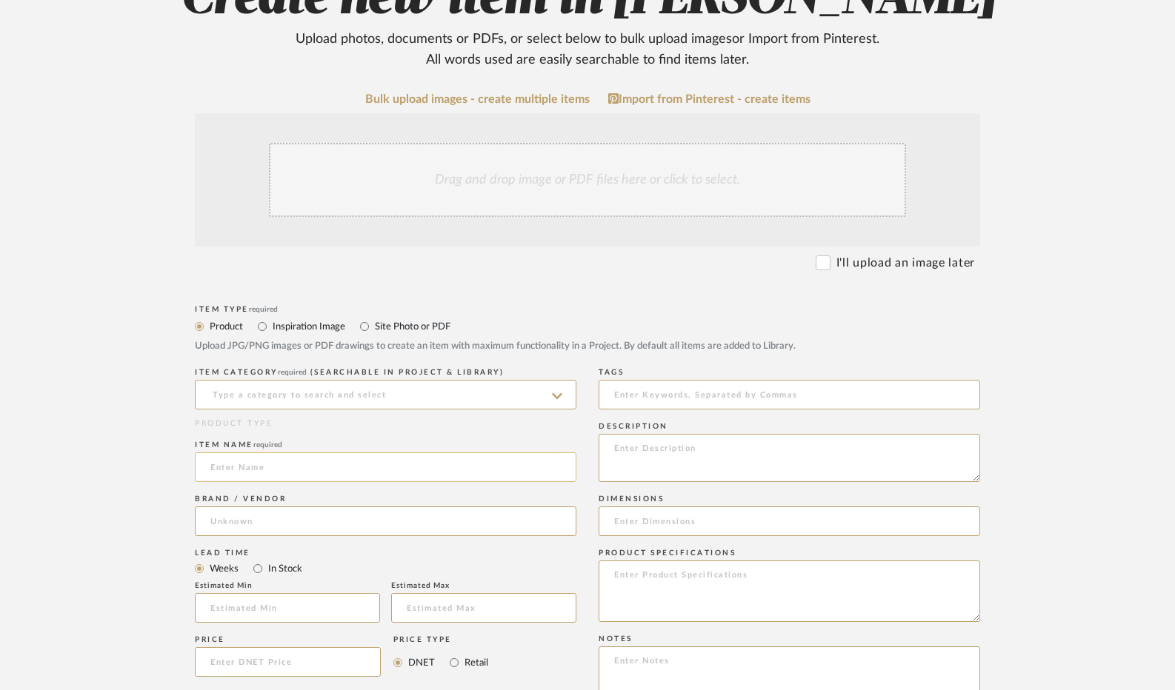
scroll to position [222, 0]
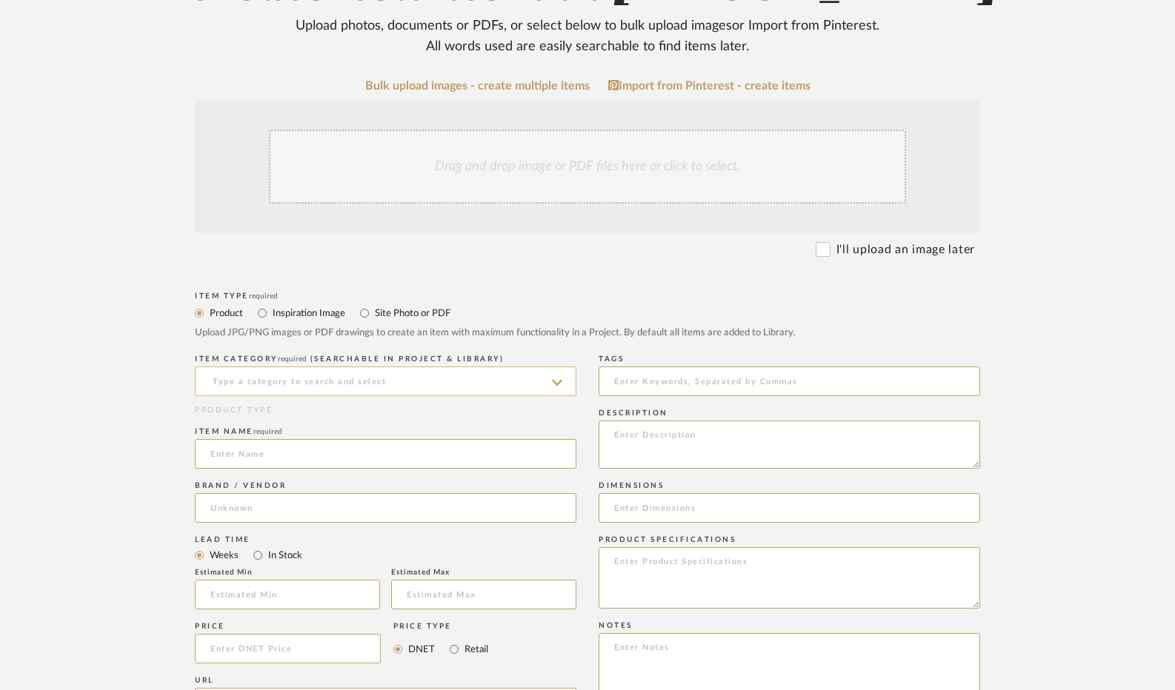
click at [354, 382] on input at bounding box center [386, 382] width 382 height 30
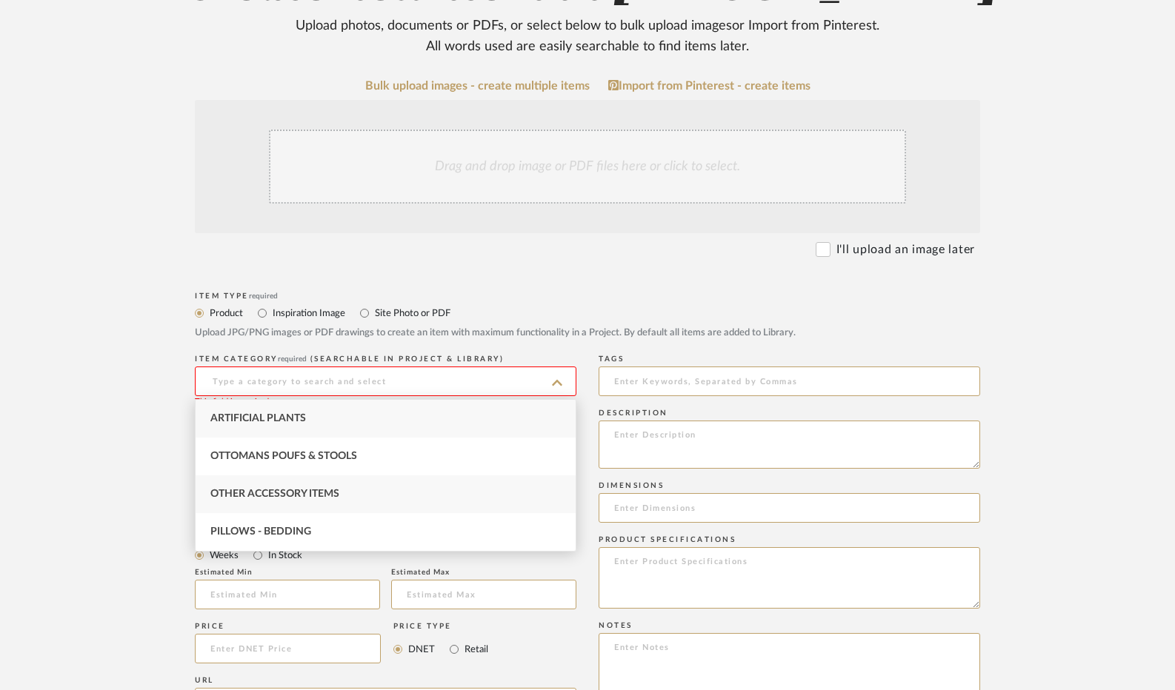
click at [310, 497] on span "Other Accessory Items" at bounding box center [274, 494] width 129 height 10
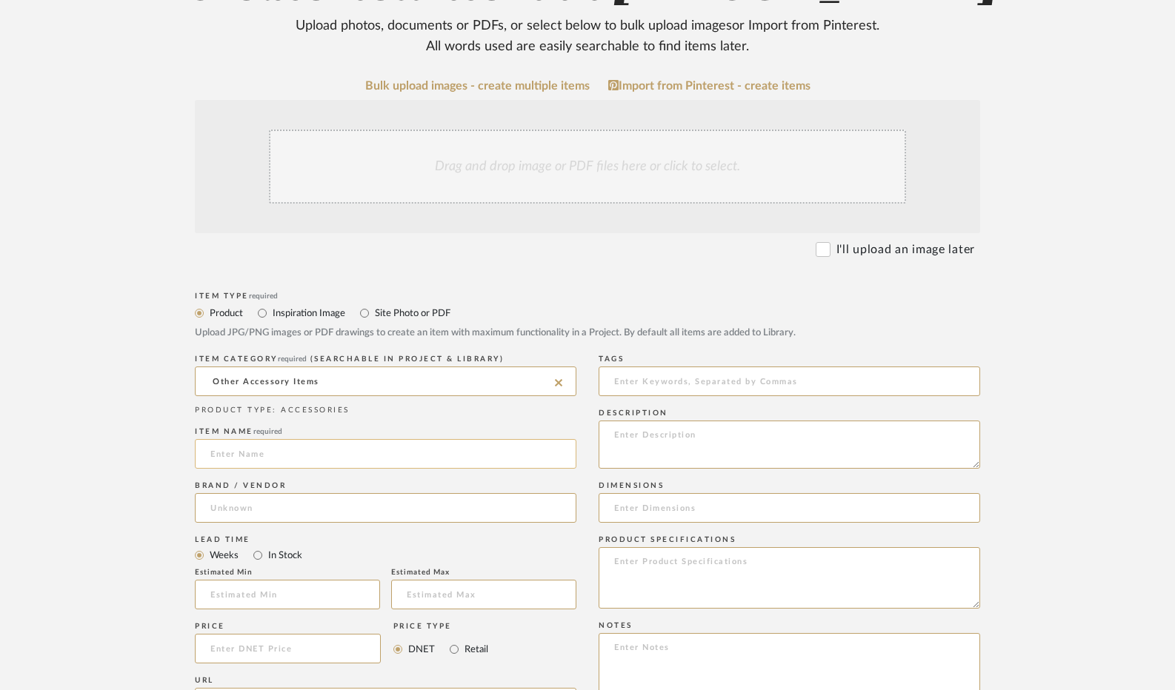
click at [280, 451] on input at bounding box center [386, 454] width 382 height 30
click at [261, 550] on input "In Stock" at bounding box center [258, 556] width 18 height 18
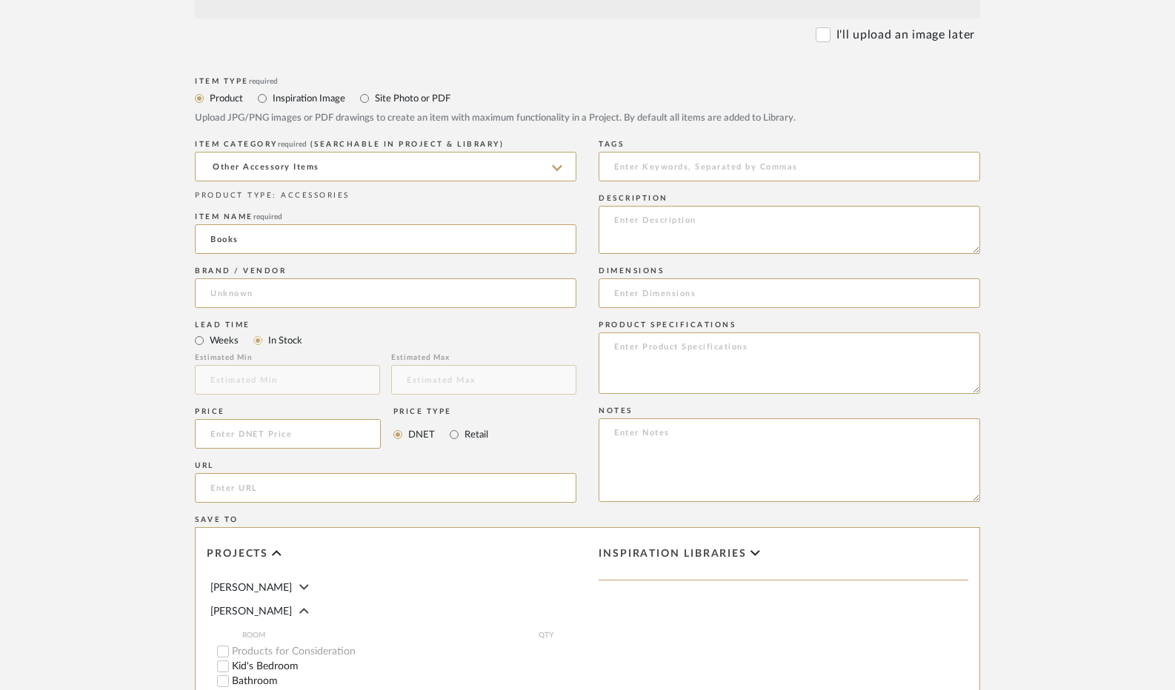
scroll to position [444, 0]
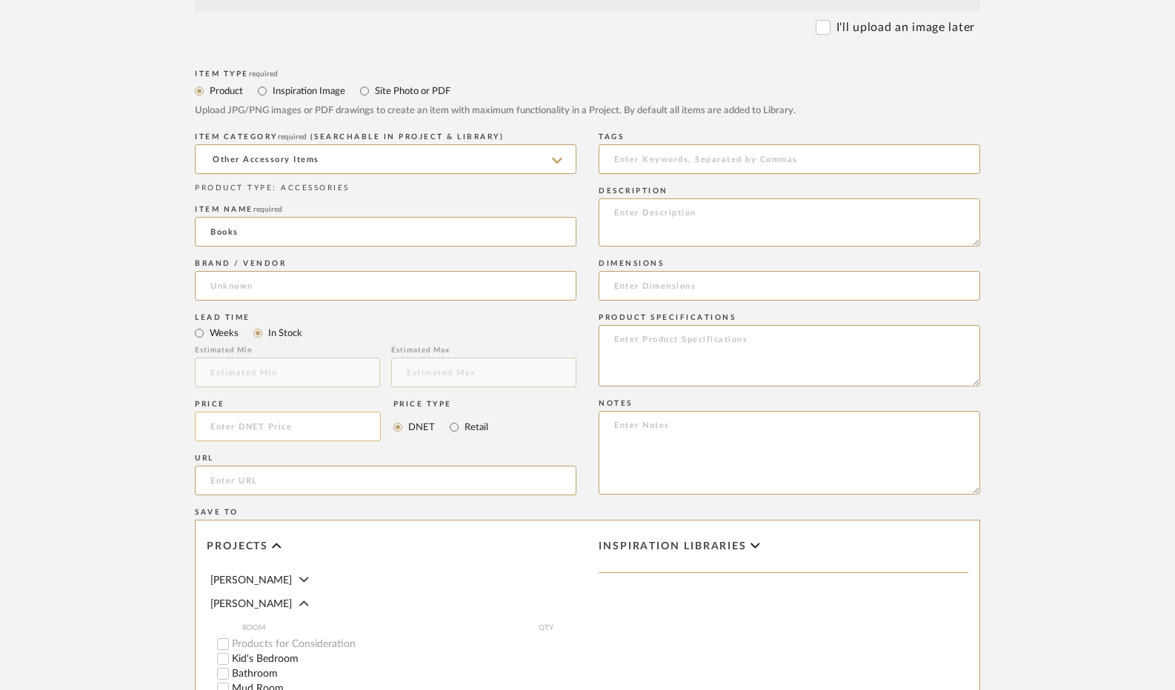
click at [259, 422] on input at bounding box center [288, 427] width 186 height 30
click at [454, 426] on input "Retail" at bounding box center [454, 428] width 18 height 18
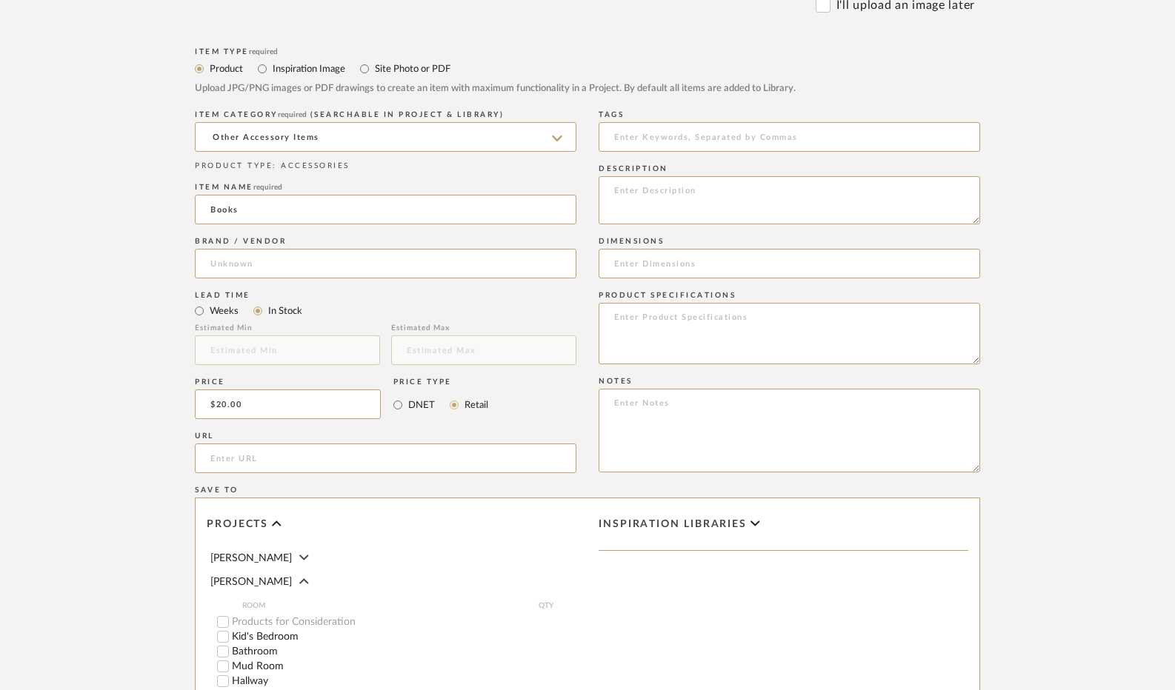
scroll to position [370, 0]
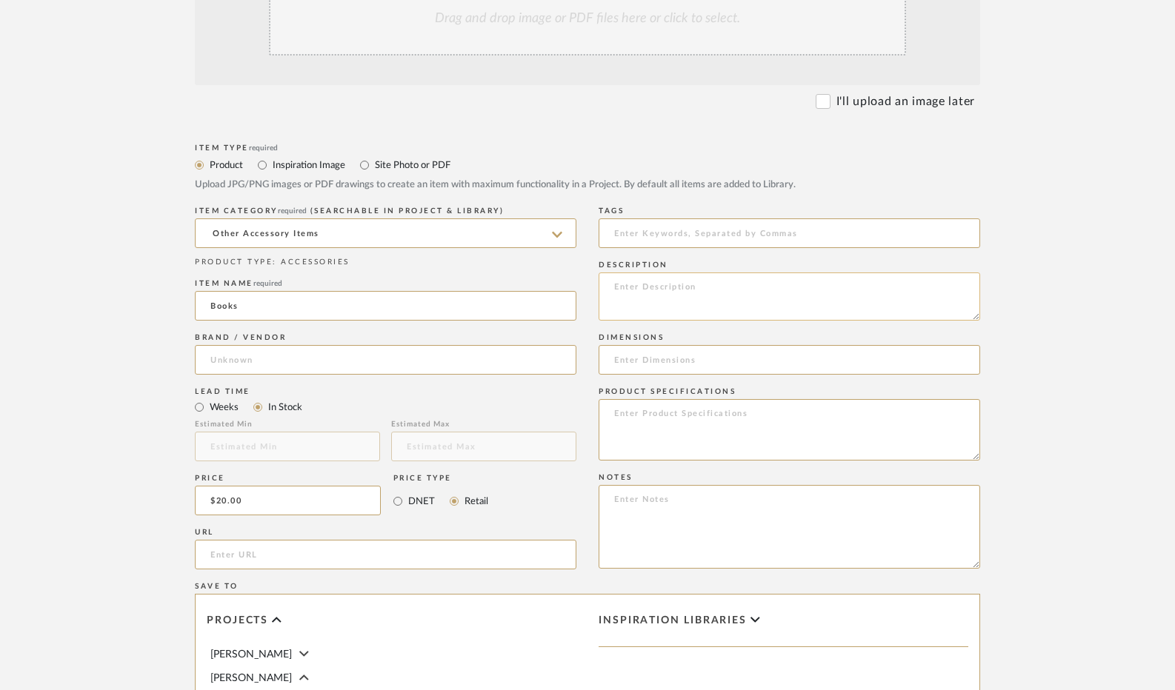
click at [659, 309] on textarea at bounding box center [790, 297] width 382 height 48
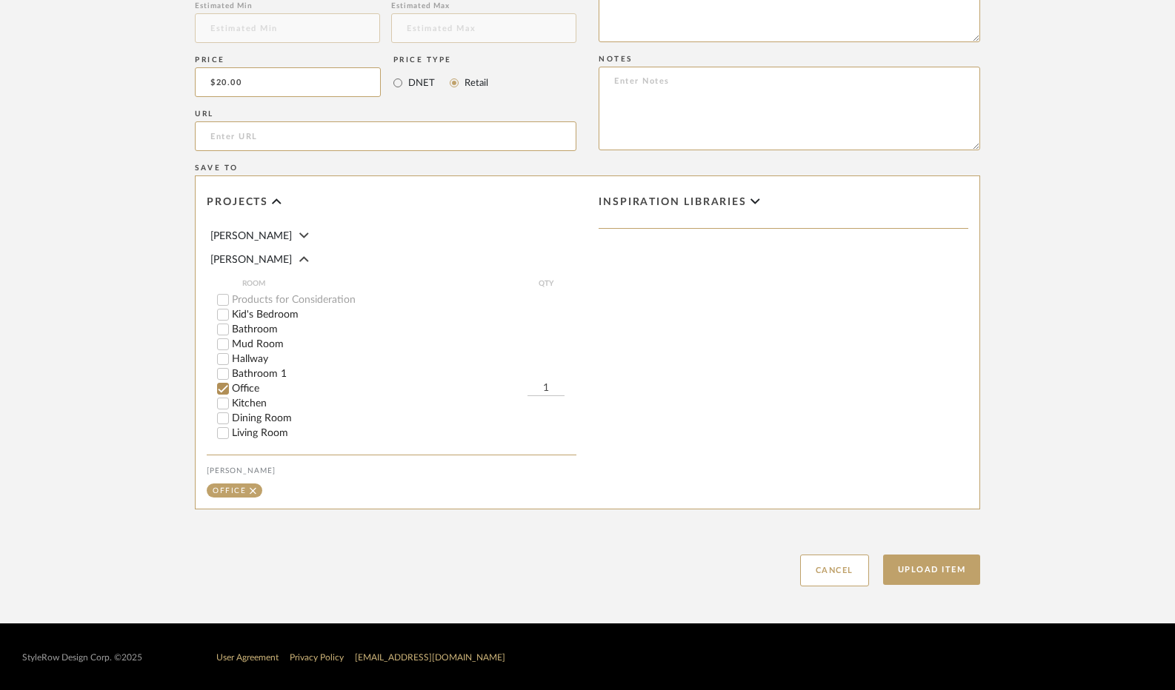
scroll to position [790, 0]
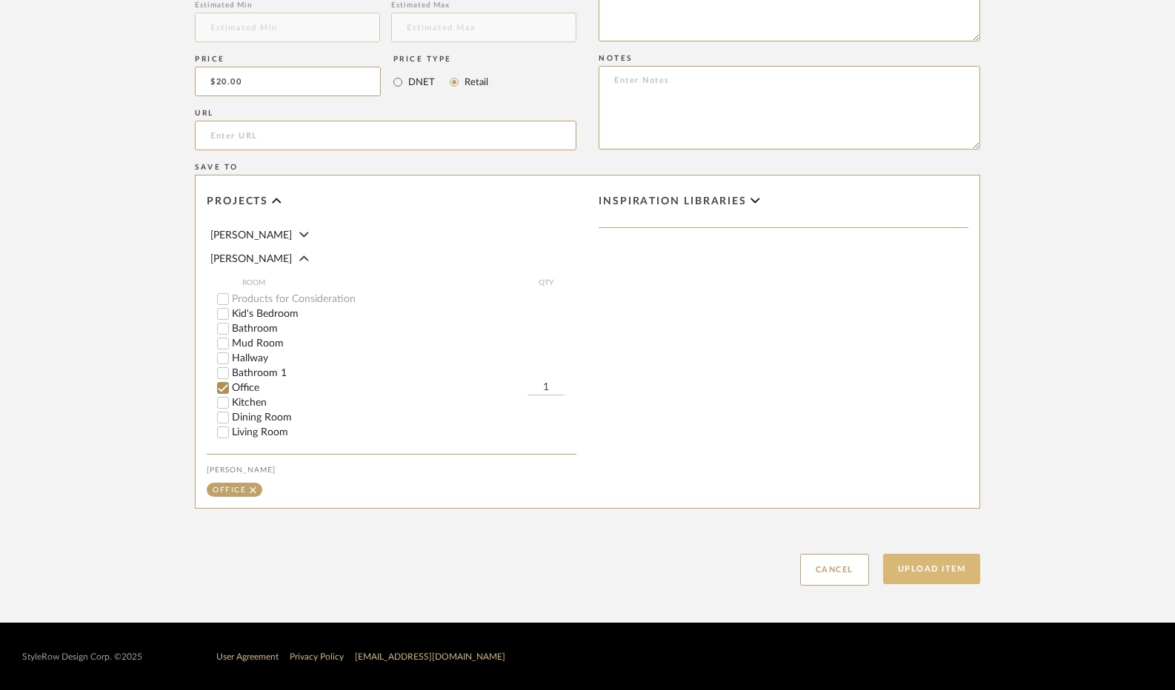
click at [945, 560] on button "Upload Item" at bounding box center [932, 569] width 98 height 30
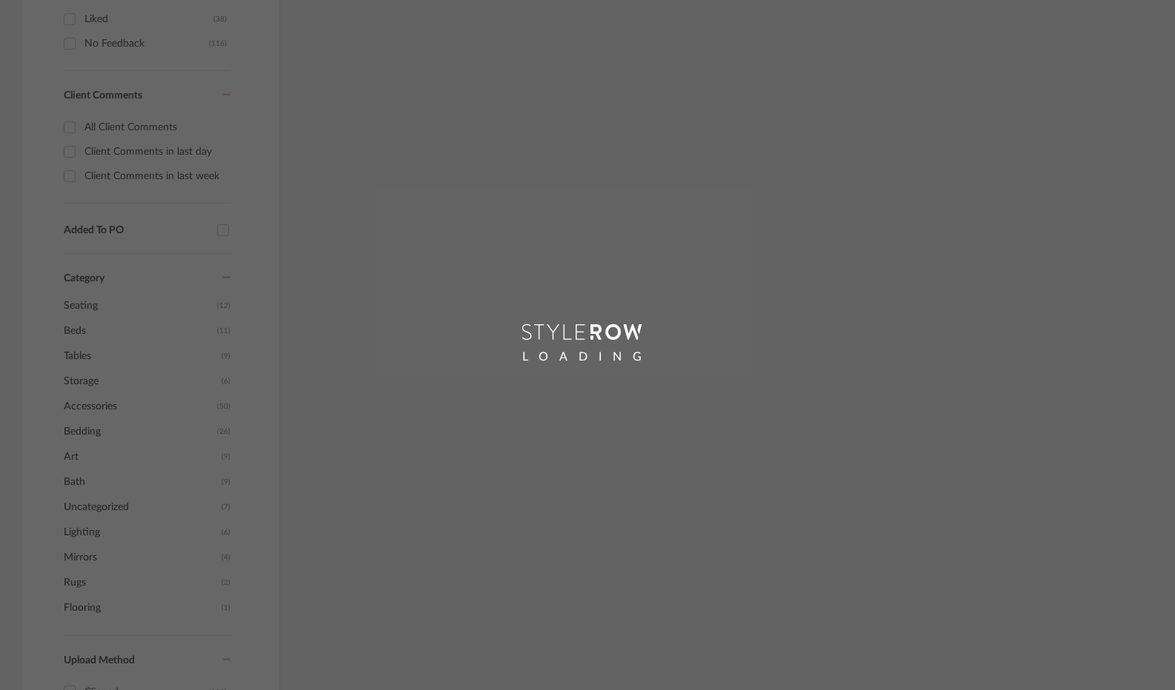
scroll to position [310, 0]
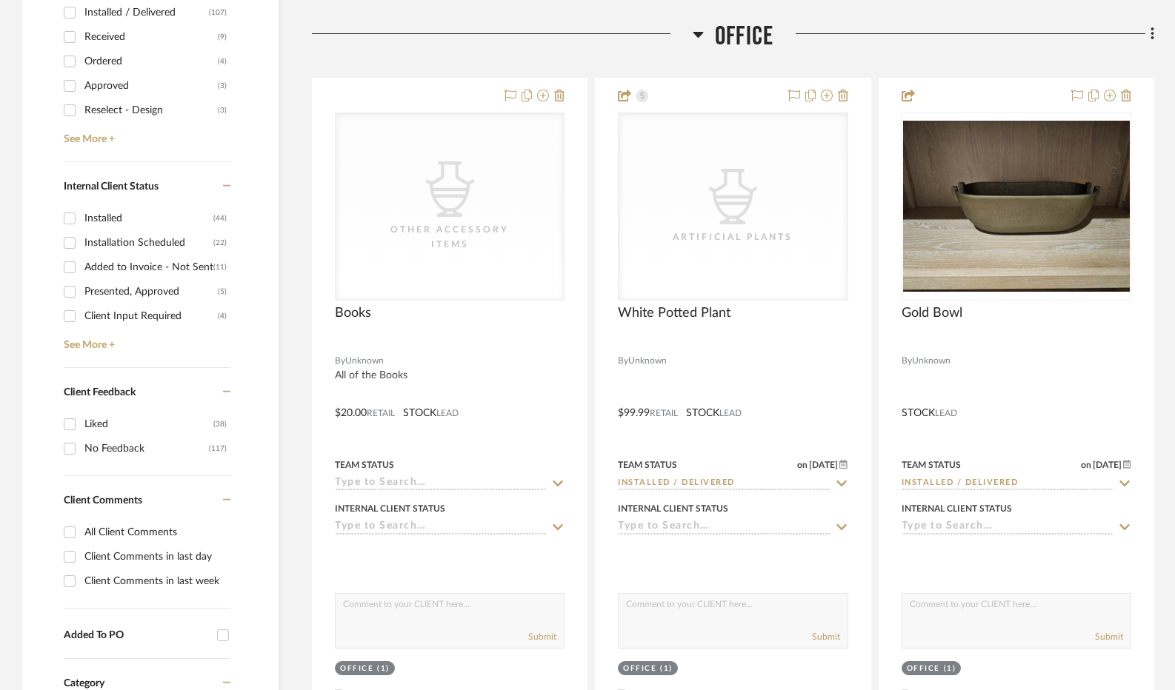
scroll to position [720, 0]
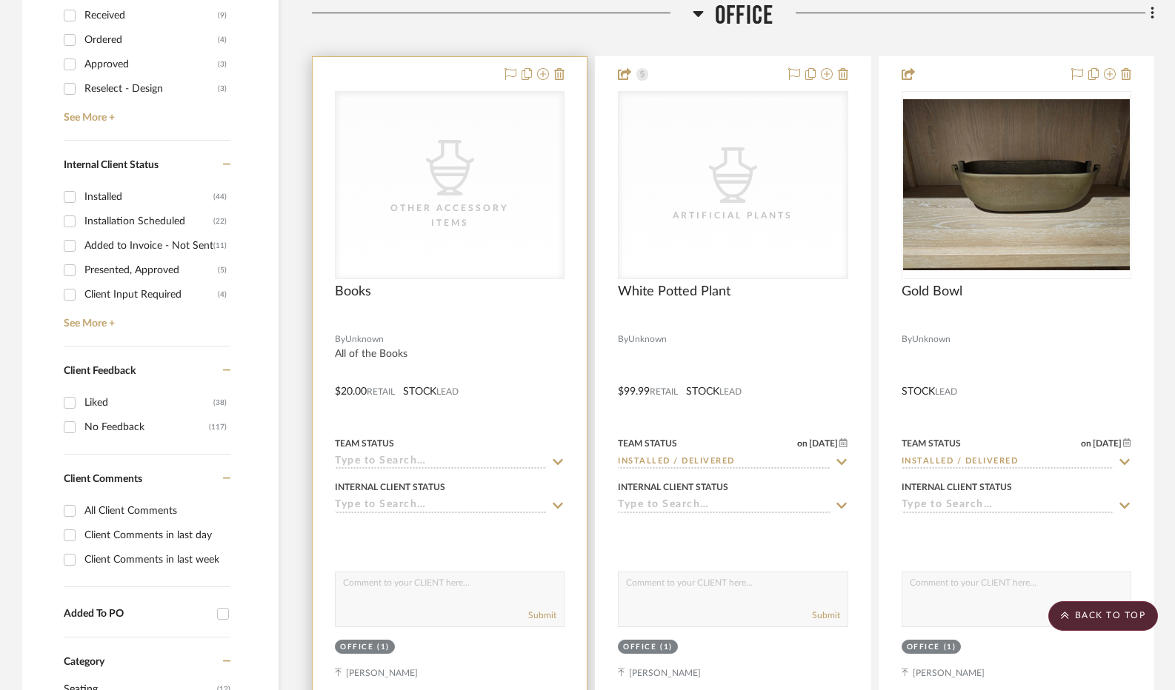
click at [0, 0] on div "CategoryIconAccessories Created with Sketch. Other Accessory Items" at bounding box center [0, 0] width 0 height 0
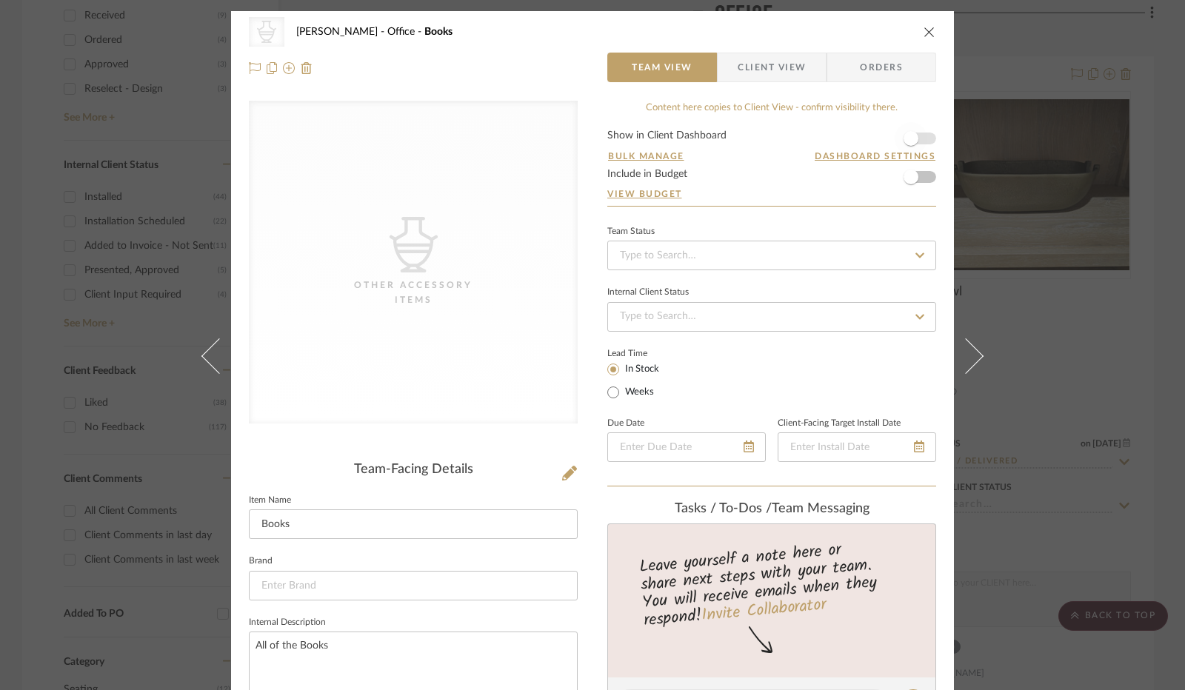
click at [922, 133] on span "button" at bounding box center [911, 138] width 33 height 33
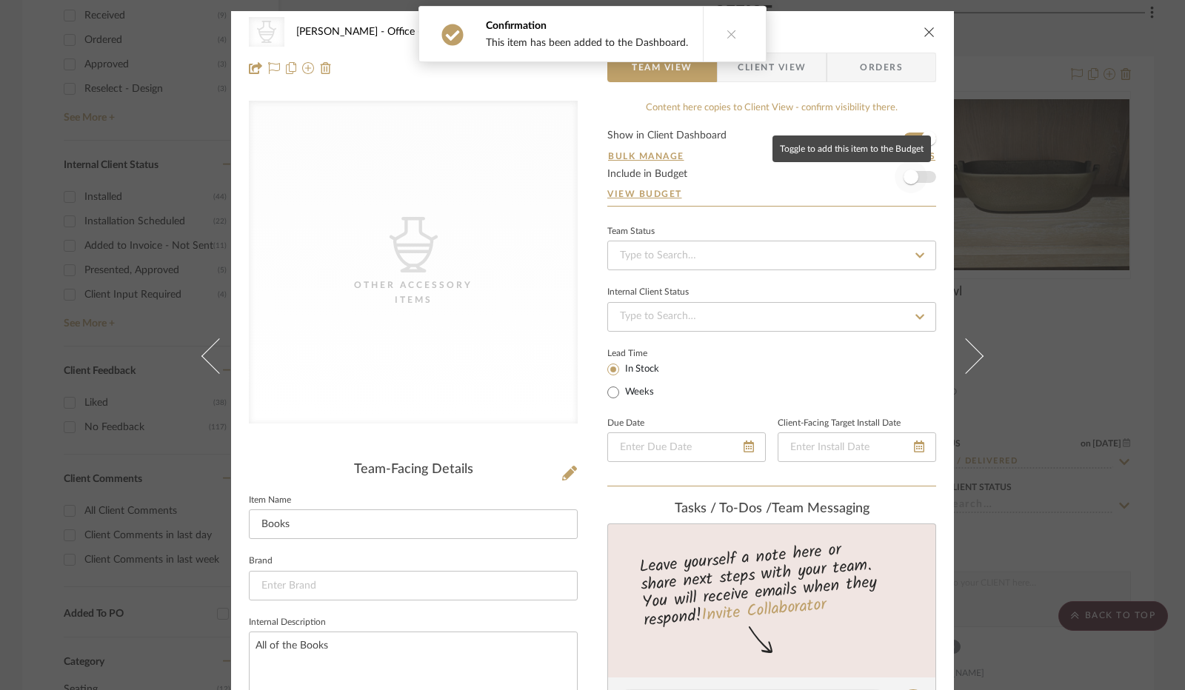
click at [911, 179] on span "button" at bounding box center [911, 177] width 15 height 15
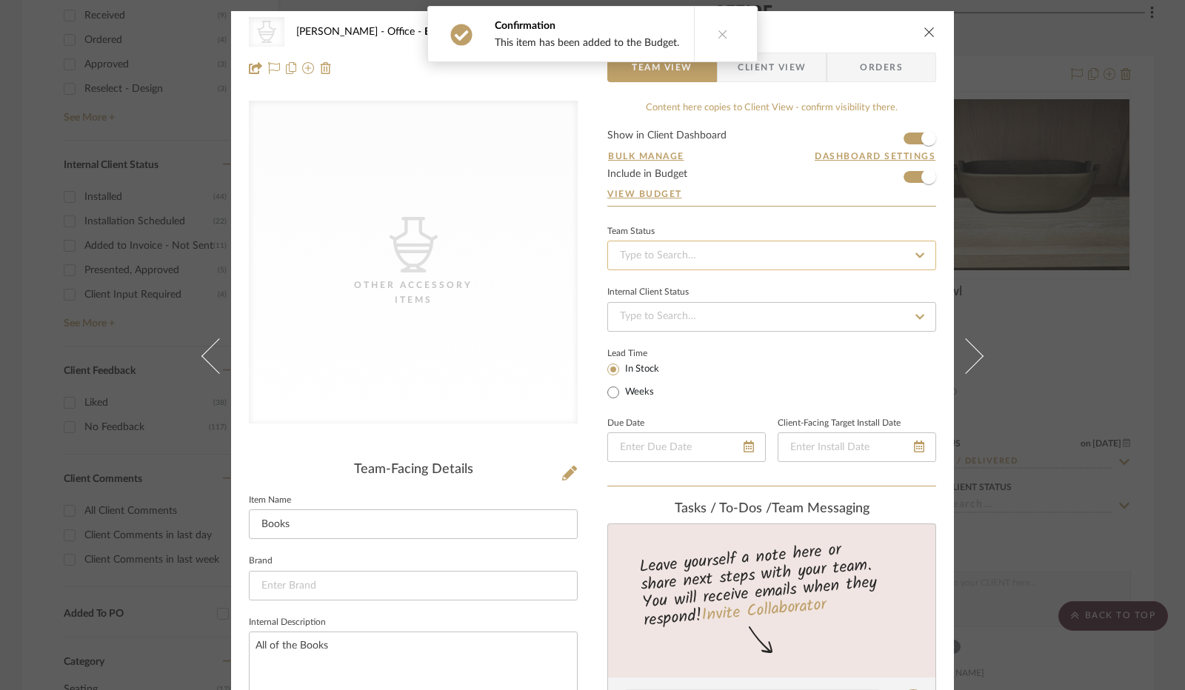
click at [770, 246] on input at bounding box center [771, 256] width 329 height 30
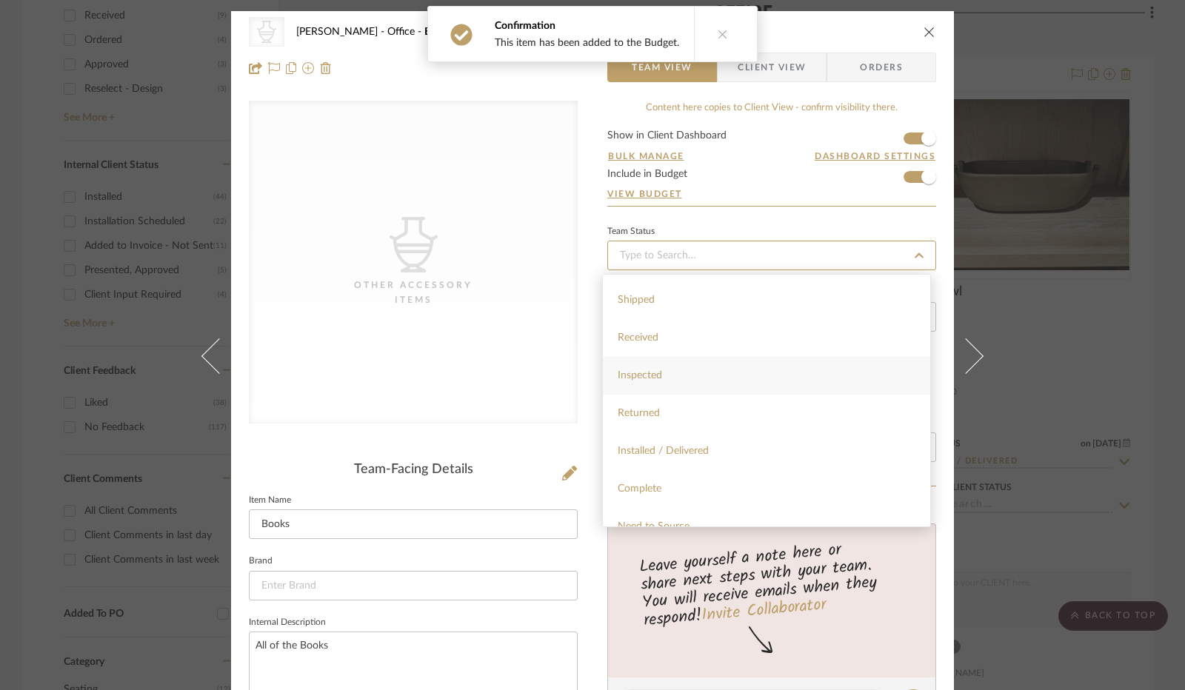
scroll to position [222, 0]
click at [714, 441] on div "Installed / Delivered" at bounding box center [766, 449] width 327 height 38
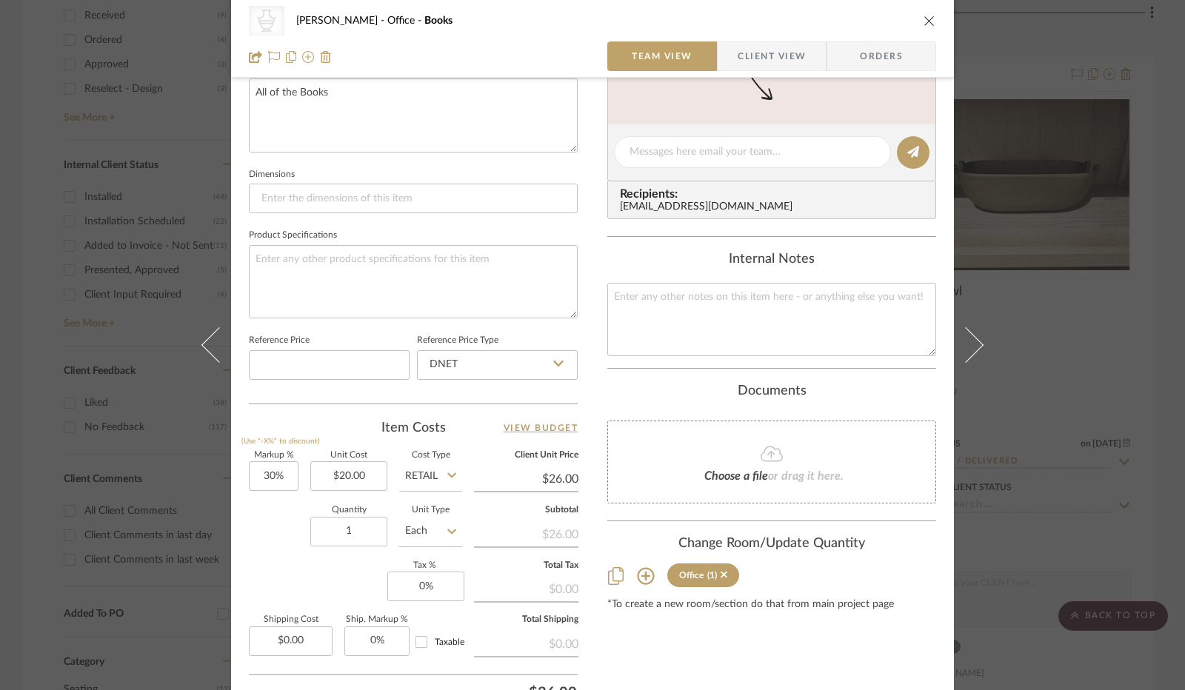
scroll to position [593, 0]
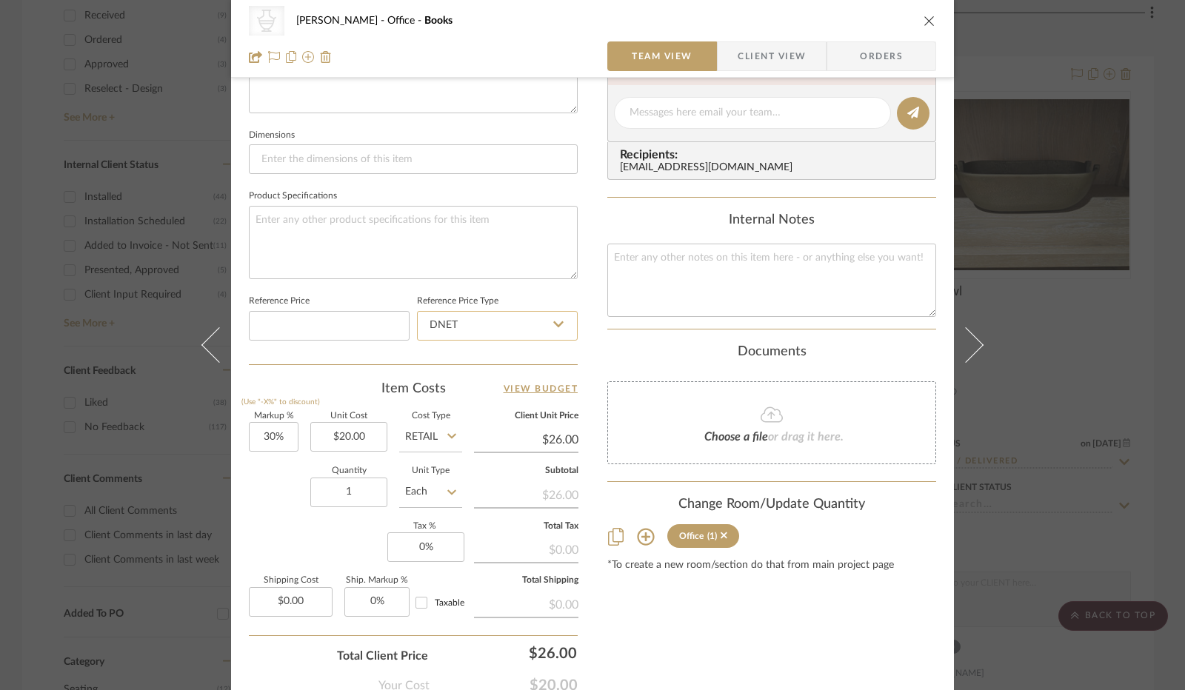
click at [525, 322] on input "DNET" at bounding box center [497, 326] width 161 height 30
click at [527, 384] on div "Retail" at bounding box center [504, 399] width 183 height 38
click at [278, 436] on input "30" at bounding box center [274, 437] width 50 height 30
click at [268, 476] on div "Quantity 1 Unit Type Each" at bounding box center [355, 493] width 213 height 53
click at [422, 539] on input "0" at bounding box center [425, 548] width 77 height 30
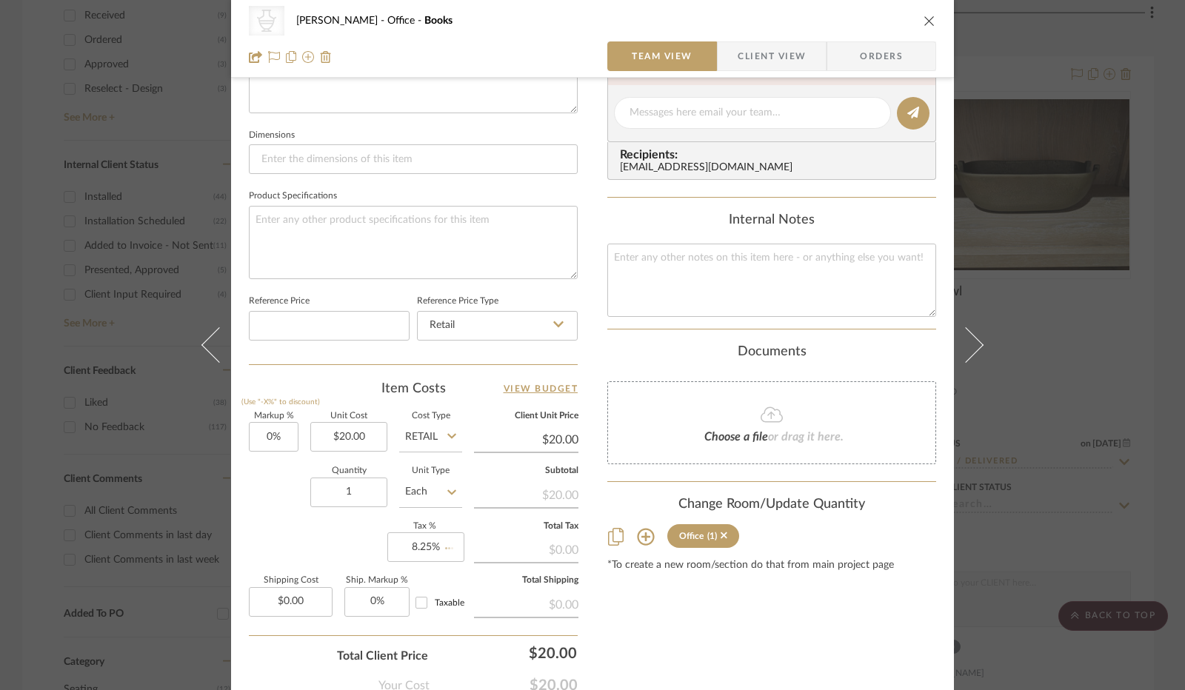
click at [304, 532] on div "Markup % (Use "-X%" to discount) 0% Unit Cost $20.00 Cost Type Retail Client Un…" at bounding box center [413, 521] width 329 height 216
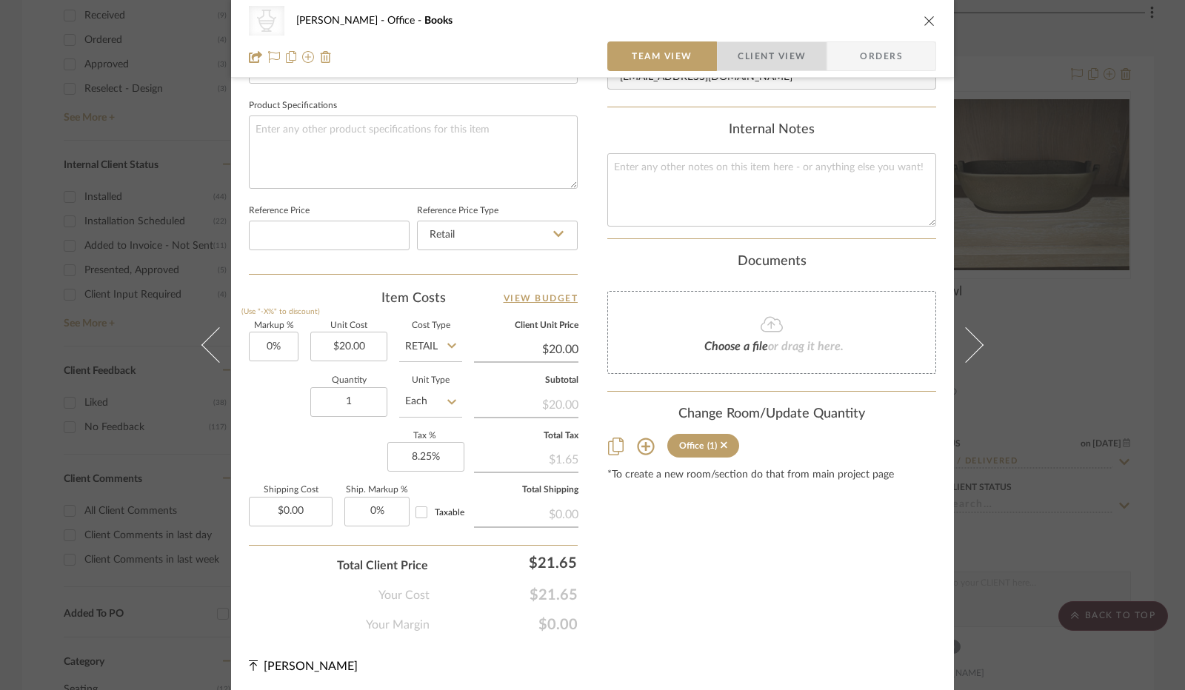
click at [738, 61] on span "Client View" at bounding box center [772, 56] width 68 height 30
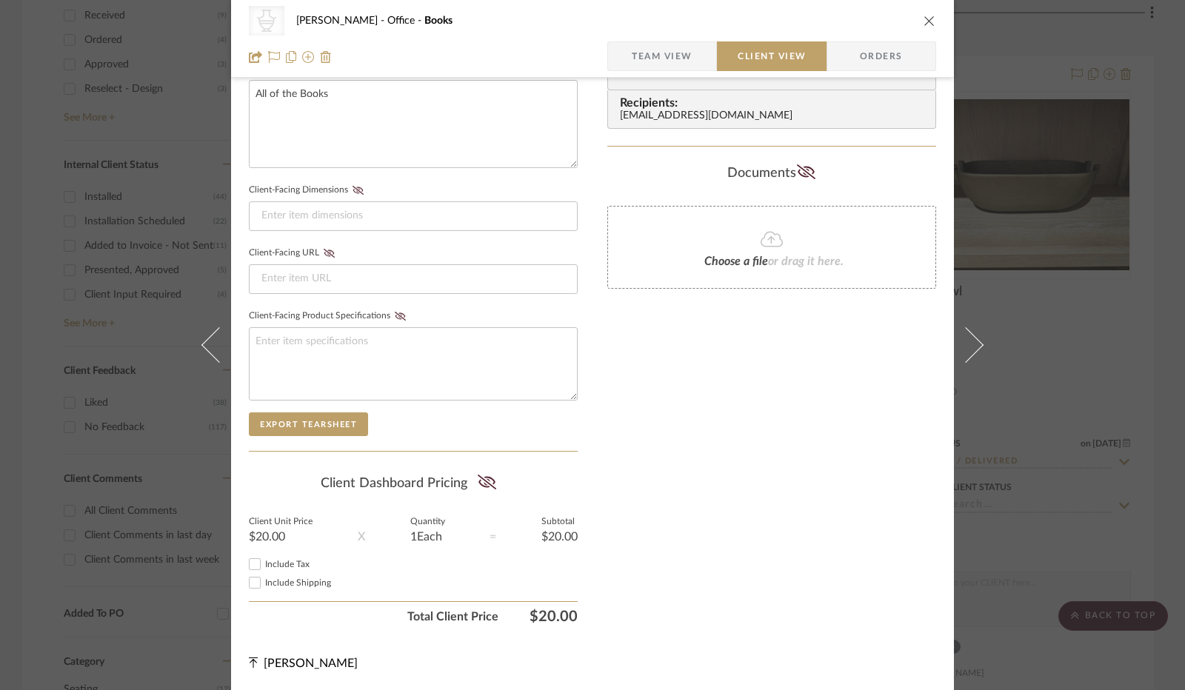
scroll to position [548, 0]
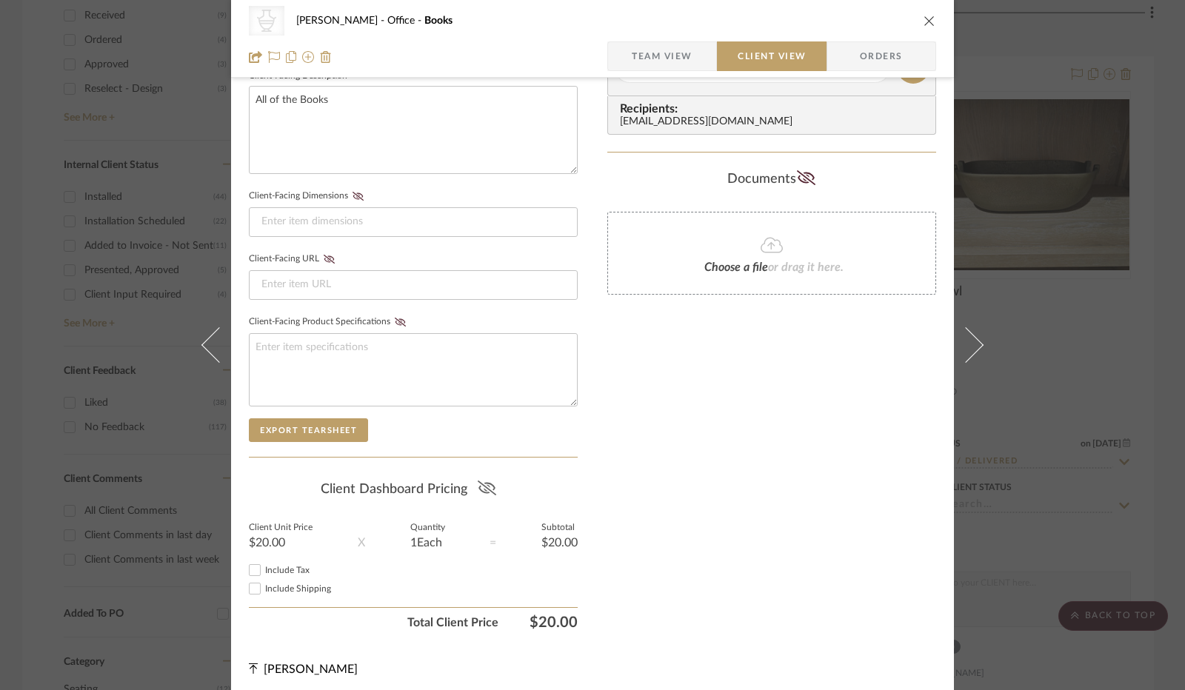
click at [482, 488] on icon at bounding box center [486, 488] width 19 height 15
click at [251, 569] on input "Include Tax" at bounding box center [255, 571] width 18 height 18
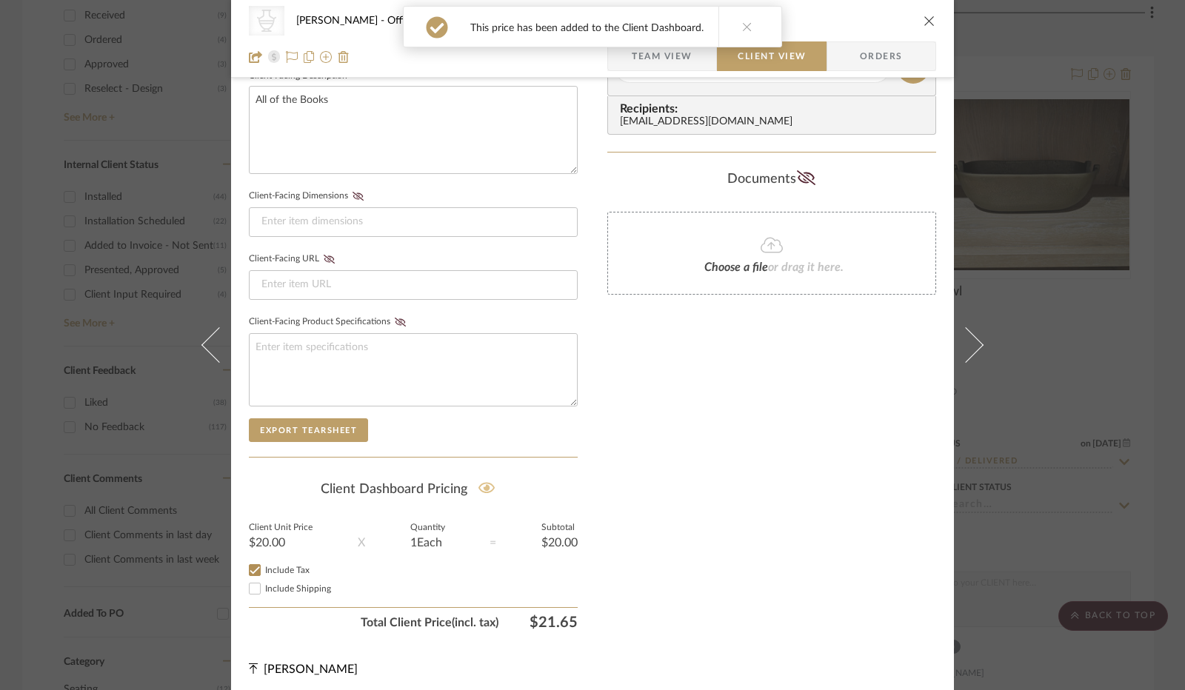
click at [924, 22] on icon "close" at bounding box center [930, 21] width 12 height 12
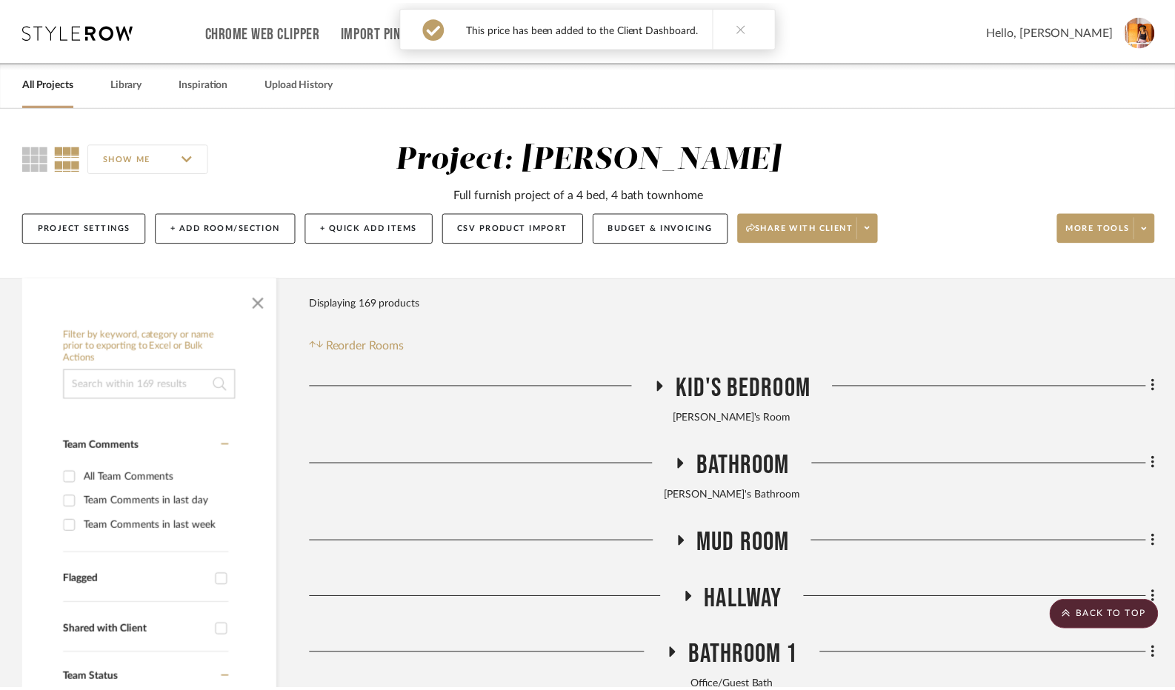
scroll to position [720, 0]
